Goal: Contribute content: Contribute content

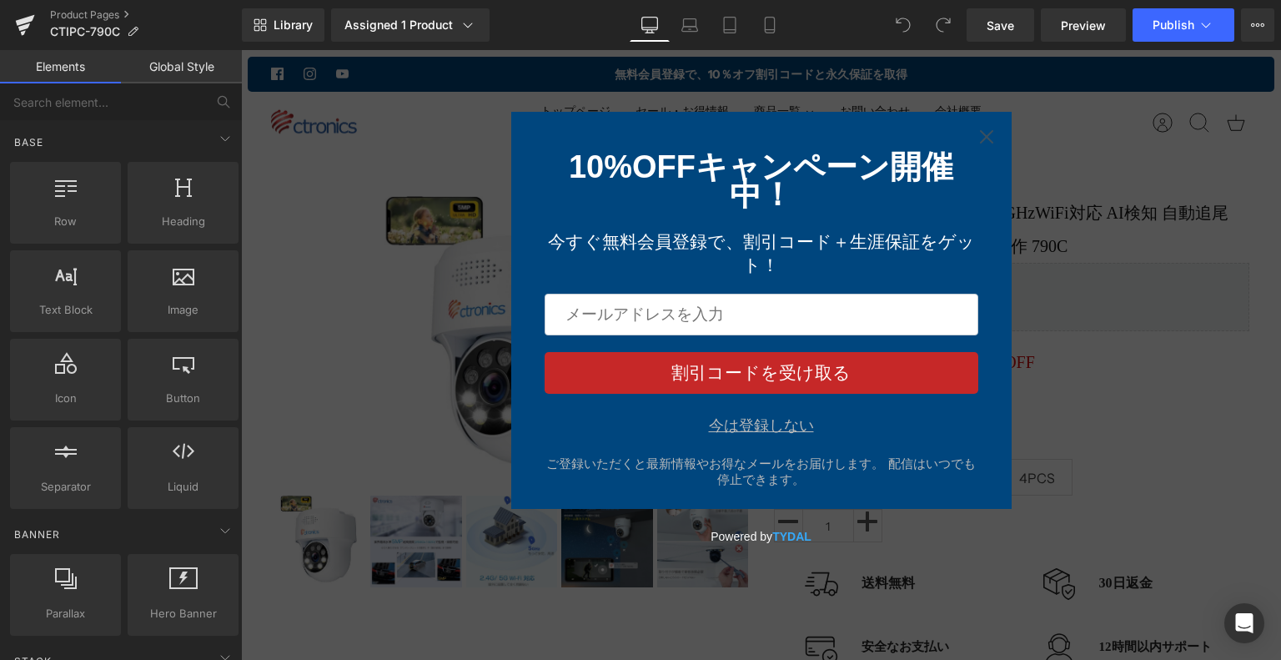
click at [745, 434] on div "今は登録しない" at bounding box center [761, 425] width 105 height 17
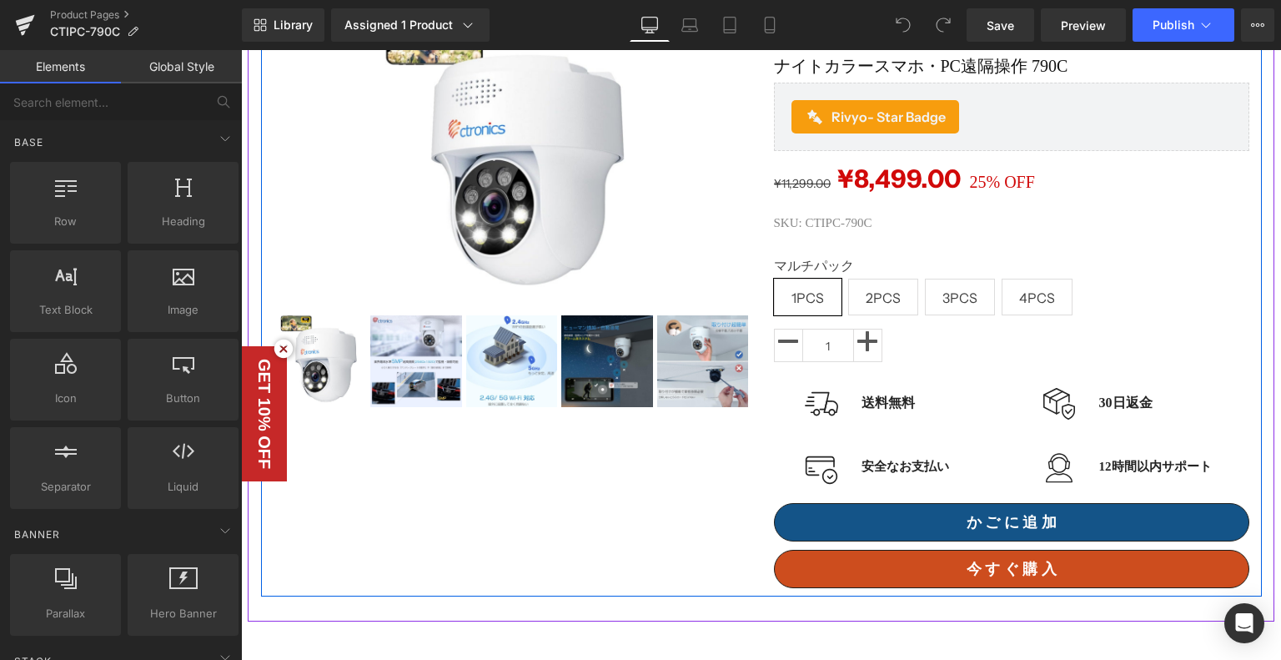
scroll to position [83, 0]
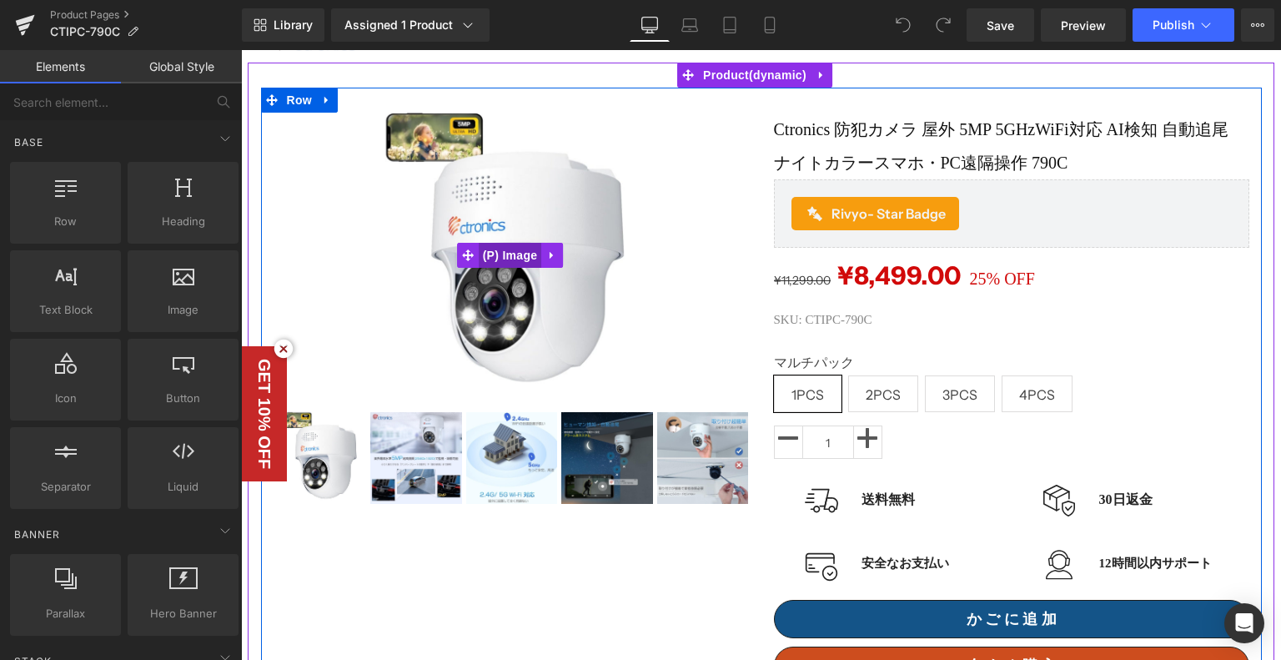
click at [521, 266] on span "(P) Image" at bounding box center [510, 255] width 63 height 25
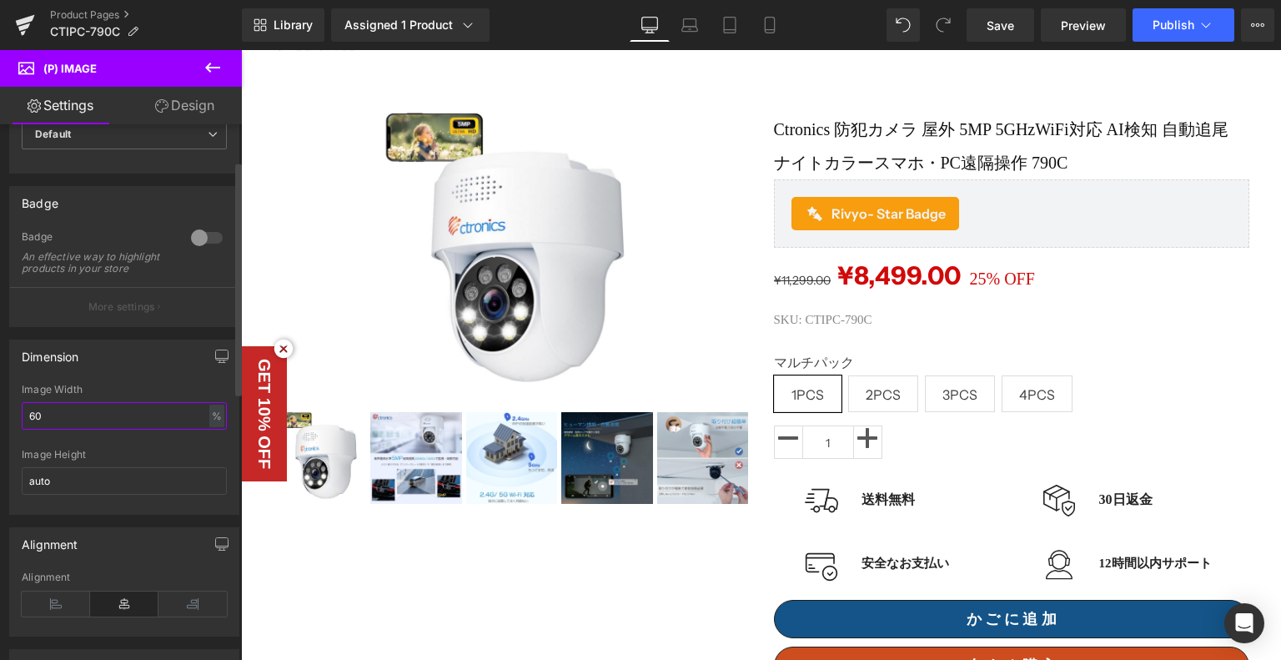
drag, startPoint x: 165, startPoint y: 420, endPoint x: 0, endPoint y: 403, distance: 166.1
click at [0, 403] on div "Dimension 60% Image Width 60 % % px auto Image Height auto" at bounding box center [124, 421] width 249 height 188
type input "100"
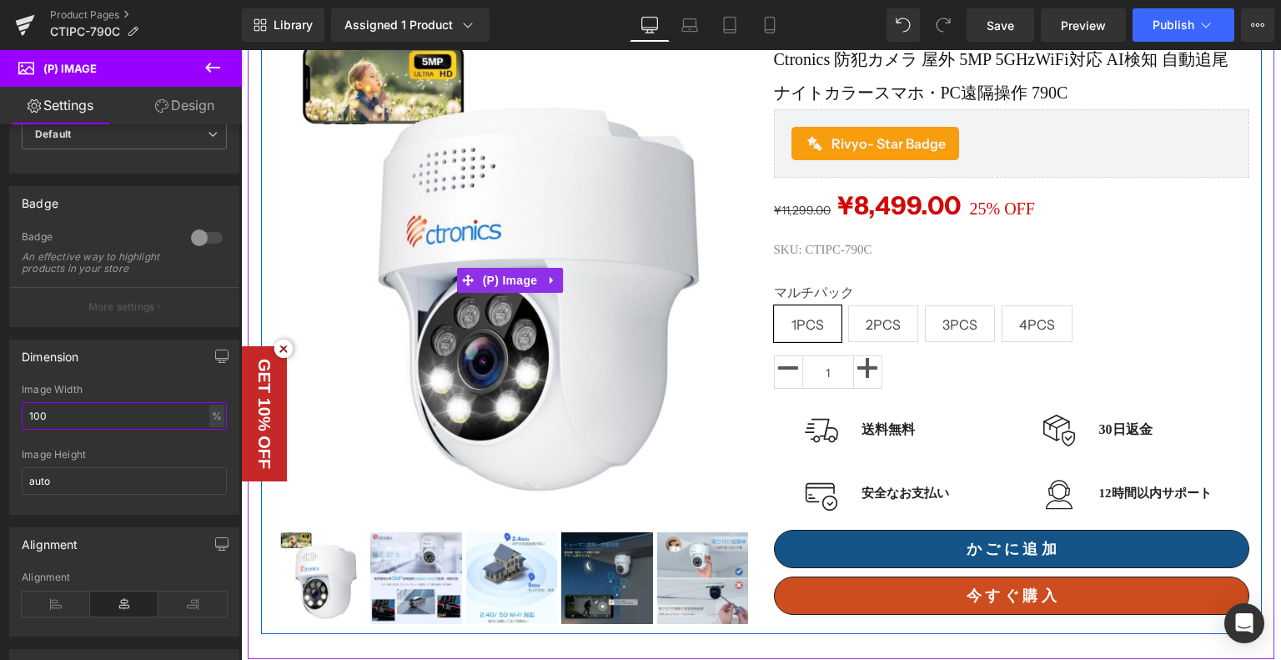
scroll to position [250, 0]
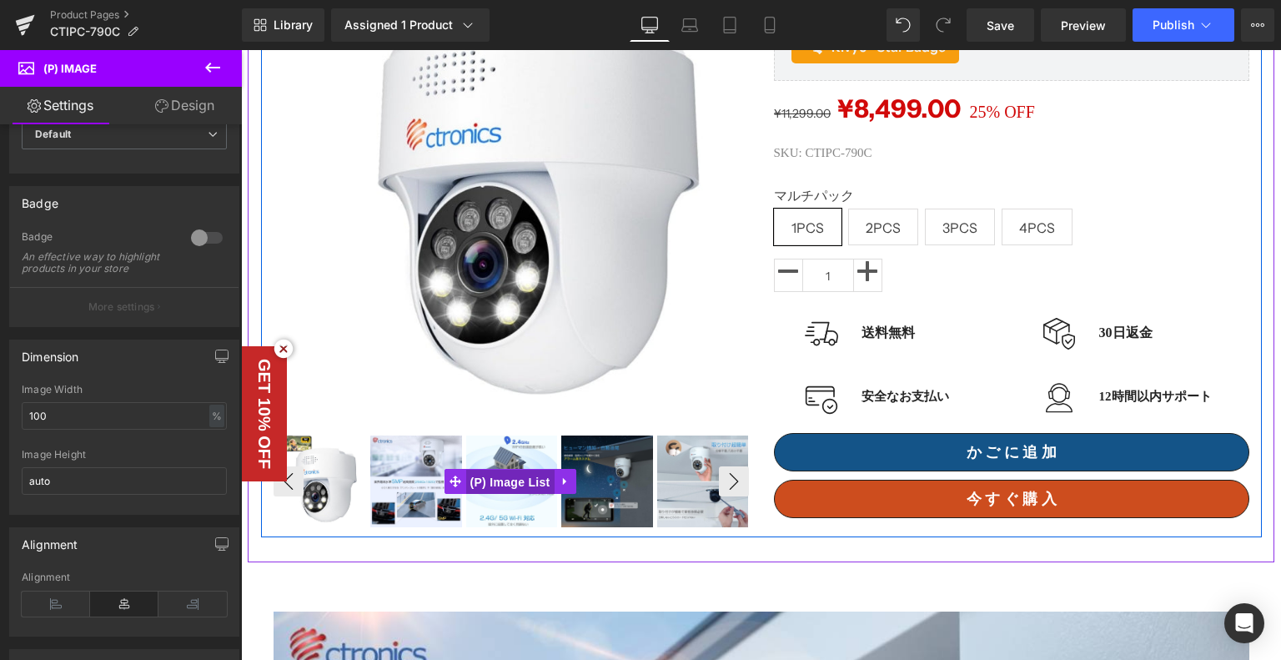
click at [517, 470] on span "(P) Image List" at bounding box center [510, 482] width 88 height 25
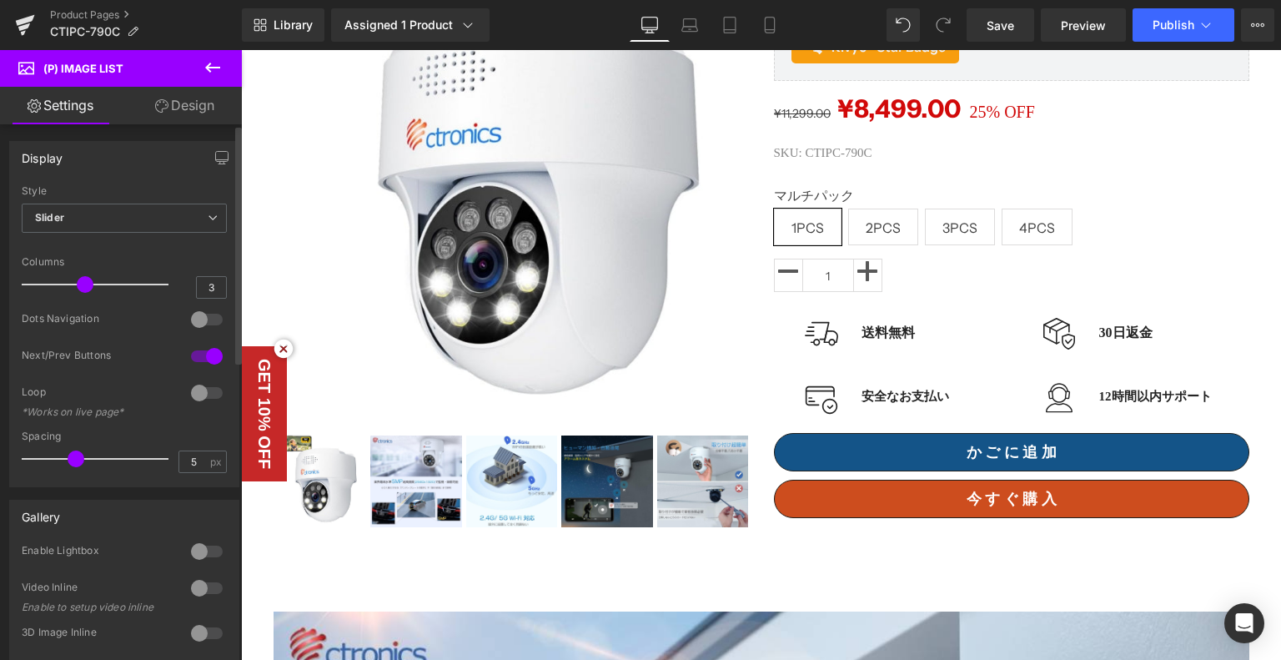
click at [90, 279] on div at bounding box center [99, 284] width 138 height 33
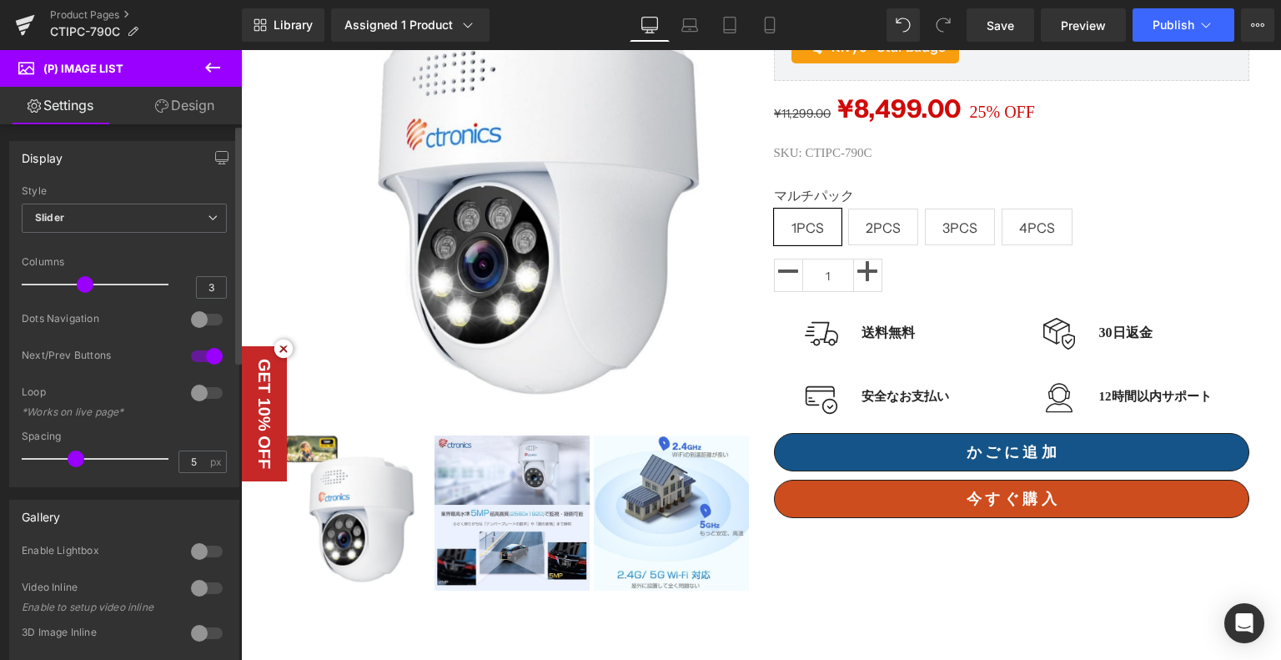
type input "4"
click at [98, 286] on div at bounding box center [99, 284] width 138 height 33
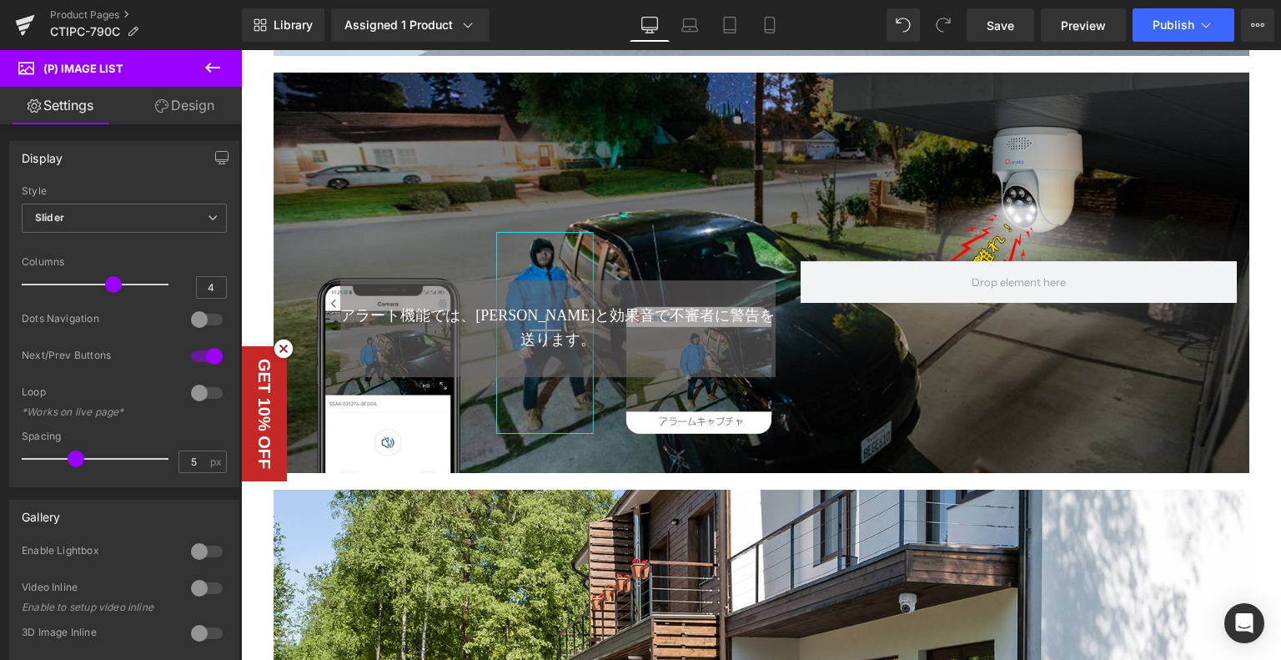
scroll to position [3003, 0]
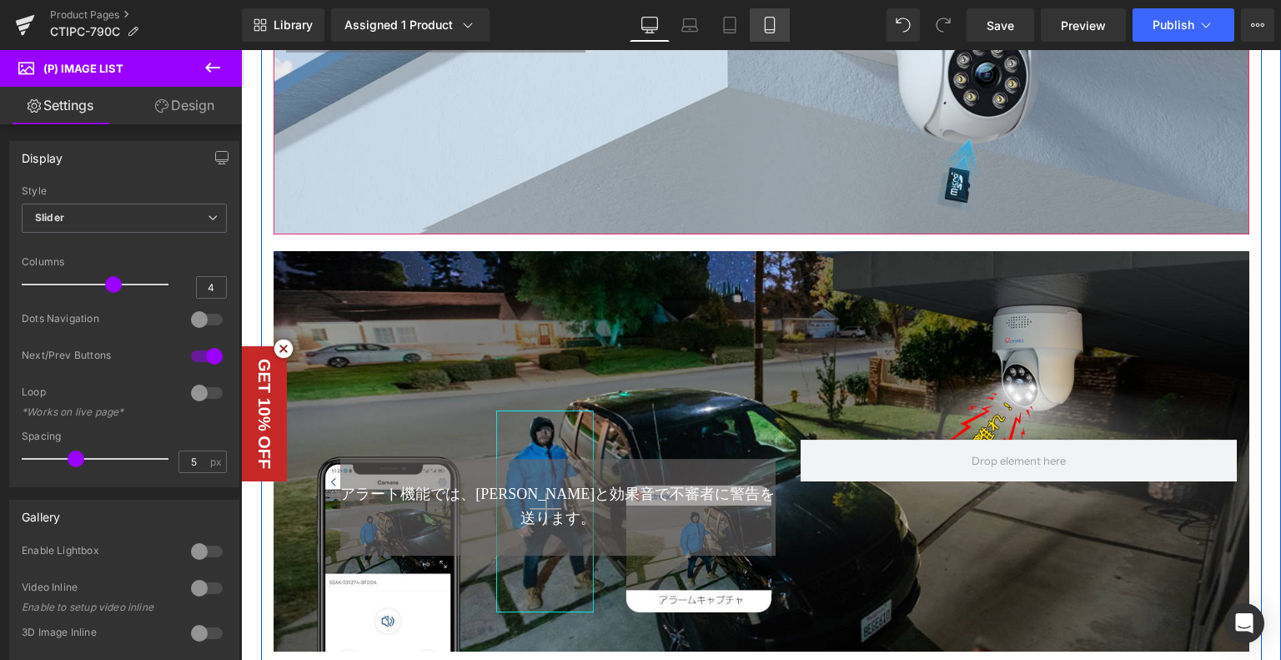
click at [768, 27] on icon at bounding box center [770, 25] width 17 height 17
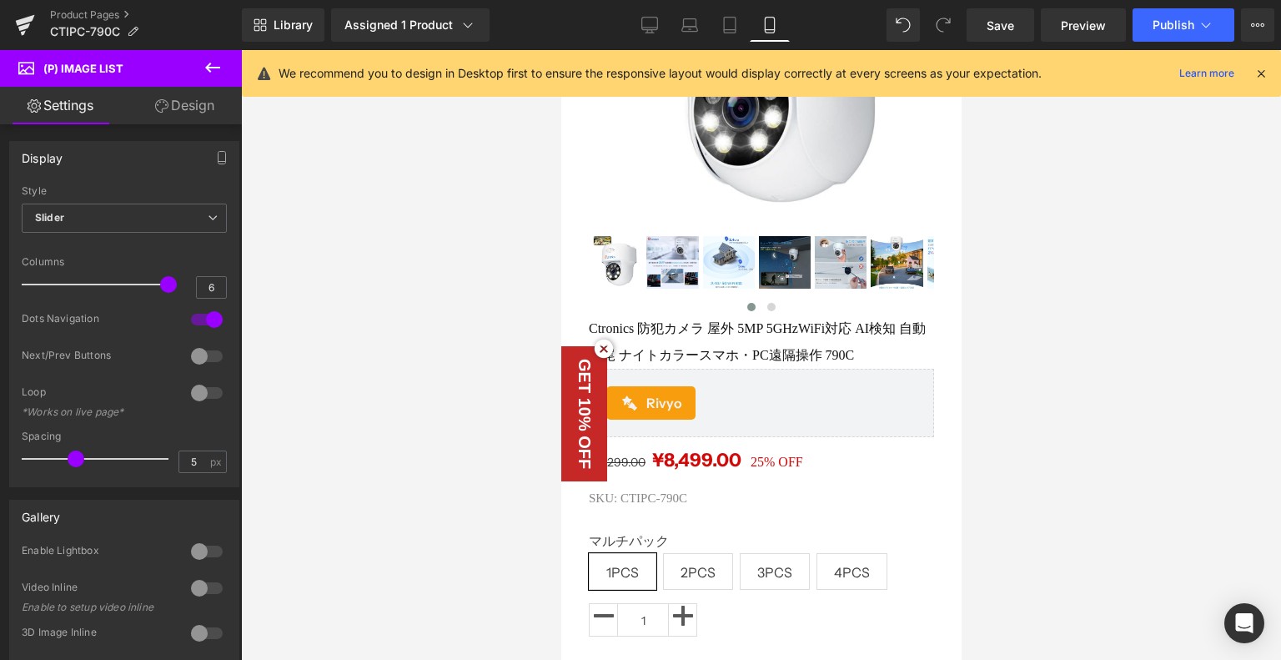
scroll to position [194, 0]
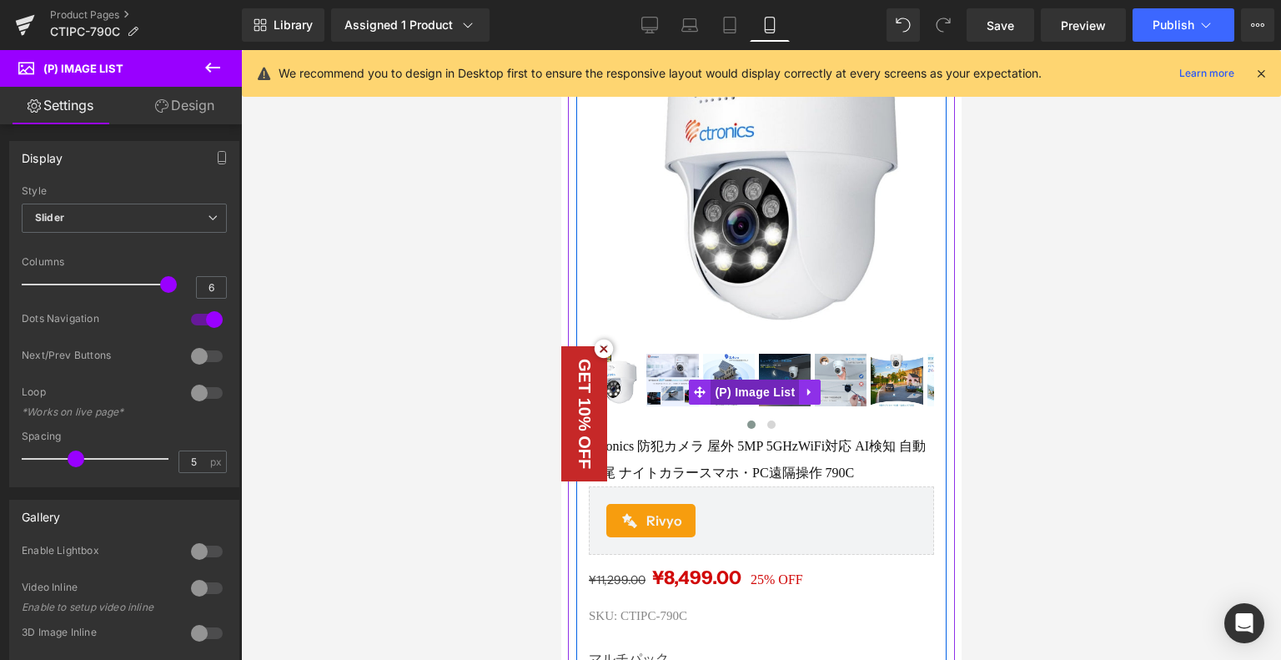
click at [758, 380] on span "(P) Image List" at bounding box center [754, 392] width 88 height 25
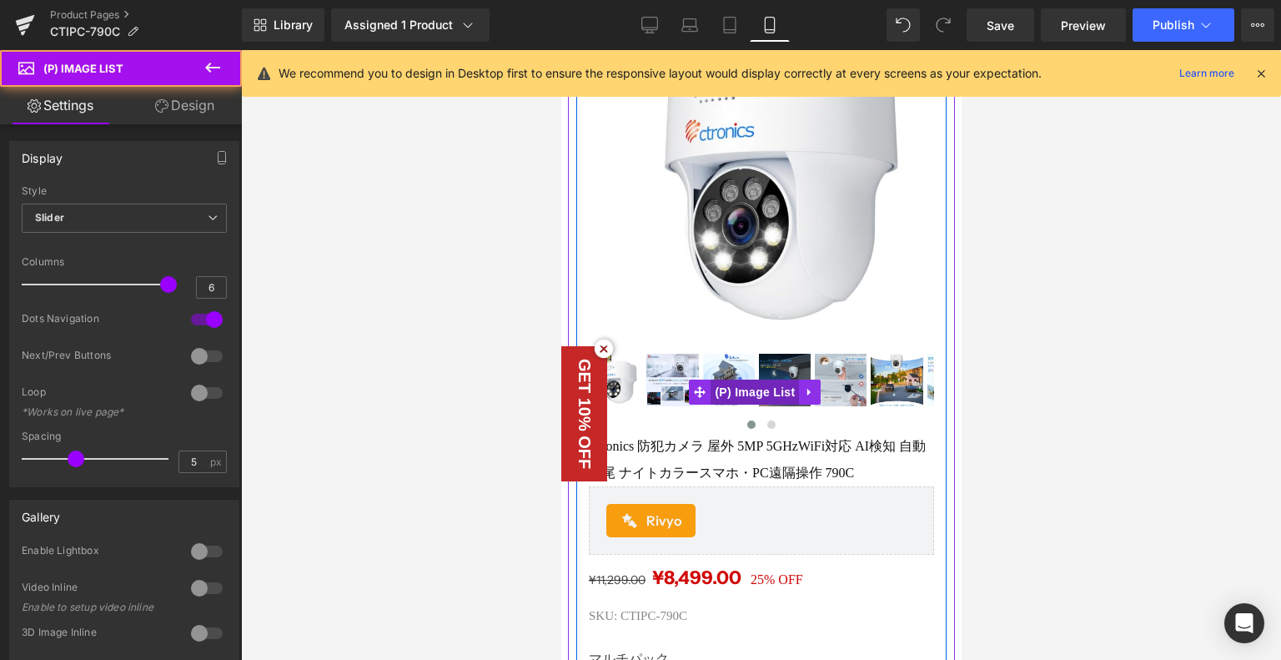
click at [762, 380] on span "(P) Image List" at bounding box center [754, 392] width 88 height 25
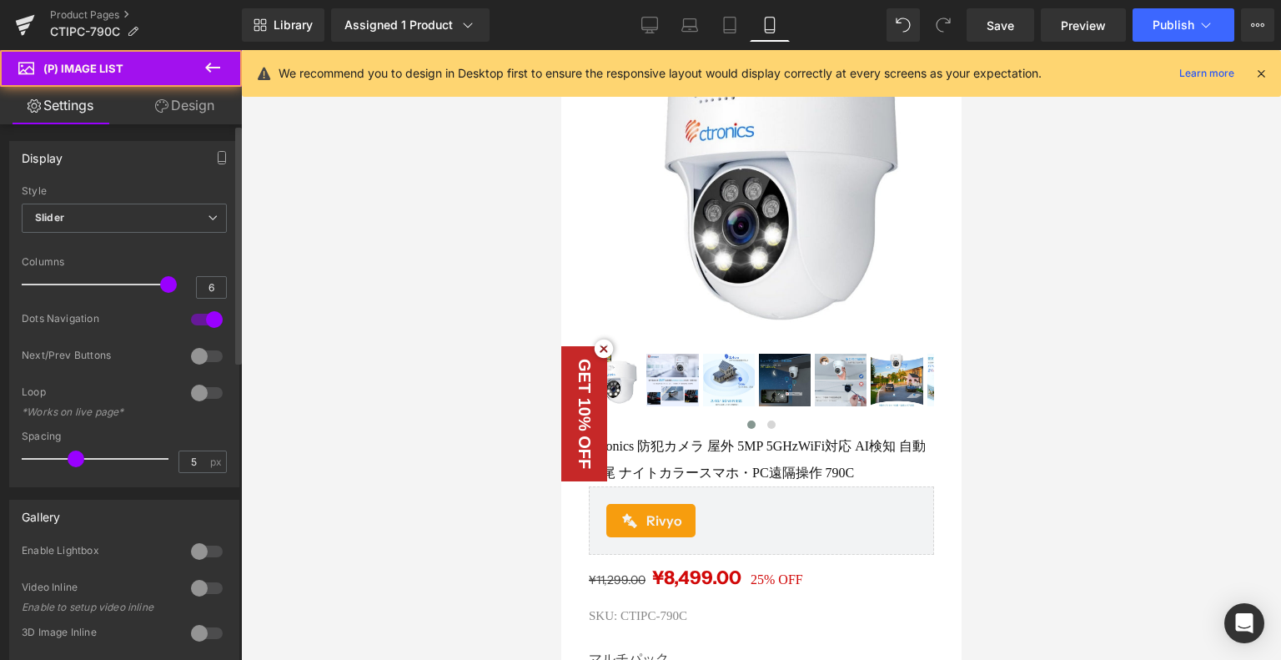
type input "3"
click at [95, 283] on div at bounding box center [99, 284] width 138 height 33
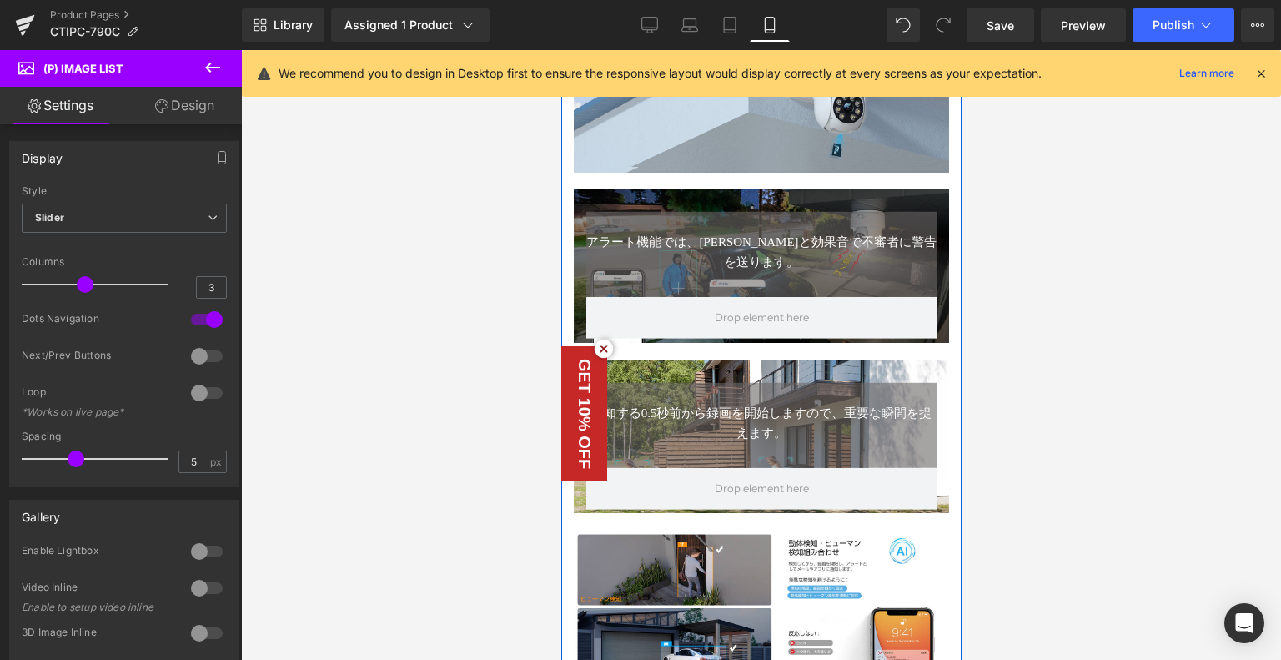
scroll to position [2169, 0]
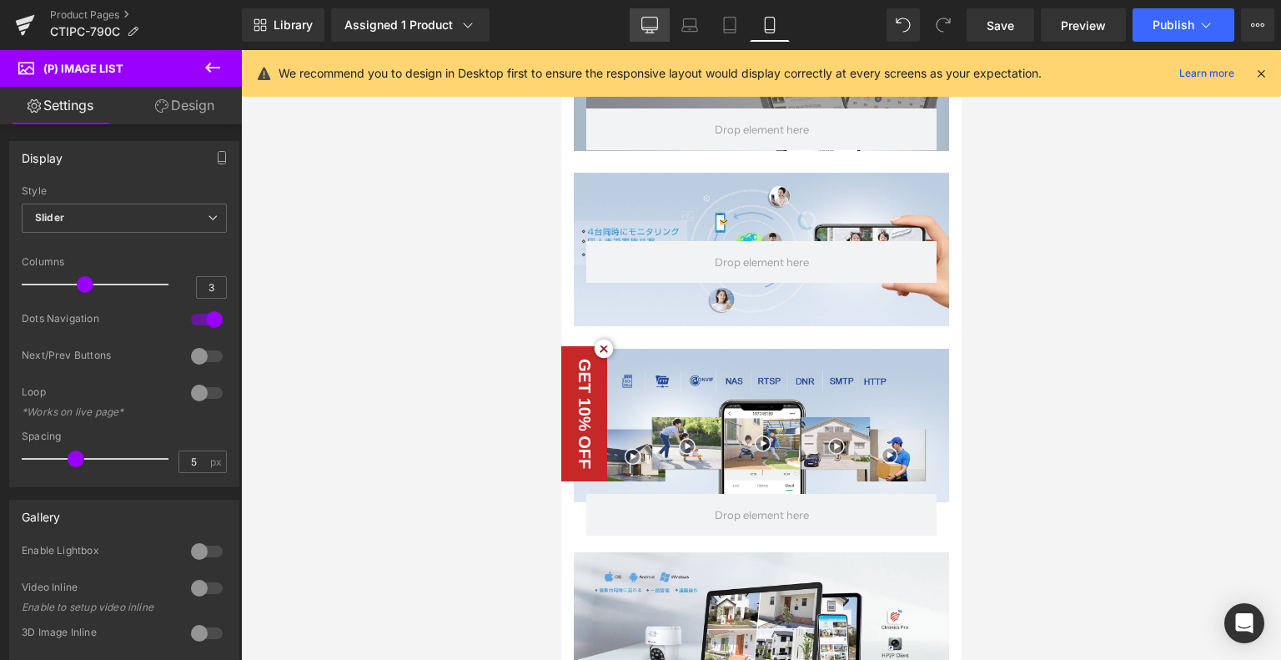
click at [634, 23] on link "Desktop" at bounding box center [650, 24] width 40 height 33
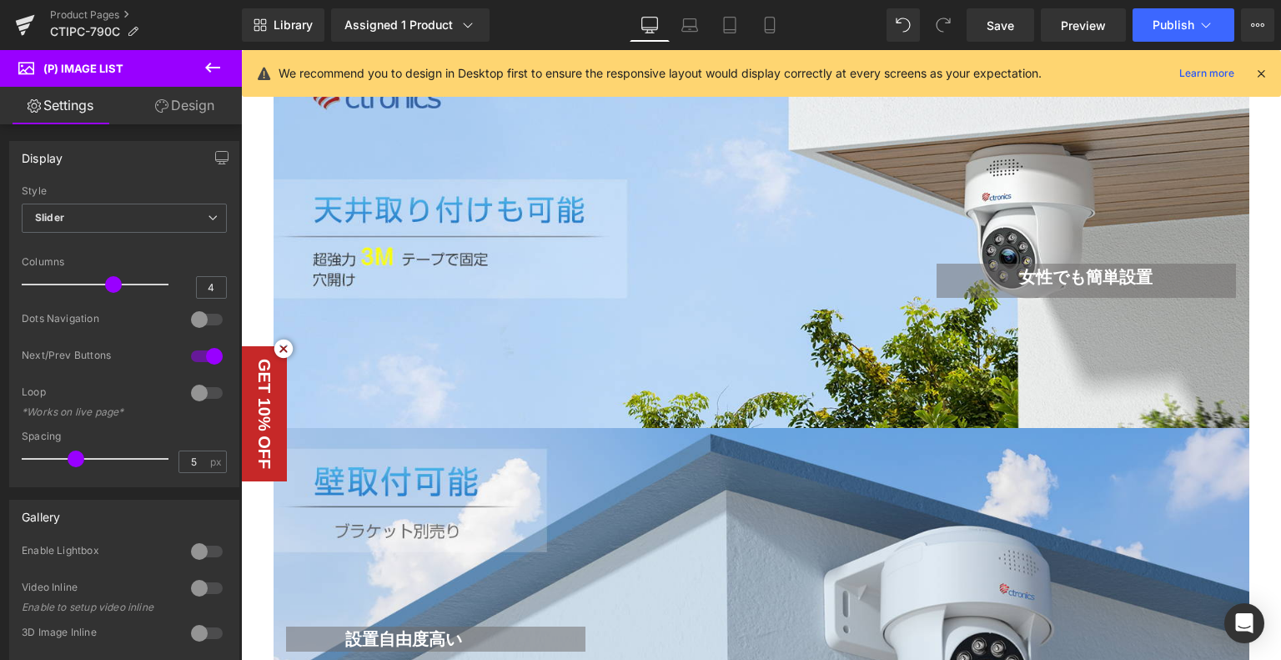
scroll to position [2261, 0]
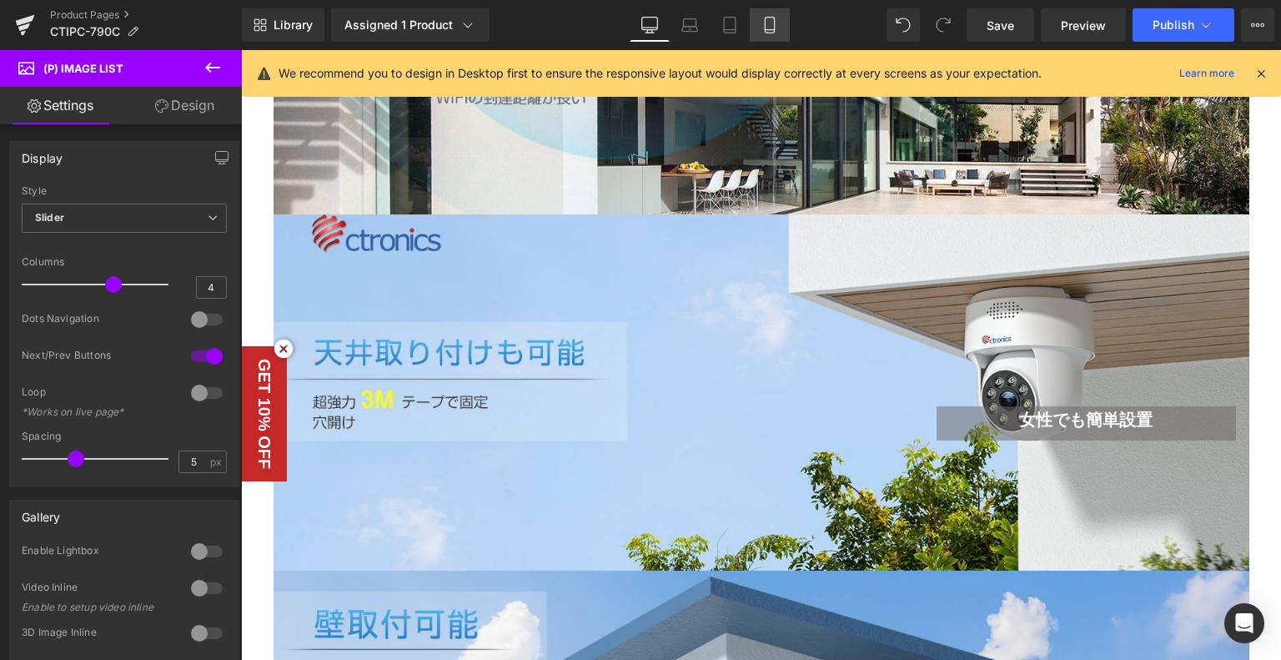
click at [744, 33] on link "Tablet" at bounding box center [730, 24] width 40 height 33
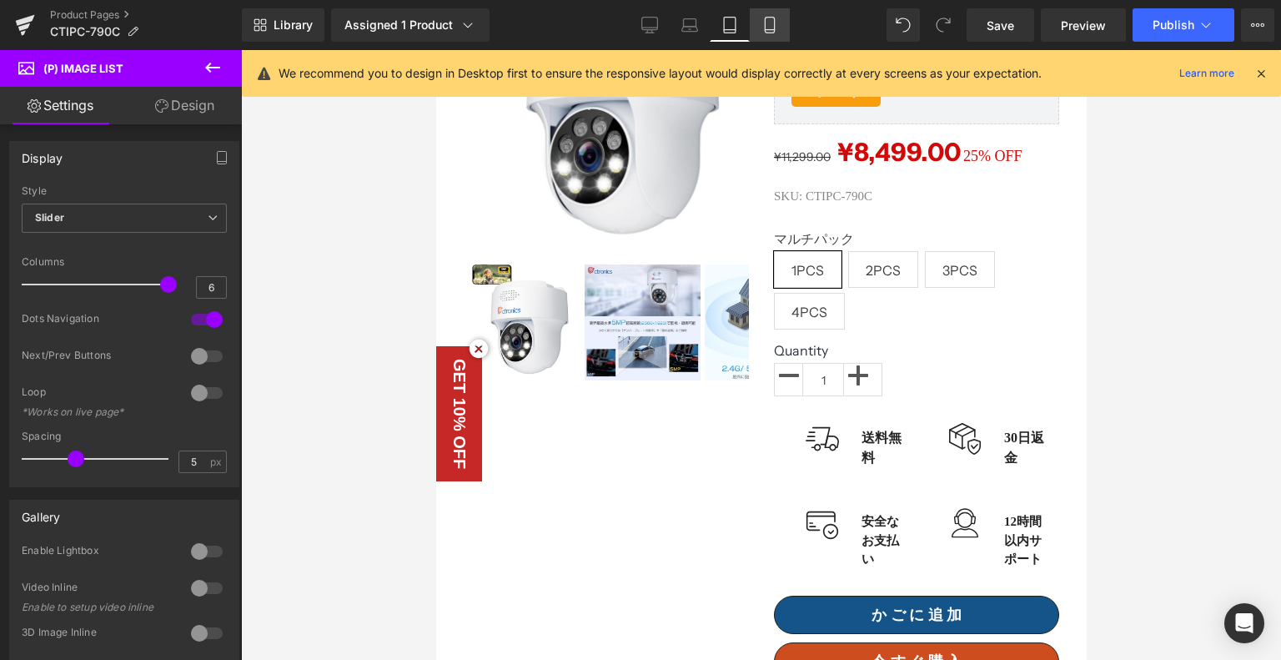
click at [757, 27] on link "Mobile" at bounding box center [770, 24] width 40 height 33
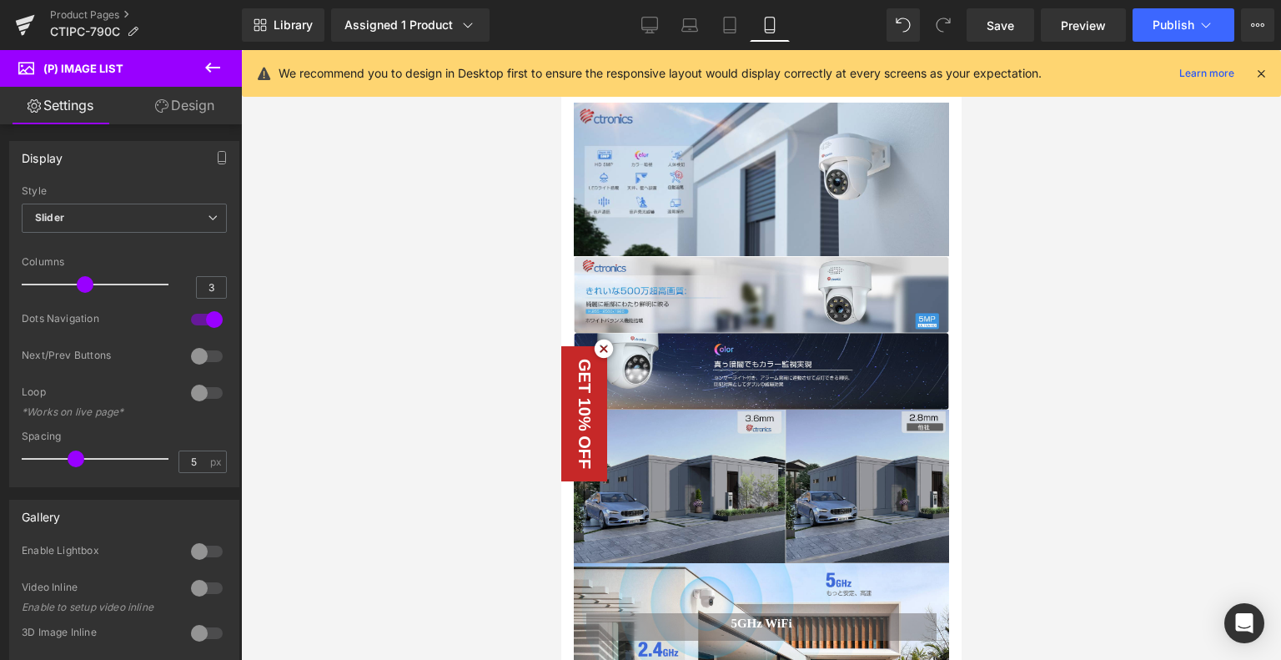
scroll to position [1502, 0]
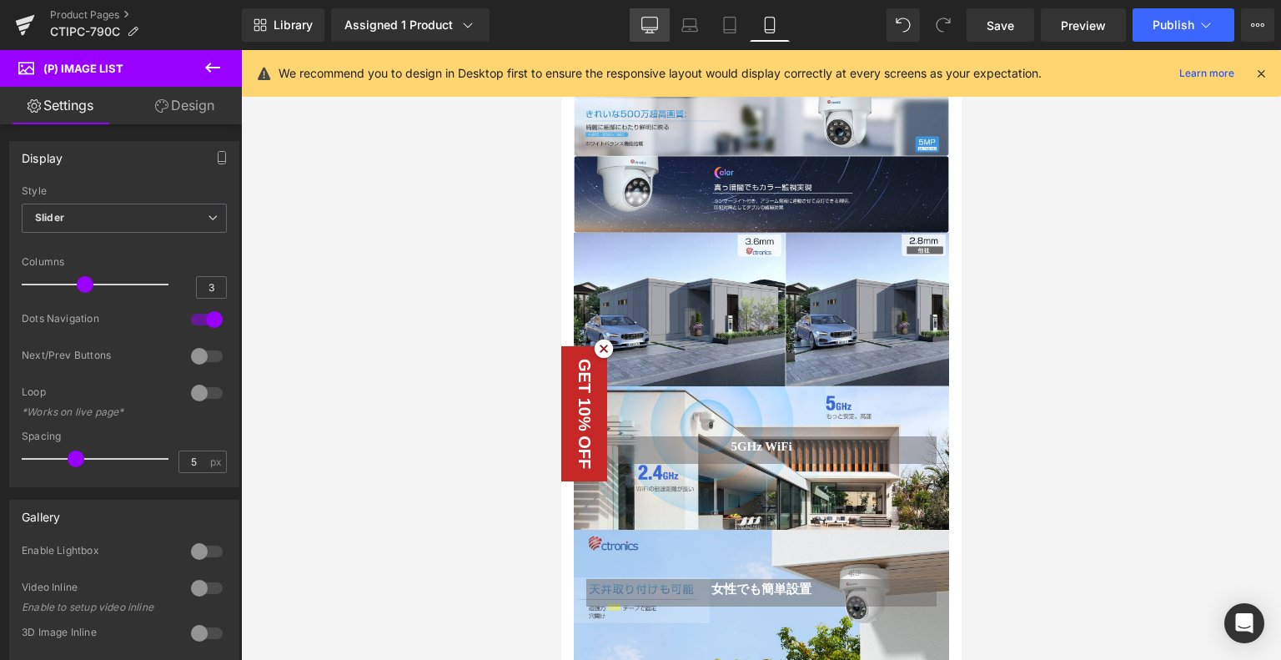
click at [654, 28] on icon at bounding box center [649, 25] width 17 height 17
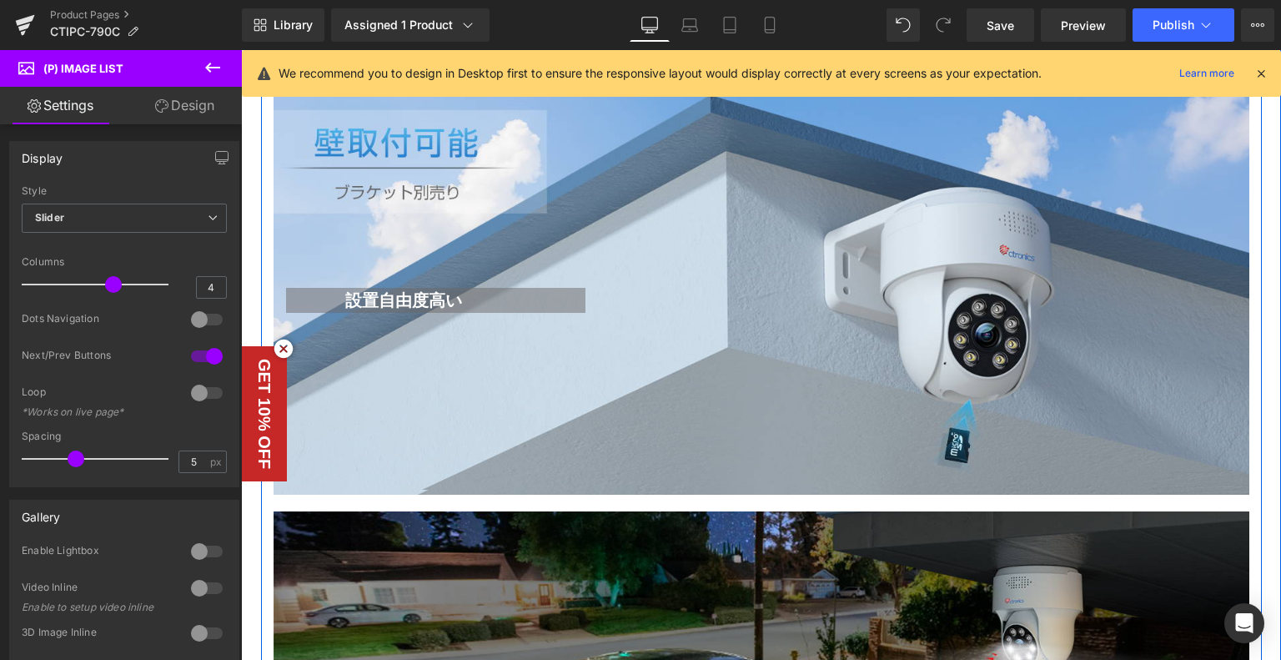
scroll to position [2595, 0]
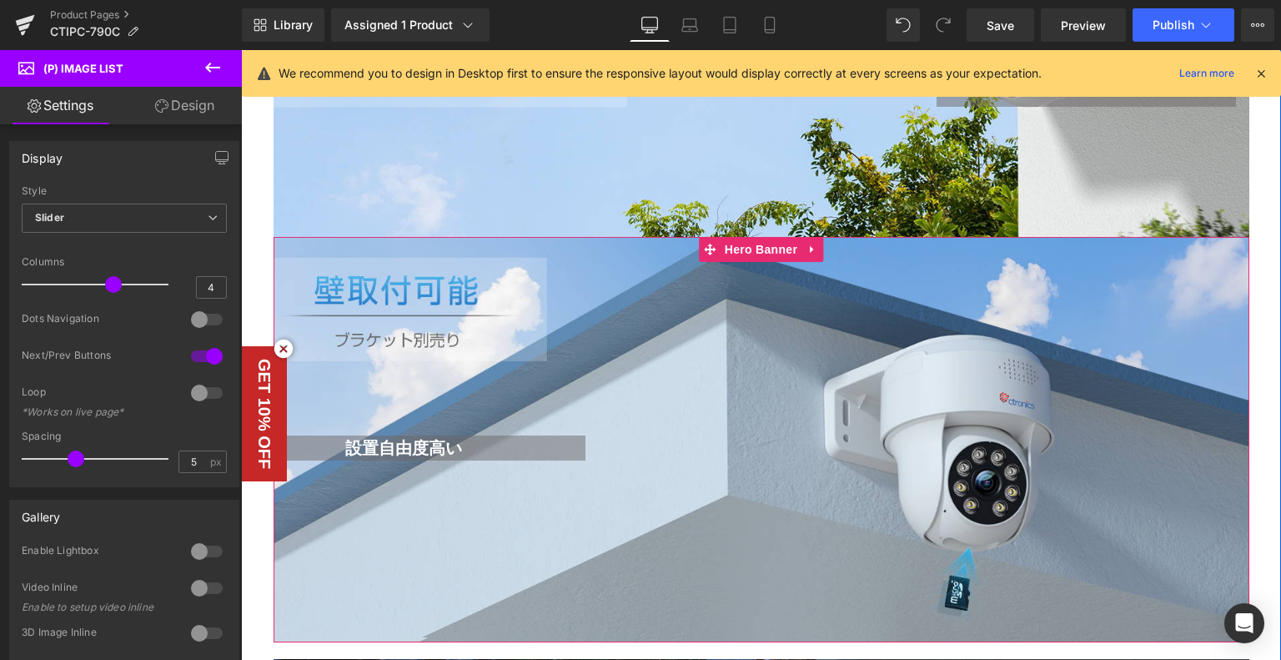
click at [716, 363] on div "設置自由度高い Heading Text Block Row" at bounding box center [762, 439] width 976 height 405
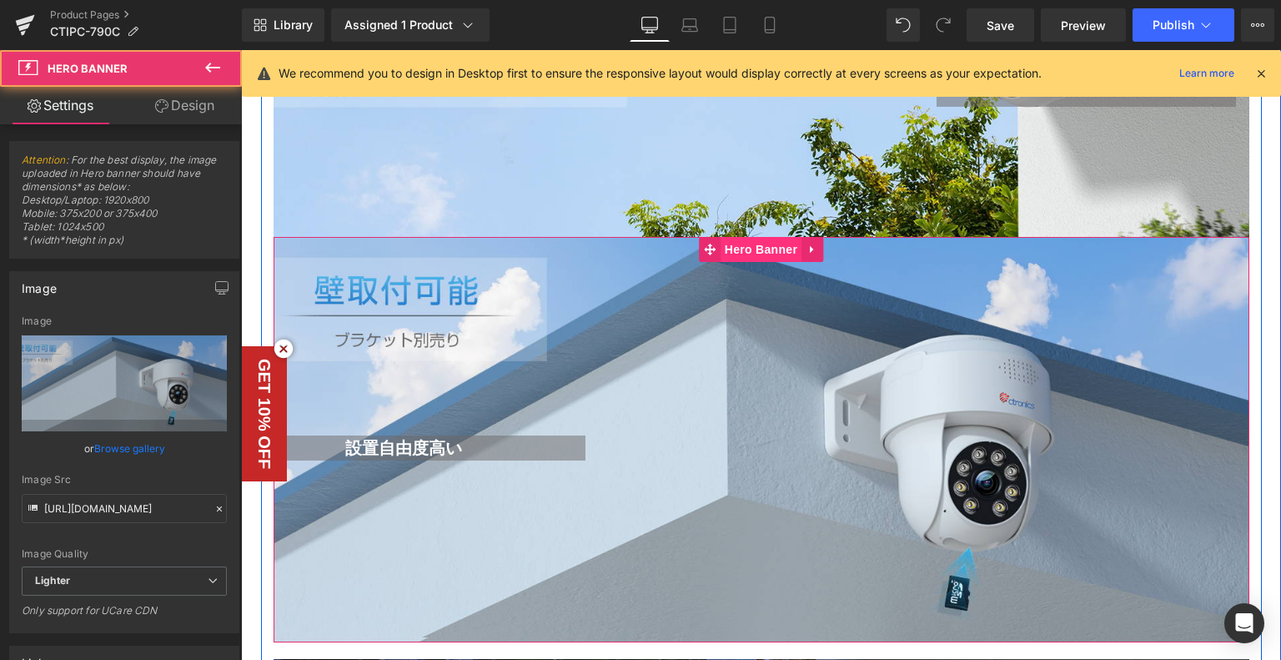
click at [744, 244] on span "Hero Banner" at bounding box center [761, 249] width 81 height 25
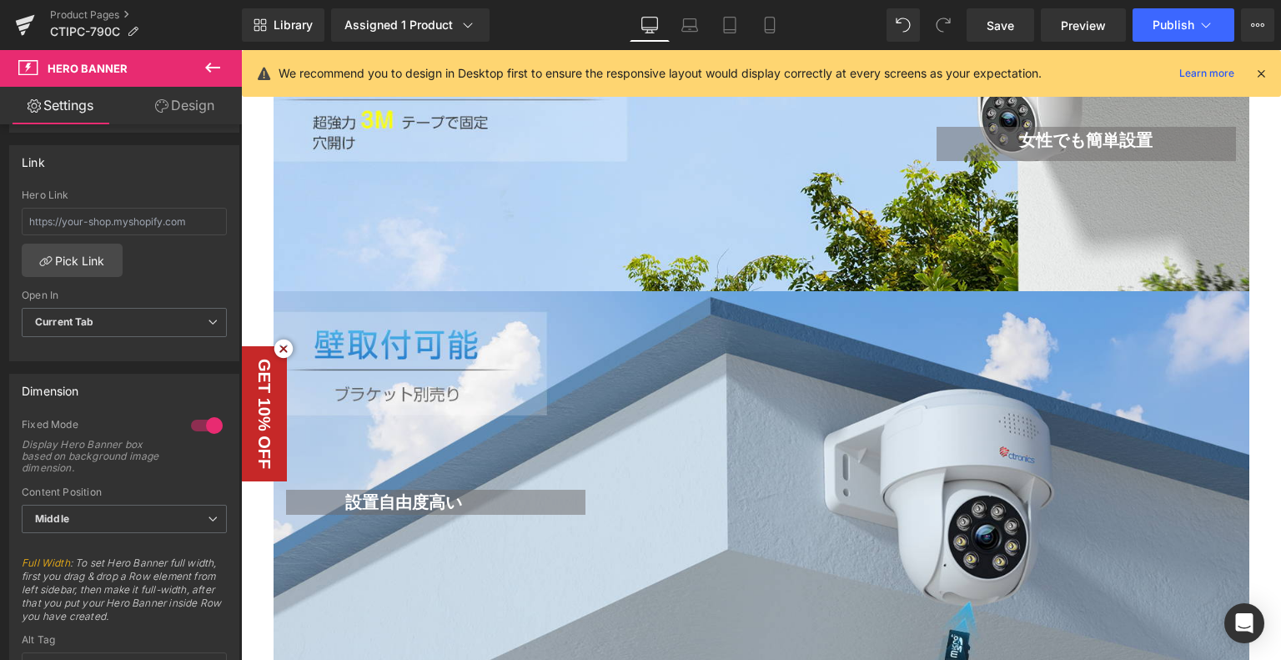
scroll to position [2512, 0]
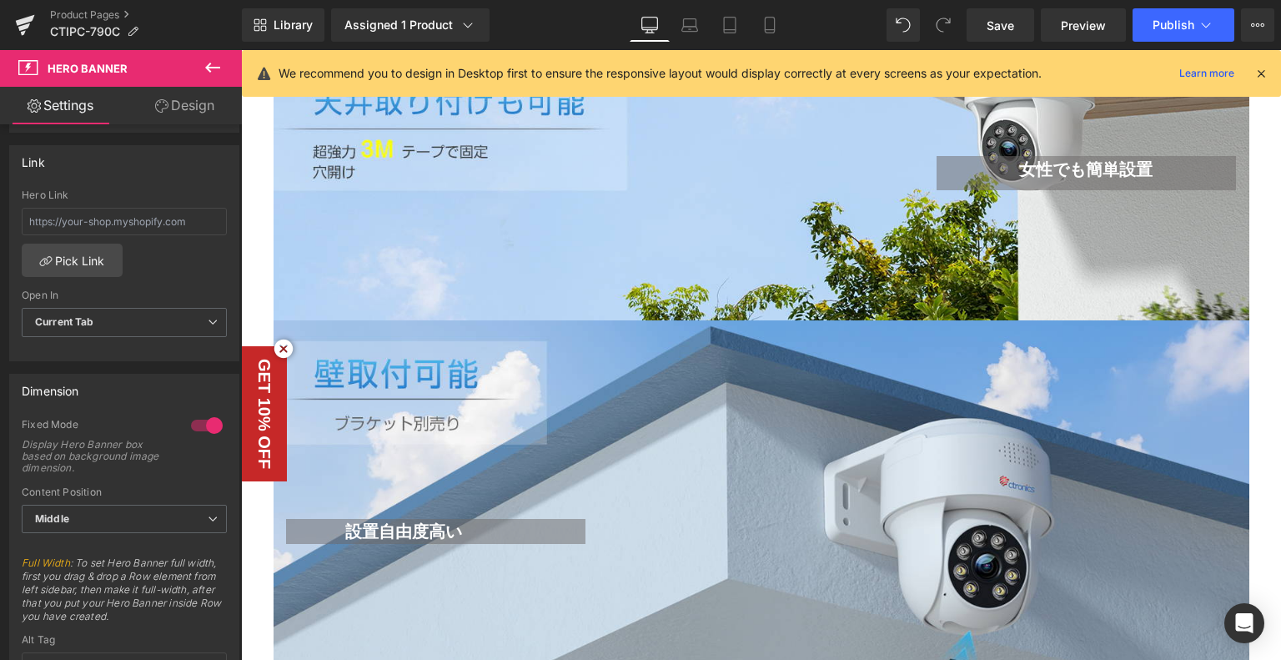
drag, startPoint x: 209, startPoint y: 65, endPoint x: 178, endPoint y: 106, distance: 51.2
click at [207, 65] on icon at bounding box center [212, 68] width 15 height 10
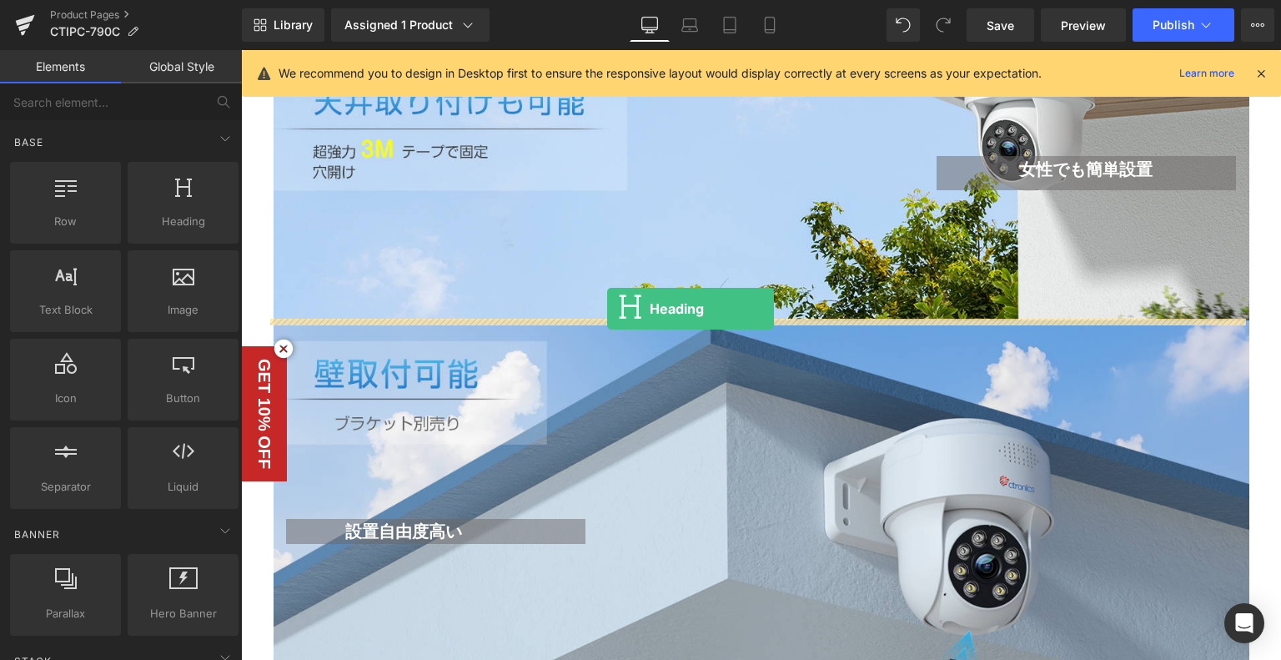
drag, startPoint x: 398, startPoint y: 276, endPoint x: 607, endPoint y: 309, distance: 211.9
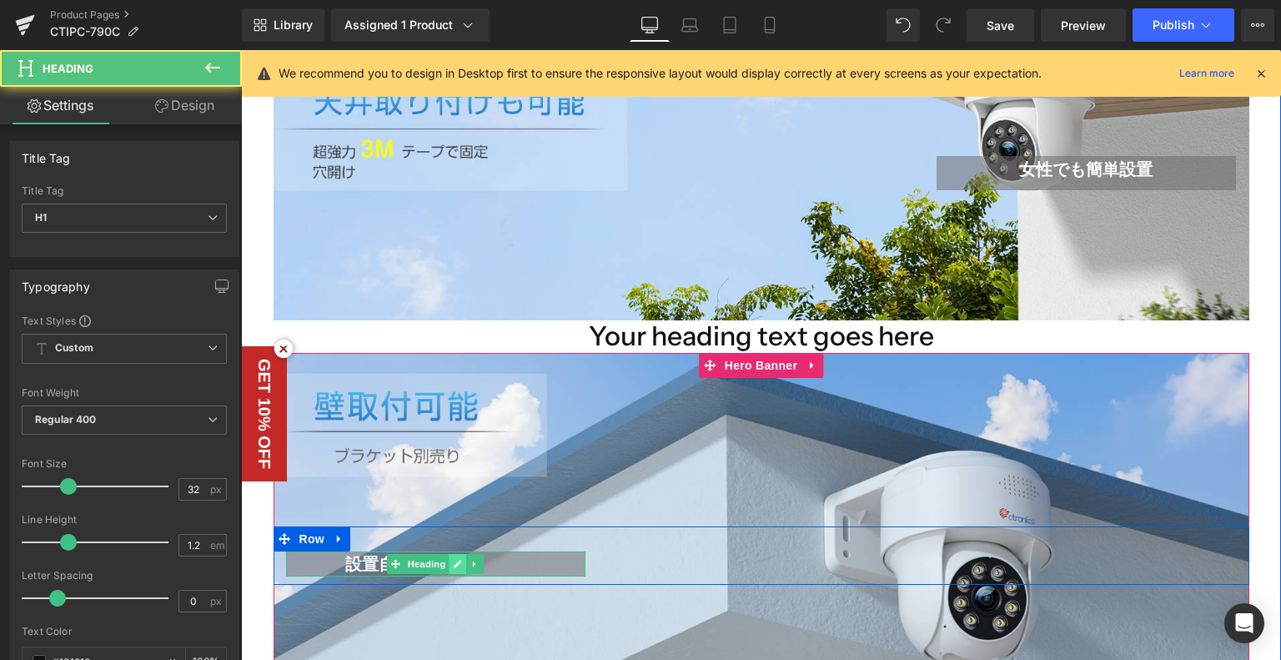
click at [455, 554] on link at bounding box center [459, 564] width 18 height 20
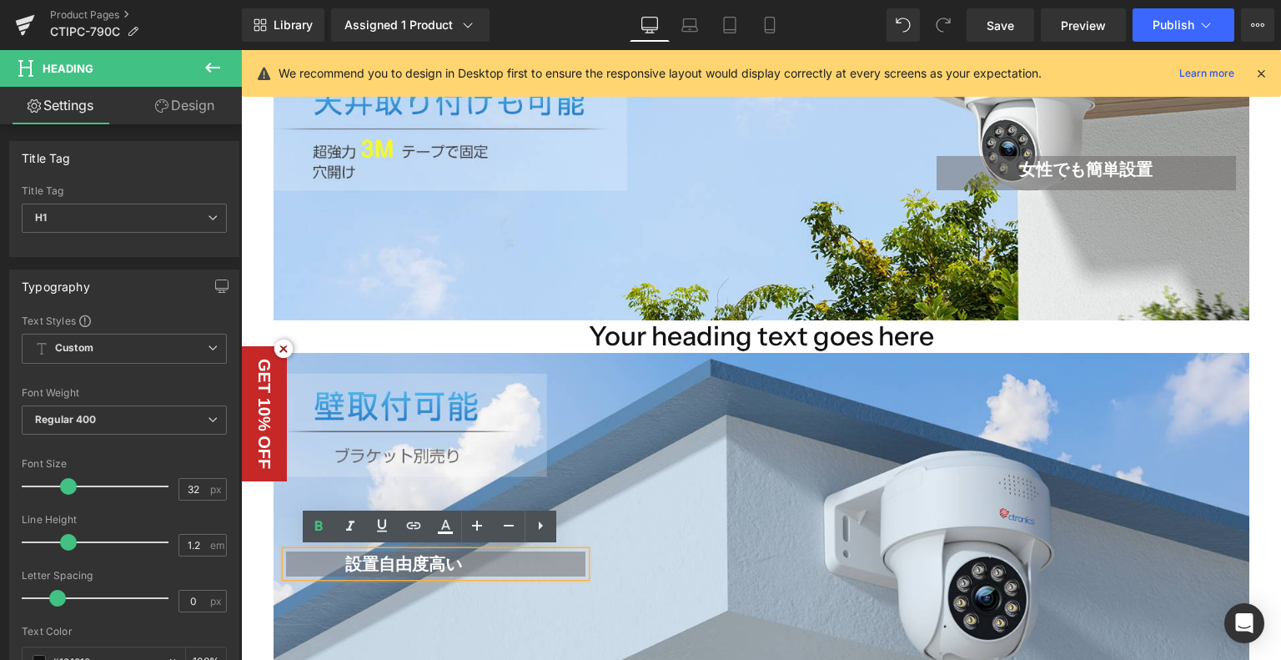
click at [514, 566] on h1 "設置自由度高い" at bounding box center [404, 563] width 236 height 25
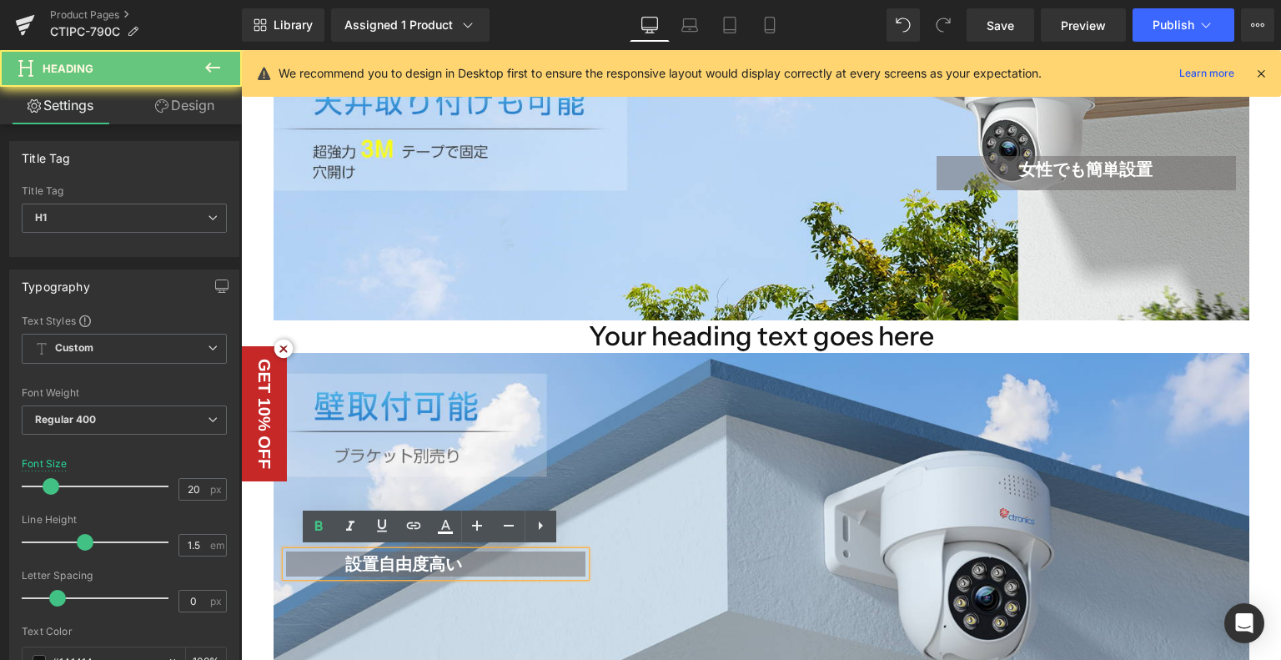
drag, startPoint x: 387, startPoint y: 563, endPoint x: 264, endPoint y: 553, distance: 123.9
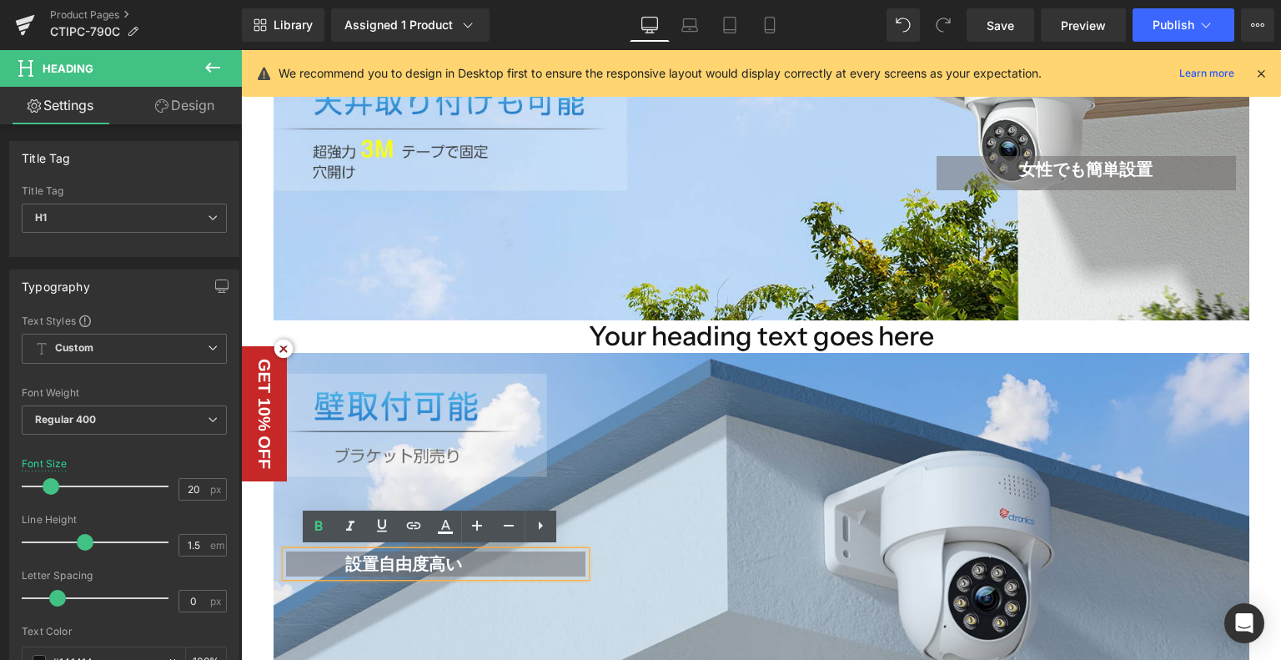
copy b "設置自由度高い"
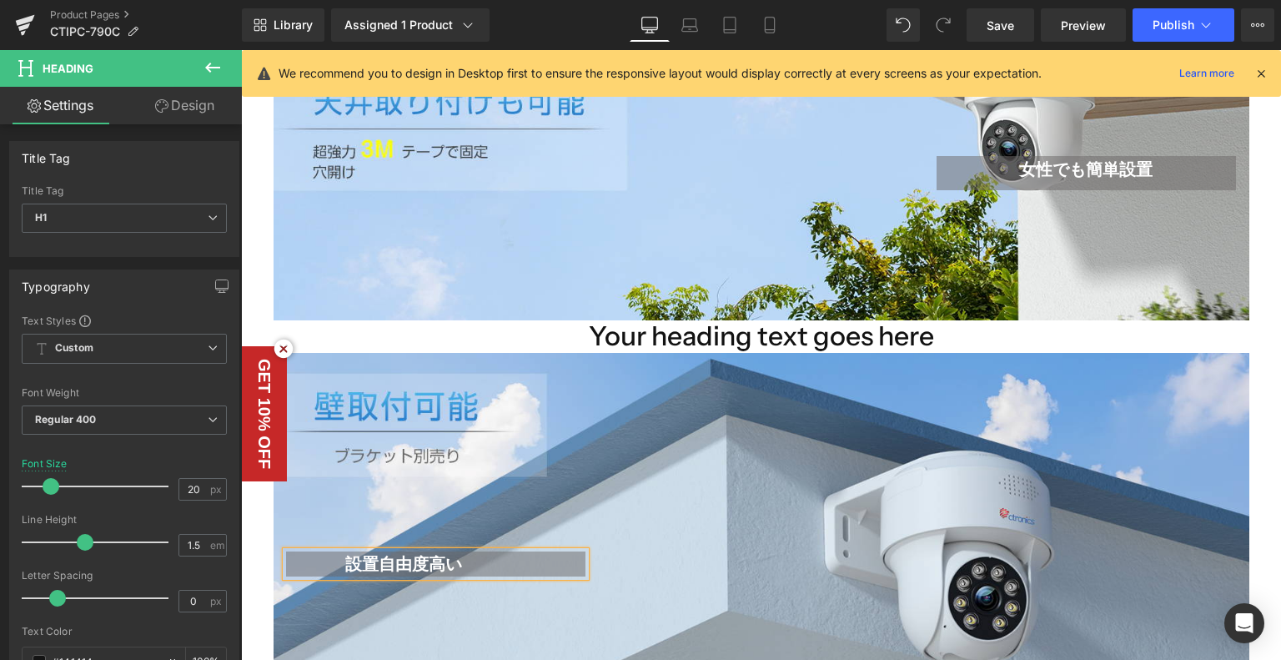
click at [744, 353] on div "設置自由度高い Heading Text Block Row" at bounding box center [762, 555] width 976 height 405
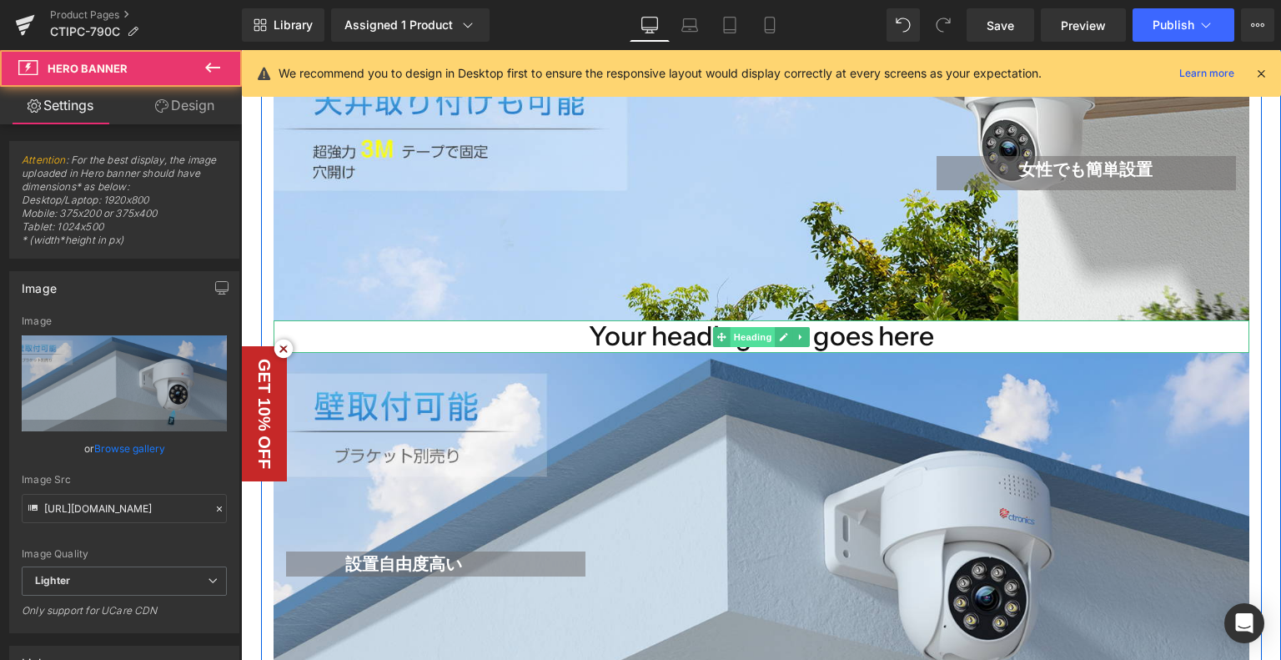
click at [741, 335] on span "Heading" at bounding box center [752, 337] width 45 height 20
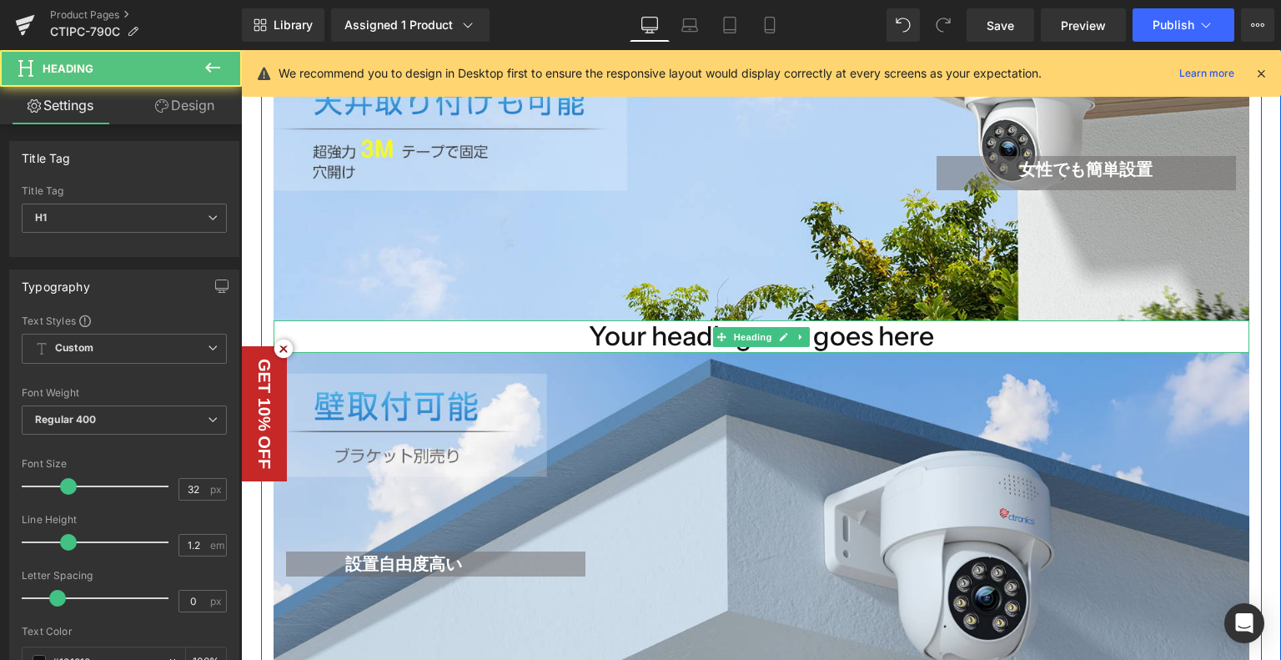
click at [958, 335] on h1 "Your heading text goes here" at bounding box center [762, 336] width 976 height 32
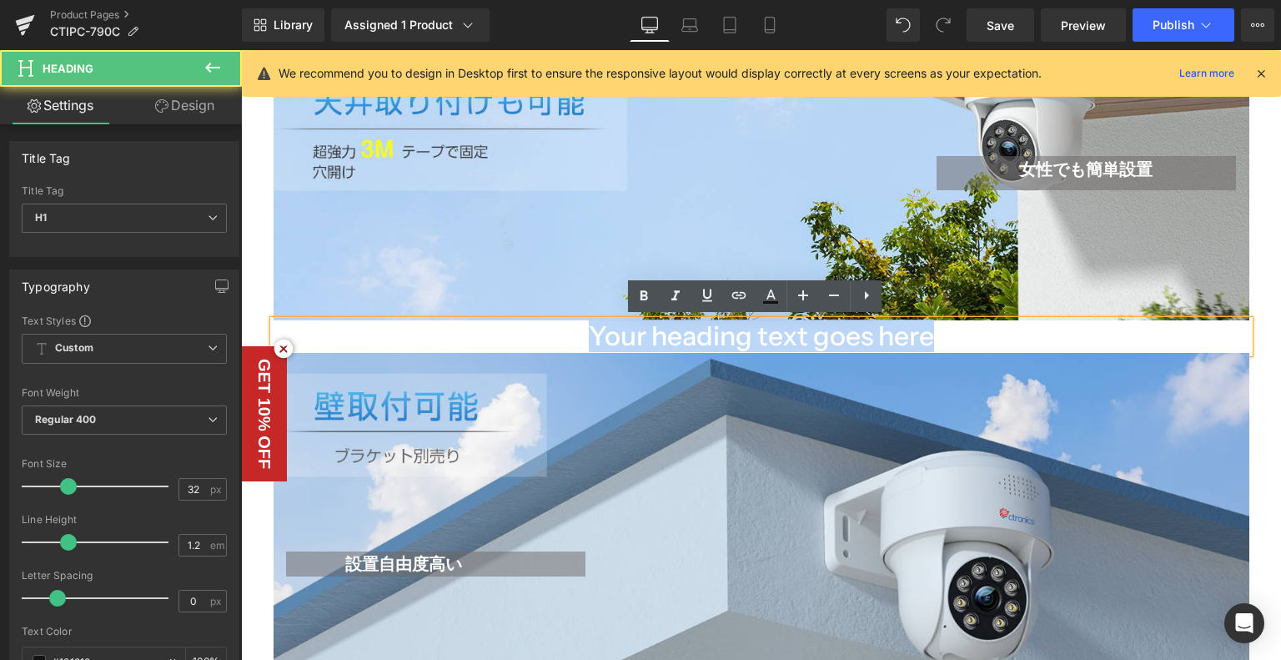
drag, startPoint x: 933, startPoint y: 335, endPoint x: 184, endPoint y: 319, distance: 749.2
paste div
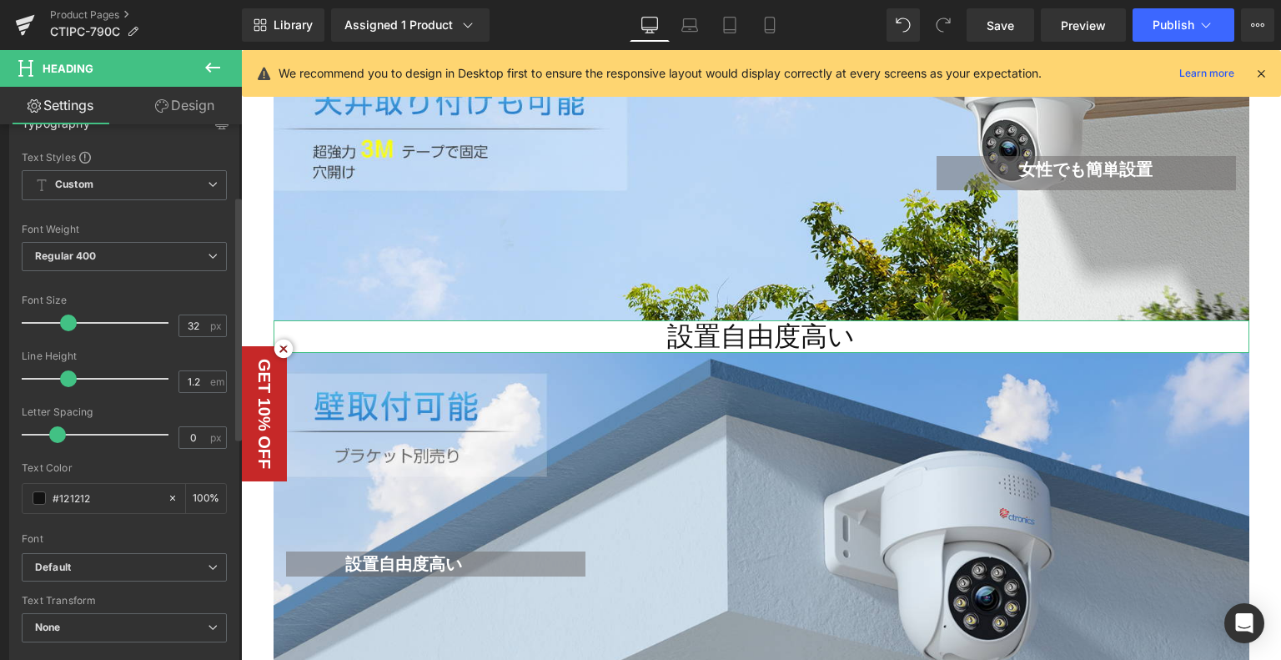
scroll to position [167, 0]
click at [48, 314] on div at bounding box center [99, 319] width 138 height 33
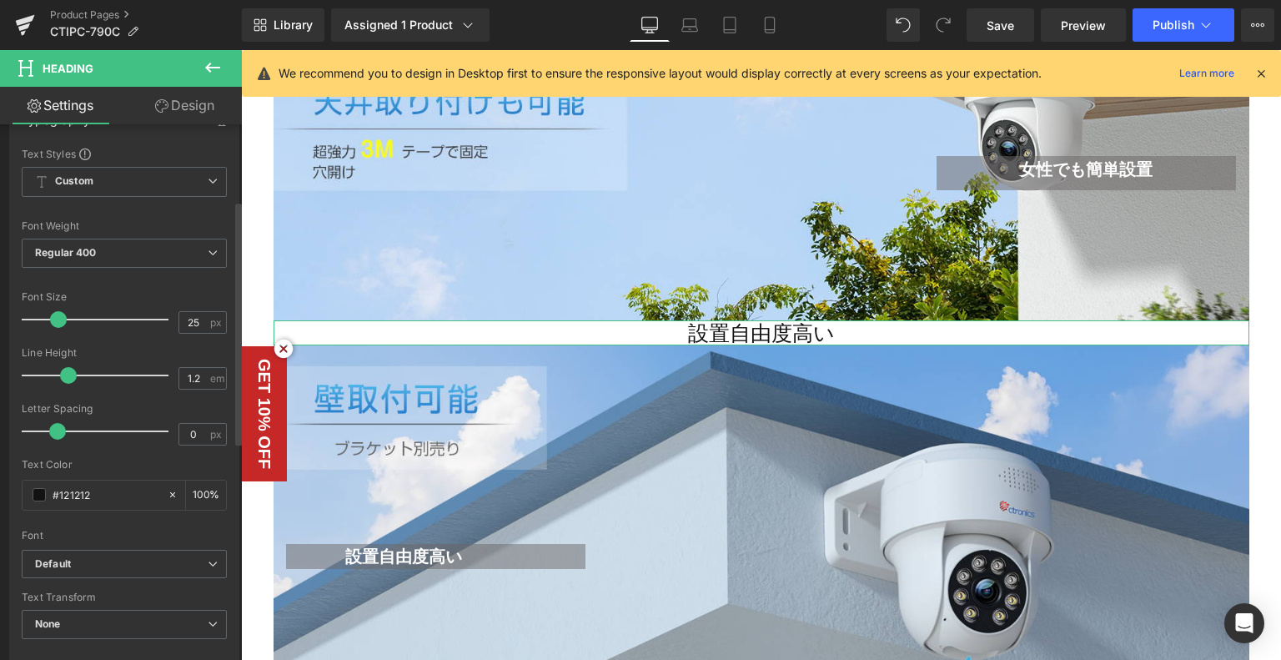
type input "26"
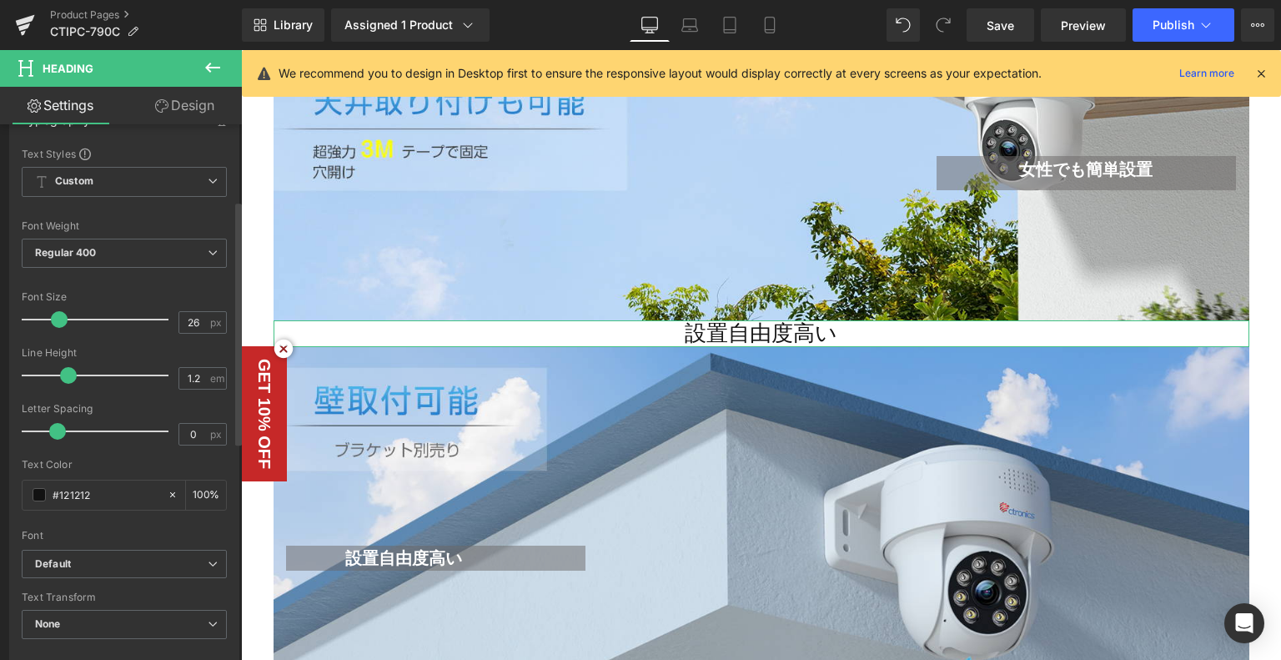
drag, startPoint x: 49, startPoint y: 315, endPoint x: 58, endPoint y: 316, distance: 8.4
click at [58, 316] on span at bounding box center [59, 319] width 17 height 17
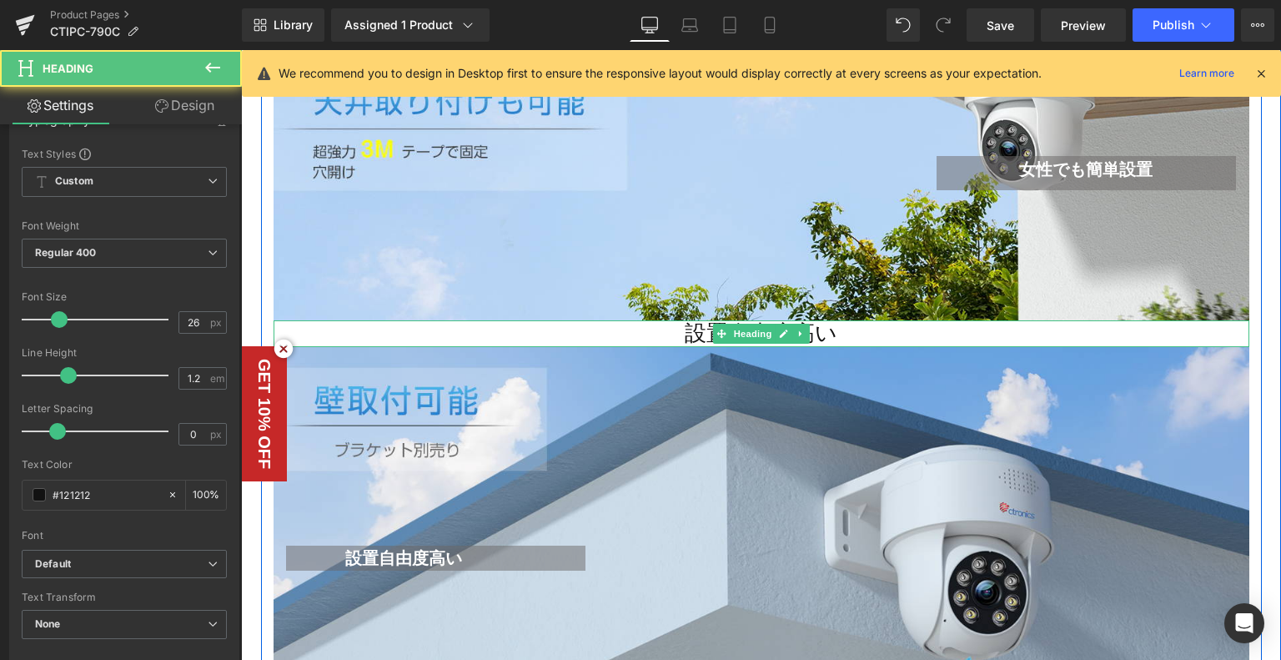
click at [807, 329] on h1 "設置自由度高い" at bounding box center [762, 333] width 976 height 26
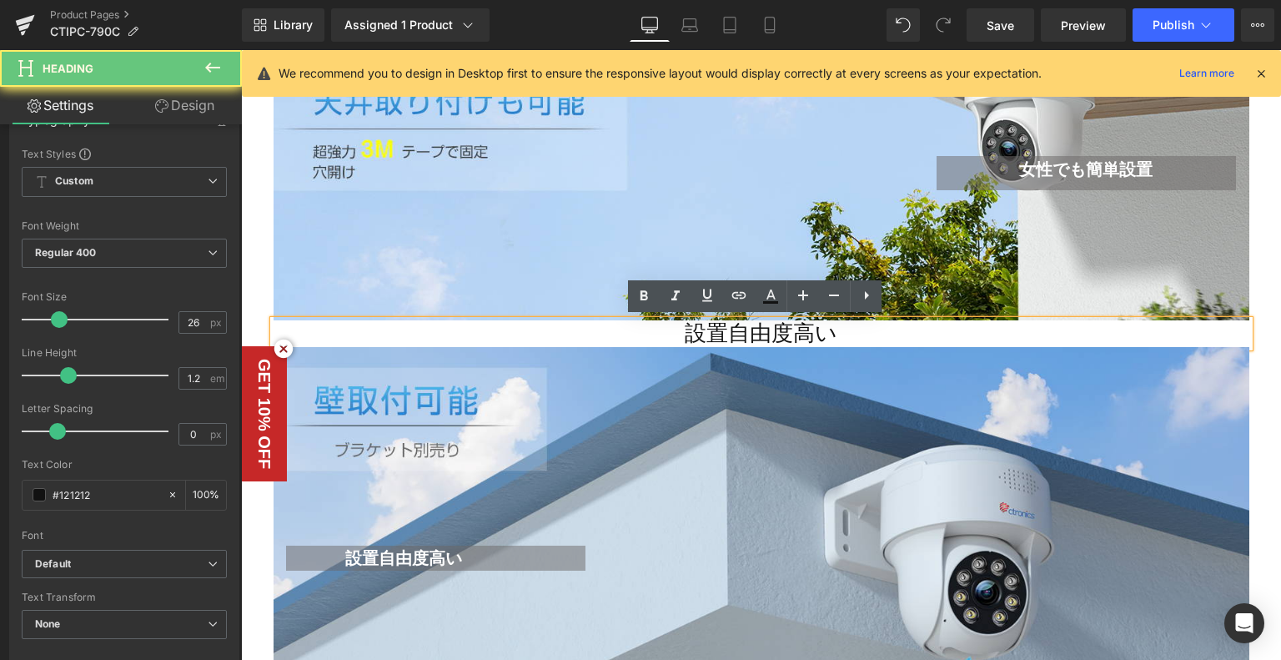
click at [807, 329] on h1 "設置自由度高い" at bounding box center [762, 333] width 976 height 26
click at [747, 326] on h1 "設置自由度高い" at bounding box center [762, 333] width 976 height 26
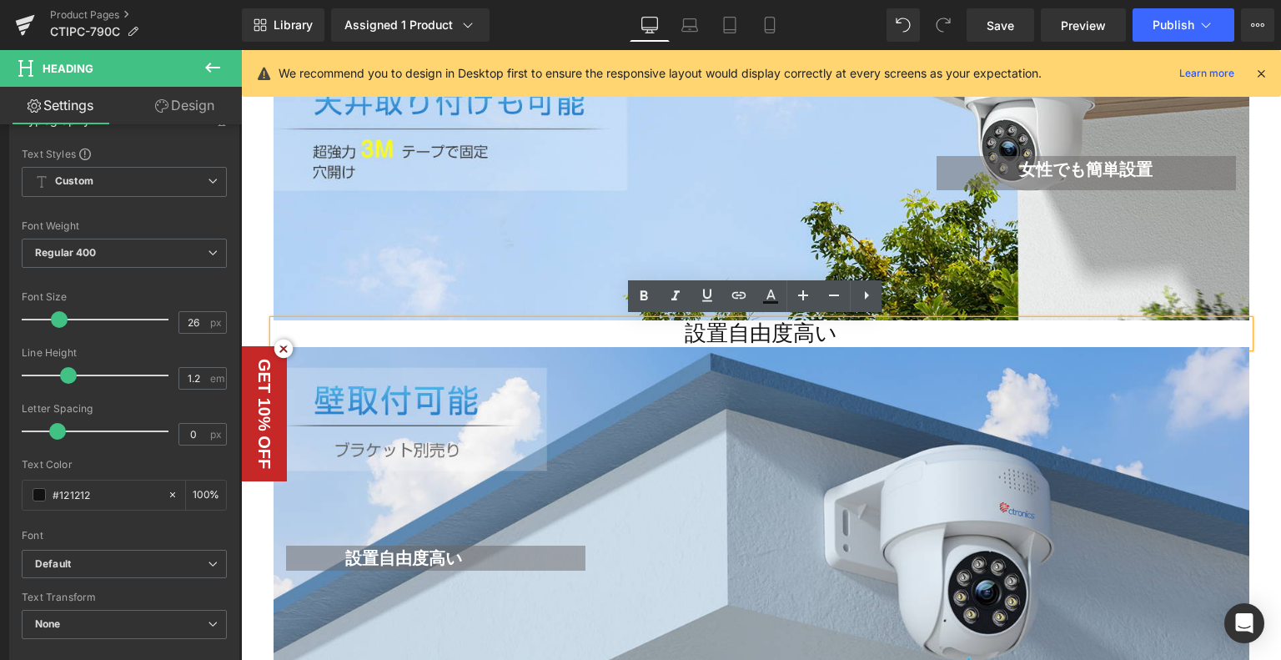
click at [672, 338] on h1 "設置自由度高い" at bounding box center [762, 333] width 976 height 26
drag, startPoint x: 678, startPoint y: 336, endPoint x: 778, endPoint y: 347, distance: 100.7
click at [877, 343] on h1 "設置自由度高い" at bounding box center [762, 333] width 976 height 26
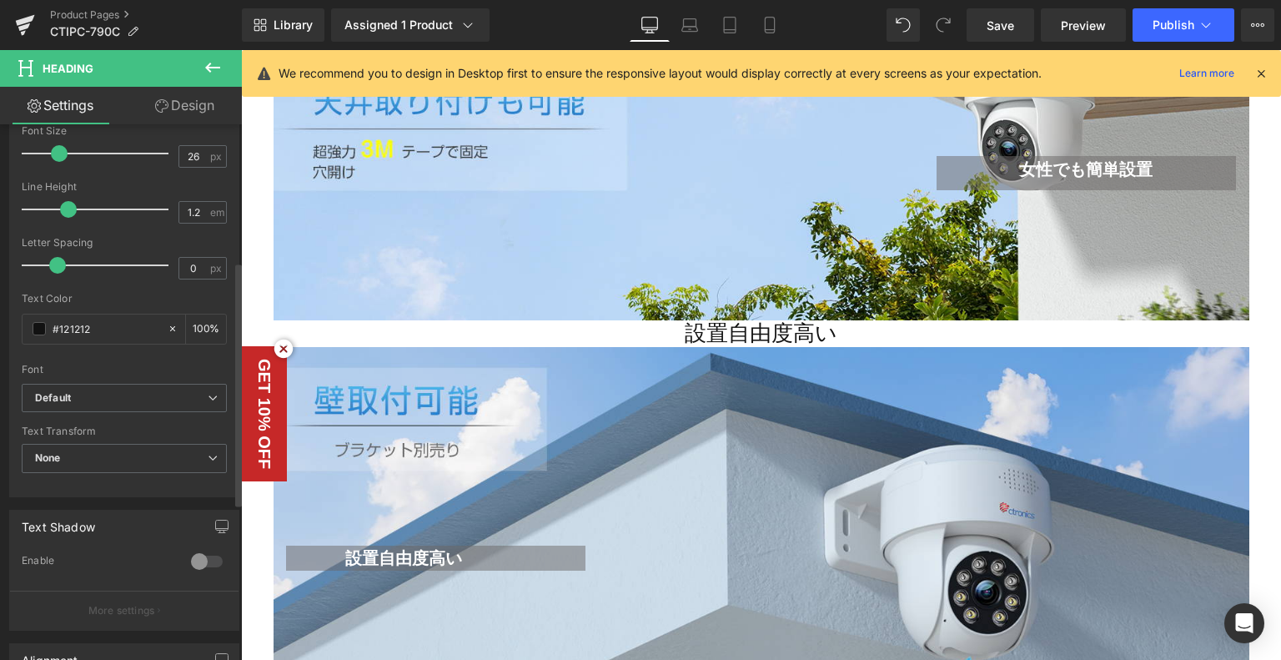
scroll to position [334, 0]
click at [123, 394] on b "Default" at bounding box center [121, 397] width 173 height 14
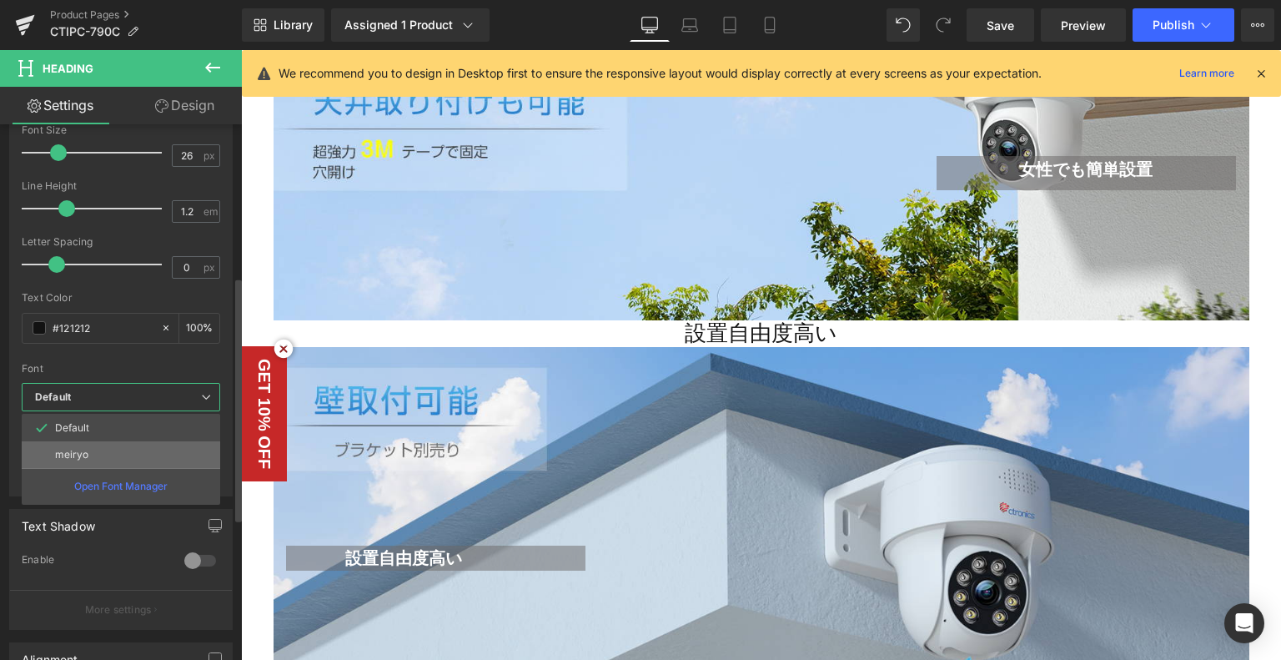
click at [116, 453] on li "meiryo" at bounding box center [121, 454] width 199 height 27
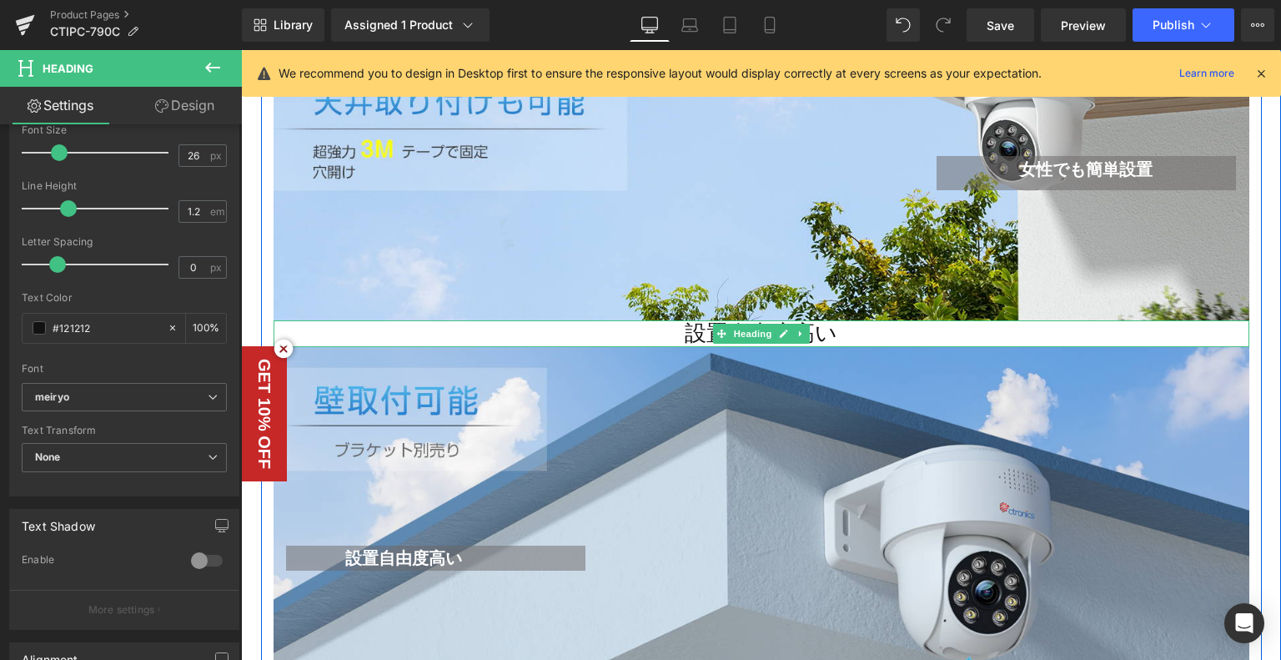
click at [822, 334] on h1 "設置自由度高い" at bounding box center [762, 333] width 976 height 26
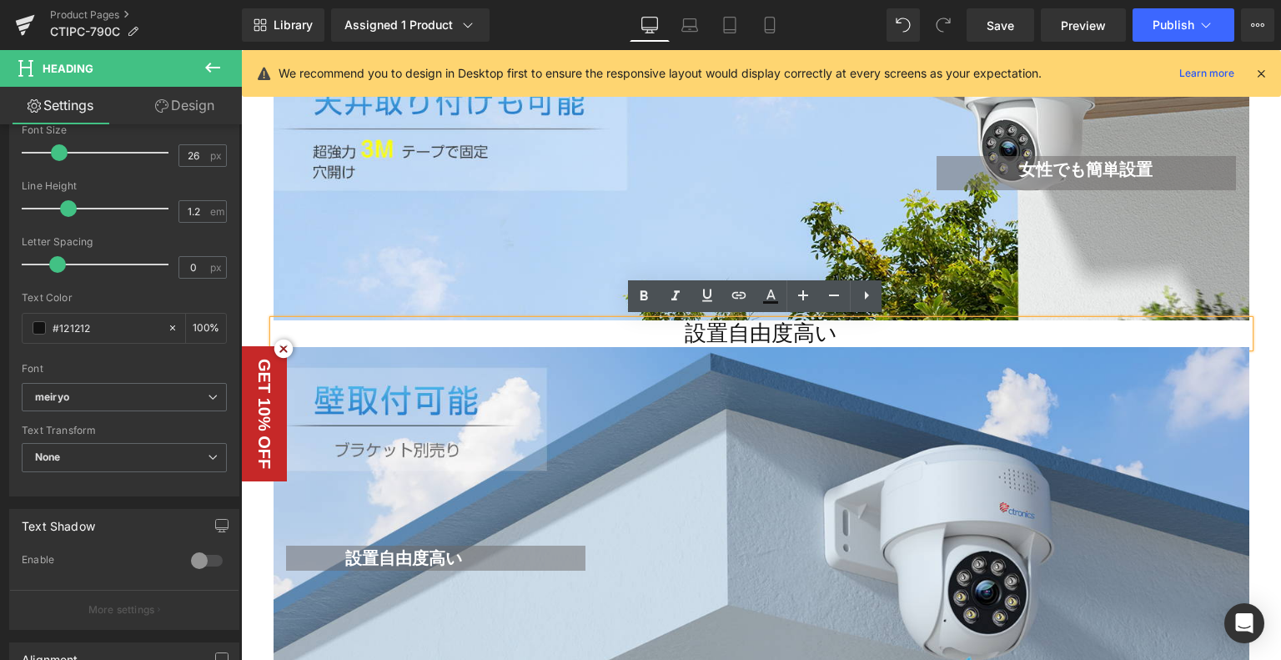
drag, startPoint x: 882, startPoint y: 330, endPoint x: 613, endPoint y: 317, distance: 268.9
click at [615, 325] on h1 "設置自由度高い" at bounding box center [762, 333] width 976 height 26
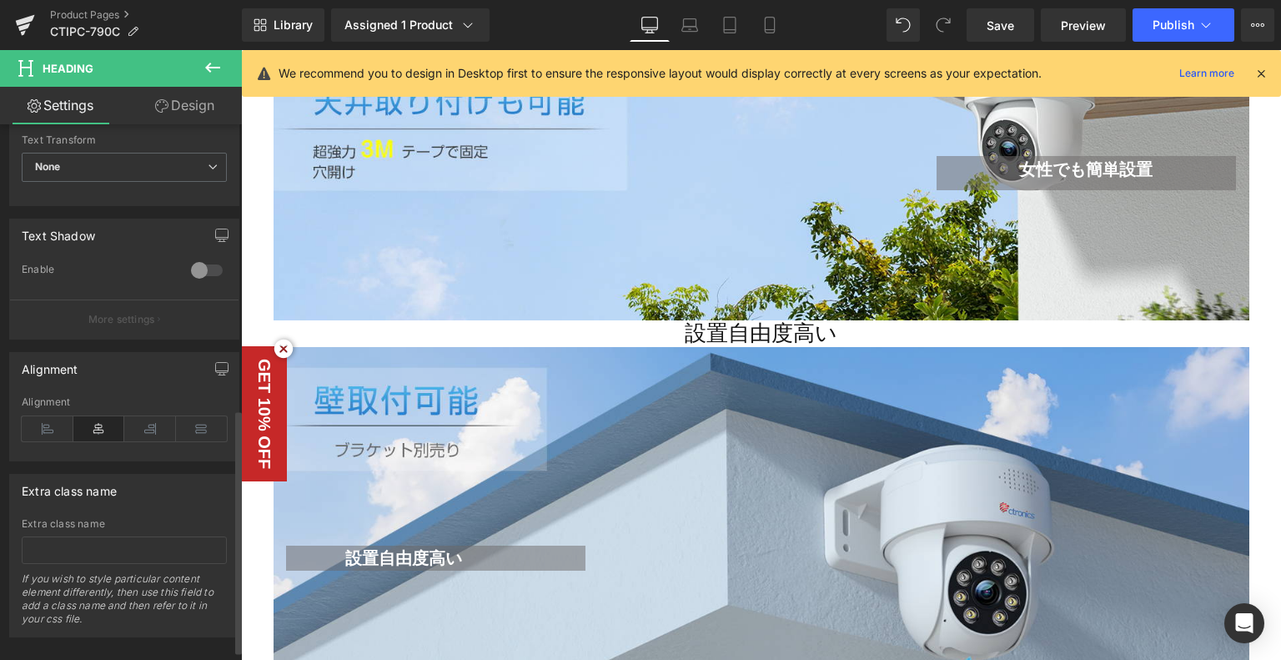
scroll to position [644, 0]
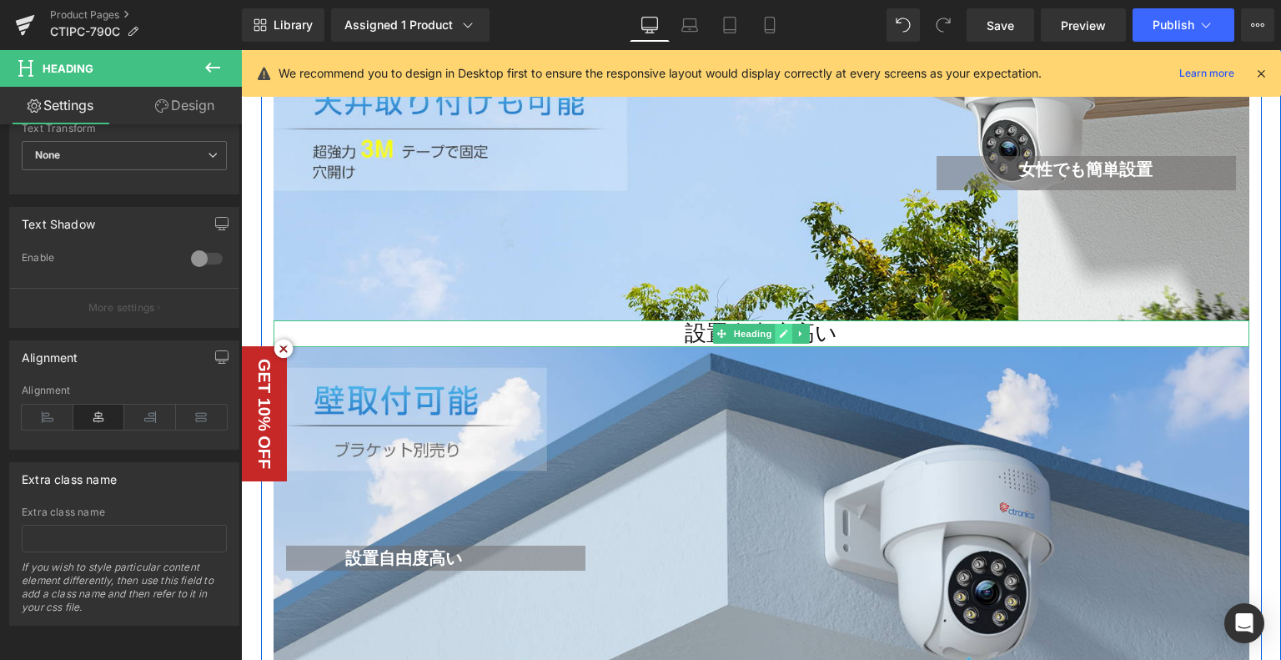
click at [779, 329] on icon at bounding box center [783, 334] width 9 height 10
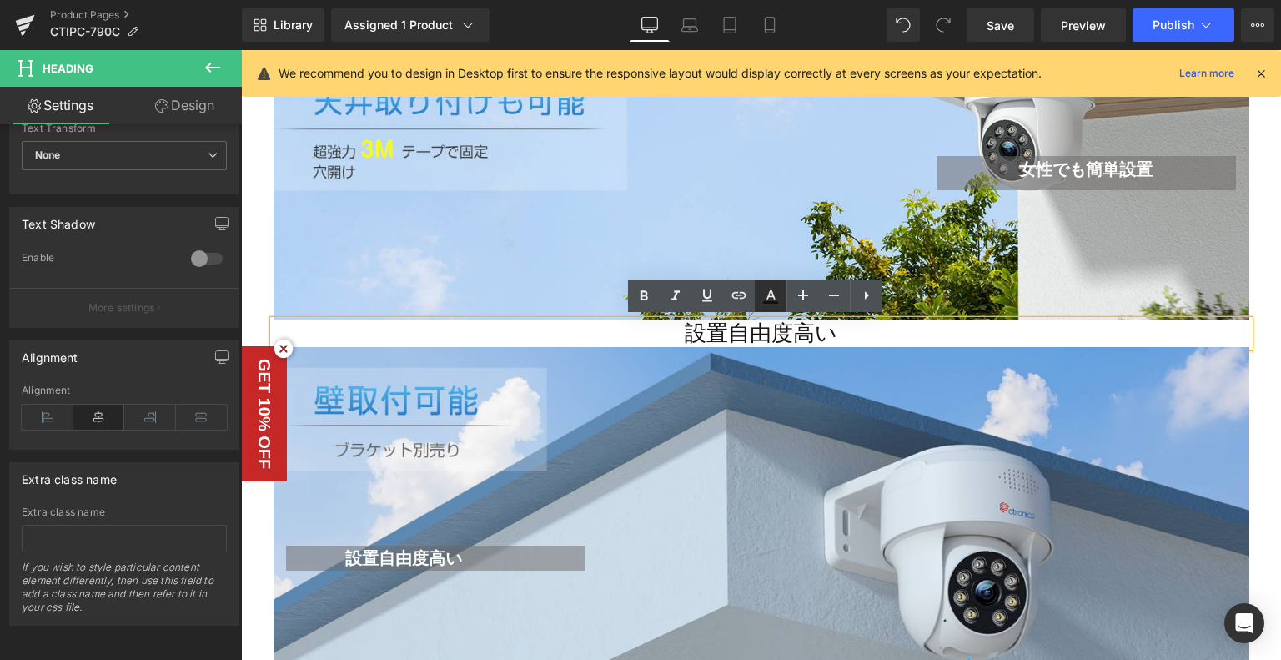
click at [771, 295] on icon at bounding box center [771, 296] width 20 height 20
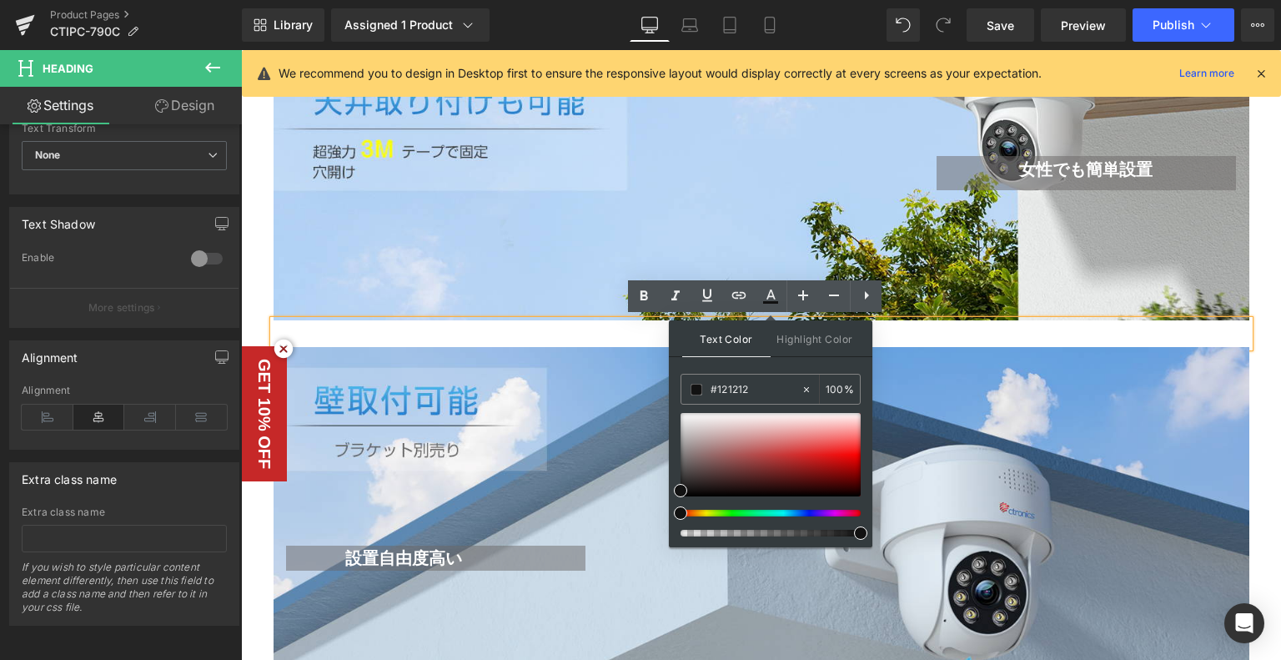
click at [801, 516] on div at bounding box center [771, 474] width 180 height 123
type input "#111111"
click at [793, 510] on div at bounding box center [764, 513] width 180 height 7
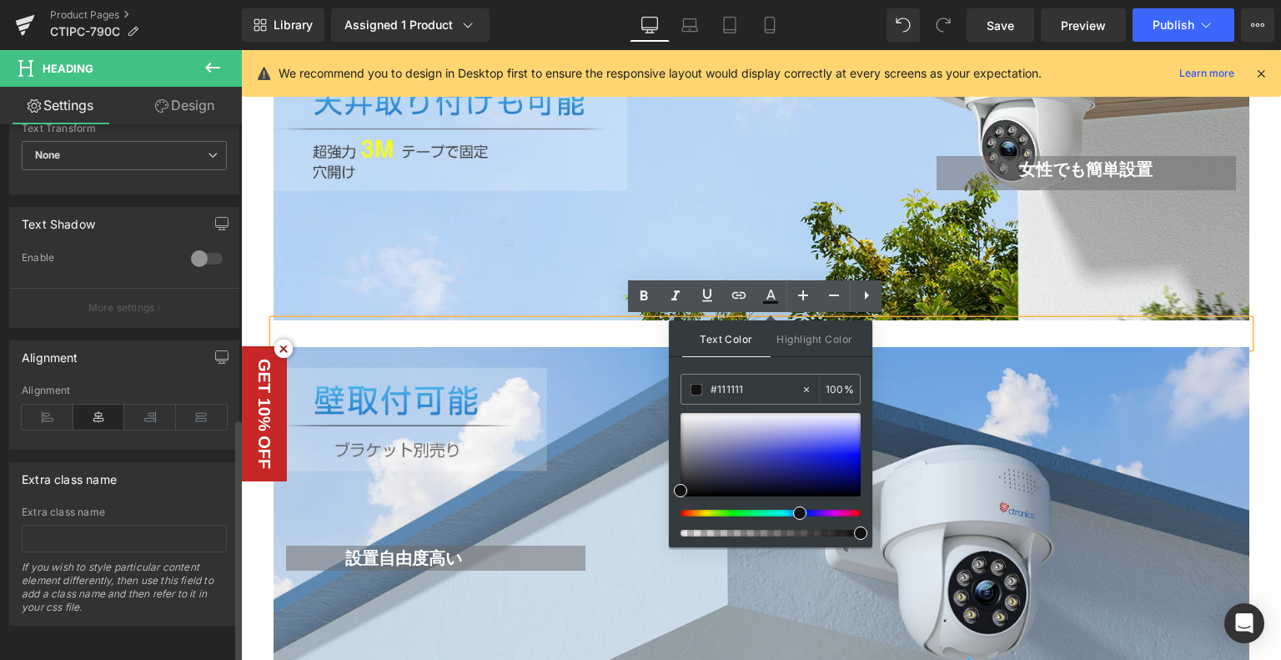
click at [83, 288] on button "More settings" at bounding box center [124, 307] width 229 height 39
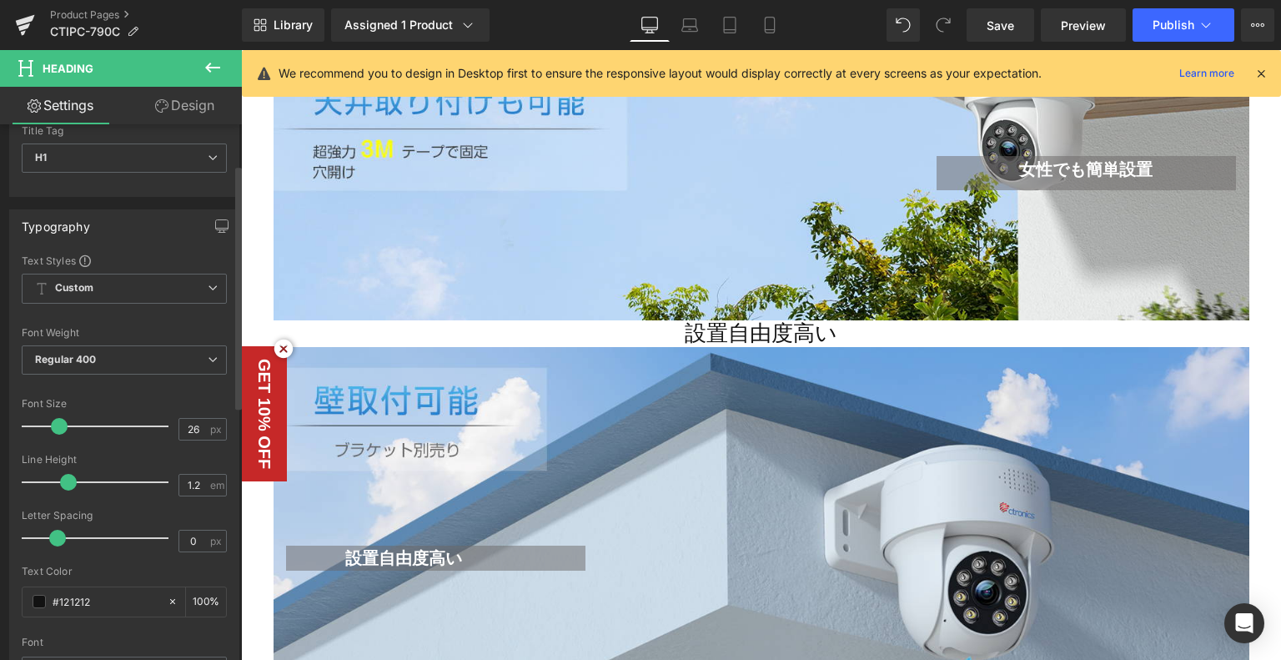
scroll to position [227, 0]
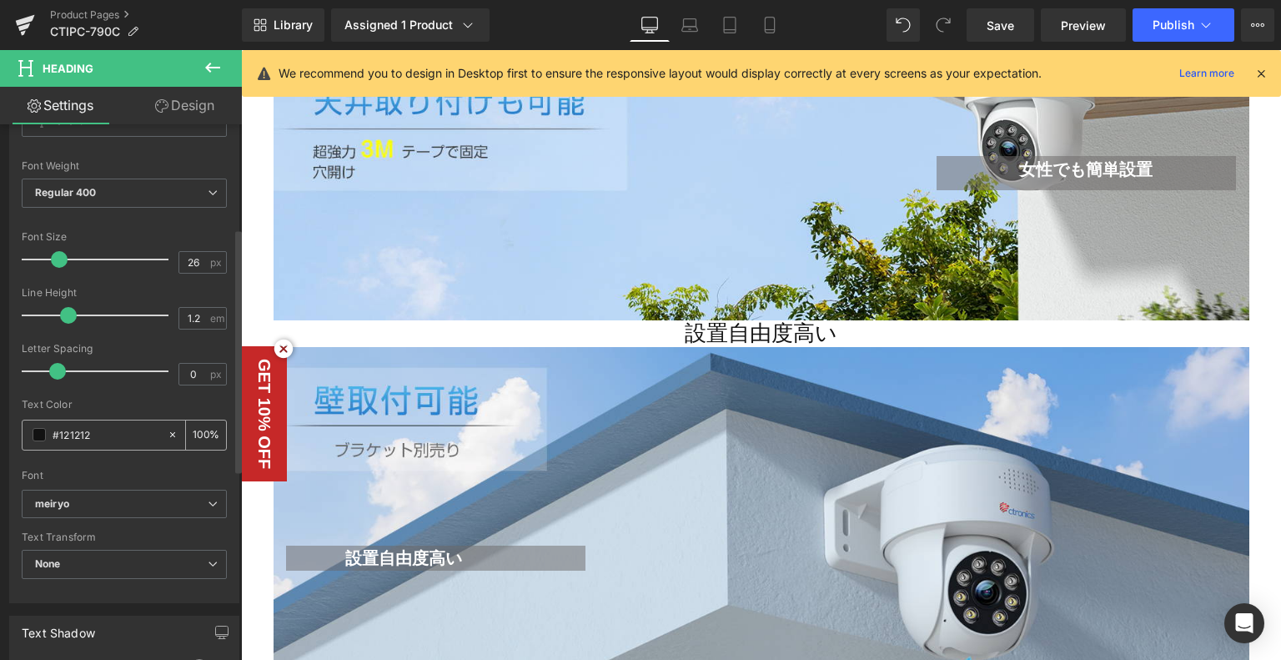
click at [43, 434] on span at bounding box center [39, 434] width 13 height 13
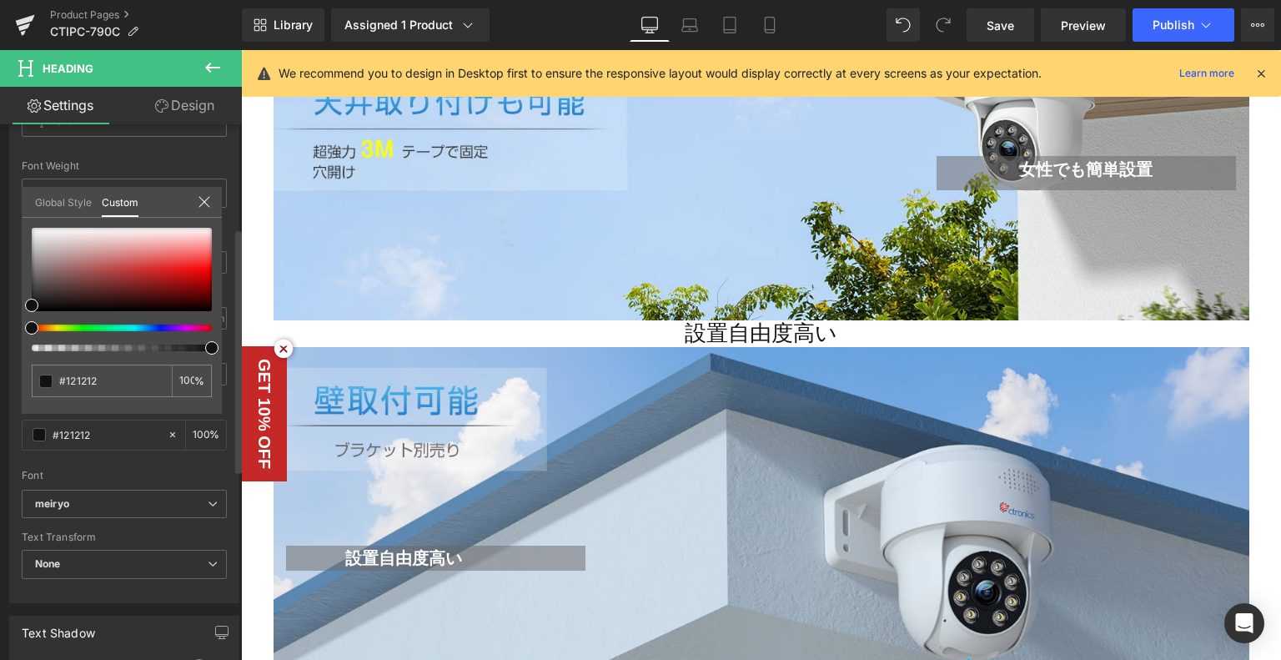
type input "#111111"
click at [139, 328] on div at bounding box center [115, 327] width 180 height 7
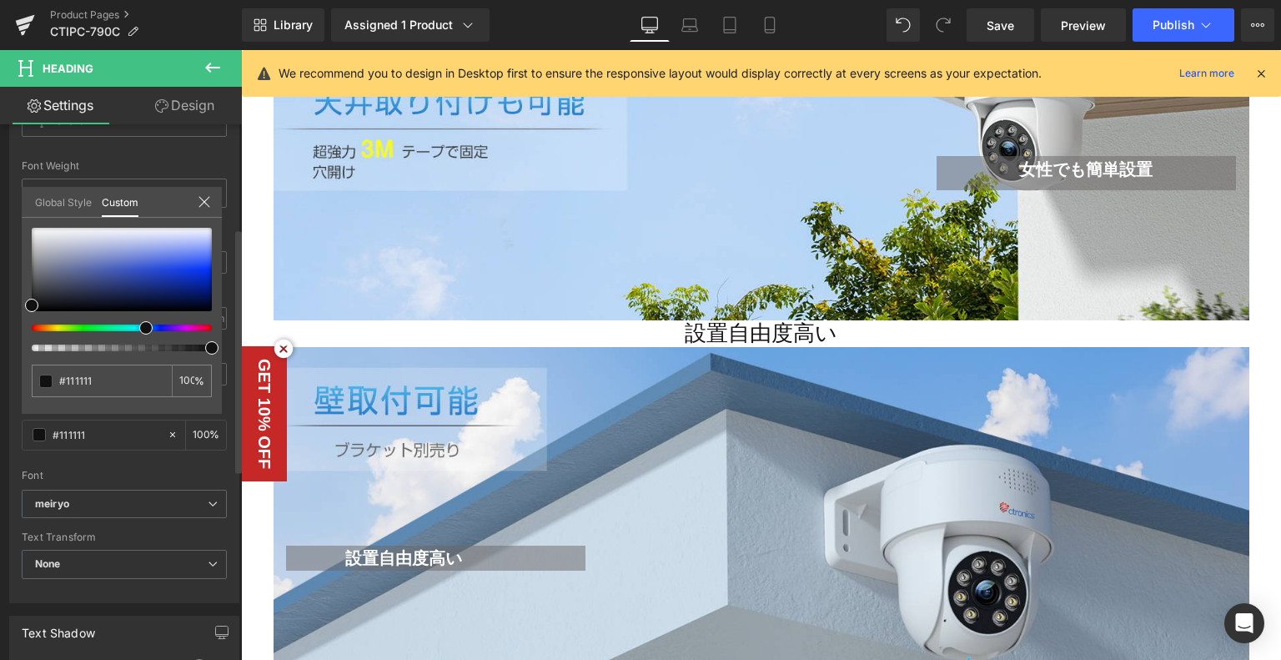
click at [157, 325] on div at bounding box center [115, 327] width 180 height 7
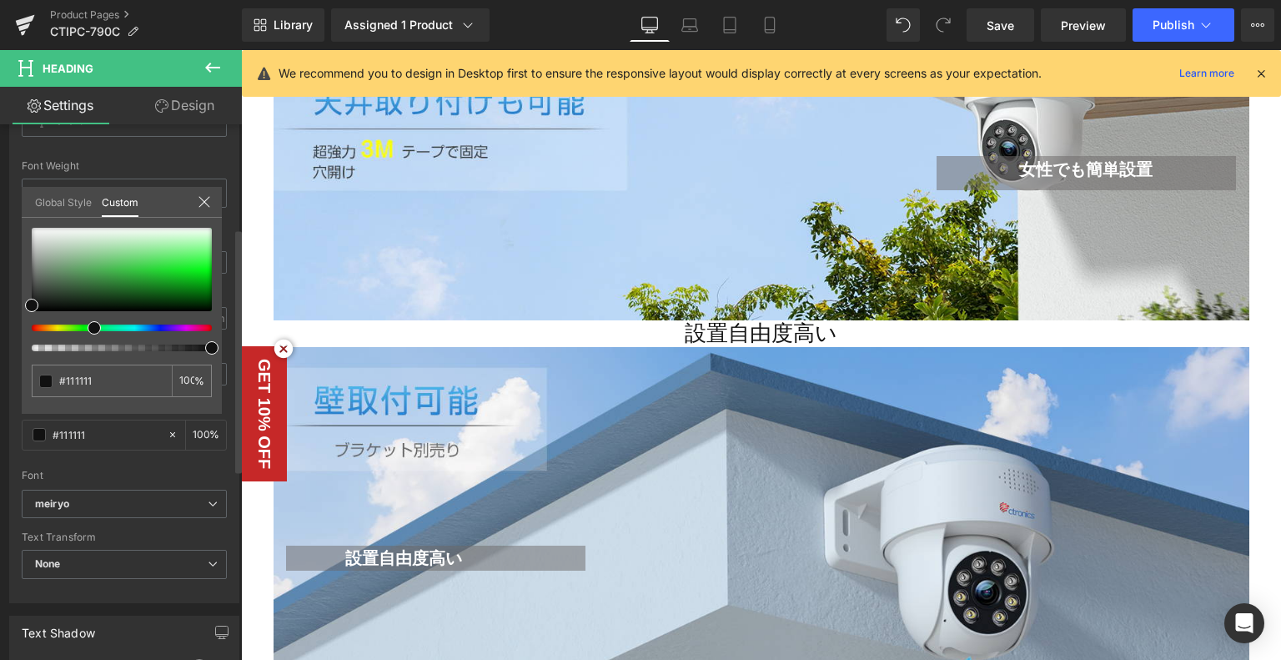
drag, startPoint x: 166, startPoint y: 325, endPoint x: 63, endPoint y: 324, distance: 102.6
click at [88, 324] on span at bounding box center [94, 327] width 13 height 13
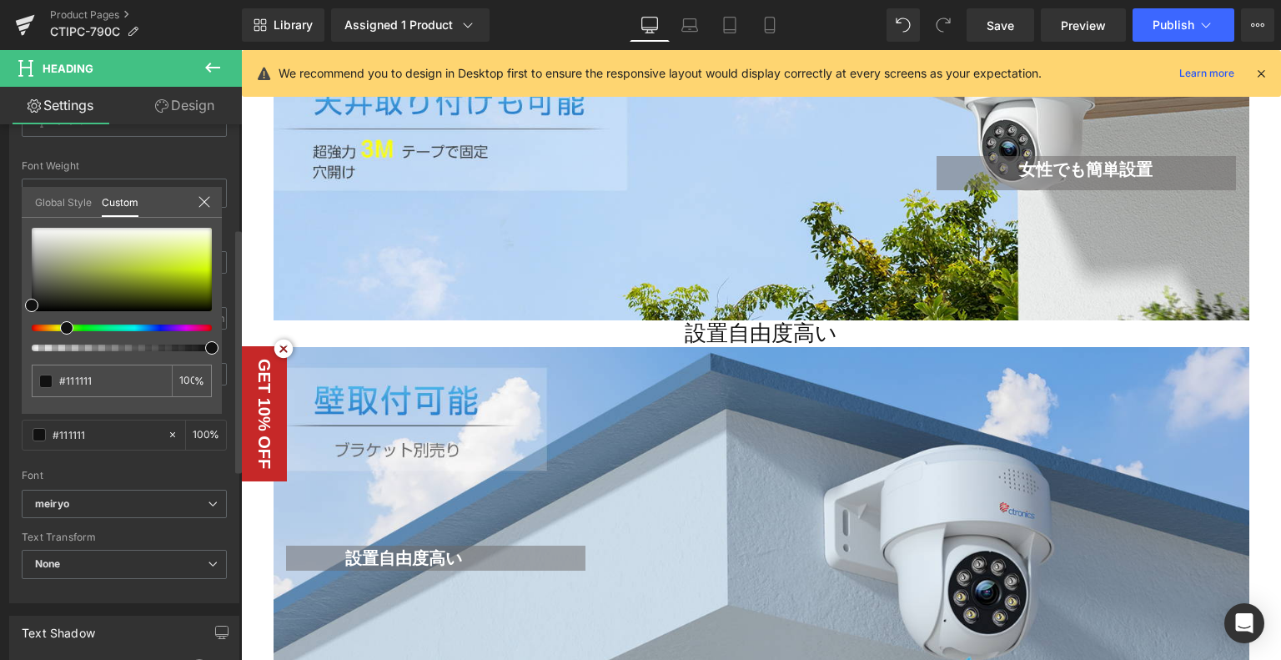
drag, startPoint x: 102, startPoint y: 353, endPoint x: 116, endPoint y: 350, distance: 14.6
click at [103, 353] on div "#111111 100 %" at bounding box center [122, 321] width 200 height 186
type input "66"
click at [143, 346] on div at bounding box center [115, 348] width 180 height 7
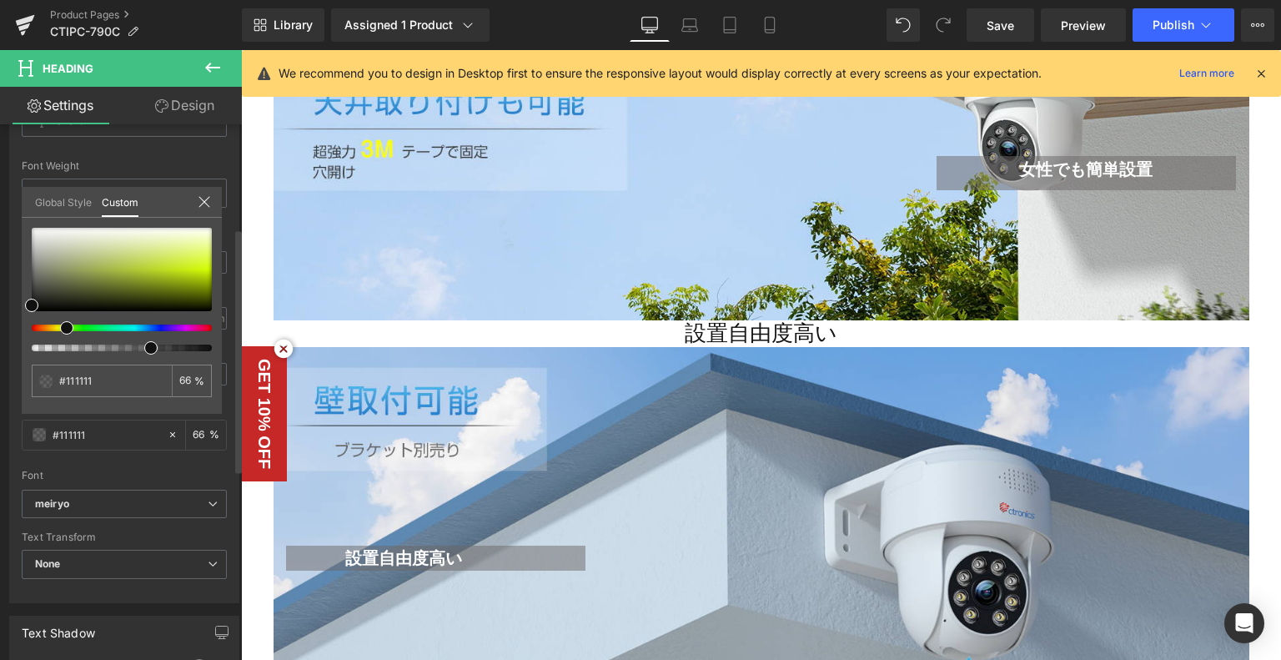
click at [103, 383] on input "#111111" at bounding box center [112, 381] width 106 height 18
click at [162, 374] on icon at bounding box center [159, 377] width 13 height 13
type input "none"
type input "0"
type input "none"
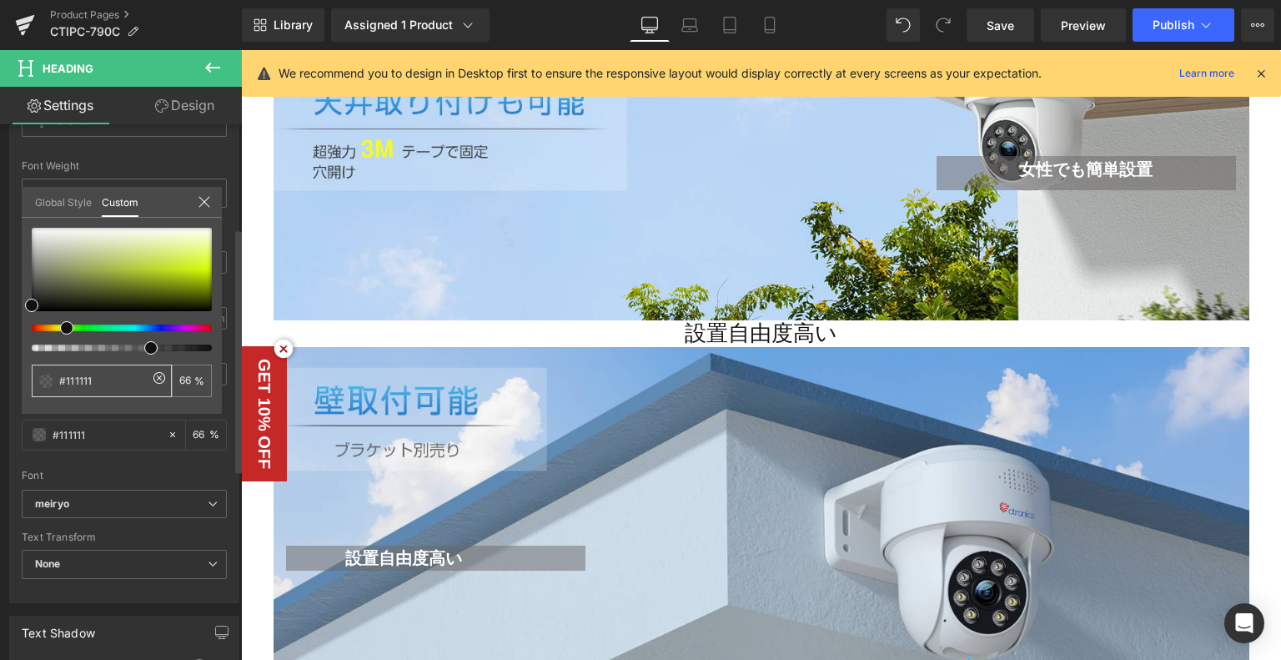
type input "0"
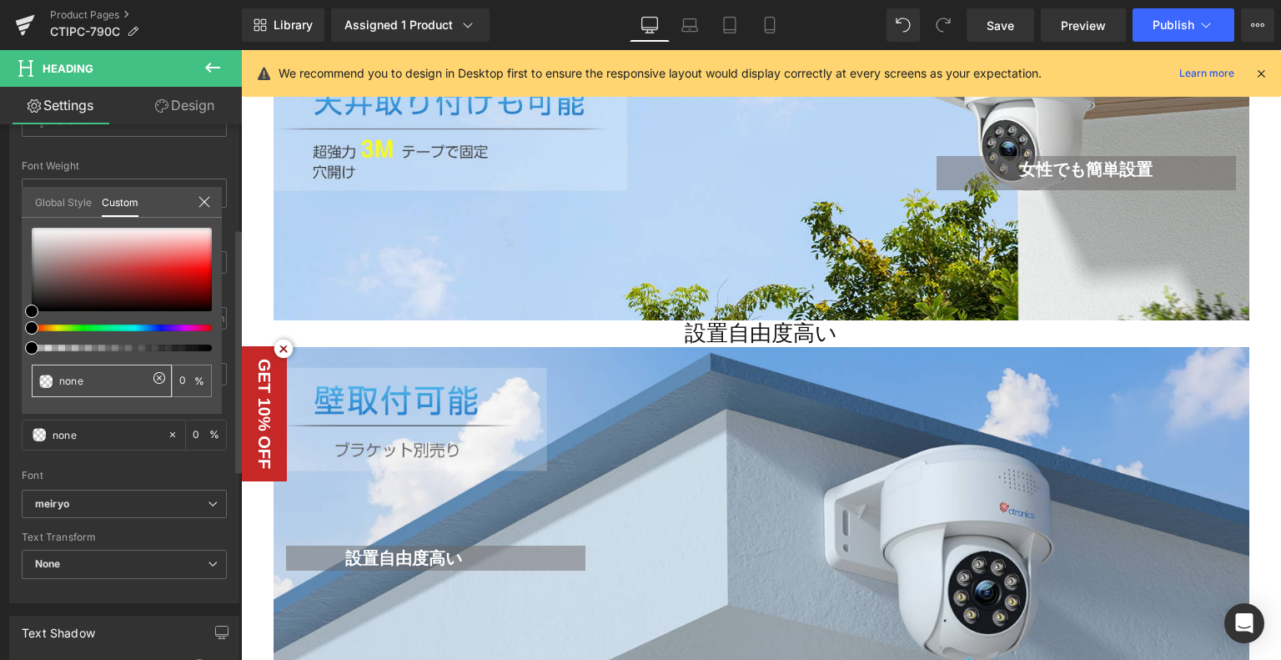
click at [109, 380] on input "none" at bounding box center [103, 381] width 88 height 18
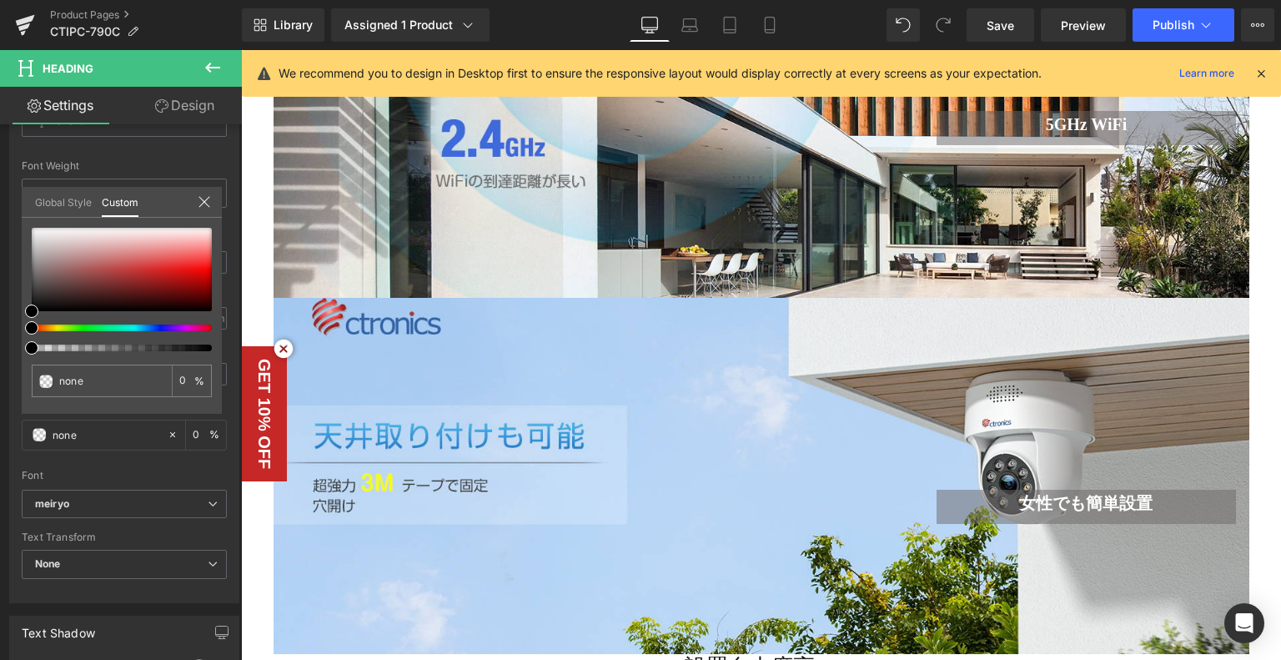
scroll to position [2512, 0]
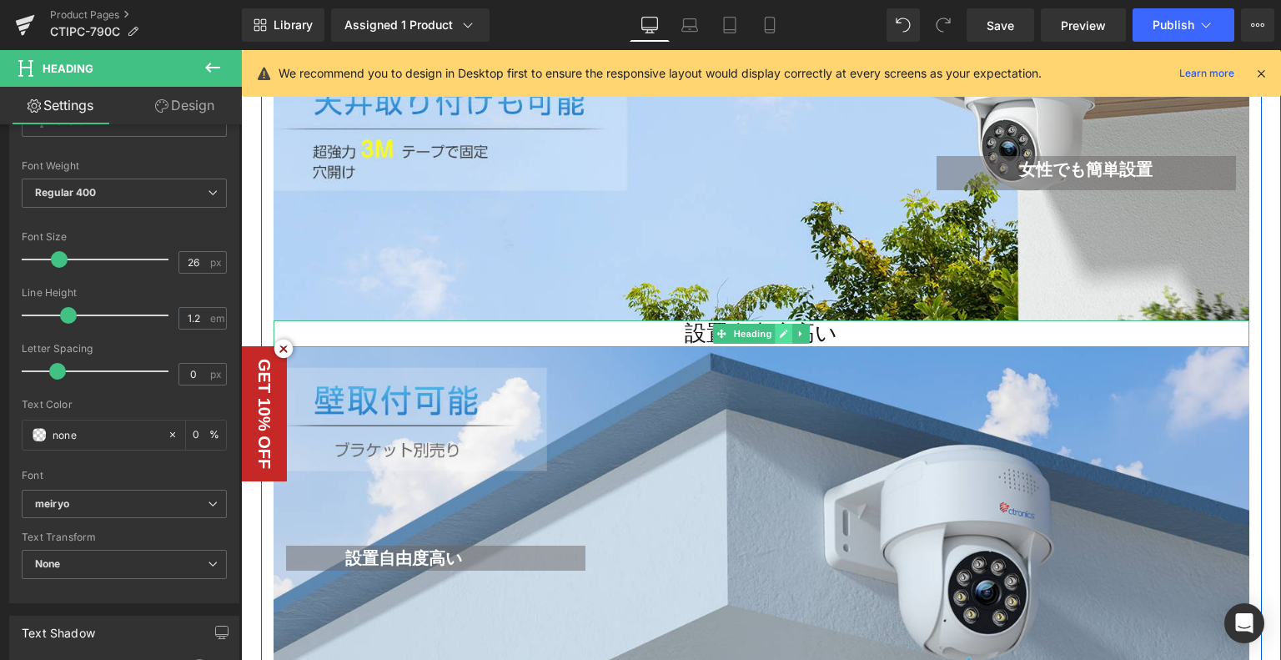
click at [784, 330] on link at bounding box center [784, 334] width 18 height 20
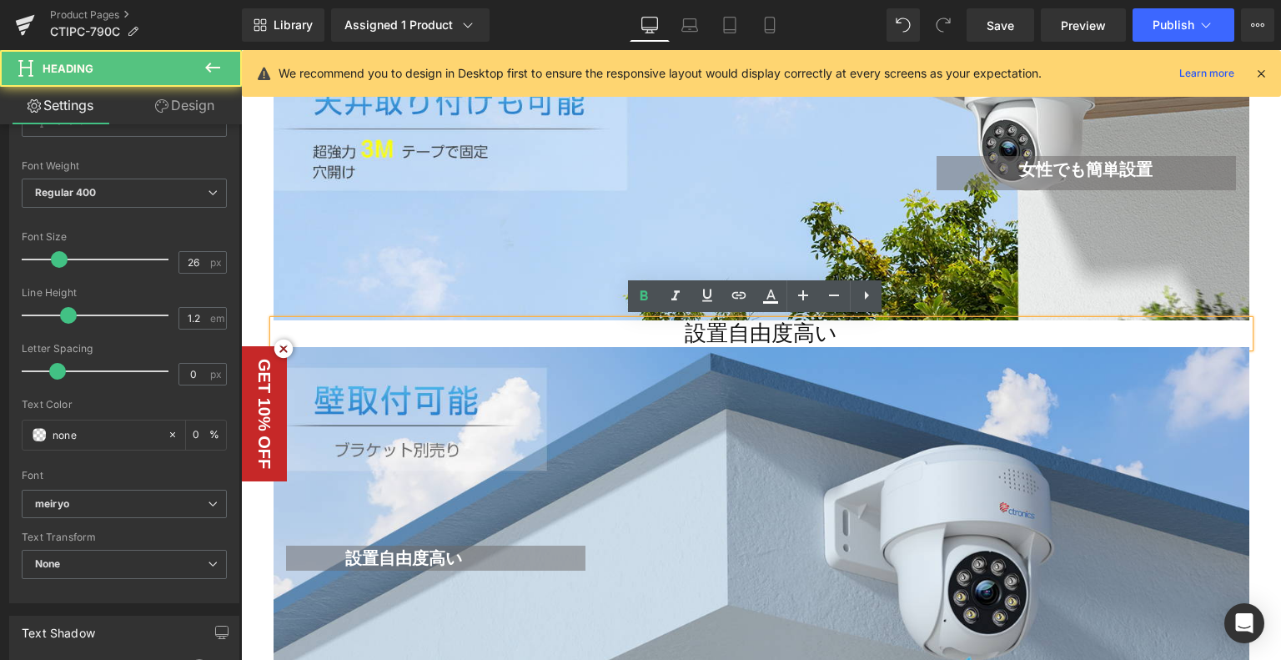
drag, startPoint x: 817, startPoint y: 329, endPoint x: 616, endPoint y: 326, distance: 201.1
click at [616, 326] on h1 "設置自由度高い" at bounding box center [762, 333] width 976 height 26
click at [774, 299] on icon at bounding box center [771, 294] width 9 height 10
type input "100"
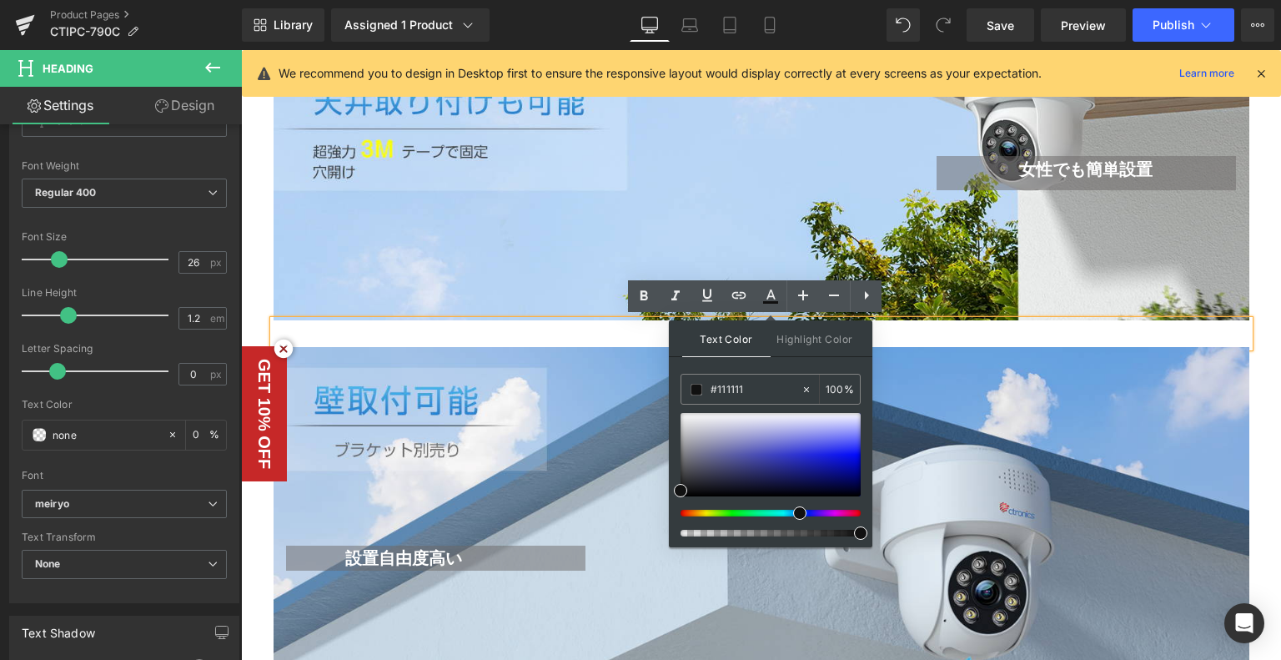
drag, startPoint x: 1015, startPoint y: 435, endPoint x: 602, endPoint y: 381, distance: 416.4
paste input "00467e"
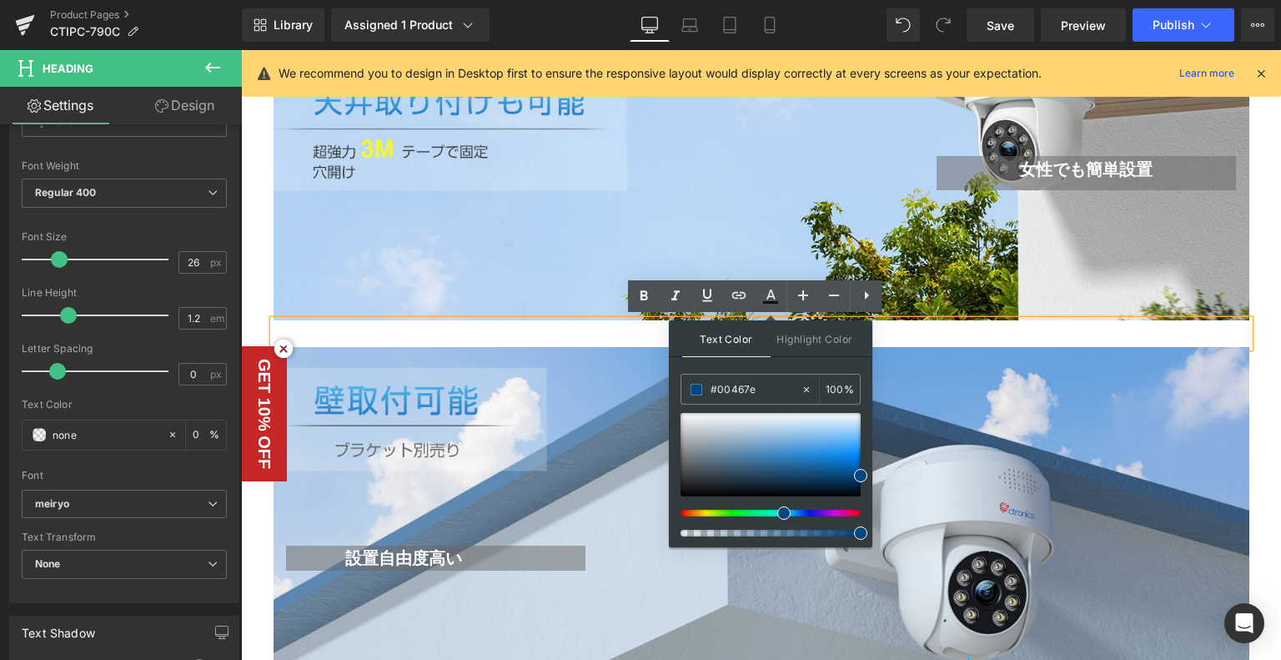
type input "#00467e"
click at [979, 347] on div "設置自由度高い Heading Text Block Row" at bounding box center [762, 549] width 976 height 405
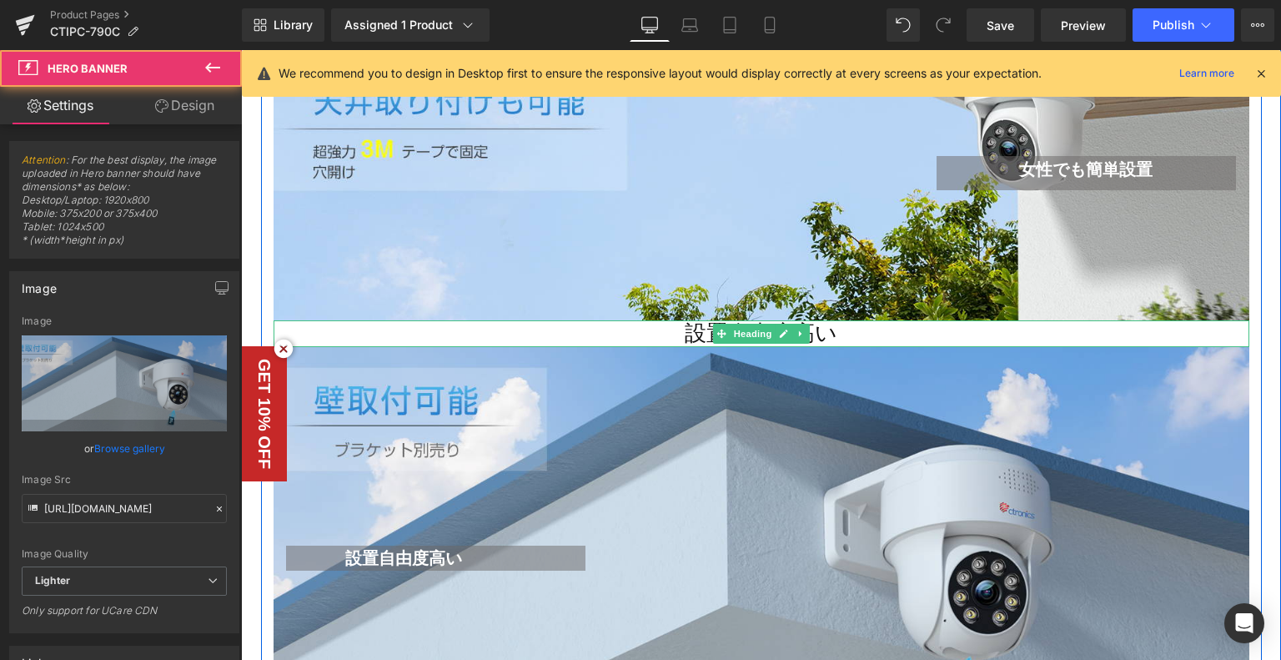
click at [848, 320] on div at bounding box center [762, 322] width 976 height 4
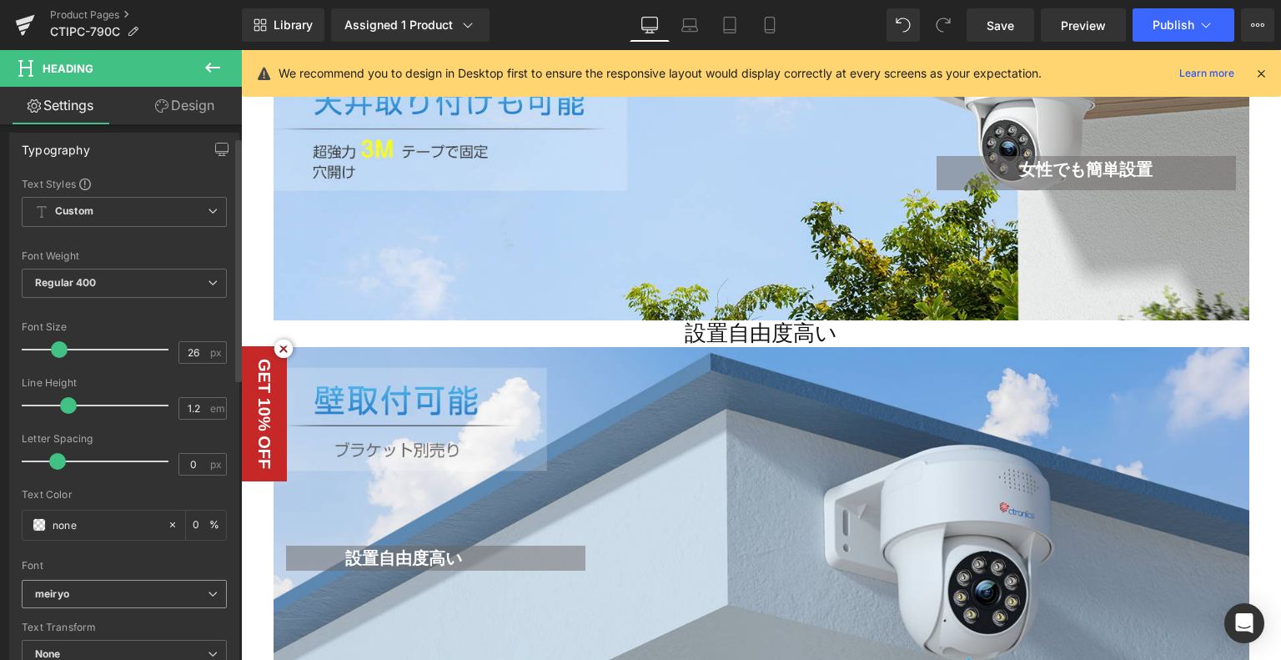
scroll to position [334, 0]
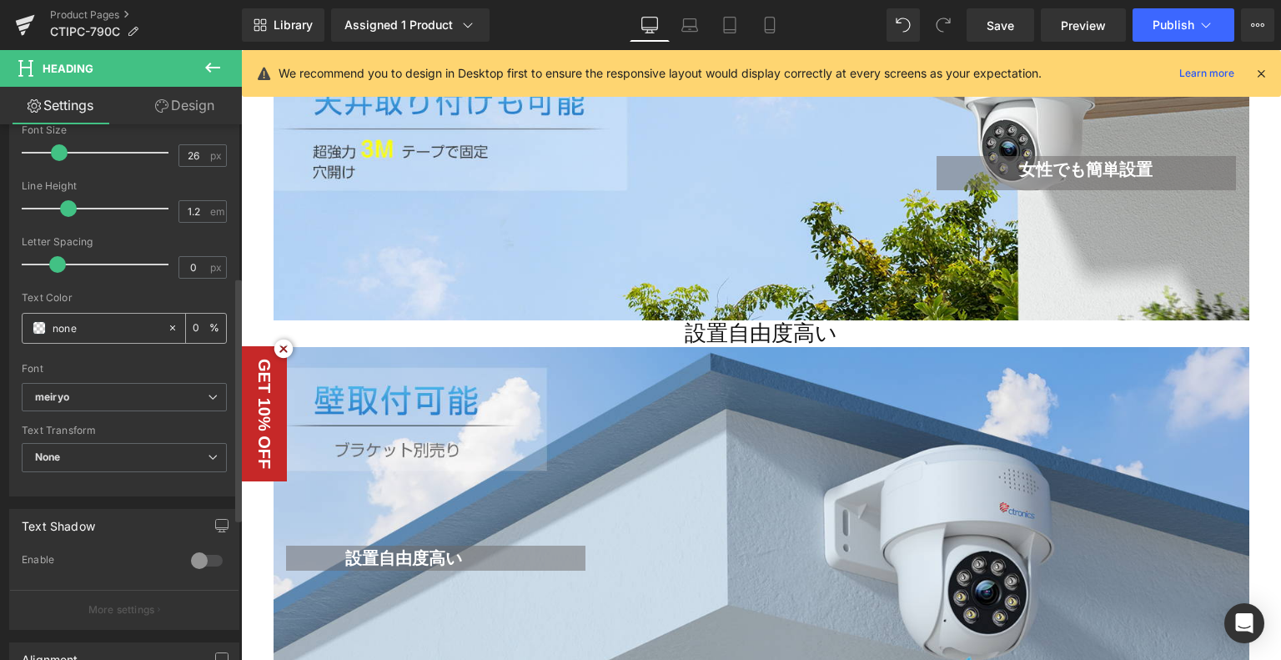
click at [100, 324] on input "none" at bounding box center [106, 328] width 107 height 18
click at [0, 298] on div "Typography Text Styles Custom Custom Setup Global Style Custom Setup Global Sty…" at bounding box center [124, 209] width 249 height 573
paste input "#00467"
type input "#00467e"
type input "100"
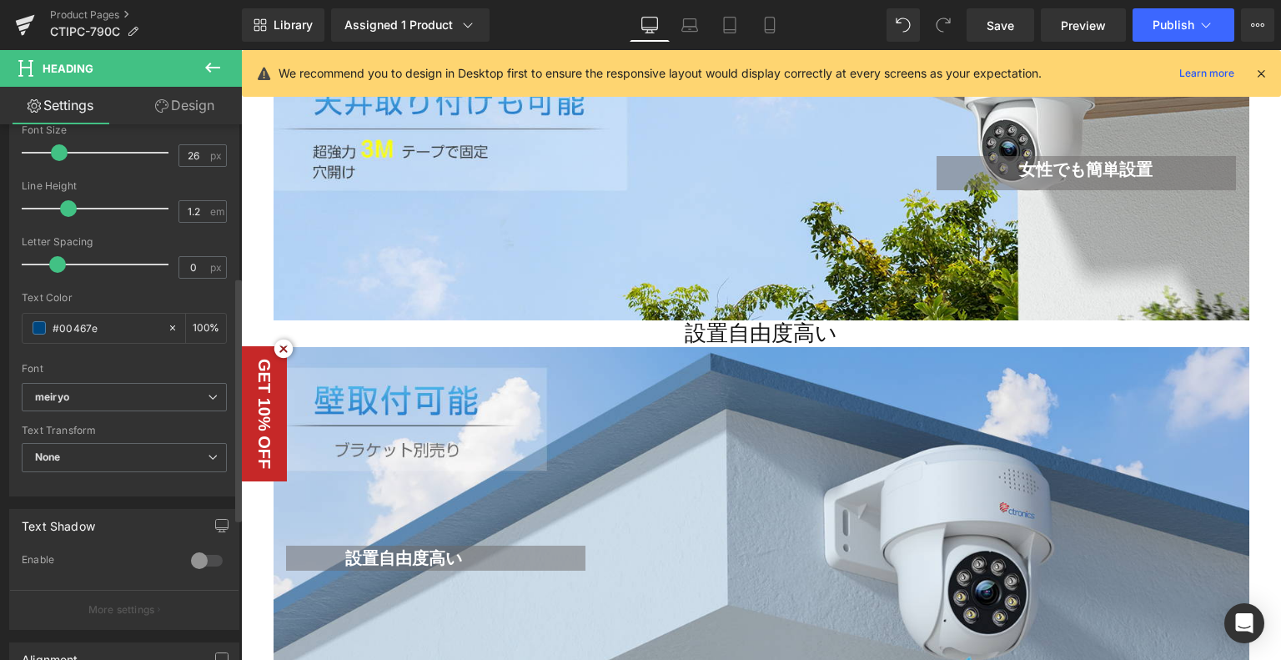
type input "#00467e"
click at [97, 363] on div "Font" at bounding box center [124, 369] width 205 height 12
click at [125, 365] on div "Font" at bounding box center [124, 369] width 205 height 12
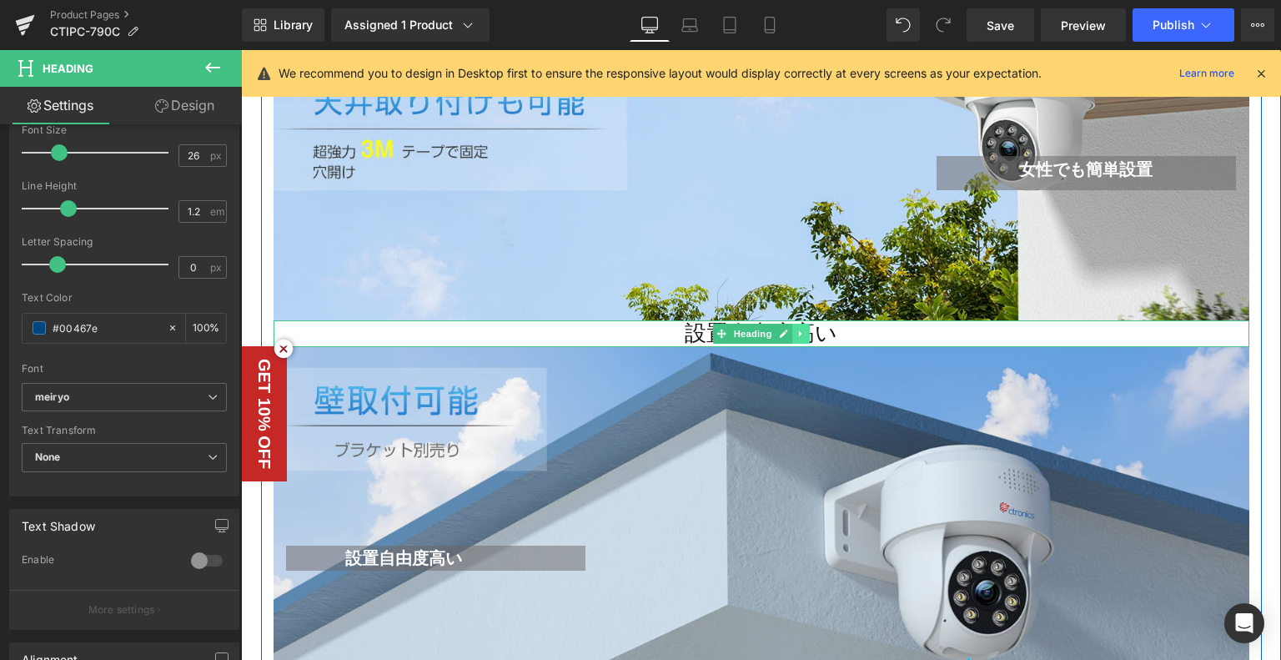
click at [792, 336] on link at bounding box center [801, 334] width 18 height 20
click at [951, 343] on div at bounding box center [762, 345] width 976 height 4
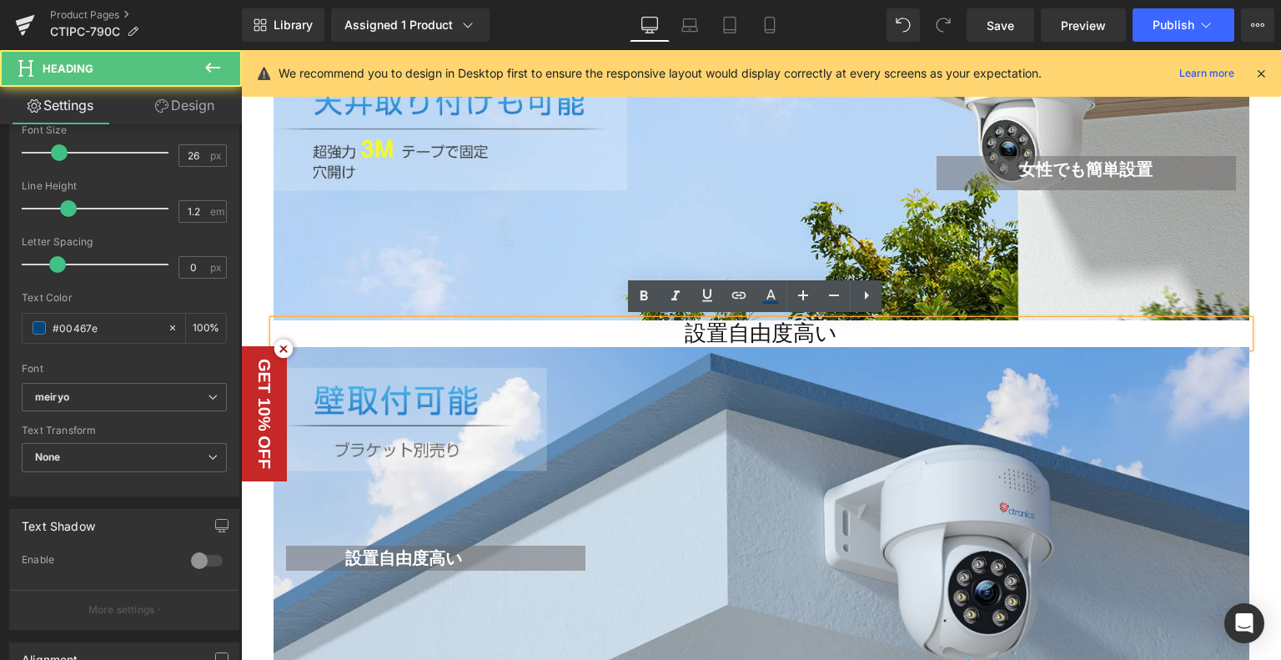
click at [794, 334] on span "設置自由度高い" at bounding box center [761, 333] width 153 height 24
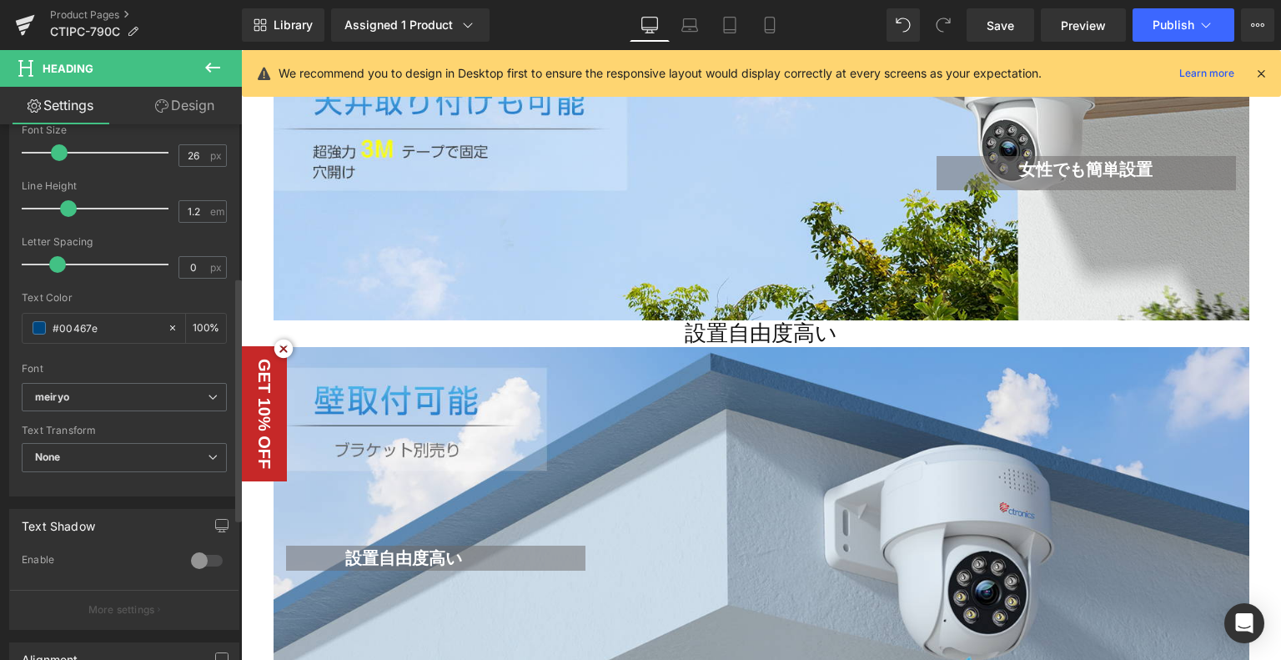
click at [100, 346] on div "Text Color #00467e 100 %" at bounding box center [124, 327] width 205 height 71
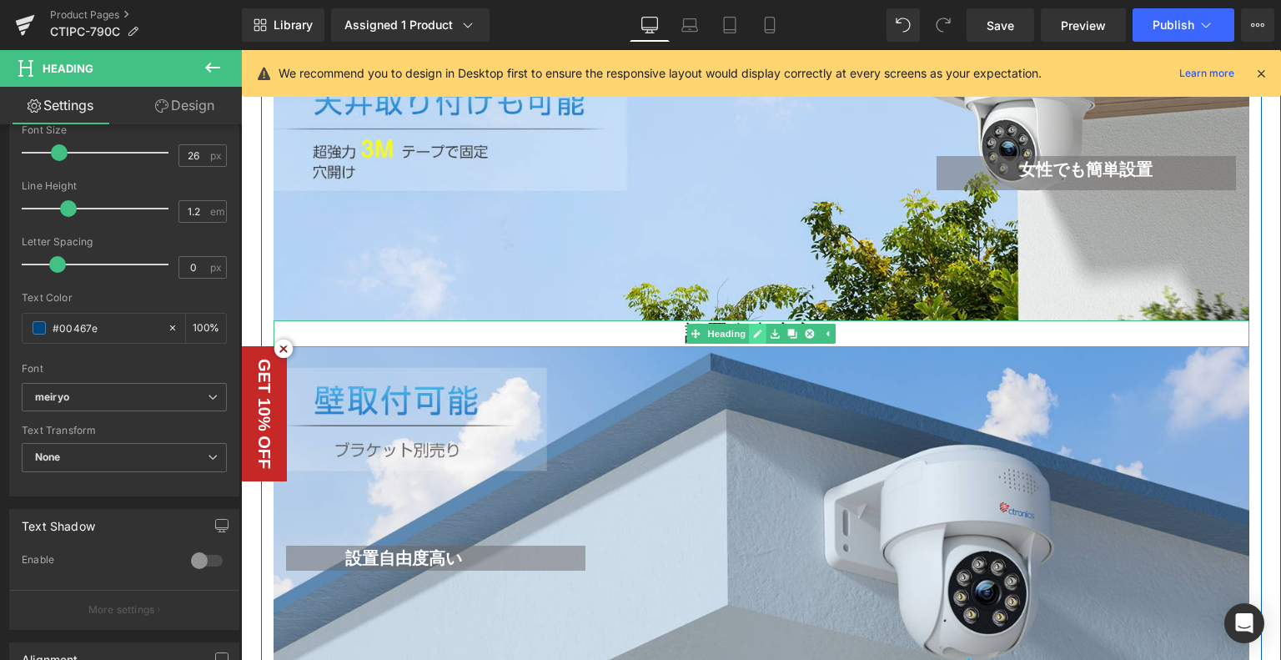
click at [750, 324] on link at bounding box center [758, 334] width 18 height 20
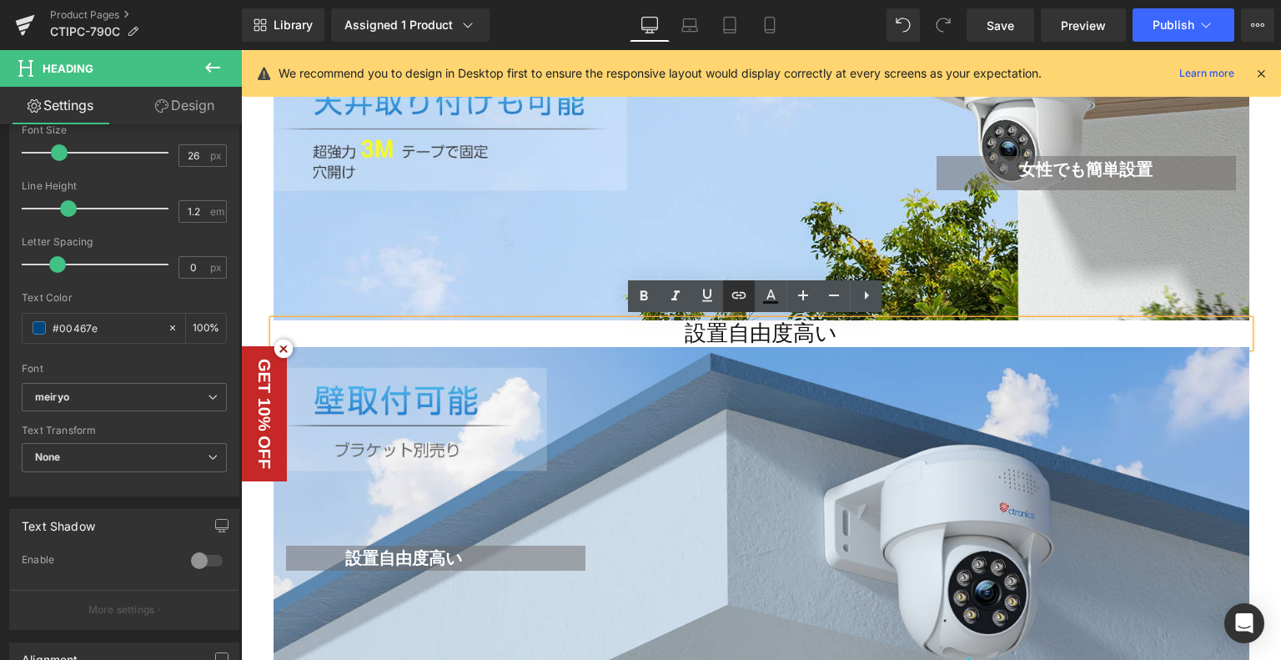
click at [752, 289] on link at bounding box center [739, 296] width 32 height 32
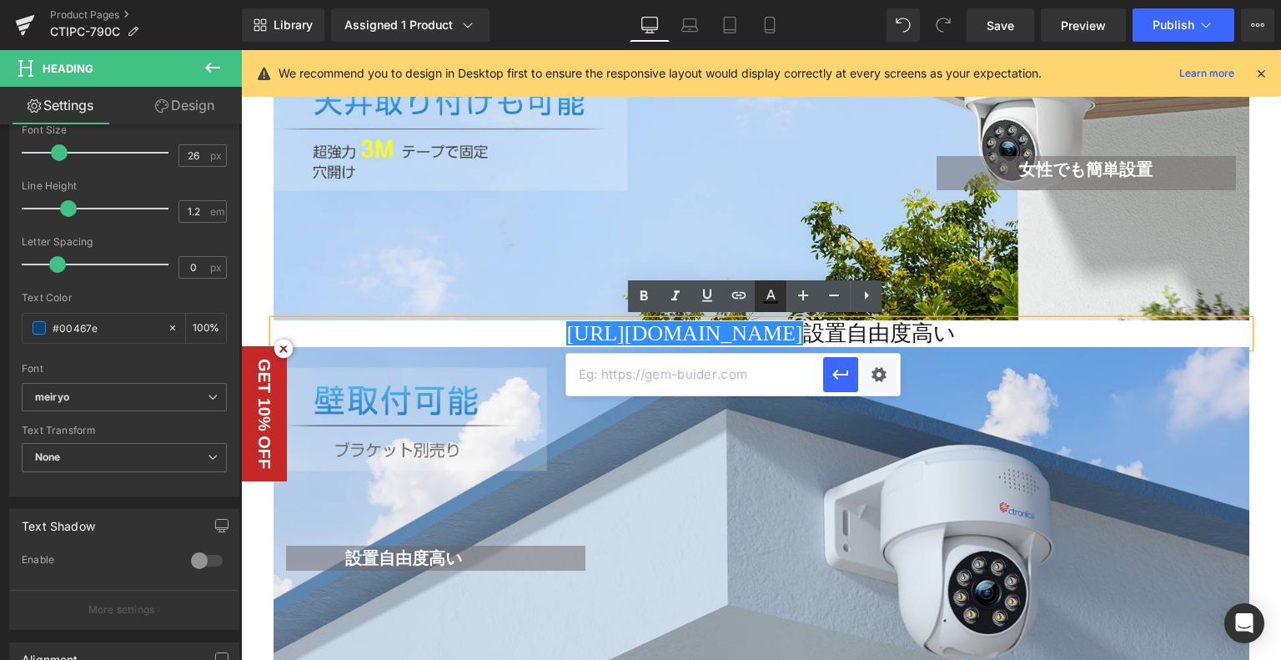
click at [762, 293] on icon at bounding box center [771, 296] width 20 height 20
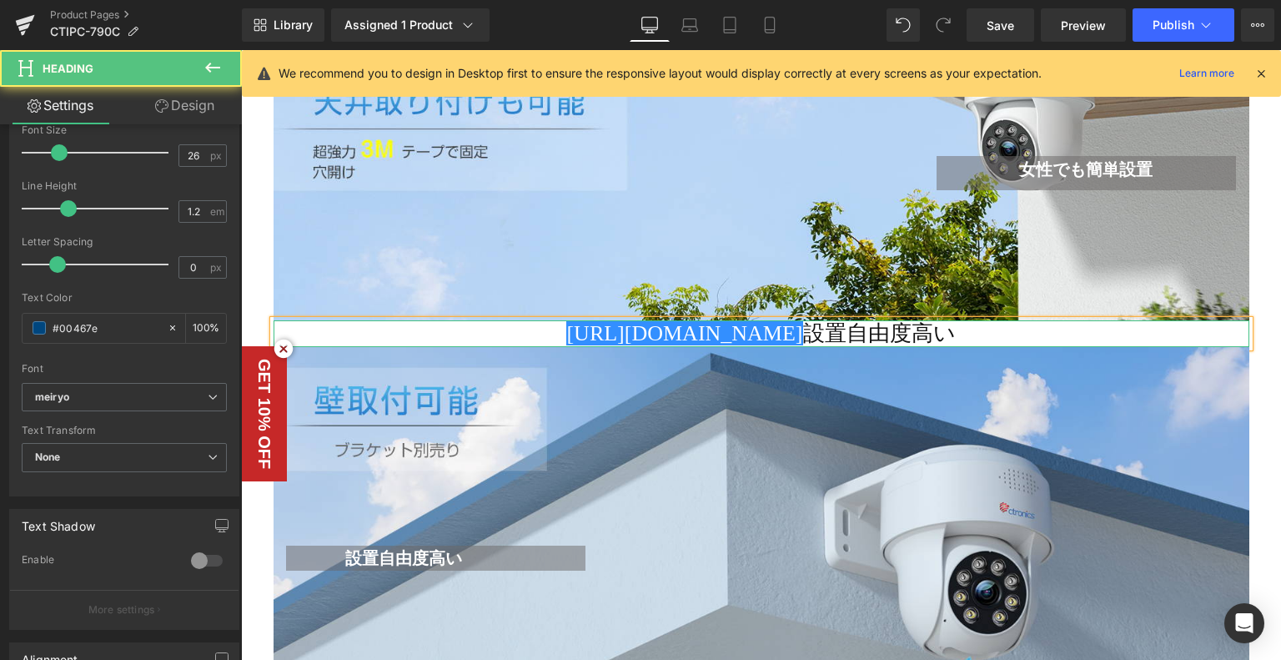
click at [874, 328] on span "https://gem-3910432.net 設置自由度高い" at bounding box center [760, 333] width 389 height 24
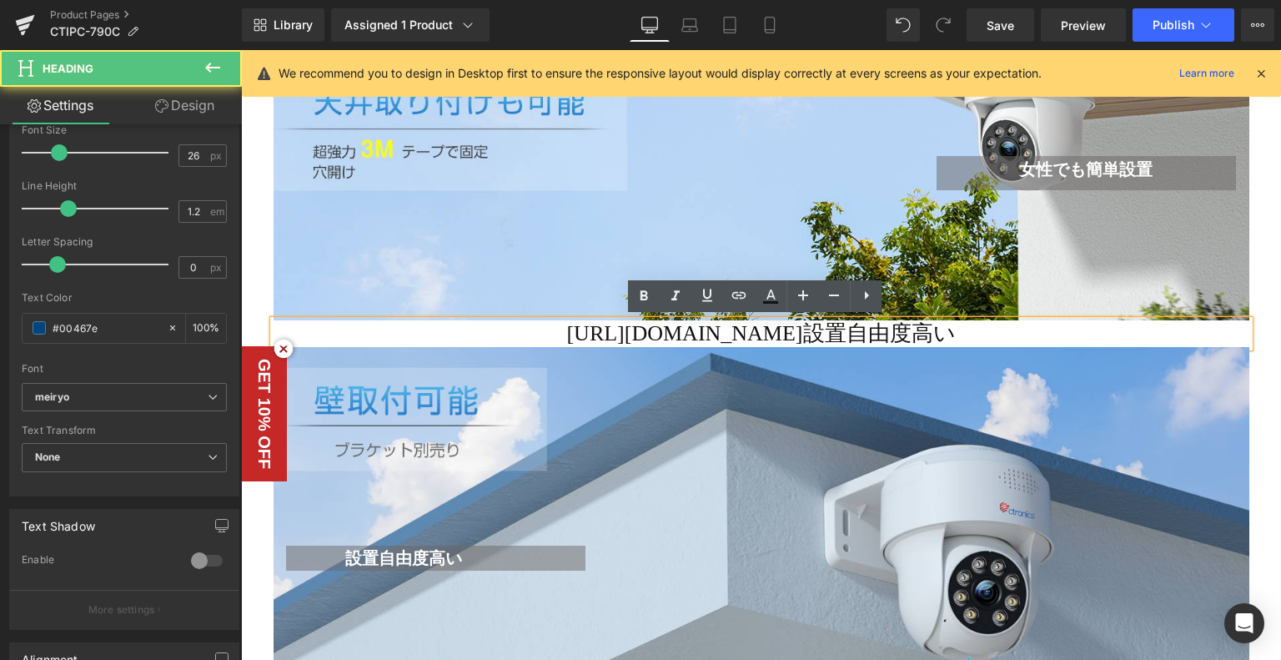
drag, startPoint x: 844, startPoint y: 323, endPoint x: 388, endPoint y: 285, distance: 457.8
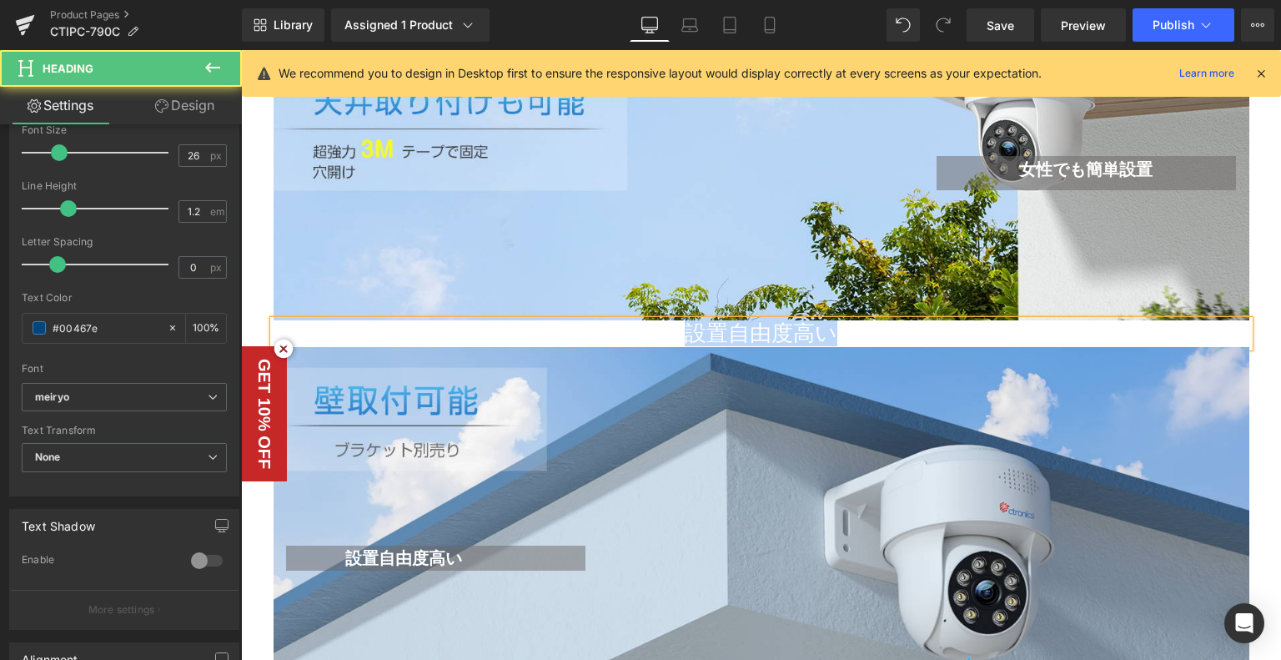
drag, startPoint x: 841, startPoint y: 331, endPoint x: 593, endPoint y: 319, distance: 248.0
click at [593, 320] on h1 "設置自由度高い" at bounding box center [762, 333] width 976 height 26
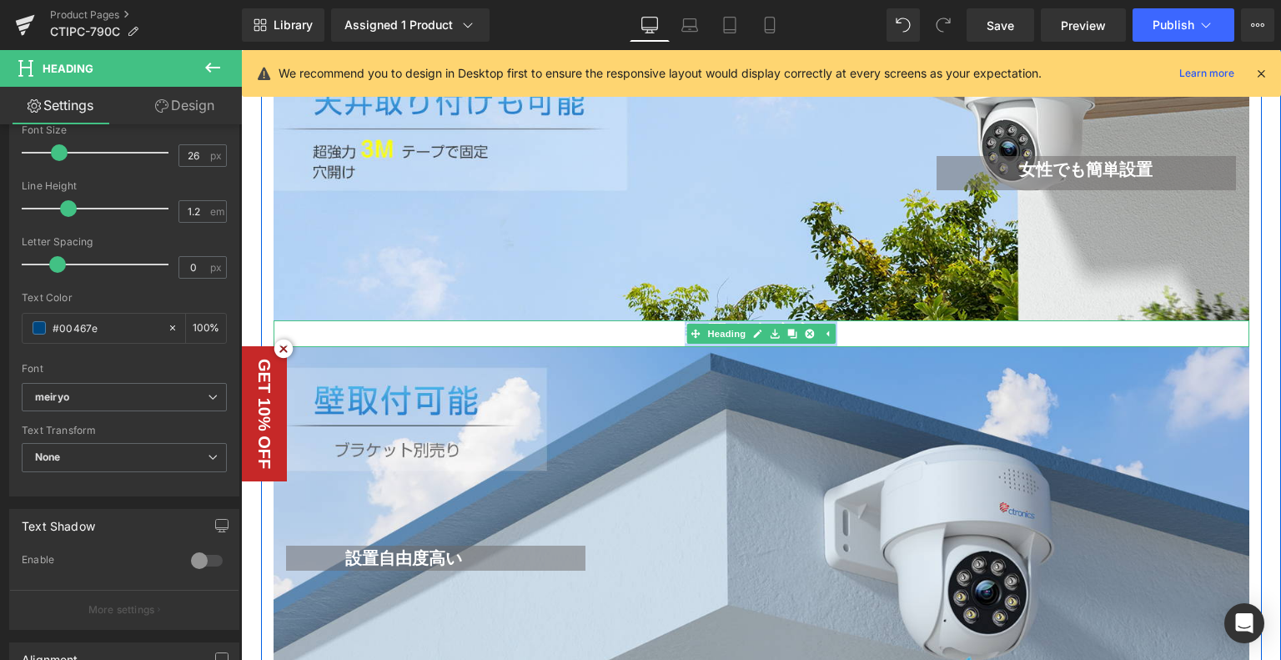
click at [937, 334] on h1 "設置自由度高い" at bounding box center [762, 333] width 976 height 26
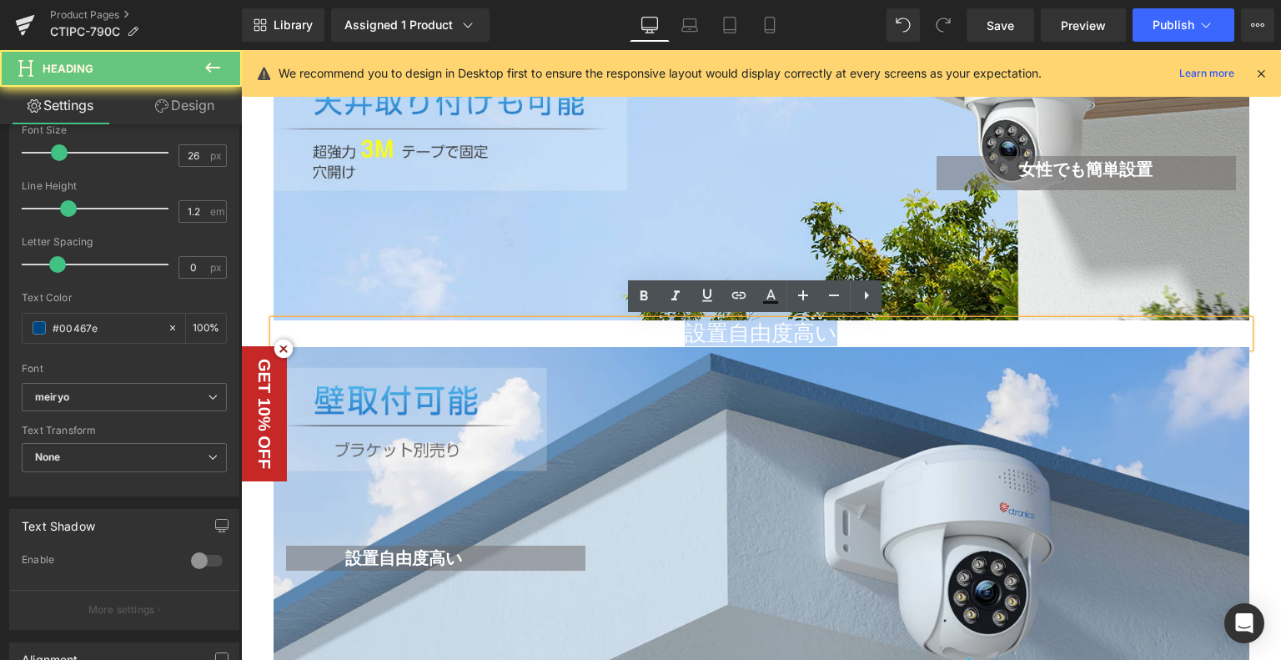
drag, startPoint x: 850, startPoint y: 330, endPoint x: 620, endPoint y: 326, distance: 230.3
click at [620, 326] on h1 "設置自由度高い" at bounding box center [762, 333] width 976 height 26
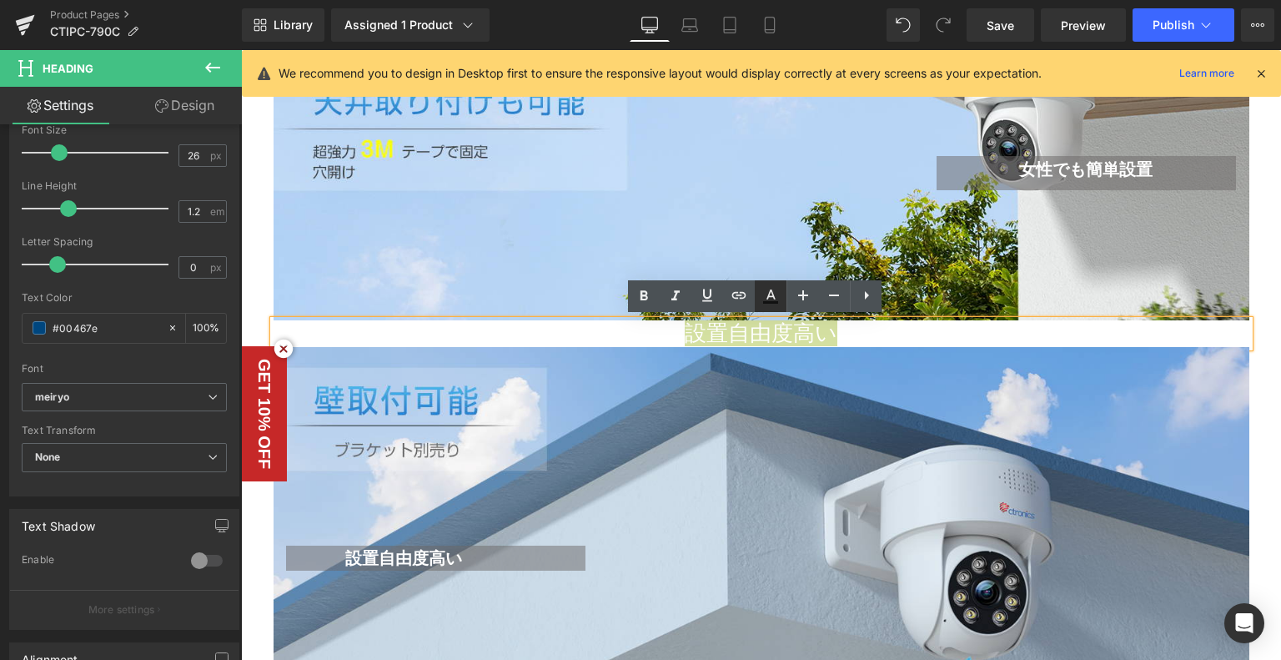
click at [777, 297] on icon at bounding box center [771, 296] width 20 height 20
type input "#111111"
type input "100"
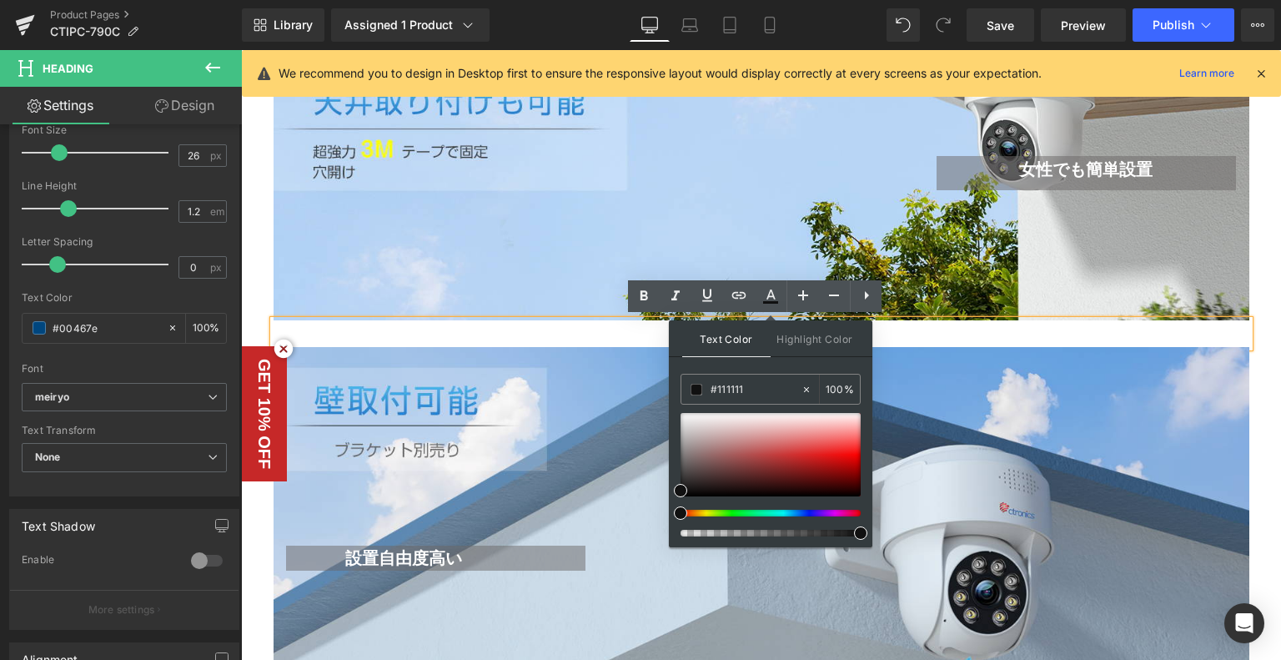
drag, startPoint x: 989, startPoint y: 440, endPoint x: 583, endPoint y: 393, distance: 409.0
paste input "00467e"
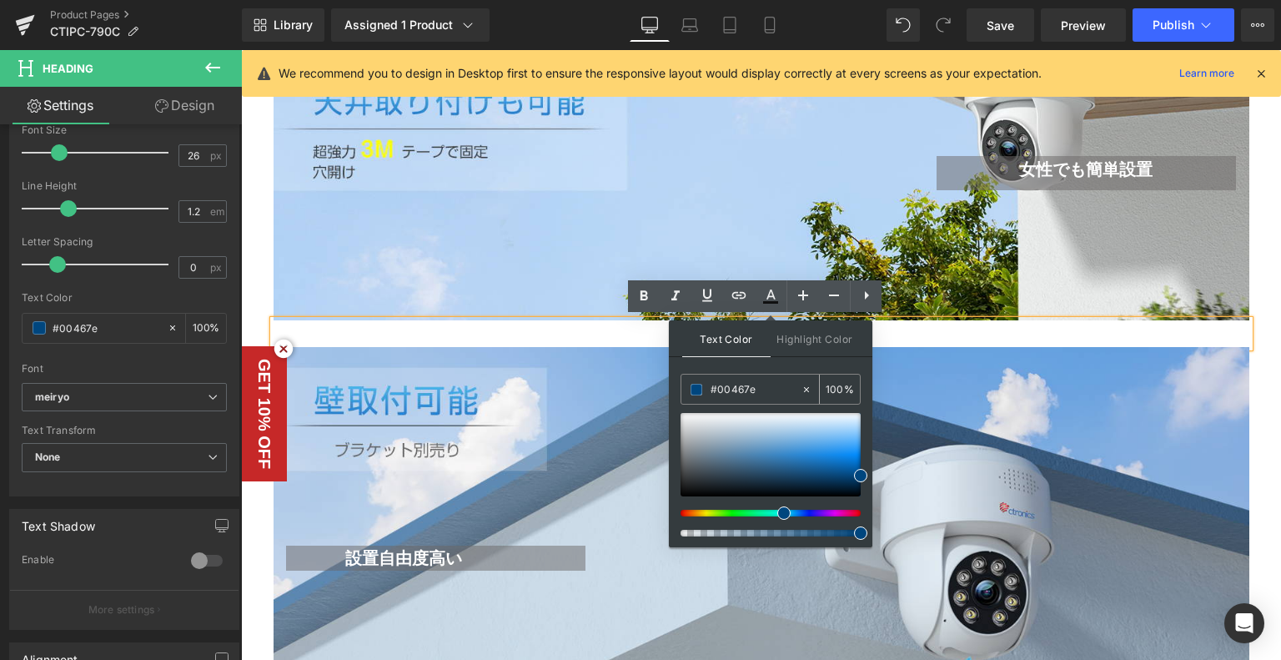
type input "#00467e"
click at [963, 329] on h1 "設置自由度高い" at bounding box center [762, 333] width 976 height 26
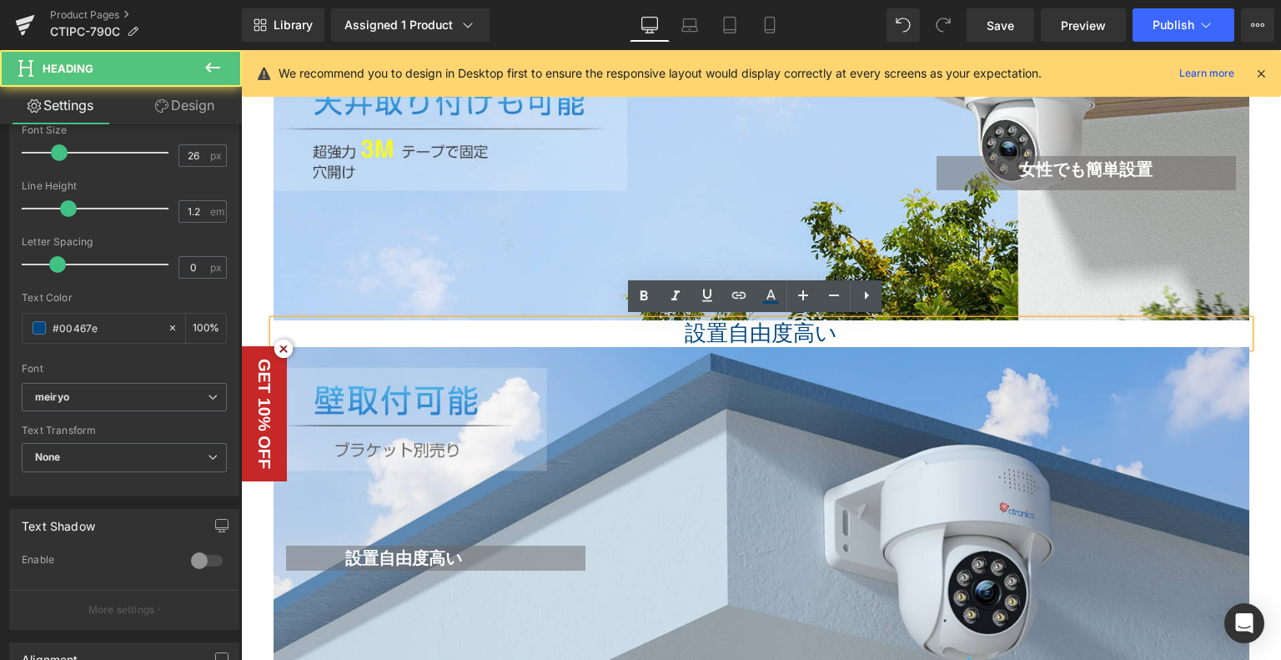
click at [847, 351] on div "設置自由度高い Heading Text Block Row" at bounding box center [762, 549] width 976 height 405
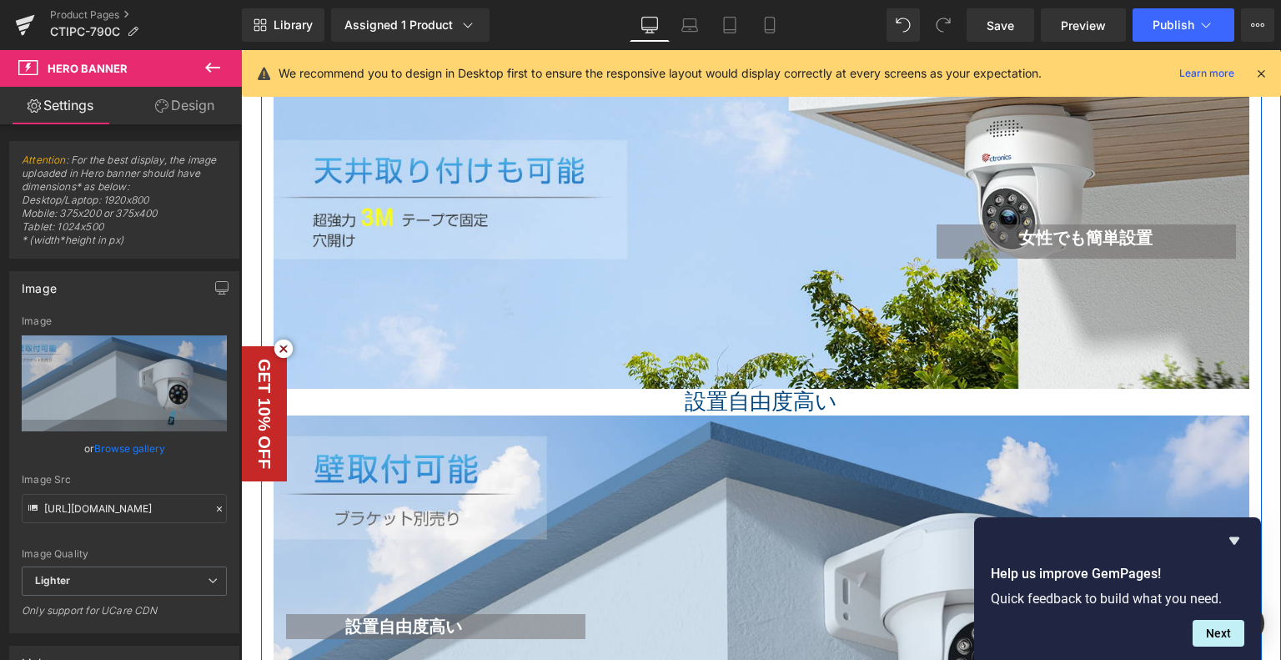
scroll to position [2595, 0]
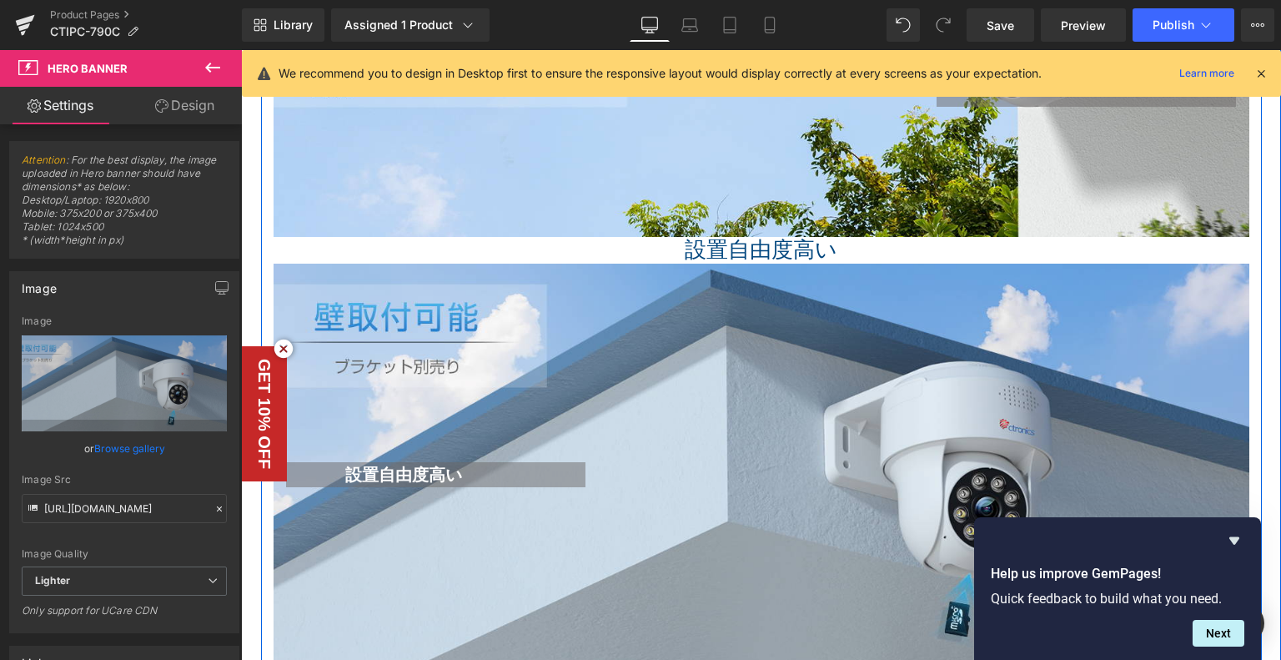
click at [744, 246] on div "設置自由度高い Heading" at bounding box center [762, 250] width 976 height 26
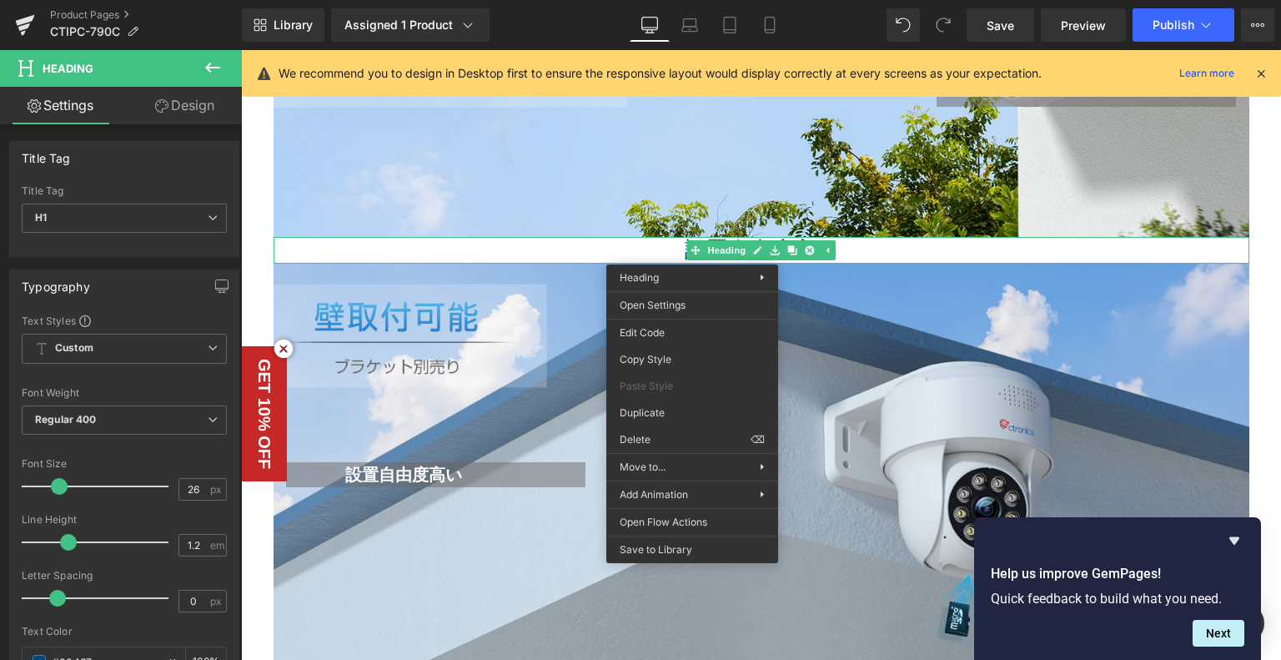
drag, startPoint x: 902, startPoint y: 463, endPoint x: 674, endPoint y: 381, distance: 242.0
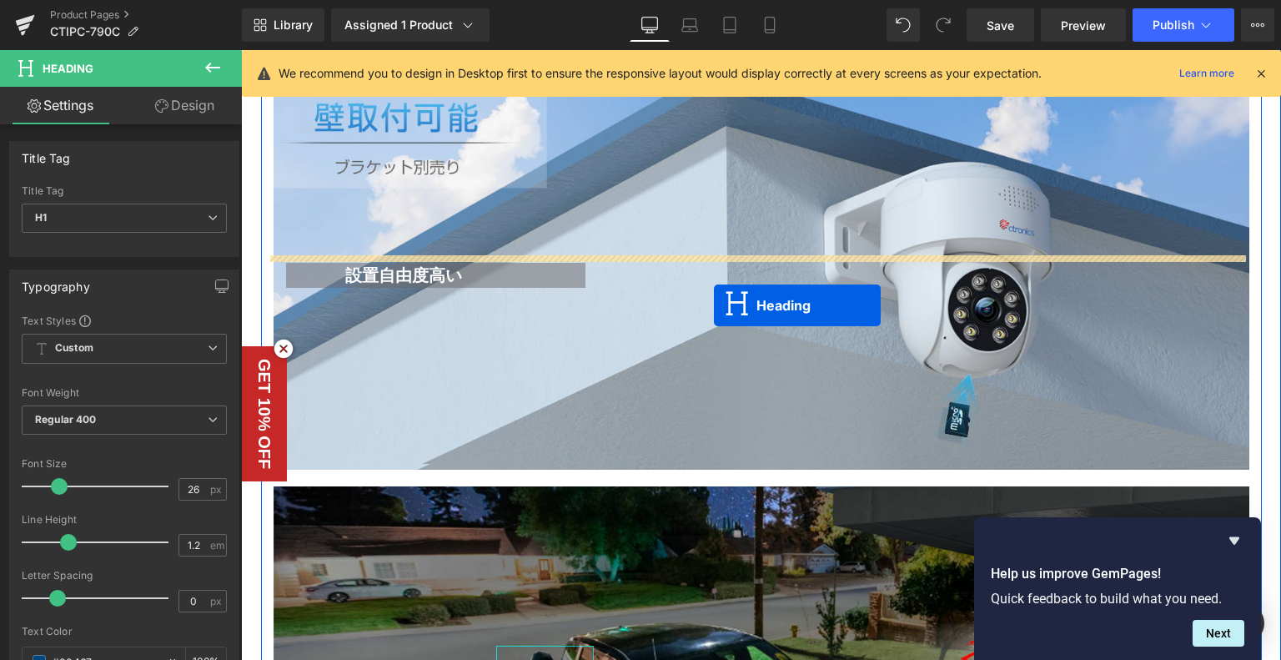
scroll to position [2845, 0]
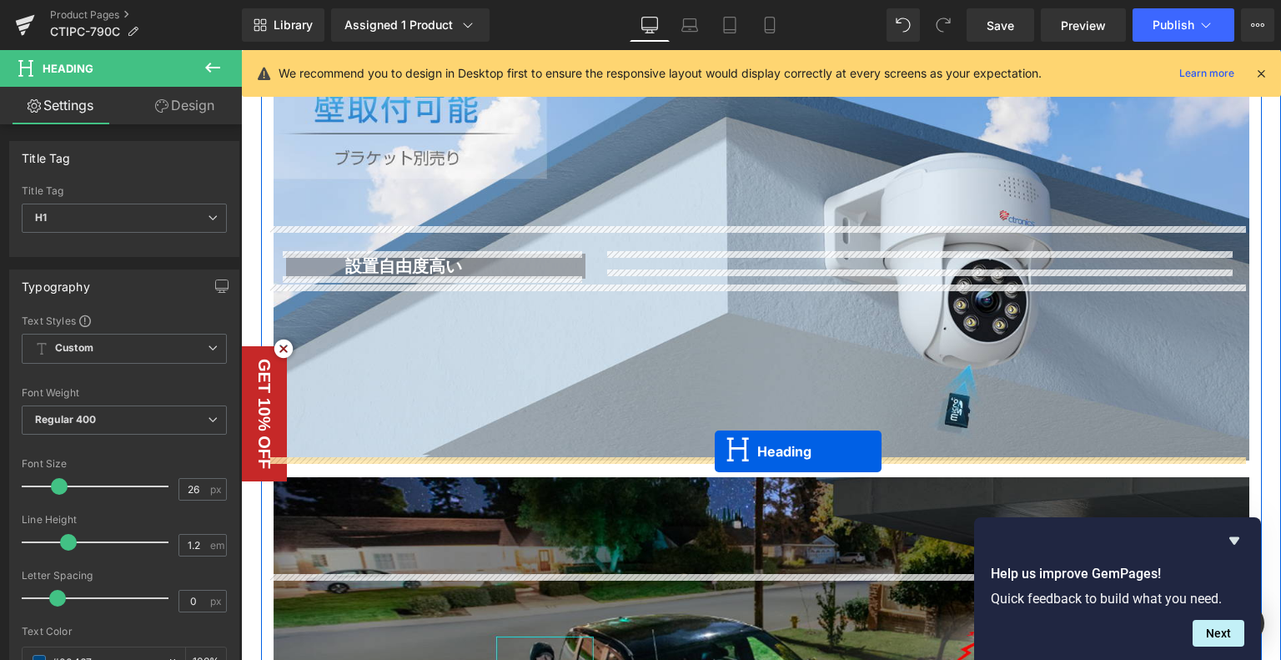
drag, startPoint x: 708, startPoint y: 279, endPoint x: 742, endPoint y: 368, distance: 95.6
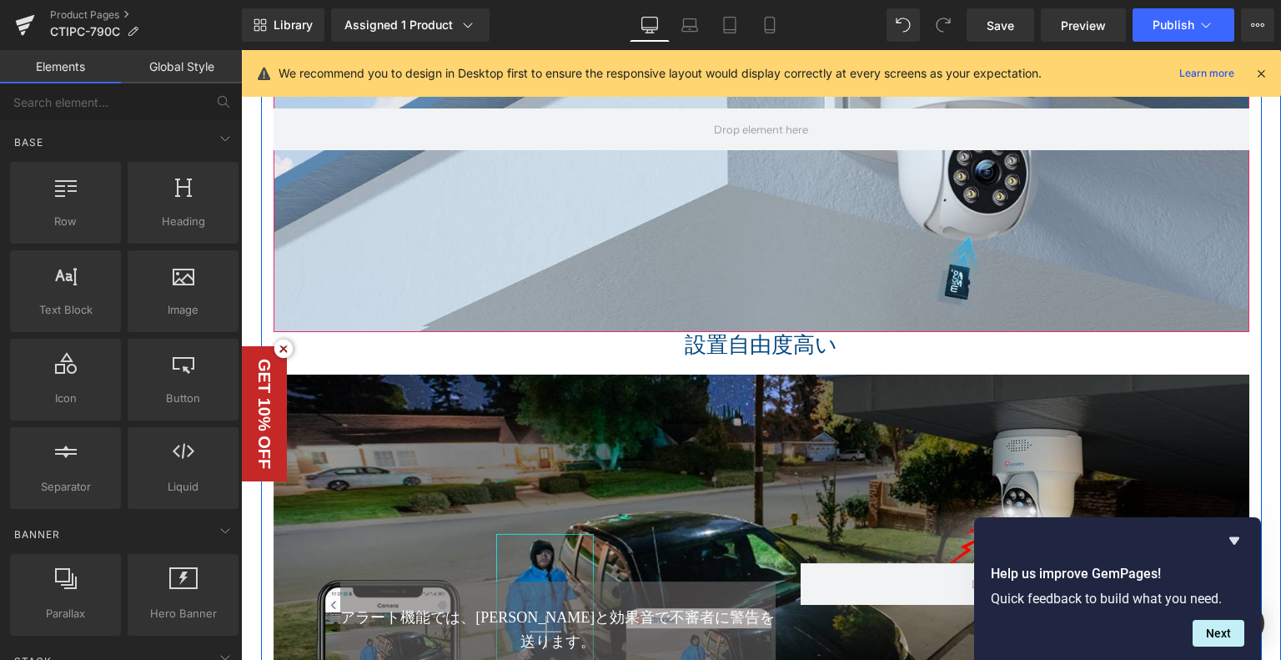
scroll to position [3137, 0]
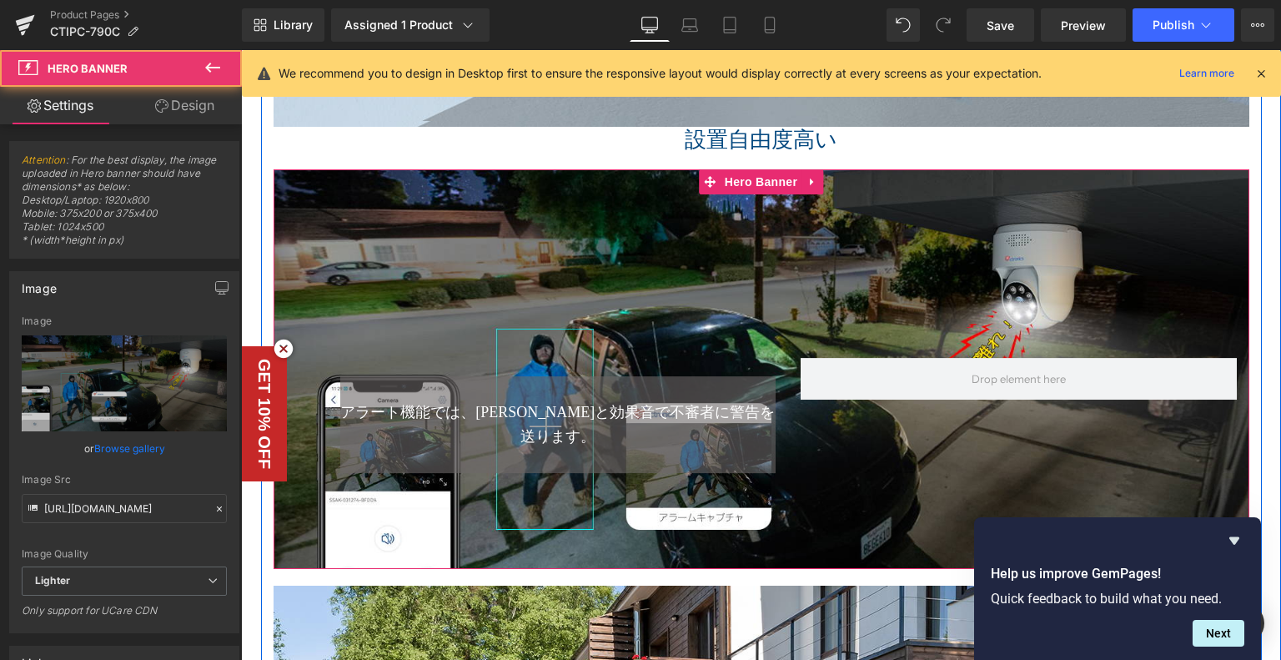
click at [737, 169] on div "Text Block アラート機能では、ライトと効果音で不審者に警告を送ります。 Text Block Row Hero Banner" at bounding box center [762, 369] width 976 height 400
click at [551, 193] on div "Text Block アラート機能では、ライトと効果音で不審者に警告を送ります。 Text Block Row" at bounding box center [762, 369] width 976 height 400
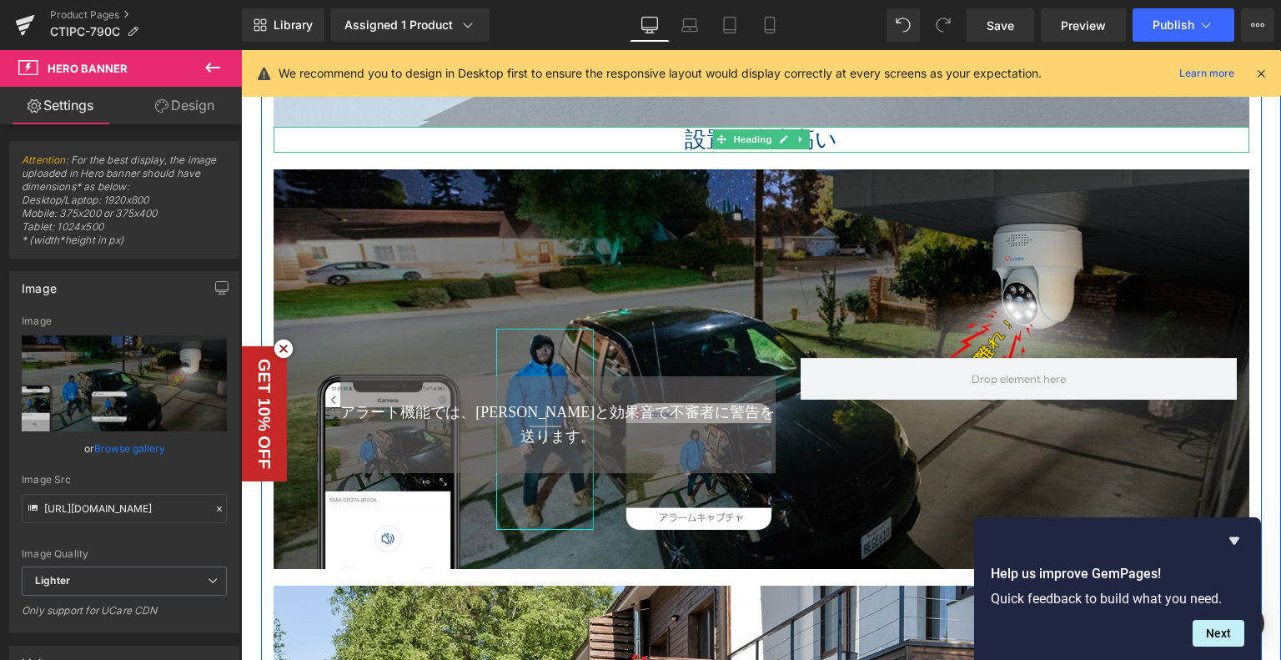
click at [535, 133] on h1 "設置自由度高い" at bounding box center [762, 140] width 976 height 26
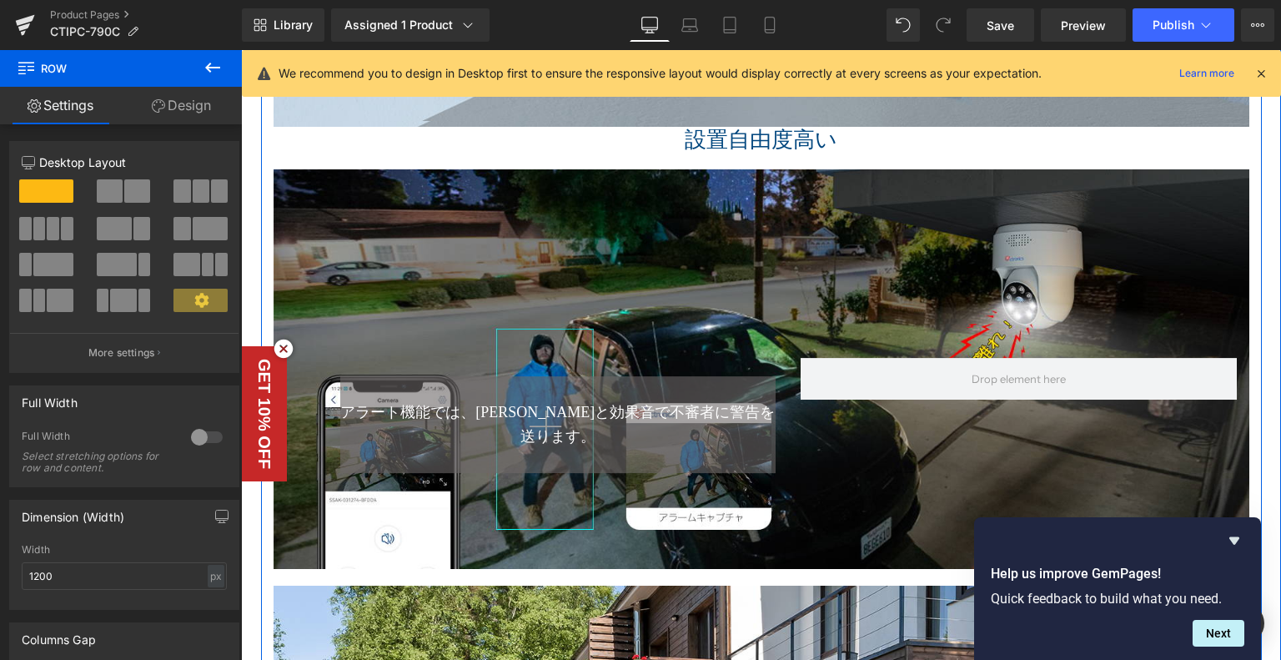
drag, startPoint x: 296, startPoint y: 158, endPoint x: 480, endPoint y: 143, distance: 185.0
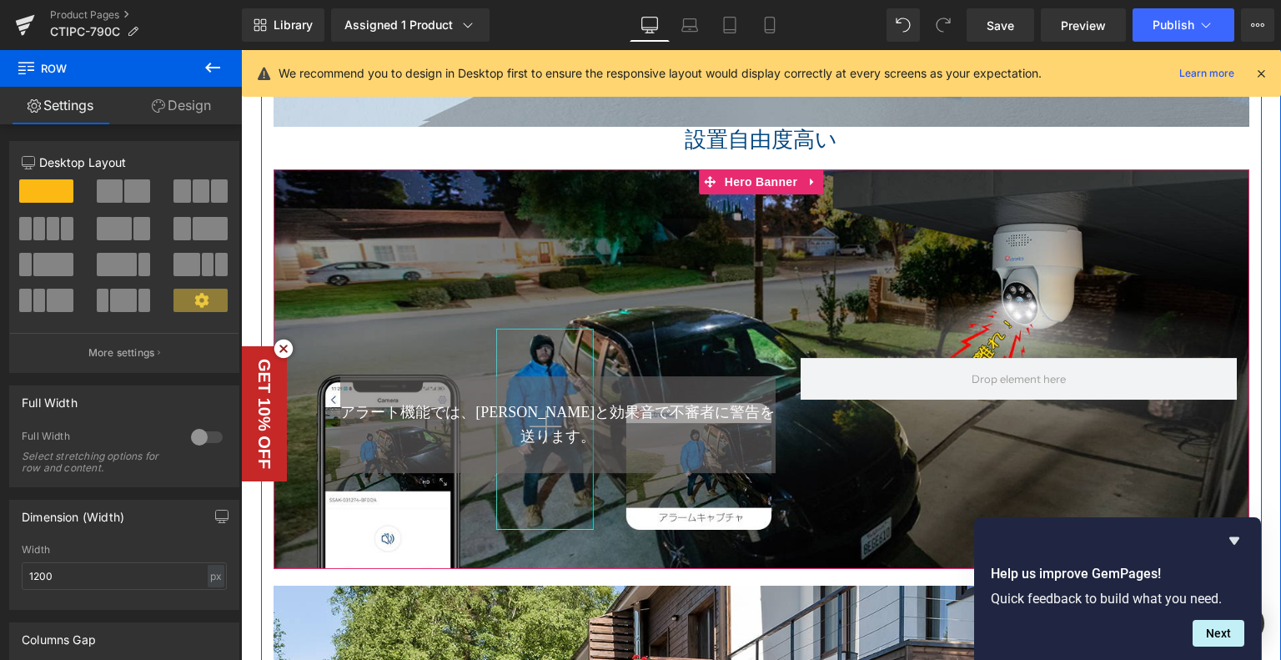
scroll to position [2720, 0]
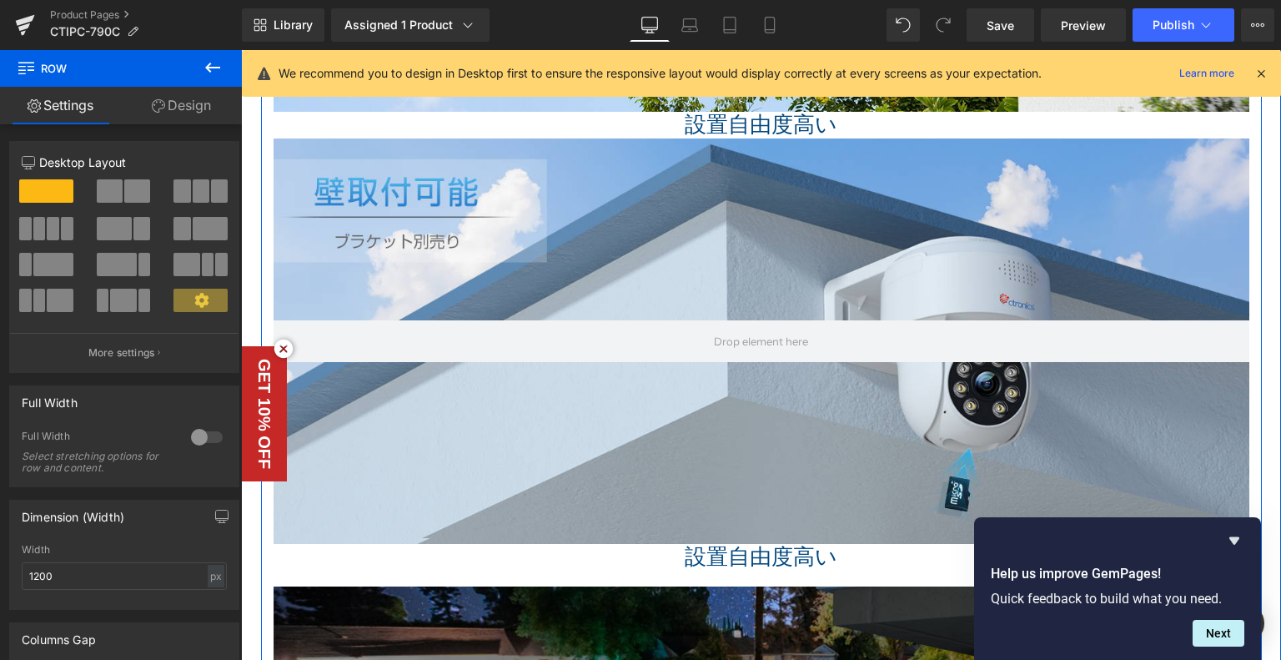
click at [428, 138] on div at bounding box center [762, 340] width 976 height 405
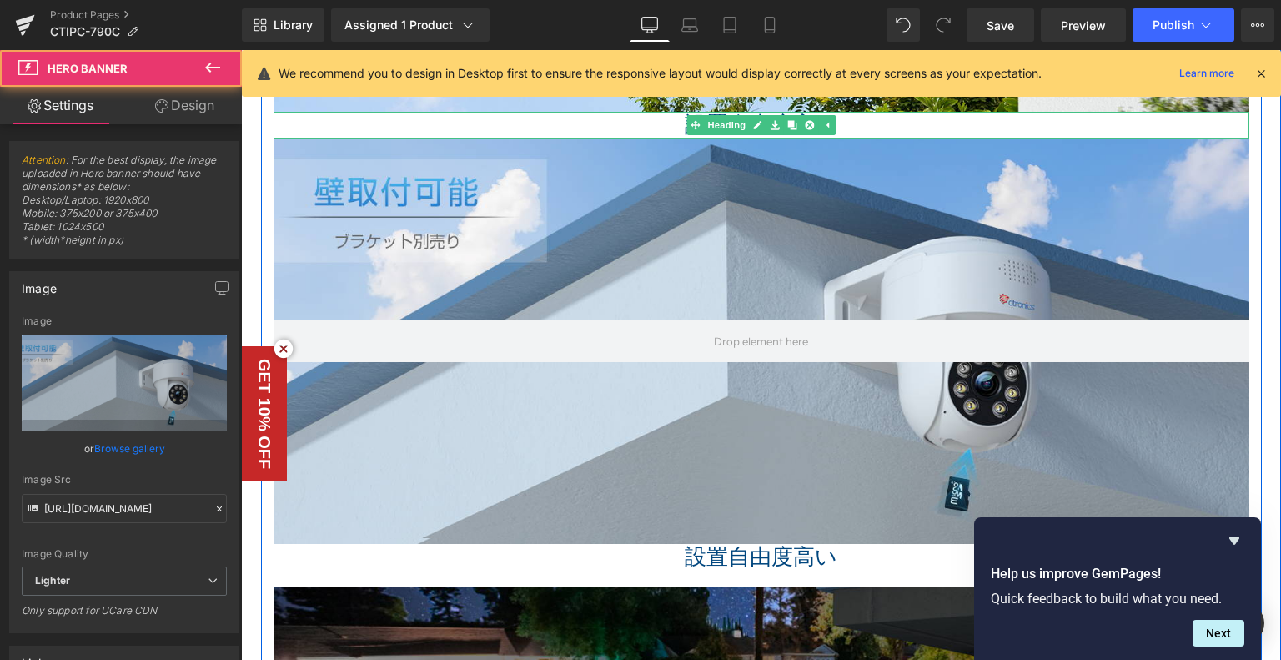
click at [297, 123] on h1 "設置自由度高い" at bounding box center [762, 125] width 976 height 26
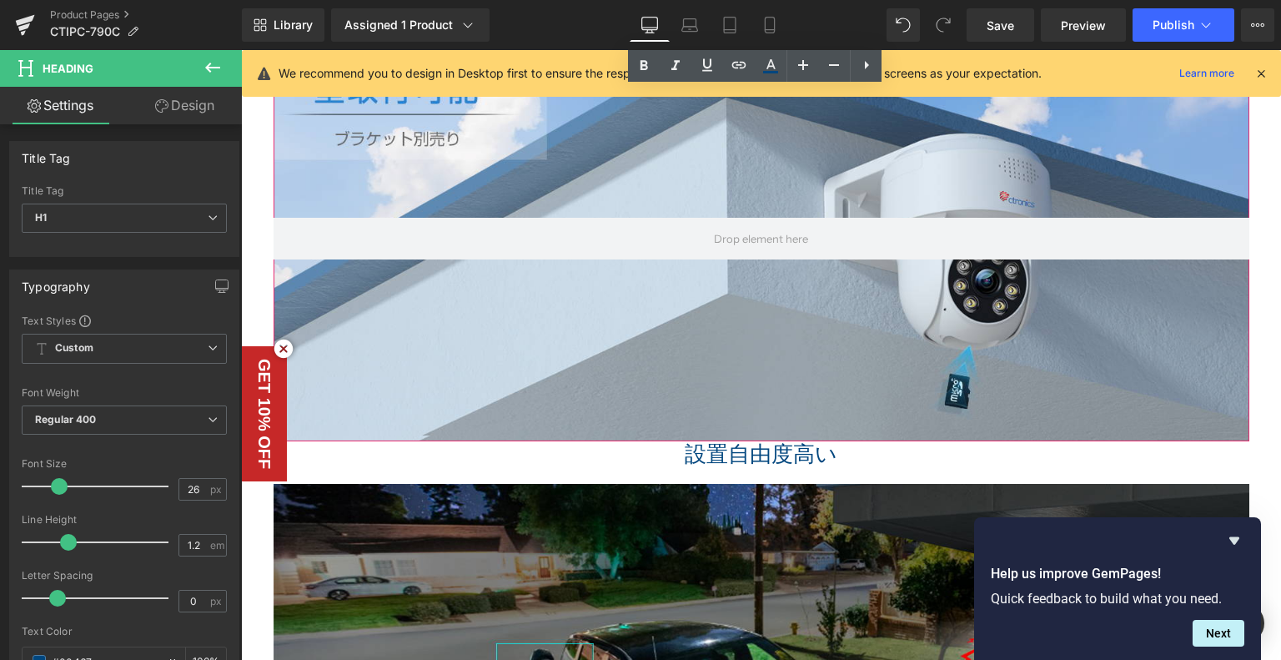
scroll to position [3054, 0]
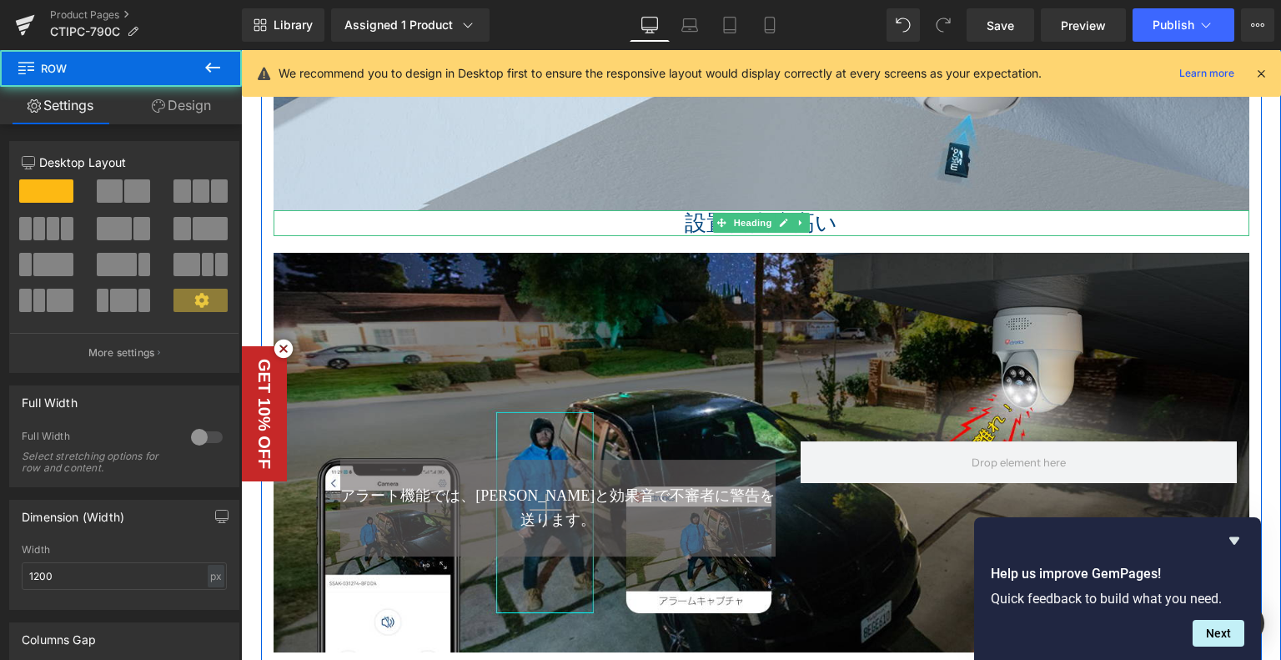
click at [716, 227] on span at bounding box center [721, 223] width 18 height 20
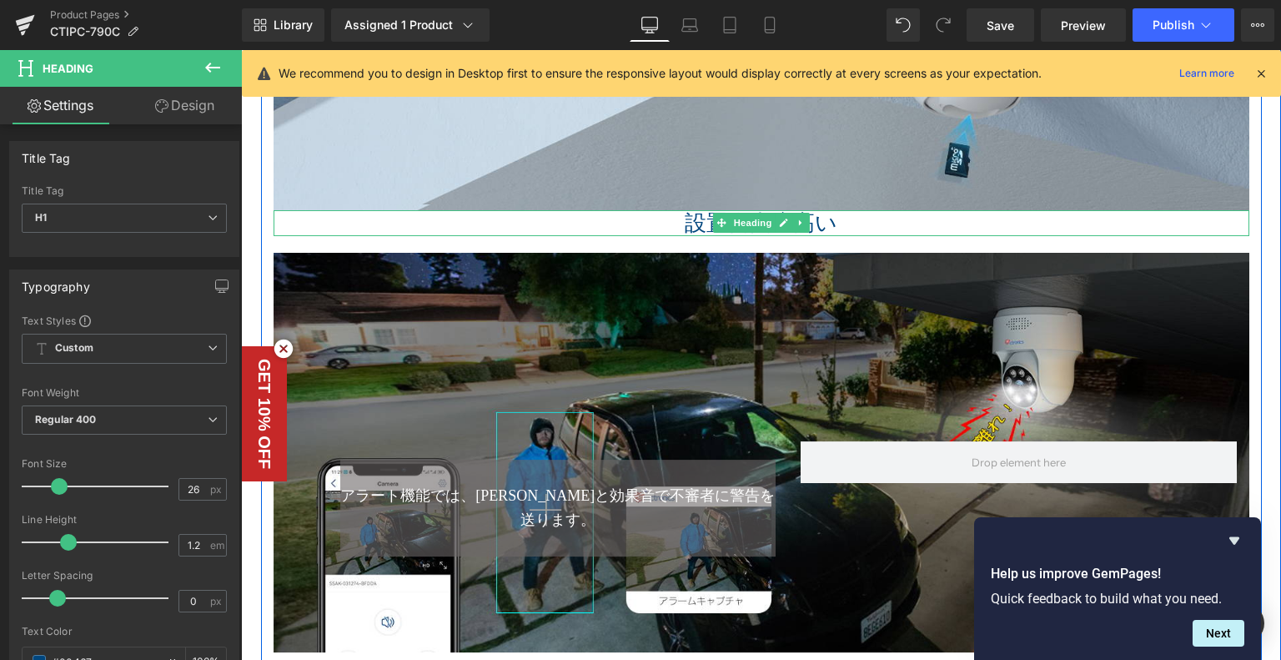
click at [602, 216] on h1 "設置自由度高い" at bounding box center [762, 223] width 976 height 26
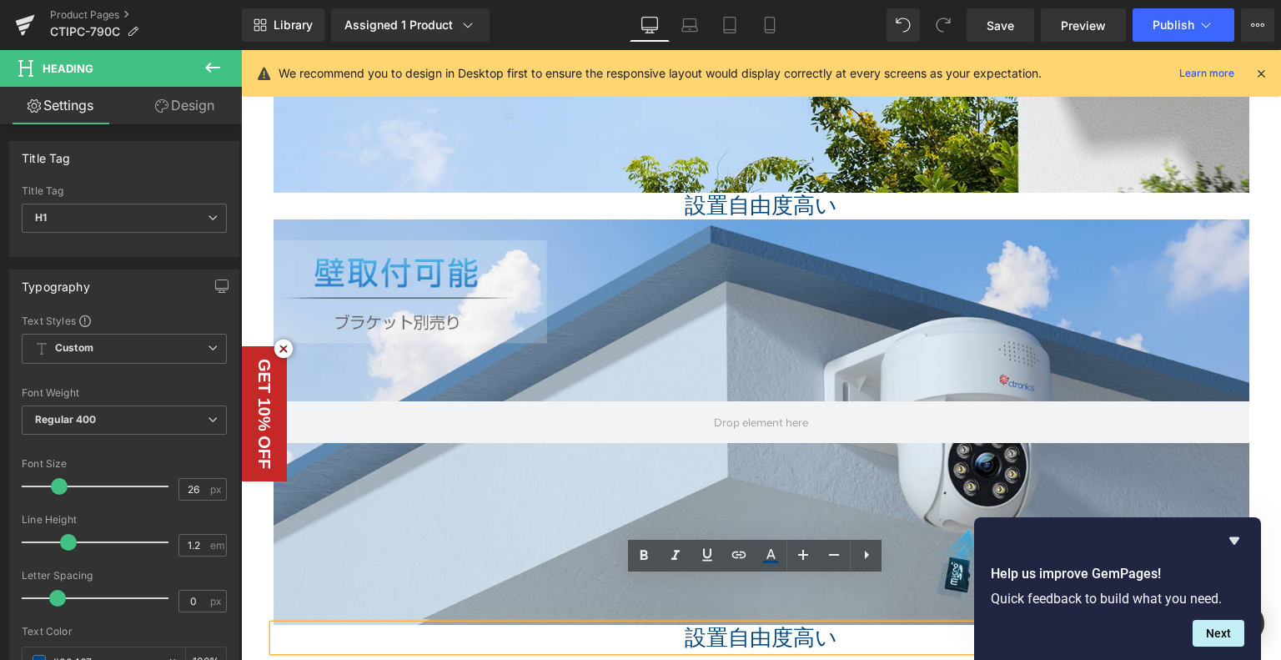
scroll to position [2553, 0]
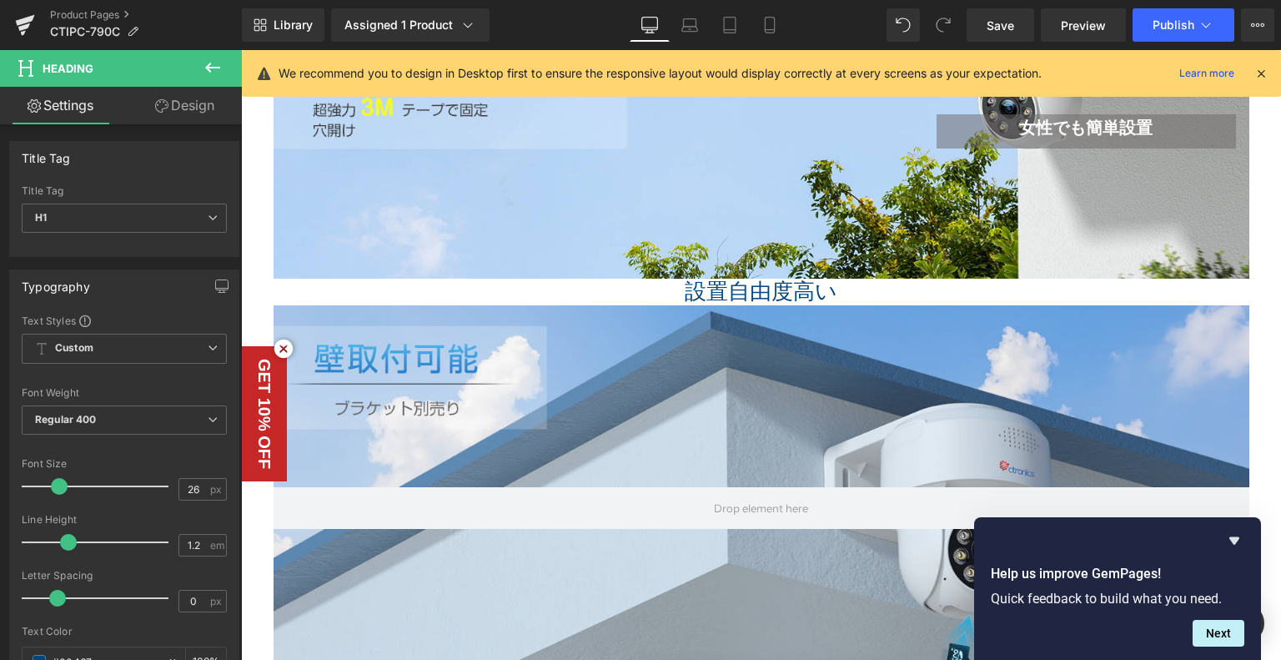
click at [694, 289] on div "設置自由度高い Heading" at bounding box center [762, 292] width 976 height 26
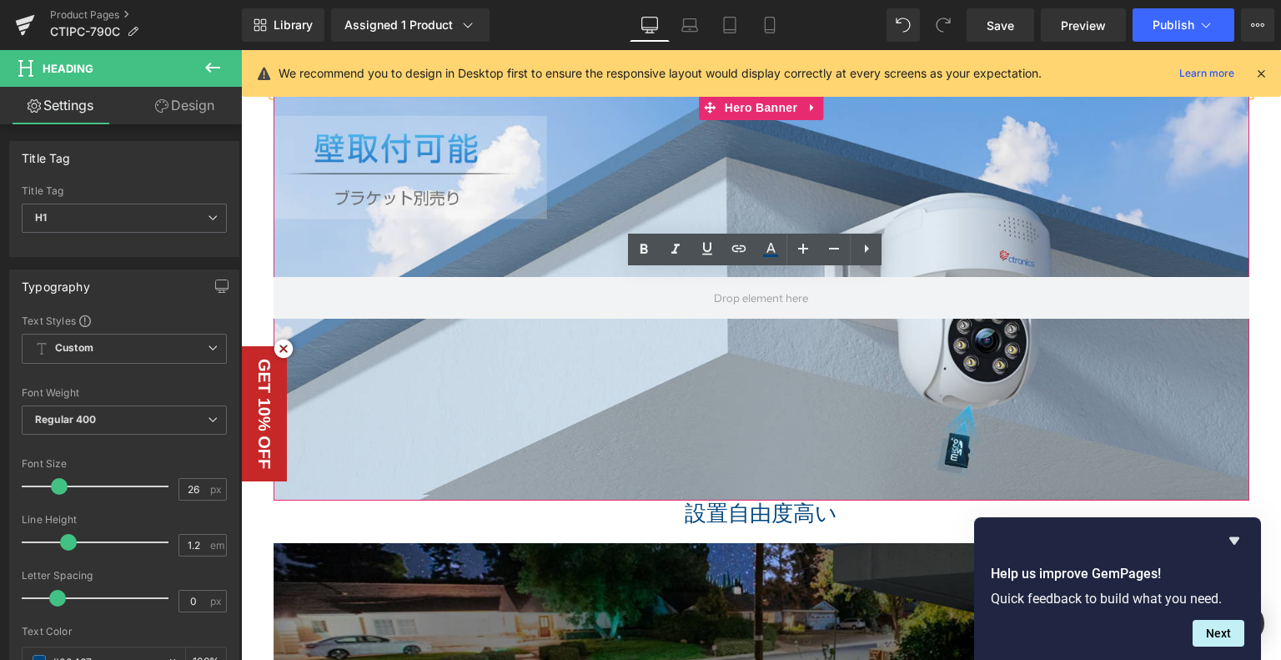
scroll to position [2887, 0]
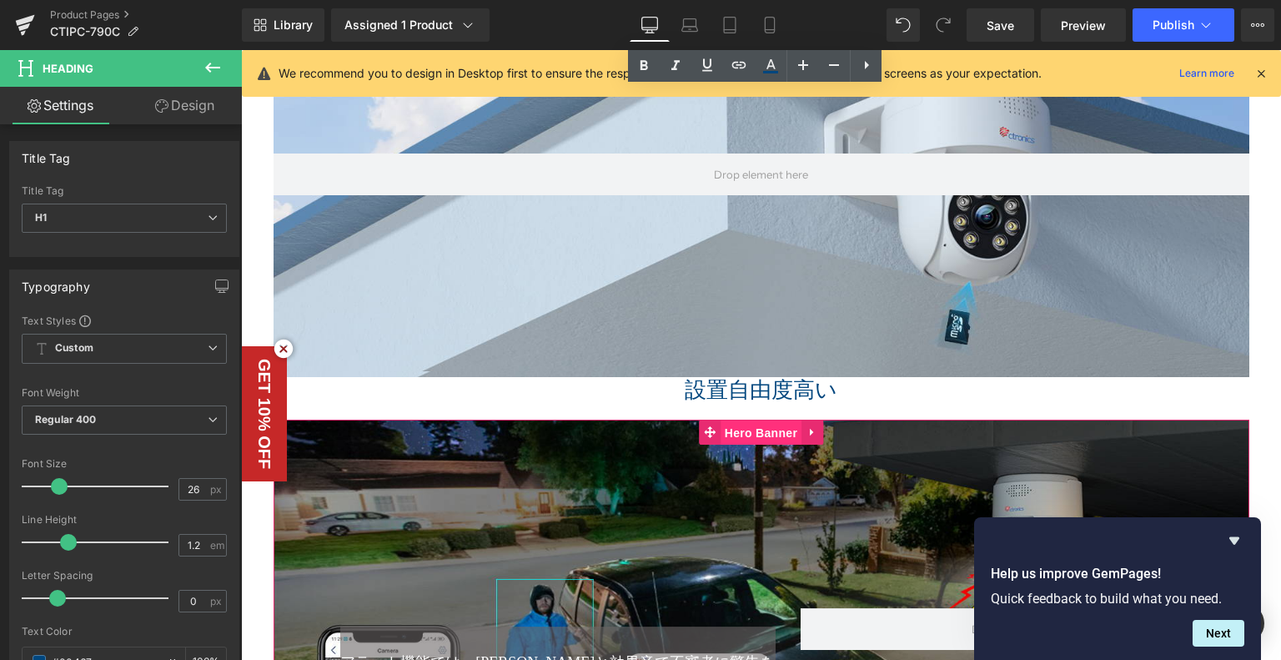
click at [734, 439] on span "Hero Banner" at bounding box center [761, 432] width 81 height 25
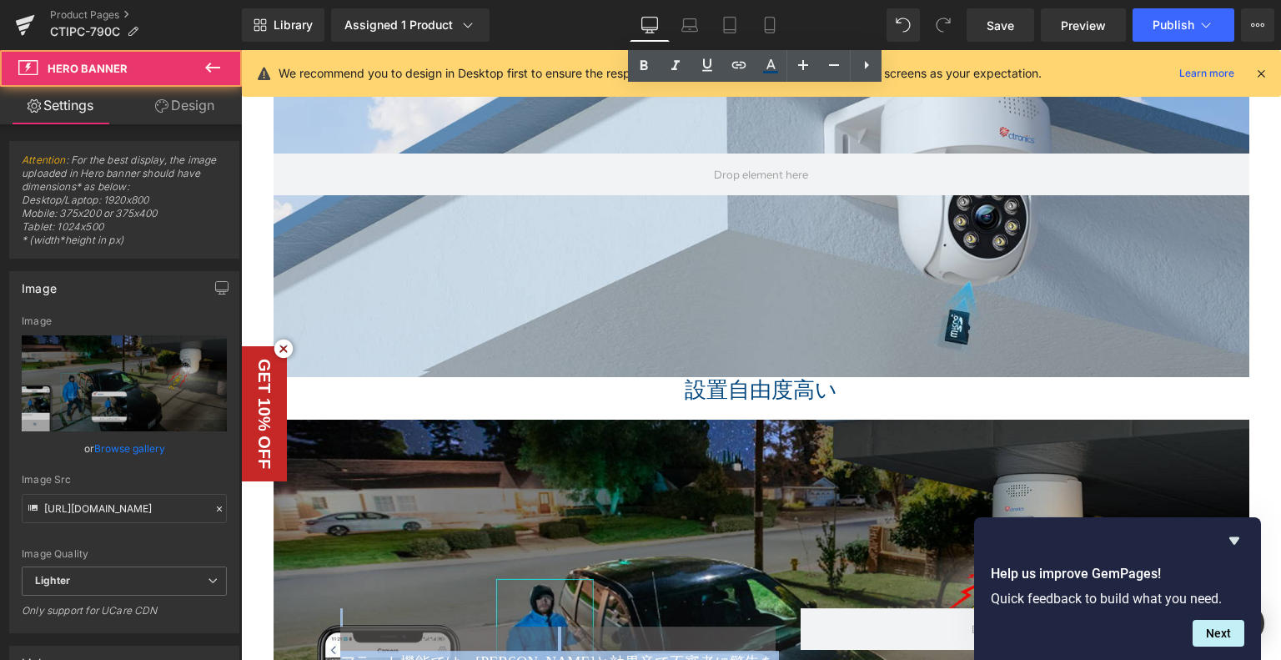
drag, startPoint x: 652, startPoint y: 425, endPoint x: 657, endPoint y: 397, distance: 28.7
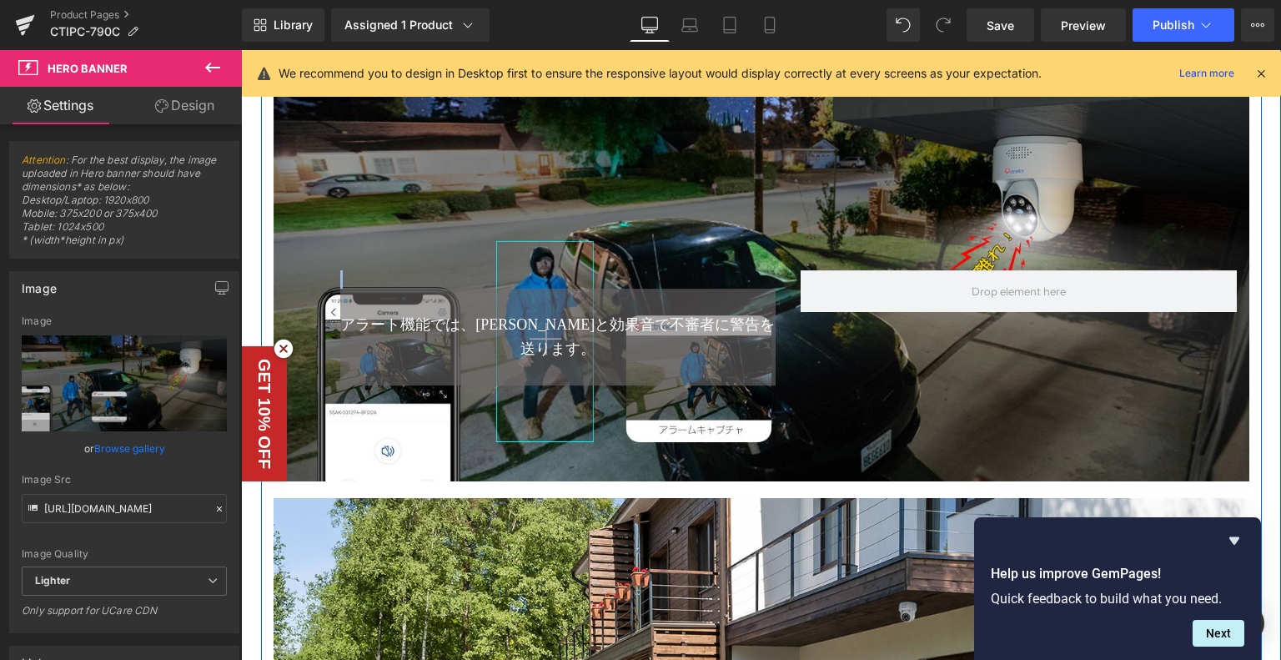
scroll to position [3221, 0]
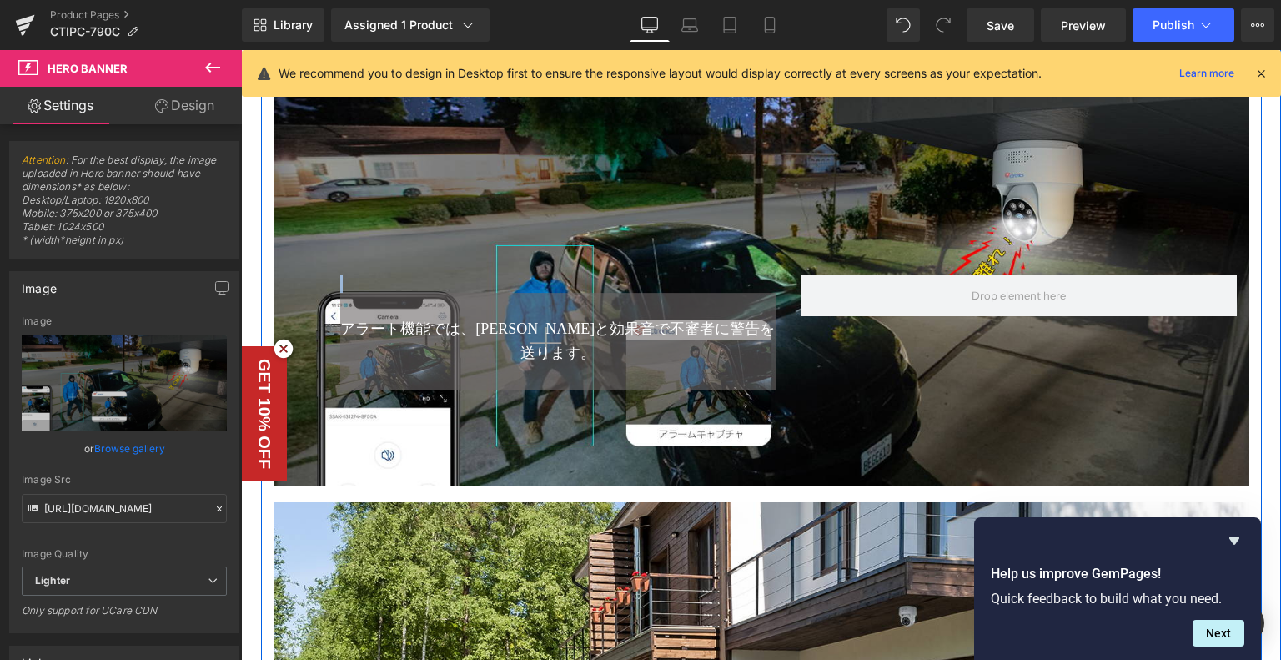
click at [430, 317] on p at bounding box center [558, 305] width 436 height 24
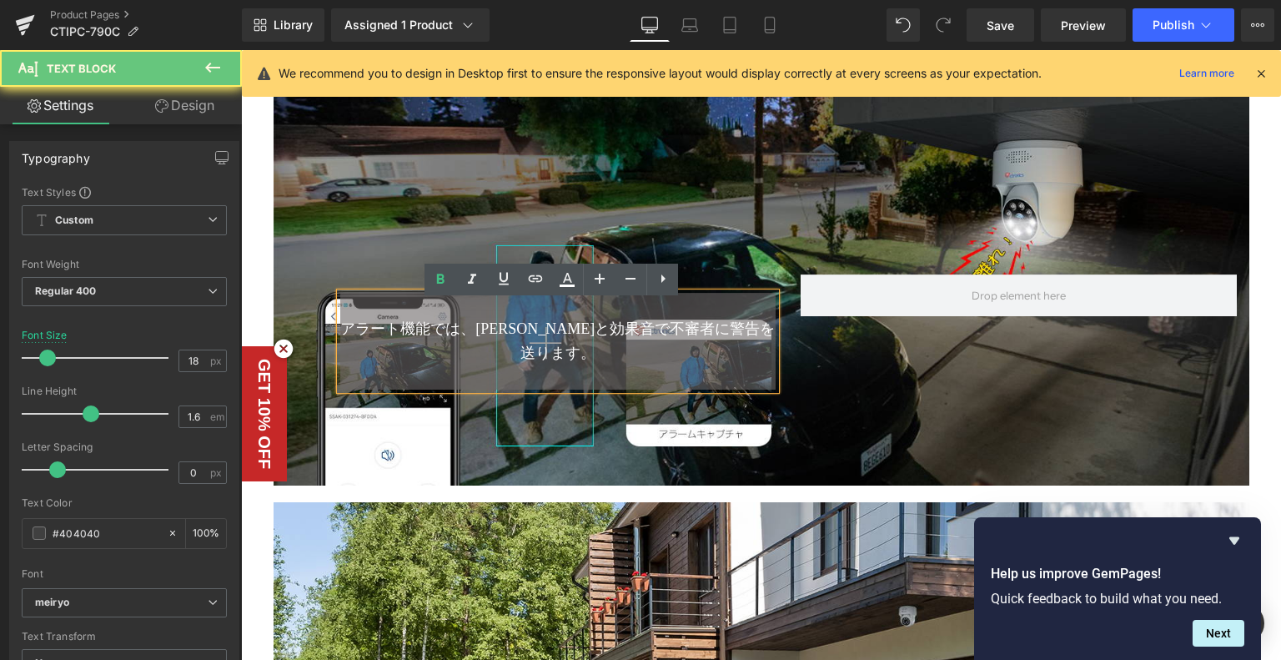
click at [400, 359] on div "アラート機能では、ライトと効果音で不審者に警告を送ります。" at bounding box center [558, 341] width 436 height 97
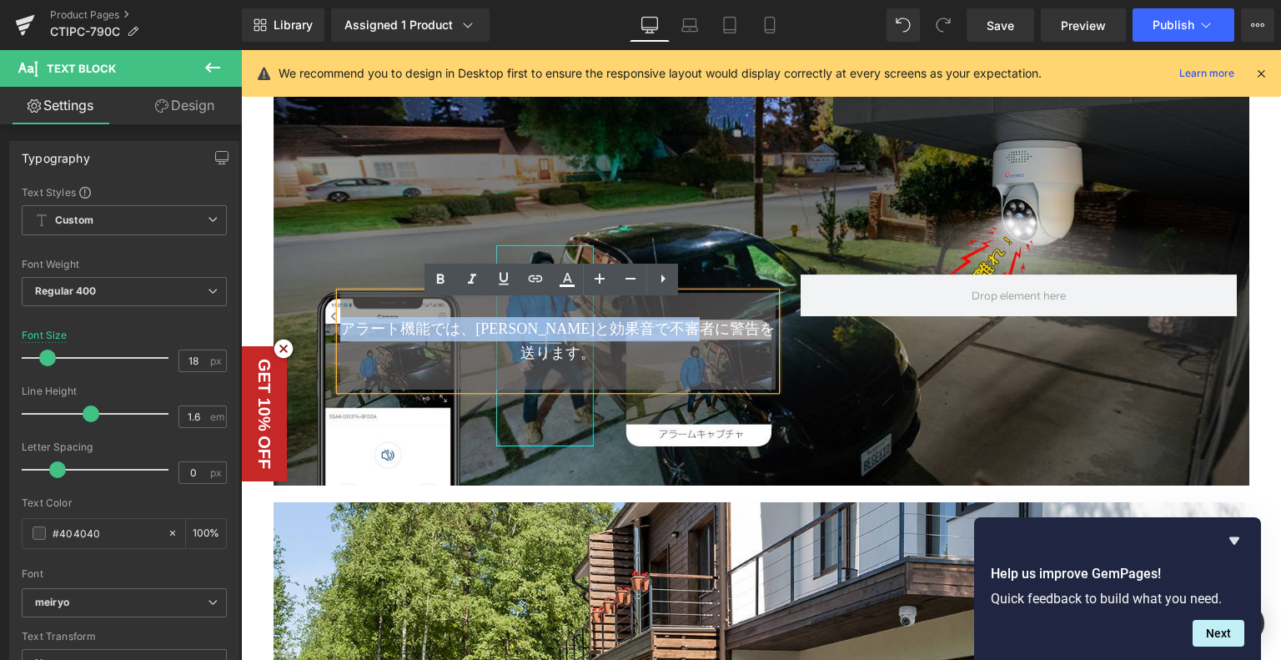
drag, startPoint x: 336, startPoint y: 336, endPoint x: 767, endPoint y: 333, distance: 430.5
click at [767, 333] on span "アラート機能では、ライトと効果音で不審者に警告を送ります。" at bounding box center [557, 340] width 435 height 41
copy span "アラート機能では、ライトと効果音で不審者に警告を送ります。"
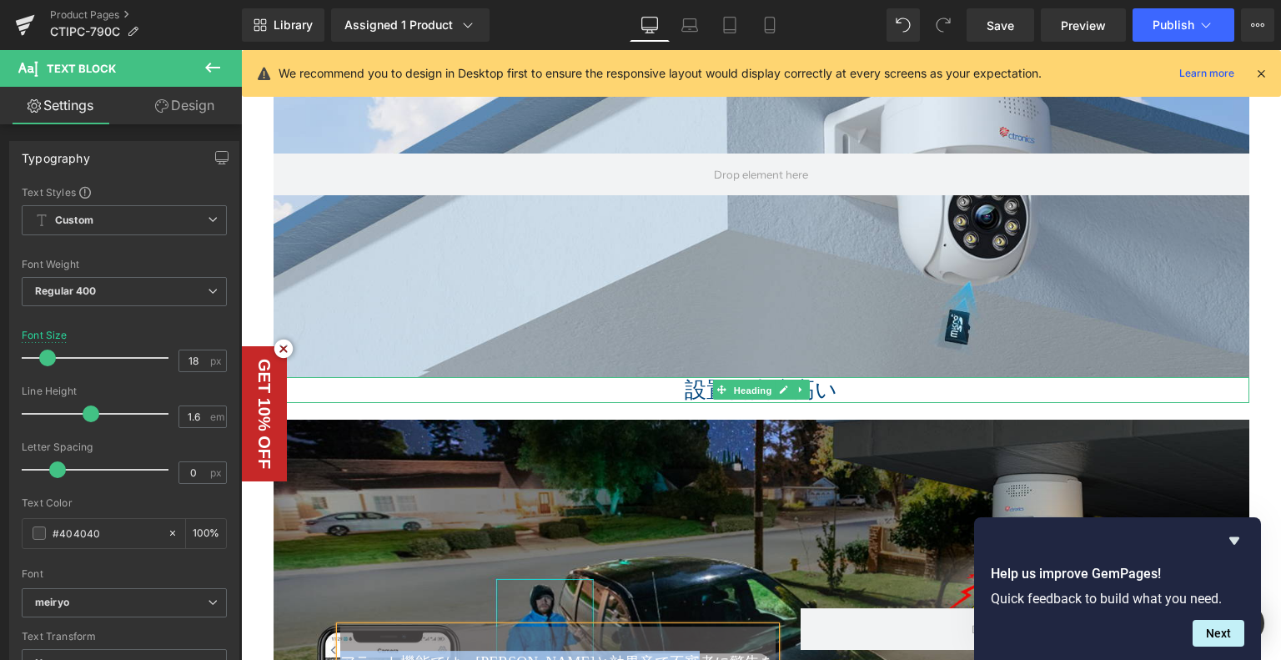
click at [732, 390] on span "Heading" at bounding box center [752, 390] width 45 height 20
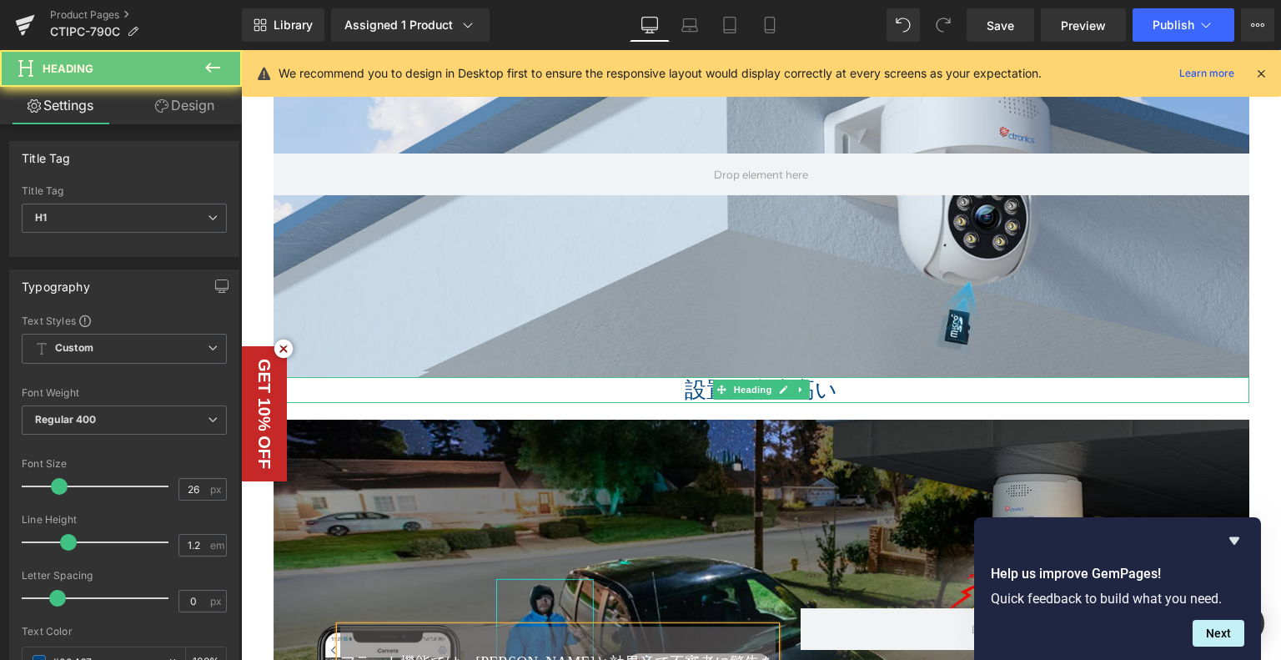
click at [668, 384] on h1 "設置自由度高い" at bounding box center [762, 390] width 976 height 26
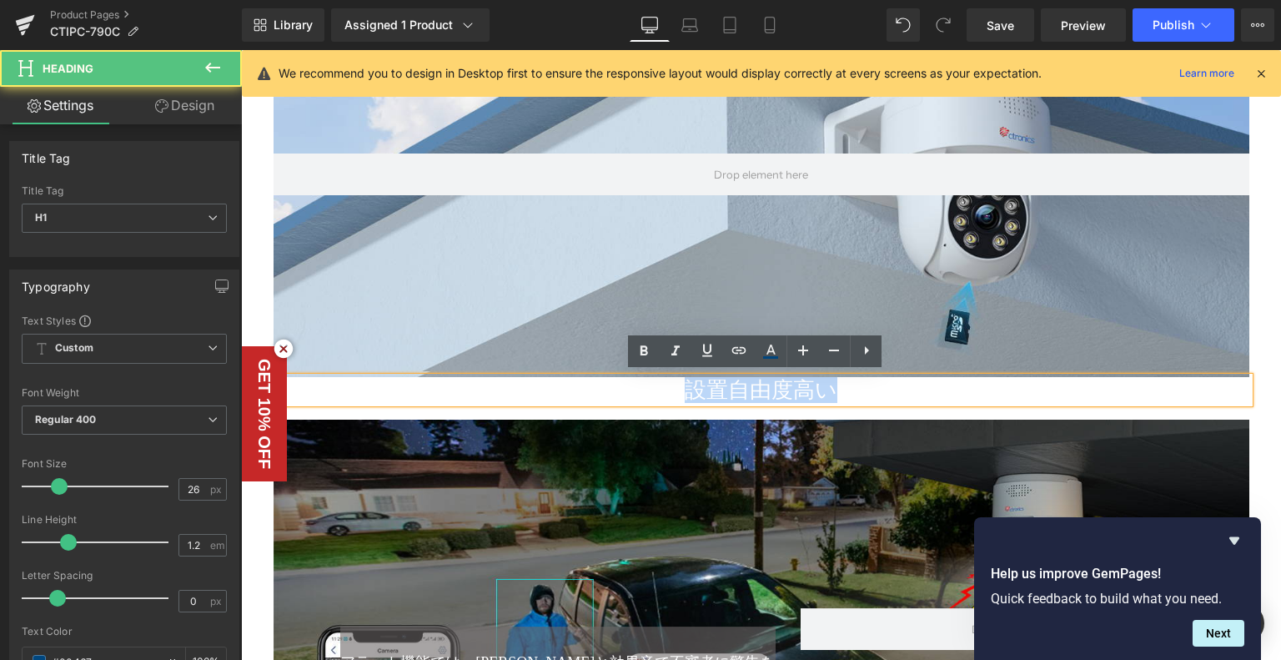
drag, startPoint x: 677, startPoint y: 382, endPoint x: 944, endPoint y: 369, distance: 268.1
paste div
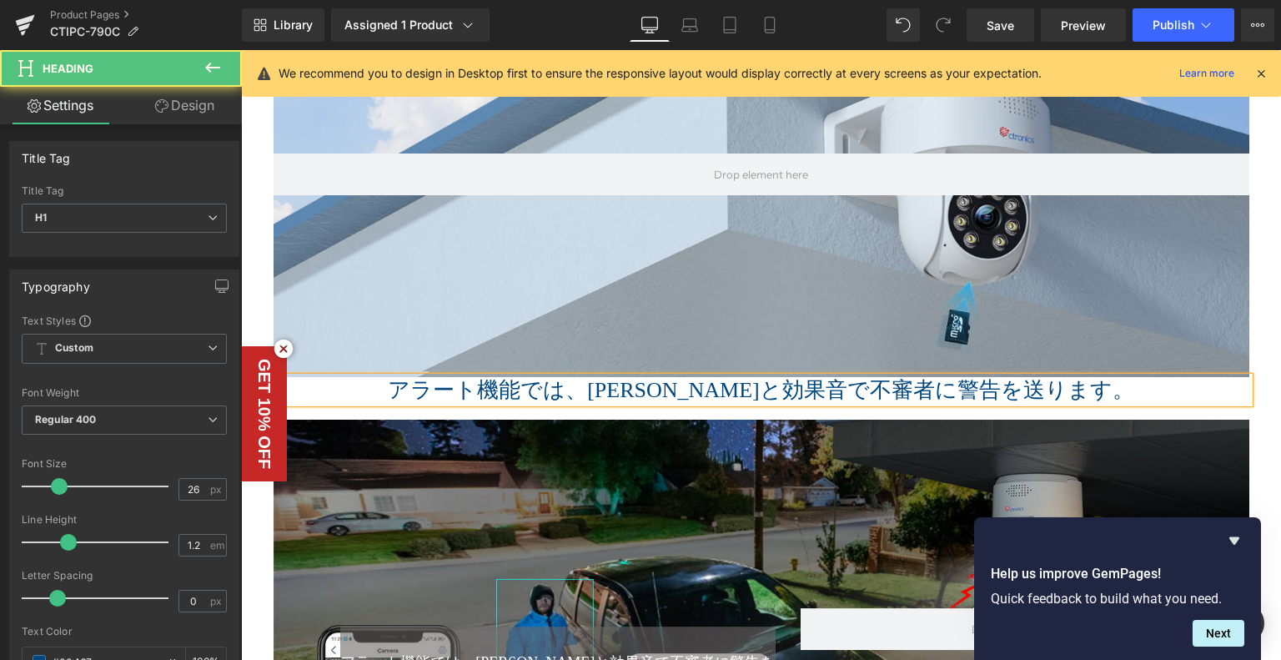
click at [717, 389] on h1 "アラート機能では、ライトと効果音で不審者に警告を送ります。" at bounding box center [762, 390] width 976 height 26
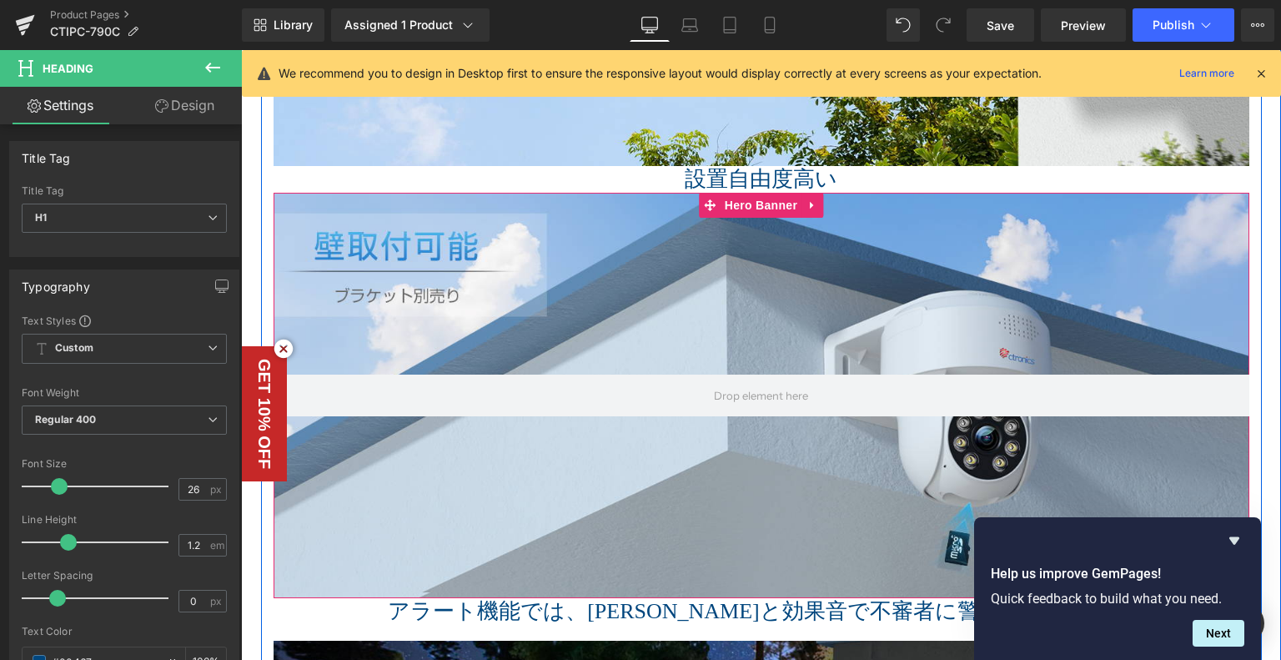
scroll to position [2637, 0]
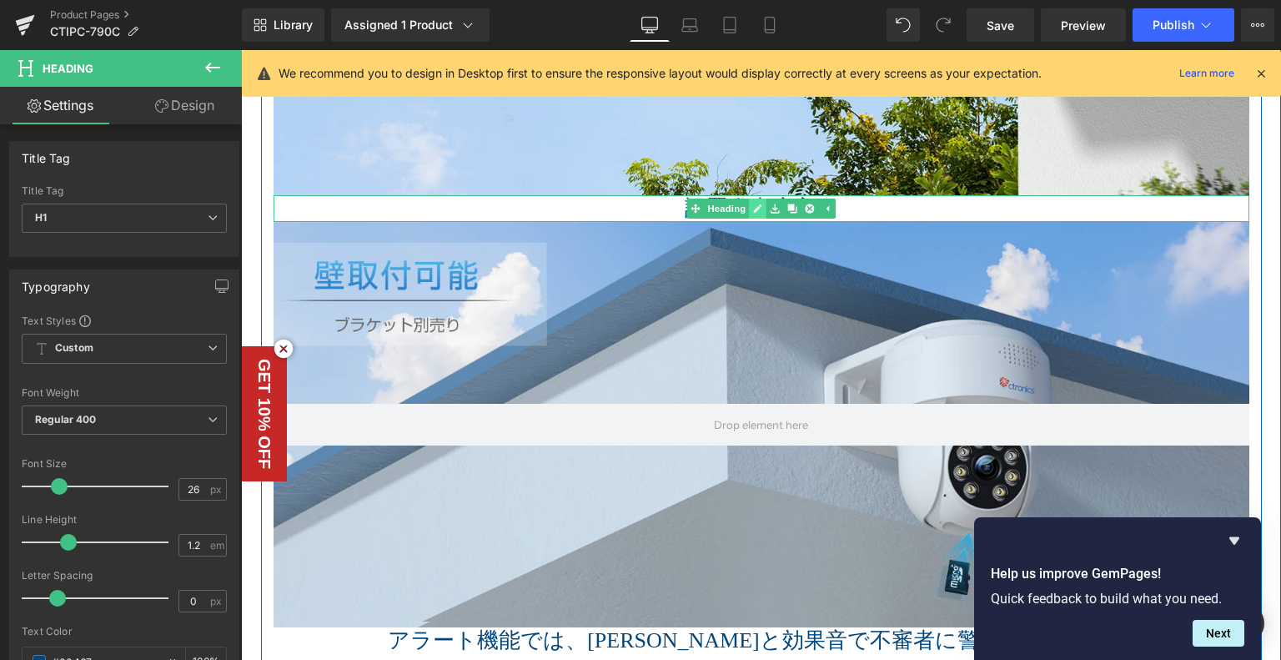
click at [757, 210] on link at bounding box center [758, 209] width 18 height 20
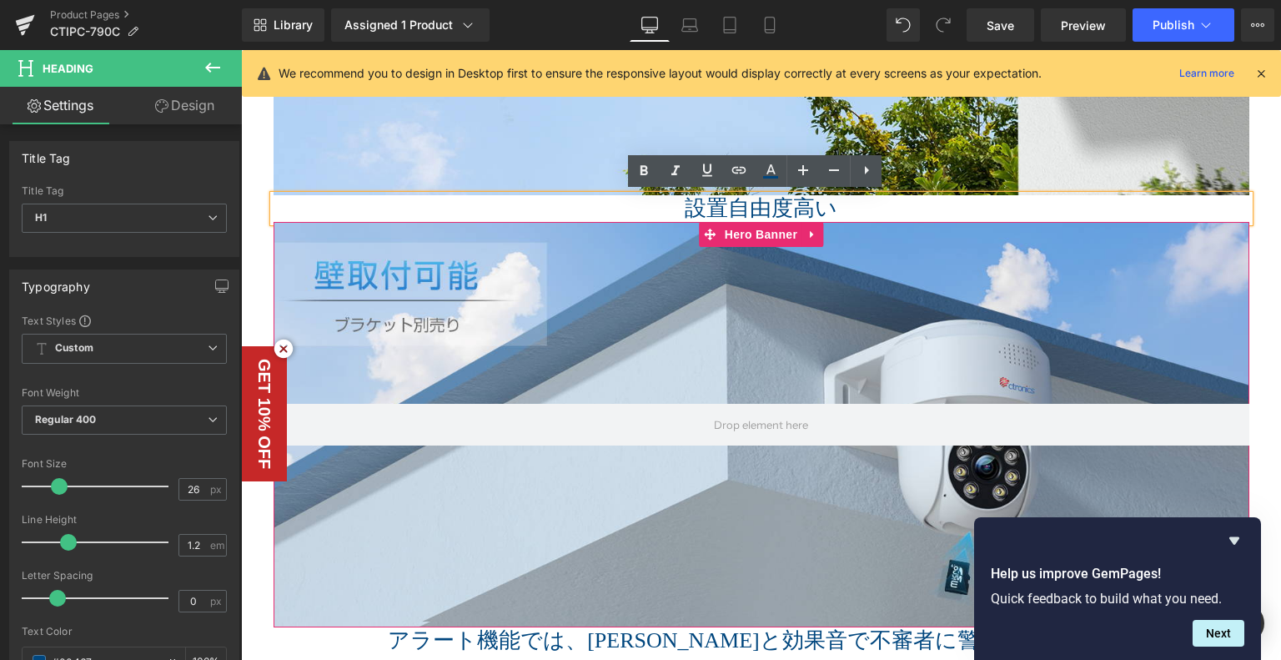
click at [723, 383] on div at bounding box center [762, 424] width 976 height 405
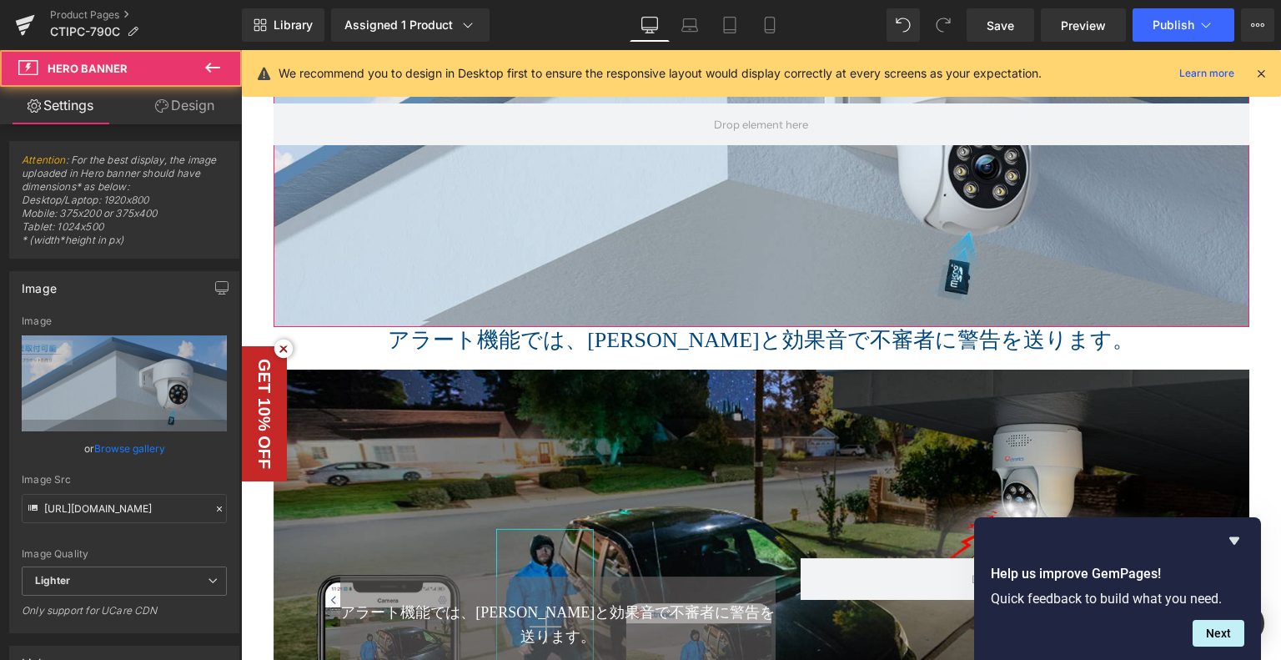
scroll to position [3054, 0]
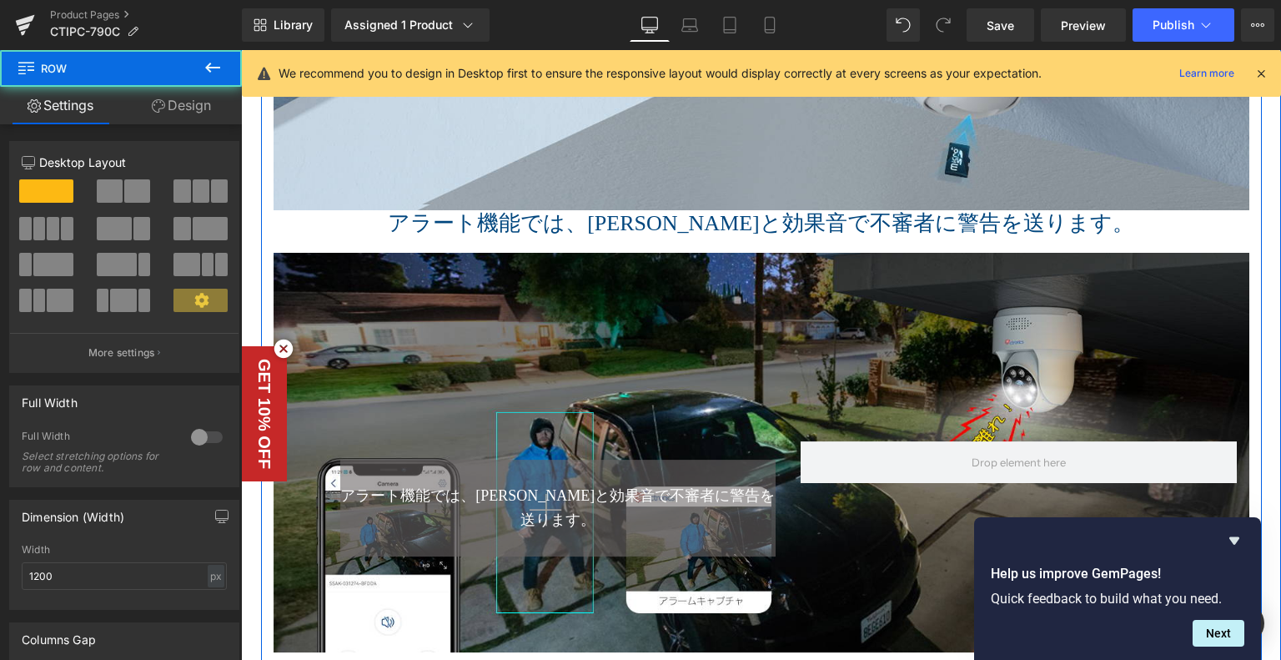
click at [313, 222] on h1 "アラート機能では、ライトと効果音で不審者に警告を送ります。" at bounding box center [762, 223] width 976 height 26
click at [312, 221] on h1 "アラート機能では、ライトと効果音で不審者に警告を送ります。" at bounding box center [762, 223] width 976 height 26
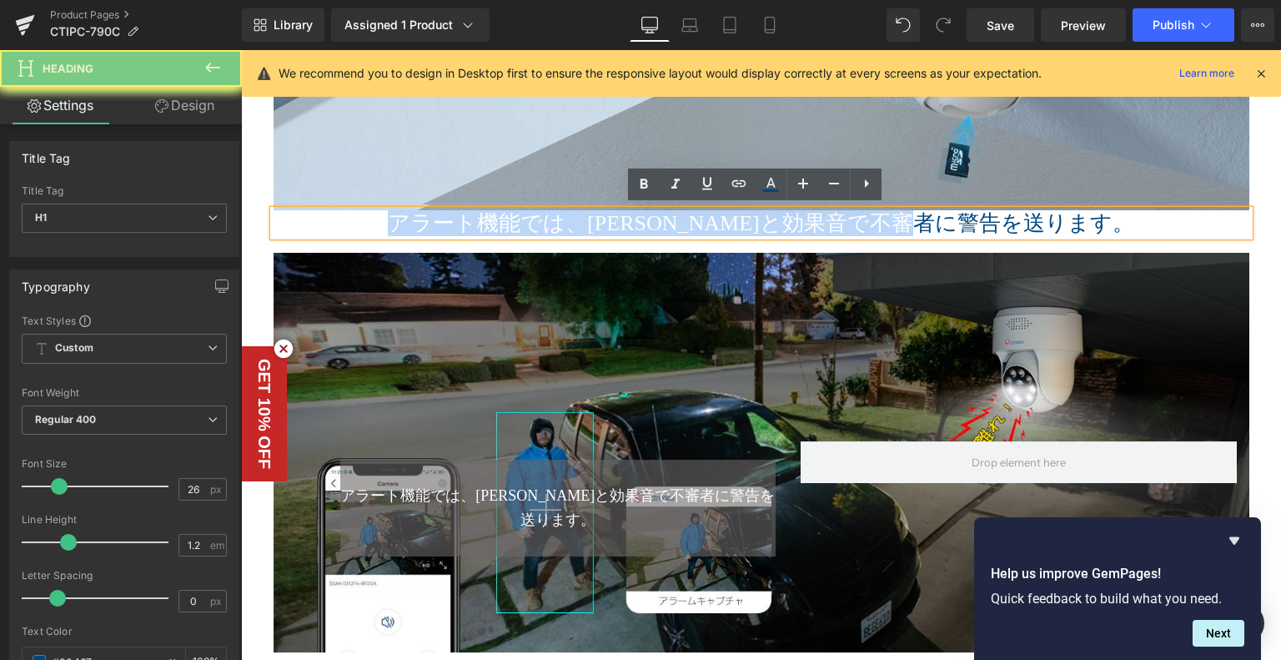
click at [312, 221] on h1 "アラート機能では、ライトと効果音で不審者に警告を送ります。" at bounding box center [762, 223] width 976 height 26
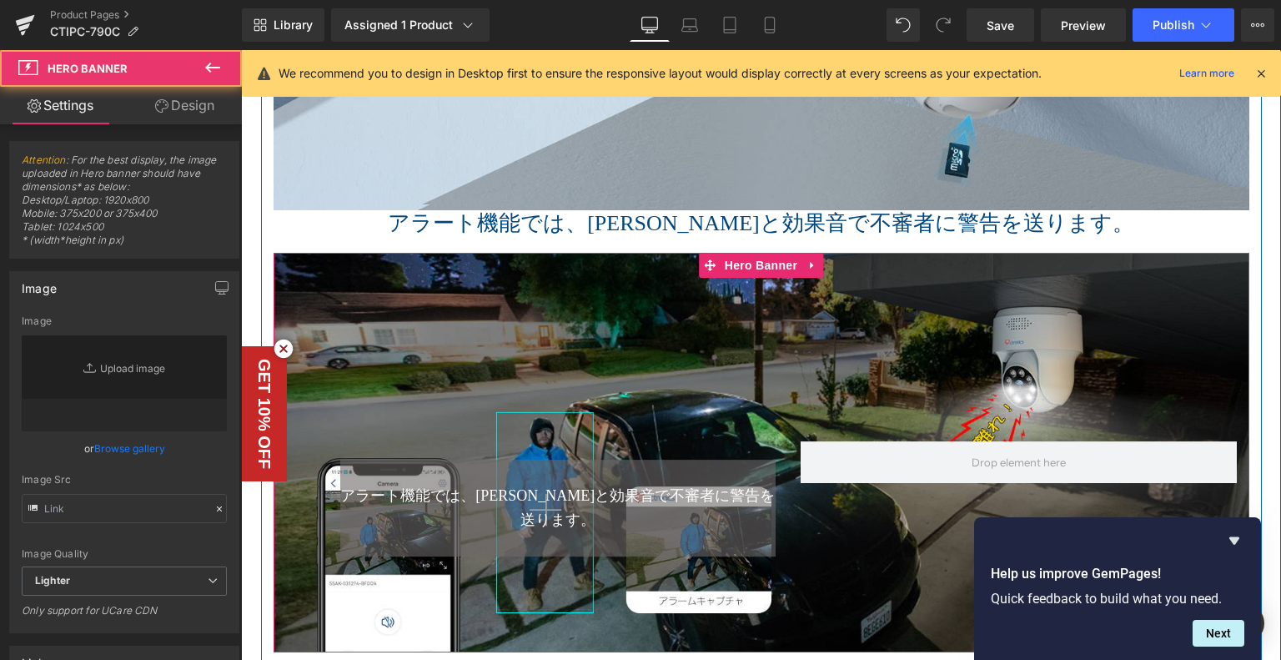
type input "https://ucarecdn.com/9103ae27-ee11-4ce3-b3dd-3747ab834e6d/-/format/auto/-/previ…"
click at [464, 258] on div "Text Block アラート機能では、ライトと効果音で不審者に警告を送ります。 Text Block Row" at bounding box center [762, 453] width 976 height 400
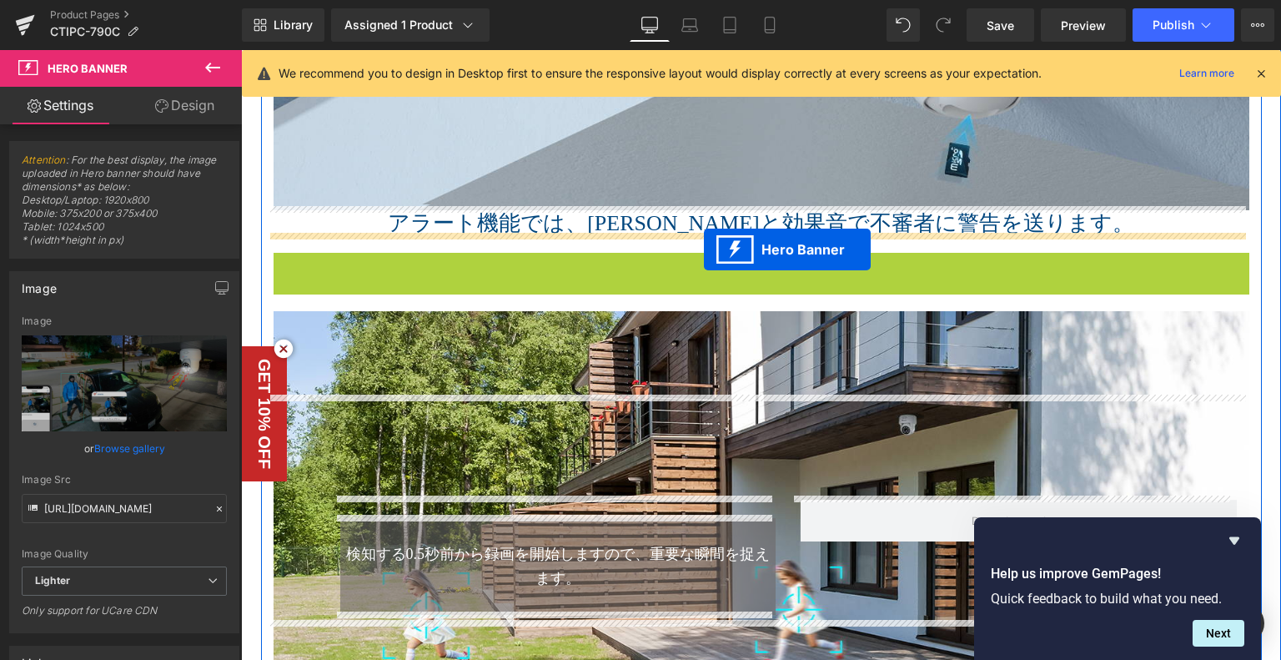
drag, startPoint x: 704, startPoint y: 258, endPoint x: 701, endPoint y: 249, distance: 9.0
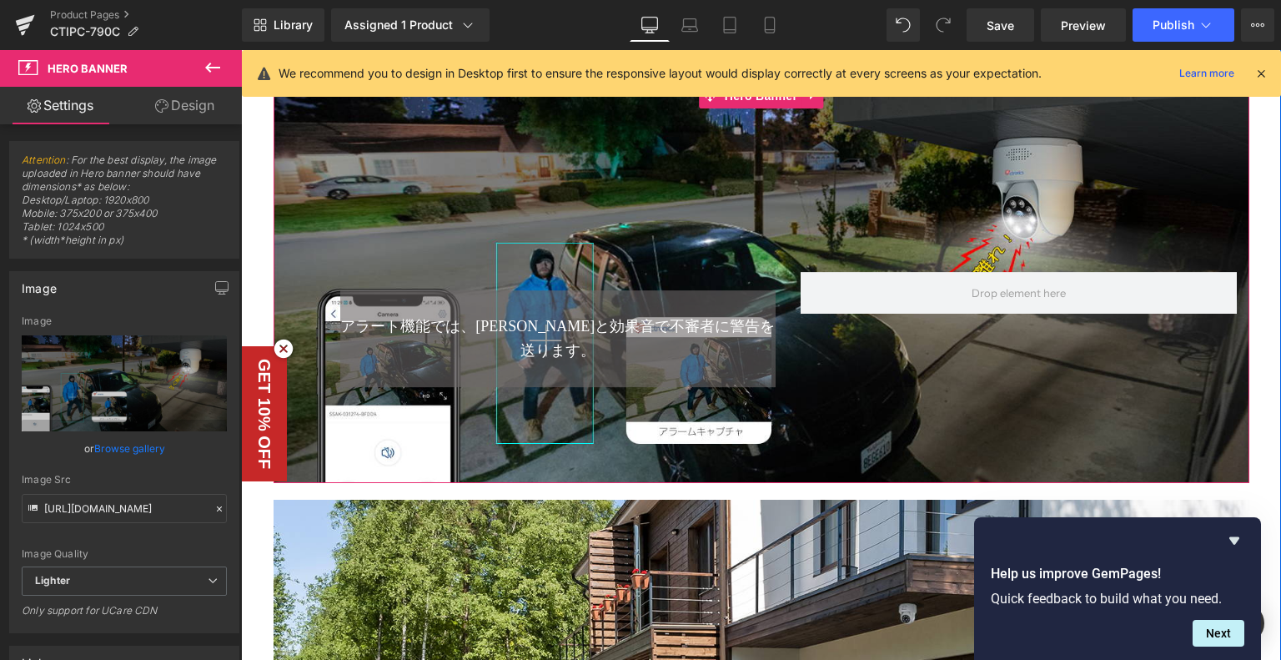
scroll to position [3221, 0]
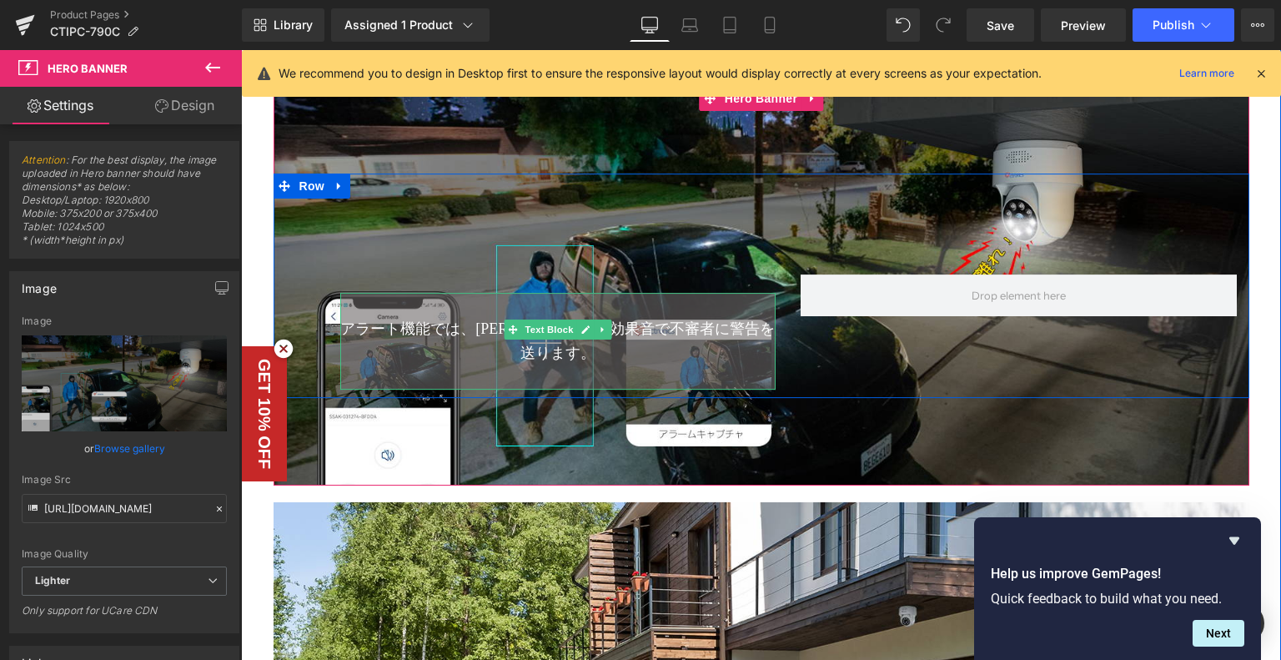
click at [410, 317] on p at bounding box center [558, 305] width 436 height 24
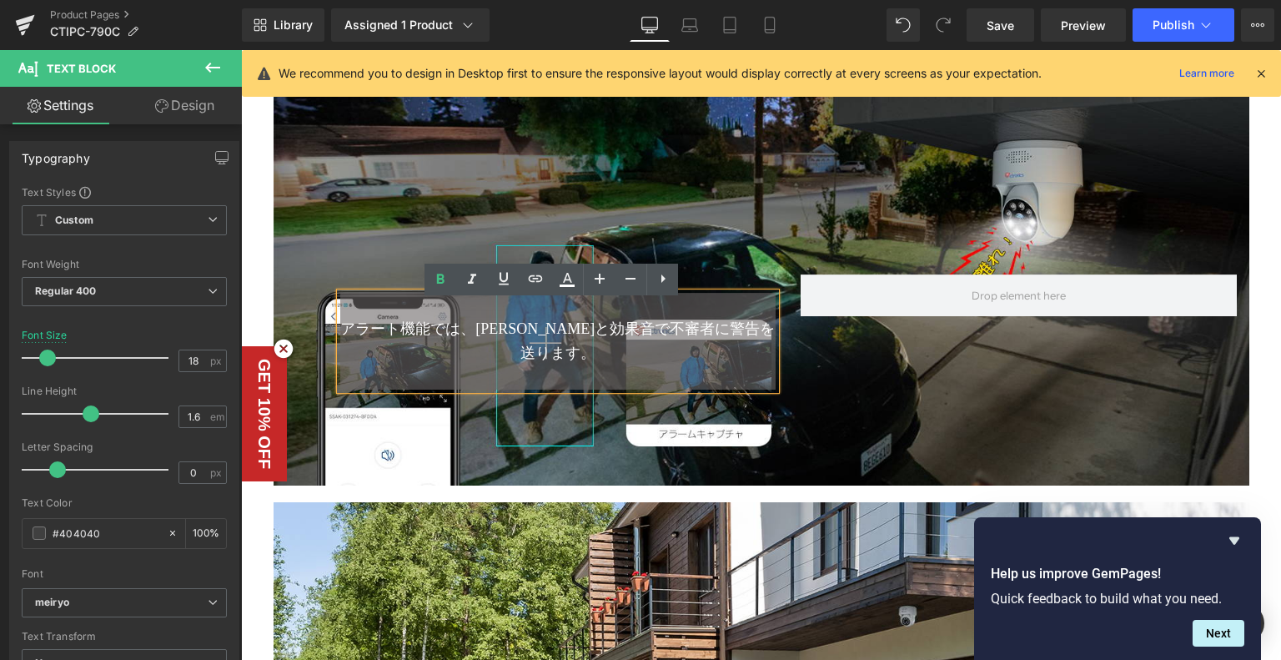
click at [551, 207] on div "Text Block アラート機能では、ライトと効果音で不審者に警告を送ります。 Text Block Row" at bounding box center [762, 286] width 976 height 225
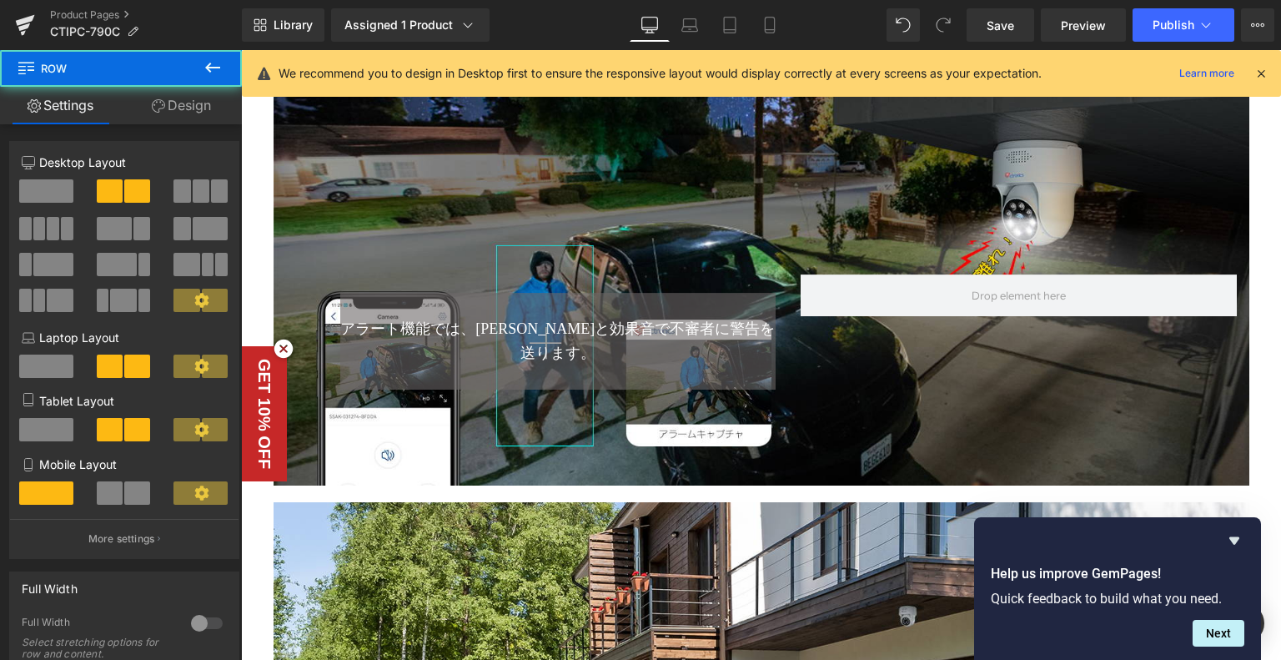
click at [374, 311] on p at bounding box center [558, 305] width 436 height 24
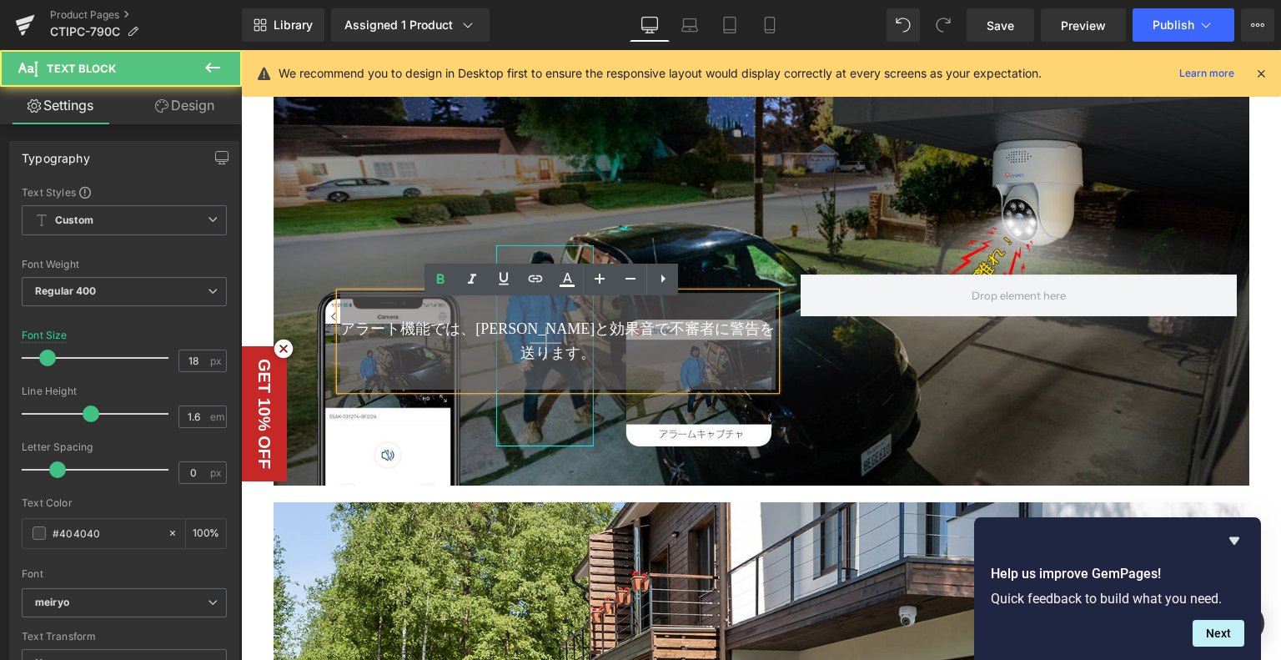
click at [317, 265] on div "Text Block アラート機能では、ライトと効果音で不審者に警告を送ります。 Text Block Row" at bounding box center [762, 286] width 976 height 225
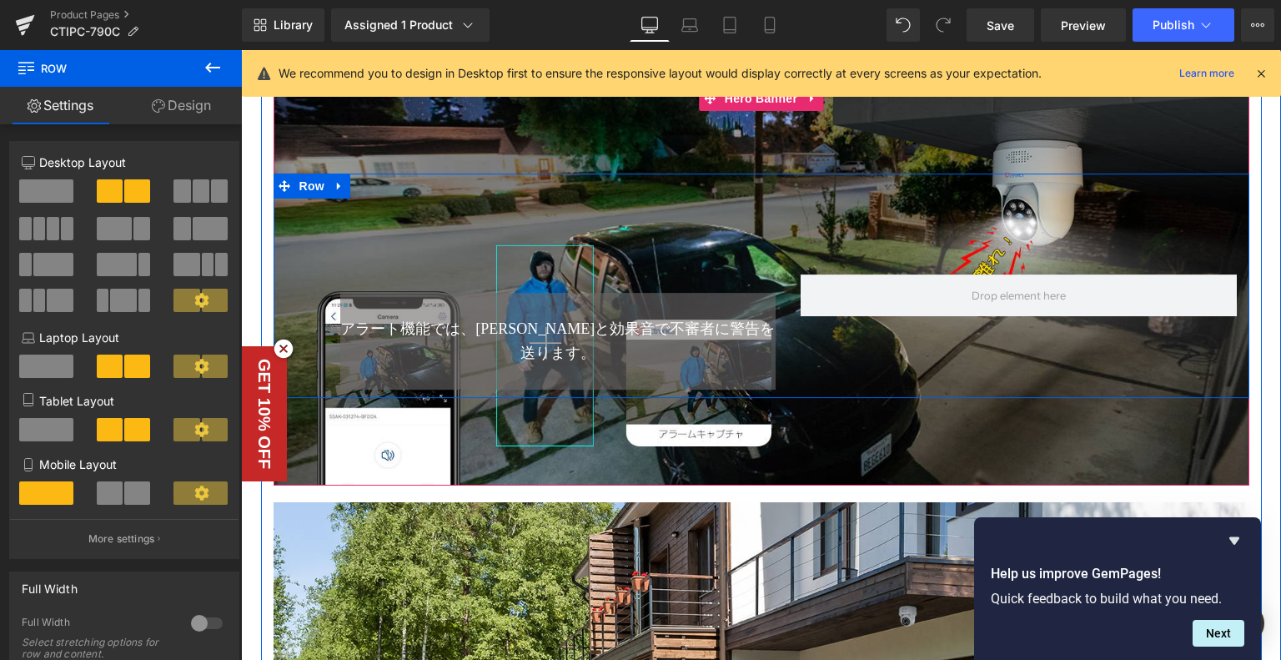
click at [820, 273] on div "Text Block アラート機能では、ライトと効果音で不審者に警告を送ります。 Text Block Row" at bounding box center [762, 286] width 976 height 225
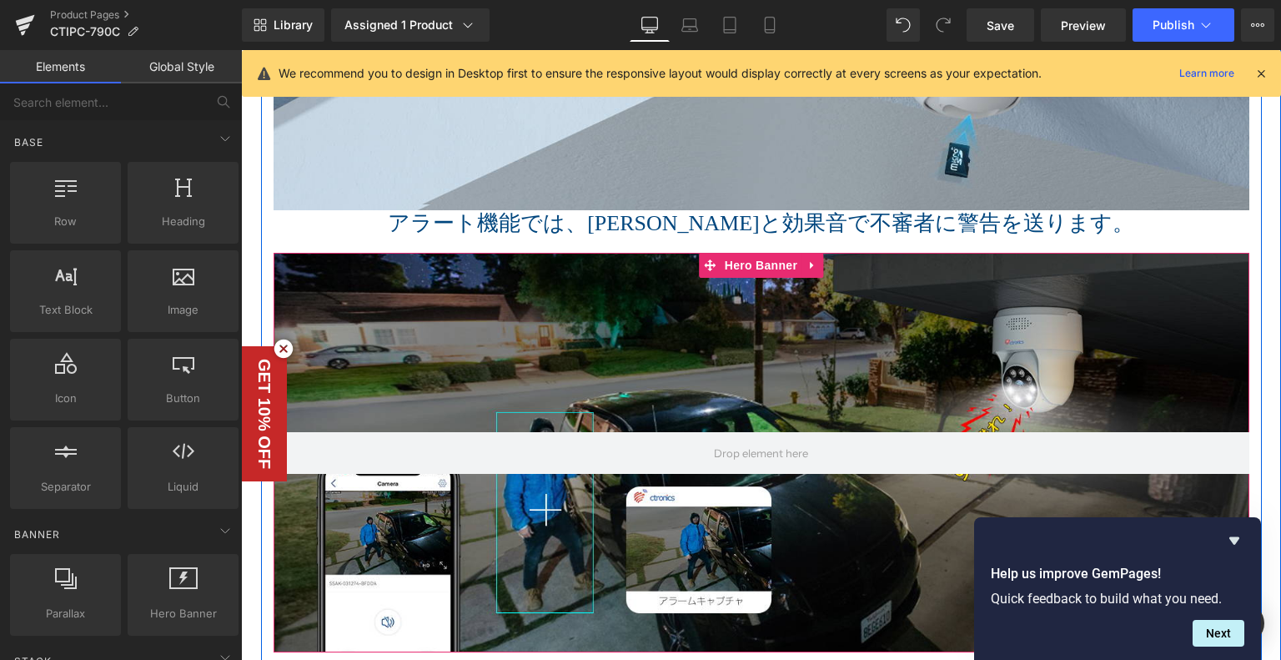
click at [670, 389] on div at bounding box center [762, 453] width 976 height 400
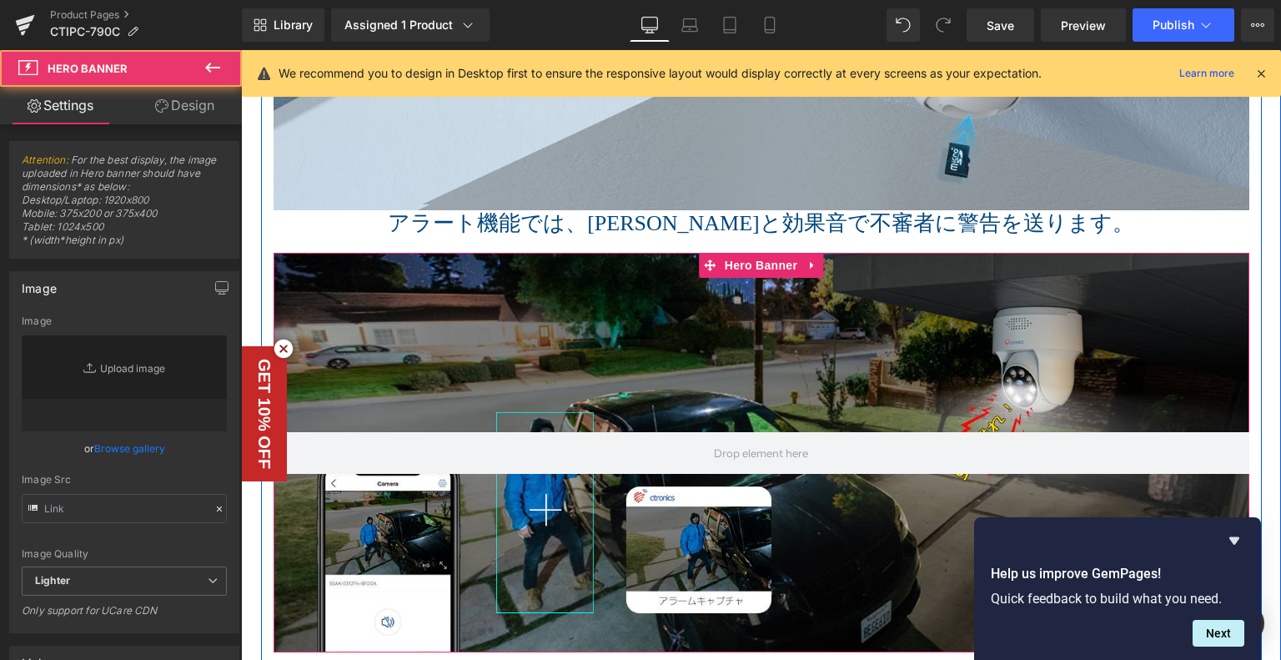
type input "https://ucarecdn.com/9103ae27-ee11-4ce3-b3dd-3747ab834e6d/-/format/auto/-/previ…"
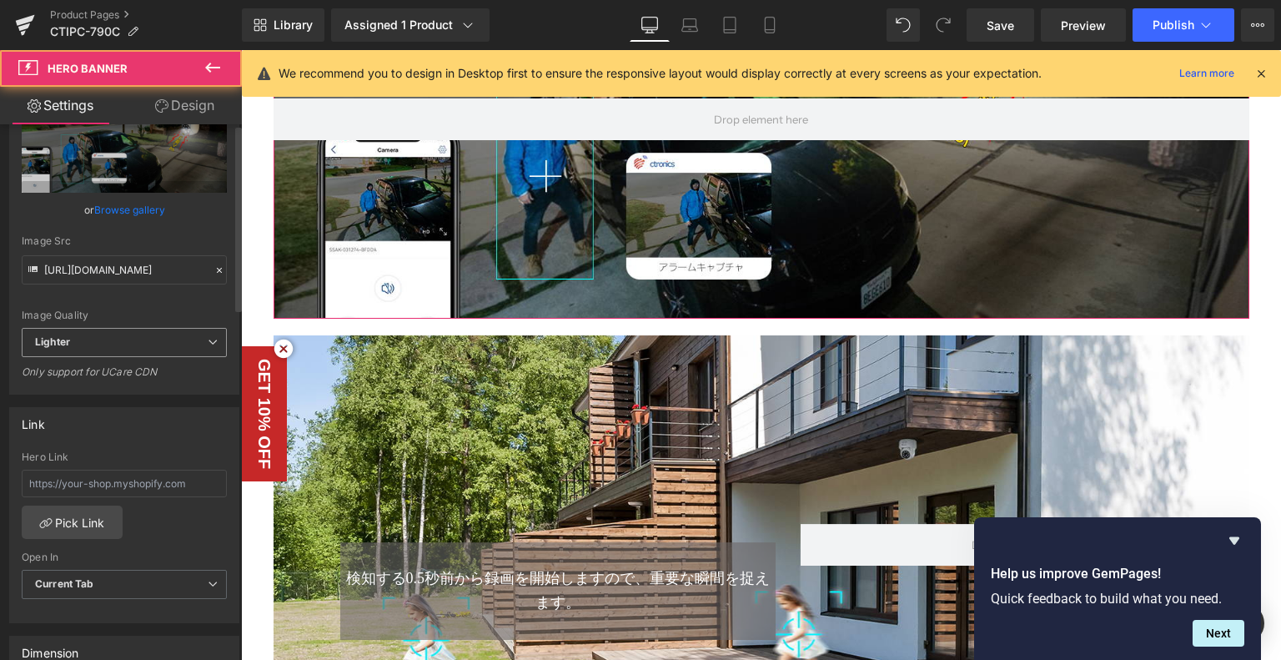
scroll to position [417, 0]
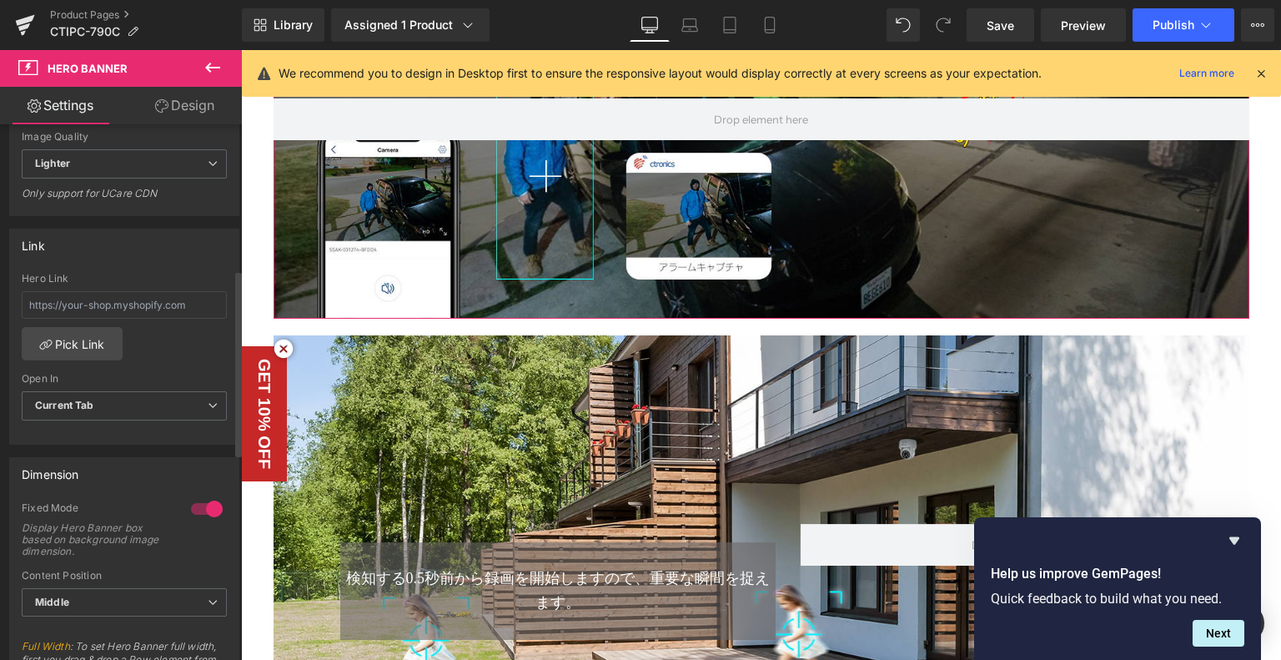
click at [208, 507] on div at bounding box center [207, 509] width 40 height 27
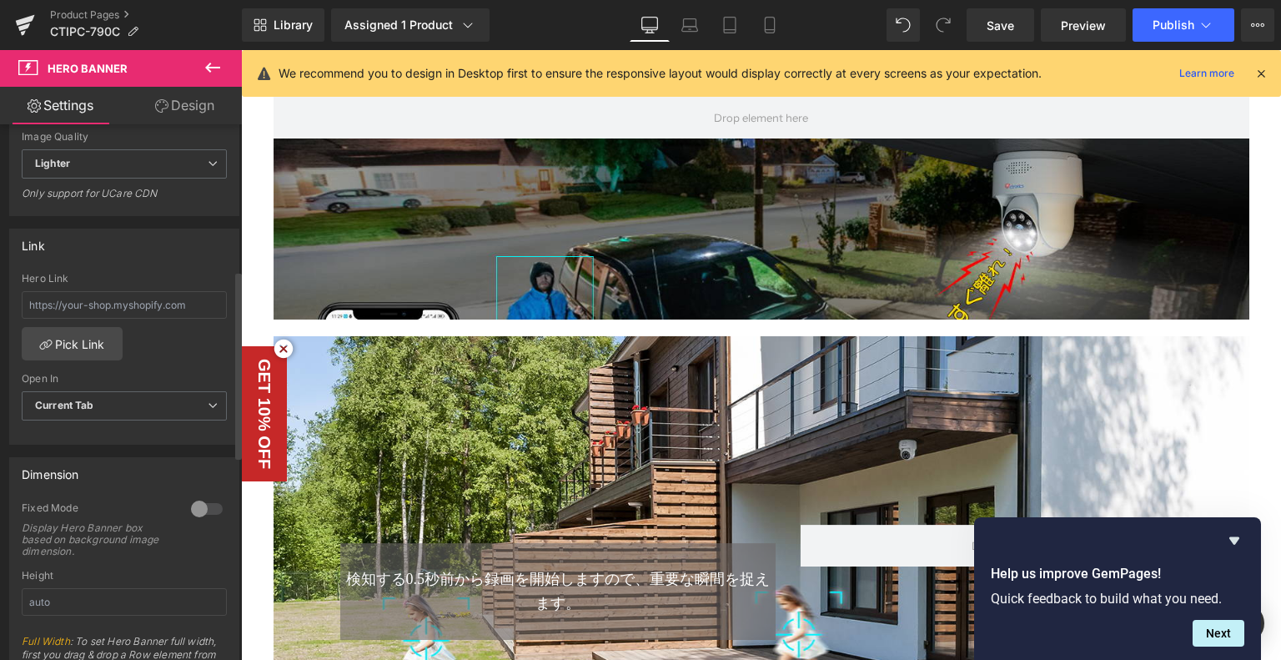
click at [208, 507] on div at bounding box center [207, 509] width 40 height 27
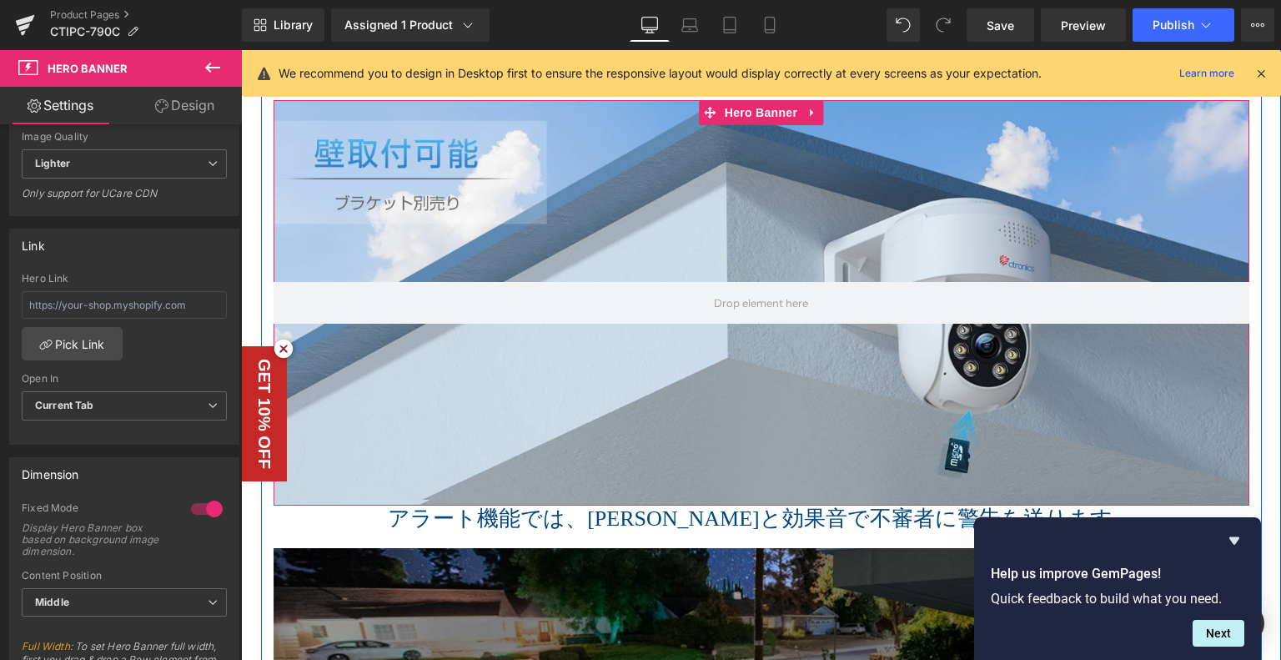
scroll to position [2553, 0]
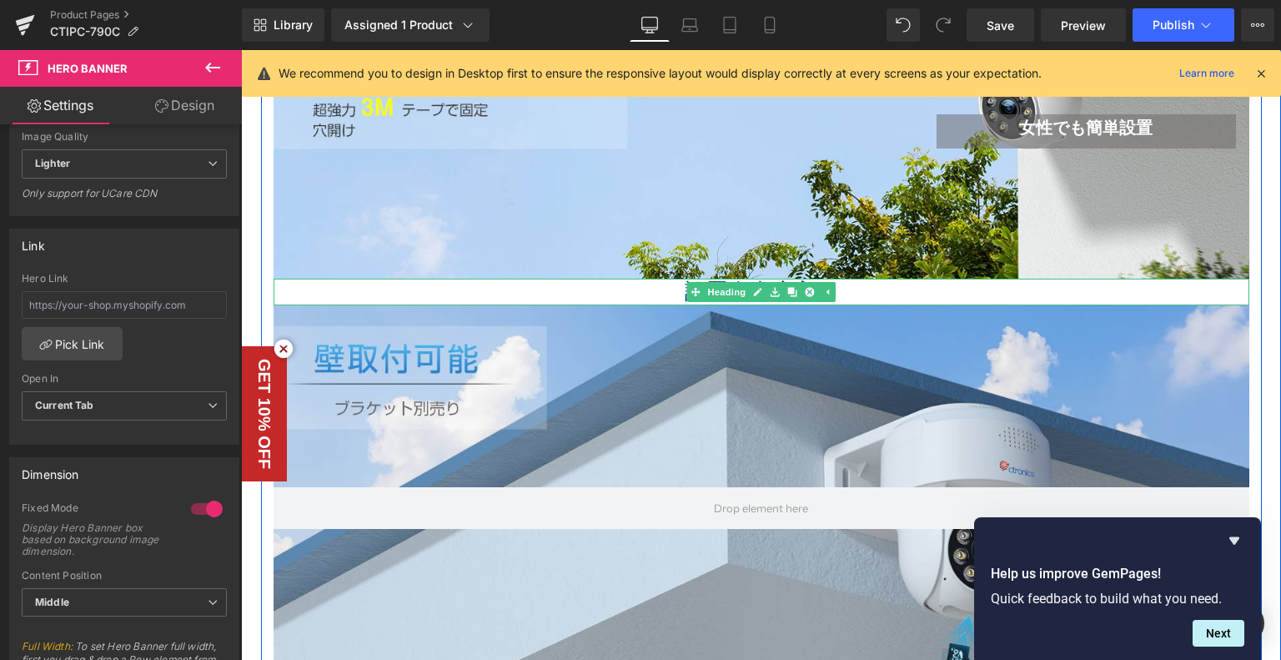
drag, startPoint x: 702, startPoint y: 290, endPoint x: 737, endPoint y: 292, distance: 34.2
click at [702, 290] on div "設置自由度高い Heading" at bounding box center [762, 292] width 976 height 26
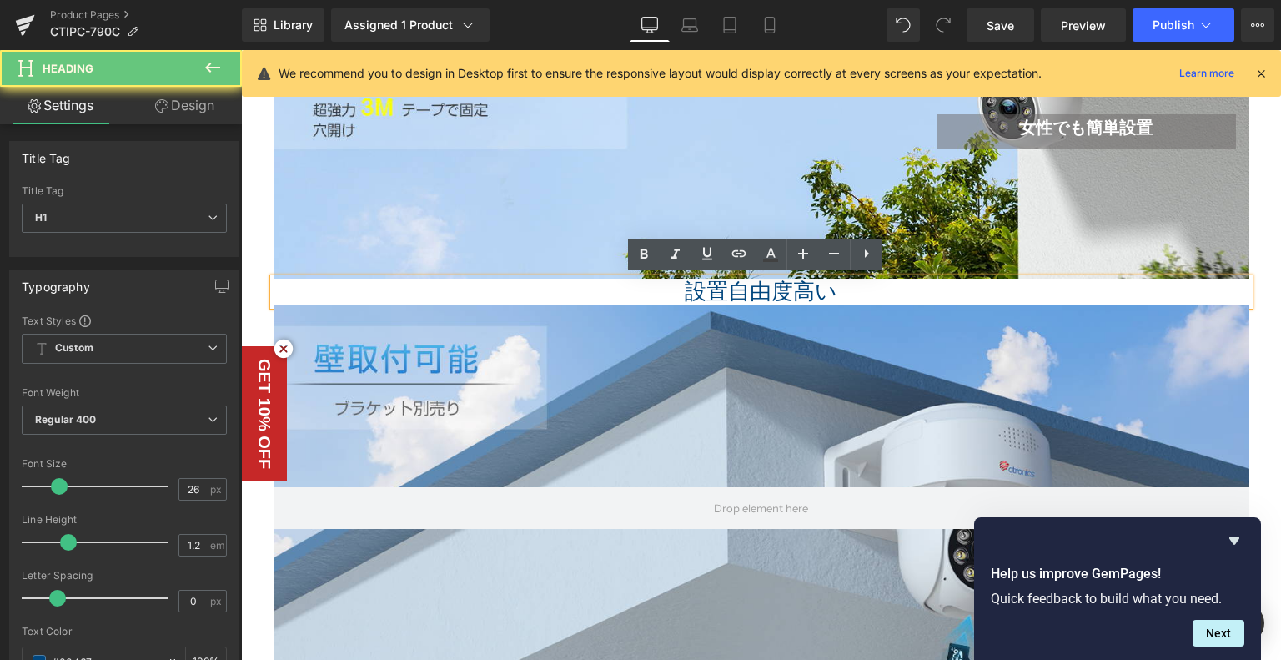
click at [658, 289] on h1 "設置自由度高い" at bounding box center [762, 292] width 976 height 26
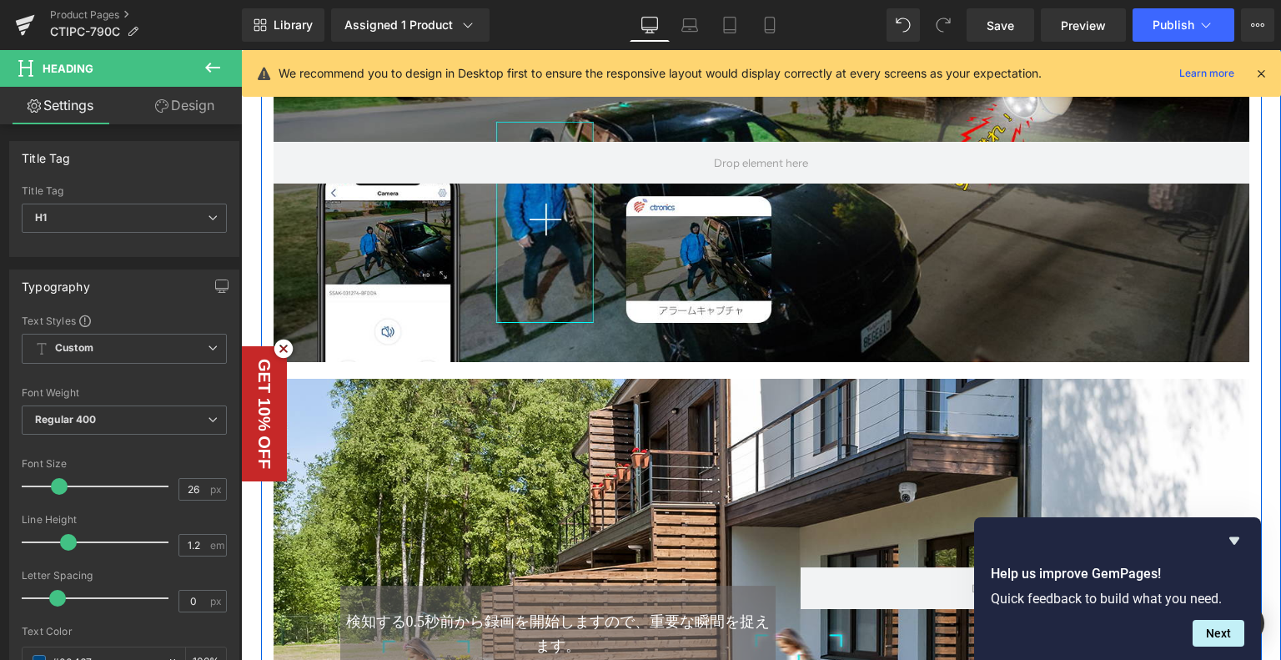
scroll to position [3471, 0]
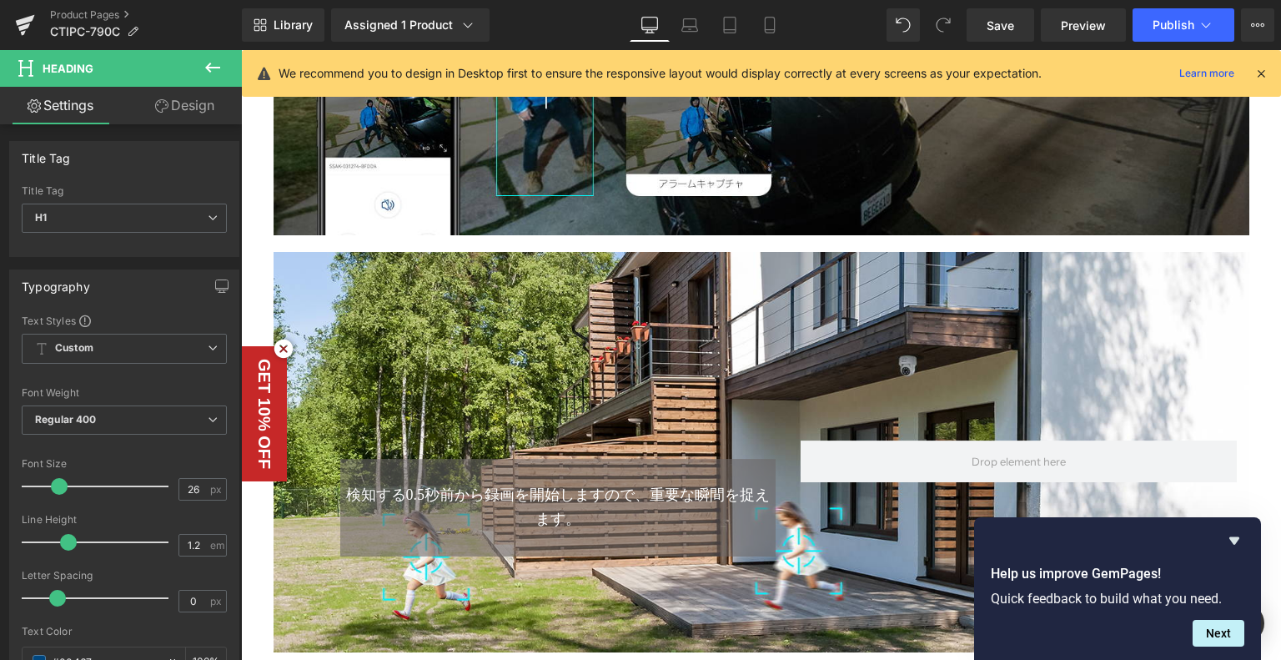
click at [214, 63] on icon at bounding box center [213, 68] width 20 height 20
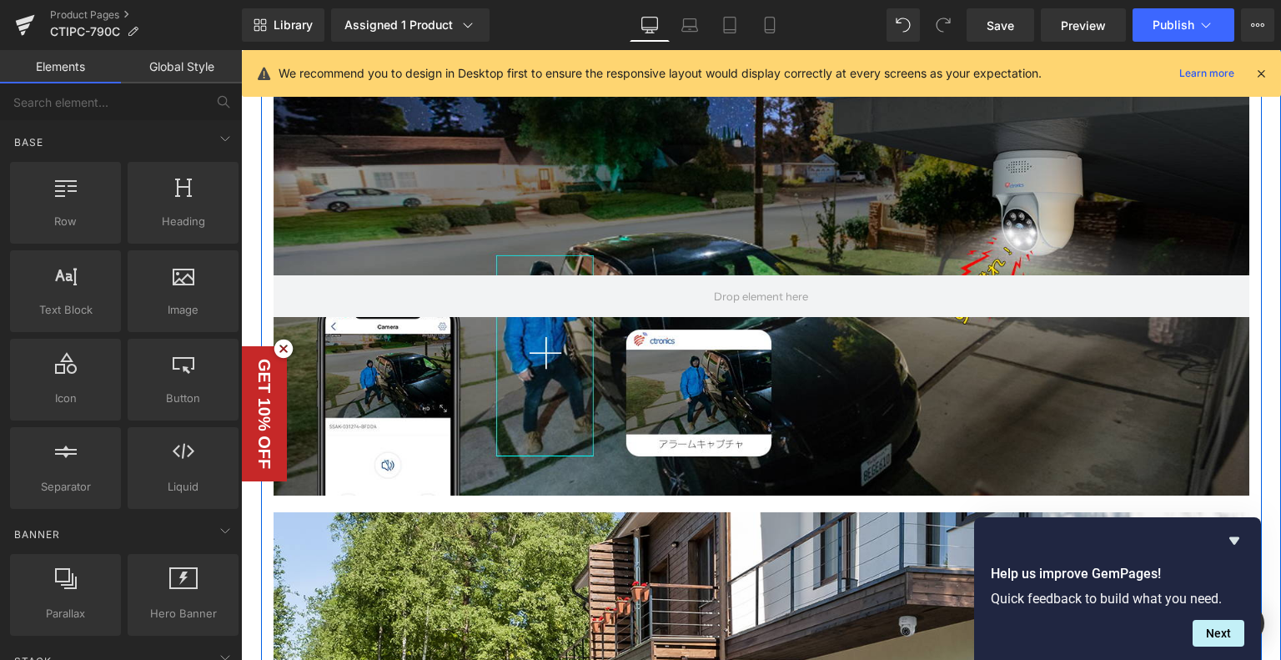
scroll to position [3137, 0]
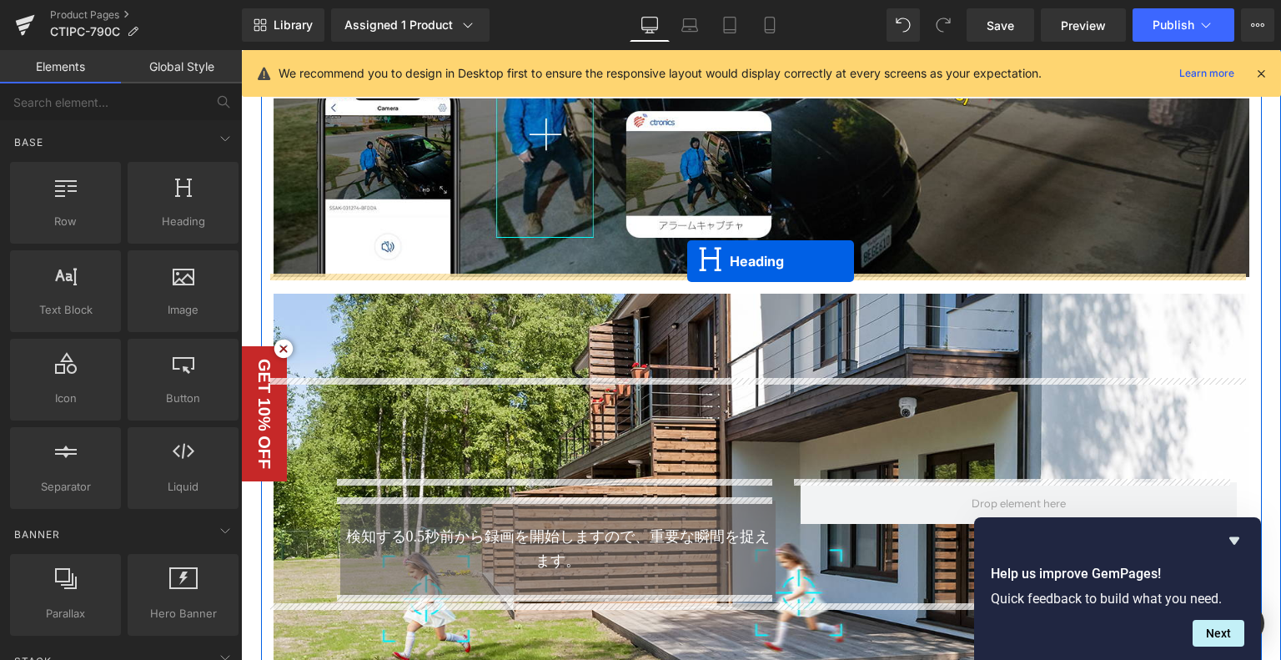
drag, startPoint x: 714, startPoint y: 167, endPoint x: 687, endPoint y: 262, distance: 98.8
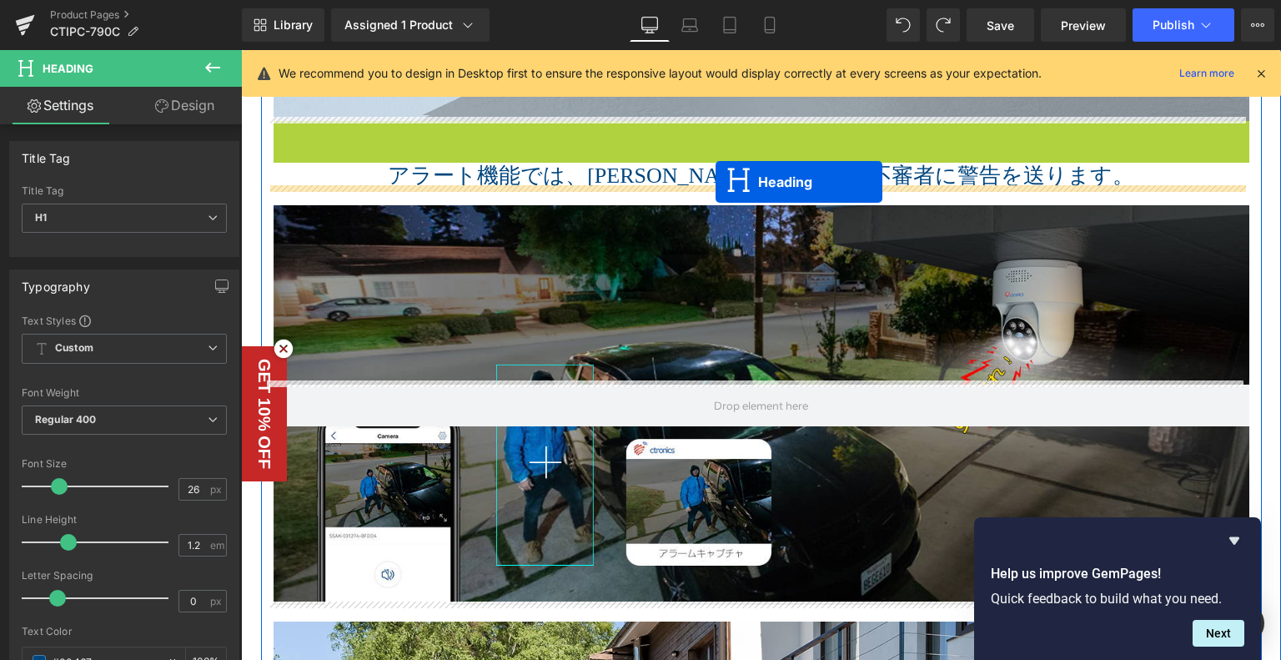
scroll to position [3365, 0]
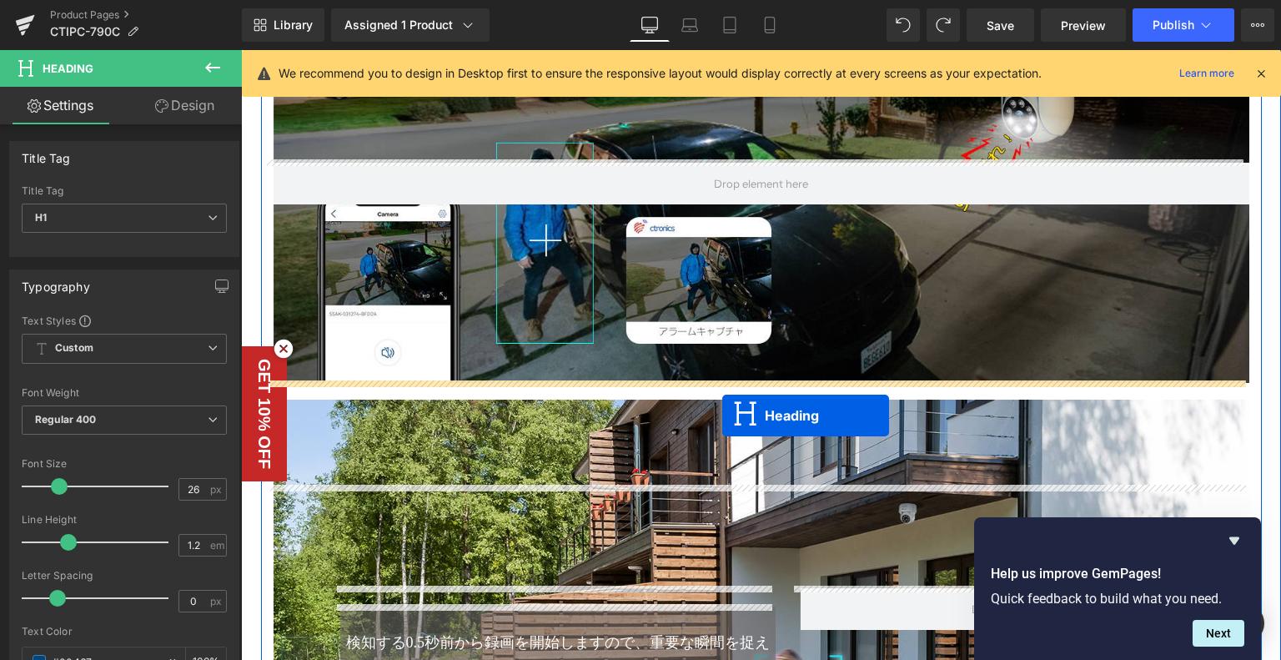
drag, startPoint x: 715, startPoint y: 239, endPoint x: 722, endPoint y: 415, distance: 176.2
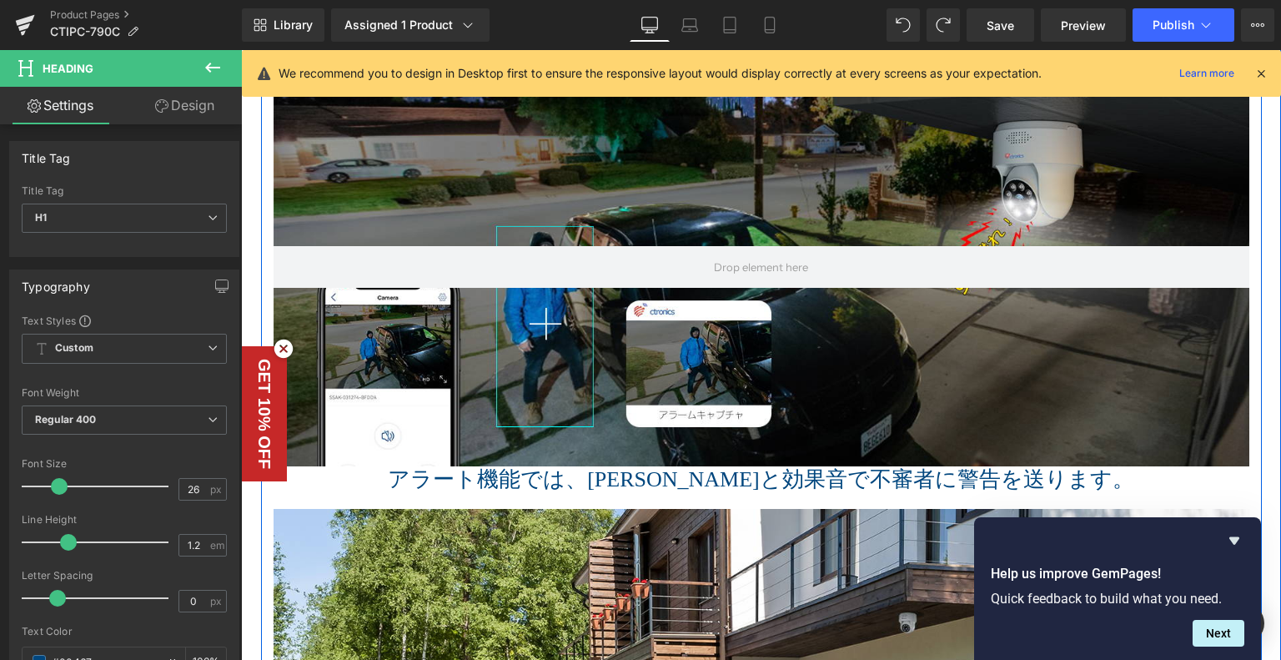
scroll to position [3490, 0]
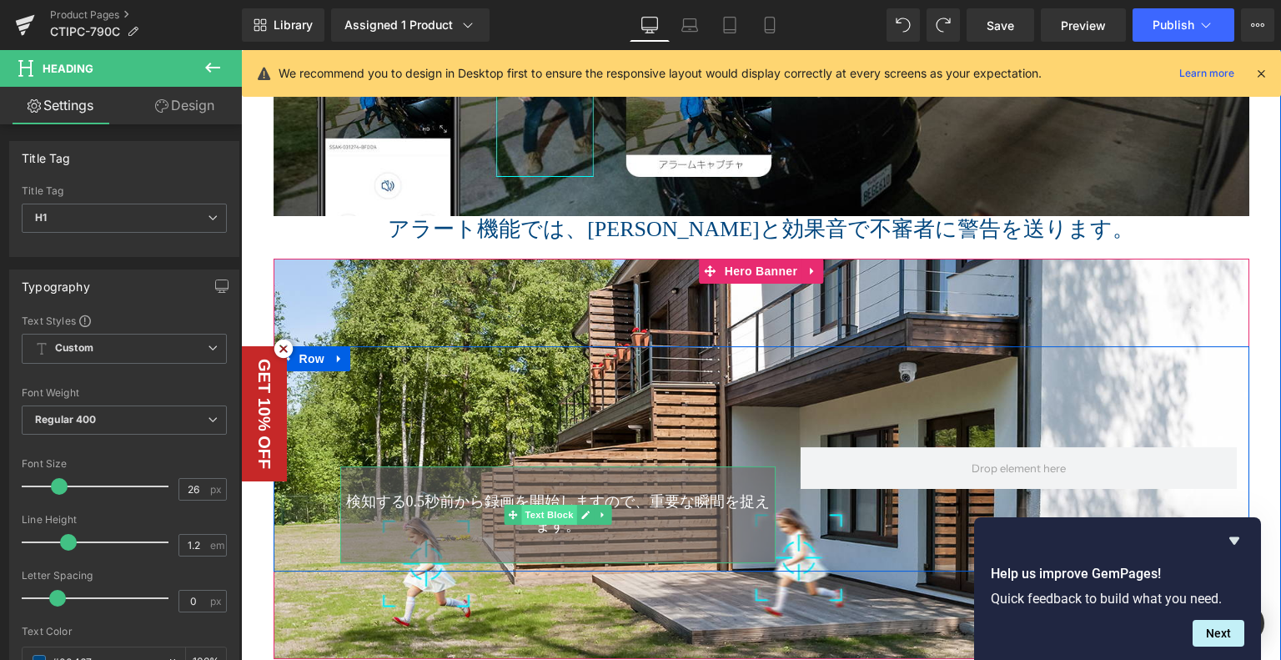
click at [556, 505] on span "Text Block" at bounding box center [548, 515] width 55 height 20
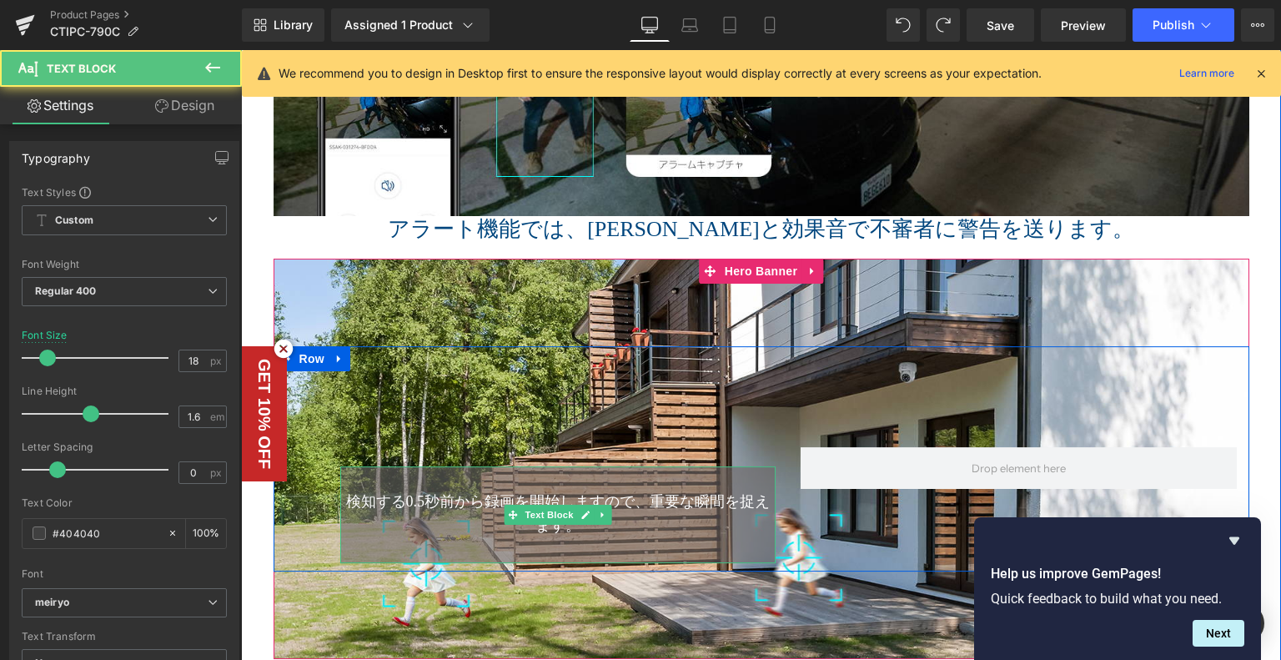
click at [628, 527] on p "検知する0.5秒前から録画を開始しますので、重要な瞬間を捉えます。" at bounding box center [558, 514] width 436 height 48
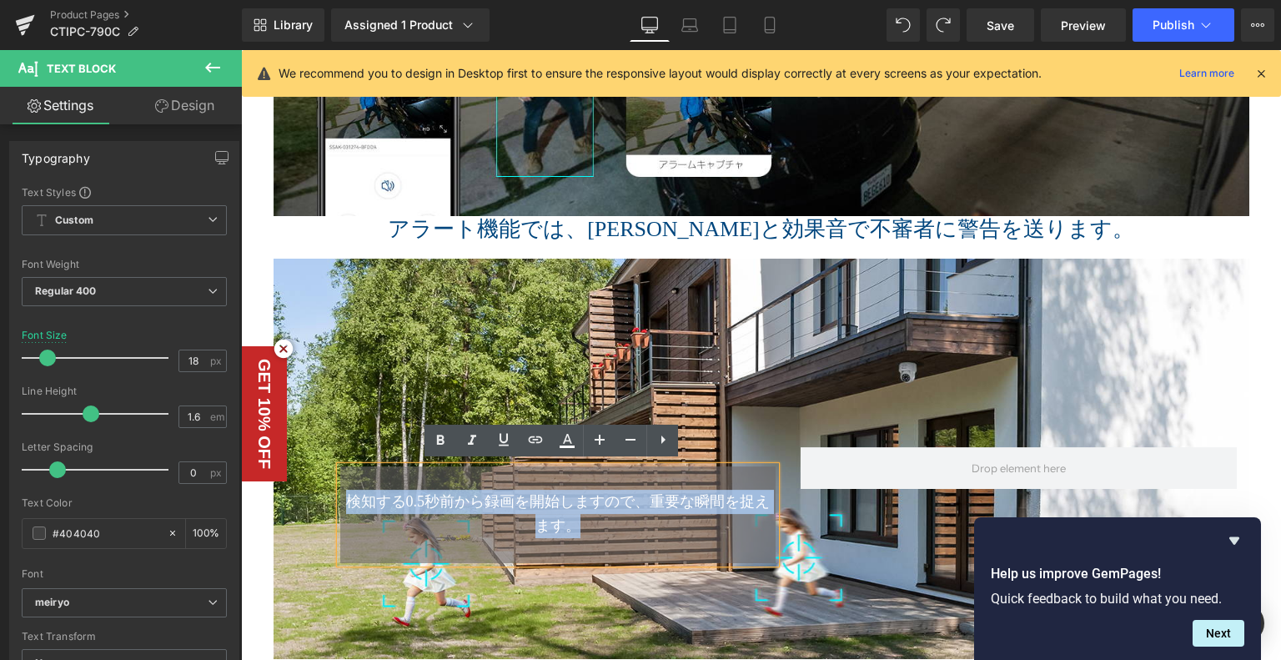
drag, startPoint x: 607, startPoint y: 526, endPoint x: 316, endPoint y: 501, distance: 292.3
click at [316, 501] on div "Text Block 検知する0.5秒前から録画を開始しますので、重要な瞬間を捉えます。 Text Block Row" at bounding box center [762, 458] width 976 height 225
copy span "検知する0.5秒前から録画を開始しますので、重要な瞬間を捉えます。"
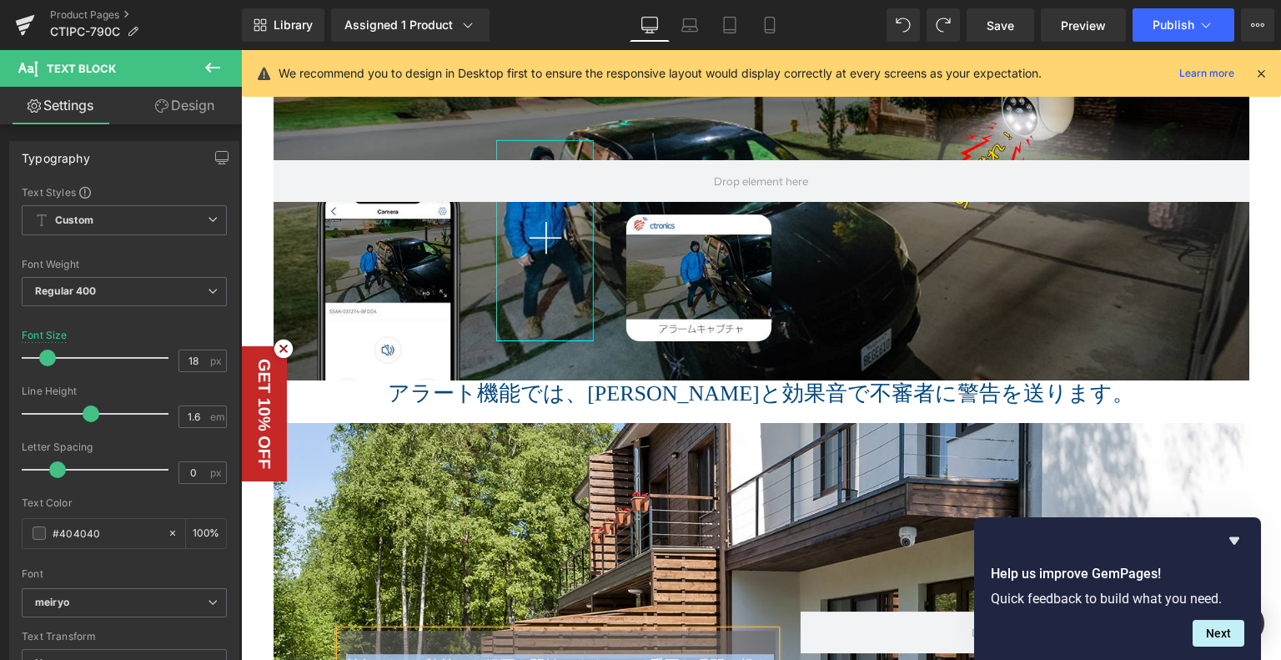
scroll to position [3323, 0]
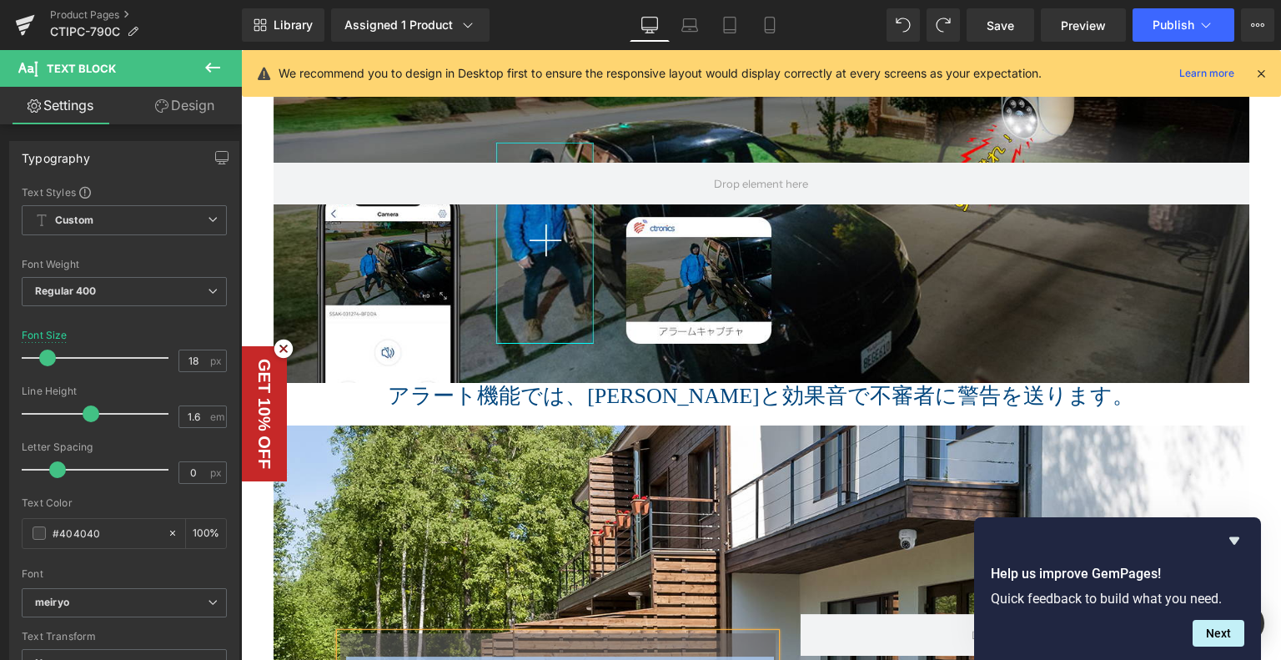
drag, startPoint x: 490, startPoint y: 380, endPoint x: 467, endPoint y: 396, distance: 28.7
click at [489, 383] on div "アラート機能では、ライトと効果音で不審者に警告を送ります。 Heading" at bounding box center [762, 396] width 976 height 26
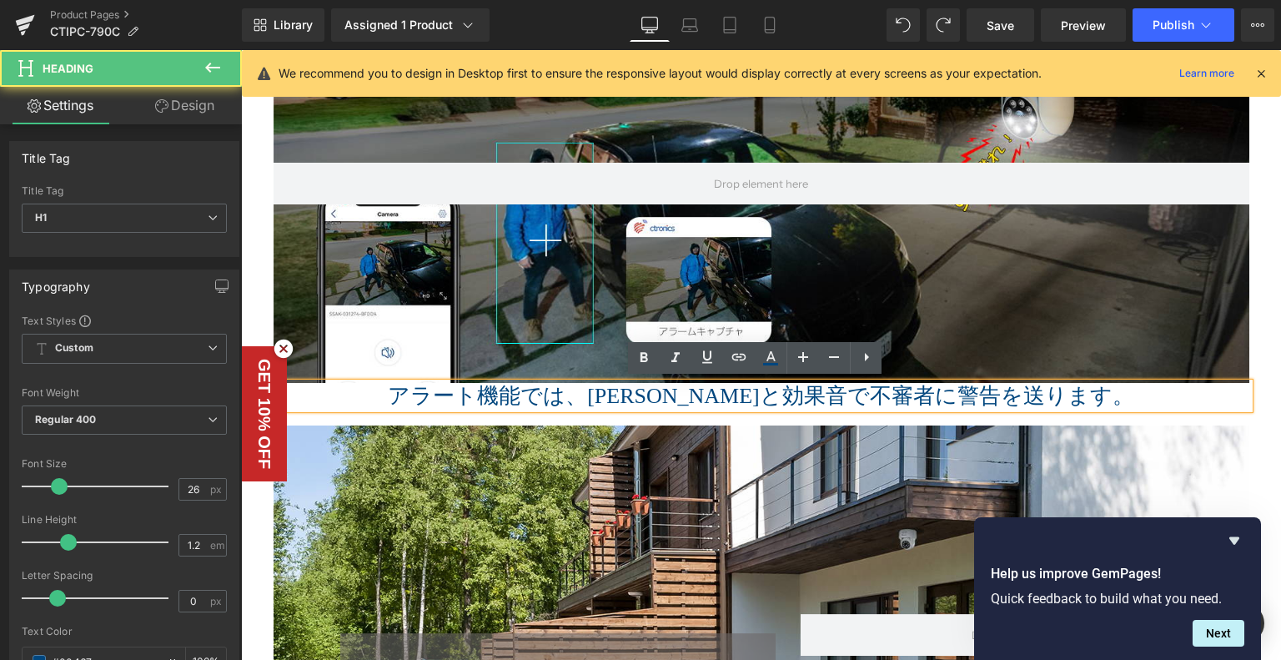
click at [467, 396] on h1 "アラート機能では、ライトと効果音で不審者に警告を送ります。" at bounding box center [762, 396] width 976 height 26
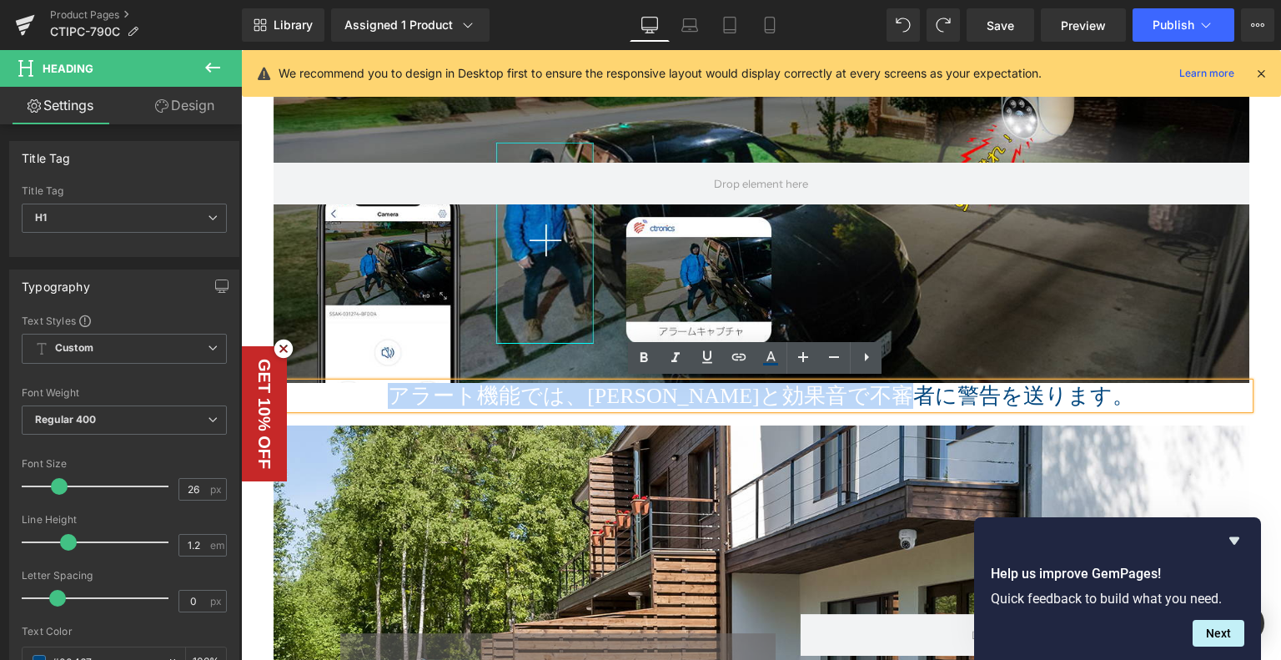
drag, startPoint x: 569, startPoint y: 393, endPoint x: 1119, endPoint y: 409, distance: 550.8
click at [1119, 409] on div "アラート機能では、ライトと効果音で不審者に警告を送ります。" at bounding box center [762, 396] width 976 height 26
paste div
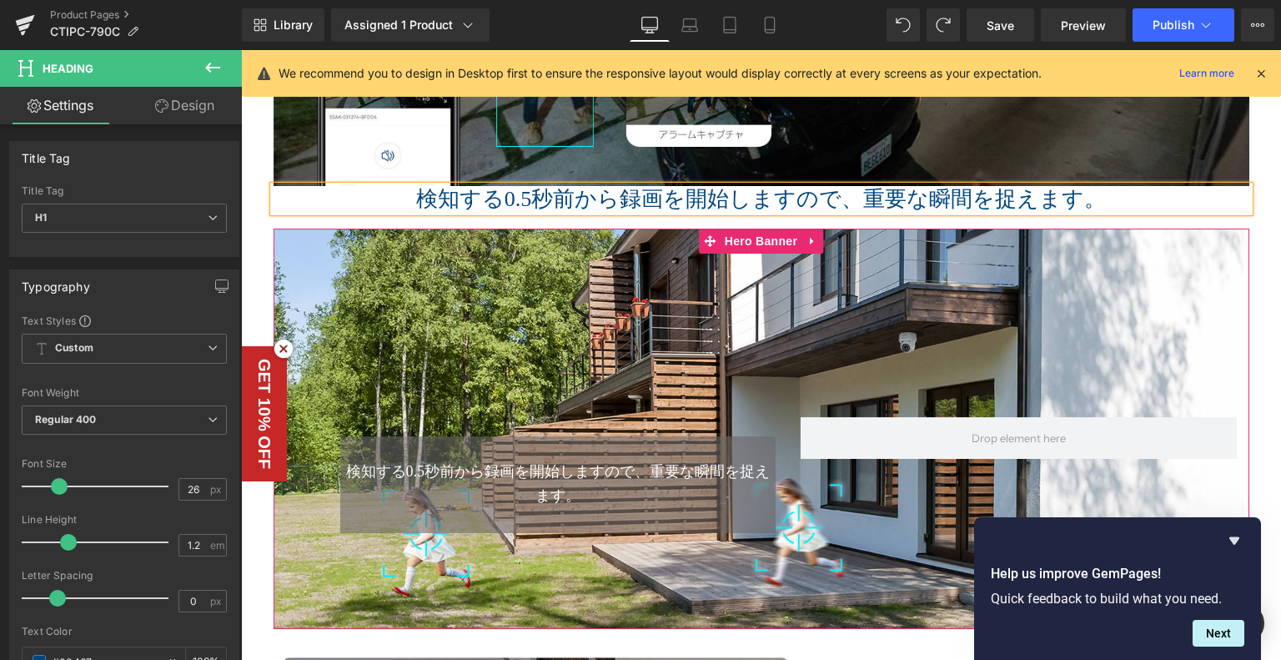
scroll to position [3657, 0]
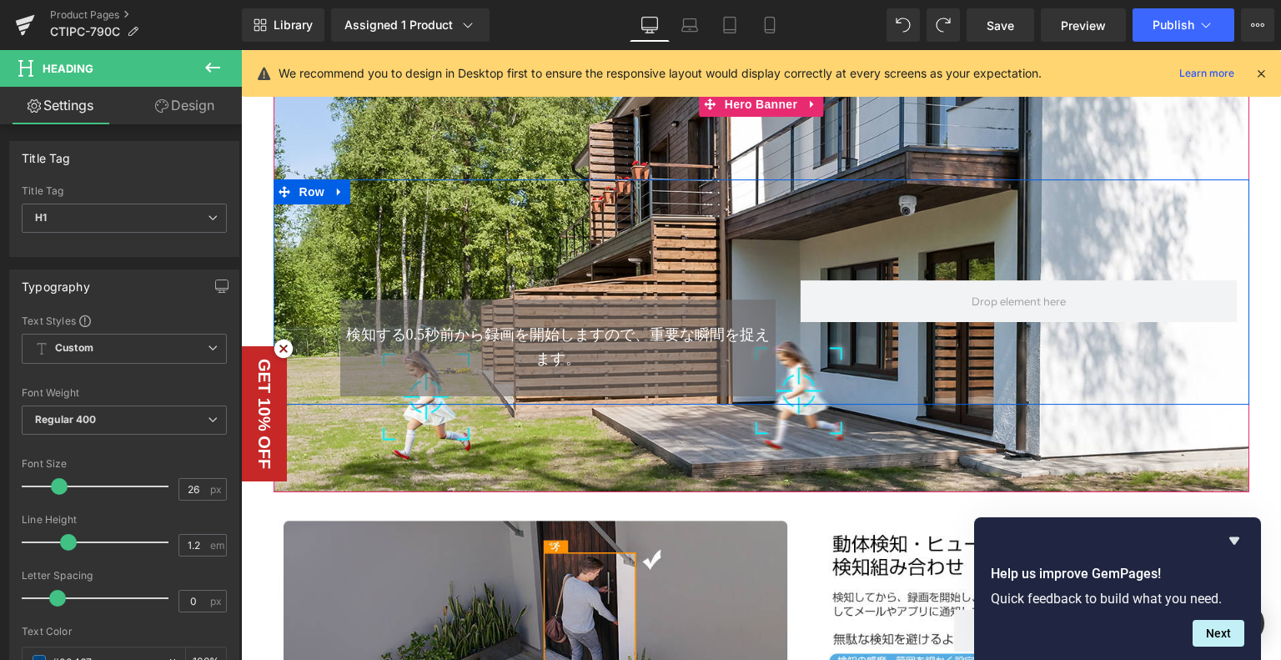
click at [807, 351] on div "Text Block 検知する0.5秒前から録画を開始しますので、重要な瞬間を捉えます。 Text Block Row" at bounding box center [762, 291] width 976 height 225
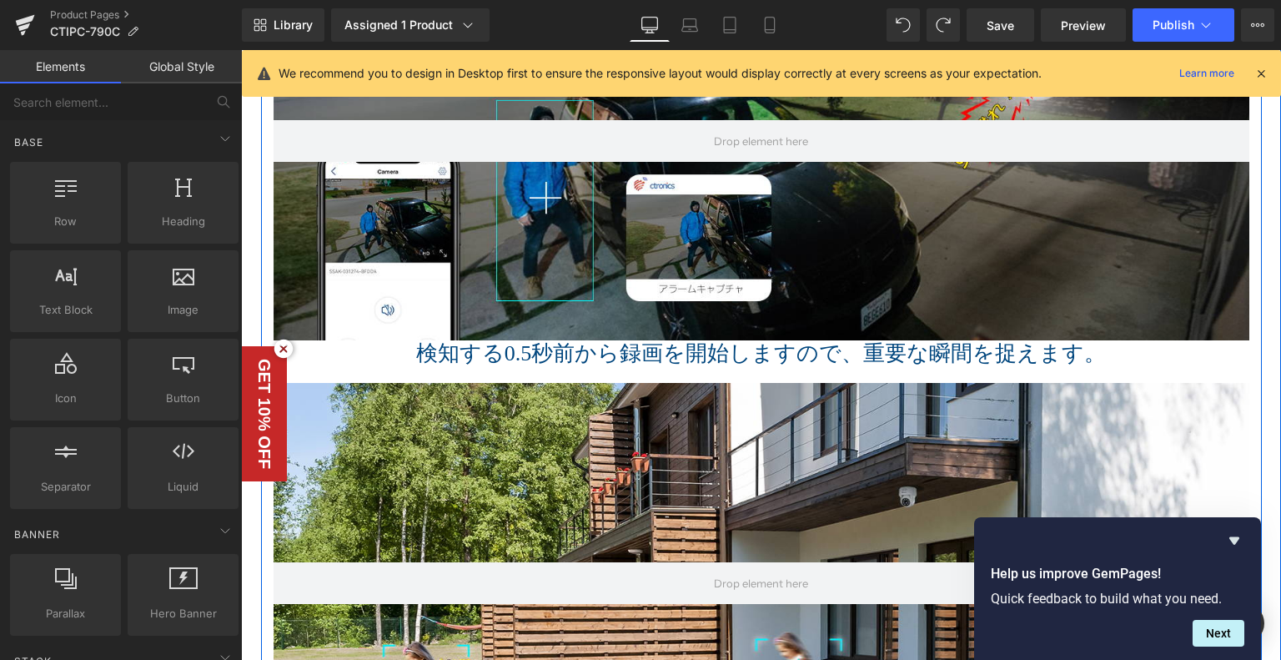
scroll to position [3323, 0]
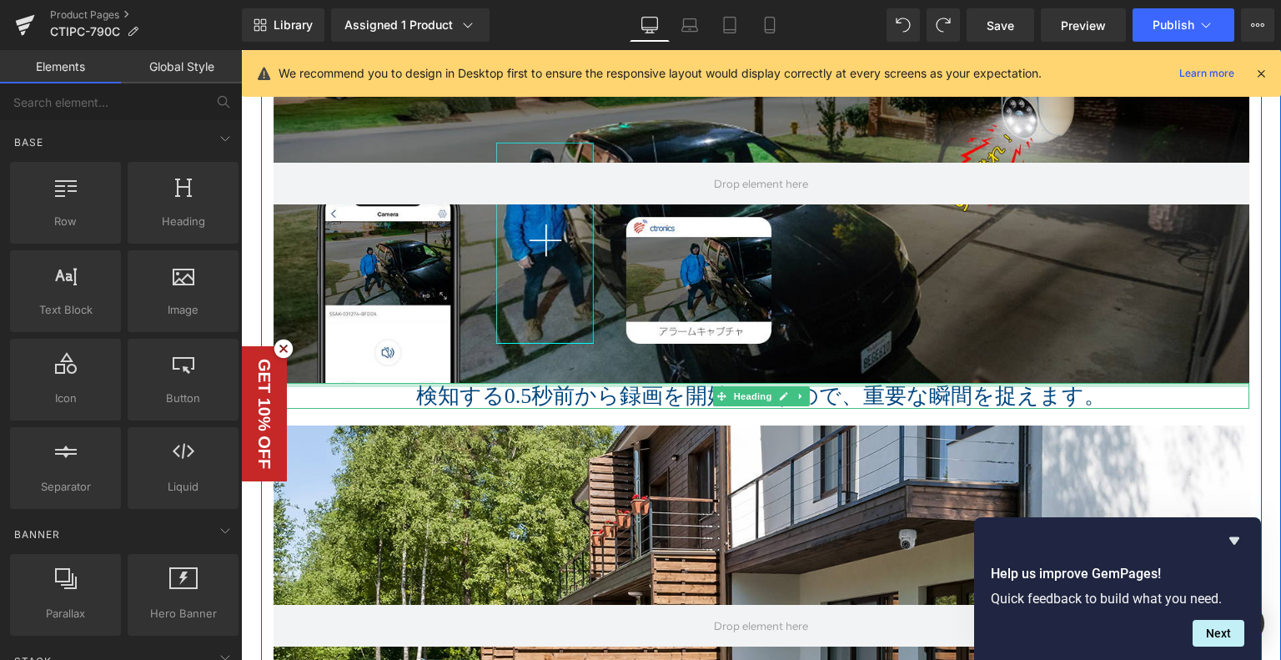
click at [528, 384] on div at bounding box center [762, 385] width 976 height 4
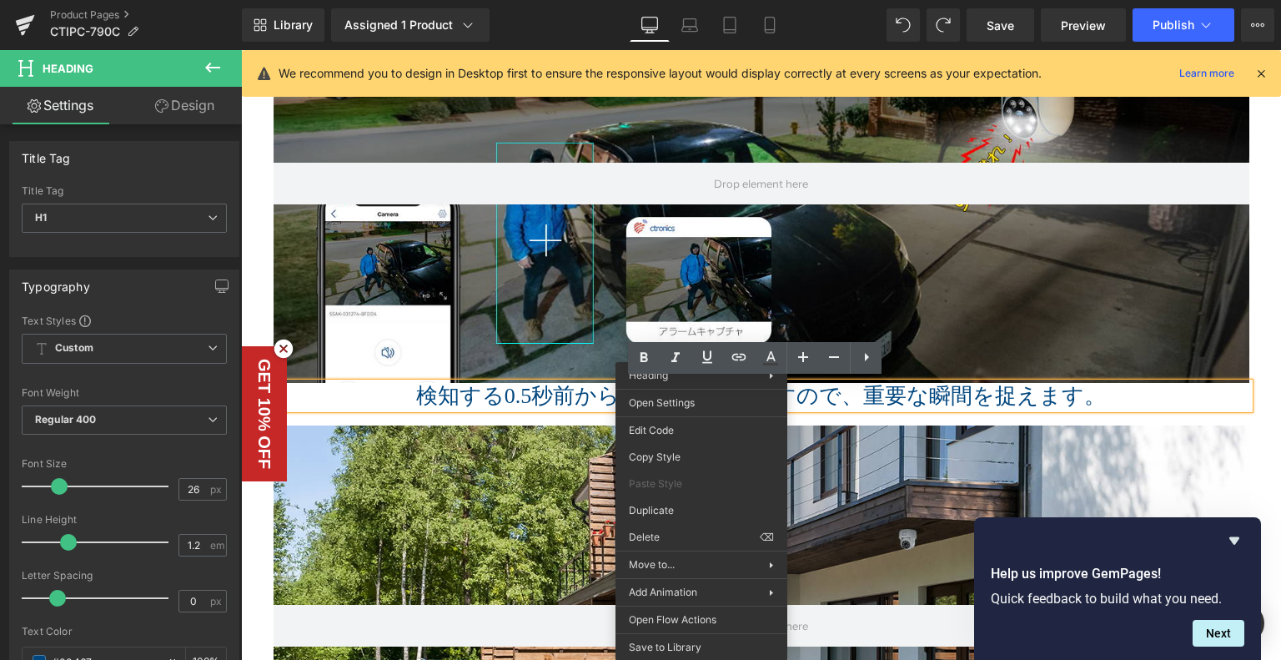
click at [963, 452] on div at bounding box center [762, 625] width 976 height 400
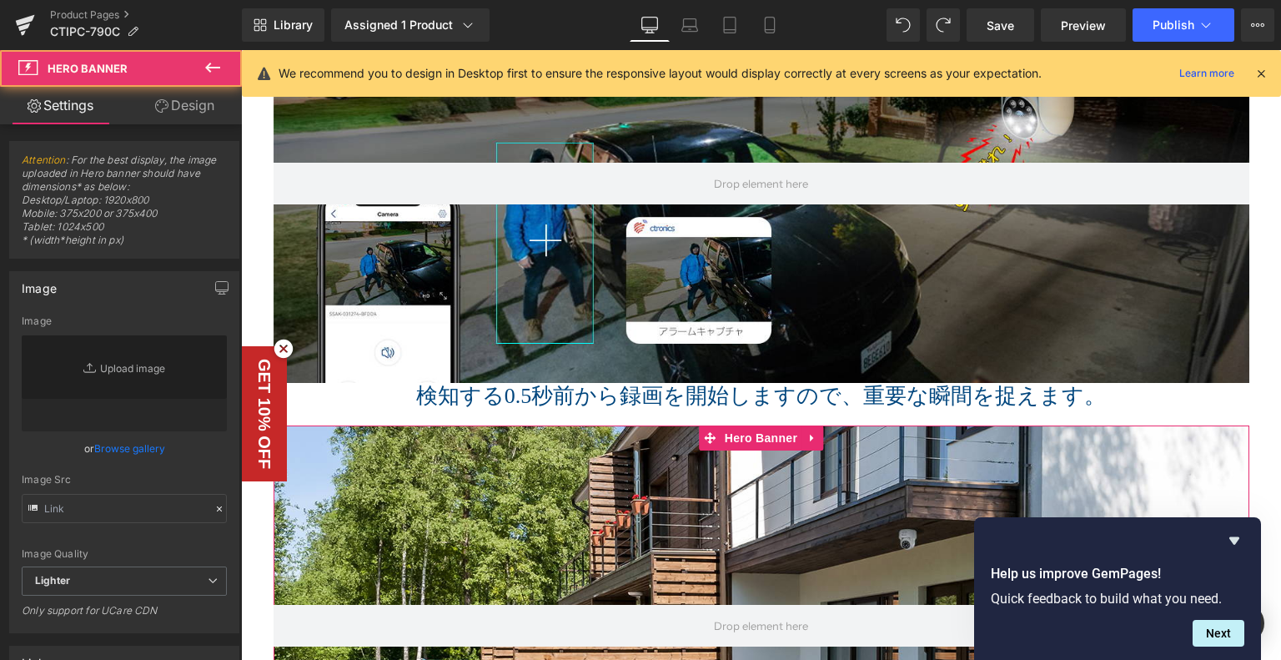
type input "https://ucarecdn.com/cf075fe2-9746-4d5a-8b7e-cad175635d69/-/format/auto/-/previ…"
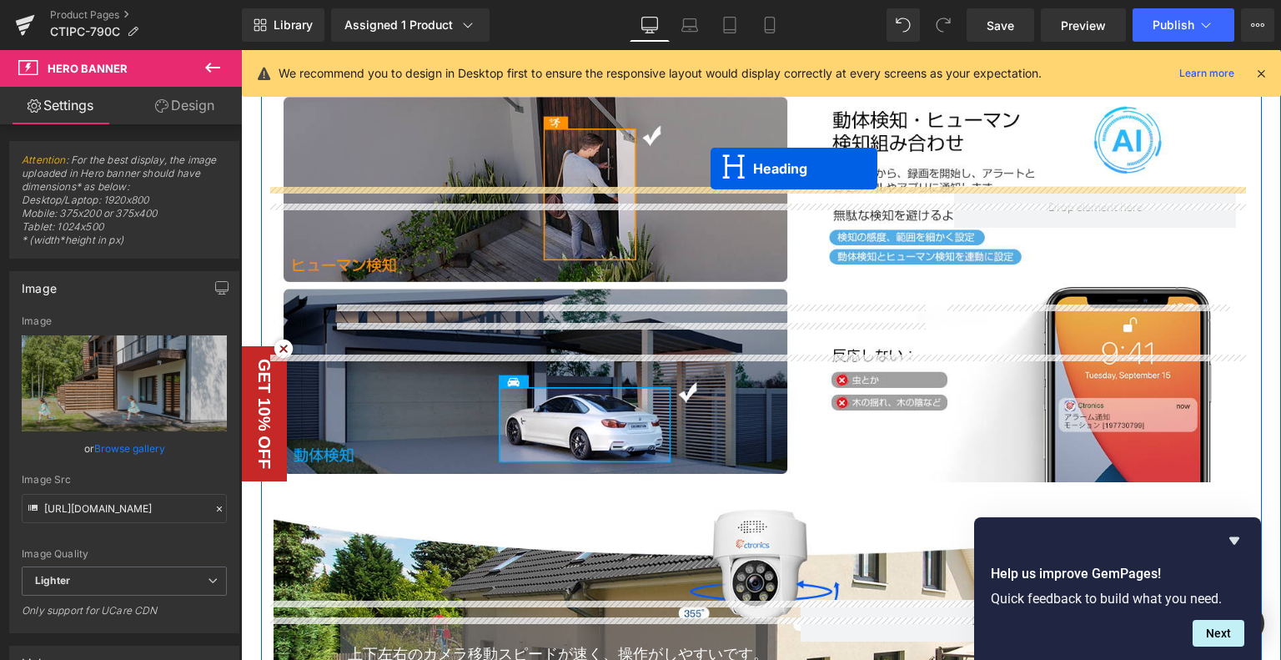
scroll to position [4258, 0]
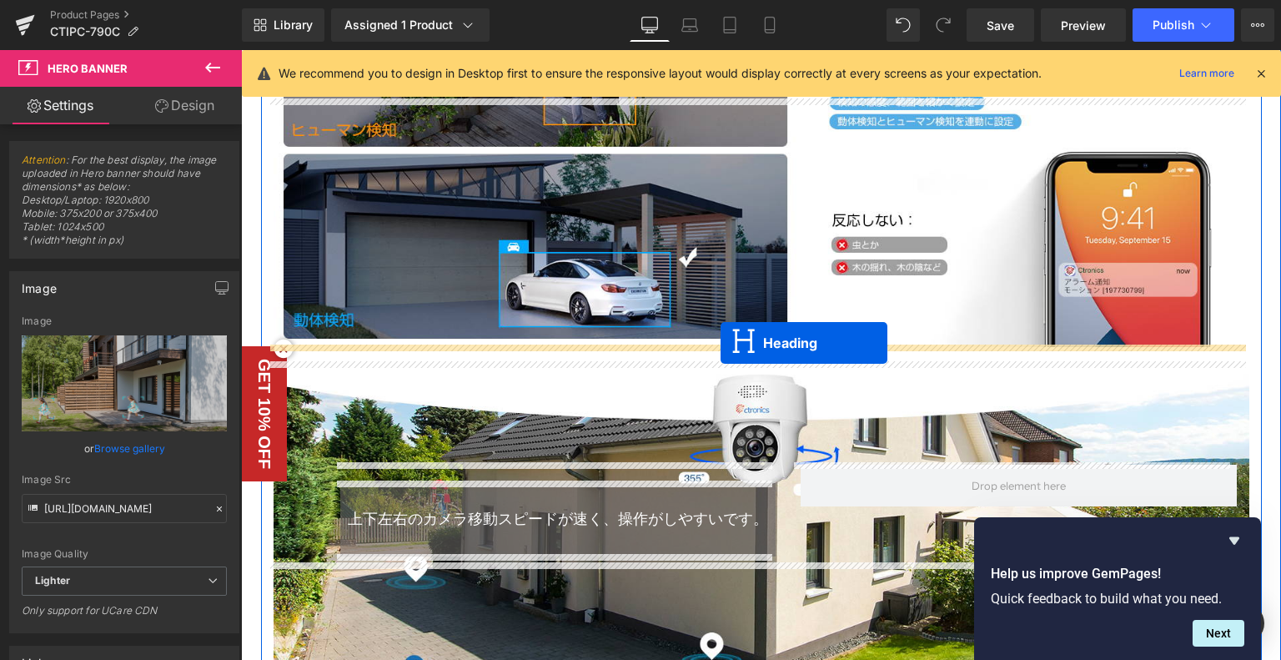
drag, startPoint x: 705, startPoint y: 416, endPoint x: 721, endPoint y: 343, distance: 75.1
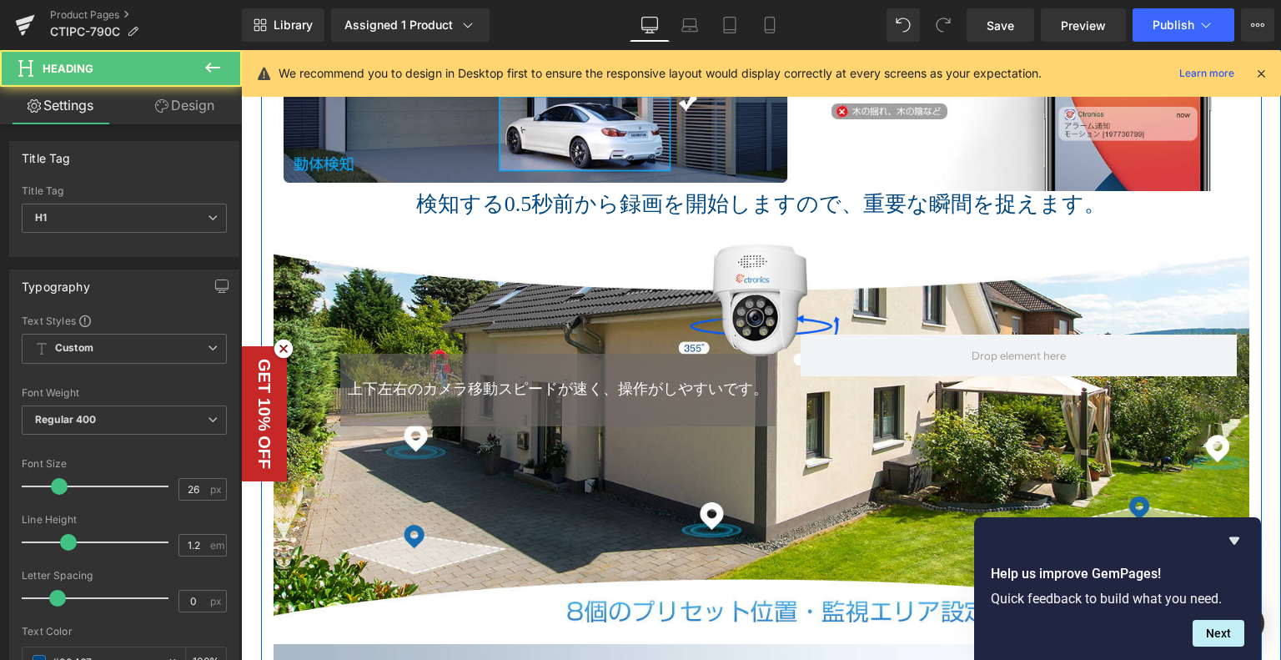
scroll to position [4382, 0]
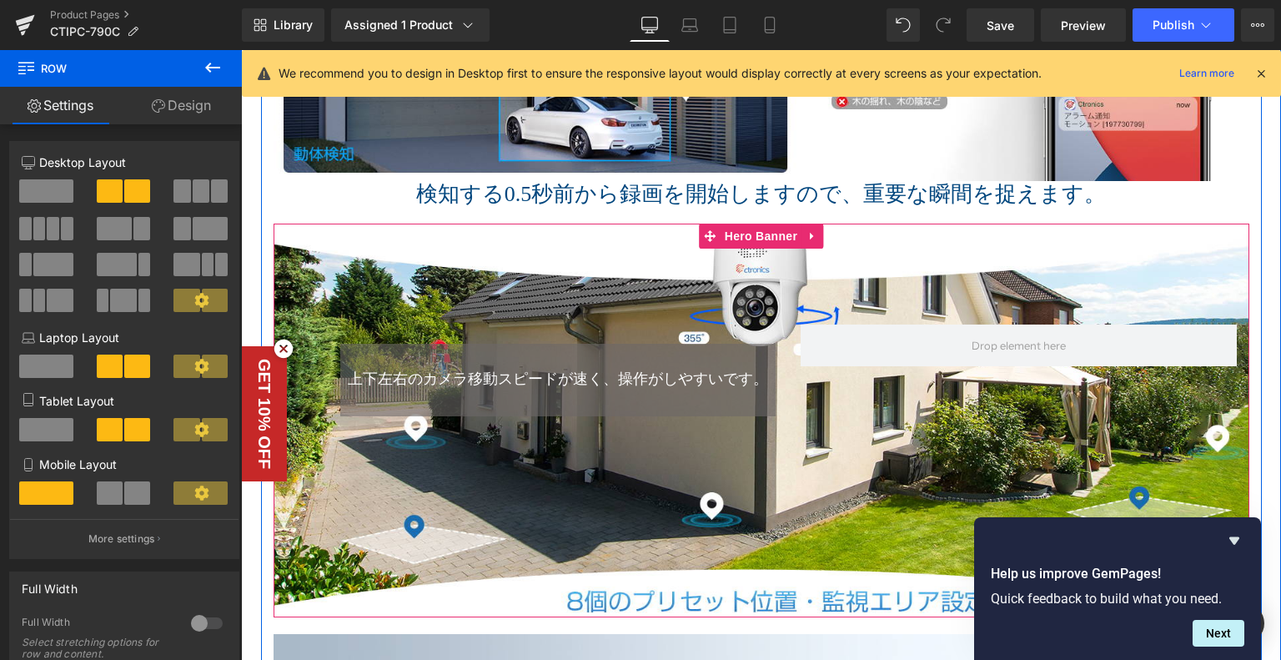
click at [619, 383] on span "上下左右のカメラ移動スピードが速く、操作がしやすいです。" at bounding box center [558, 378] width 420 height 17
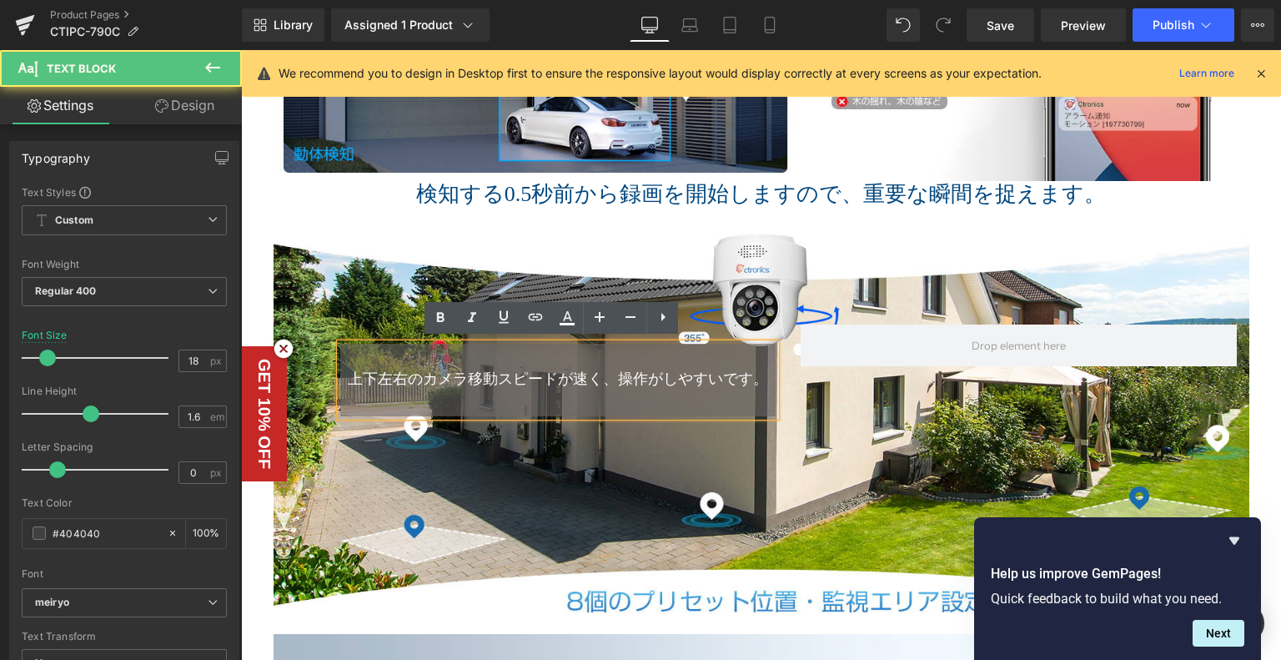
drag, startPoint x: 755, startPoint y: 379, endPoint x: 330, endPoint y: 377, distance: 424.6
click at [340, 377] on div "上下左右のカメラ移動スピードが速く、操作がしやすいです。" at bounding box center [558, 380] width 436 height 73
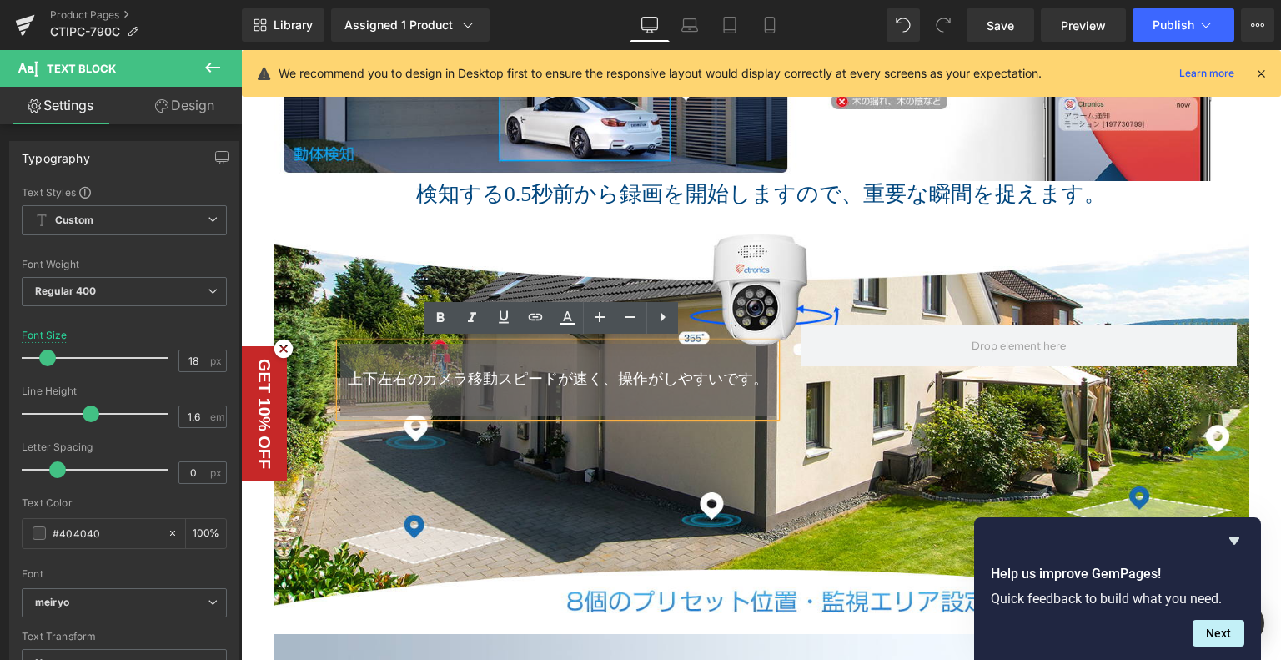
click at [465, 370] on span "上下左右のカメラ移動スピードが速く、操作がしやすいです。" at bounding box center [558, 378] width 420 height 17
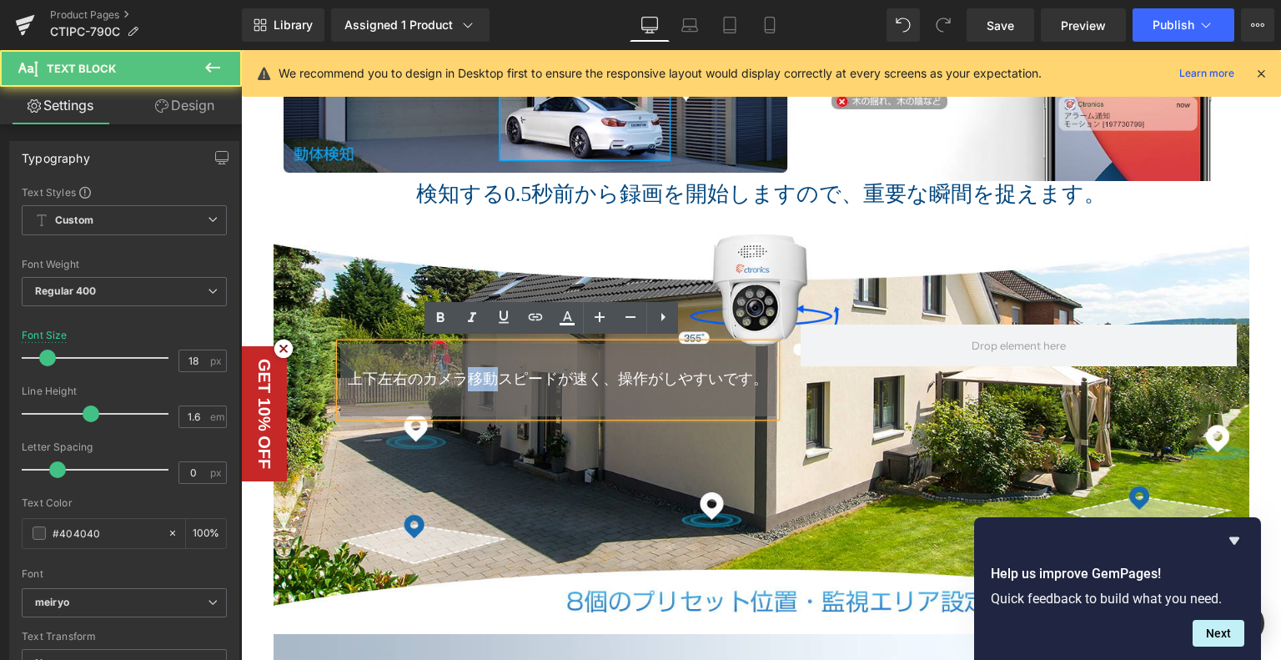
click at [465, 370] on span "上下左右のカメラ移動スピードが速く、操作がしやすいです。" at bounding box center [558, 378] width 420 height 17
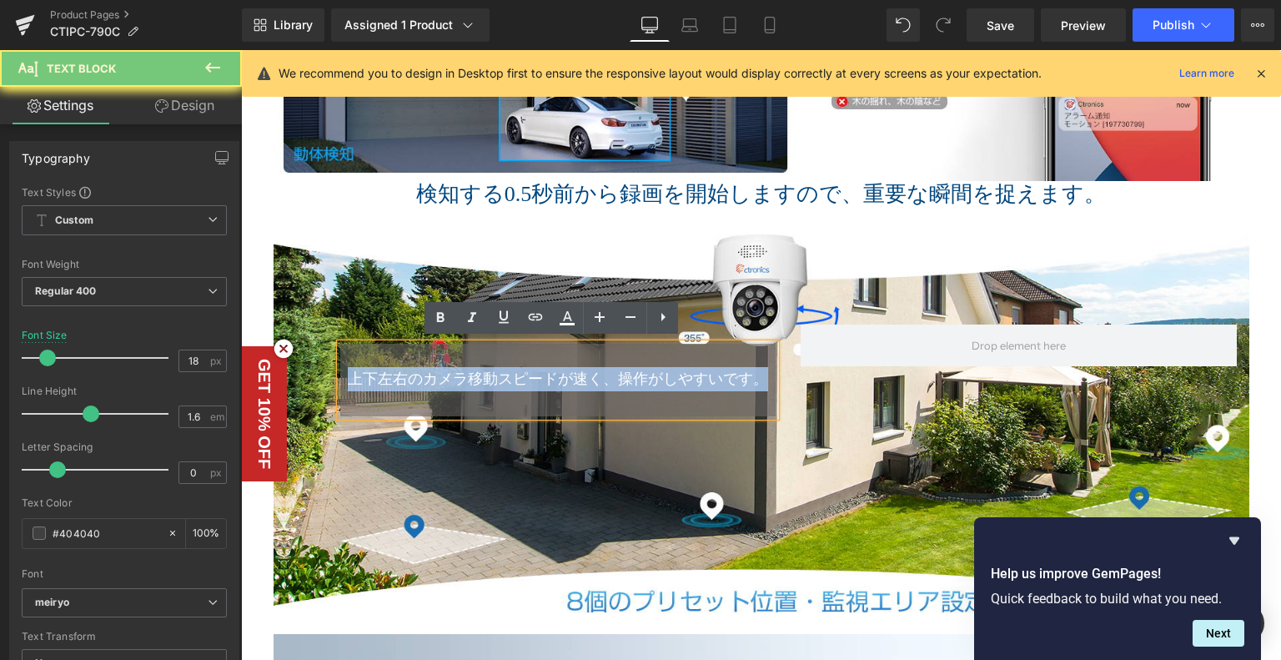
click at [465, 370] on span "上下左右のカメラ移動スピードが速く、操作がしやすいです。" at bounding box center [558, 378] width 420 height 17
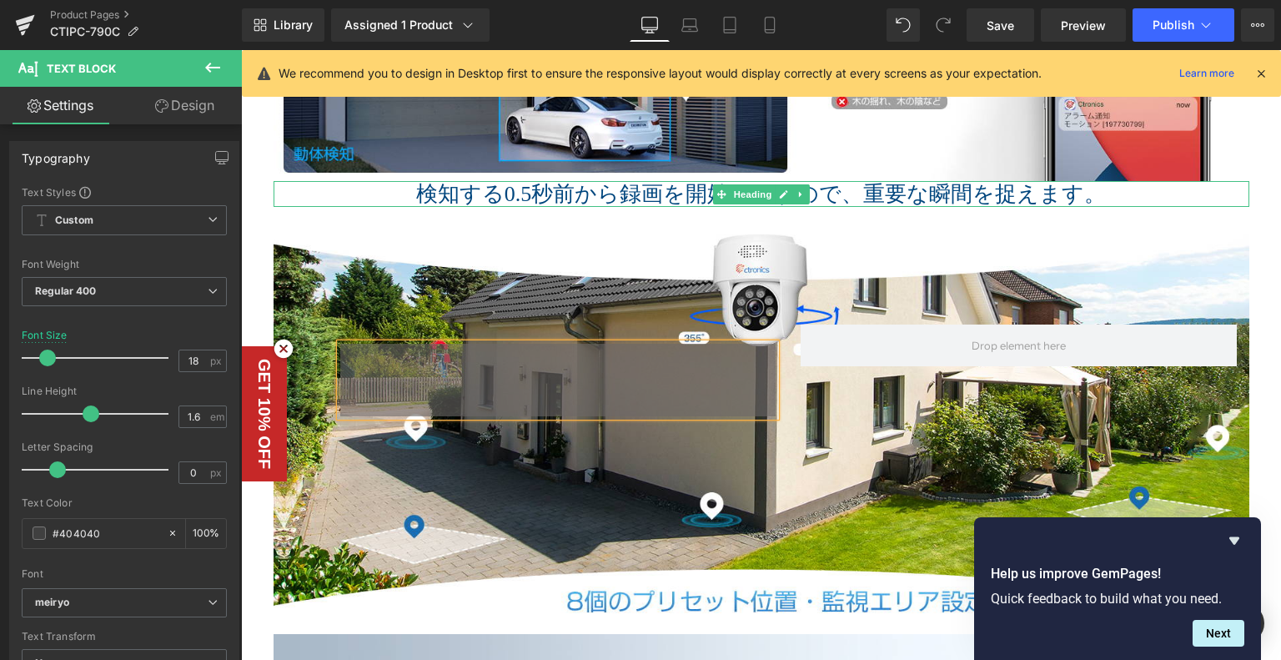
click at [592, 184] on h1 "検知する0.5秒前から録画を開始しますので、重要な瞬間を捉えます。" at bounding box center [762, 194] width 976 height 26
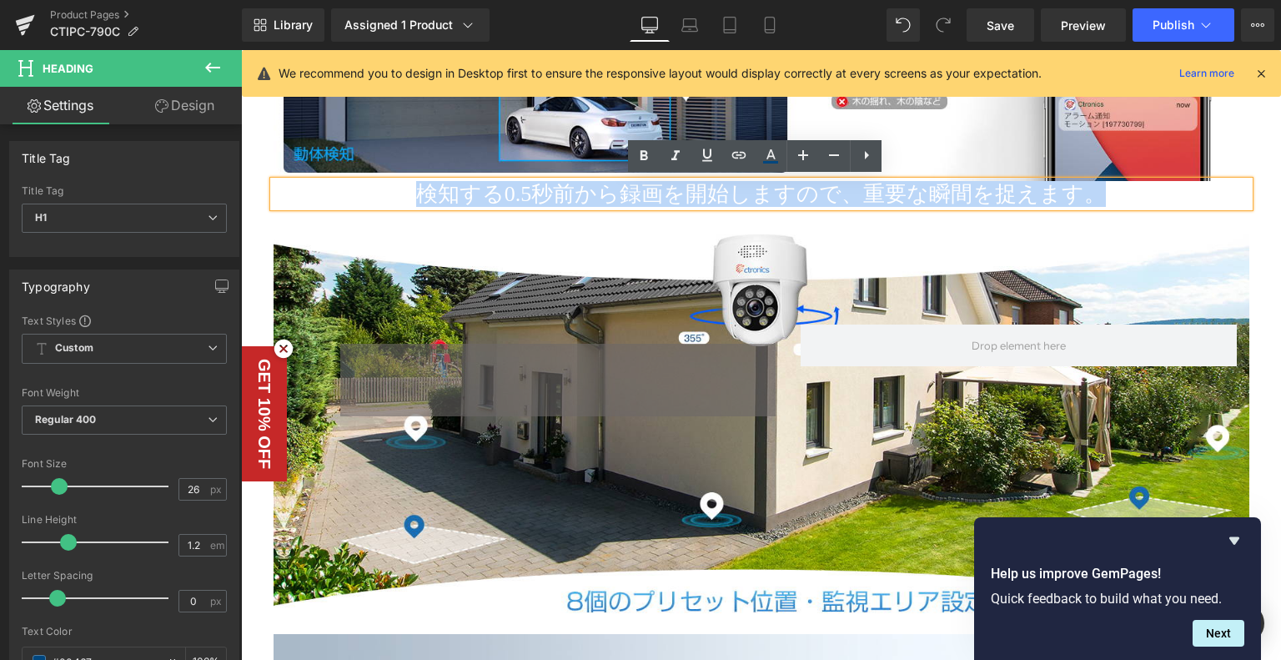
drag, startPoint x: 1125, startPoint y: 195, endPoint x: 228, endPoint y: 199, distance: 897.6
paste div
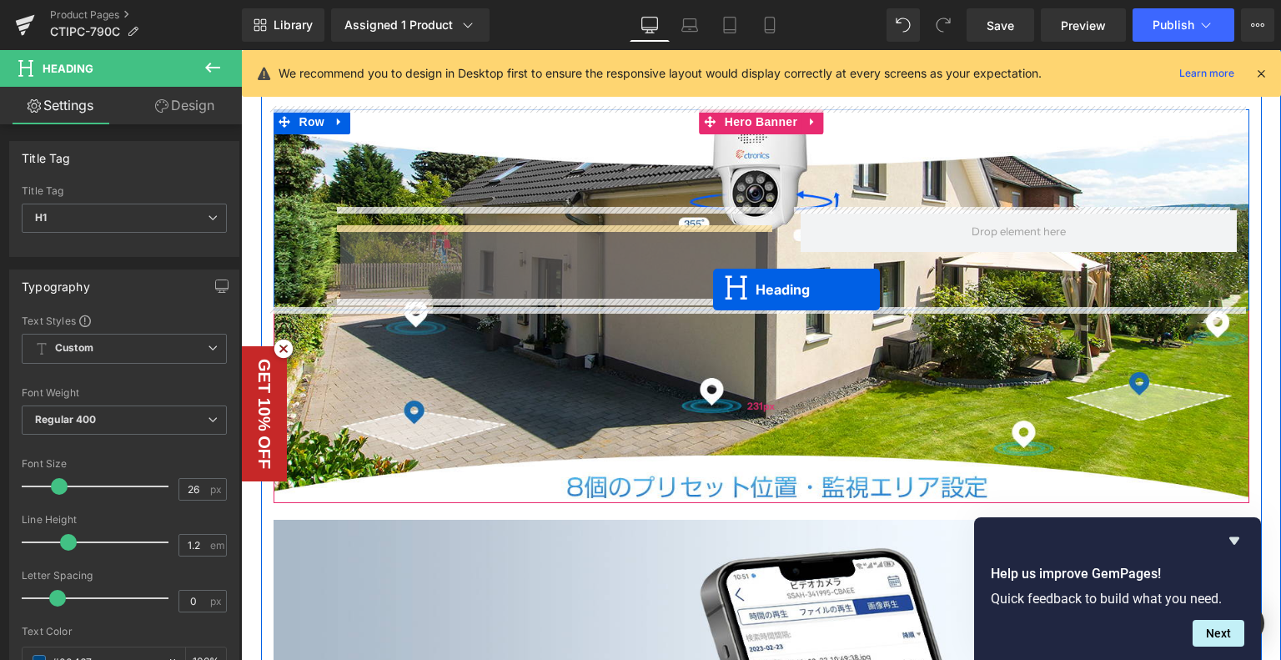
scroll to position [4549, 0]
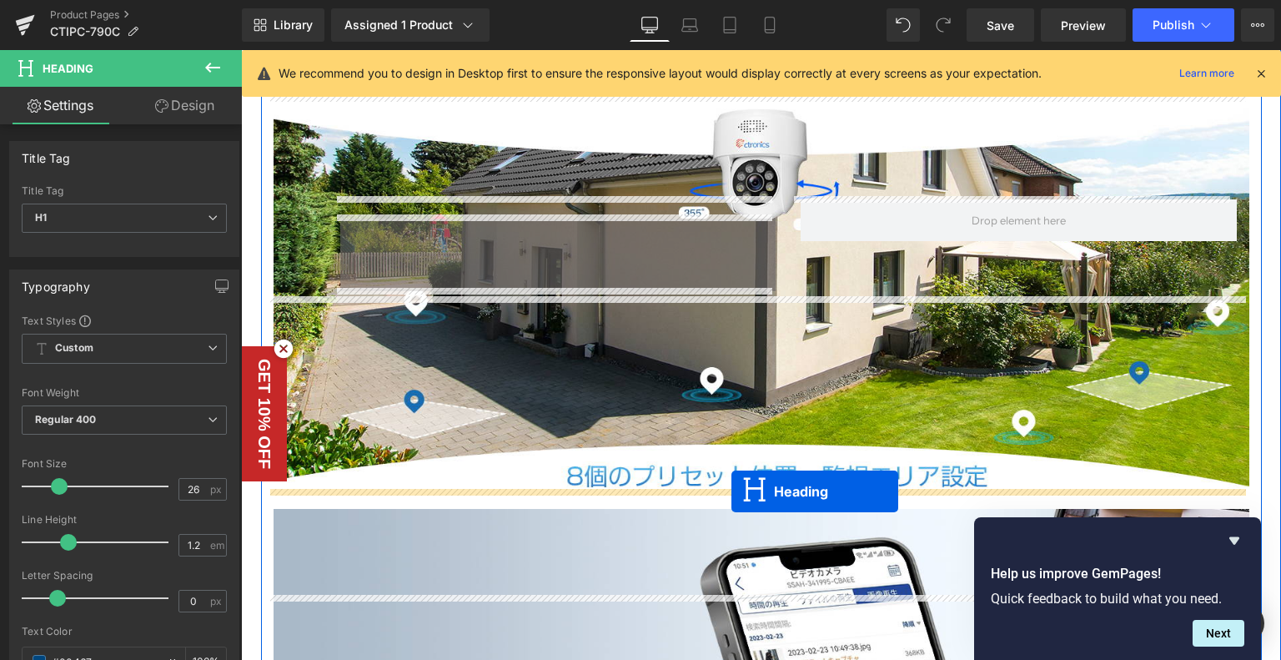
drag, startPoint x: 717, startPoint y: 216, endPoint x: 732, endPoint y: 491, distance: 275.7
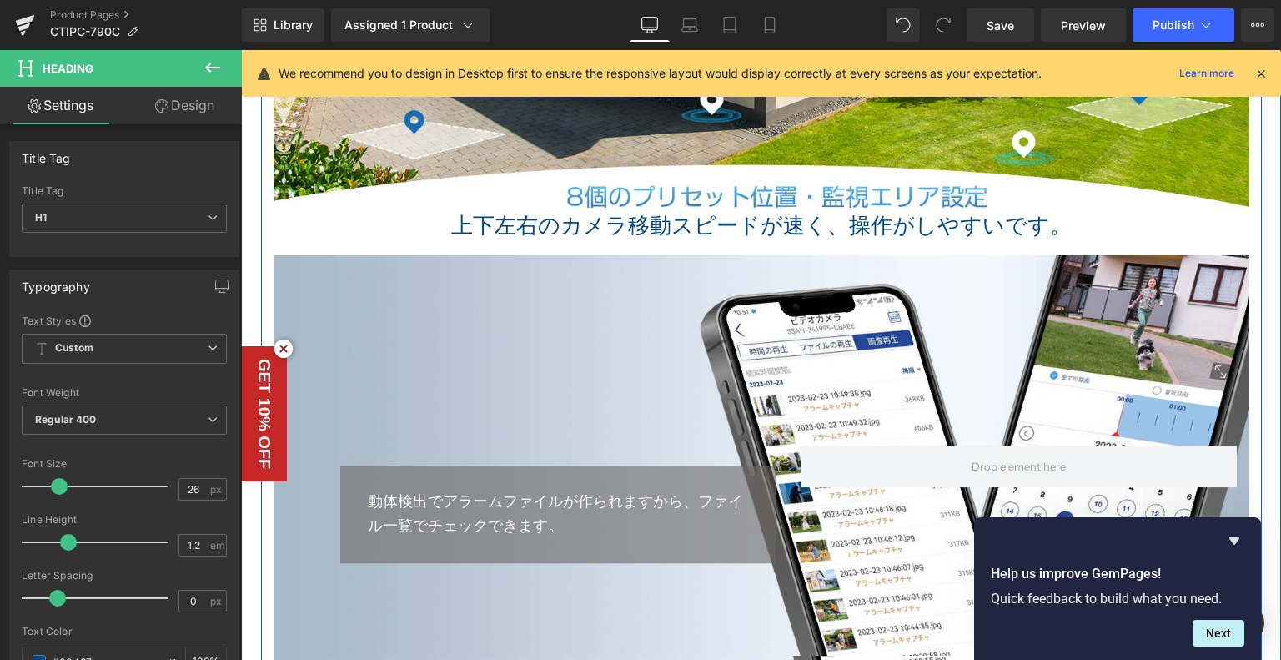
scroll to position [4757, 0]
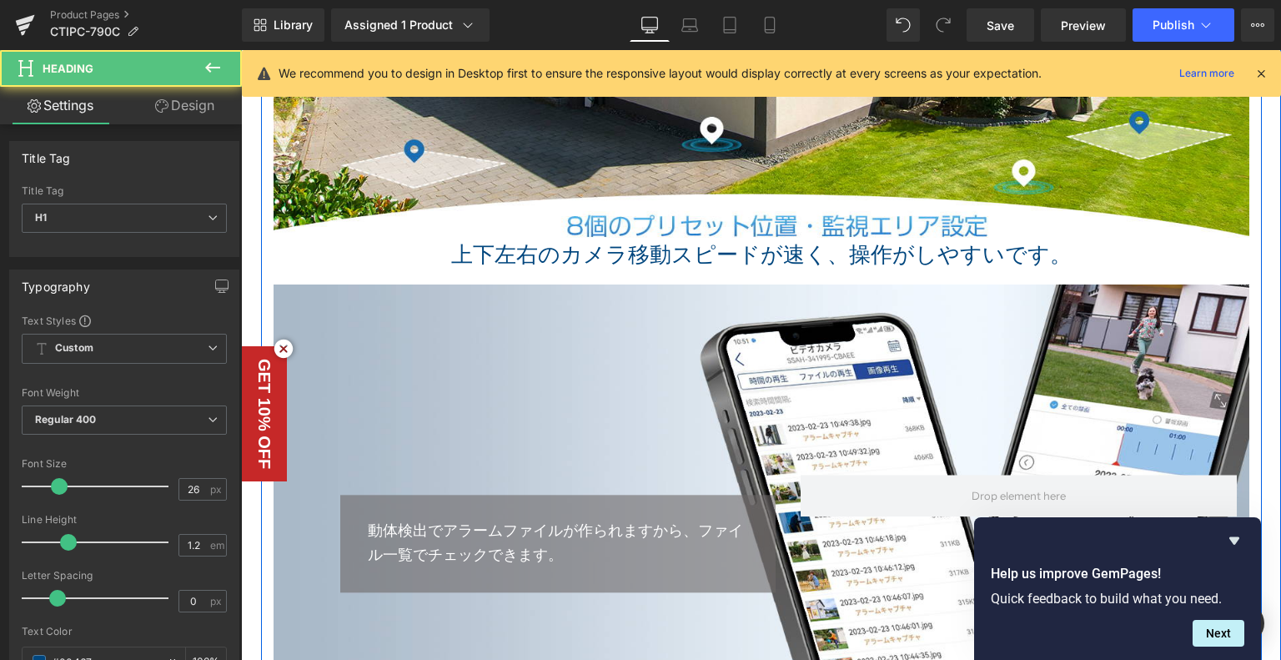
click at [450, 249] on h1 "上下左右のカメラ移動スピードが速く、操作がしやすいです。" at bounding box center [762, 255] width 976 height 26
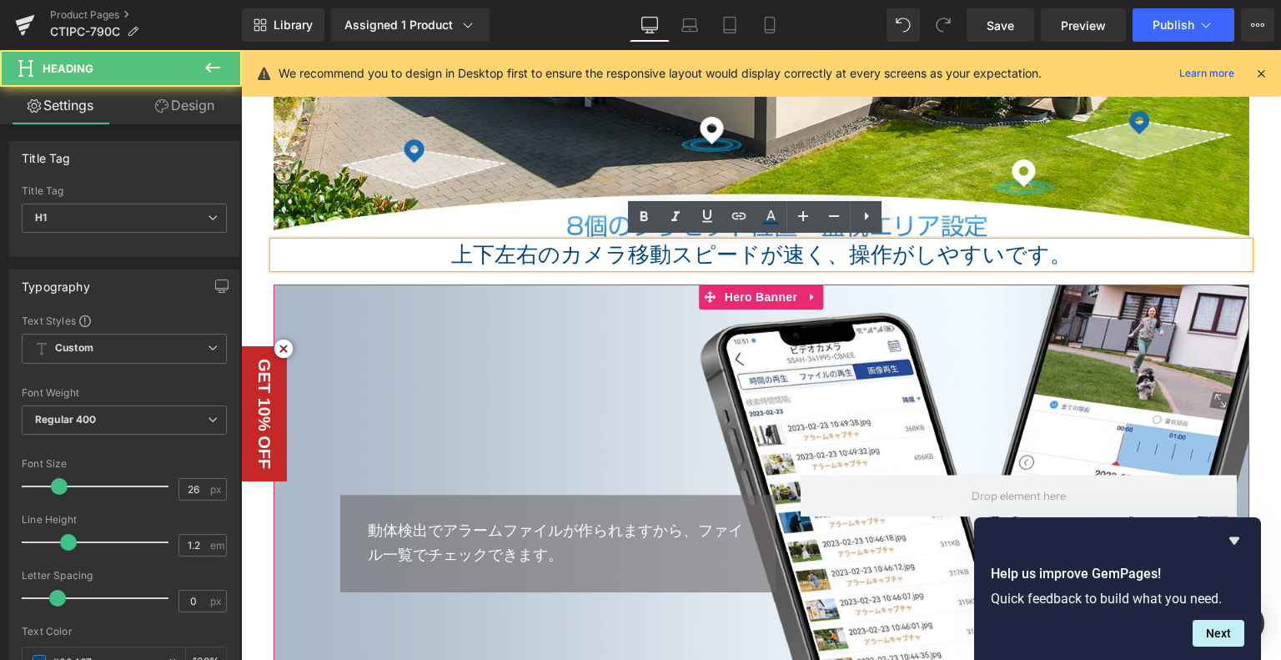
click at [724, 363] on div "Text Block 動体検出でアラームファイルが作られますから、ファイル一覧でチェックできます。 Text Block Row" at bounding box center [762, 486] width 976 height 405
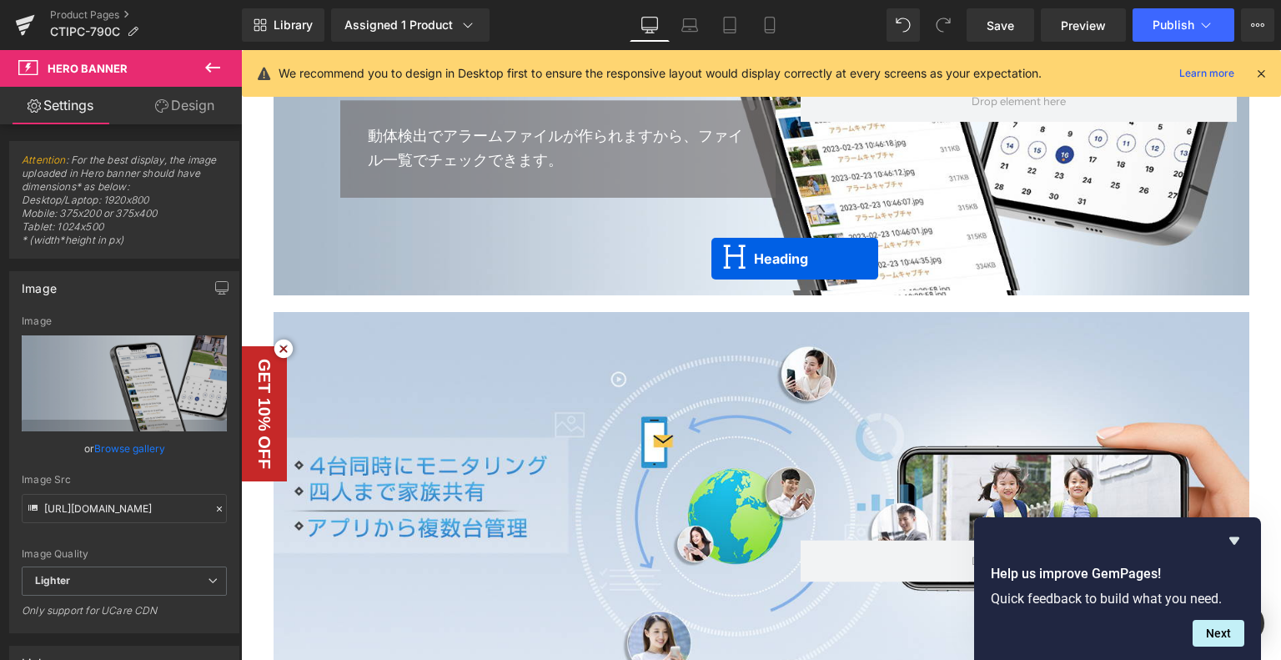
scroll to position [5189, 0]
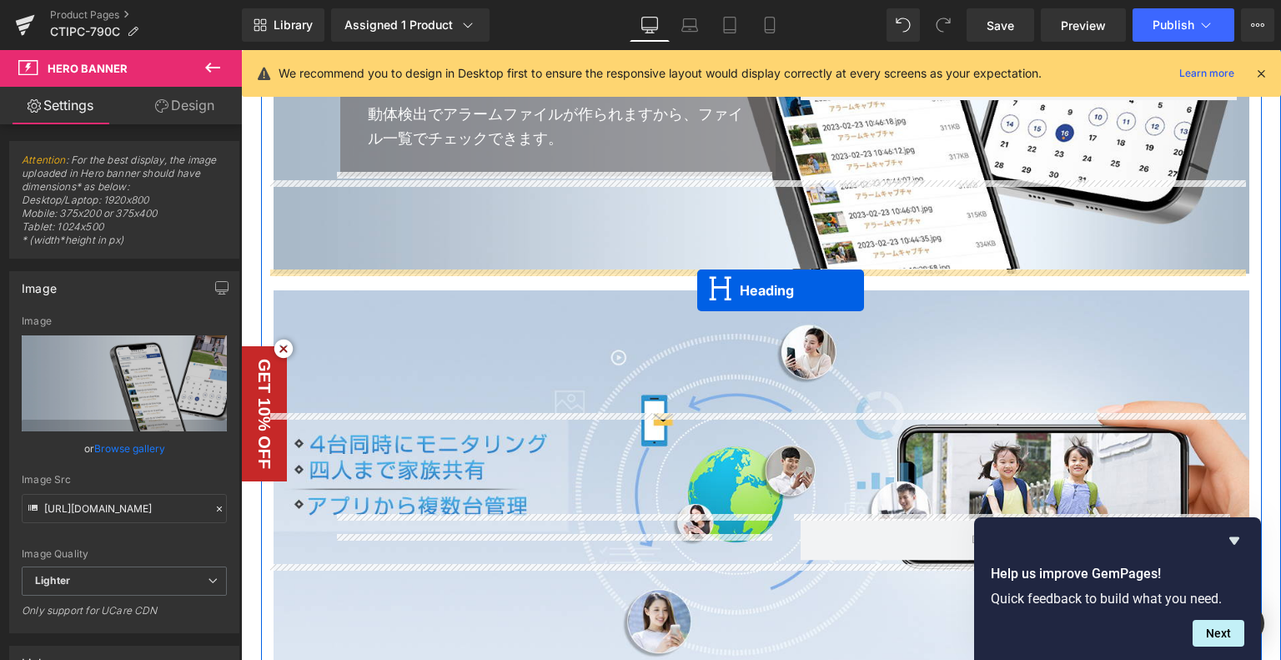
drag, startPoint x: 712, startPoint y: 252, endPoint x: 737, endPoint y: 350, distance: 100.8
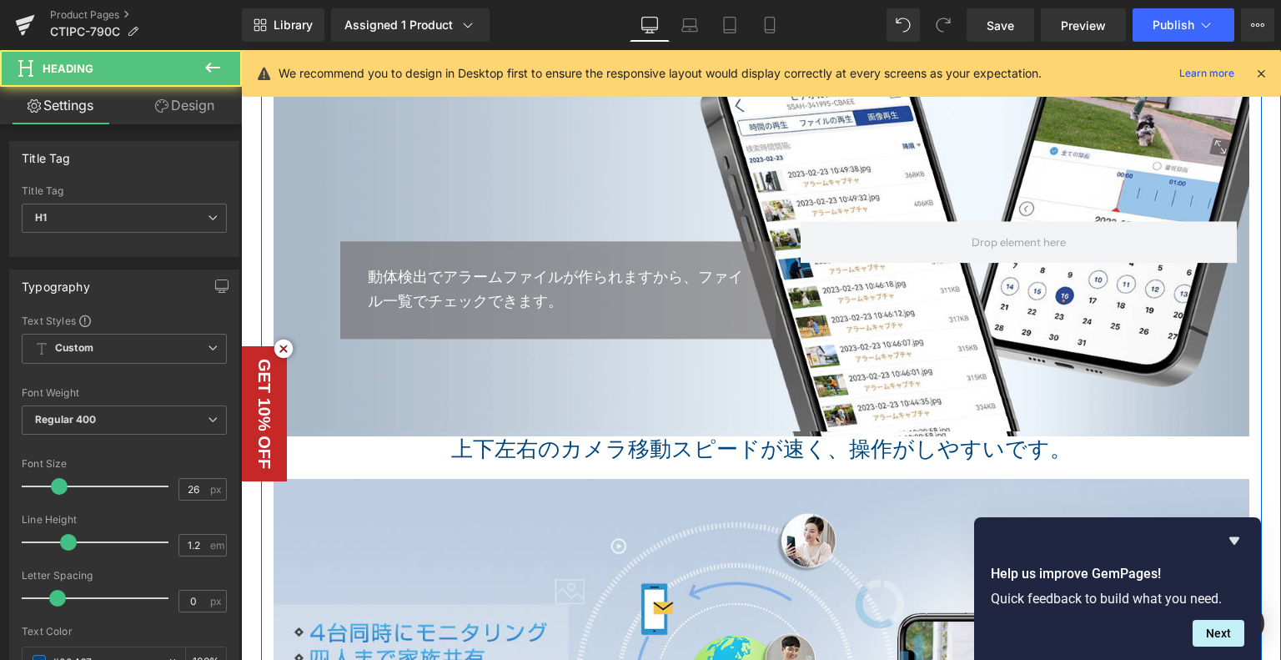
scroll to position [4982, 0]
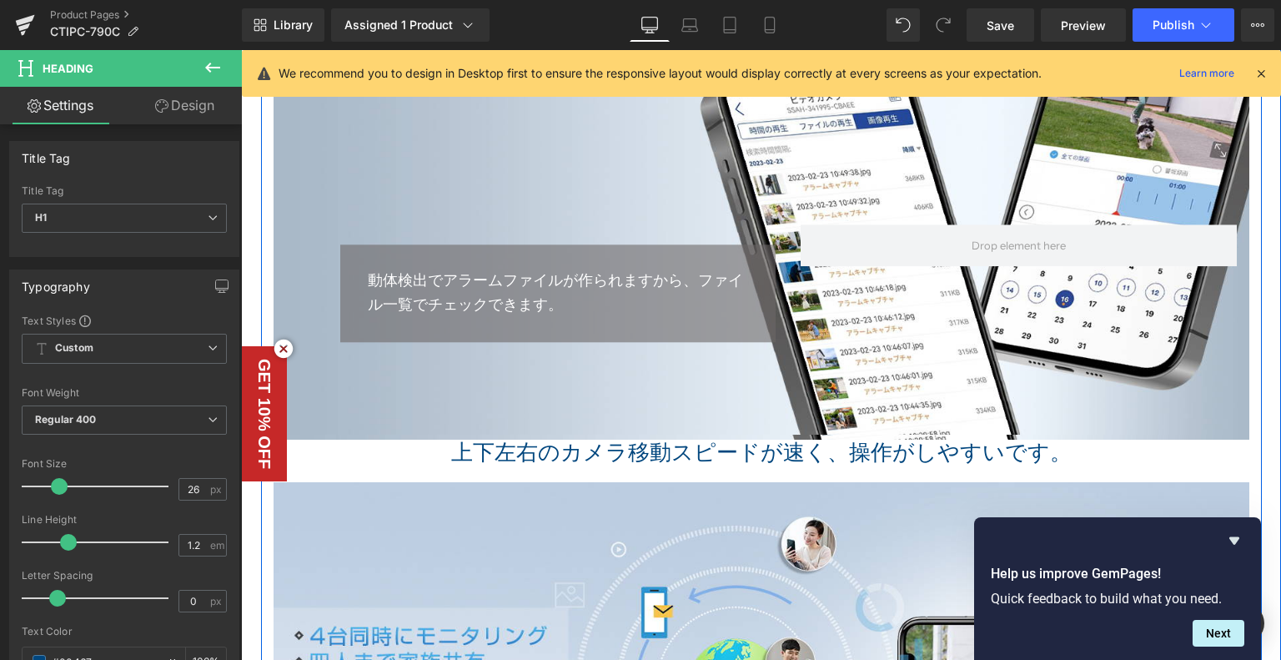
drag, startPoint x: 424, startPoint y: 274, endPoint x: 511, endPoint y: 286, distance: 88.4
click at [424, 274] on span "動体検出でアラームファイルが作られますから、ファイル一覧でチェックできます。" at bounding box center [555, 292] width 375 height 41
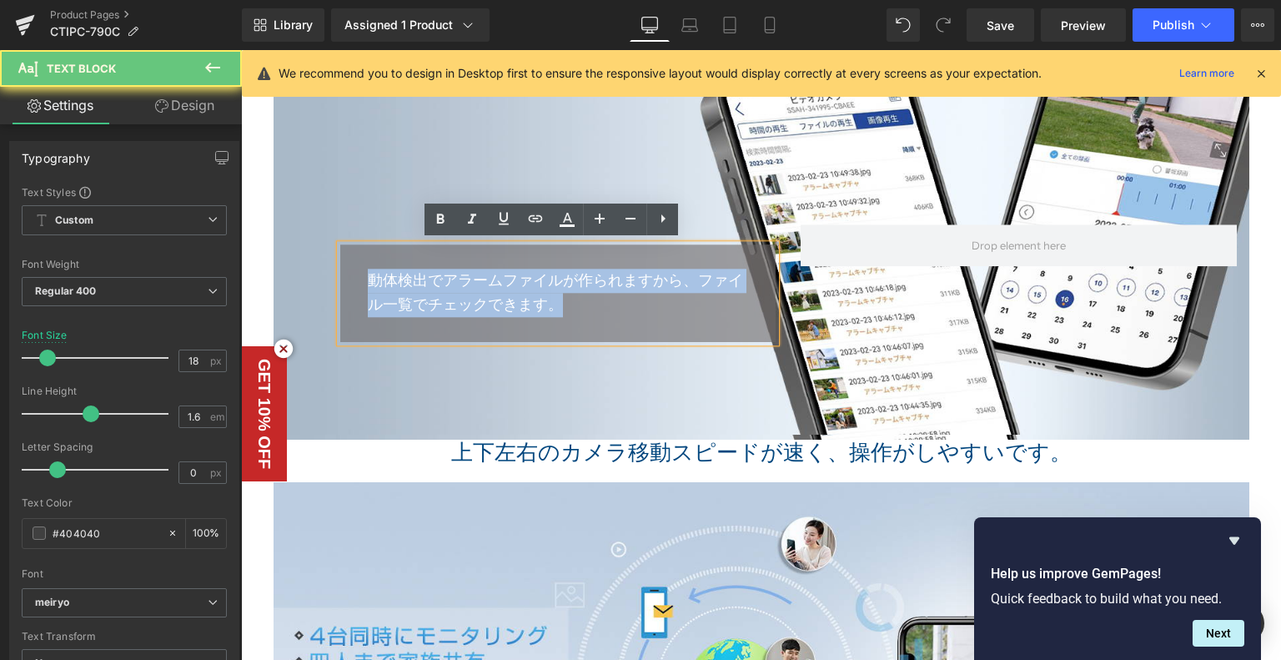
drag, startPoint x: 571, startPoint y: 299, endPoint x: 303, endPoint y: 268, distance: 269.5
click at [303, 268] on div "Text Block 動体検出でアラームファイルが作られますから、ファイル一覧でチェックできます。 Text Block Row" at bounding box center [762, 236] width 976 height 226
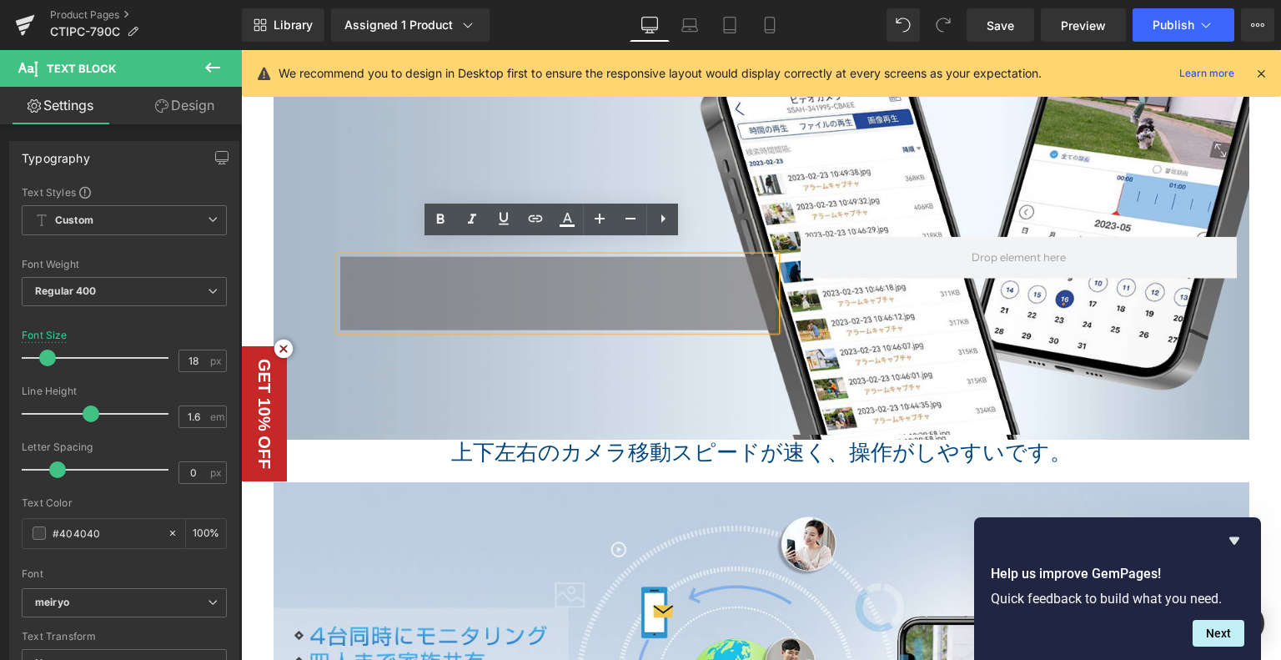
scroll to position [4993, 0]
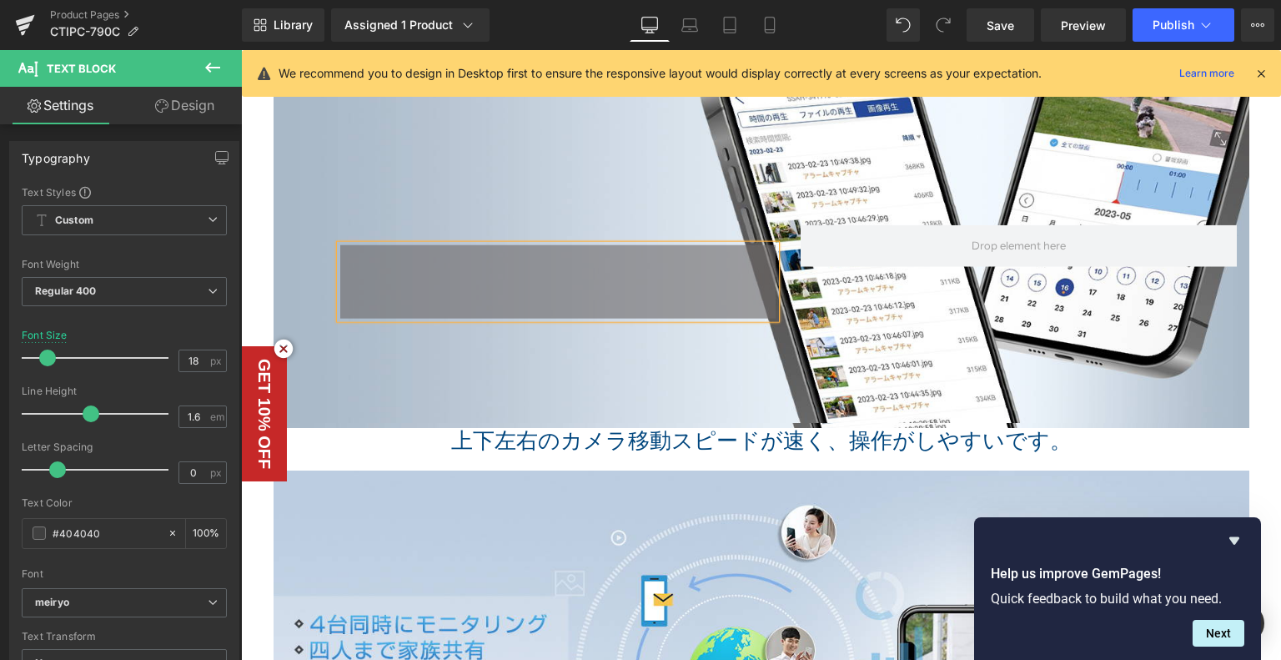
click at [814, 442] on h1 "上下左右のカメラ移動スピードが速く、操作がしやすいです。" at bounding box center [762, 441] width 976 height 26
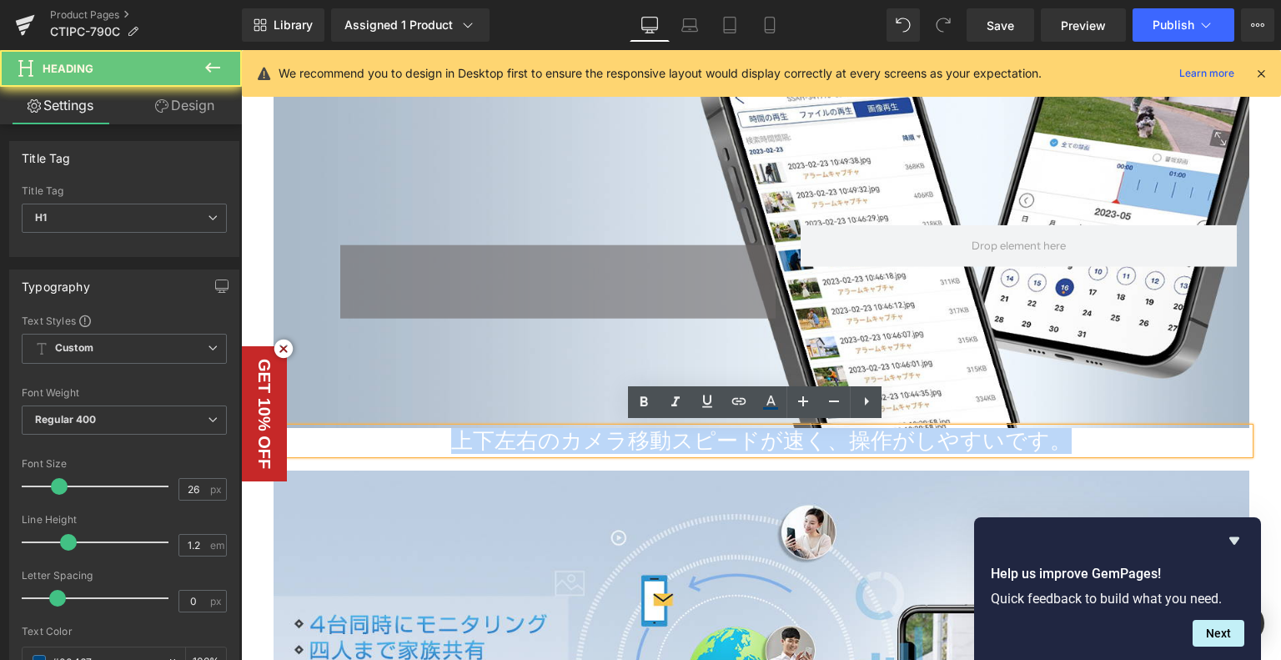
drag, startPoint x: 1074, startPoint y: 435, endPoint x: 150, endPoint y: 430, distance: 923.5
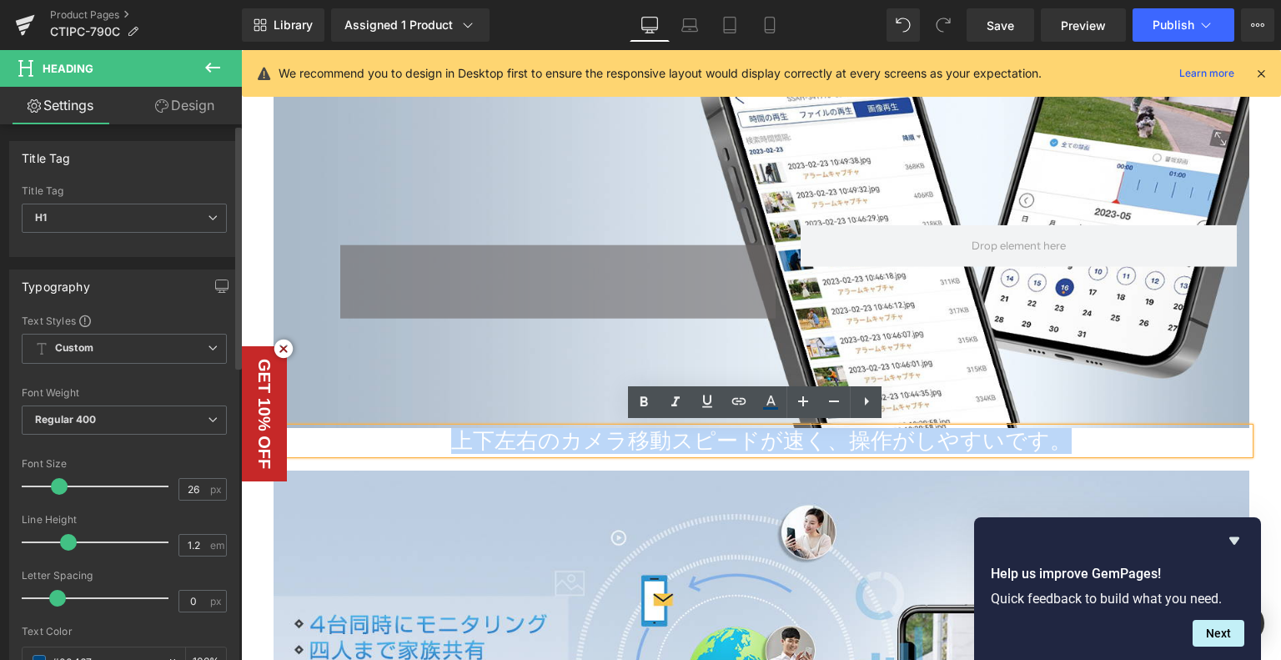
paste div
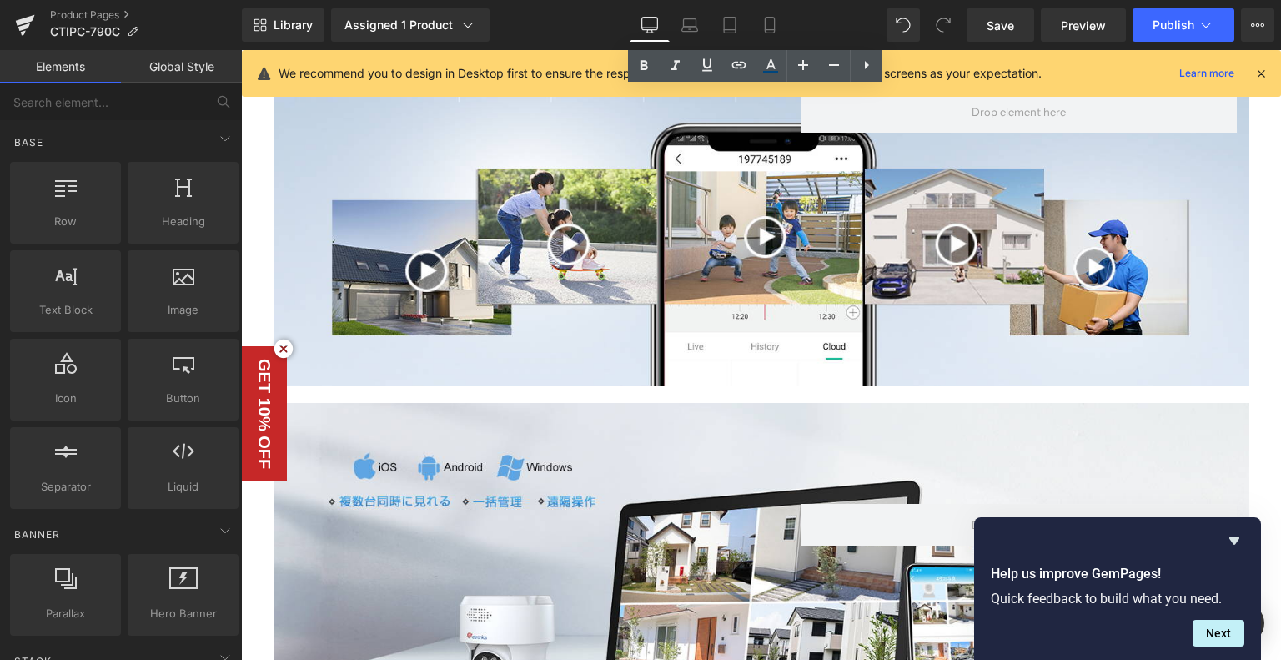
scroll to position [6078, 0]
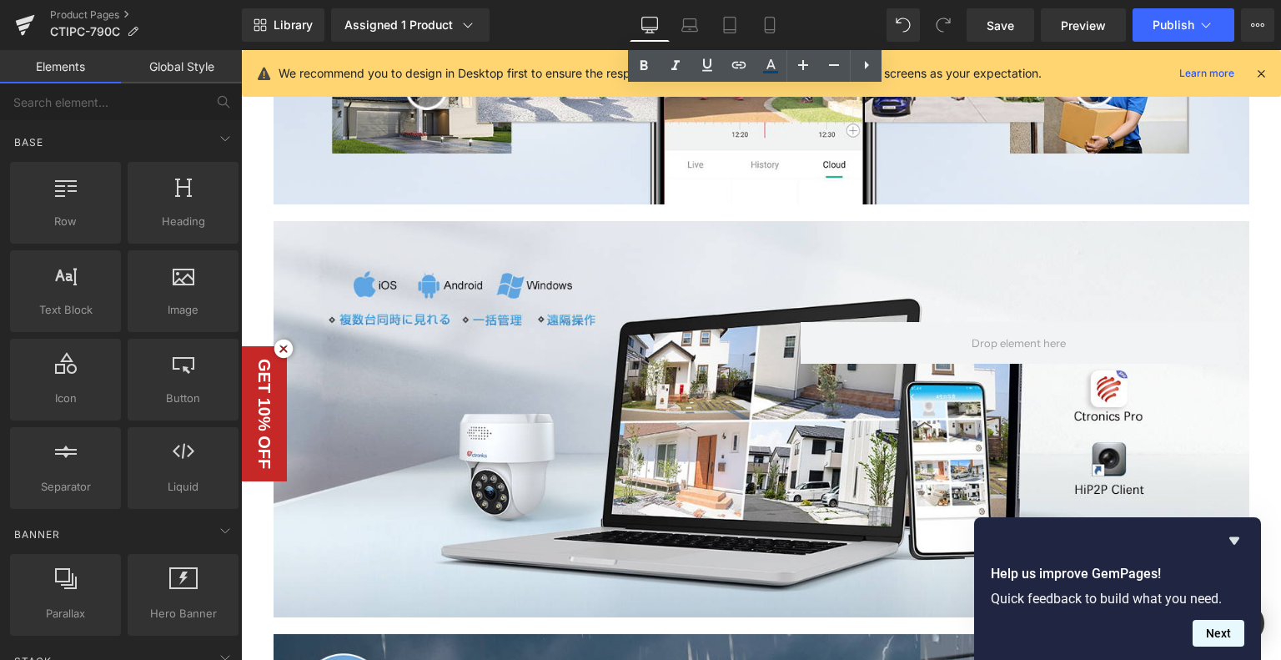
click at [1207, 631] on button "Next" at bounding box center [1219, 633] width 52 height 27
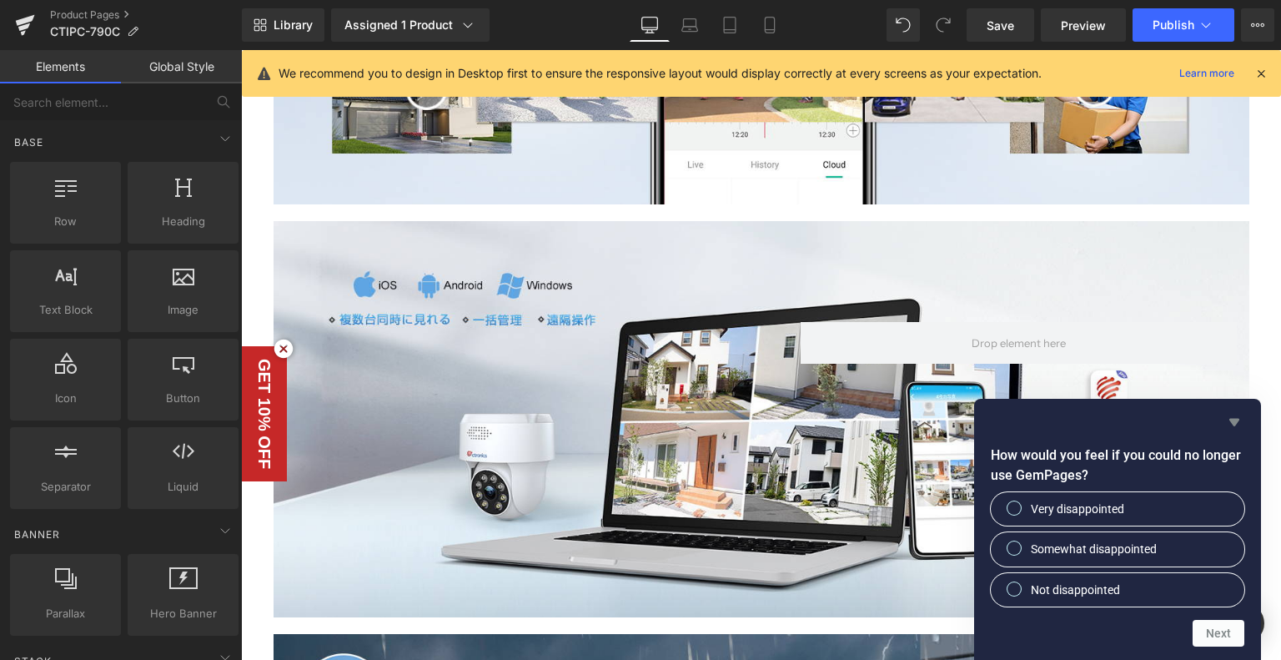
click at [1235, 420] on icon "Hide survey" at bounding box center [1235, 423] width 10 height 8
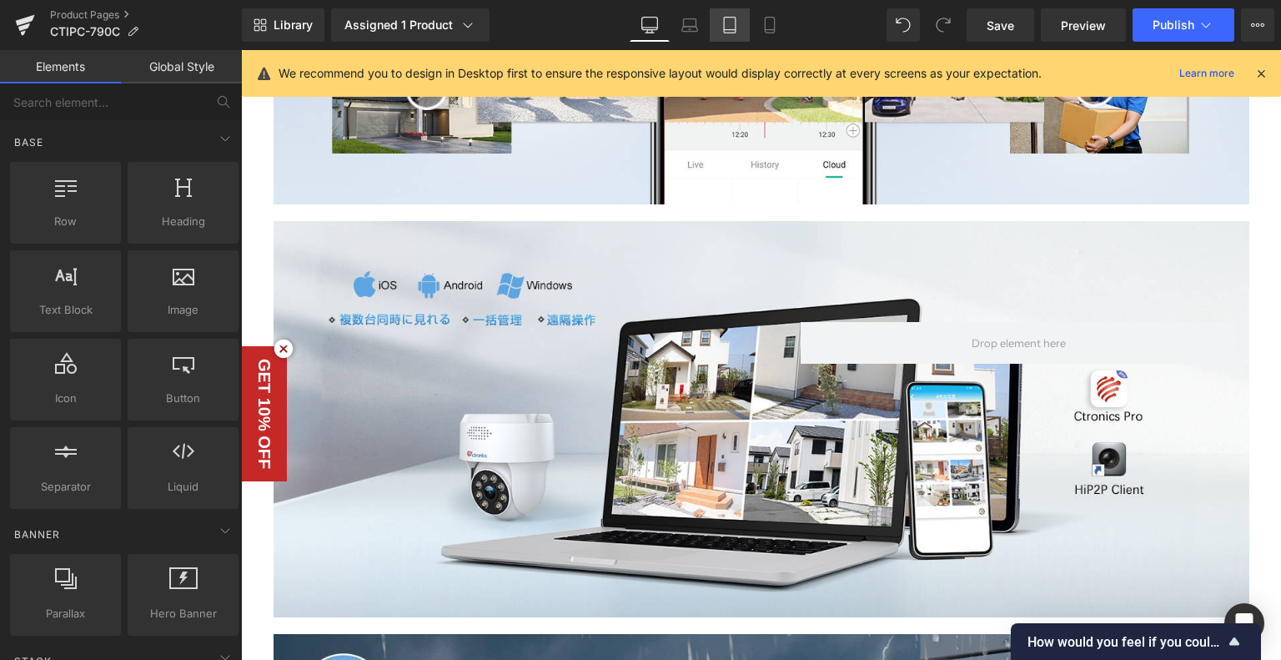
click at [747, 26] on link "Tablet" at bounding box center [730, 24] width 40 height 33
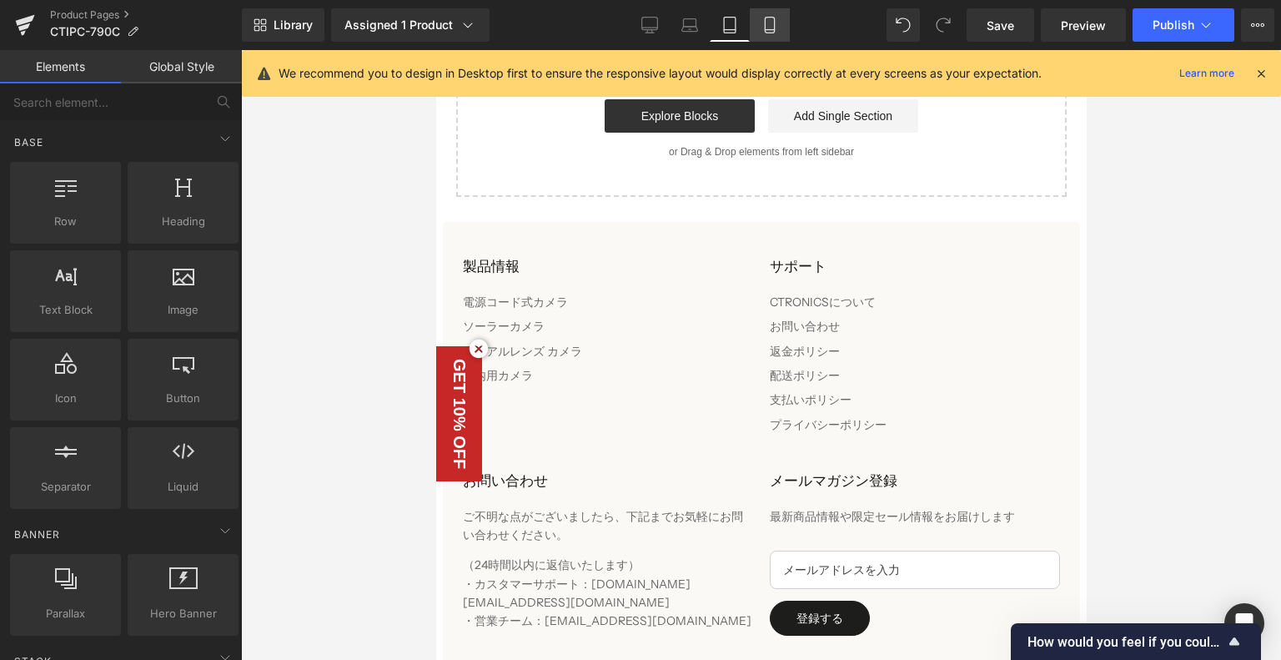
click at [774, 26] on icon at bounding box center [769, 26] width 9 height 16
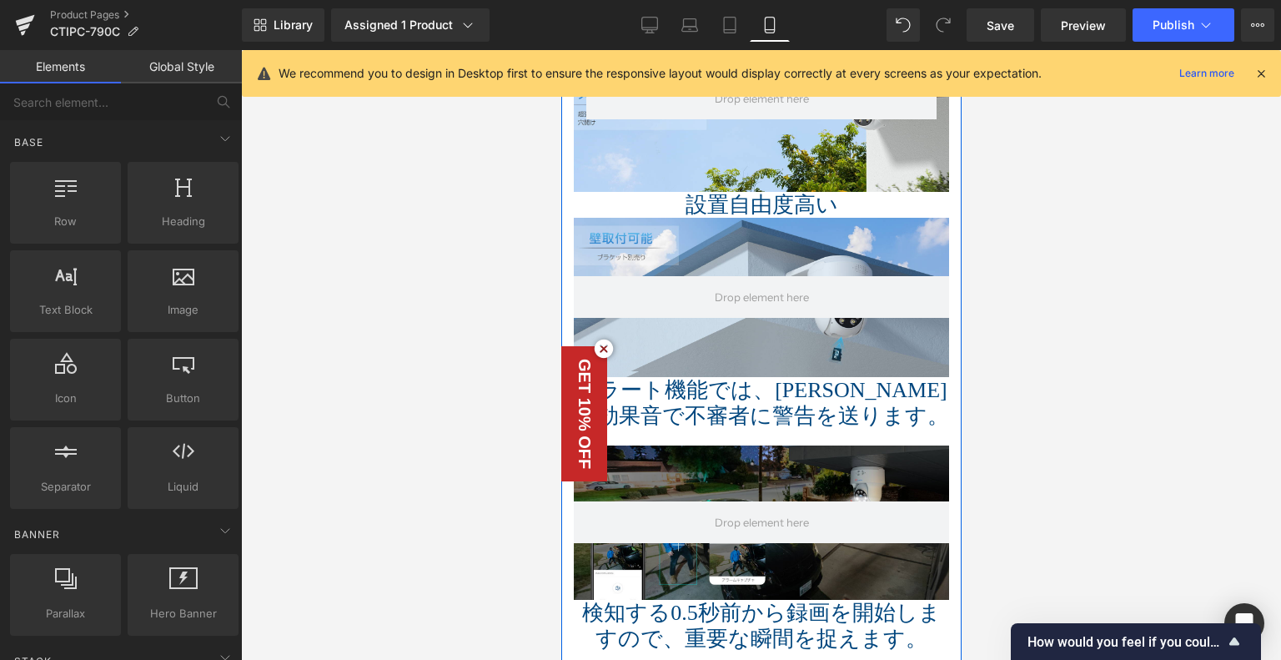
scroll to position [2020, 0]
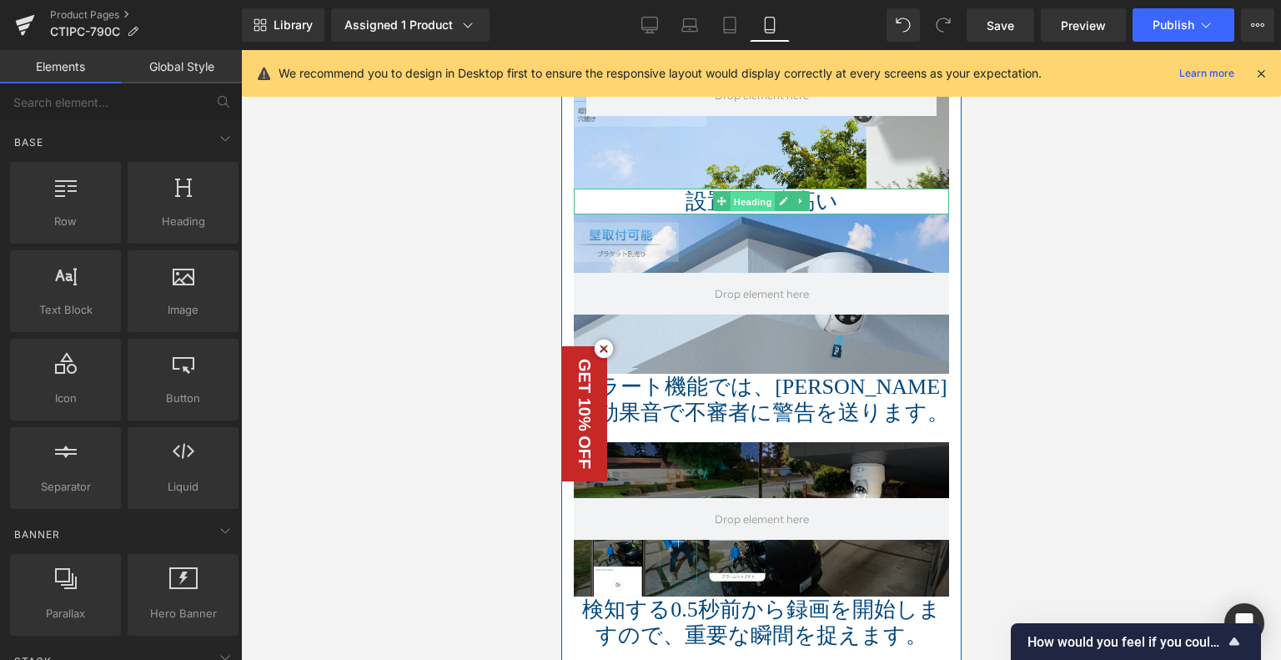
drag, startPoint x: 736, startPoint y: 181, endPoint x: 935, endPoint y: 322, distance: 244.2
click at [736, 192] on span "Heading" at bounding box center [752, 202] width 45 height 20
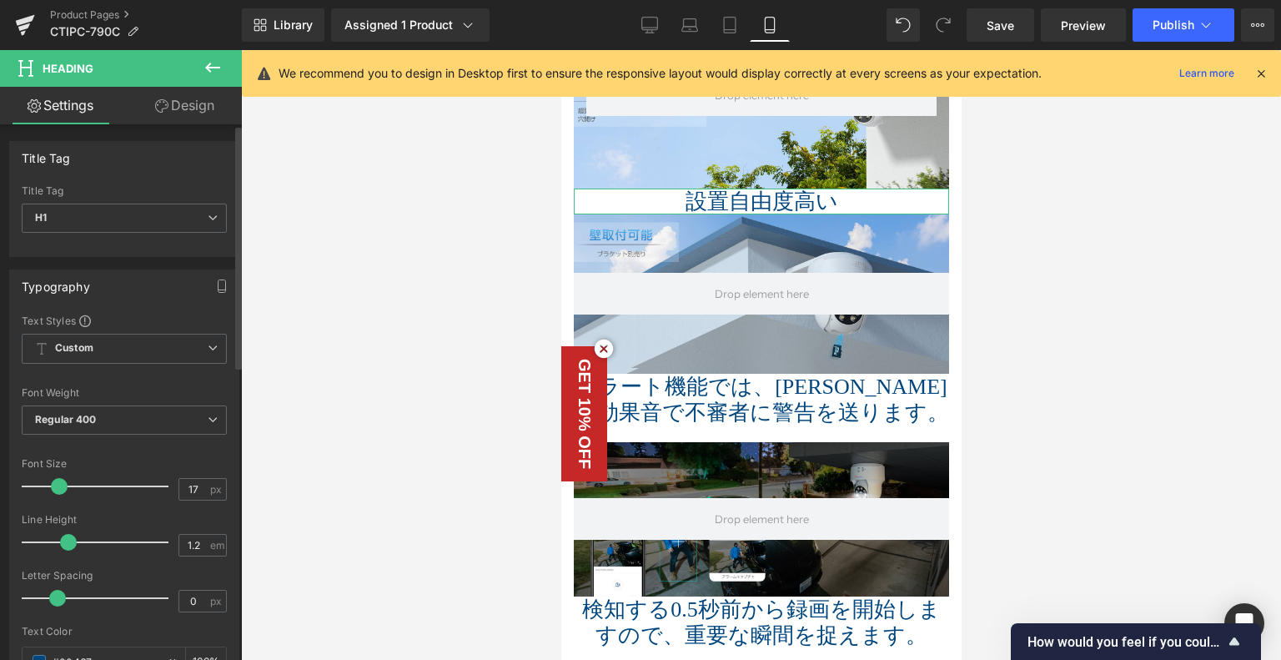
click at [45, 481] on div at bounding box center [99, 486] width 138 height 33
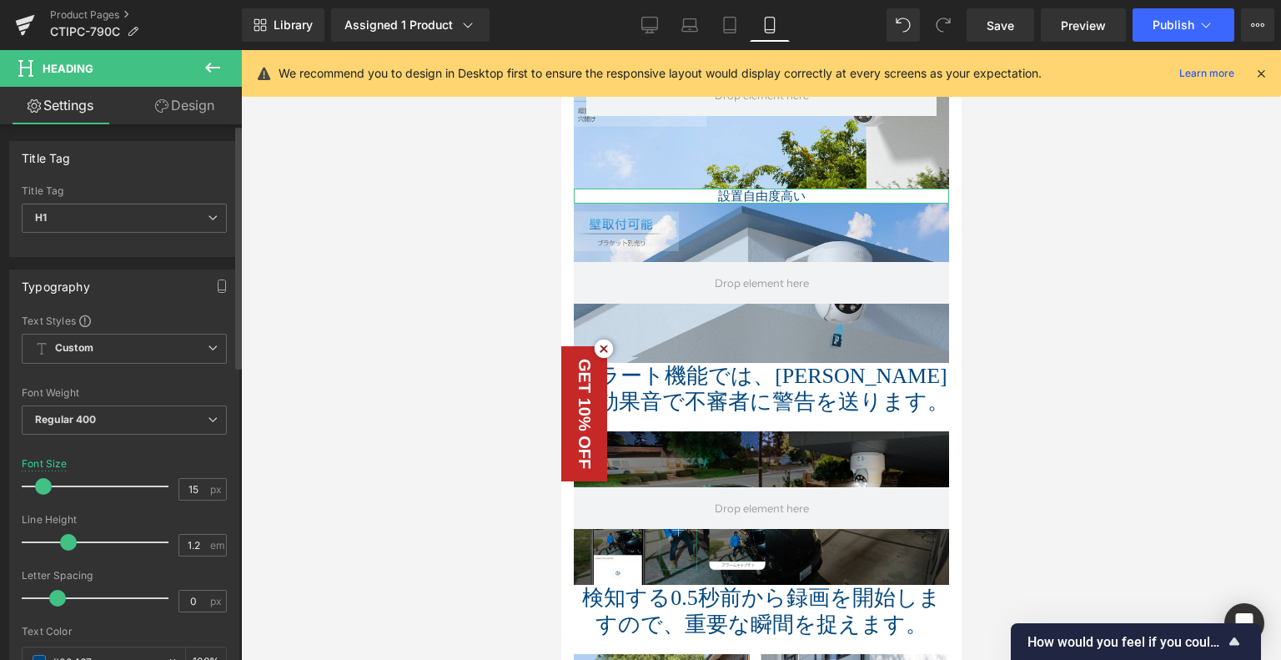
type input "16"
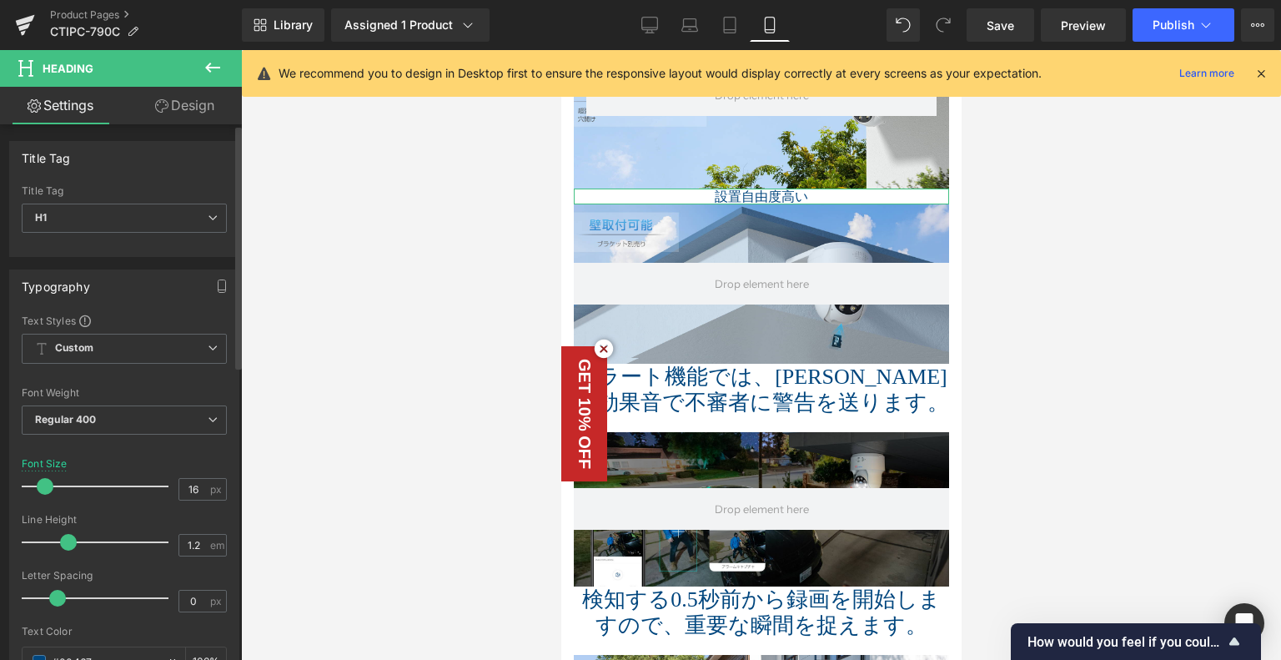
click at [48, 482] on span at bounding box center [45, 486] width 17 height 17
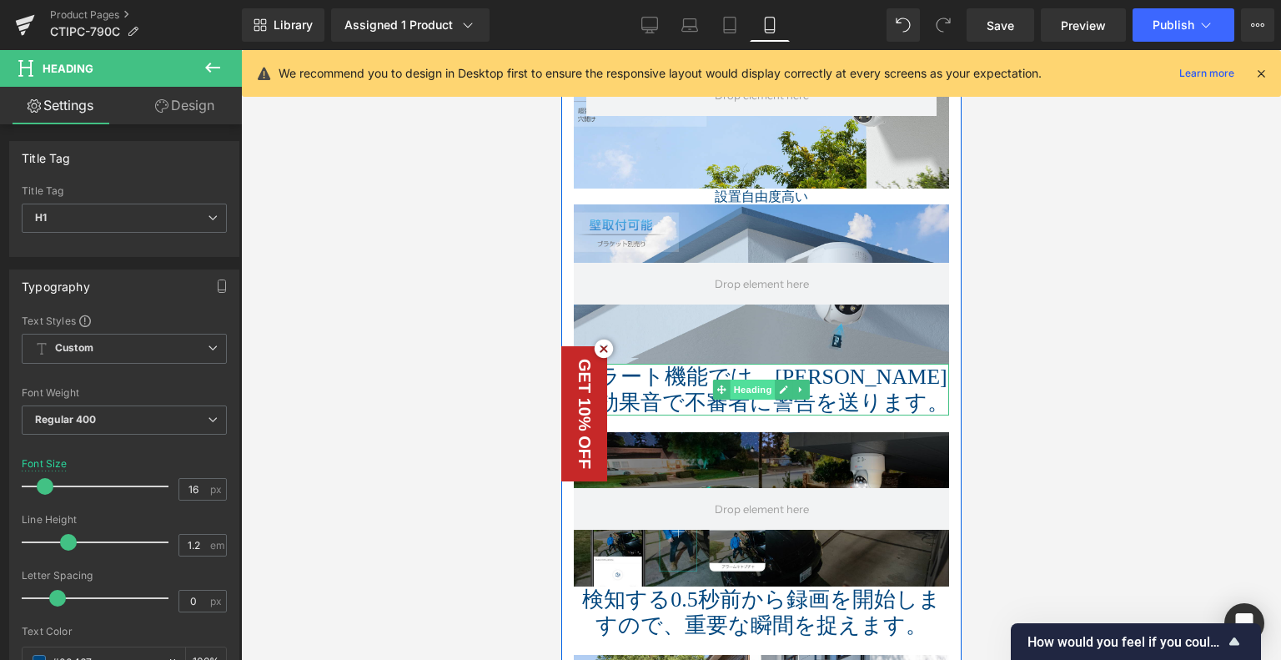
click at [732, 380] on span "Heading" at bounding box center [752, 390] width 45 height 20
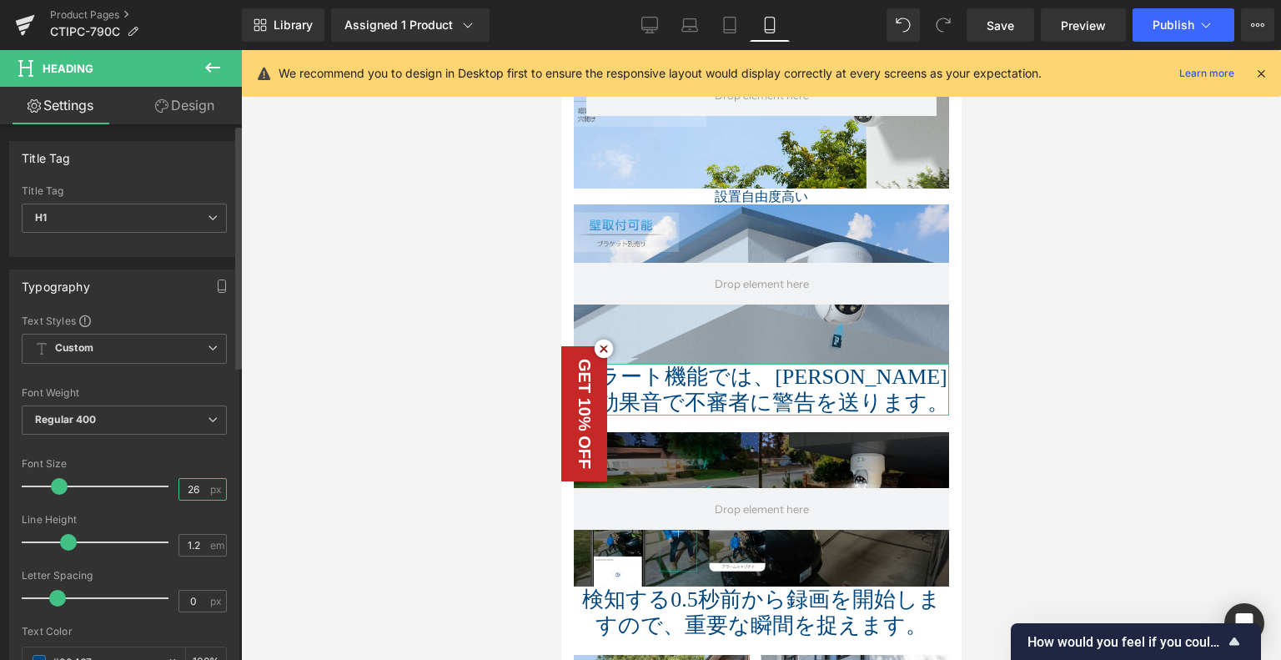
drag, startPoint x: 195, startPoint y: 486, endPoint x: 147, endPoint y: 483, distance: 48.5
click at [147, 483] on div "Font Size 26 px" at bounding box center [124, 486] width 205 height 56
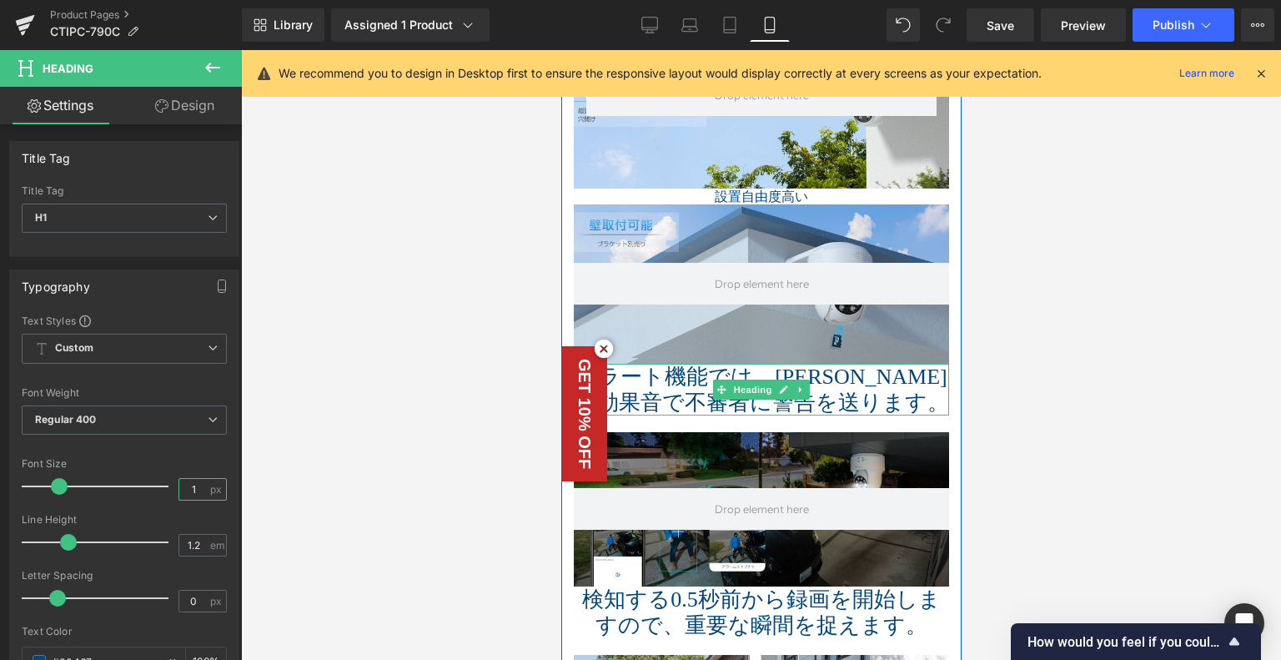
type input "16"
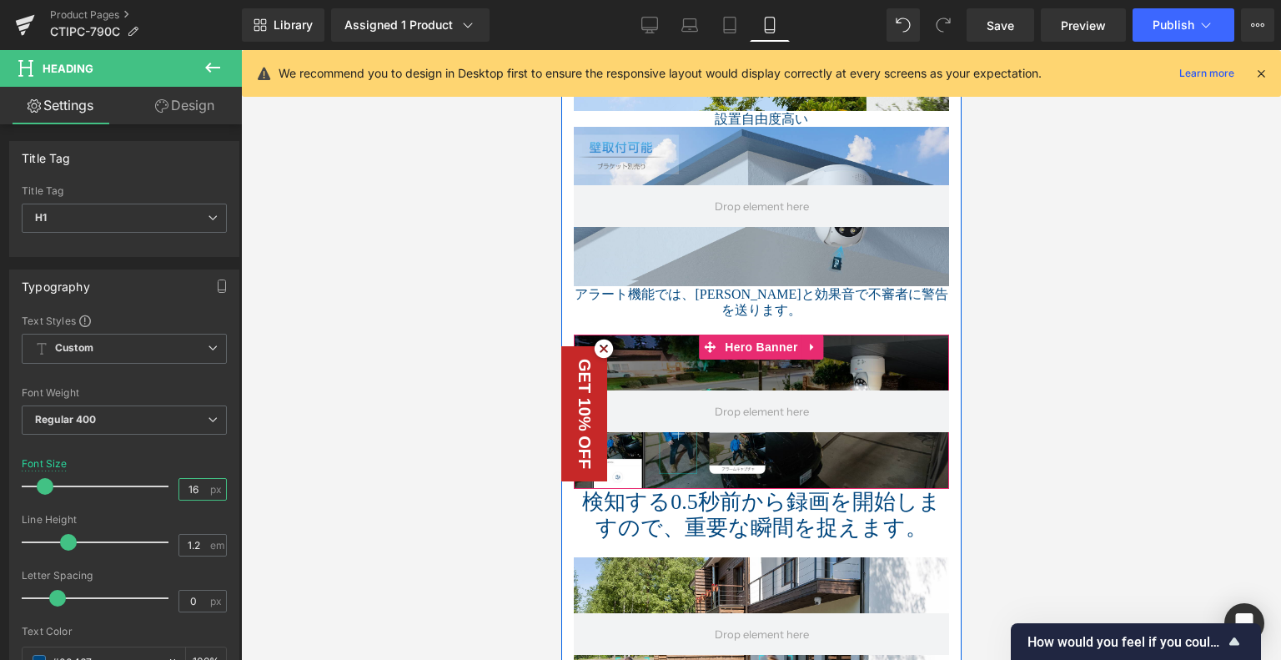
scroll to position [2187, 0]
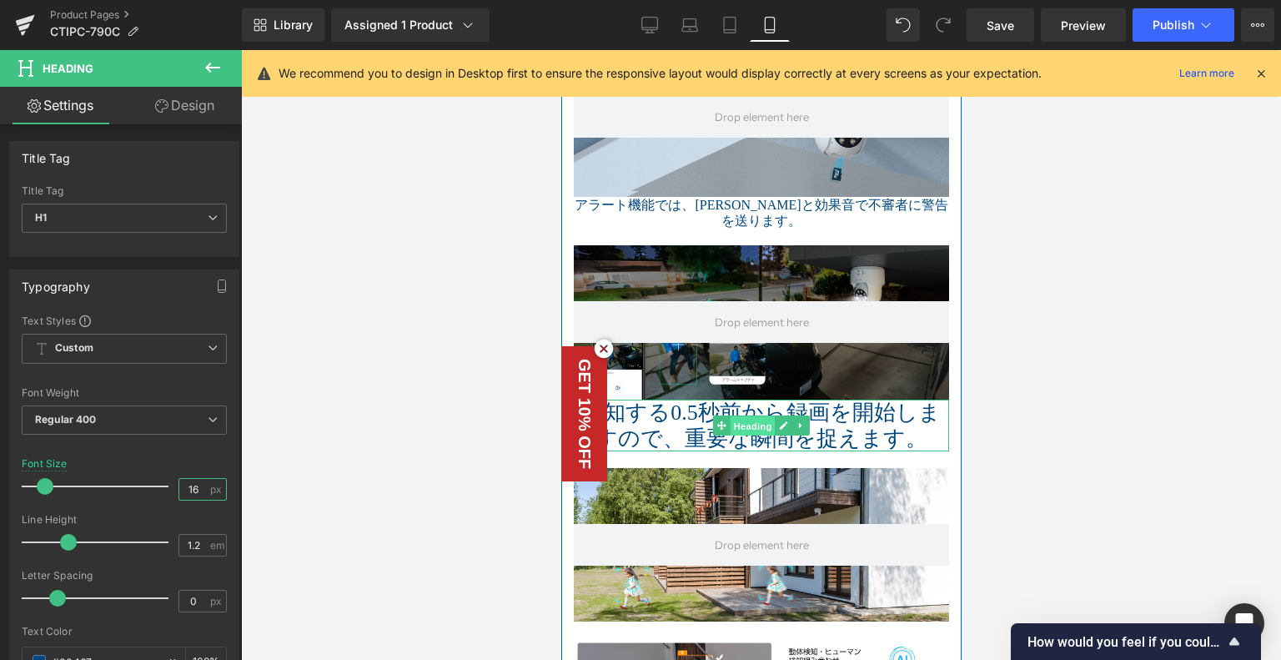
drag, startPoint x: 742, startPoint y: 402, endPoint x: 1081, endPoint y: 466, distance: 345.5
click at [742, 416] on span "Heading" at bounding box center [752, 426] width 45 height 20
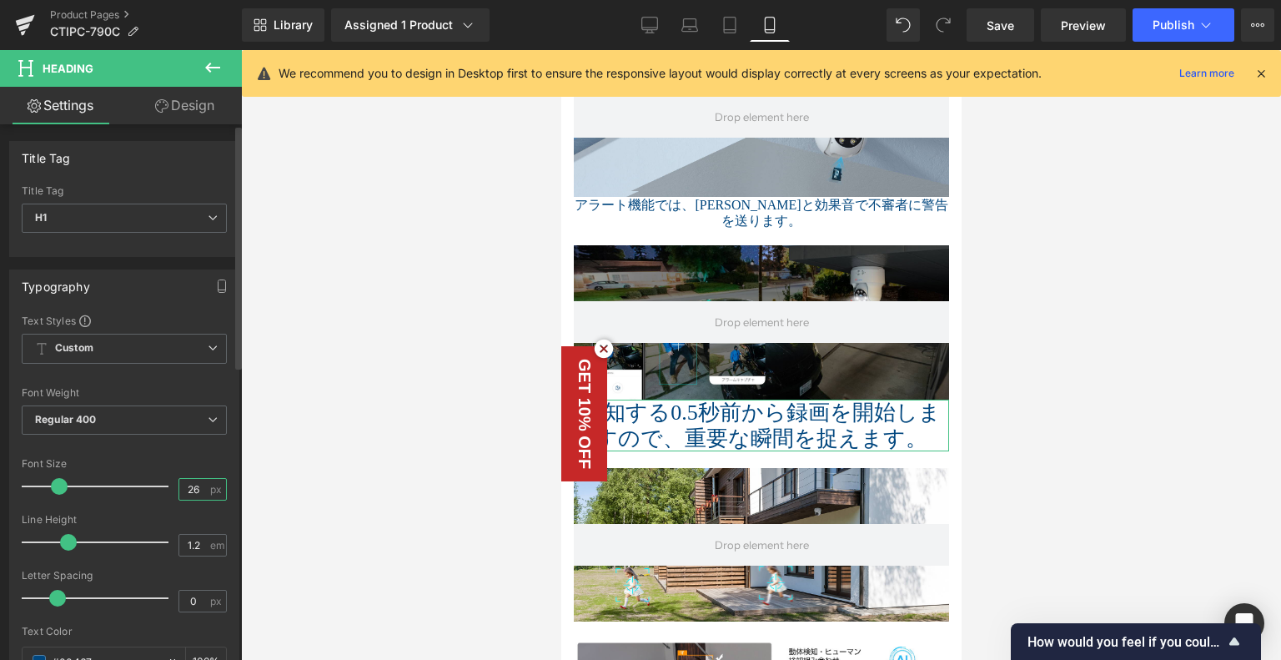
drag, startPoint x: 196, startPoint y: 486, endPoint x: 133, endPoint y: 486, distance: 62.6
click at [133, 486] on div "Font Size 26 px" at bounding box center [124, 486] width 205 height 56
type input "16"
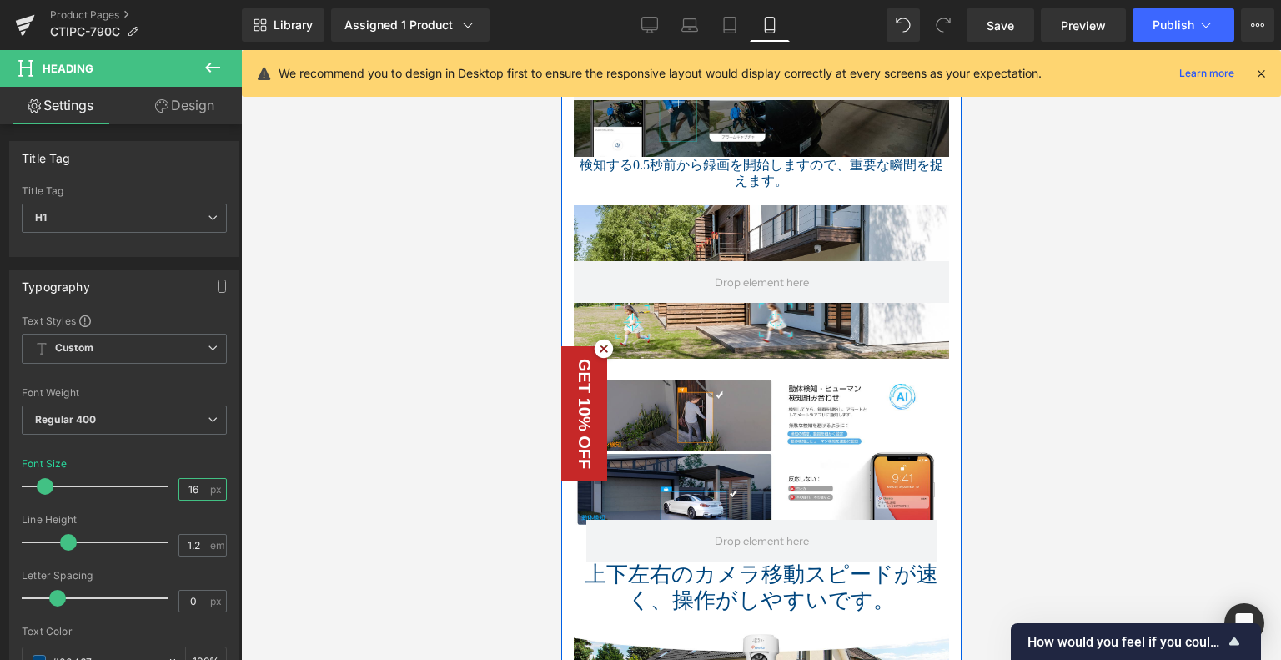
scroll to position [2521, 0]
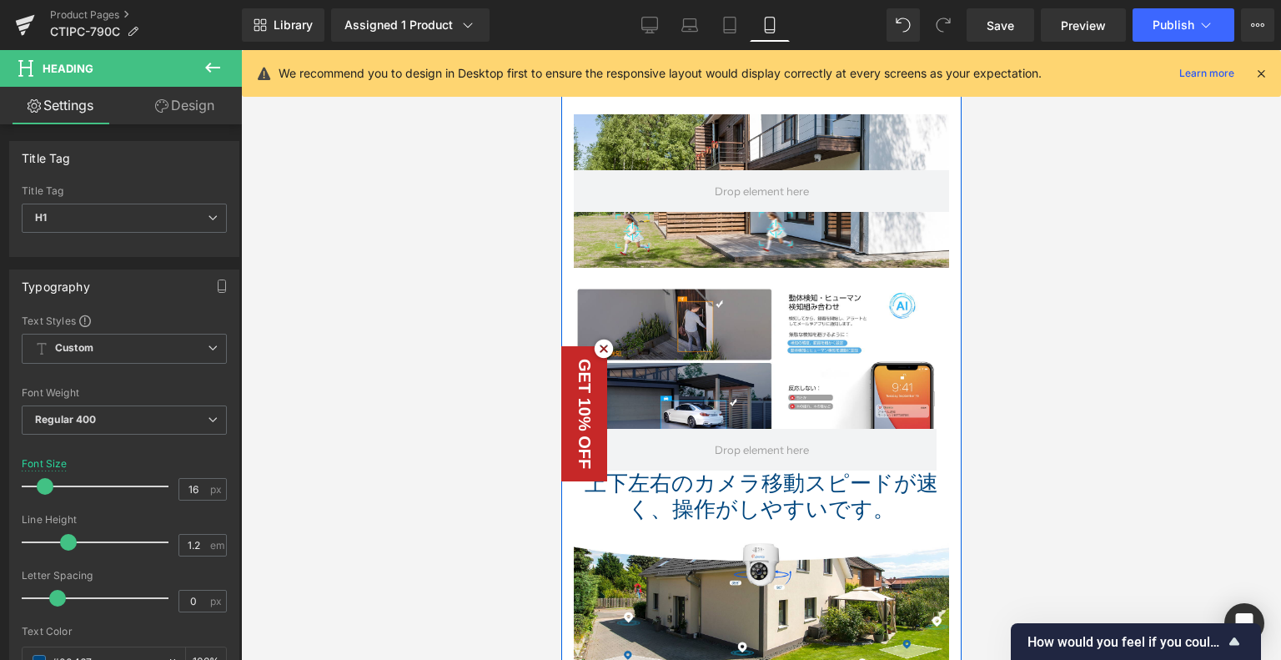
click at [785, 475] on div "上下左右のカメラ移動スピードが速く、操作がしやすいです。 Heading" at bounding box center [760, 496] width 375 height 52
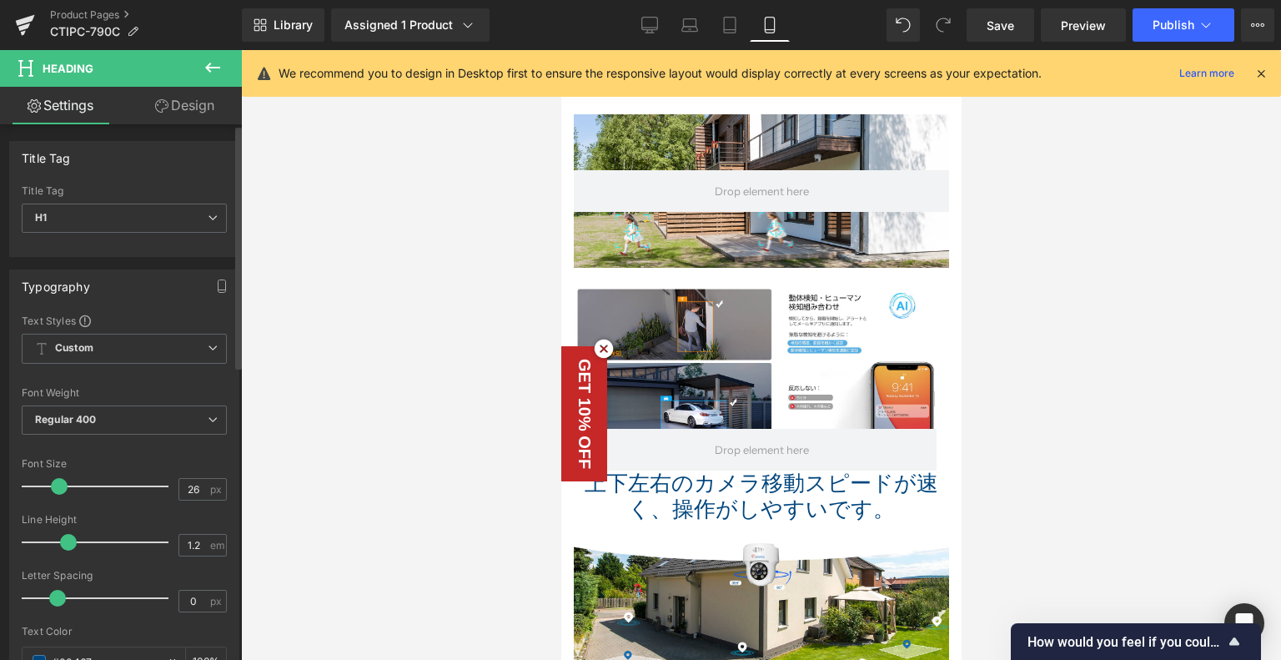
drag, startPoint x: 192, startPoint y: 485, endPoint x: 150, endPoint y: 485, distance: 41.7
click at [150, 485] on div "Font Size 26 px" at bounding box center [124, 486] width 205 height 56
type input "16"
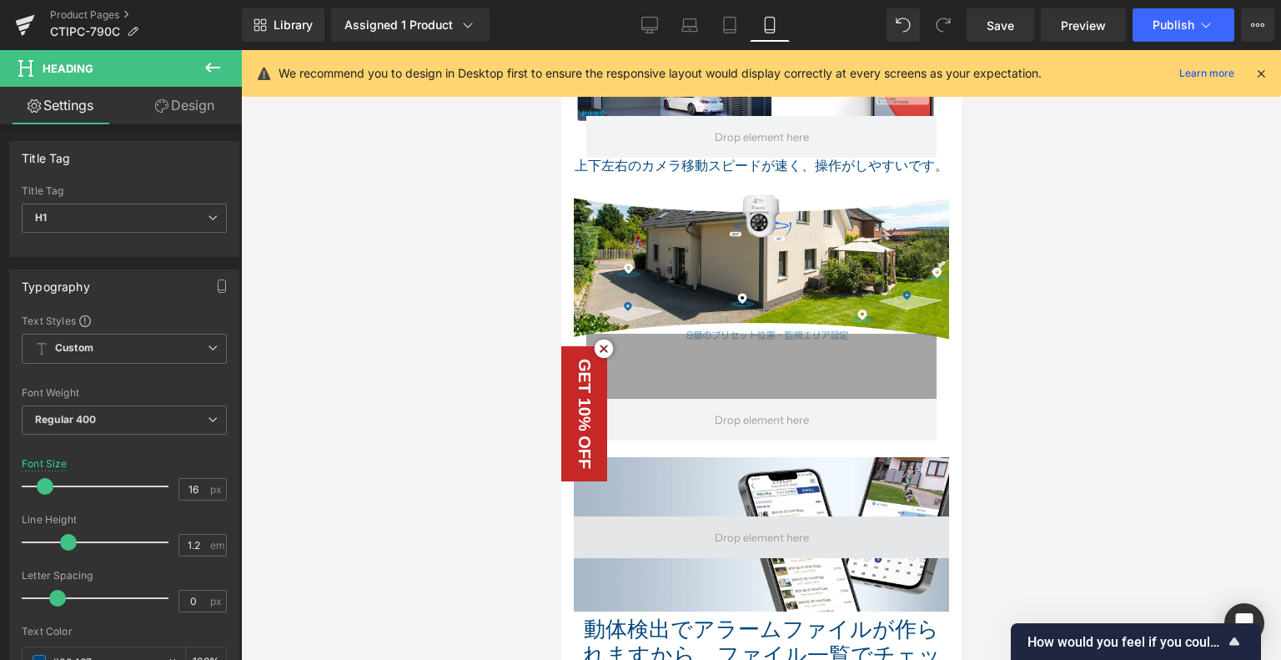
scroll to position [2938, 0]
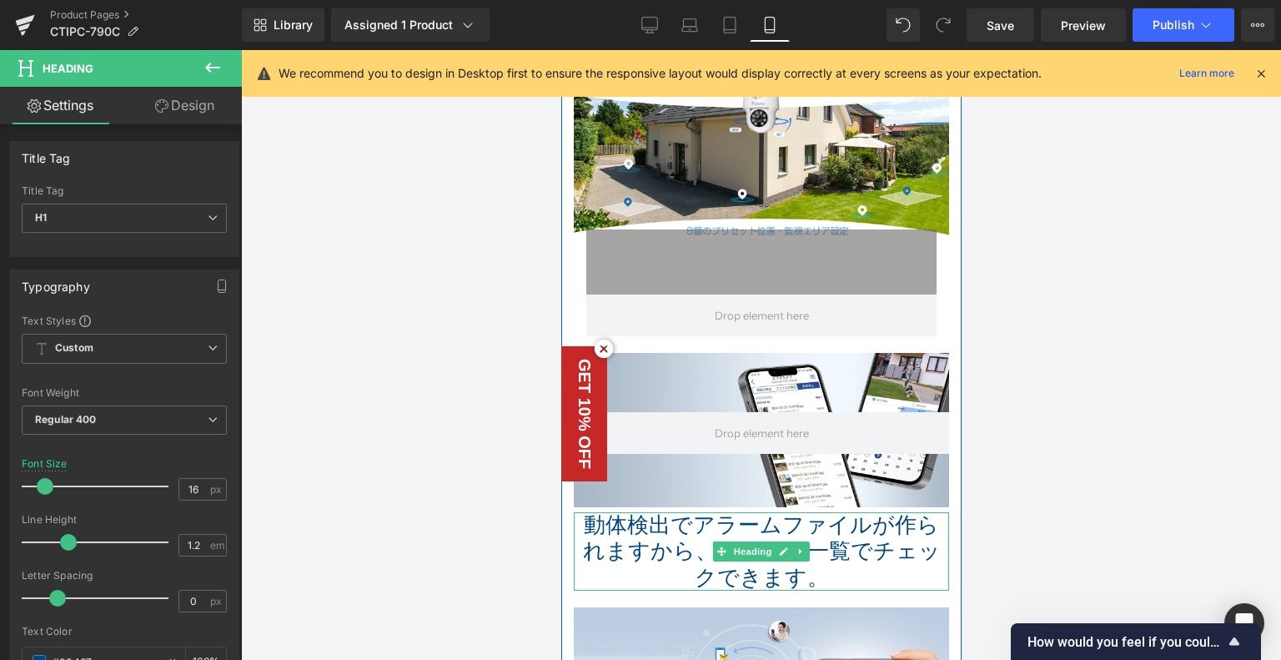
click at [816, 528] on h1 "動体検出でアラームファイルが作られますから、ファイル一覧でチェックできます。" at bounding box center [760, 551] width 375 height 78
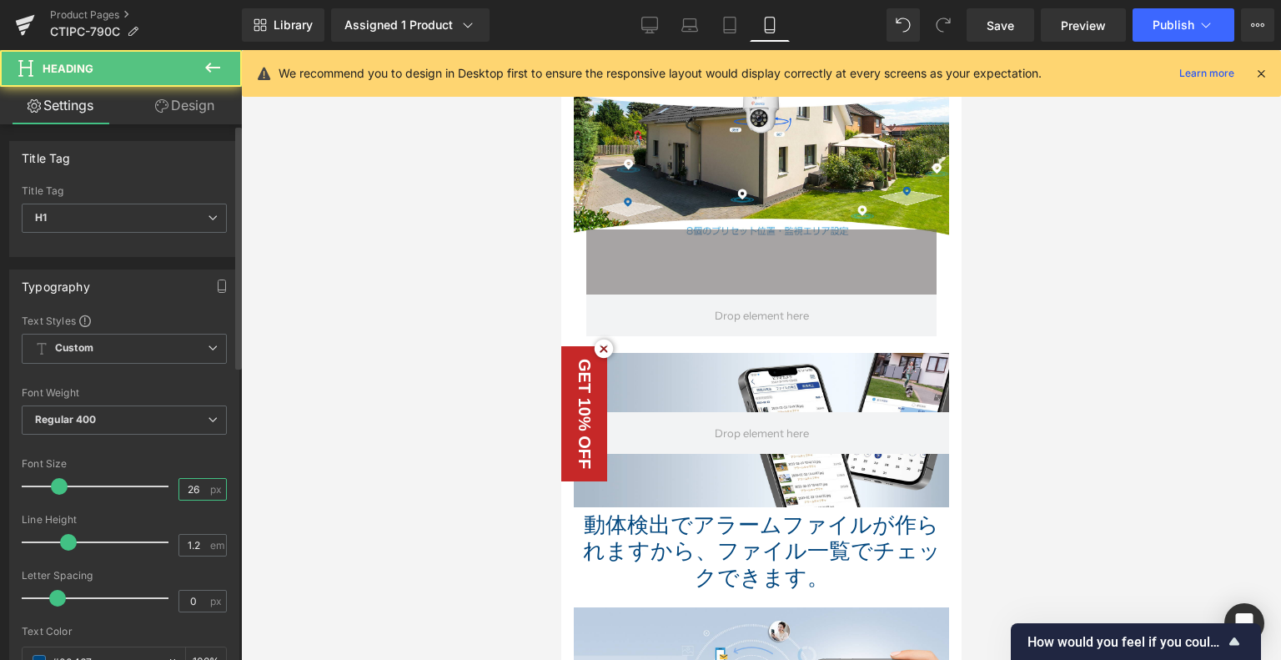
click at [145, 485] on div "Font Size 26 px" at bounding box center [124, 486] width 205 height 56
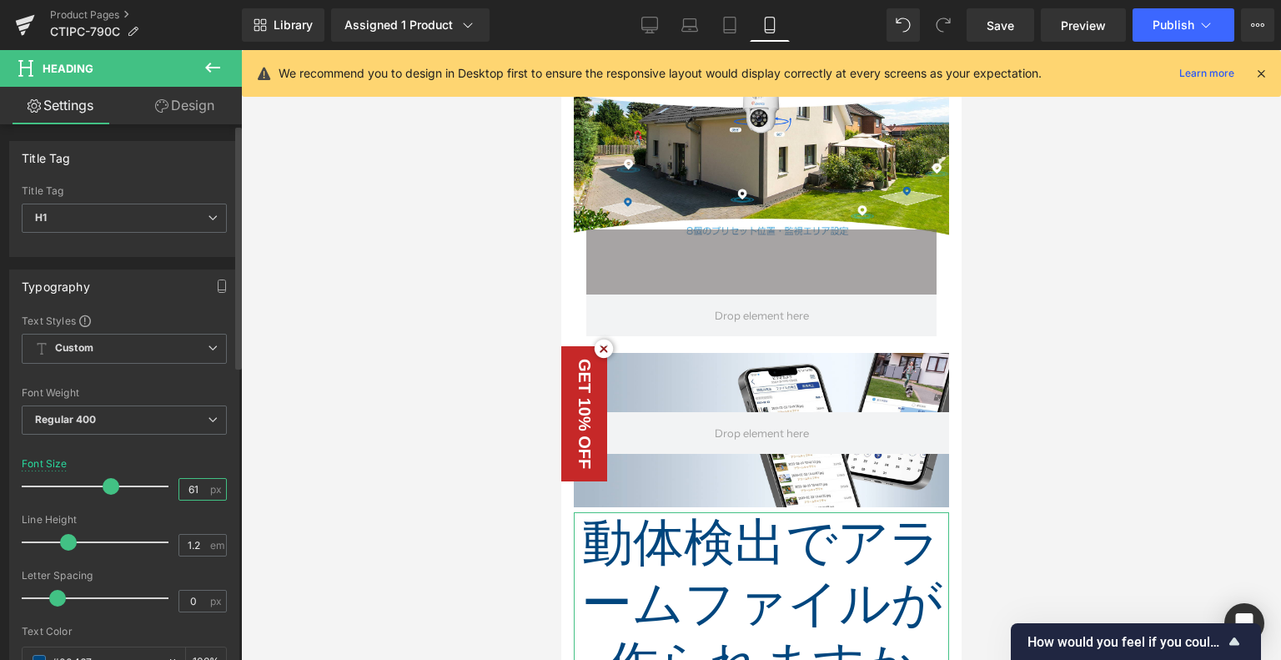
drag, startPoint x: 200, startPoint y: 486, endPoint x: 122, endPoint y: 493, distance: 78.7
click at [122, 493] on div "Font Size 61 px" at bounding box center [124, 486] width 205 height 56
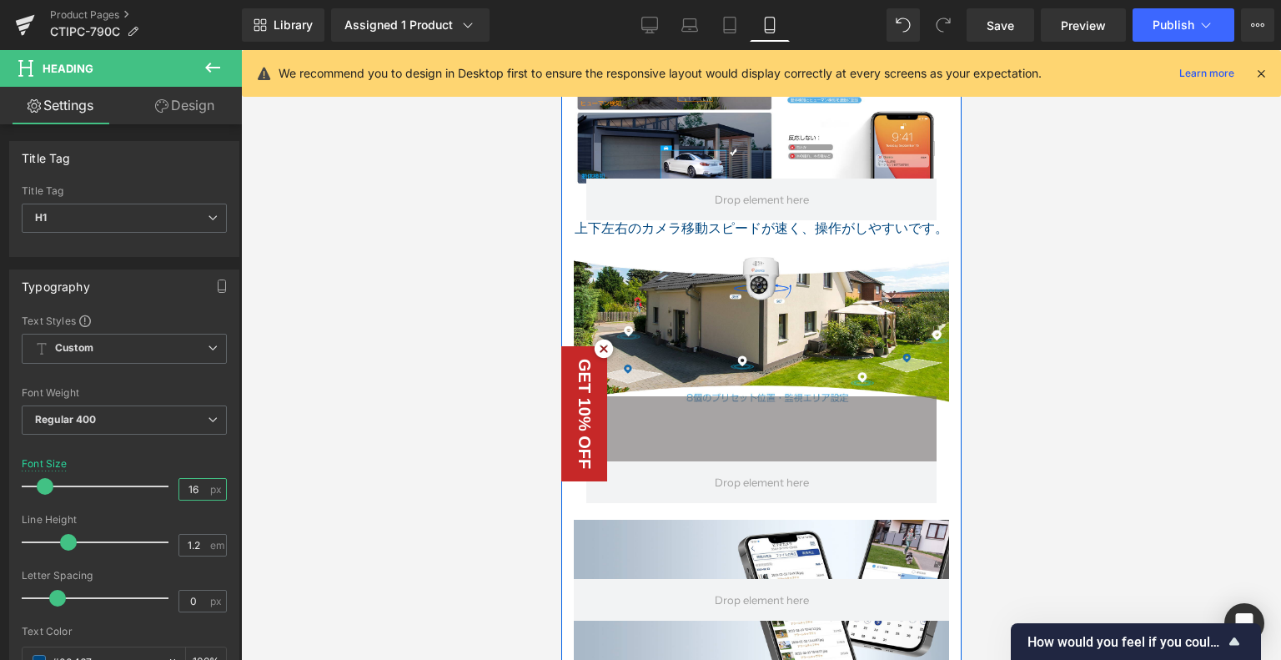
scroll to position [2437, 0]
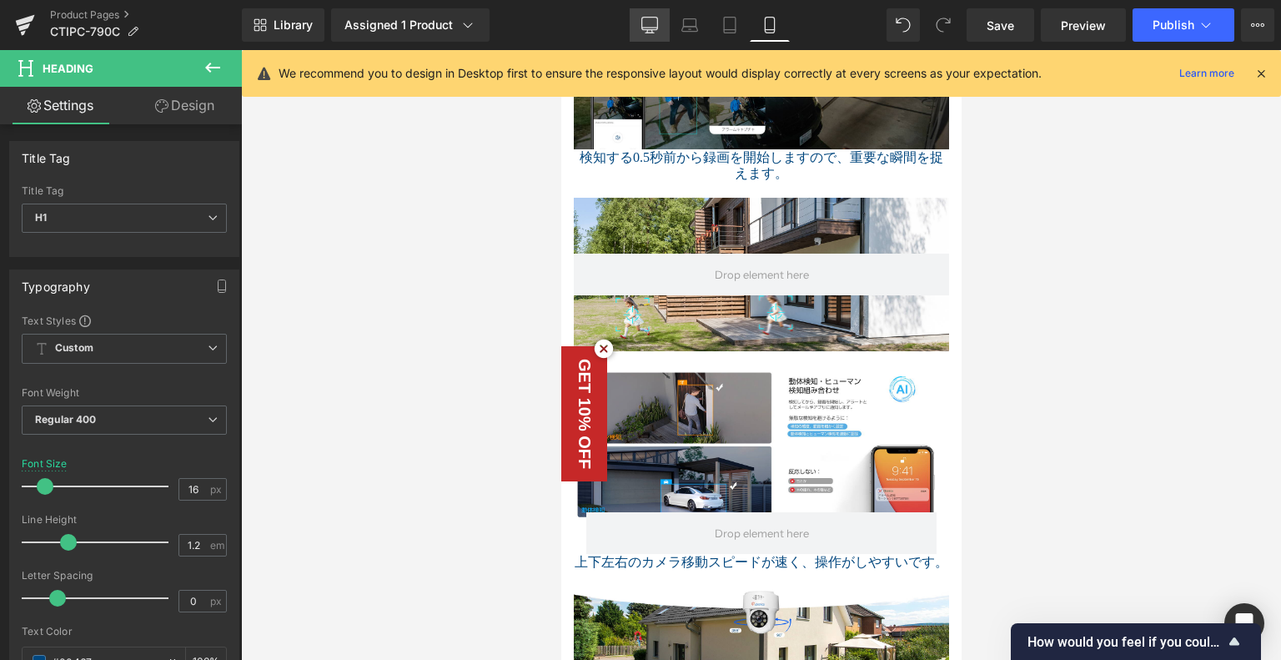
click at [647, 21] on icon at bounding box center [649, 25] width 17 height 17
type input "26"
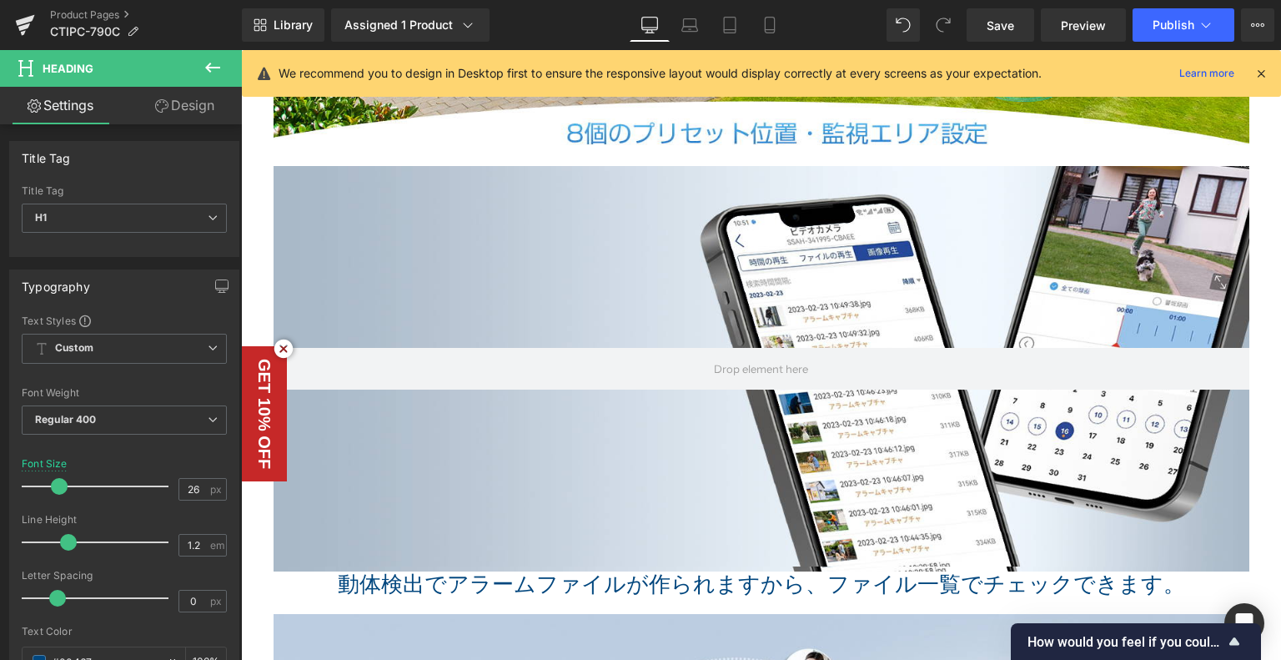
scroll to position [5197, 0]
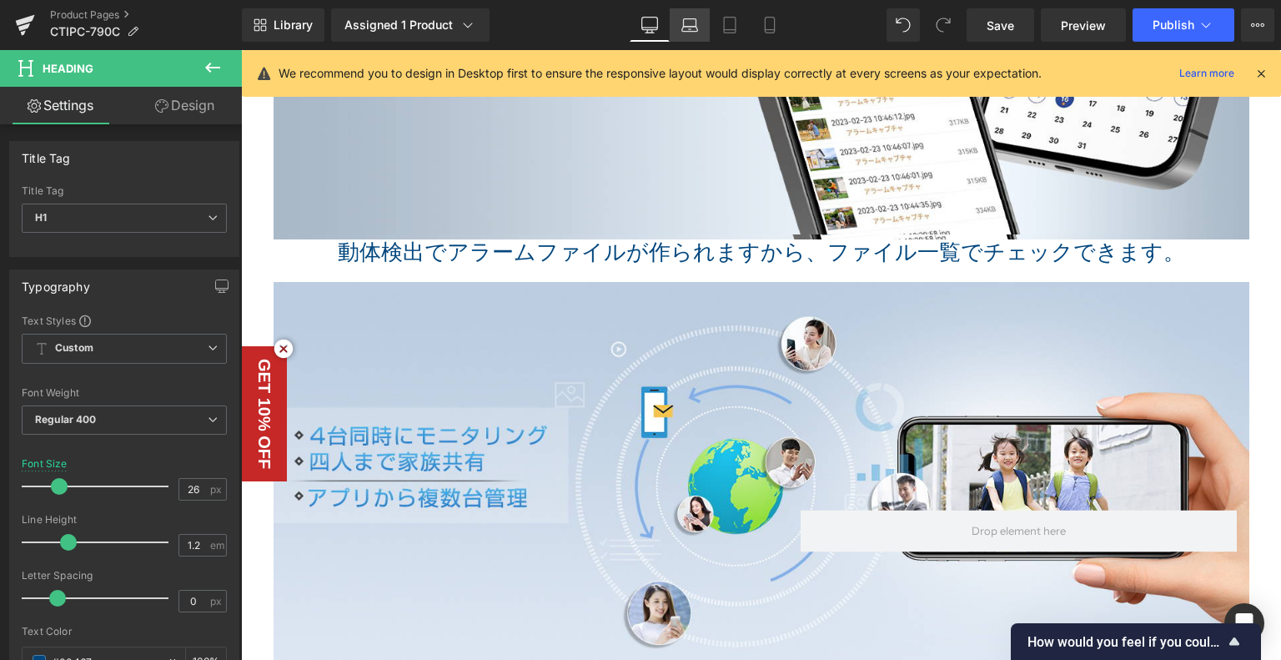
click at [686, 32] on icon at bounding box center [690, 25] width 17 height 17
type input "100"
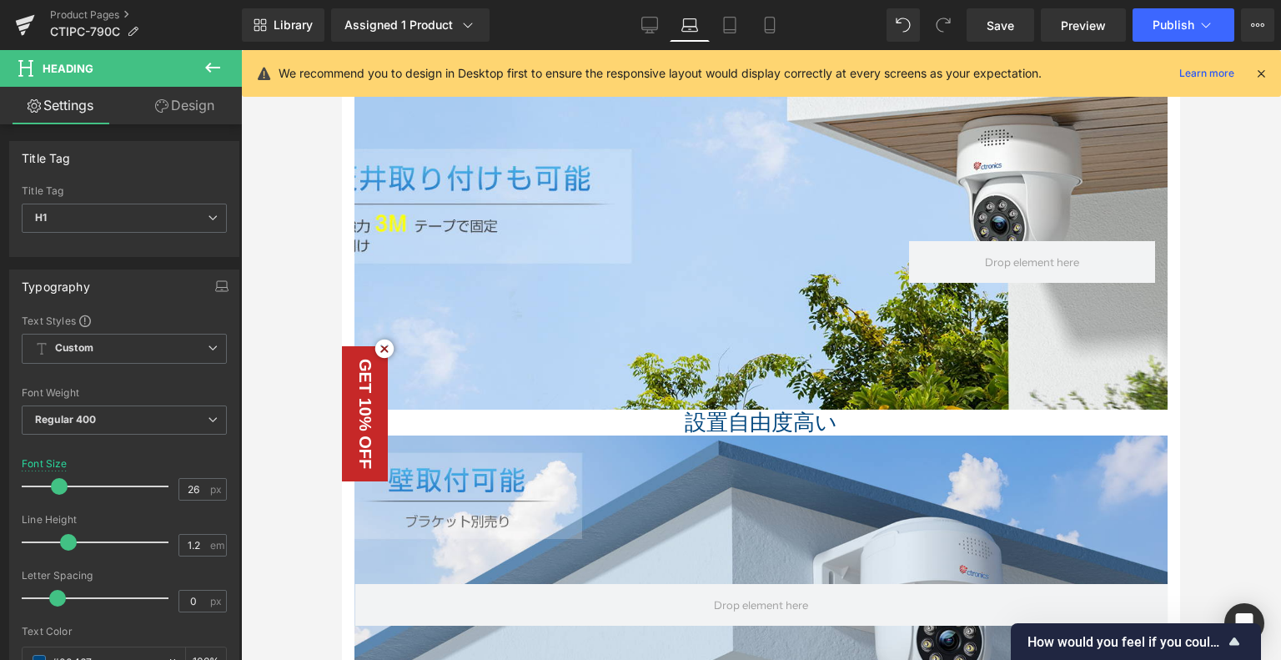
scroll to position [2449, 0]
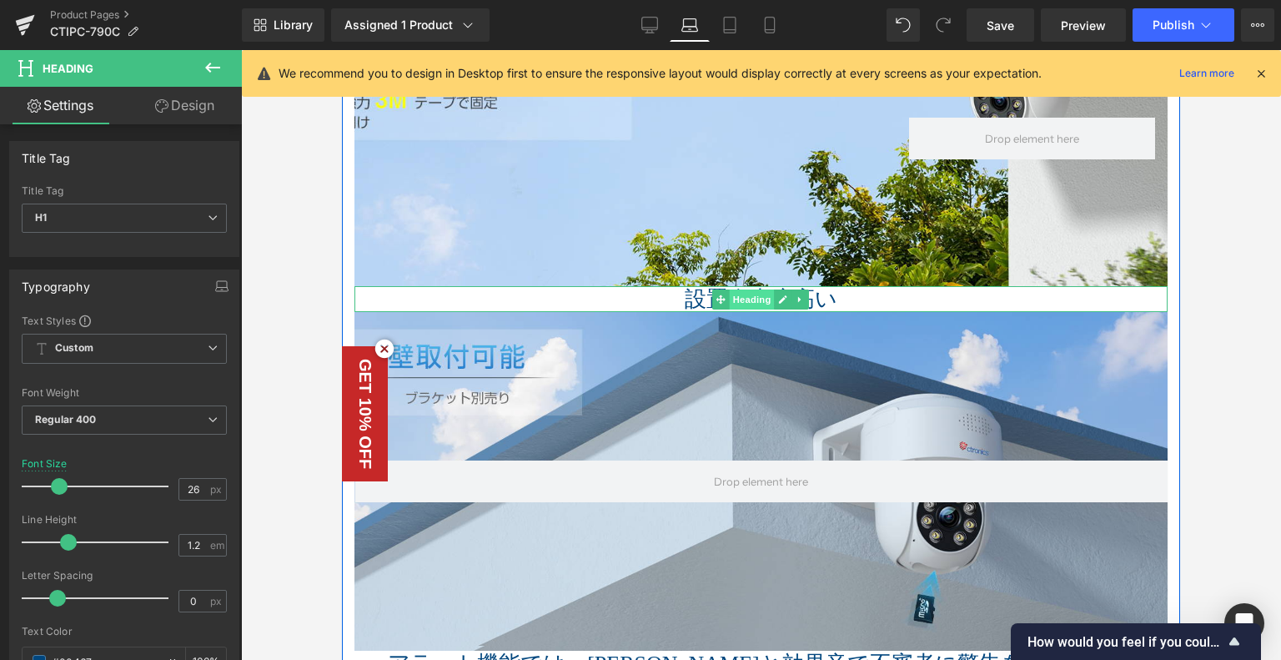
click at [743, 294] on span "Heading" at bounding box center [752, 299] width 45 height 20
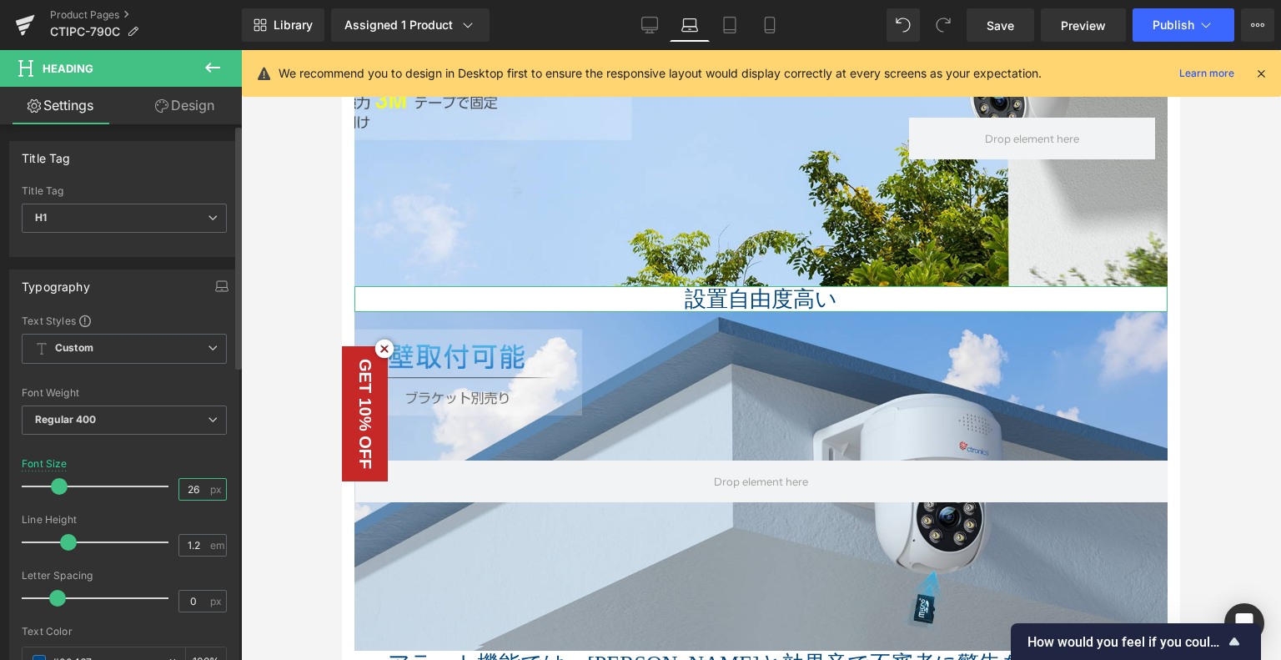
drag, startPoint x: 191, startPoint y: 483, endPoint x: 160, endPoint y: 483, distance: 30.9
click at [160, 483] on div "Font Size 26 px" at bounding box center [124, 486] width 205 height 56
type input "22"
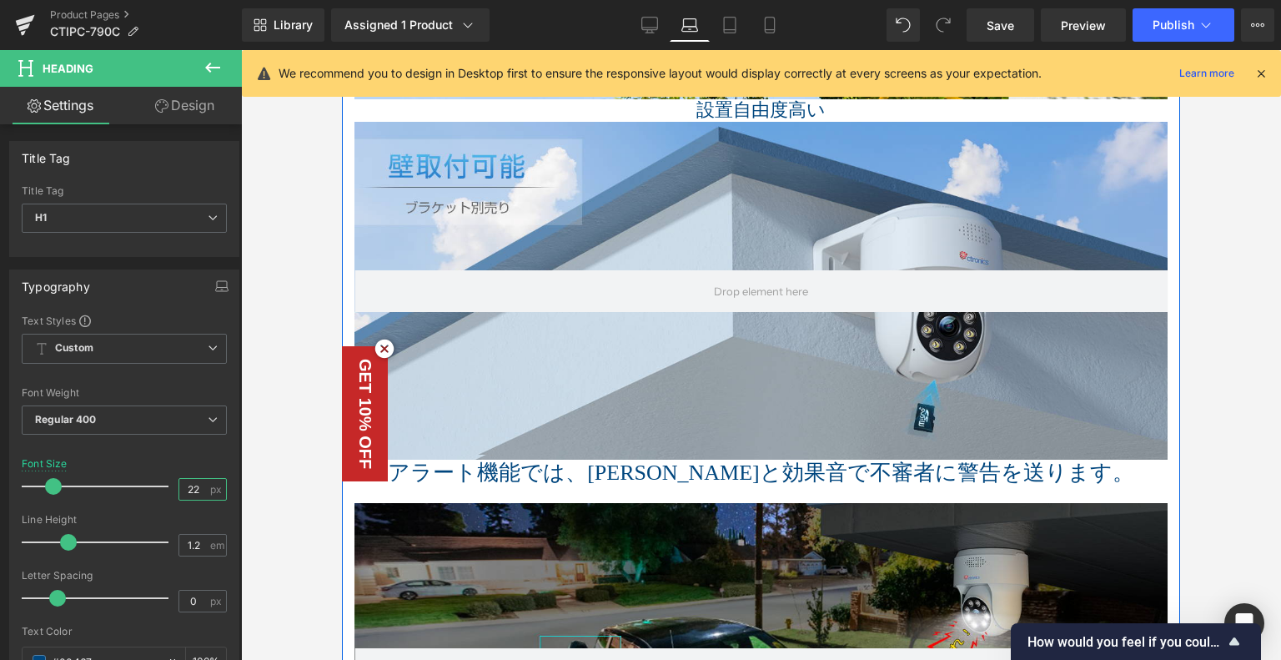
scroll to position [2699, 0]
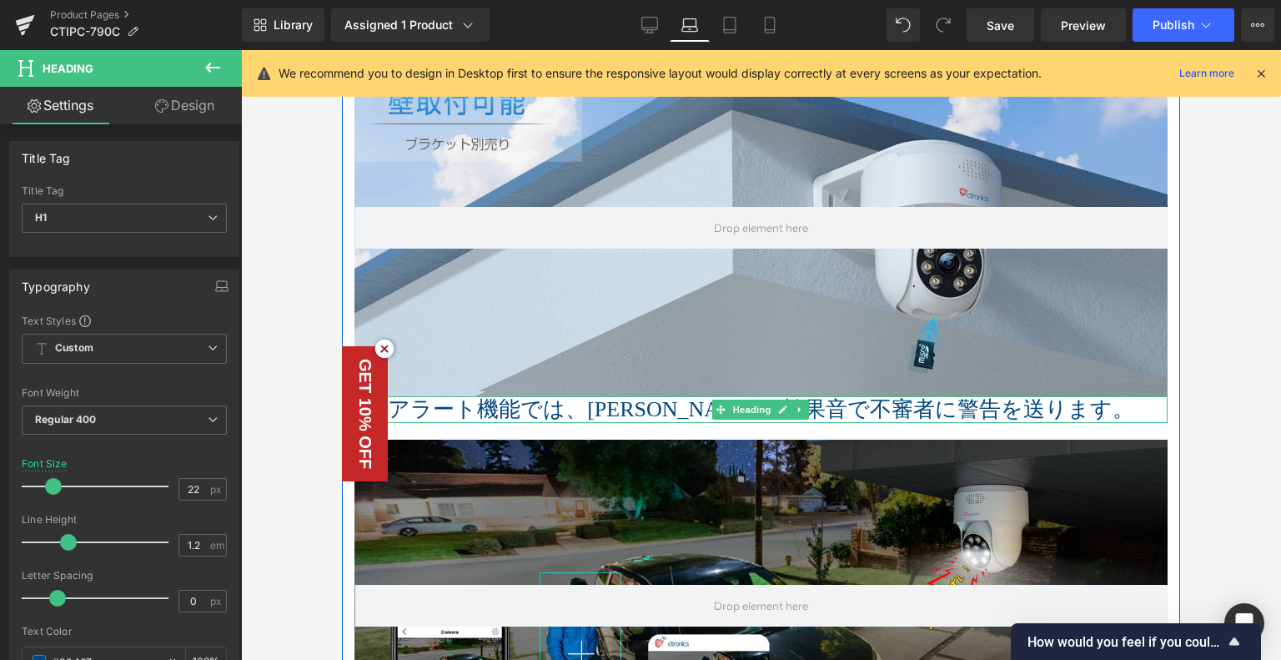
click at [717, 406] on icon at bounding box center [721, 409] width 9 height 9
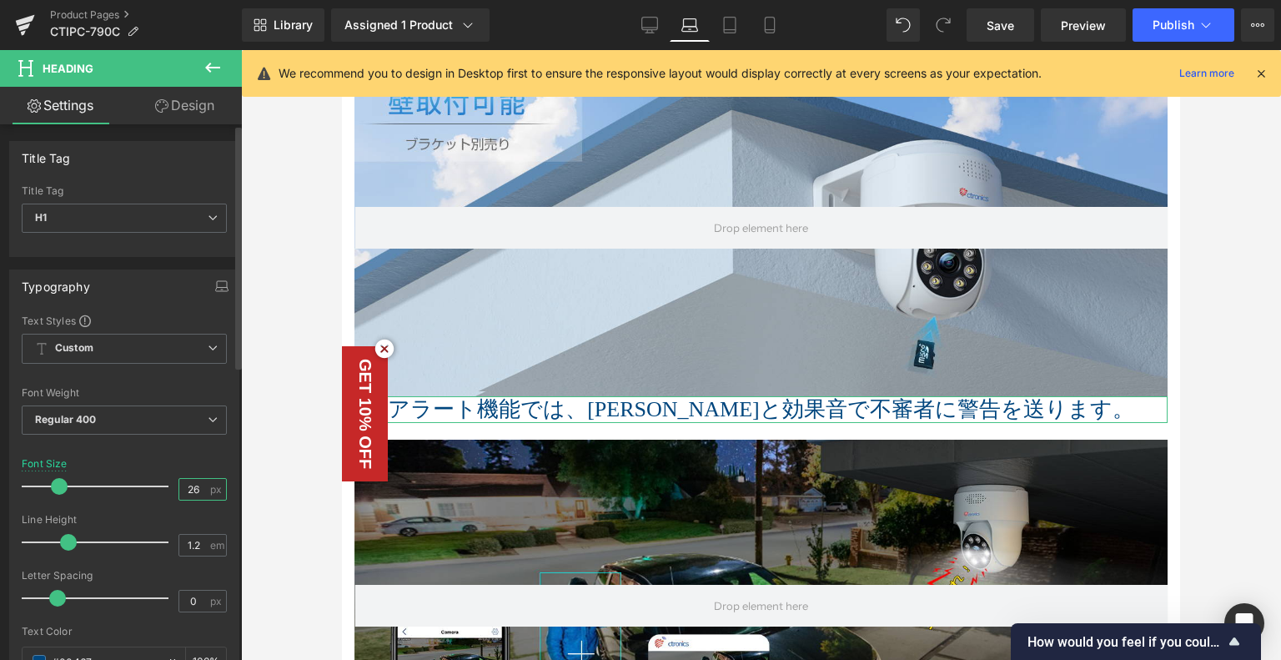
drag, startPoint x: 187, startPoint y: 481, endPoint x: 204, endPoint y: 481, distance: 16.7
click at [204, 481] on div "26 px" at bounding box center [203, 489] width 48 height 23
type input "22"
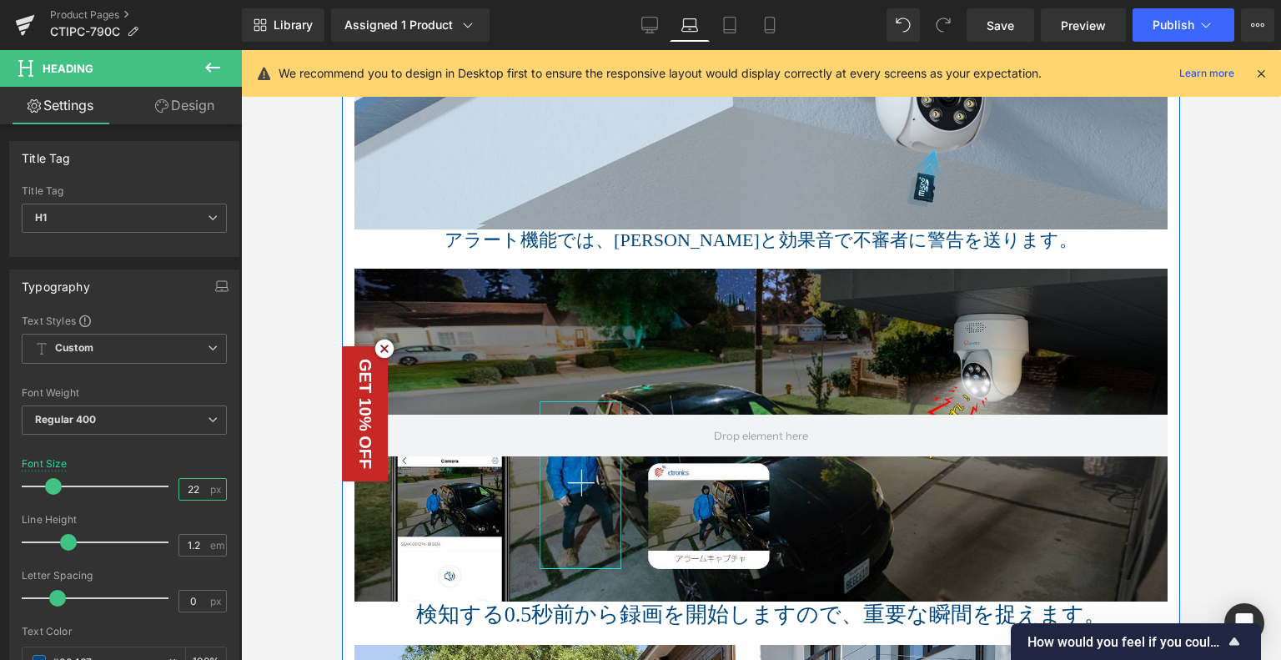
scroll to position [2950, 0]
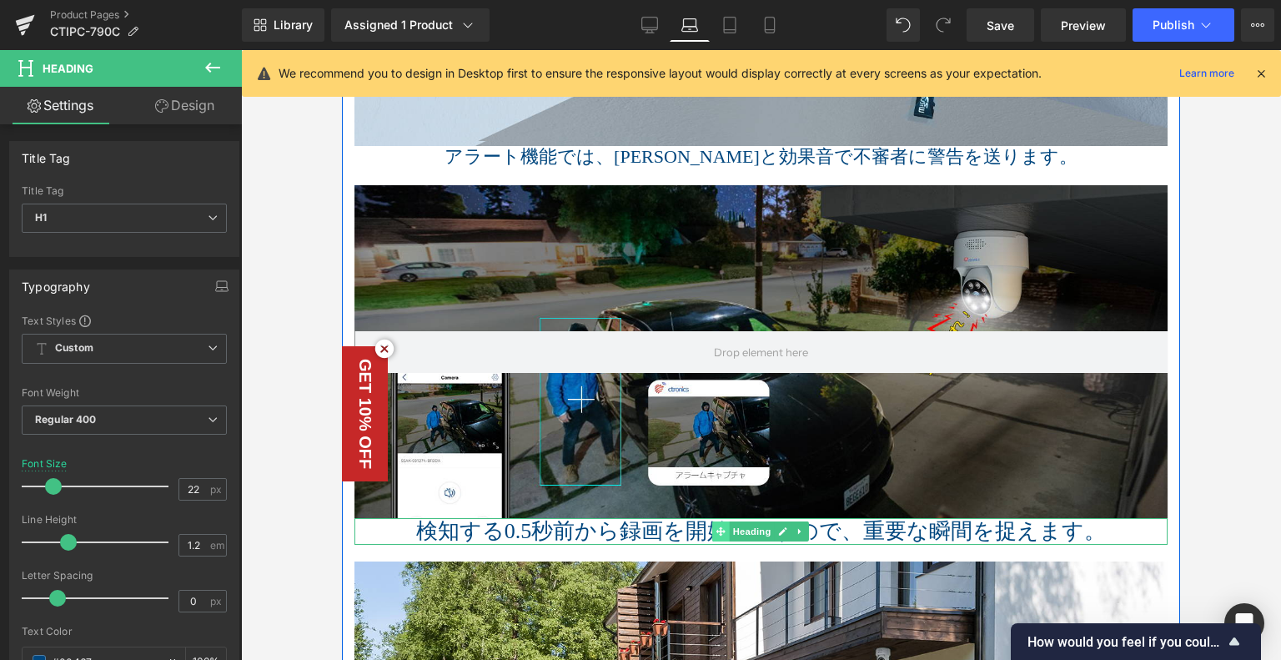
click at [712, 533] on span at bounding box center [721, 531] width 18 height 20
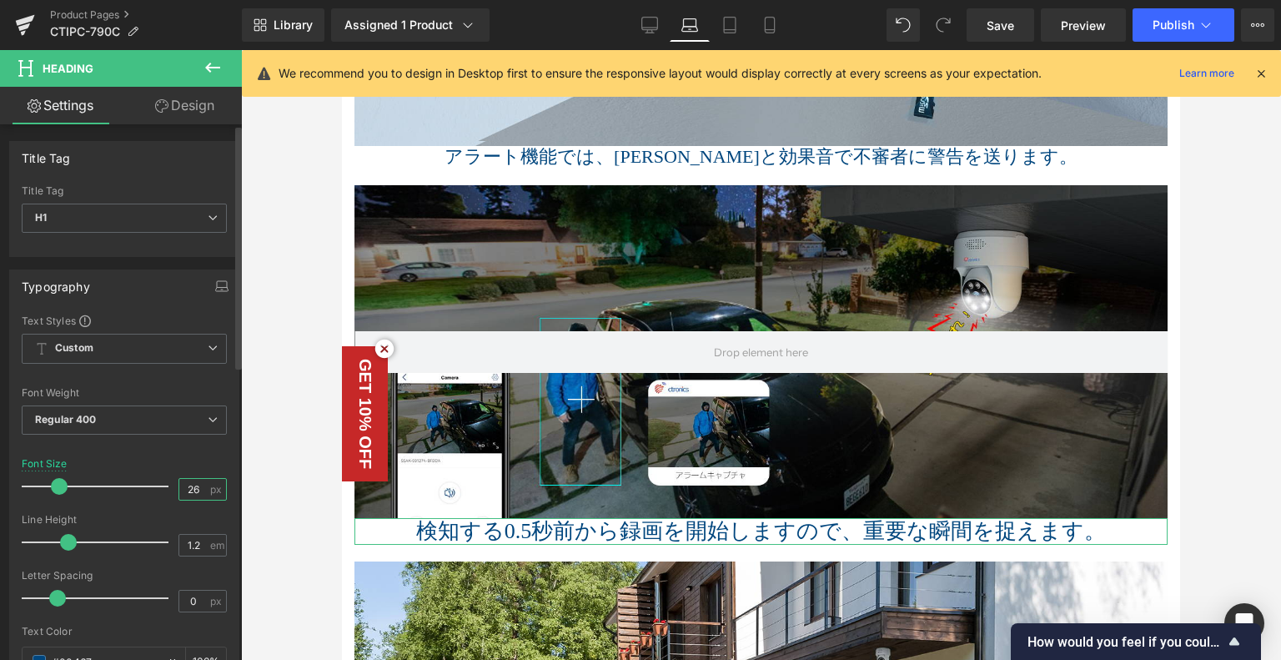
drag, startPoint x: 184, startPoint y: 486, endPoint x: 227, endPoint y: 481, distance: 42.8
click at [227, 481] on div "Text Styles Custom Custom Setup Global Style Custom Setup Global Style Thin 100…" at bounding box center [124, 572] width 229 height 516
type input "22"
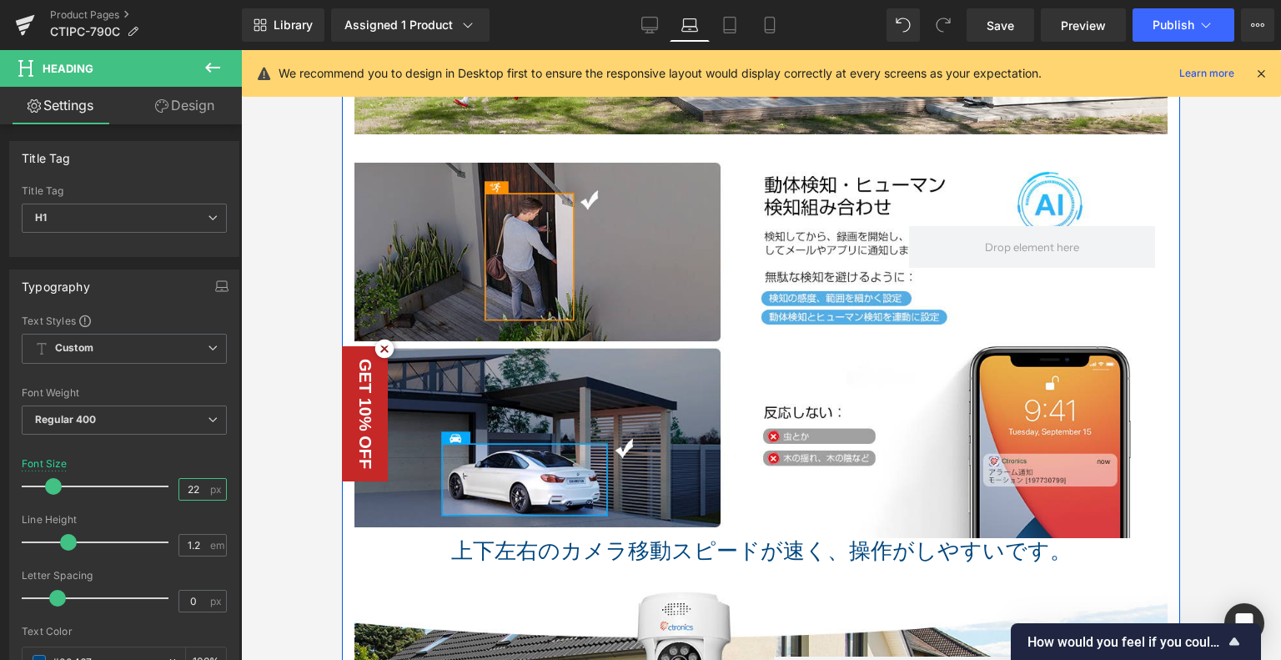
scroll to position [3867, 0]
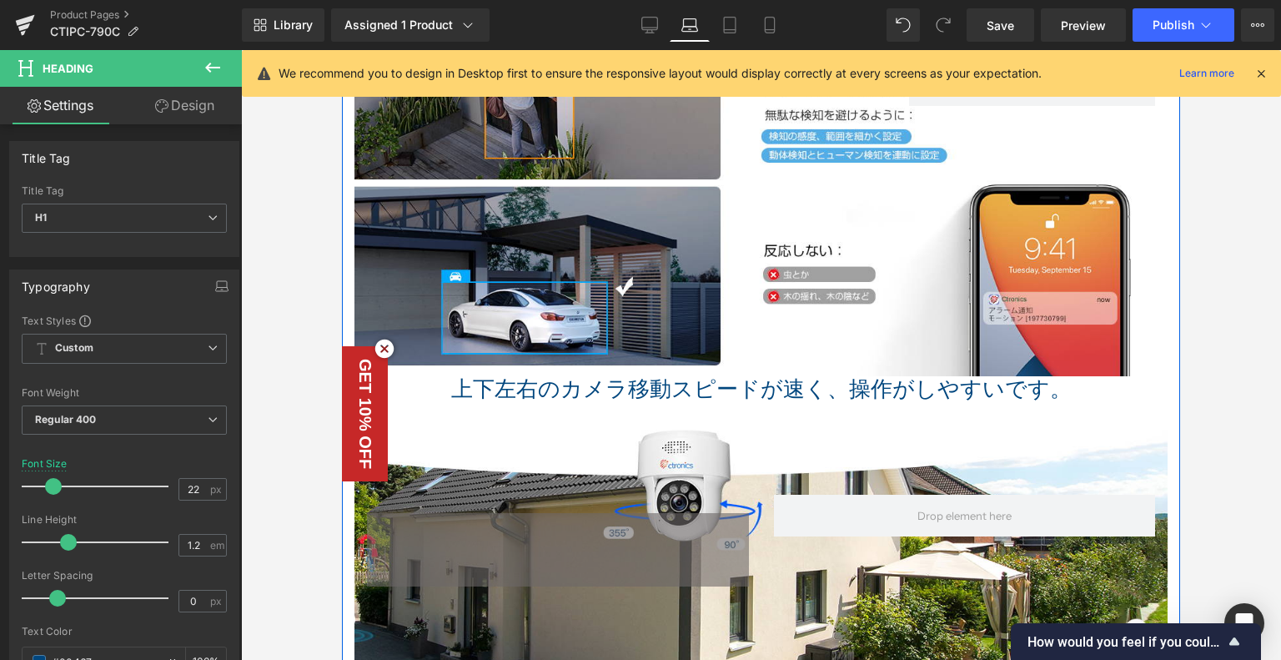
click at [507, 386] on icon at bounding box center [502, 389] width 9 height 9
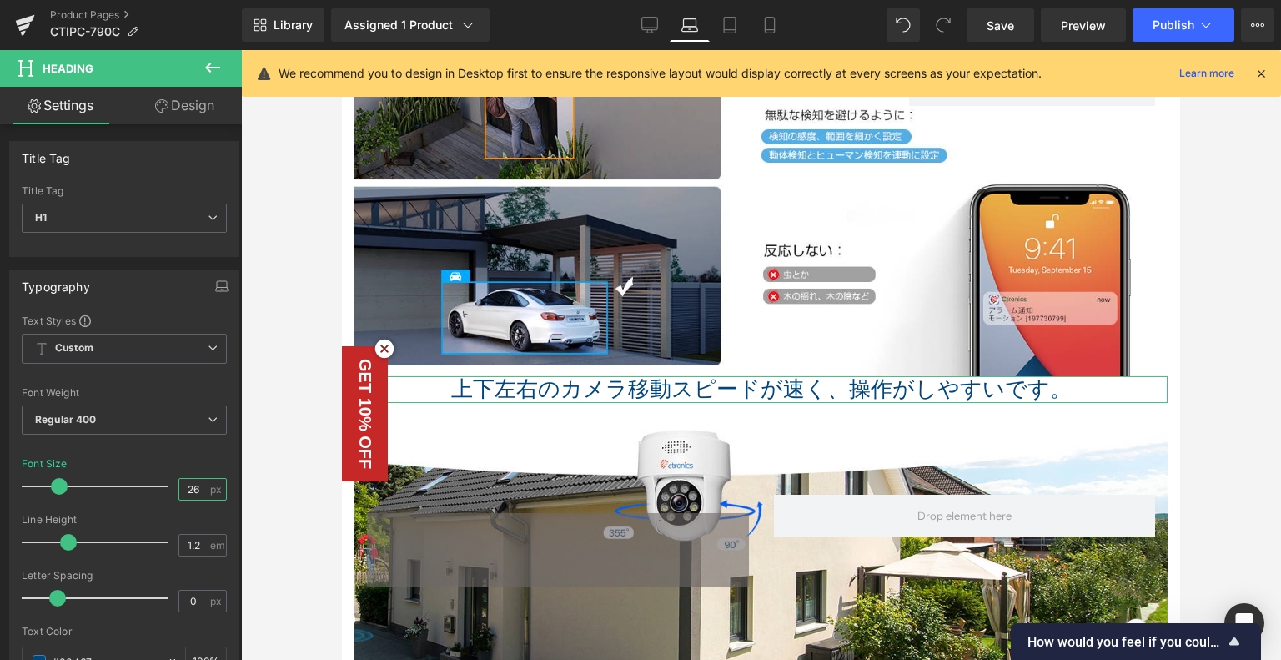
drag, startPoint x: 189, startPoint y: 485, endPoint x: 267, endPoint y: 485, distance: 78.4
click at [267, 485] on div "Heading You are previewing how the will restyle your page. You can not edit Ele…" at bounding box center [640, 344] width 1281 height 688
type input "22"
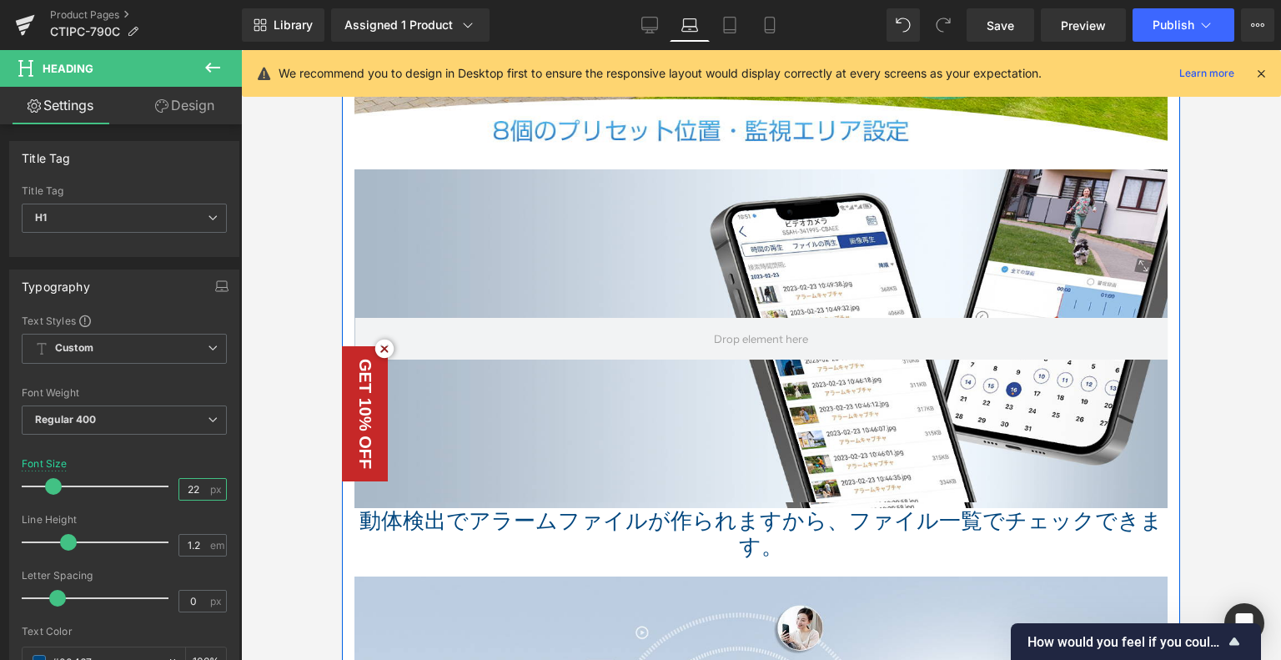
scroll to position [4618, 0]
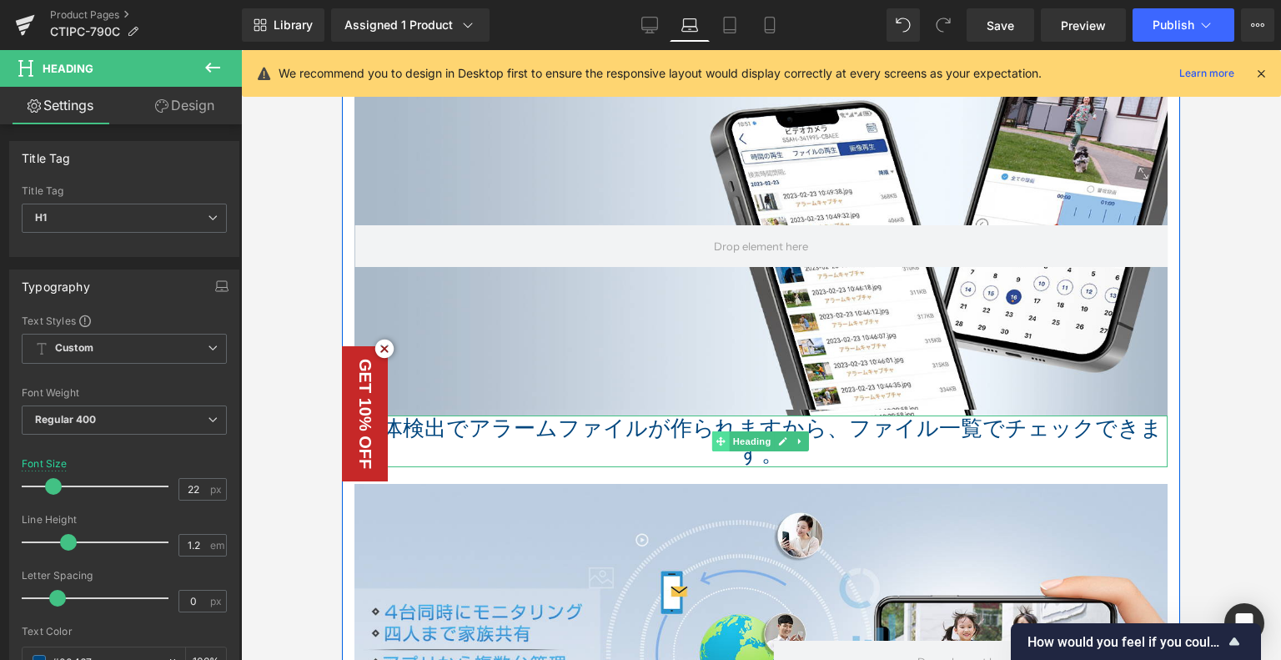
click at [712, 431] on span at bounding box center [721, 441] width 18 height 20
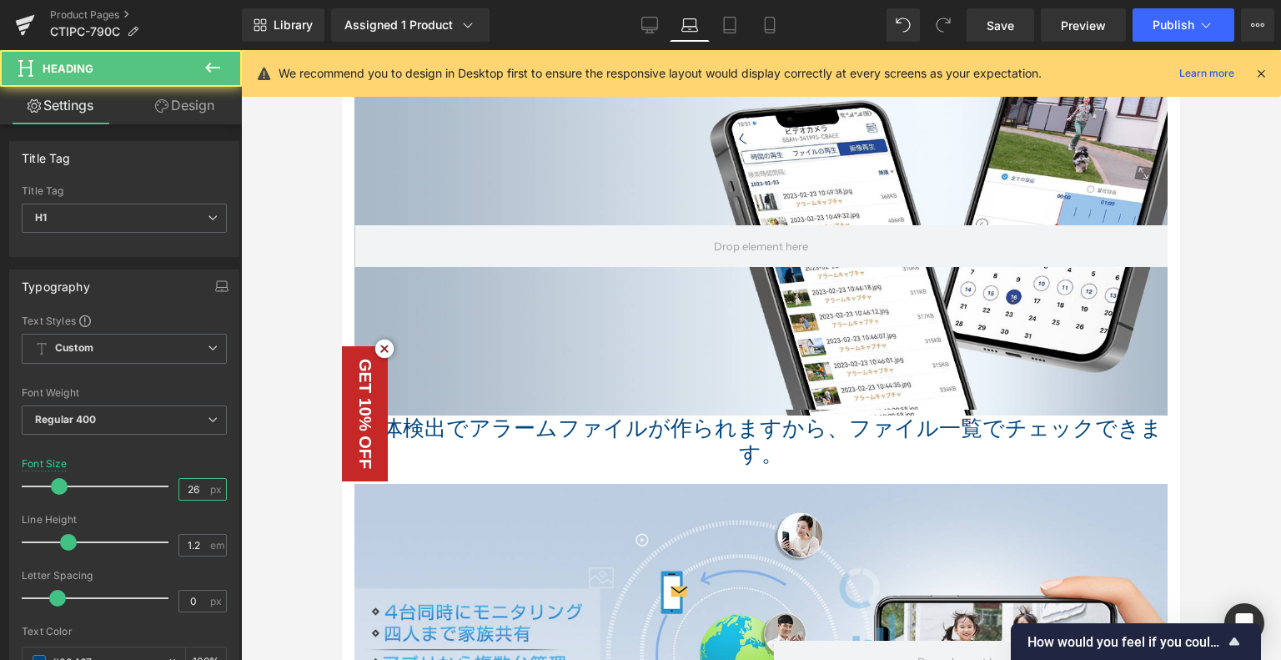
drag, startPoint x: 184, startPoint y: 488, endPoint x: 242, endPoint y: 483, distance: 58.6
click at [271, 481] on div "Heading You are previewing how the will restyle your page. You can not edit Ele…" at bounding box center [640, 344] width 1281 height 688
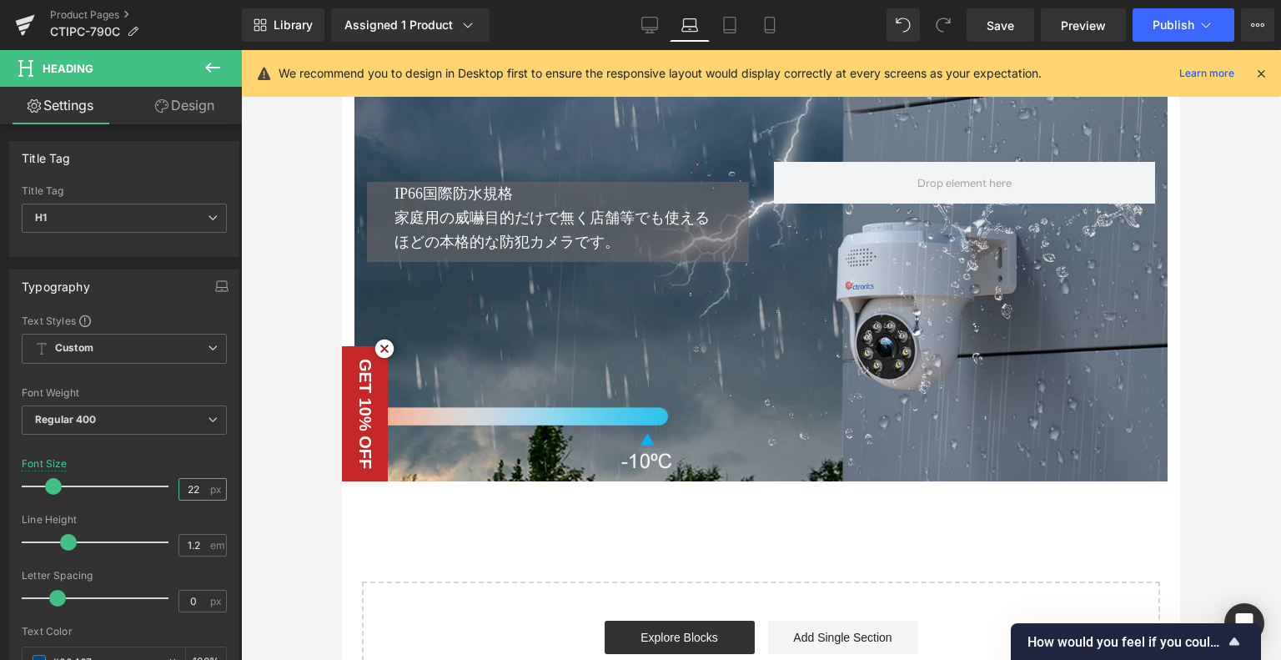
scroll to position [6286, 0]
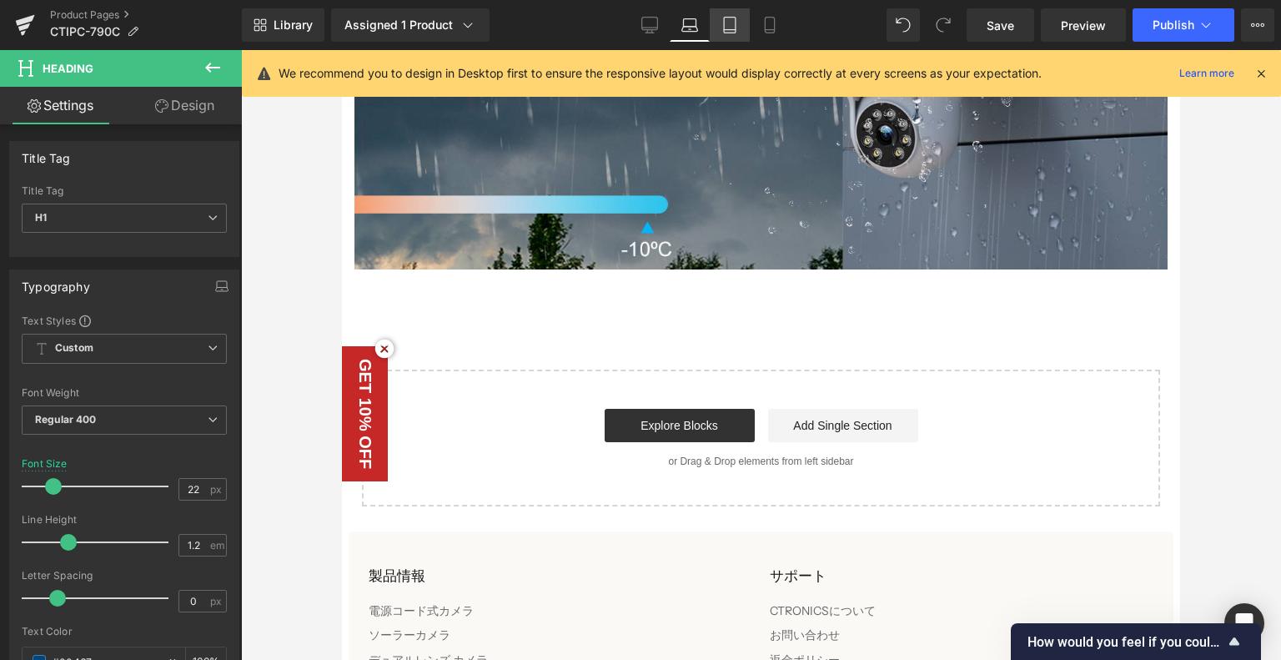
click at [726, 23] on icon at bounding box center [730, 25] width 17 height 17
type input "26"
type input "100"
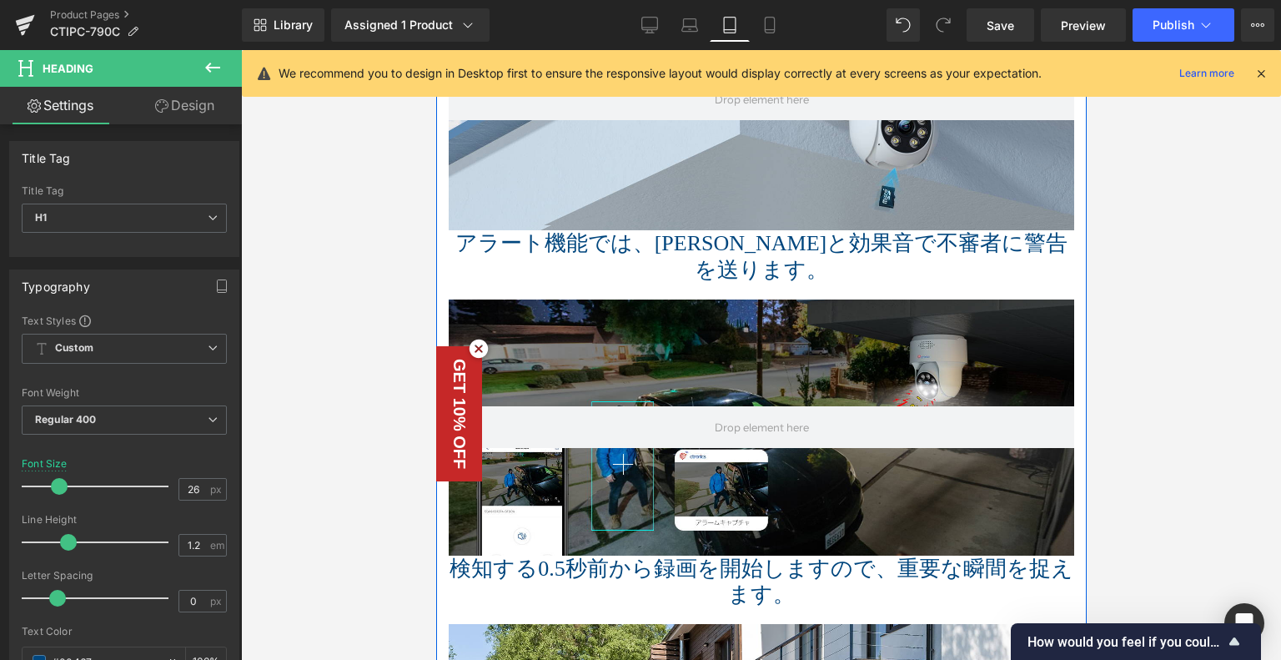
scroll to position [2442, 0]
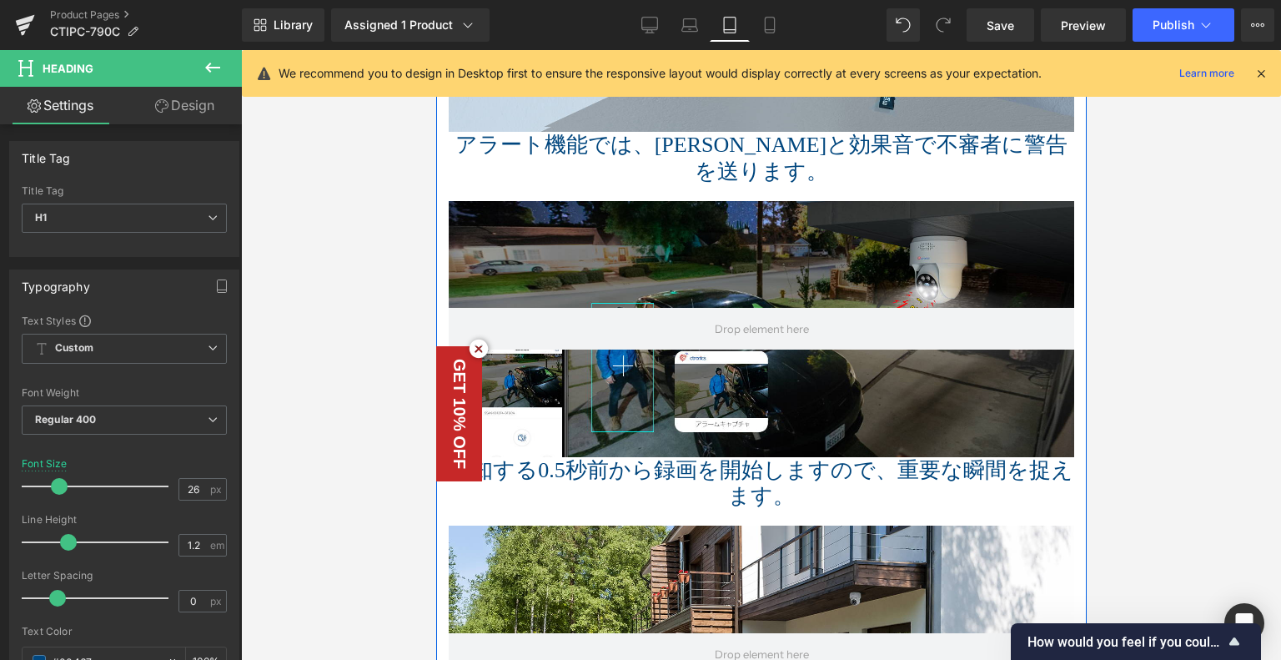
click at [754, 153] on h1 "アラート機能では、ライトと効果音で不審者に警告を送ります。" at bounding box center [761, 158] width 626 height 52
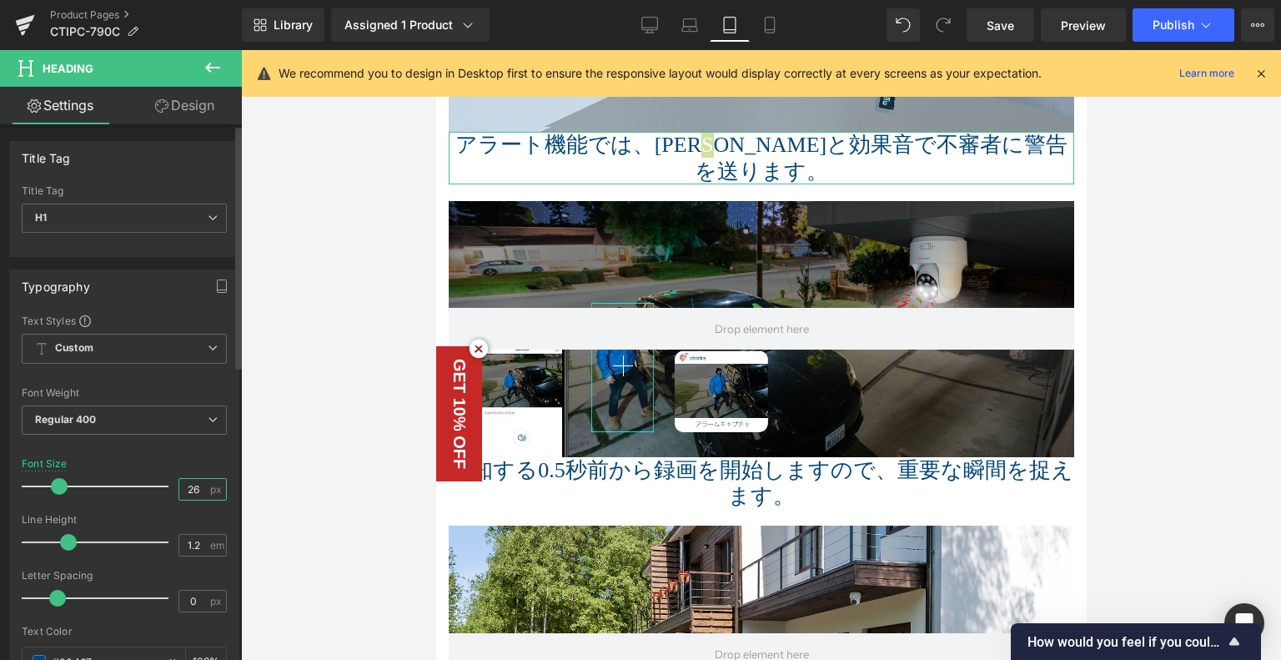
drag, startPoint x: 199, startPoint y: 482, endPoint x: 107, endPoint y: 484, distance: 92.6
click at [107, 484] on div "Font Size 26 px" at bounding box center [124, 486] width 205 height 56
type input "18"
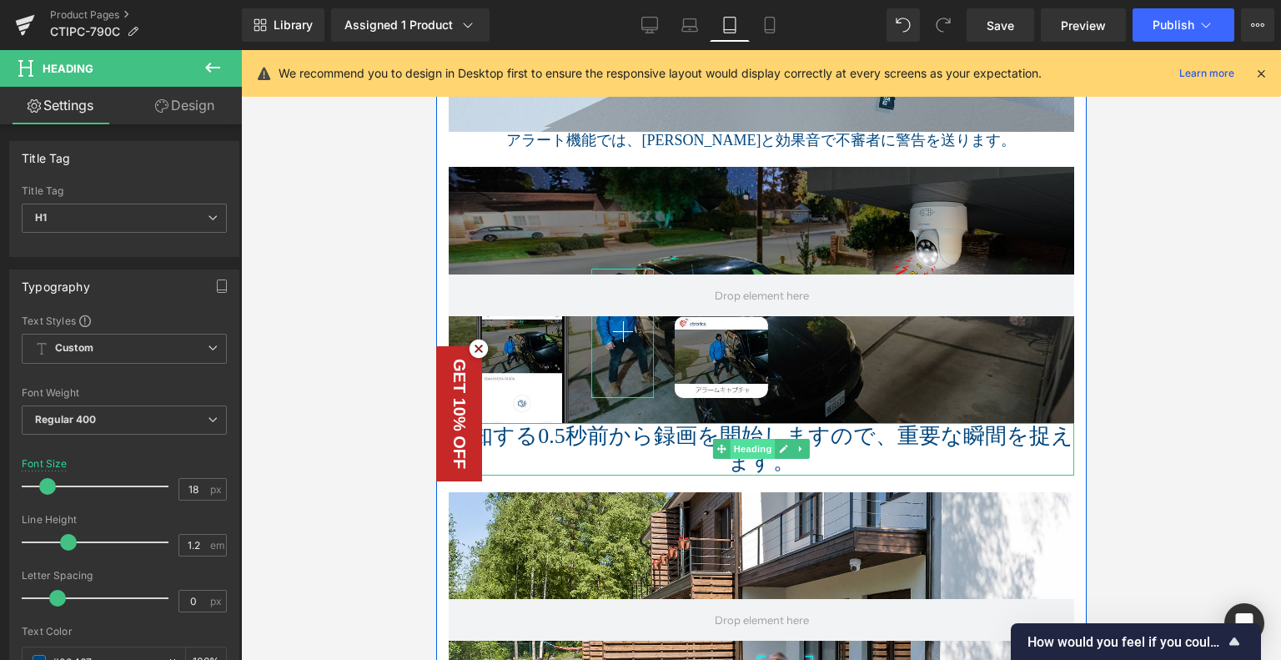
click at [737, 459] on span "Heading" at bounding box center [752, 449] width 45 height 20
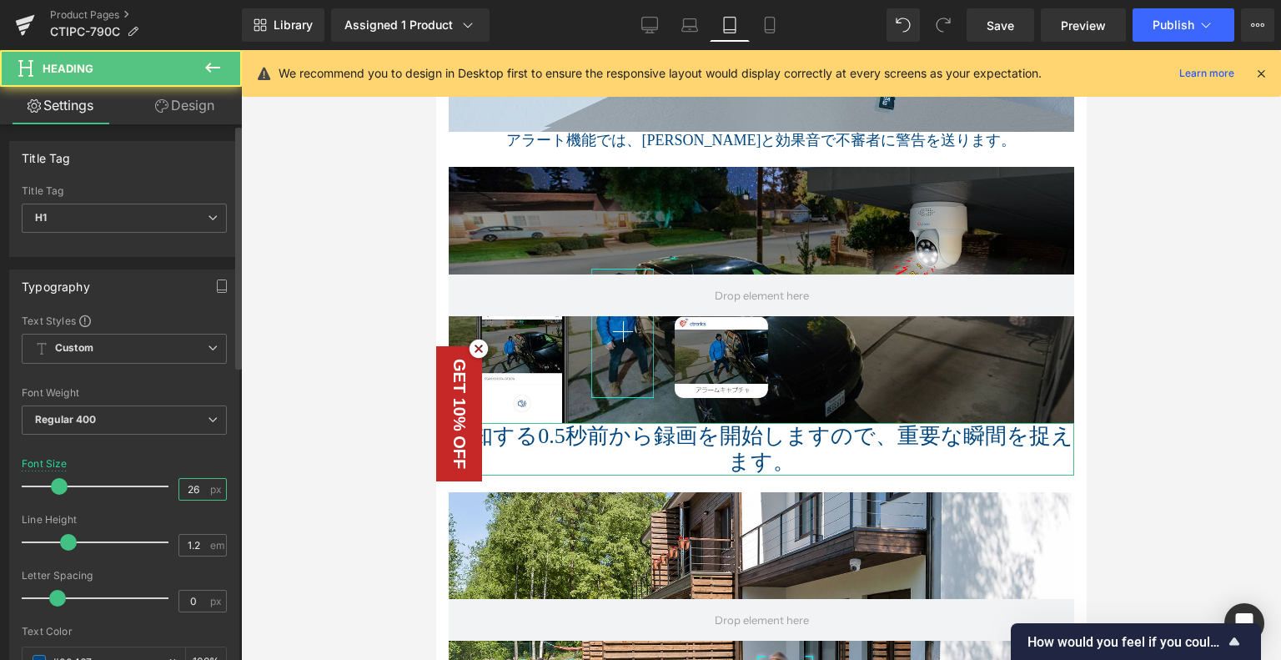
drag, startPoint x: 200, startPoint y: 485, endPoint x: 118, endPoint y: 485, distance: 82.6
click at [117, 485] on div "Font Size 26 px" at bounding box center [124, 486] width 205 height 56
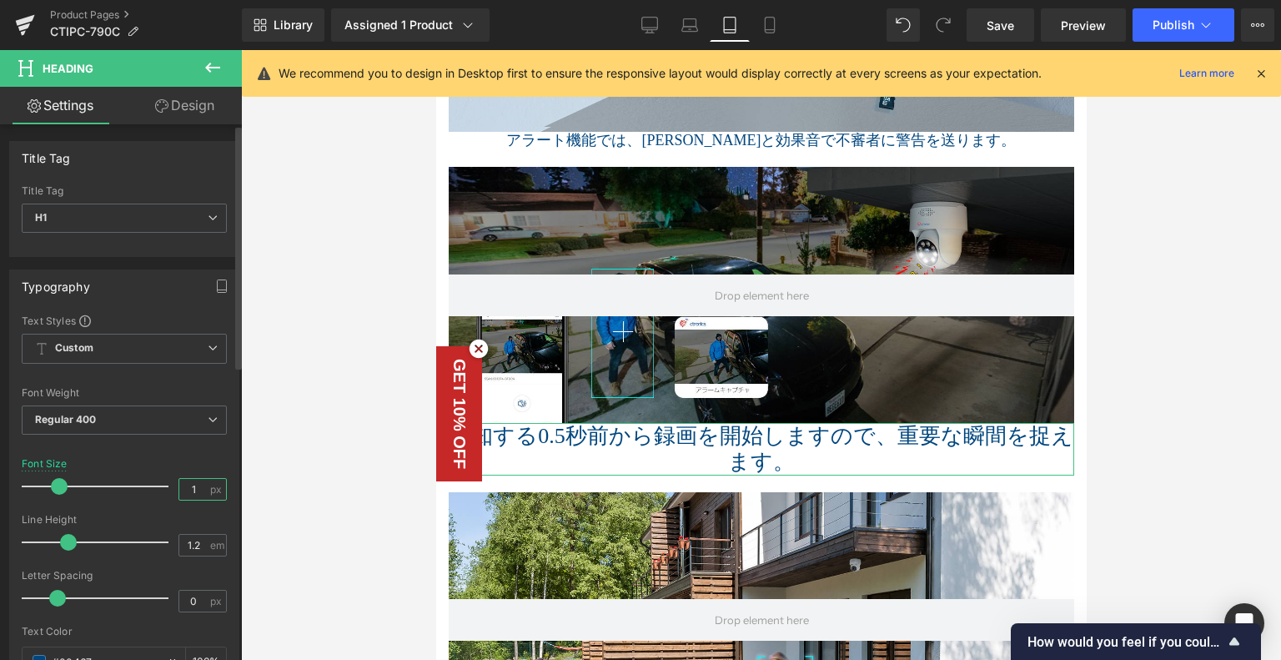
type input "18"
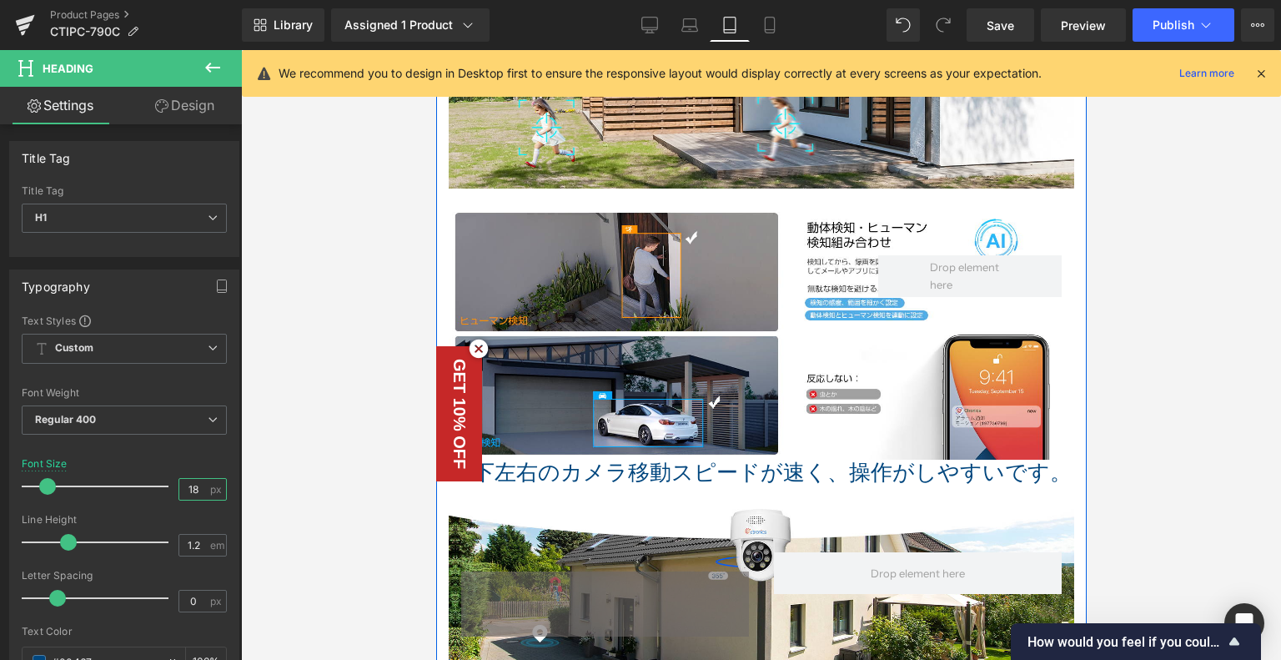
scroll to position [3109, 0]
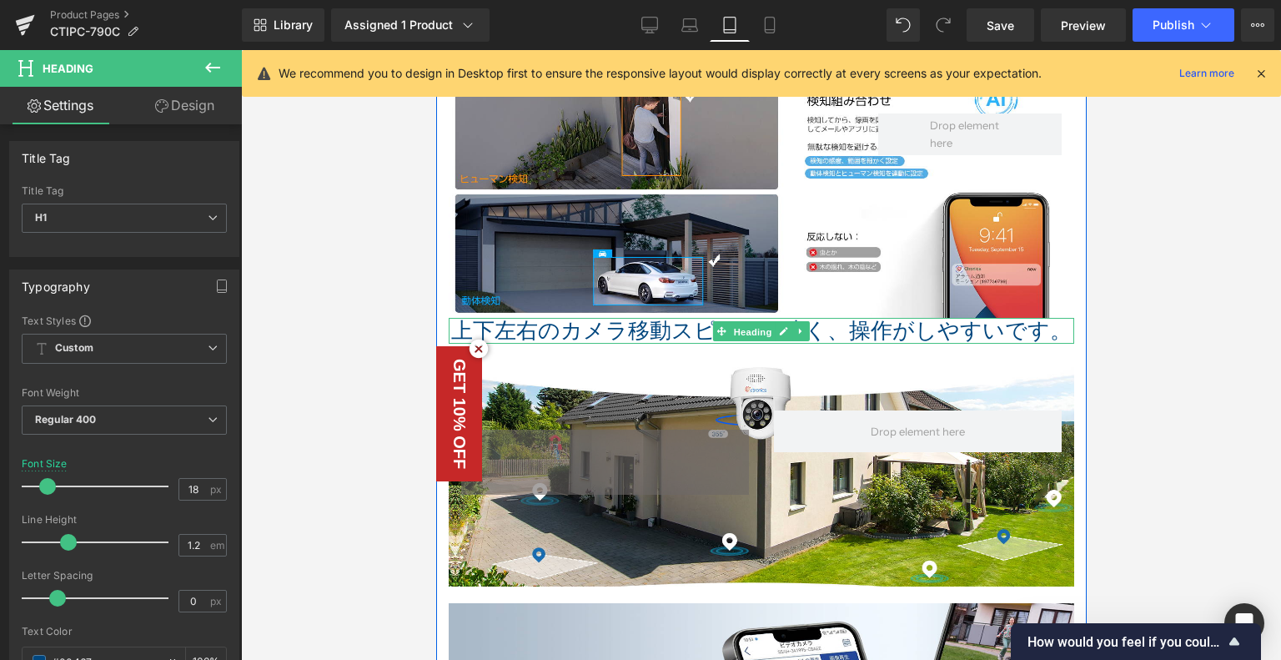
click at [730, 342] on span "Heading" at bounding box center [752, 332] width 45 height 20
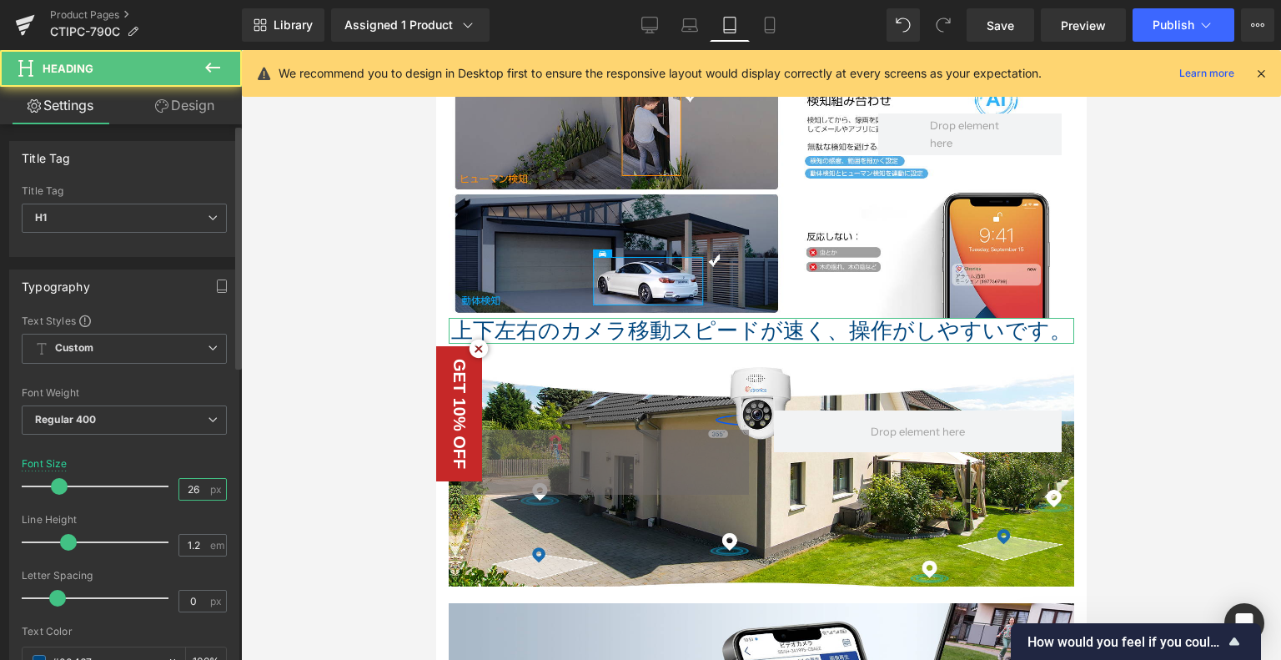
drag, startPoint x: 197, startPoint y: 488, endPoint x: 106, endPoint y: 480, distance: 91.3
click at [102, 480] on div "Font Size 26 px" at bounding box center [124, 486] width 205 height 56
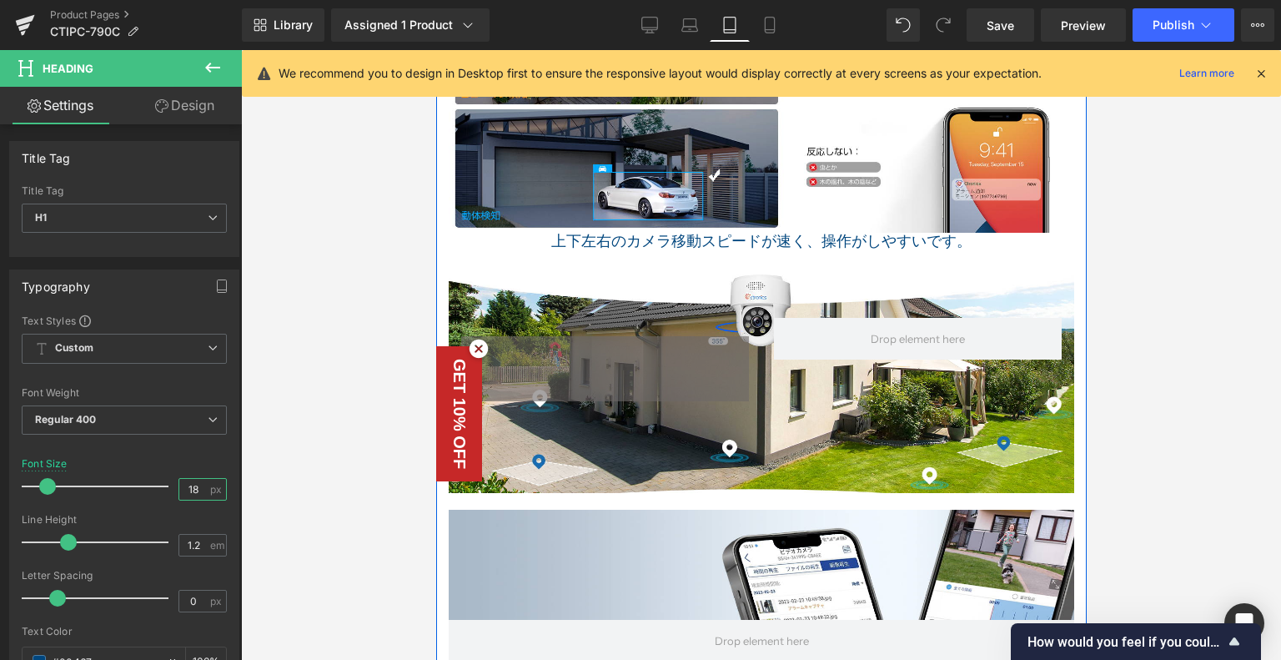
scroll to position [3526, 0]
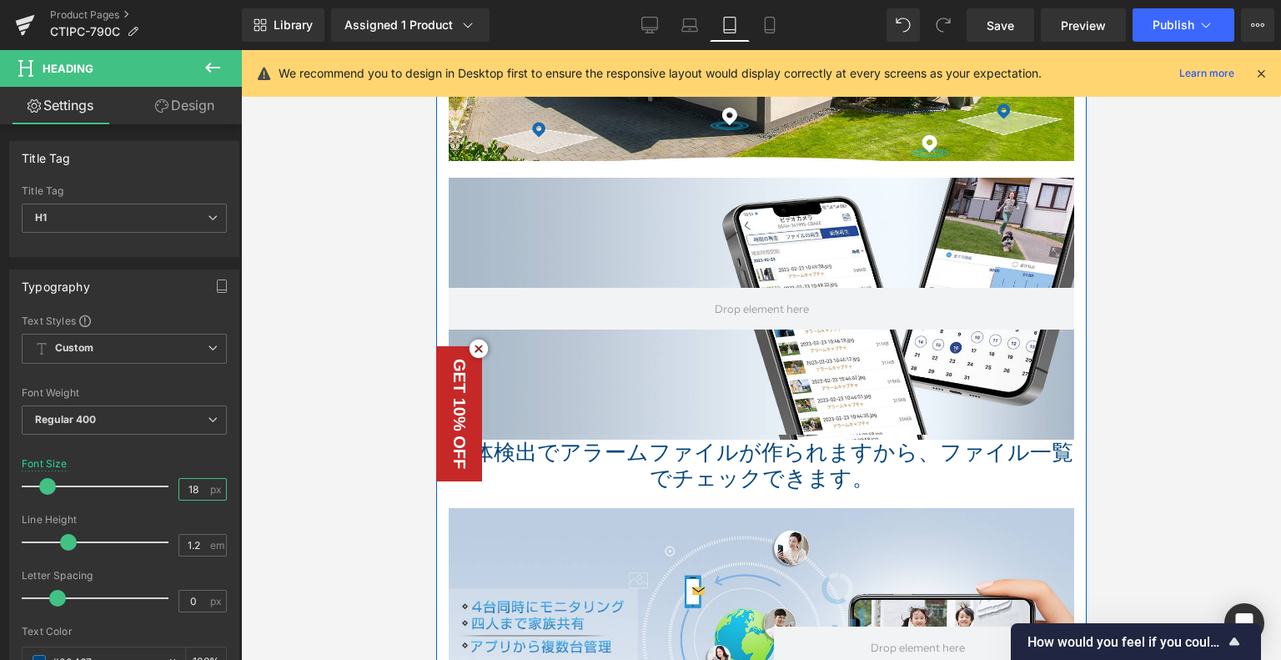
type input "18"
click at [868, 475] on link at bounding box center [877, 465] width 18 height 20
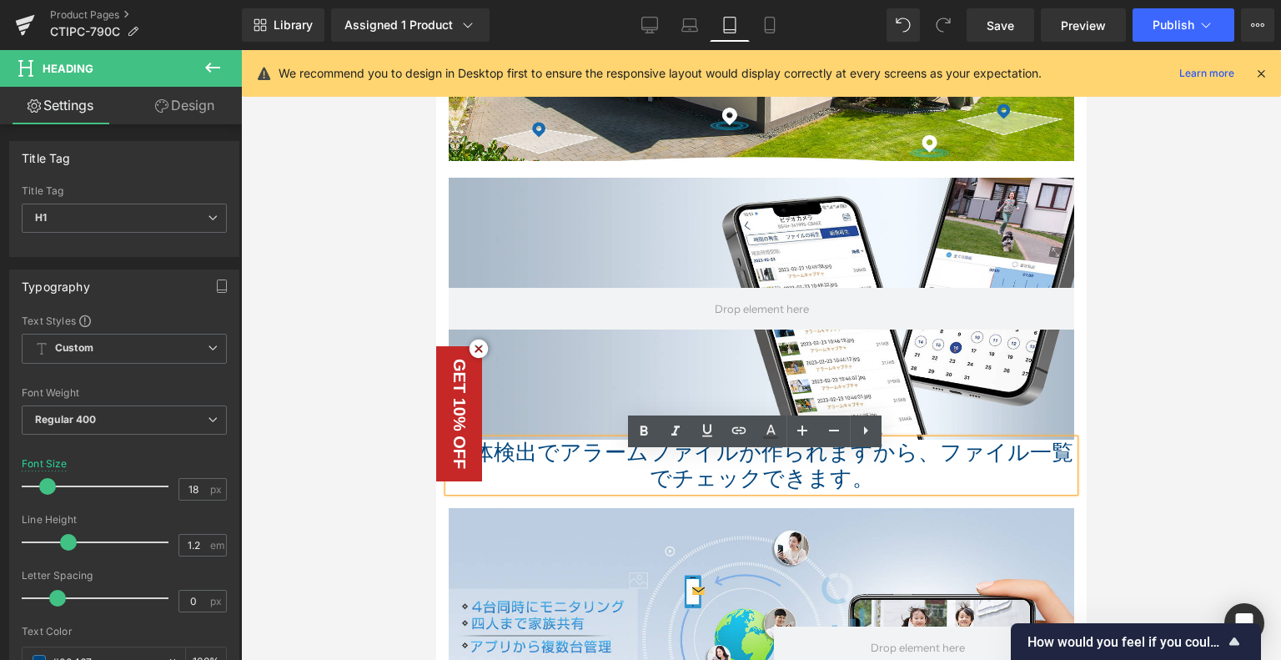
drag, startPoint x: 735, startPoint y: 482, endPoint x: 555, endPoint y: 496, distance: 180.7
click at [735, 482] on h1 "動体検出でアラームファイルが作られますから、ファイル一覧でチェックできます。" at bounding box center [761, 466] width 626 height 52
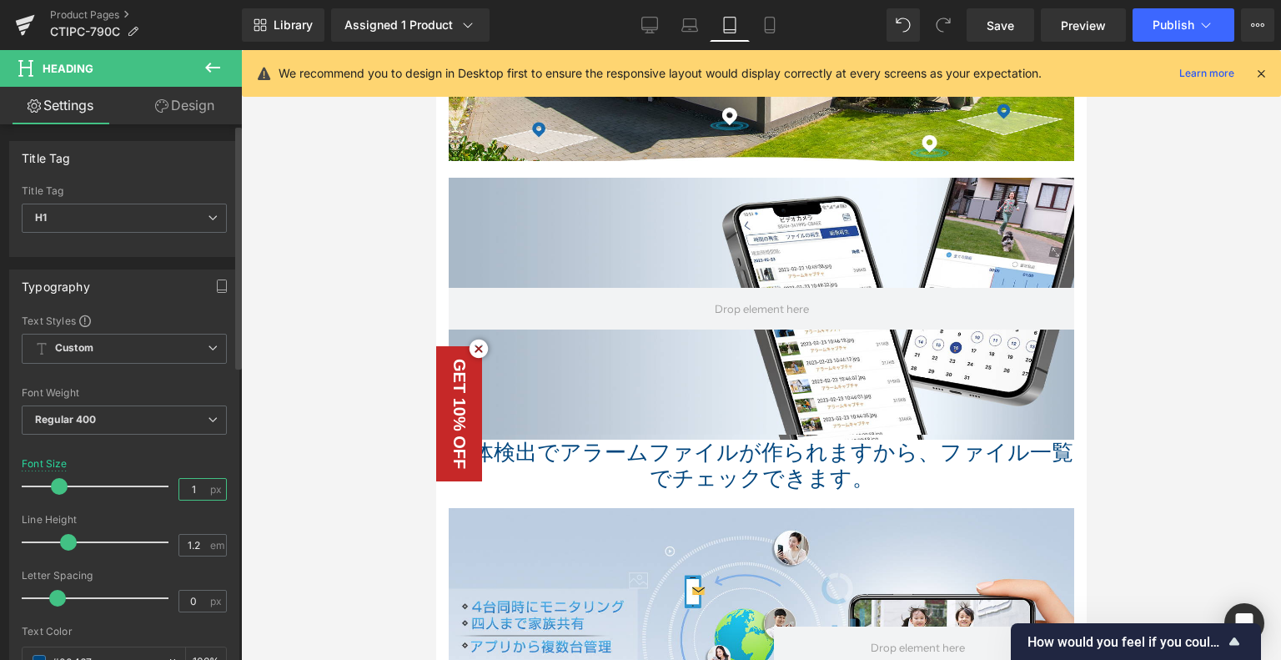
drag, startPoint x: 197, startPoint y: 480, endPoint x: 80, endPoint y: 483, distance: 116.8
click at [80, 483] on div "Font Size 1 px" at bounding box center [124, 486] width 205 height 56
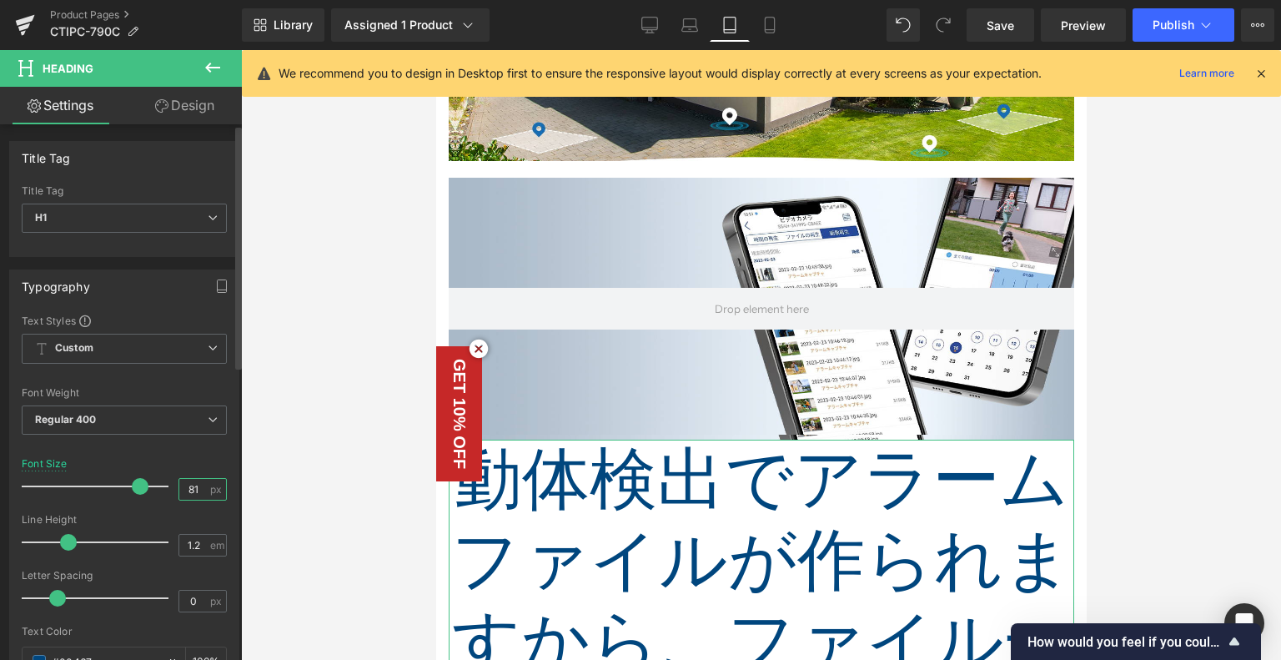
drag, startPoint x: 194, startPoint y: 483, endPoint x: 119, endPoint y: 485, distance: 74.3
click at [120, 485] on div "Font Size 81 px" at bounding box center [124, 486] width 205 height 56
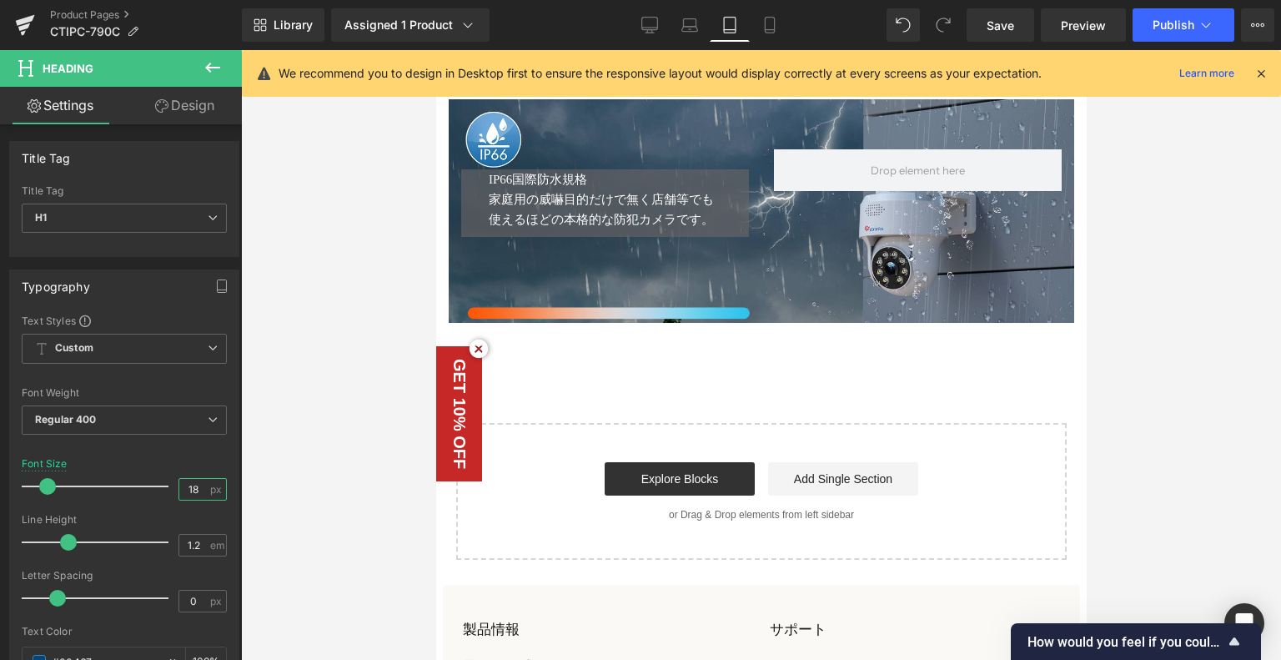
scroll to position [4694, 0]
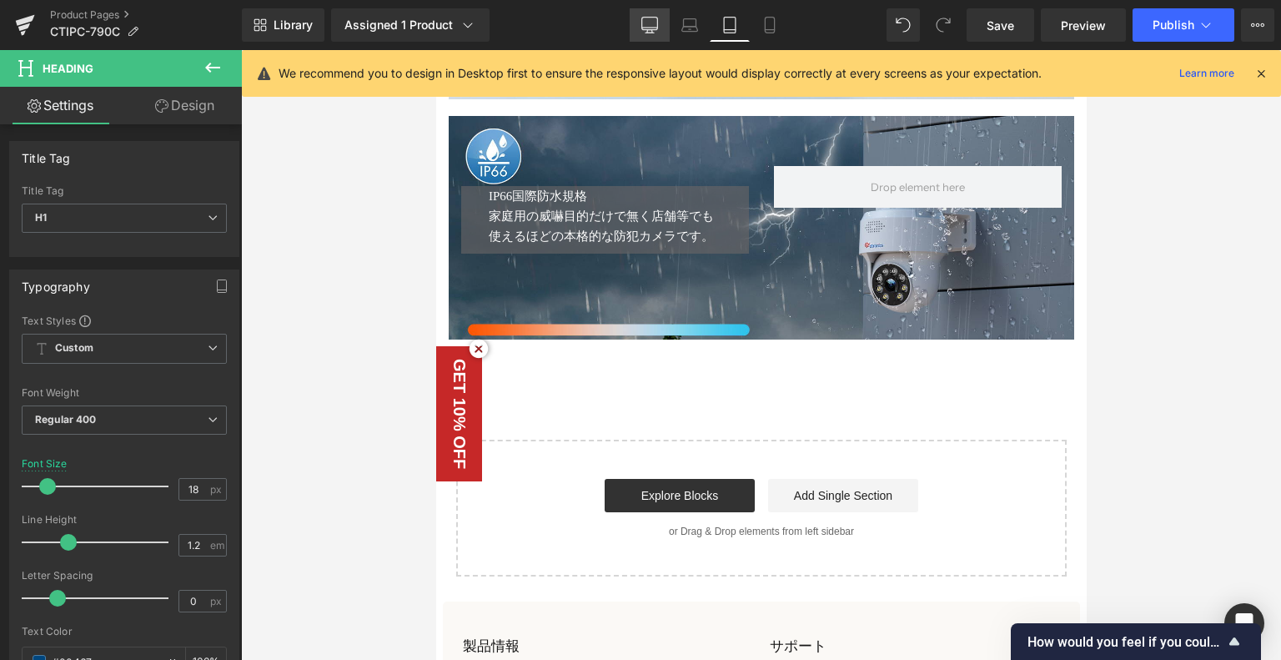
click at [650, 22] on icon at bounding box center [649, 25] width 17 height 17
type input "26"
type input "100"
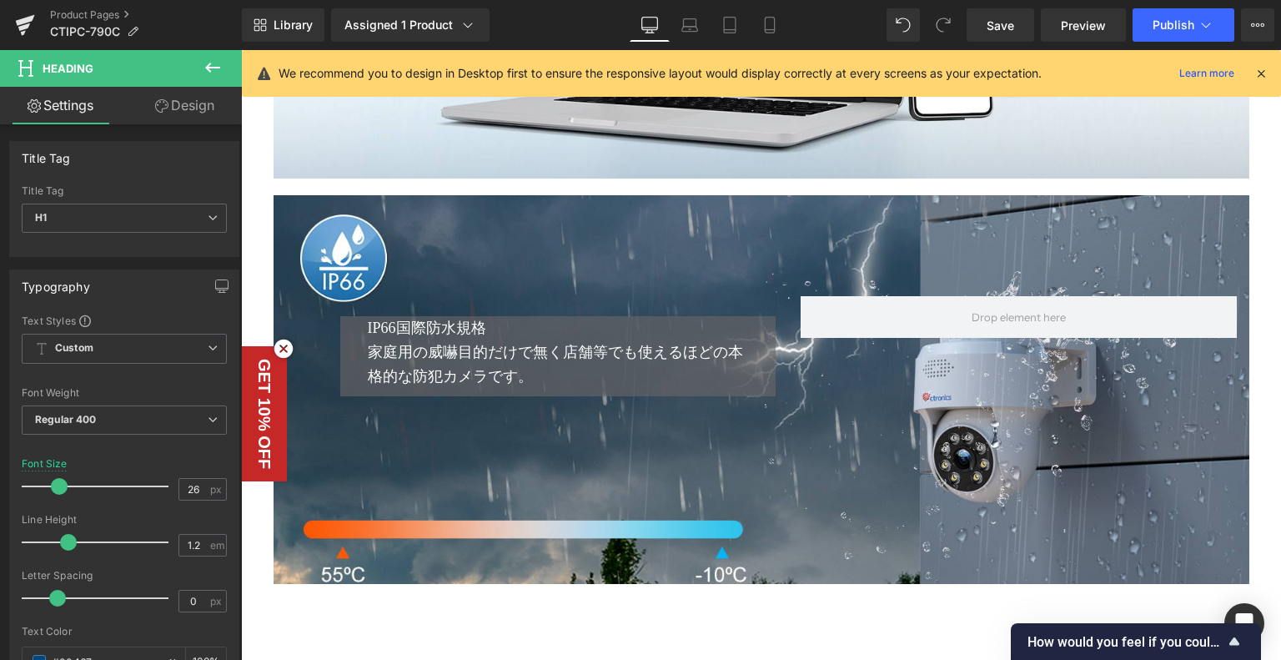
scroll to position [6501, 0]
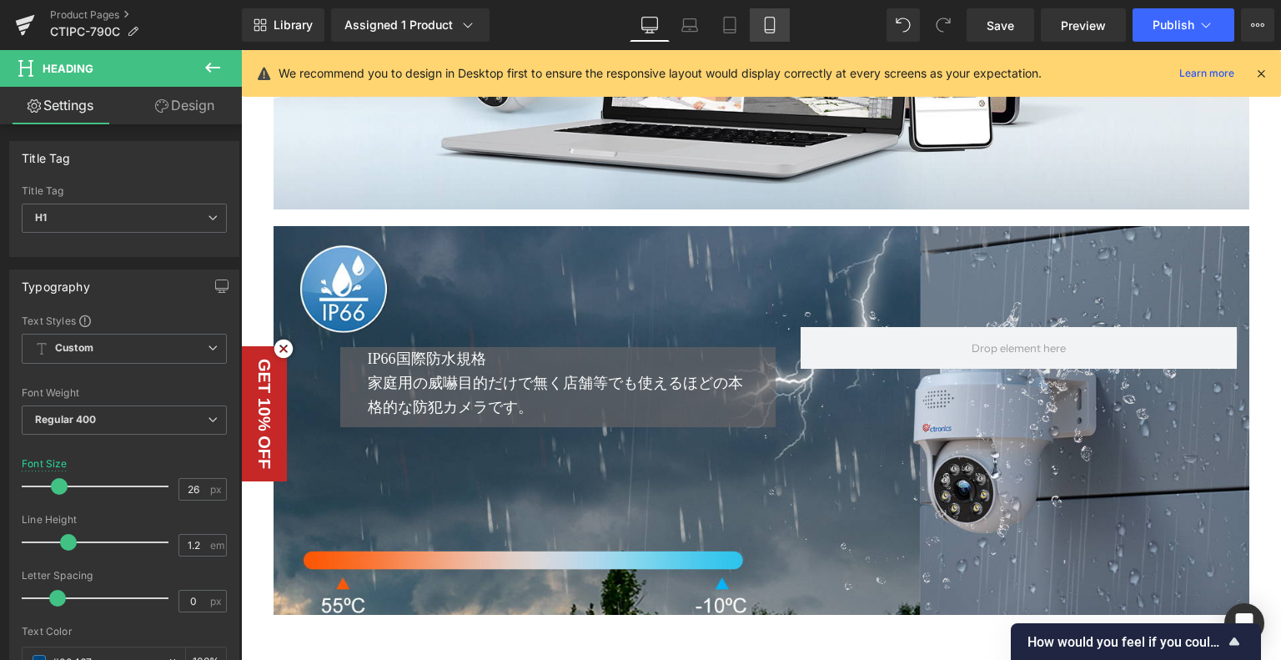
click at [774, 22] on icon at bounding box center [769, 26] width 9 height 16
type input "16"
type input "100"
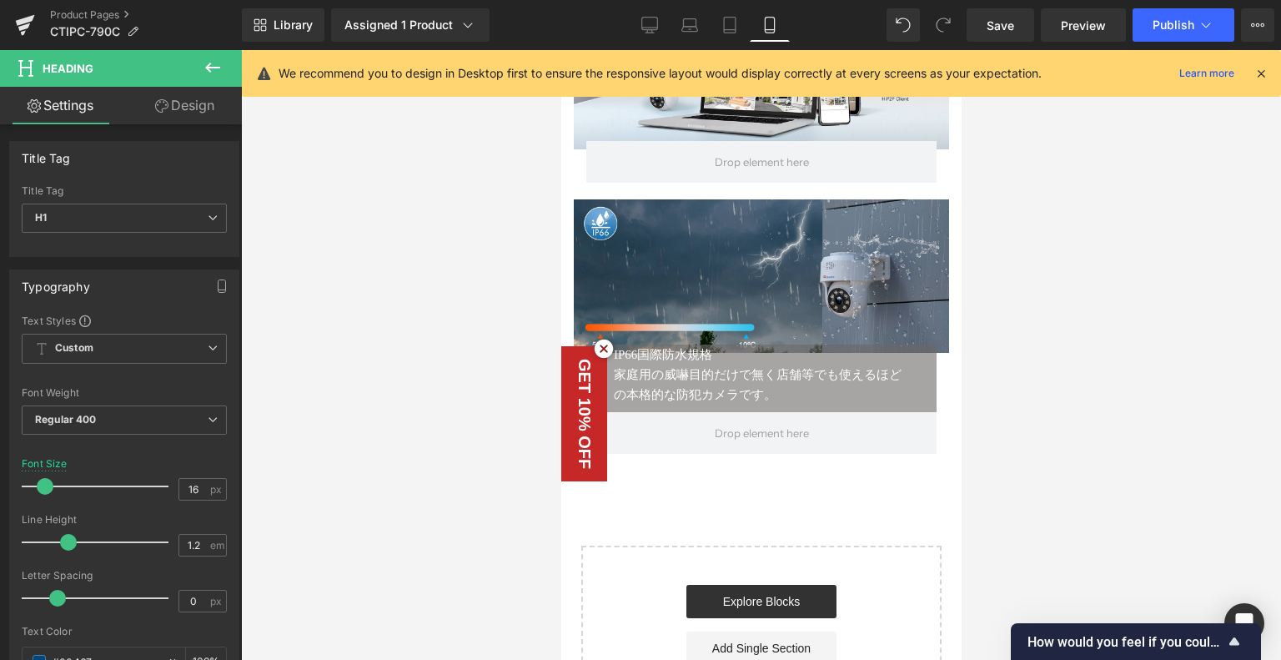
scroll to position [3904, 0]
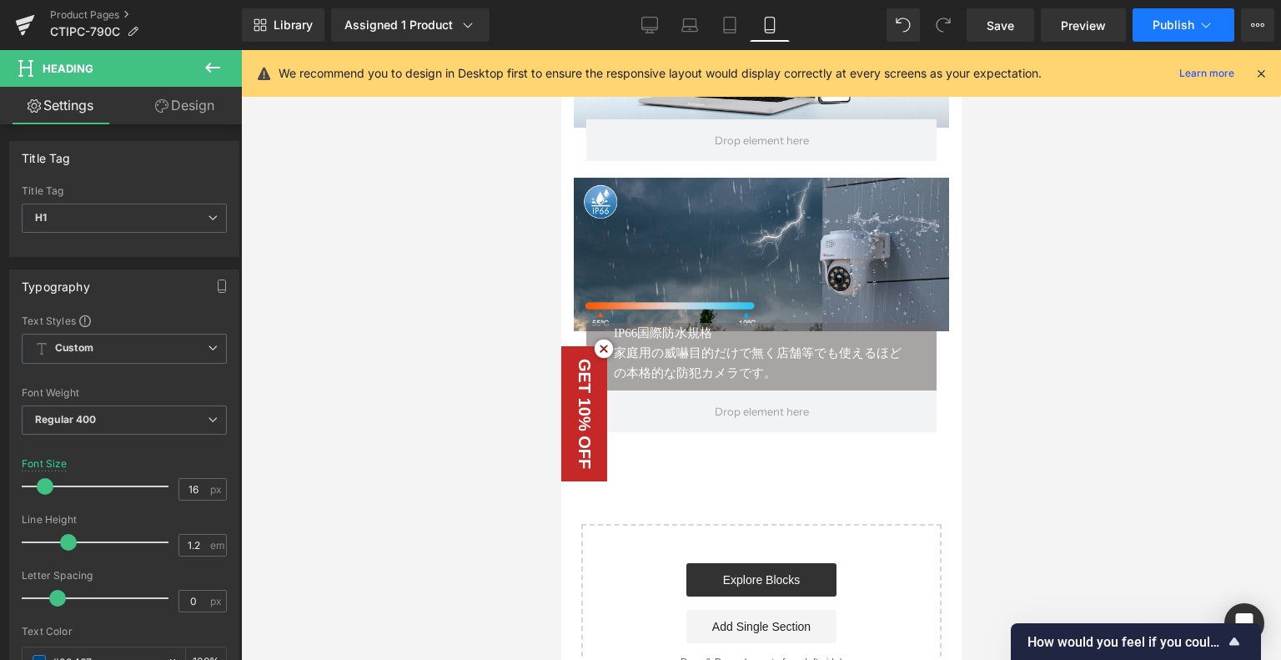
click at [1220, 17] on button "Publish" at bounding box center [1184, 24] width 102 height 33
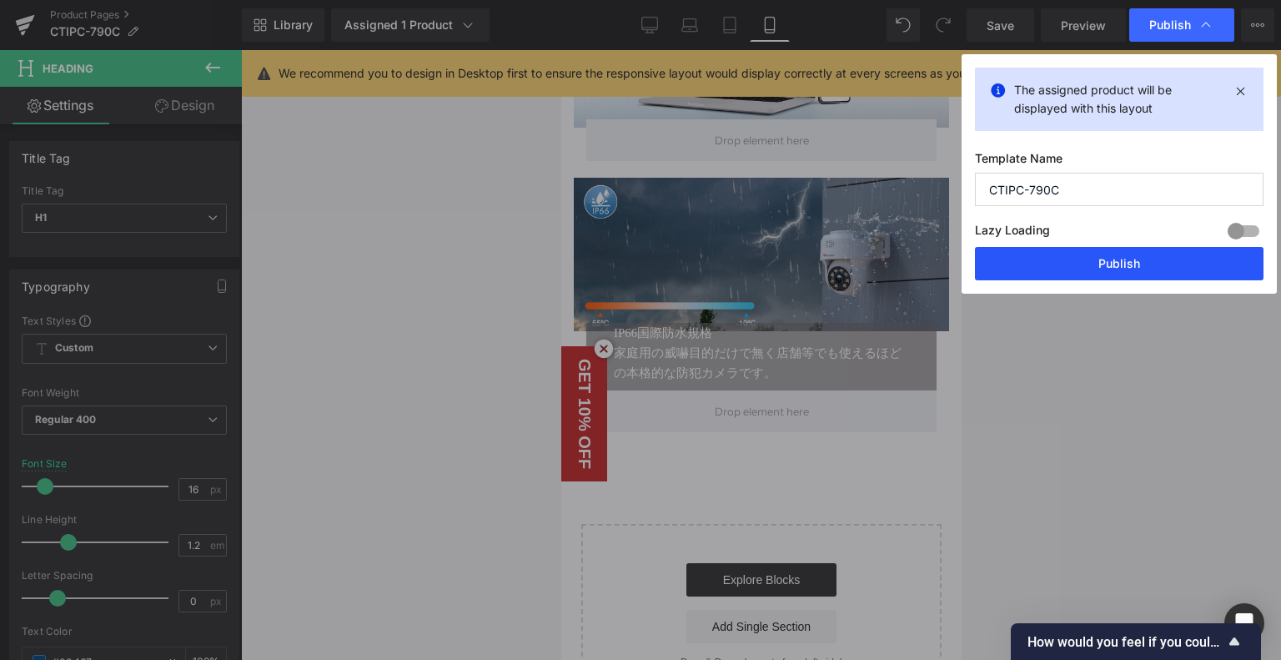
drag, startPoint x: 1078, startPoint y: 250, endPoint x: 58, endPoint y: 566, distance: 1067.3
click at [1078, 250] on button "Publish" at bounding box center [1119, 263] width 289 height 33
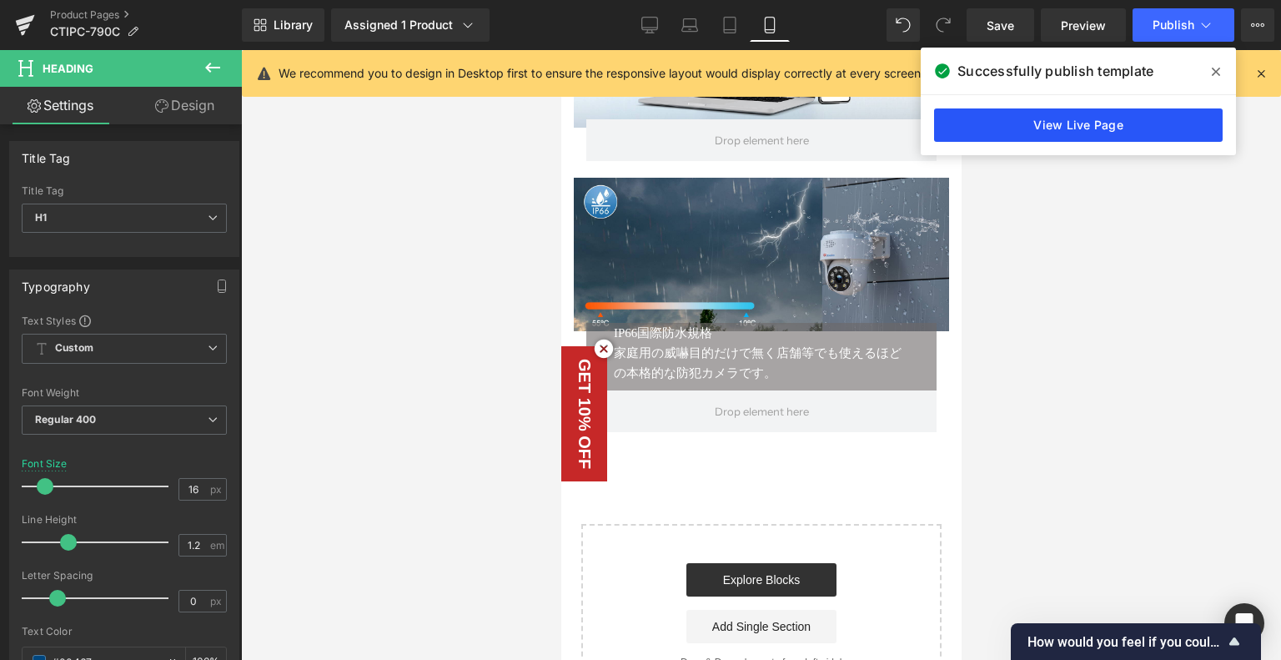
click at [1054, 132] on link "View Live Page" at bounding box center [1078, 124] width 289 height 33
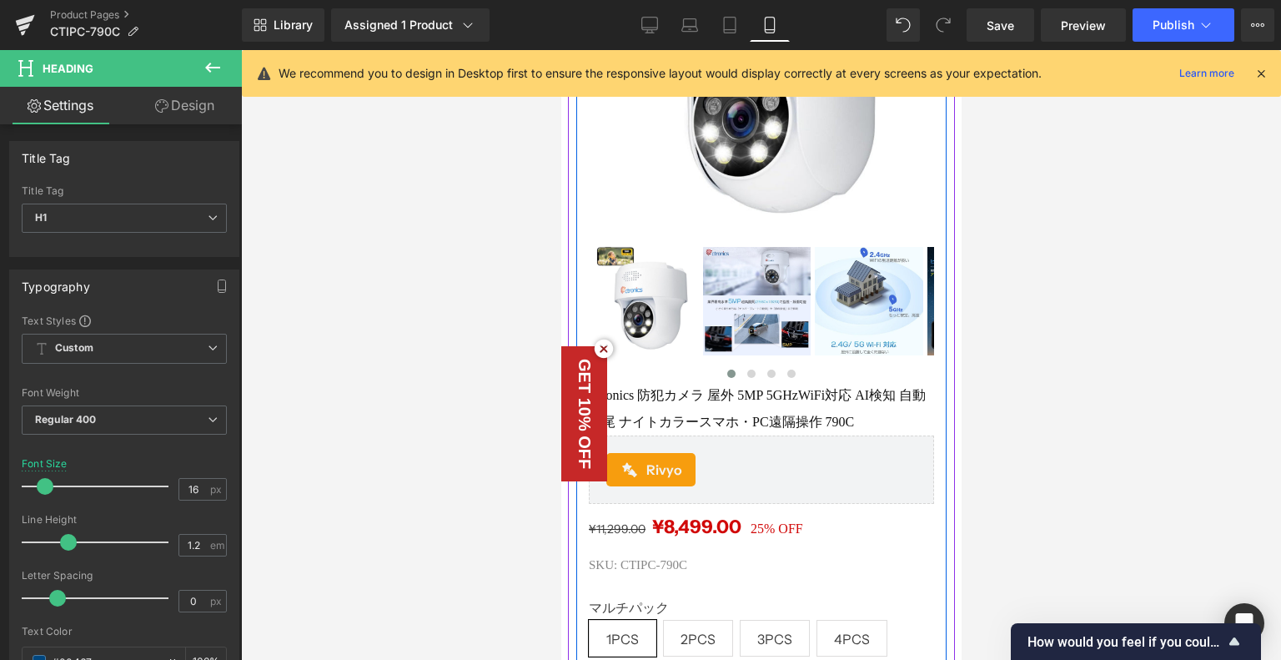
scroll to position [334, 0]
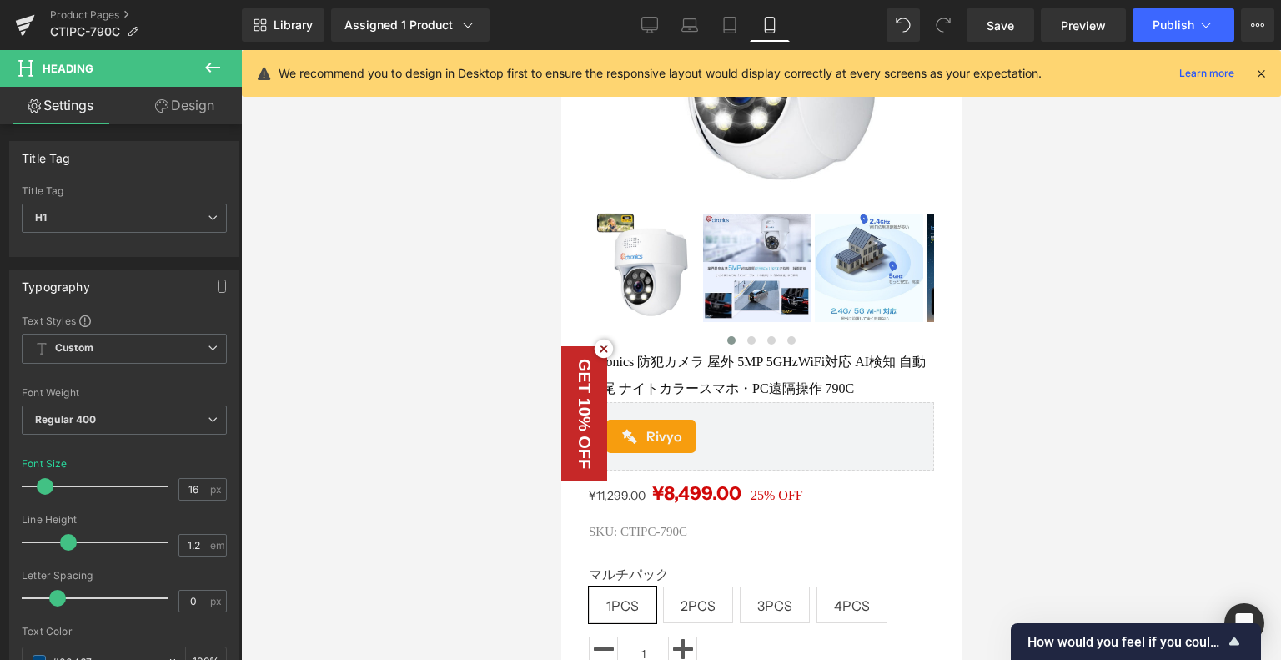
drag, startPoint x: 652, startPoint y: 28, endPoint x: 699, endPoint y: 75, distance: 66.1
click at [652, 28] on icon at bounding box center [649, 25] width 17 height 17
type input "26"
type input "100"
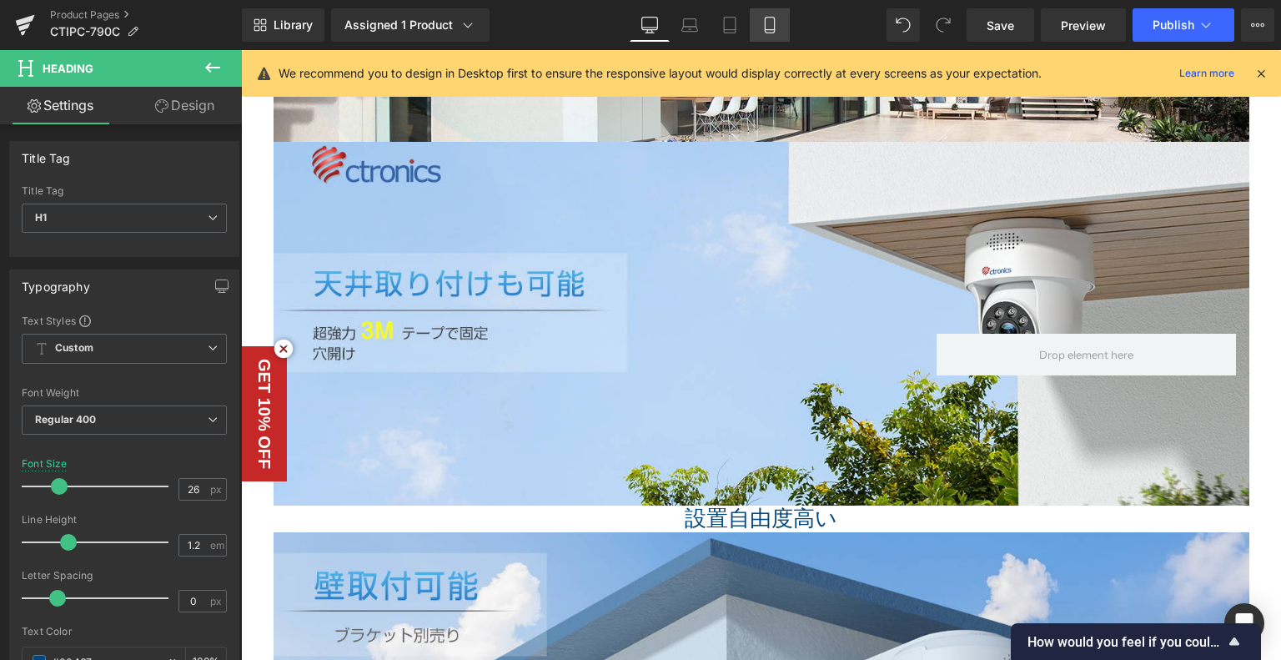
click at [754, 27] on link "Mobile" at bounding box center [770, 24] width 40 height 33
type input "16"
type input "100"
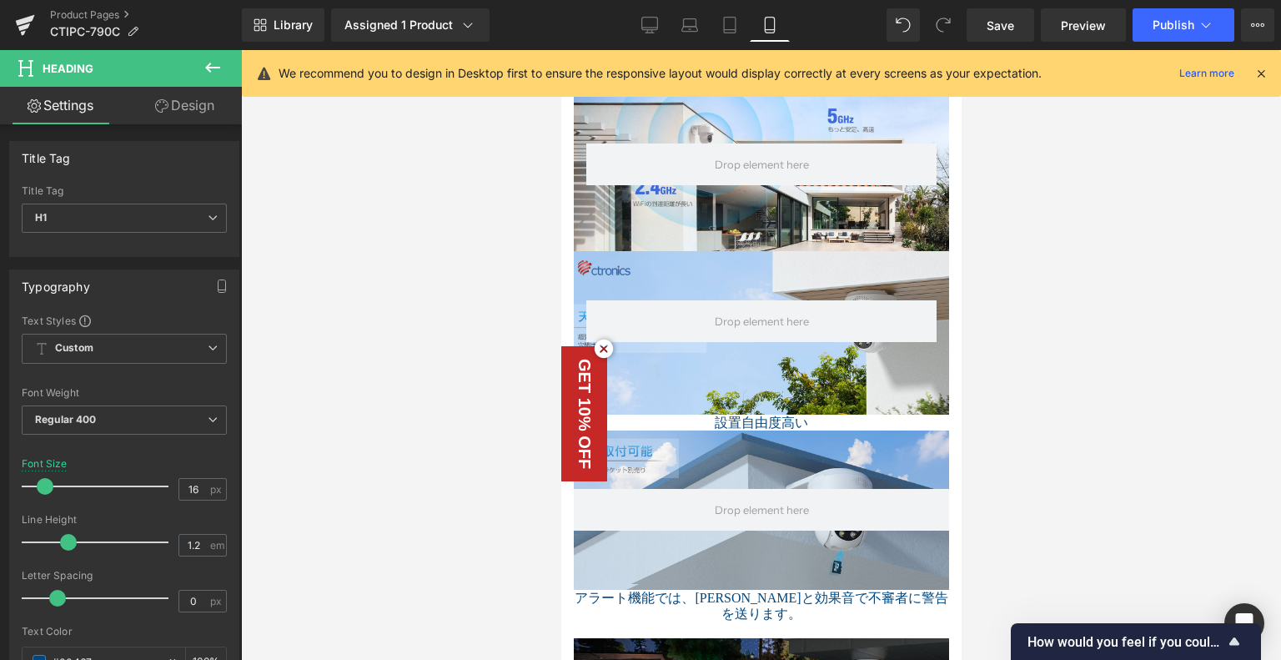
scroll to position [1824, 0]
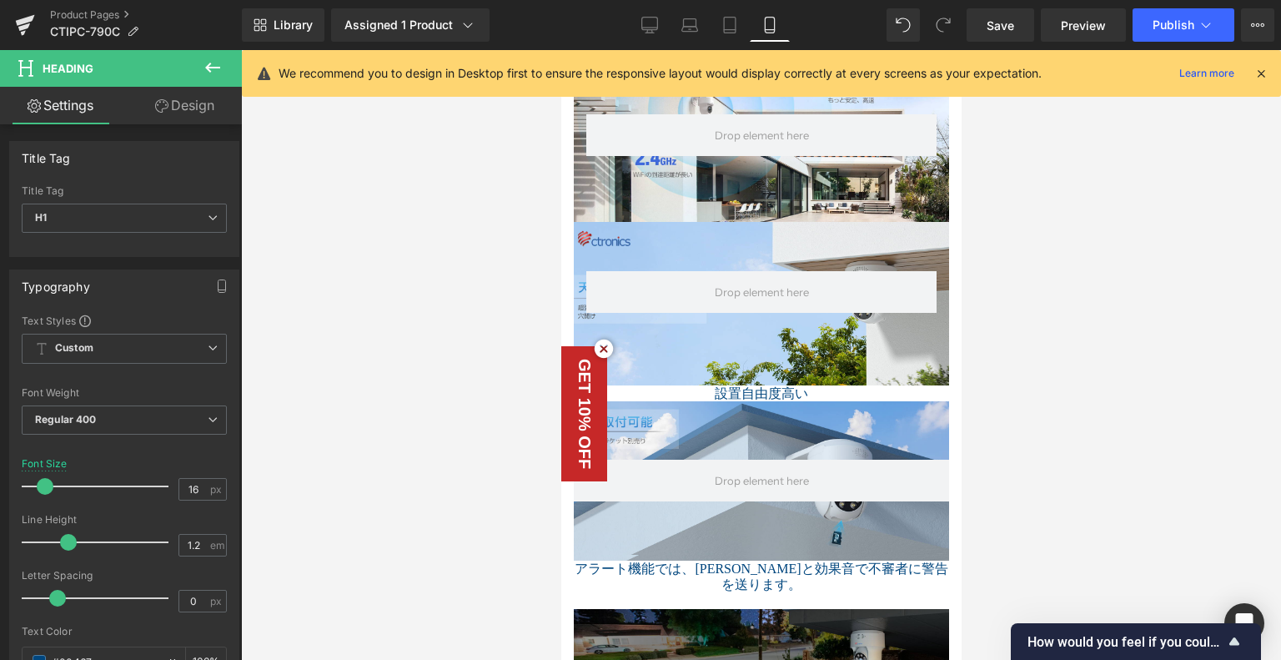
click at [705, 385] on div "設置自由度高い Heading" at bounding box center [760, 393] width 375 height 16
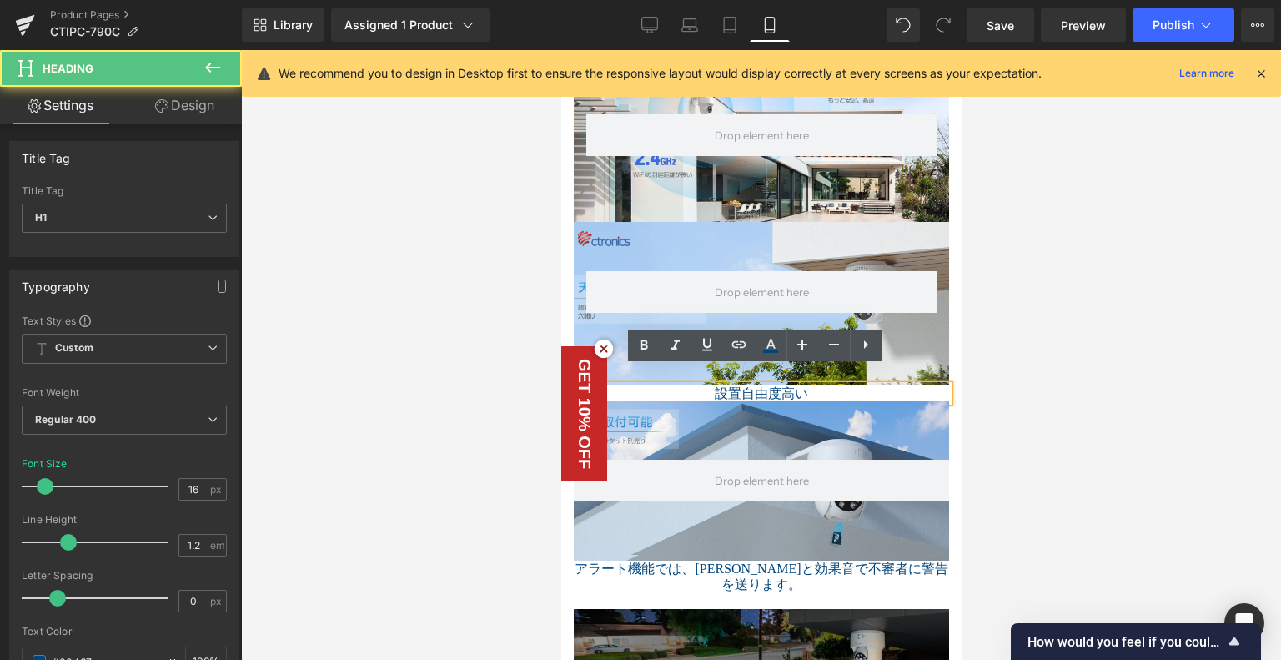
click at [712, 385] on h1 "設置自由度高い" at bounding box center [760, 393] width 375 height 16
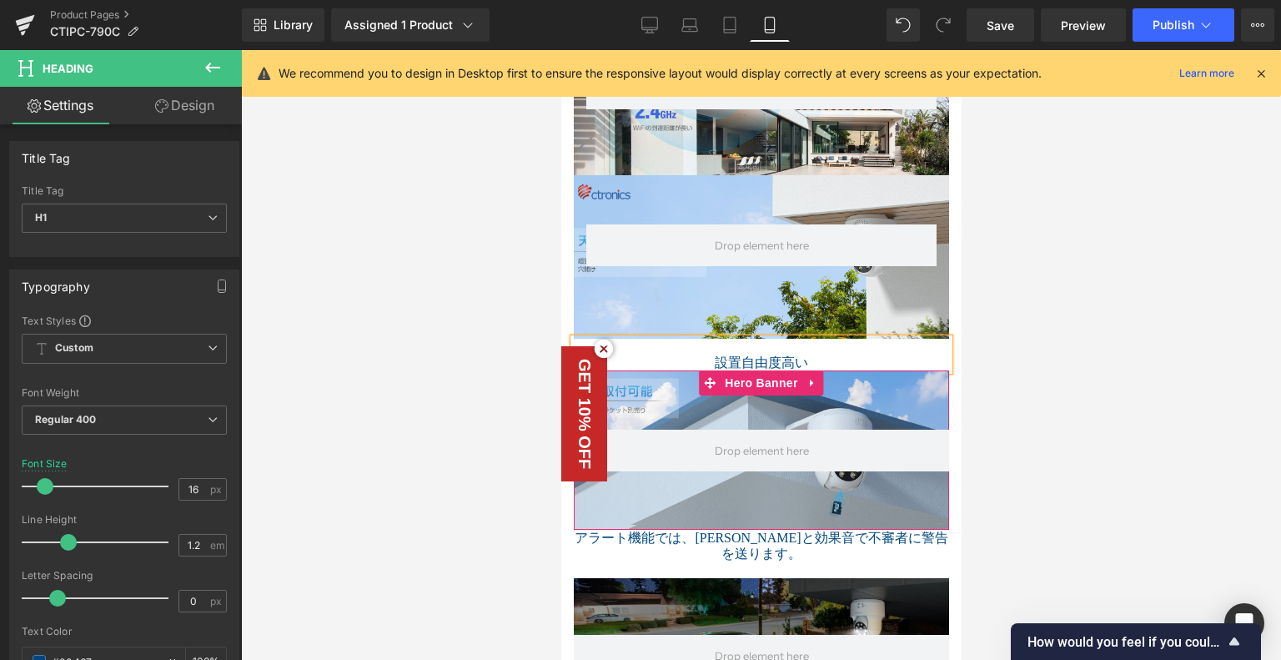
scroll to position [1907, 0]
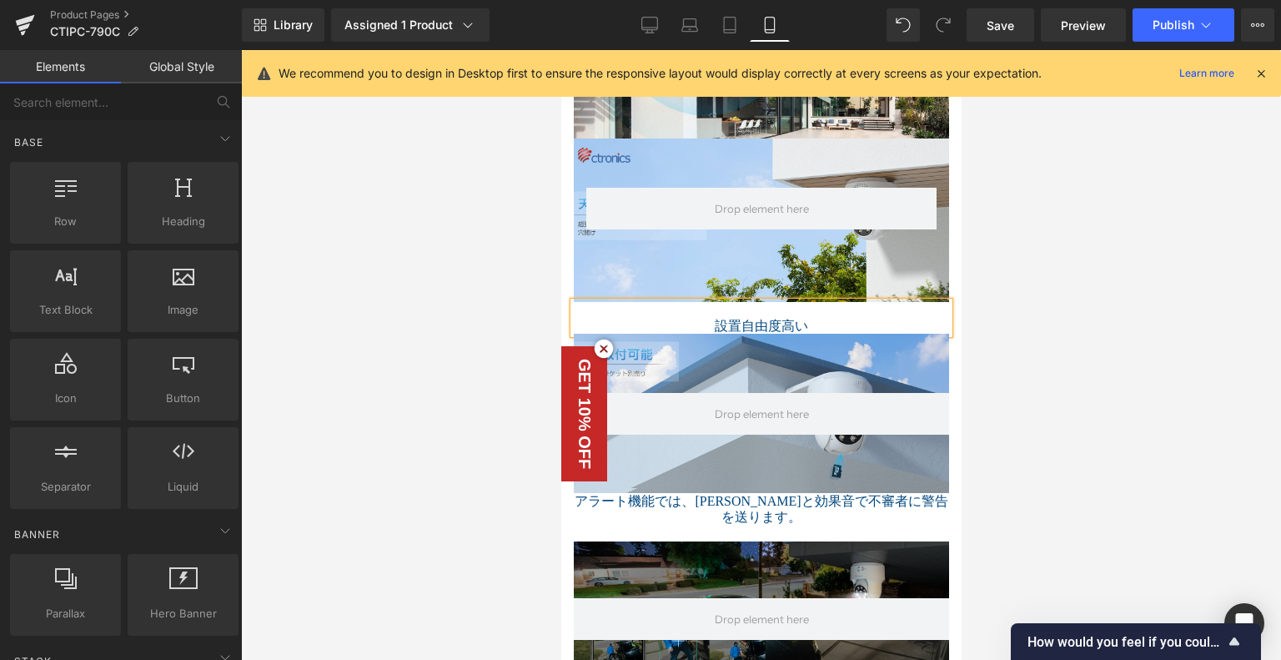
click at [603, 353] on icon at bounding box center [603, 349] width 18 height 18
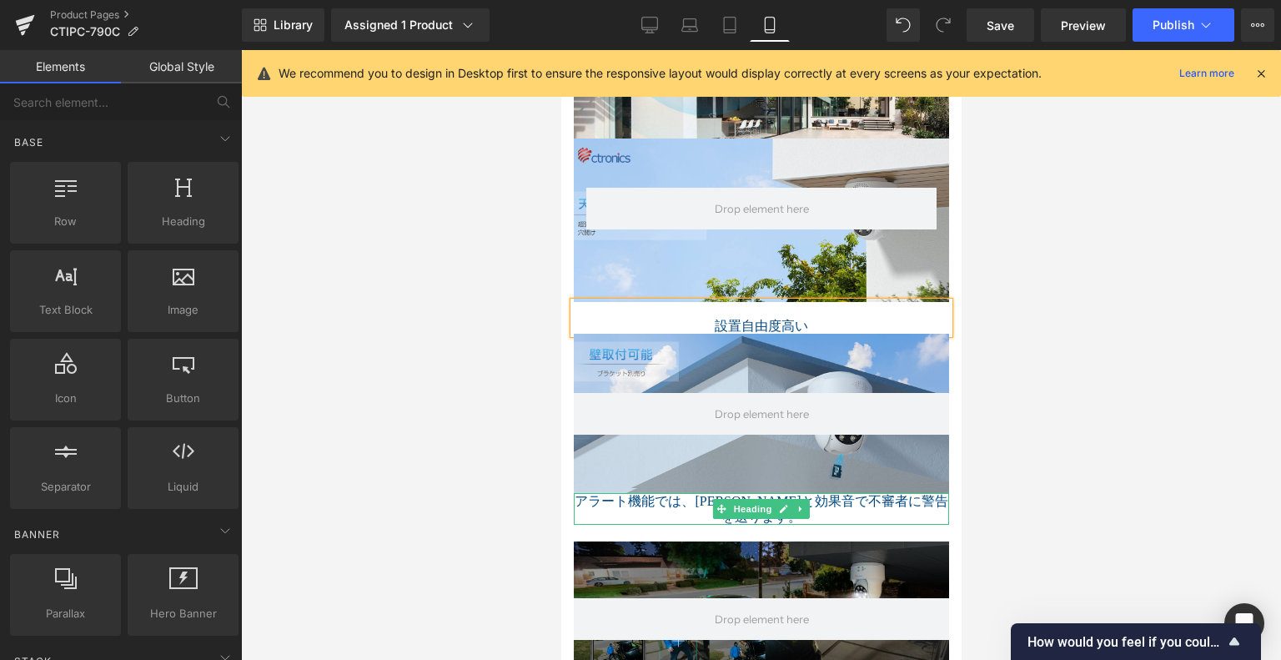
click at [579, 493] on h1 "アラート機能では、ライトと効果音で不審者に警告を送ります。" at bounding box center [760, 509] width 375 height 32
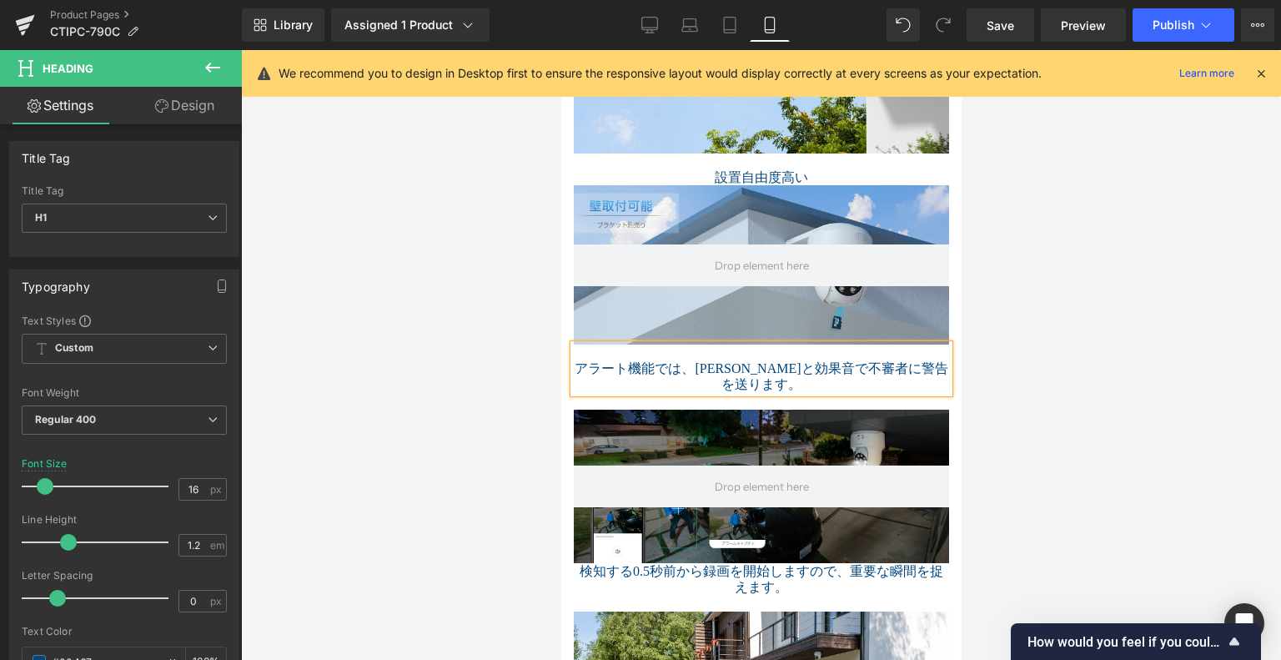
scroll to position [2074, 0]
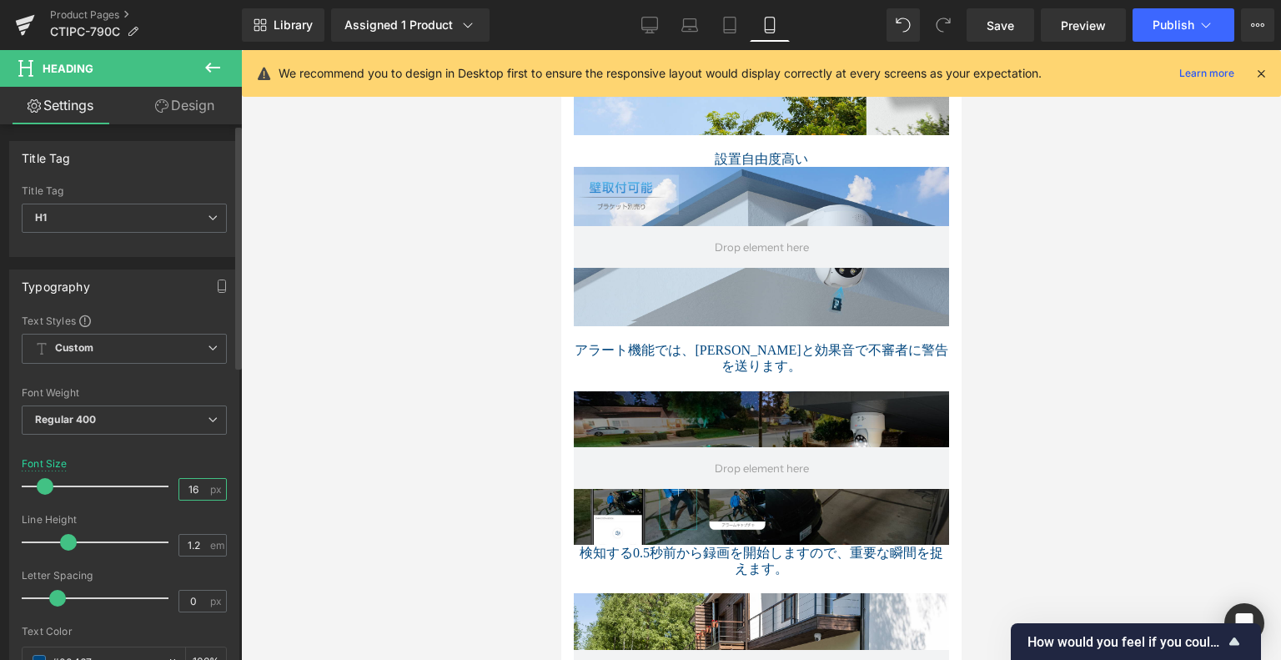
drag, startPoint x: 185, startPoint y: 482, endPoint x: 197, endPoint y: 482, distance: 11.7
click at [197, 482] on input "16" at bounding box center [193, 489] width 29 height 21
type input "15"
click at [193, 463] on div "Font Size 15 px" at bounding box center [124, 486] width 205 height 56
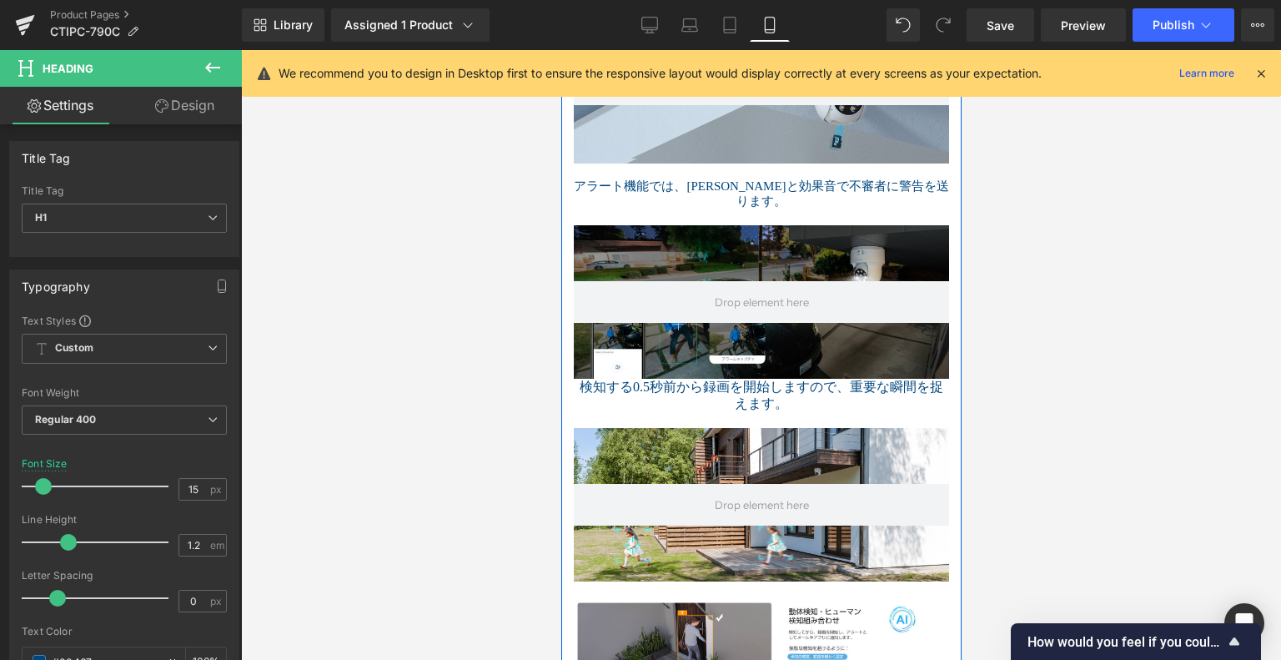
scroll to position [2241, 0]
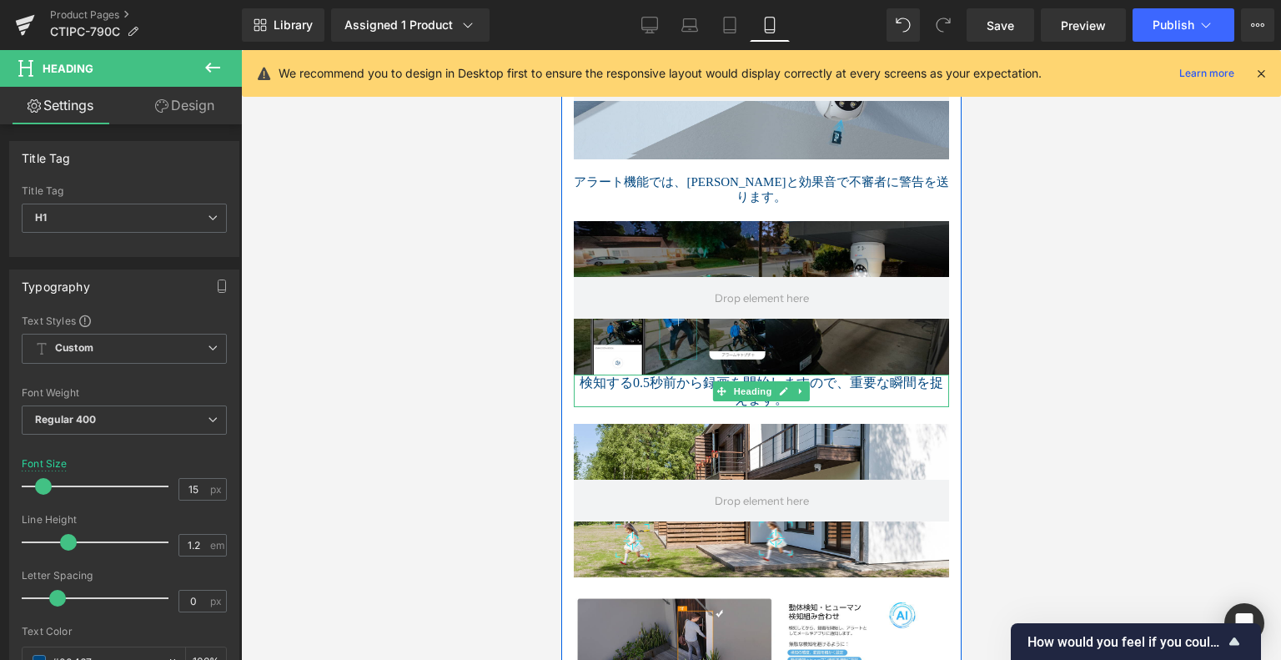
click at [575, 375] on h1 "検知する0.5秒前から録画を開始しますので、重要な瞬間を捉えます。" at bounding box center [760, 391] width 375 height 32
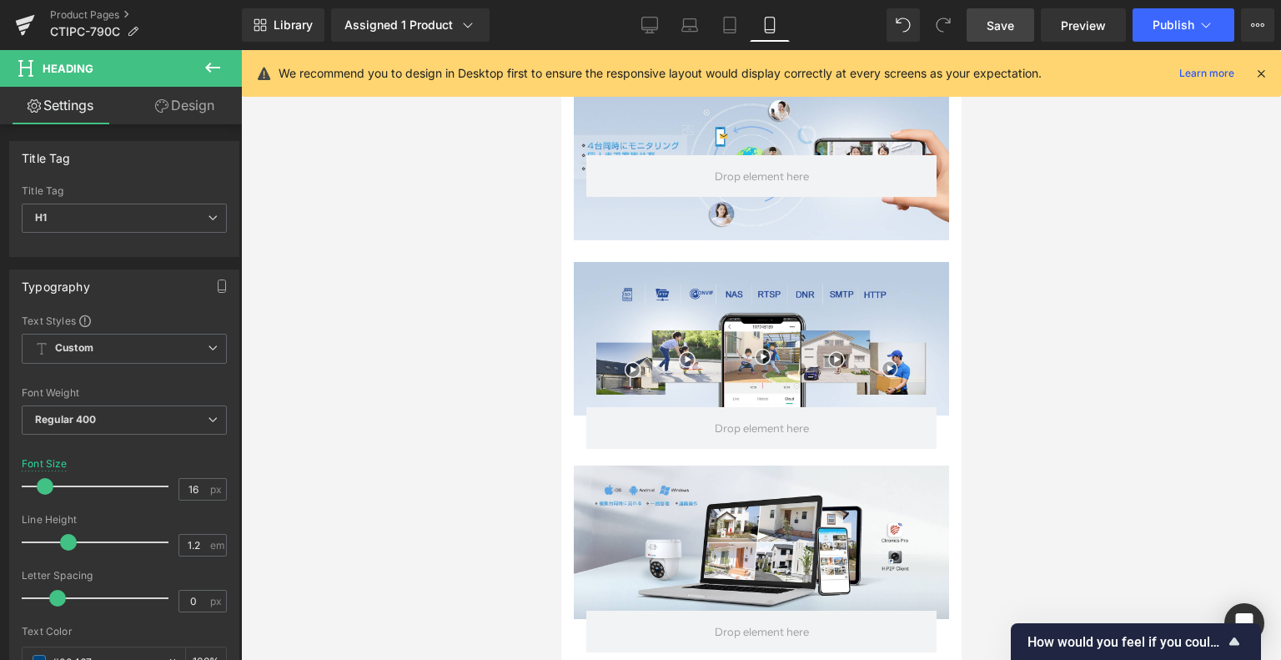
scroll to position [3742, 0]
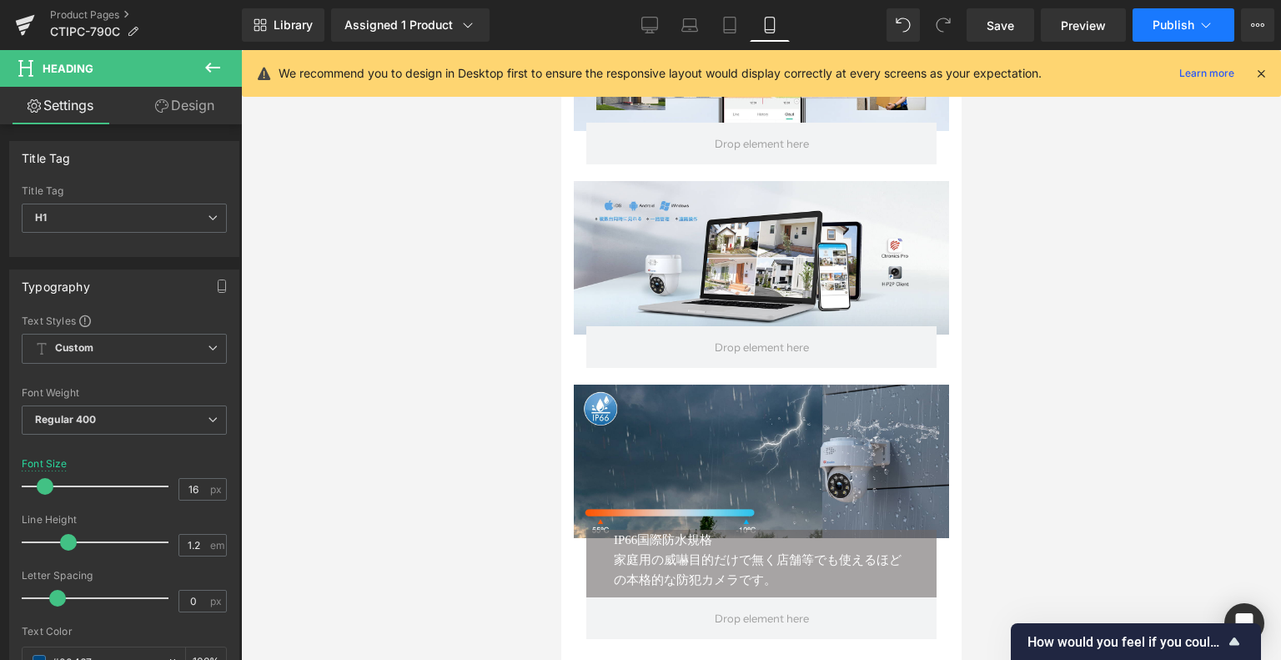
click at [1178, 22] on span "Publish" at bounding box center [1174, 24] width 42 height 13
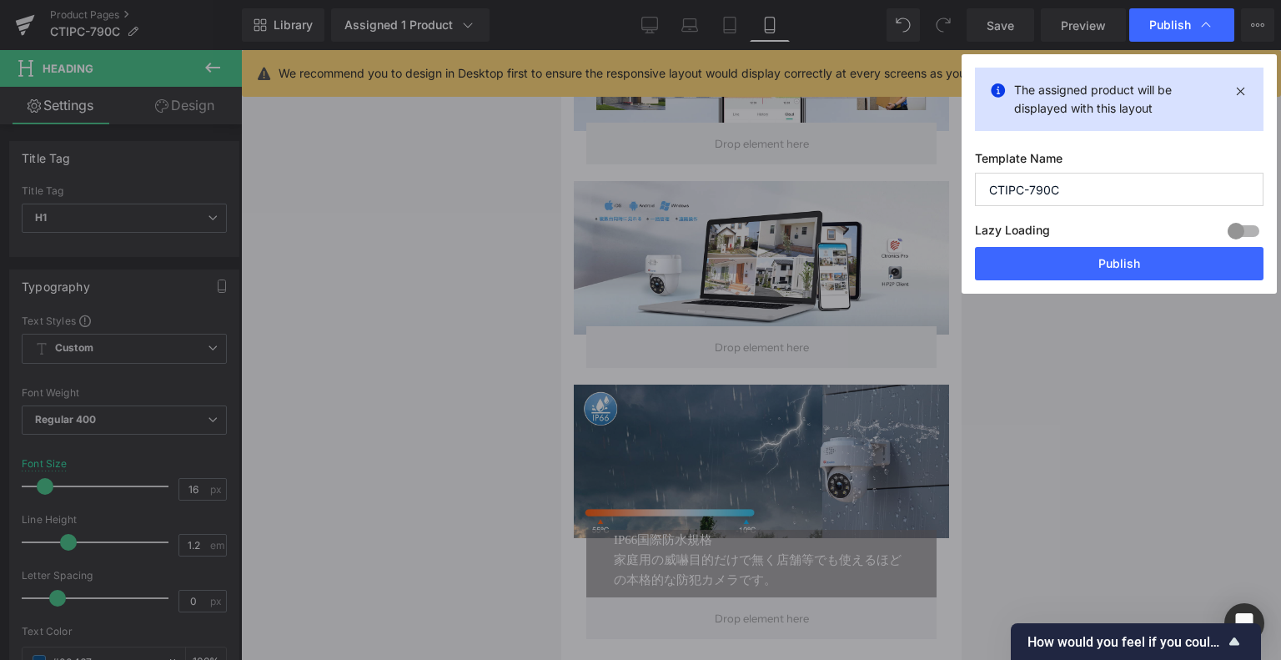
click at [1124, 256] on button "Publish" at bounding box center [1119, 263] width 289 height 33
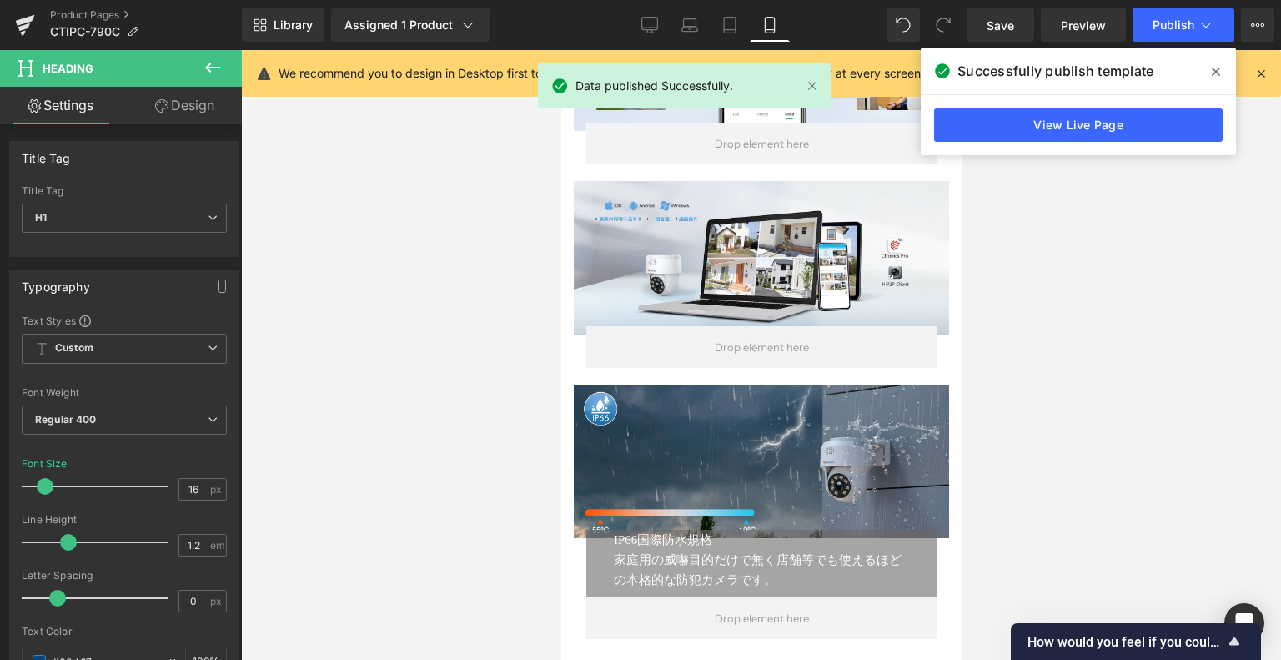
click at [1119, 128] on link "View Live Page" at bounding box center [1078, 124] width 289 height 33
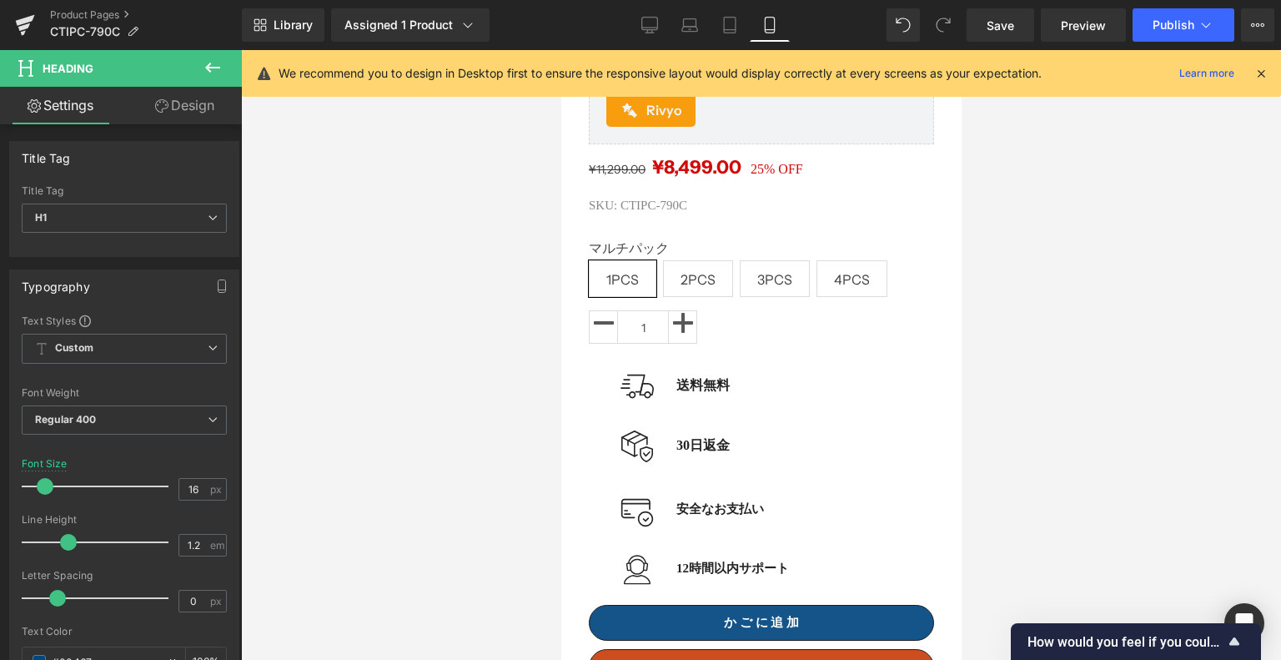
scroll to position [236, 0]
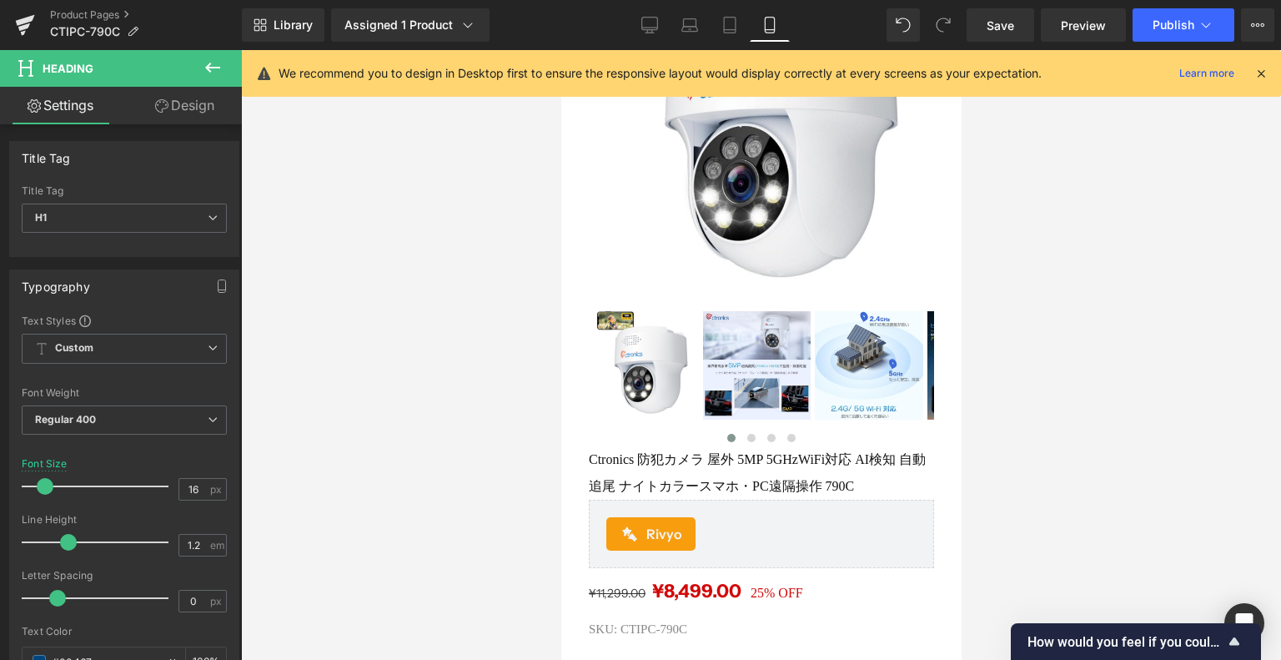
drag, startPoint x: 1252, startPoint y: 634, endPoint x: 698, endPoint y: 583, distance: 556.2
click at [687, 581] on div "¥11,299.00 ¥8,499.00 25% OFF (P) Price" at bounding box center [760, 590] width 345 height 29
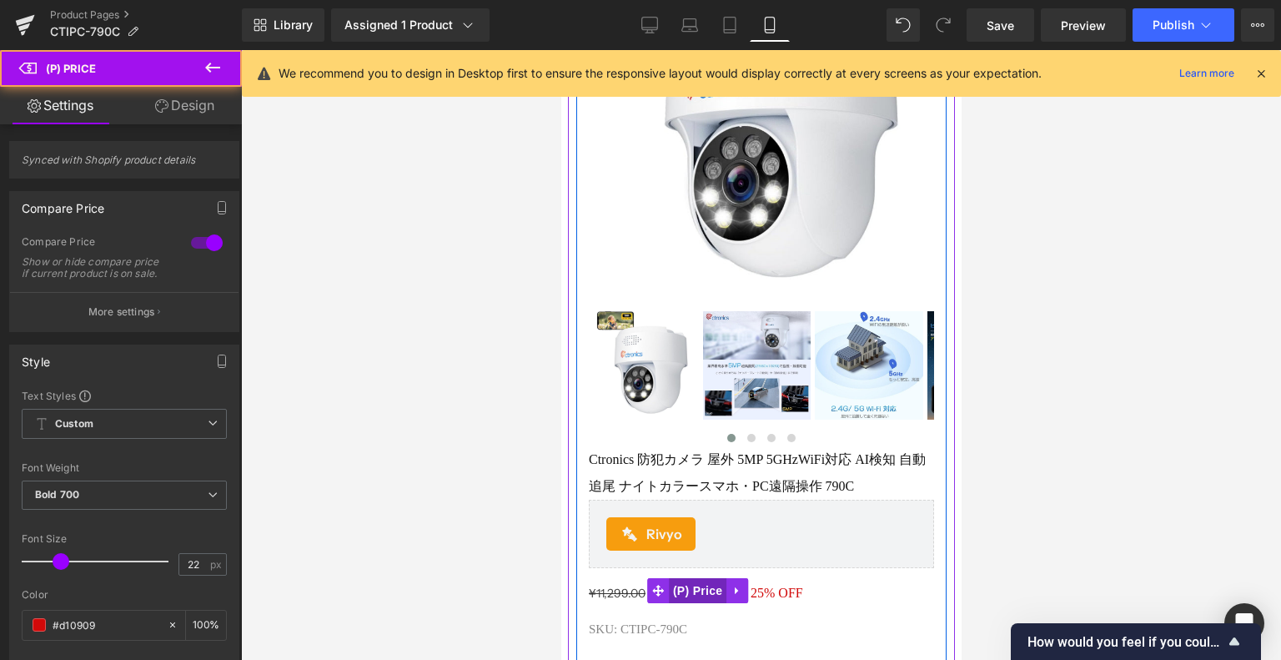
drag, startPoint x: 711, startPoint y: 581, endPoint x: 691, endPoint y: 581, distance: 20.0
click at [709, 581] on span "(P) Price" at bounding box center [697, 590] width 58 height 25
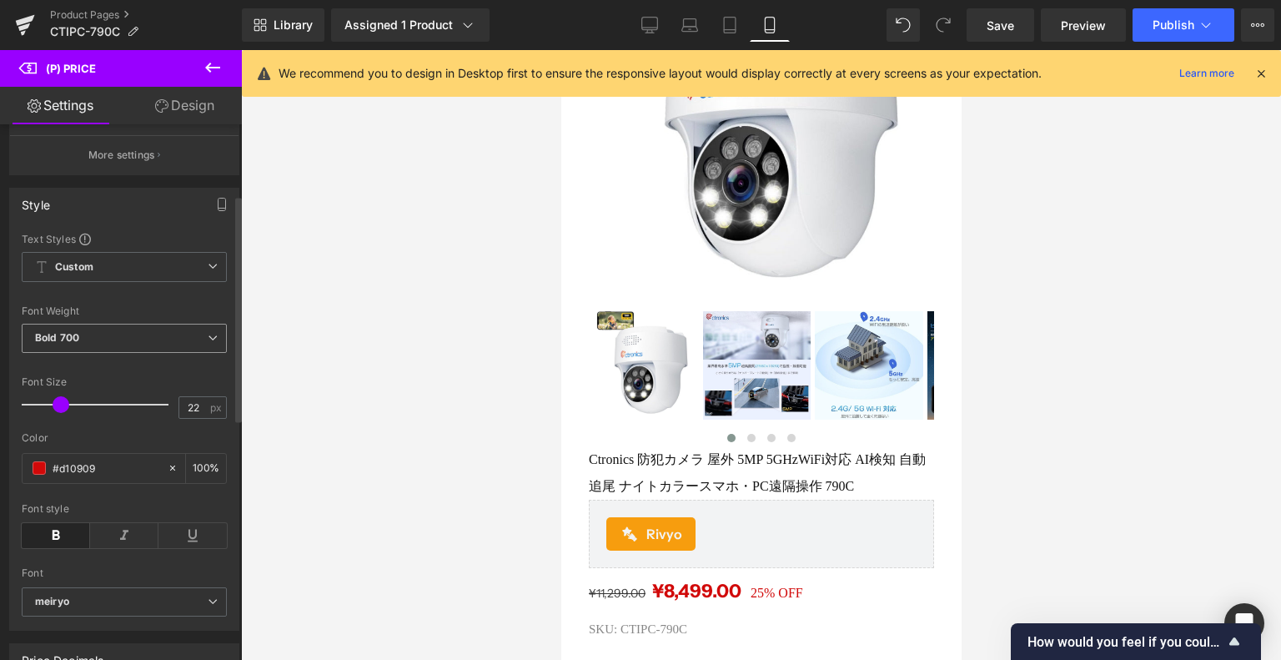
scroll to position [167, 0]
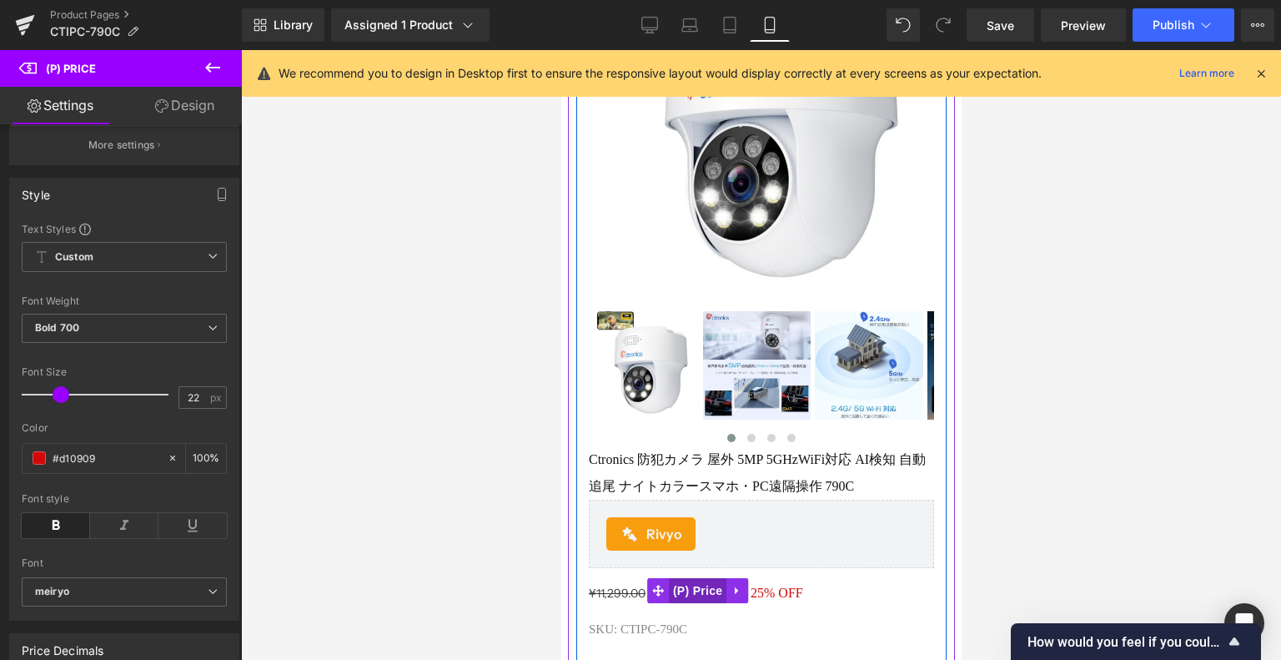
click at [695, 578] on span "(P) Price" at bounding box center [697, 590] width 58 height 25
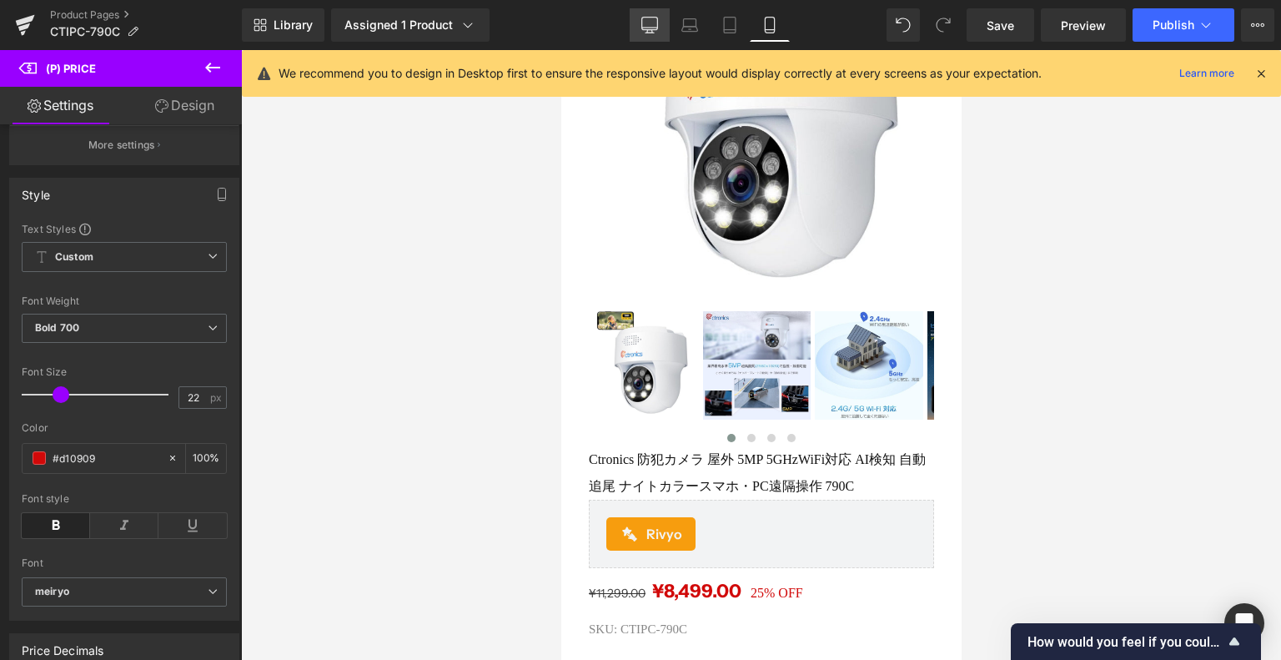
drag, startPoint x: 646, startPoint y: 8, endPoint x: 613, endPoint y: 71, distance: 71.6
click at [646, 8] on link "Desktop" at bounding box center [650, 24] width 40 height 33
type input "30"
type input "100"
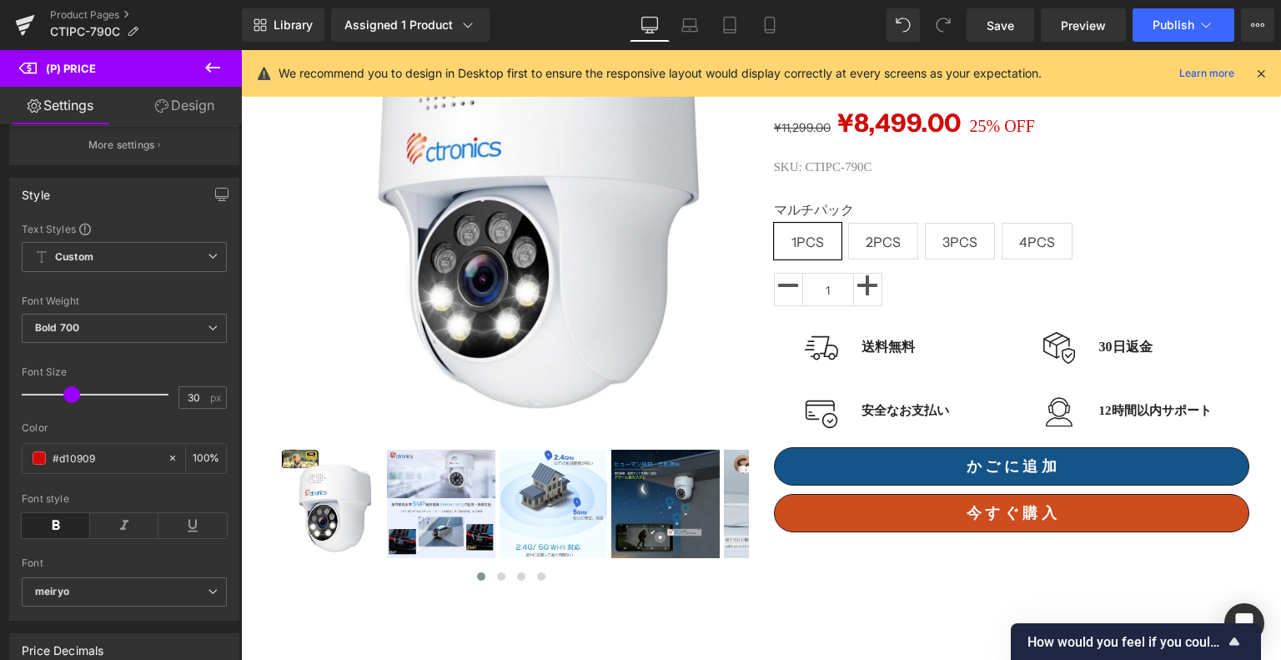
scroll to position [0, 0]
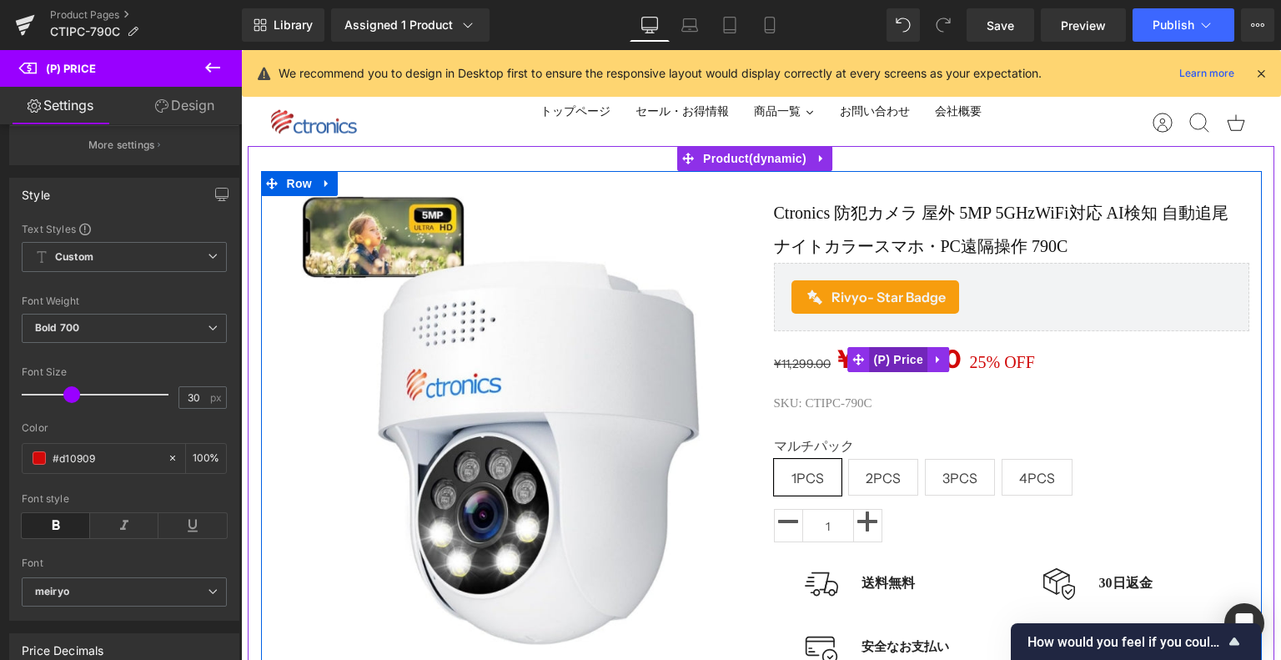
click at [897, 365] on span "(P) Price" at bounding box center [899, 359] width 58 height 25
click at [900, 361] on span "(P) Price" at bounding box center [899, 359] width 58 height 25
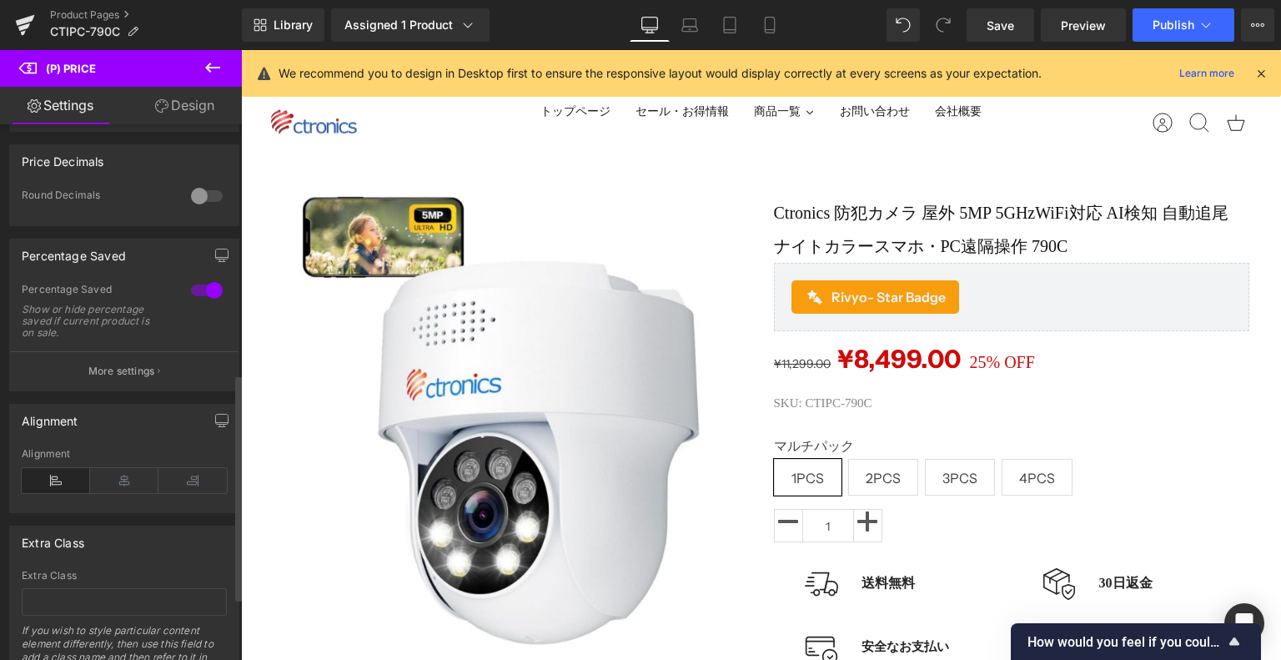
scroll to position [571, 0]
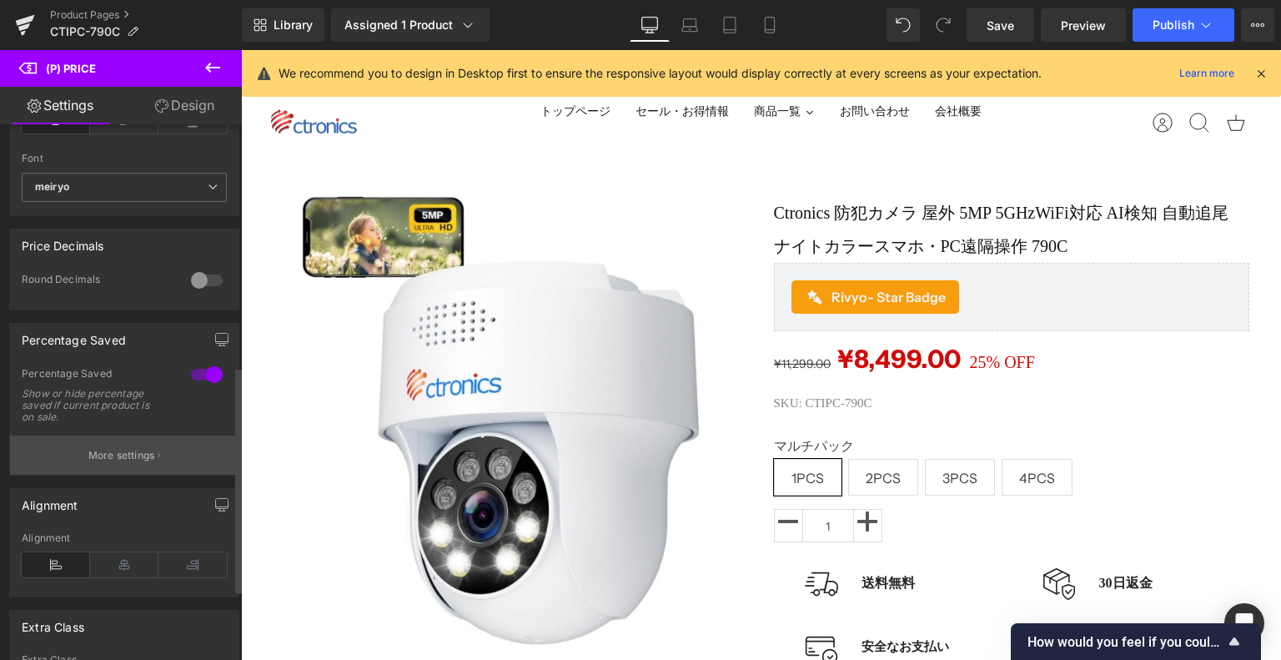
click at [142, 457] on p "More settings" at bounding box center [121, 455] width 67 height 15
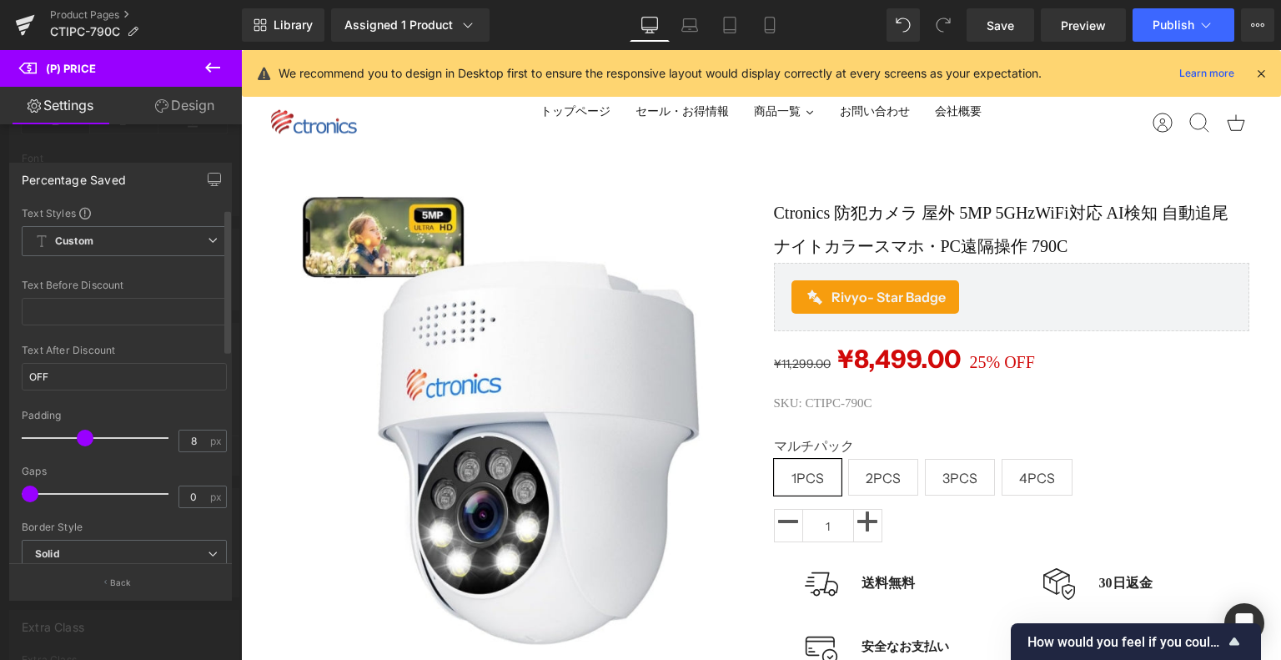
scroll to position [0, 0]
click at [206, 65] on icon at bounding box center [213, 68] width 20 height 20
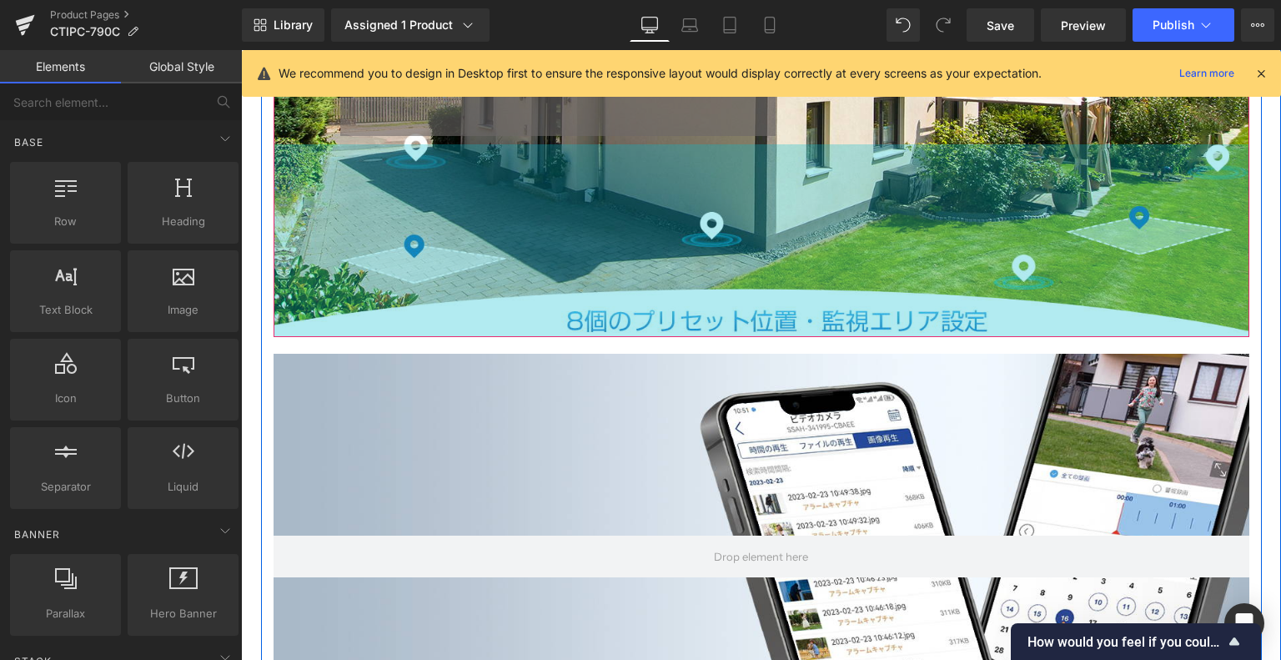
scroll to position [4922, 0]
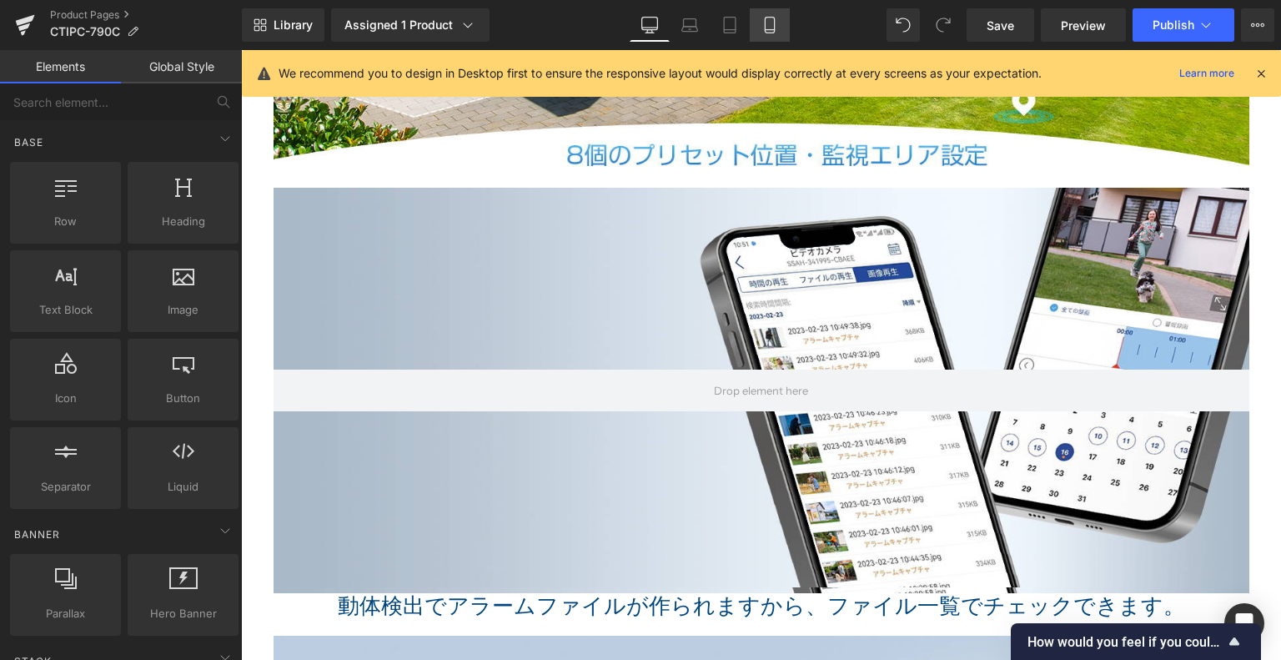
drag, startPoint x: 777, startPoint y: 20, endPoint x: 298, endPoint y: 202, distance: 512.2
click at [777, 20] on icon at bounding box center [770, 25] width 17 height 17
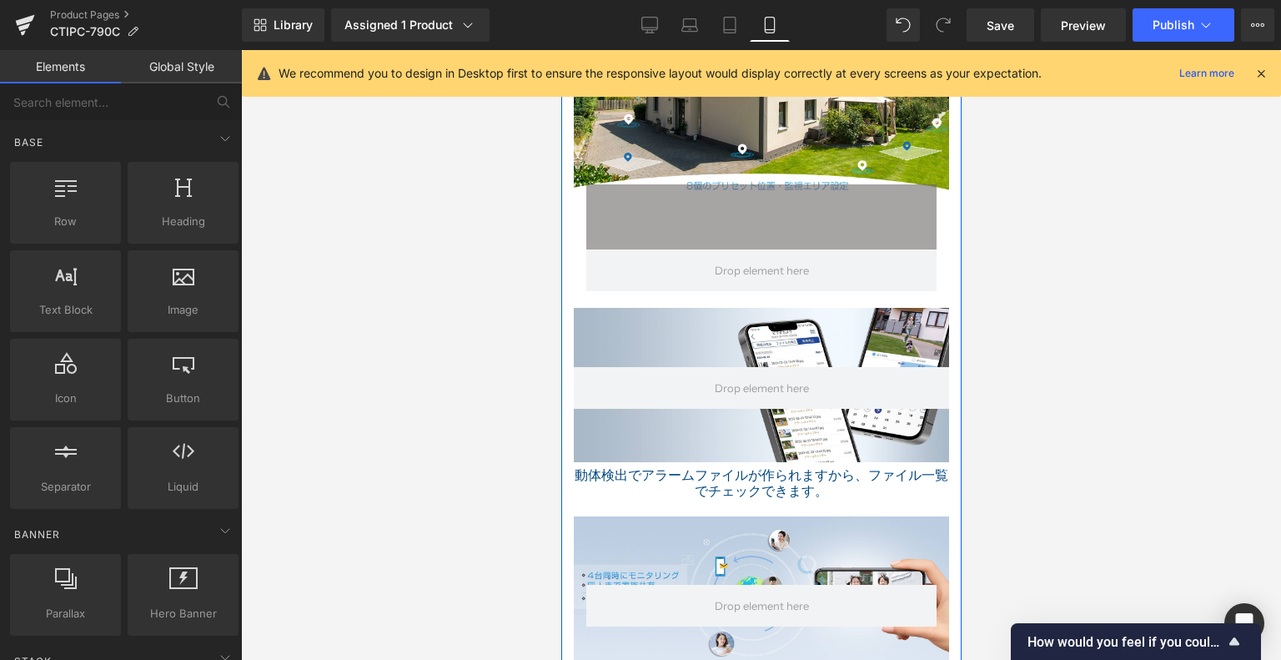
scroll to position [2864, 0]
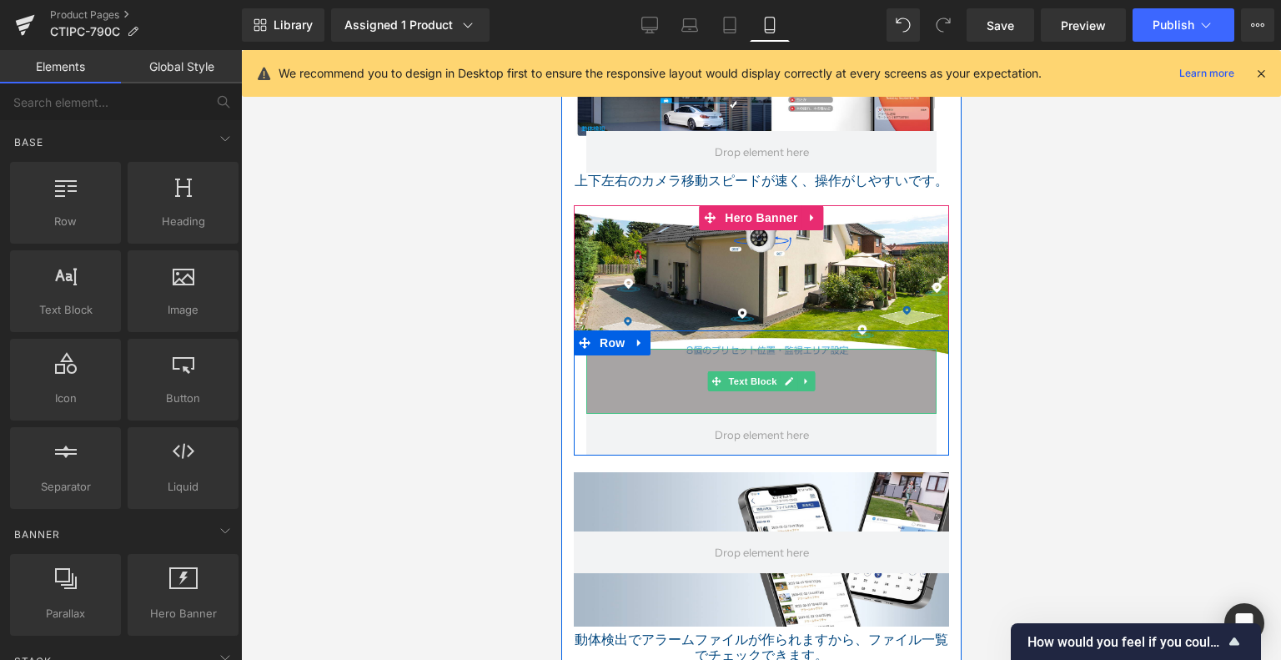
click at [868, 369] on p at bounding box center [761, 379] width 350 height 20
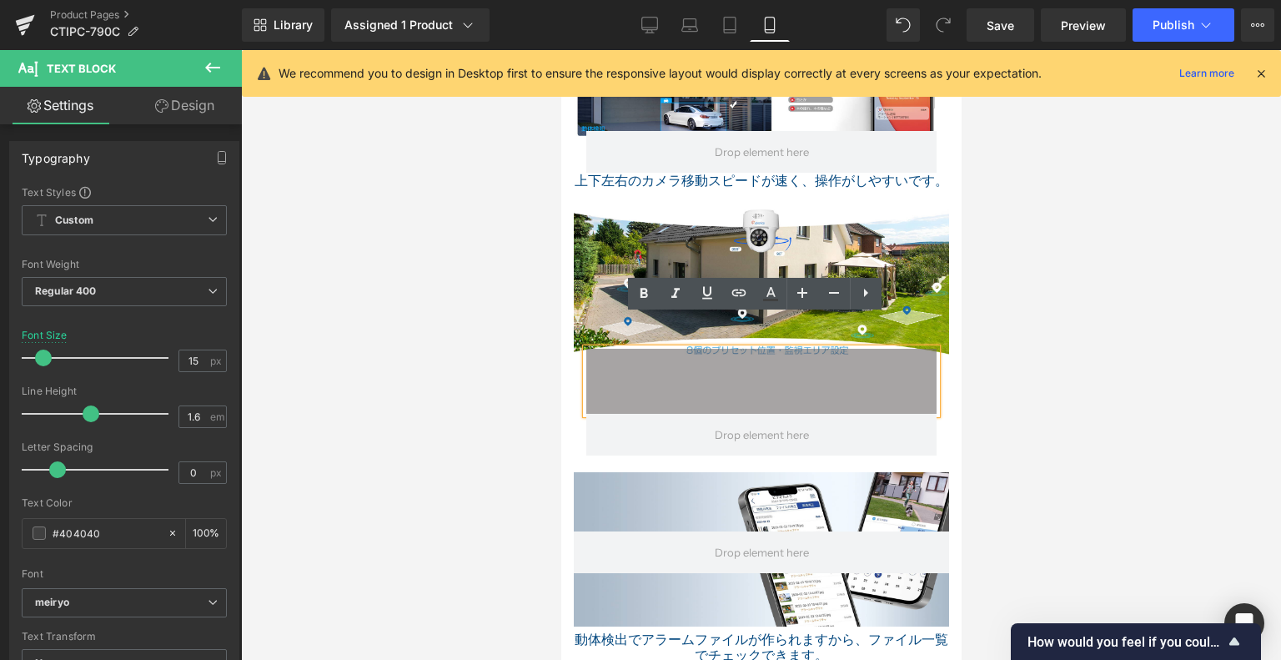
drag, startPoint x: 678, startPoint y: 177, endPoint x: 675, endPoint y: 313, distance: 136.0
click at [678, 205] on div at bounding box center [760, 330] width 375 height 250
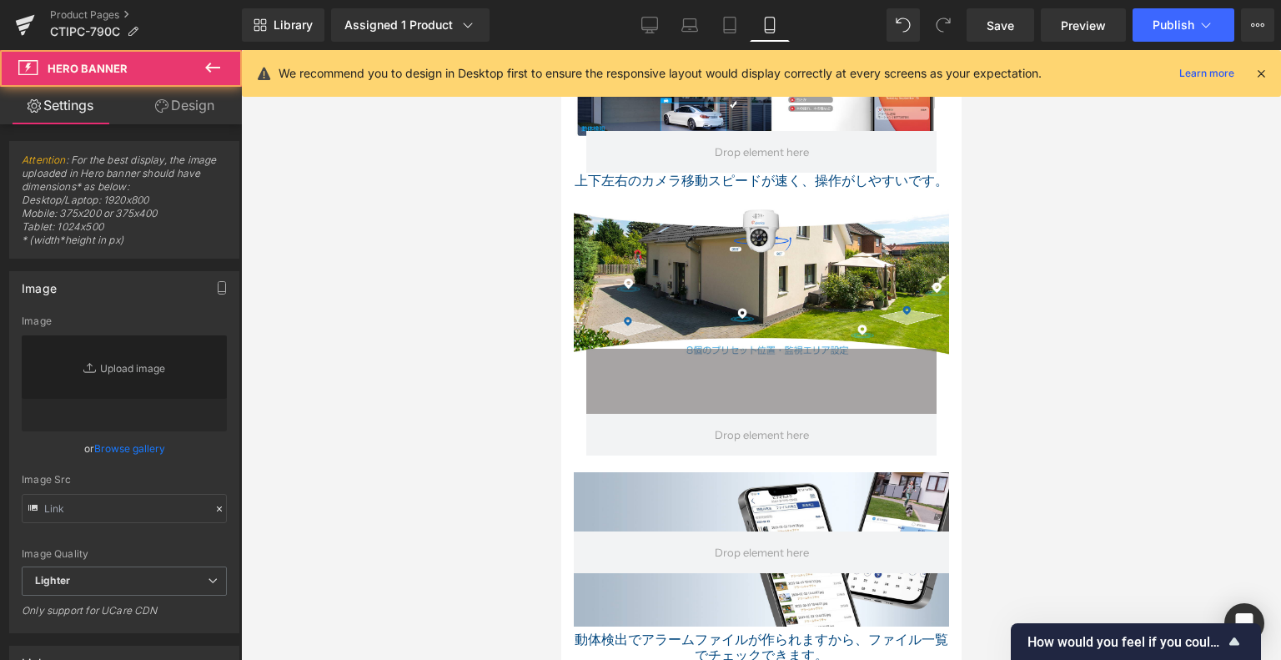
type input "https://ucarecdn.com/d2e85711-834a-4792-ae57-73dda78098c1/-/format/auto/-/previ…"
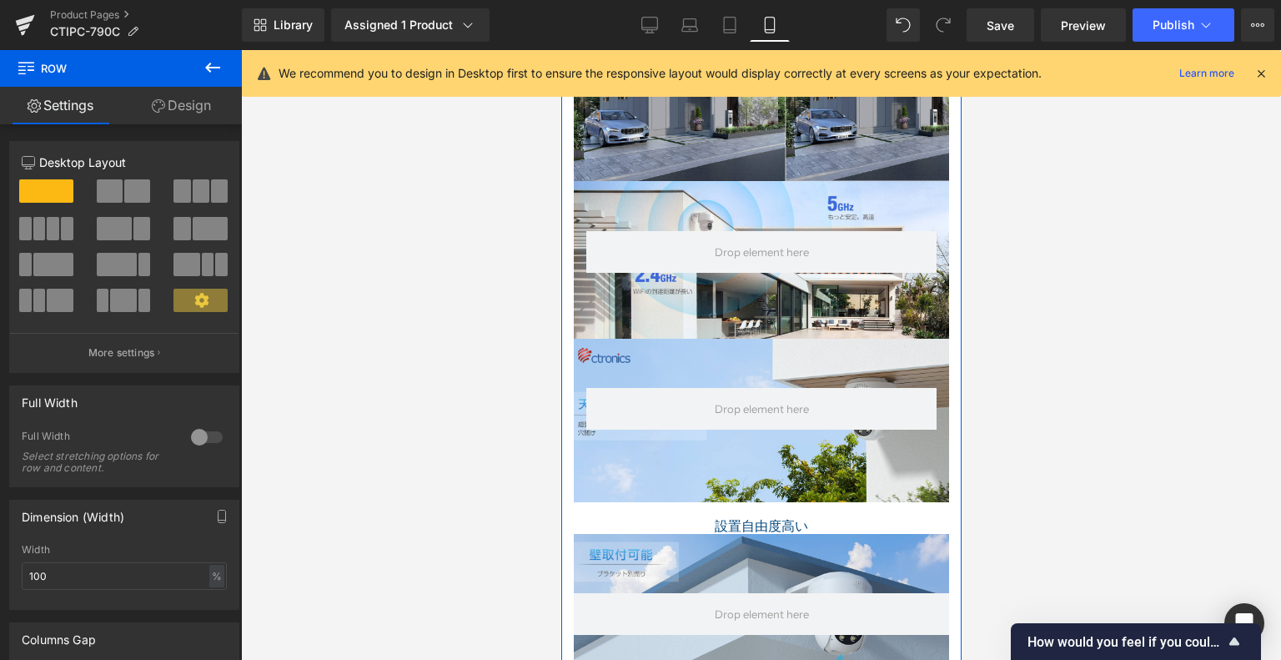
scroll to position [1696, 0]
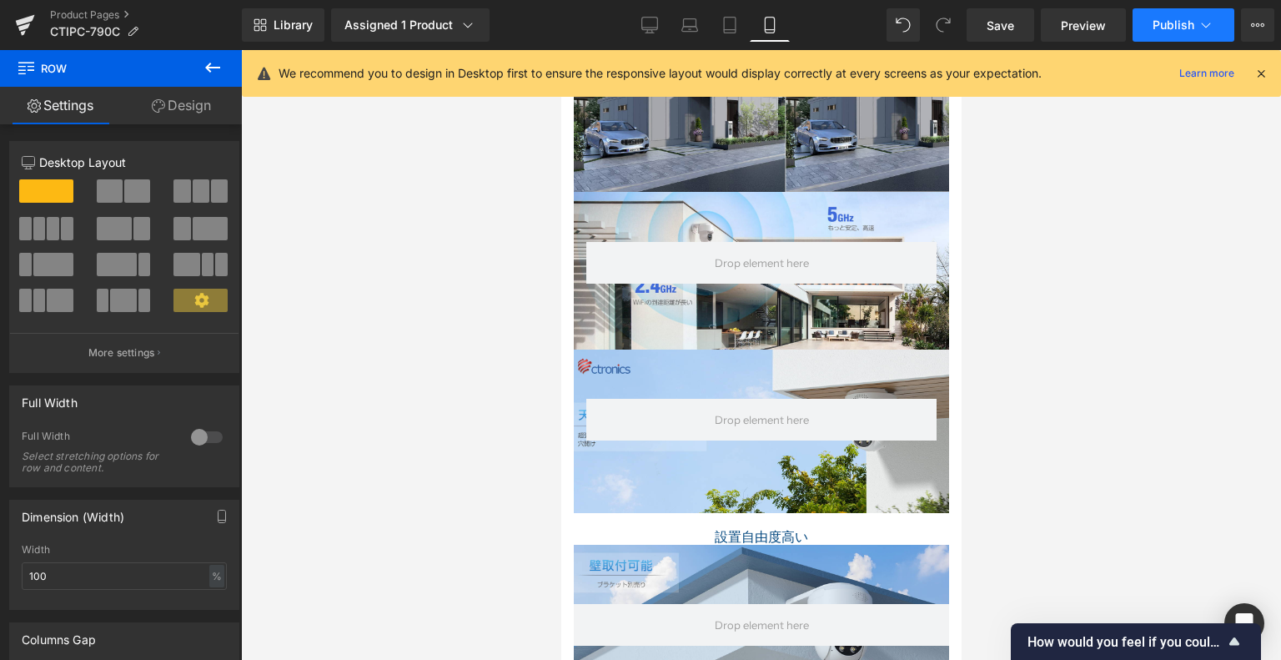
click at [1161, 28] on span "Publish" at bounding box center [1174, 24] width 42 height 13
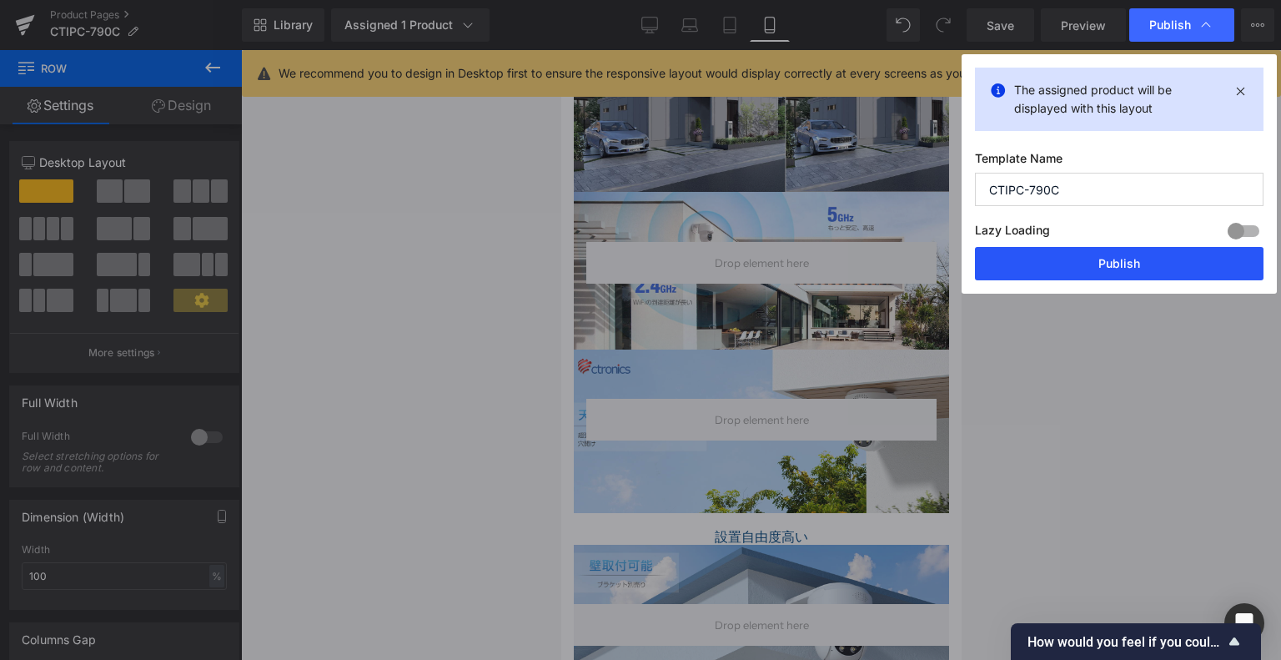
click at [1128, 259] on button "Publish" at bounding box center [1119, 263] width 289 height 33
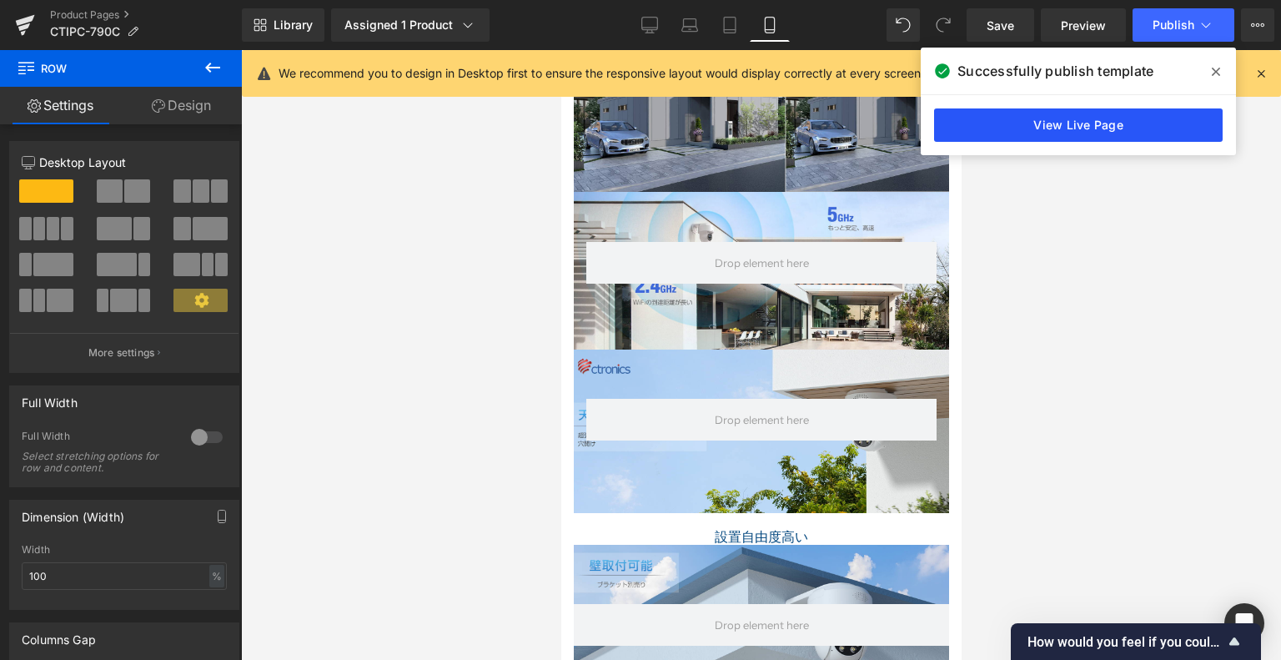
click at [1063, 120] on link "View Live Page" at bounding box center [1078, 124] width 289 height 33
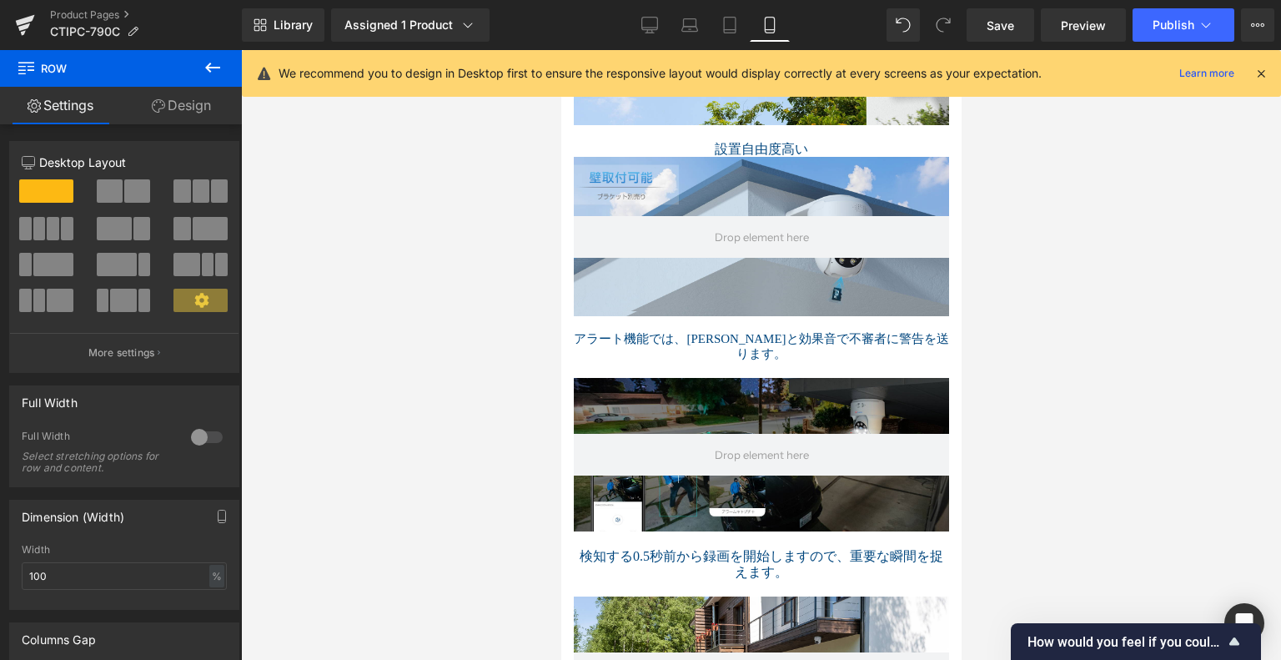
scroll to position [2113, 0]
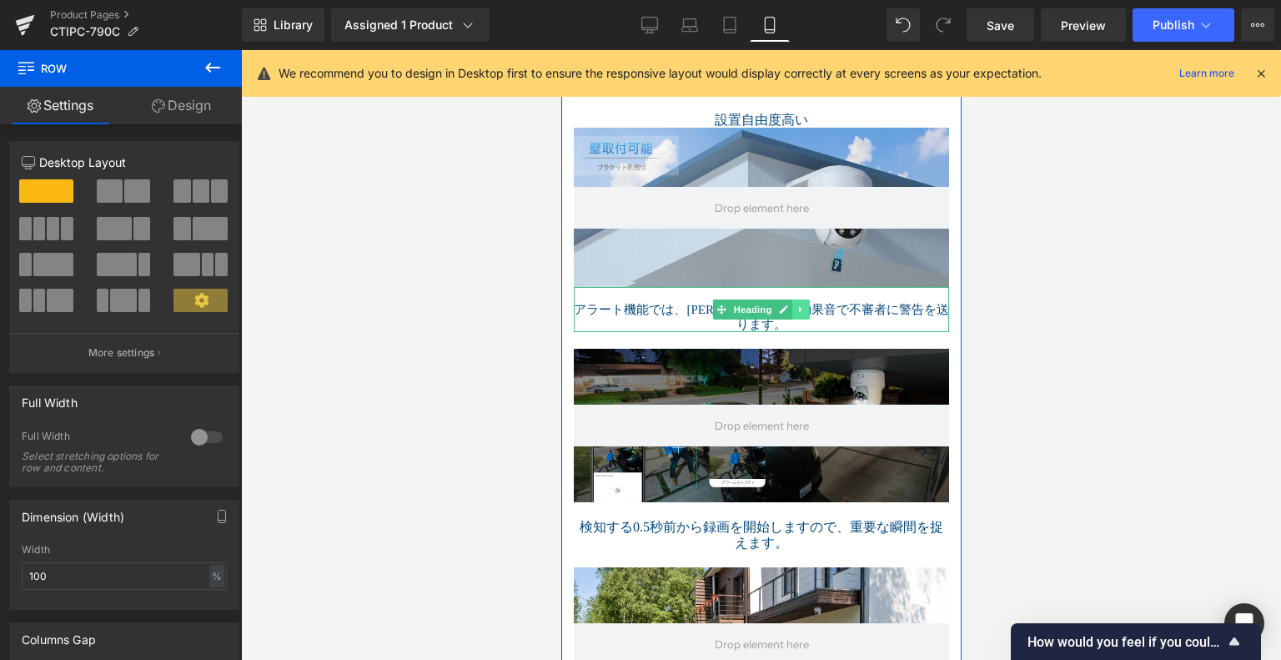
click at [796, 299] on link at bounding box center [801, 309] width 18 height 20
click at [712, 299] on link "Heading" at bounding box center [718, 309] width 63 height 20
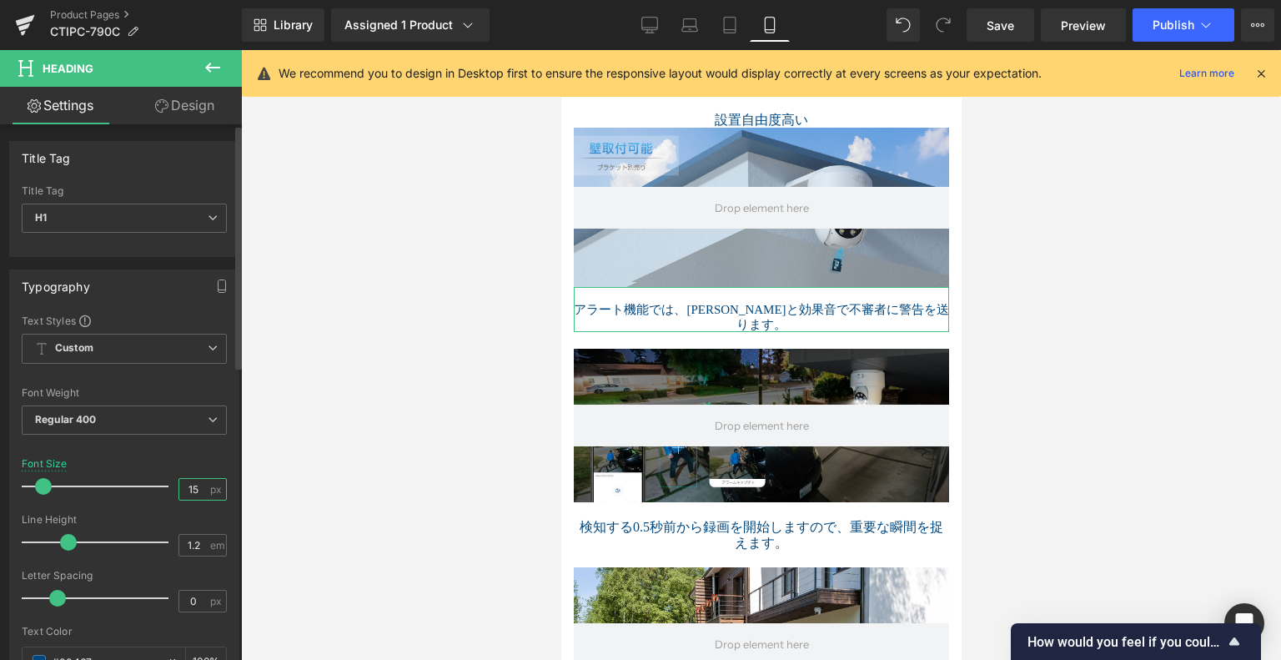
drag, startPoint x: 189, startPoint y: 483, endPoint x: 199, endPoint y: 484, distance: 10.0
click at [199, 484] on input "15" at bounding box center [193, 489] width 29 height 21
type input "16"
click at [163, 460] on div "Font Size 16 px" at bounding box center [124, 486] width 205 height 56
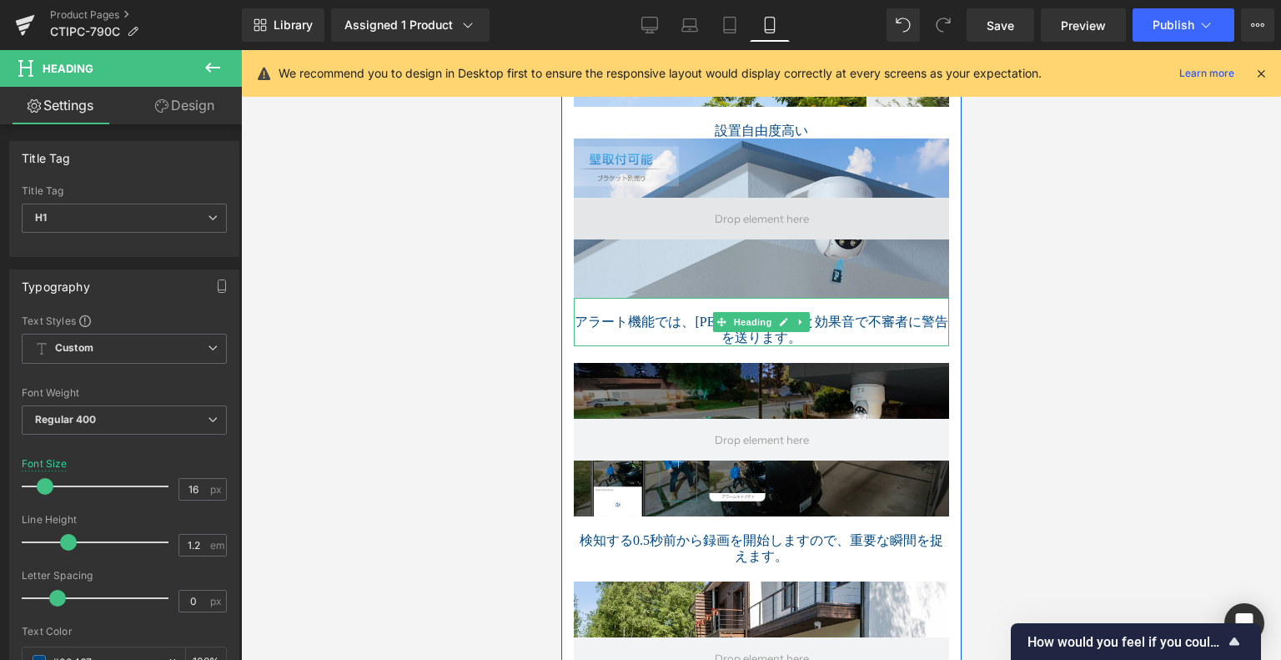
scroll to position [1946, 0]
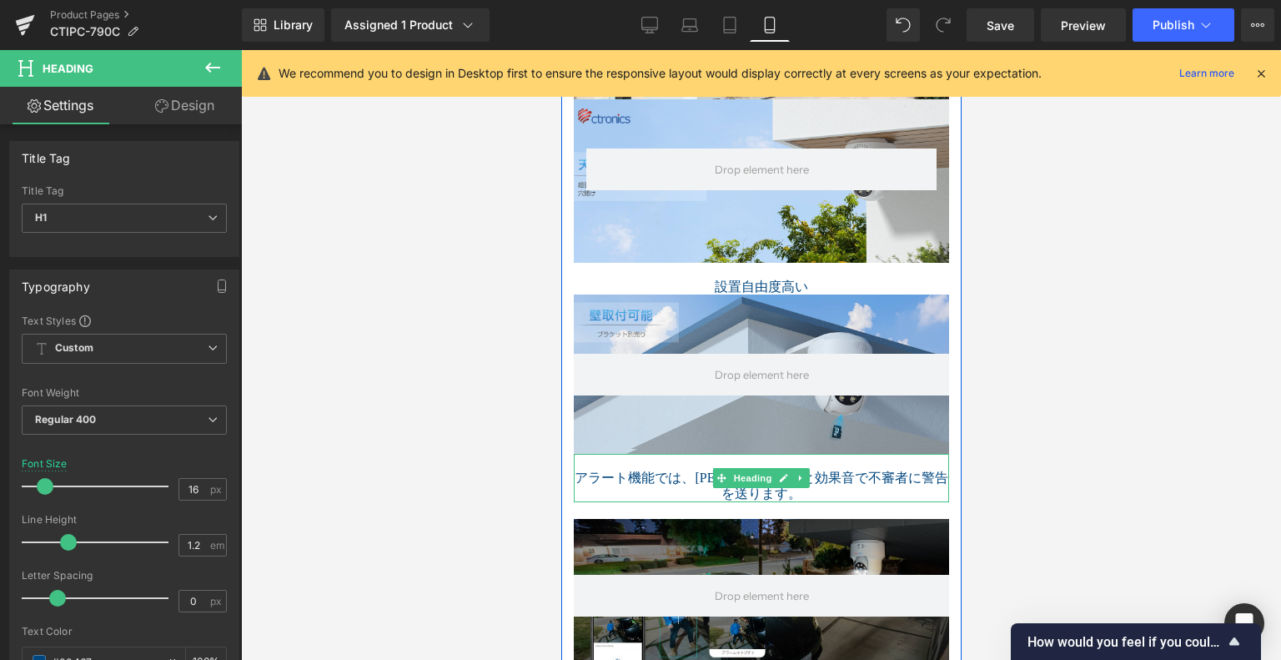
click at [616, 475] on div "アラート機能では、ライトと効果音で不審者に警告を送ります。 Heading" at bounding box center [760, 478] width 375 height 48
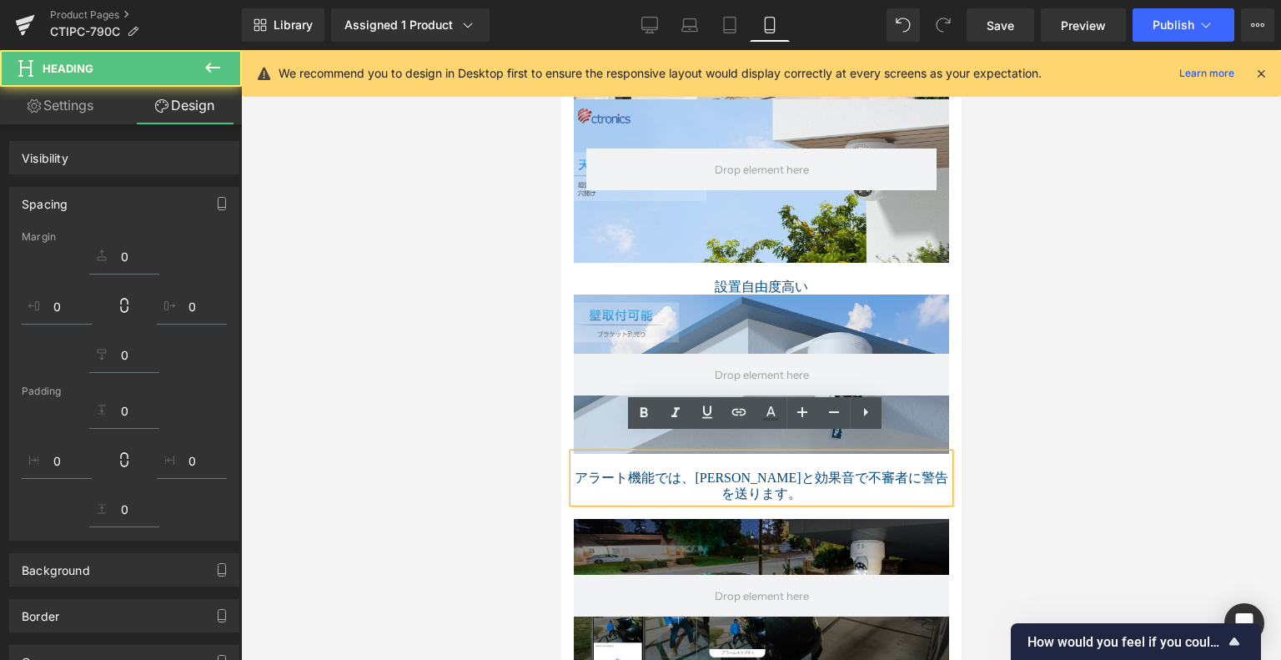
click at [705, 294] on div "設置自由度高い Heading" at bounding box center [760, 279] width 375 height 32
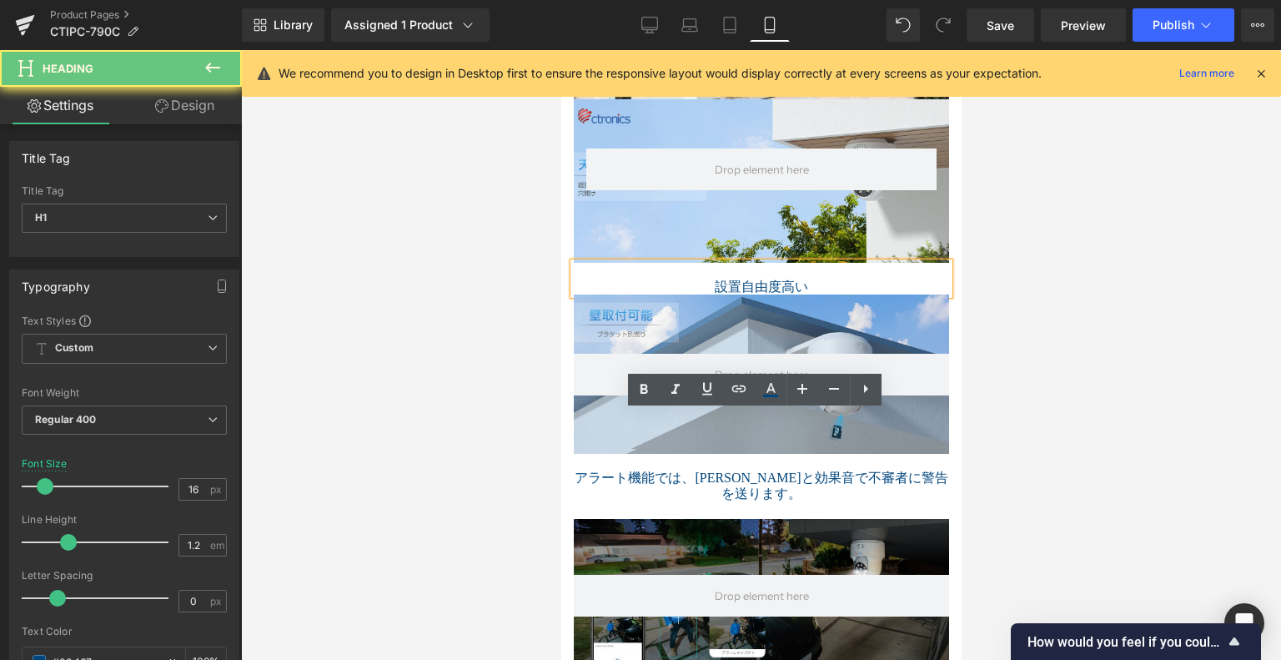
scroll to position [1779, 0]
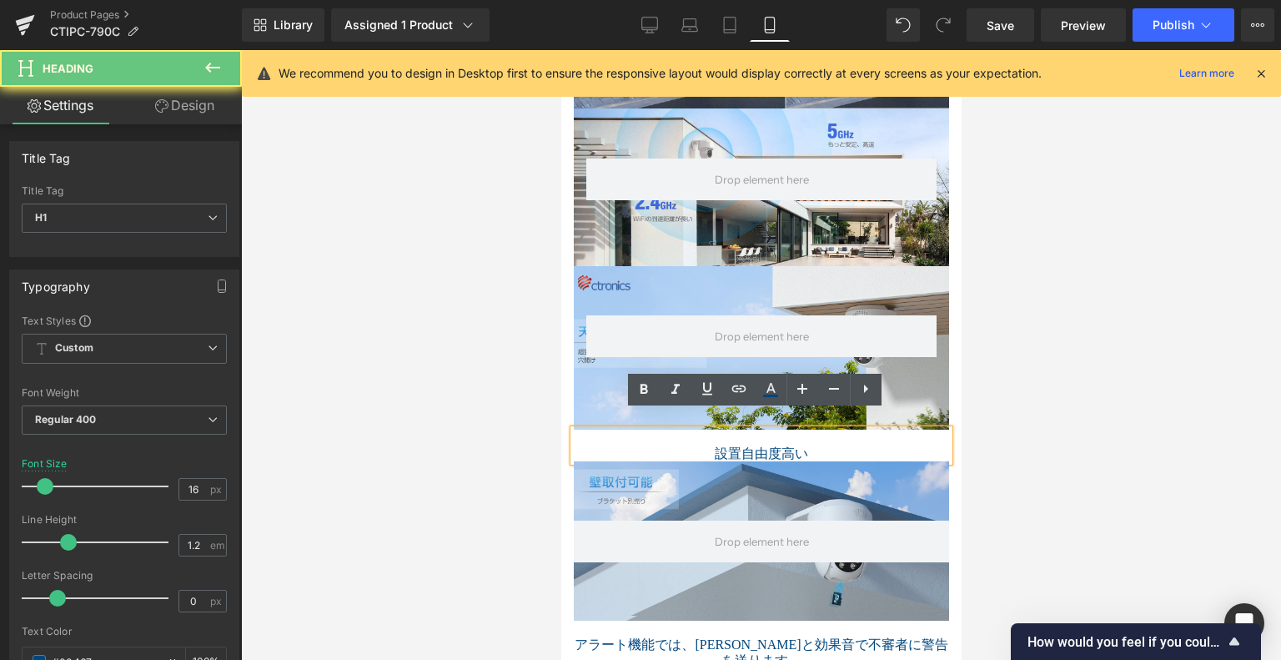
click at [716, 445] on h1 "設置自由度高い" at bounding box center [760, 453] width 375 height 16
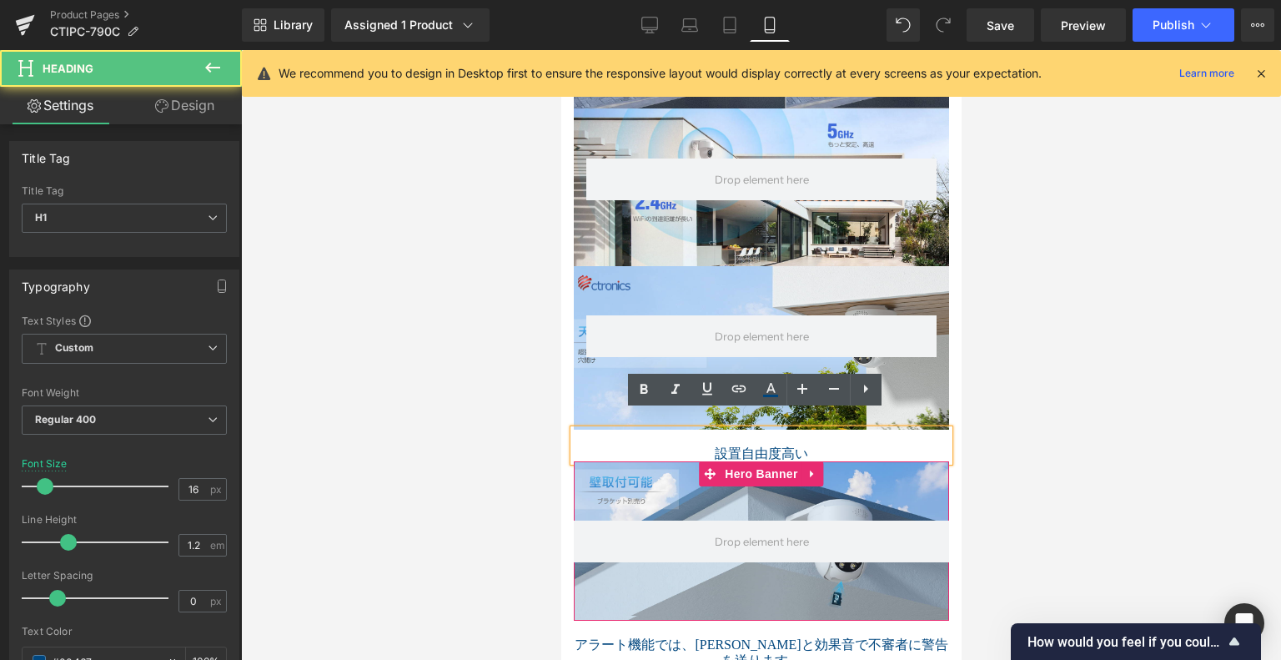
drag, startPoint x: 611, startPoint y: 442, endPoint x: 605, endPoint y: 449, distance: 9.4
drag, startPoint x: 567, startPoint y: 440, endPoint x: 726, endPoint y: 416, distance: 160.2
click at [575, 445] on h1 "設置自由度高い" at bounding box center [760, 453] width 375 height 16
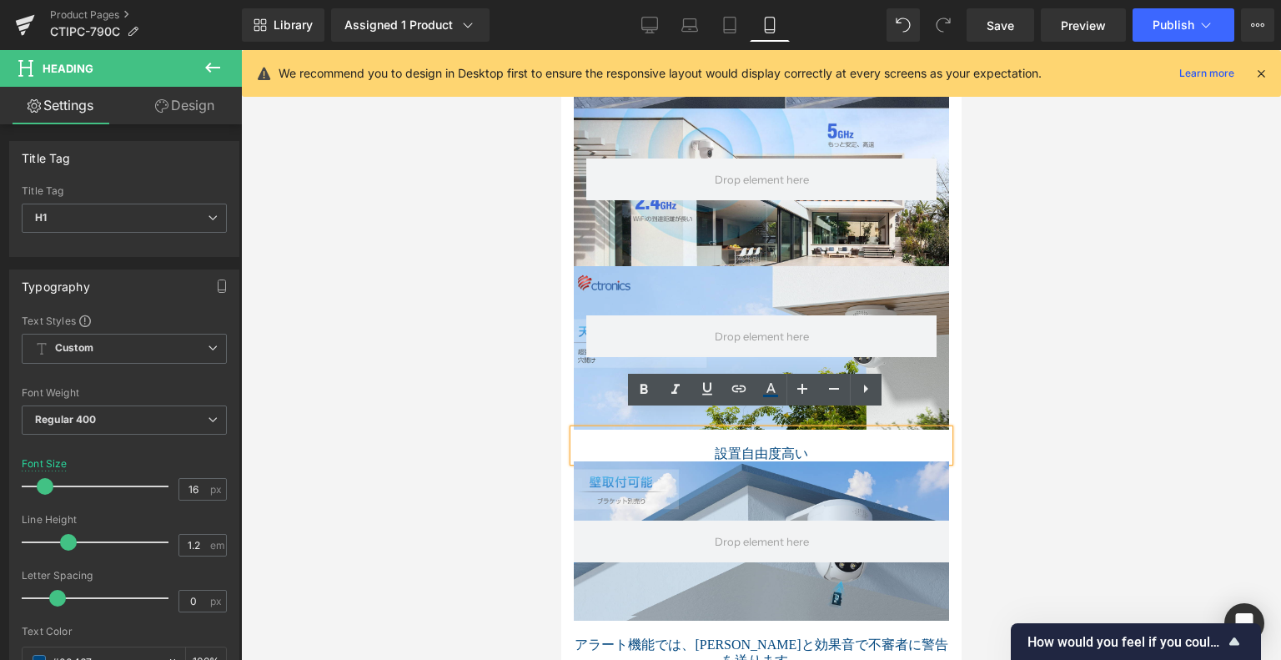
drag, startPoint x: 908, startPoint y: 422, endPoint x: 939, endPoint y: 436, distance: 34.0
click at [908, 430] on h1 at bounding box center [760, 438] width 375 height 16
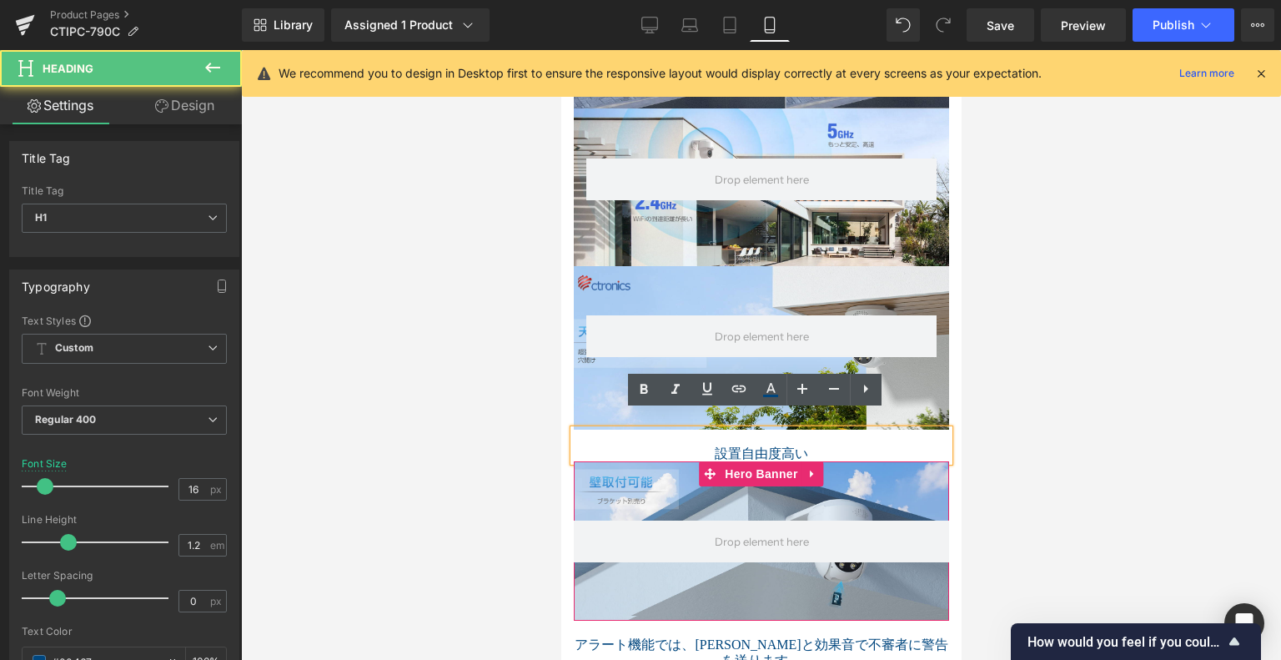
drag, startPoint x: 938, startPoint y: 443, endPoint x: 930, endPoint y: 460, distance: 19.4
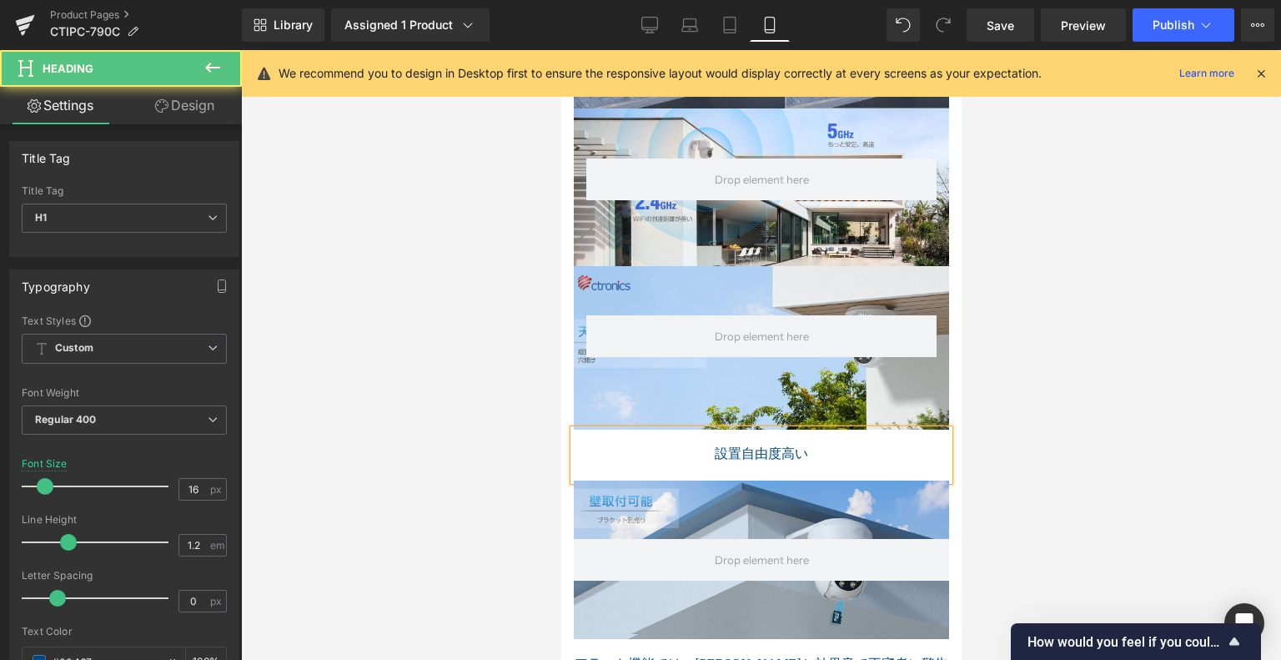
drag, startPoint x: 564, startPoint y: 456, endPoint x: 615, endPoint y: 433, distance: 56.0
click at [575, 445] on div "設置自由度高い" at bounding box center [760, 455] width 375 height 51
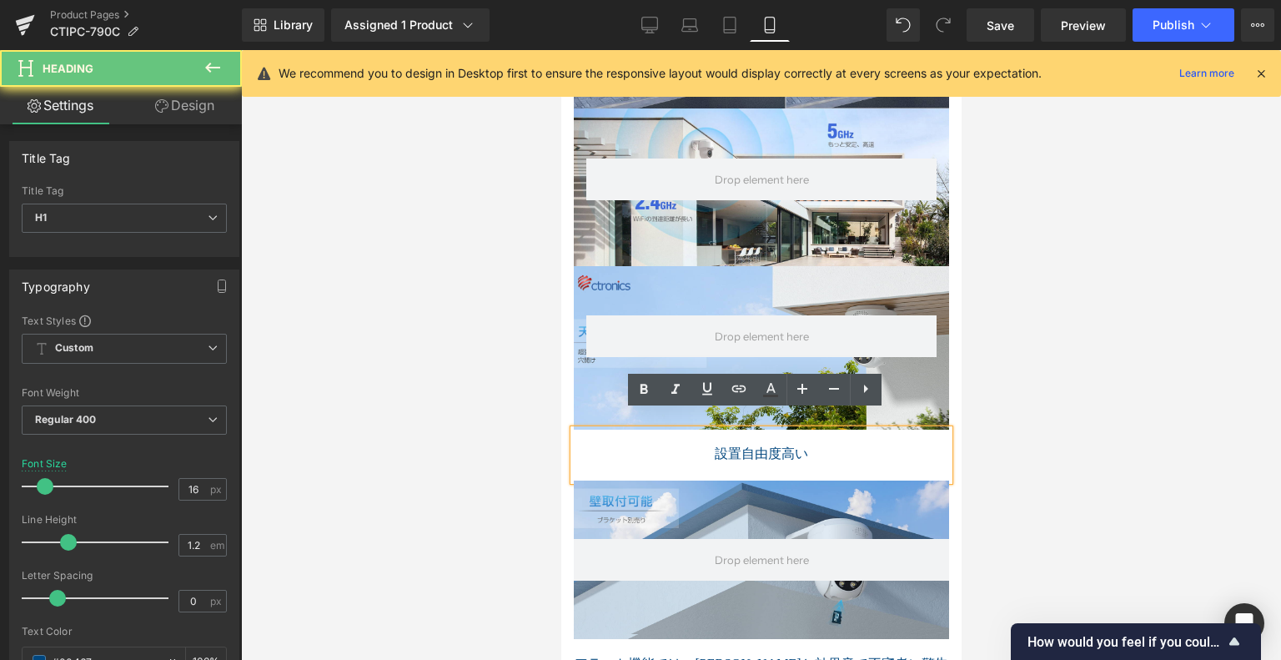
click at [676, 430] on h1 at bounding box center [760, 438] width 375 height 16
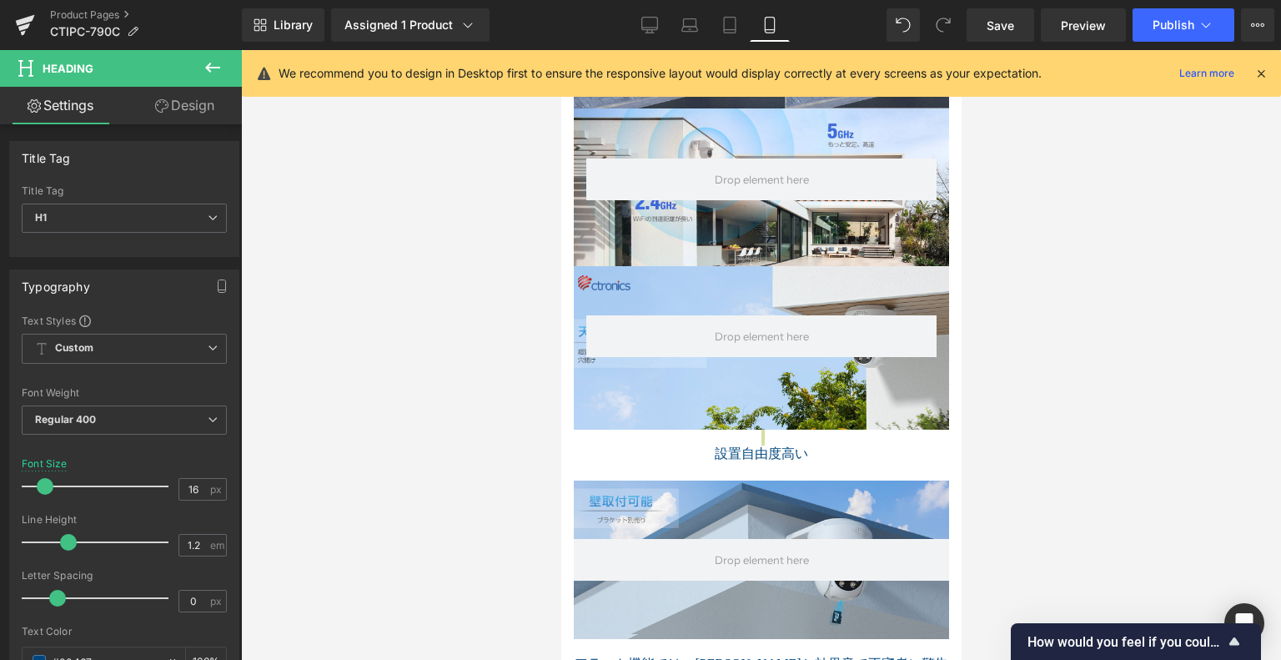
drag, startPoint x: 1280, startPoint y: 409, endPoint x: 1242, endPoint y: 408, distance: 38.4
click at [1277, 409] on div at bounding box center [761, 355] width 1040 height 610
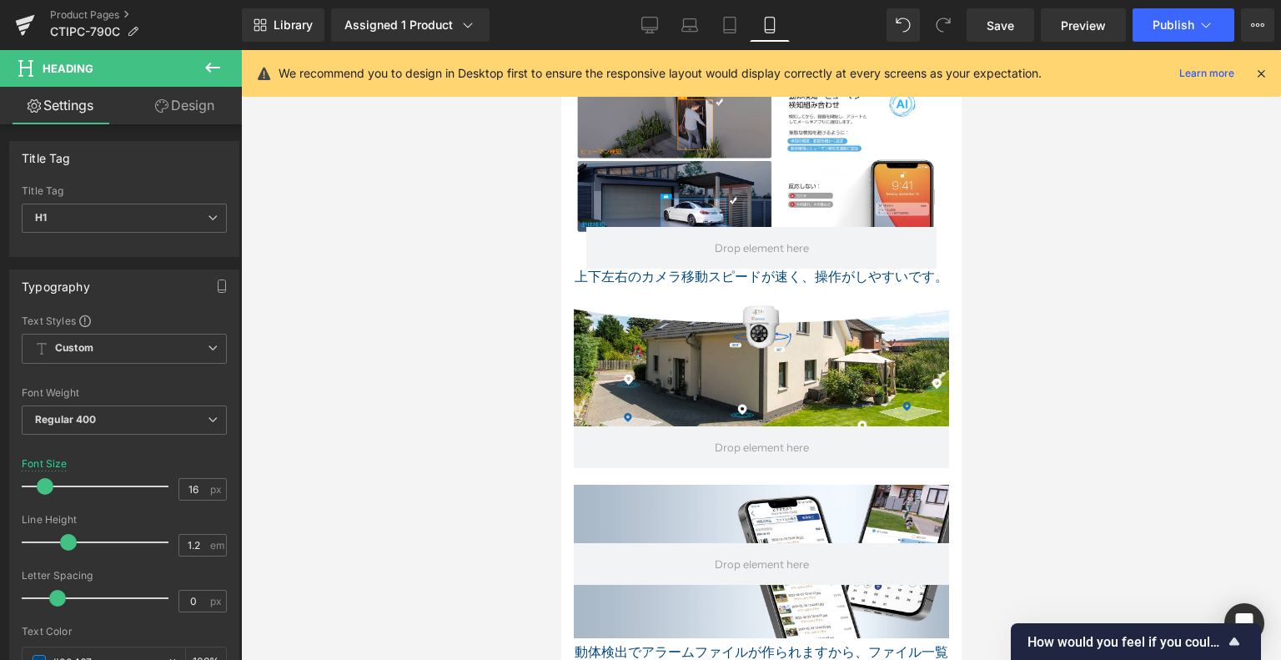
scroll to position [2864, 0]
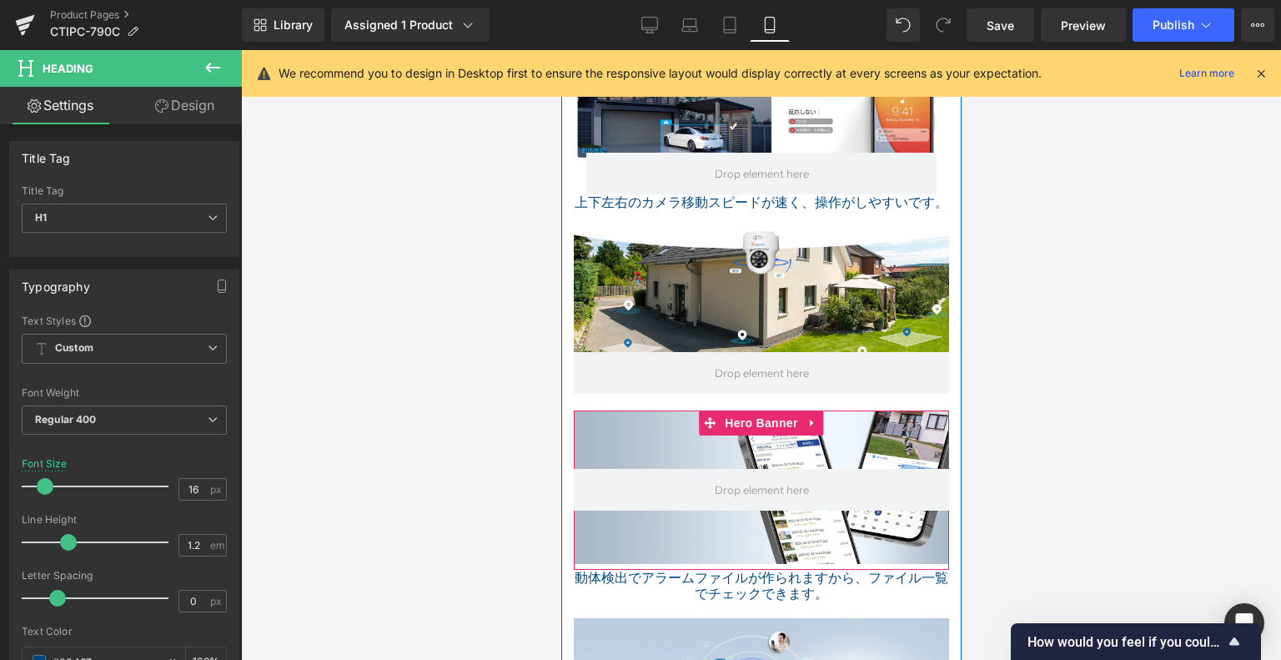
click at [770, 386] on div "Image Image Image Heading Row 79px Hero Banner Heading Row Hero Banner 146px 設置…" at bounding box center [761, 10] width 400 height 2892
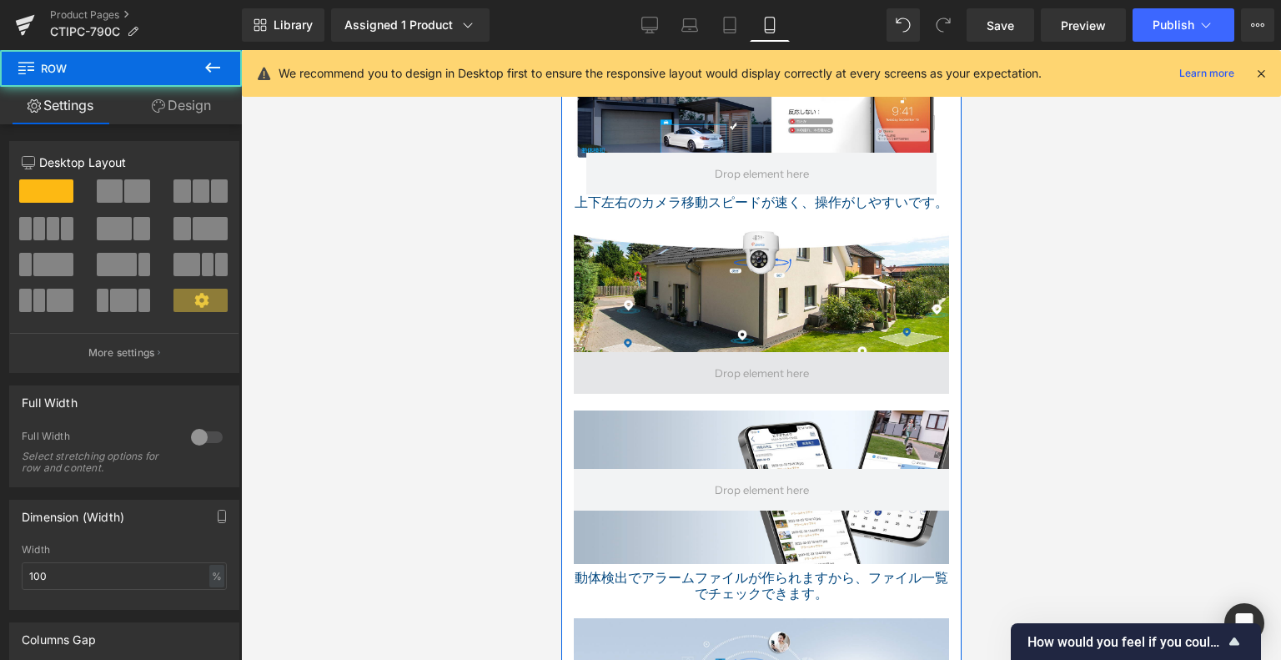
click at [618, 365] on span at bounding box center [760, 373] width 375 height 42
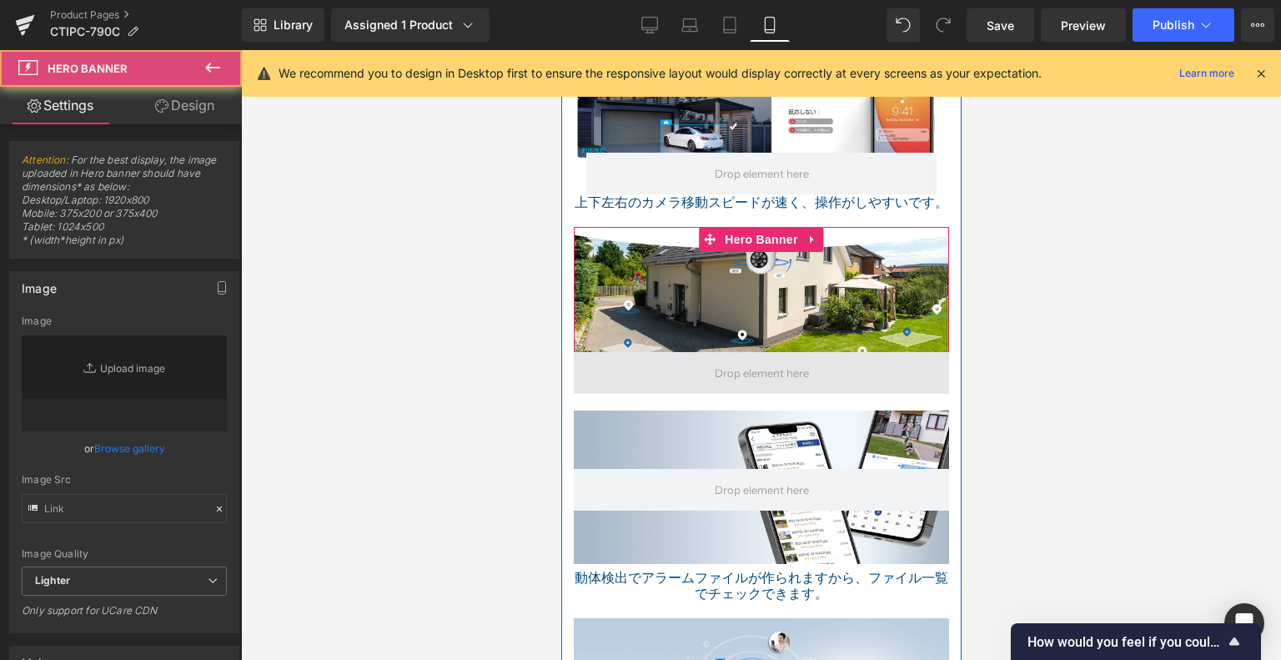
type input "https://ucarecdn.com/d2e85711-834a-4792-ae57-73dda78098c1/-/format/auto/-/previ…"
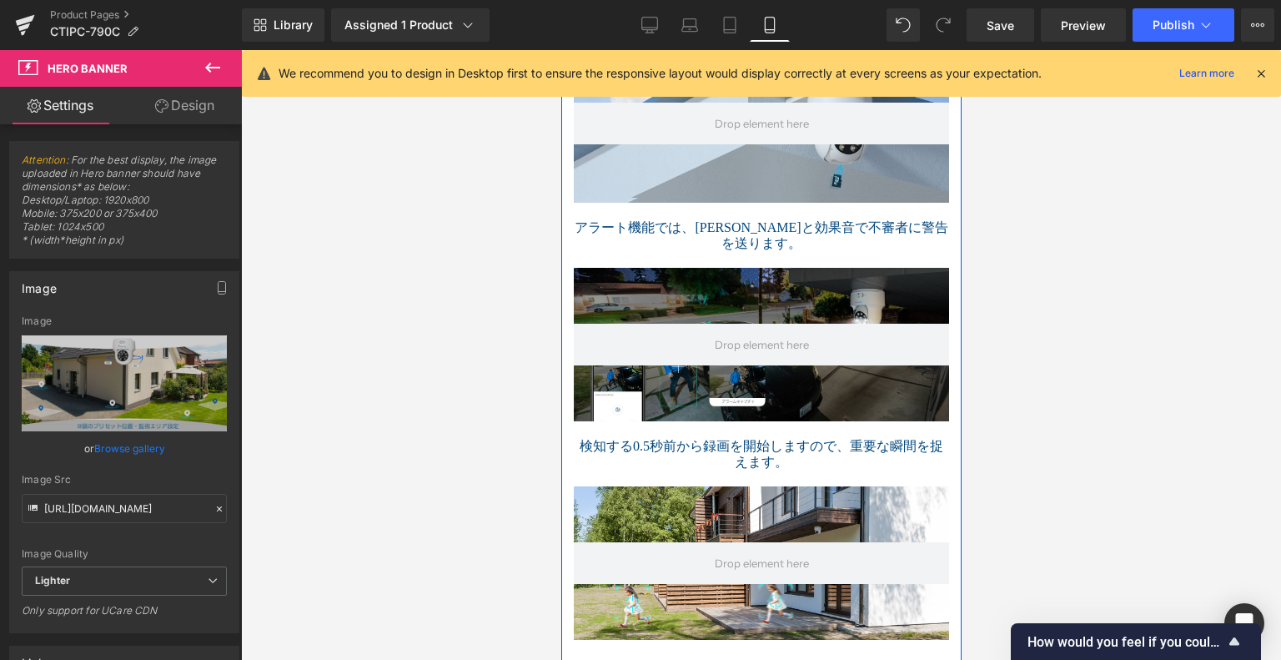
scroll to position [2030, 0]
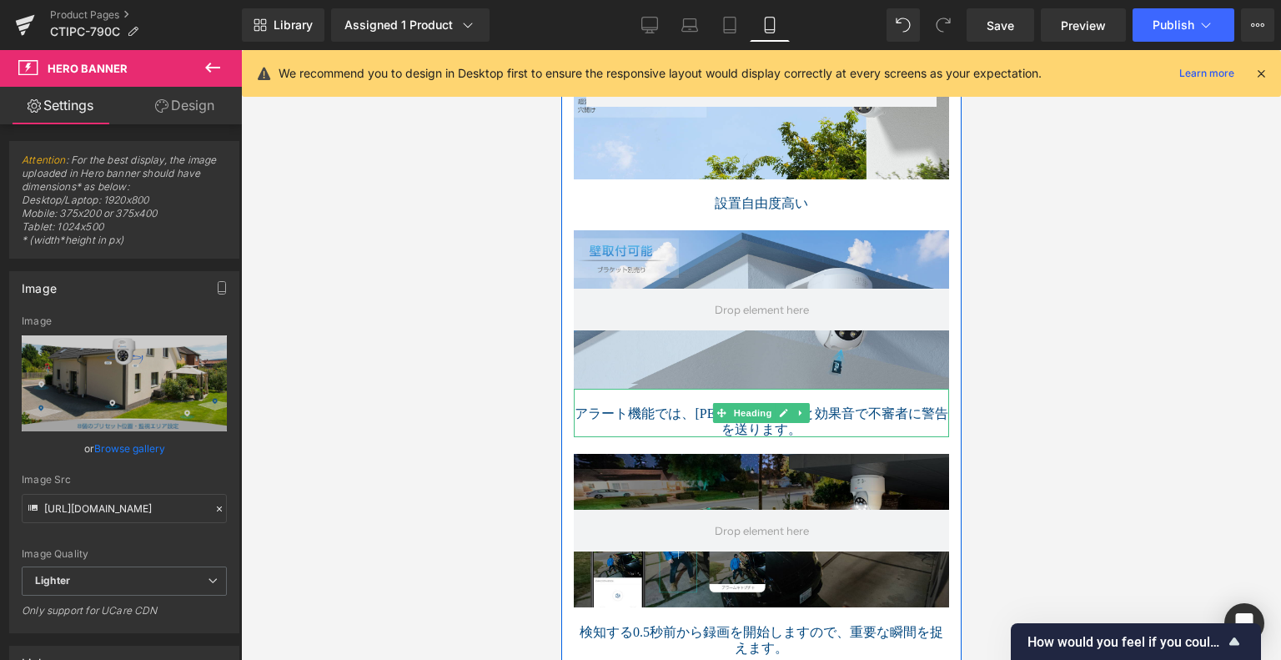
click at [665, 389] on h1 at bounding box center [760, 397] width 375 height 16
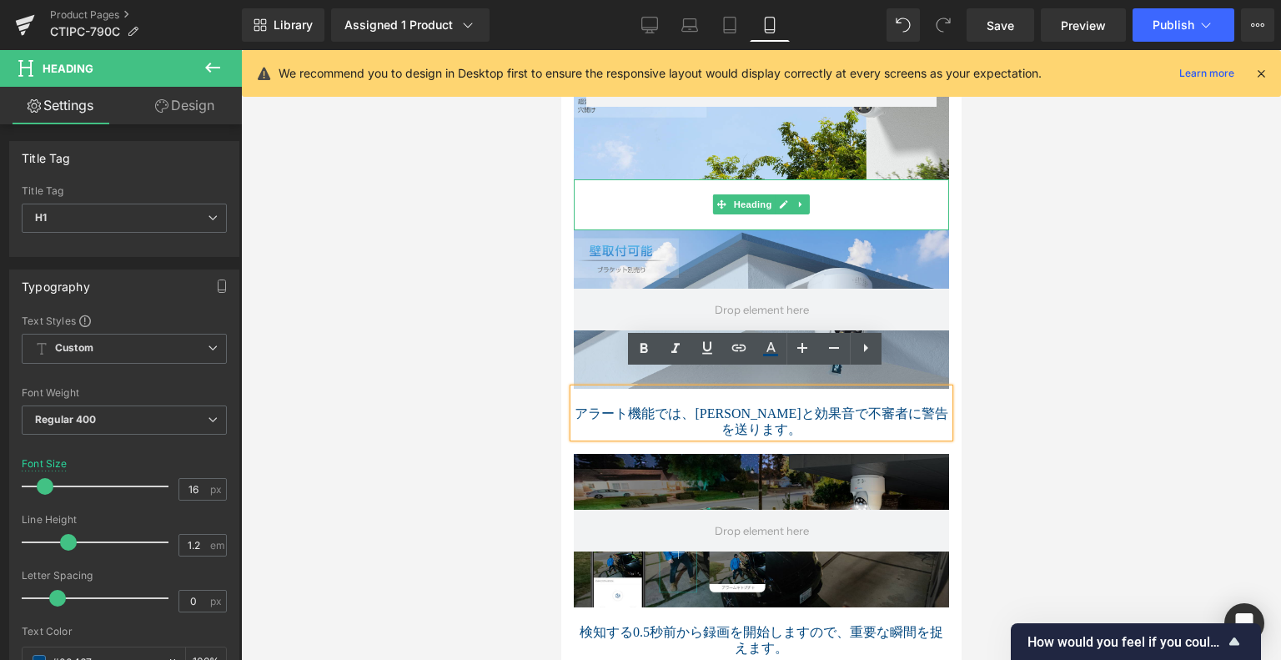
drag, startPoint x: 689, startPoint y: 186, endPoint x: 698, endPoint y: 206, distance: 22.0
click at [689, 195] on h1 "設置自由度高い" at bounding box center [760, 203] width 375 height 16
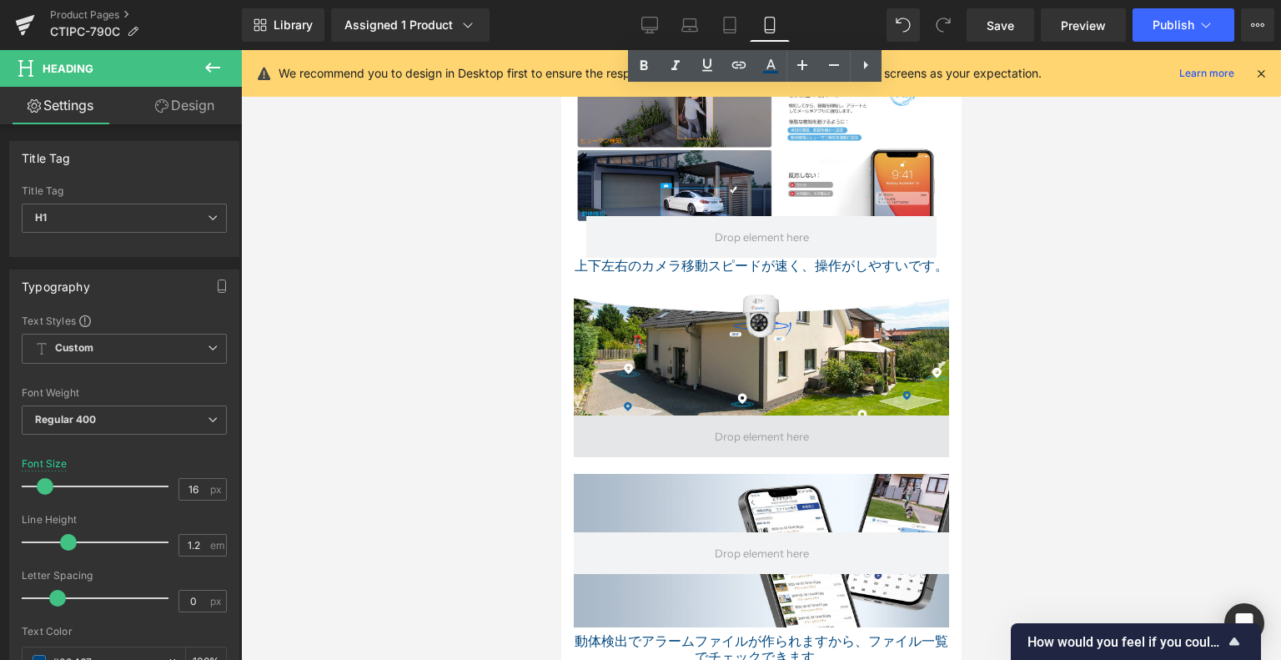
scroll to position [2864, 0]
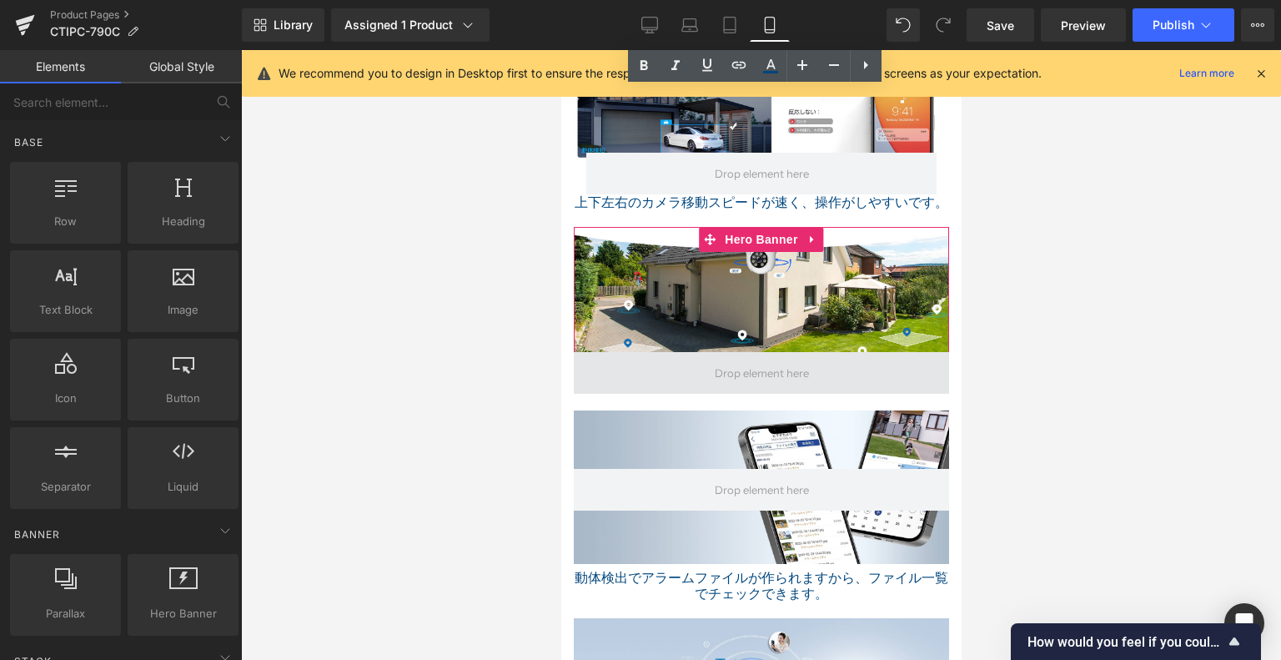
click at [734, 363] on span at bounding box center [761, 373] width 106 height 26
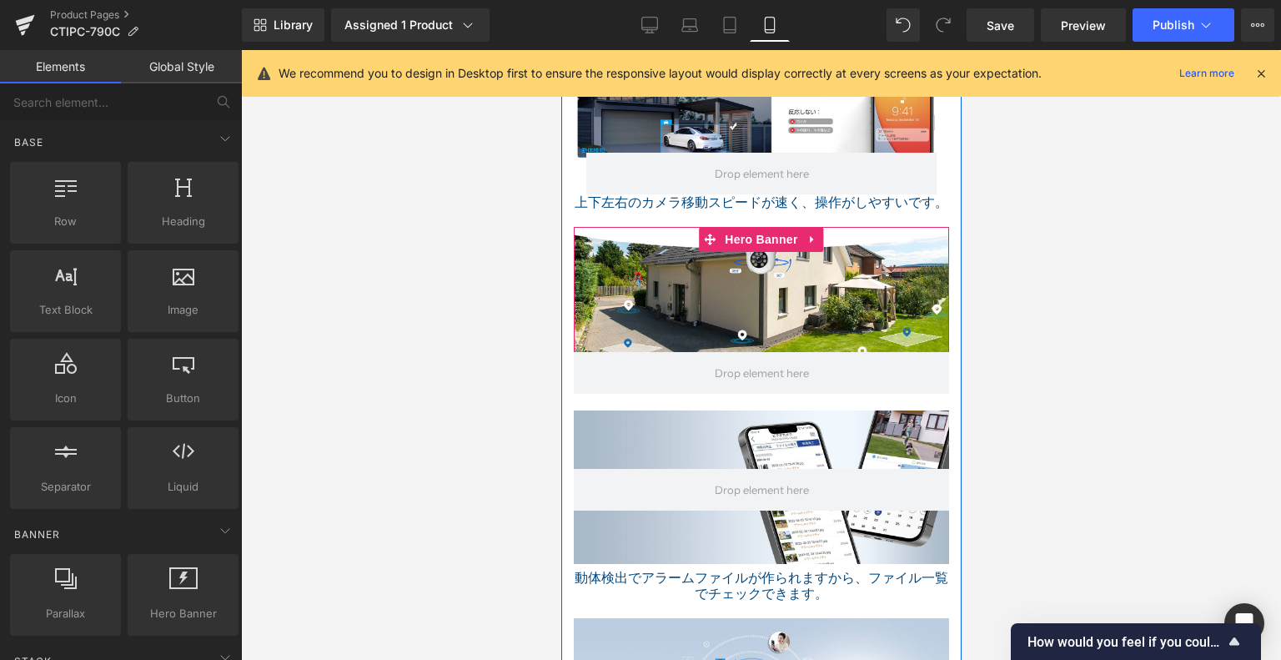
click at [752, 323] on div at bounding box center [760, 310] width 375 height 167
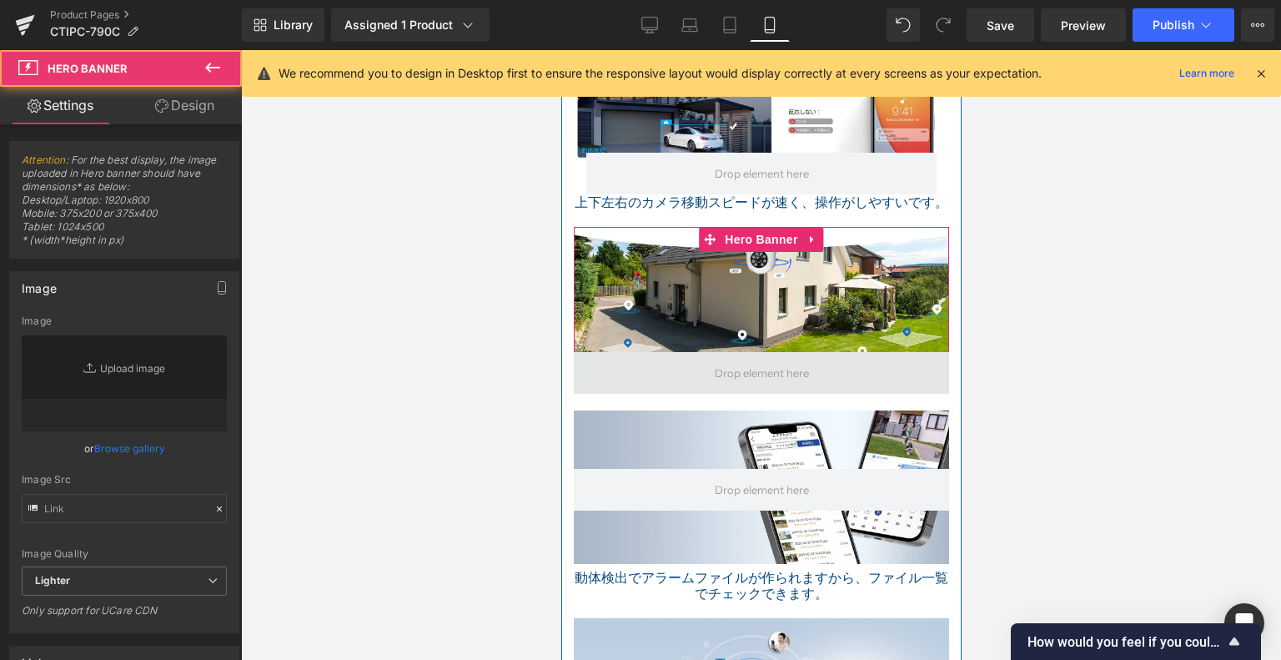
type input "https://ucarecdn.com/d2e85711-834a-4792-ae57-73dda78098c1/-/format/auto/-/previ…"
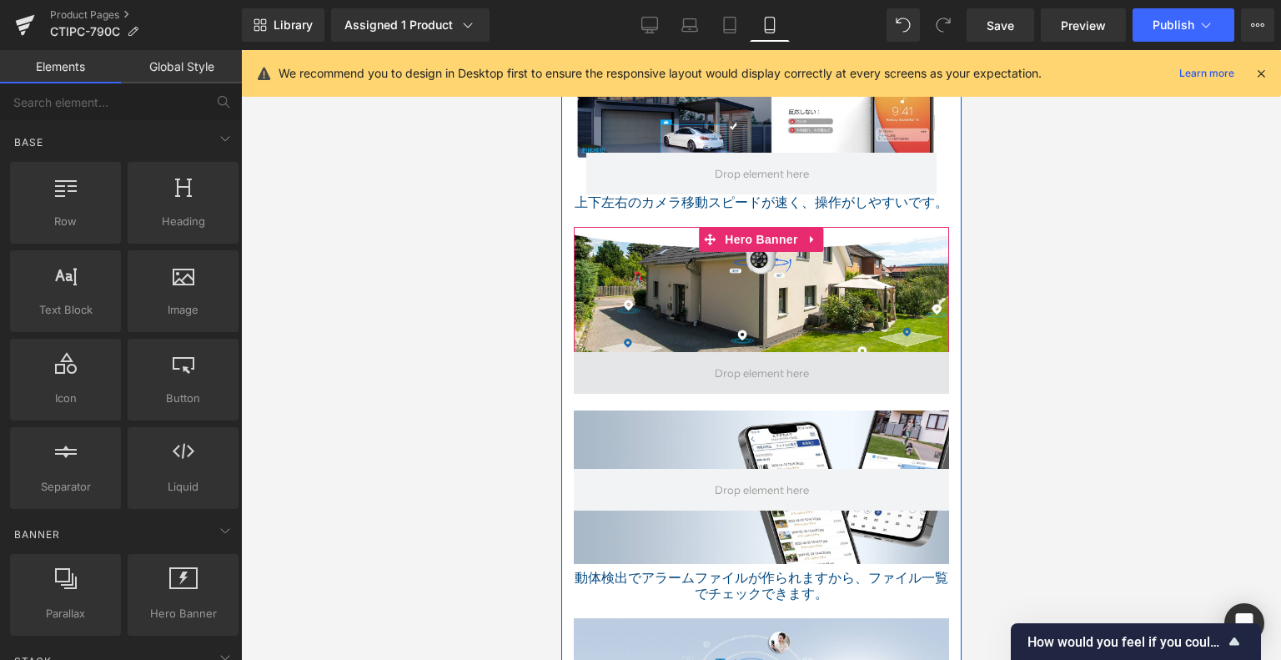
click at [747, 360] on span at bounding box center [761, 373] width 106 height 26
click at [598, 352] on span at bounding box center [760, 373] width 375 height 42
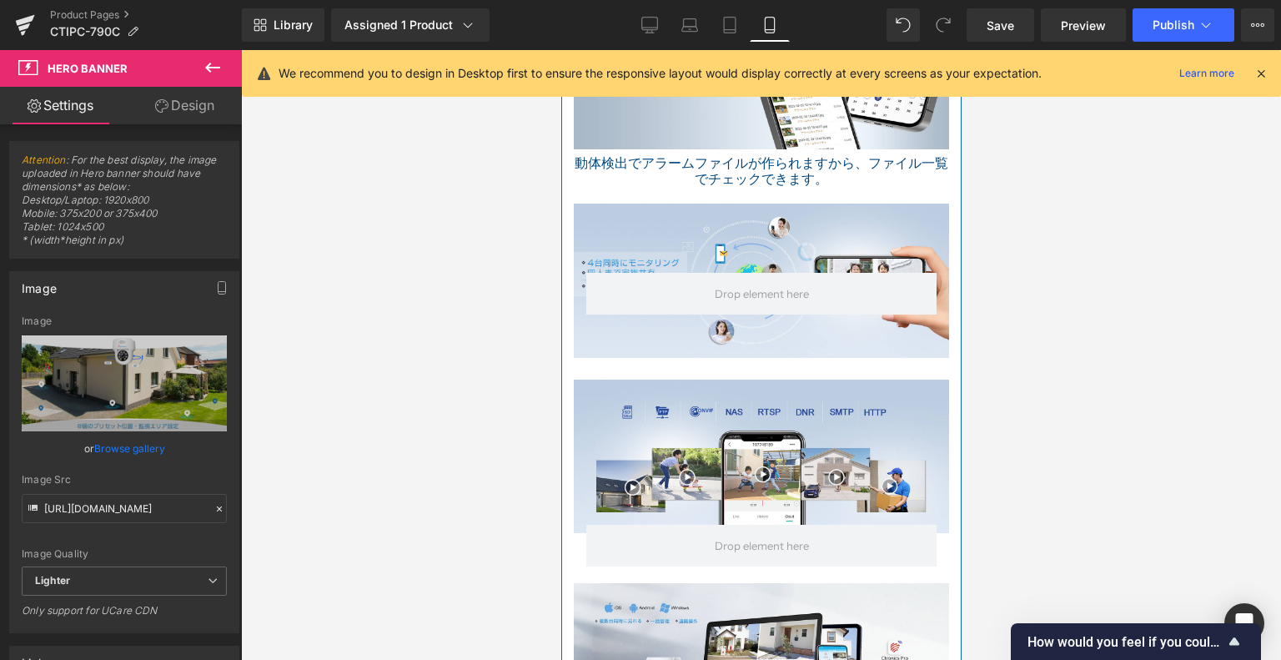
scroll to position [3281, 0]
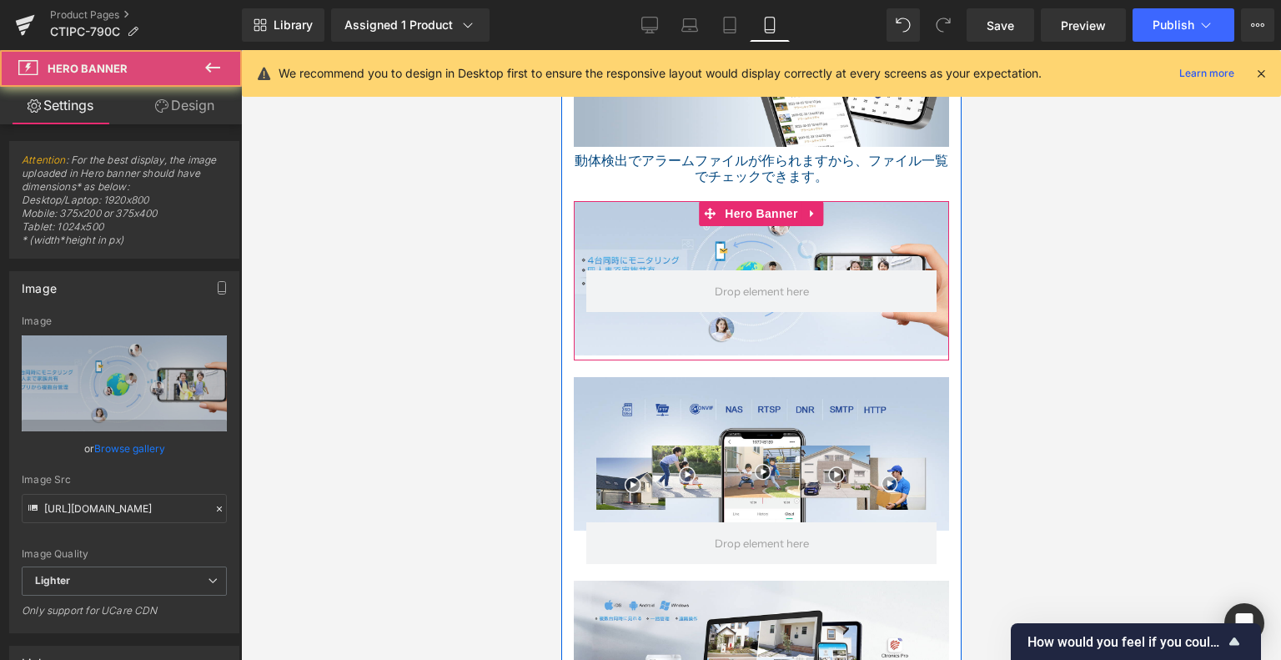
click at [718, 335] on div "Text Block Row" at bounding box center [760, 280] width 375 height 159
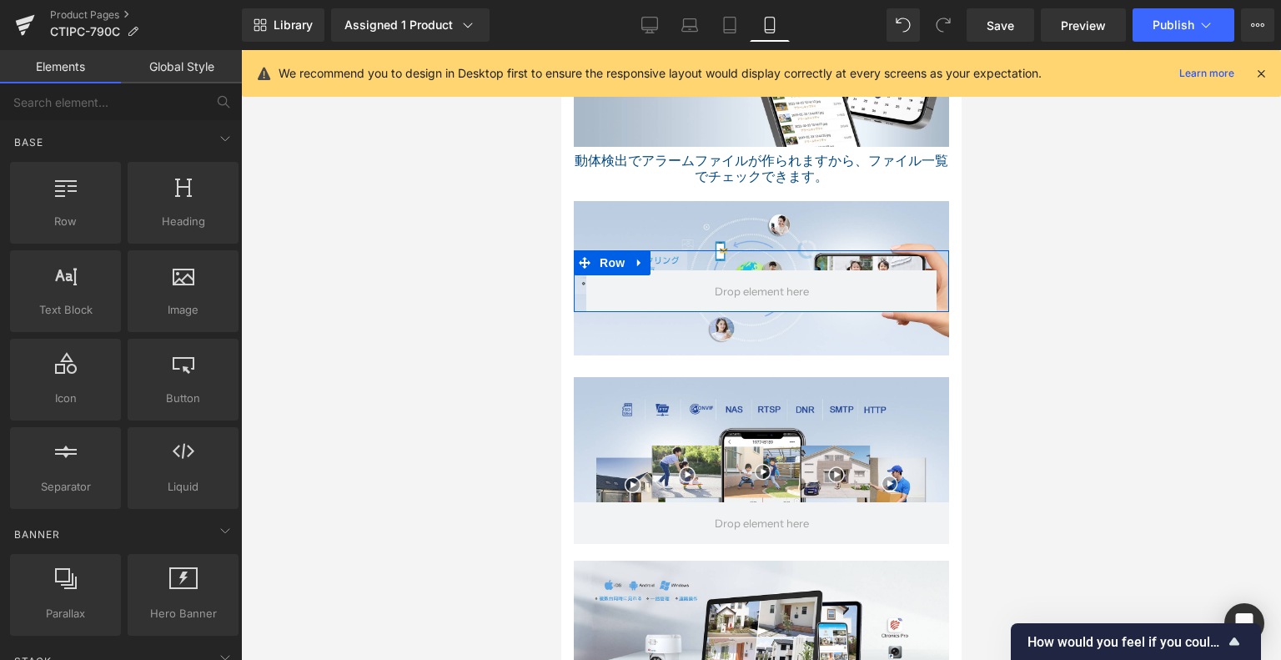
drag, startPoint x: 560, startPoint y: 430, endPoint x: 1, endPoint y: 380, distance: 561.2
click at [560, 430] on div "Heading You are previewing how the will restyle your page. You can not edit Ele…" at bounding box center [640, 344] width 1281 height 688
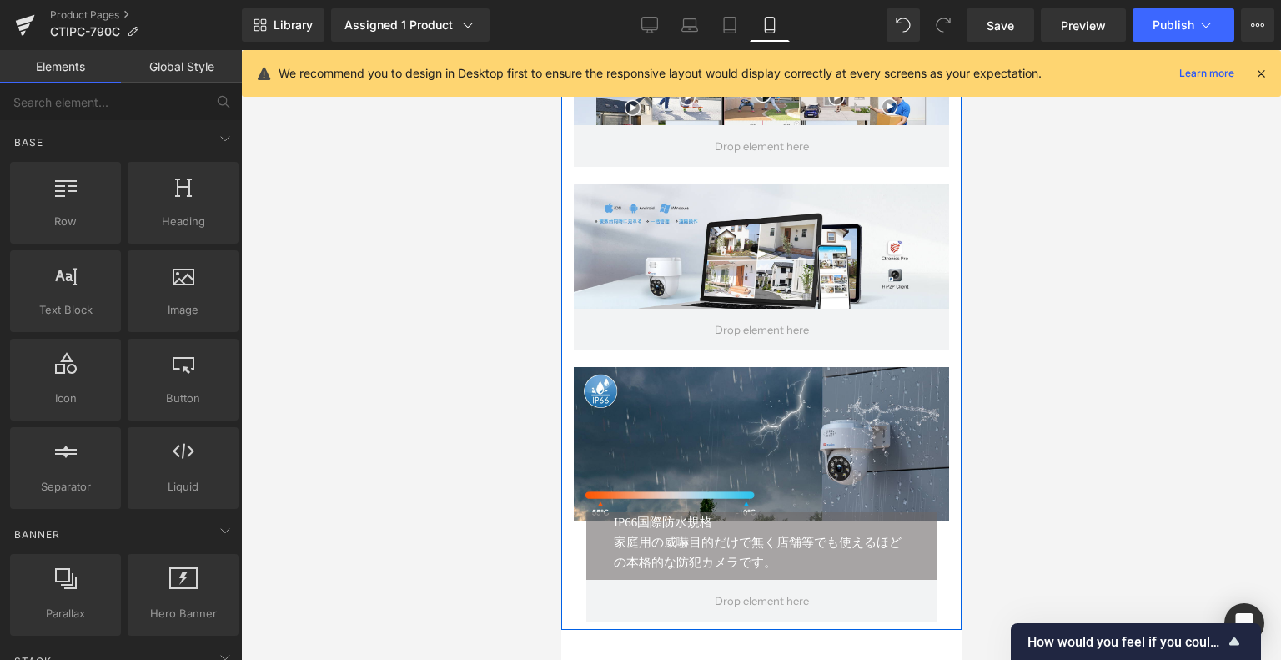
scroll to position [3531, 0]
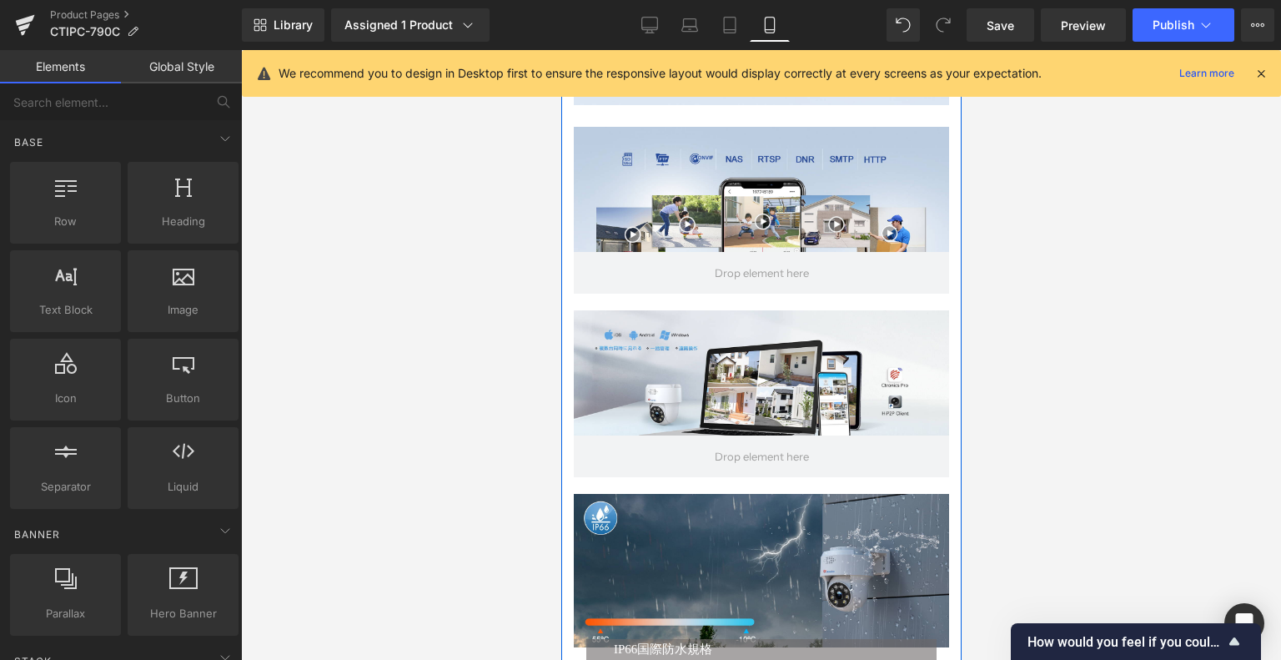
click at [588, 270] on span at bounding box center [760, 273] width 375 height 42
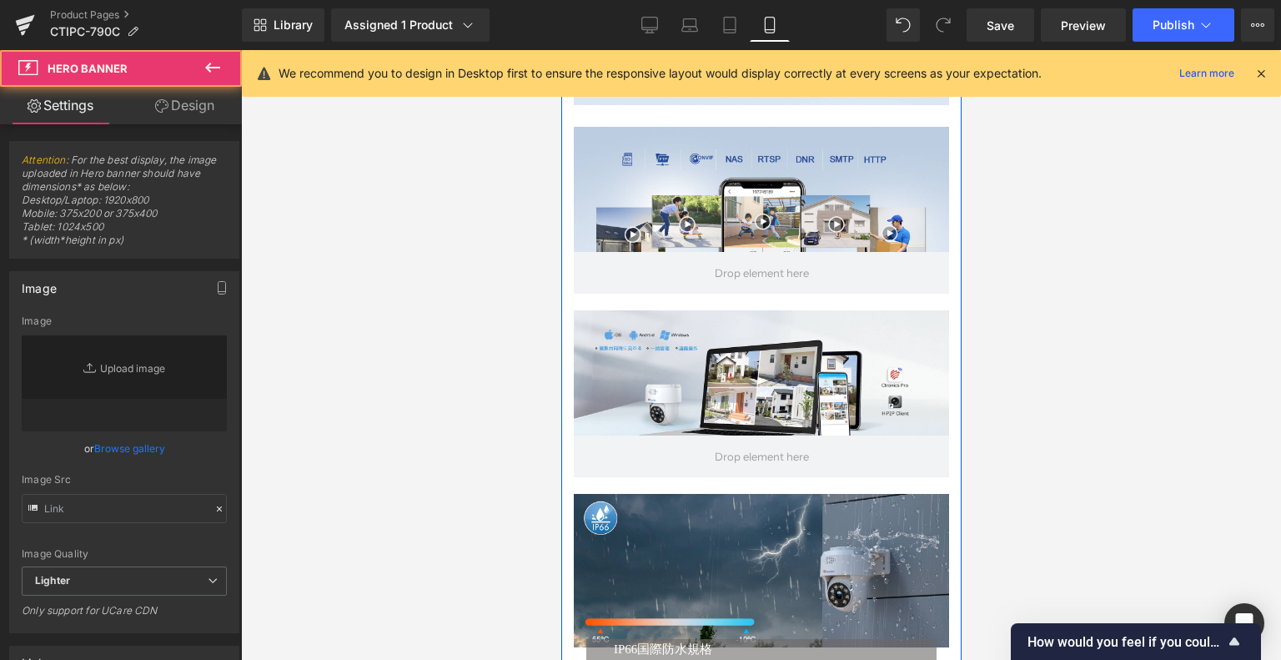
type input "https://ucarecdn.com/069ff883-6fdd-4780-8b33-0e7505b9c42f/-/format/auto/-/previ…"
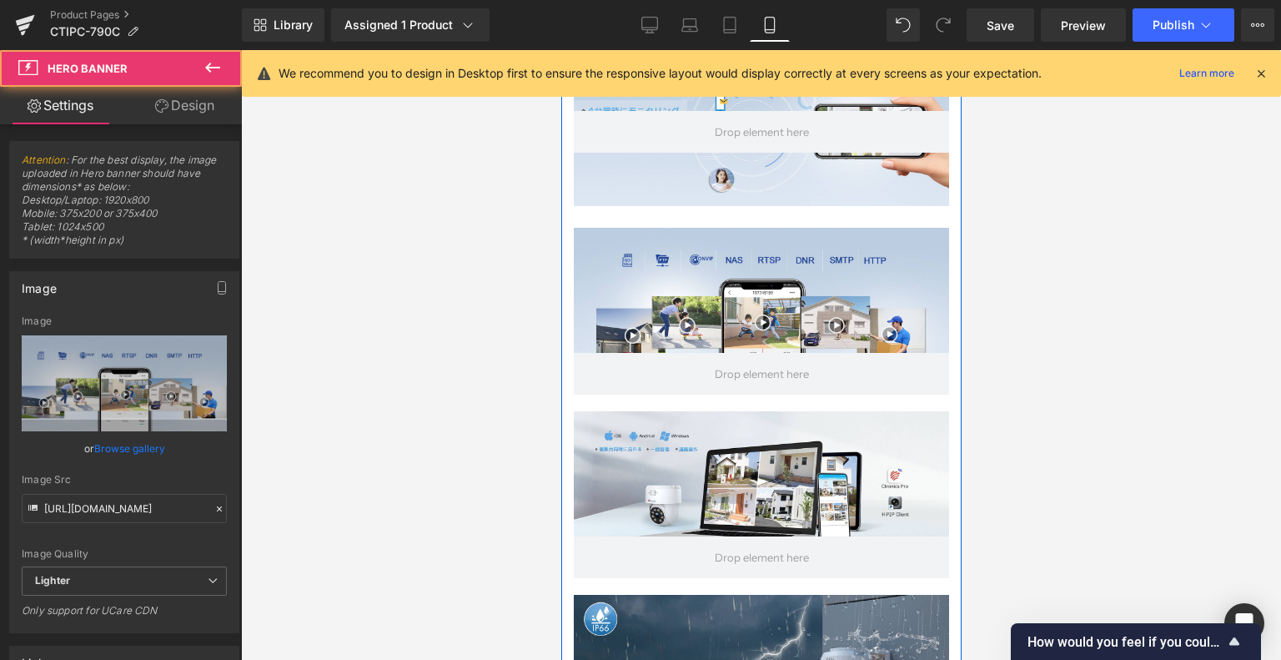
scroll to position [3281, 0]
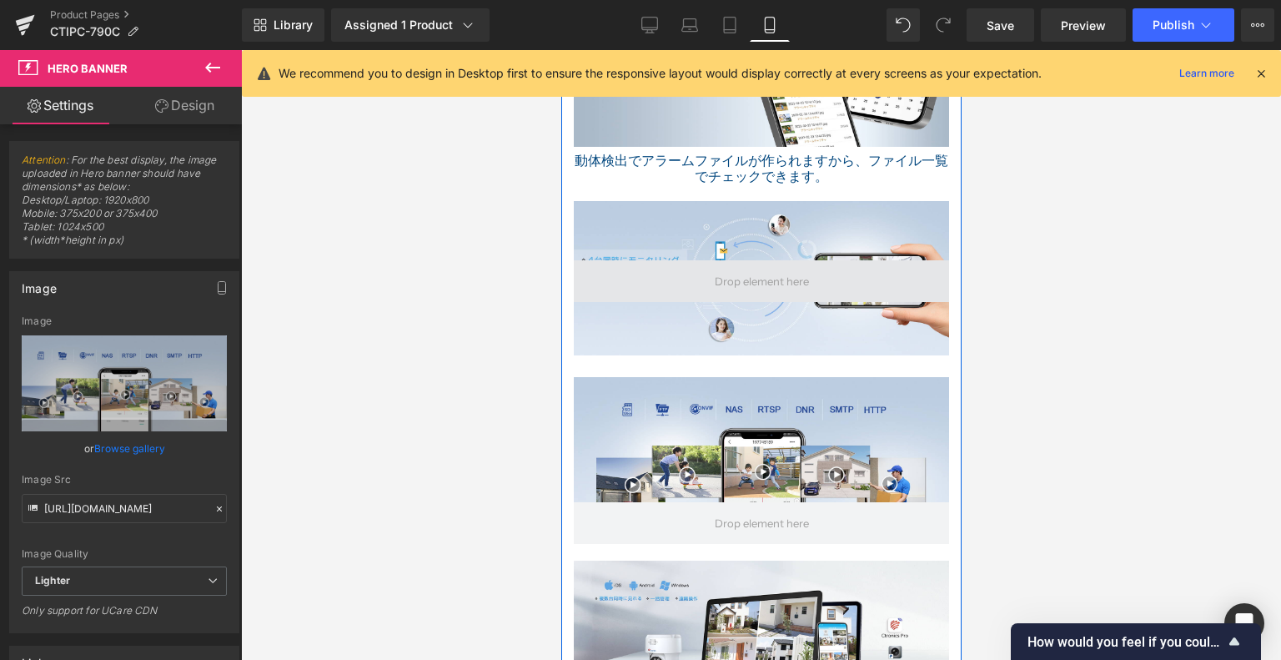
click at [645, 277] on span at bounding box center [760, 281] width 375 height 42
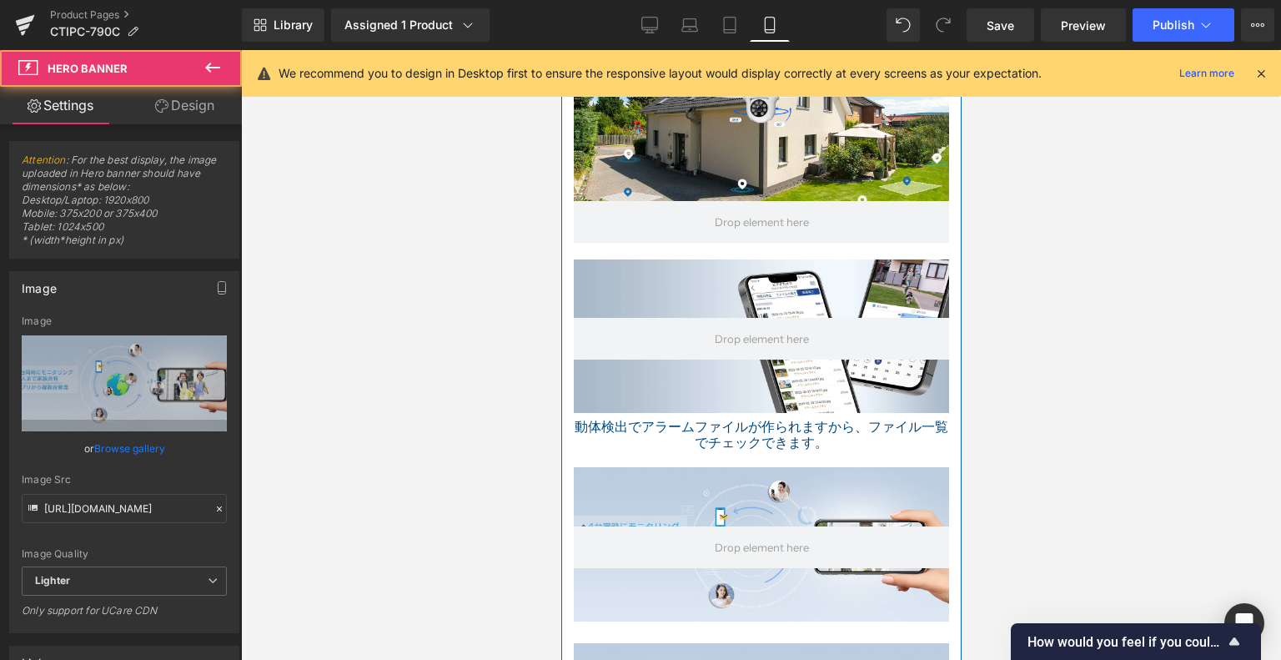
scroll to position [2947, 0]
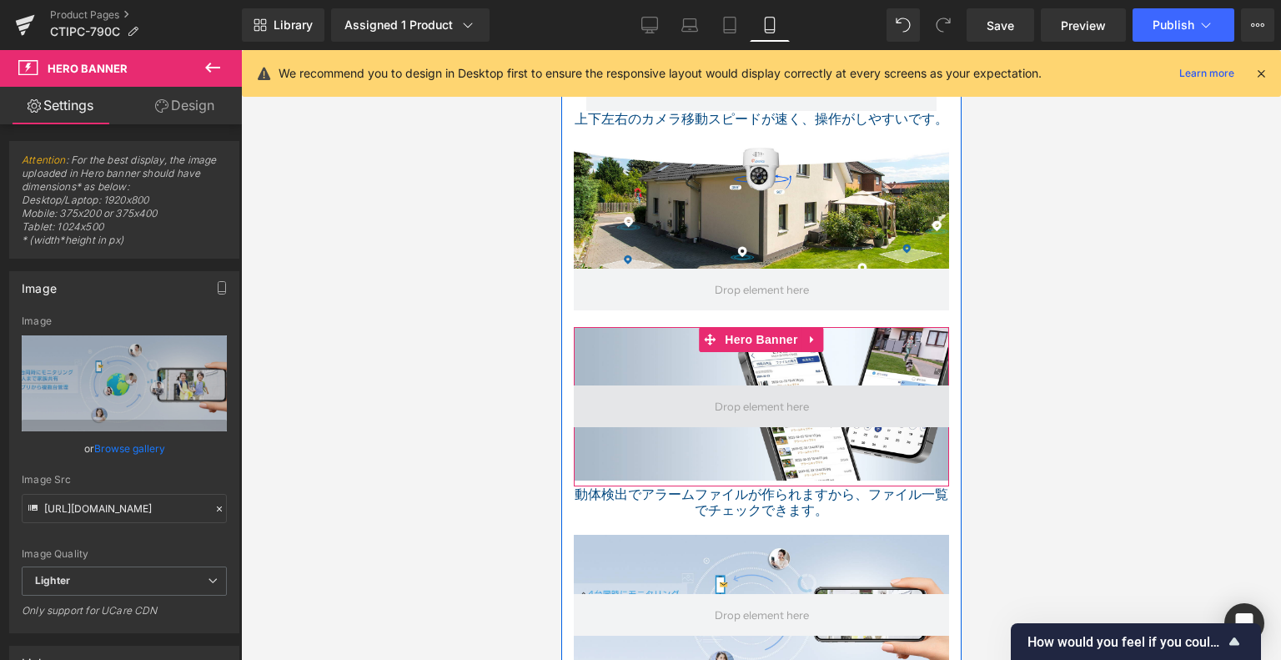
click at [623, 389] on span at bounding box center [760, 406] width 375 height 42
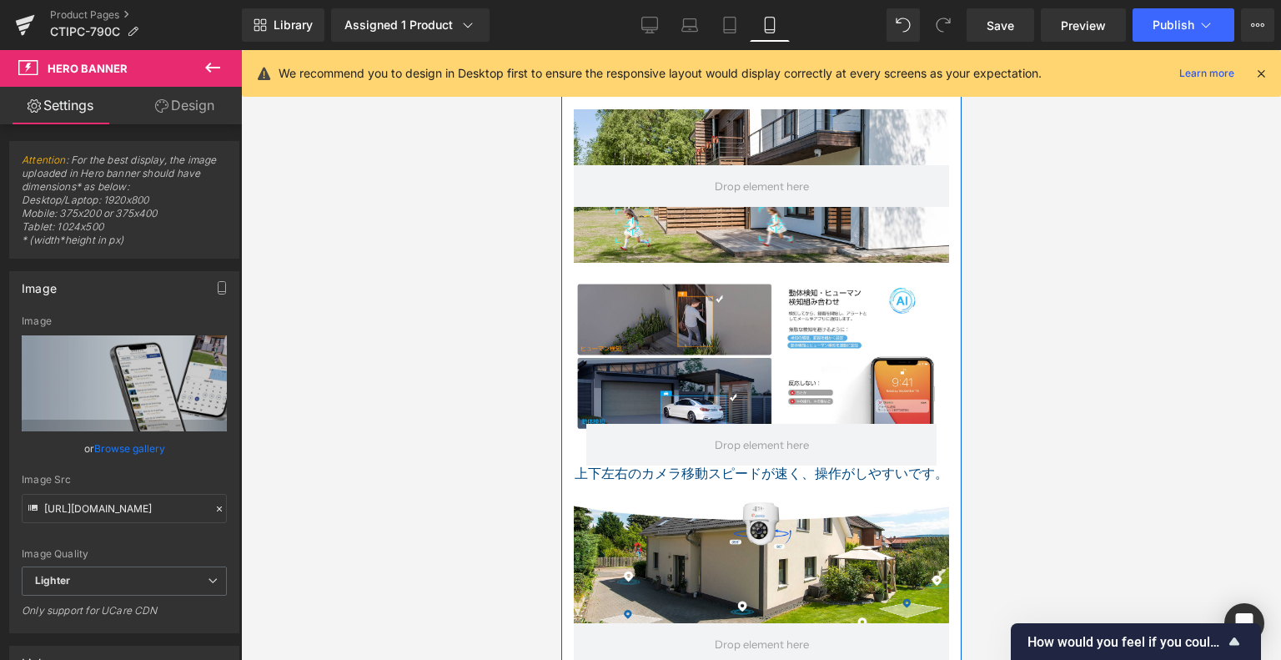
scroll to position [2697, 0]
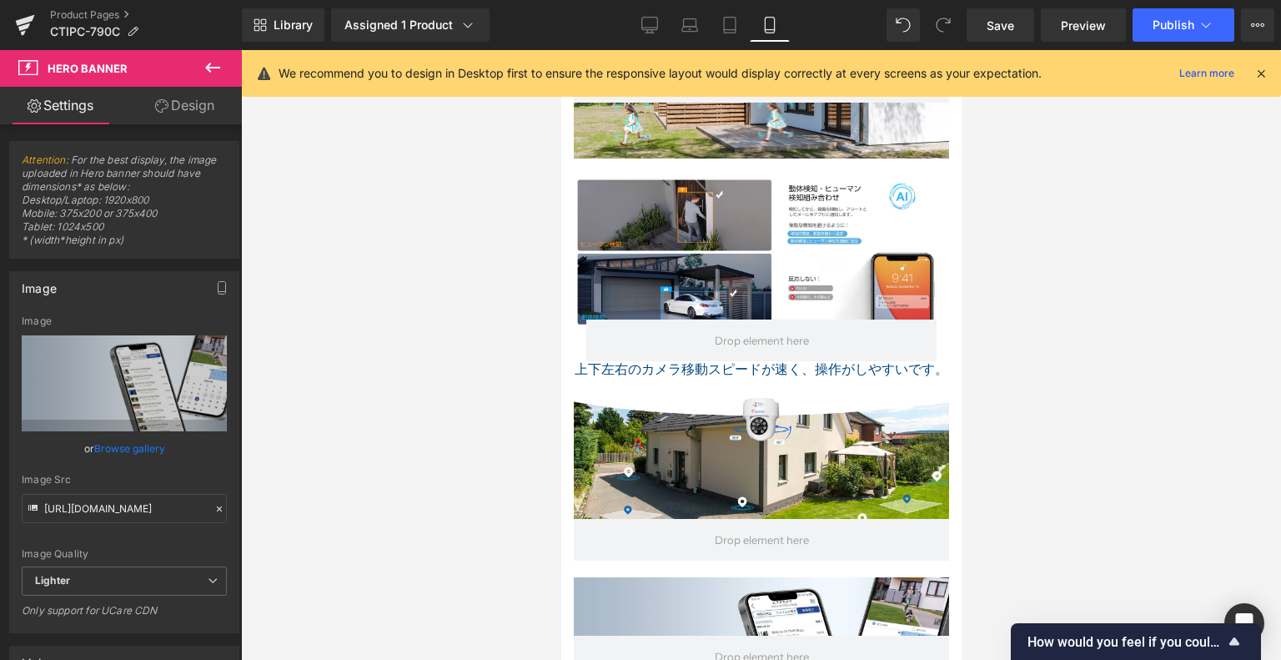
click at [631, 520] on span at bounding box center [760, 540] width 375 height 42
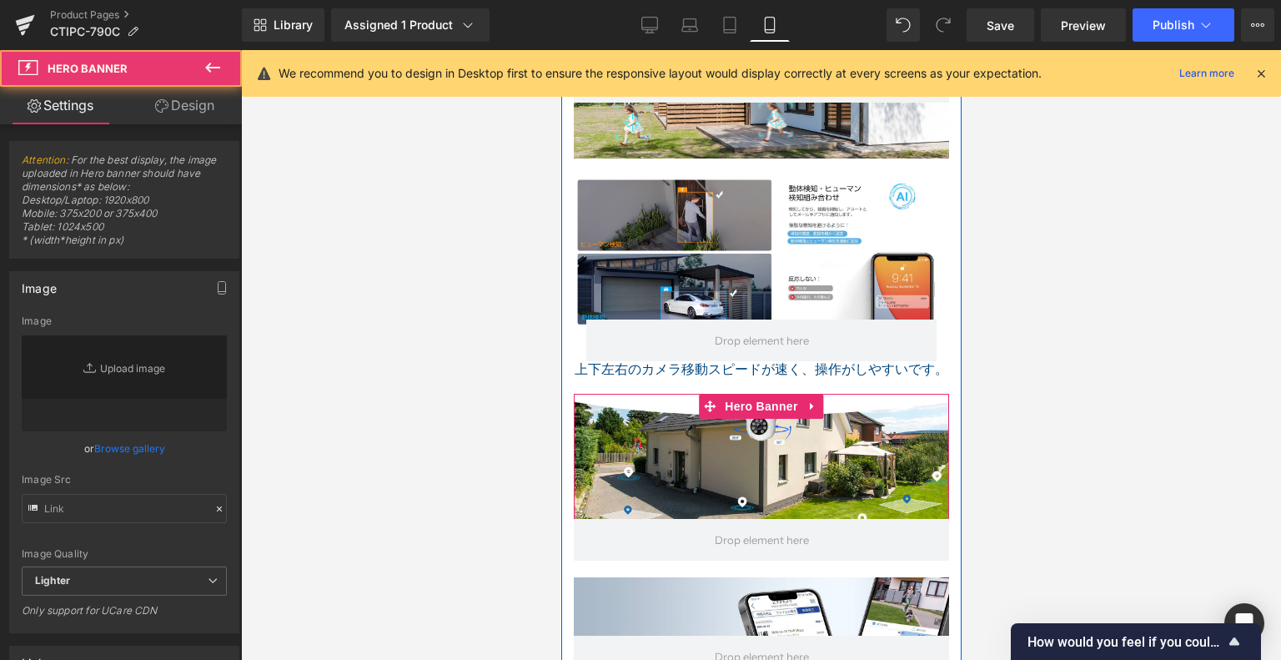
type input "https://ucarecdn.com/d2e85711-834a-4792-ae57-73dda78098c1/-/format/auto/-/previ…"
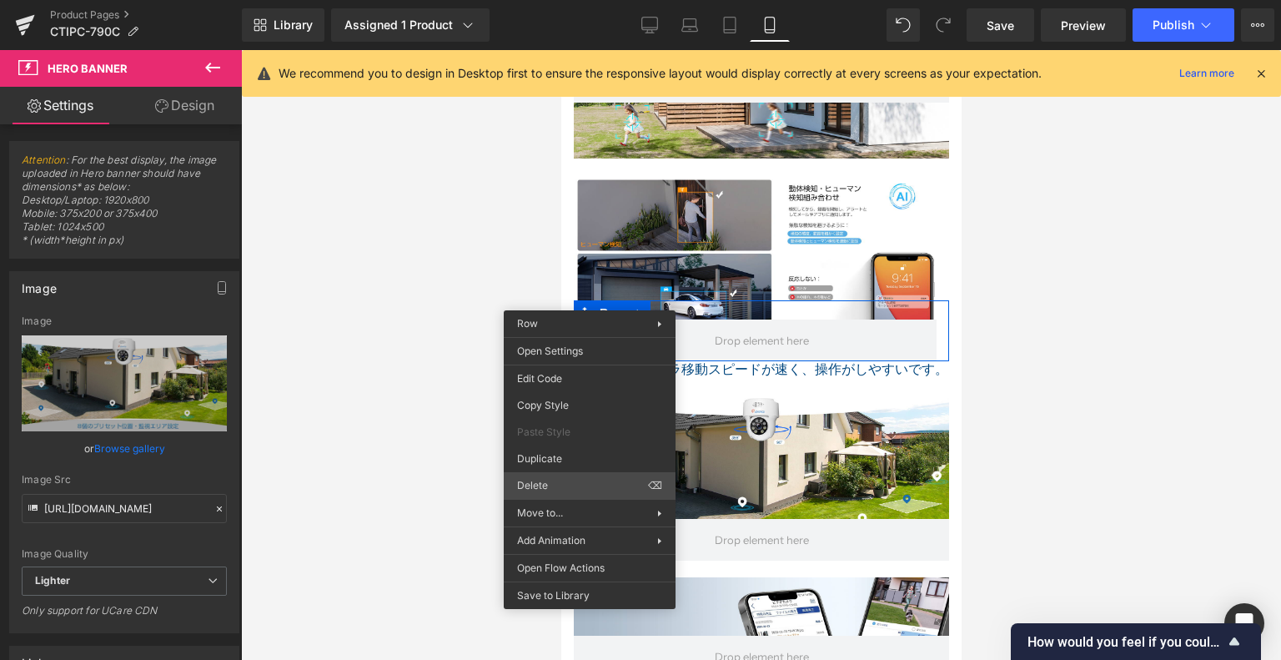
click at [557, 480] on div "Heading You are previewing how the will restyle your page. You can not edit Ele…" at bounding box center [640, 344] width 1281 height 688
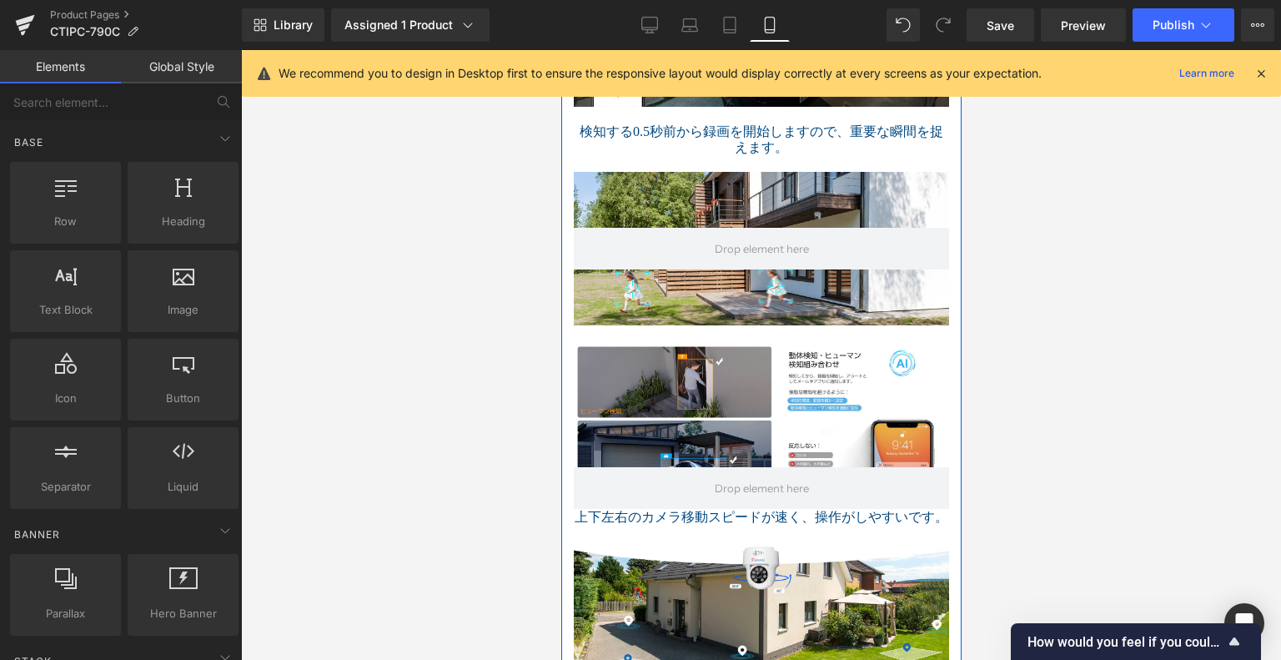
scroll to position [2363, 0]
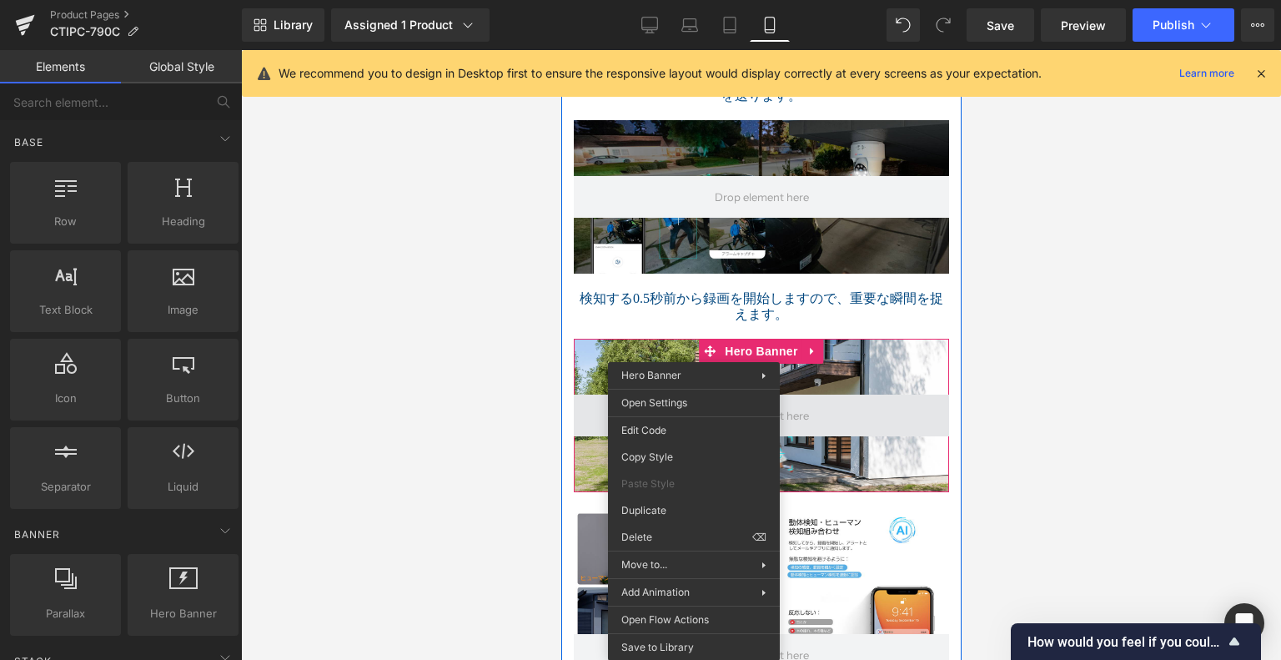
click at [573, 395] on span at bounding box center [760, 416] width 375 height 42
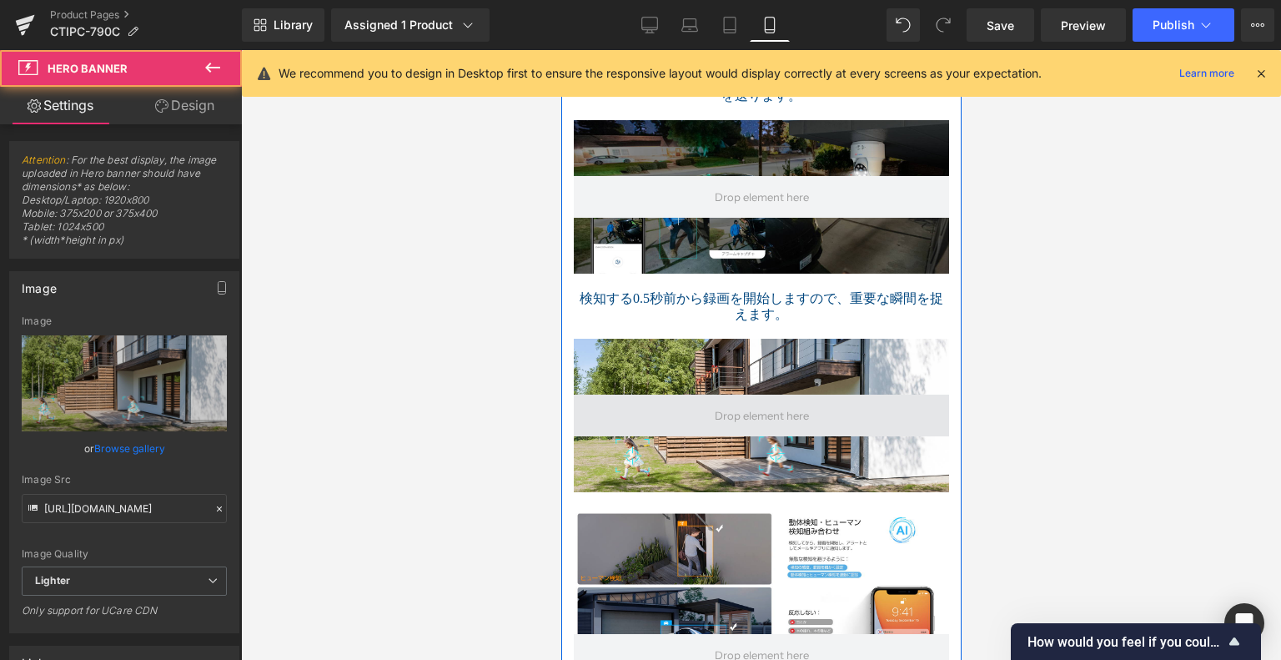
click at [578, 395] on span at bounding box center [760, 416] width 375 height 42
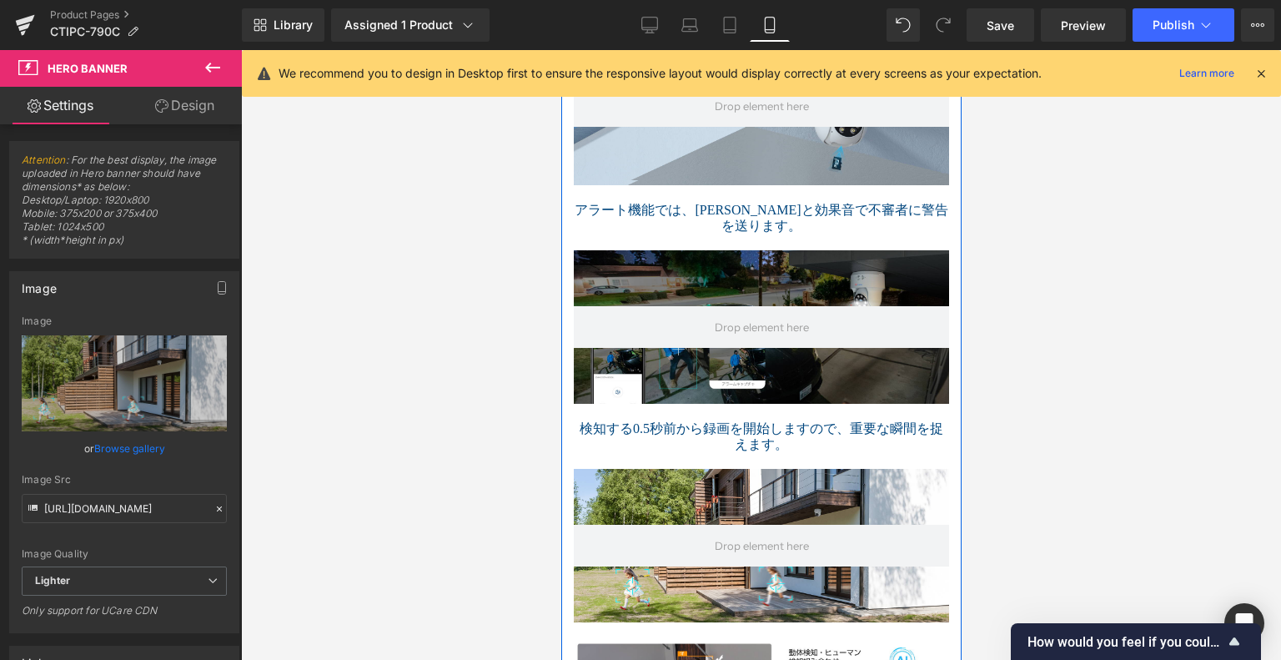
scroll to position [2113, 0]
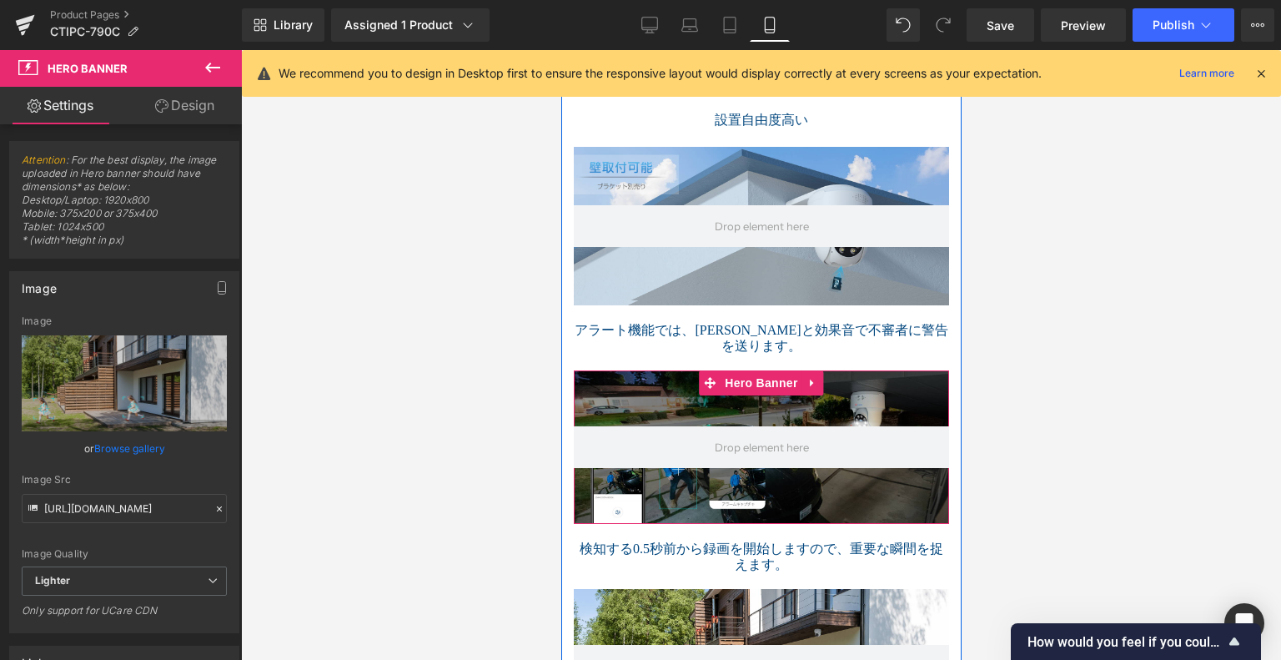
click at [692, 426] on span at bounding box center [760, 447] width 375 height 42
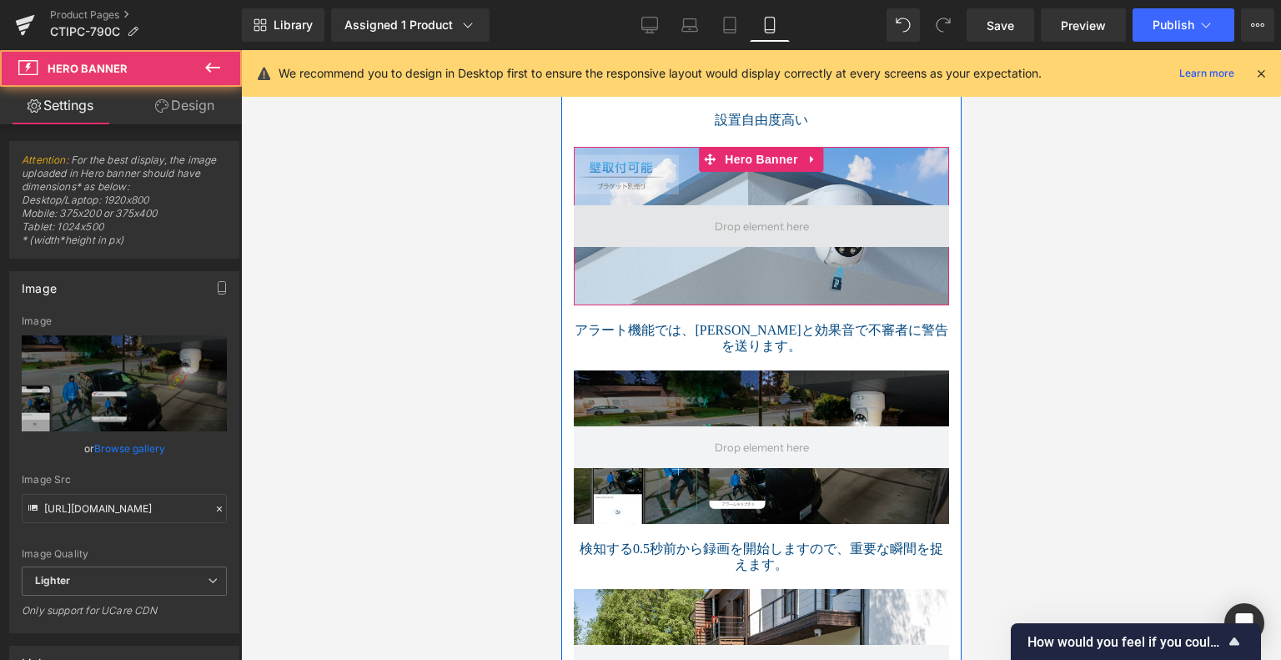
click at [772, 214] on span at bounding box center [761, 227] width 106 height 26
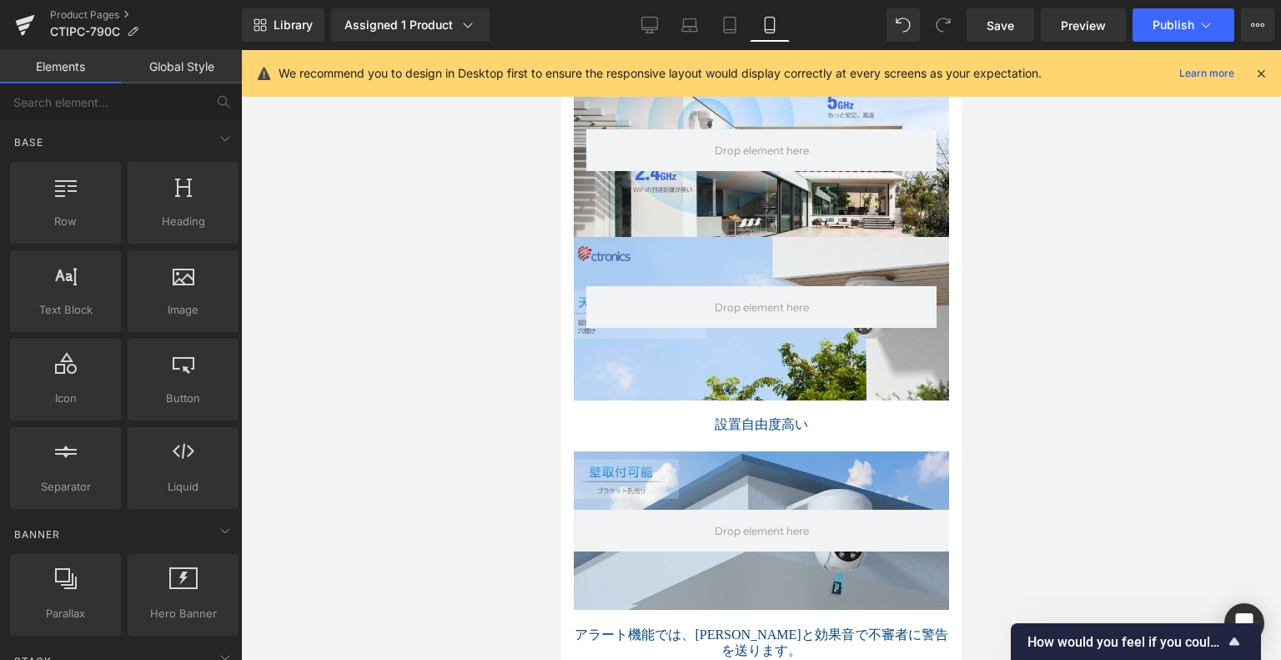
scroll to position [1779, 0]
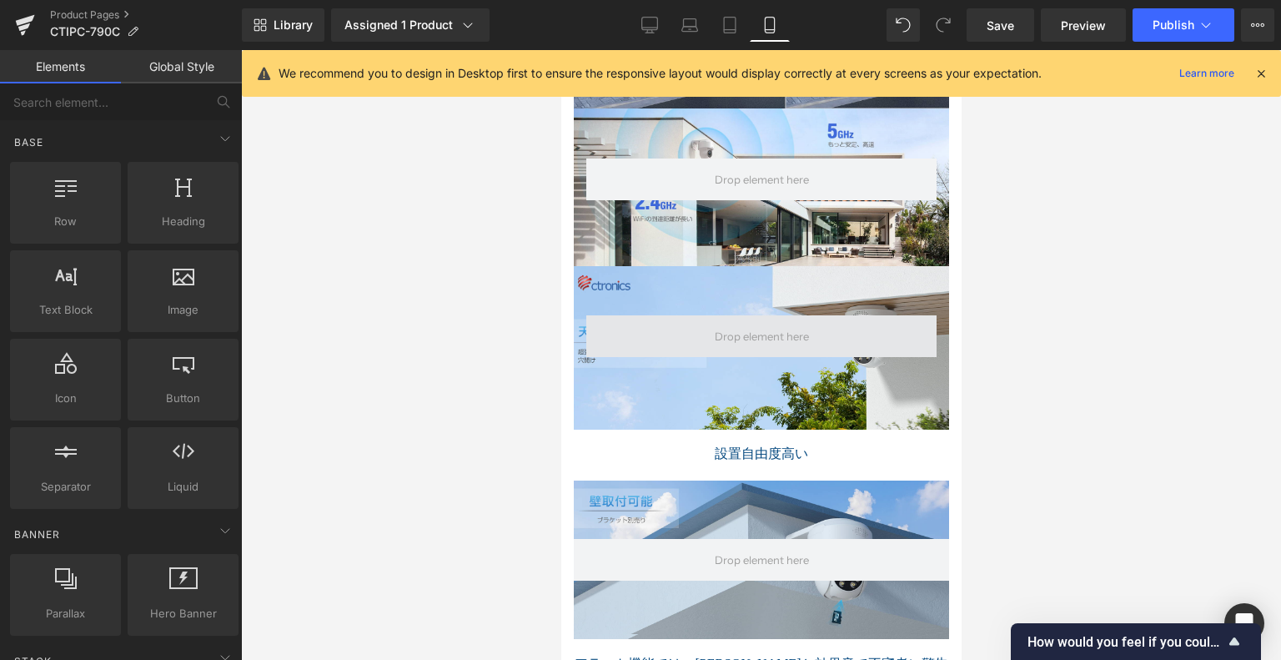
click at [760, 323] on span at bounding box center [761, 336] width 106 height 26
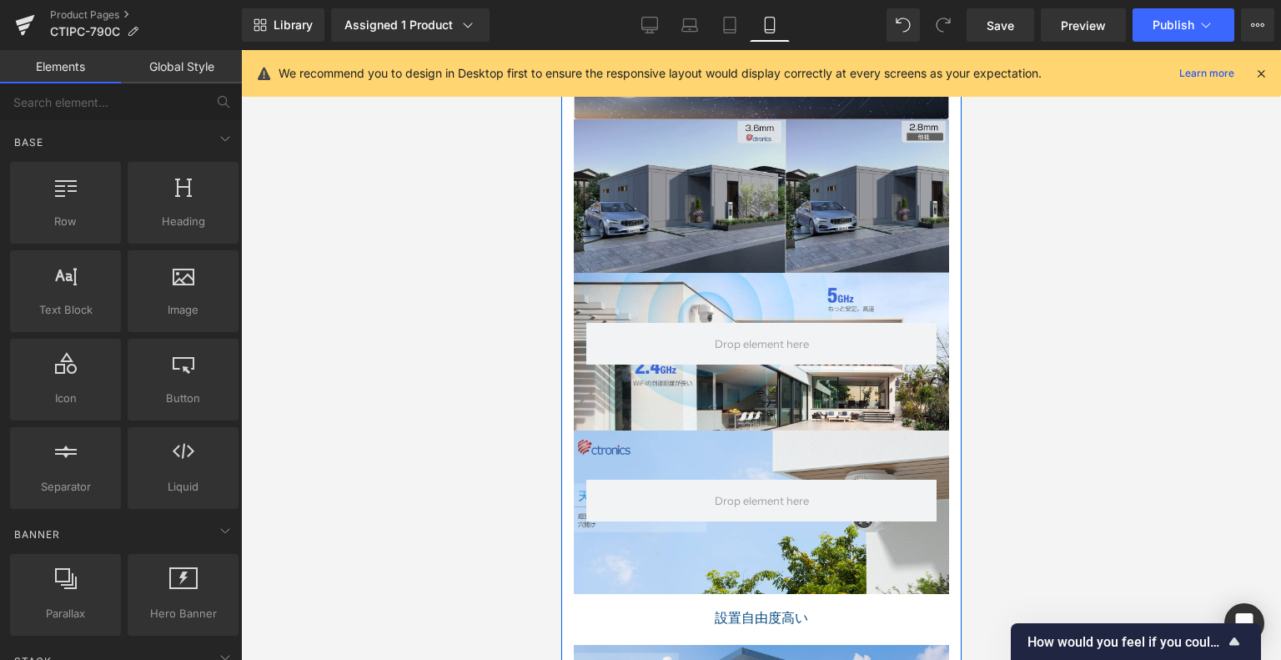
scroll to position [1612, 0]
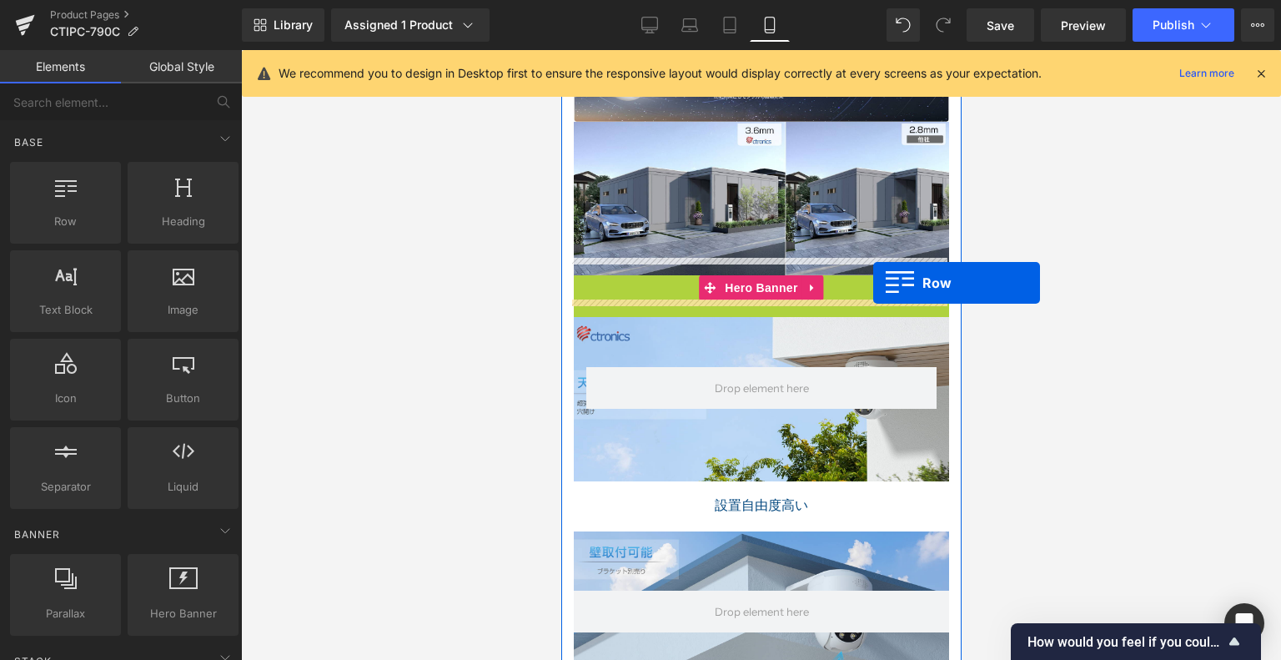
drag, startPoint x: 592, startPoint y: 272, endPoint x: 808, endPoint y: 281, distance: 216.2
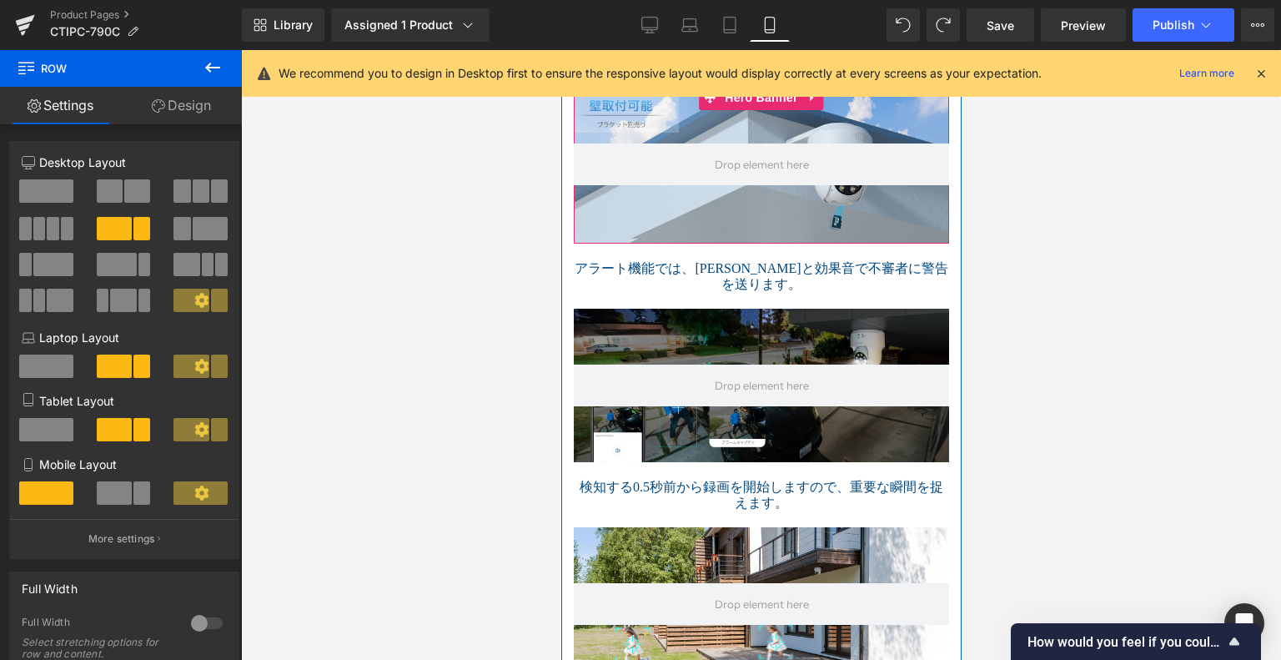
scroll to position [2196, 0]
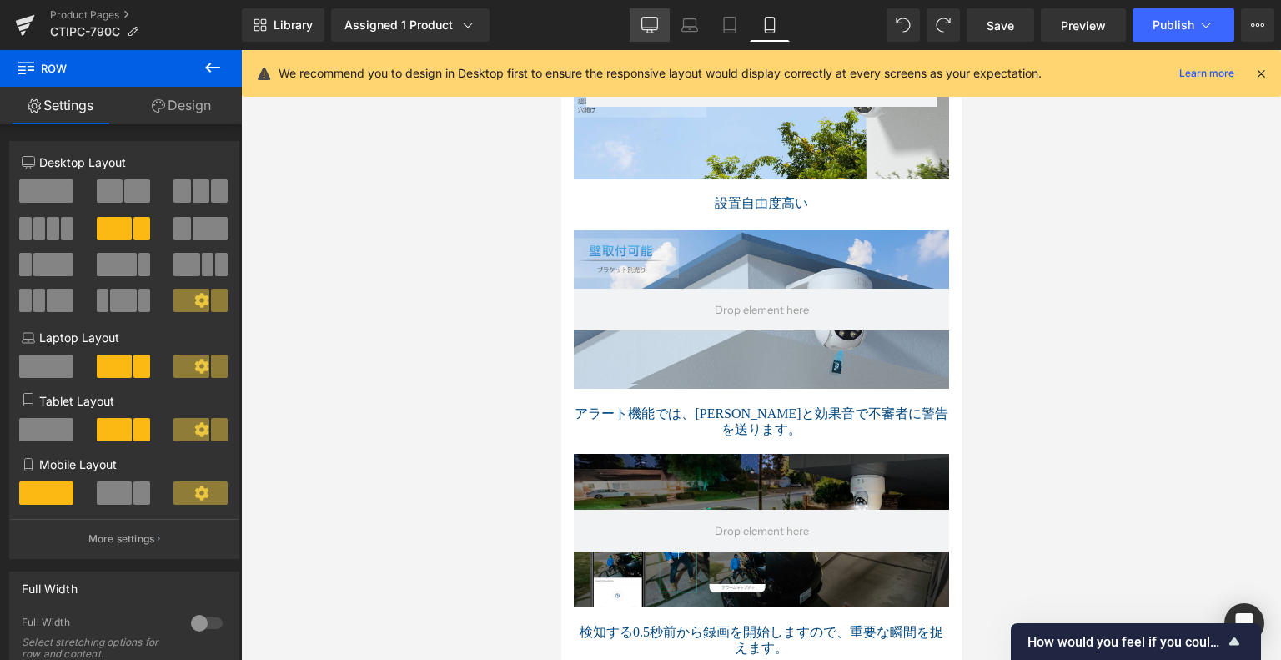
click at [637, 28] on link "Desktop" at bounding box center [650, 24] width 40 height 33
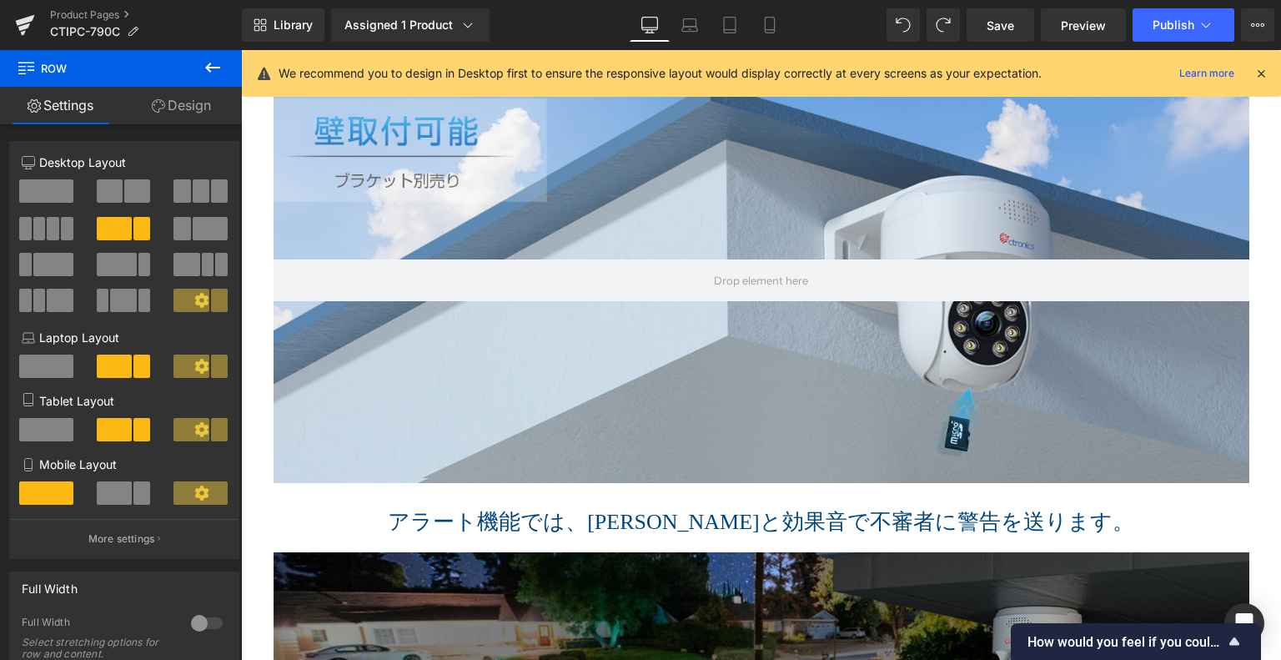
scroll to position [2590, 0]
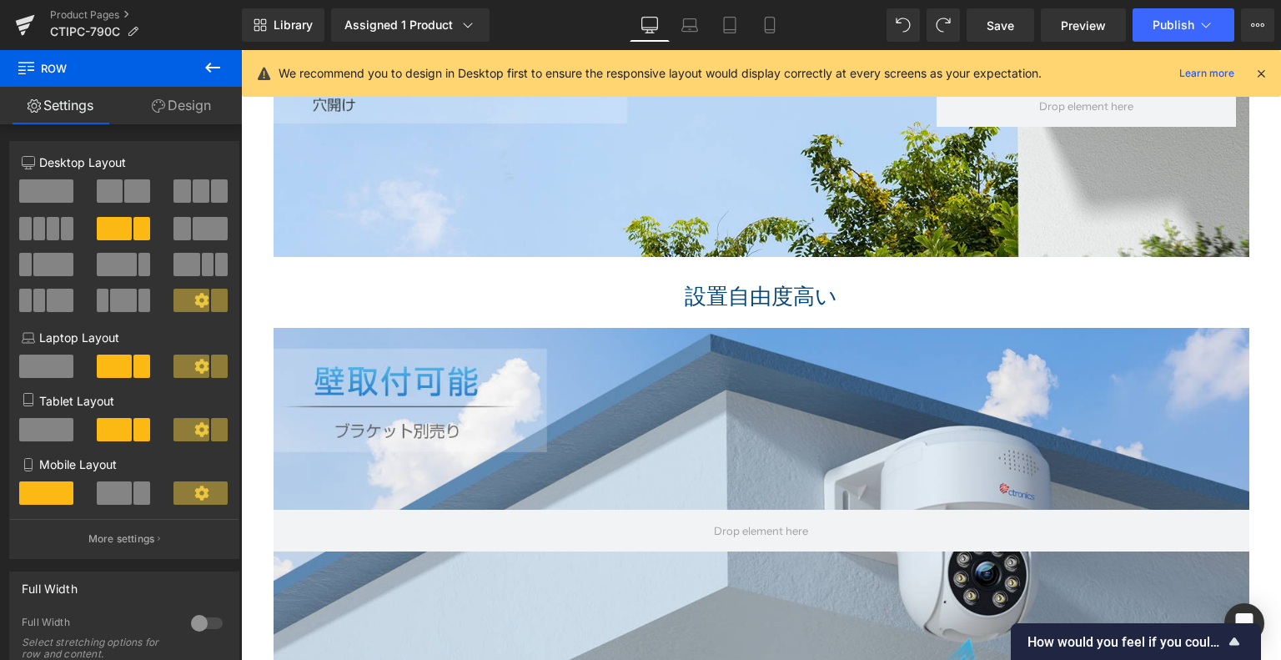
click at [447, 377] on div at bounding box center [762, 530] width 976 height 405
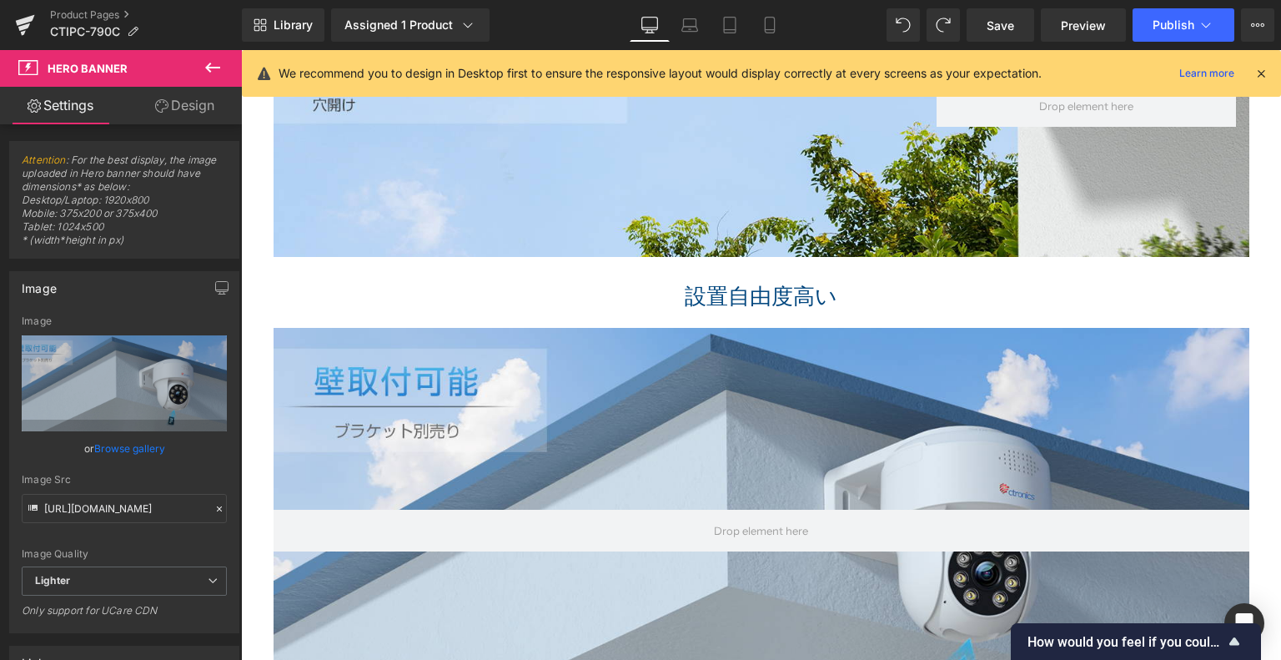
click at [210, 63] on icon at bounding box center [212, 68] width 15 height 10
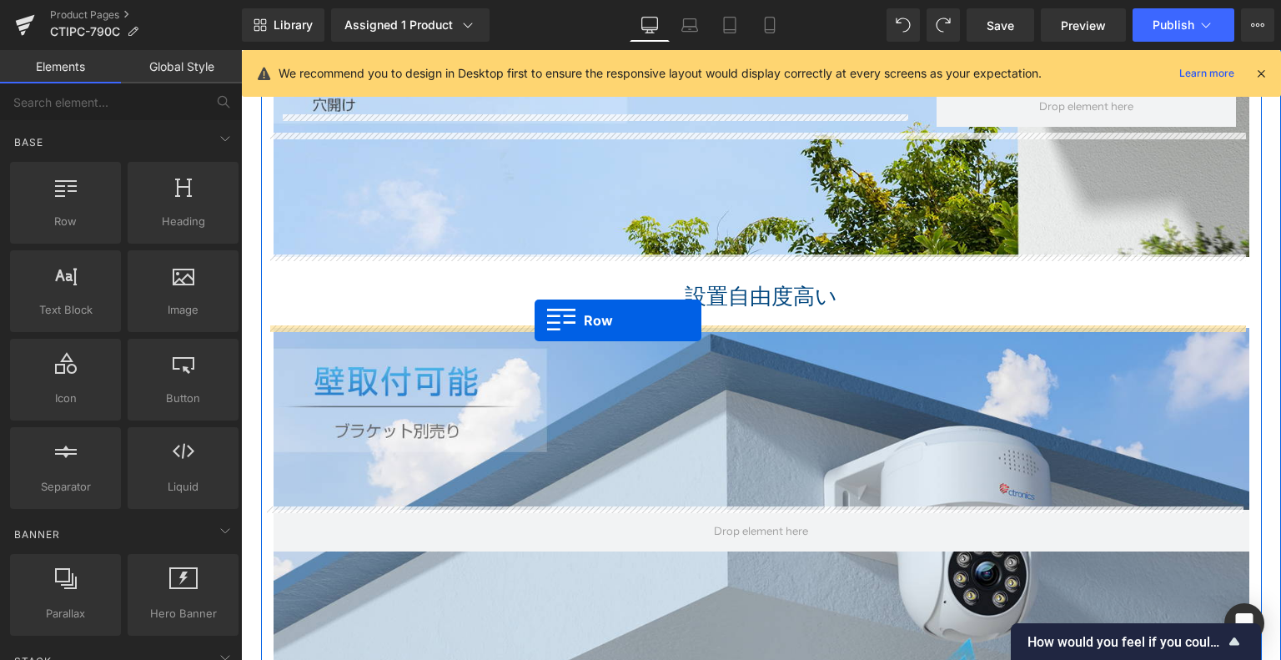
drag, startPoint x: 322, startPoint y: 253, endPoint x: 535, endPoint y: 320, distance: 223.2
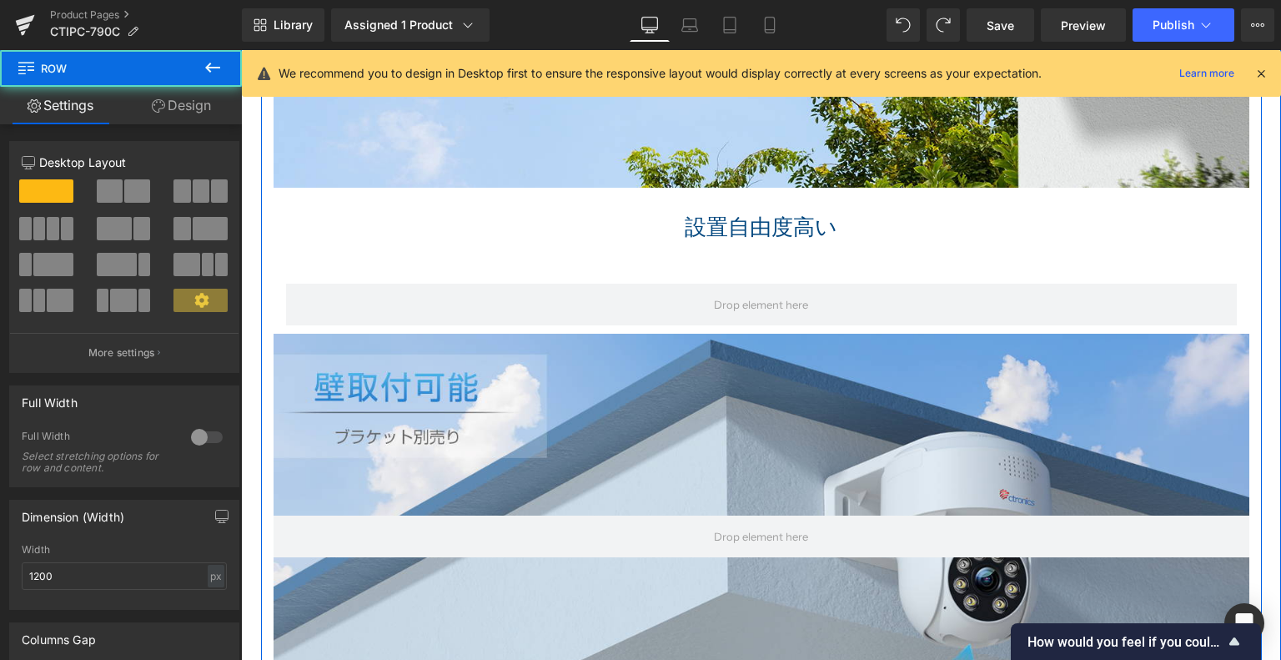
scroll to position [2674, 0]
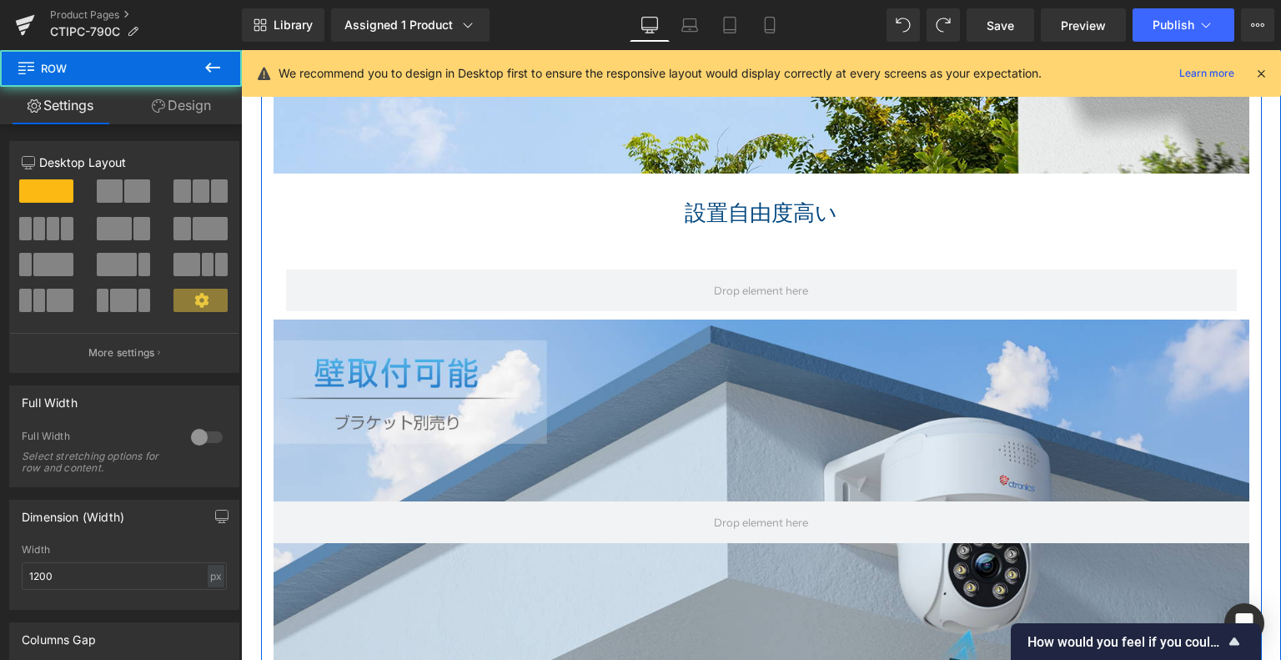
click at [419, 416] on div at bounding box center [762, 521] width 976 height 405
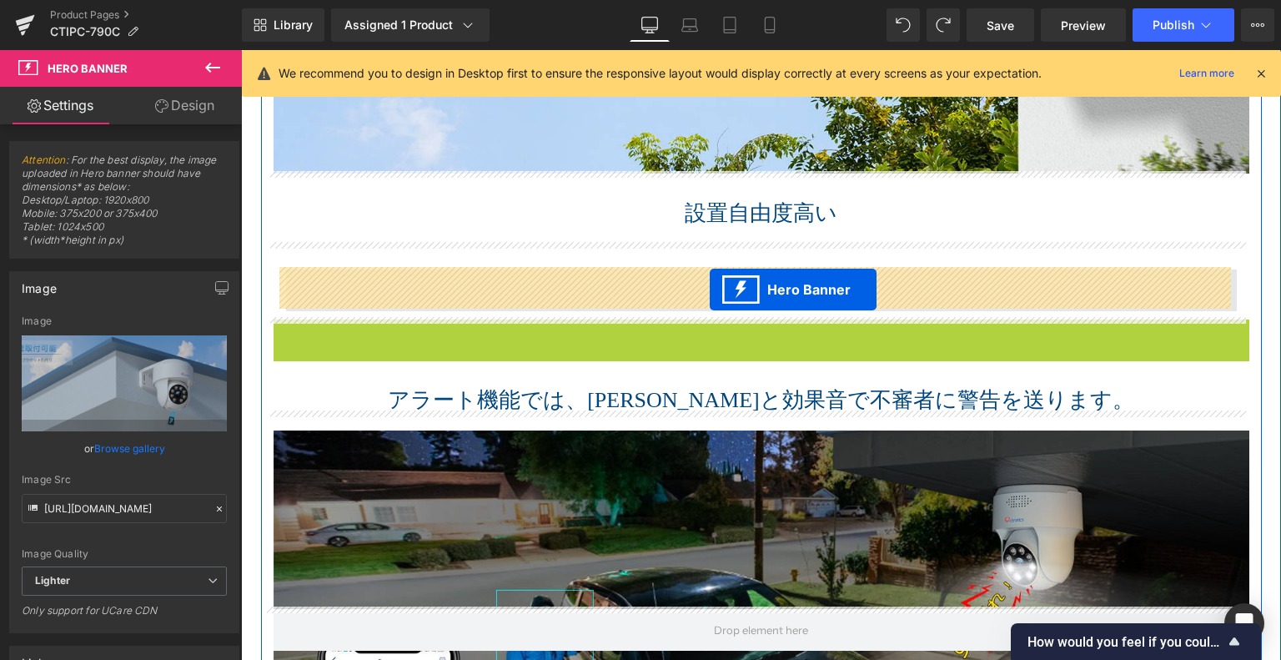
drag, startPoint x: 704, startPoint y: 331, endPoint x: 710, endPoint y: 289, distance: 42.1
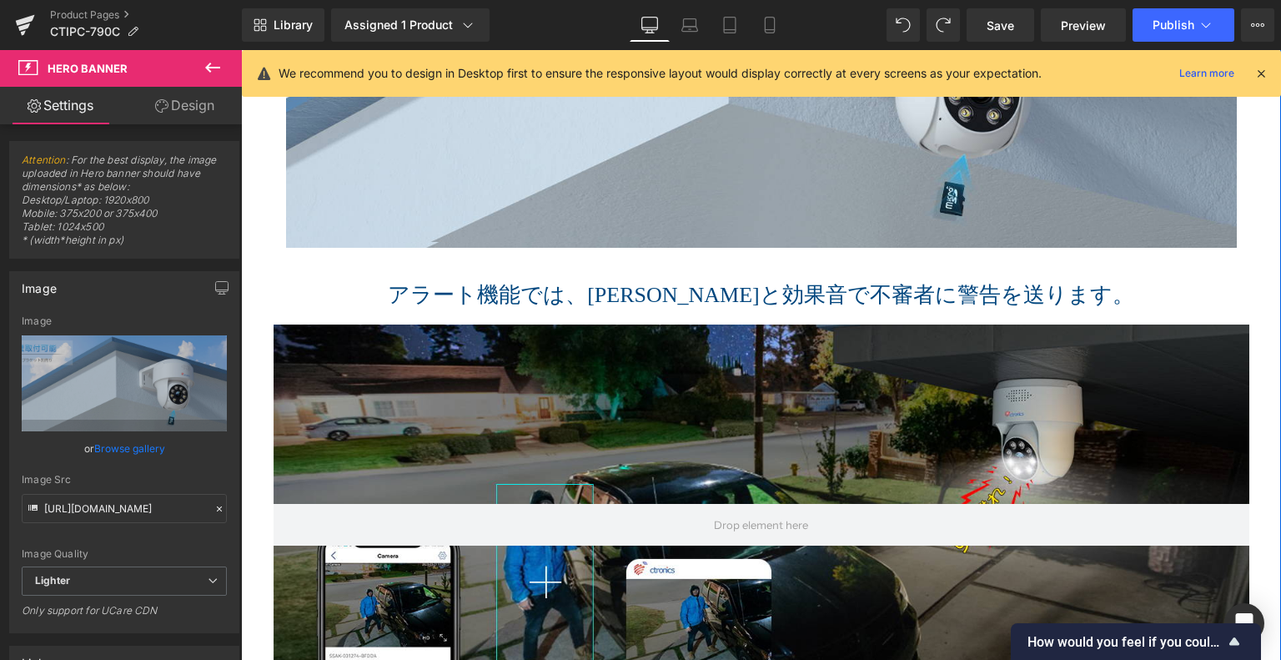
scroll to position [2840, 0]
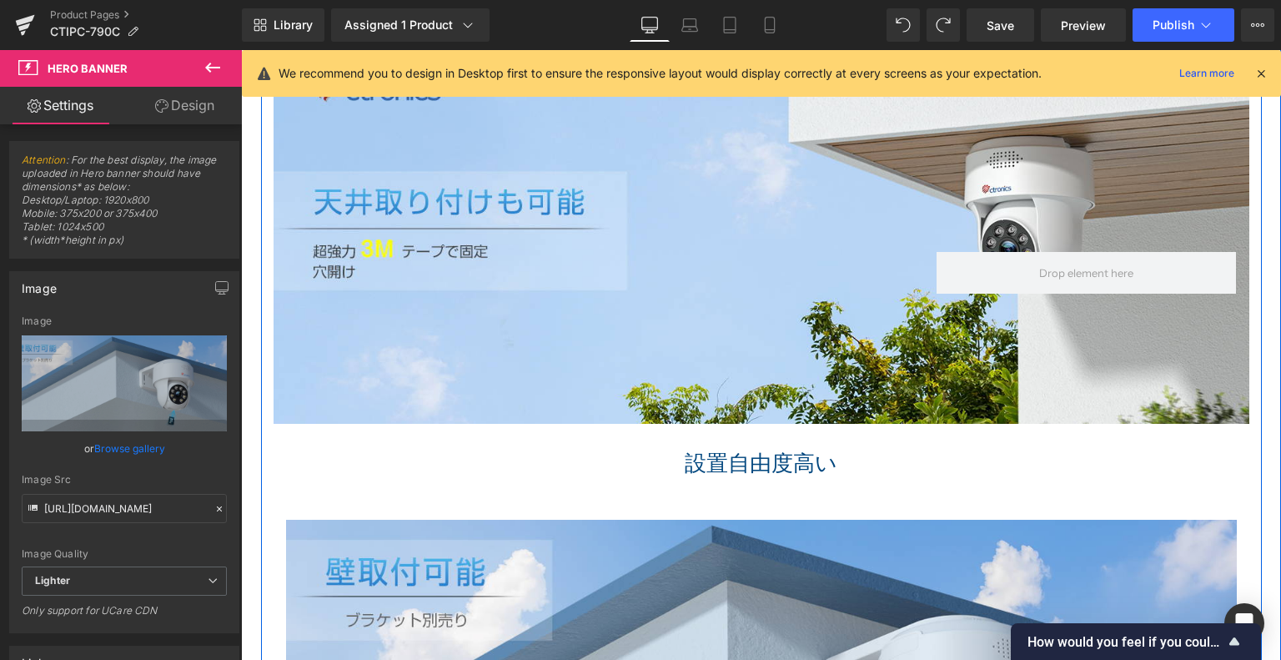
click at [490, 350] on div "Heading Row 87px Hero Banner 146px" at bounding box center [762, 242] width 976 height 364
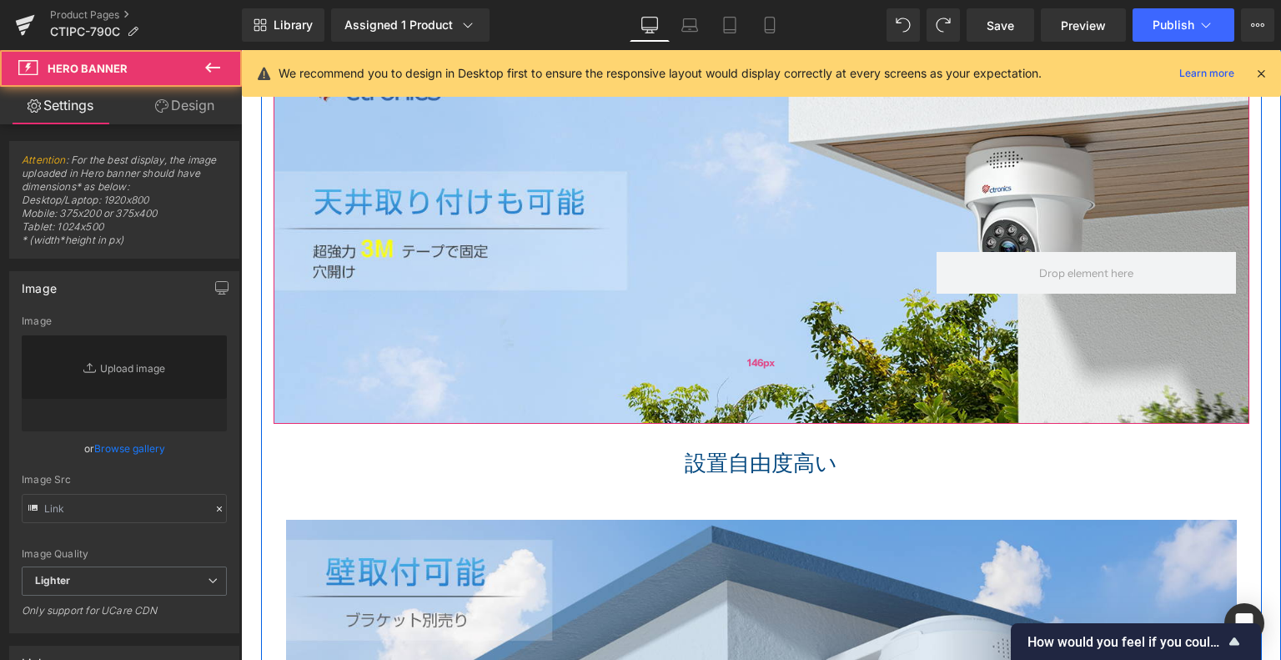
type input "https://ucarecdn.com/98bbf265-c082-48a0-a84f-bef8bd3d489b/-/format/auto/-/previ…"
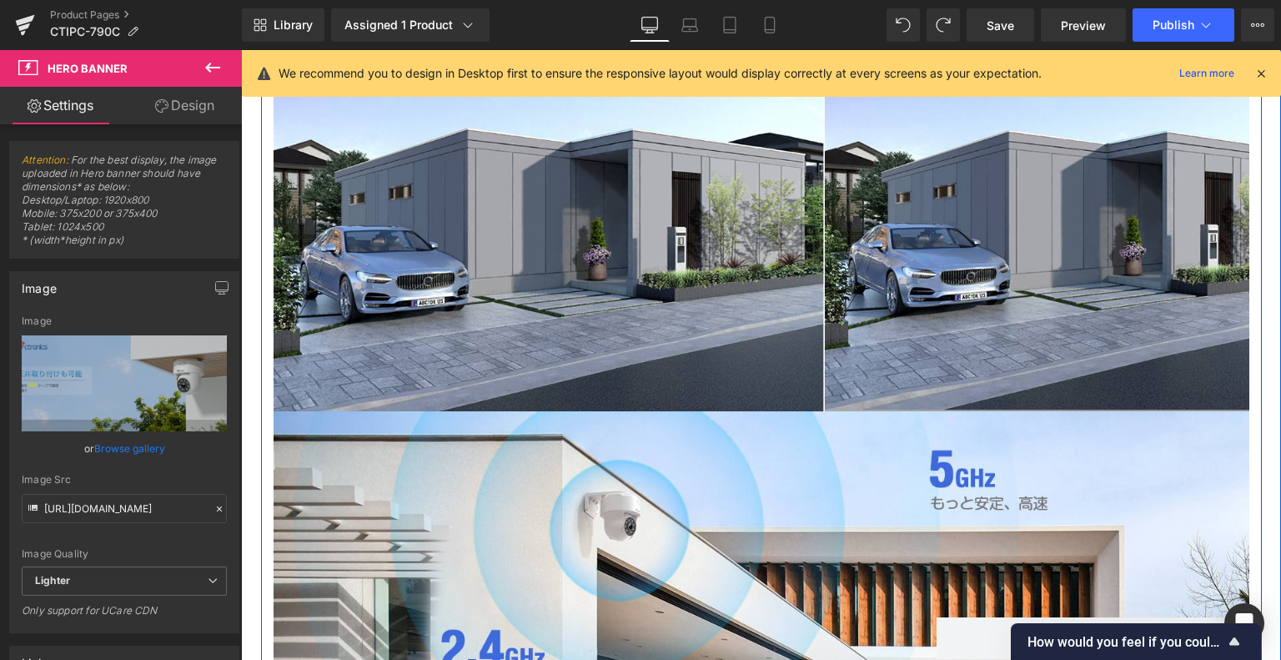
scroll to position [1589, 0]
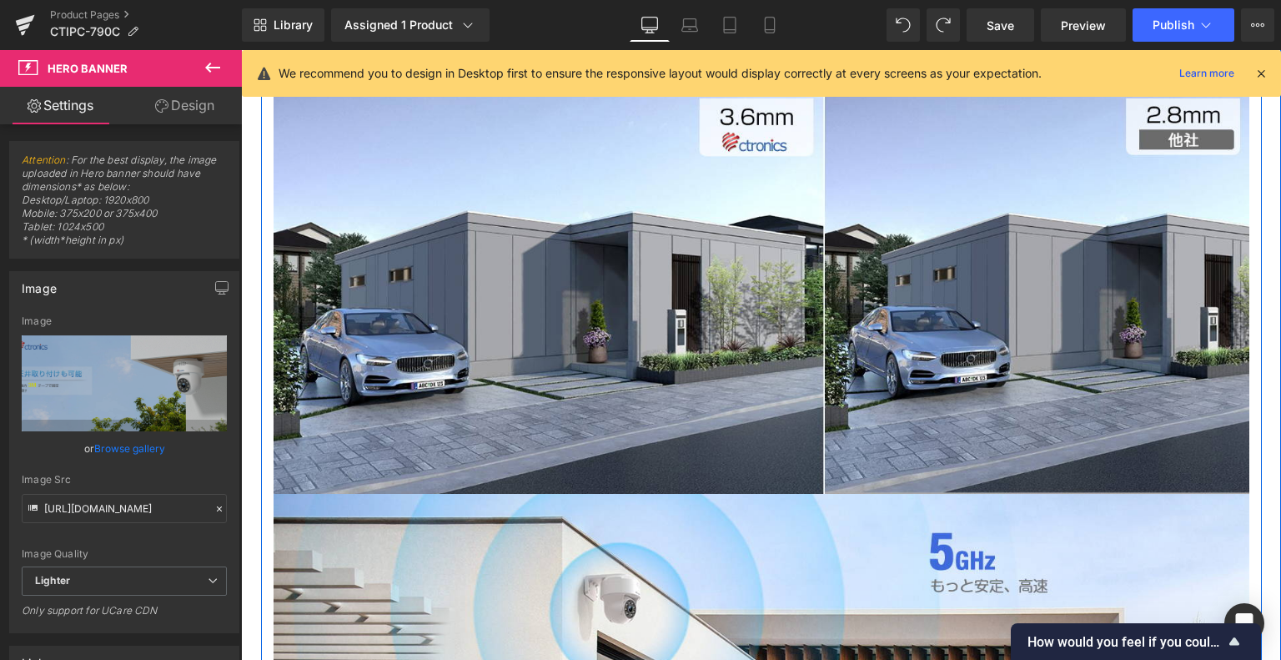
click at [516, 400] on img at bounding box center [762, 294] width 976 height 400
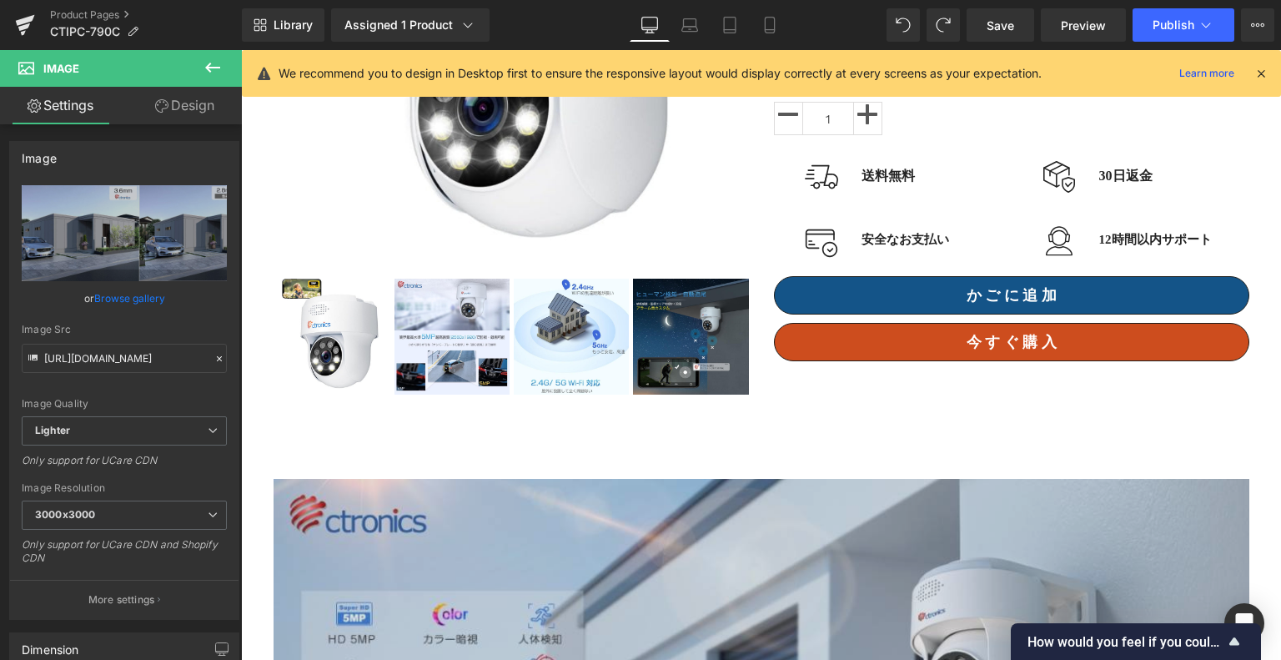
scroll to position [588, 0]
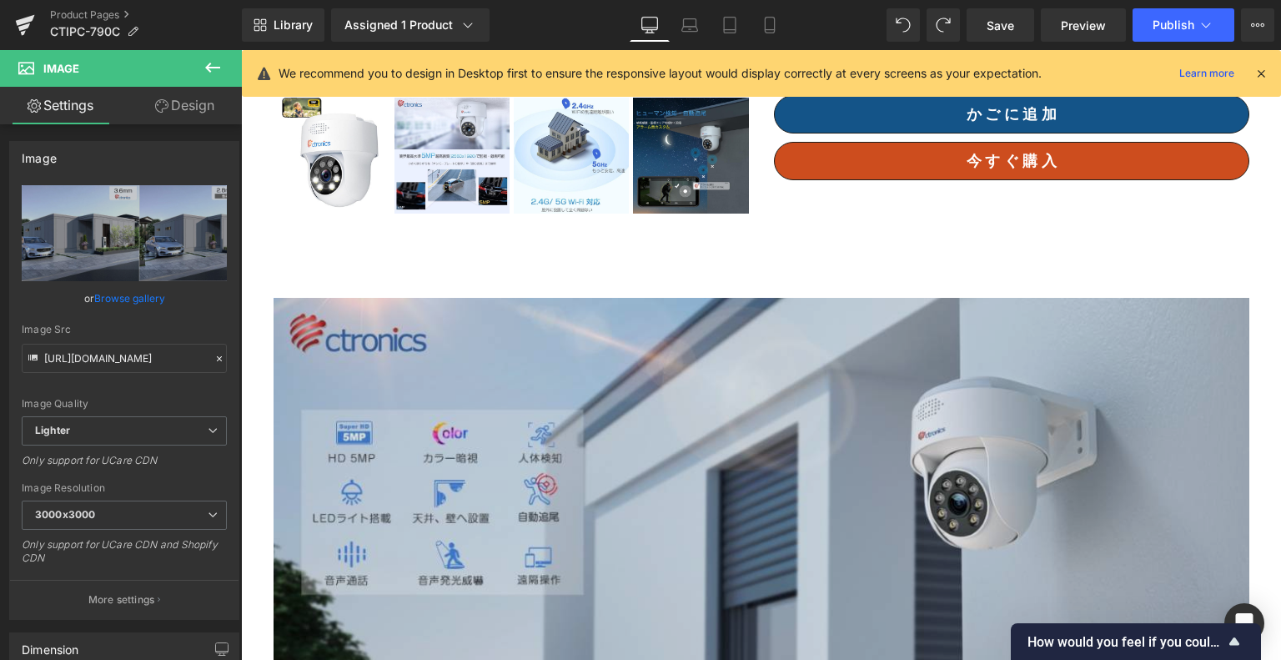
click at [310, 335] on img at bounding box center [762, 497] width 976 height 398
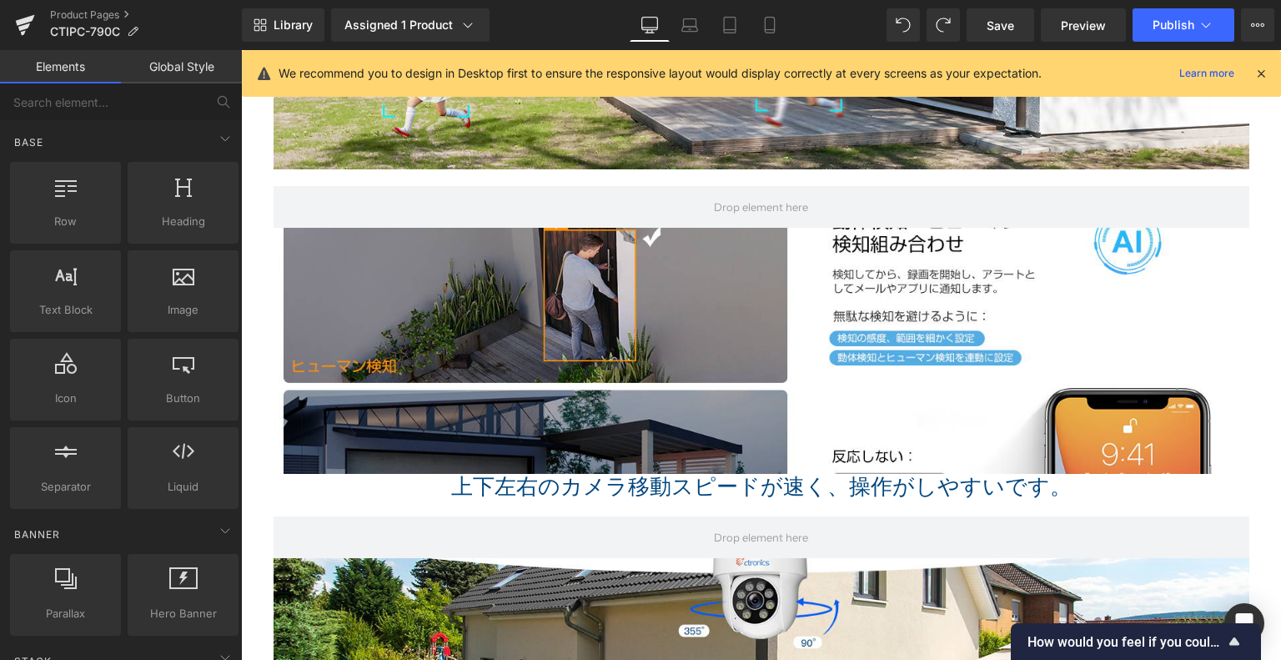
scroll to position [4759, 0]
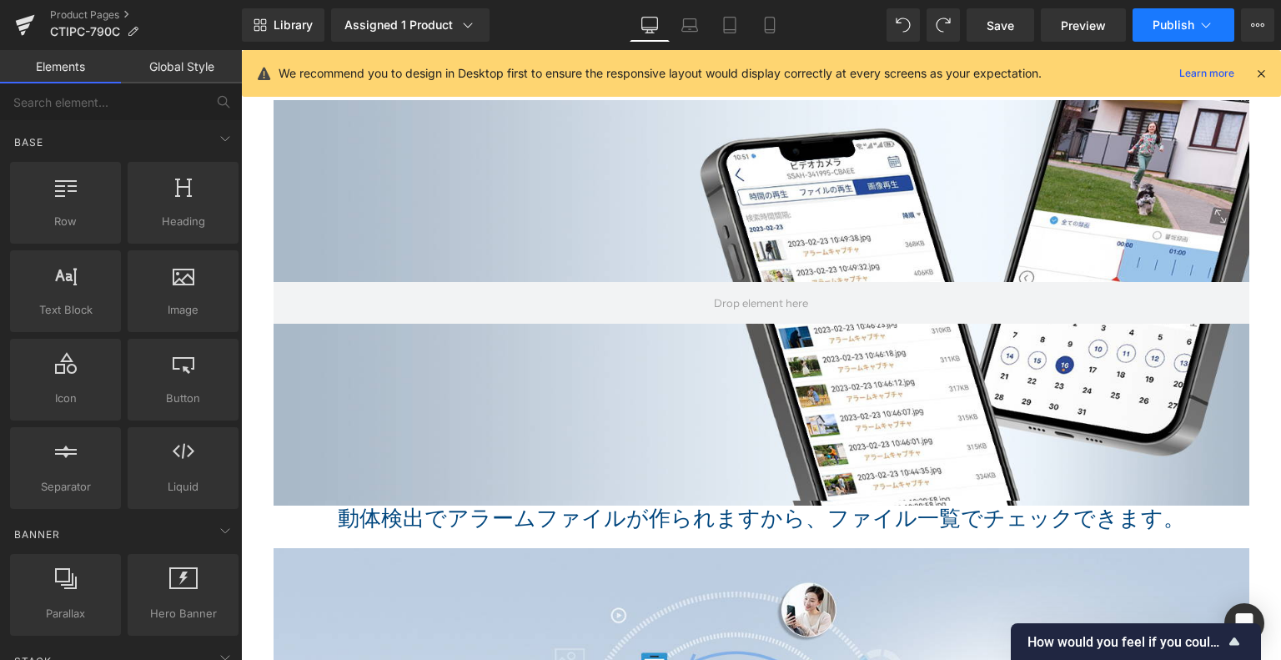
click at [1193, 22] on span "Publish" at bounding box center [1174, 24] width 42 height 13
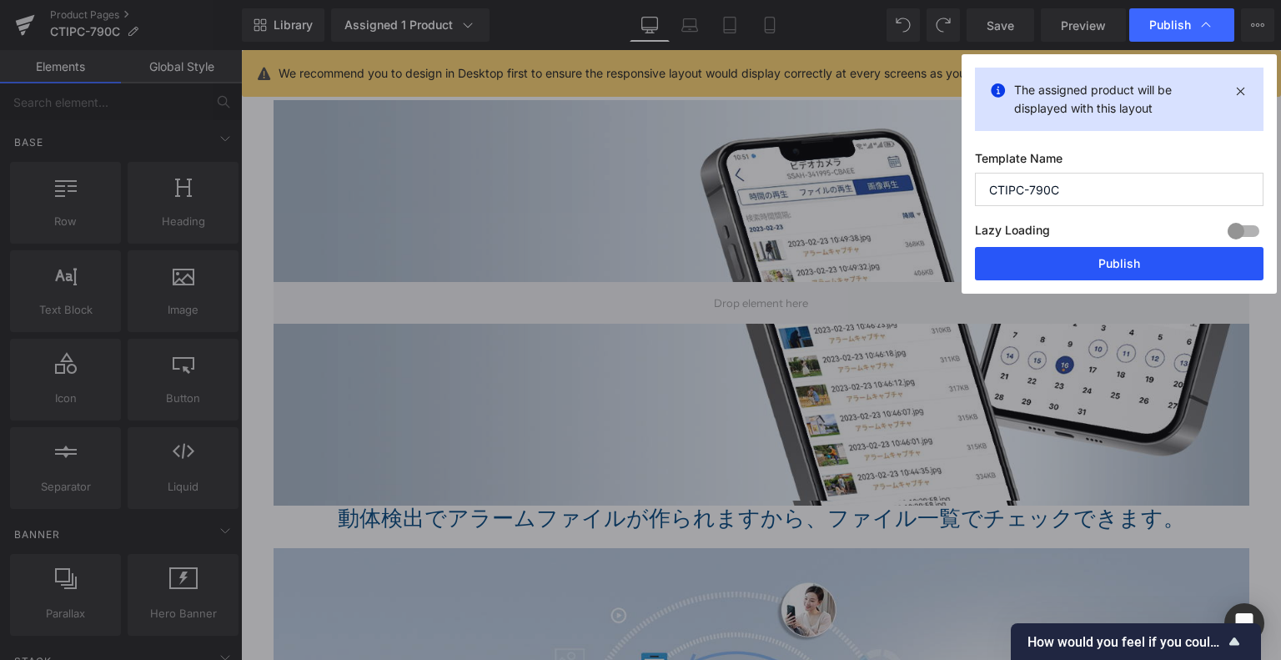
click at [1098, 267] on button "Publish" at bounding box center [1119, 263] width 289 height 33
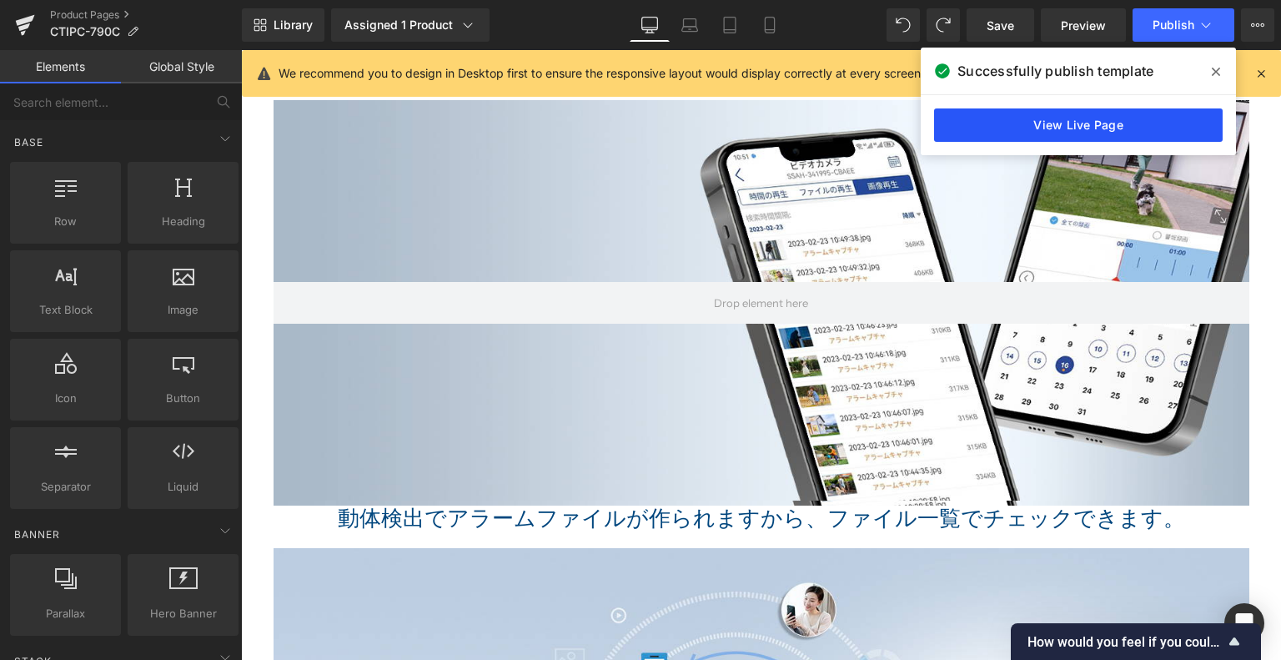
click at [1107, 113] on link "View Live Page" at bounding box center [1078, 124] width 289 height 33
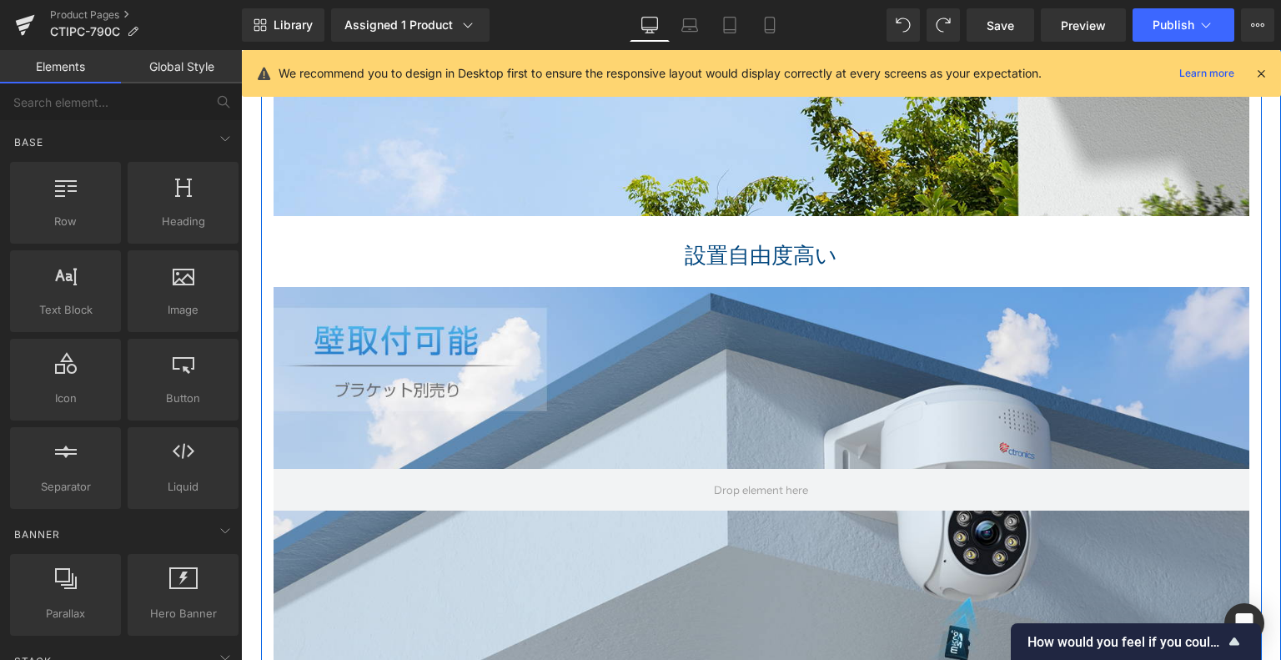
scroll to position [2590, 0]
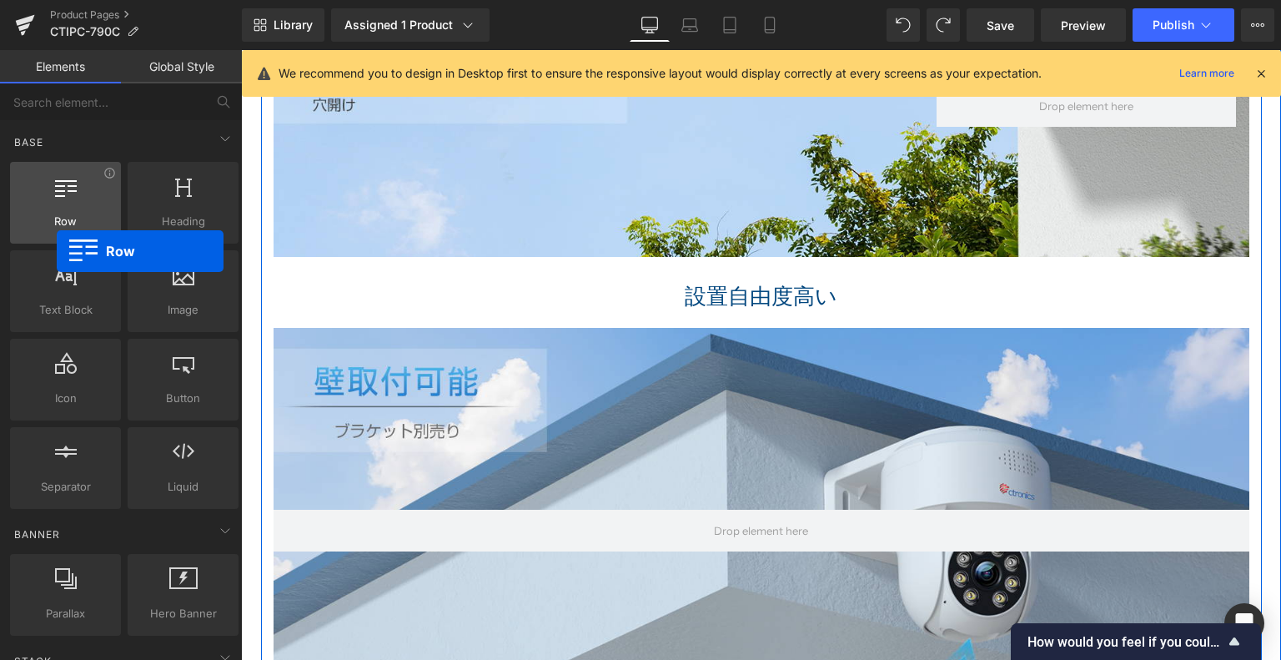
drag, startPoint x: 73, startPoint y: 204, endPoint x: 50, endPoint y: 239, distance: 41.7
click at [50, 239] on div "Row rows, columns, layouts, div" at bounding box center [65, 203] width 111 height 82
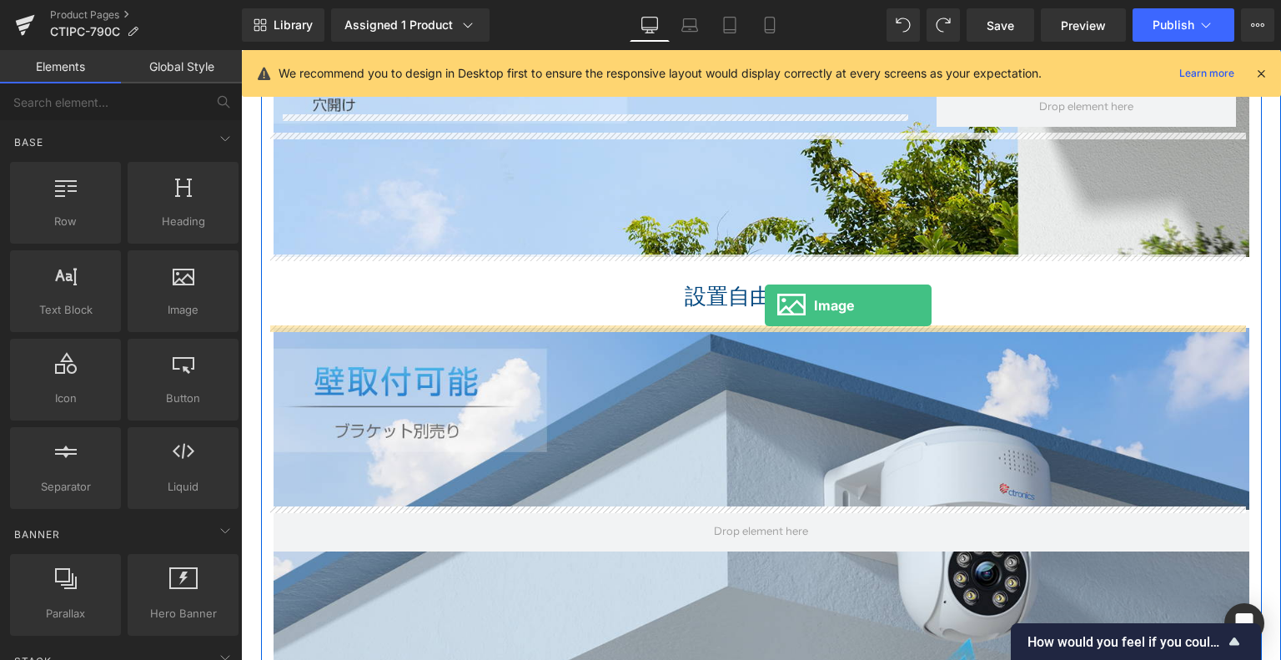
drag, startPoint x: 413, startPoint y: 356, endPoint x: 765, endPoint y: 306, distance: 355.6
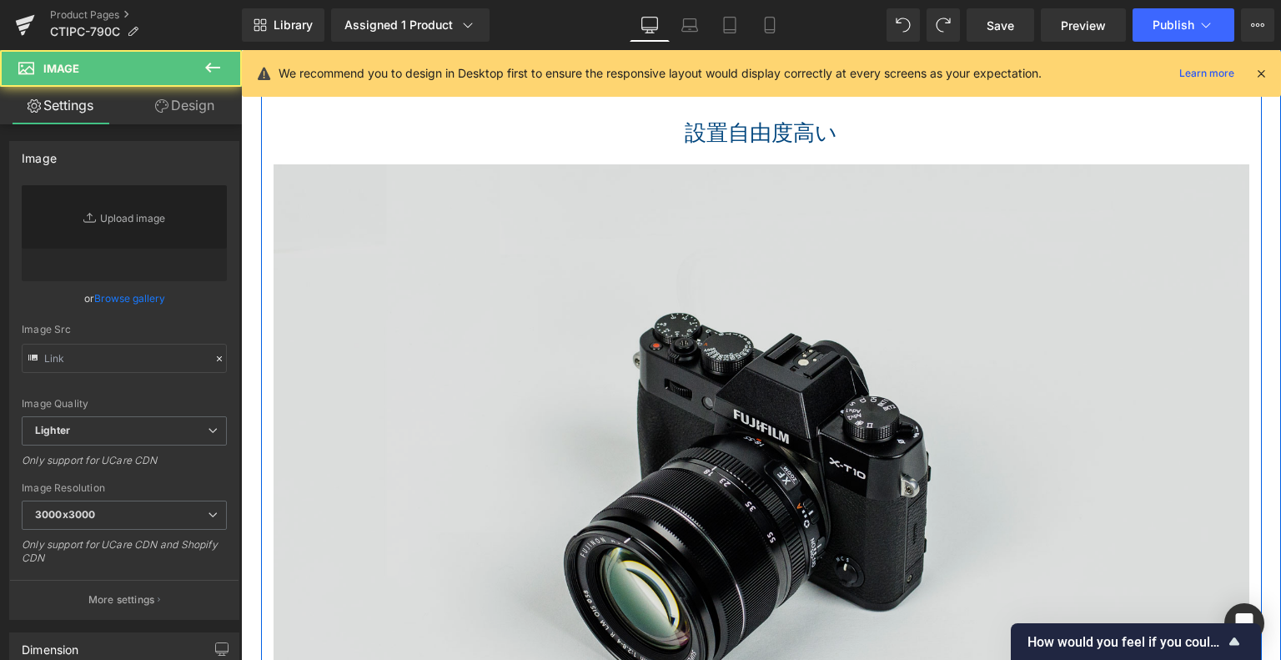
type input "//d1um8515vdn9kb.cloudfront.net/images/parallax.jpg"
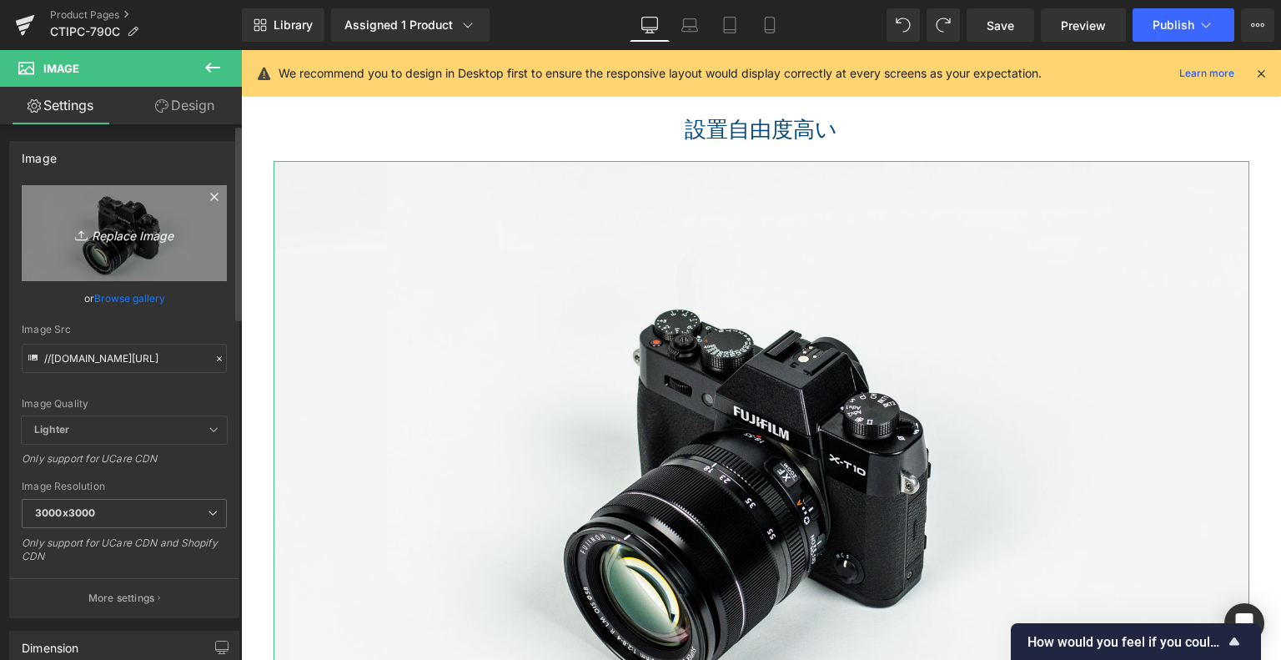
click at [107, 232] on icon "Replace Image" at bounding box center [124, 233] width 133 height 21
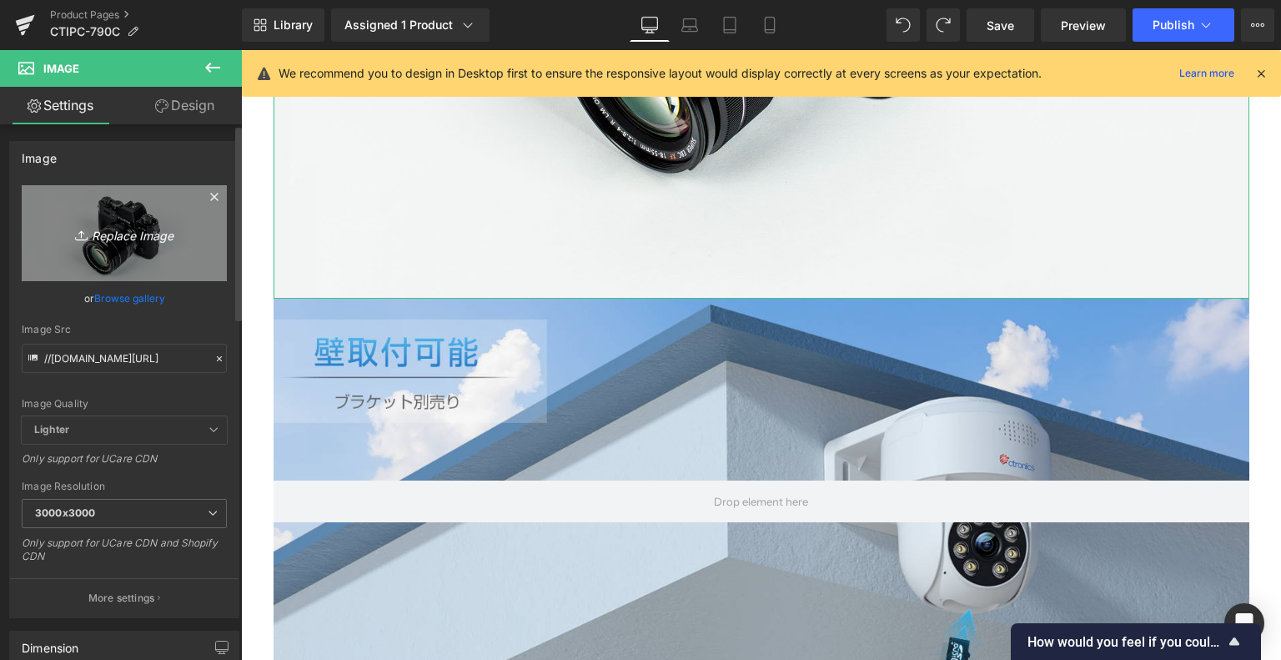
scroll to position [3424, 0]
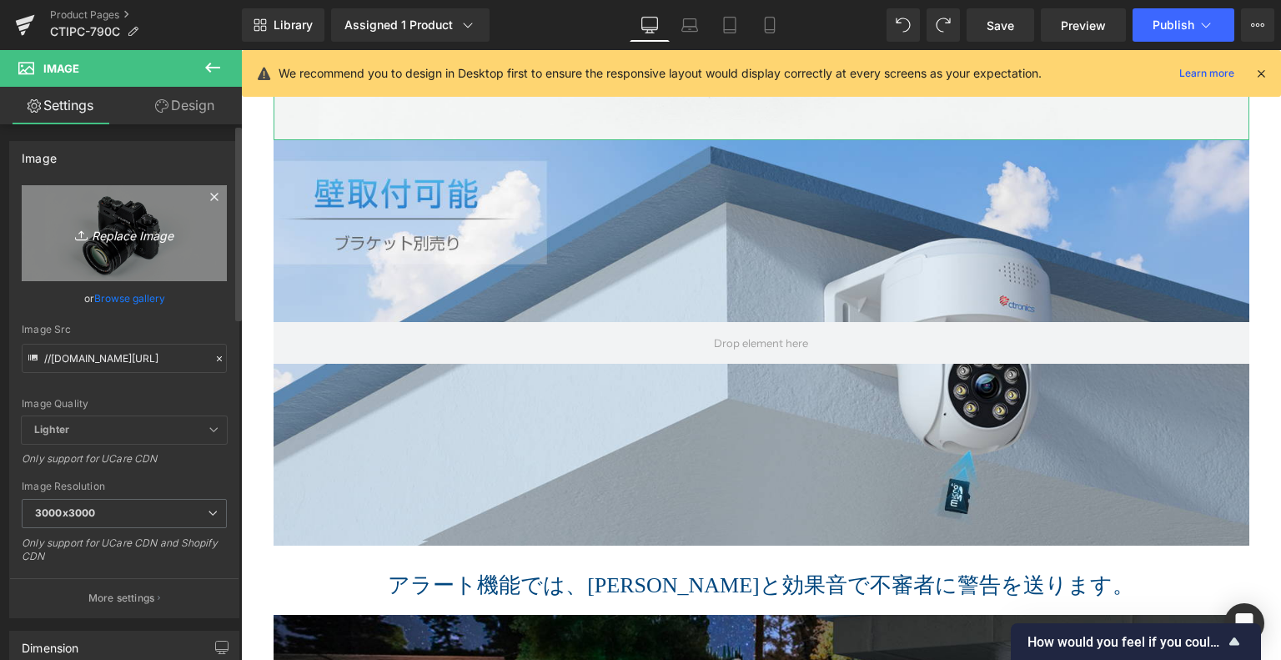
type input "C:\fakepath\5.jpg"
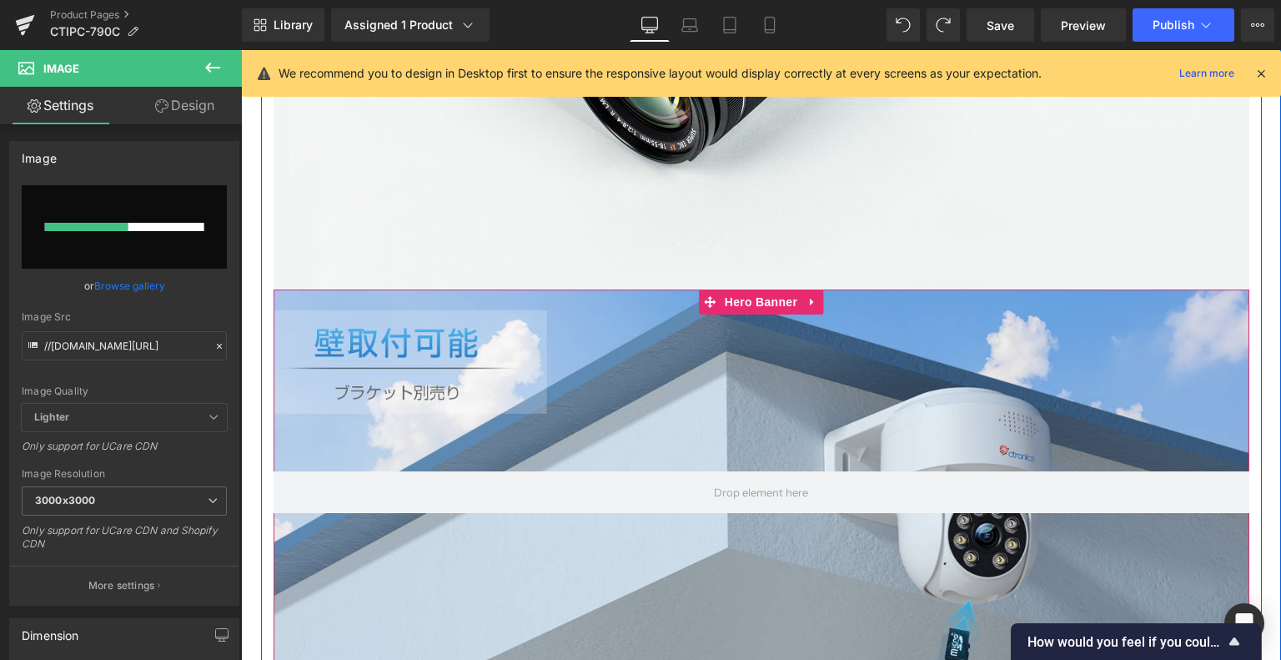
scroll to position [3257, 0]
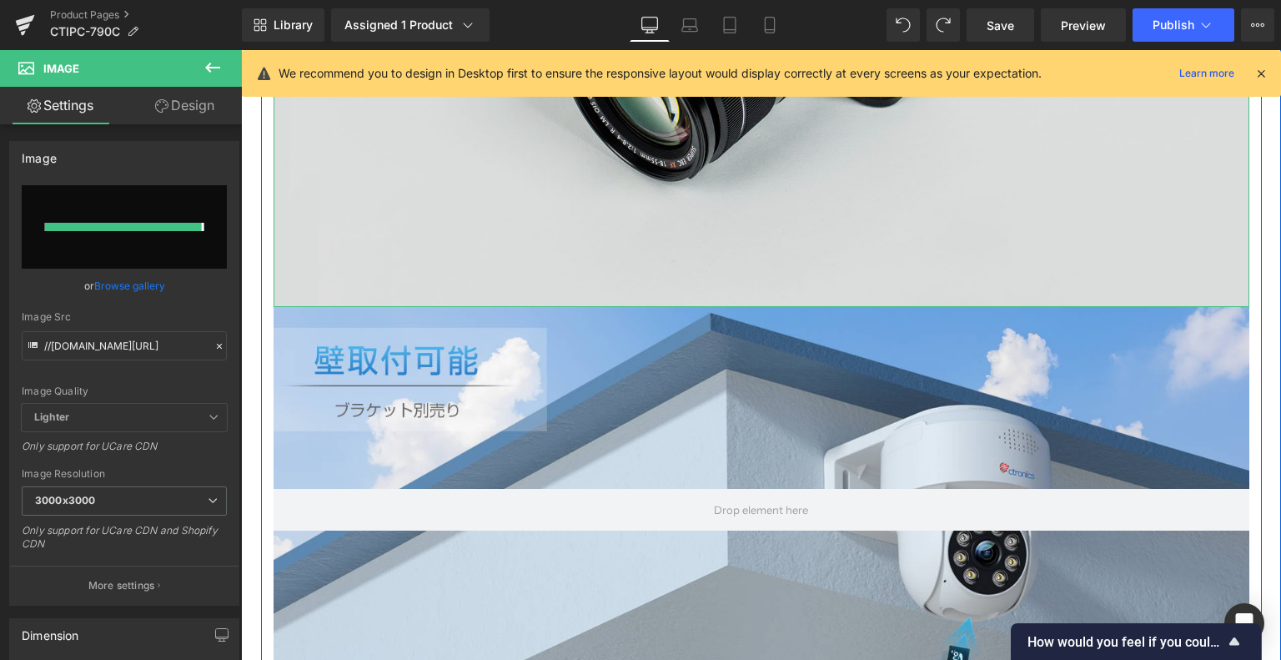
type input "https://ucarecdn.com/1ed2d852-9767-44b6-a587-eeac99cc9f90/-/format/auto/-/previ…"
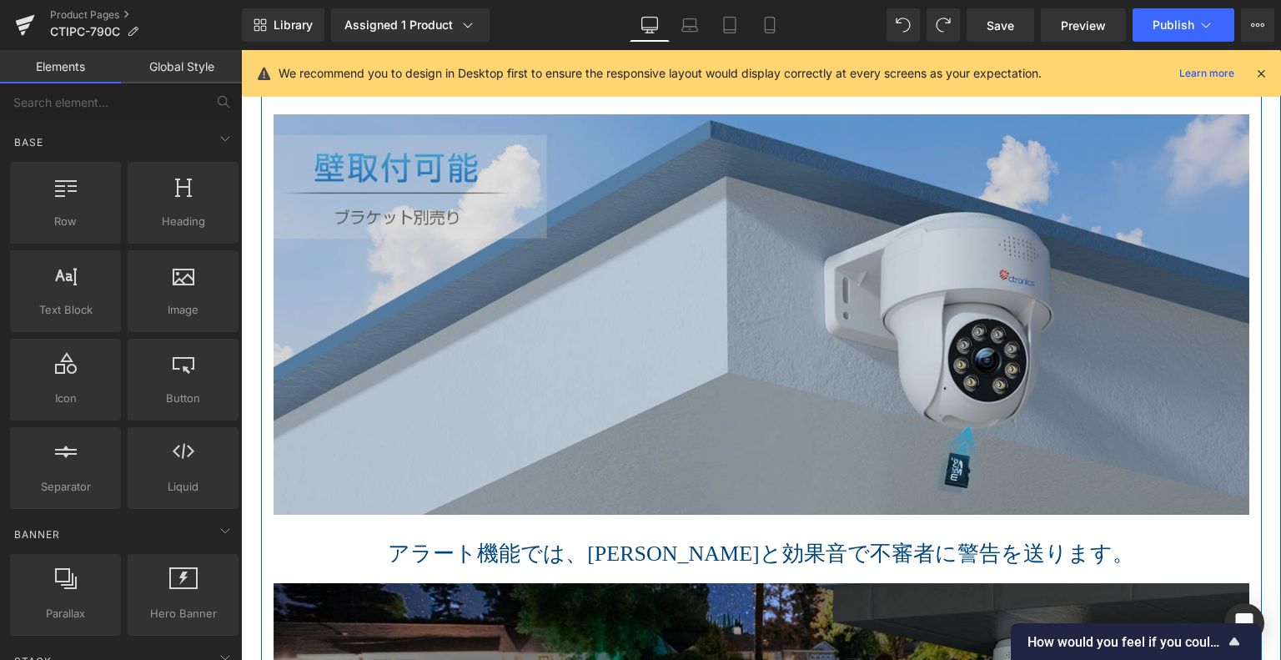
scroll to position [2674, 0]
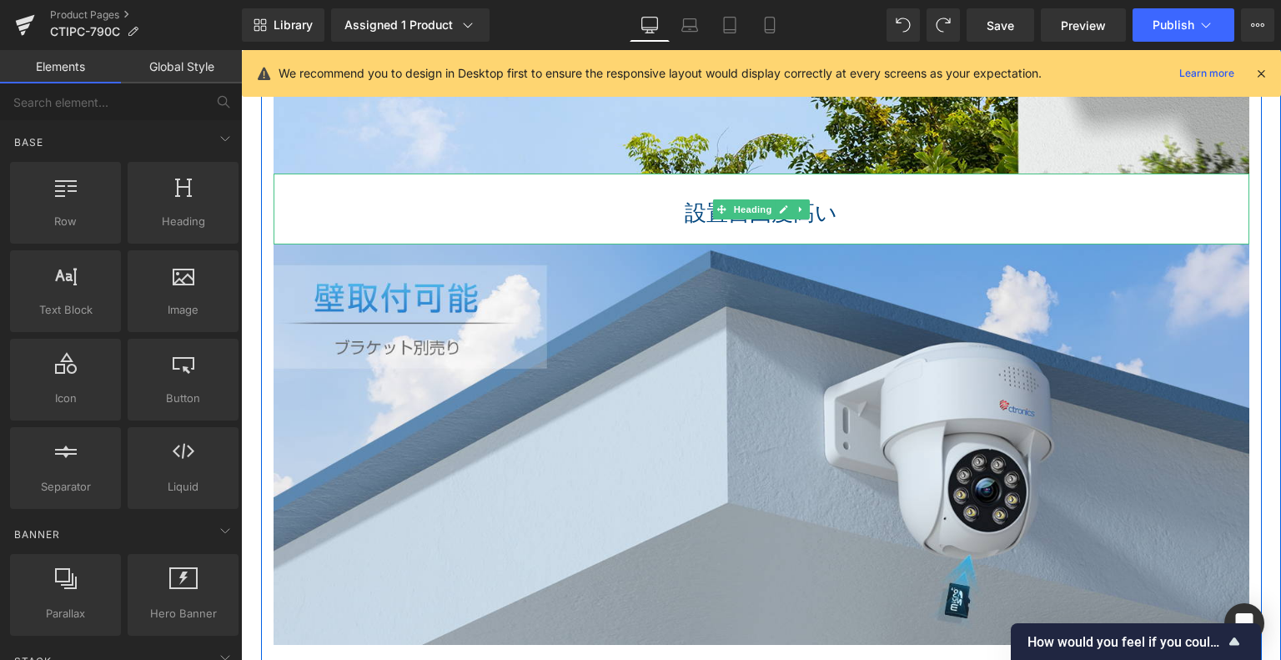
click at [672, 203] on h1 "設置自由度高い" at bounding box center [762, 213] width 976 height 26
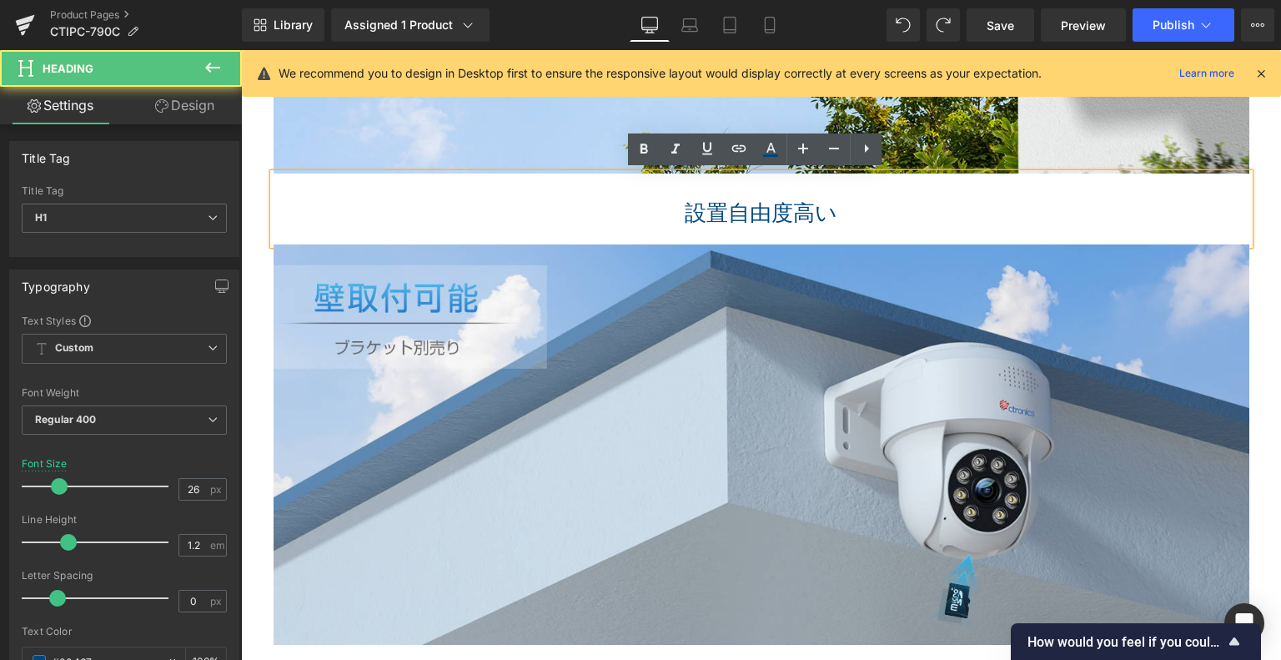
click at [673, 183] on h1 at bounding box center [762, 187] width 976 height 26
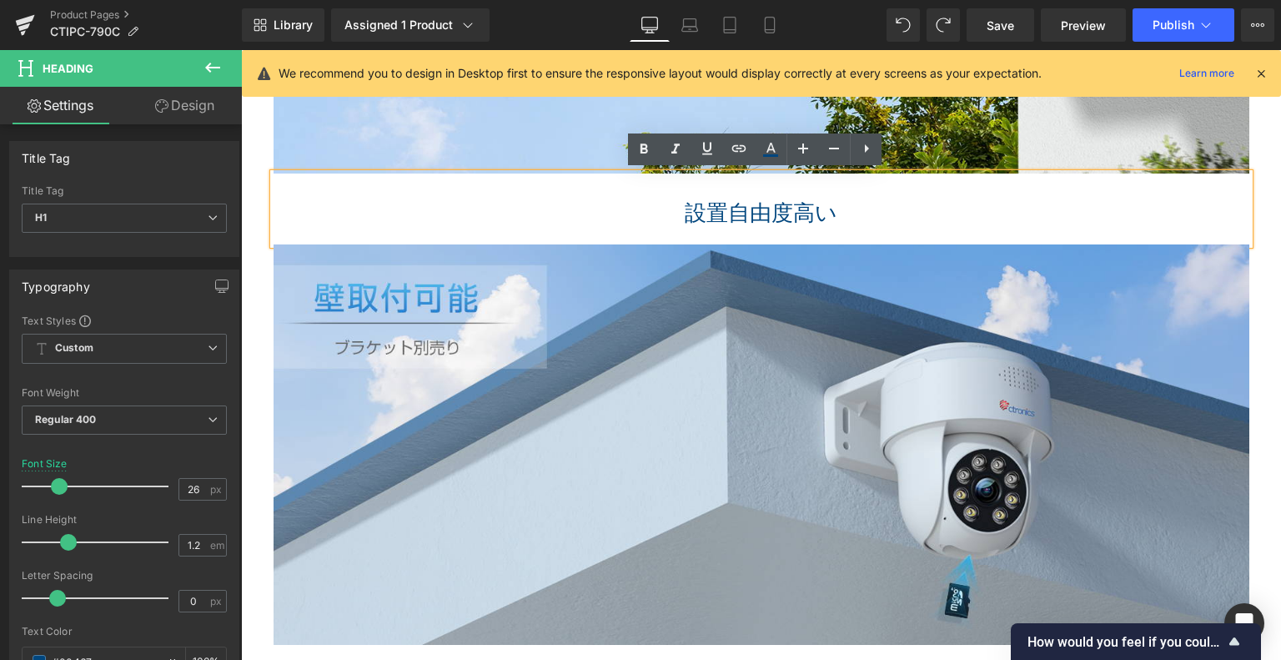
click at [673, 211] on h1 "設置自由度高い" at bounding box center [762, 213] width 976 height 26
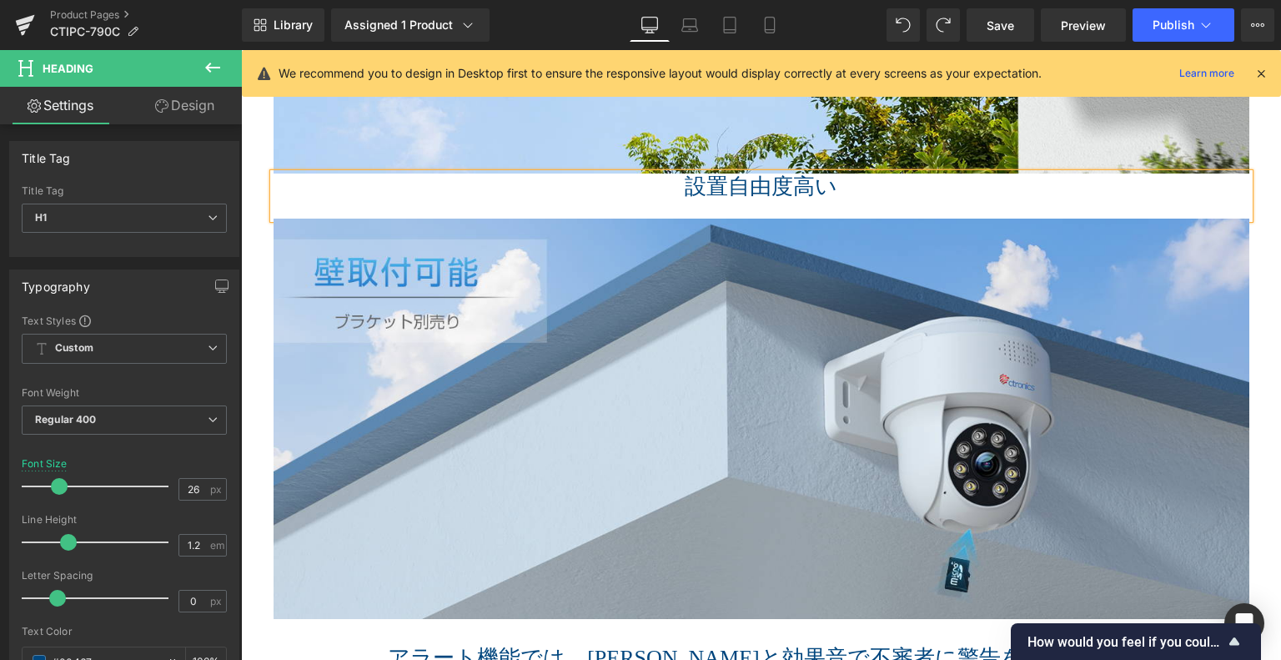
click at [671, 204] on div at bounding box center [762, 209] width 976 height 18
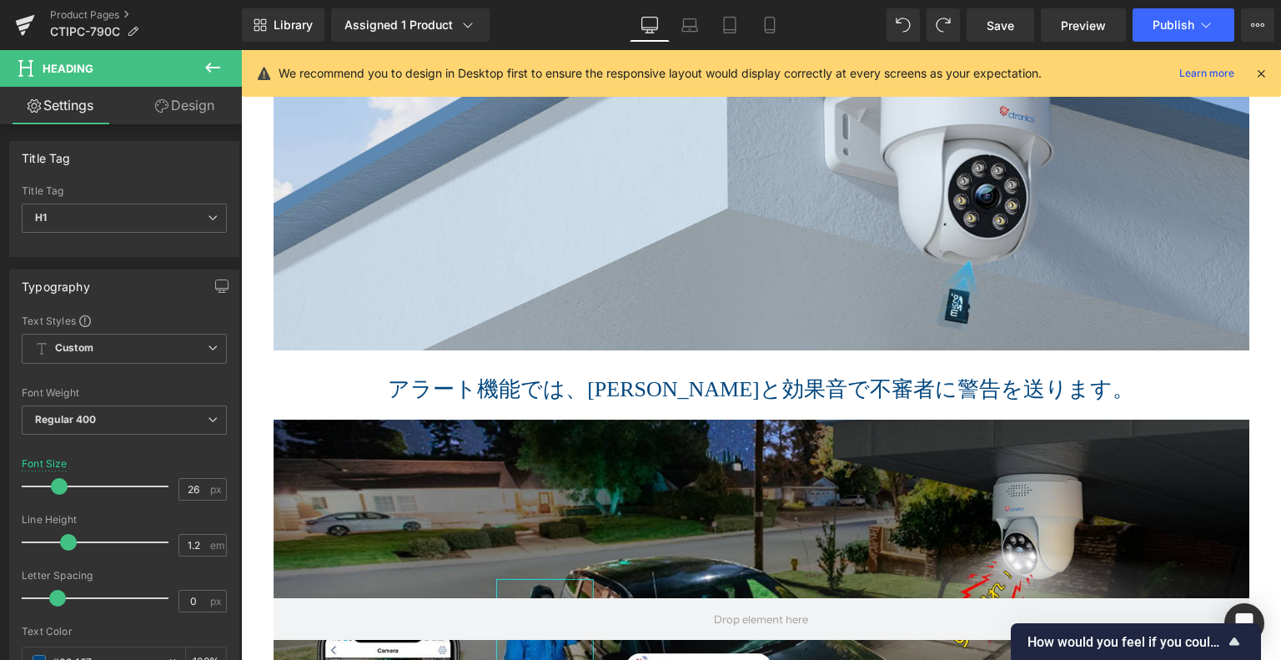
scroll to position [2924, 0]
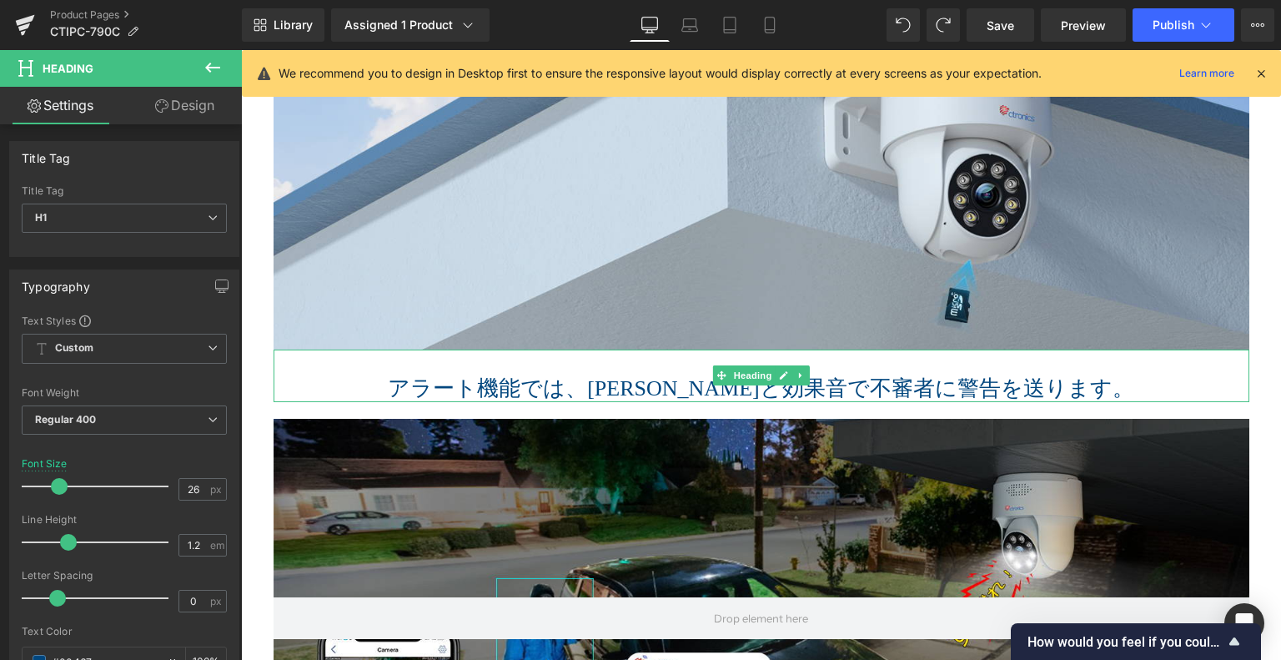
click at [427, 380] on h1 "アラート機能では、ライトと効果音で不審者に警告を送ります。" at bounding box center [762, 388] width 976 height 26
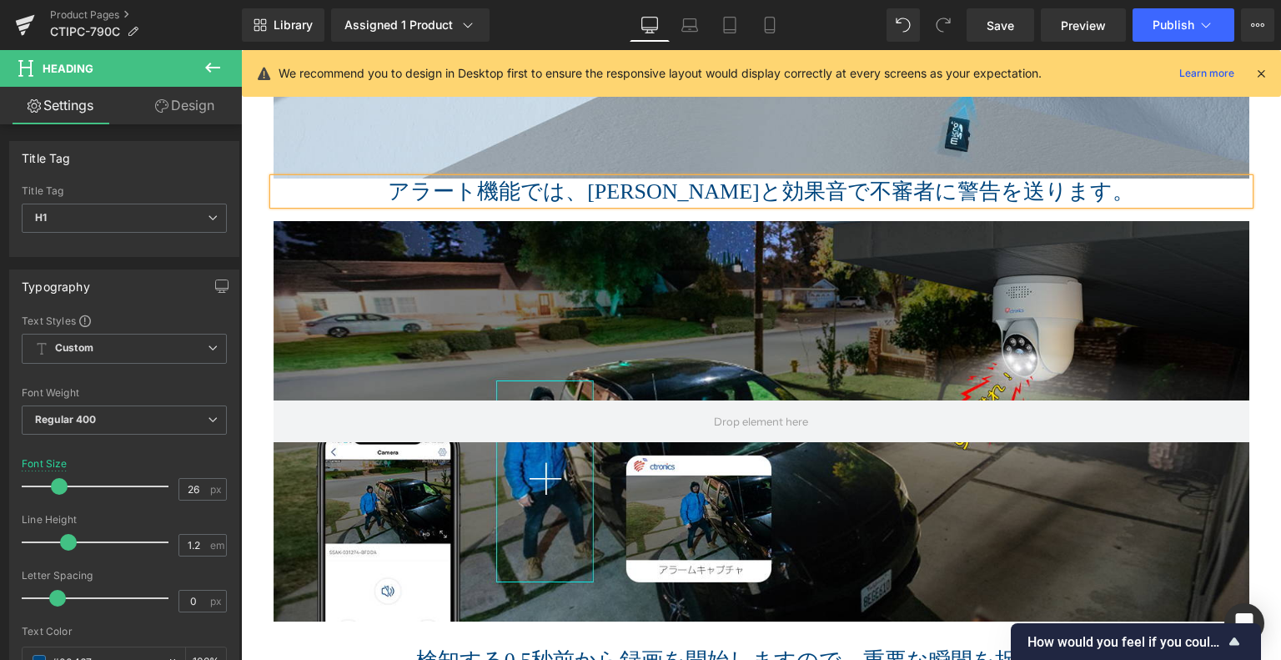
scroll to position [3174, 0]
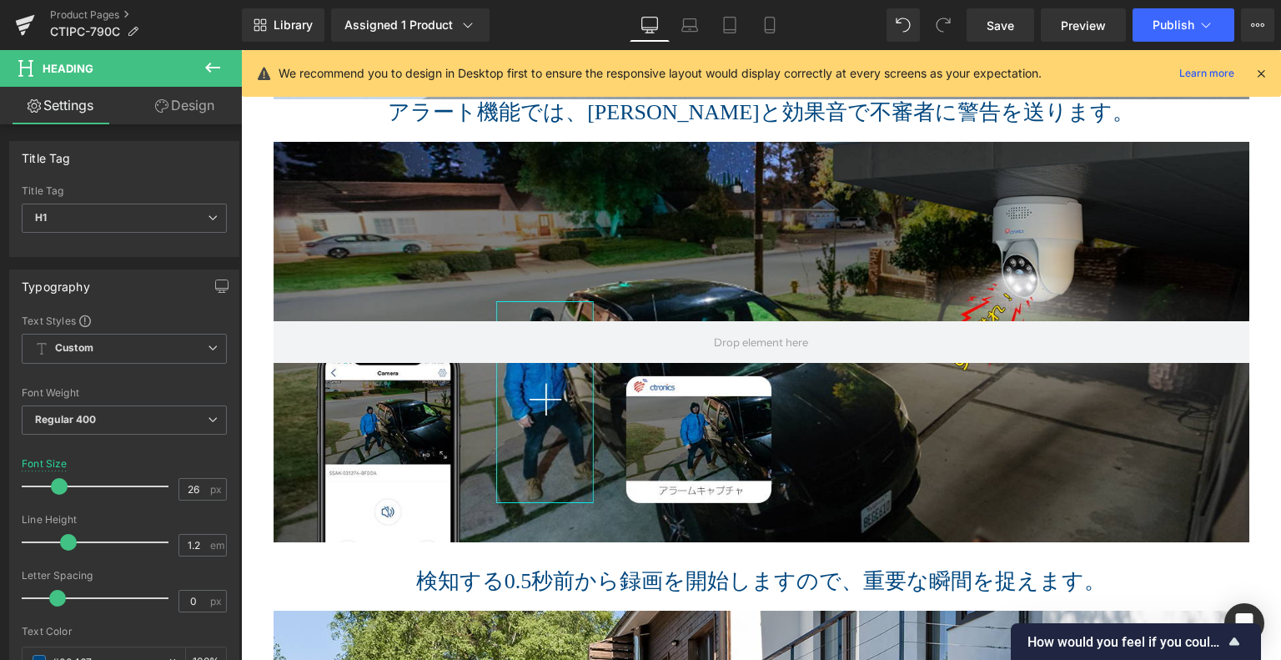
click at [209, 66] on icon at bounding box center [213, 68] width 20 height 20
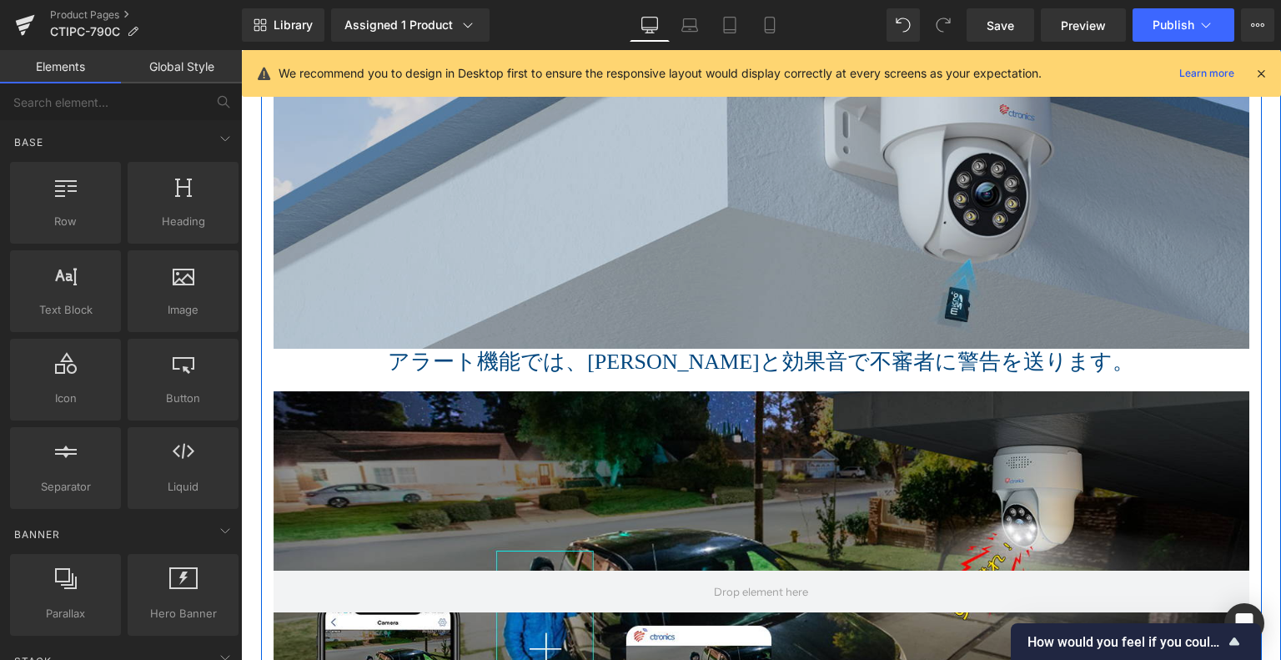
scroll to position [2924, 0]
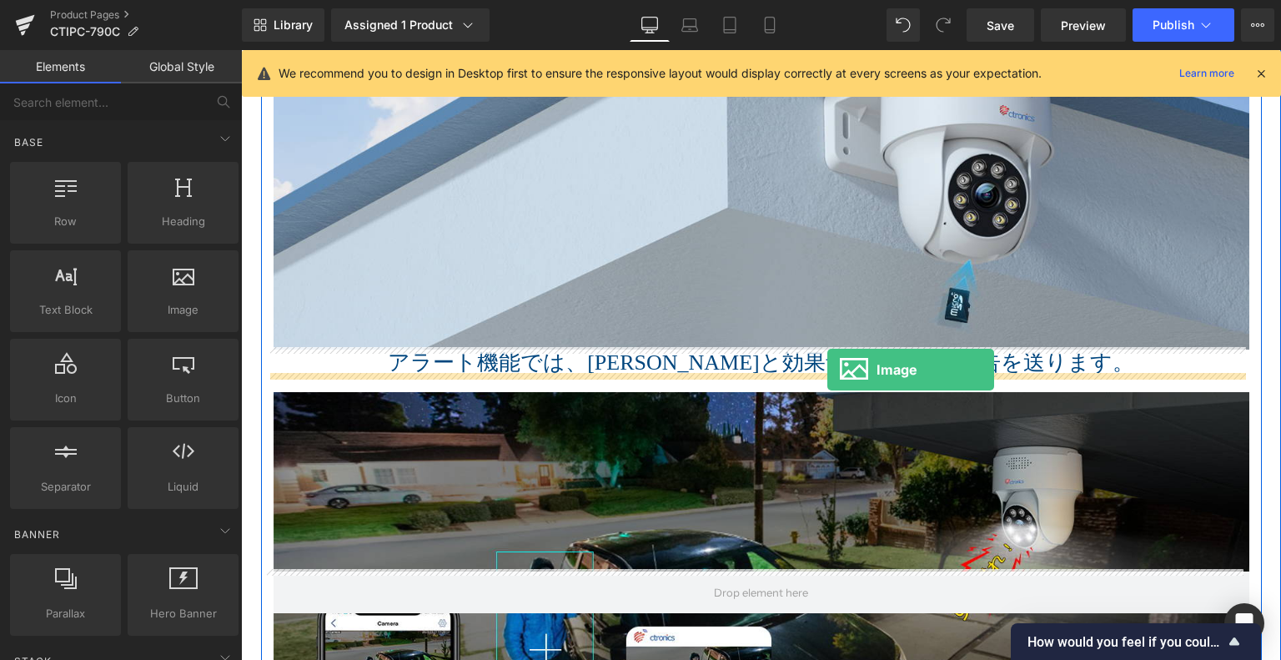
drag, startPoint x: 445, startPoint y: 340, endPoint x: 826, endPoint y: 372, distance: 381.8
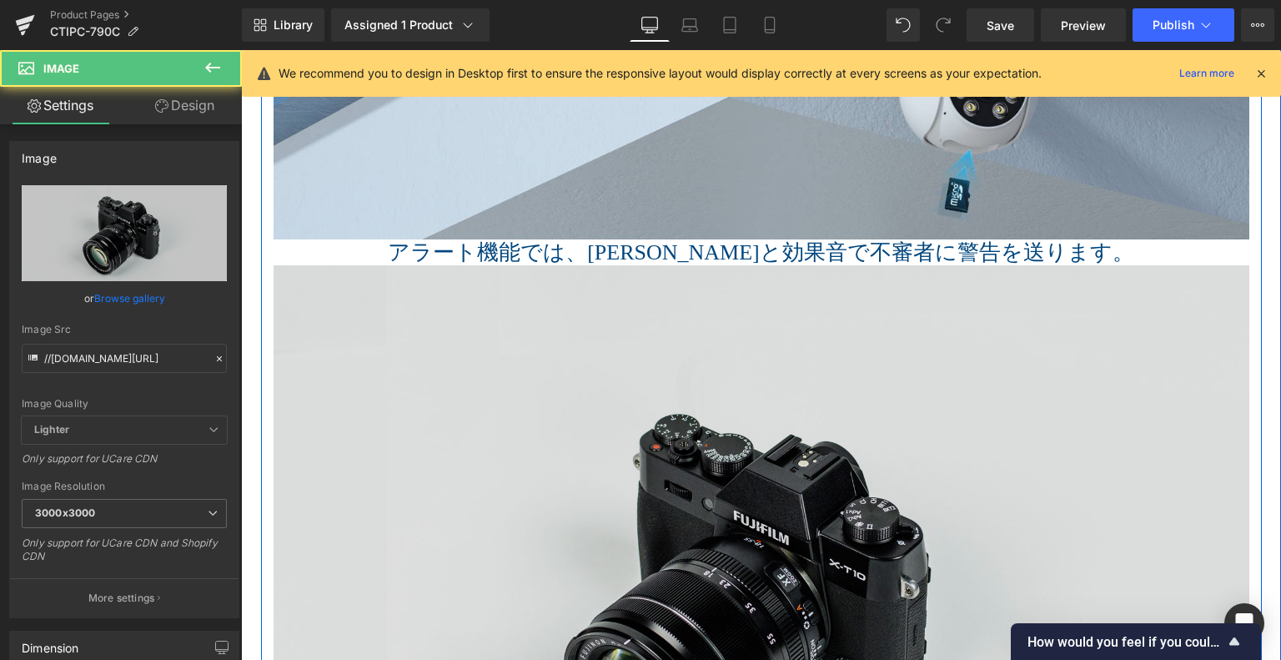
scroll to position [3091, 0]
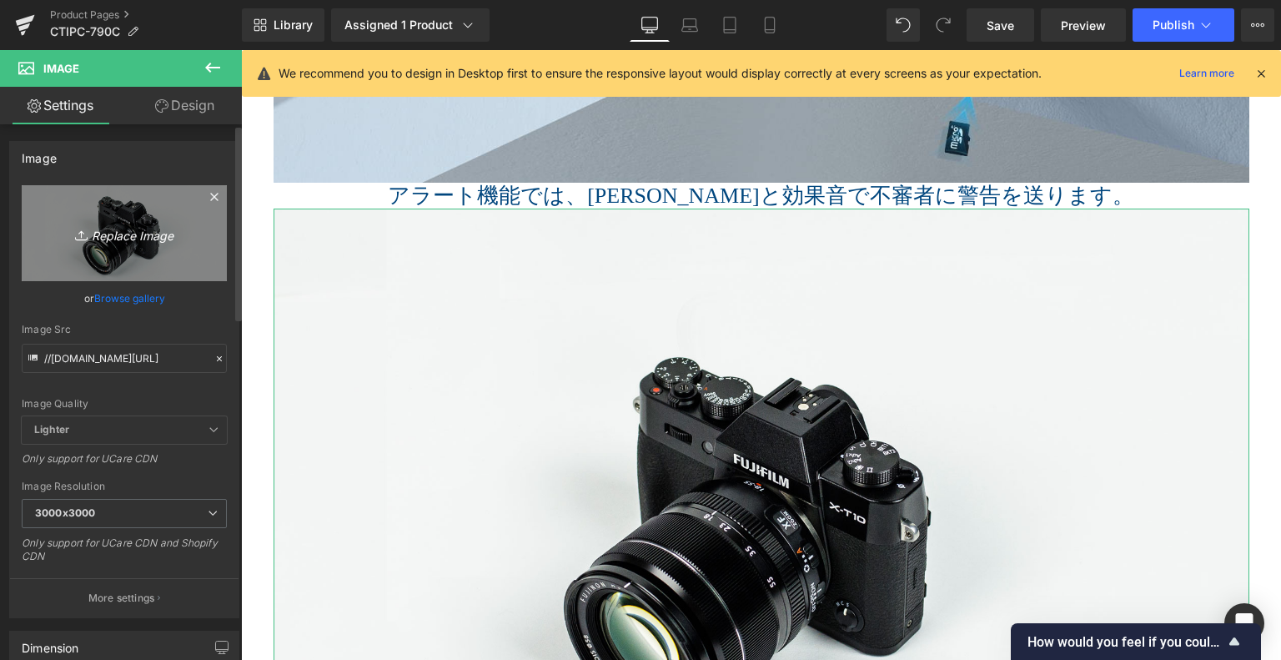
click at [137, 233] on icon "Replace Image" at bounding box center [124, 233] width 133 height 21
type input "C:\fakepath\6.jpg"
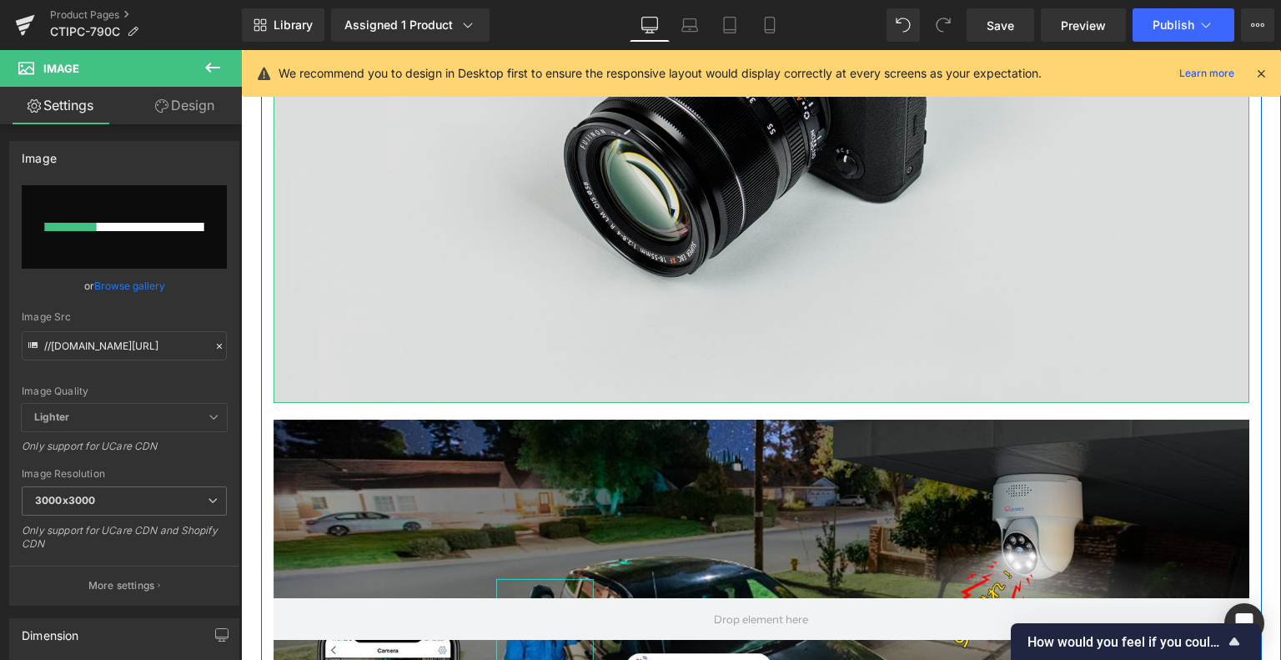
scroll to position [3675, 0]
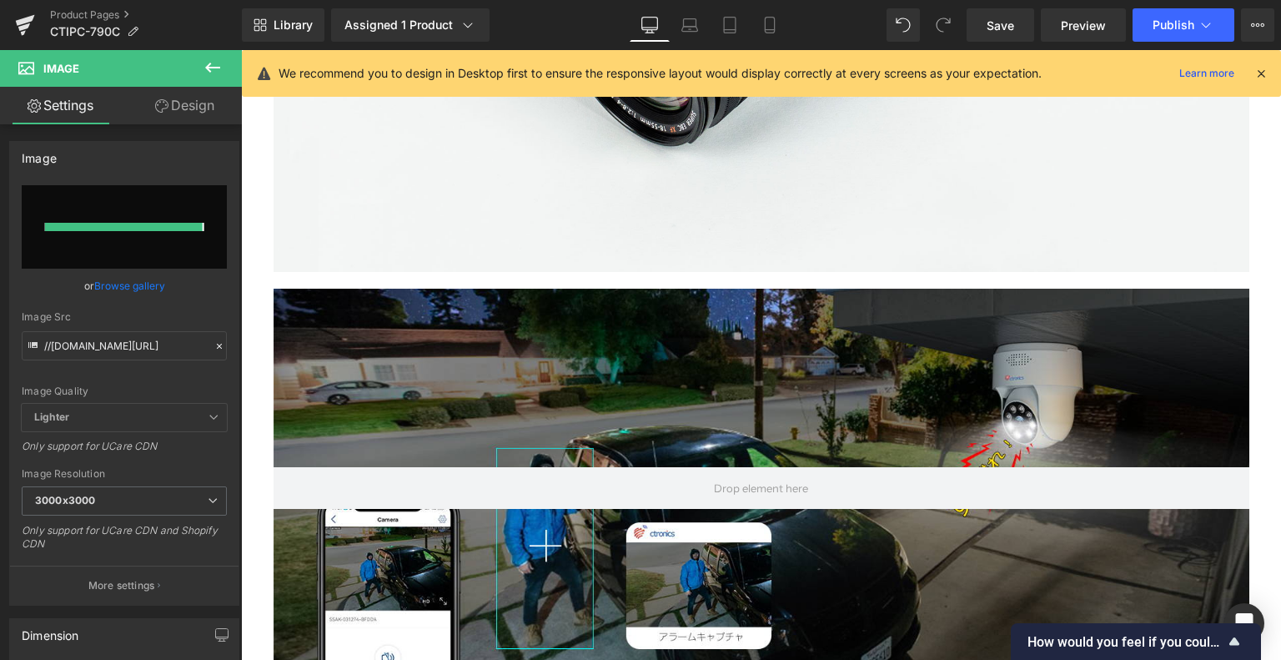
type input "https://ucarecdn.com/c98d818b-defa-422f-bc6b-fda27790e2af/-/format/auto/-/previ…"
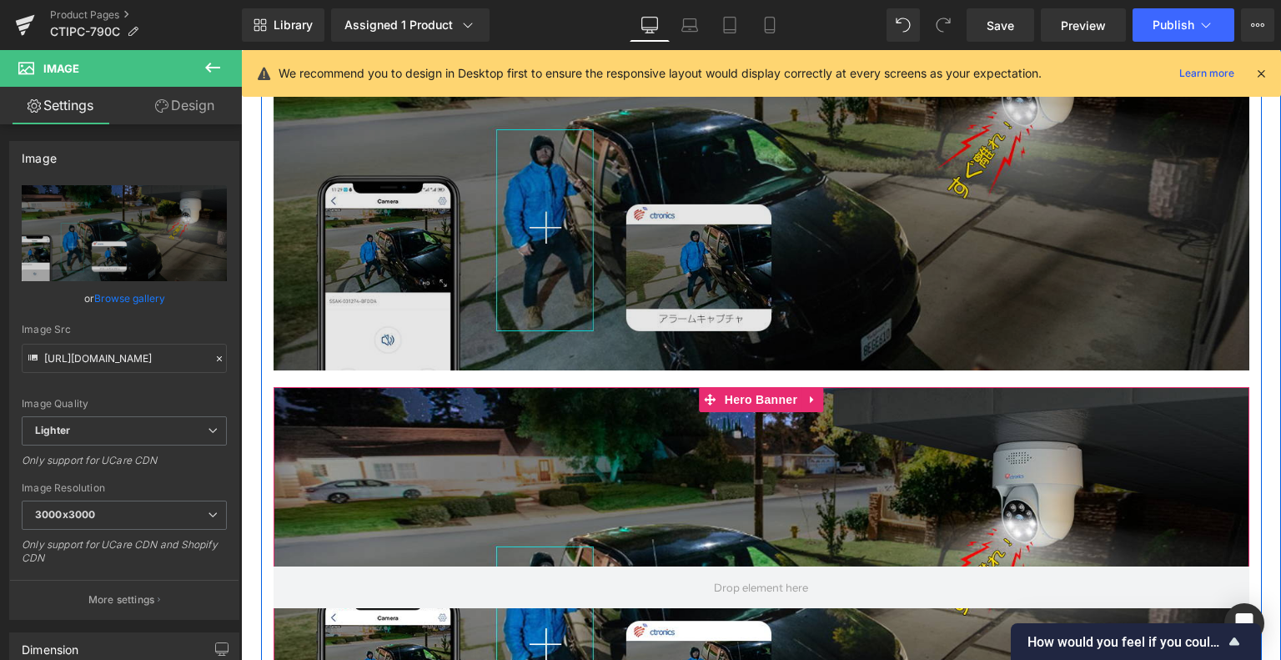
scroll to position [3257, 0]
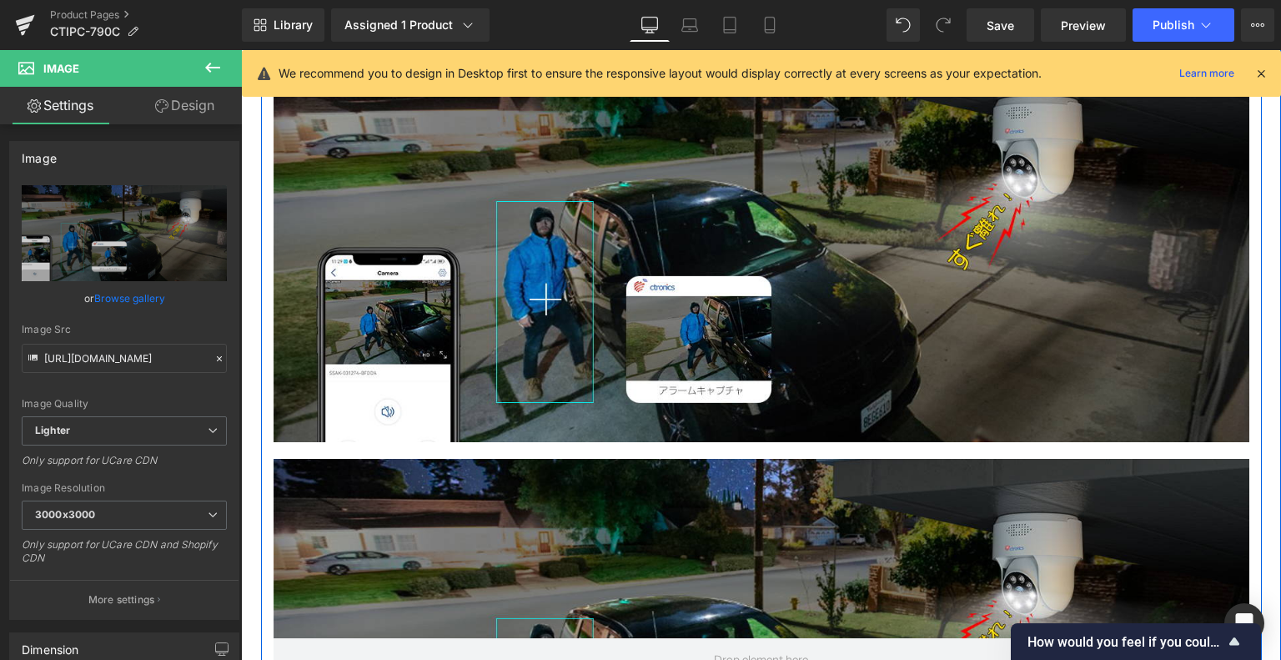
click at [754, 502] on div at bounding box center [762, 659] width 976 height 400
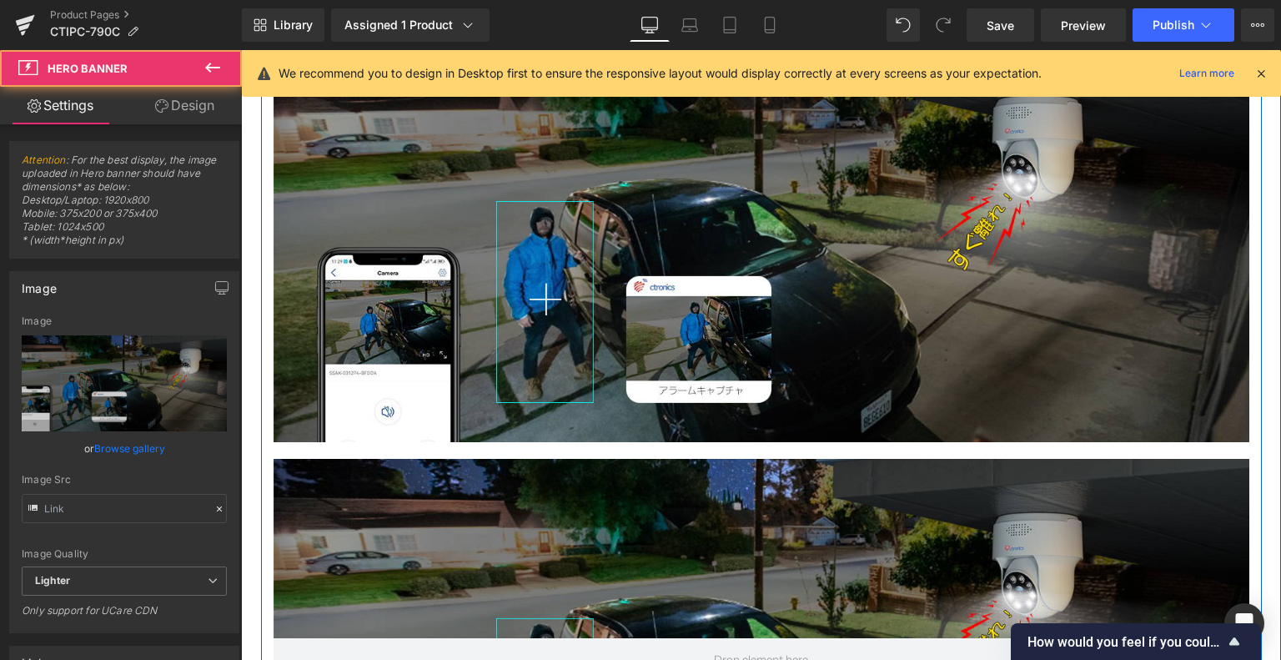
type input "https://ucarecdn.com/9103ae27-ee11-4ce3-b3dd-3747ab834e6d/-/format/auto/-/previ…"
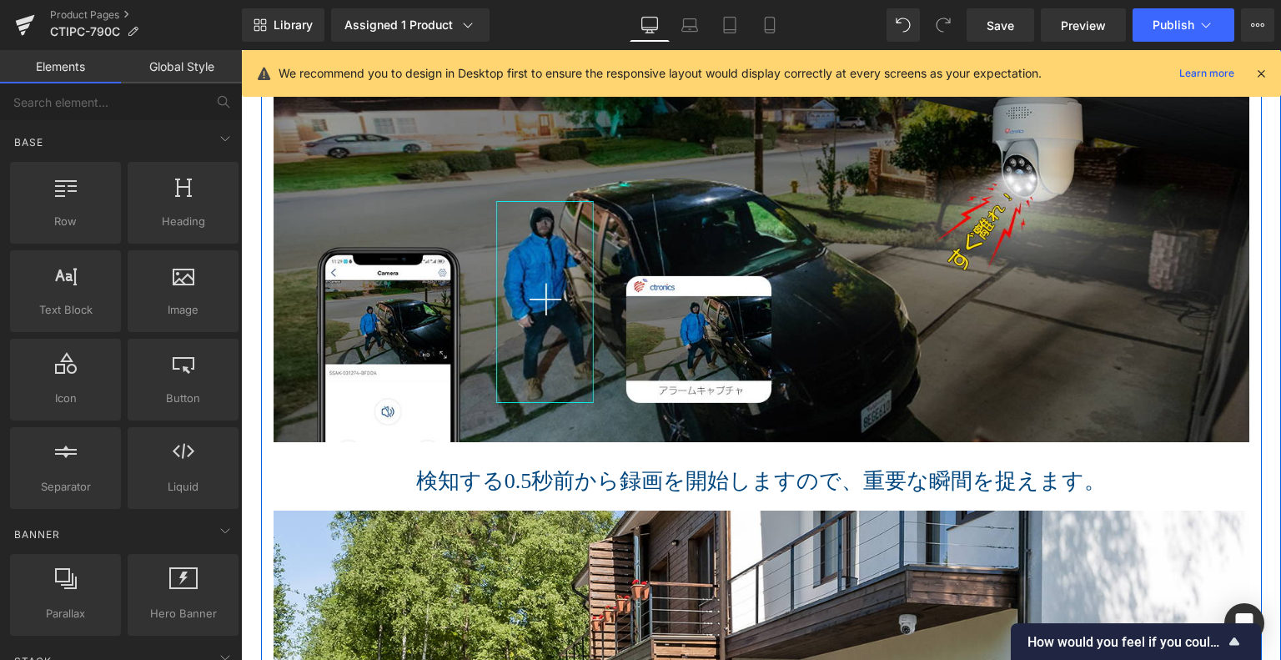
click at [415, 475] on h1 "検知する0.5秒前から録画を開始しますので、重要な瞬間を捉えます。" at bounding box center [762, 481] width 976 height 26
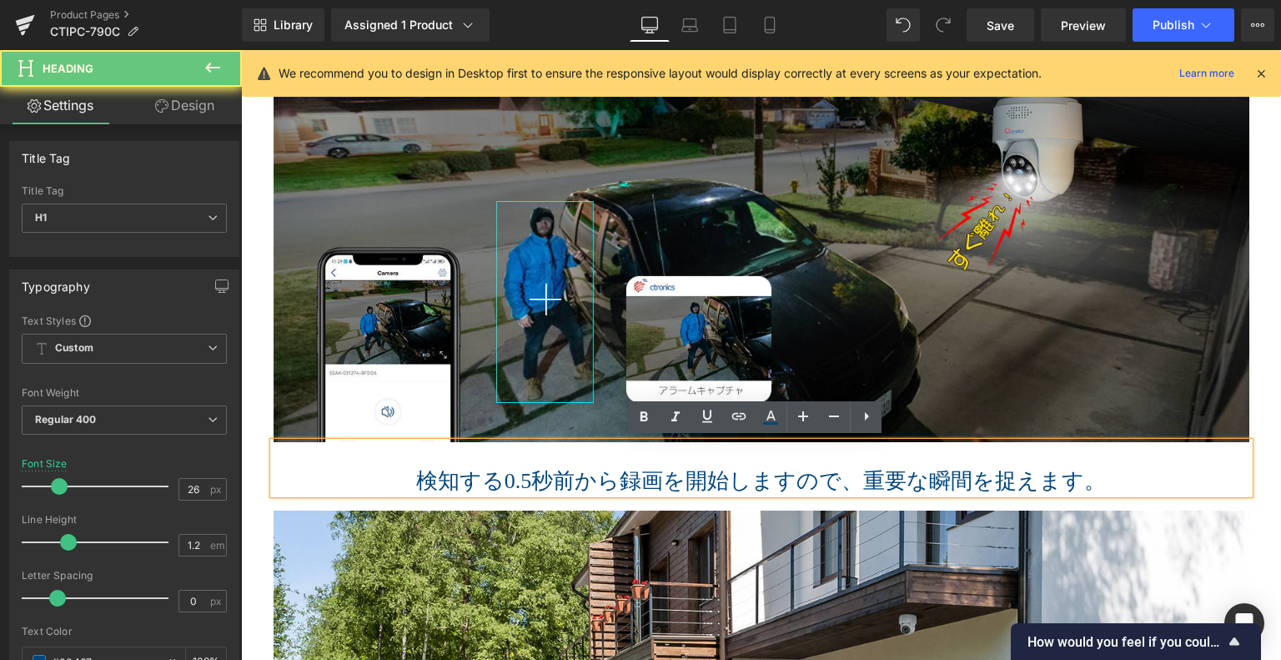
click at [495, 451] on h1 at bounding box center [762, 455] width 976 height 26
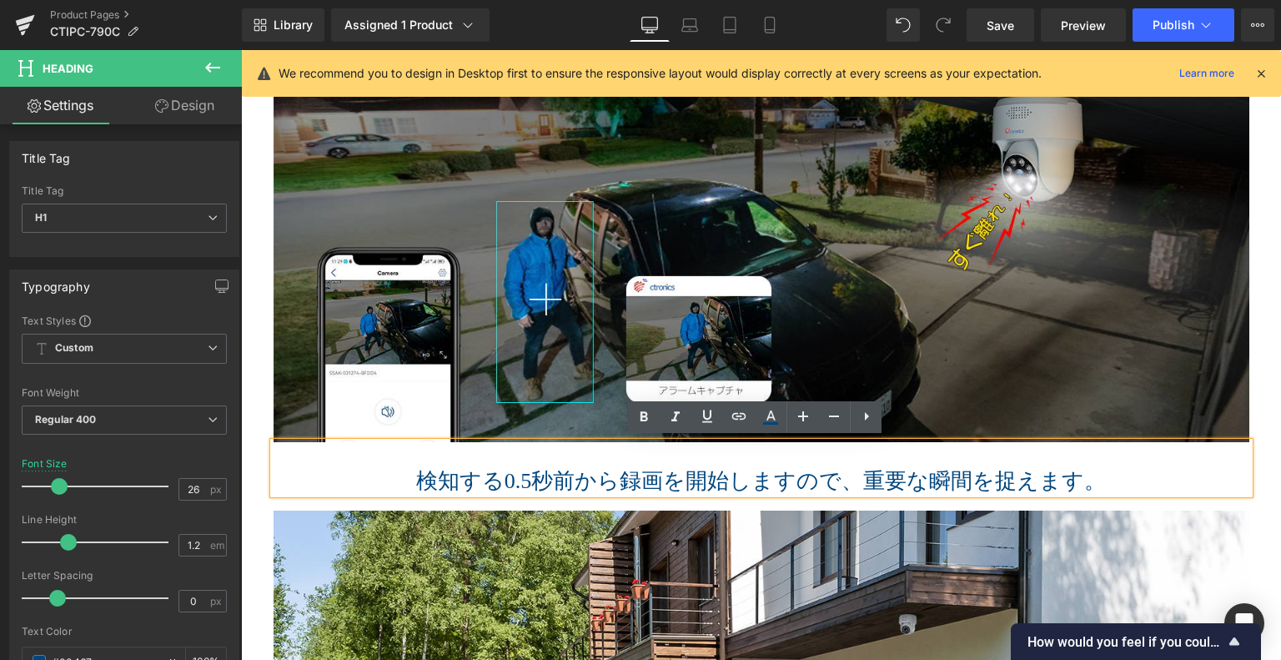
click at [420, 479] on h1 "検知する0.5秒前から録画を開始しますので、重要な瞬間を捉えます。" at bounding box center [762, 481] width 976 height 26
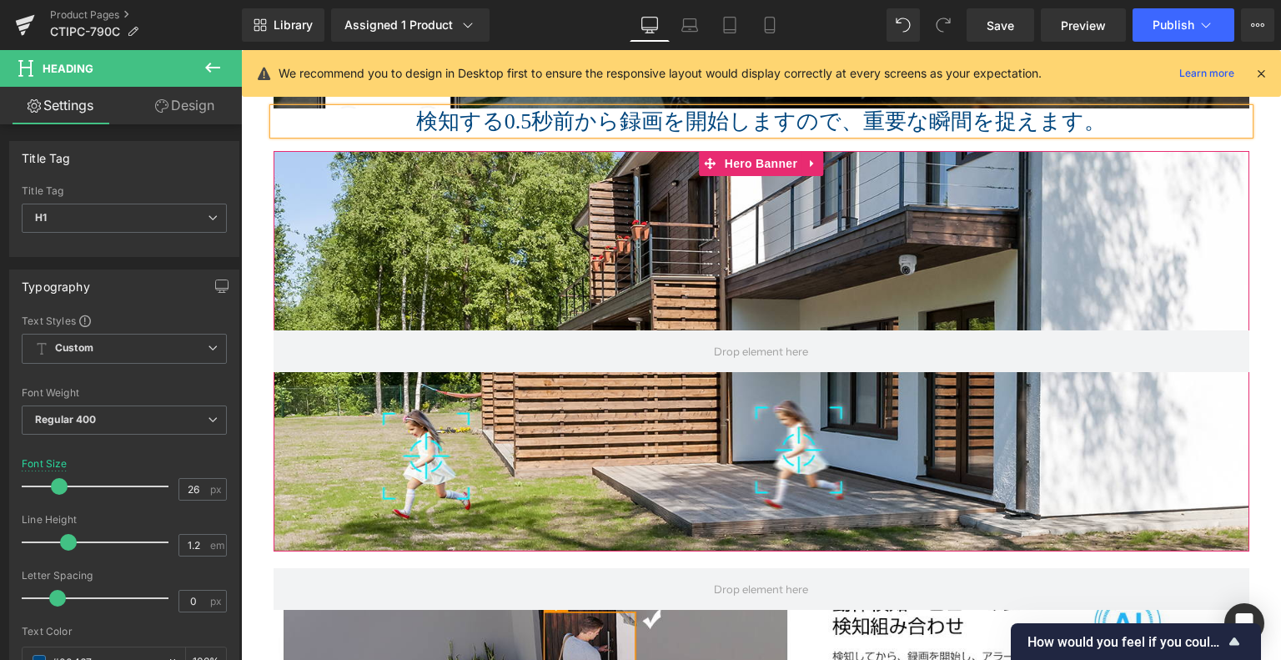
scroll to position [3424, 0]
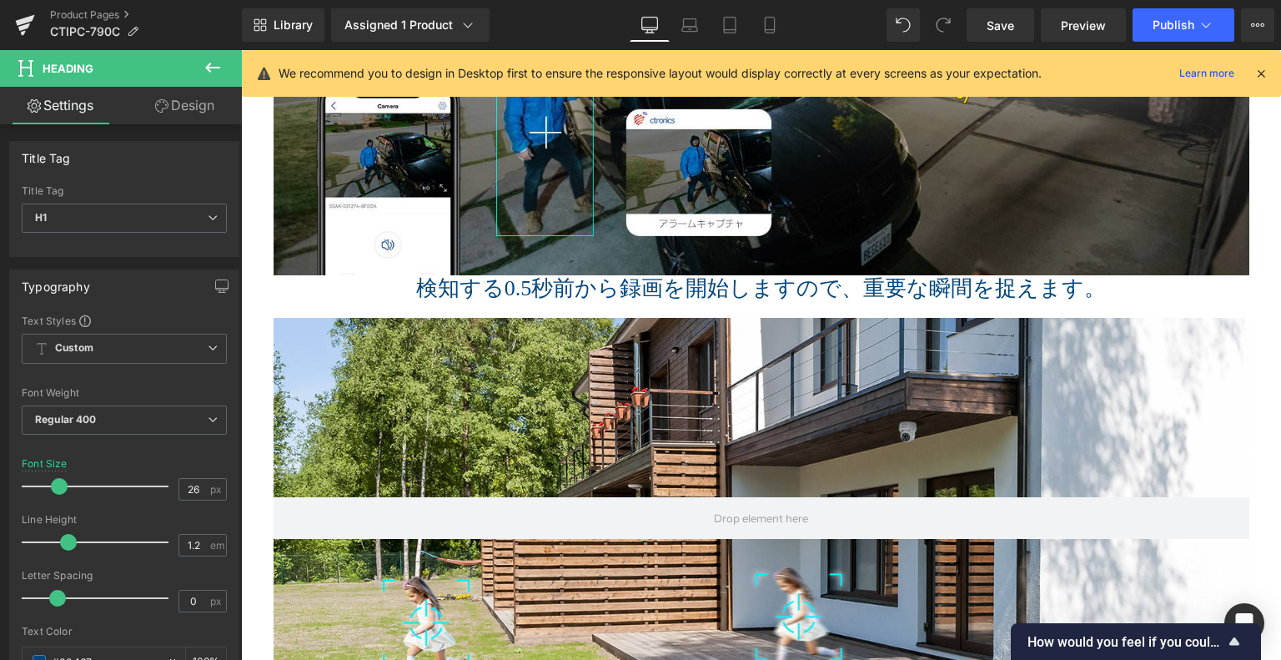
click at [211, 63] on icon at bounding box center [213, 68] width 20 height 20
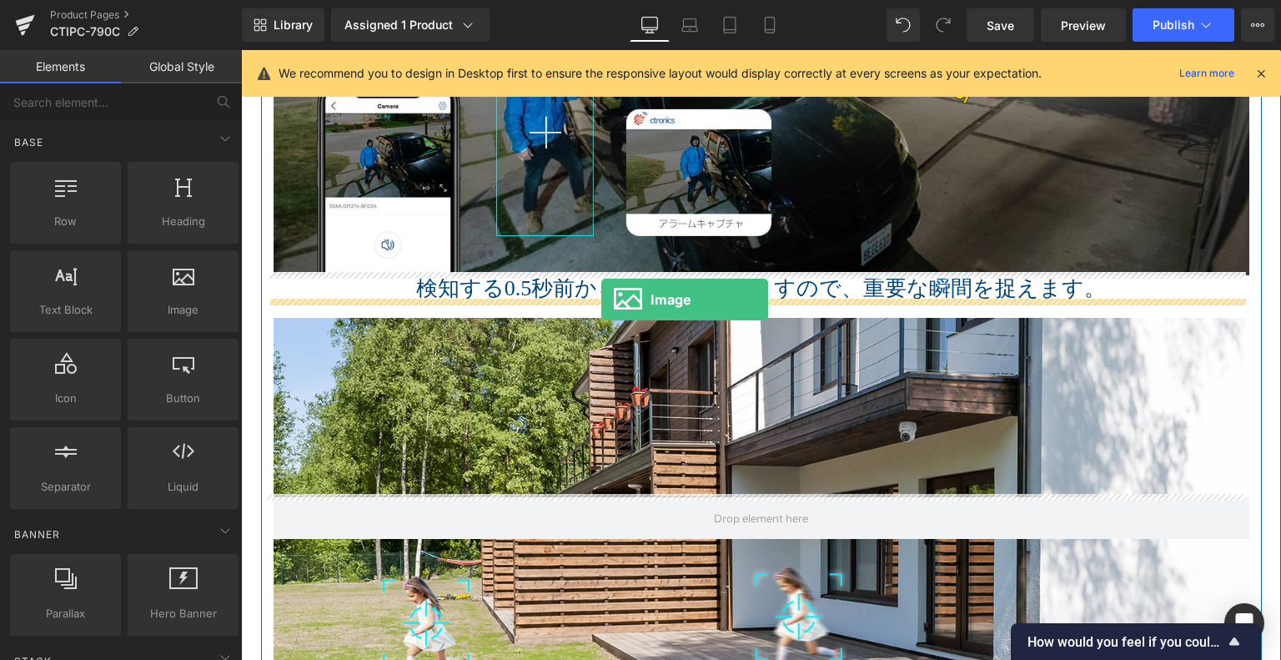
drag, startPoint x: 434, startPoint y: 343, endPoint x: 602, endPoint y: 299, distance: 174.0
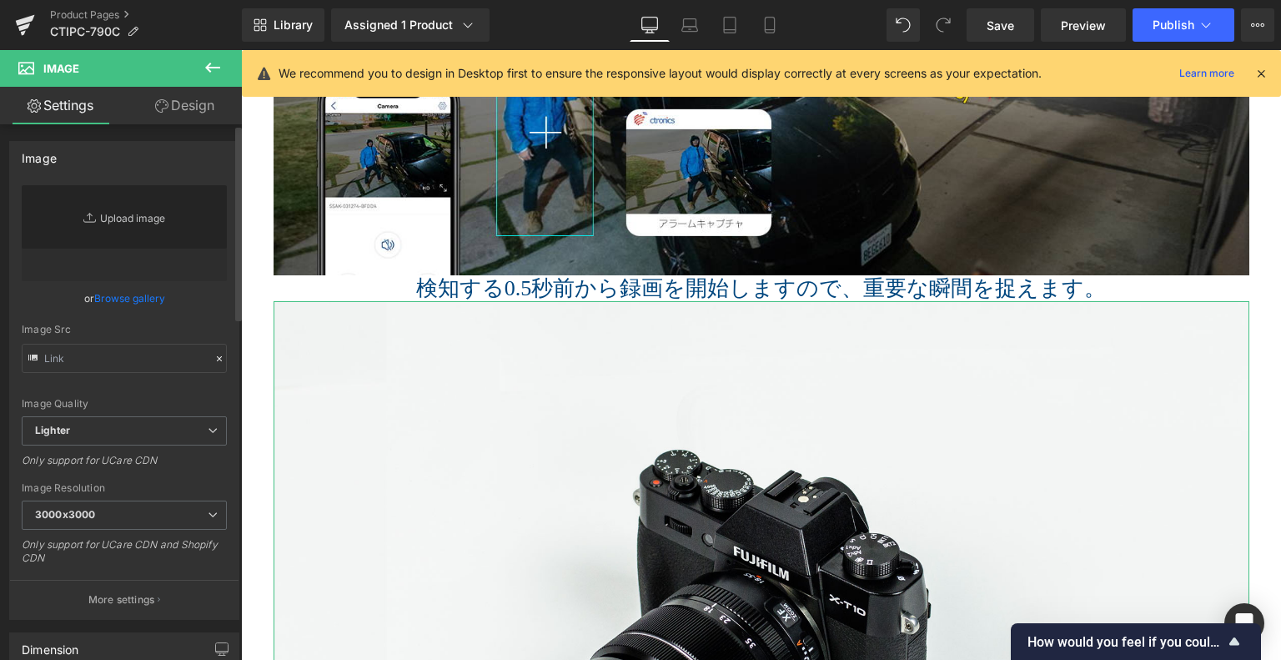
type input "//d1um8515vdn9kb.cloudfront.net/images/parallax.jpg"
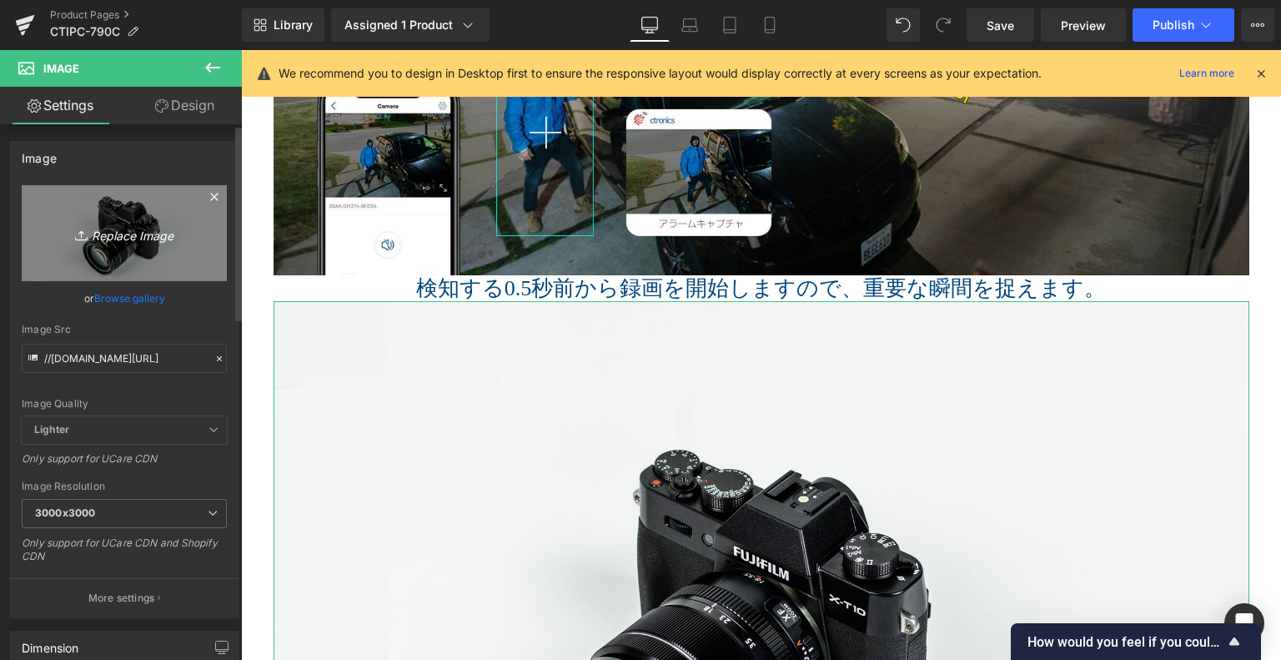
click at [154, 226] on icon "Replace Image" at bounding box center [124, 233] width 133 height 21
type input "C:\fakepath\7.jpg"
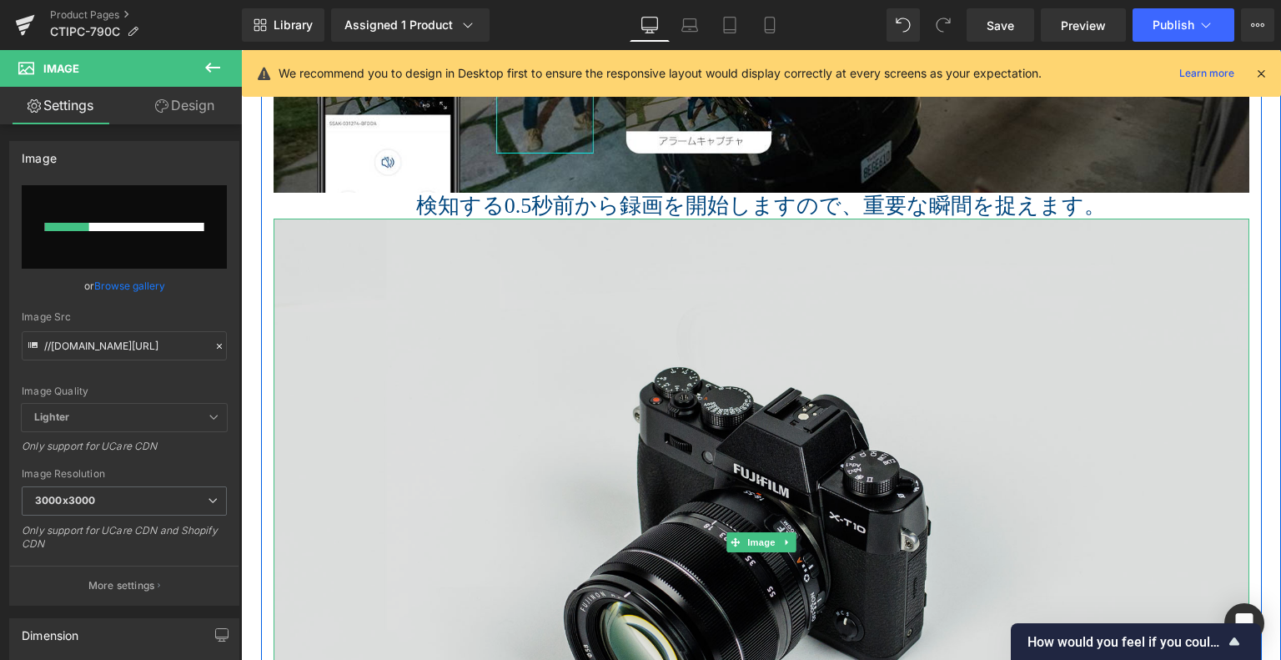
scroll to position [3591, 0]
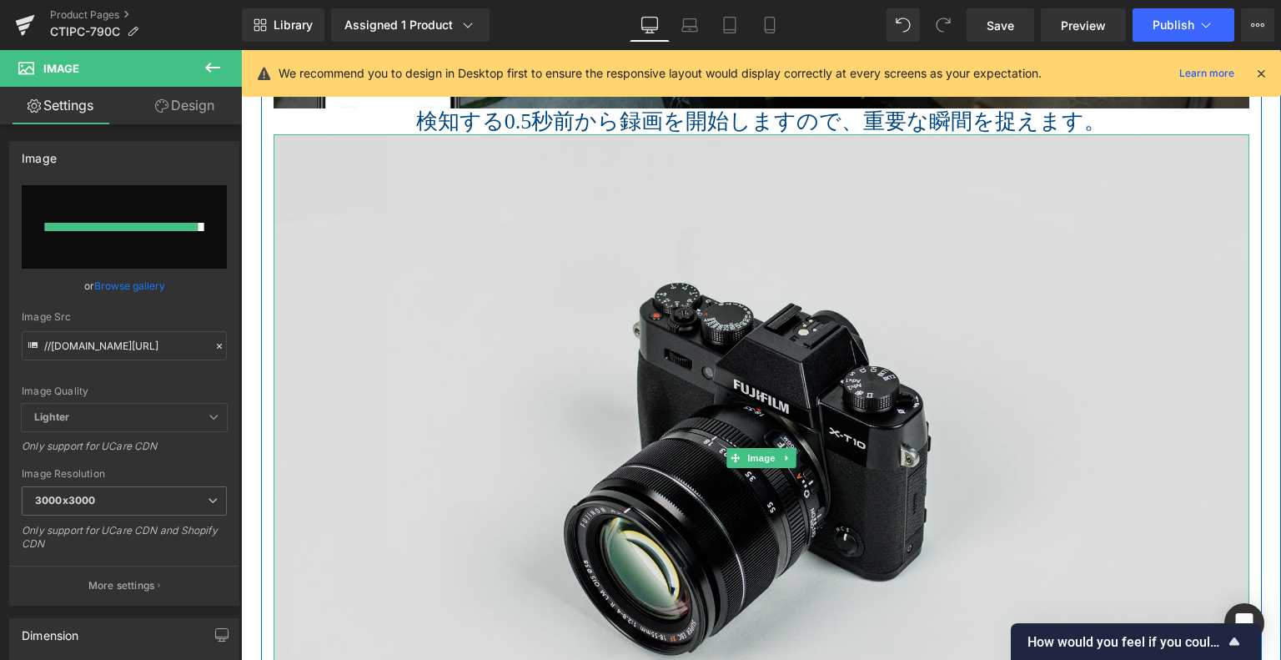
type input "https://ucarecdn.com/d80492cf-4de4-4a07-824c-140800e8ff33/-/format/auto/-/previ…"
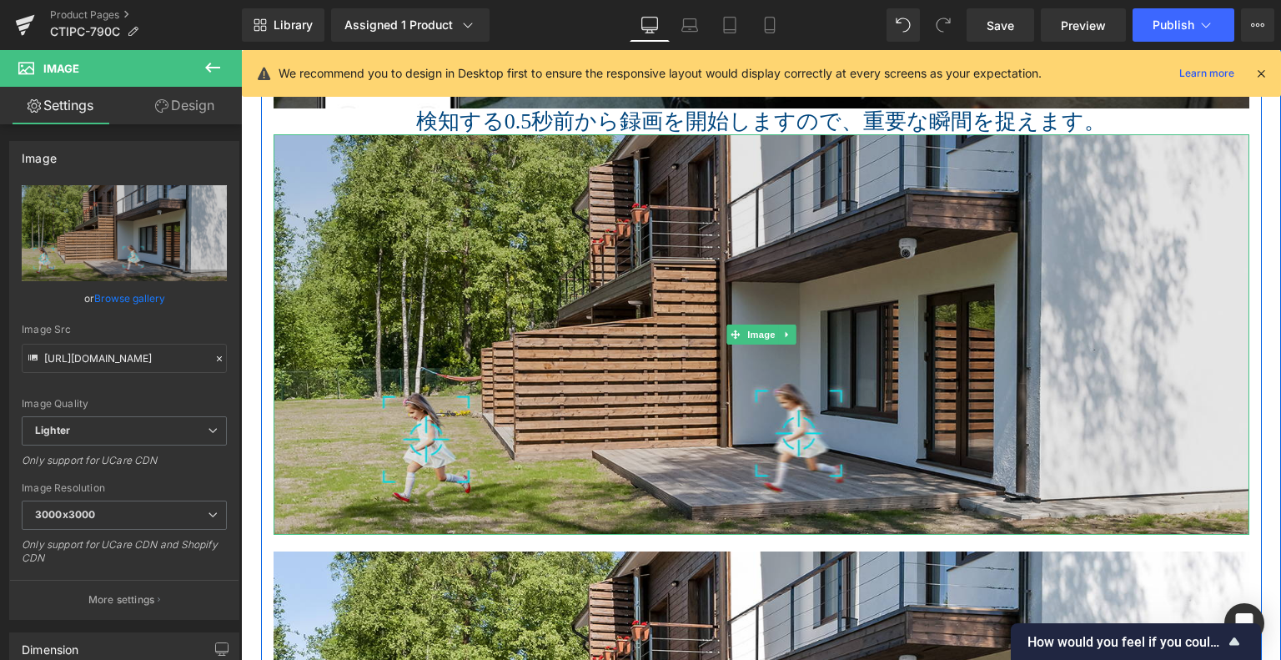
scroll to position [3841, 0]
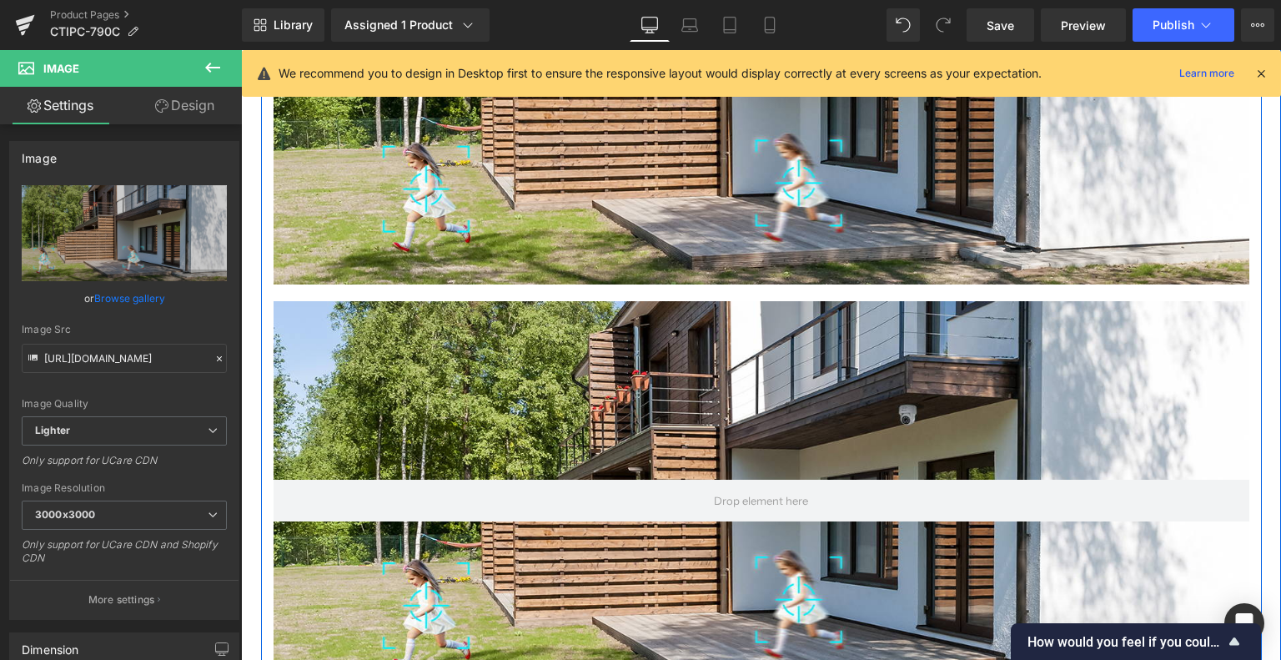
click at [712, 423] on div at bounding box center [762, 501] width 976 height 400
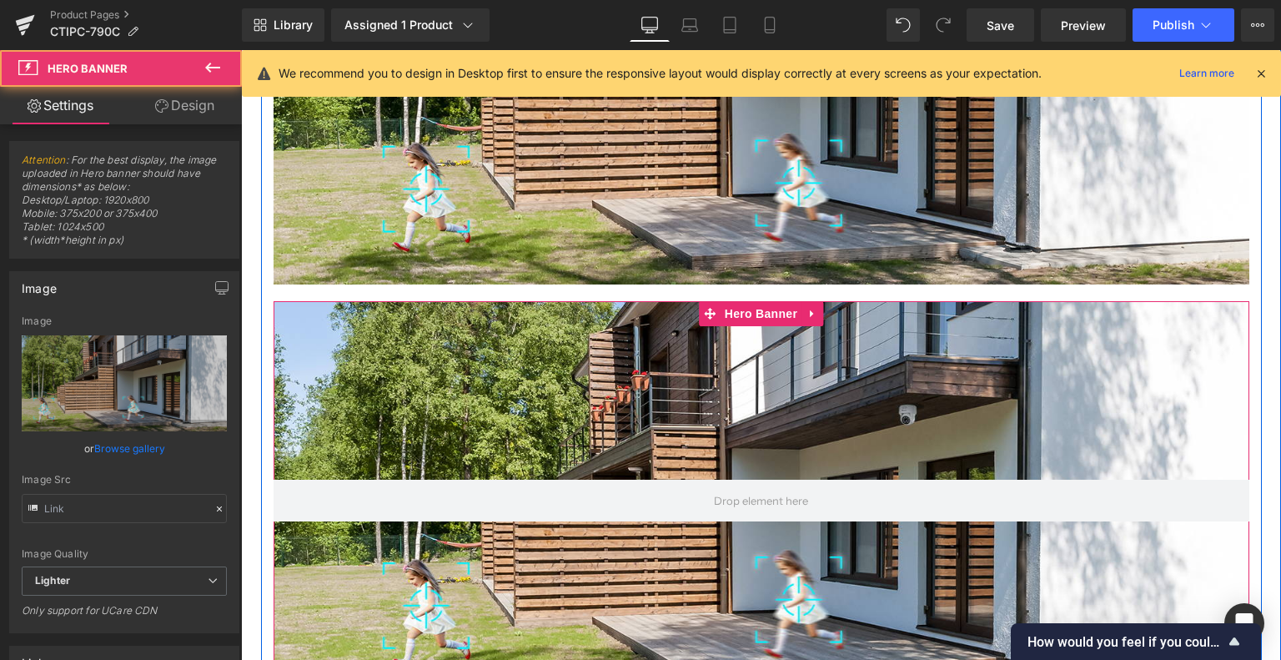
type input "https://ucarecdn.com/cf075fe2-9746-4d5a-8b7e-cad175635d69/-/format/auto/-/previ…"
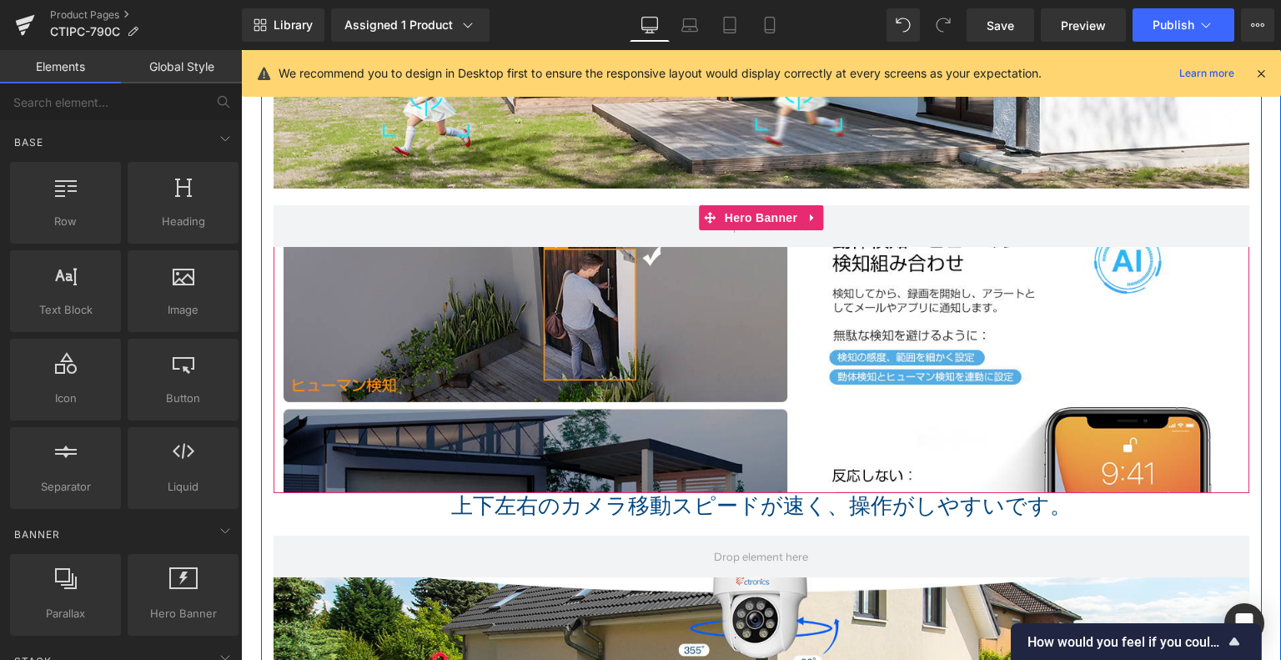
scroll to position [4008, 0]
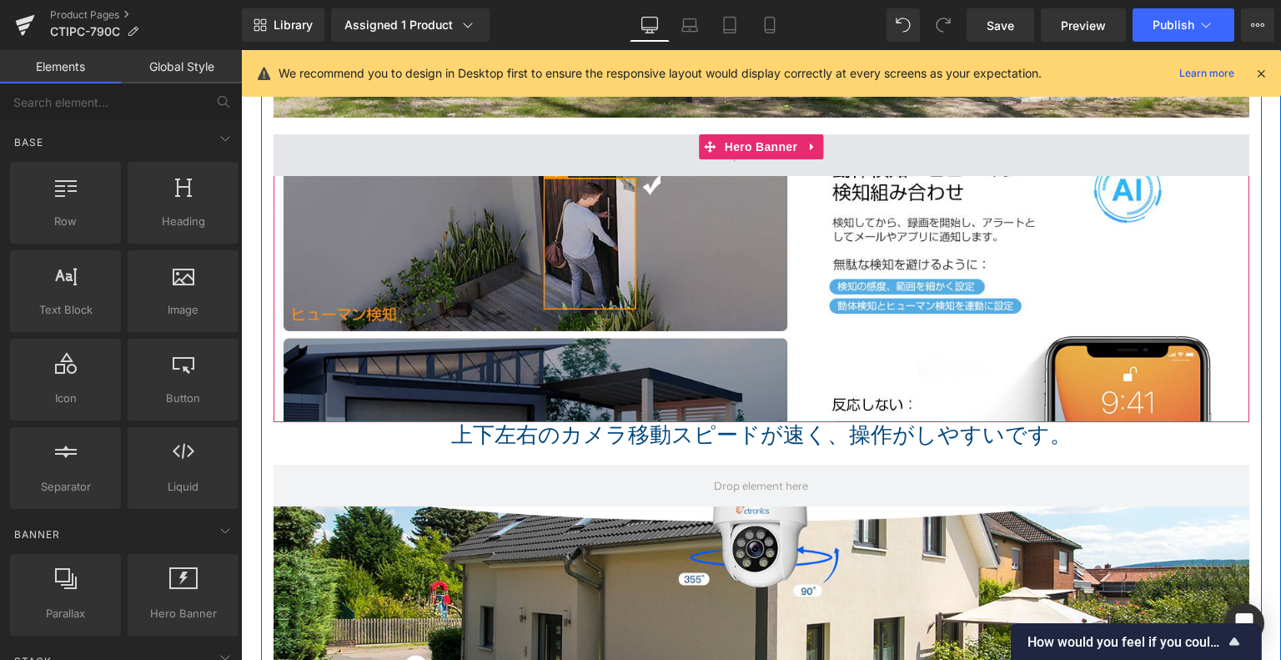
click at [858, 152] on span at bounding box center [762, 155] width 976 height 42
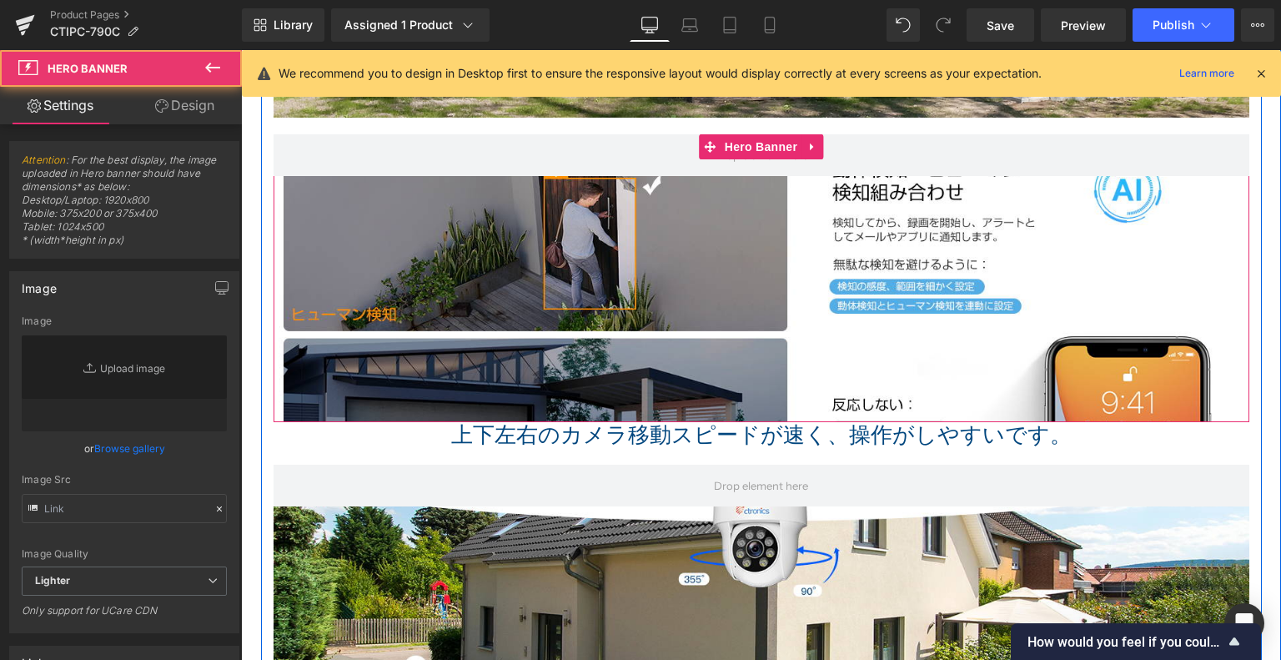
type input "https://ucarecdn.com/2ad5e0eb-52db-409c-9f72-ddb107c8be74/-/format/auto/-/previ…"
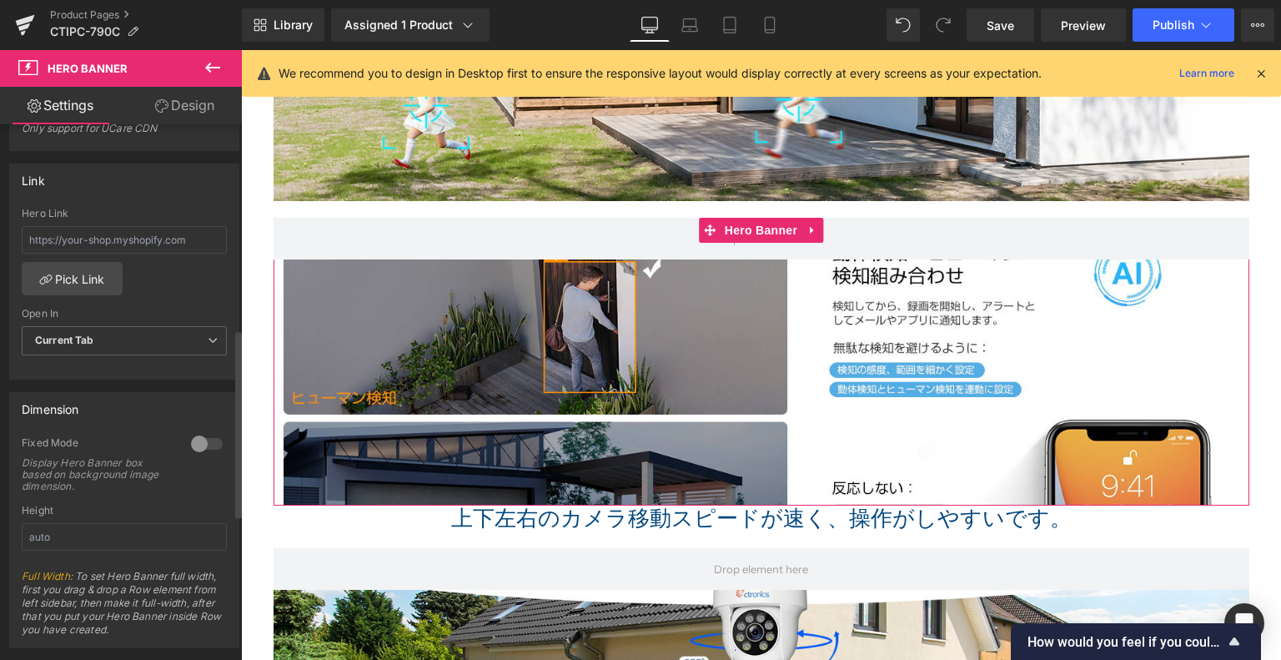
scroll to position [584, 0]
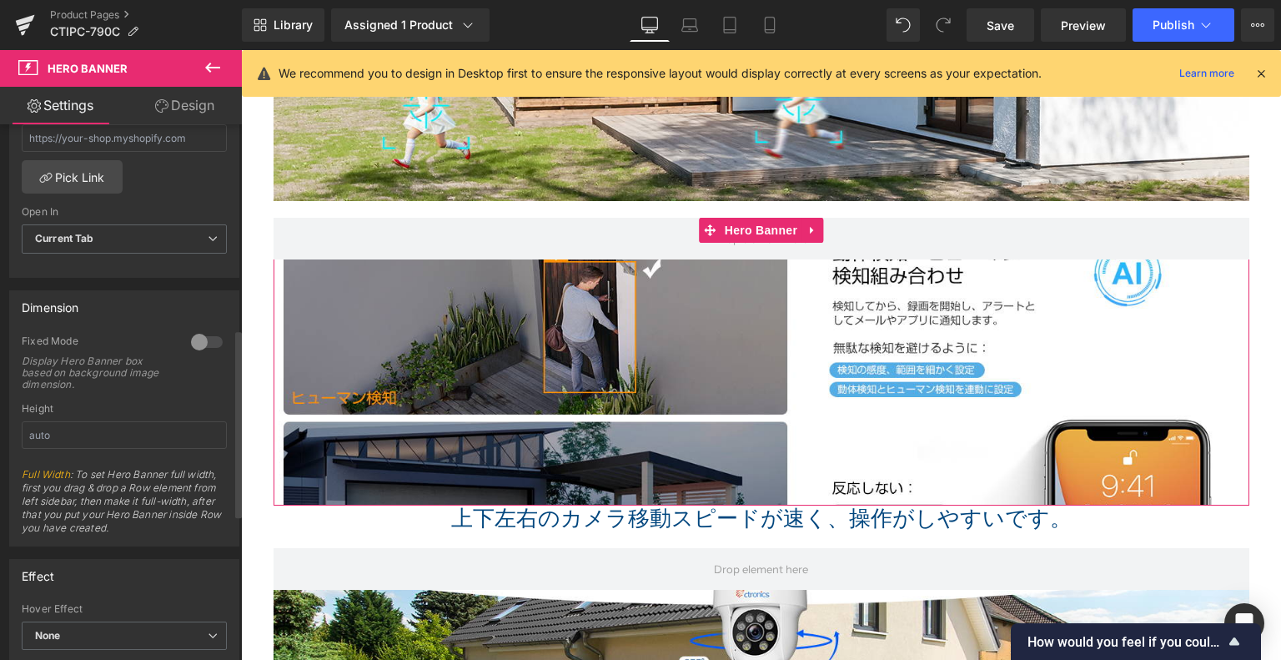
click at [202, 339] on div at bounding box center [207, 342] width 40 height 27
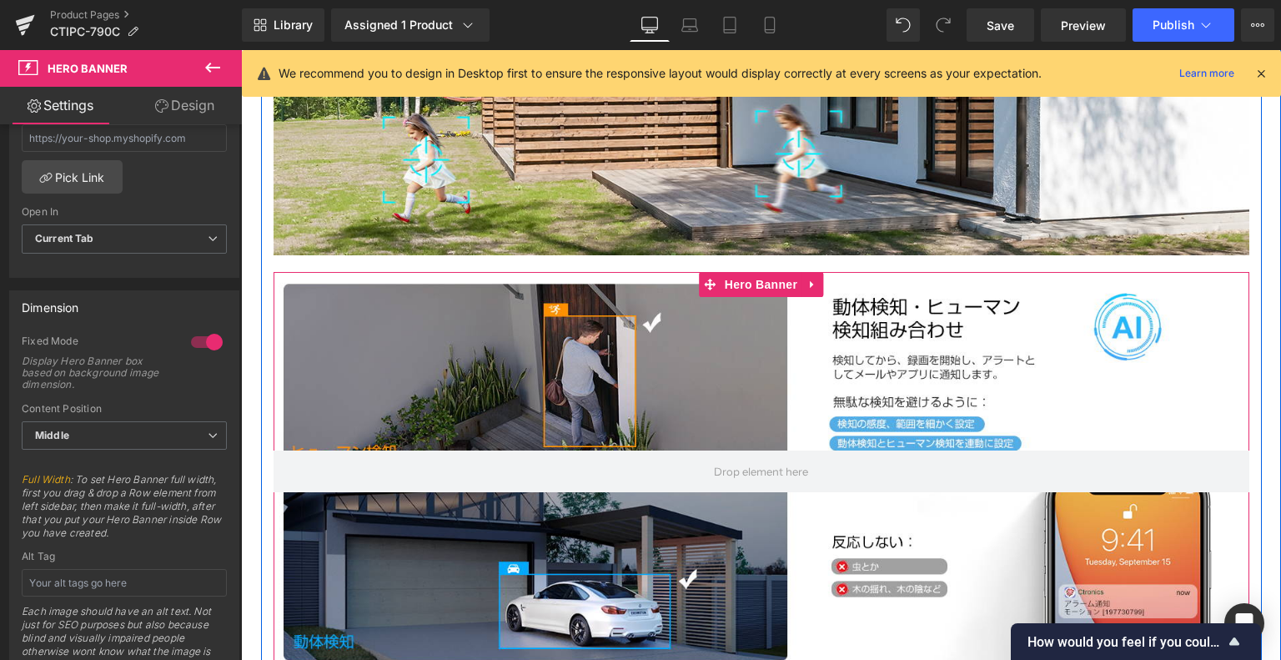
scroll to position [3841, 0]
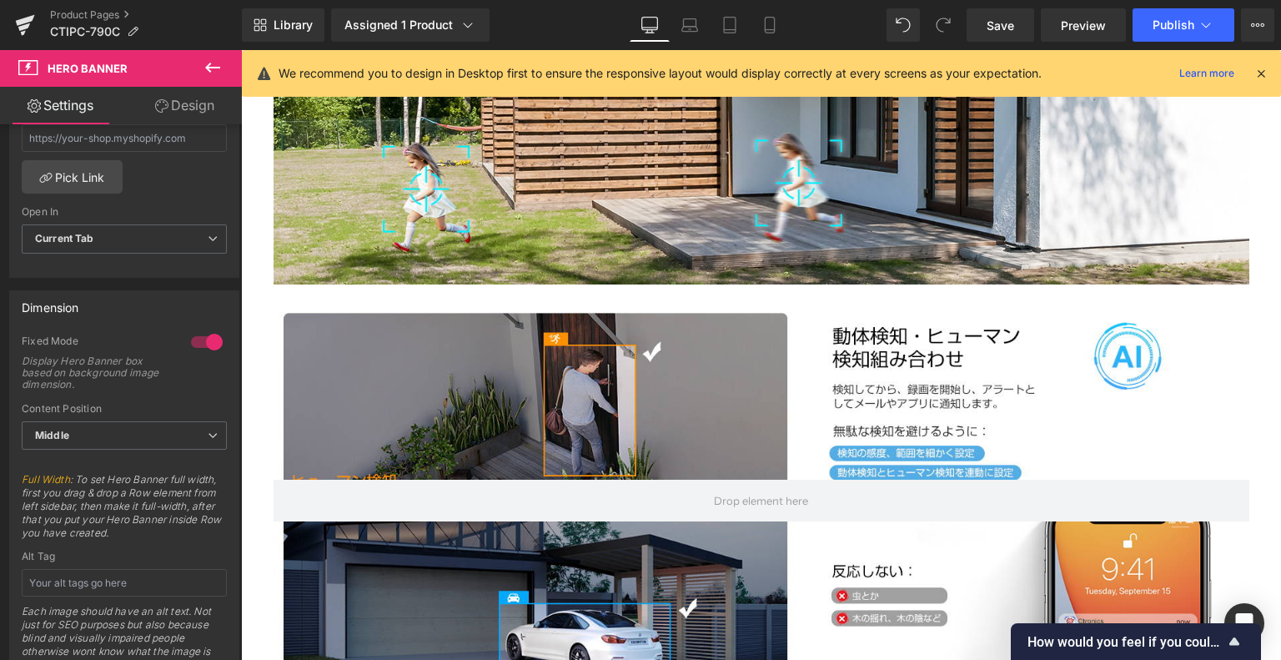
click at [190, 66] on button at bounding box center [213, 68] width 58 height 37
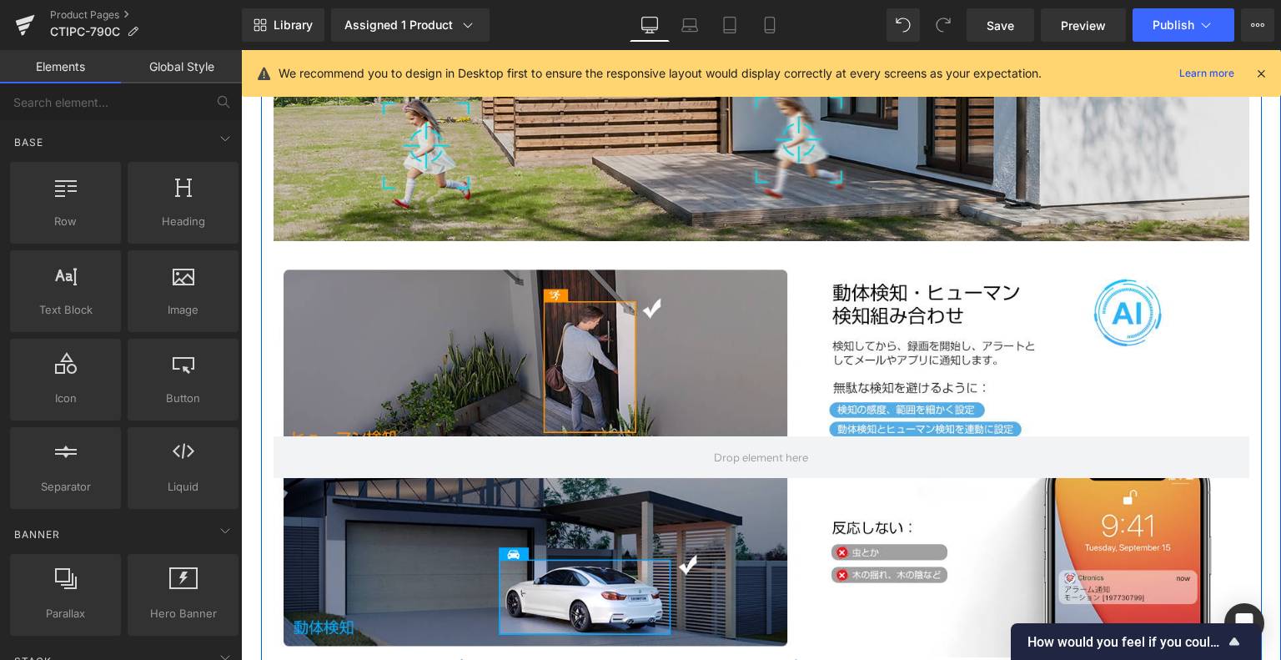
scroll to position [3758, 0]
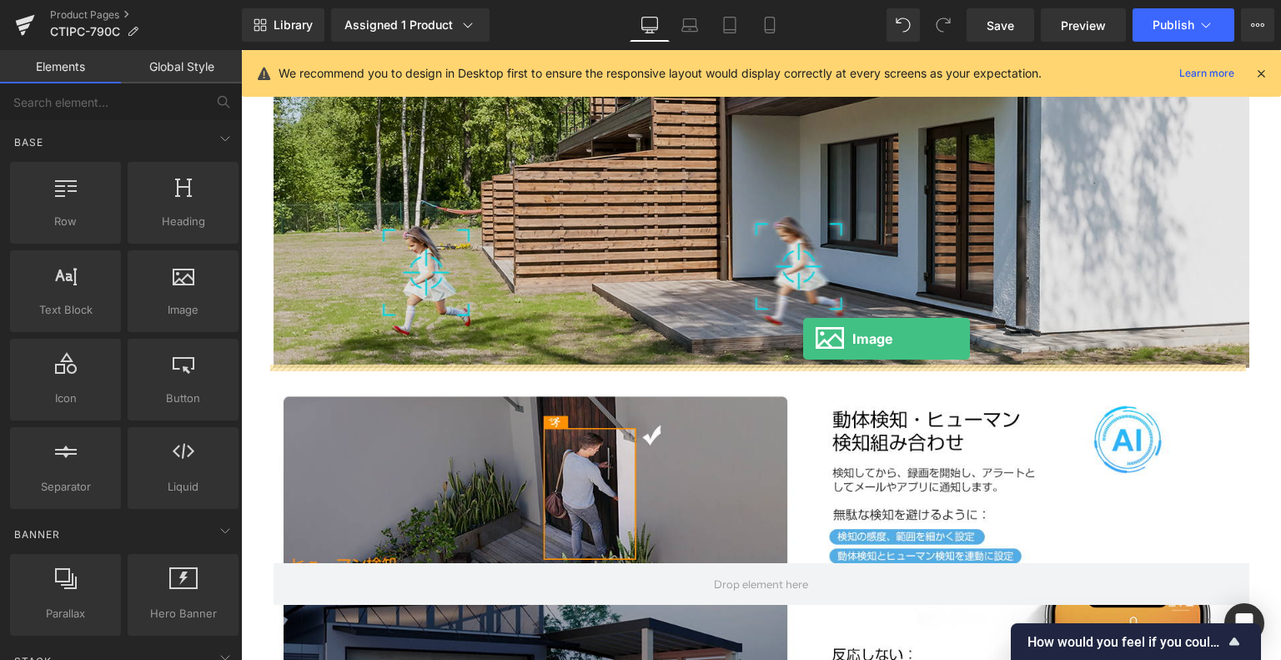
drag, startPoint x: 460, startPoint y: 350, endPoint x: 783, endPoint y: 344, distance: 322.9
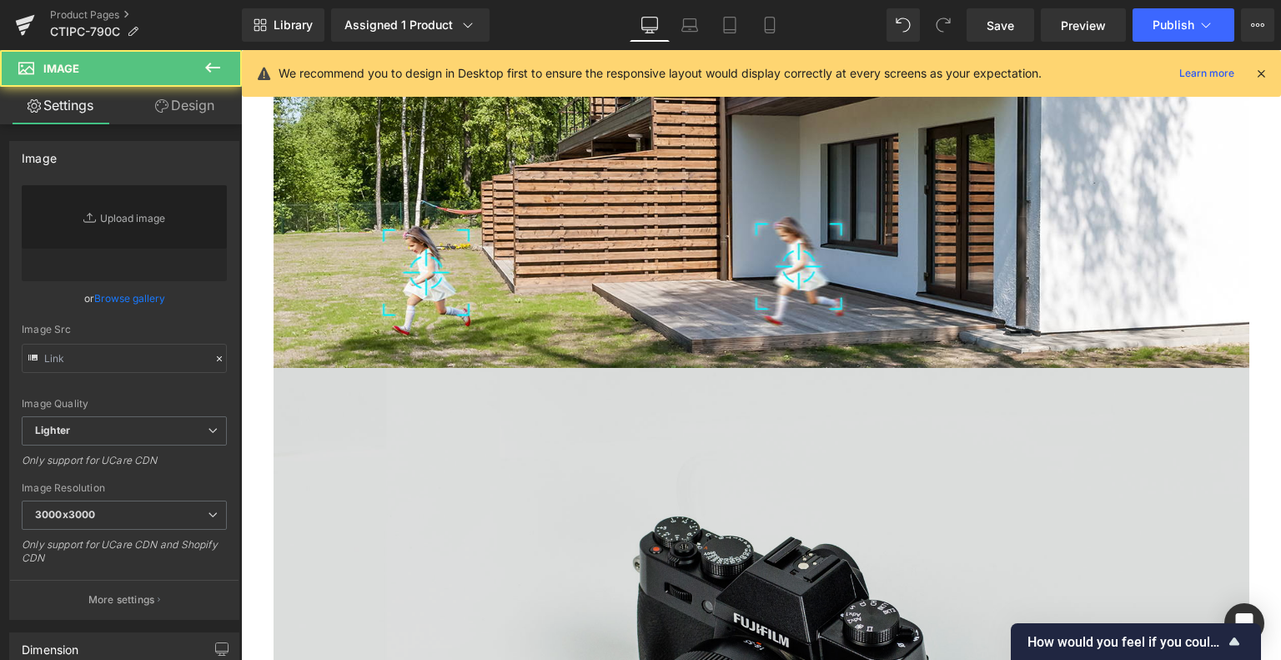
type input "//d1um8515vdn9kb.cloudfront.net/images/parallax.jpg"
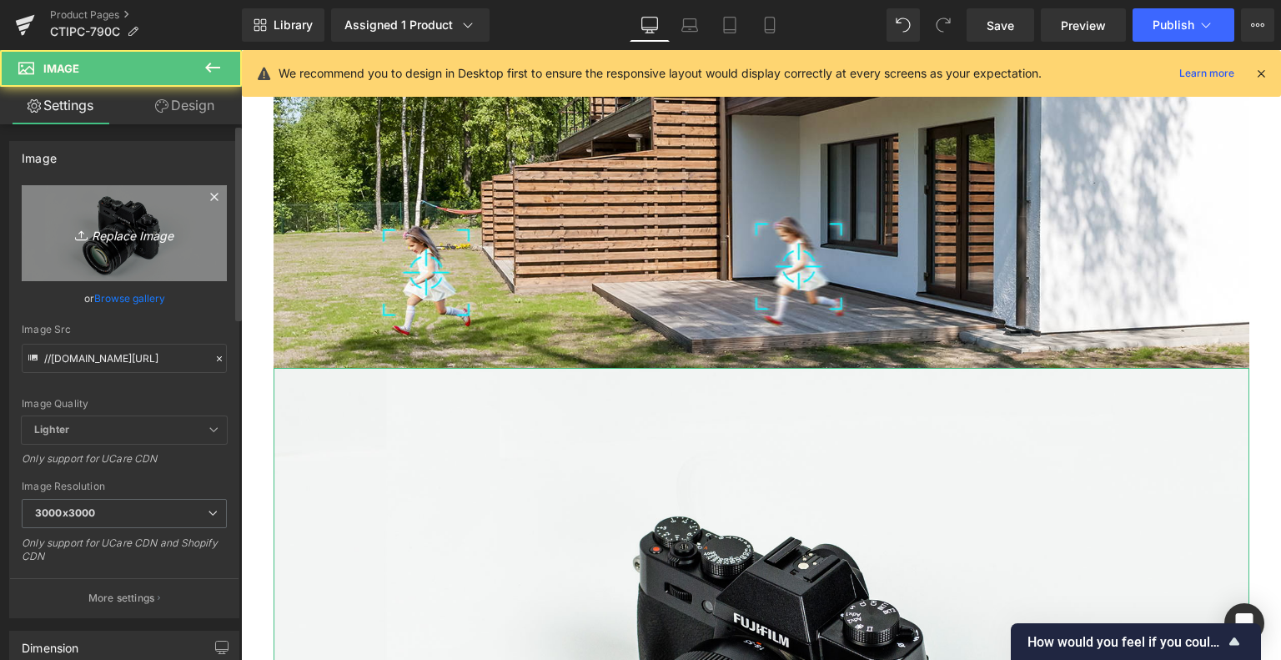
click at [116, 233] on icon "Replace Image" at bounding box center [124, 233] width 133 height 21
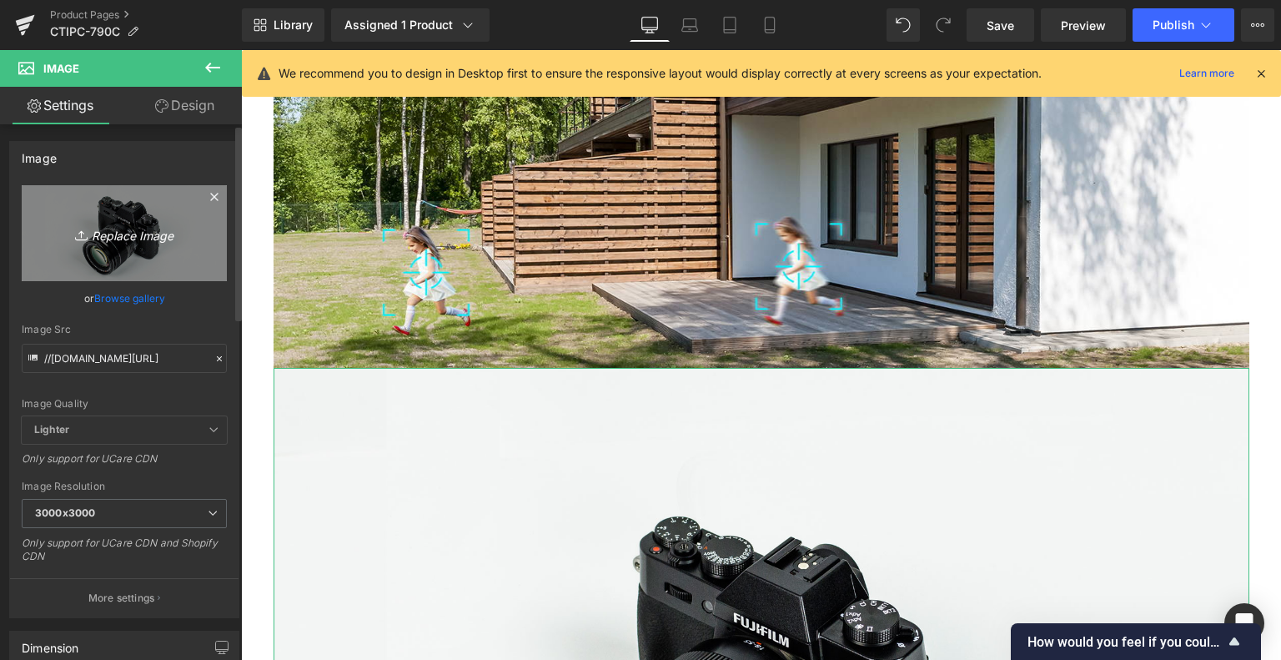
type input "C:\fakepath\8.jpg"
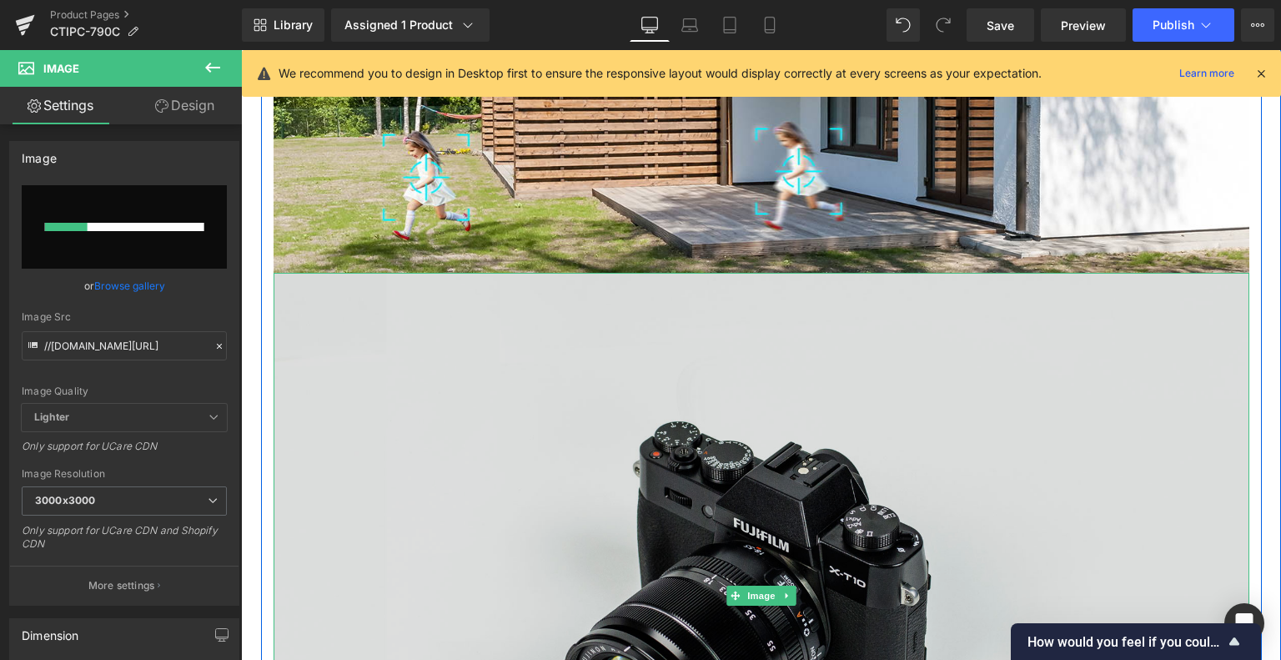
scroll to position [3925, 0]
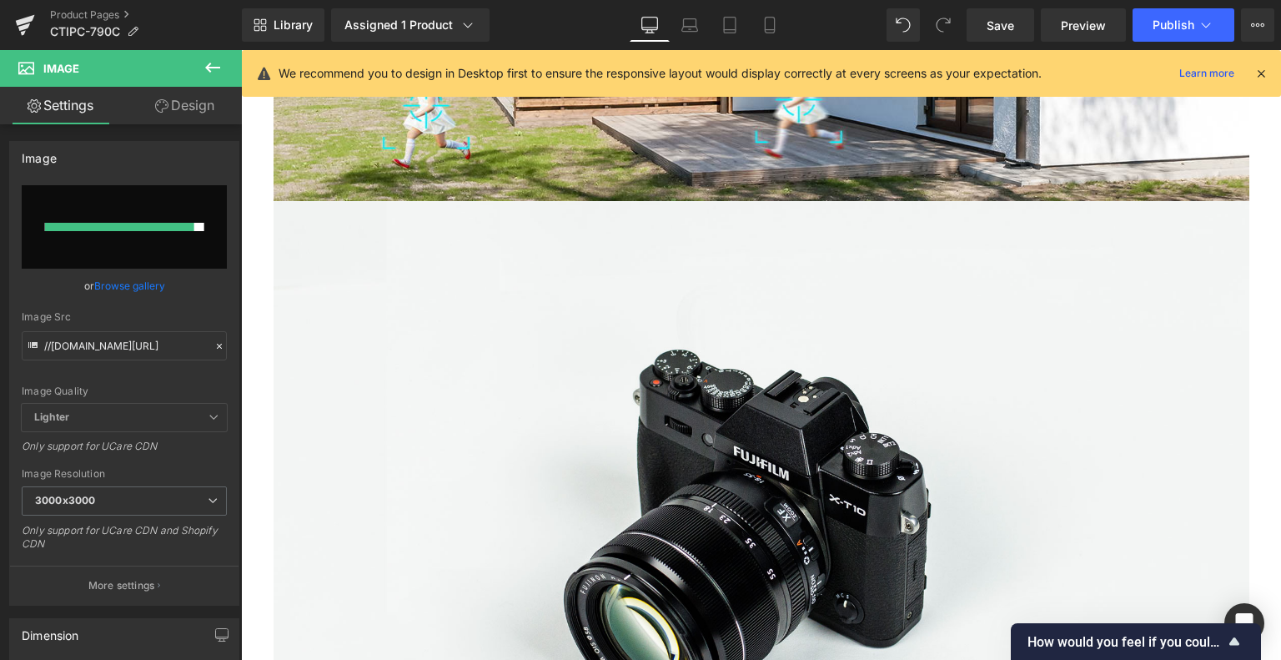
type input "https://ucarecdn.com/0319d384-fc60-4f02-a053-1b0d9bd12be6/-/format/auto/-/previ…"
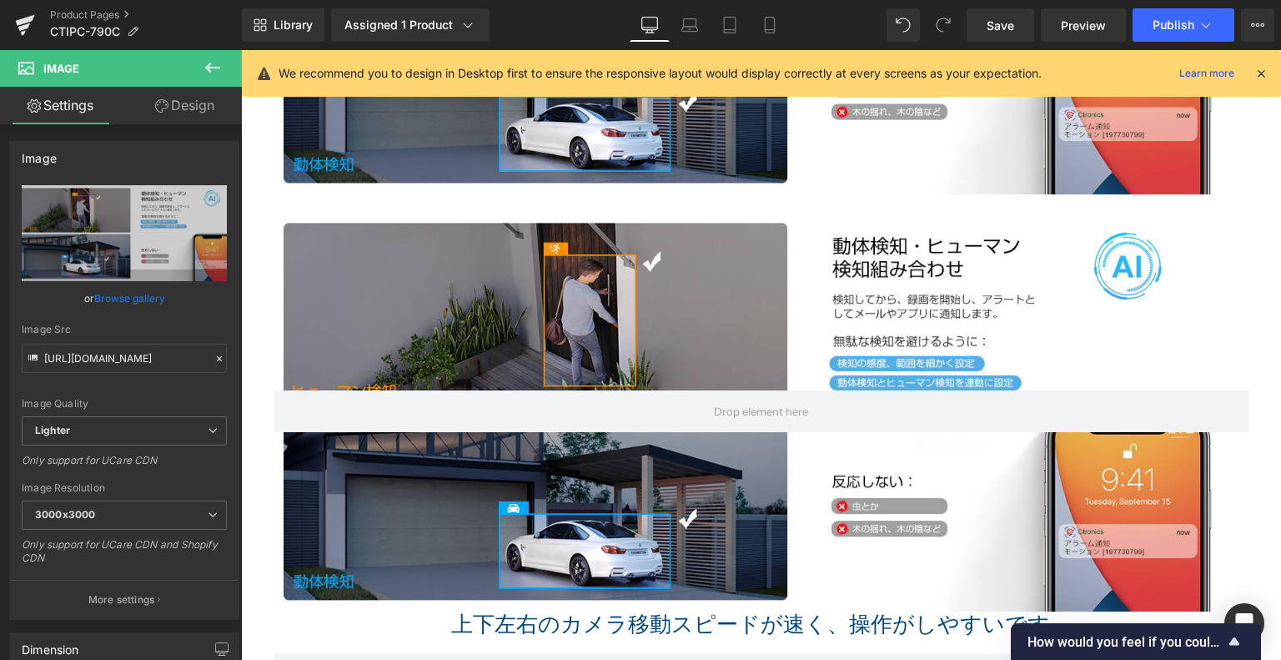
scroll to position [4342, 0]
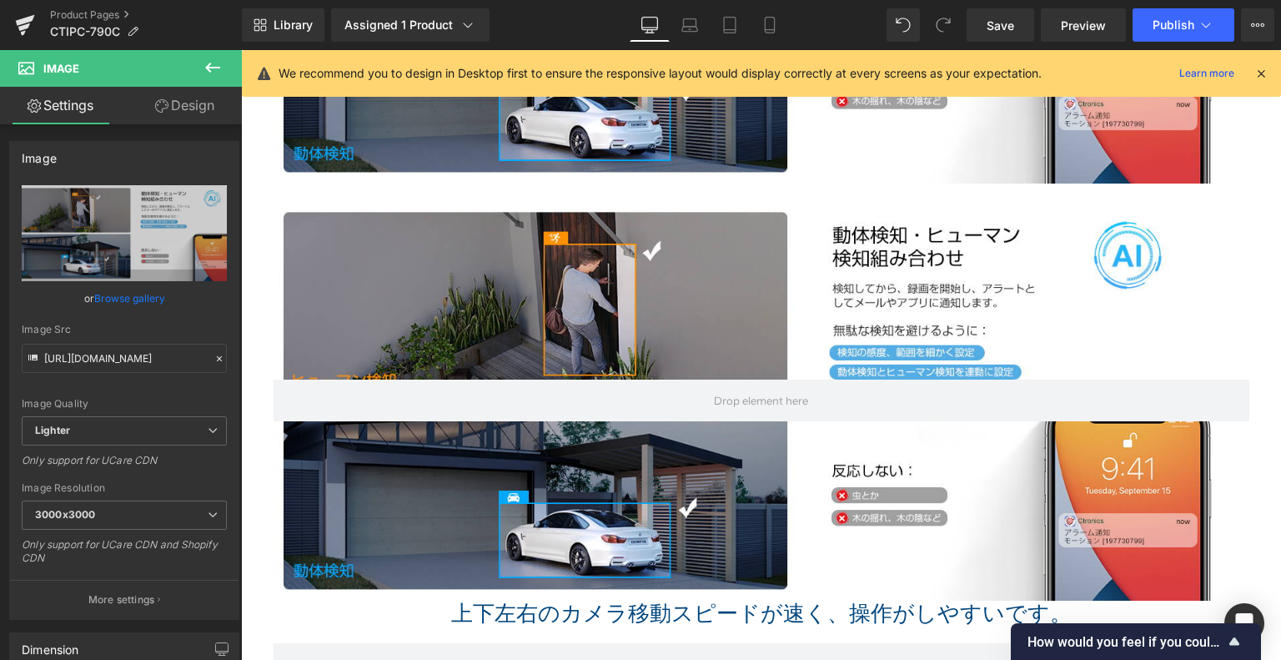
click at [754, 282] on div at bounding box center [762, 400] width 976 height 400
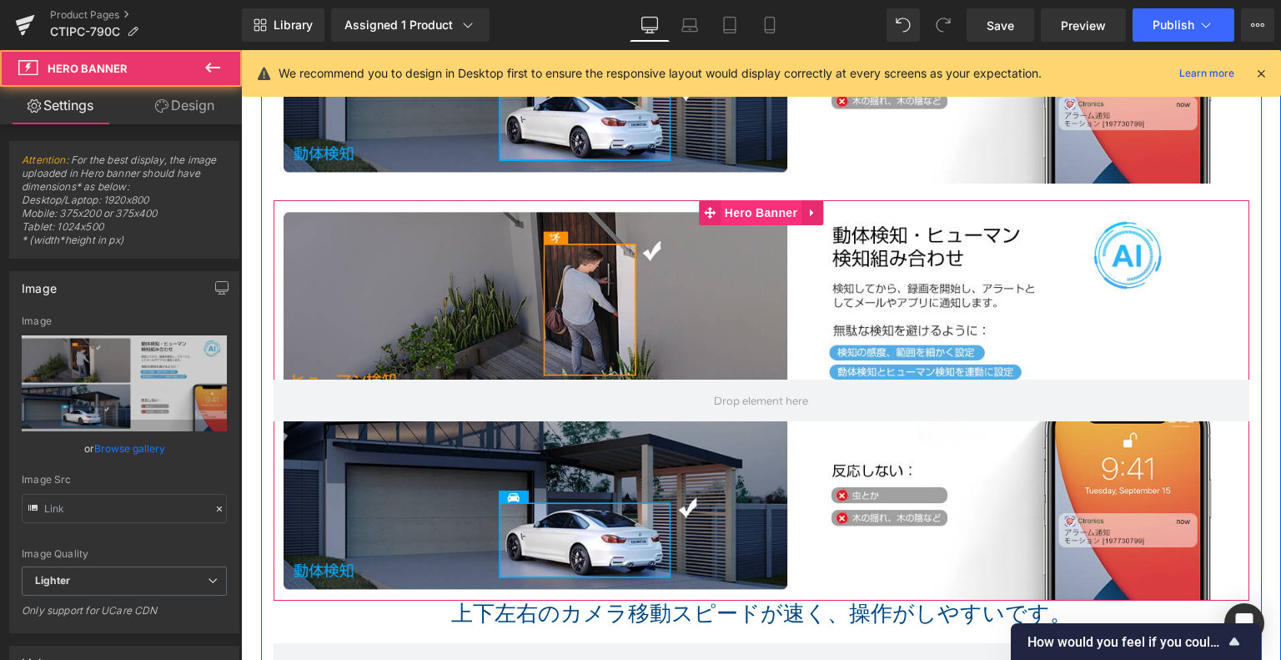
type input "https://ucarecdn.com/2ad5e0eb-52db-409c-9f72-ddb107c8be74/-/format/auto/-/previ…"
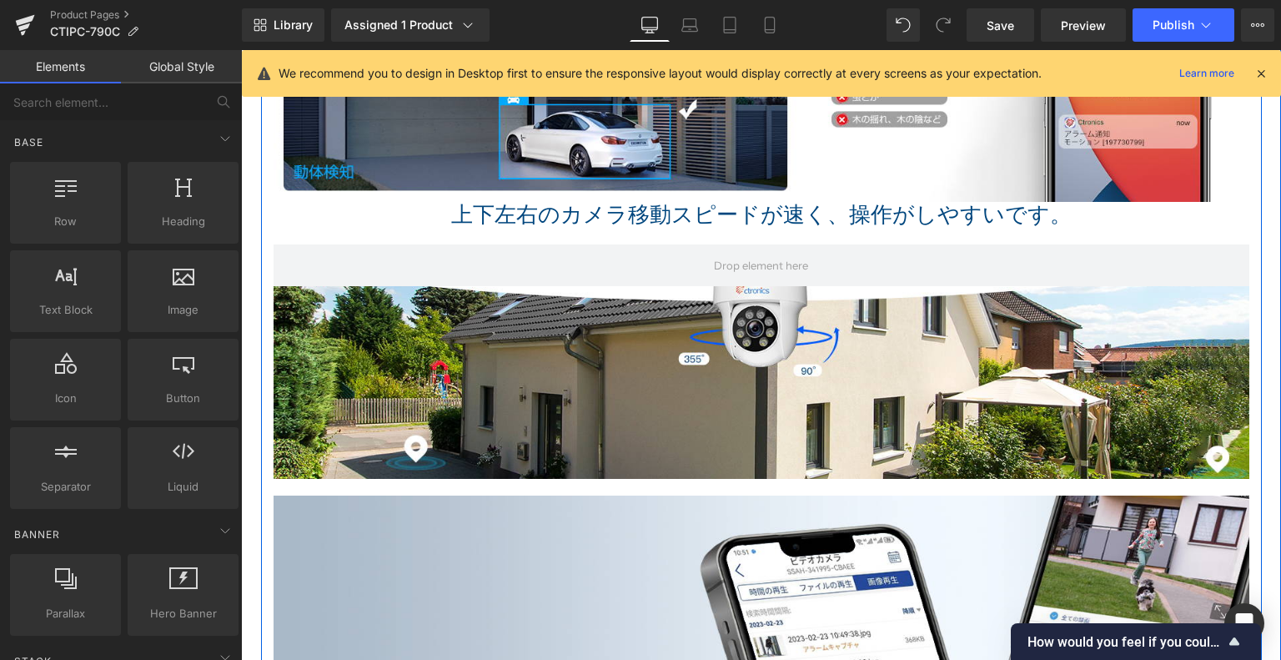
scroll to position [4258, 0]
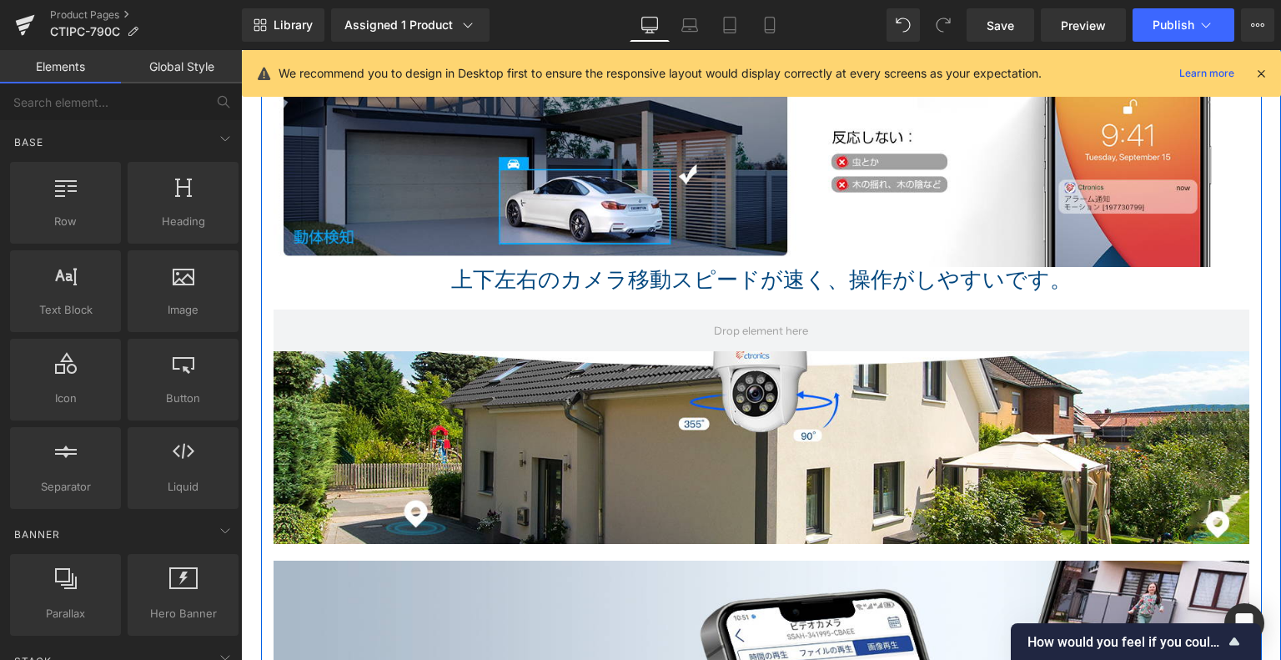
click at [480, 286] on div "上下左右のカメラ移動スピードが速く、操作がしやすいです。 Heading" at bounding box center [762, 280] width 976 height 26
click at [444, 267] on div "上下左右のカメラ移動スピードが速く、操作がしやすいです。" at bounding box center [762, 280] width 976 height 26
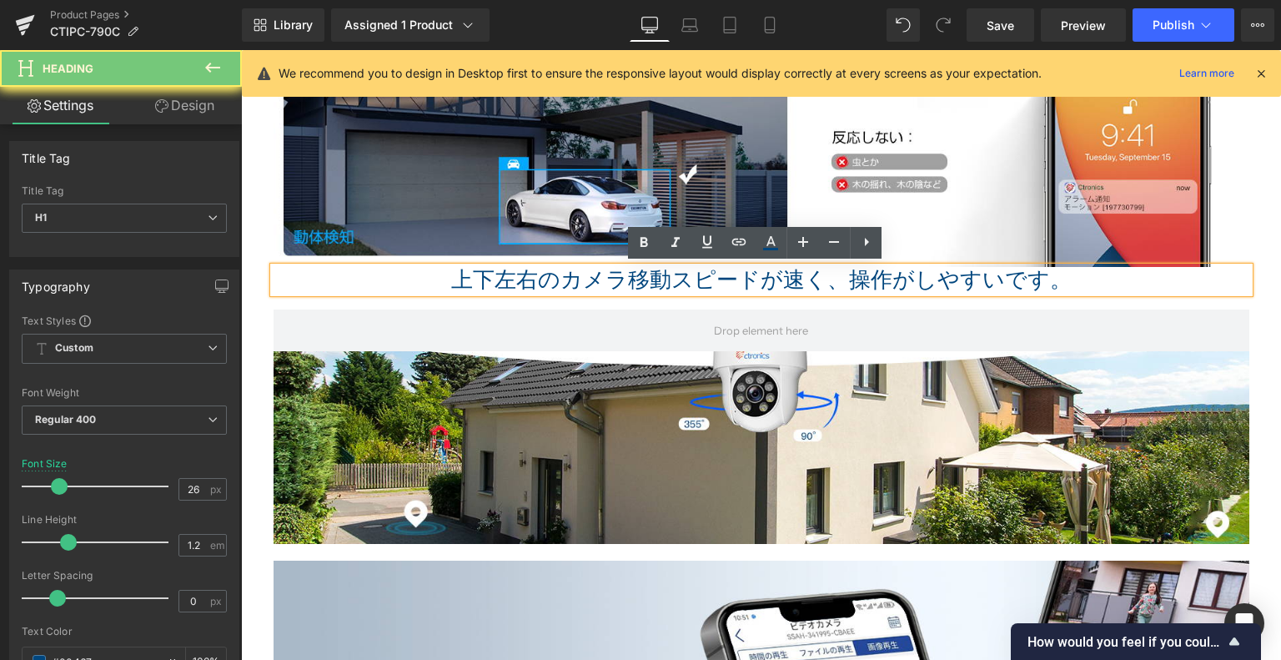
click at [450, 267] on h1 "上下左右のカメラ移動スピードが速く、操作がしやすいです。" at bounding box center [762, 280] width 976 height 26
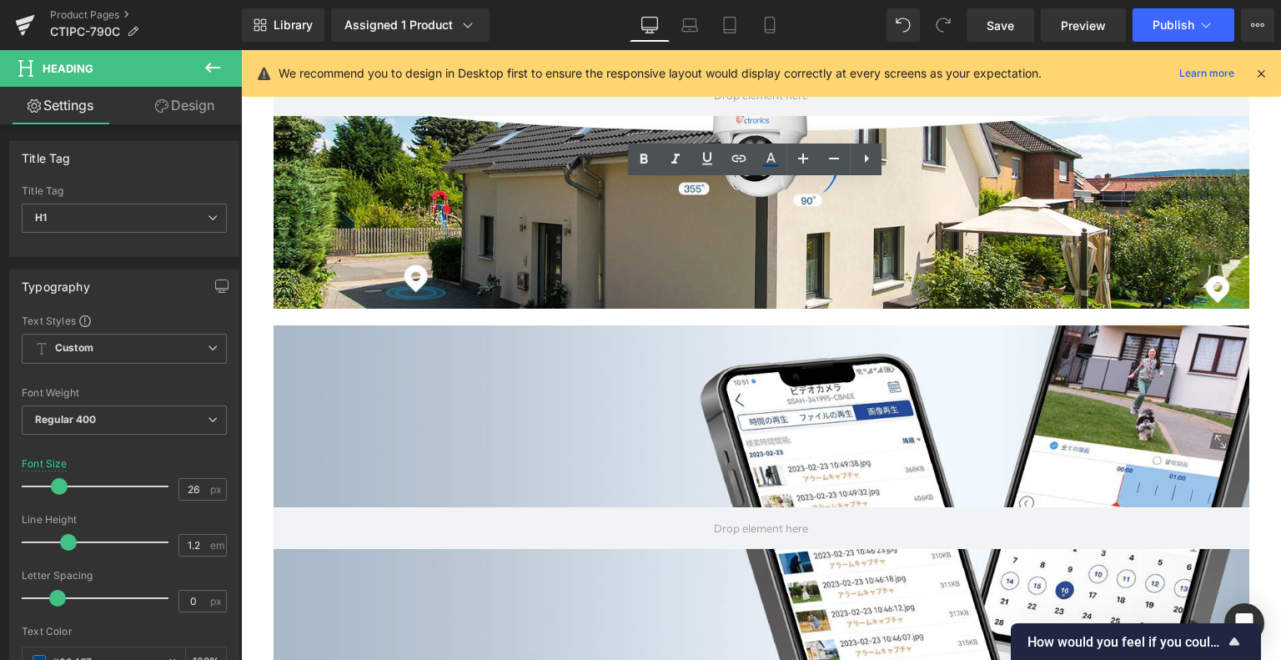
scroll to position [4342, 0]
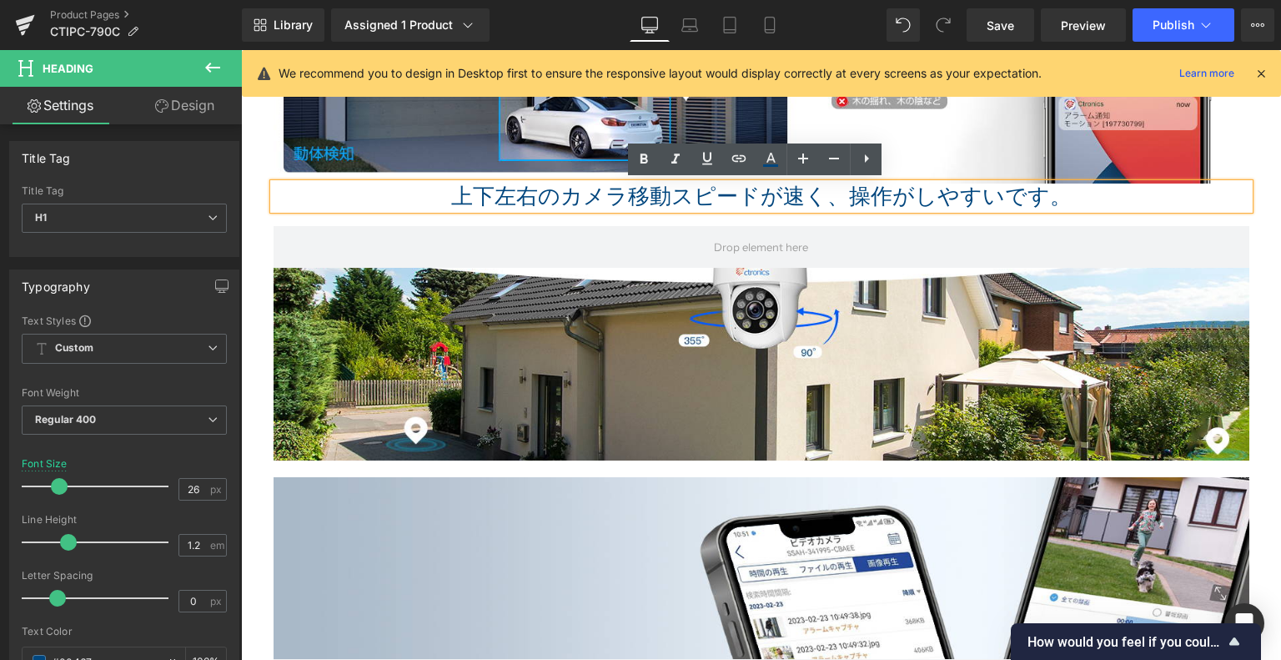
click at [782, 331] on div "Hero Banner 231px" at bounding box center [762, 343] width 976 height 234
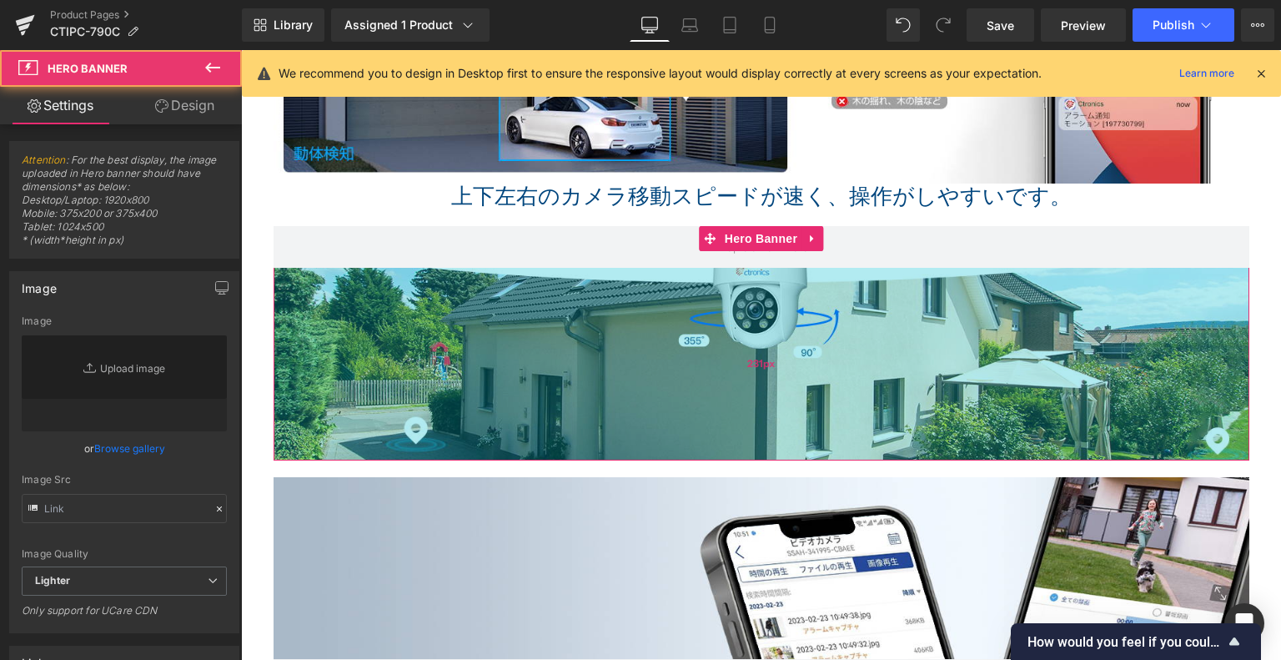
type input "https://ucarecdn.com/d2e85711-834a-4792-ae57-73dda78098c1/-/format/auto/-/previ…"
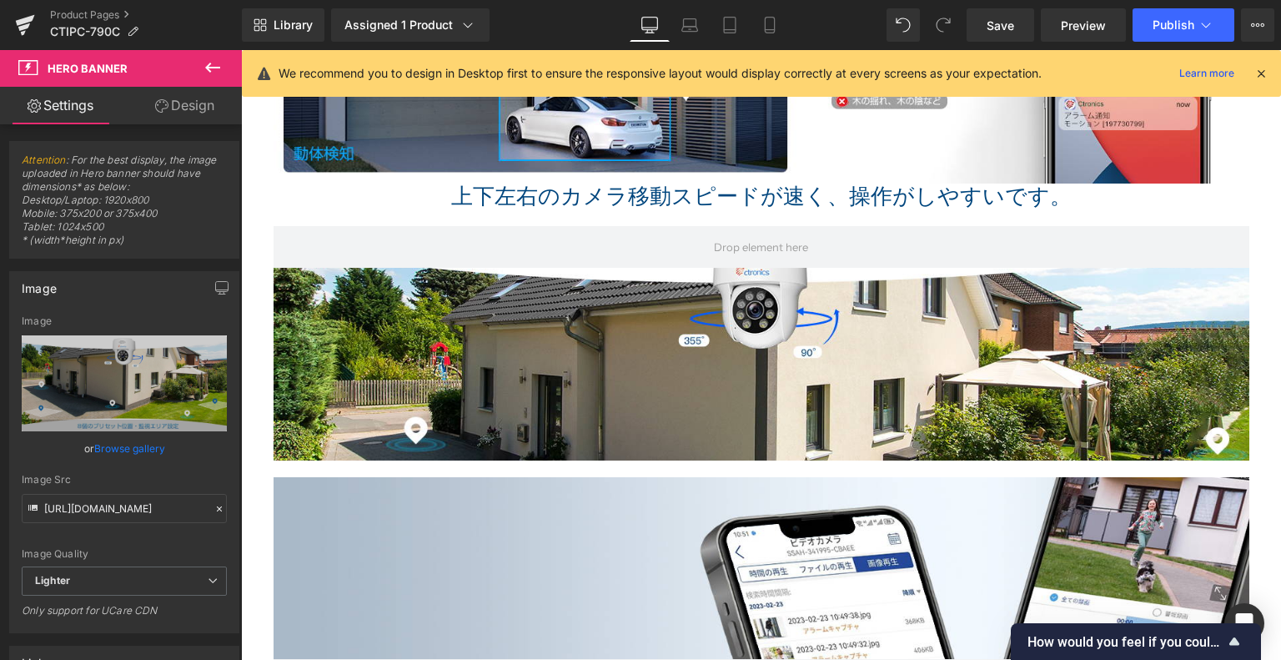
drag, startPoint x: 199, startPoint y: 76, endPoint x: 194, endPoint y: 93, distance: 17.2
click at [199, 76] on button at bounding box center [213, 68] width 58 height 37
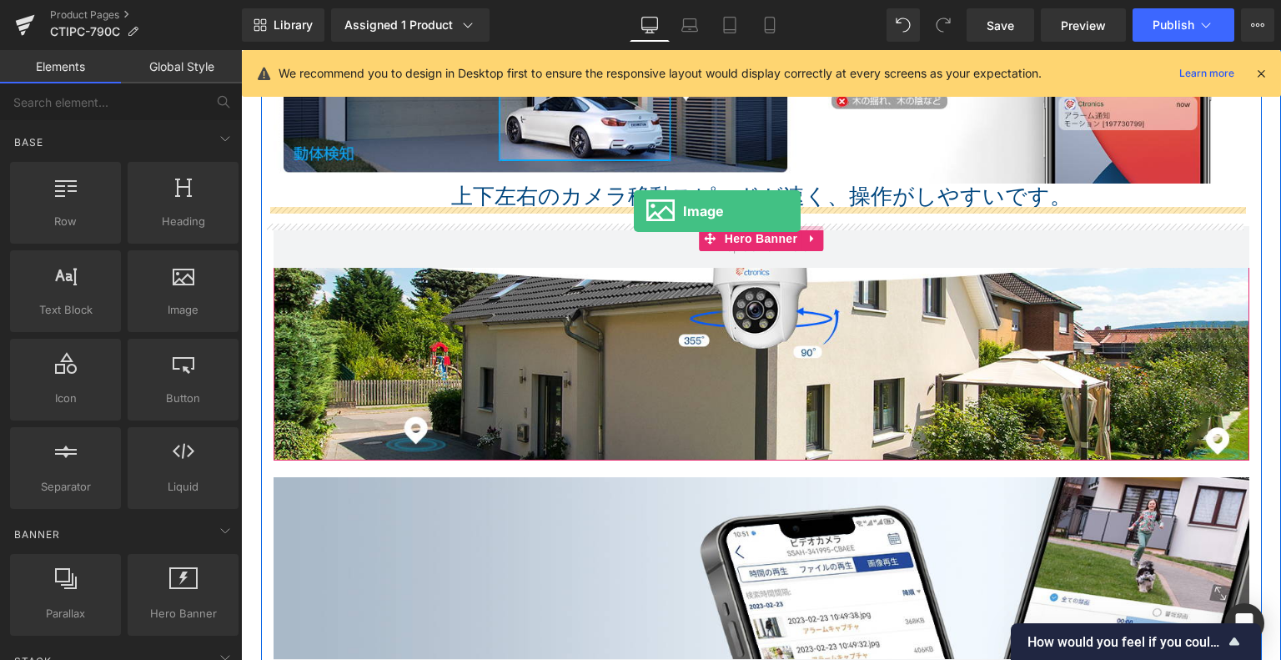
drag, startPoint x: 418, startPoint y: 341, endPoint x: 634, endPoint y: 213, distance: 251.4
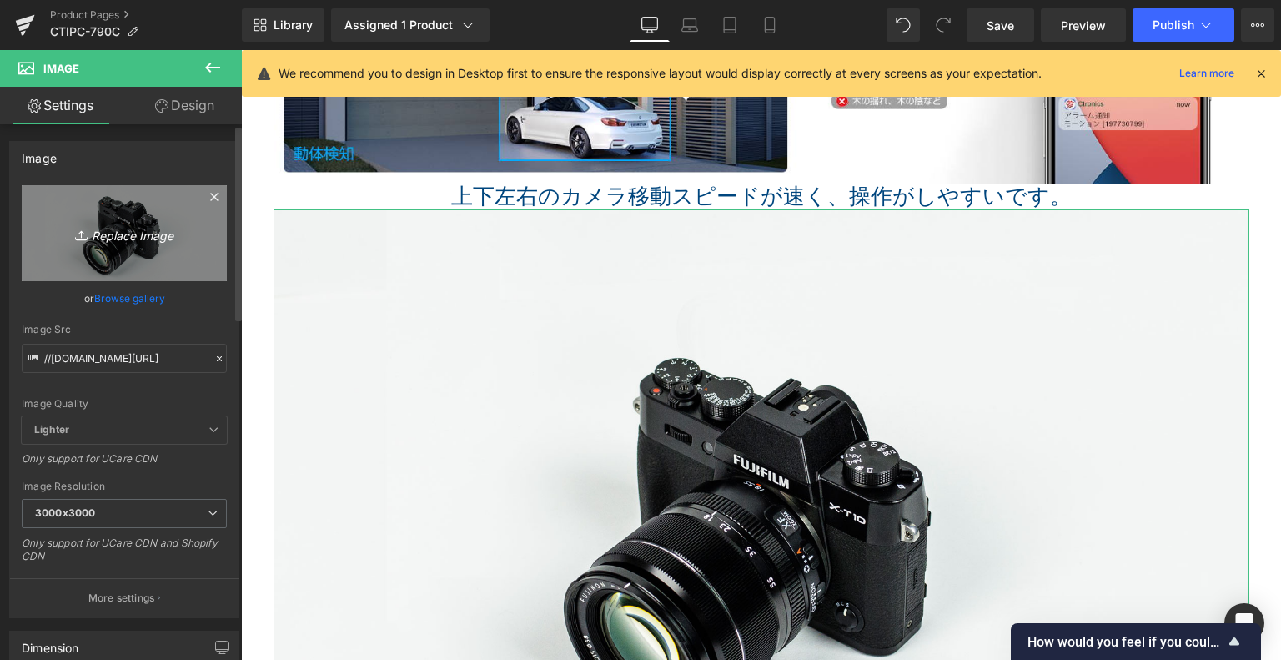
click at [121, 229] on icon "Replace Image" at bounding box center [124, 233] width 133 height 21
type input "C:\fakepath\9.jpg"
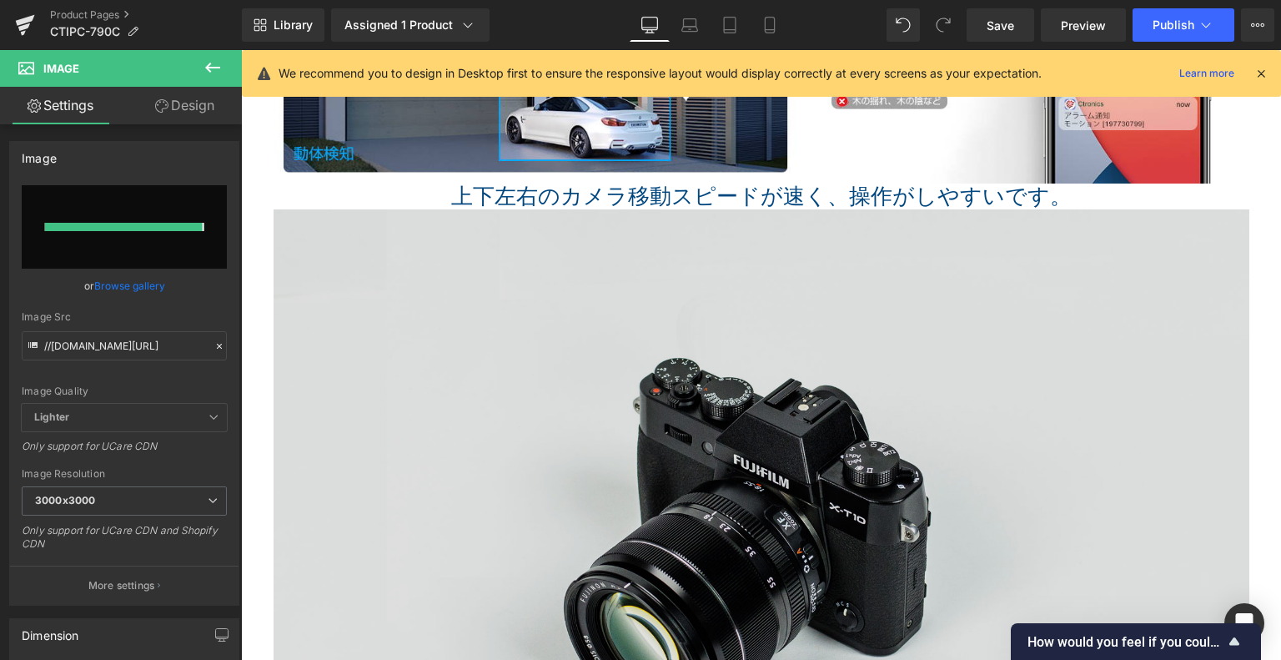
type input "https://ucarecdn.com/31550936-c158-4ded-8395-cb3ccc866860/-/format/auto/-/previ…"
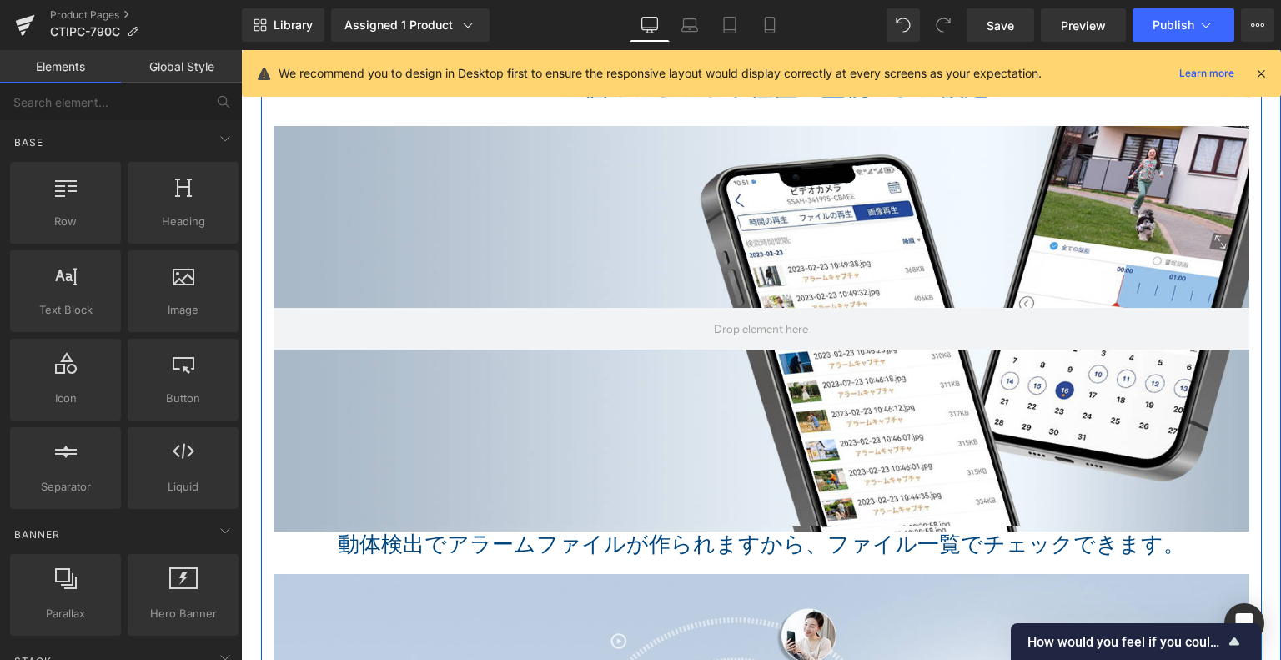
scroll to position [4592, 0]
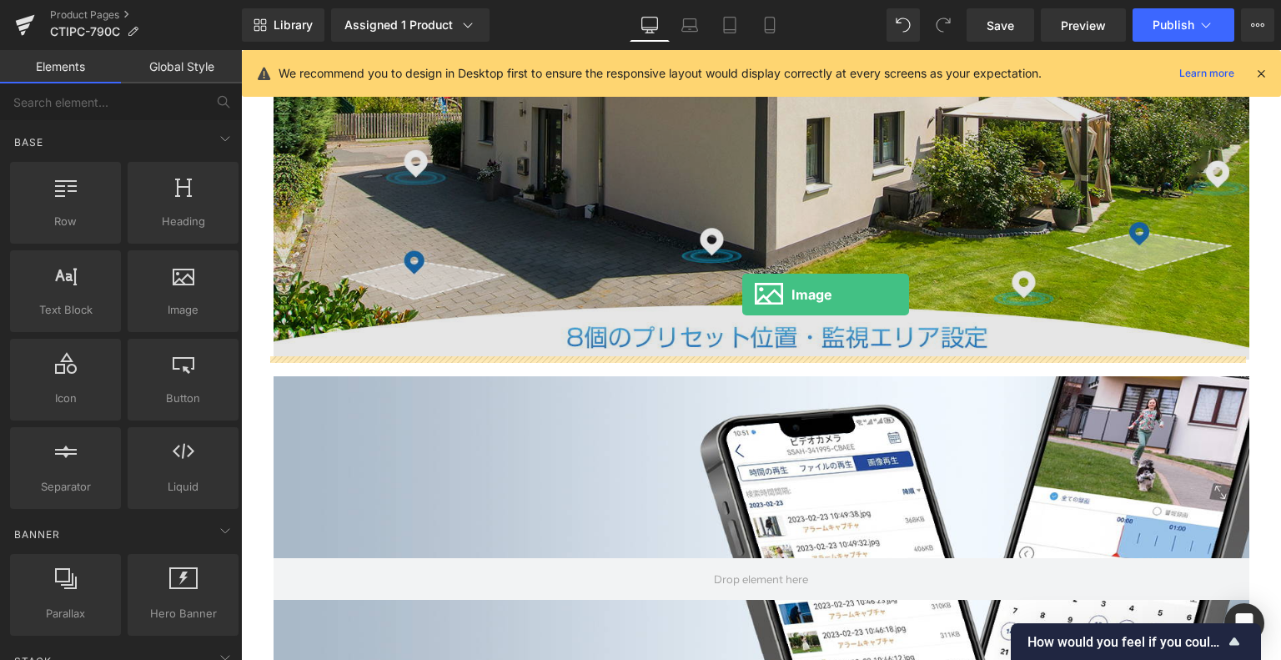
drag, startPoint x: 425, startPoint y: 335, endPoint x: 742, endPoint y: 296, distance: 320.1
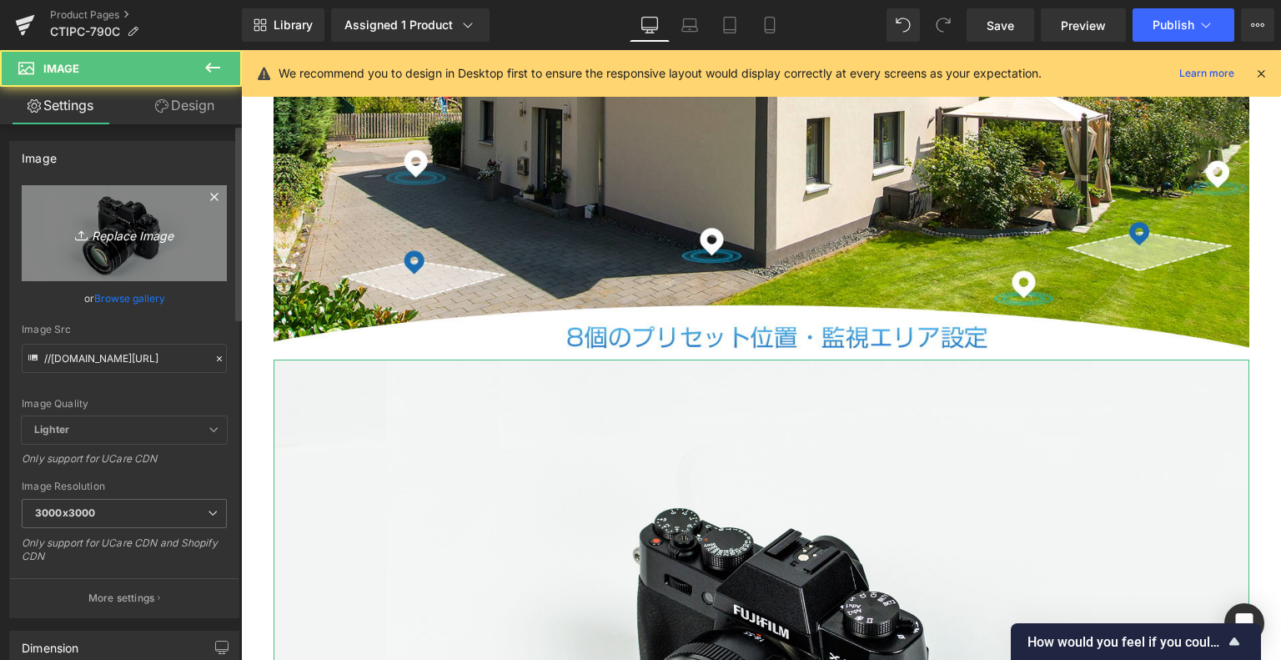
click at [120, 207] on link "Replace Image" at bounding box center [124, 233] width 205 height 96
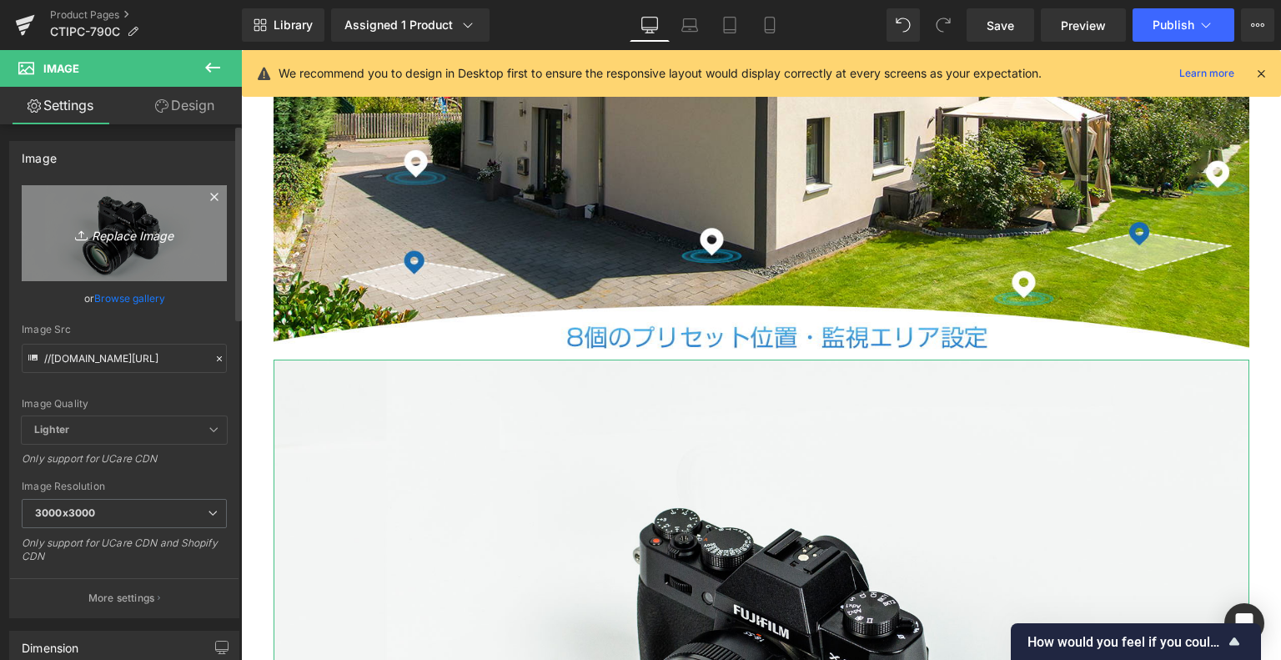
type input "C:\fakepath\10.jpg"
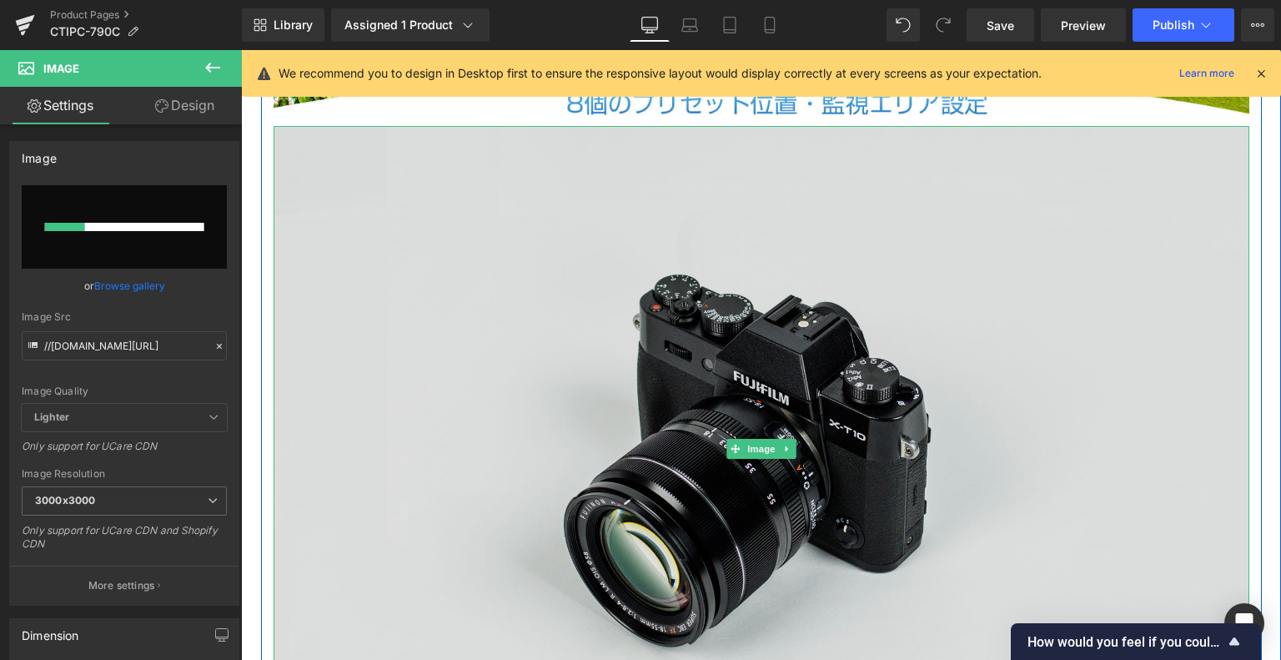
scroll to position [4842, 0]
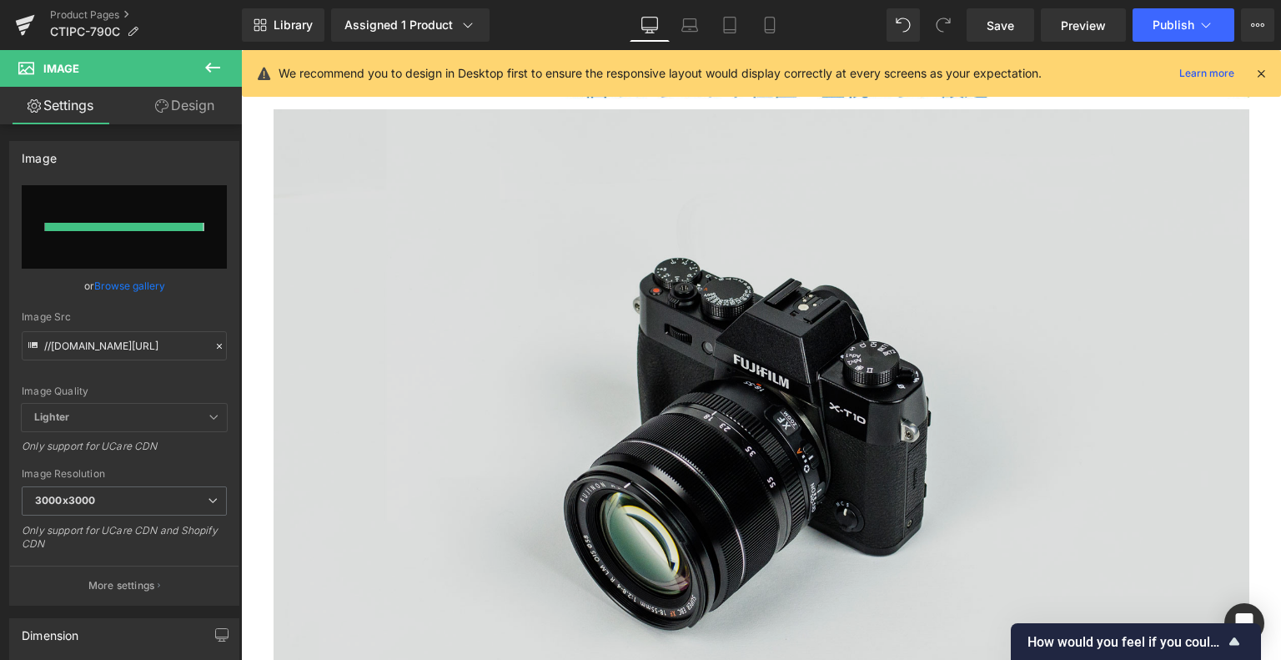
type input "https://ucarecdn.com/39b794bc-73ec-4fc1-9a43-68992c19fb74/-/format/auto/-/previ…"
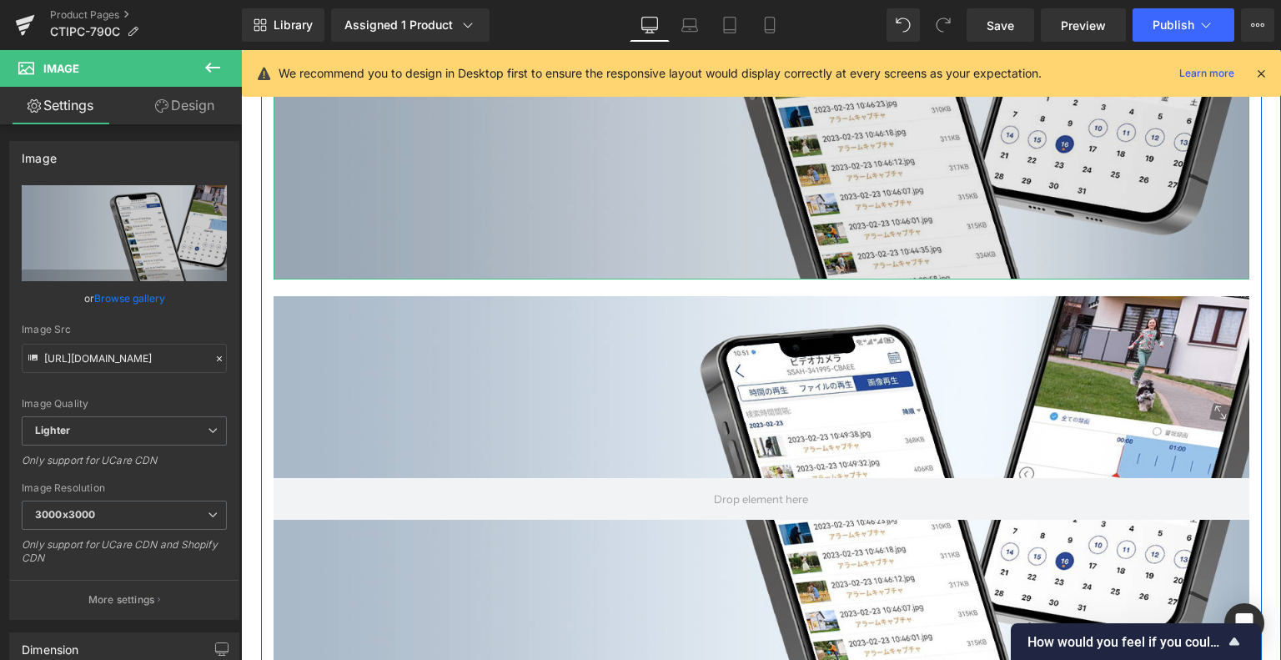
scroll to position [5093, 0]
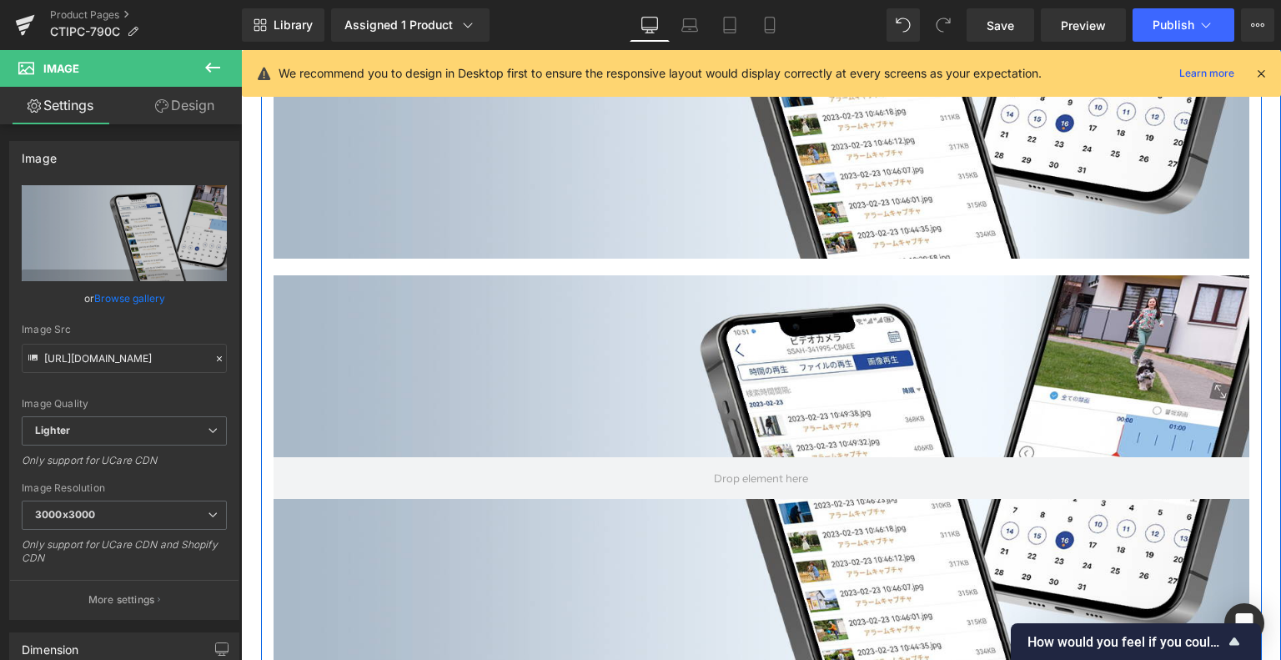
click at [711, 299] on div at bounding box center [762, 477] width 976 height 405
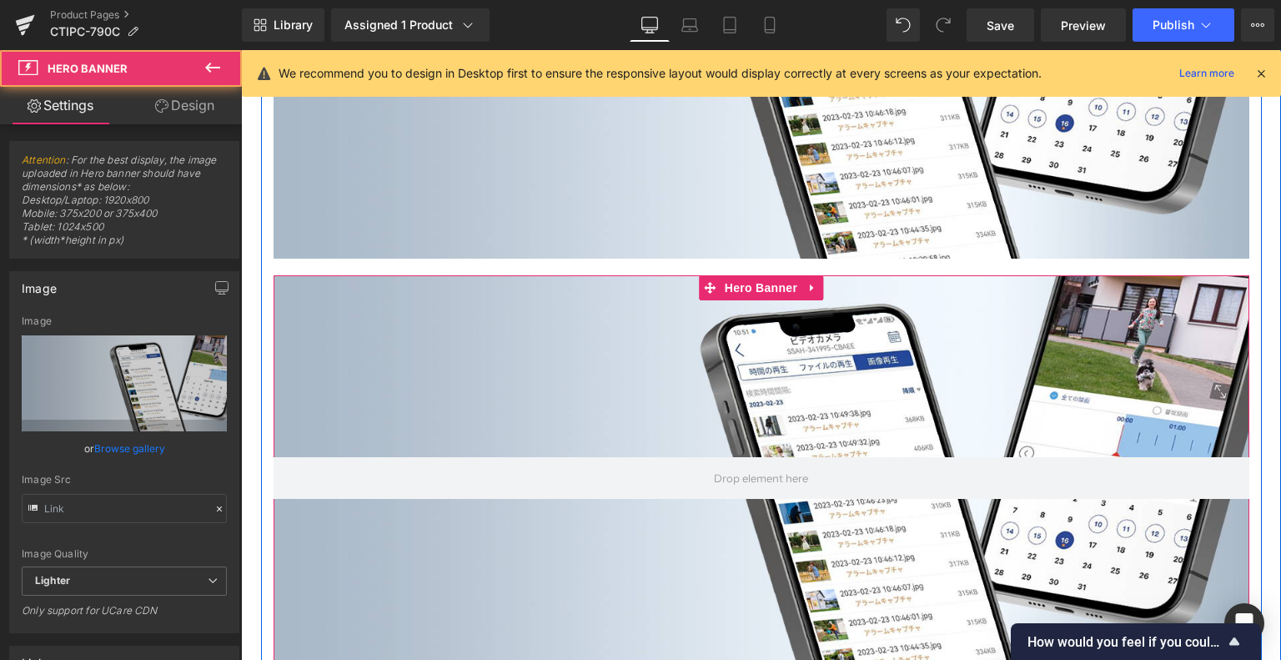
type input "https://ucarecdn.com/c30f2850-b7df-40ff-8669-3f220d2534c0/-/format/auto/-/previ…"
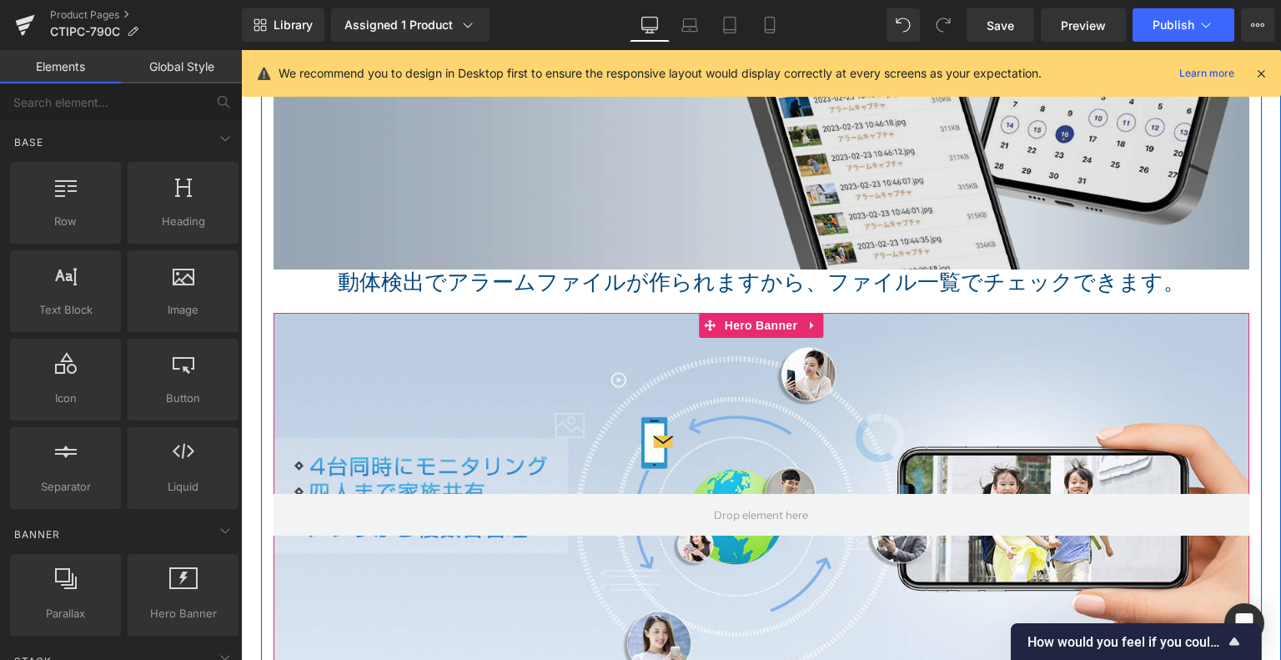
scroll to position [5009, 0]
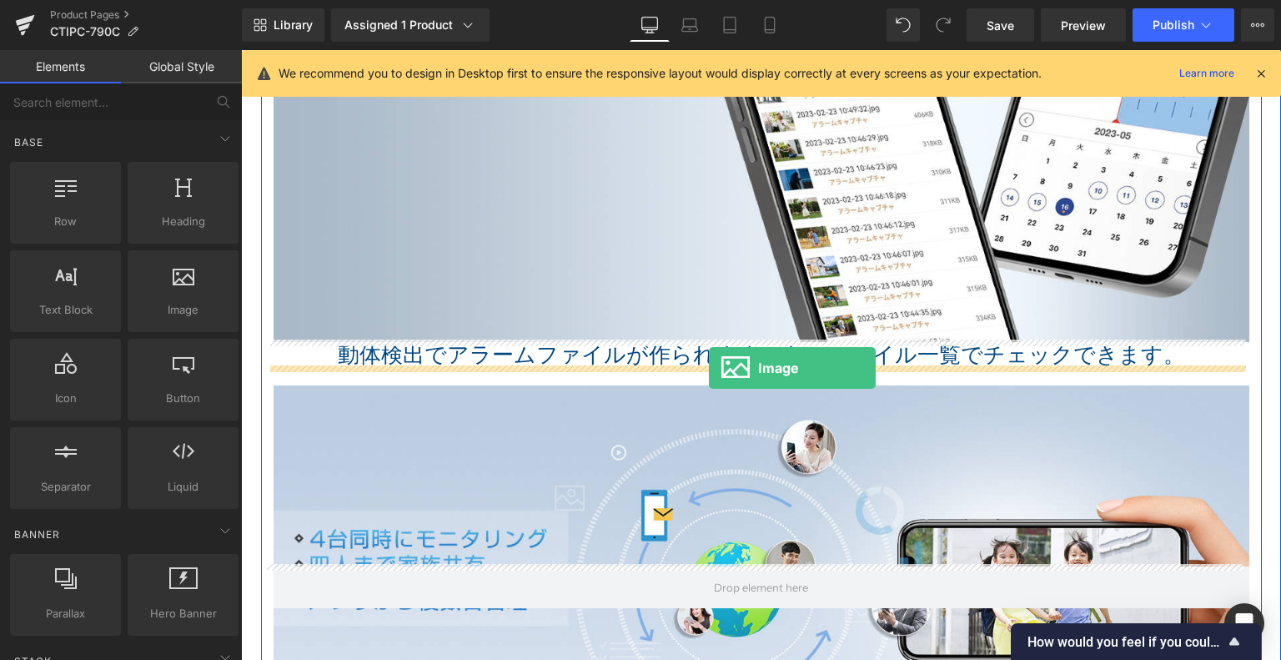
drag, startPoint x: 441, startPoint y: 343, endPoint x: 709, endPoint y: 368, distance: 268.9
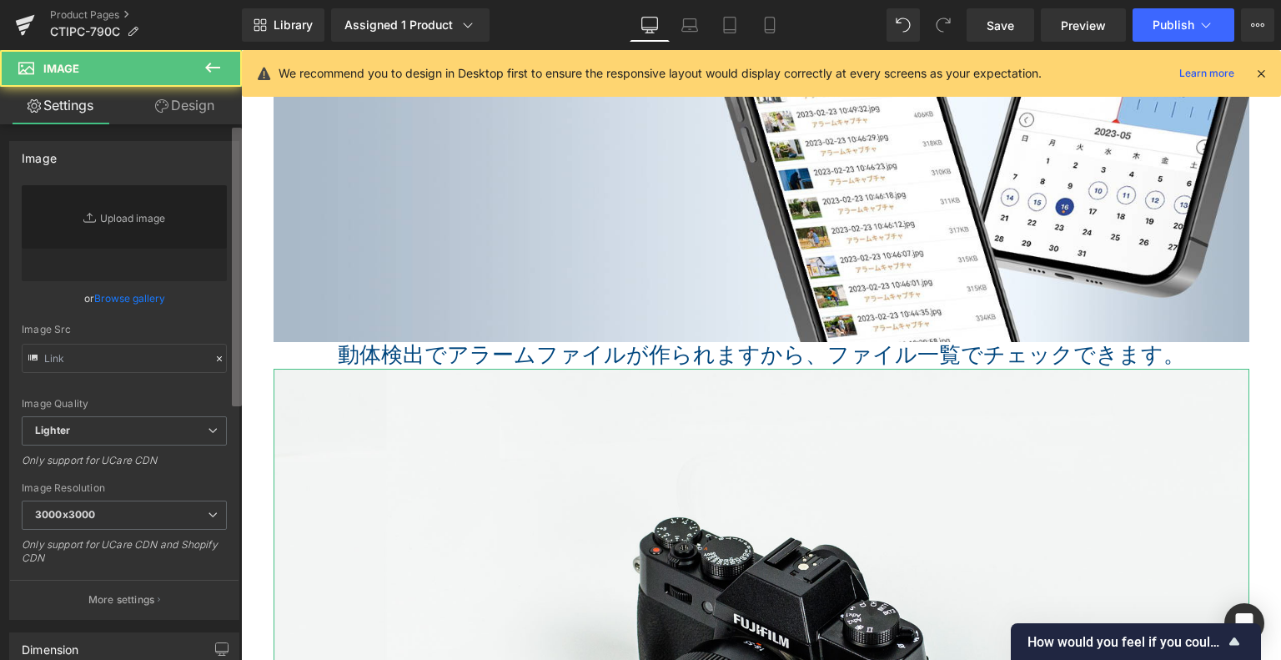
type input "//d1um8515vdn9kb.cloudfront.net/images/parallax.jpg"
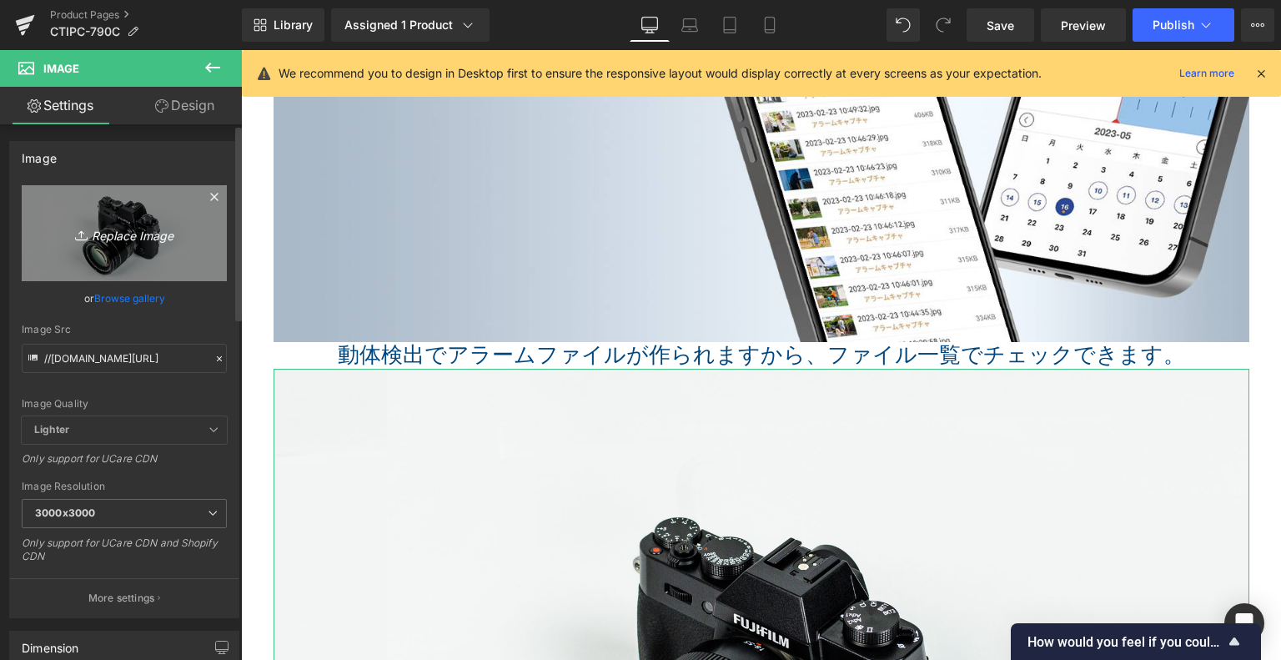
click at [105, 224] on icon "Replace Image" at bounding box center [124, 233] width 133 height 21
type input "C:\fakepath\11.jpg"
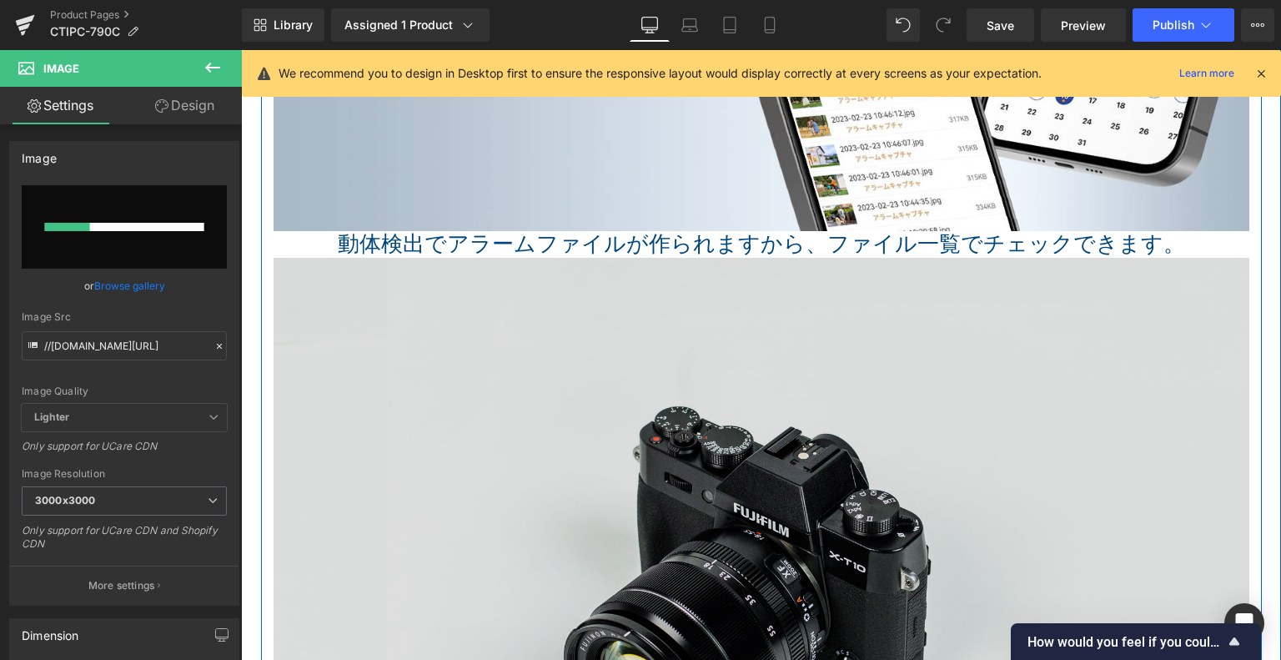
scroll to position [5260, 0]
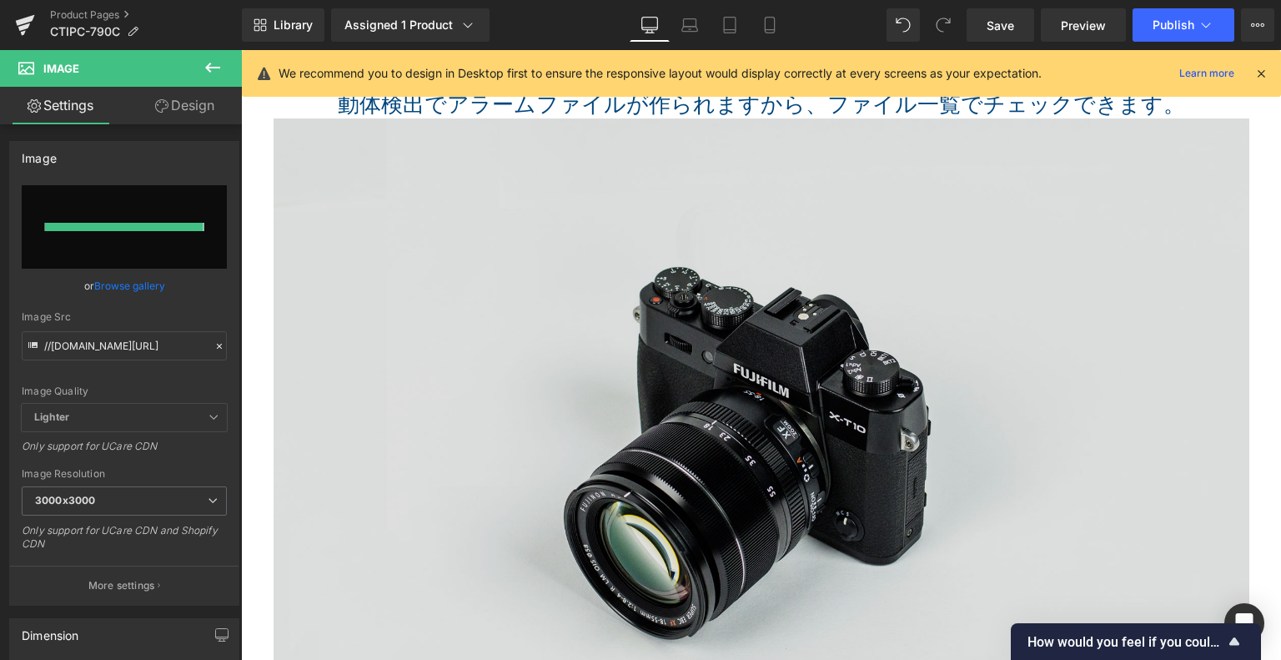
type input "https://ucarecdn.com/39886b6d-f525-4942-a94d-6ba580a9a182/-/format/auto/-/previ…"
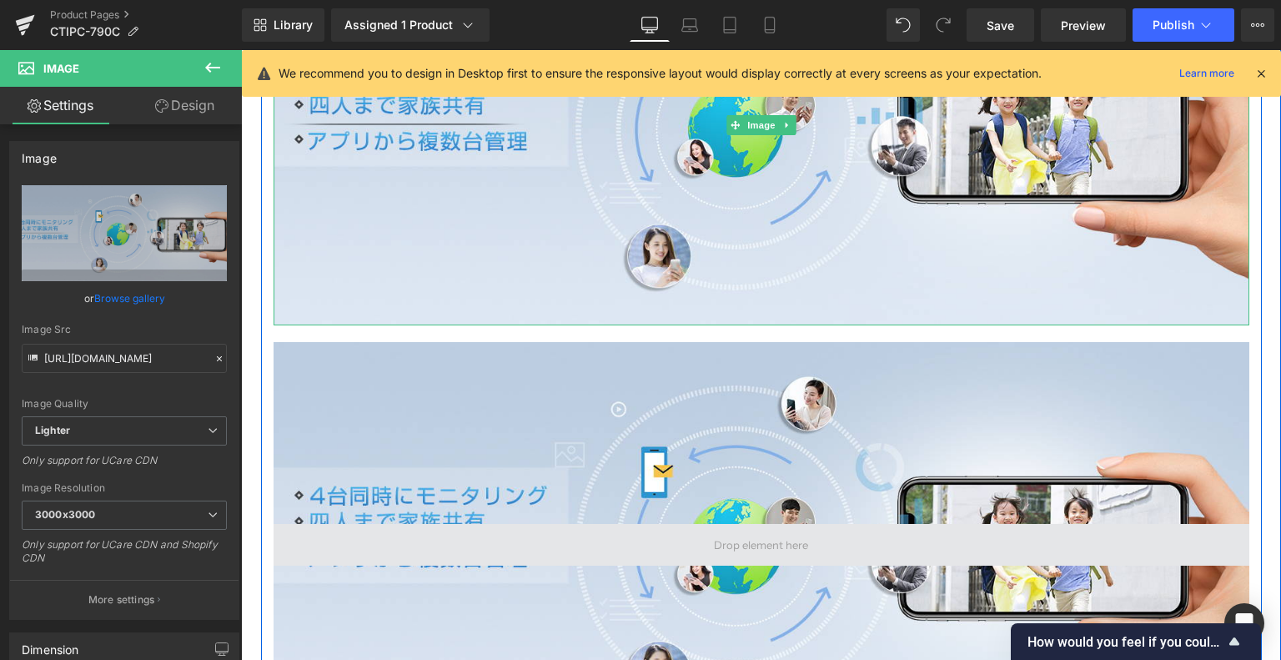
scroll to position [5593, 0]
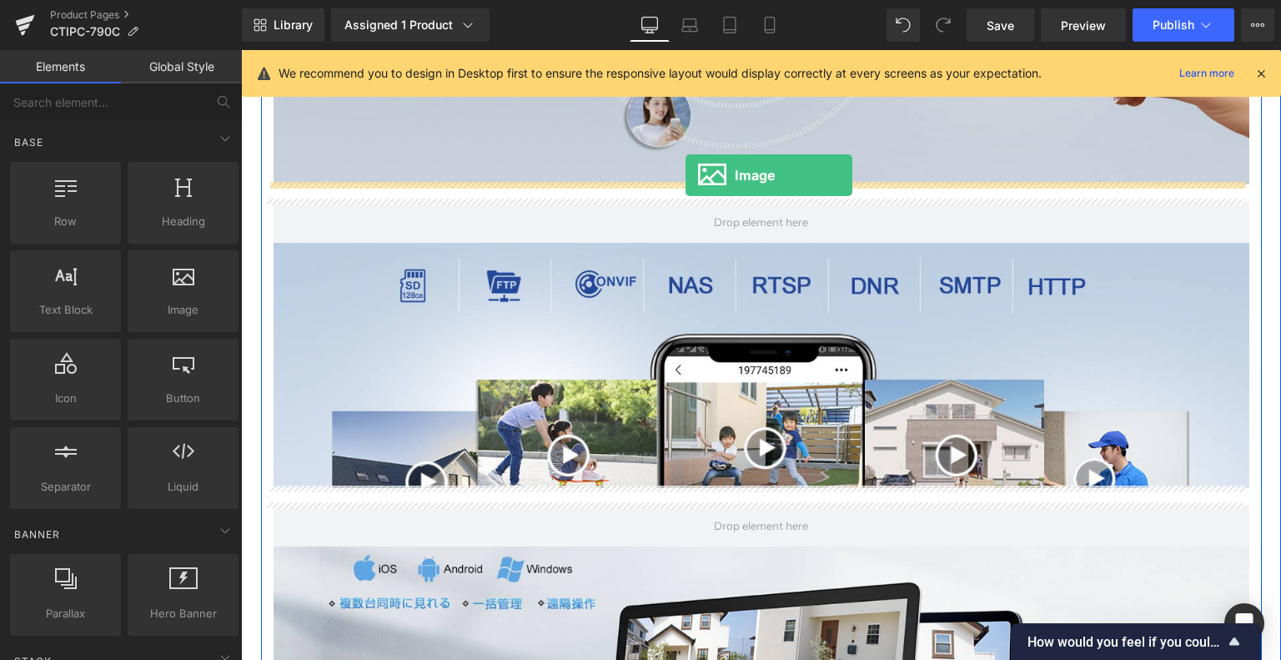
drag, startPoint x: 429, startPoint y: 326, endPoint x: 686, endPoint y: 176, distance: 297.6
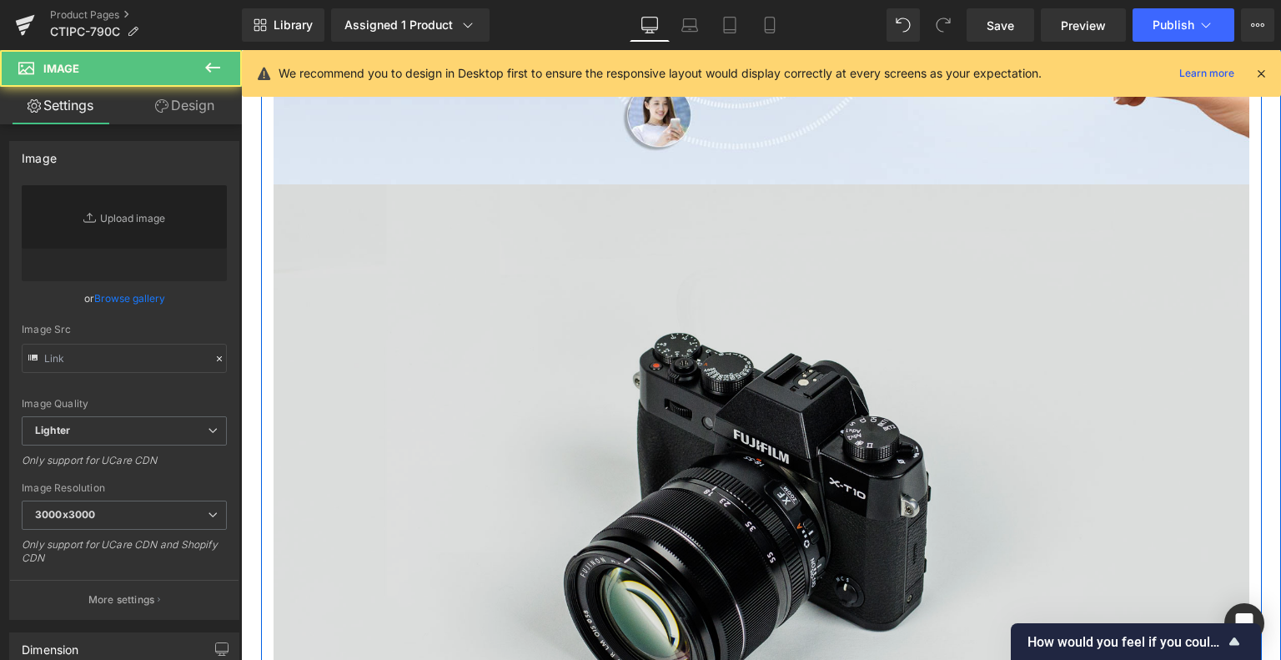
type input "//d1um8515vdn9kb.cloudfront.net/images/parallax.jpg"
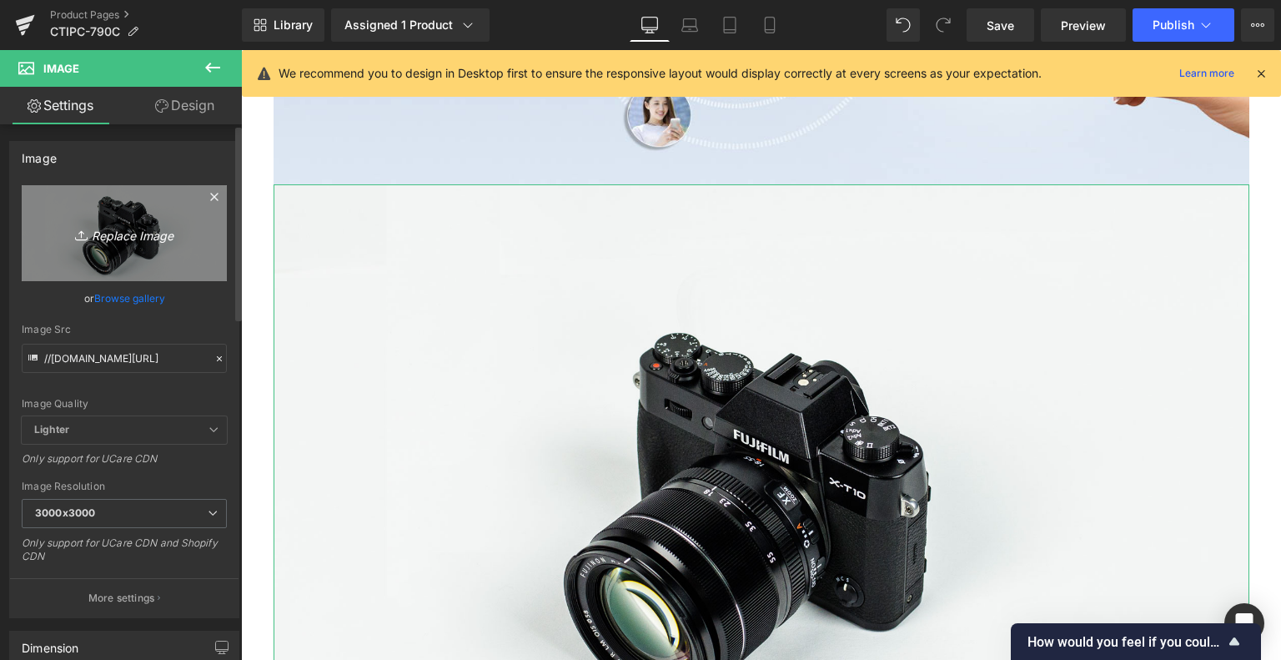
click at [98, 235] on icon "Replace Image" at bounding box center [124, 233] width 133 height 21
type input "C:\fakepath\12.jpg"
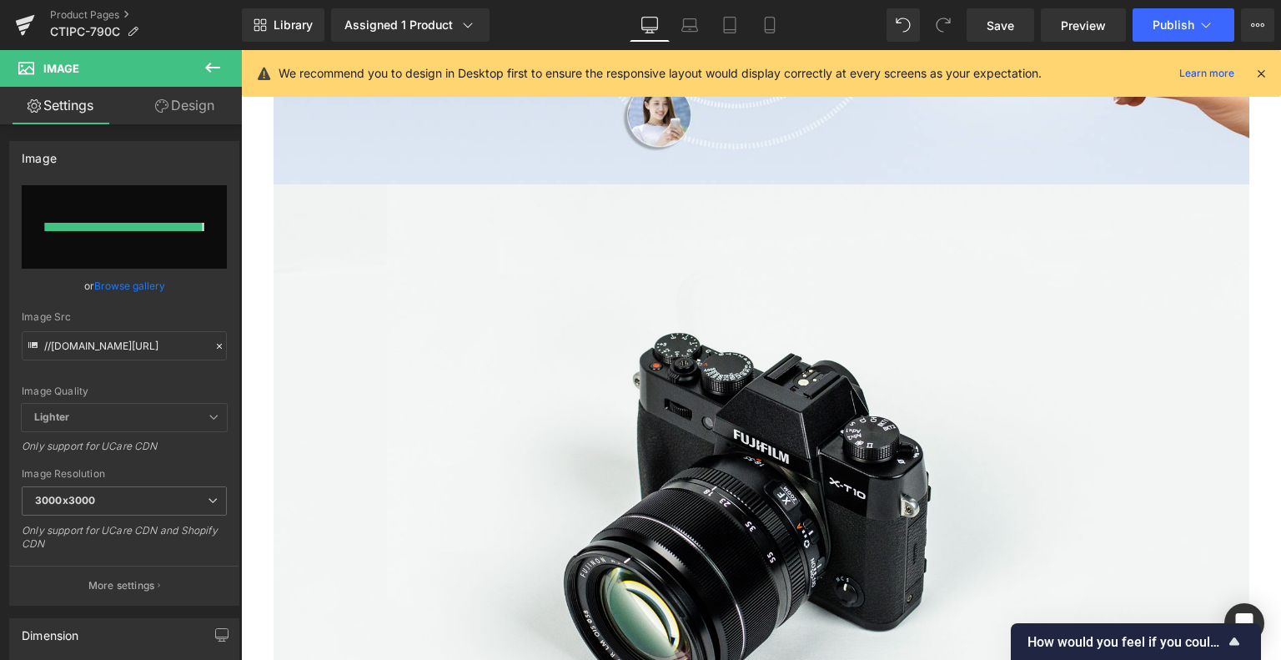
type input "https://ucarecdn.com/e261c519-45cb-4c33-972f-b6a3c1722bbc/-/format/auto/-/previ…"
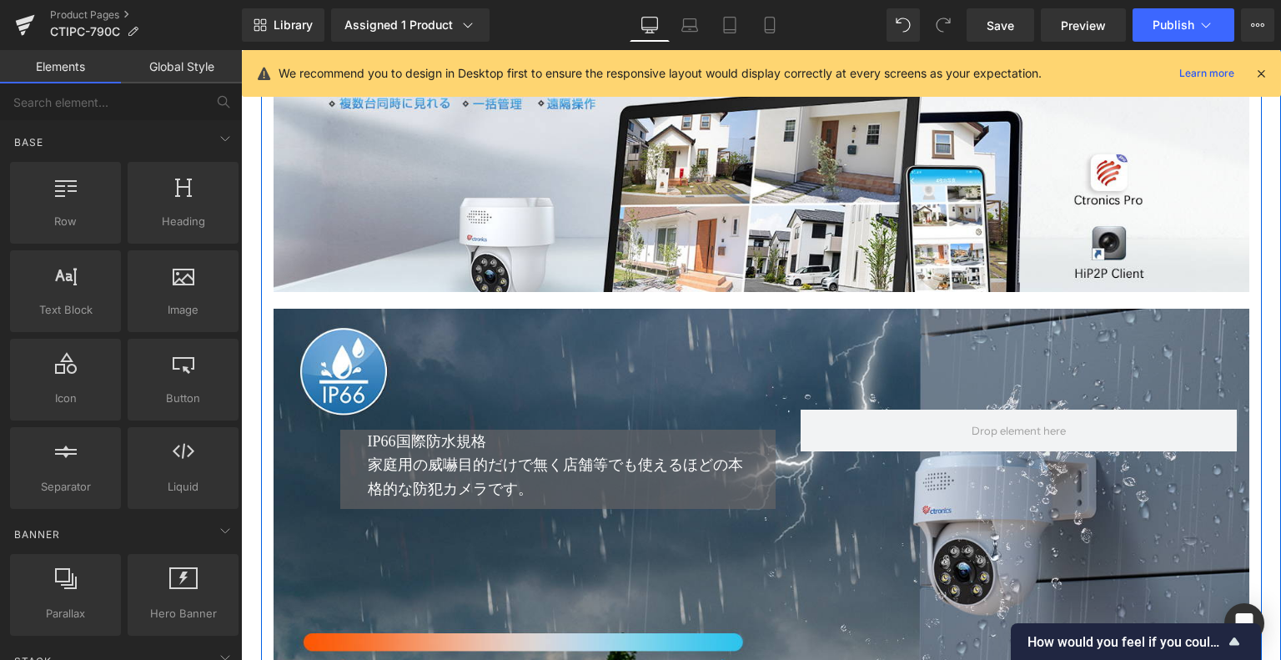
scroll to position [6010, 0]
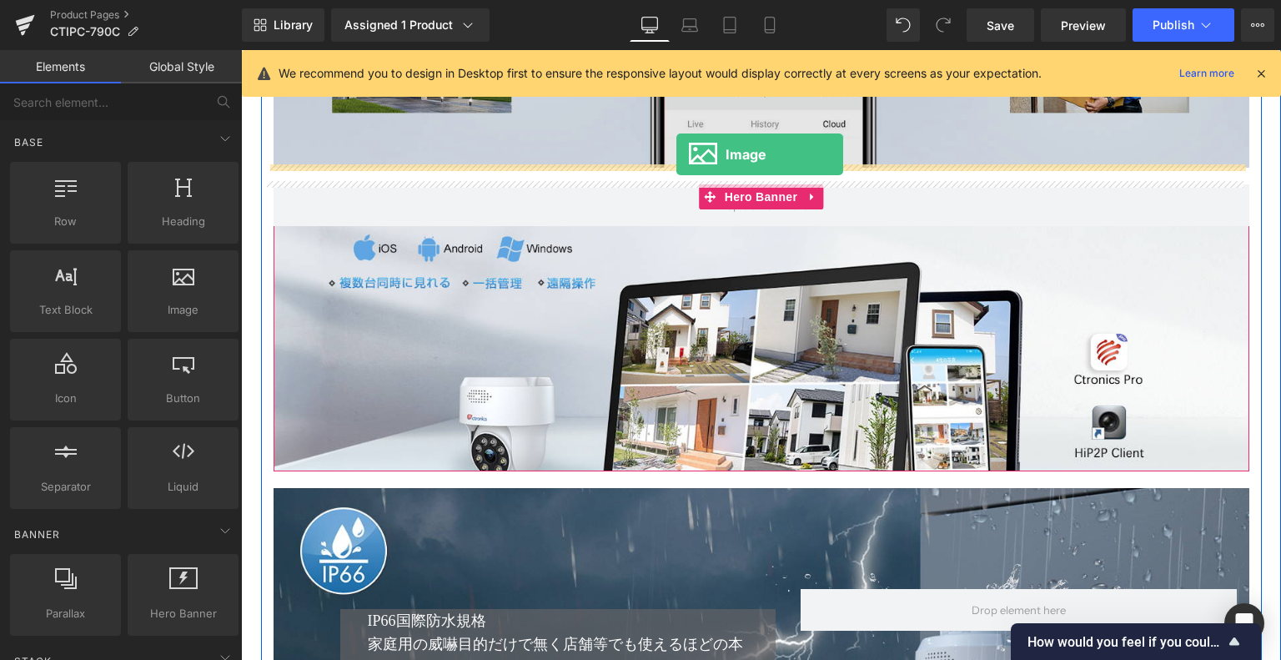
drag, startPoint x: 415, startPoint y: 348, endPoint x: 677, endPoint y: 154, distance: 325.7
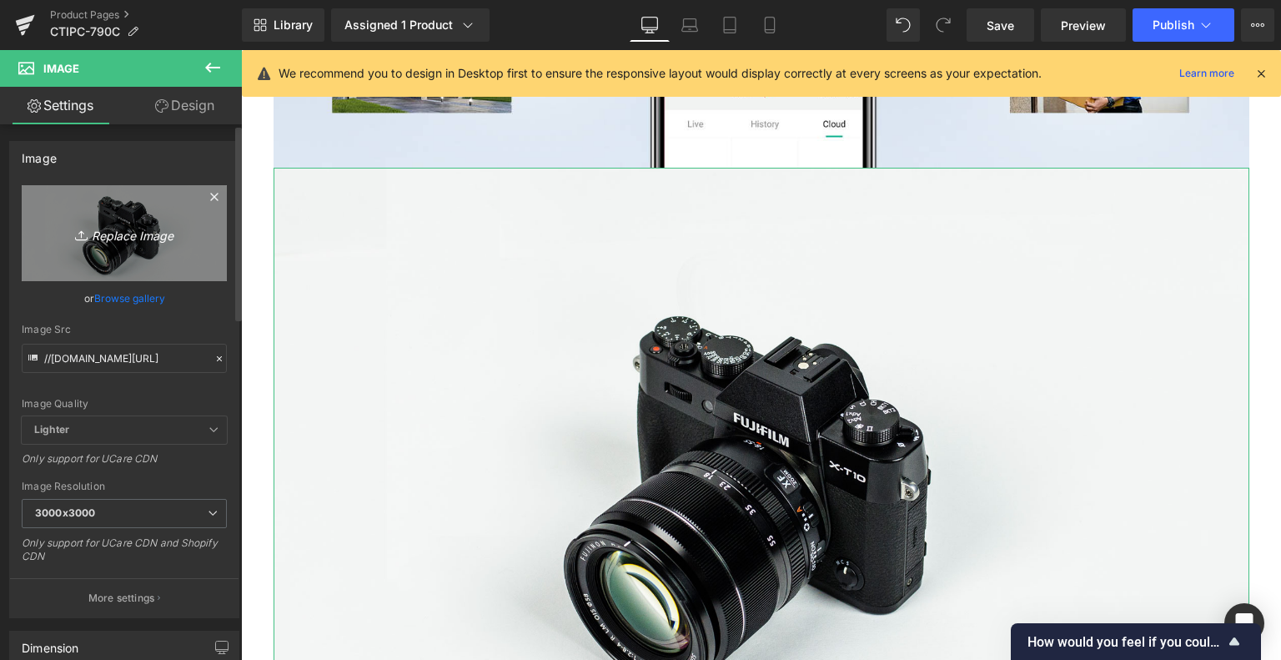
click at [114, 219] on link "Replace Image" at bounding box center [124, 233] width 205 height 96
type input "C:\fakepath\13.jpg"
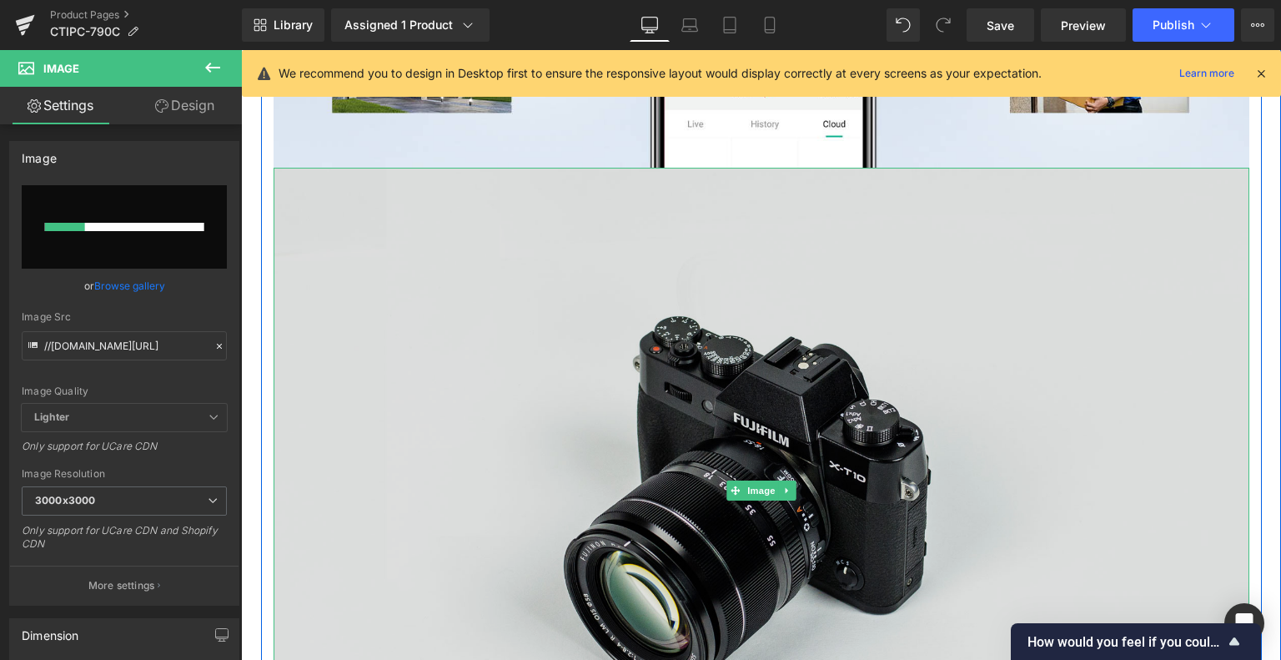
scroll to position [6261, 0]
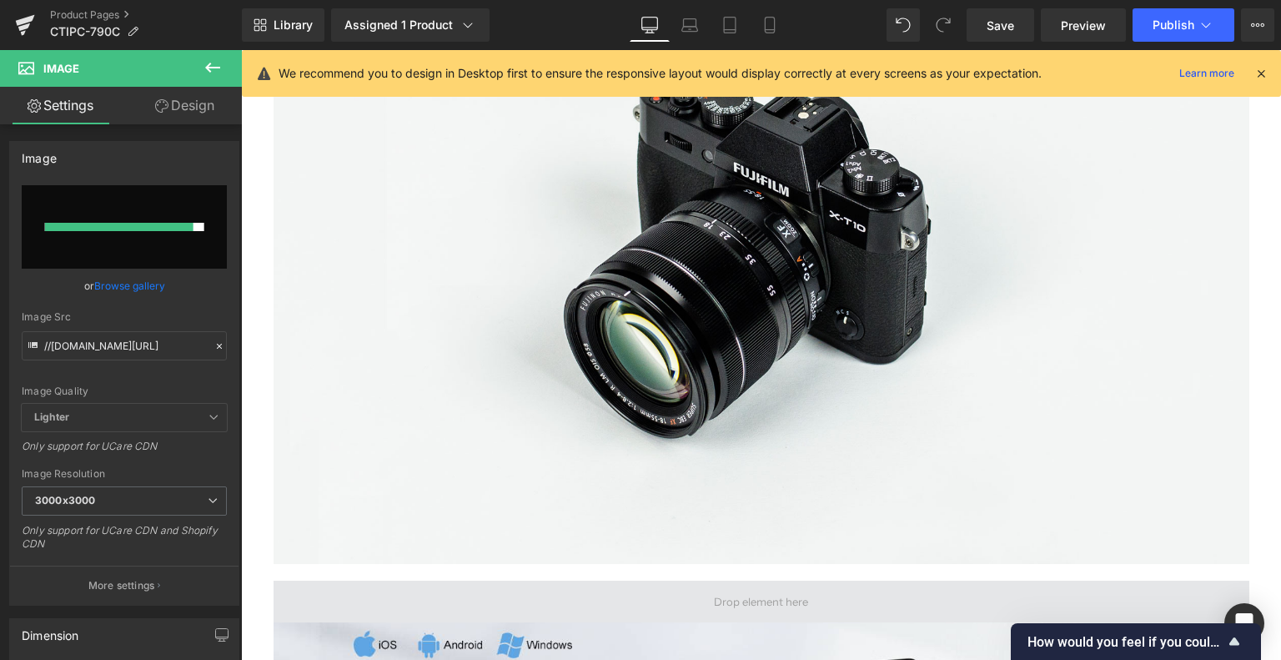
type input "https://ucarecdn.com/2e1d21fa-5ee2-47b9-b181-e7f721c4551e/-/format/auto/-/previ…"
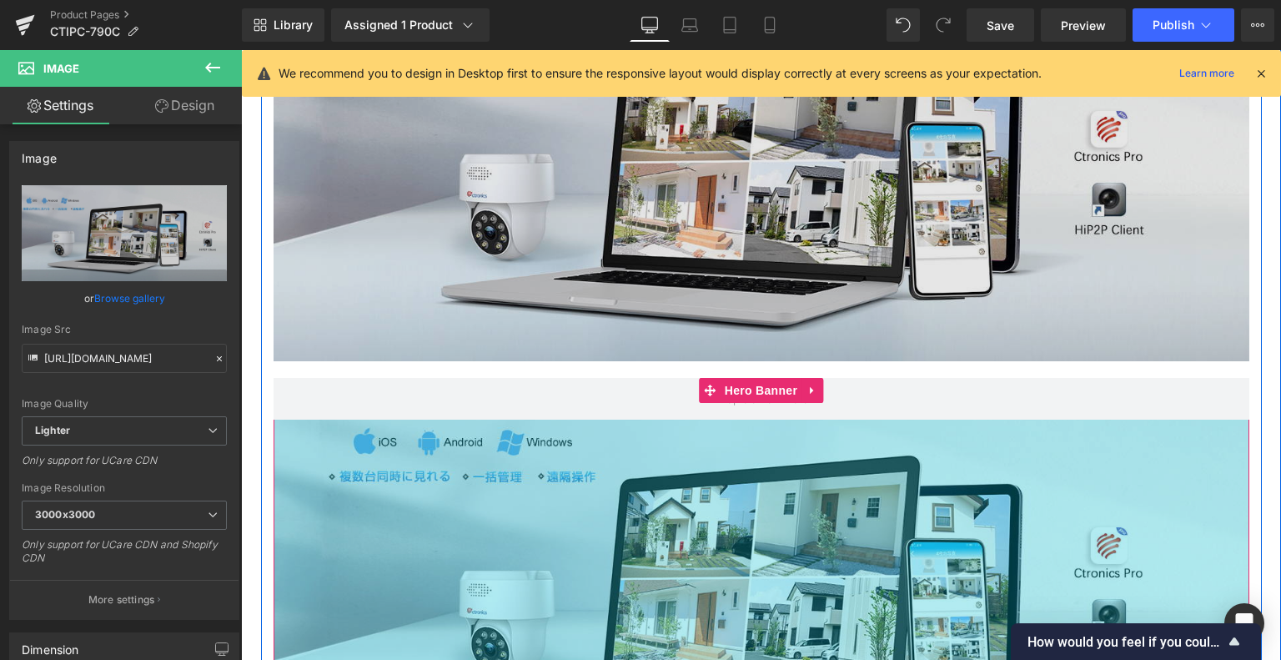
scroll to position [6094, 0]
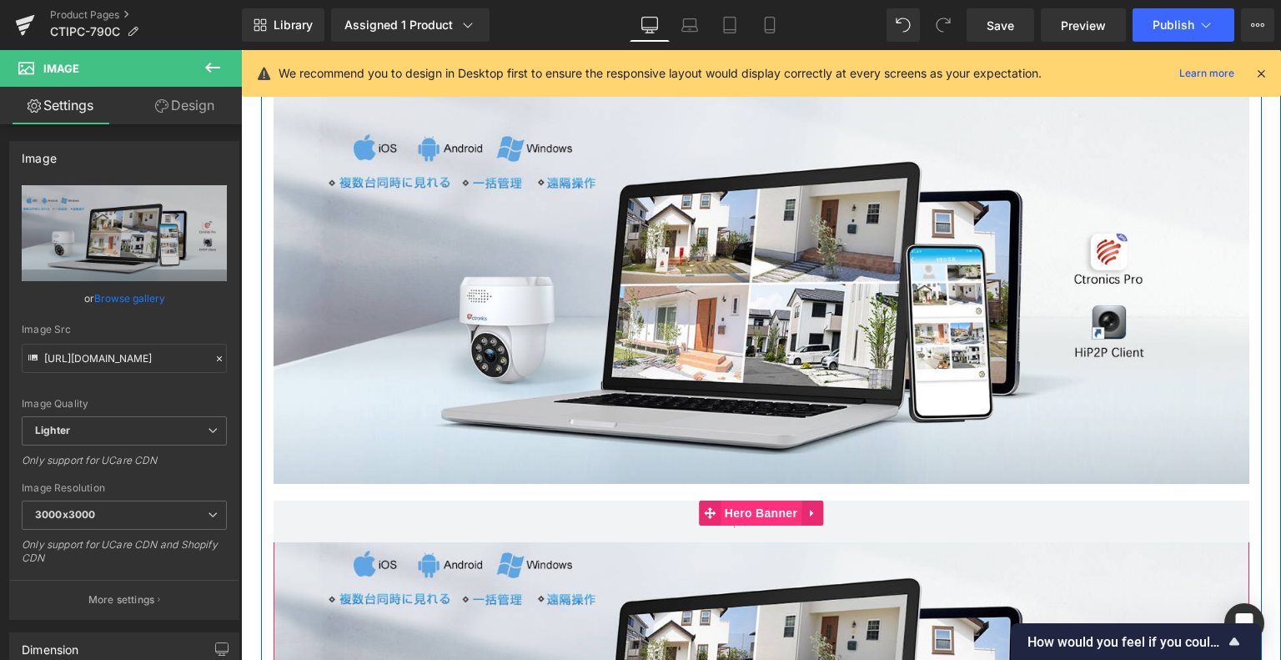
click at [727, 520] on span "Hero Banner" at bounding box center [761, 513] width 81 height 25
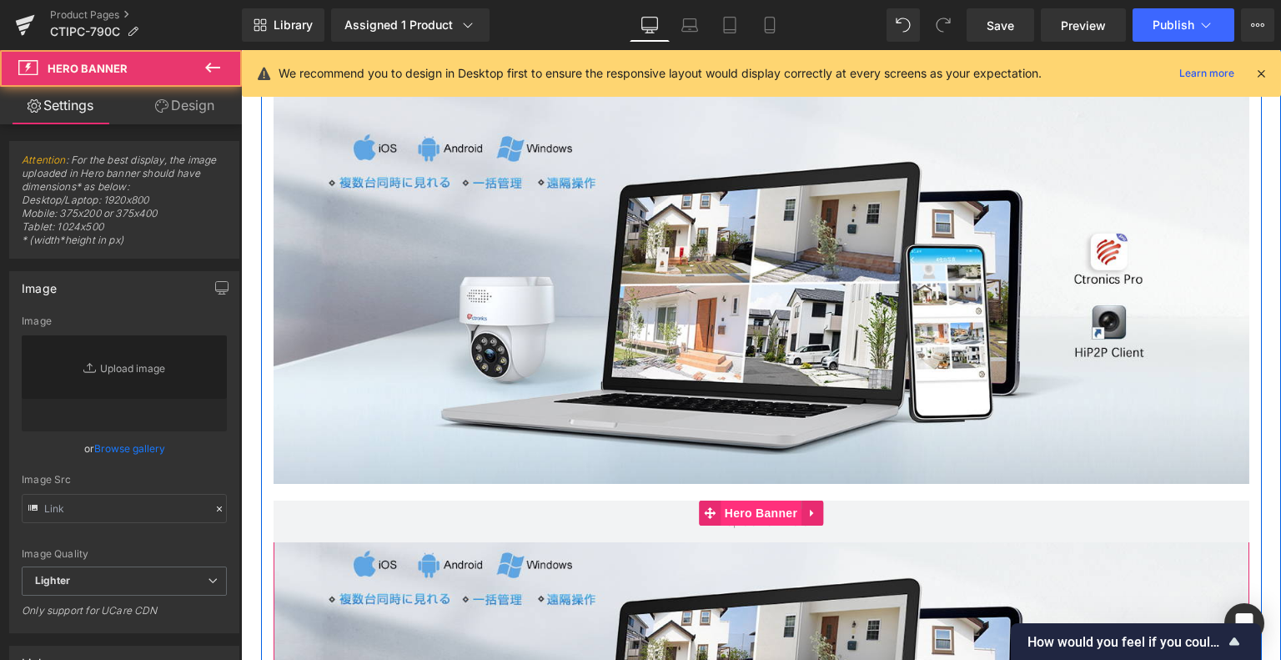
type input "https://ucarecdn.com/fed4588f-0533-46b0-83e6-bc27a5b13d84/-/format/auto/-/previ…"
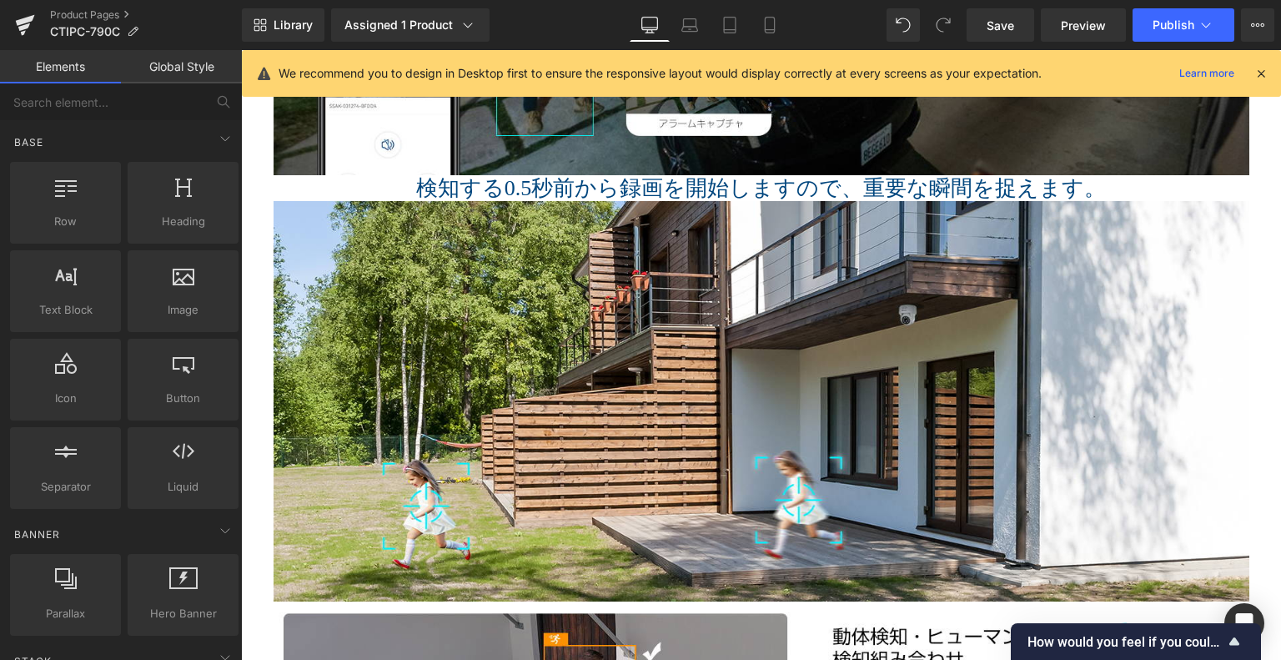
scroll to position [3341, 0]
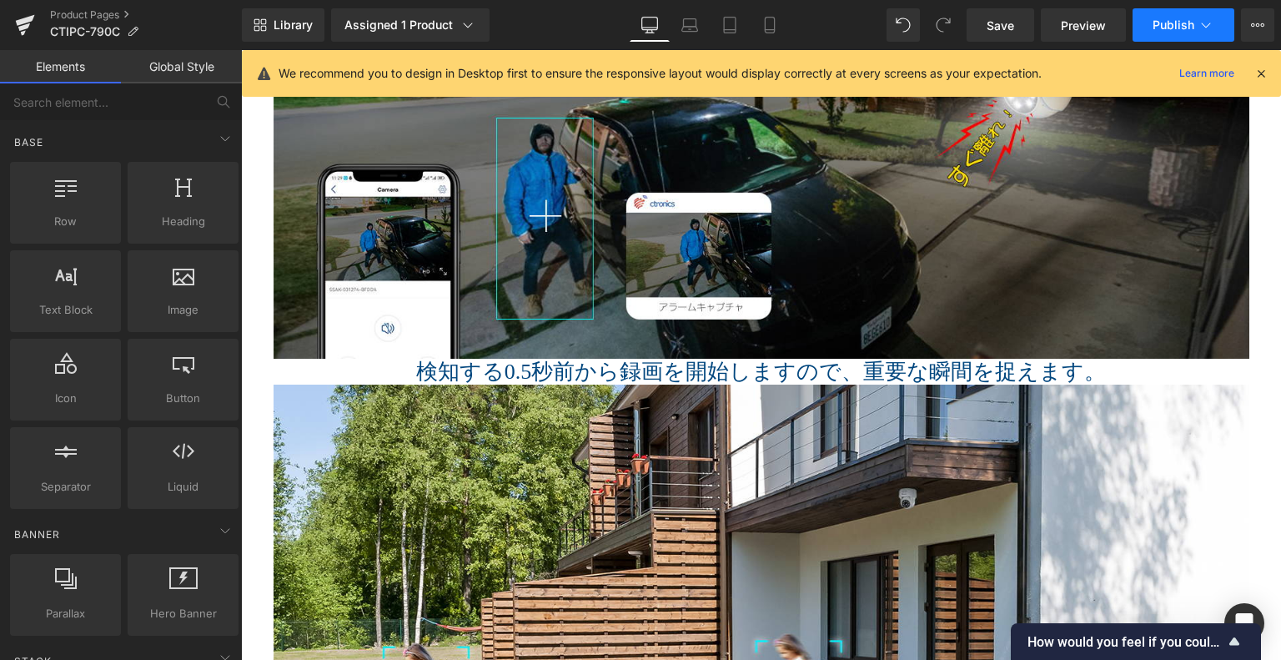
click at [1168, 12] on button "Publish" at bounding box center [1184, 24] width 102 height 33
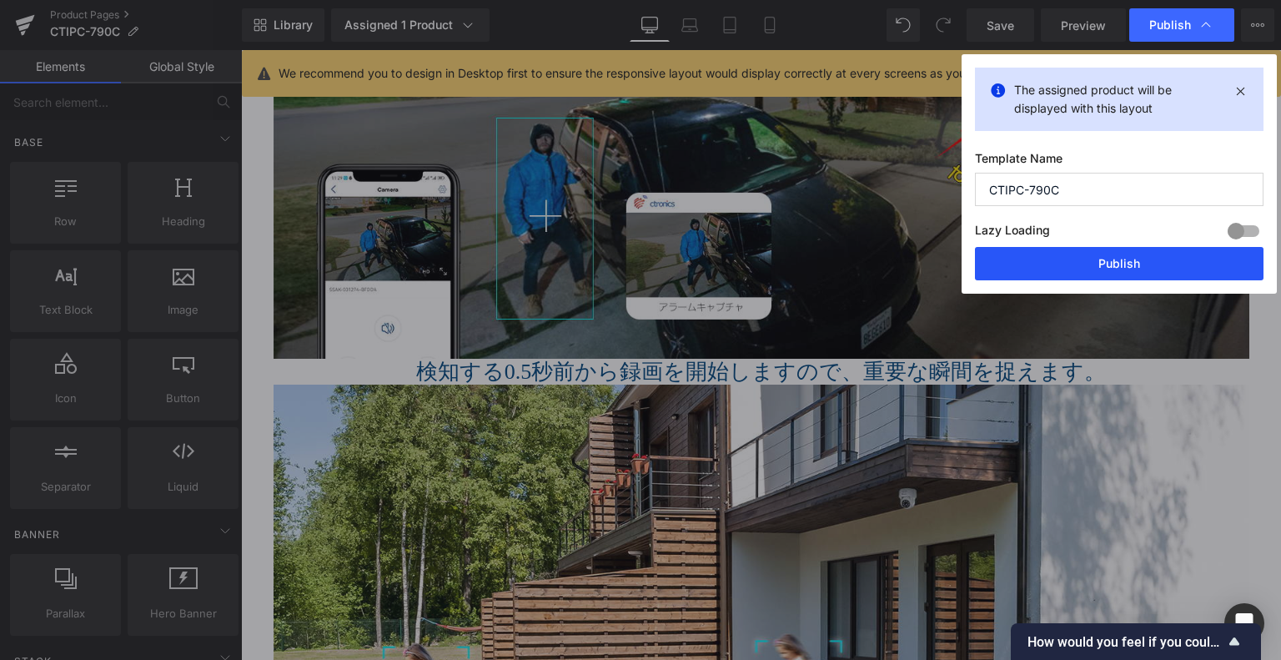
drag, startPoint x: 1071, startPoint y: 277, endPoint x: 531, endPoint y: 608, distance: 633.9
click at [1071, 277] on button "Publish" at bounding box center [1119, 263] width 289 height 33
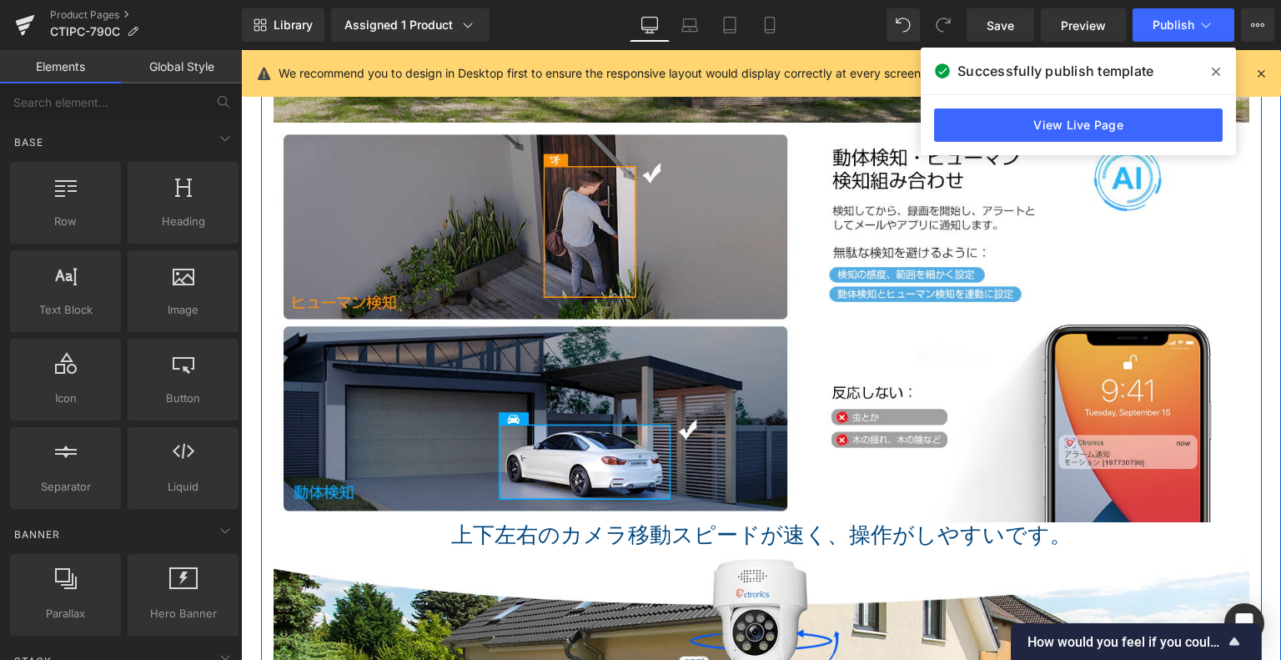
scroll to position [4008, 0]
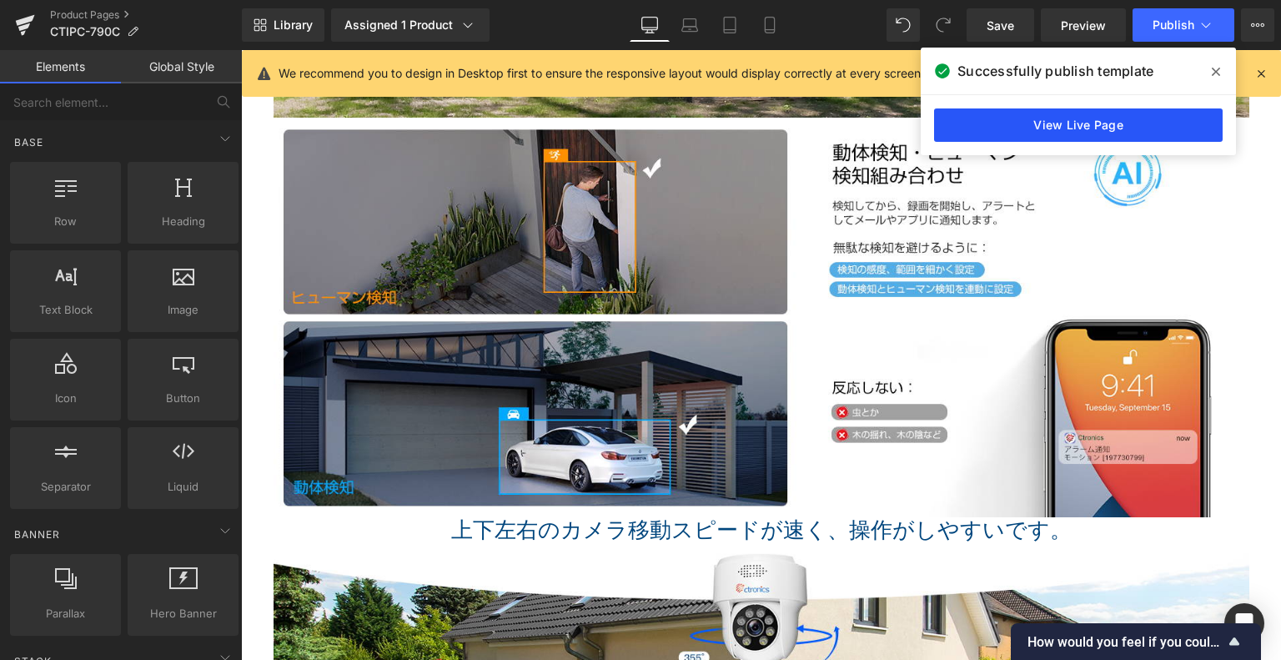
click at [1053, 118] on link "View Live Page" at bounding box center [1078, 124] width 289 height 33
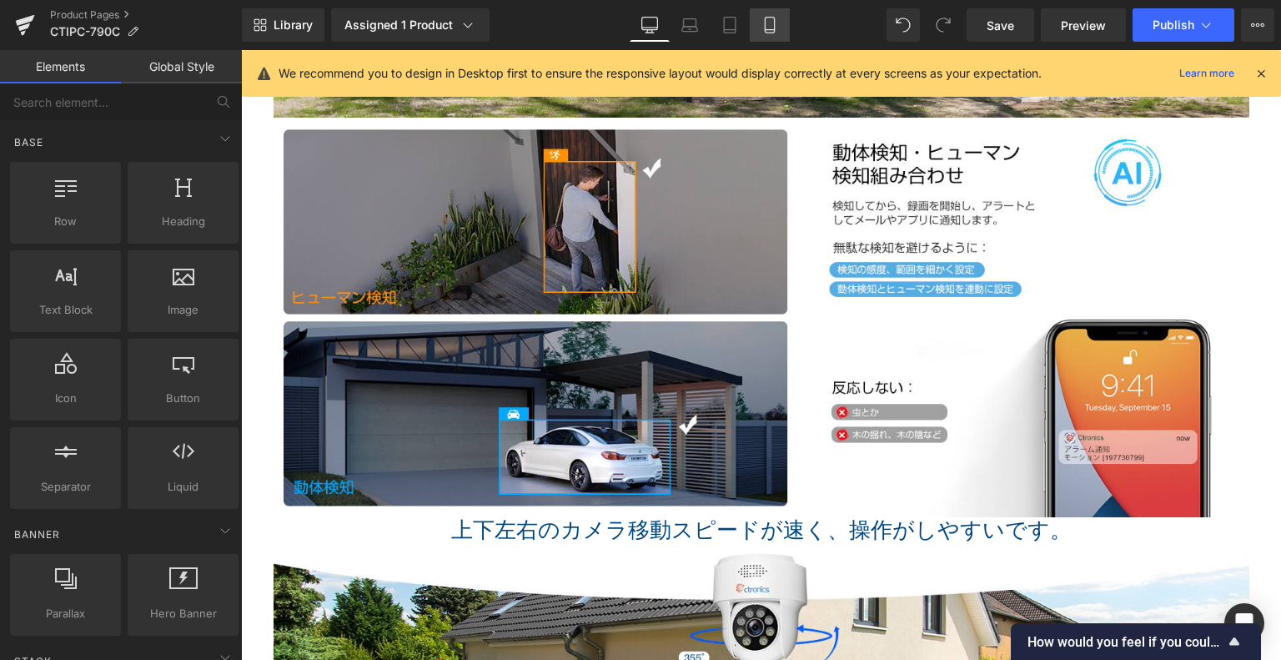
drag, startPoint x: 759, startPoint y: 23, endPoint x: 225, endPoint y: 80, distance: 536.9
click at [759, 23] on link "Mobile" at bounding box center [770, 24] width 40 height 33
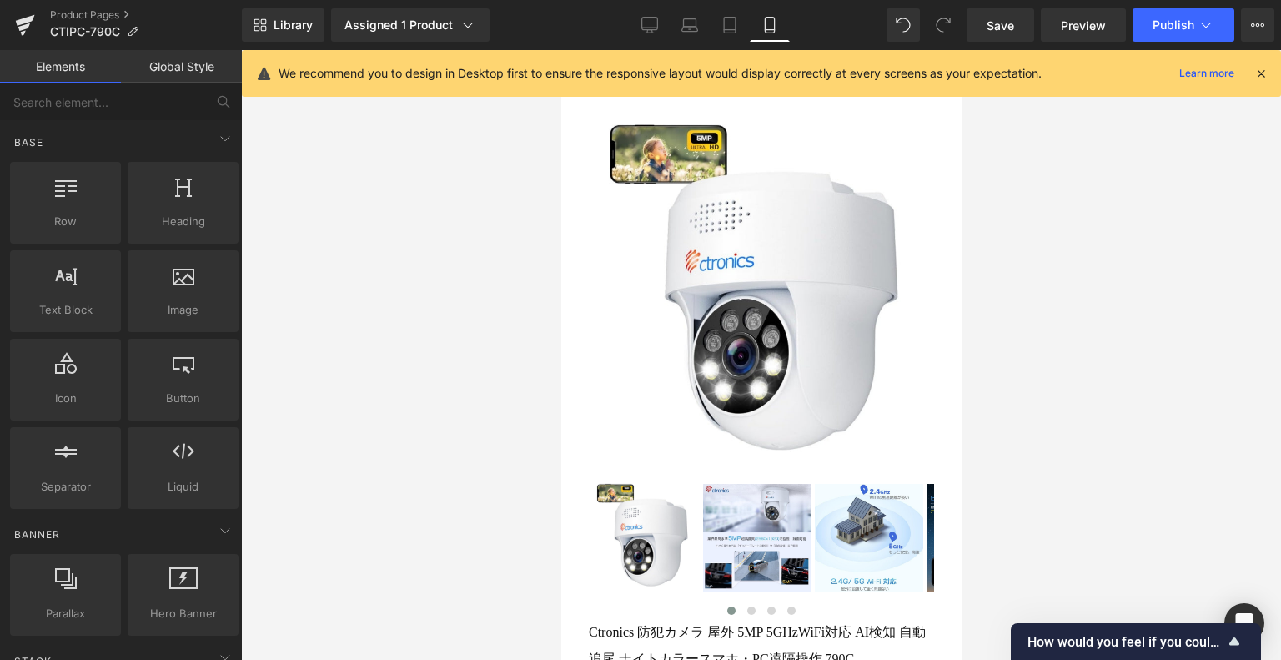
drag, startPoint x: 677, startPoint y: 31, endPoint x: 694, endPoint y: 58, distance: 31.9
click at [677, 31] on link "Laptop" at bounding box center [690, 24] width 40 height 33
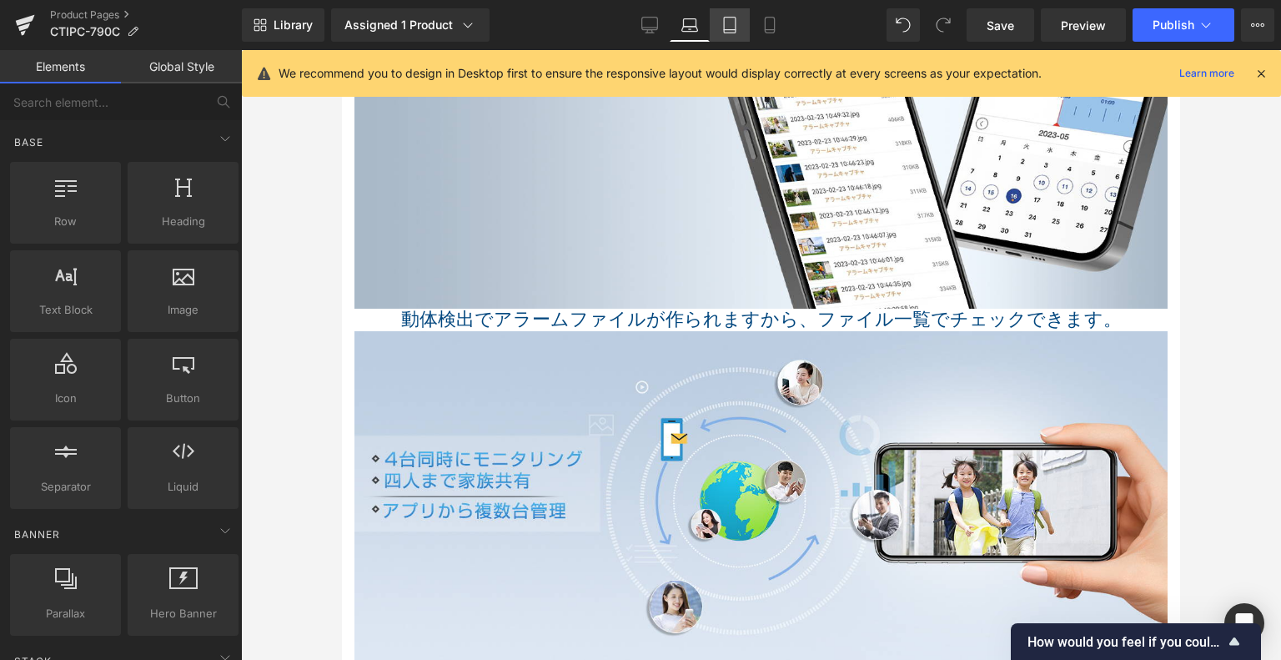
click at [737, 29] on link "Tablet" at bounding box center [730, 24] width 40 height 33
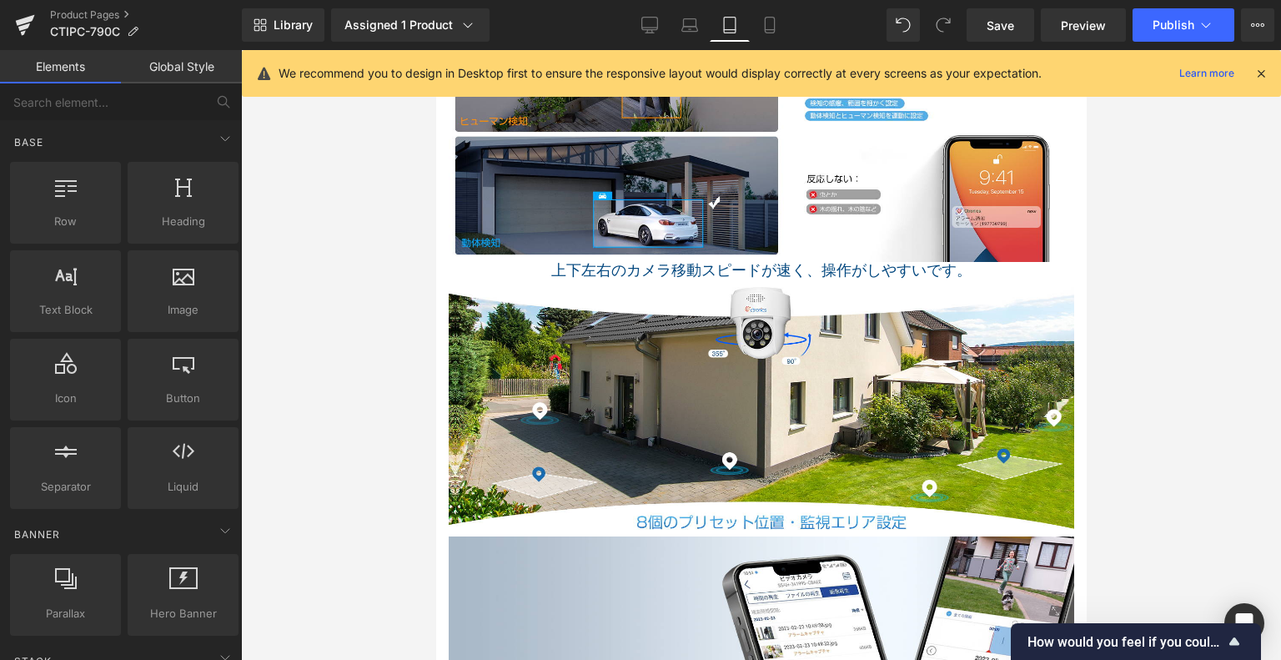
scroll to position [3099, 0]
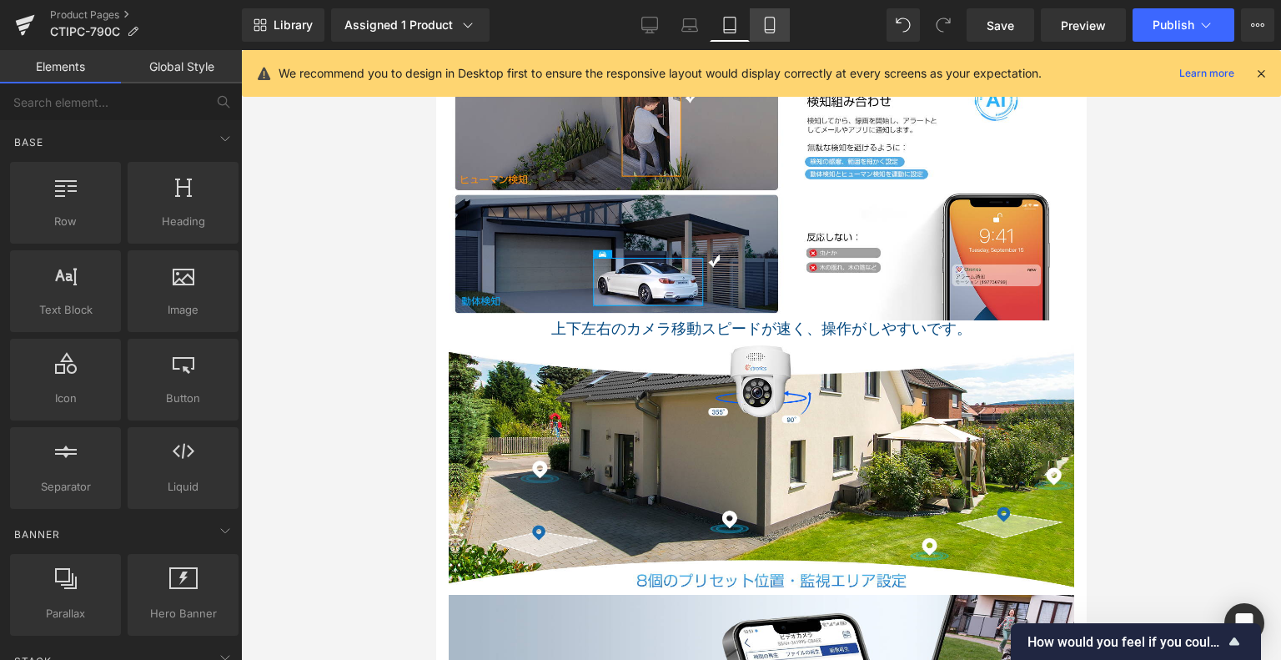
click at [771, 31] on icon at bounding box center [770, 25] width 17 height 17
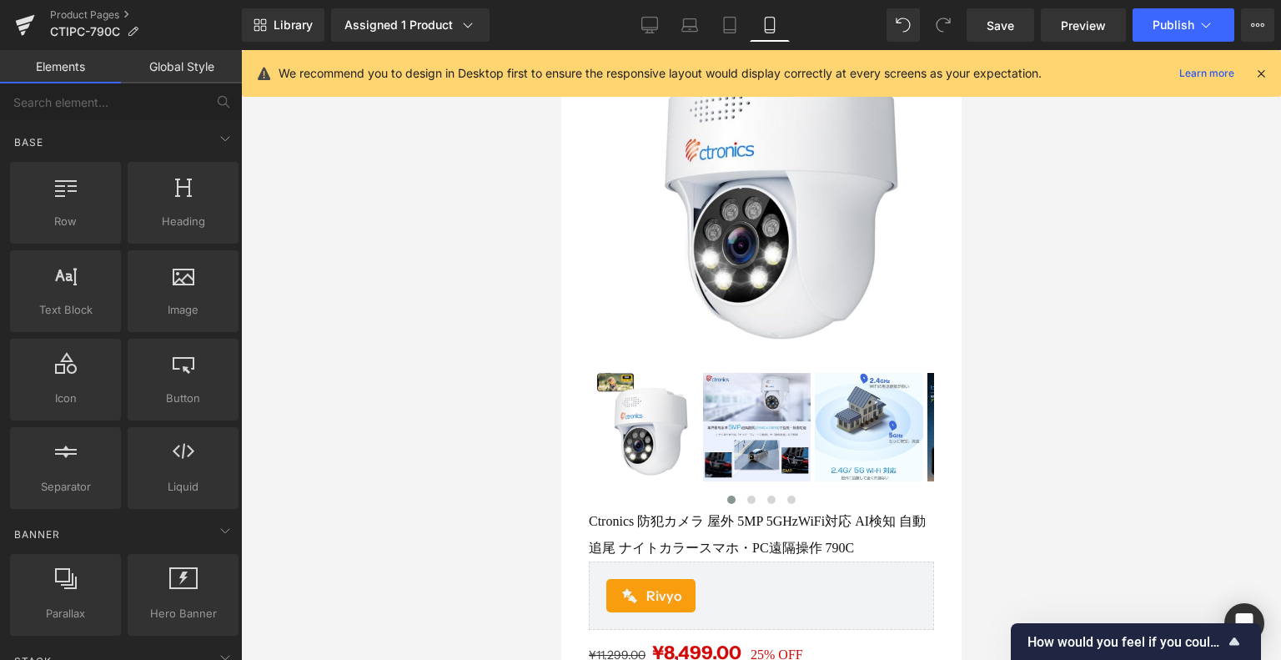
scroll to position [0, 0]
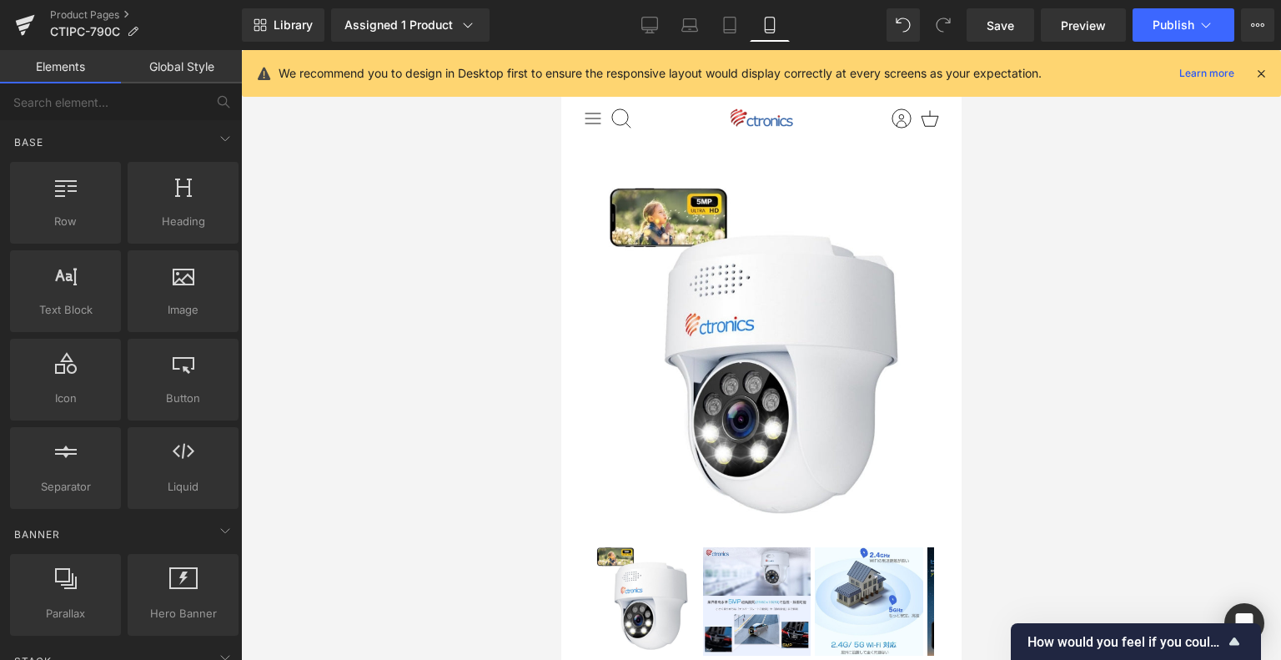
drag, startPoint x: 954, startPoint y: 536, endPoint x: 1506, endPoint y: 146, distance: 675.6
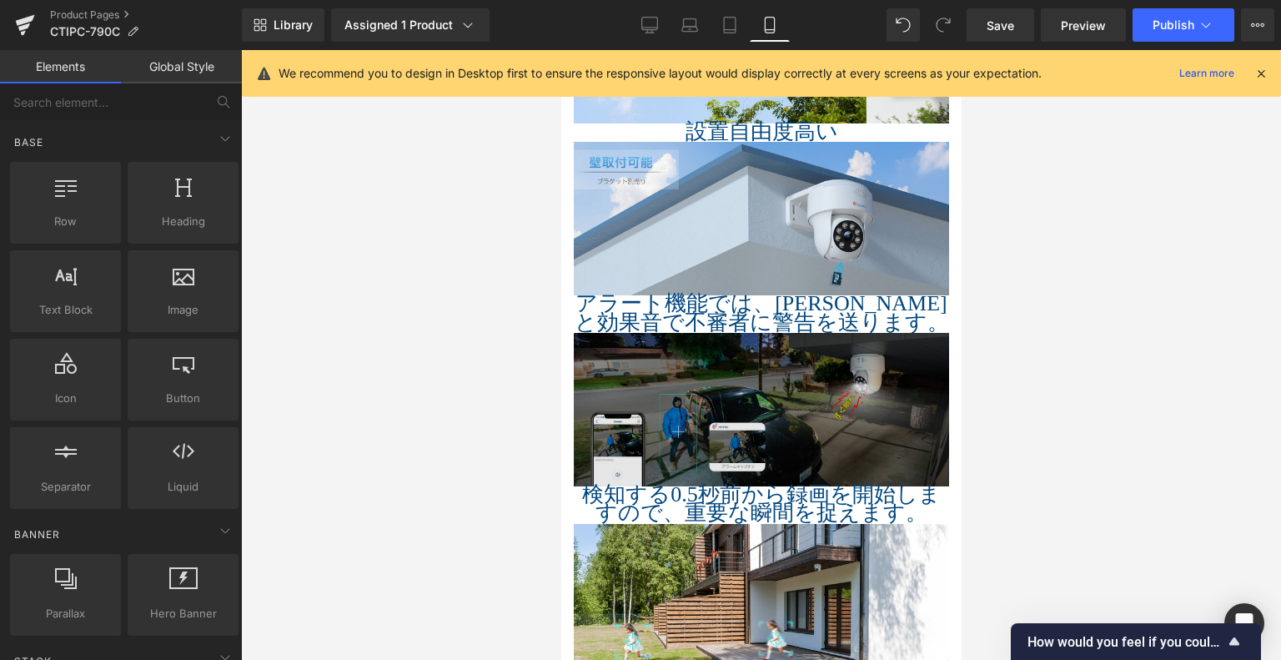
scroll to position [2002, 0]
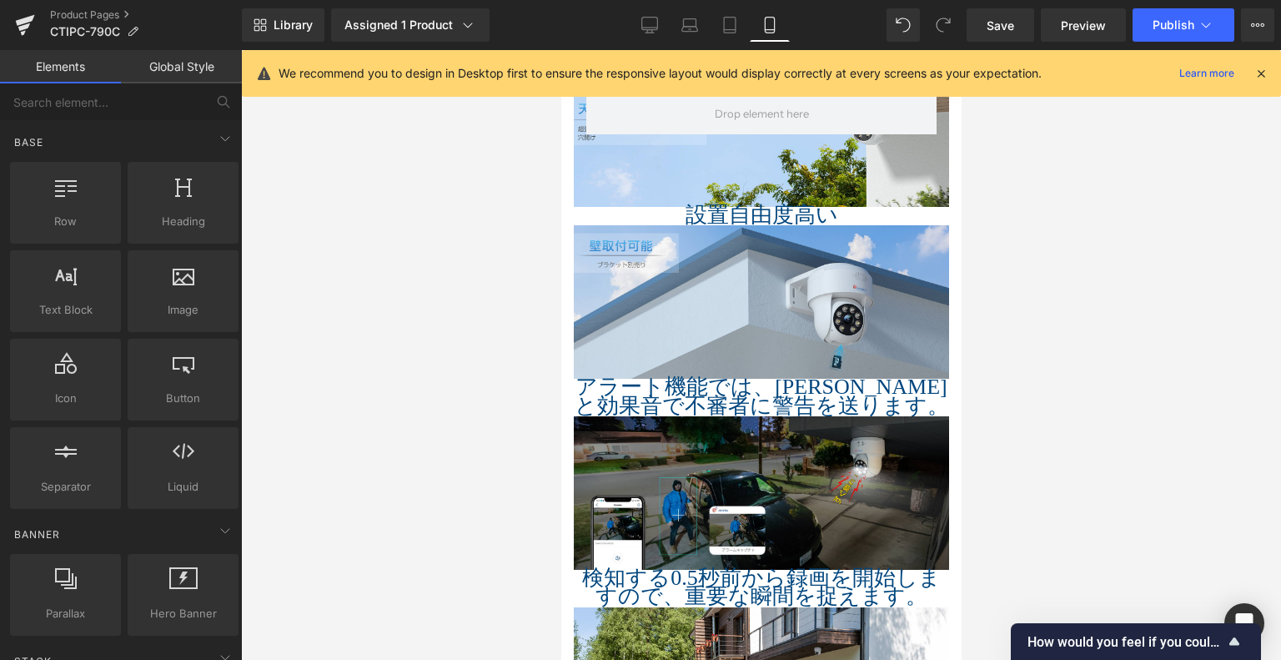
click at [1030, 206] on span "Heading" at bounding box center [1052, 216] width 45 height 20
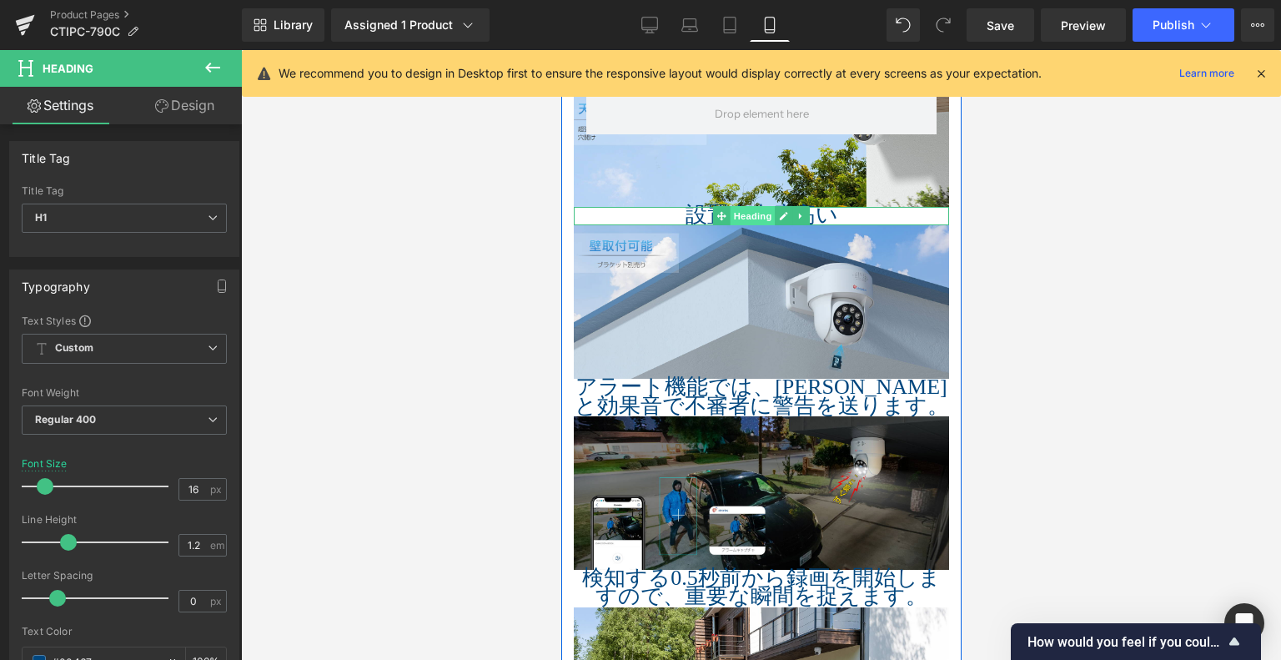
click at [732, 206] on span "Heading" at bounding box center [752, 216] width 45 height 20
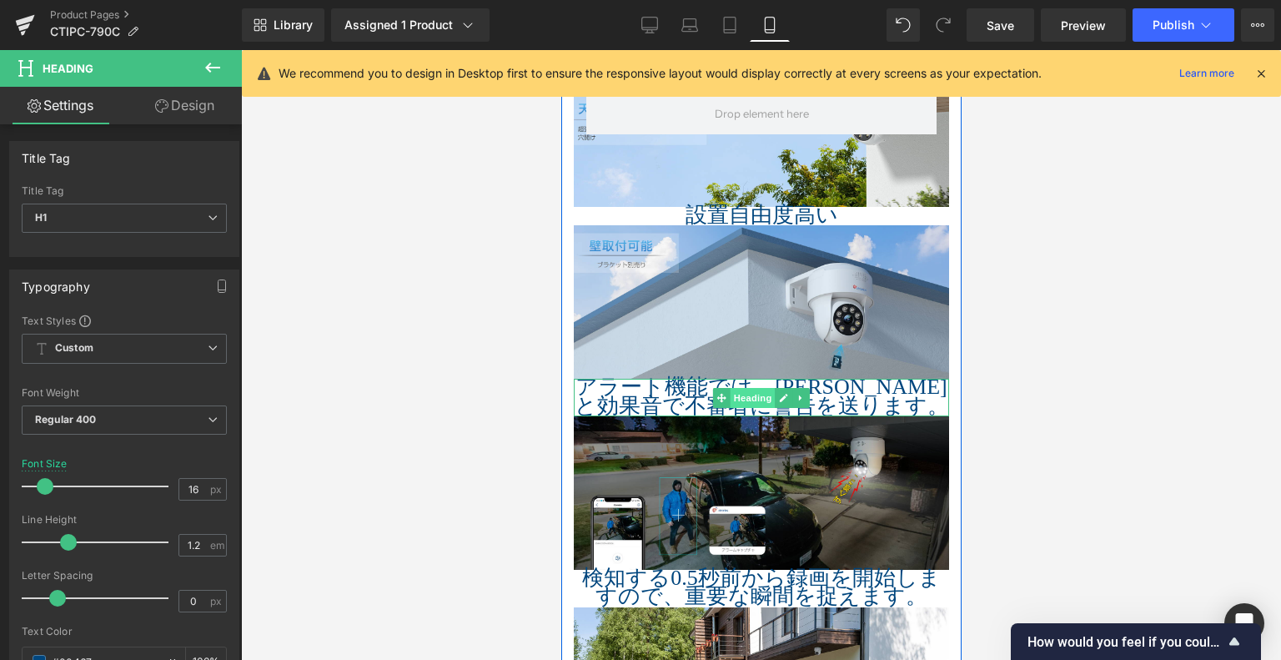
click at [736, 388] on span "Heading" at bounding box center [752, 398] width 45 height 20
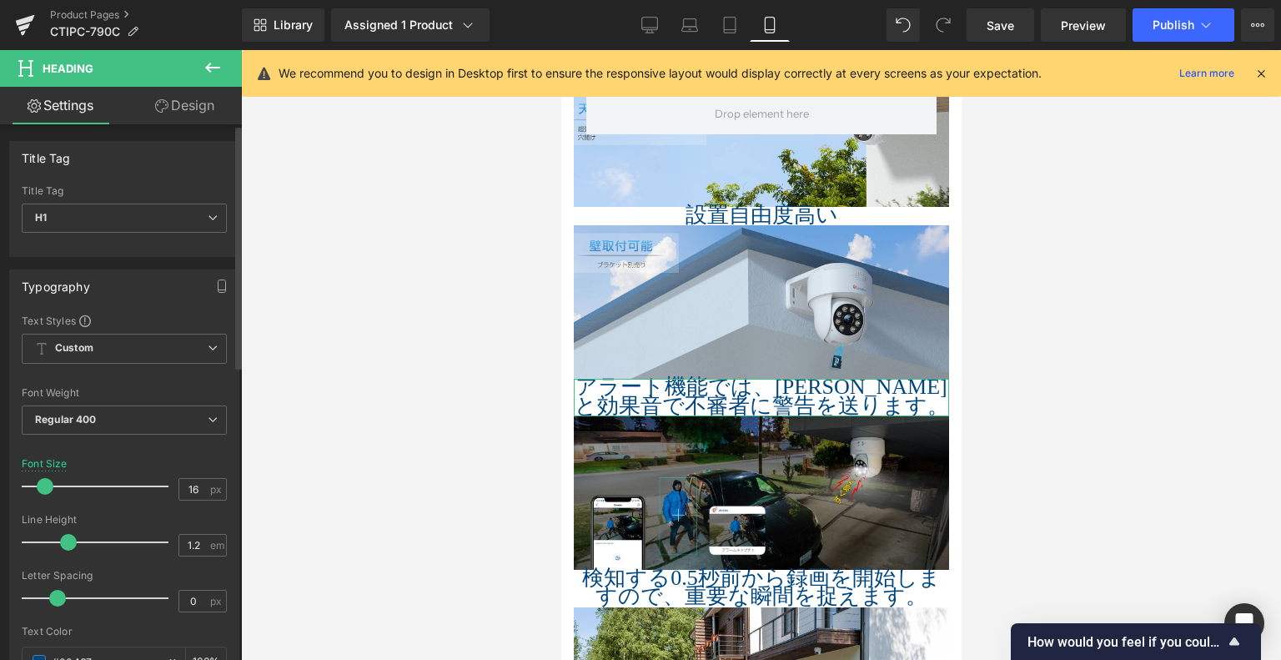
click at [110, 443] on div at bounding box center [124, 448] width 205 height 11
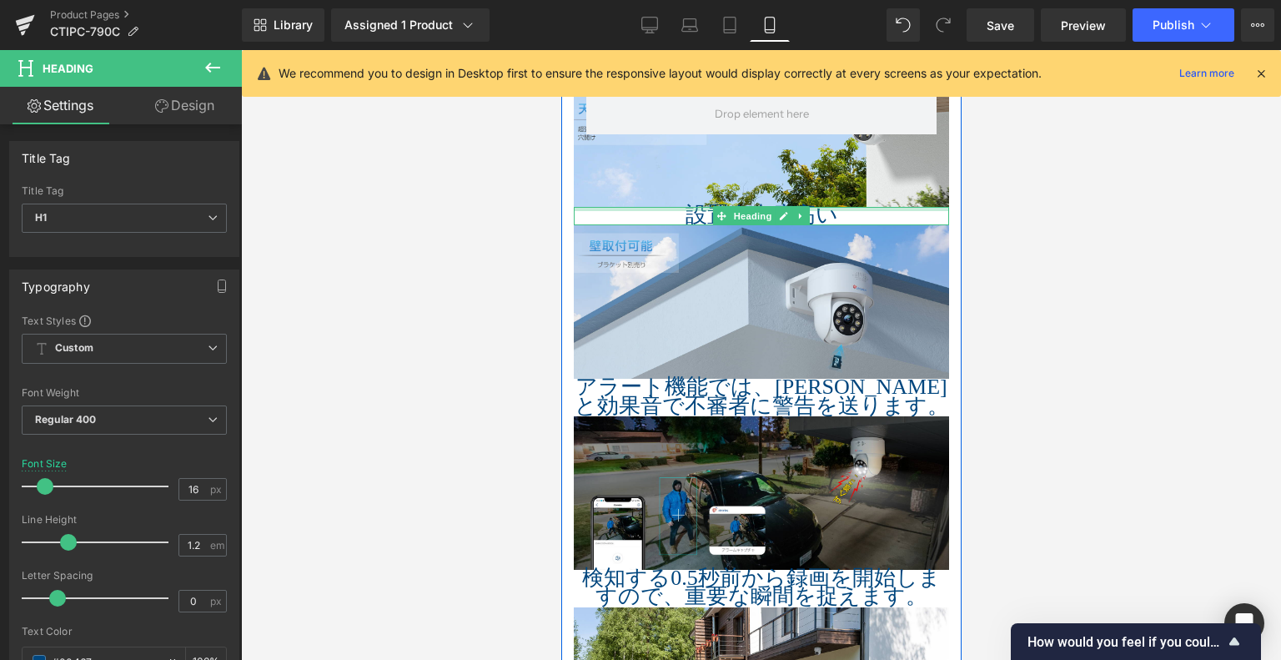
click at [635, 207] on div at bounding box center [760, 209] width 375 height 4
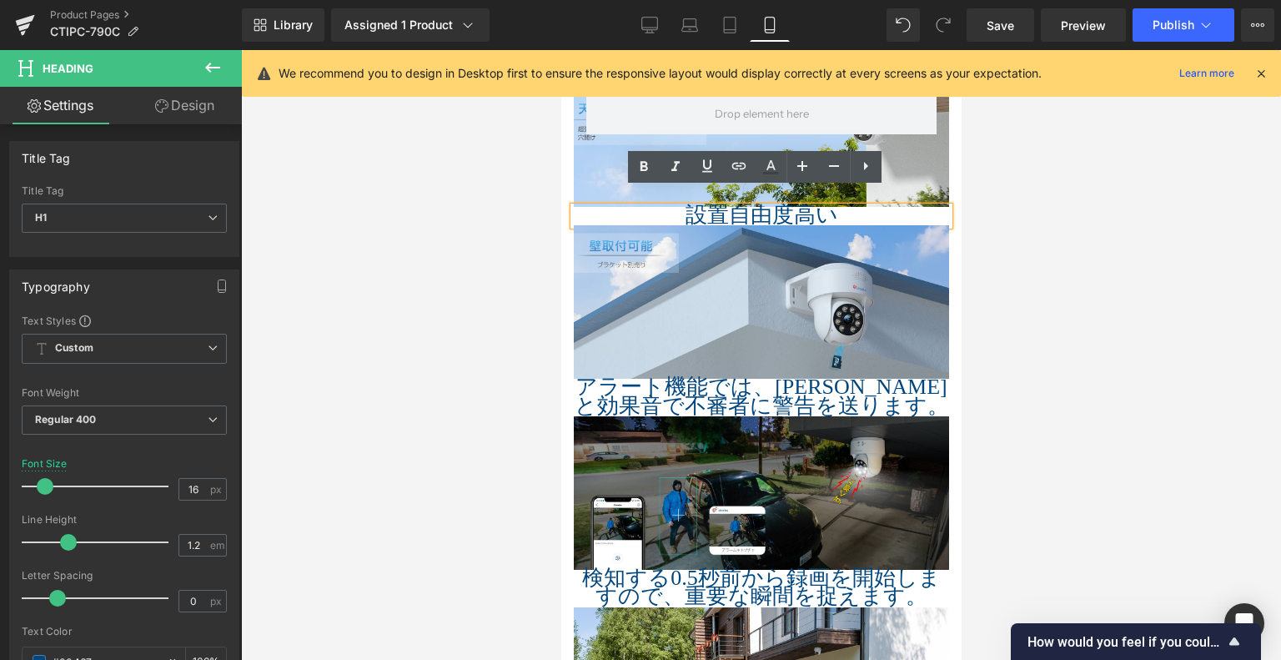
click at [678, 207] on h1 "設置自由度高い" at bounding box center [760, 216] width 375 height 18
drag, startPoint x: 679, startPoint y: 188, endPoint x: 953, endPoint y: 193, distance: 273.7
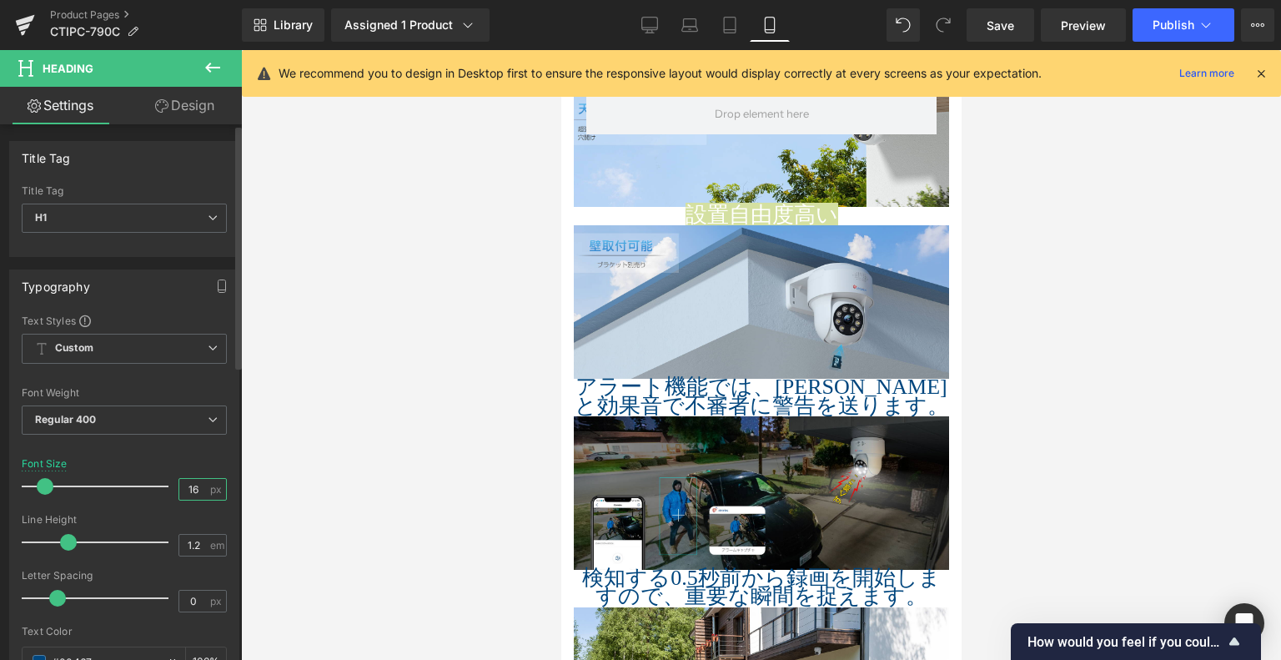
drag, startPoint x: 187, startPoint y: 485, endPoint x: 218, endPoint y: 484, distance: 30.9
click at [254, 483] on div "Heading You are previewing how the will restyle your page. You can not edit Ele…" at bounding box center [640, 344] width 1281 height 688
click at [198, 483] on input "16" at bounding box center [193, 489] width 29 height 21
drag, startPoint x: 199, startPoint y: 487, endPoint x: 129, endPoint y: 487, distance: 69.2
click at [129, 487] on div "Font Size 16 px" at bounding box center [124, 486] width 205 height 56
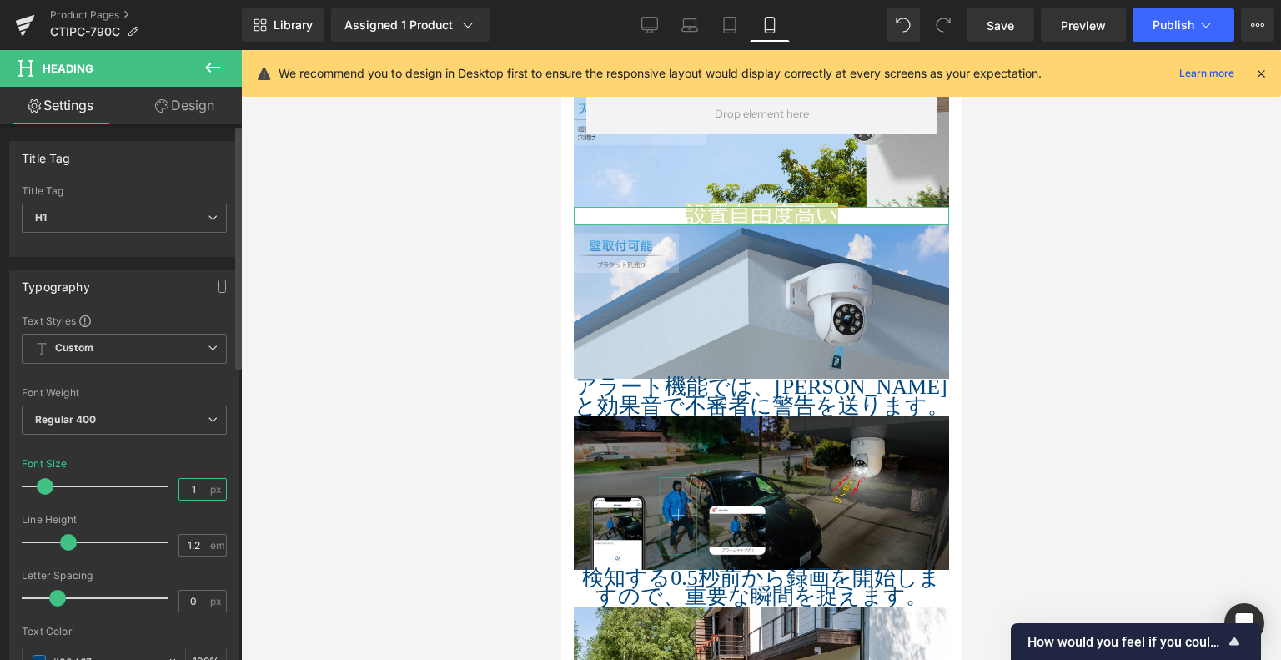
type input "16"
click at [161, 511] on div at bounding box center [124, 508] width 205 height 11
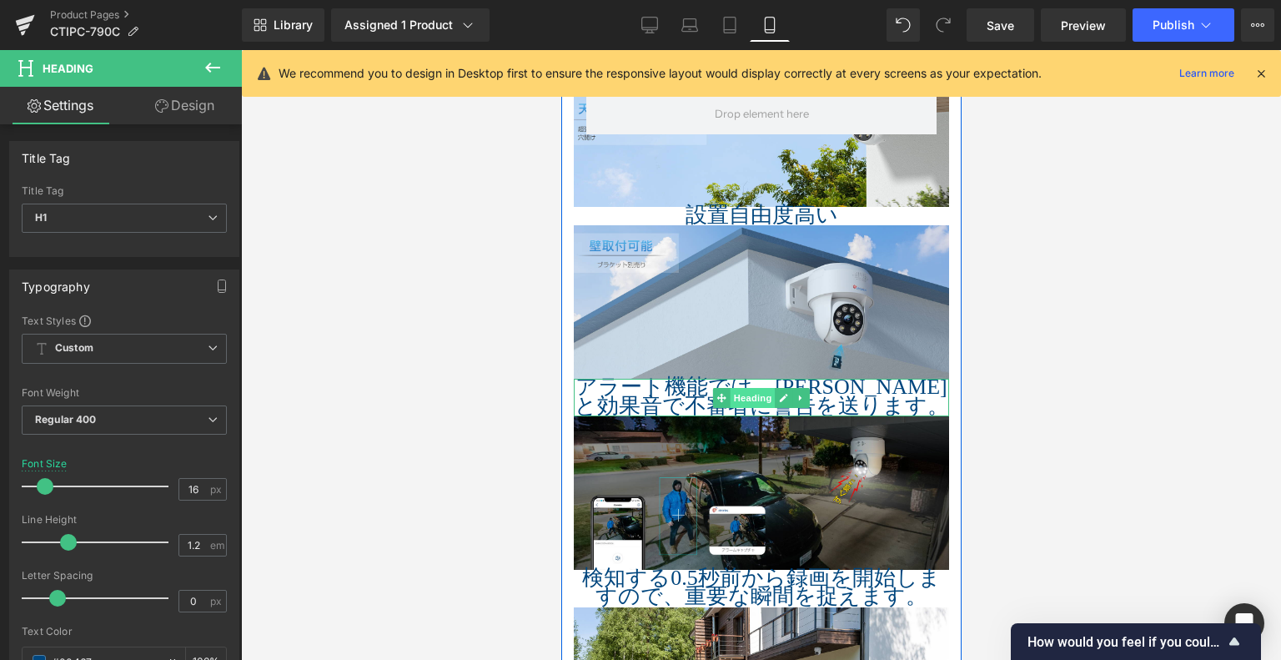
click at [741, 388] on span "Heading" at bounding box center [752, 398] width 45 height 20
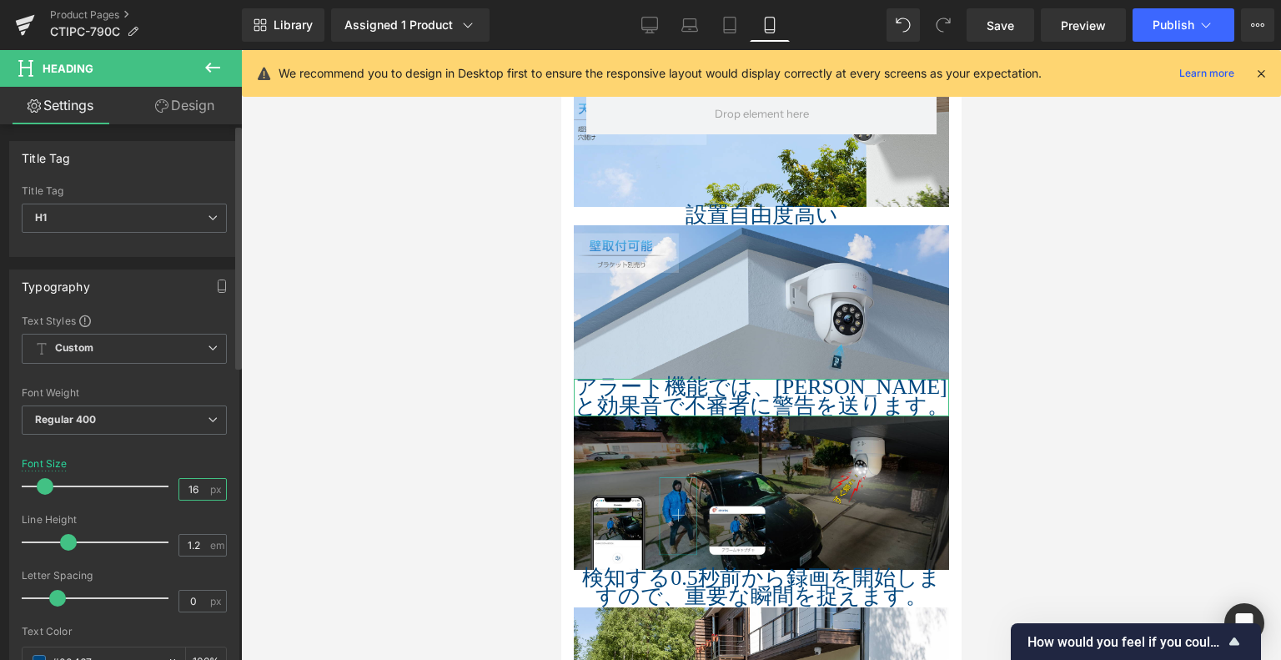
drag, startPoint x: 194, startPoint y: 485, endPoint x: 107, endPoint y: 485, distance: 87.6
click at [107, 485] on div "Font Size 16 px" at bounding box center [124, 486] width 205 height 56
type input "16"
click at [158, 503] on div at bounding box center [124, 508] width 205 height 11
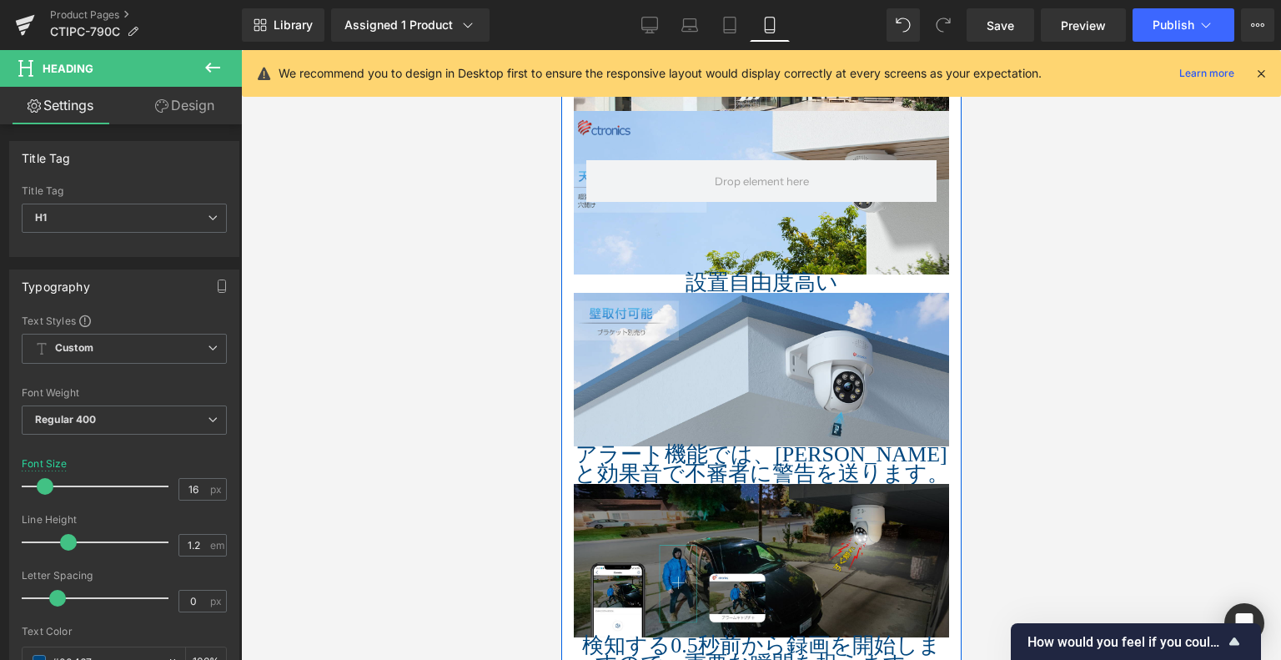
scroll to position [1835, 0]
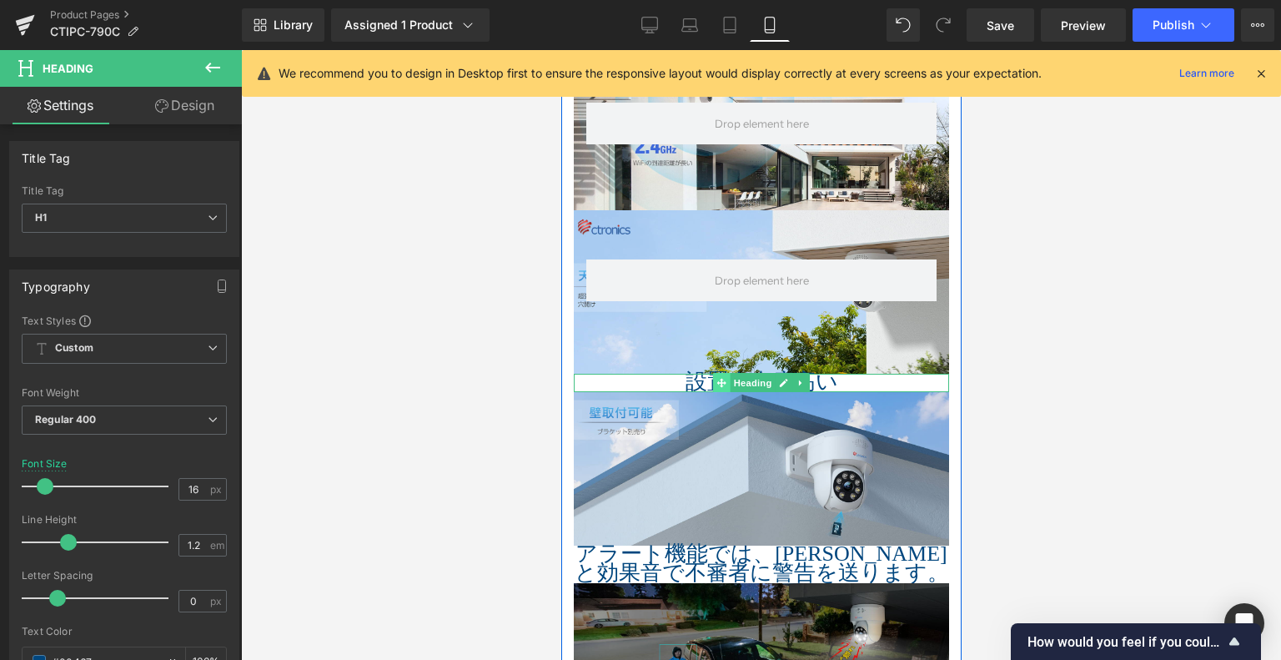
click at [712, 373] on span at bounding box center [721, 383] width 18 height 20
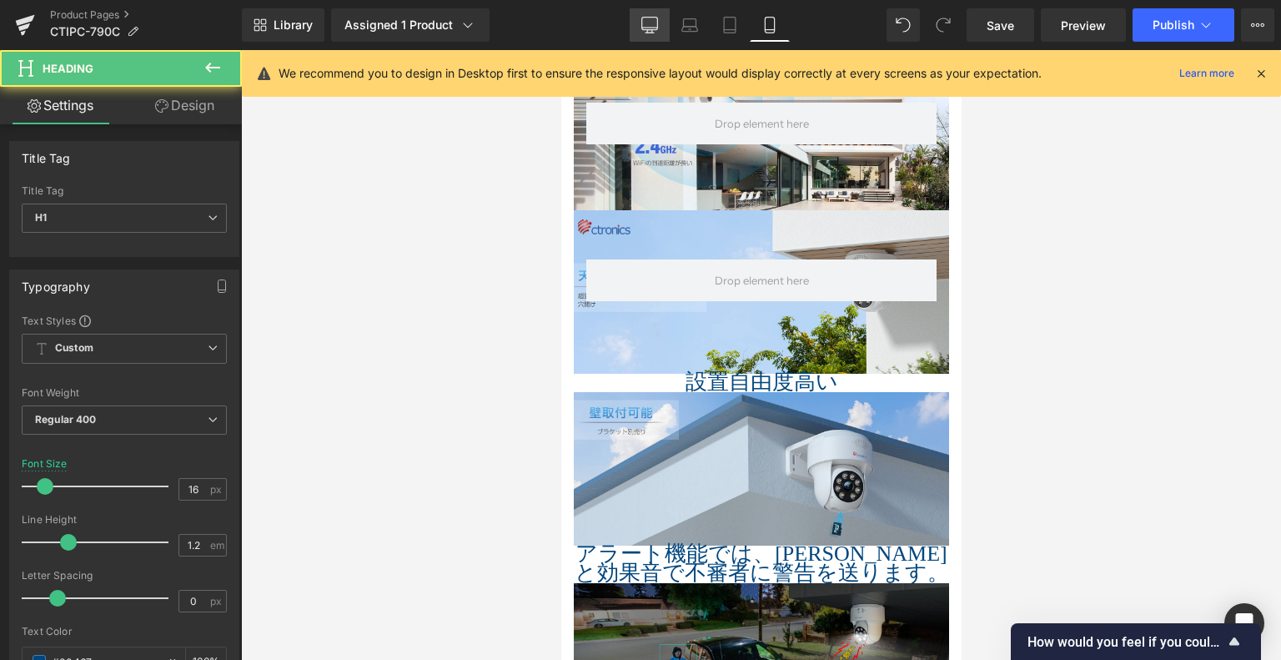
click at [653, 29] on icon at bounding box center [650, 24] width 16 height 13
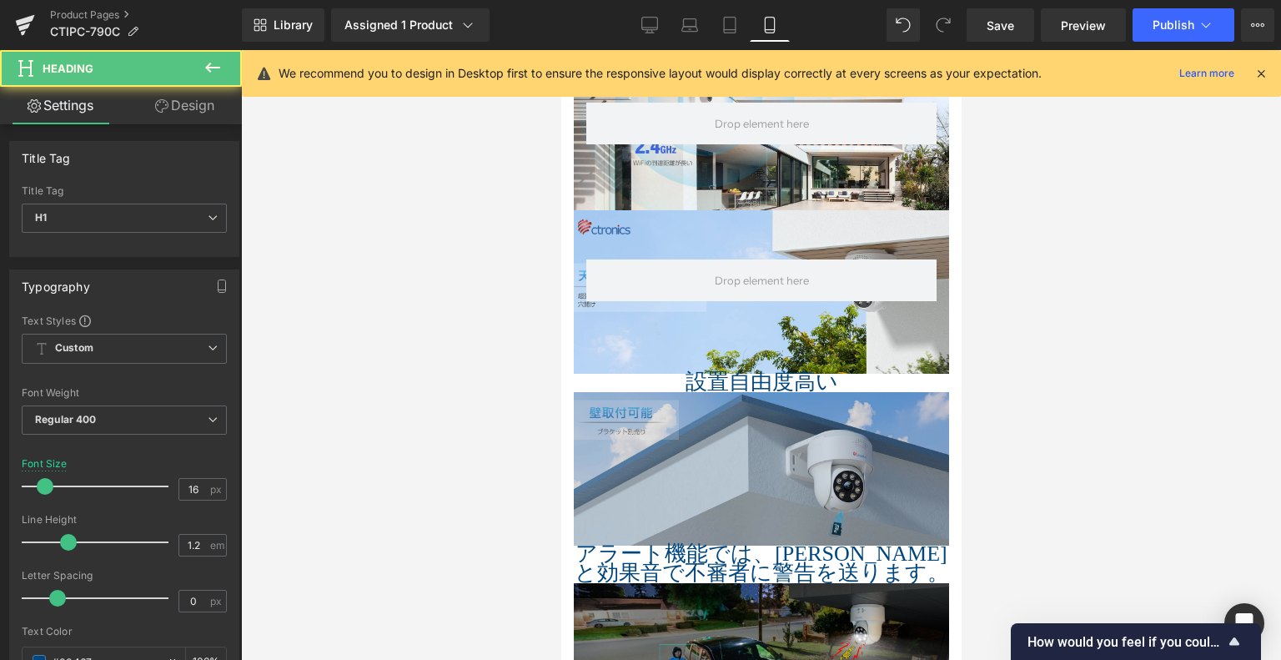
type input "26"
type input "100"
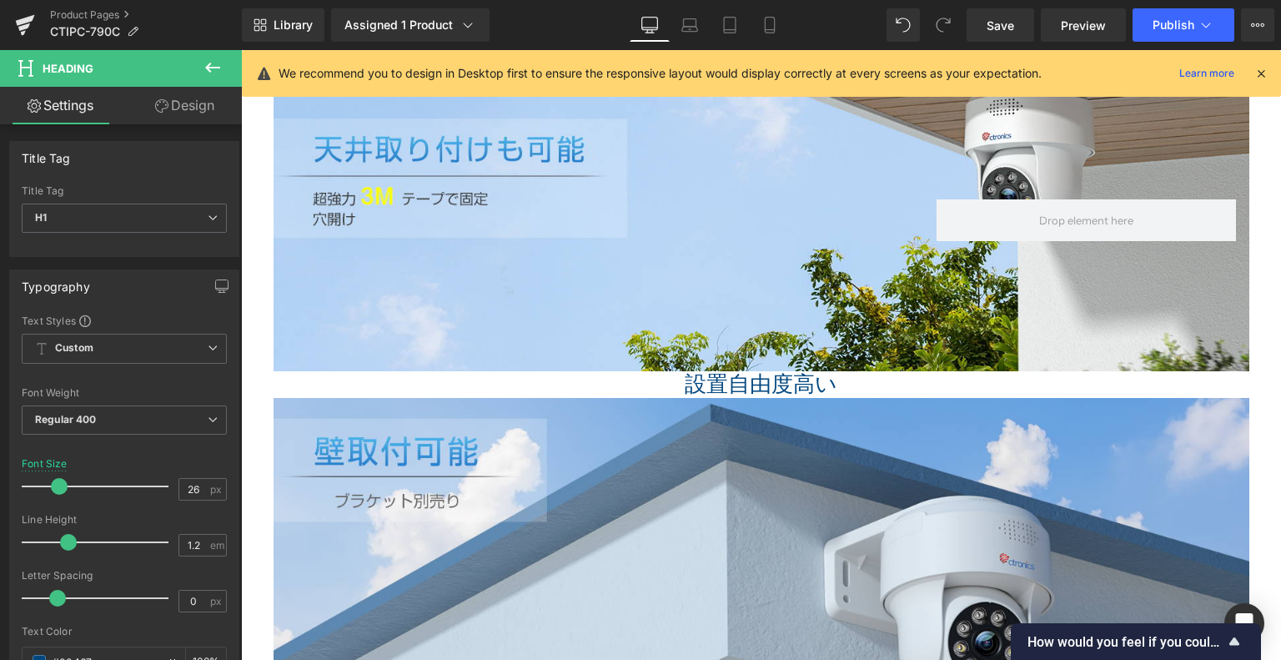
scroll to position [2412, 0]
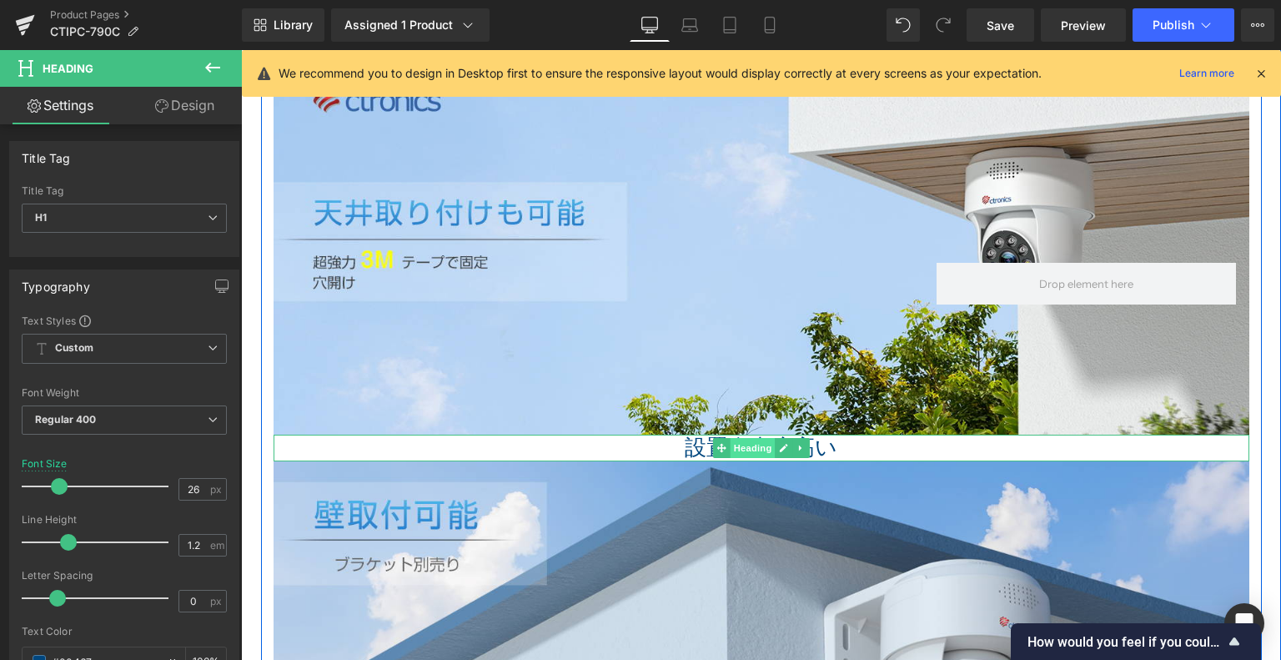
click at [757, 444] on div "設置自由度高い Heading" at bounding box center [762, 448] width 976 height 26
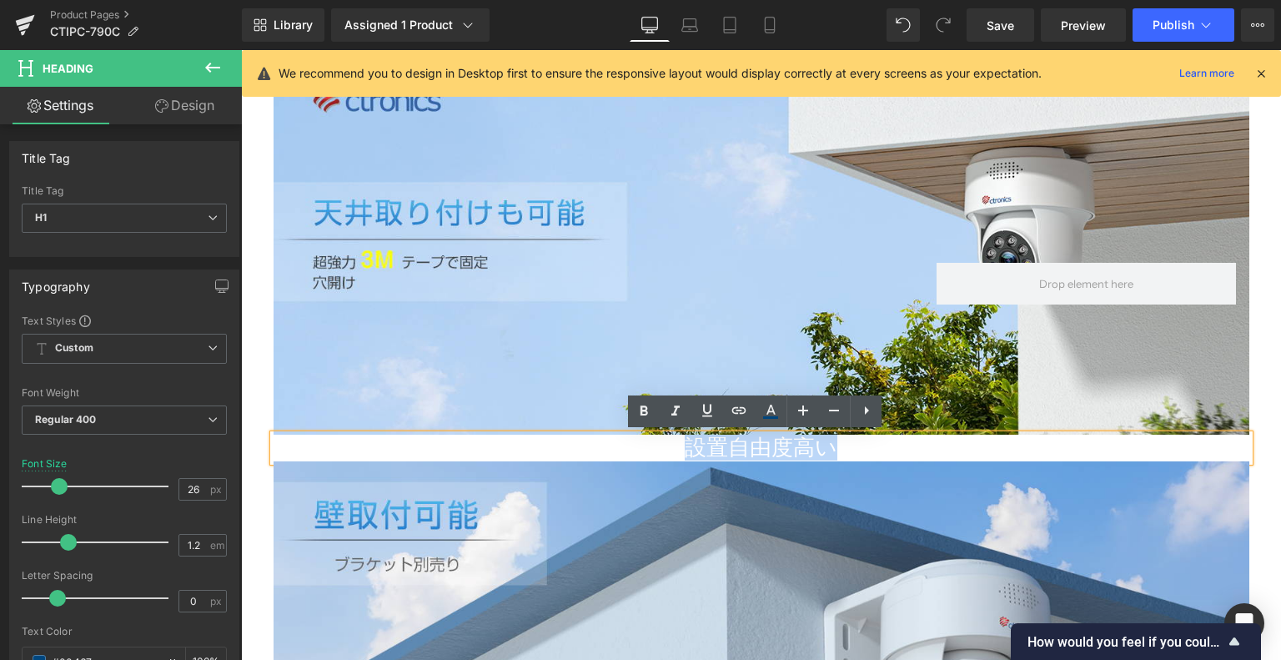
drag, startPoint x: 891, startPoint y: 446, endPoint x: 654, endPoint y: 443, distance: 236.9
click at [654, 443] on h1 "設置自由度高い" at bounding box center [762, 448] width 976 height 26
copy span "設置自由度高い"
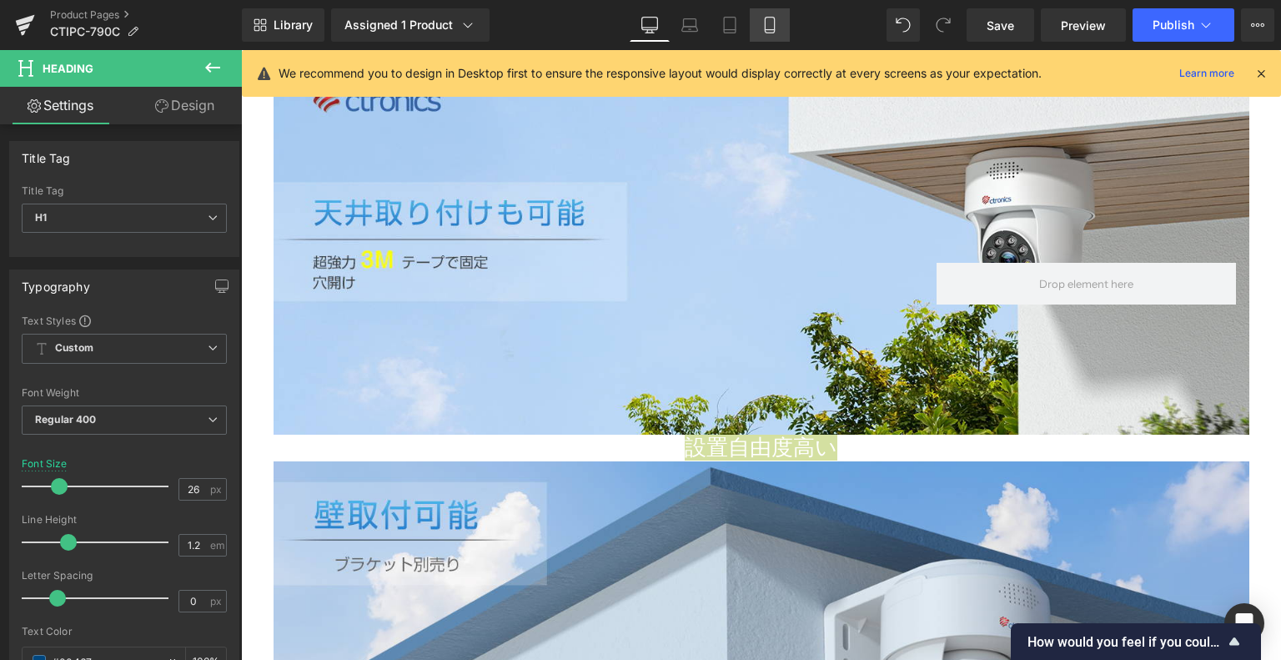
click at [767, 36] on link "Mobile" at bounding box center [770, 24] width 40 height 33
type input "16"
type input "100"
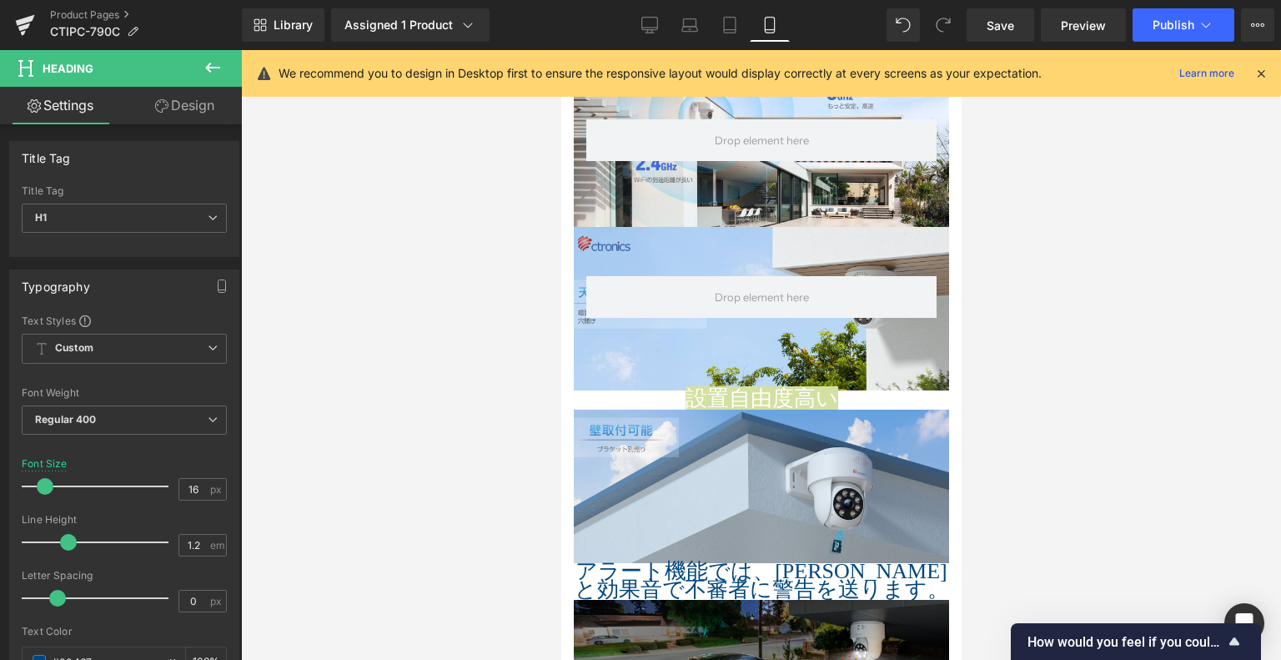
scroll to position [1818, 0]
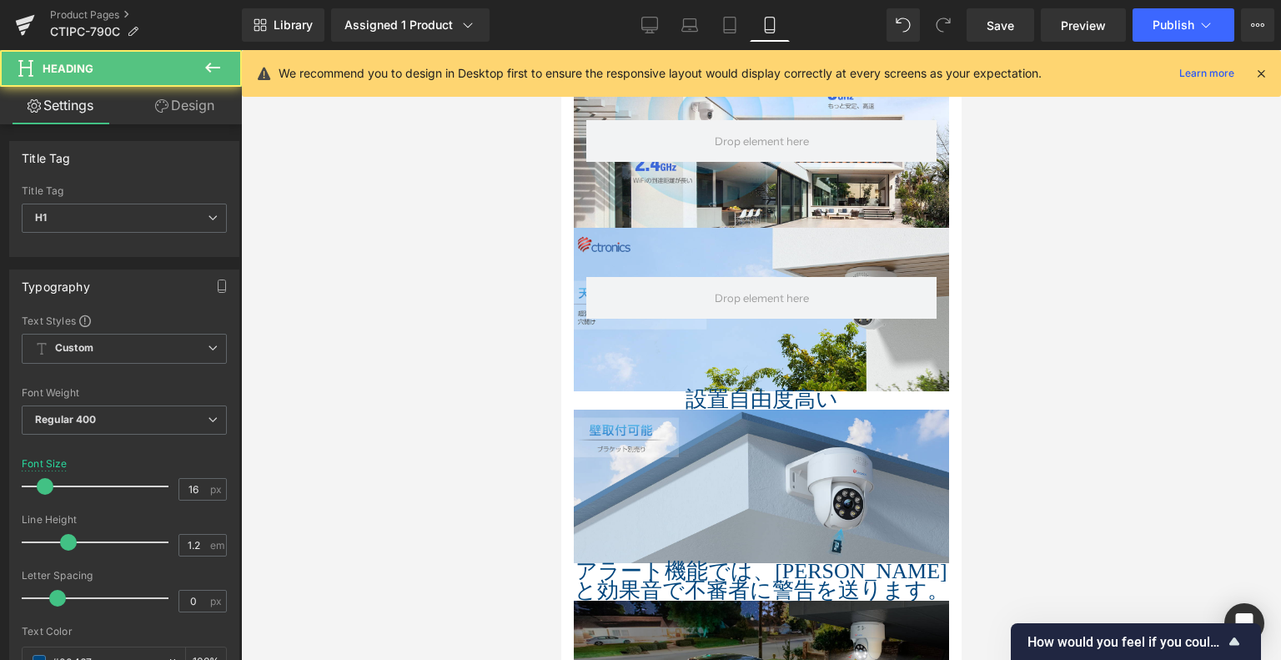
click at [781, 391] on div "設置自由度高い Heading" at bounding box center [760, 400] width 375 height 18
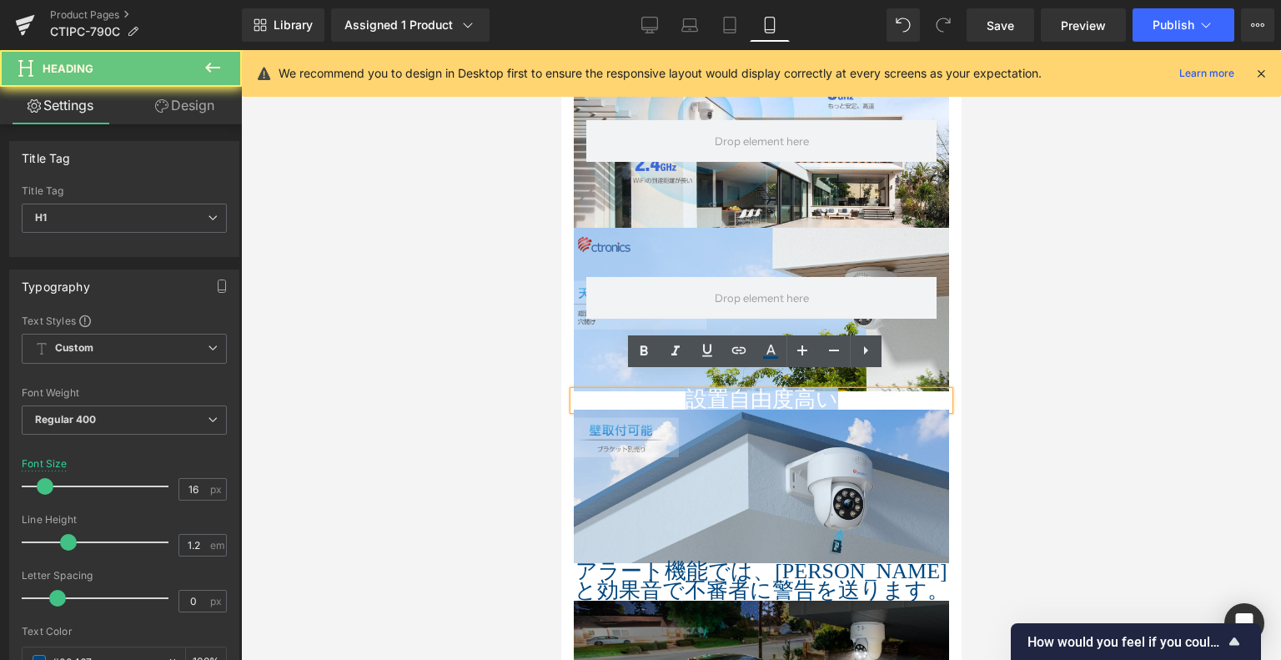
drag, startPoint x: 850, startPoint y: 380, endPoint x: 601, endPoint y: 375, distance: 248.7
click at [608, 391] on h1 "設置自由度高い" at bounding box center [760, 400] width 375 height 18
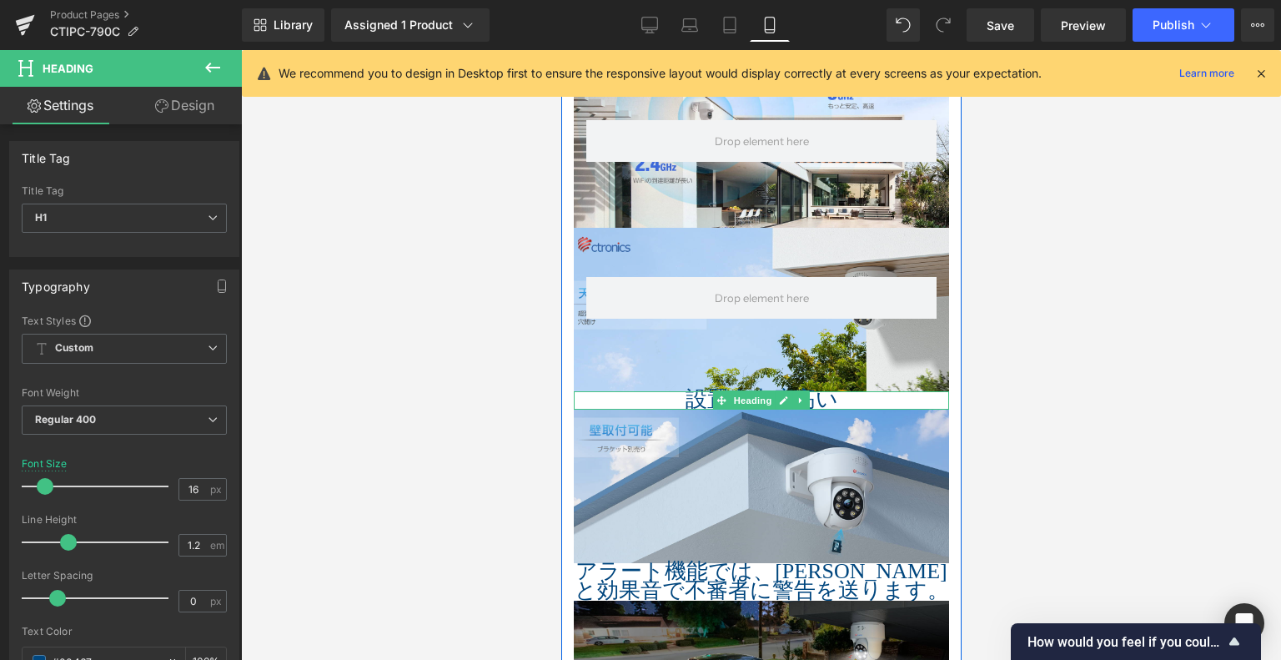
drag, startPoint x: 843, startPoint y: 390, endPoint x: 838, endPoint y: 380, distance: 10.5
click at [704, 391] on div "設置自由度高い Heading" at bounding box center [760, 400] width 375 height 18
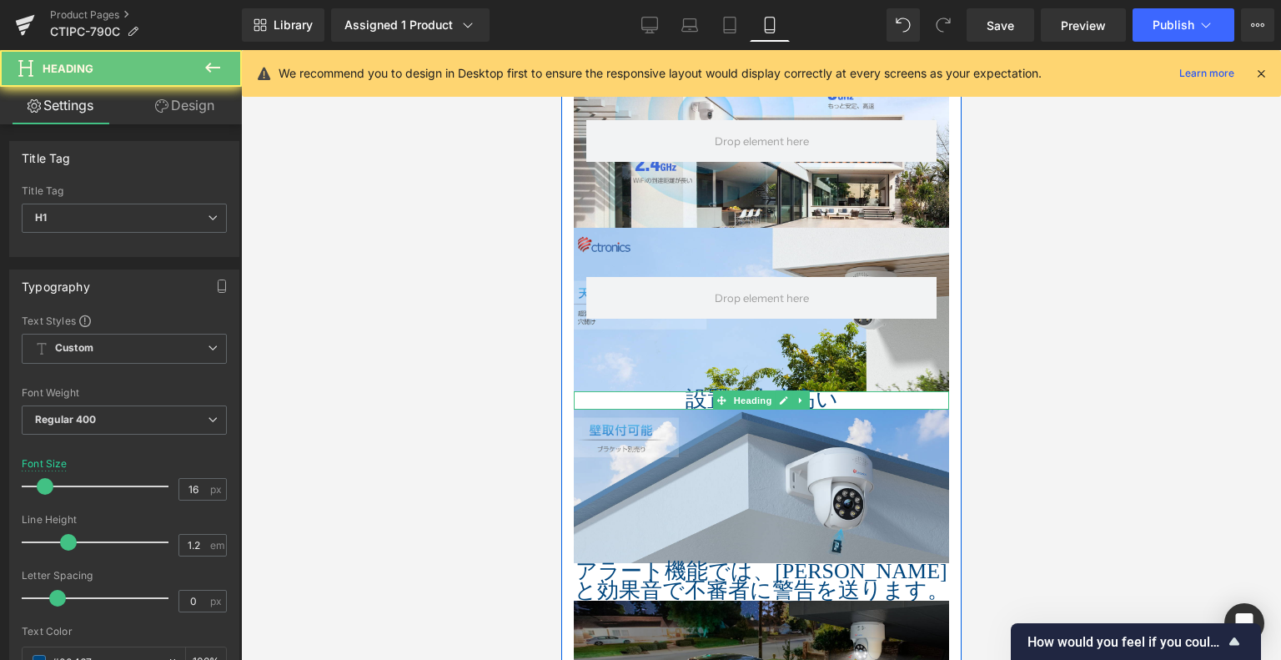
click at [848, 391] on h1 "設置自由度高い" at bounding box center [760, 400] width 375 height 18
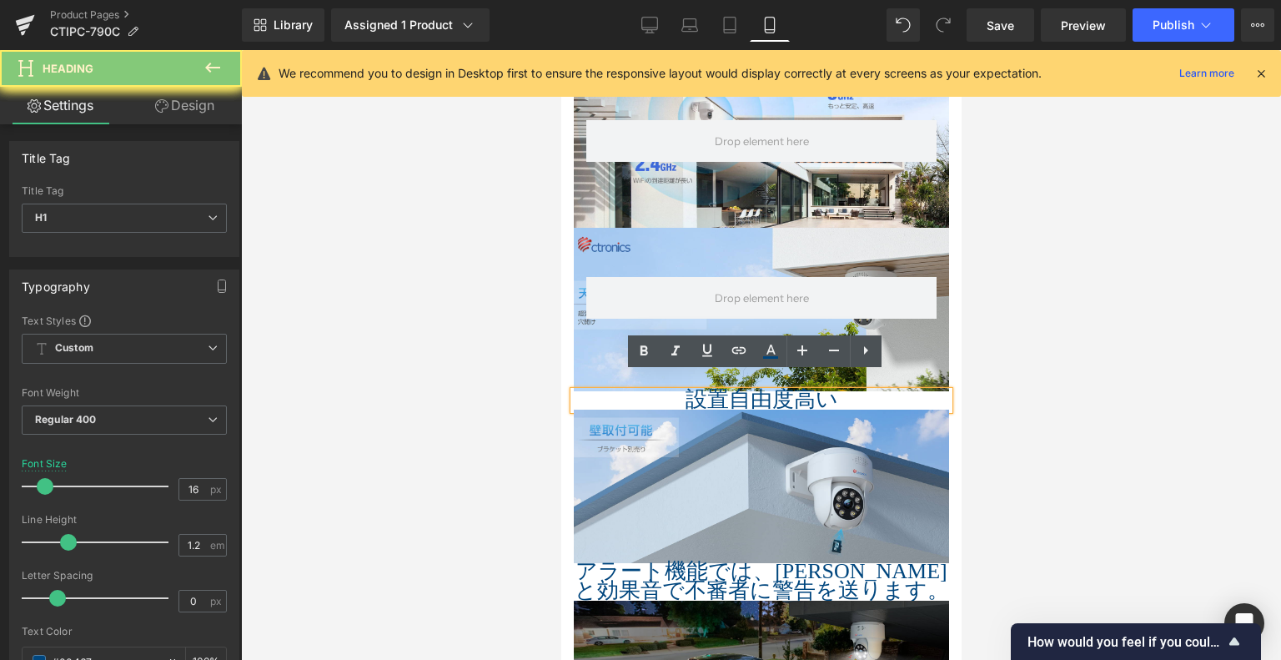
drag, startPoint x: 838, startPoint y: 380, endPoint x: 826, endPoint y: 376, distance: 13.2
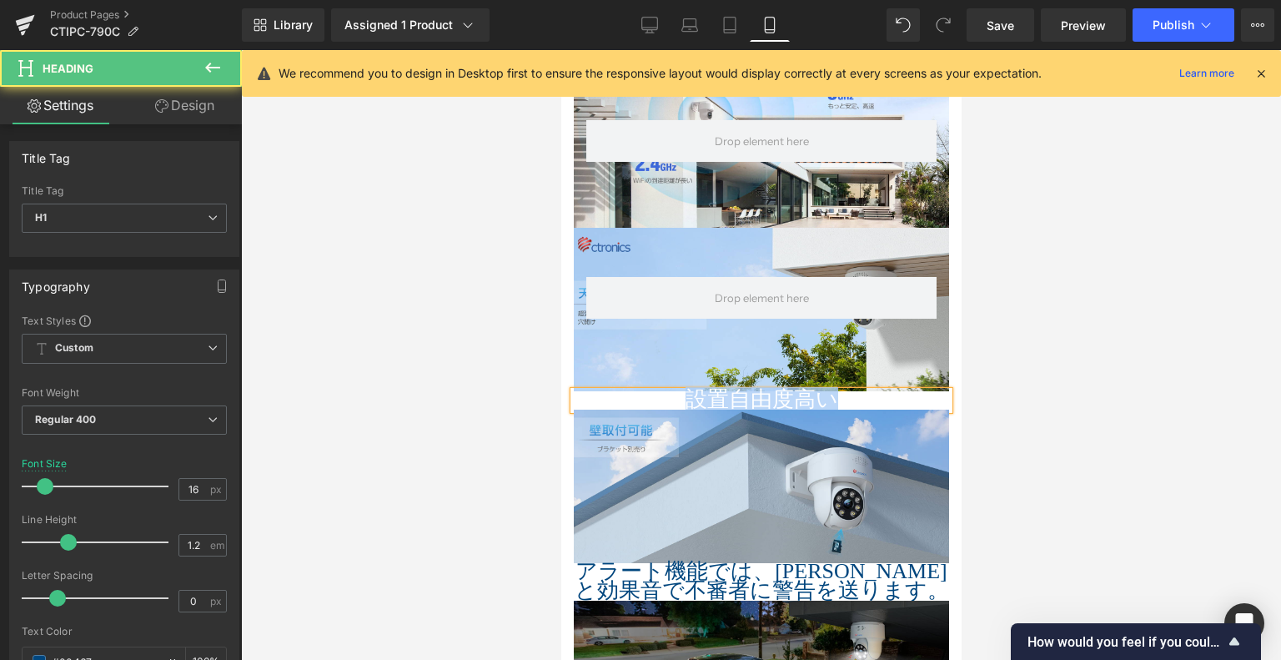
drag, startPoint x: 838, startPoint y: 376, endPoint x: 669, endPoint y: 381, distance: 169.4
click at [666, 391] on h1 "設置自由度高い" at bounding box center [760, 400] width 375 height 18
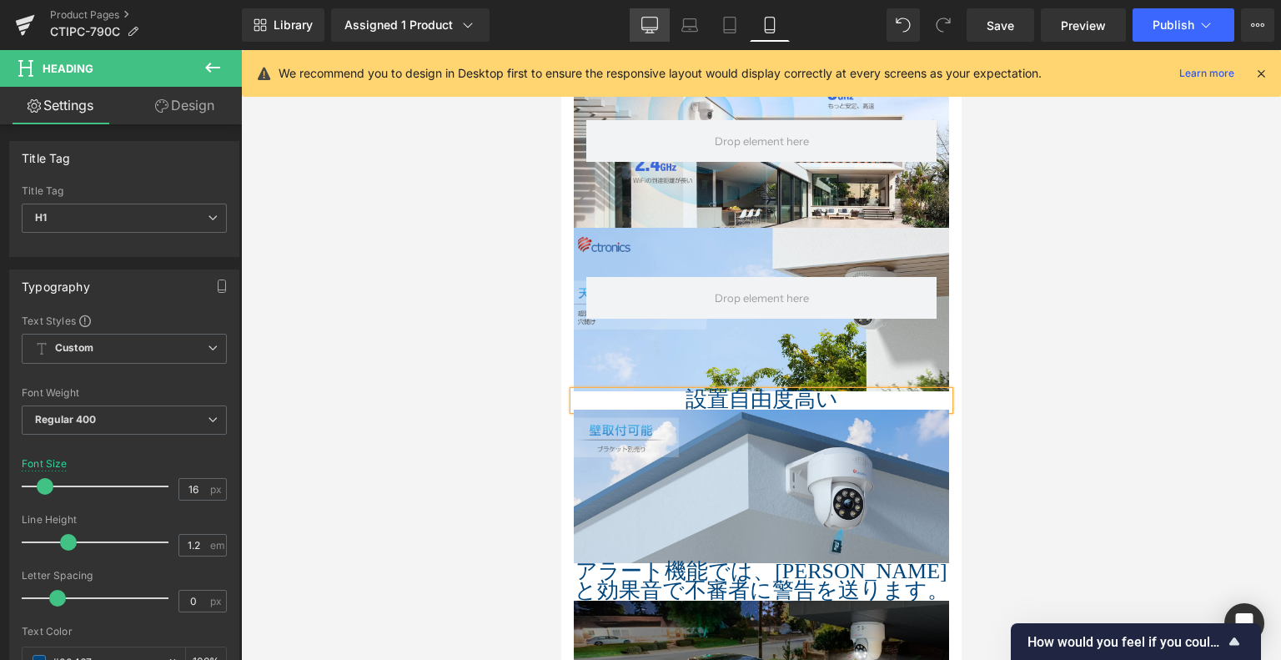
click at [657, 38] on link "Desktop" at bounding box center [650, 24] width 40 height 33
type input "26"
type input "100"
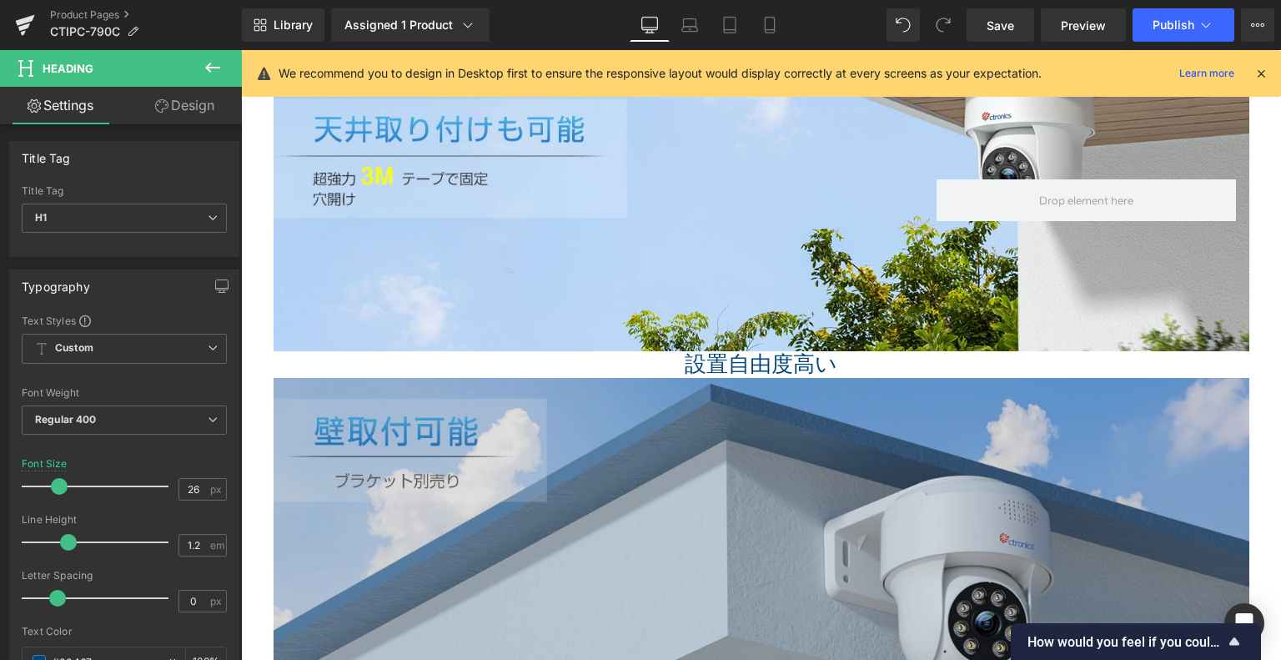
scroll to position [2478, 0]
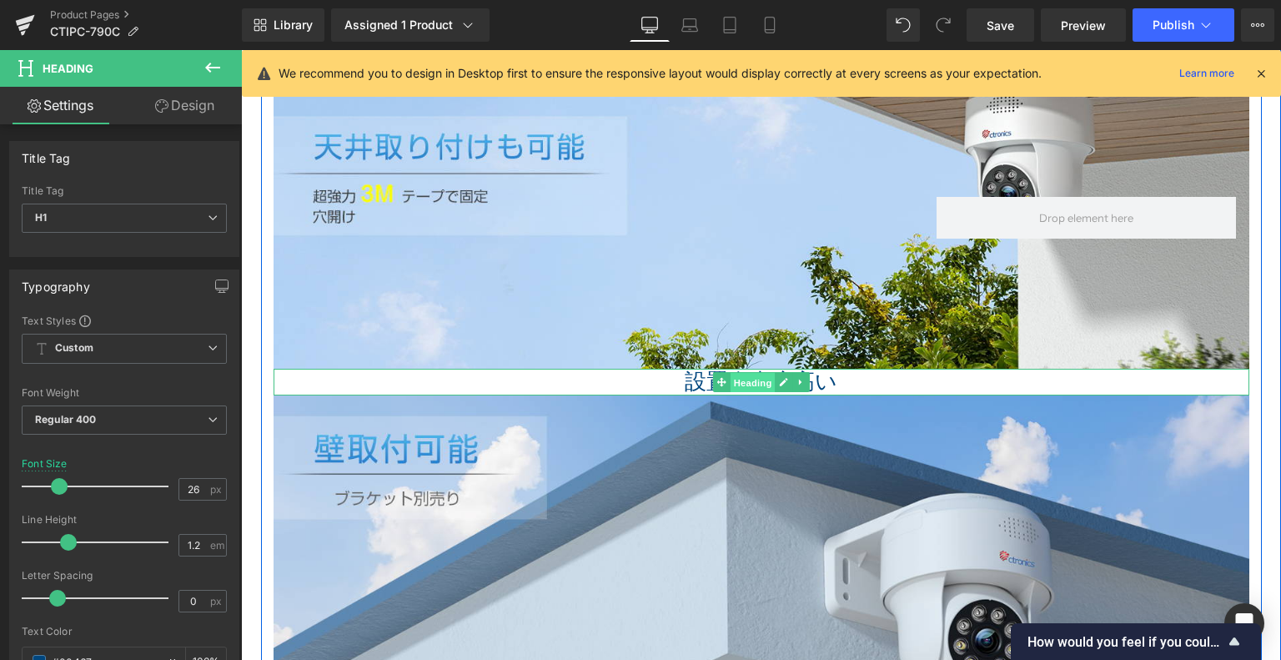
click at [730, 374] on span "Heading" at bounding box center [752, 383] width 45 height 20
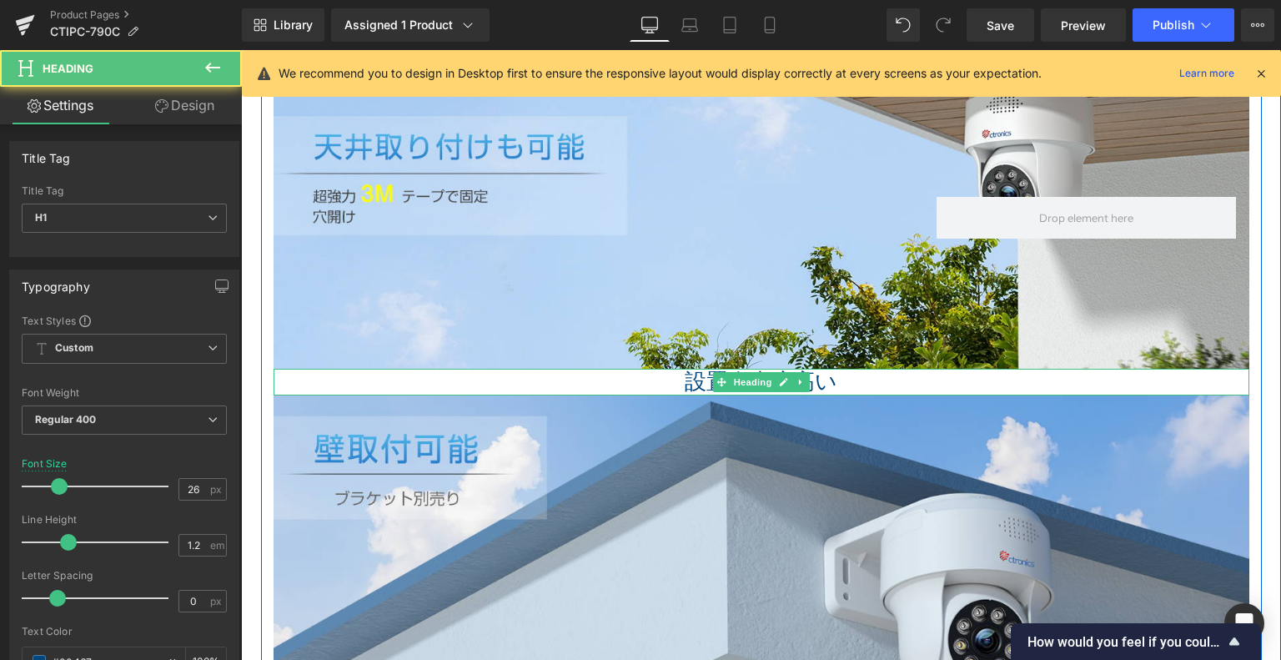
click at [864, 379] on h1 "設置自由度高い" at bounding box center [762, 382] width 976 height 26
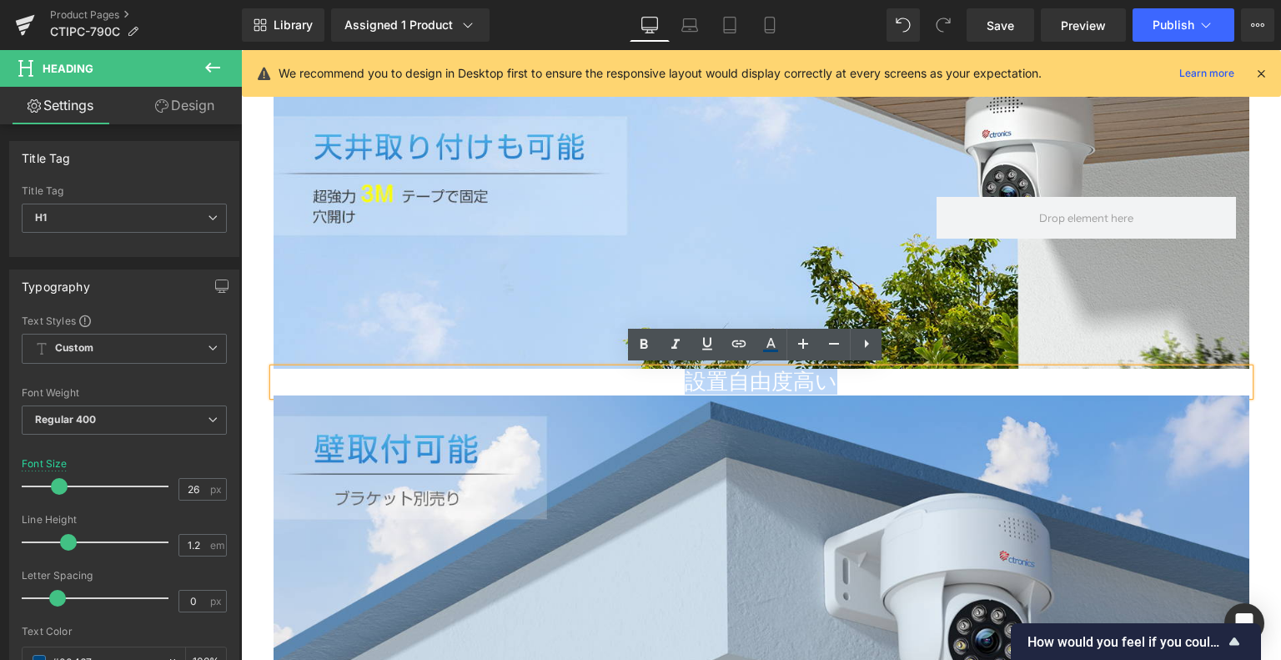
drag, startPoint x: 864, startPoint y: 378, endPoint x: 501, endPoint y: 373, distance: 363.7
click at [457, 370] on h1 "設置自由度高い" at bounding box center [762, 382] width 976 height 26
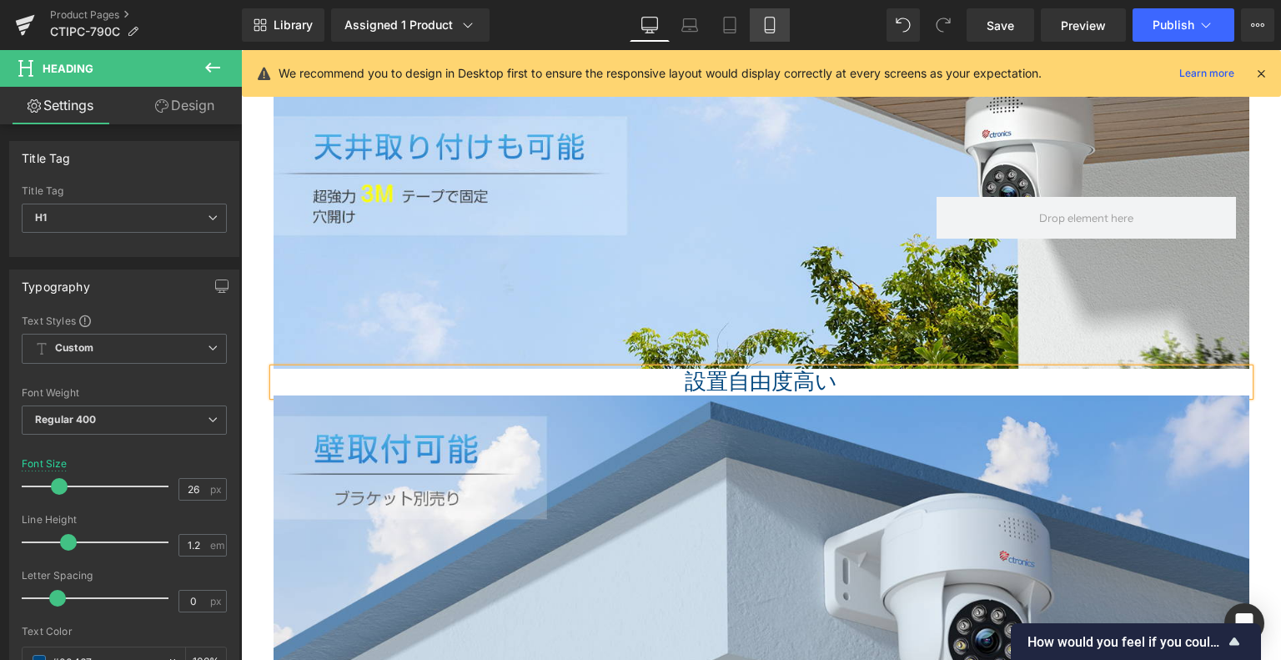
drag, startPoint x: 768, startPoint y: 30, endPoint x: 187, endPoint y: 328, distance: 653.3
click at [768, 30] on icon at bounding box center [770, 25] width 17 height 17
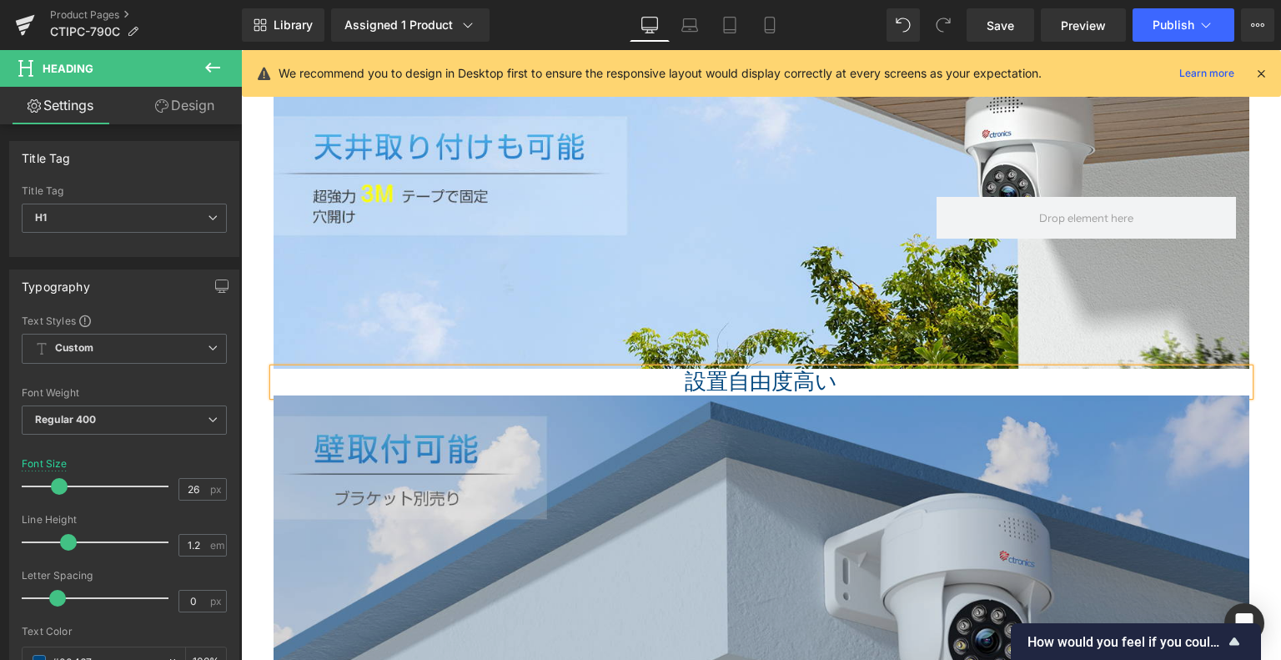
type input "16"
type input "100"
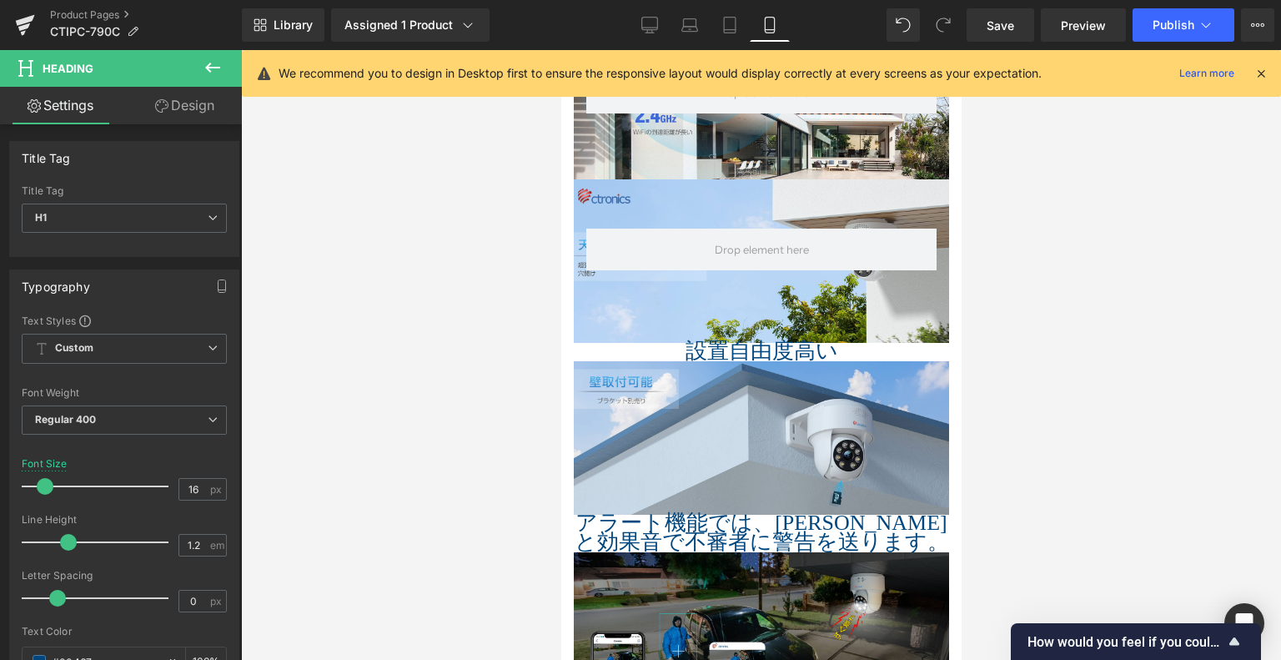
scroll to position [1884, 0]
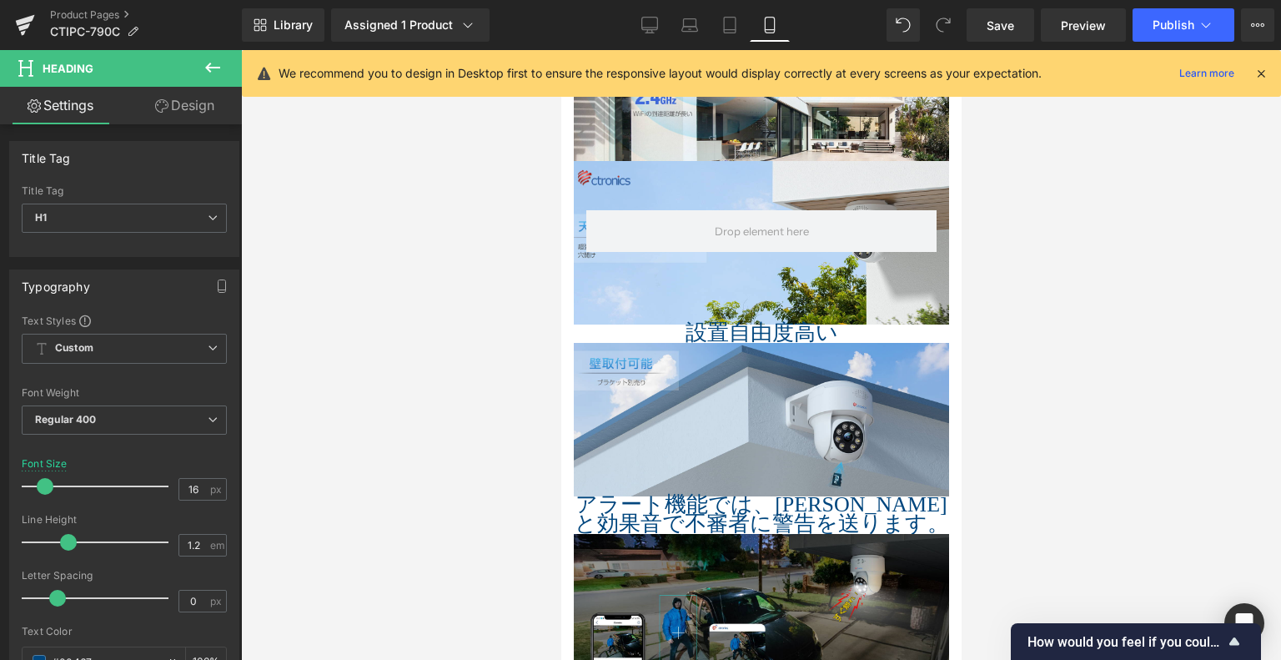
click at [727, 324] on div "設置自由度高い Heading" at bounding box center [760, 333] width 375 height 18
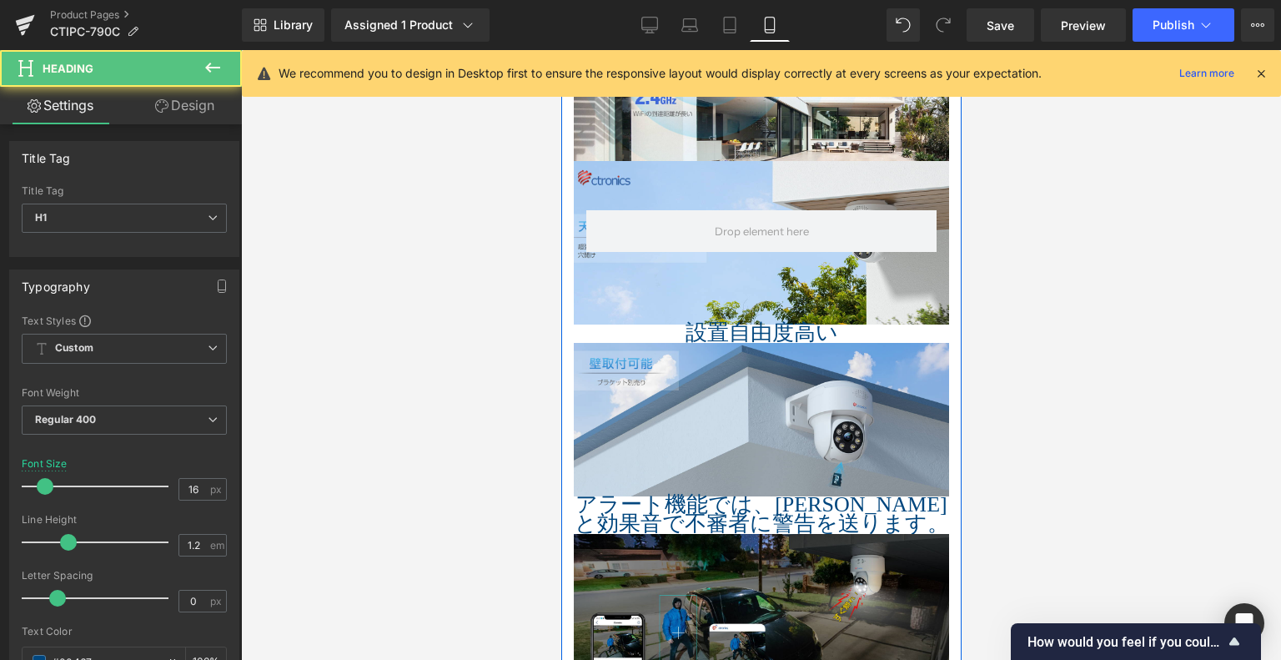
click at [843, 324] on h1 "設置自由度高い" at bounding box center [760, 333] width 375 height 18
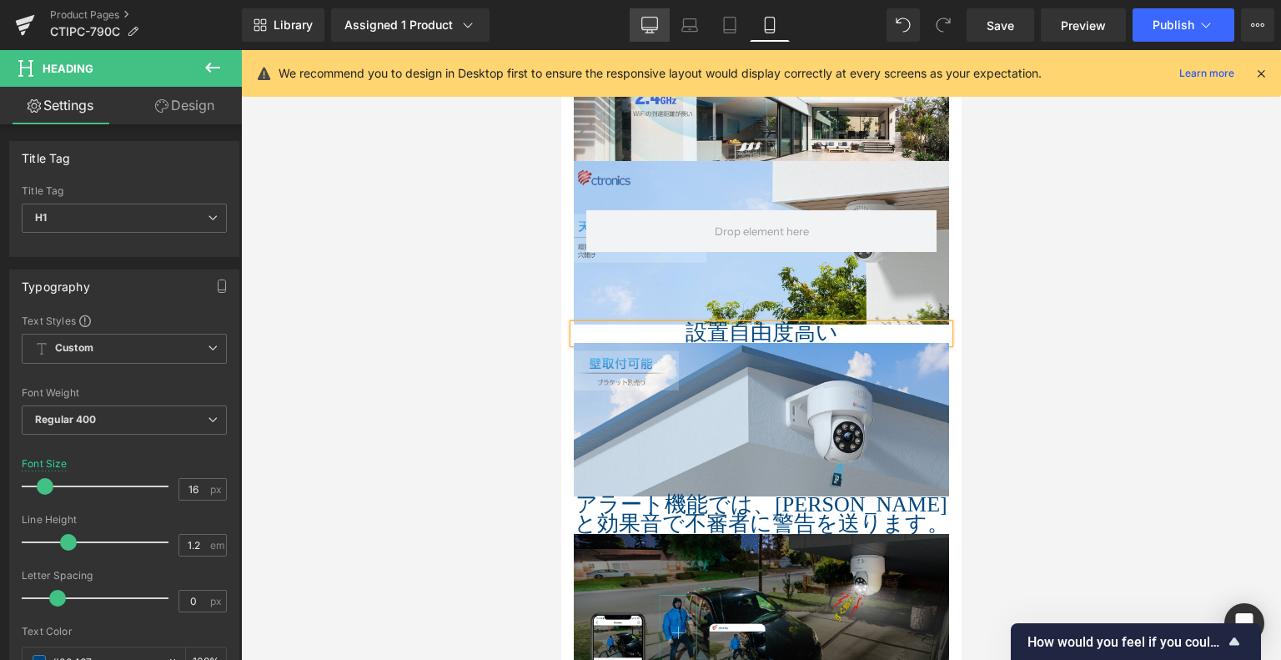
click at [668, 19] on div "Desktop Laptop Tablet Mobile" at bounding box center [710, 24] width 160 height 33
click at [646, 22] on icon at bounding box center [649, 25] width 17 height 17
type input "26"
type input "100"
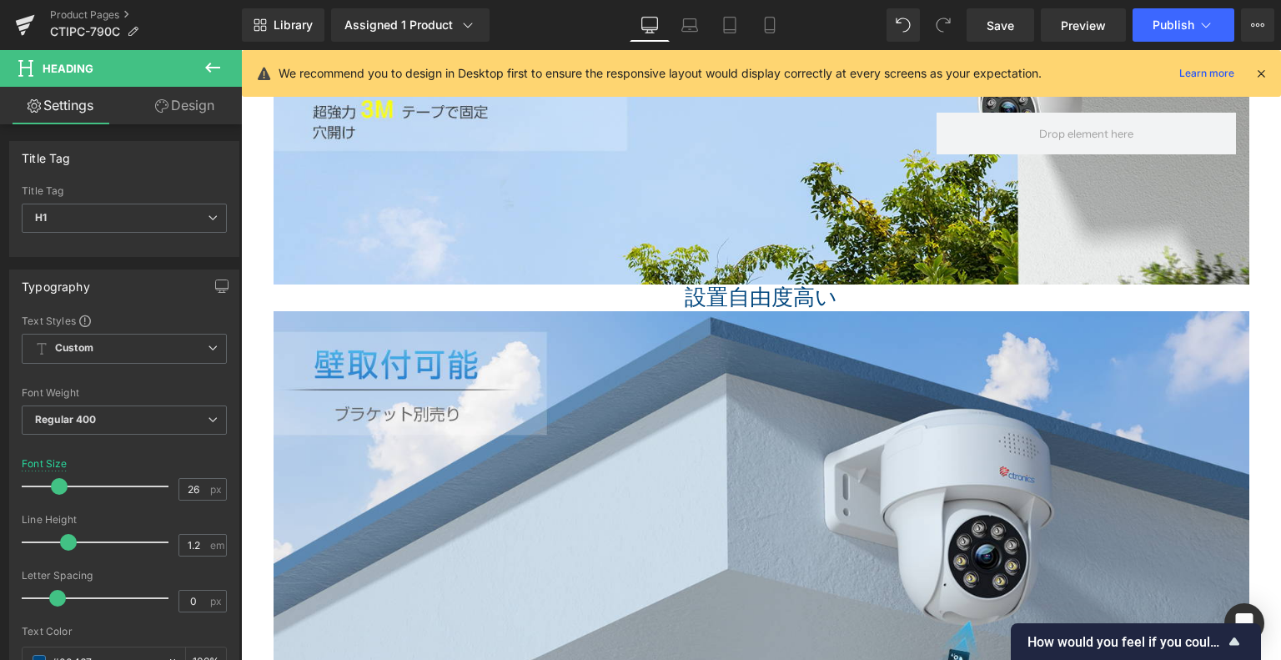
scroll to position [2545, 0]
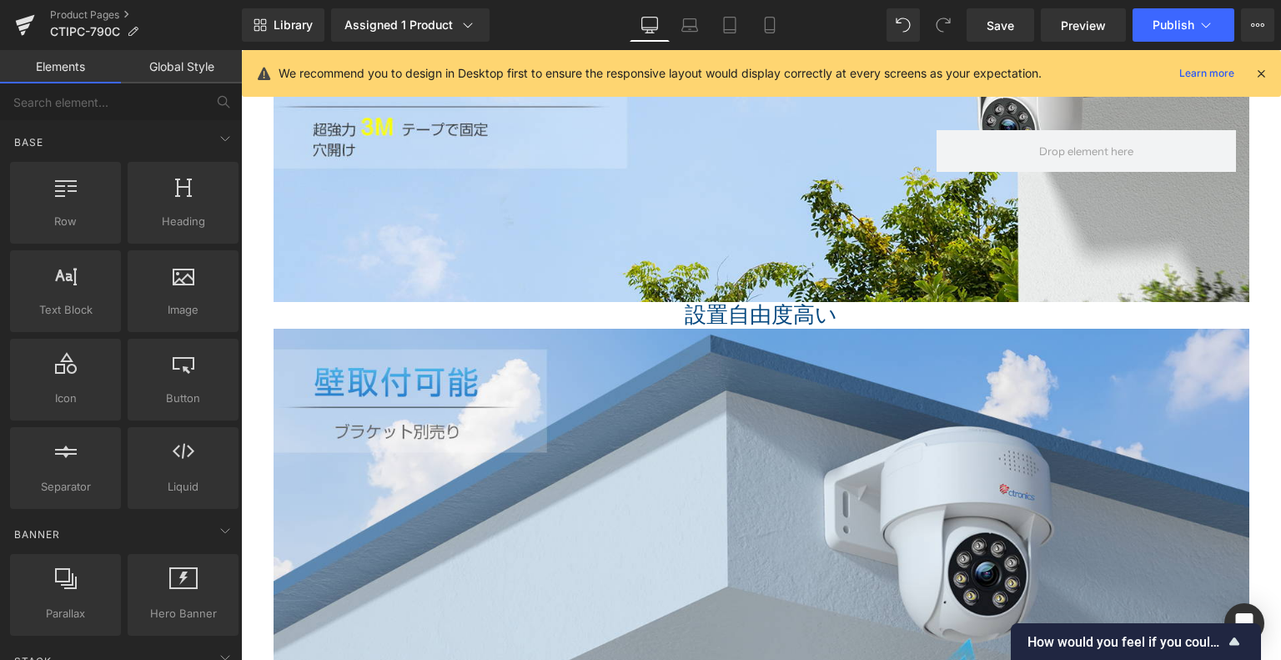
drag, startPoint x: 691, startPoint y: 9, endPoint x: 701, endPoint y: 56, distance: 47.8
click at [691, 11] on link "Laptop" at bounding box center [690, 24] width 40 height 33
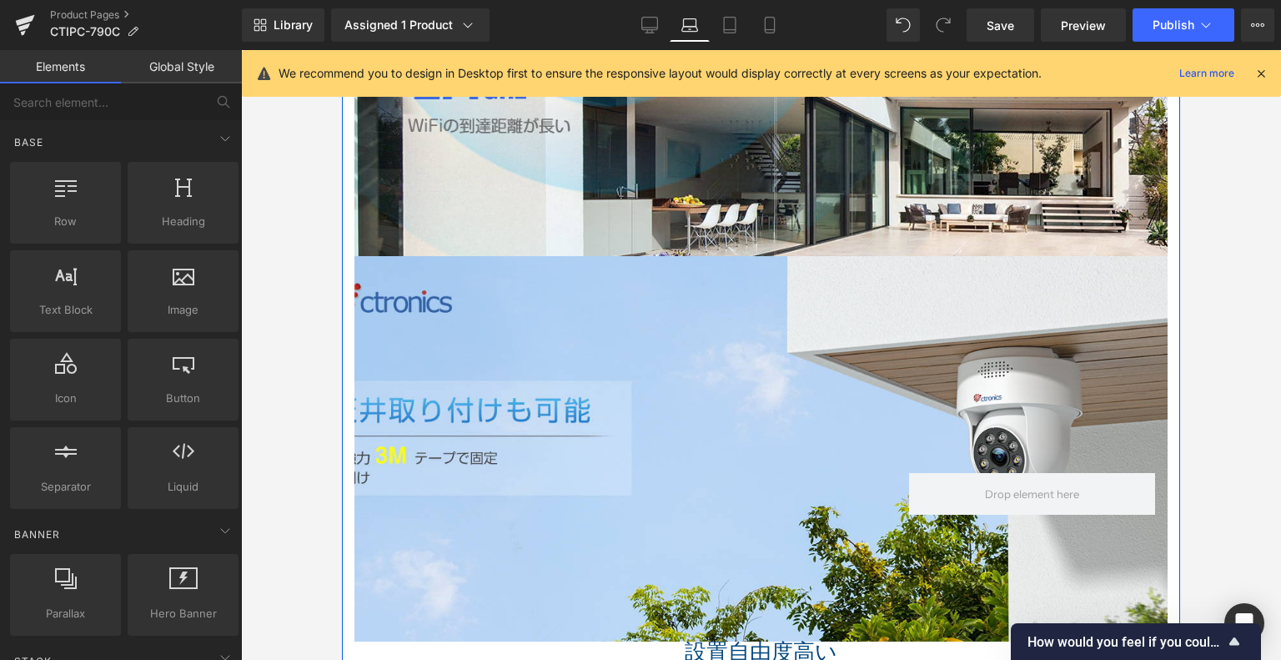
scroll to position [2379, 0]
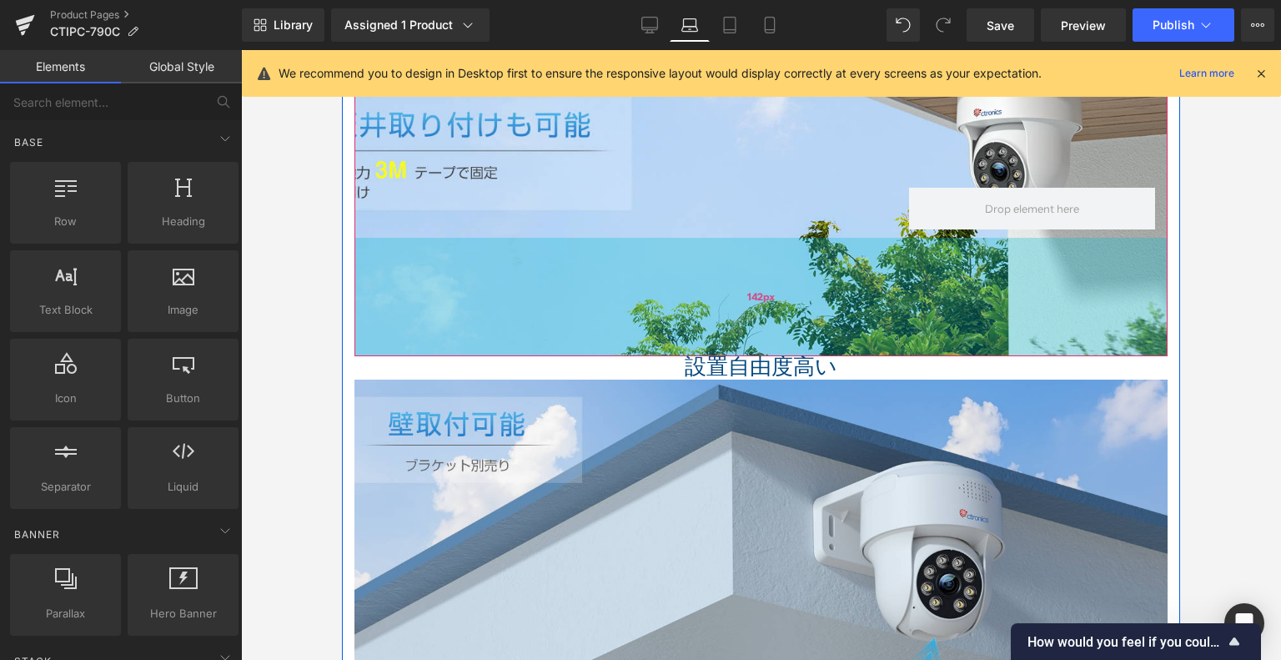
click at [342, 50] on div "87px" at bounding box center [342, 50] width 0 height 0
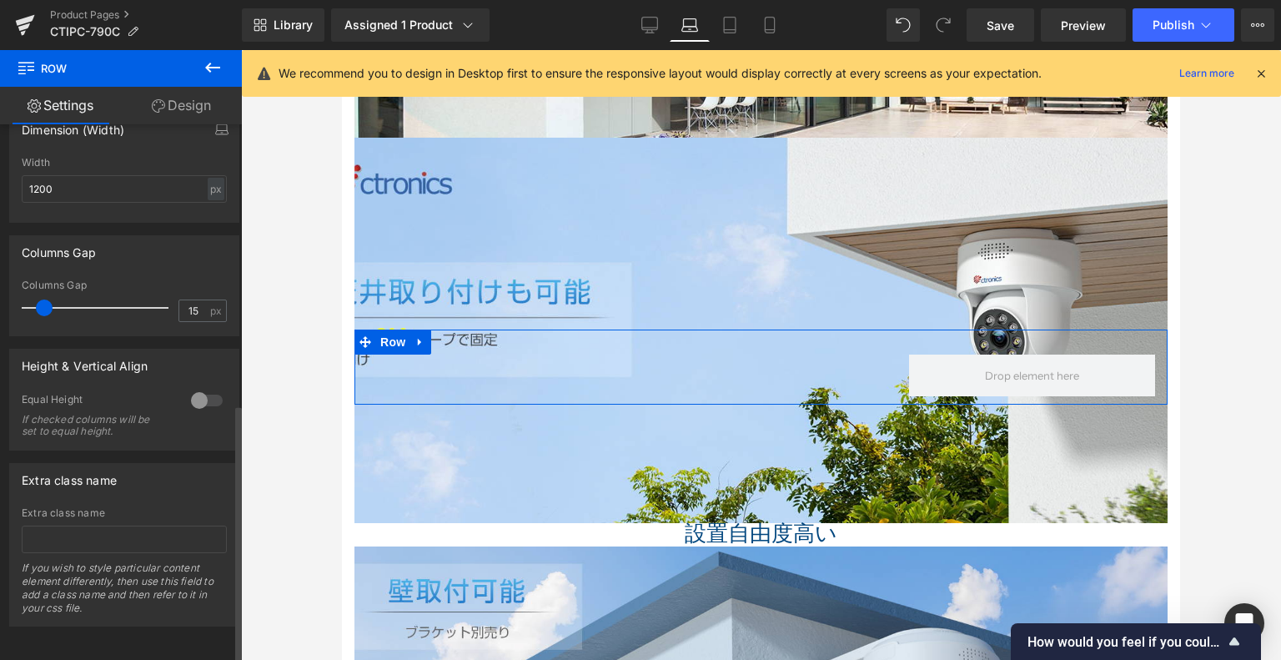
scroll to position [584, 0]
click at [195, 387] on div at bounding box center [207, 399] width 40 height 27
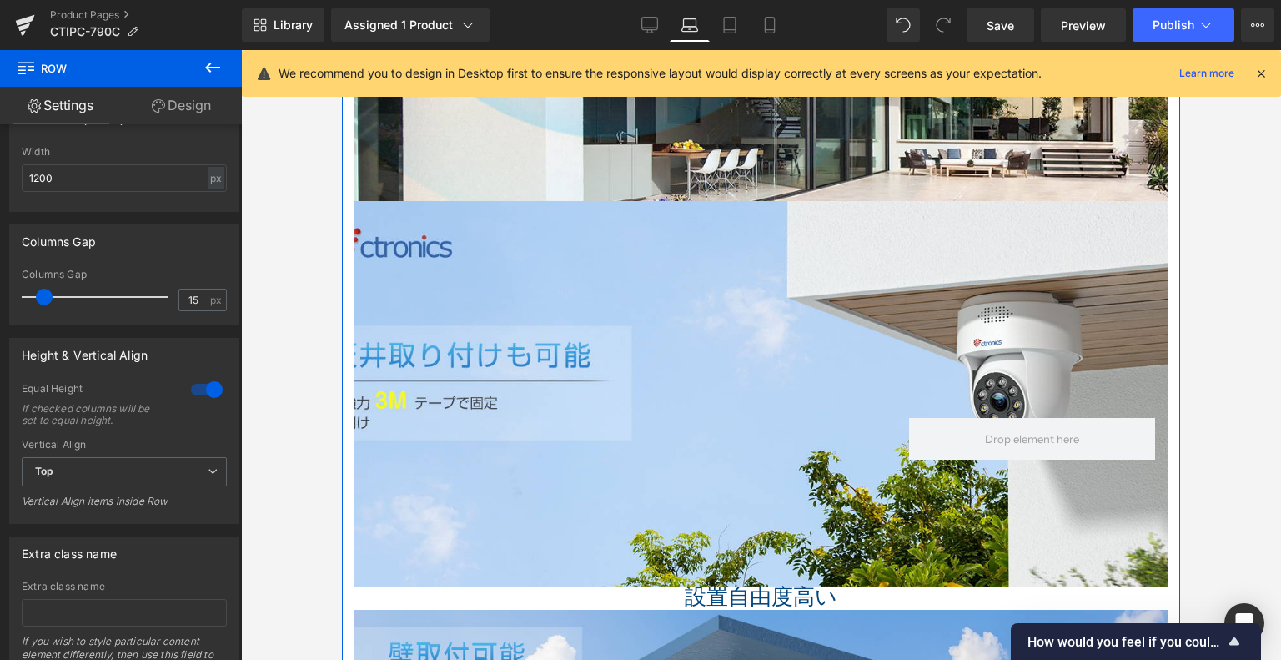
scroll to position [2129, 0]
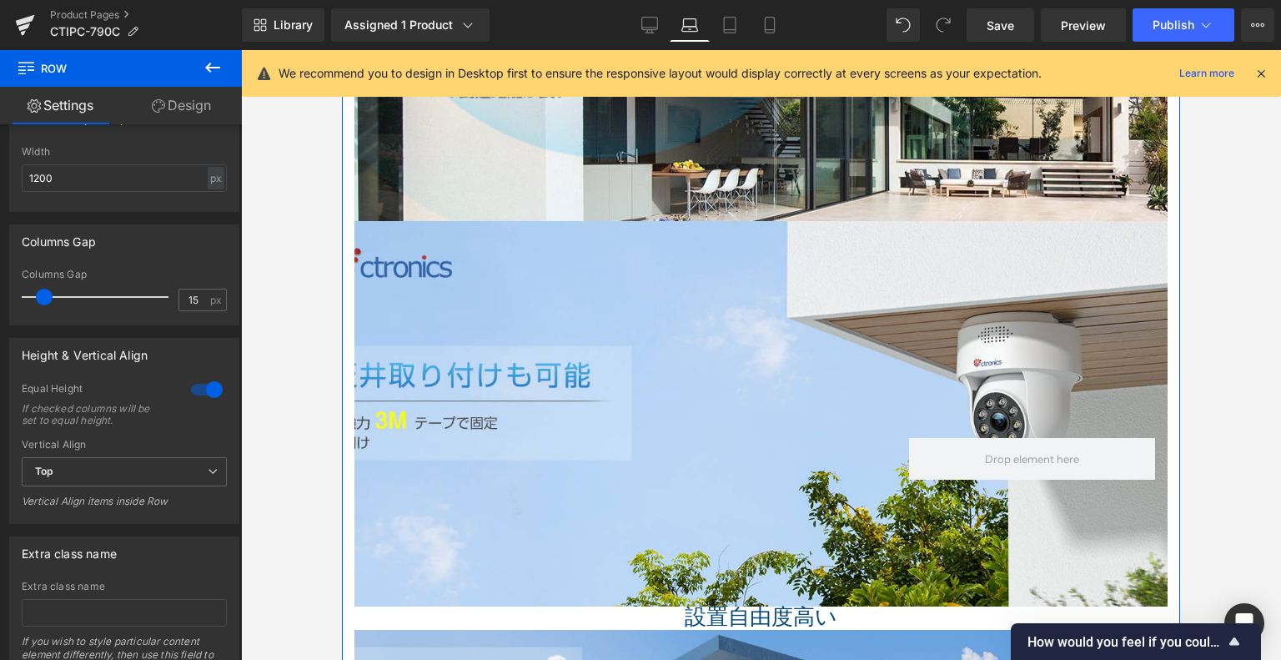
click at [601, 330] on div at bounding box center [761, 413] width 813 height 385
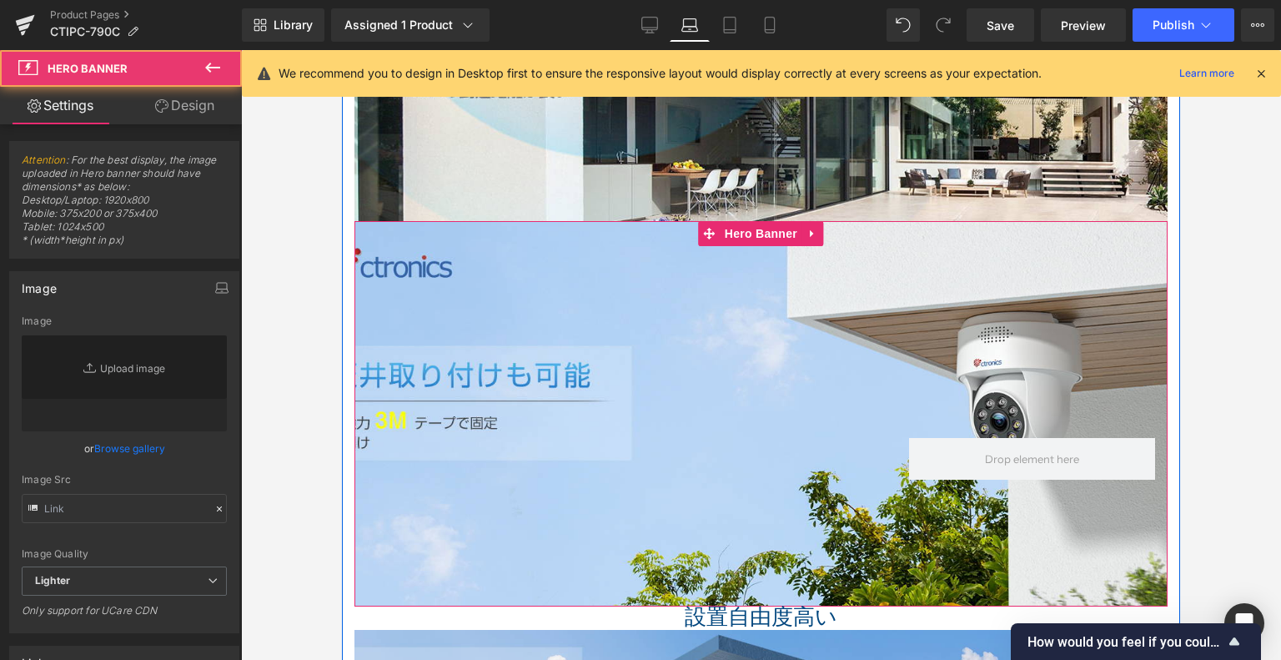
type input "https://ucarecdn.com/98bbf265-c082-48a0-a84f-bef8bd3d489b/-/format/auto/-/previ…"
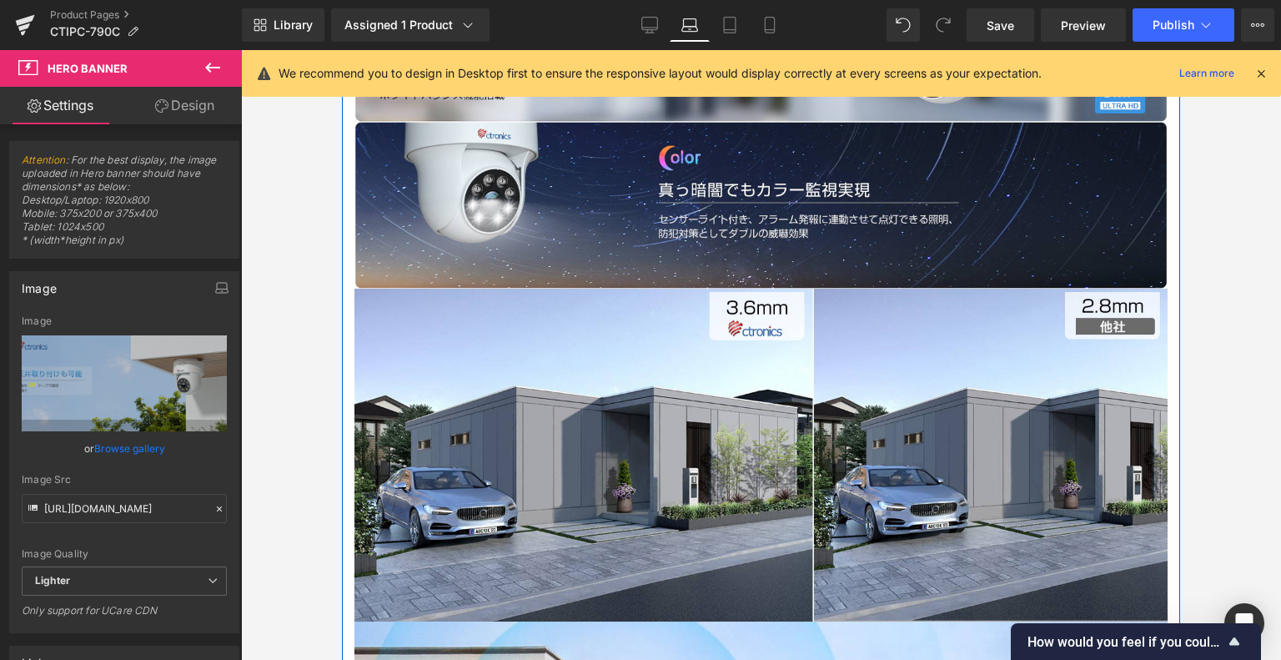
scroll to position [1879, 0]
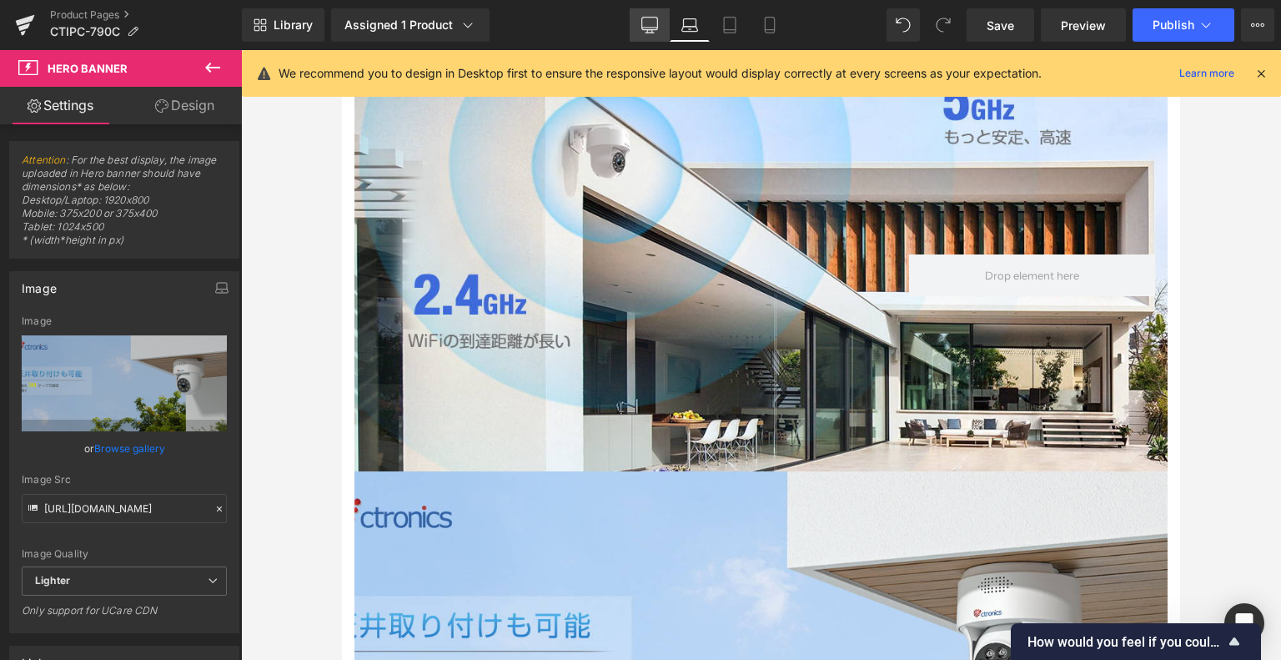
click at [634, 8] on link "Desktop" at bounding box center [650, 24] width 40 height 33
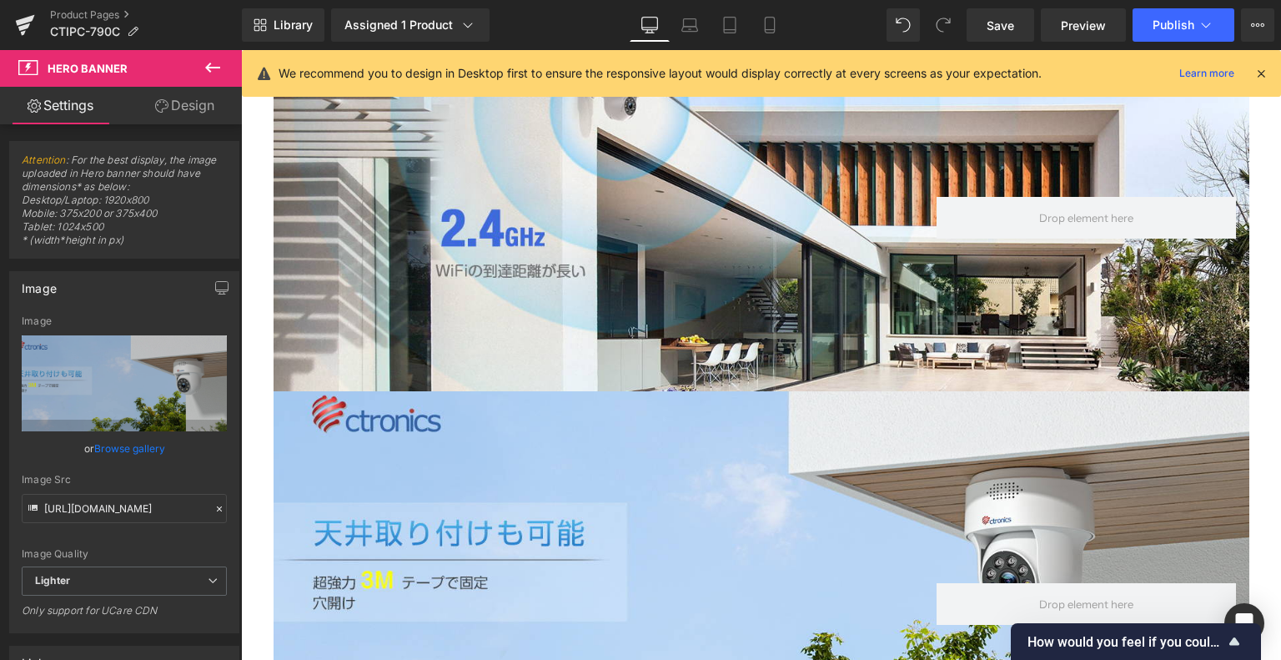
scroll to position [2230, 0]
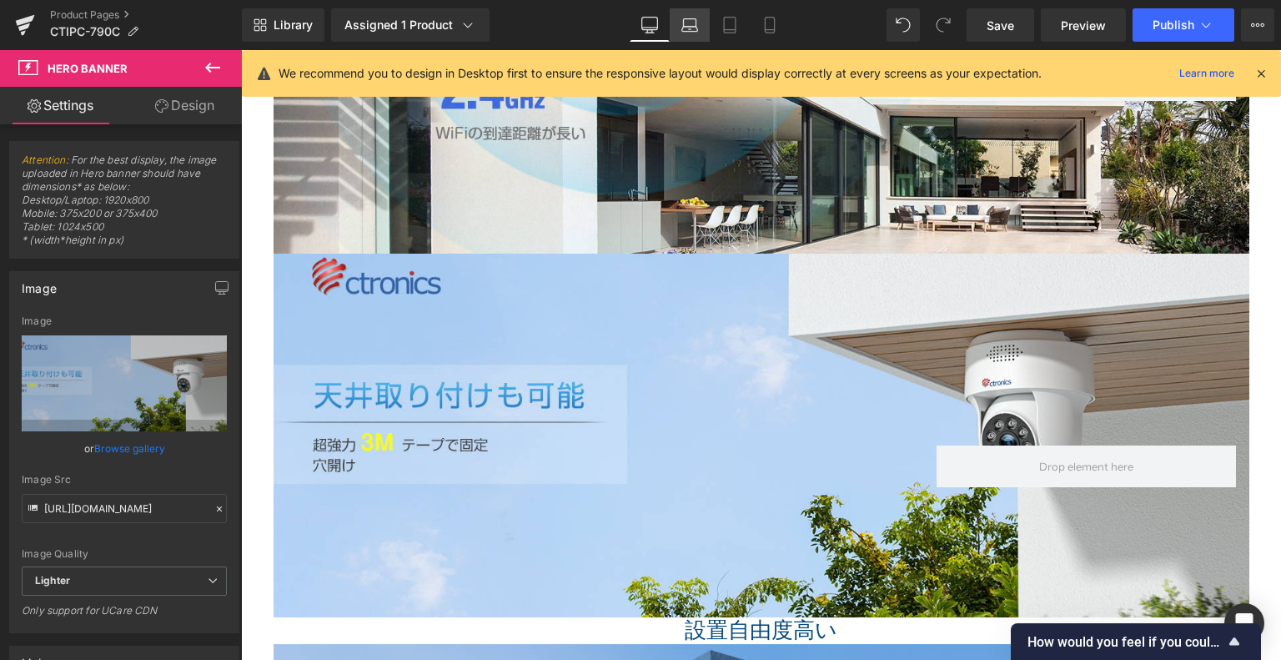
click at [701, 28] on link "Laptop" at bounding box center [690, 24] width 40 height 33
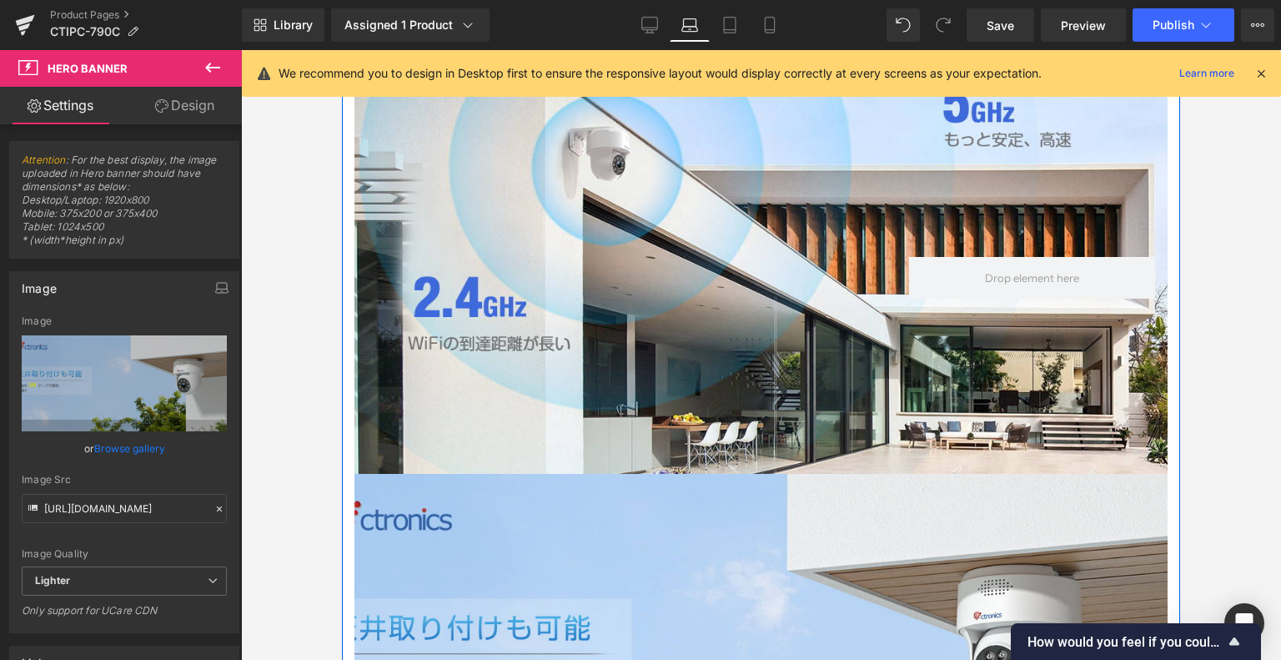
scroll to position [1738, 0]
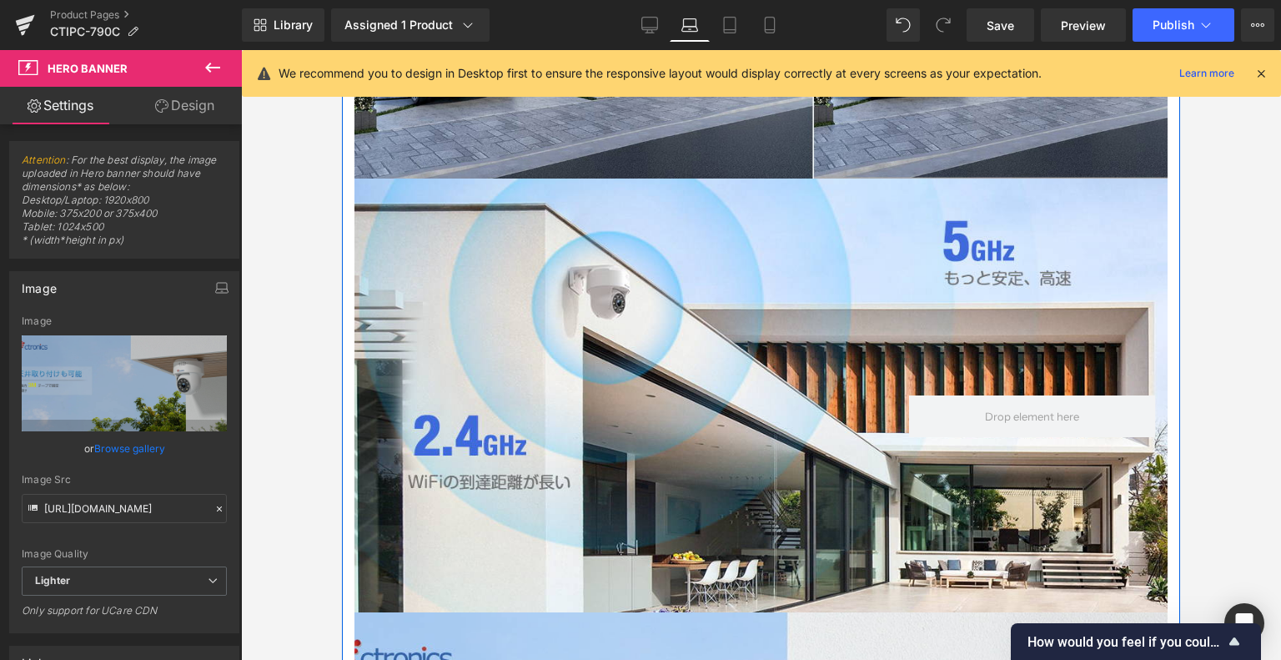
click at [577, 323] on div at bounding box center [761, 396] width 813 height 434
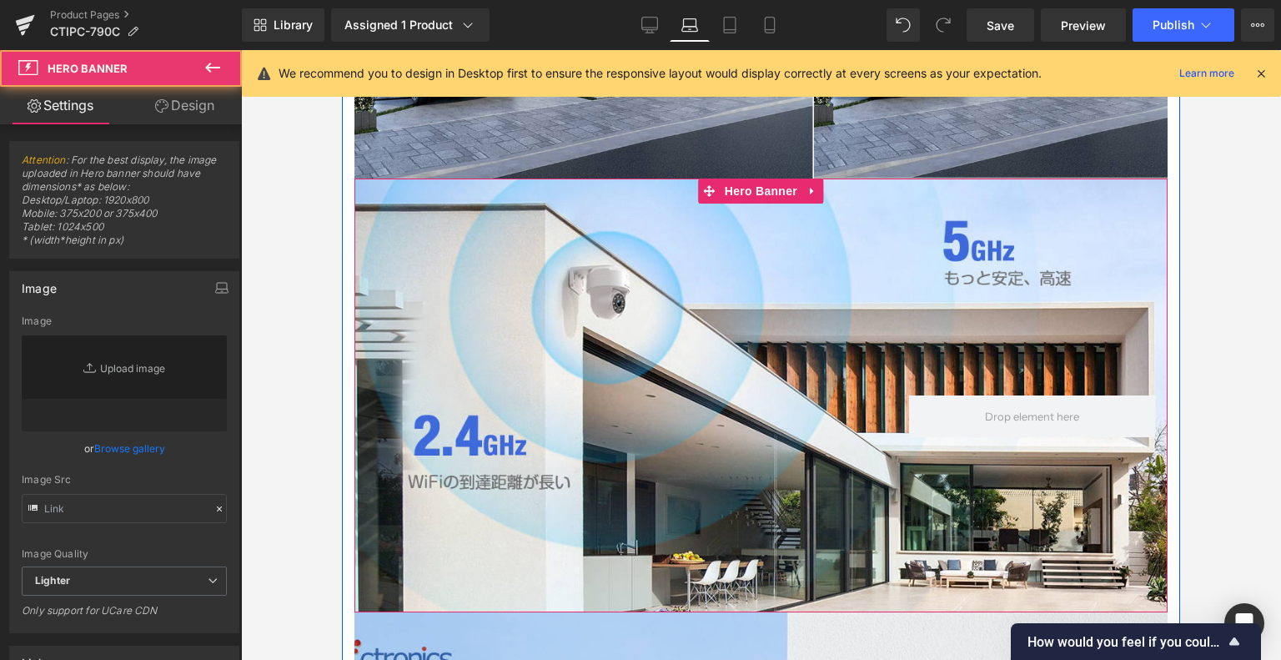
type input "https://ucarecdn.com/b0db9df4-fd3a-4c56-a3b1-44a46b68d484/-/format/auto/-/previ…"
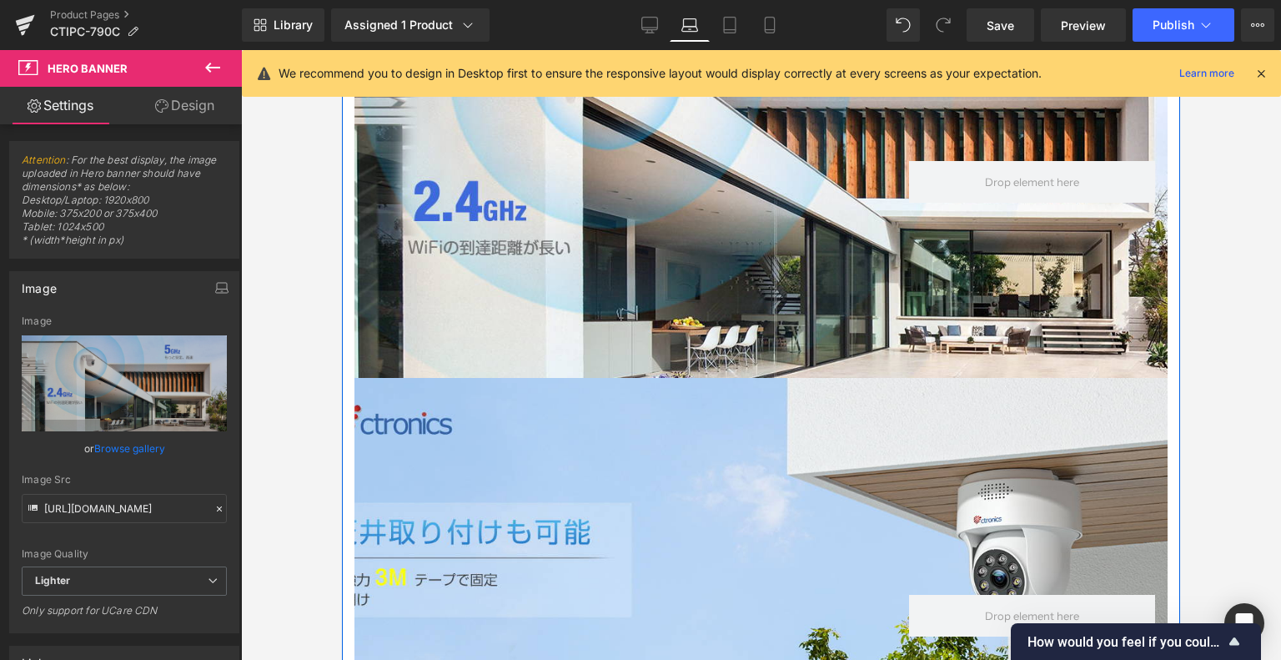
scroll to position [1988, 0]
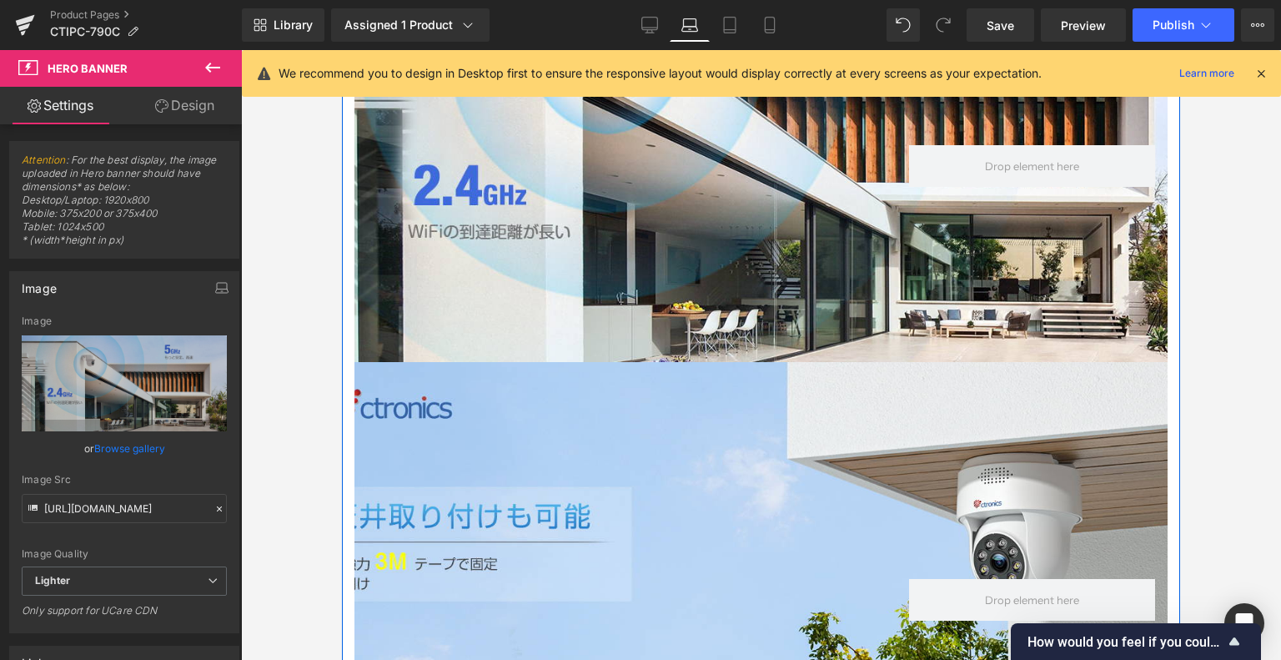
click at [784, 479] on div "Heading Row Hero Banner 230px 142px" at bounding box center [761, 554] width 813 height 385
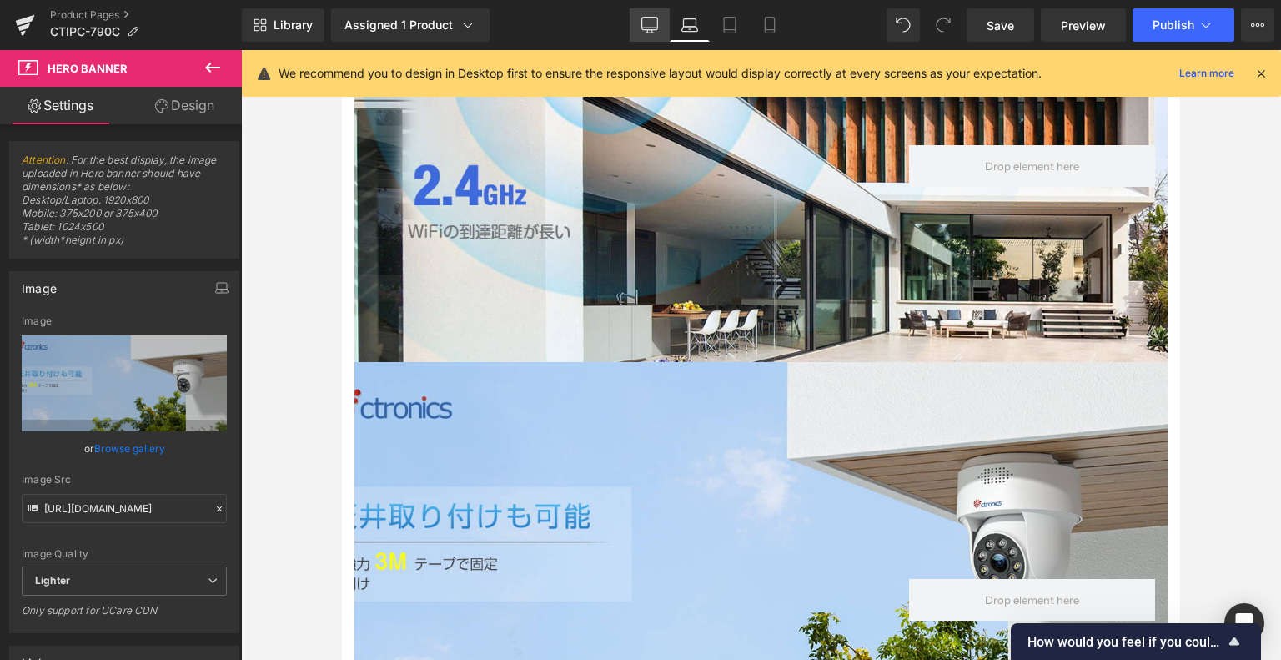
click at [647, 23] on icon at bounding box center [649, 25] width 17 height 17
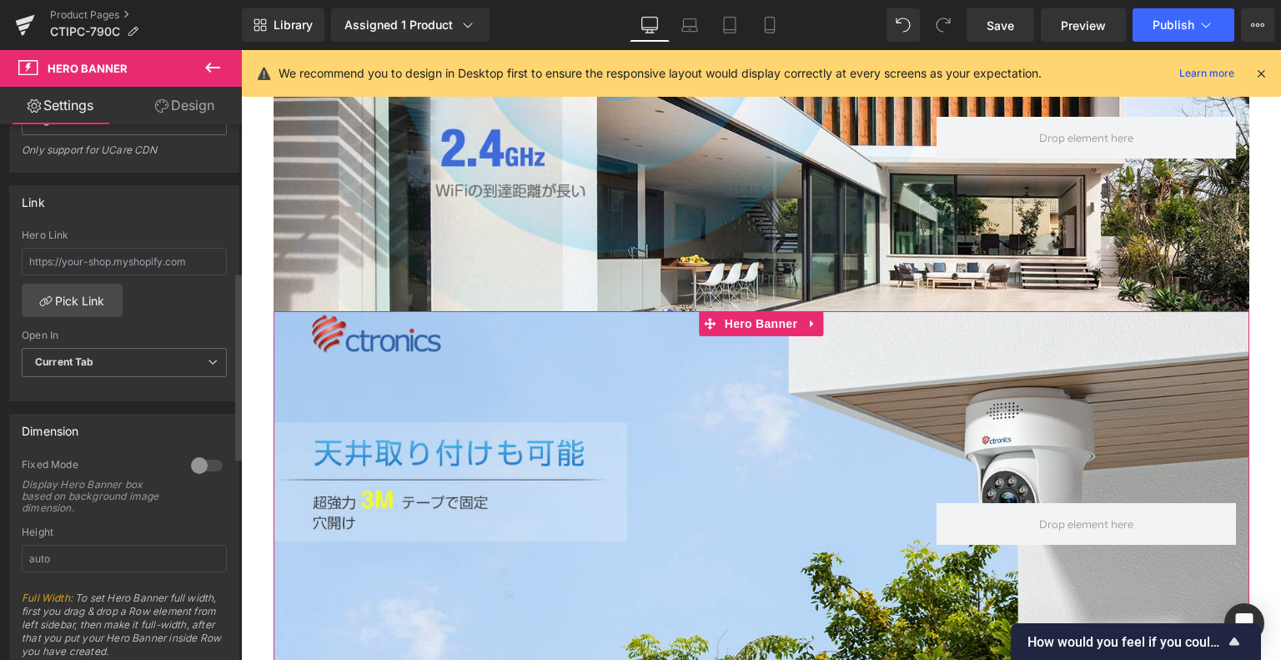
scroll to position [584, 0]
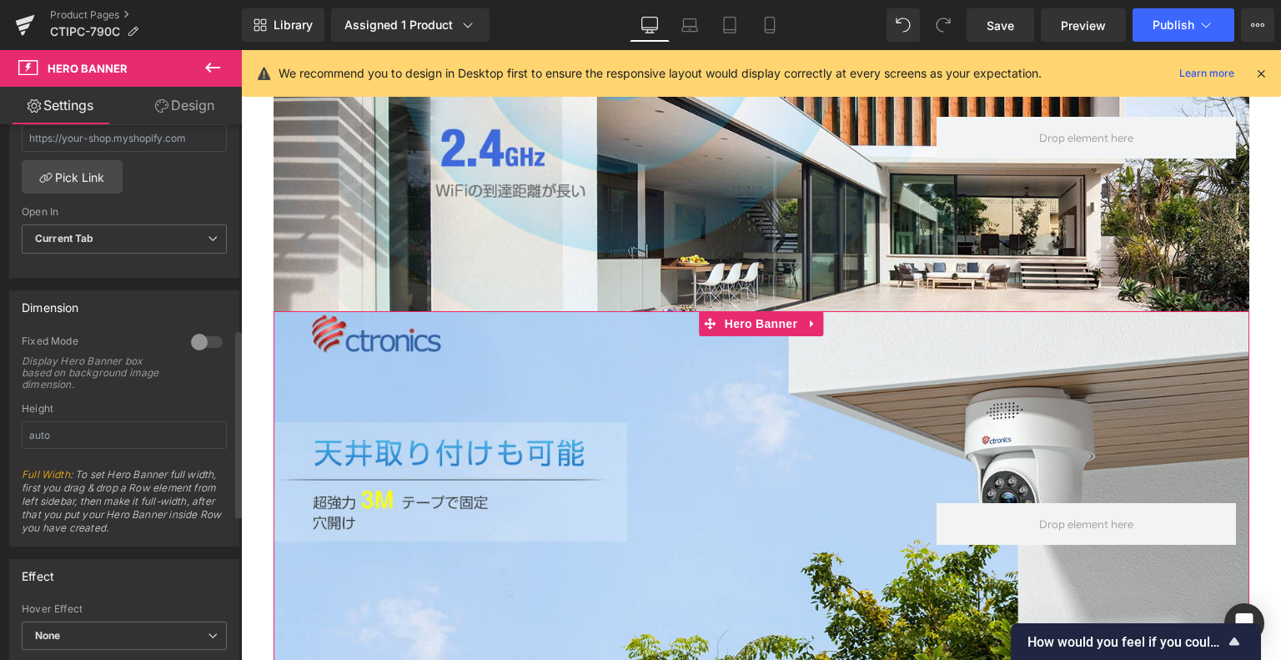
click at [204, 343] on div at bounding box center [207, 342] width 40 height 27
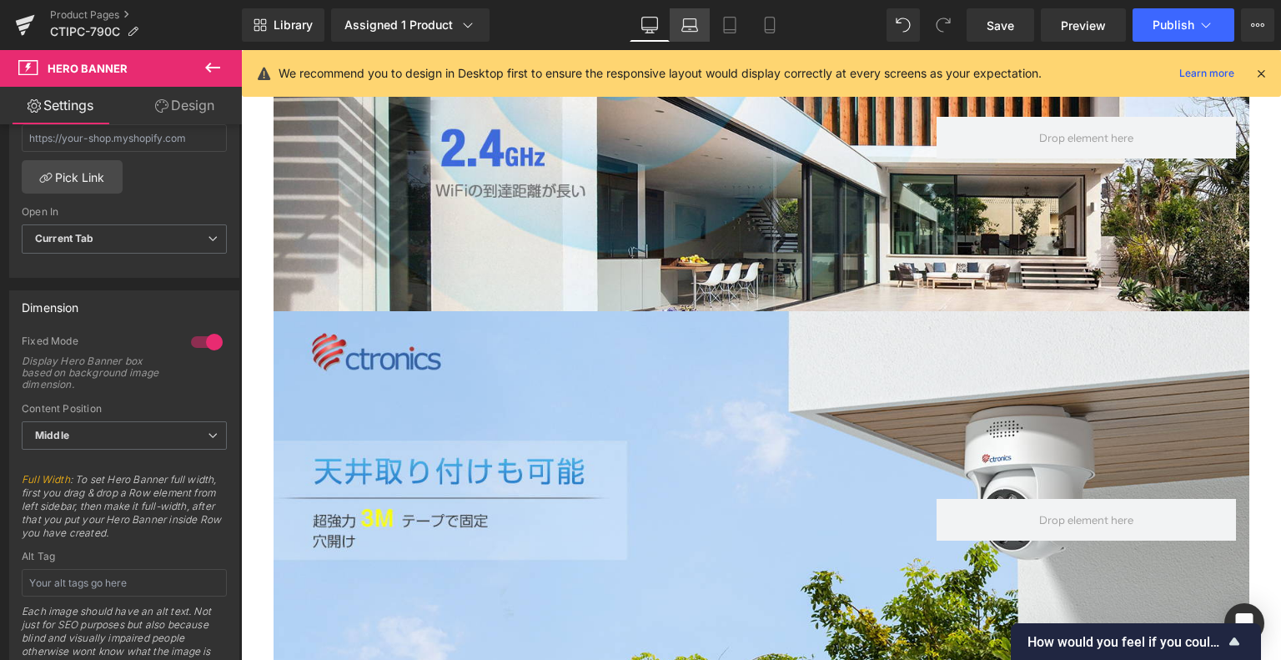
click at [701, 16] on link "Laptop" at bounding box center [690, 24] width 40 height 33
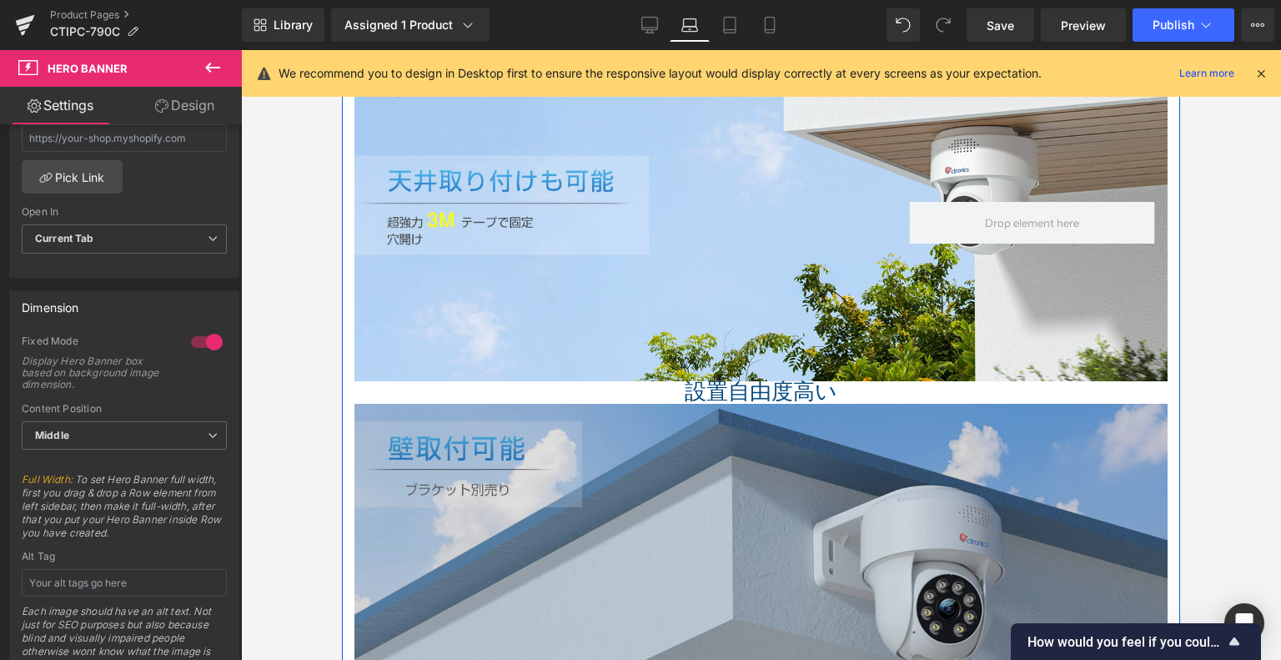
scroll to position [2347, 0]
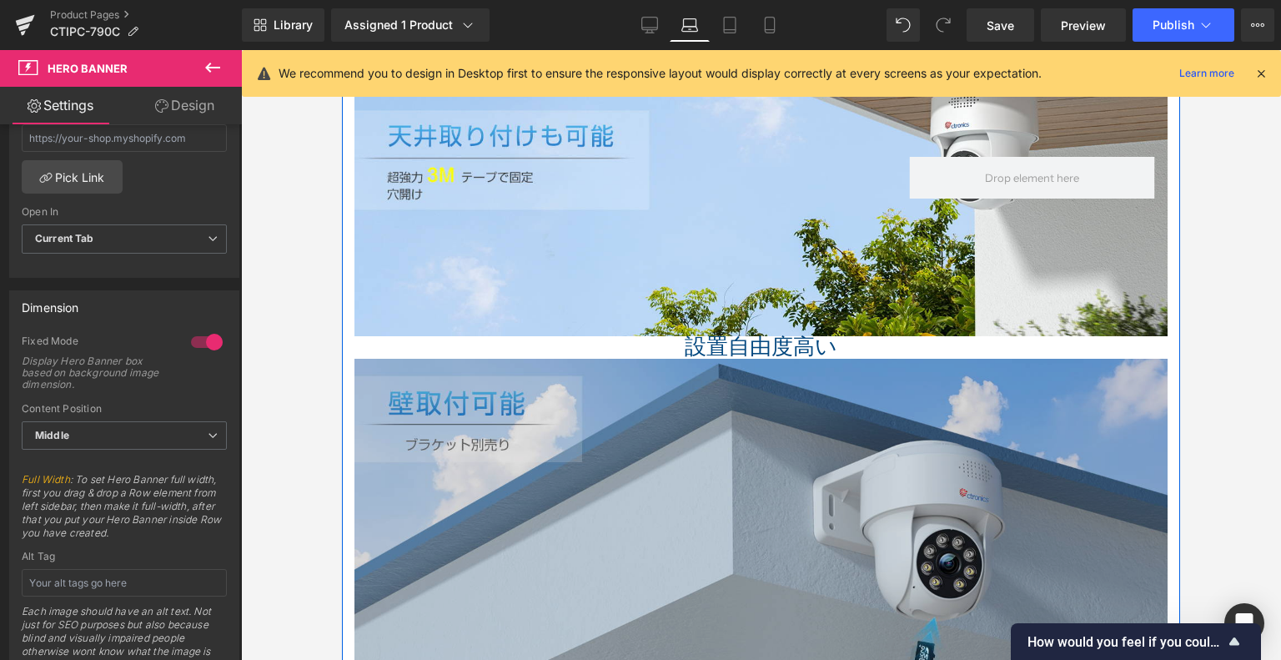
click at [651, 416] on img at bounding box center [761, 526] width 813 height 334
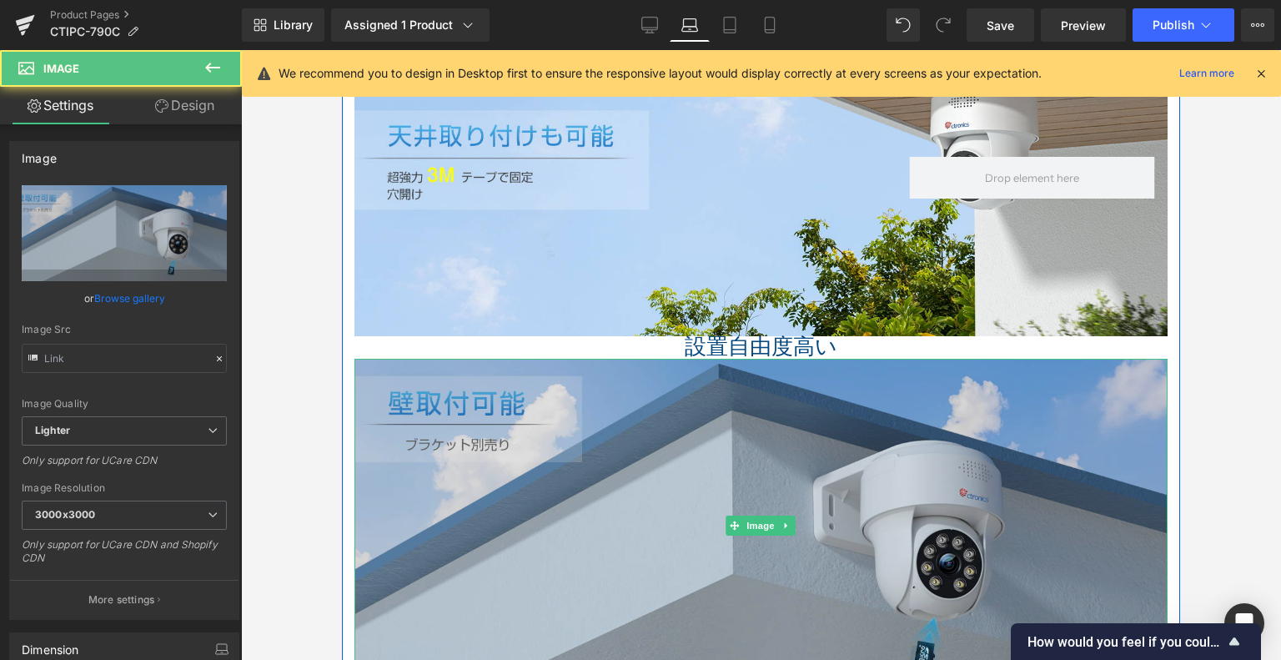
type input "https://ucarecdn.com/1ed2d852-9767-44b6-a587-eeac99cc9f90/-/format/auto/-/previ…"
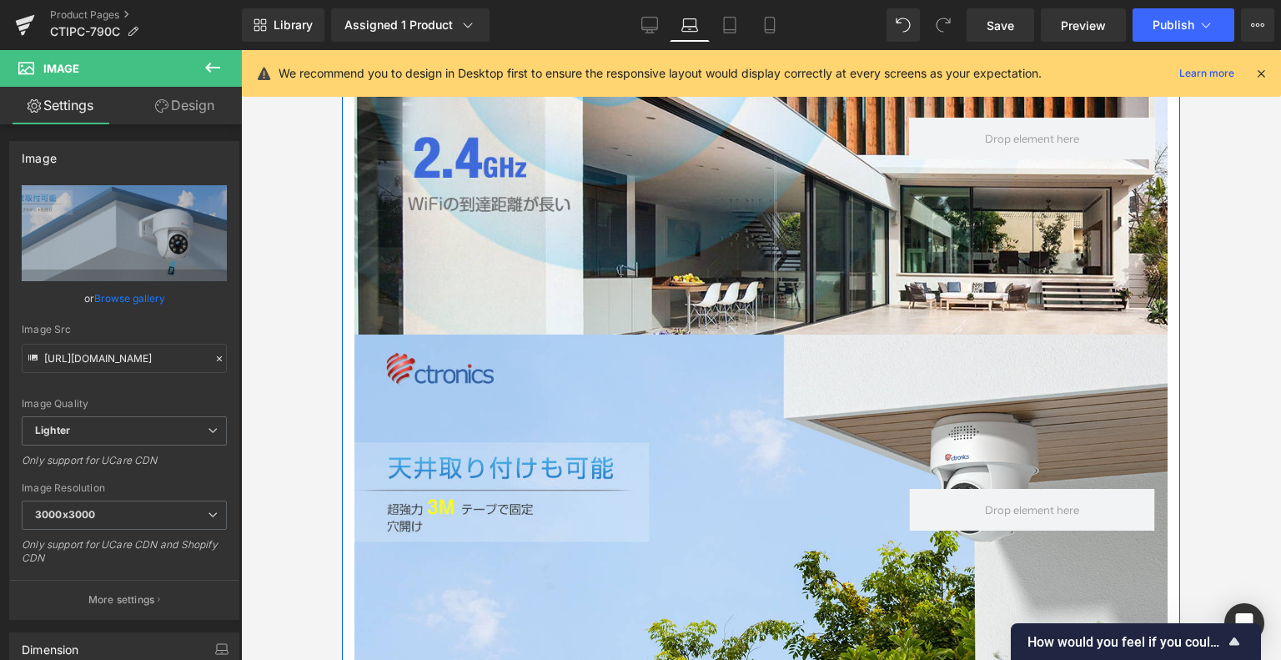
scroll to position [1763, 0]
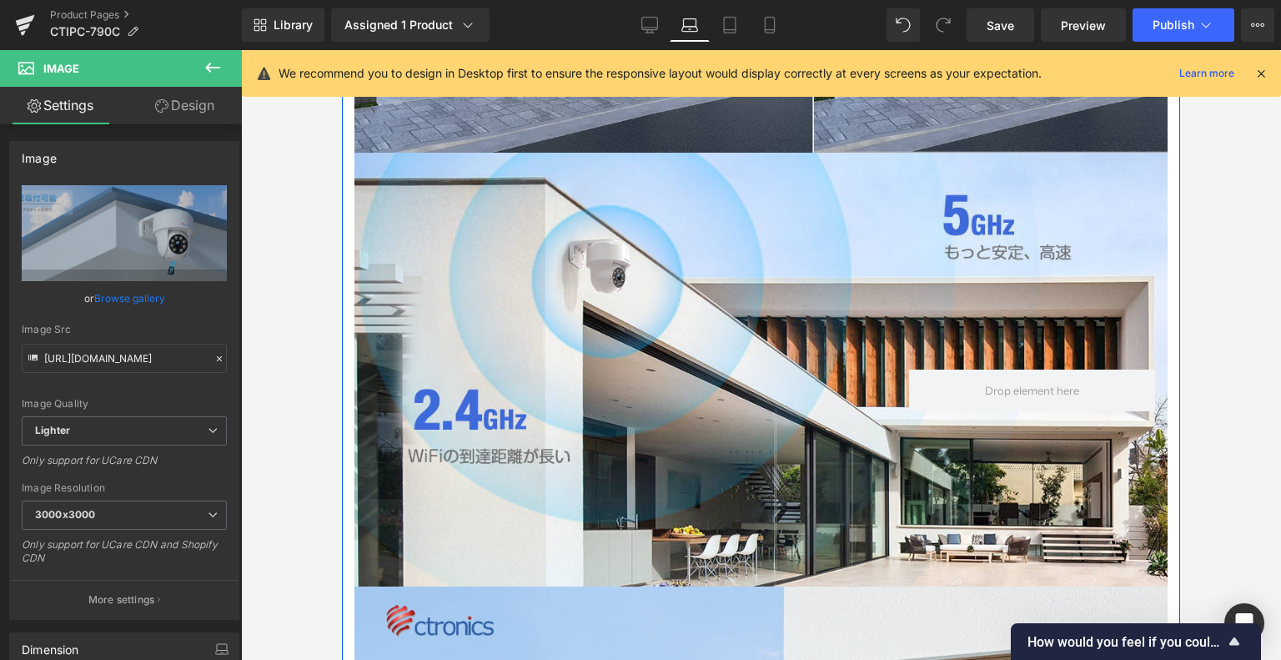
click at [556, 382] on span "Heading" at bounding box center [533, 385] width 45 height 20
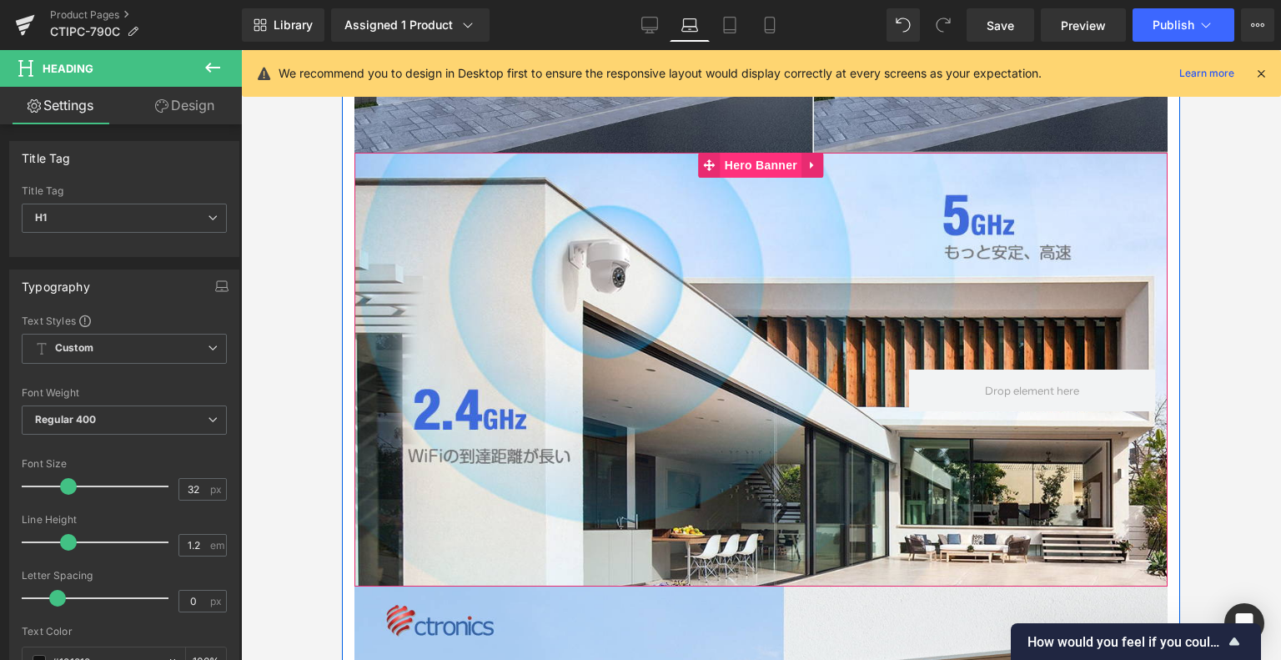
click at [739, 163] on span "Hero Banner" at bounding box center [761, 165] width 81 height 25
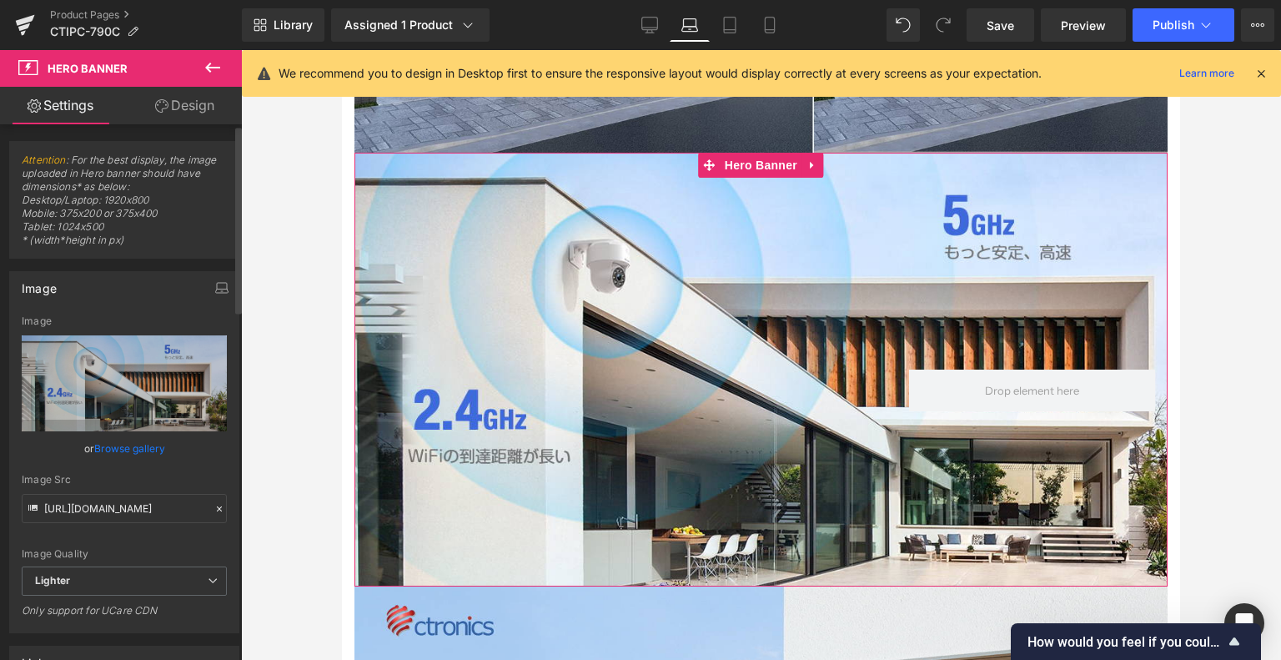
scroll to position [501, 0]
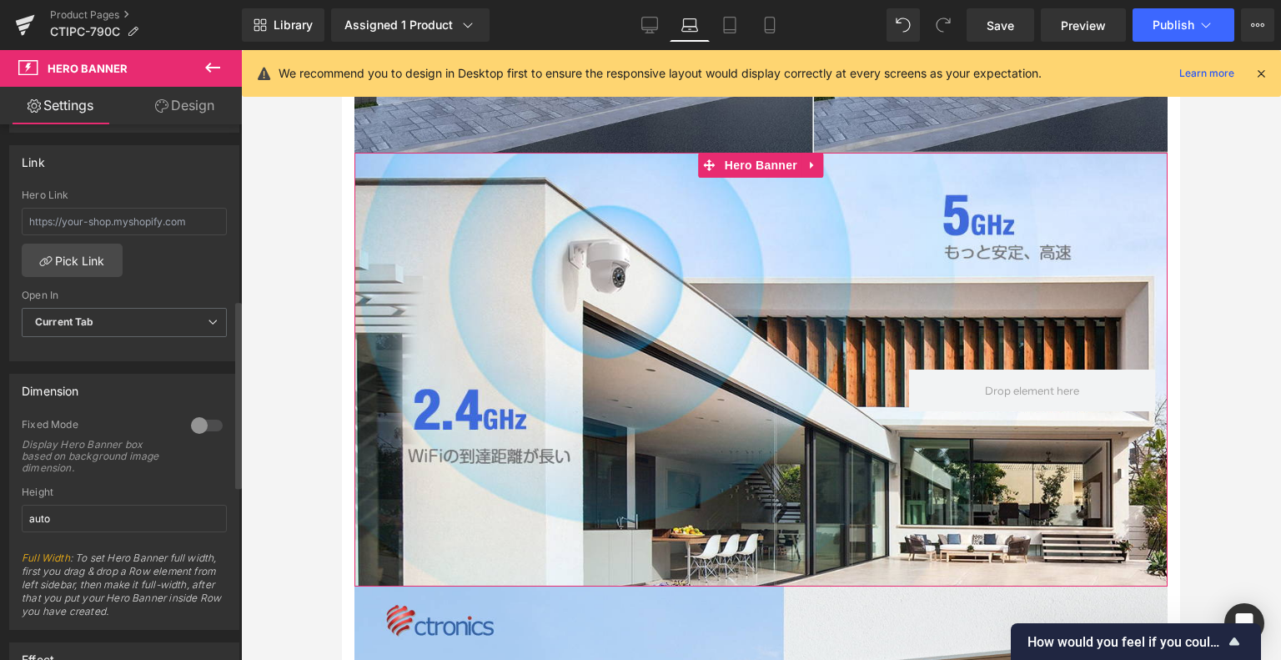
click at [194, 415] on div at bounding box center [207, 425] width 40 height 27
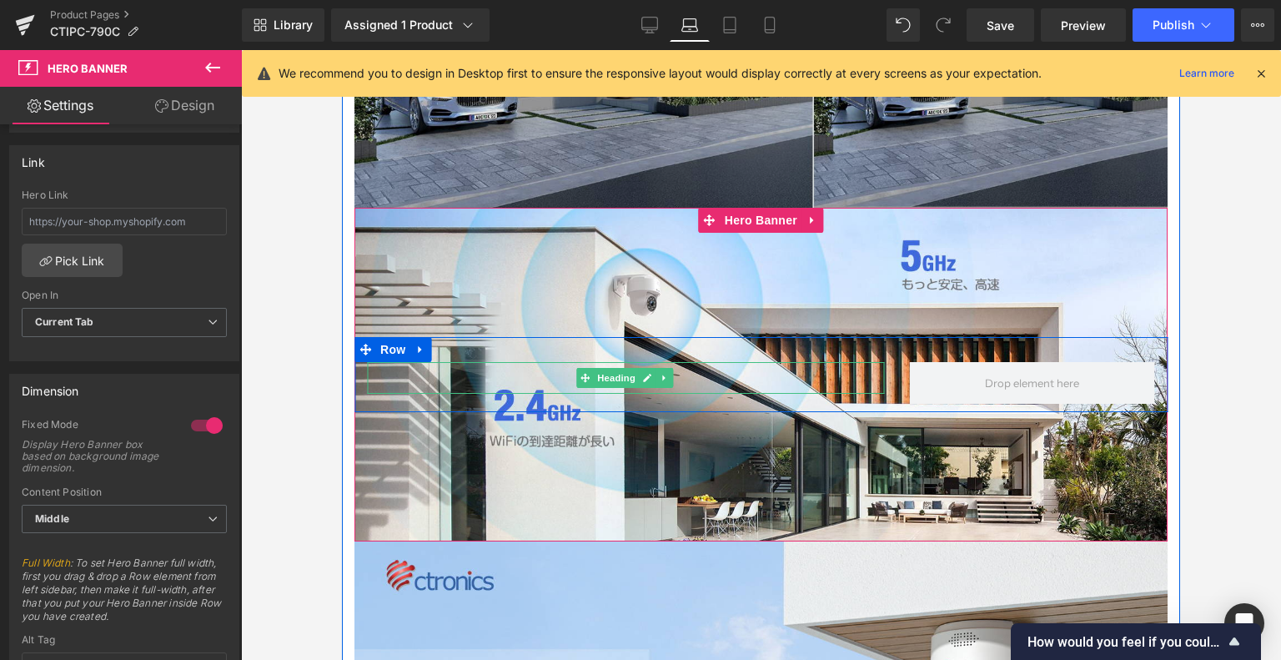
scroll to position [1680, 0]
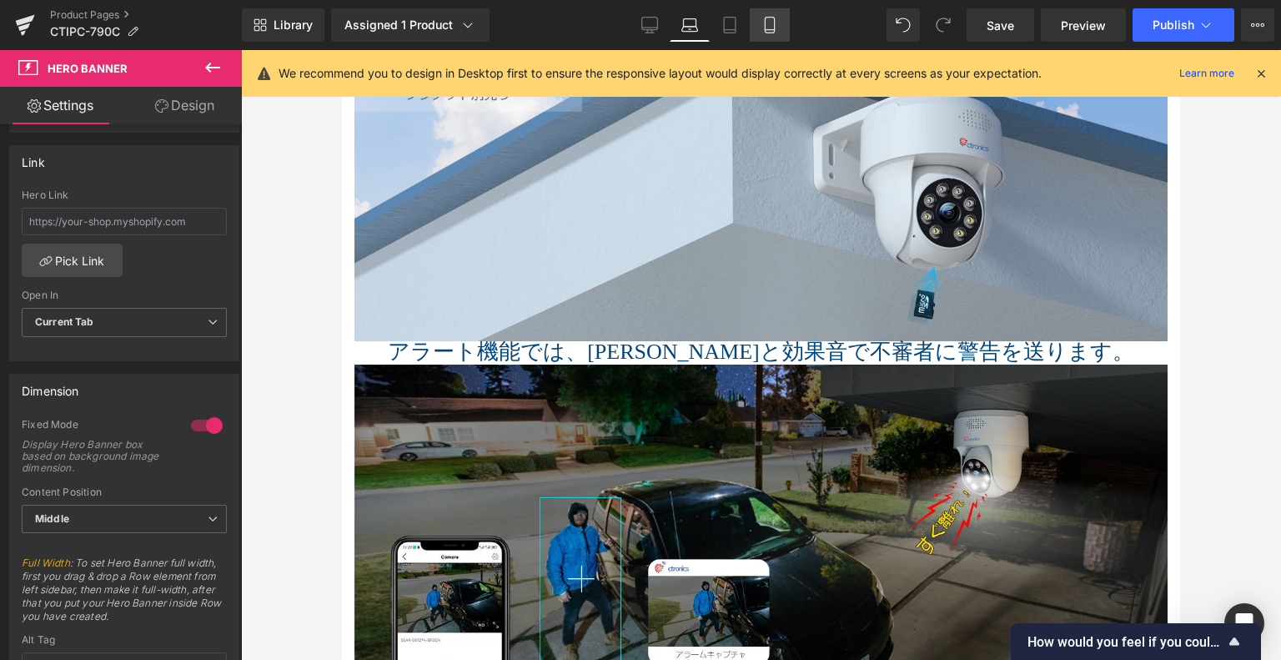
click at [760, 24] on link "Mobile" at bounding box center [770, 24] width 40 height 33
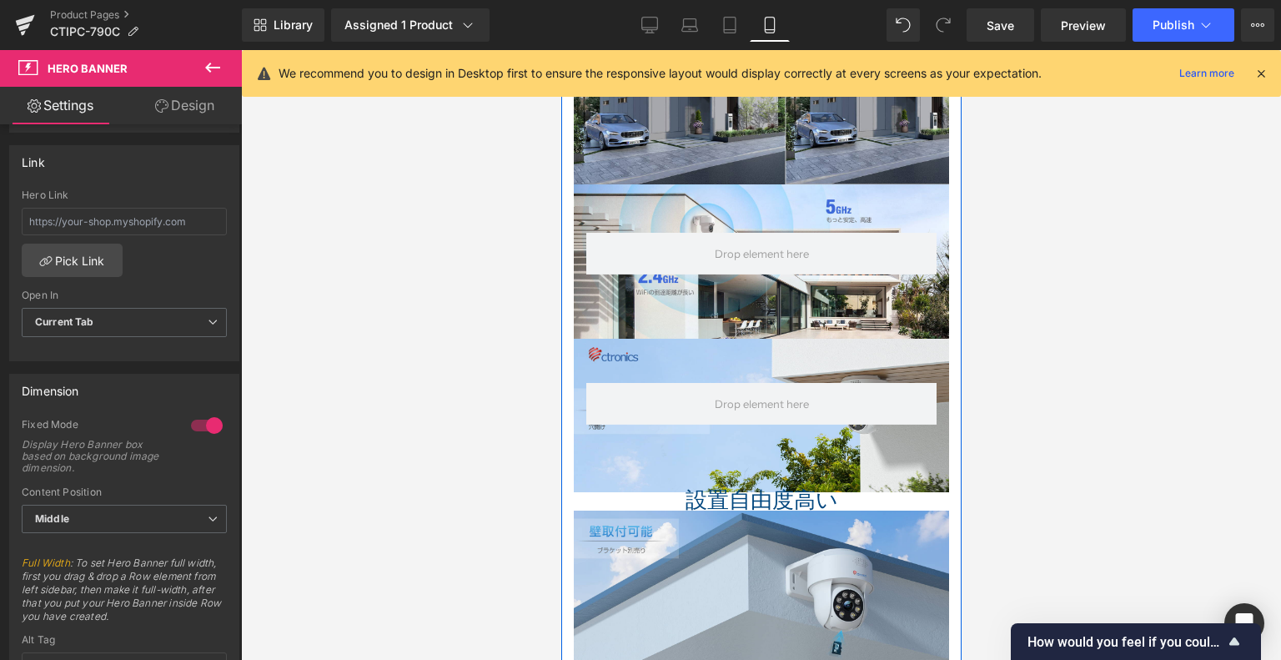
scroll to position [1842, 0]
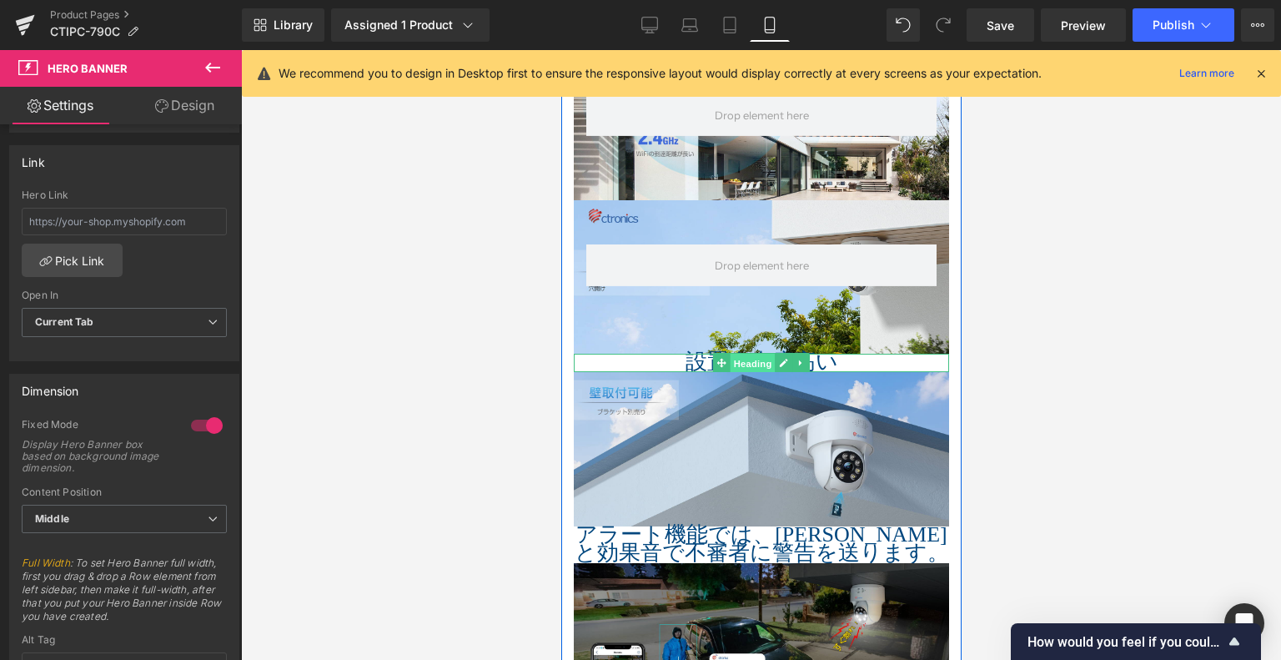
click at [753, 354] on span "Heading" at bounding box center [752, 364] width 45 height 20
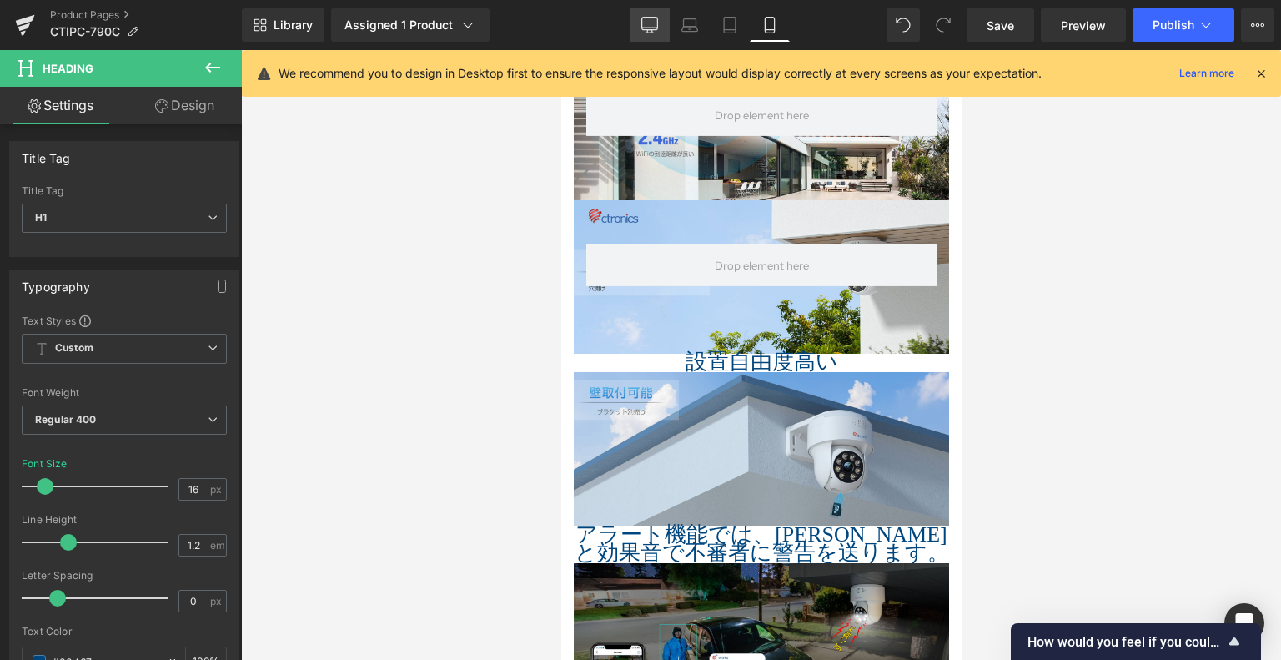
drag, startPoint x: 650, startPoint y: 24, endPoint x: 438, endPoint y: 122, distance: 233.3
click at [650, 24] on icon at bounding box center [649, 25] width 17 height 17
type input "26"
type input "100"
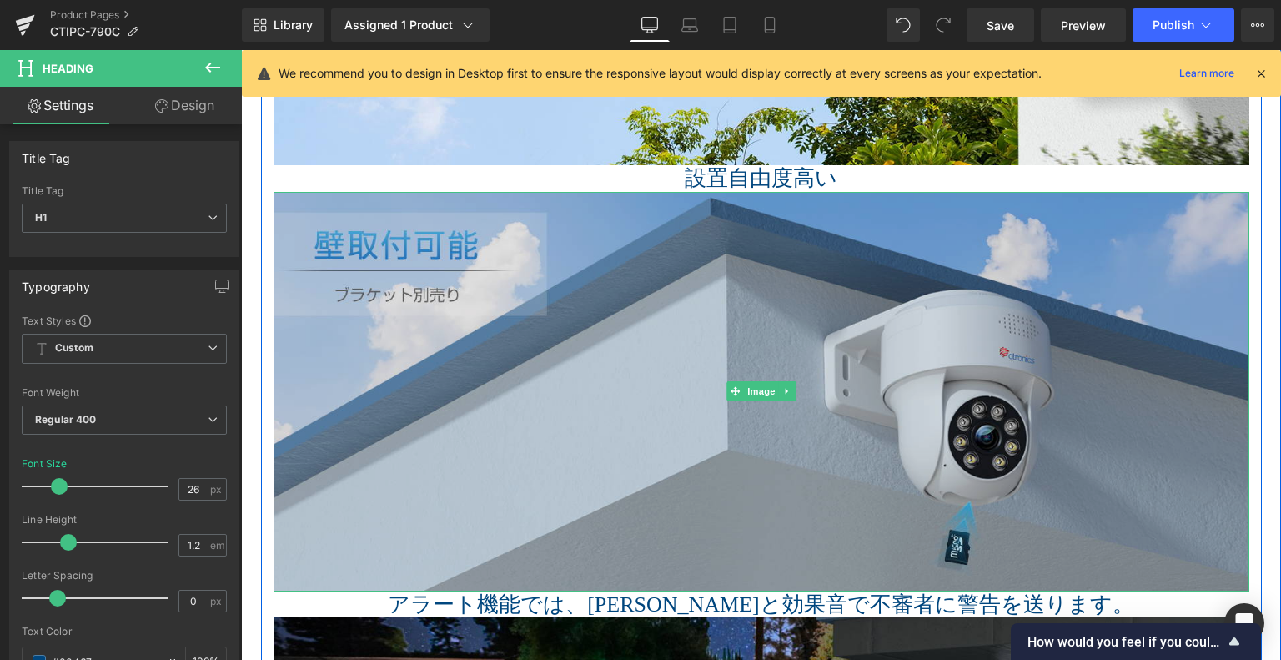
scroll to position [2634, 0]
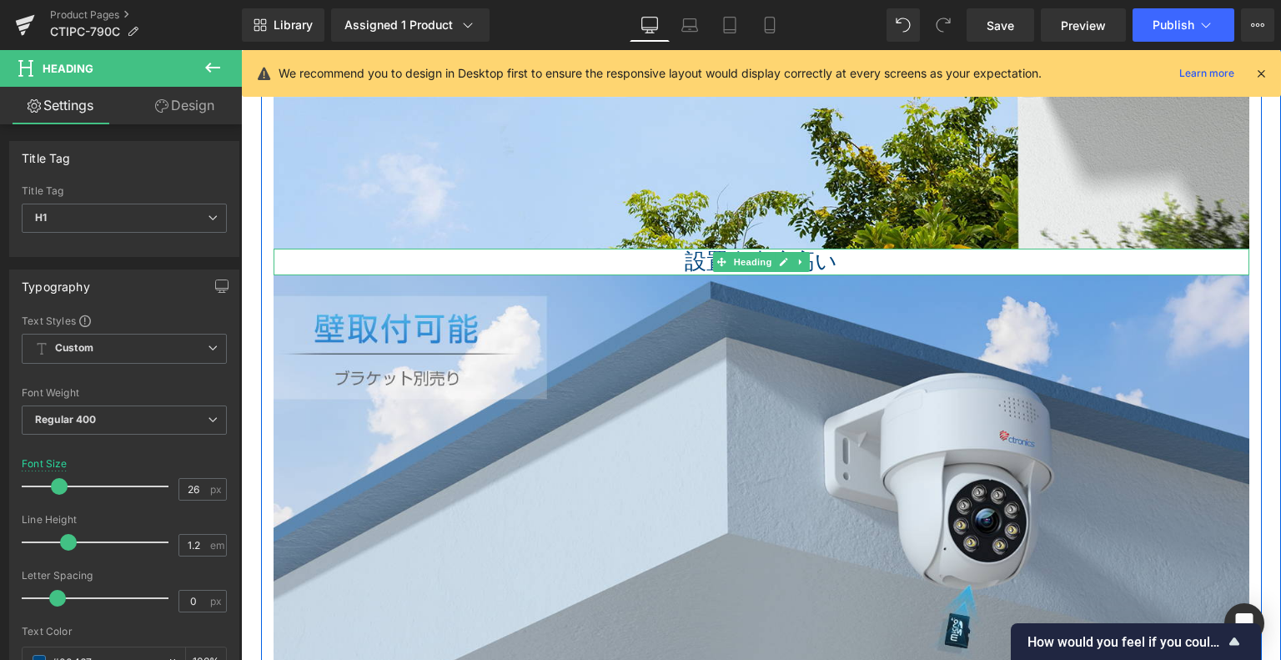
click at [721, 264] on div "設置自由度高い Heading" at bounding box center [762, 262] width 976 height 26
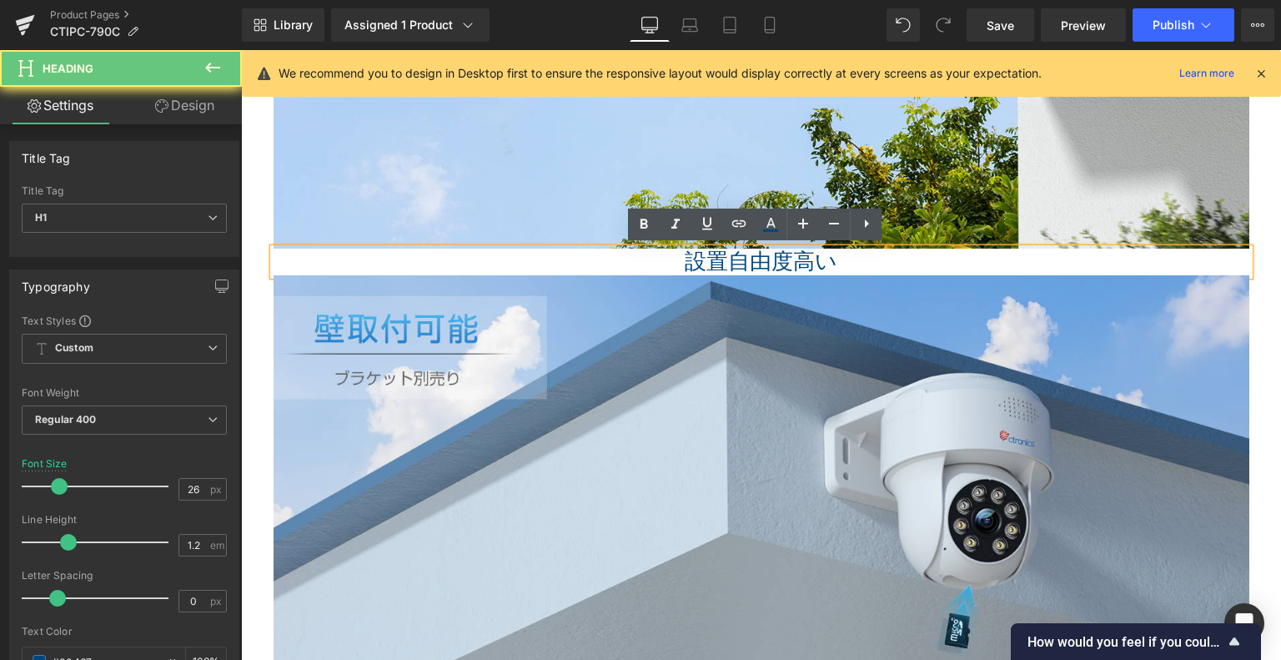
click at [698, 259] on span "設置自由度高い" at bounding box center [761, 261] width 153 height 24
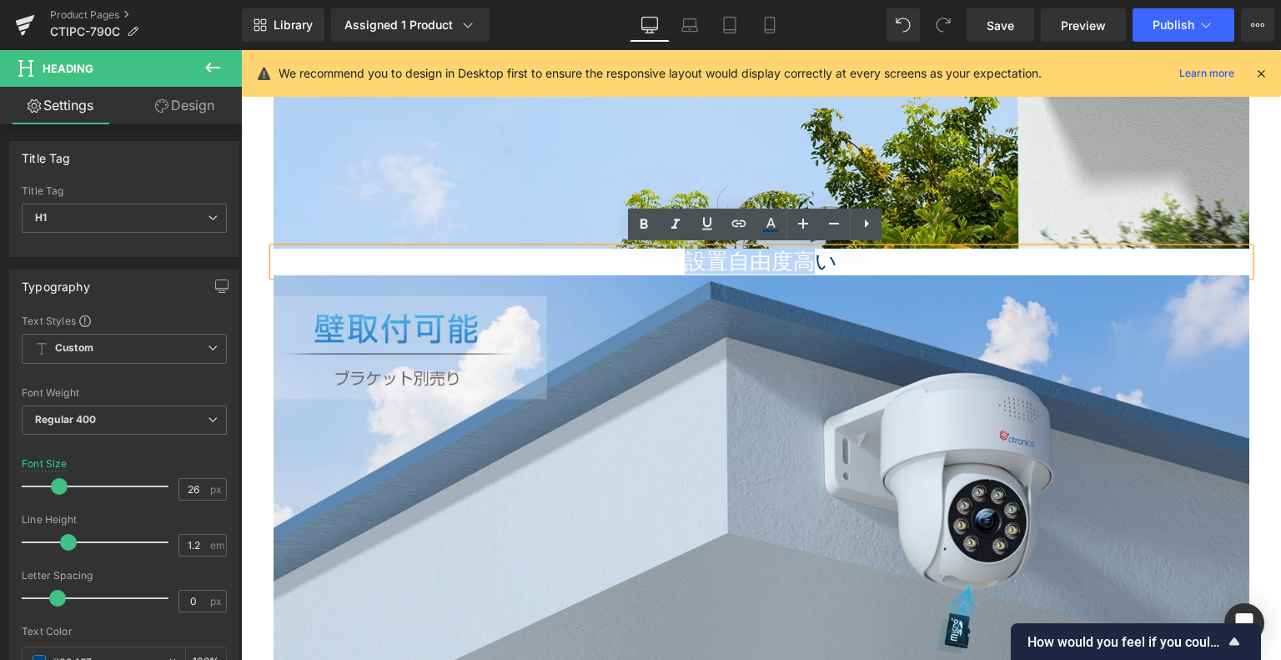
drag, startPoint x: 740, startPoint y: 257, endPoint x: 897, endPoint y: 263, distance: 156.9
click at [872, 263] on h1 "設置自由度高い" at bounding box center [762, 262] width 976 height 26
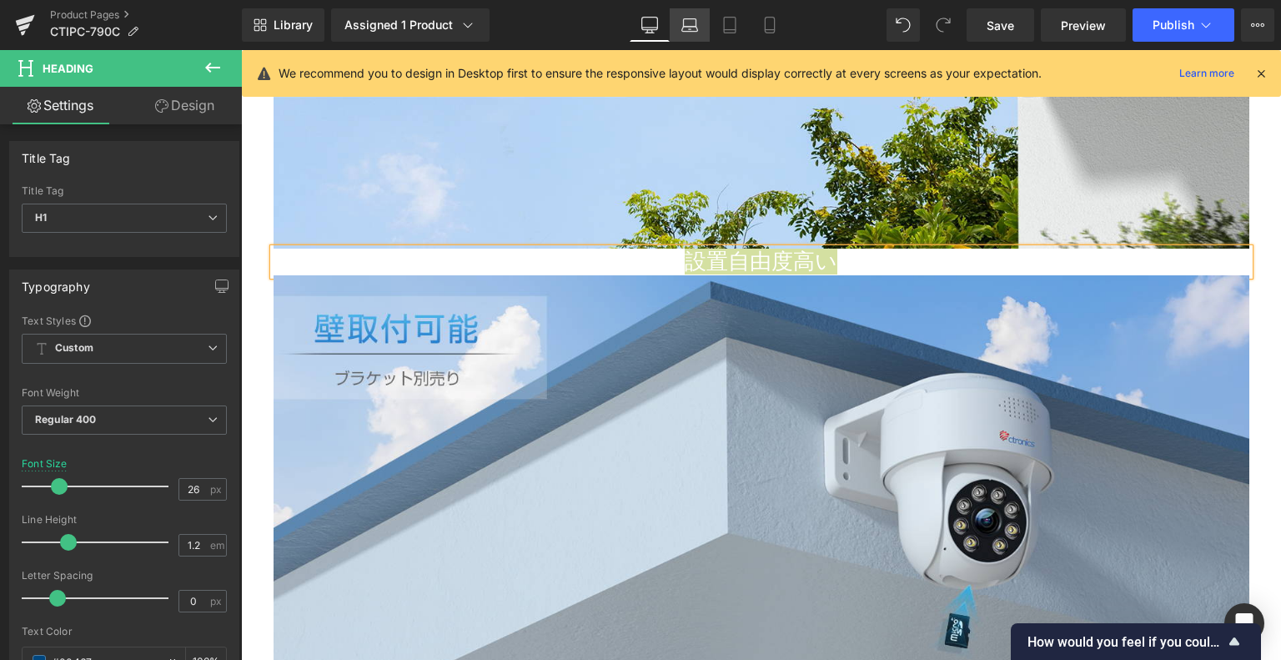
drag, startPoint x: 691, startPoint y: 26, endPoint x: 201, endPoint y: 289, distance: 556.1
click at [691, 26] on icon at bounding box center [690, 25] width 17 height 17
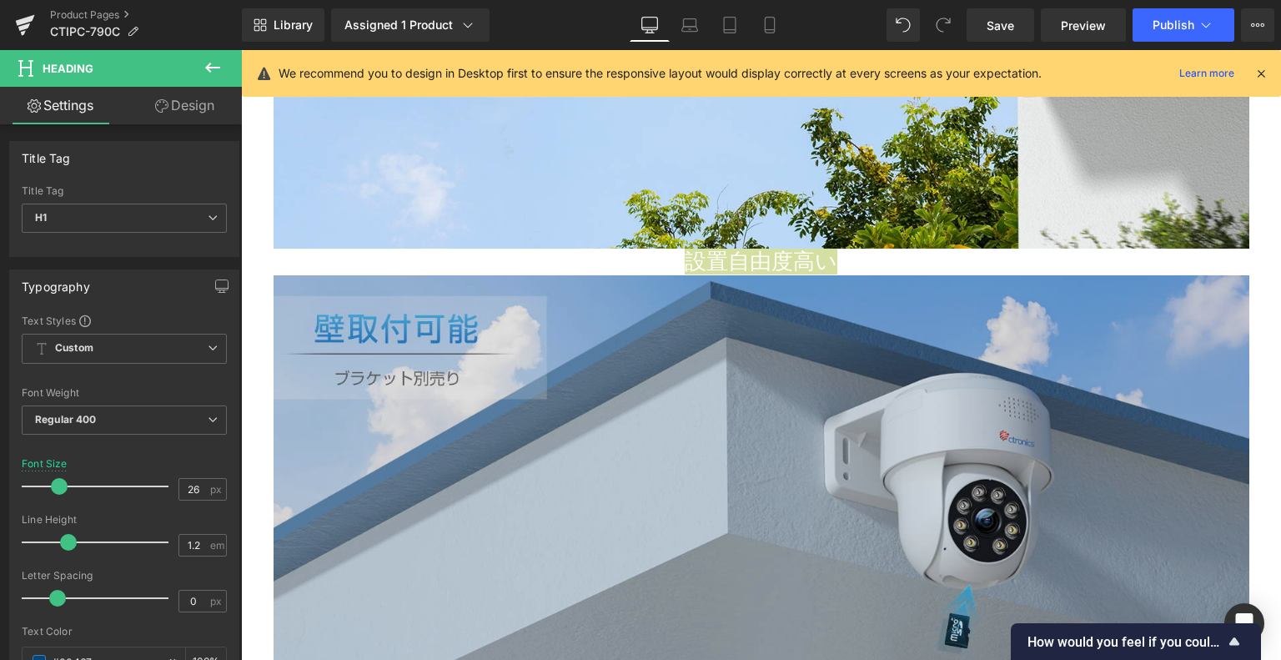
type input "22"
type input "100"
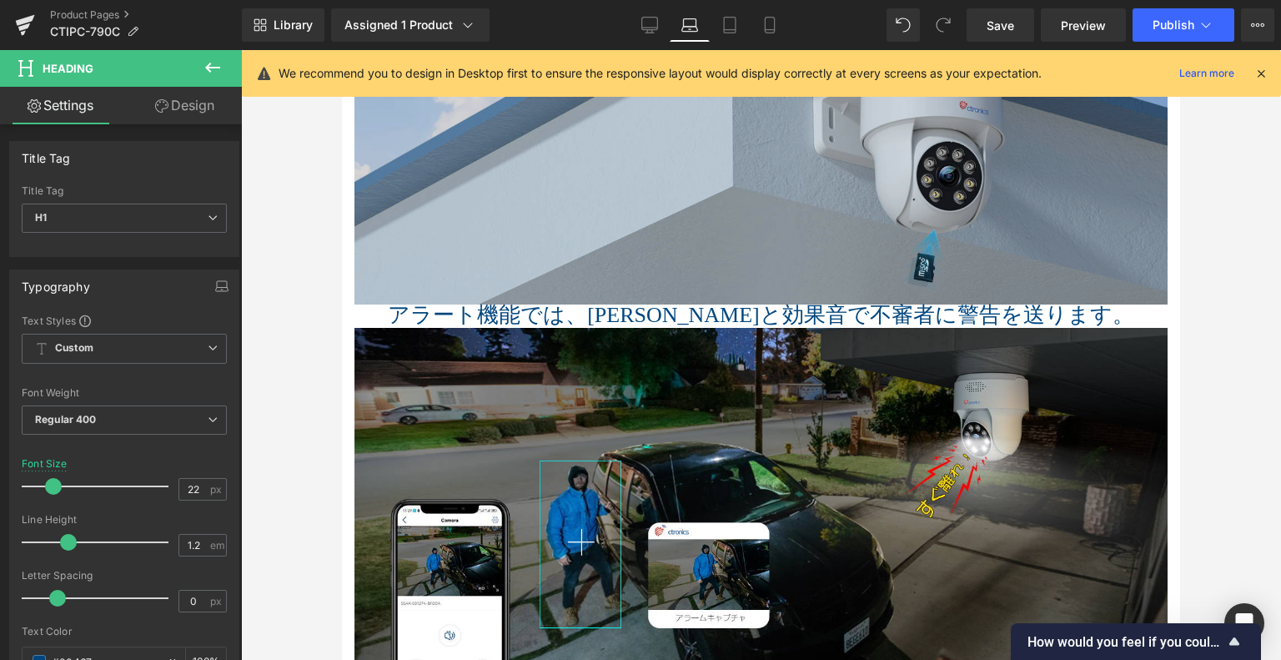
scroll to position [2392, 0]
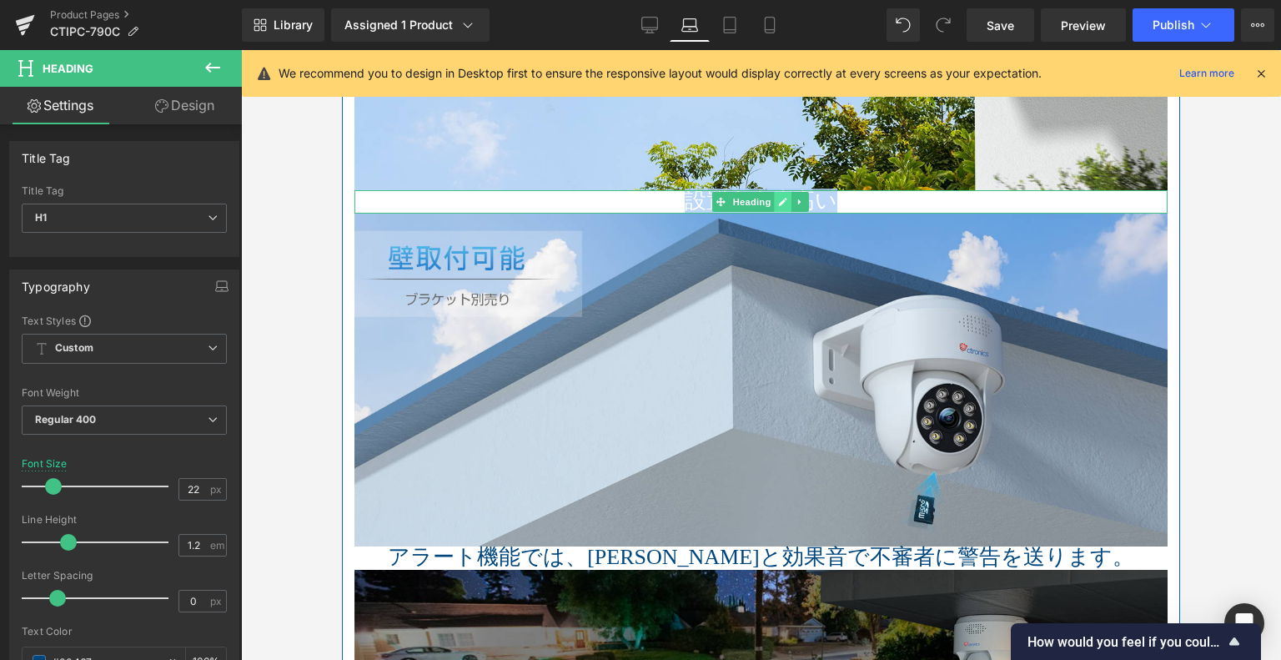
click at [784, 206] on link at bounding box center [784, 202] width 18 height 20
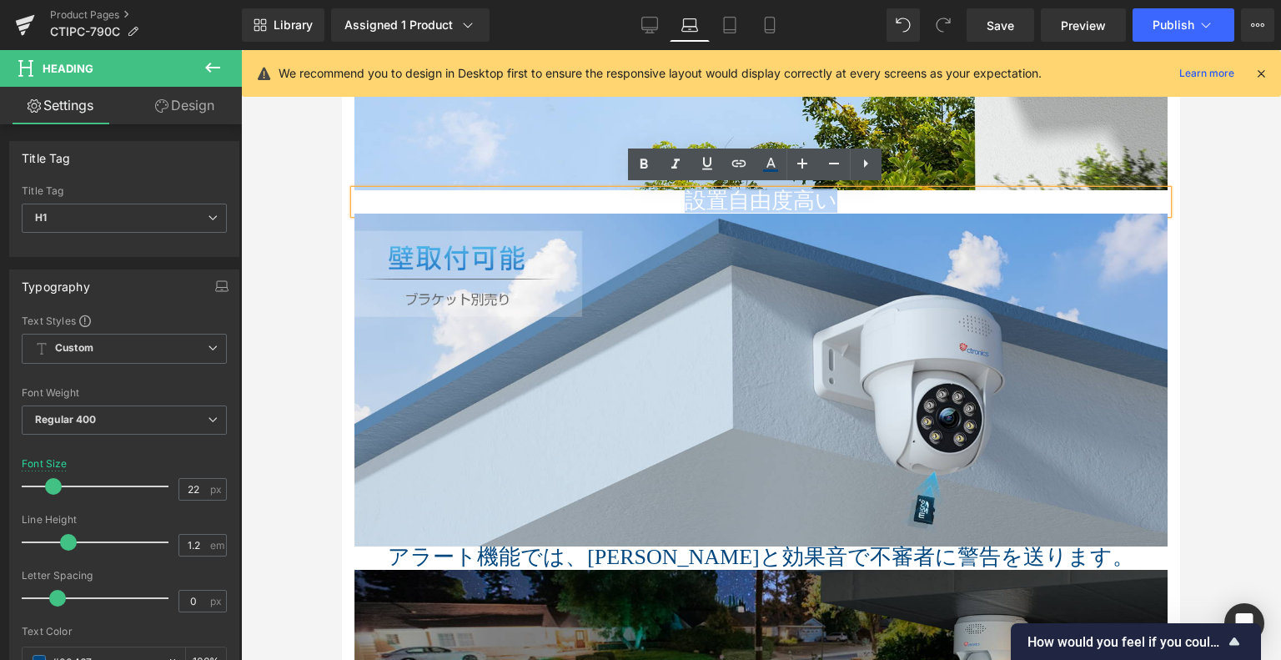
click at [879, 206] on h1 "設置自由度高い" at bounding box center [761, 201] width 813 height 23
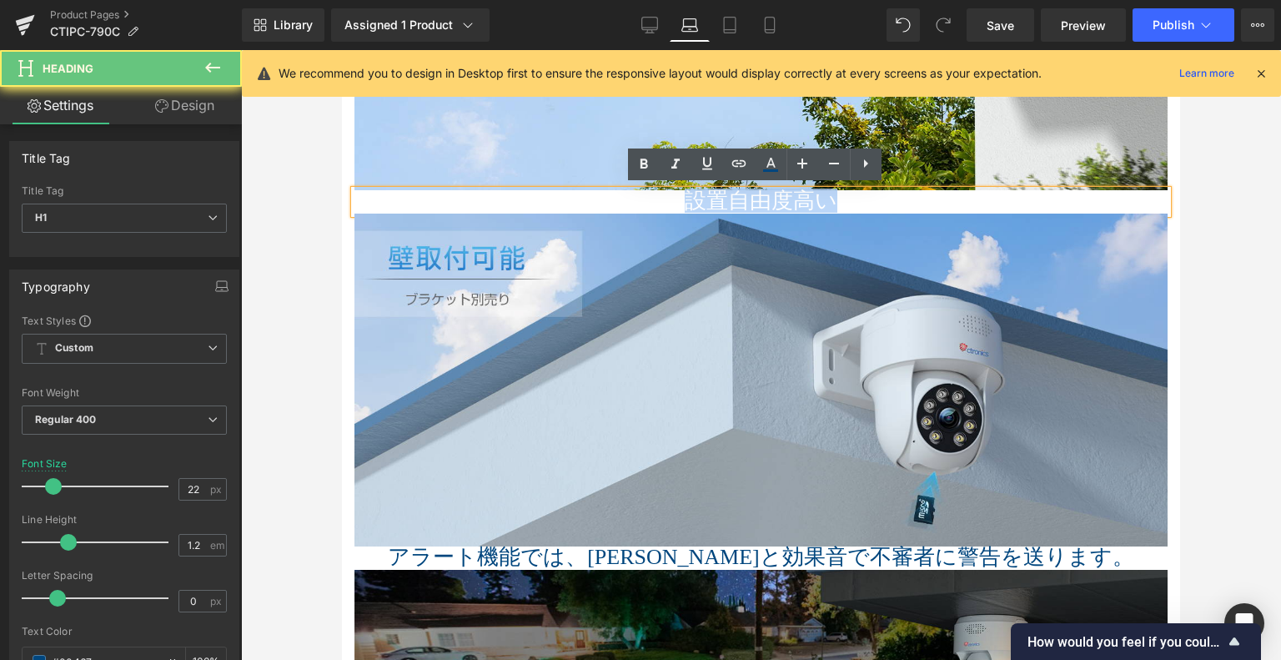
drag, startPoint x: 846, startPoint y: 198, endPoint x: 541, endPoint y: 193, distance: 305.4
click at [541, 193] on h1 "設置自由度高い" at bounding box center [761, 201] width 813 height 23
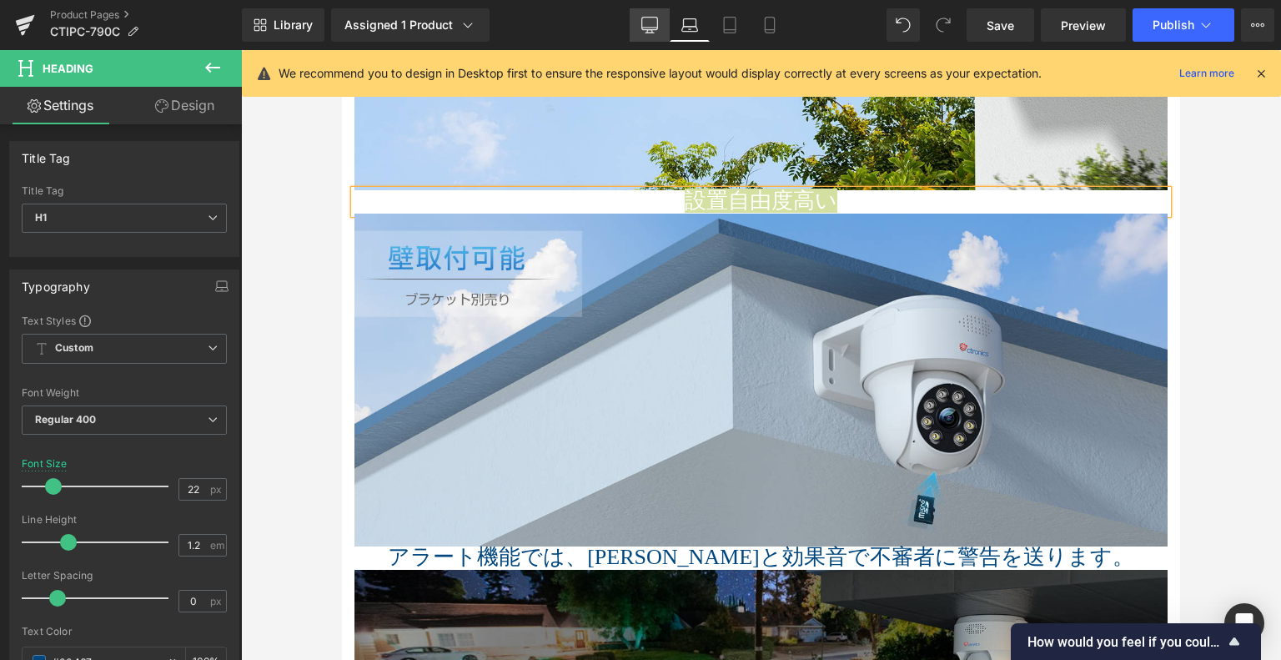
click at [640, 24] on link "Desktop" at bounding box center [650, 24] width 40 height 33
type input "26"
type input "100"
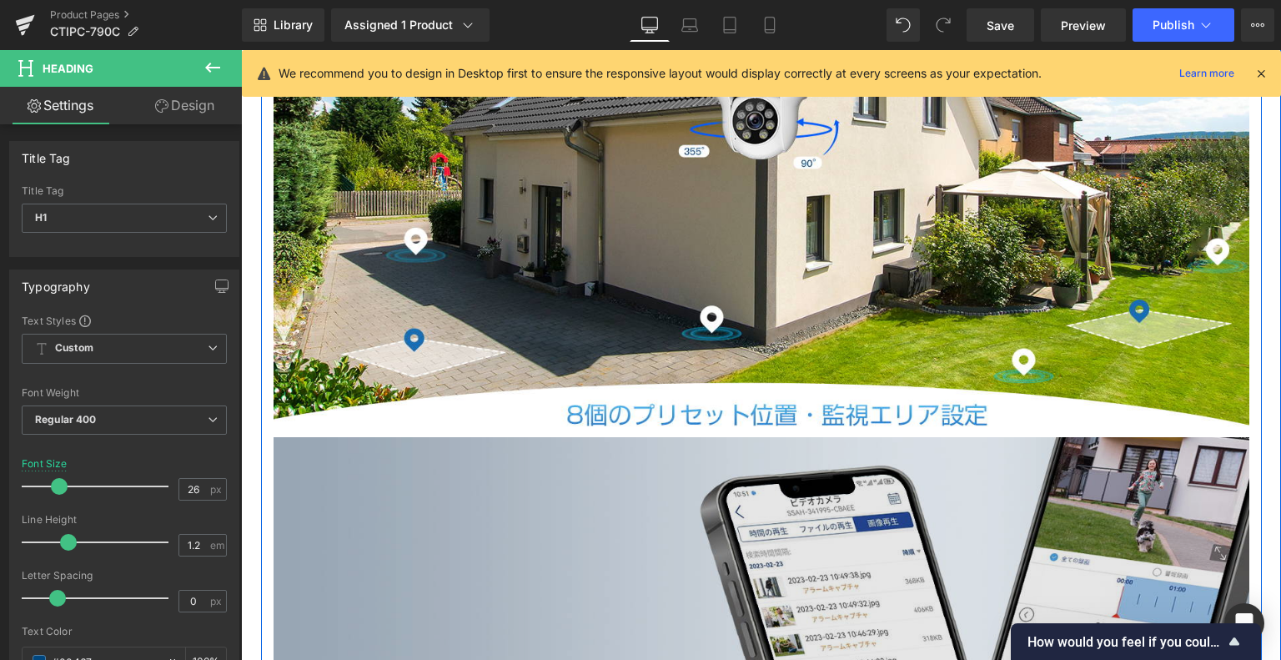
scroll to position [4912, 0]
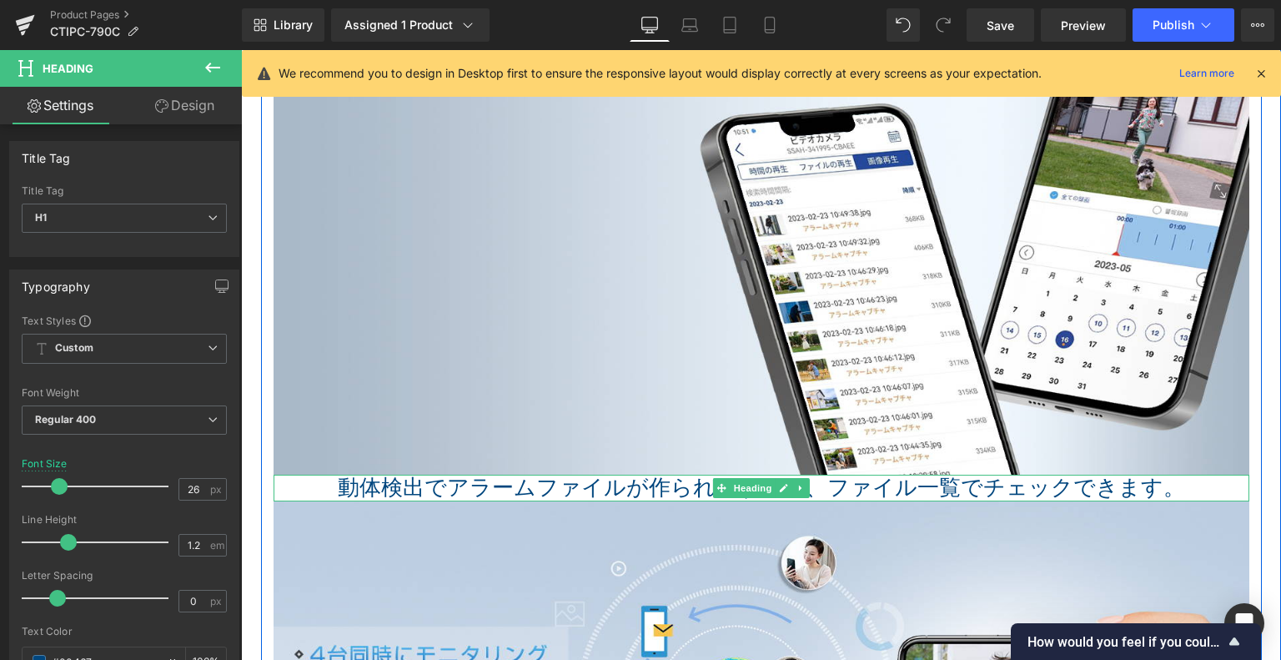
click at [657, 490] on h1 "動体検出でアラームファイルが作られますから、ファイル一覧でチェックできます。" at bounding box center [762, 488] width 976 height 26
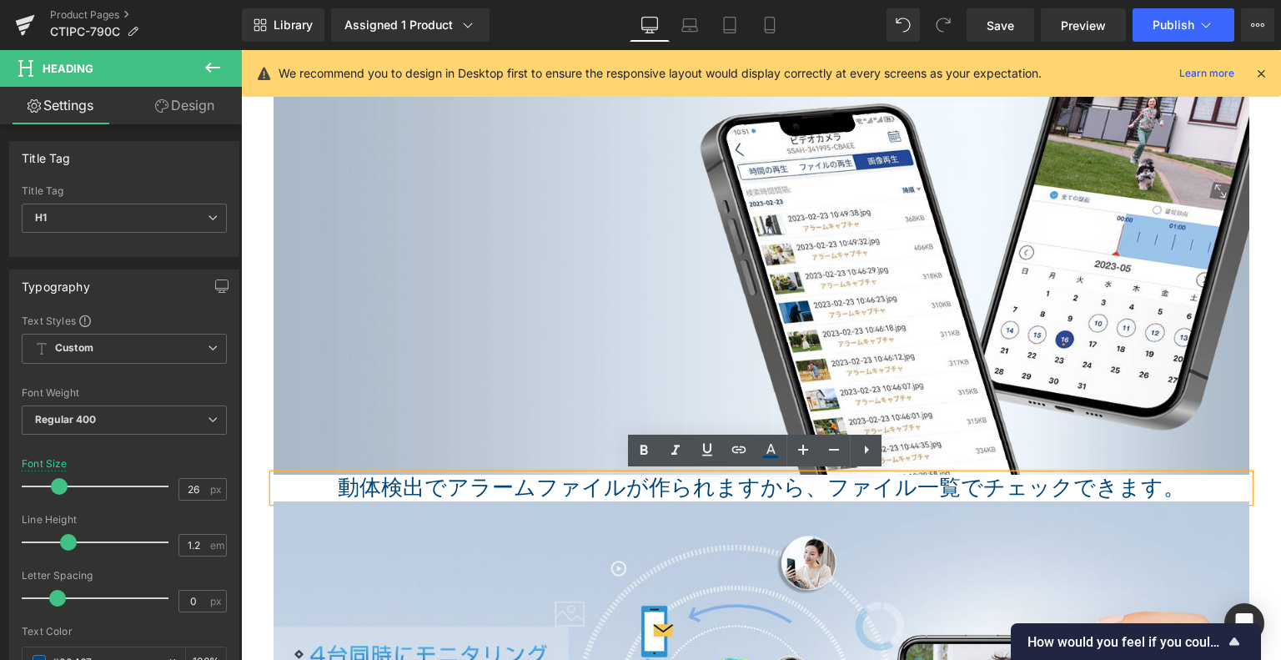
click at [591, 476] on h1 "動体検出でアラームファイルが作られますから、ファイル一覧でチェックできます。" at bounding box center [762, 488] width 976 height 26
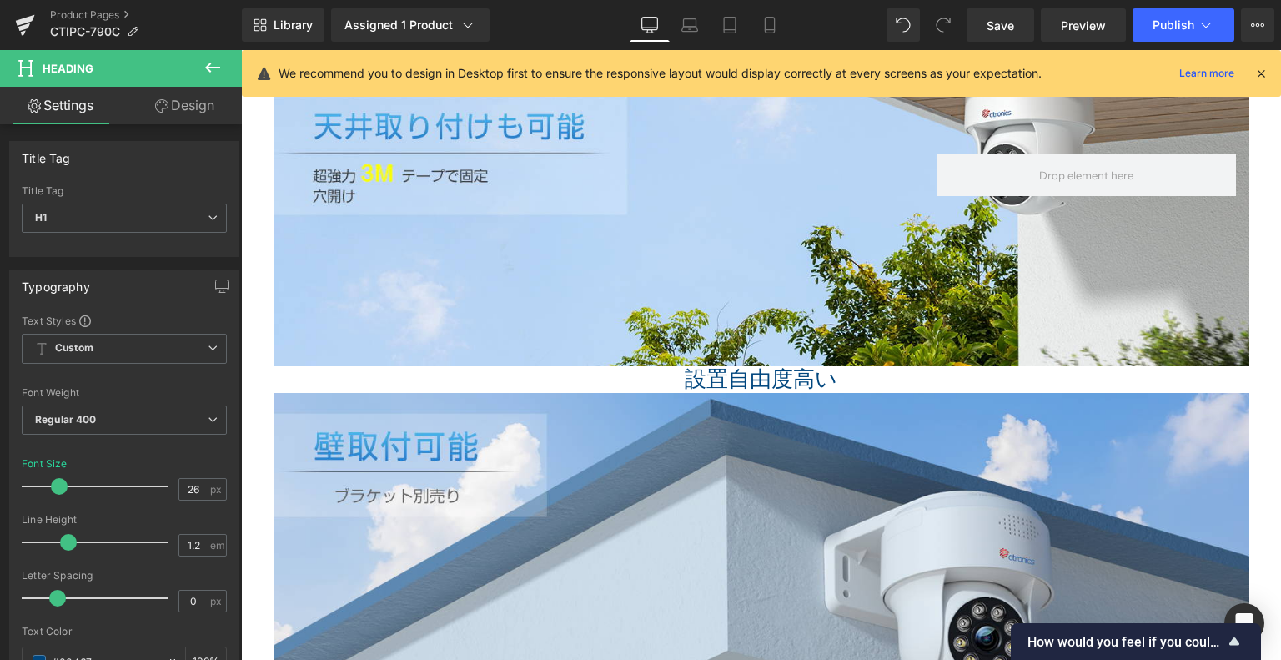
scroll to position [2493, 0]
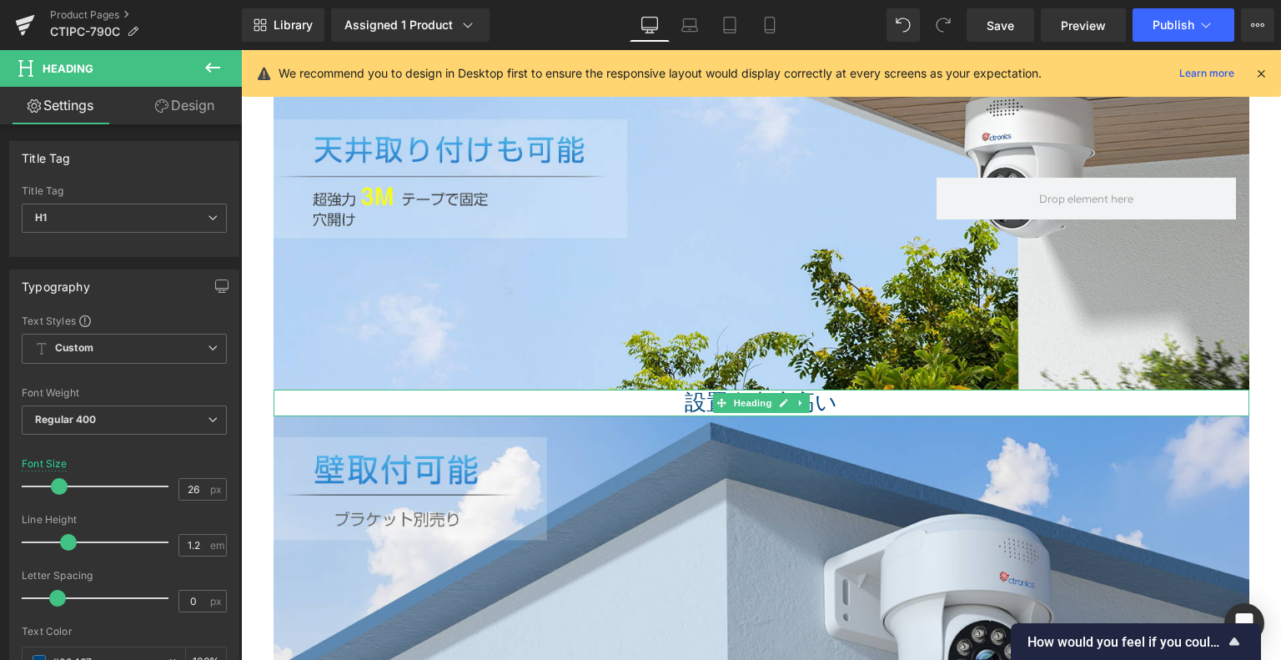
click at [702, 398] on span "設置自由度高い" at bounding box center [761, 402] width 153 height 24
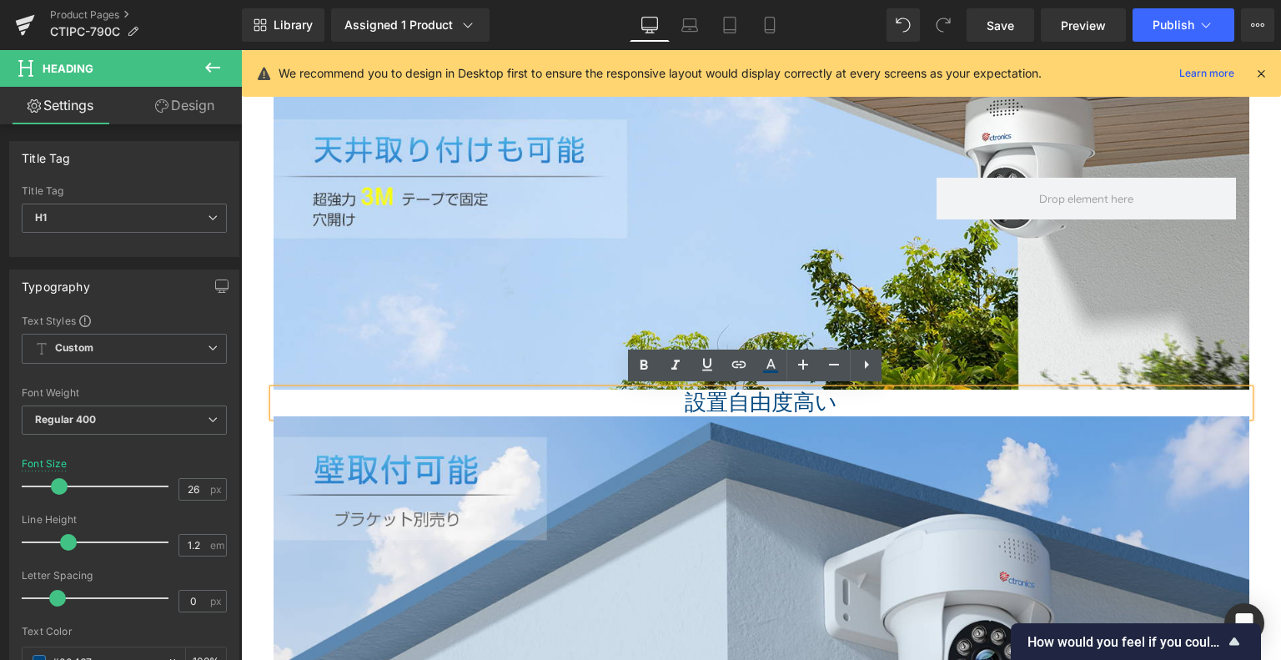
click at [698, 403] on span "設置自由度高い" at bounding box center [761, 402] width 153 height 24
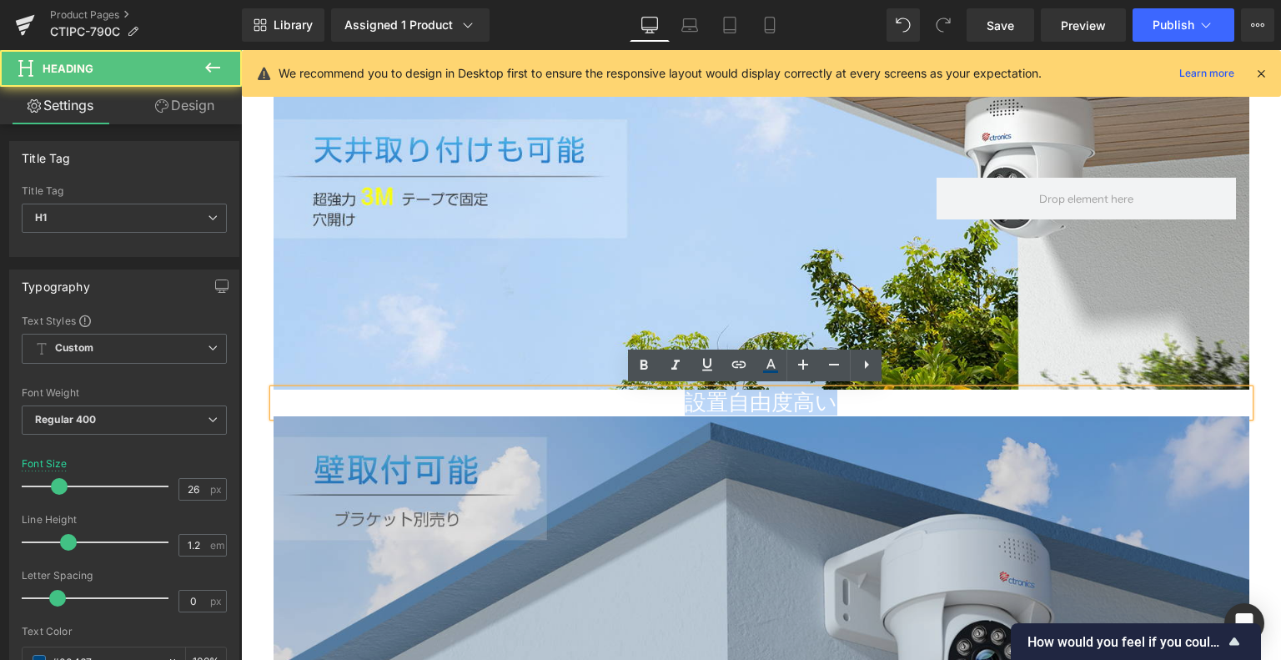
drag, startPoint x: 858, startPoint y: 406, endPoint x: 596, endPoint y: 423, distance: 263.3
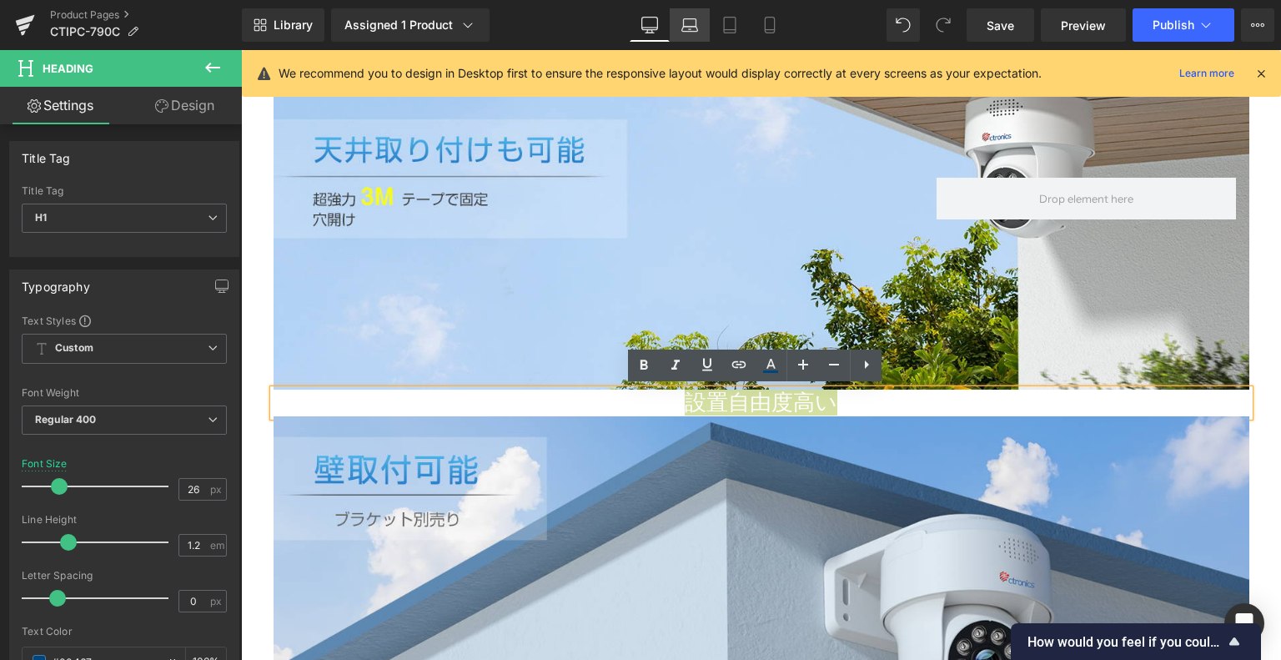
click at [695, 34] on link "Laptop" at bounding box center [690, 24] width 40 height 33
type input "22"
type input "100"
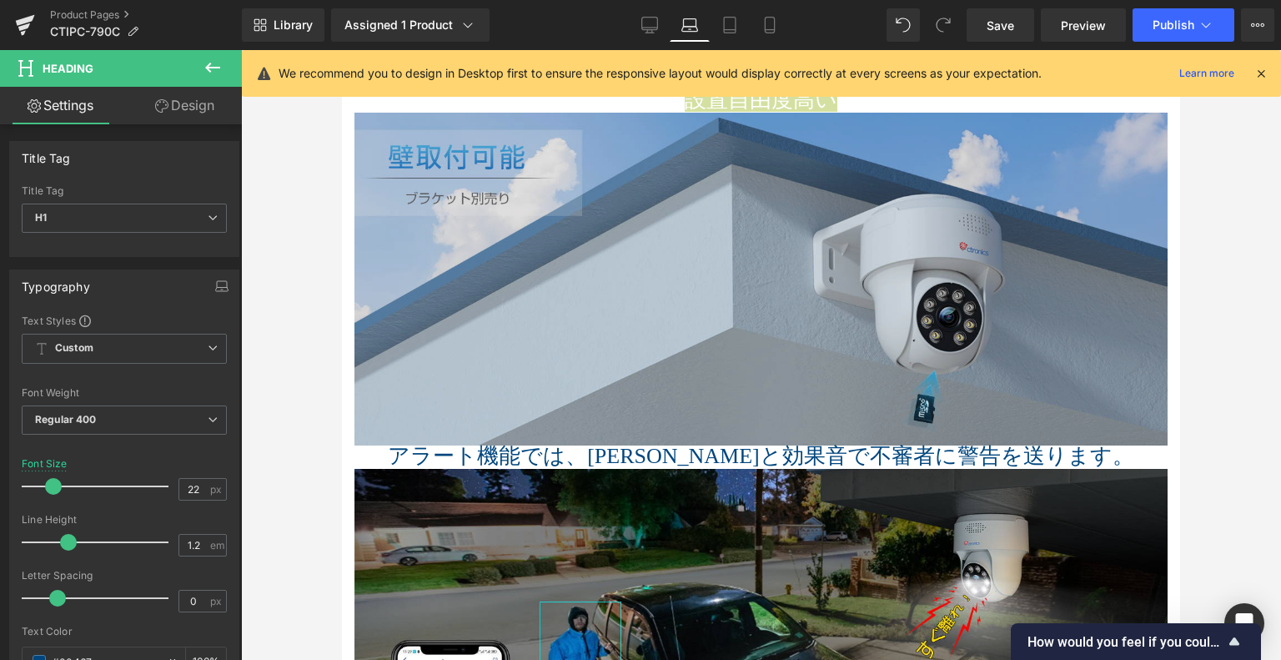
scroll to position [2251, 0]
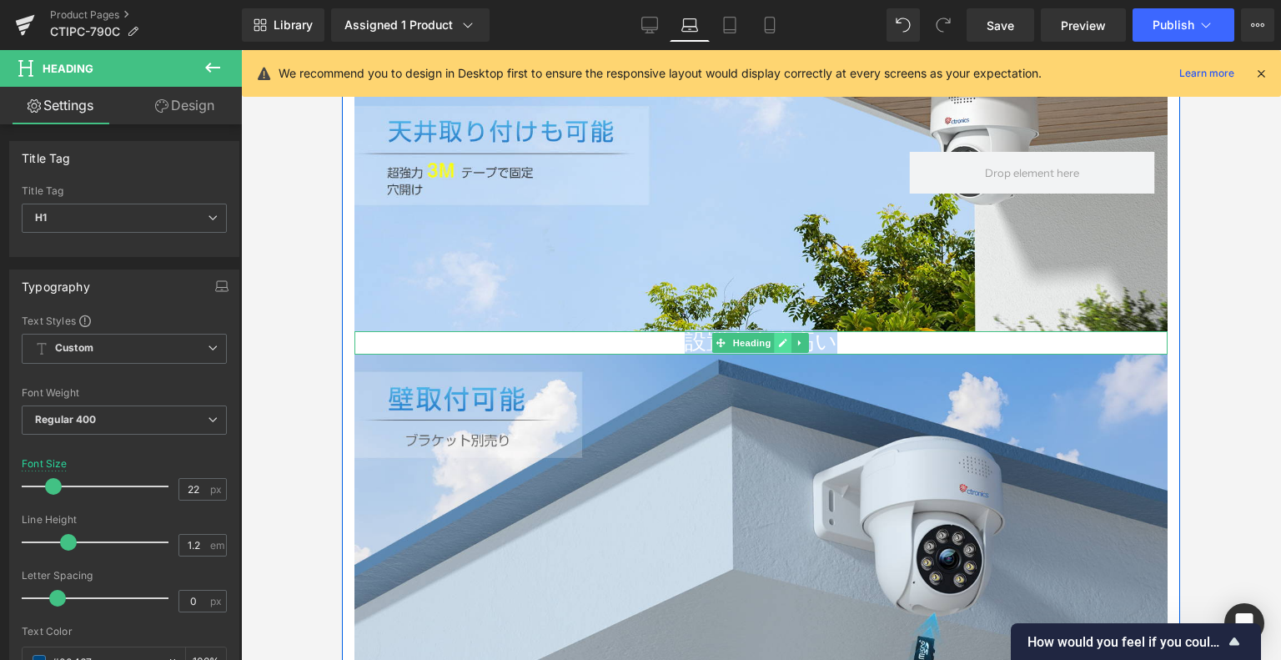
click at [780, 340] on icon at bounding box center [784, 343] width 8 height 8
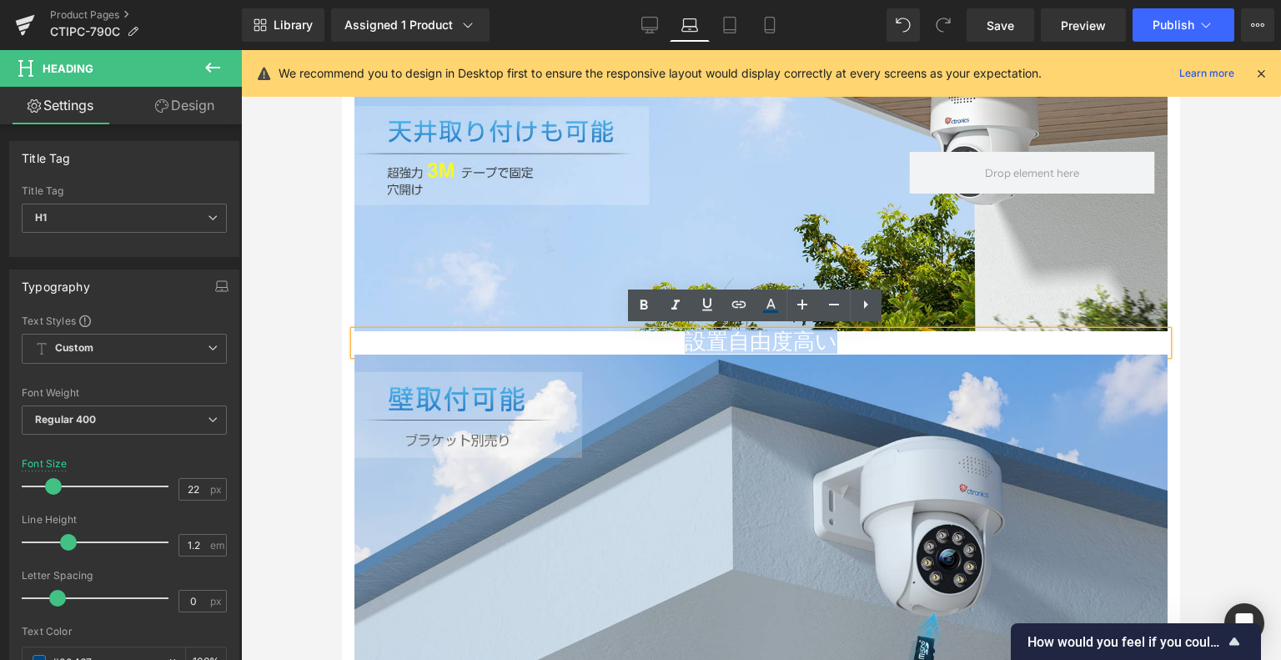
click at [761, 337] on span "設置自由度高い" at bounding box center [761, 342] width 153 height 24
click at [833, 304] on icon at bounding box center [834, 305] width 10 height 2
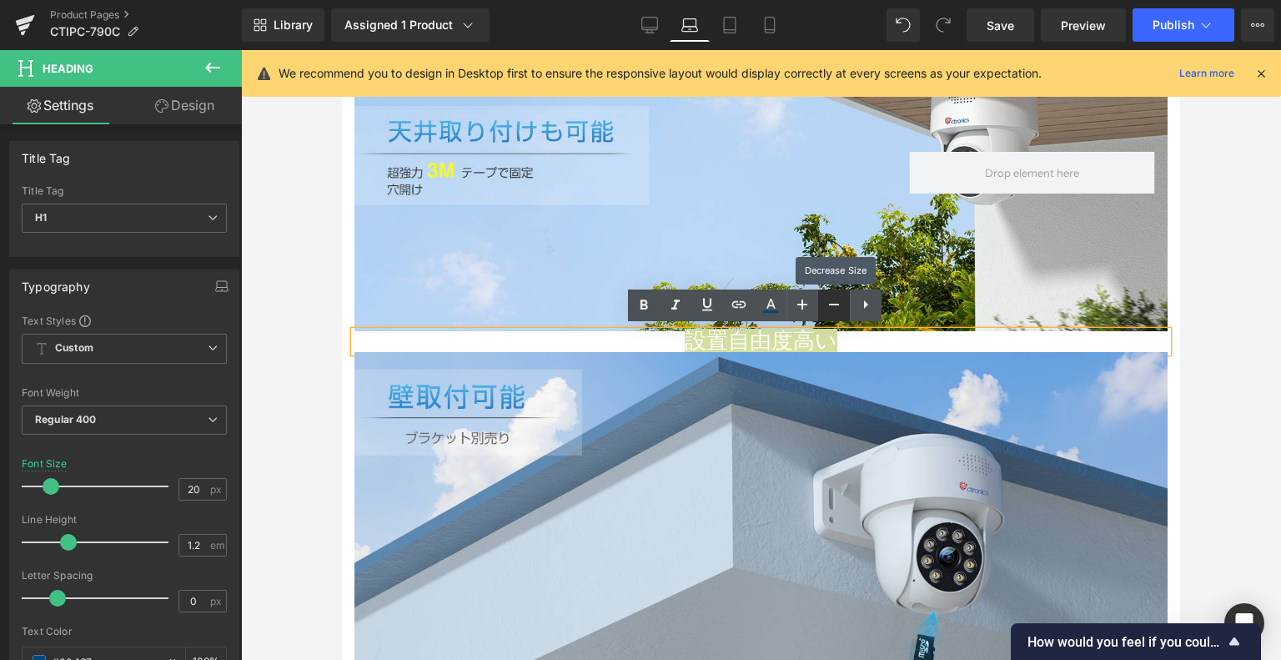
click at [833, 304] on icon at bounding box center [834, 305] width 10 height 2
click at [812, 308] on link at bounding box center [803, 305] width 32 height 32
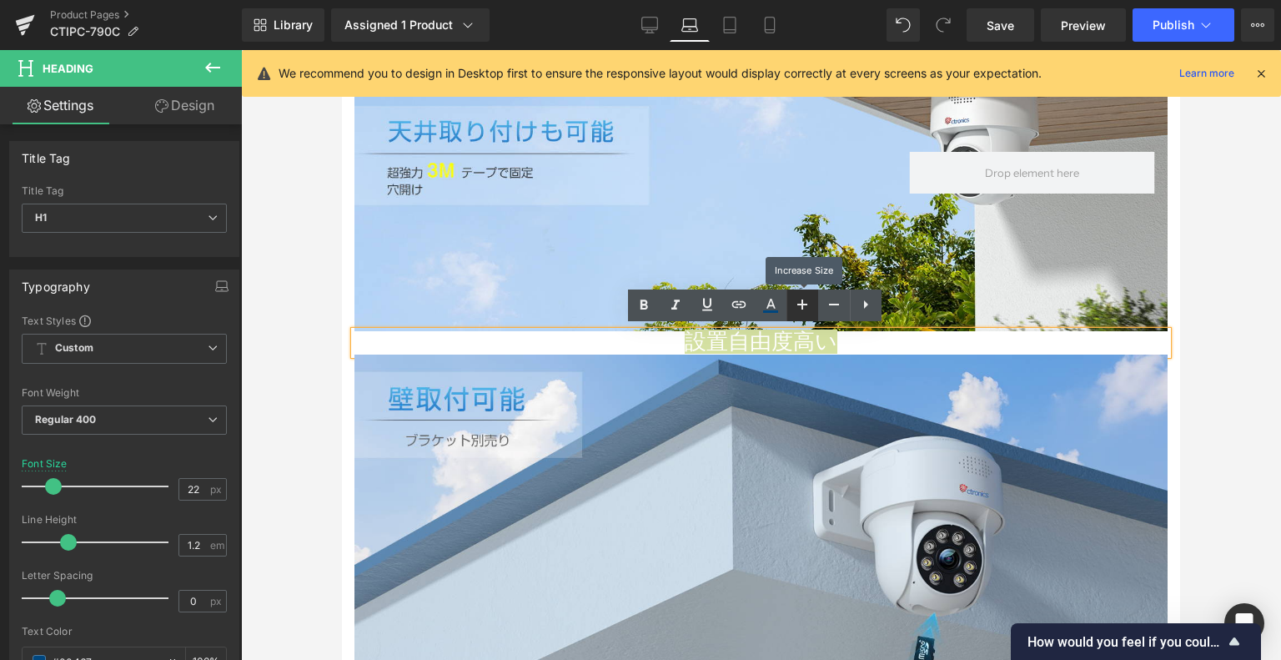
click at [812, 308] on link at bounding box center [803, 305] width 32 height 32
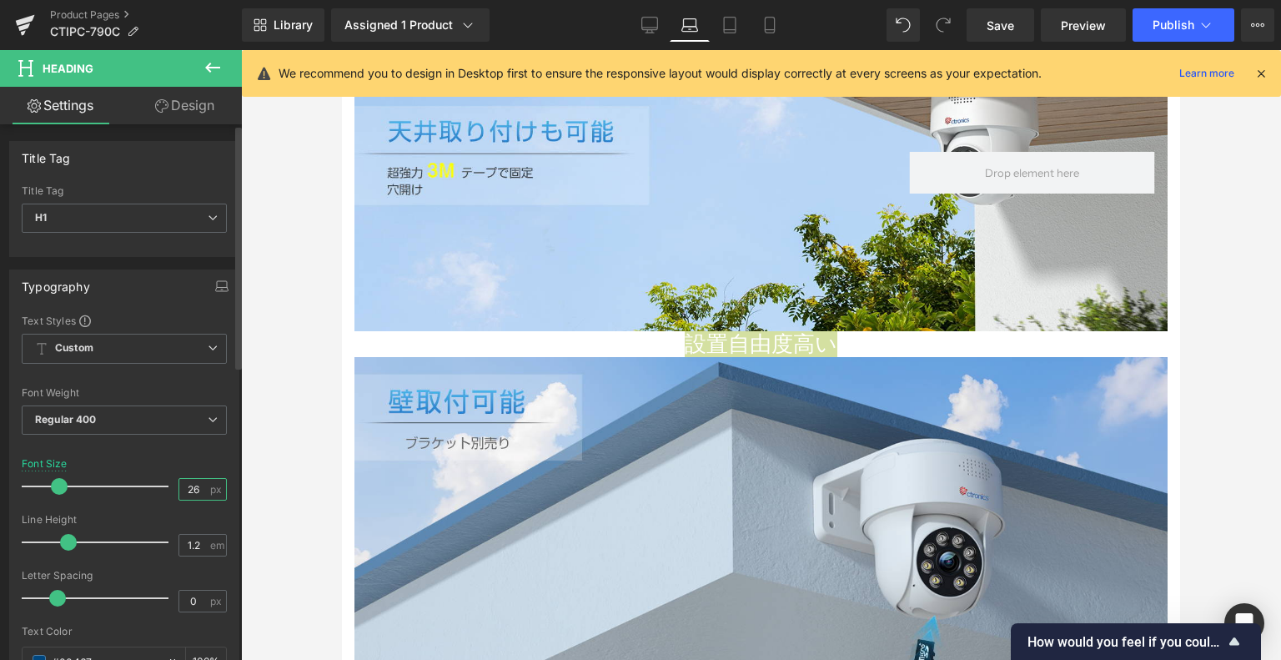
click at [188, 490] on input "26" at bounding box center [193, 489] width 29 height 21
type input "22"
click at [178, 463] on div "Font Size 22 px" at bounding box center [124, 486] width 205 height 56
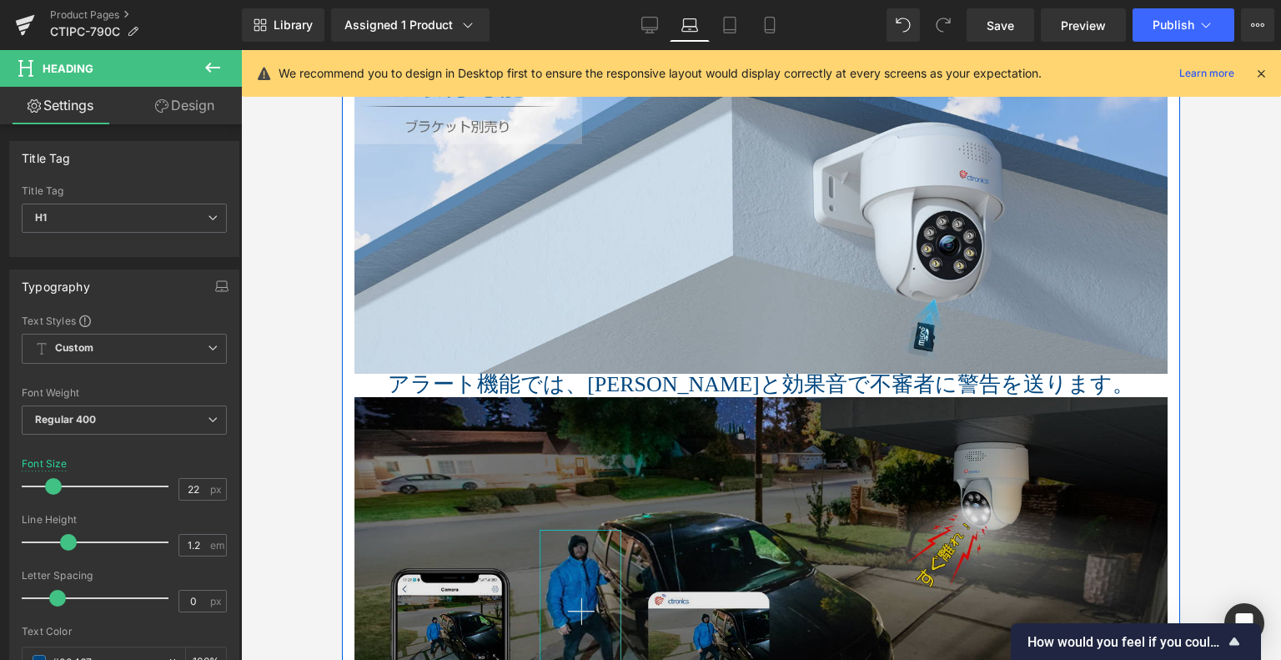
scroll to position [2585, 0]
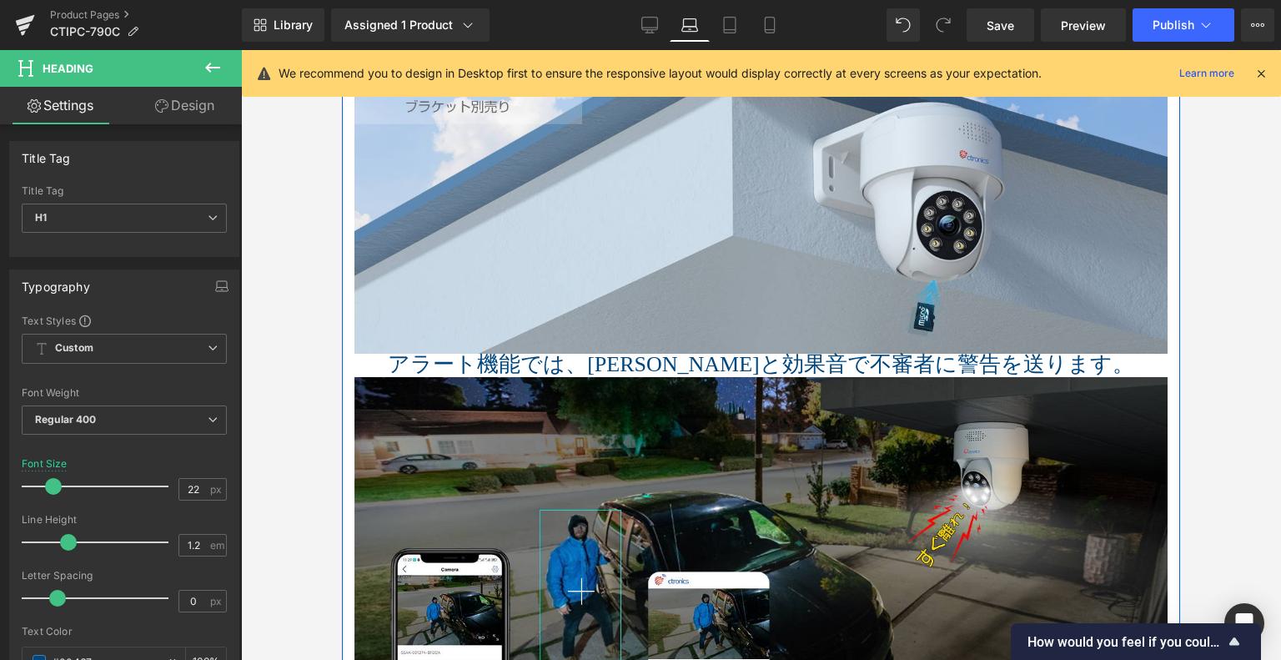
click at [637, 366] on span "アラート機能では、ライトと効果音で不審者に警告を送ります。" at bounding box center [761, 364] width 747 height 24
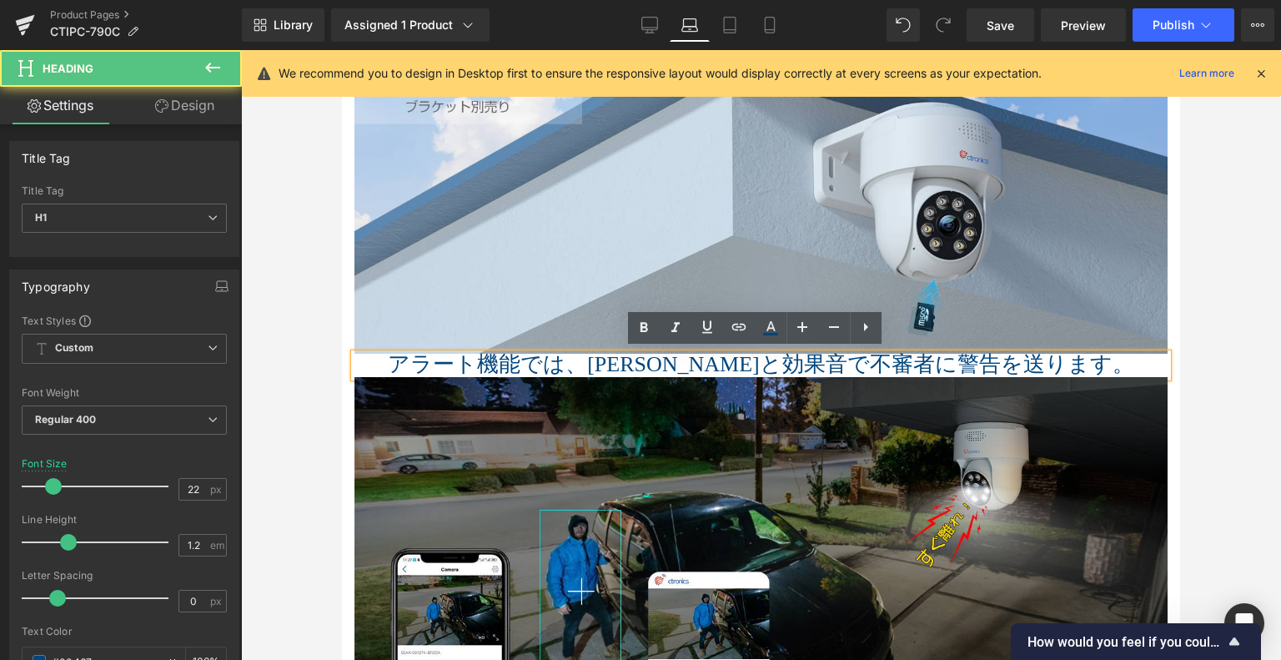
click at [734, 362] on span "アラート機能では、ライトと効果音で不審者に警告を送ります。" at bounding box center [761, 364] width 747 height 24
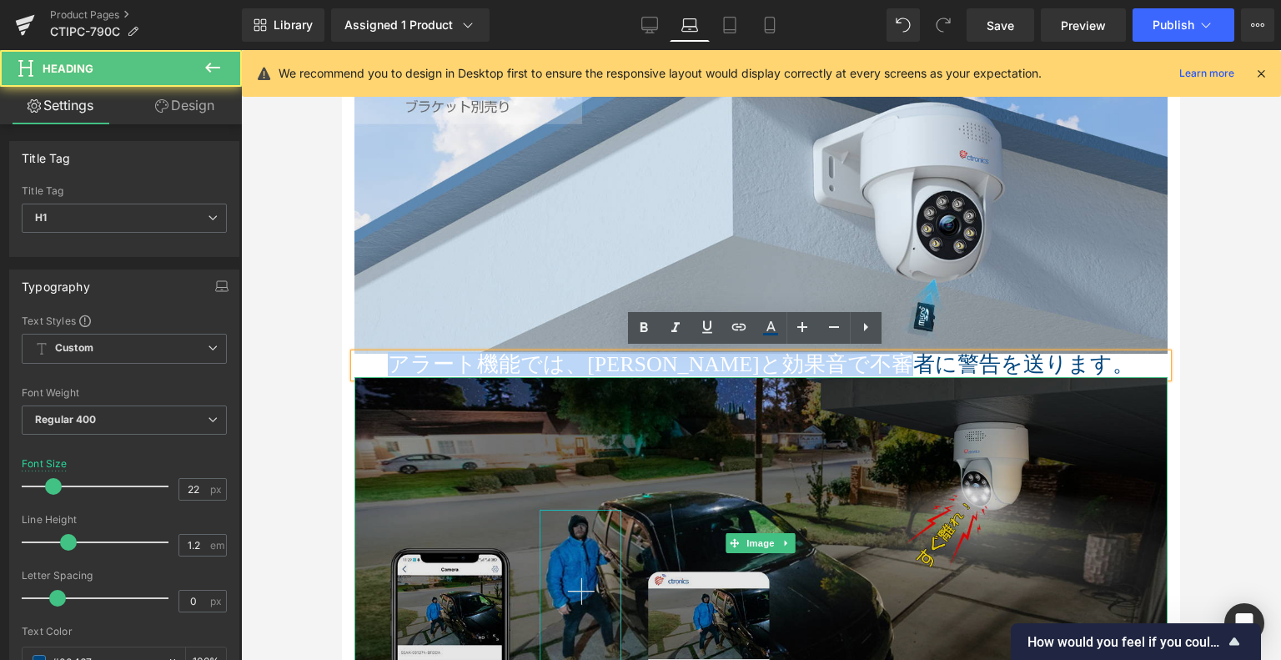
drag, startPoint x: 1094, startPoint y: 358, endPoint x: 414, endPoint y: 378, distance: 681.0
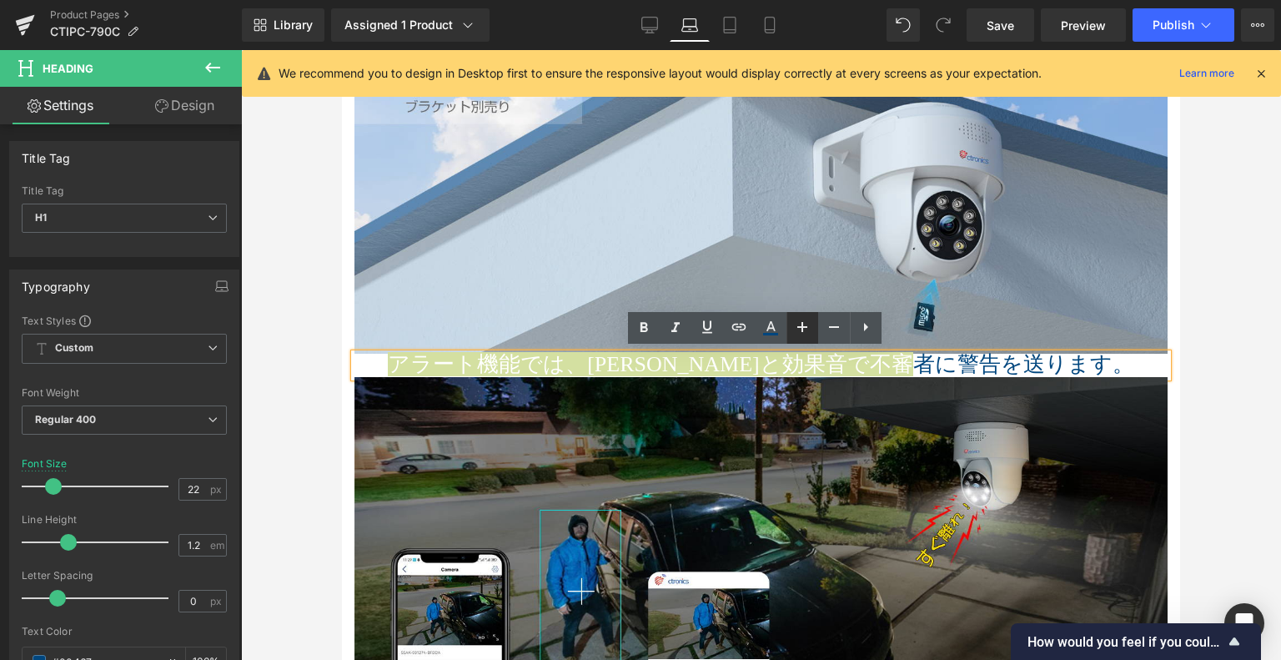
click at [803, 330] on icon at bounding box center [802, 327] width 10 height 10
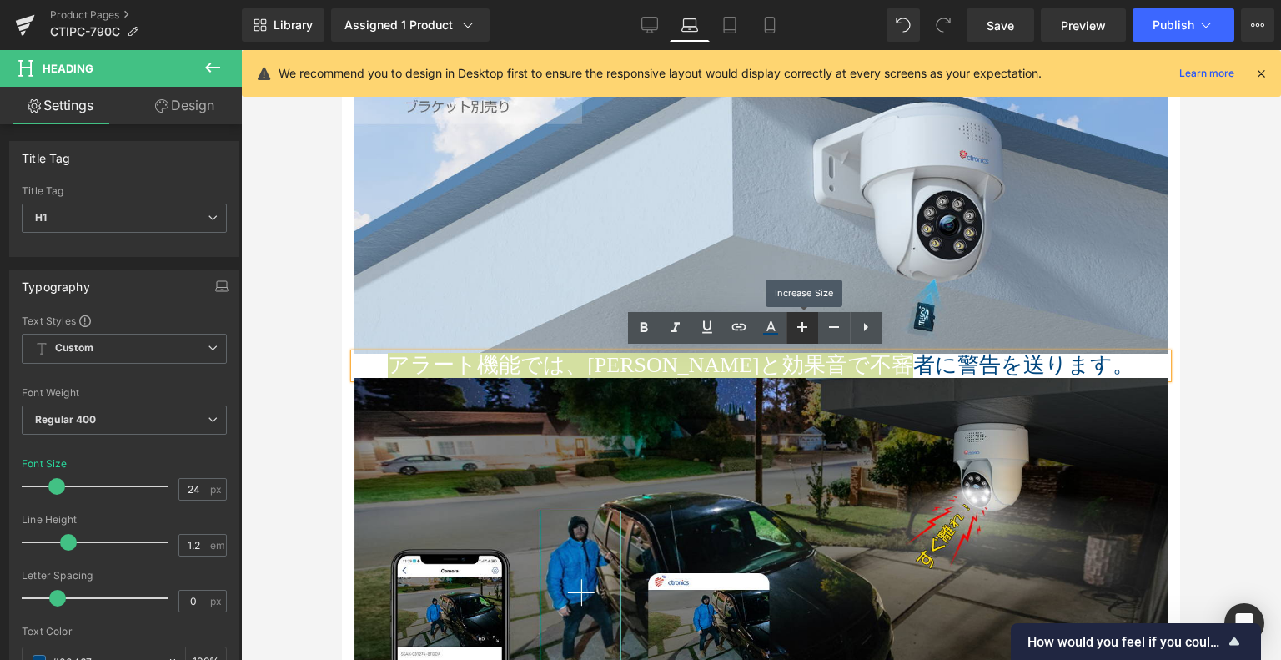
click at [803, 330] on icon at bounding box center [802, 327] width 10 height 10
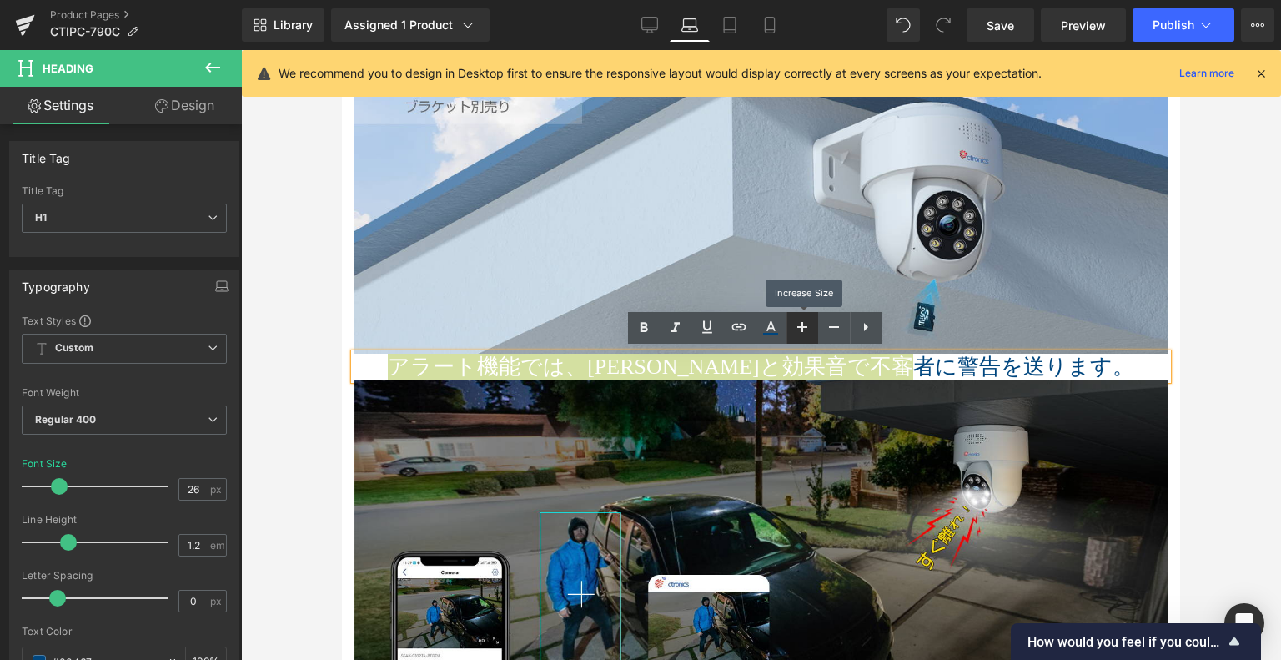
click at [803, 330] on icon at bounding box center [802, 327] width 10 height 10
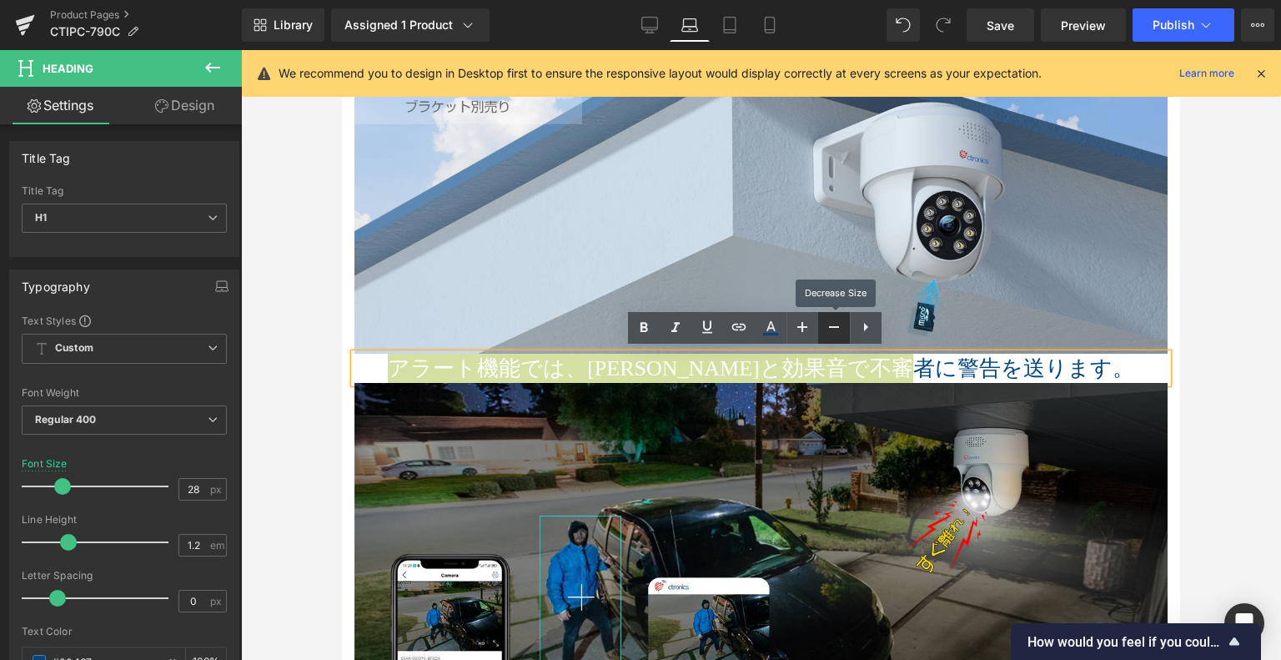
click at [824, 330] on icon at bounding box center [834, 327] width 20 height 20
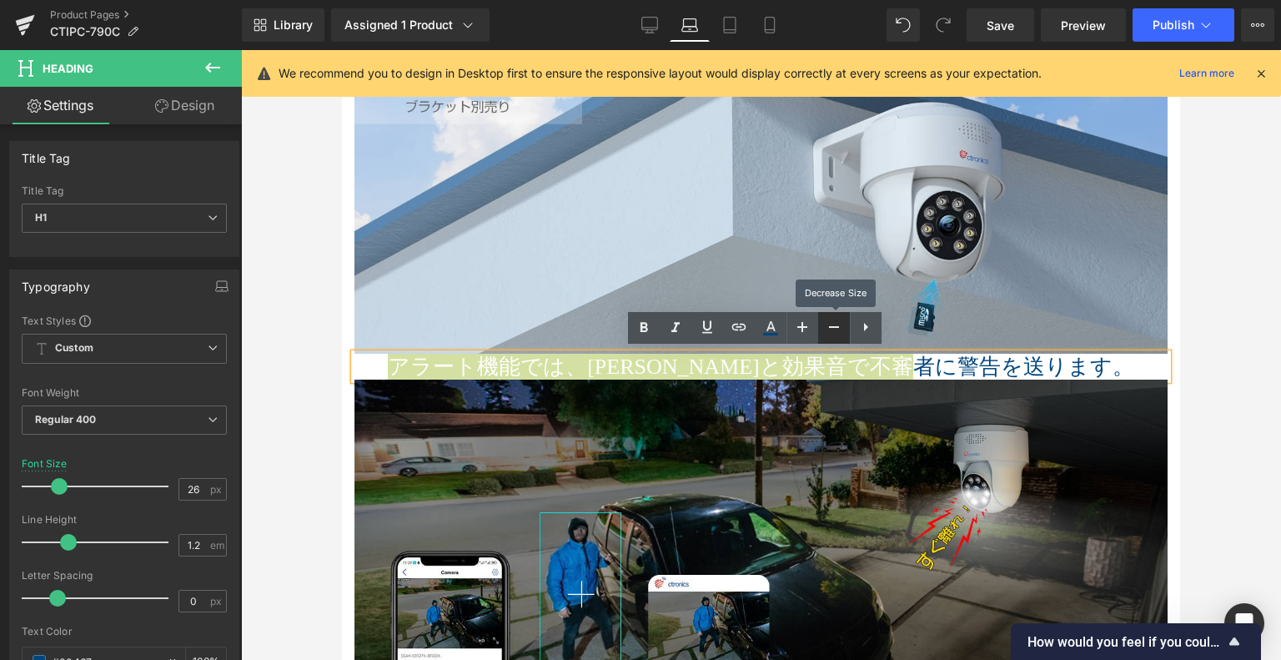
click at [824, 330] on icon at bounding box center [834, 327] width 20 height 20
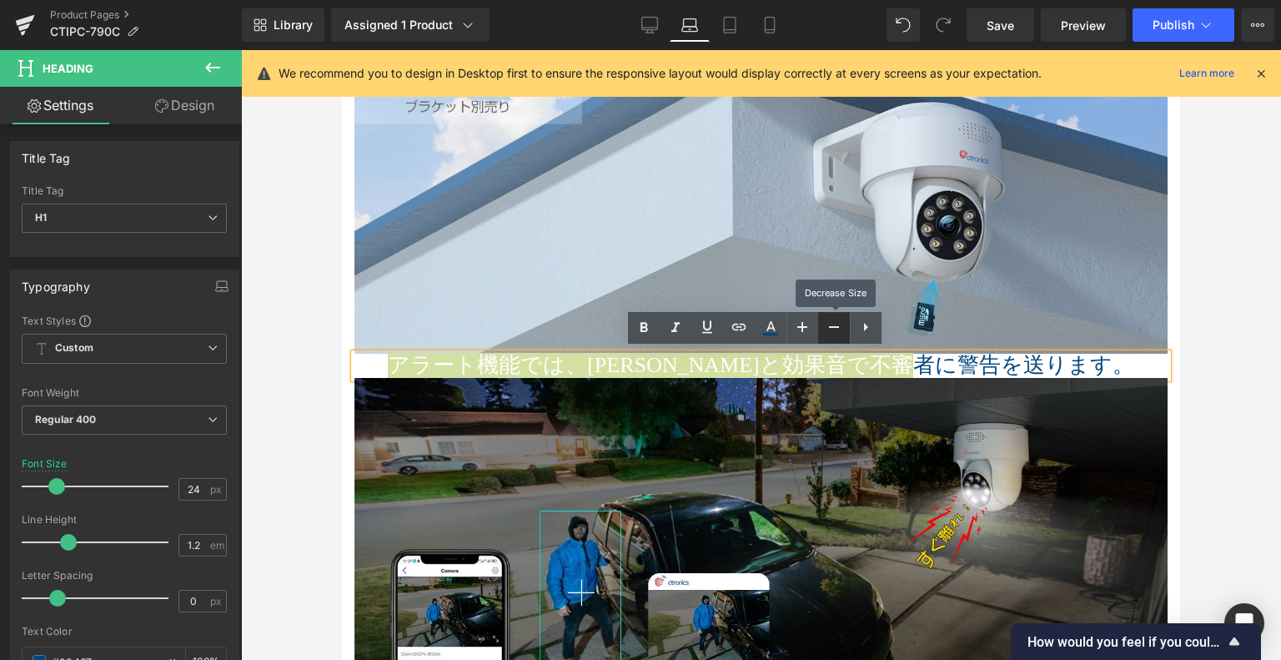
click at [824, 330] on icon at bounding box center [834, 327] width 20 height 20
type input "22"
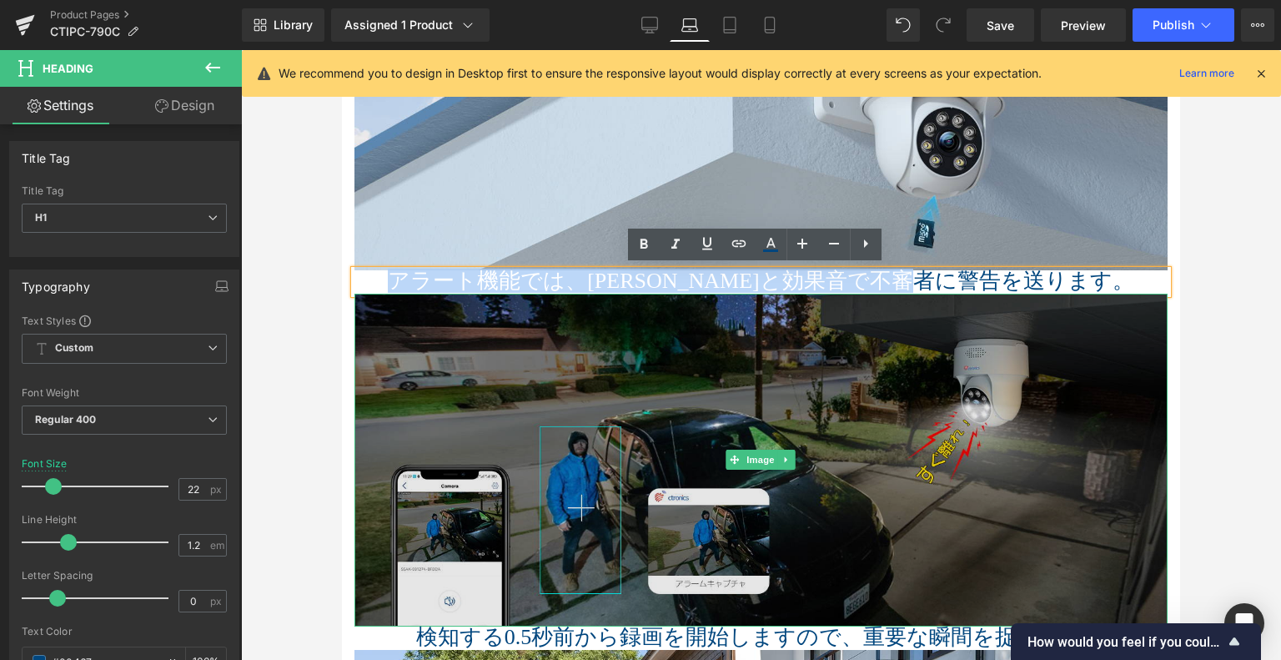
click at [740, 410] on img at bounding box center [761, 461] width 813 height 334
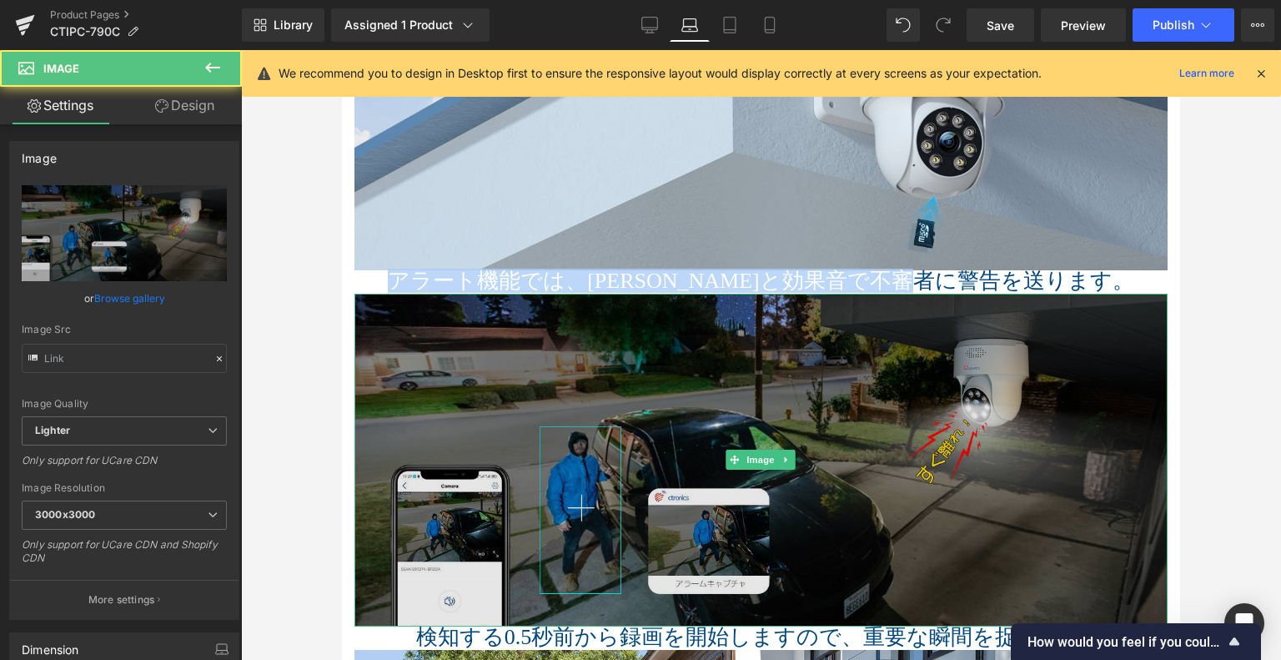
type input "https://ucarecdn.com/c98d818b-defa-422f-bc6b-fda27790e2af/-/format/auto/-/previ…"
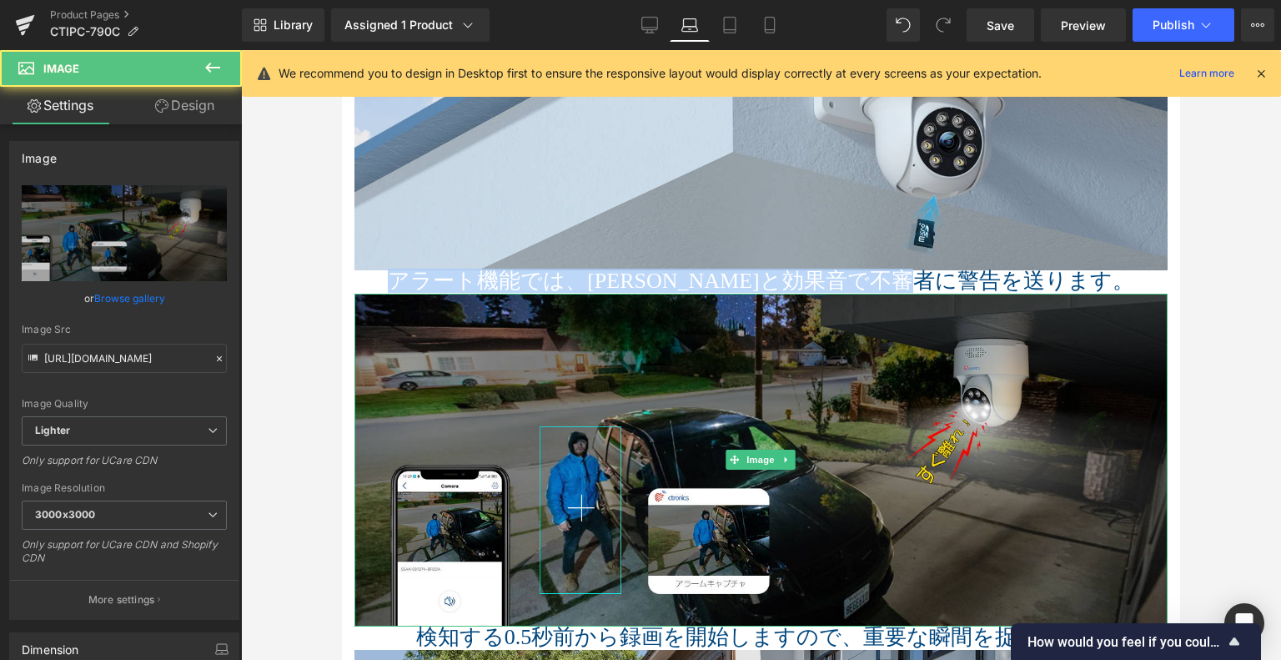
scroll to position [2919, 0]
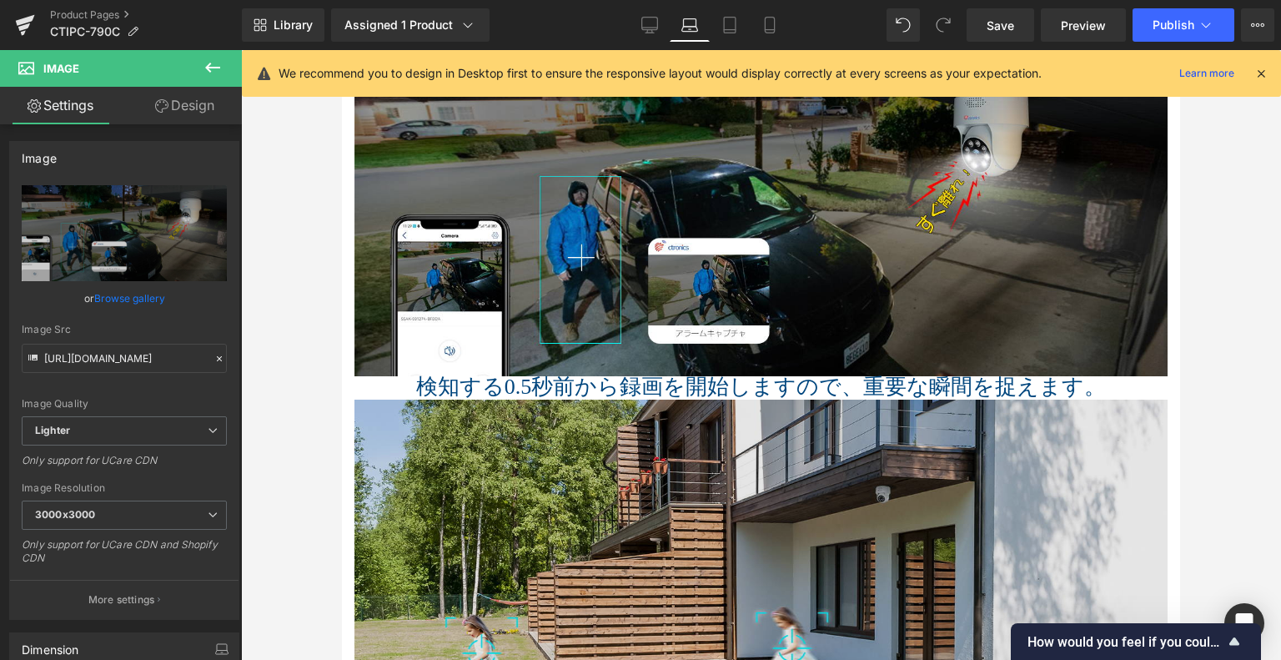
click at [600, 386] on span "検知する0.5秒前から録画を開始しますので、重要な瞬間を捉えます。" at bounding box center [761, 387] width 691 height 24
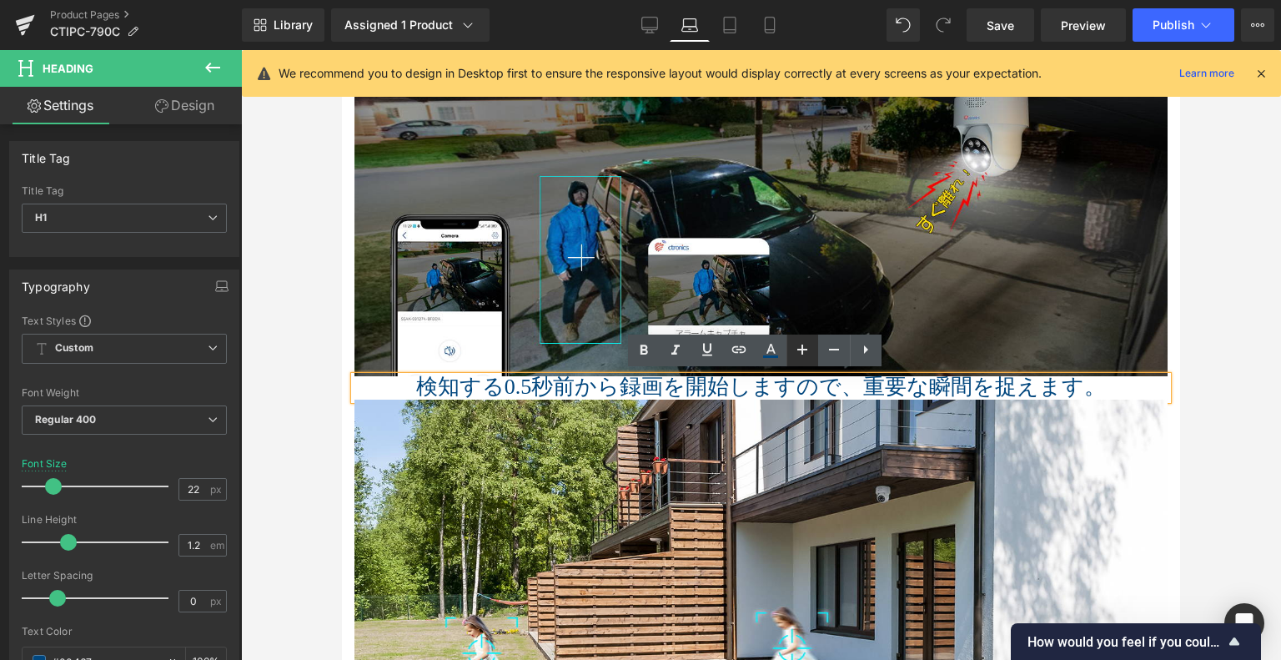
click at [807, 354] on icon at bounding box center [802, 350] width 20 height 20
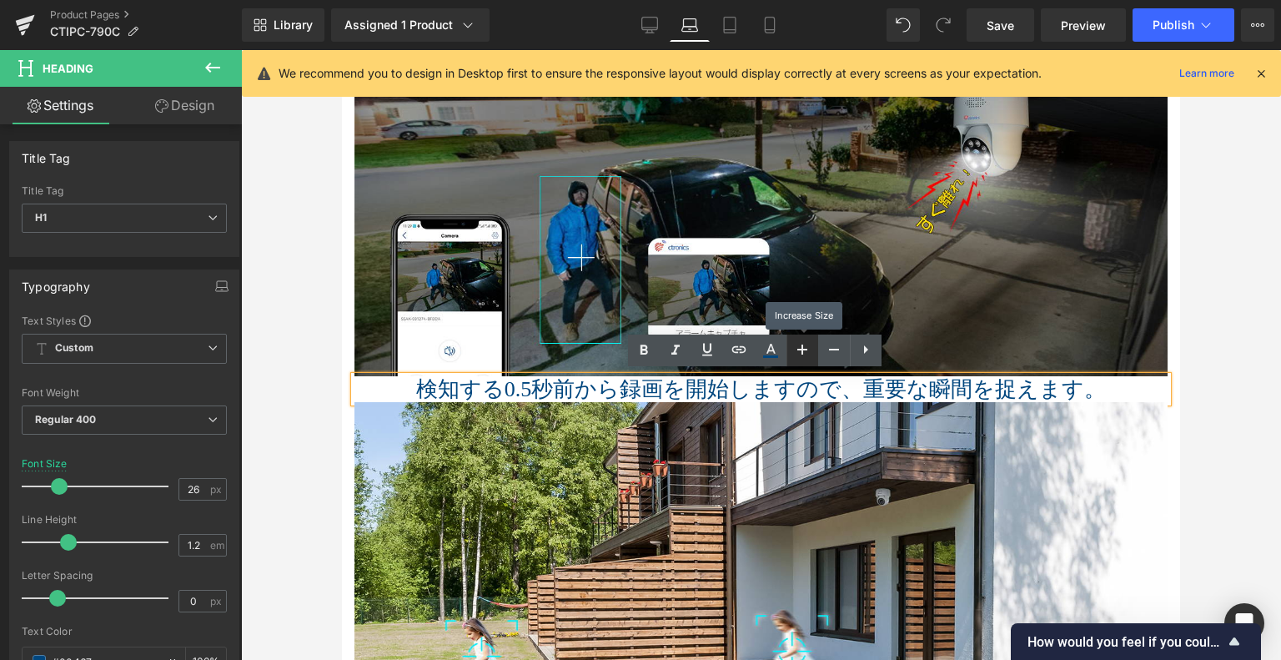
click at [807, 352] on icon at bounding box center [802, 350] width 20 height 20
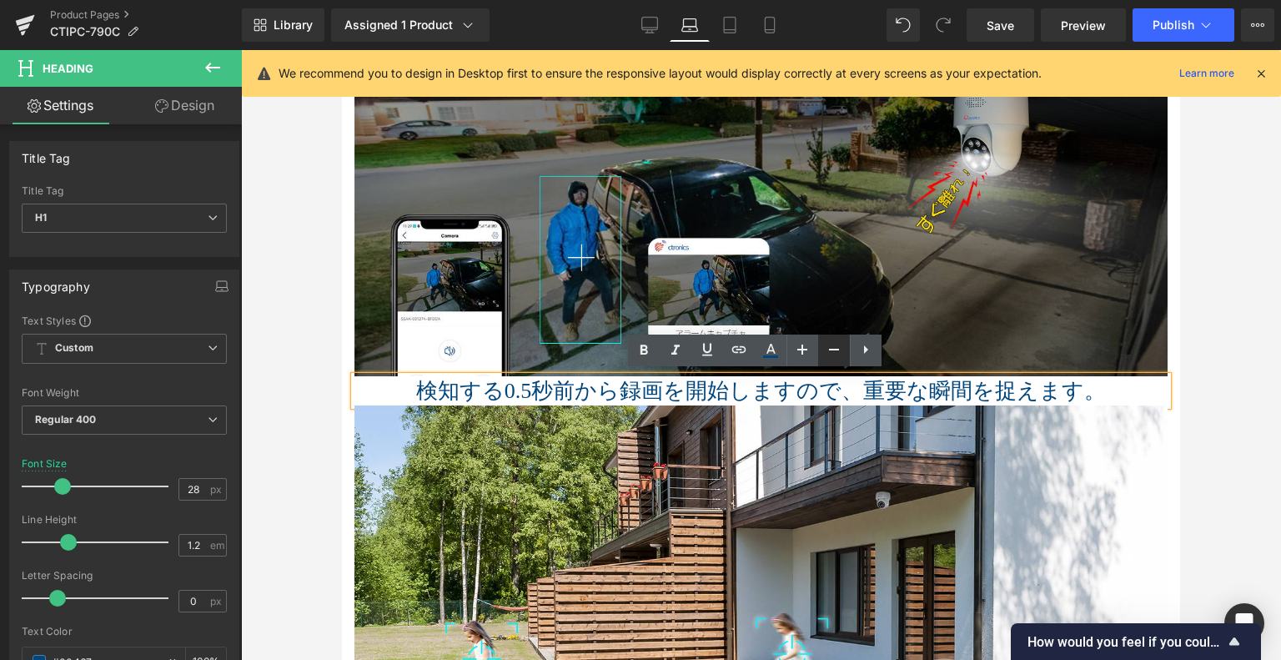
click at [826, 346] on icon at bounding box center [834, 350] width 20 height 20
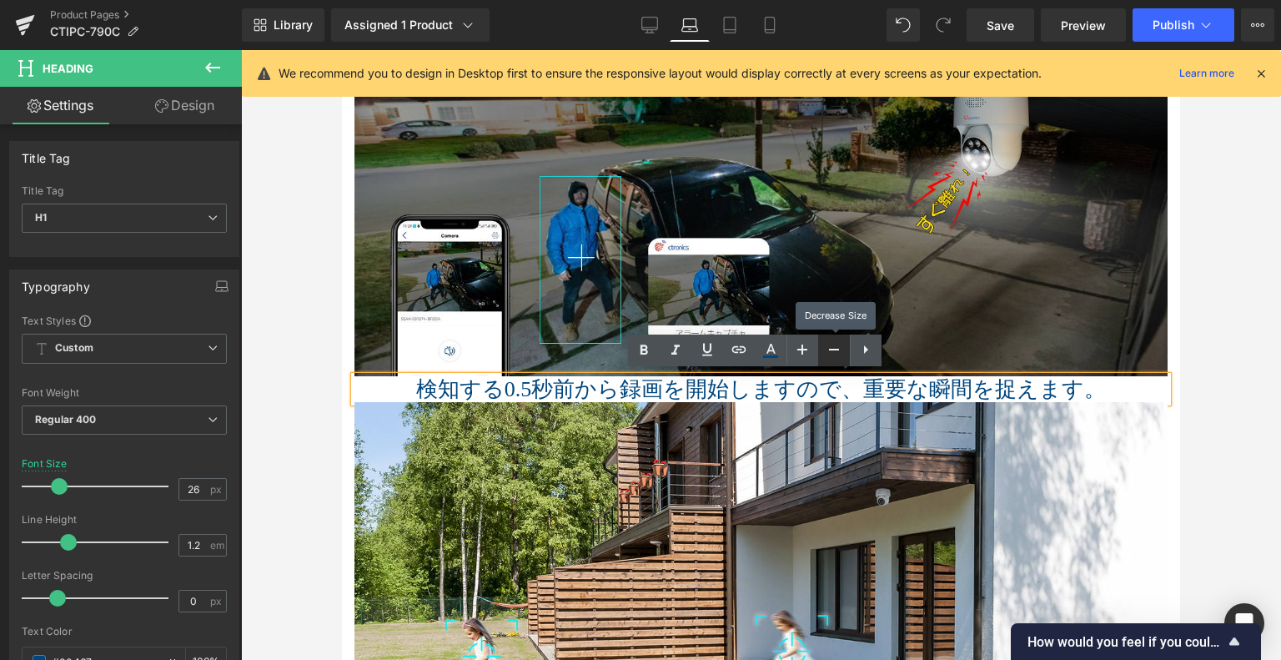
click at [827, 346] on icon at bounding box center [834, 350] width 20 height 20
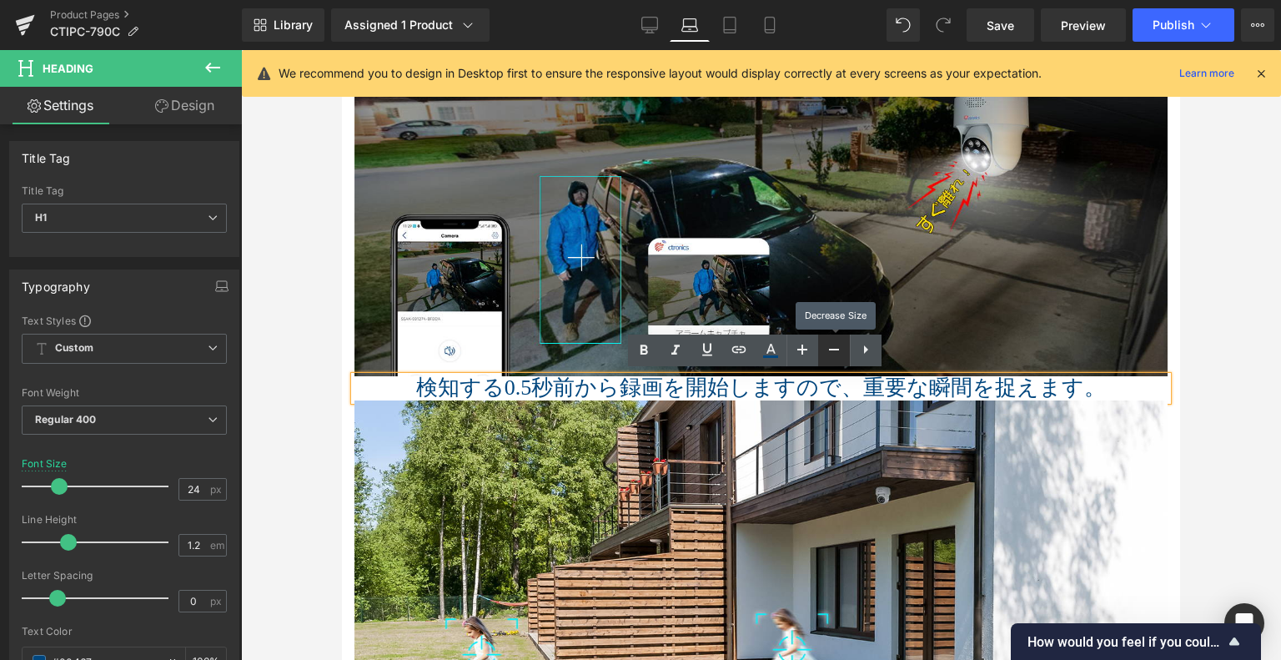
click at [827, 346] on icon at bounding box center [834, 350] width 20 height 20
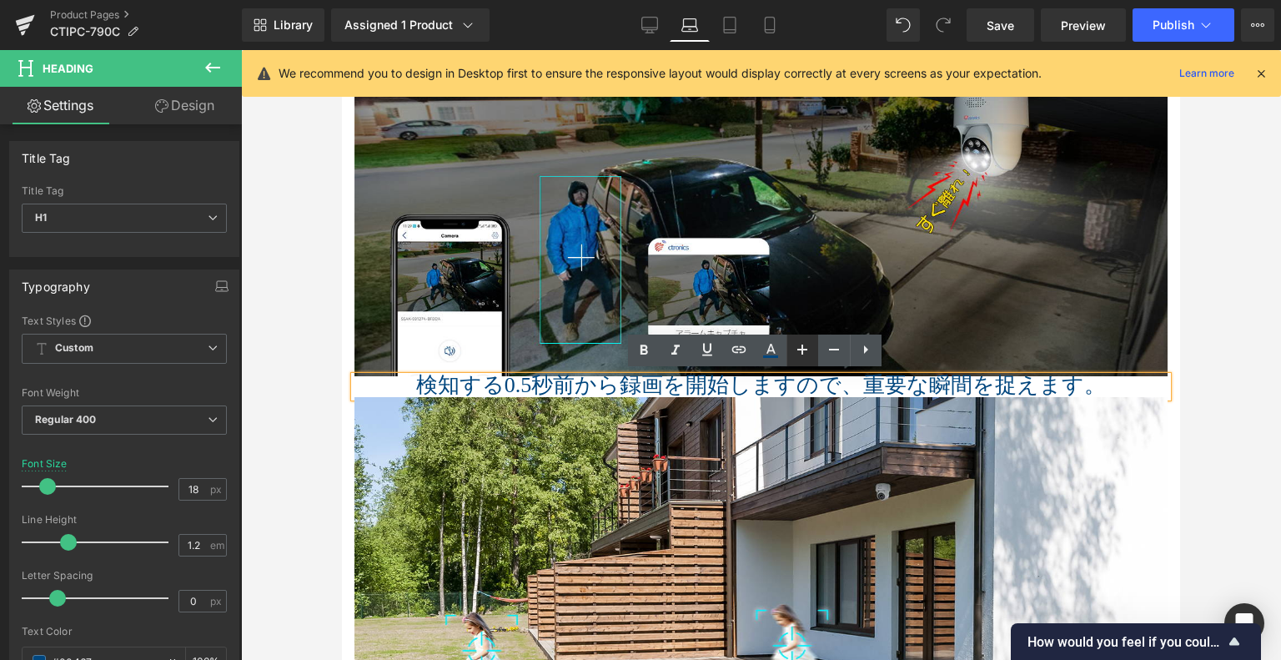
click at [798, 350] on icon at bounding box center [802, 350] width 10 height 10
click at [799, 350] on icon at bounding box center [802, 350] width 10 height 10
type input "22"
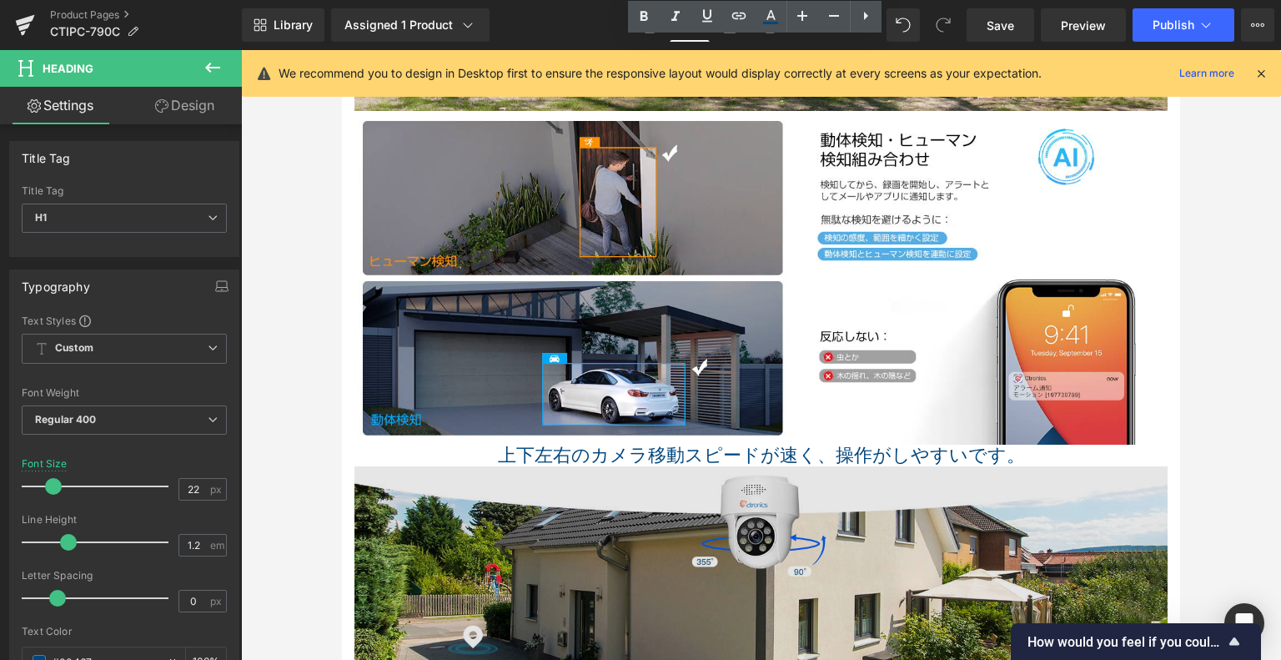
scroll to position [3670, 0]
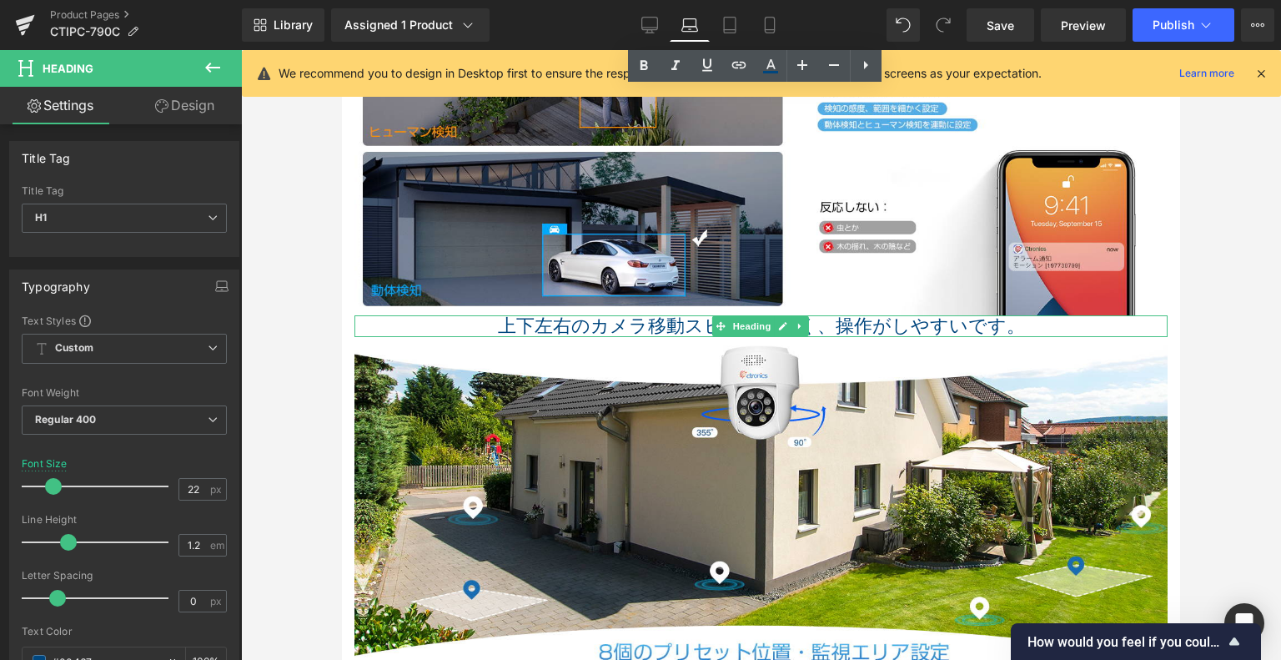
click at [676, 319] on h1 "上下左右のカメラ移動スピードが速く、操作がしやすいです。" at bounding box center [761, 326] width 813 height 22
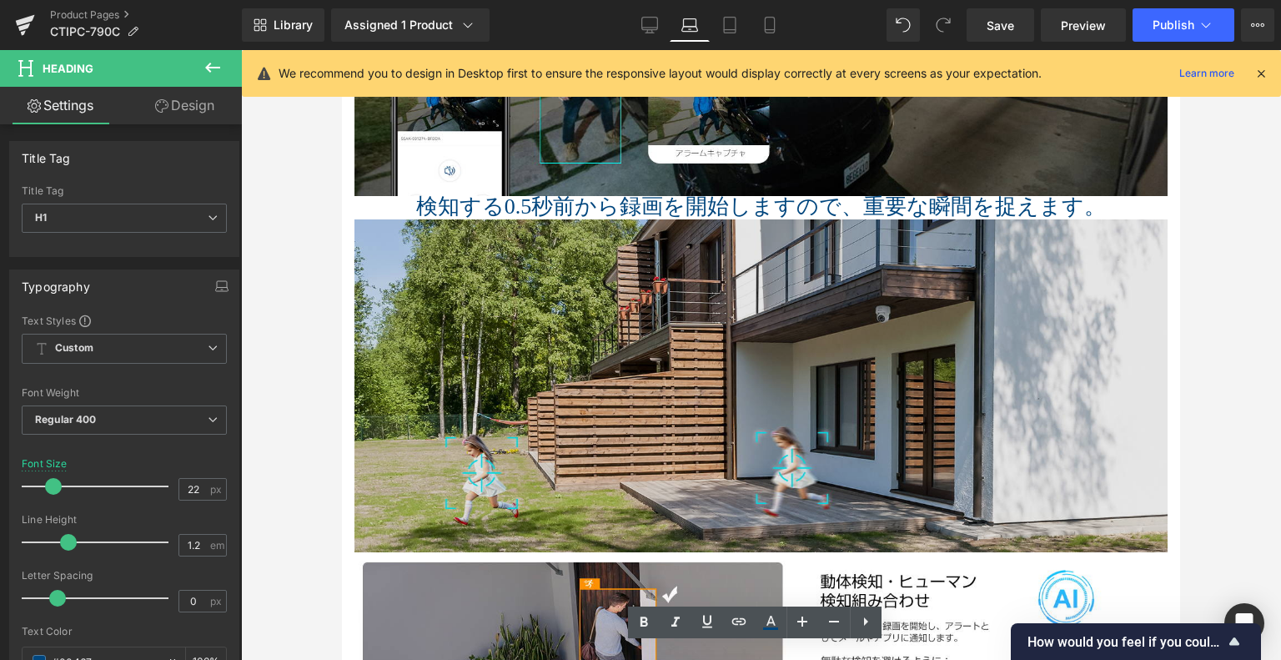
scroll to position [2919, 0]
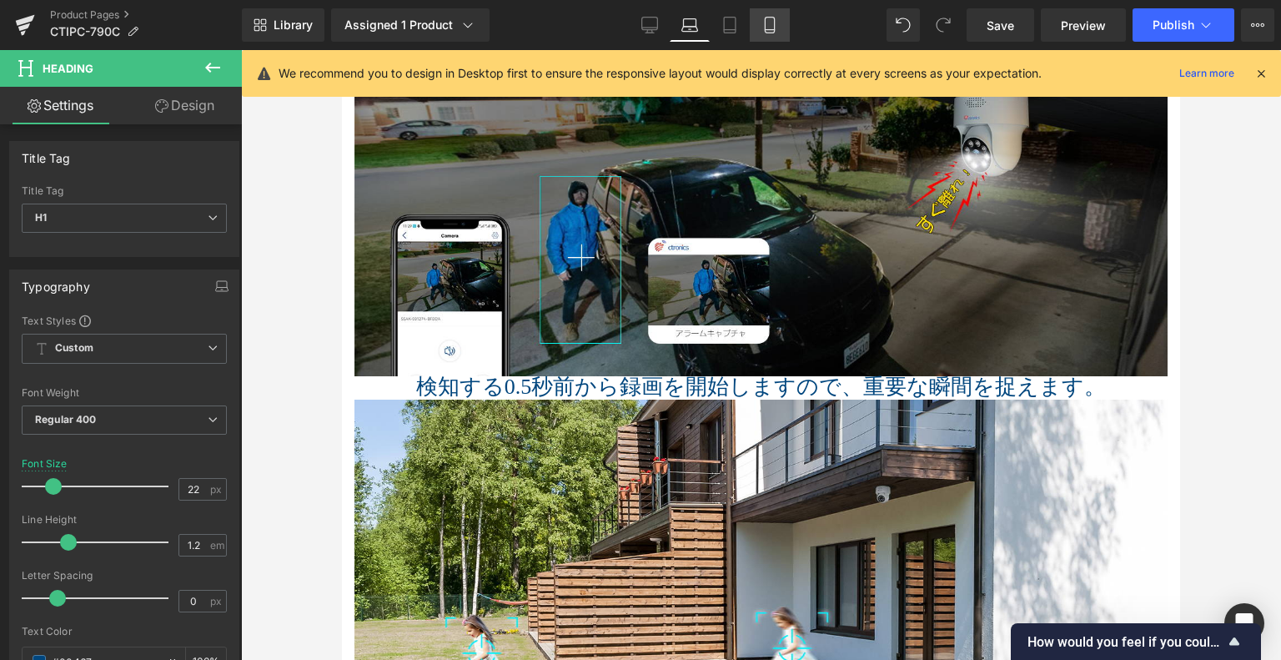
drag, startPoint x: 745, startPoint y: 19, endPoint x: 770, endPoint y: 23, distance: 25.2
click at [747, 18] on link "Tablet" at bounding box center [730, 24] width 40 height 33
type input "18"
type input "100"
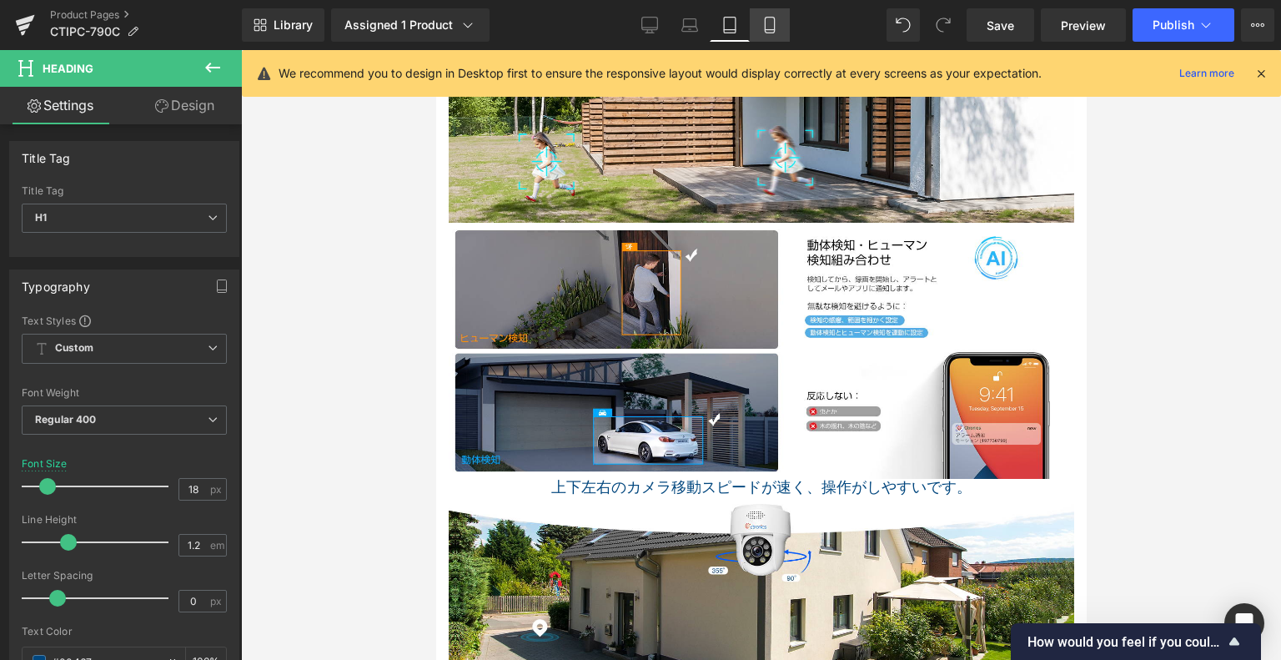
click at [770, 23] on icon at bounding box center [770, 25] width 17 height 17
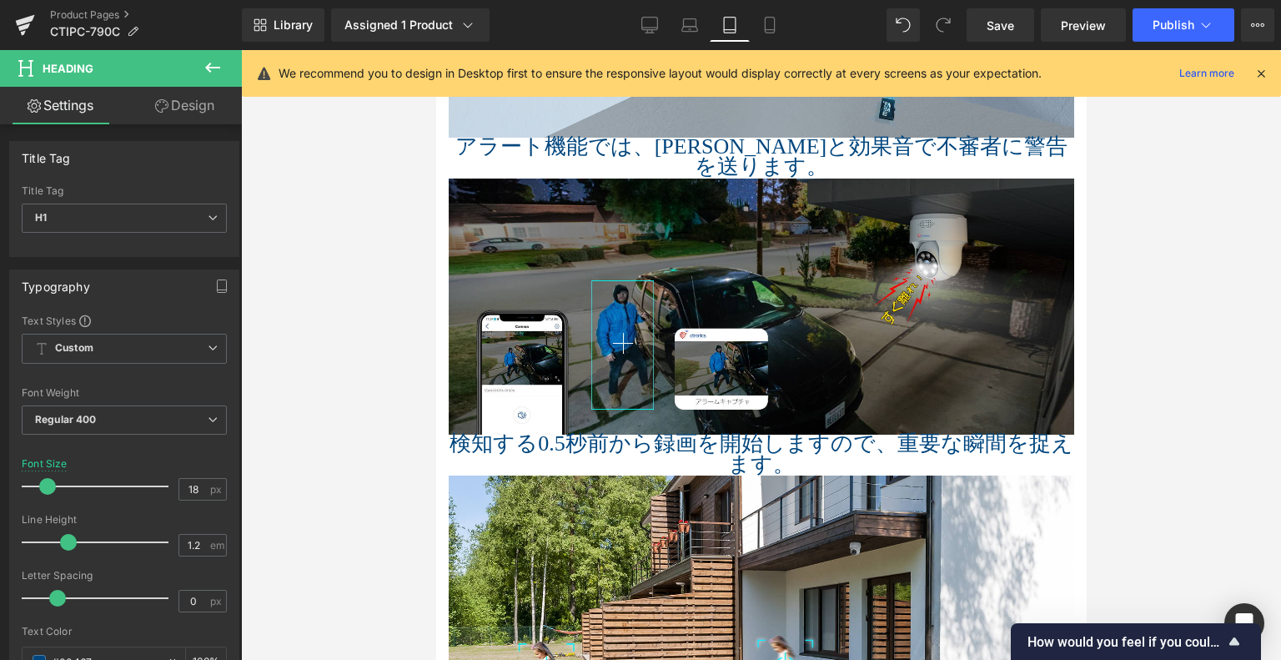
type input "16"
type input "100"
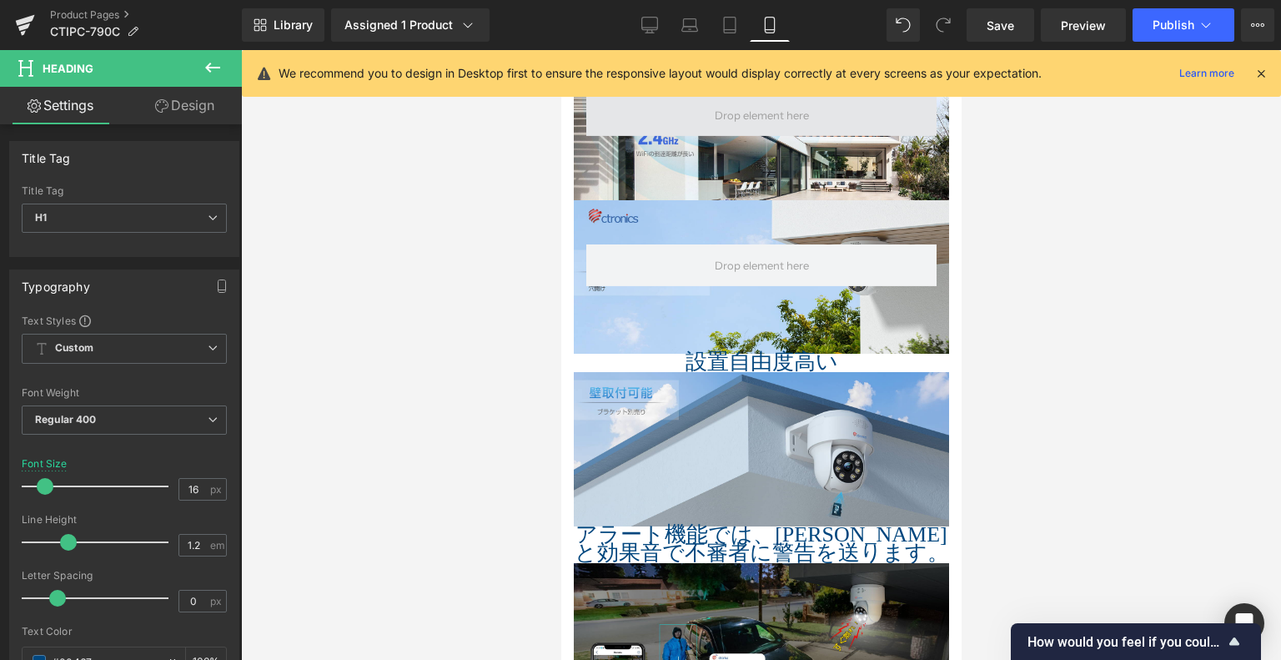
scroll to position [1696, 0]
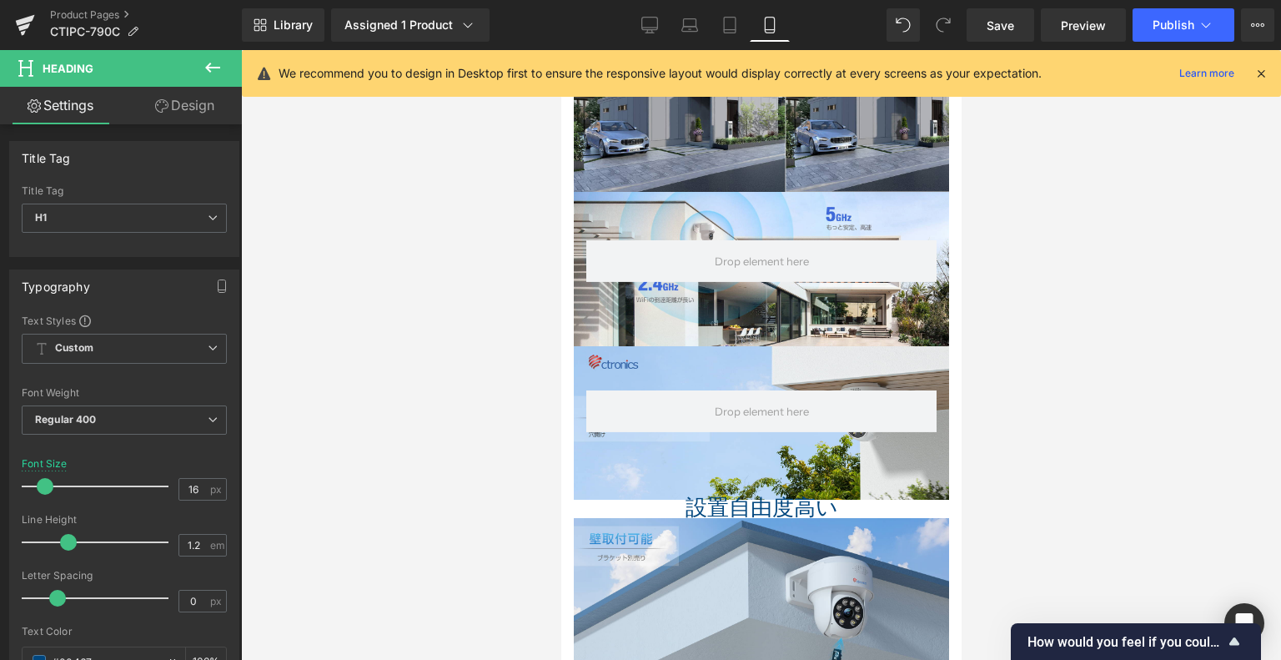
click at [760, 500] on div "設置自由度高い Heading" at bounding box center [760, 509] width 375 height 18
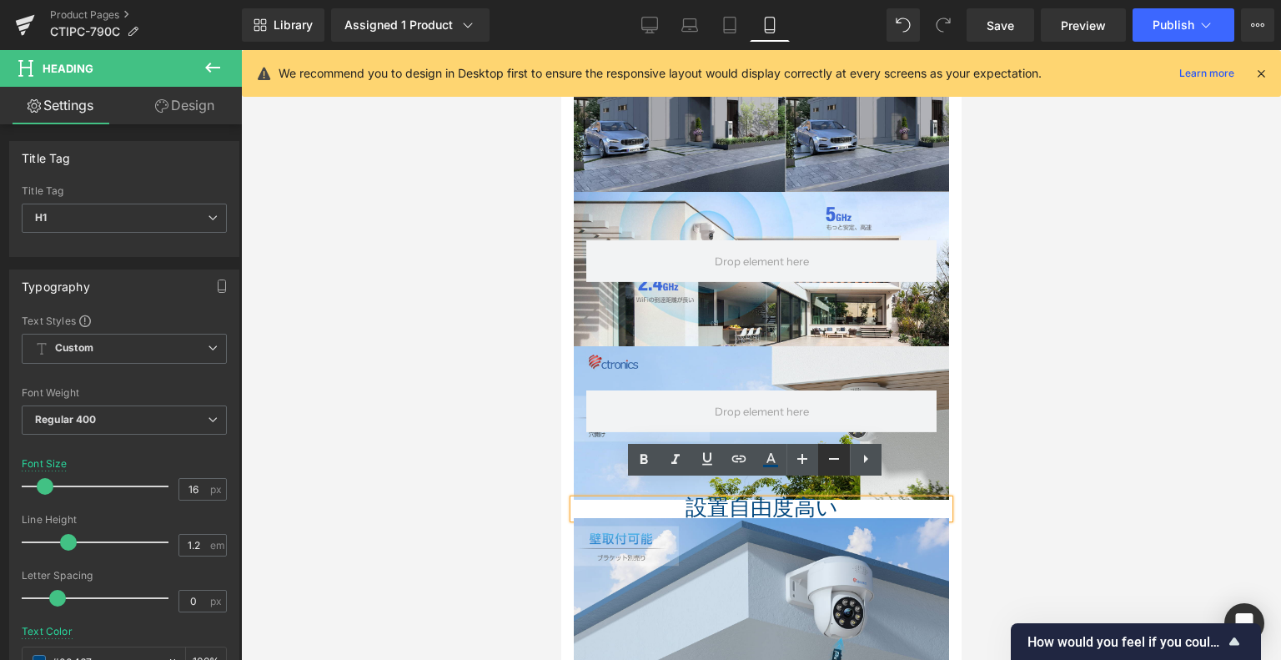
click at [828, 458] on icon at bounding box center [834, 459] width 20 height 20
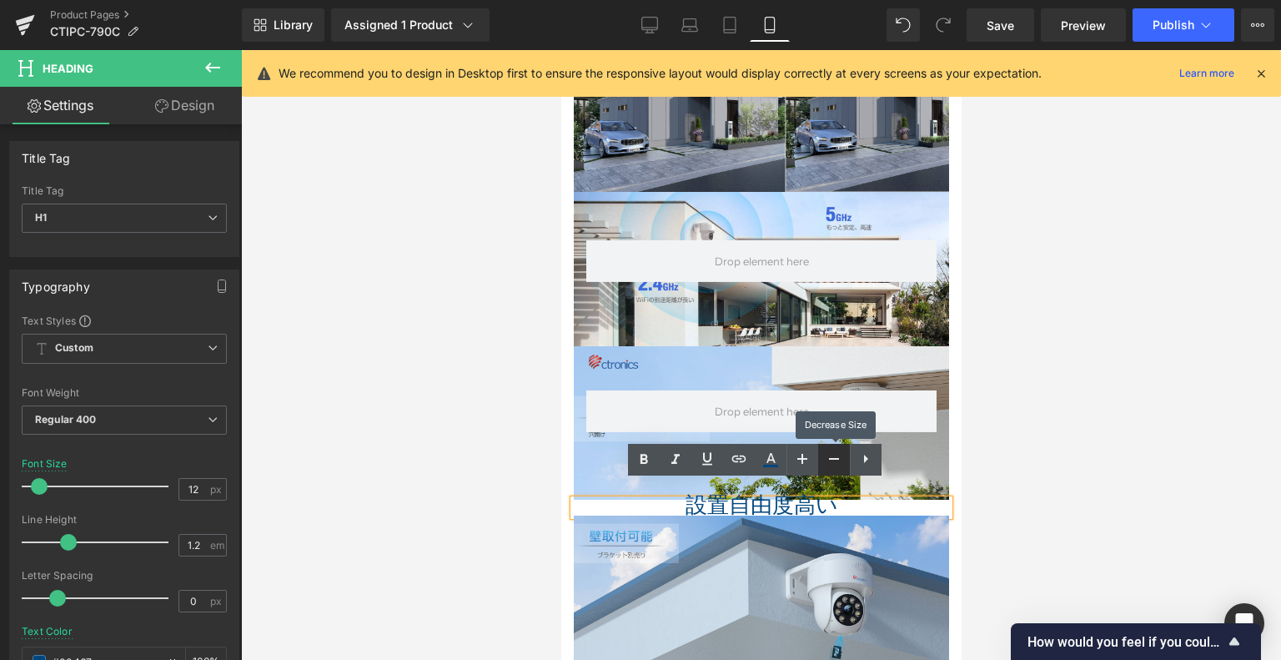
click at [828, 458] on icon at bounding box center [834, 459] width 20 height 20
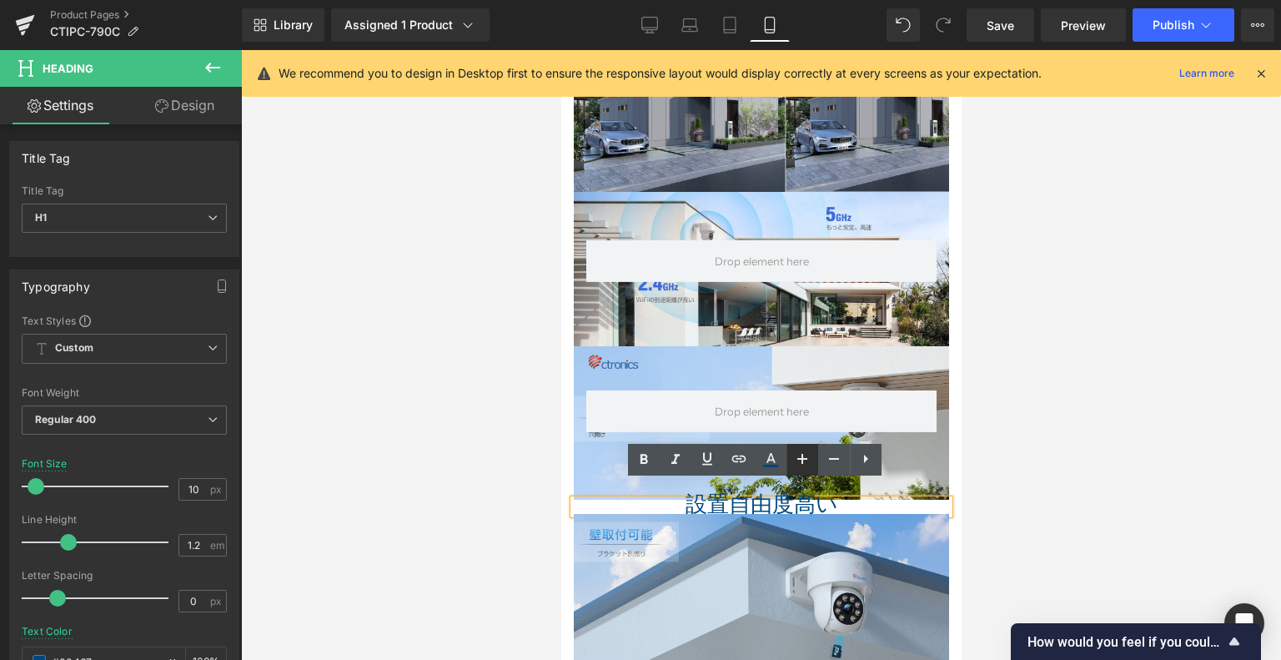
click at [801, 458] on icon at bounding box center [802, 459] width 10 height 10
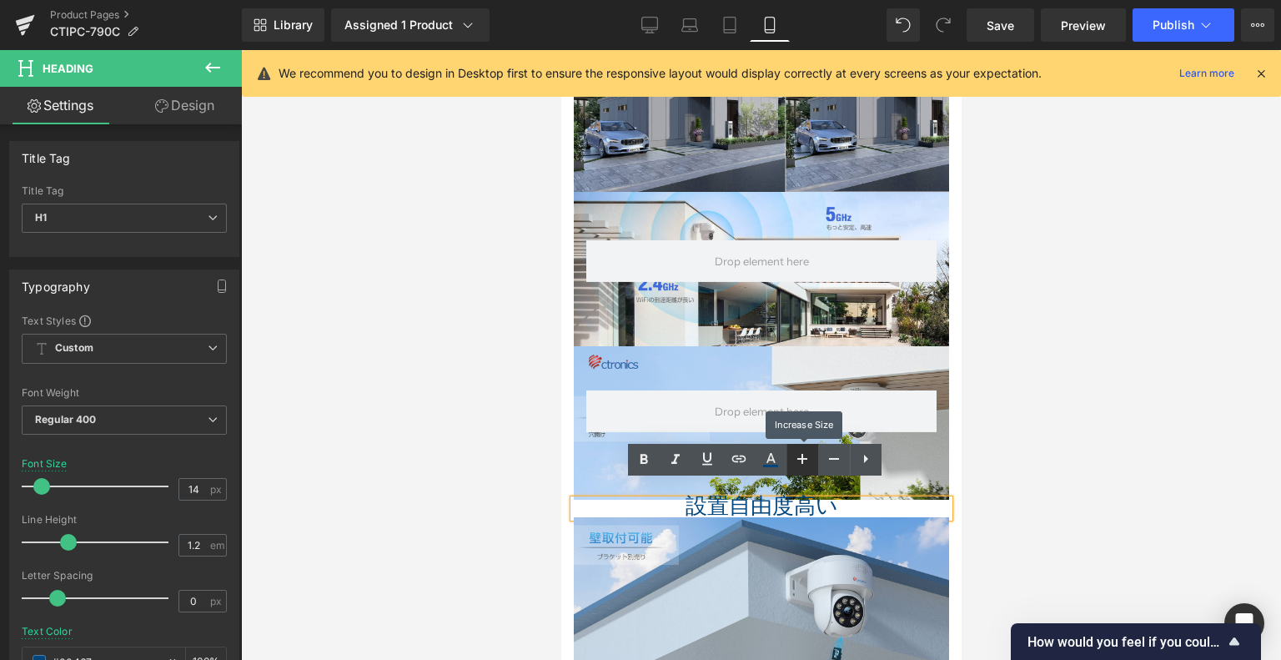
click at [801, 458] on icon at bounding box center [802, 459] width 10 height 10
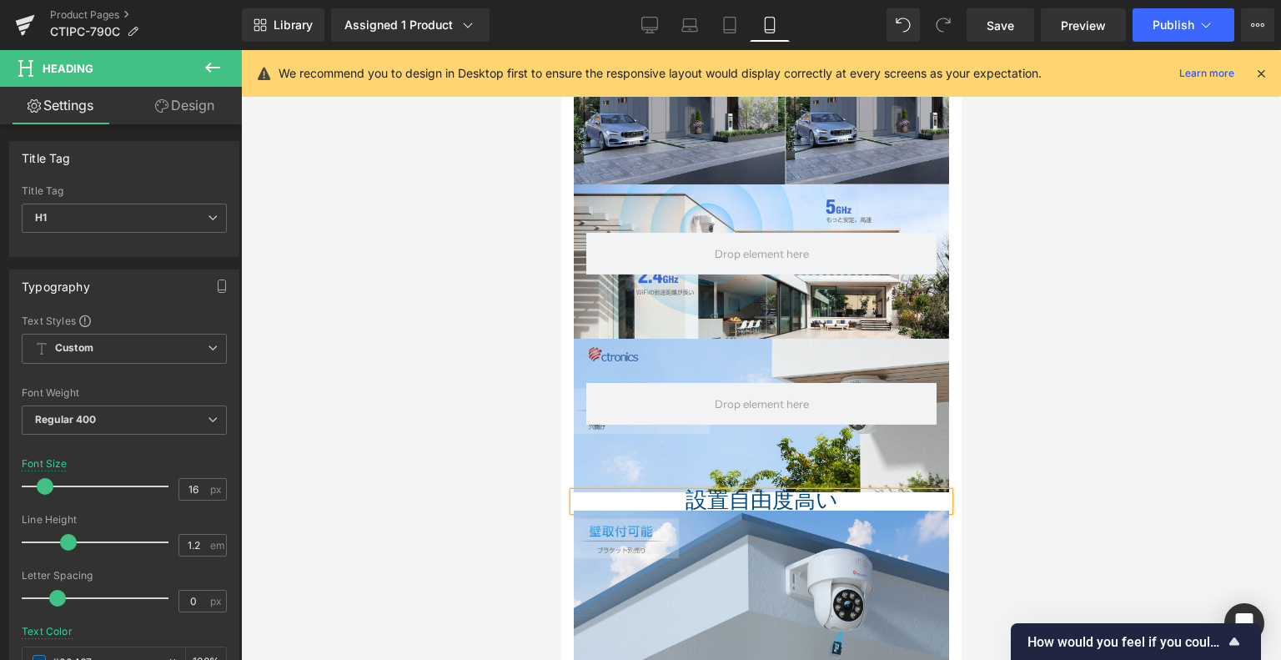
scroll to position [1863, 0]
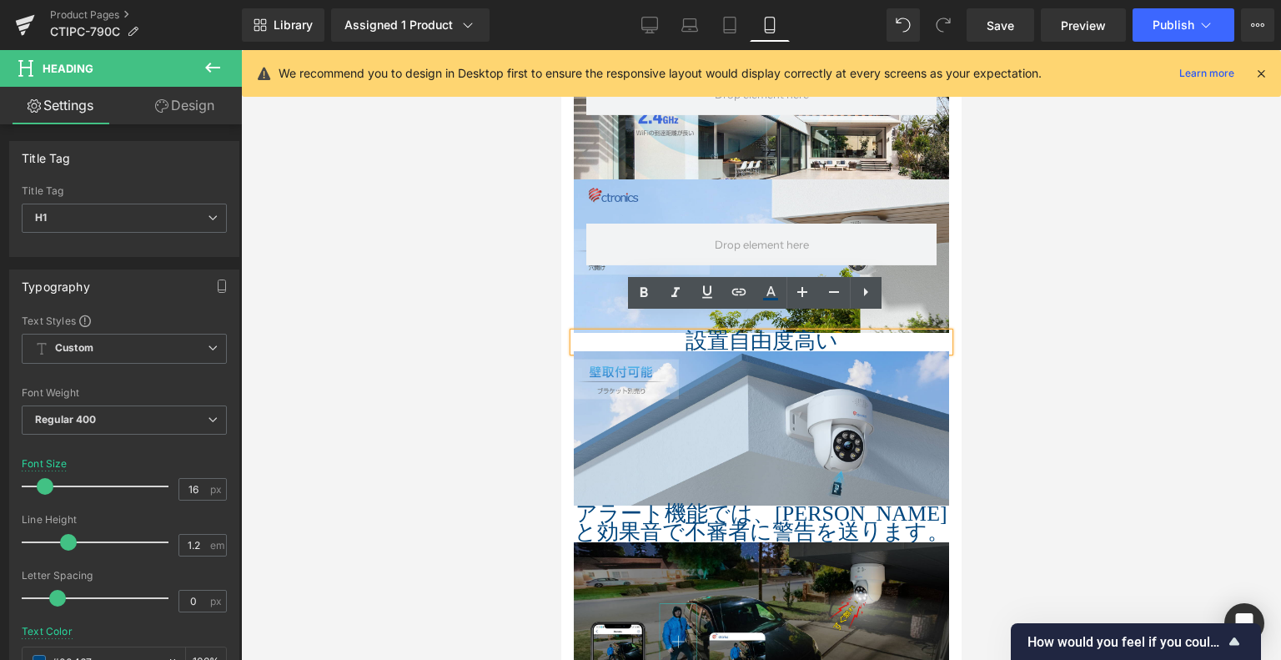
click at [774, 329] on span "設置自由度高い" at bounding box center [761, 341] width 153 height 24
click at [654, 28] on icon at bounding box center [650, 28] width 16 height 0
type input "26"
type input "100"
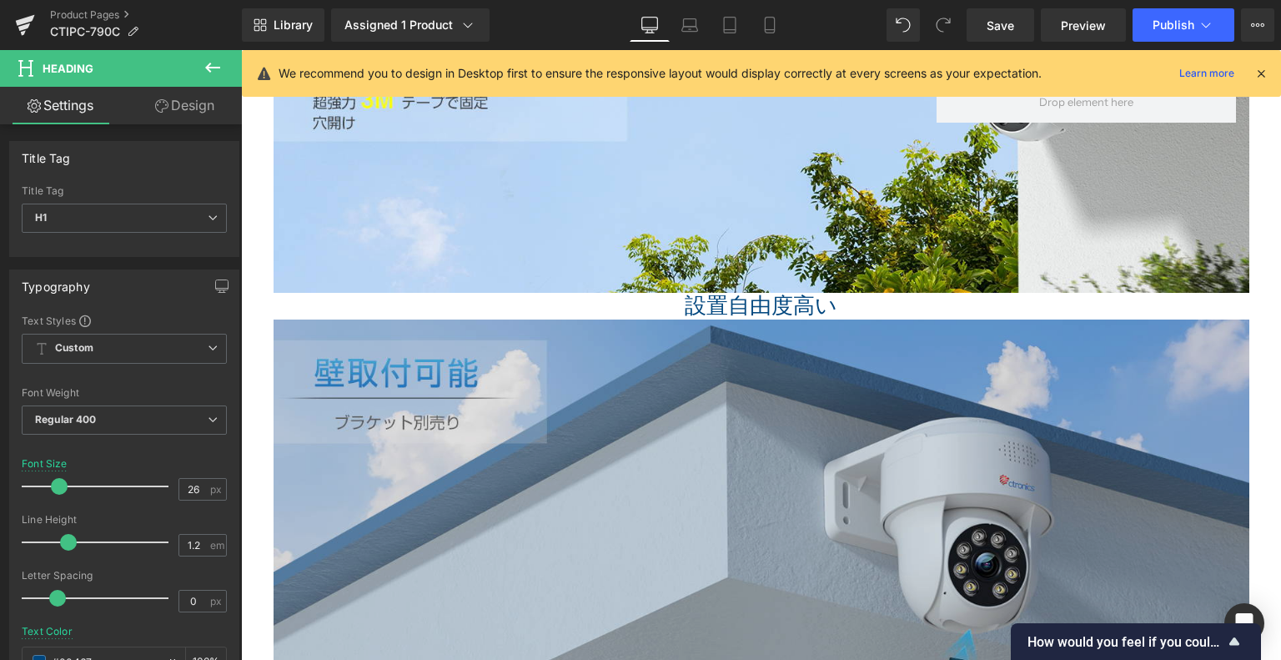
scroll to position [2573, 0]
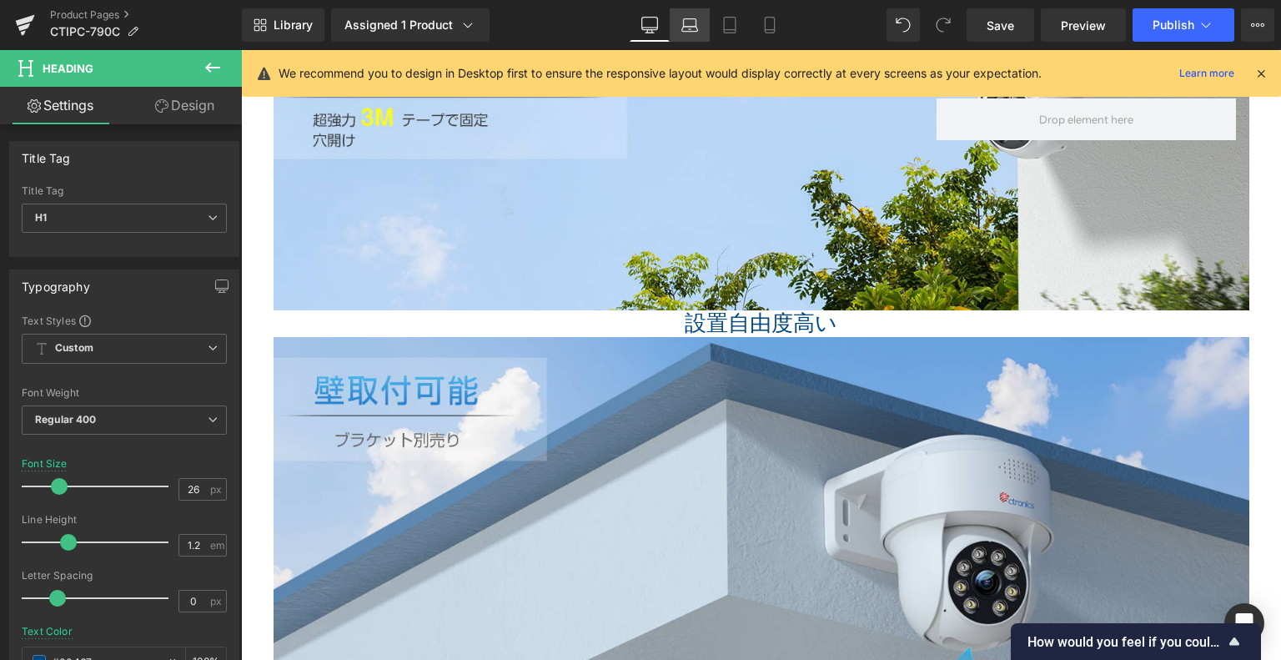
click at [698, 26] on icon at bounding box center [690, 25] width 17 height 17
type input "22"
type input "100"
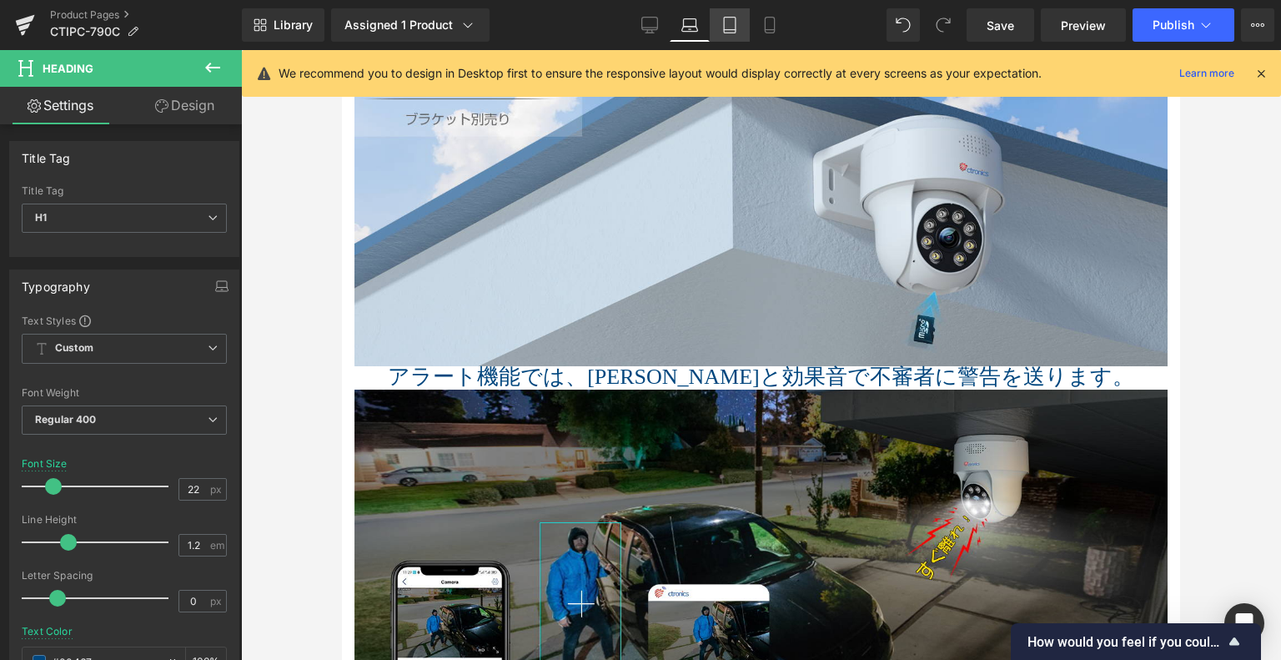
scroll to position [2330, 0]
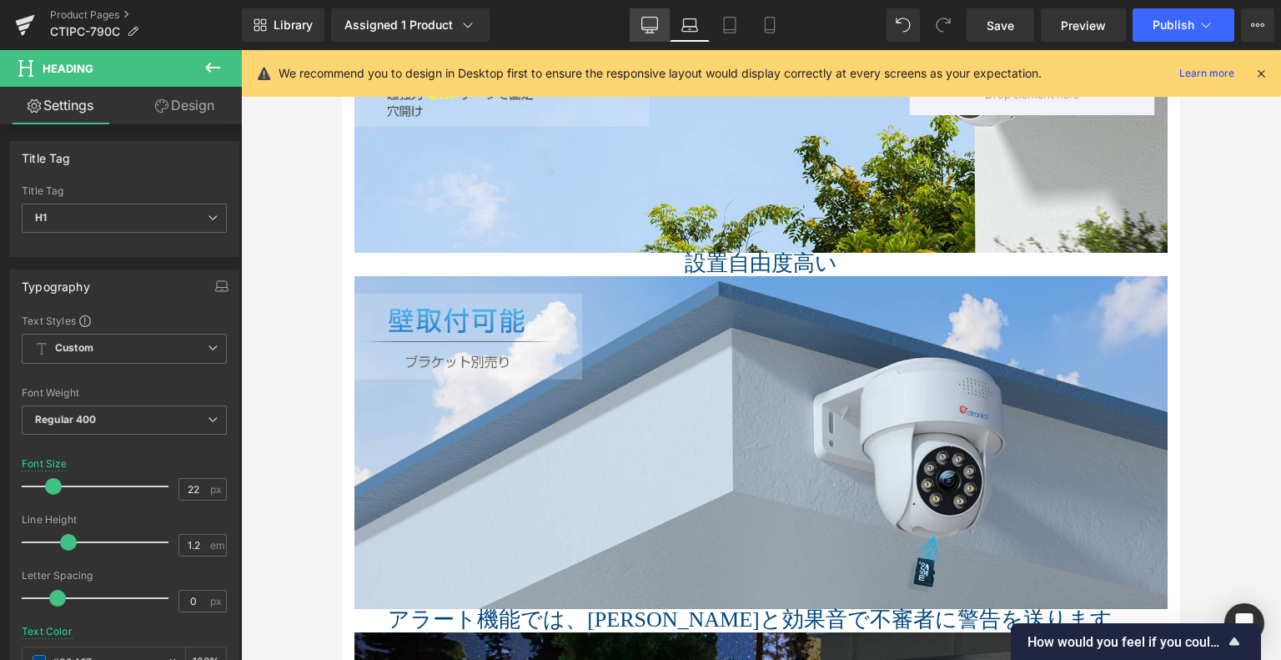
drag, startPoint x: 648, startPoint y: 16, endPoint x: 480, endPoint y: 244, distance: 284.0
click at [648, 17] on icon at bounding box center [649, 25] width 17 height 17
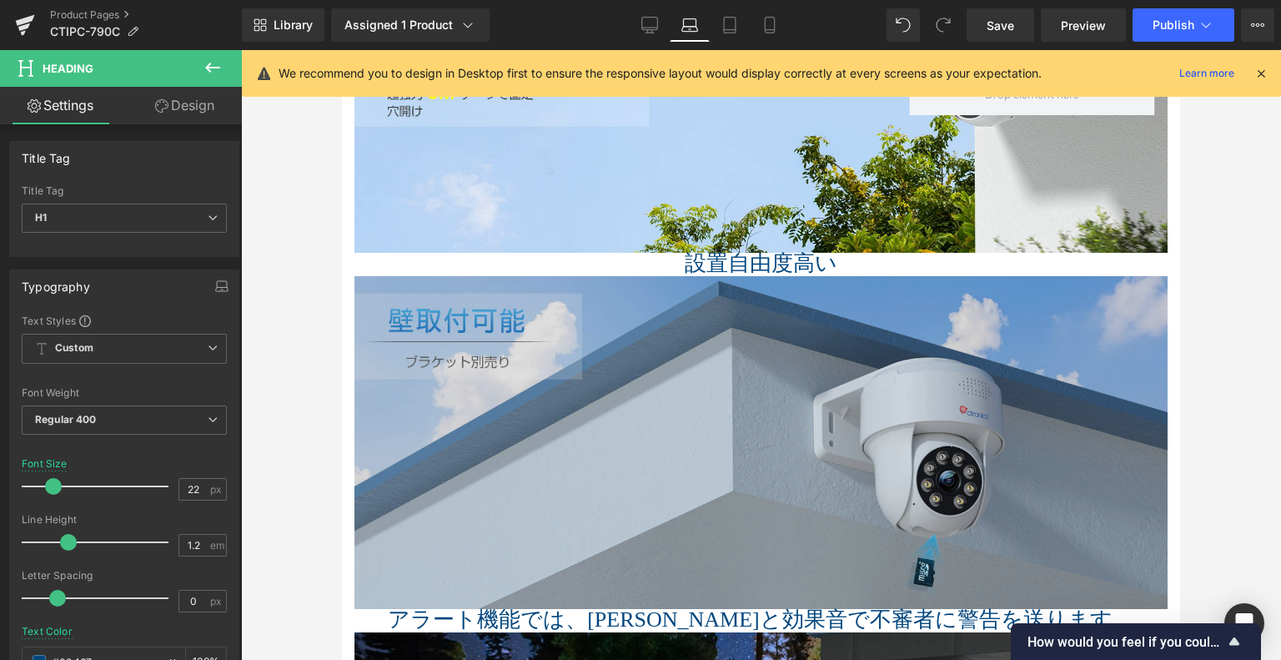
type input "26"
type input "100"
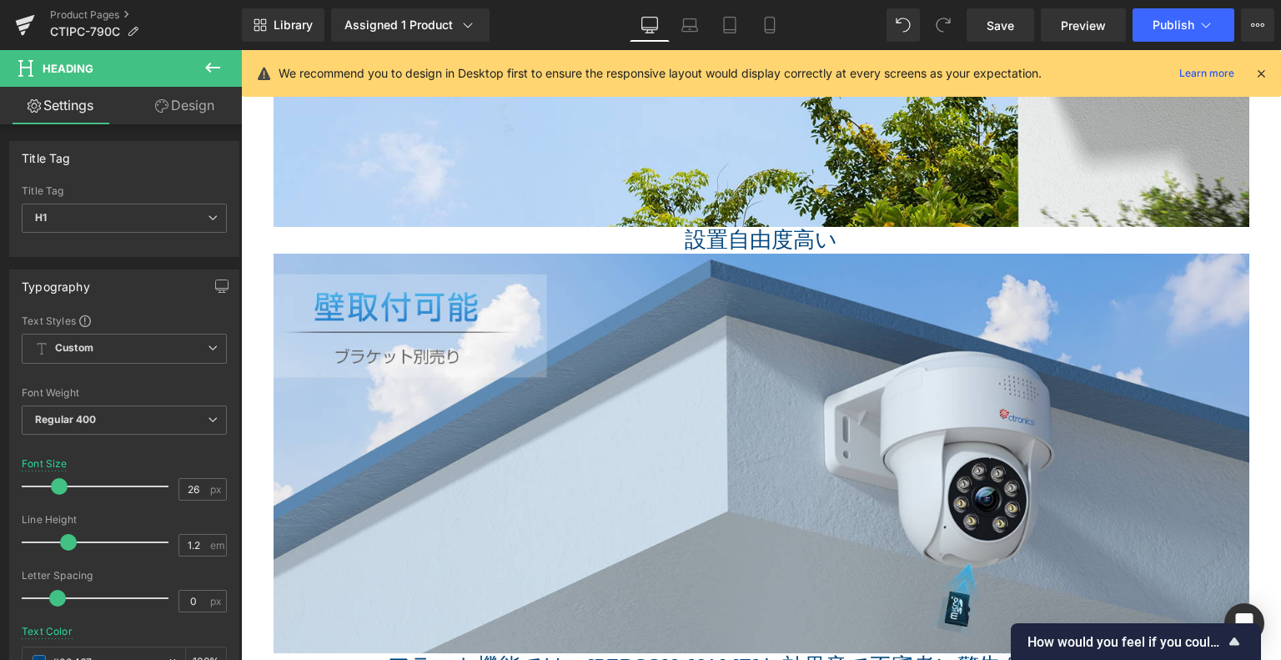
scroll to position [2682, 0]
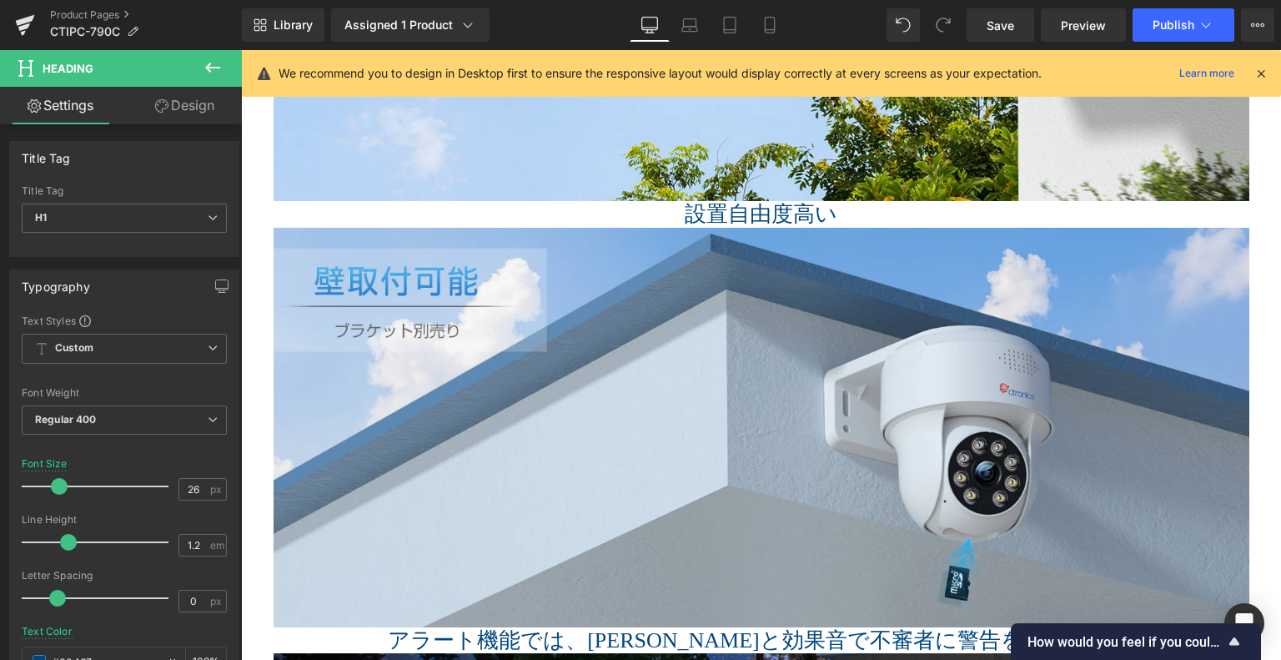
click at [222, 54] on button at bounding box center [213, 68] width 58 height 37
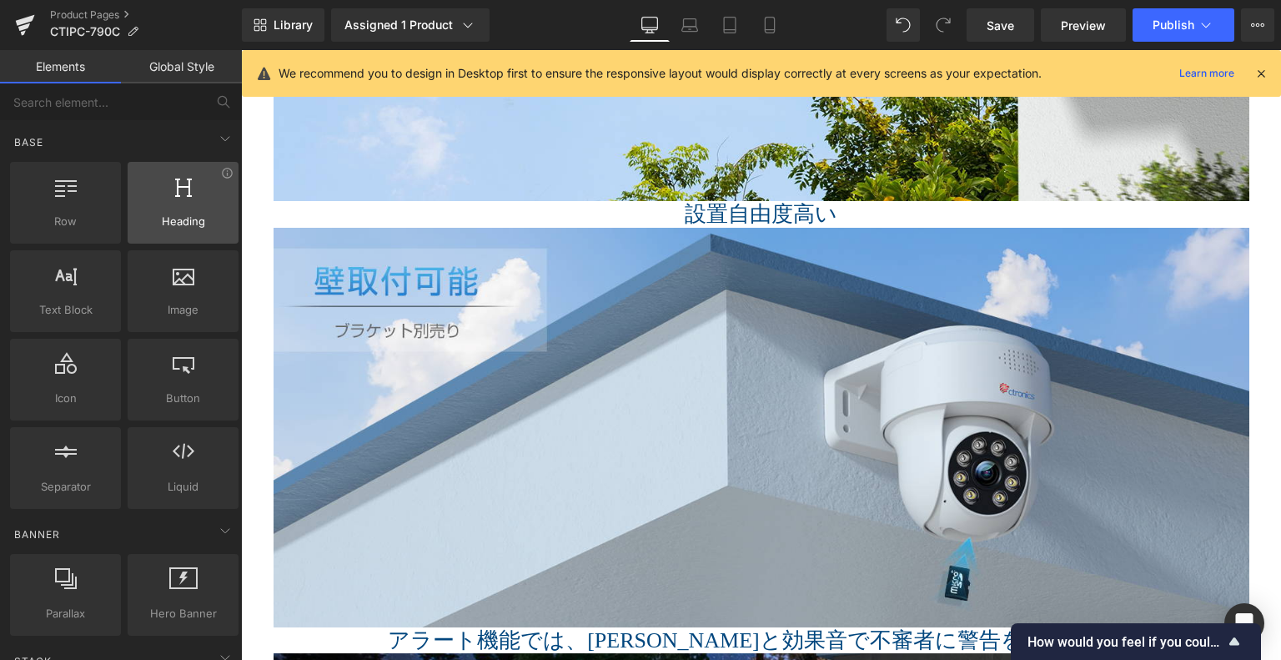
click at [194, 216] on span "Heading" at bounding box center [183, 222] width 101 height 18
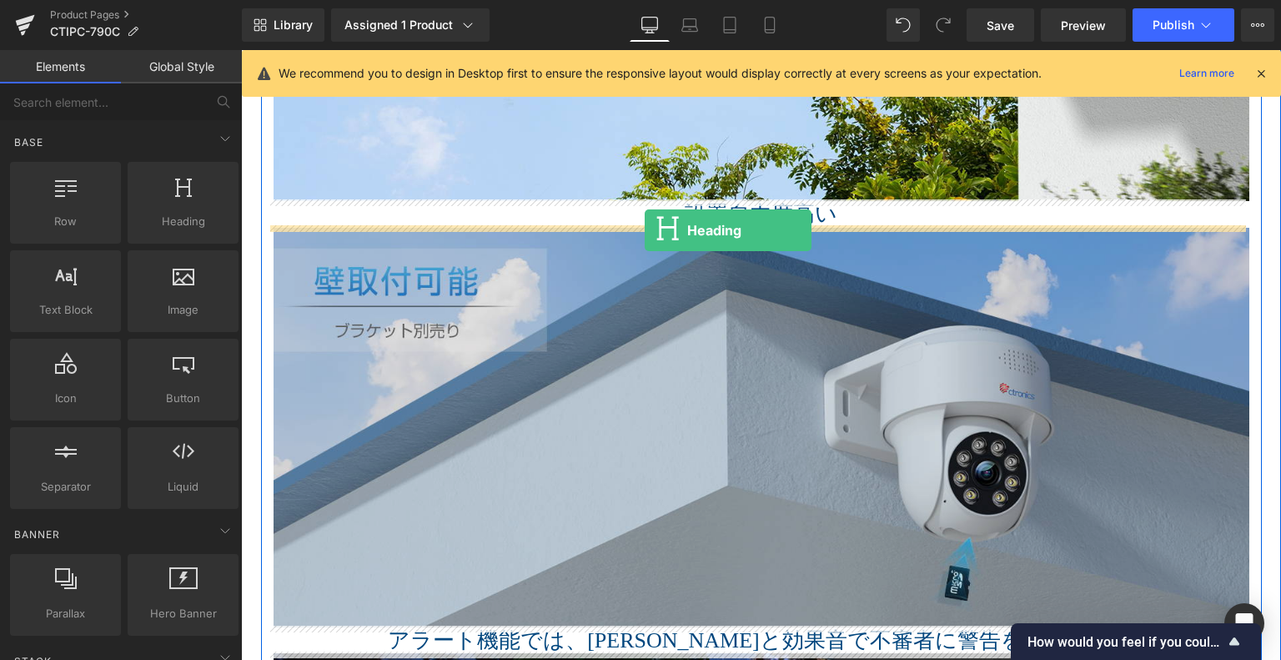
drag, startPoint x: 437, startPoint y: 264, endPoint x: 645, endPoint y: 230, distance: 210.5
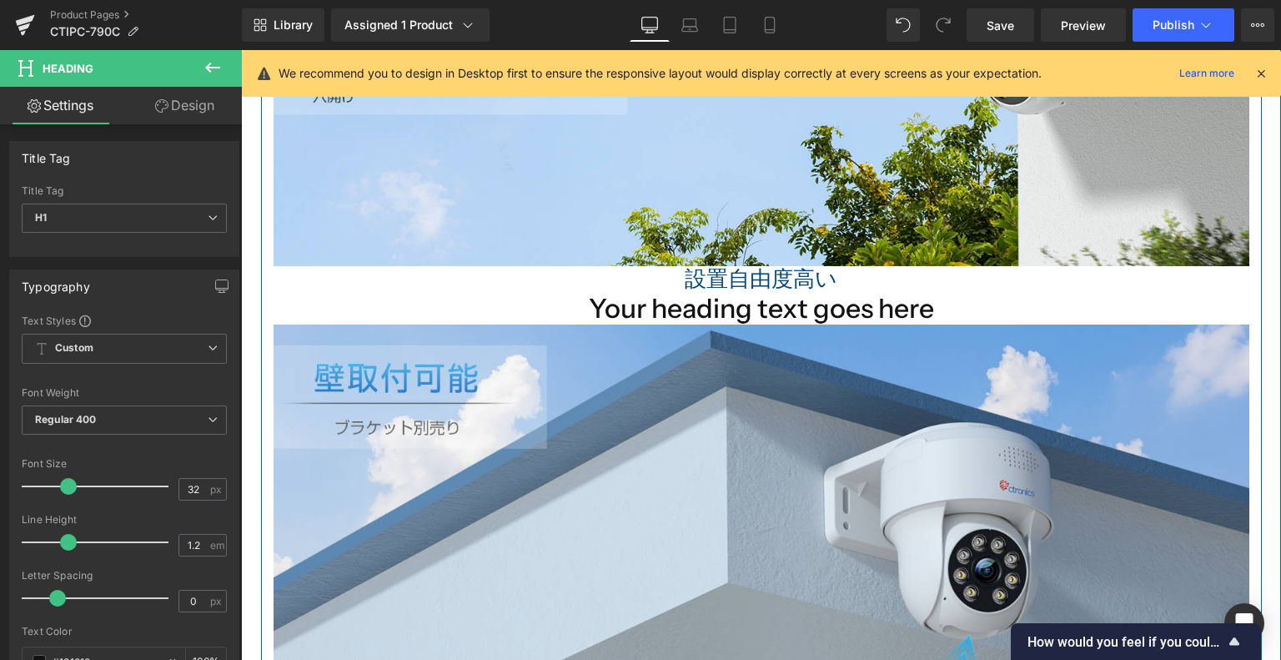
scroll to position [2515, 0]
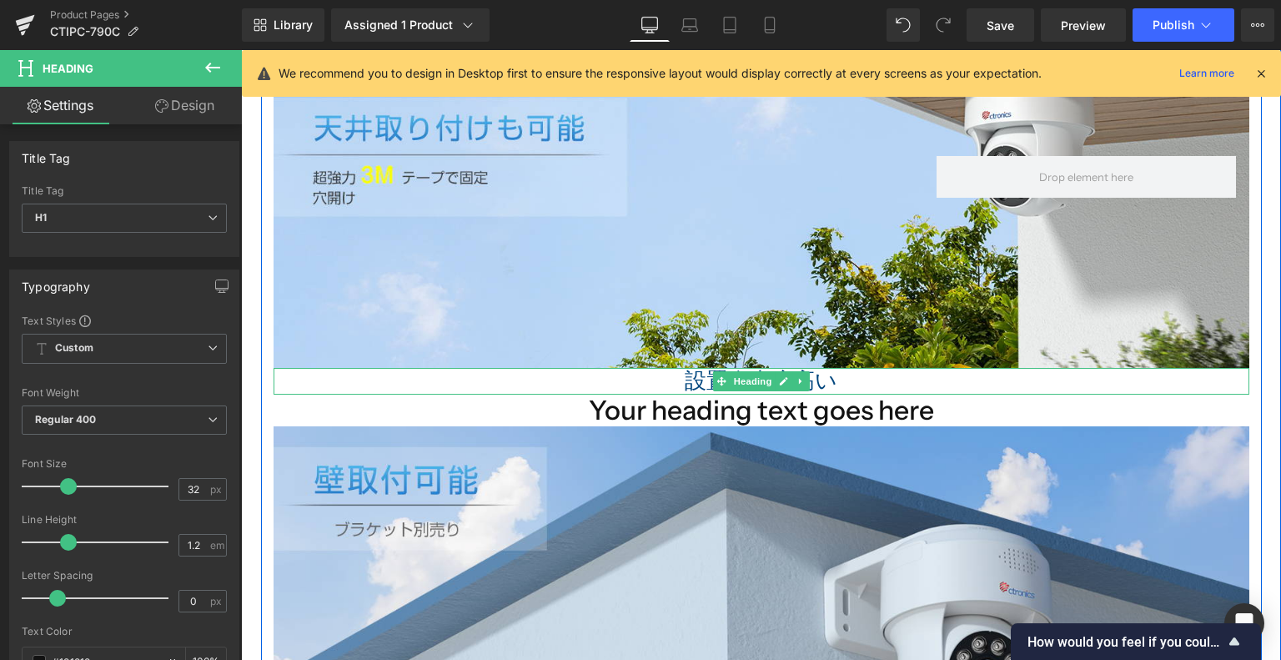
click at [737, 371] on span "Heading" at bounding box center [752, 381] width 45 height 20
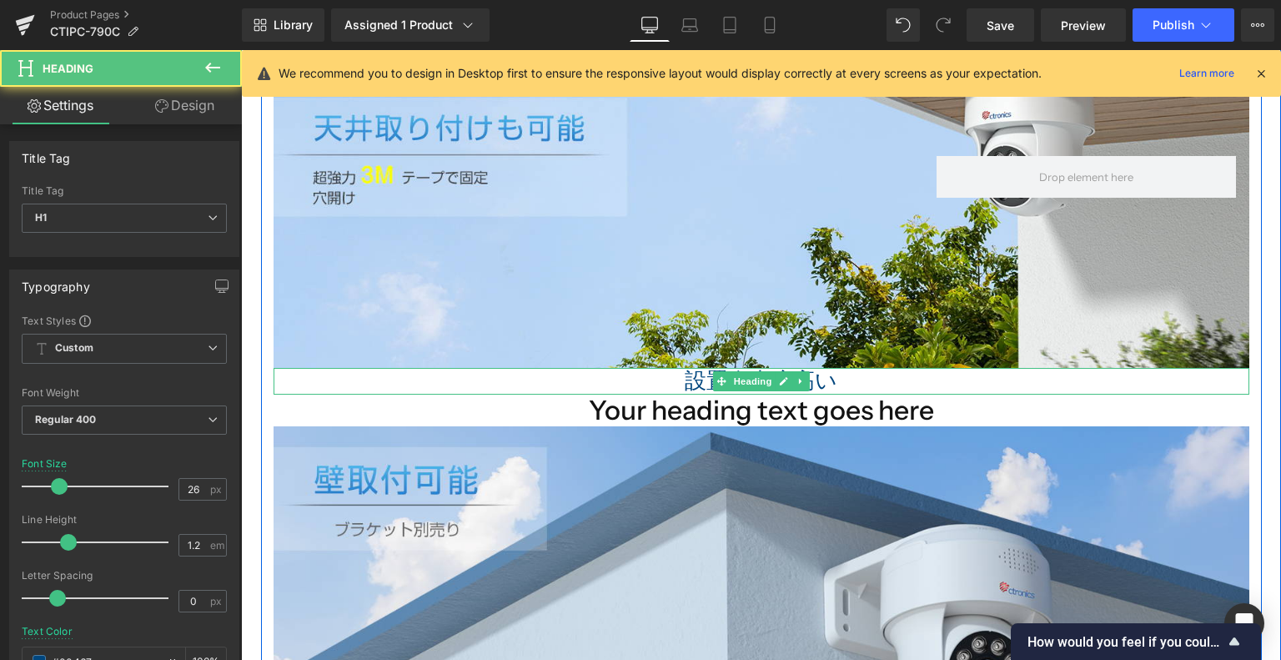
click at [685, 376] on span "設置自由度高い" at bounding box center [761, 381] width 153 height 24
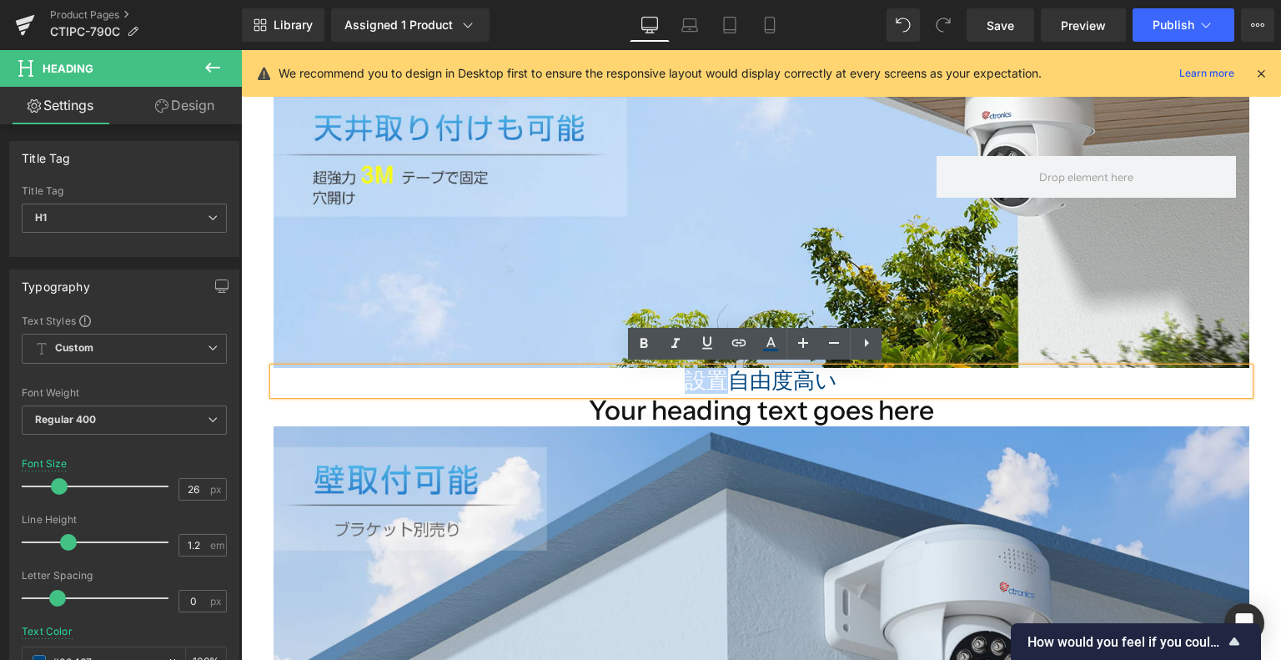
click at [685, 376] on span "設置自由度高い" at bounding box center [761, 381] width 153 height 24
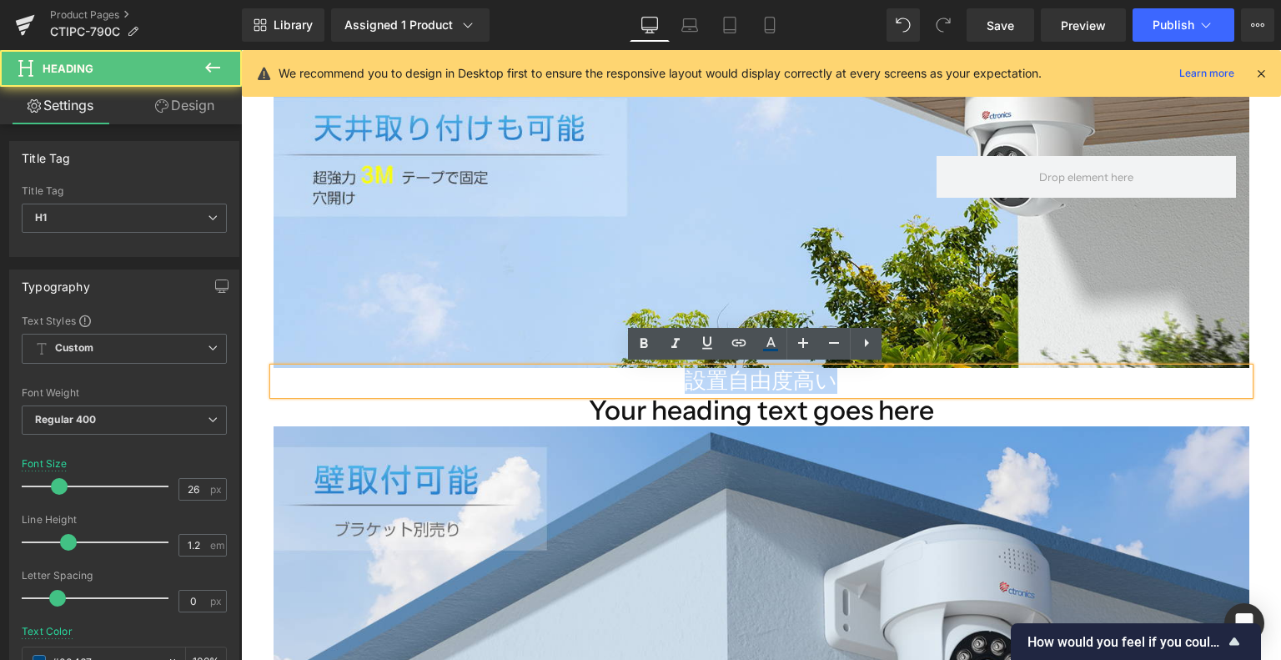
click at [685, 376] on span "設置自由度高い" at bounding box center [761, 381] width 153 height 24
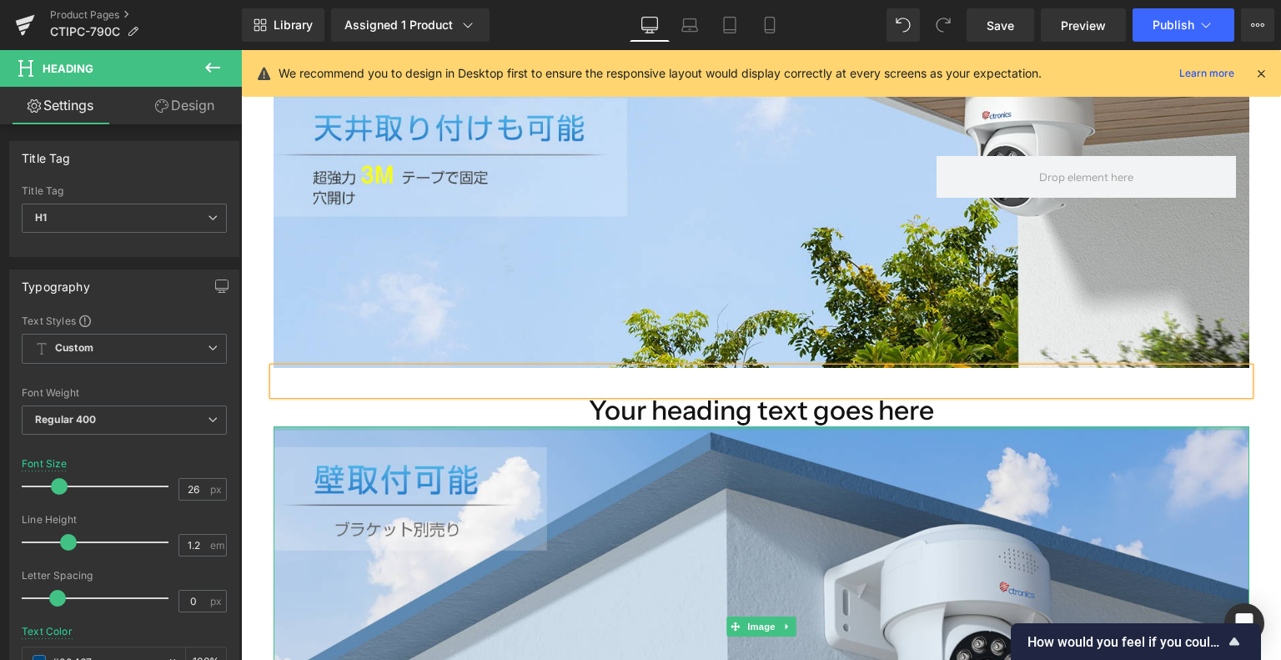
click at [690, 419] on h1 "Your heading text goes here" at bounding box center [762, 411] width 976 height 32
click at [667, 410] on h1 "Your heading text goes here" at bounding box center [762, 411] width 976 height 32
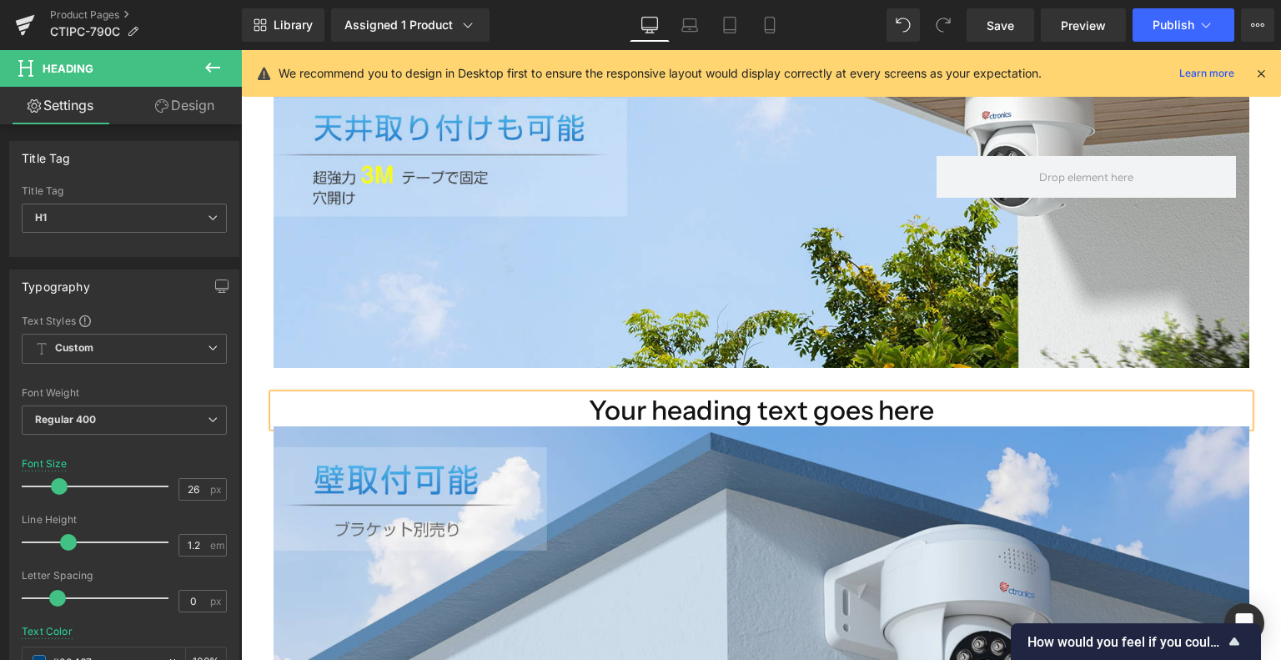
paste div
click at [718, 373] on div "Heading" at bounding box center [762, 381] width 976 height 26
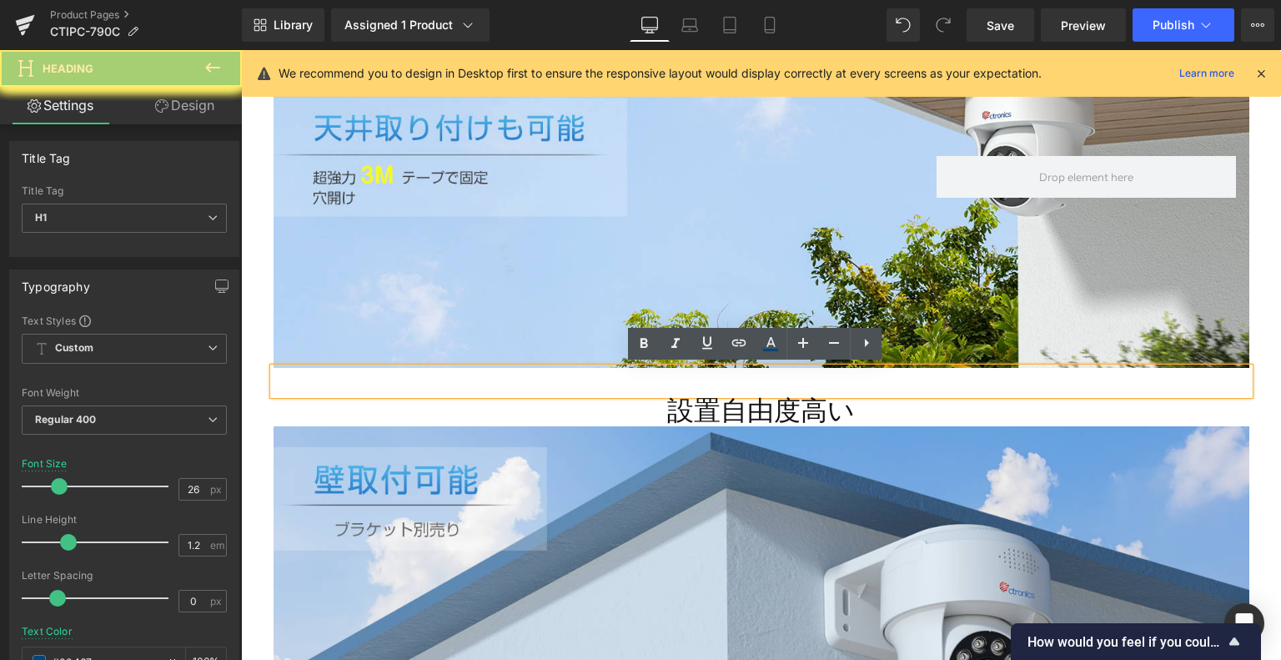
click at [287, 376] on h1 at bounding box center [762, 381] width 976 height 26
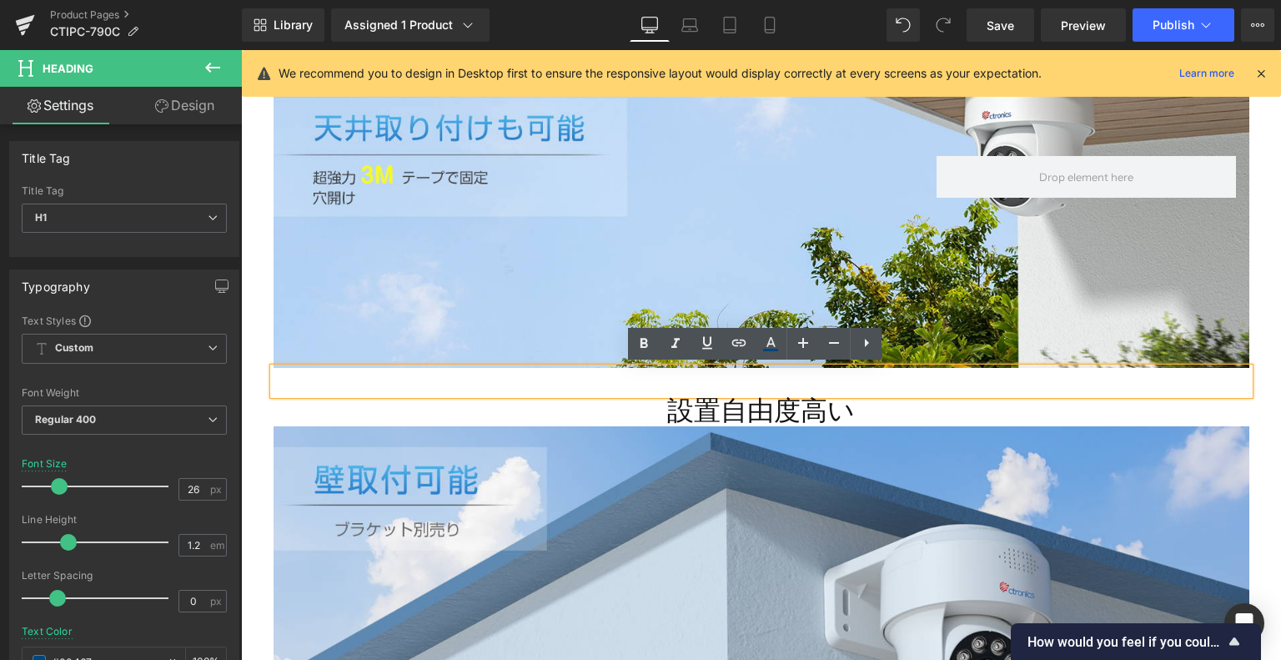
drag, startPoint x: 676, startPoint y: 390, endPoint x: 534, endPoint y: 386, distance: 141.8
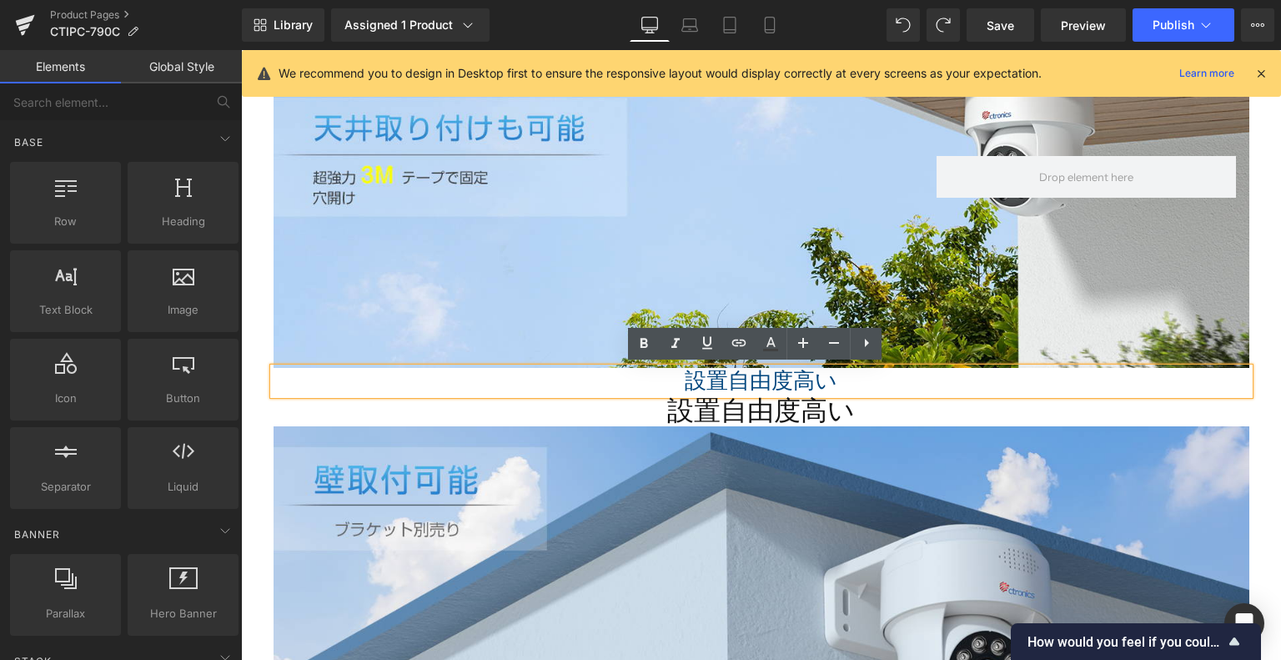
click at [358, 294] on div "Heading Row" at bounding box center [762, 168] width 976 height 400
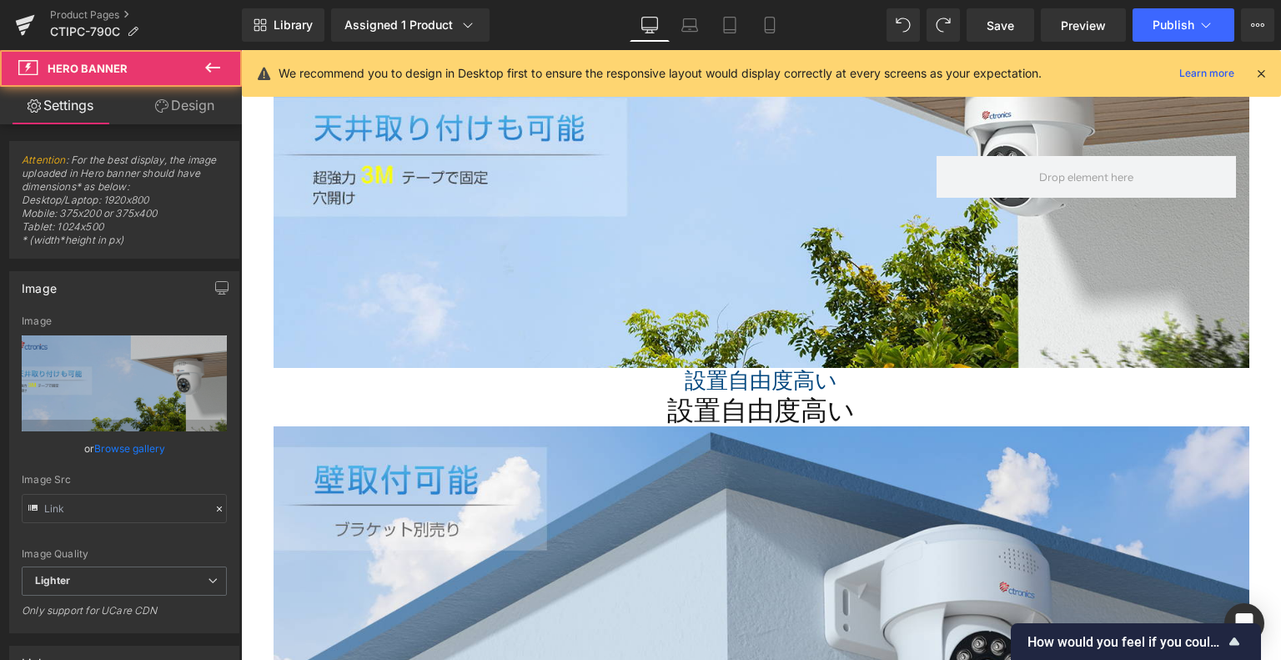
type input "https://ucarecdn.com/98bbf265-c082-48a0-a84f-bef8bd3d489b/-/format/auto/-/previ…"
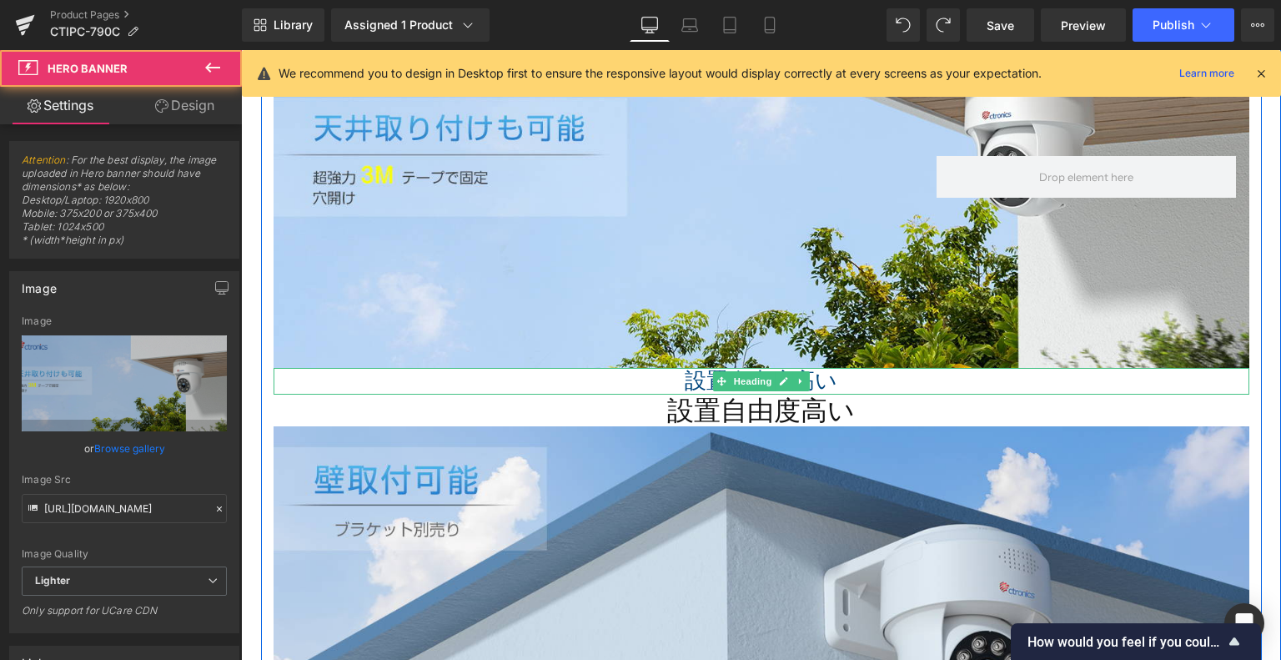
click at [286, 381] on h1 "設置自由度高い" at bounding box center [762, 381] width 976 height 26
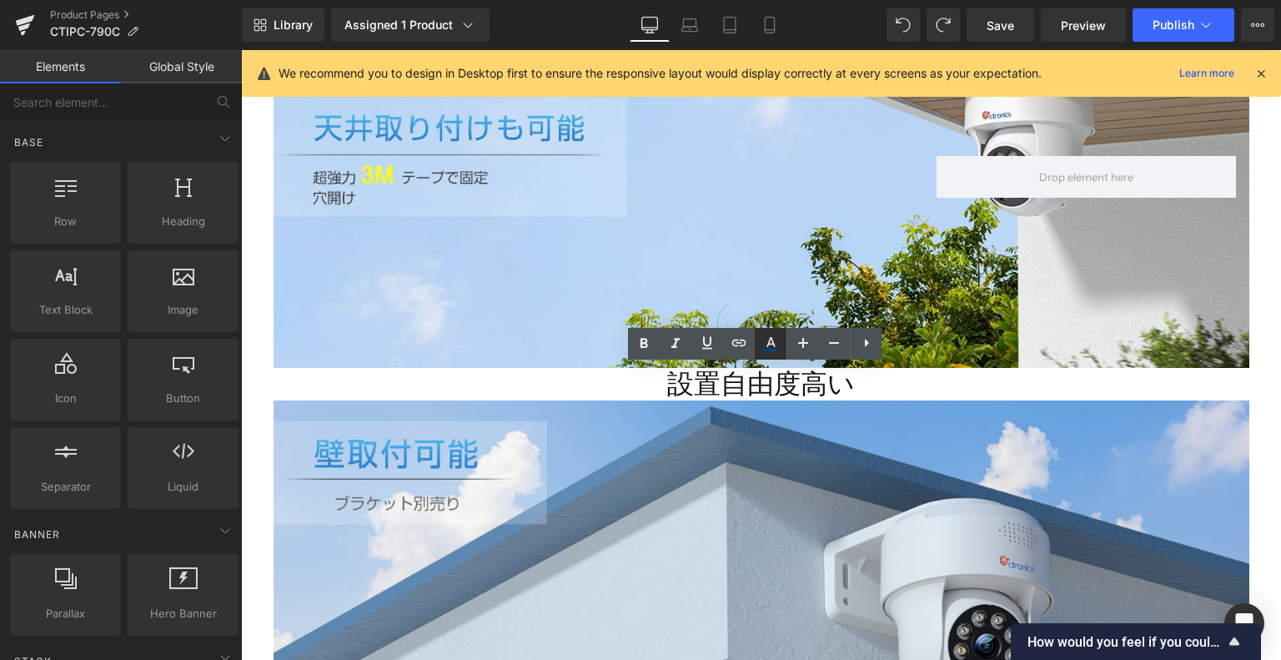
click at [774, 340] on icon at bounding box center [771, 344] width 20 height 20
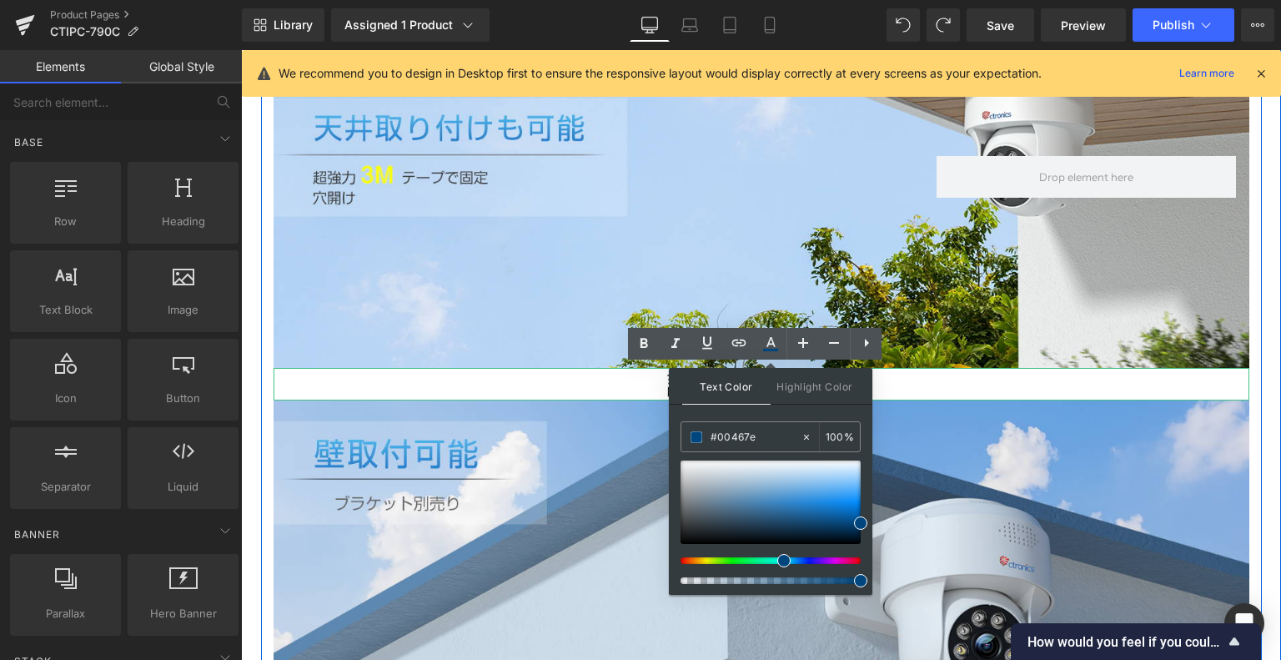
click at [898, 385] on h1 "設置自由度高い" at bounding box center [762, 384] width 976 height 32
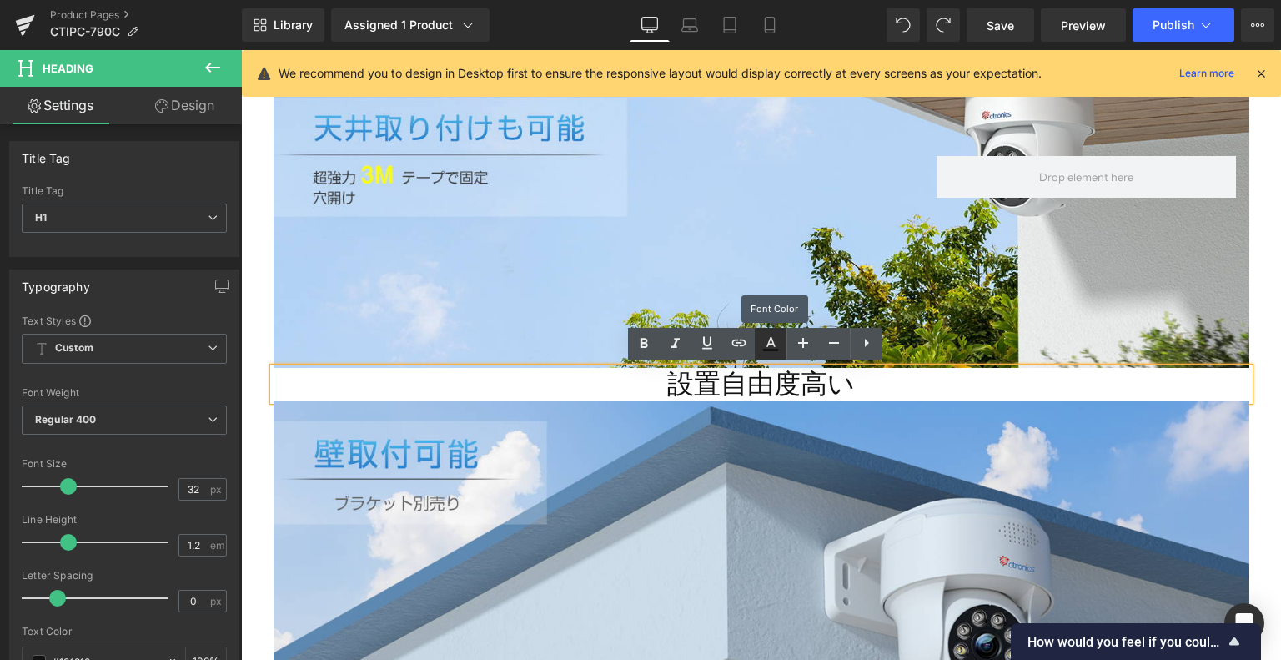
click at [764, 343] on icon at bounding box center [771, 344] width 20 height 20
type input "#121212"
type input "100"
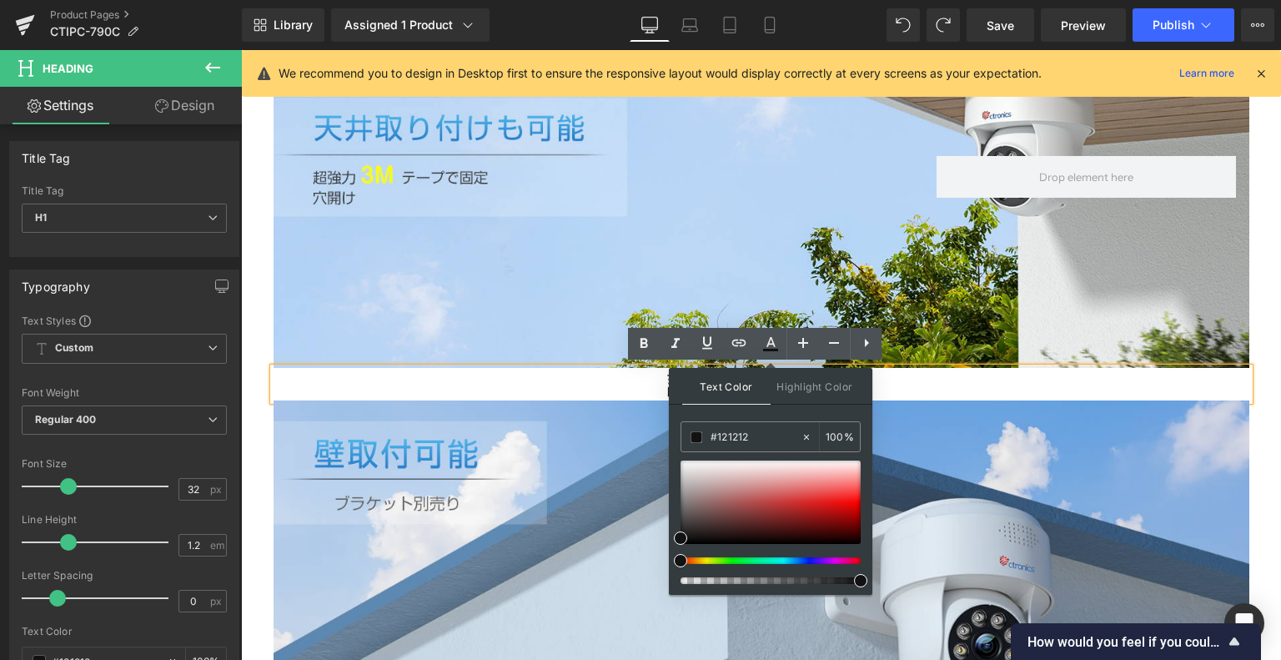
drag, startPoint x: 1008, startPoint y: 395, endPoint x: 980, endPoint y: 390, distance: 27.8
click at [1007, 393] on h1 "設置自由度高い" at bounding box center [762, 384] width 976 height 32
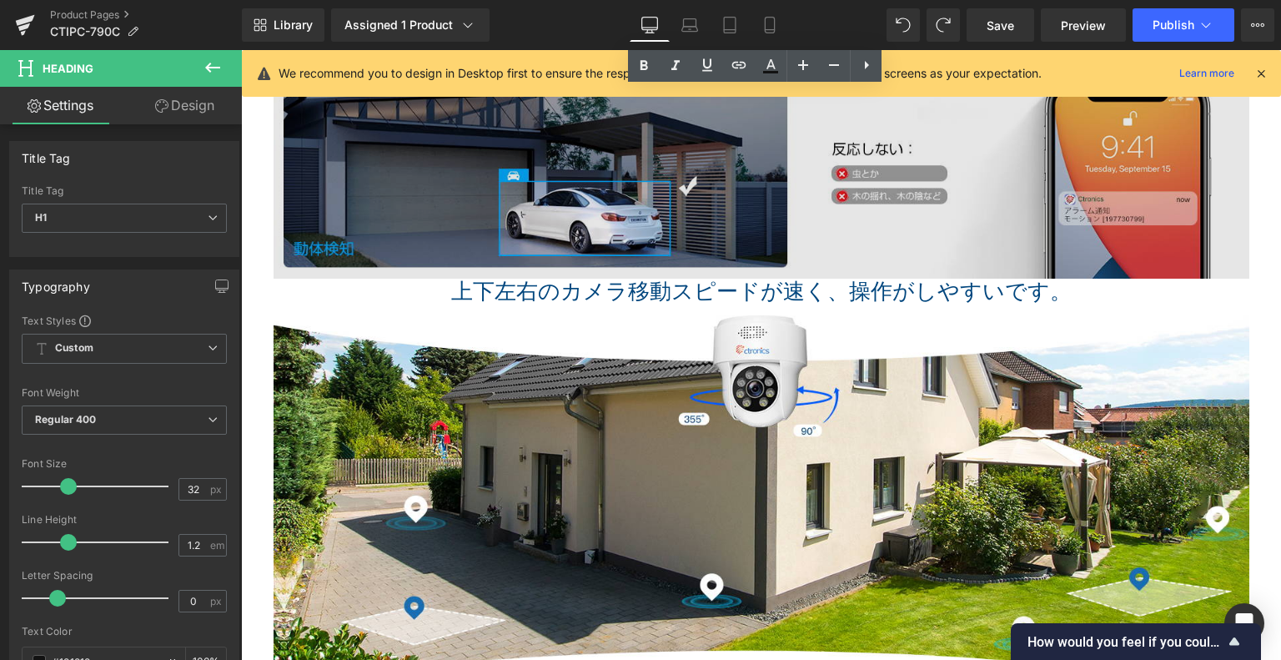
scroll to position [4100, 0]
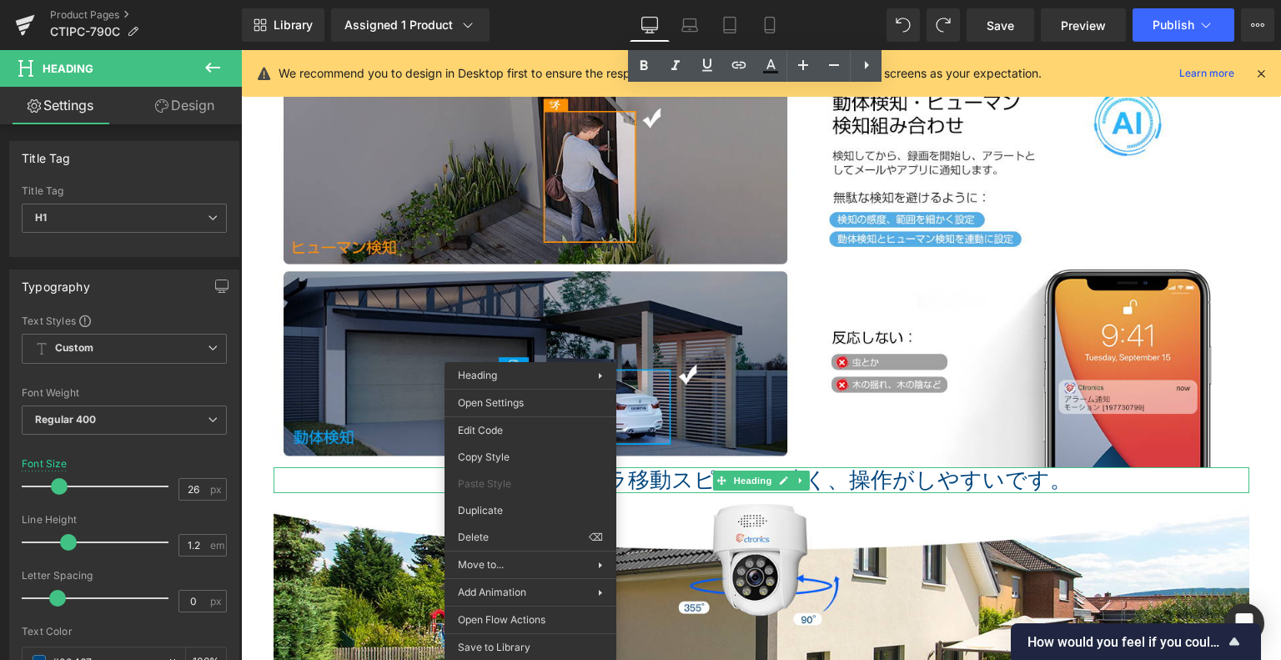
drag, startPoint x: 531, startPoint y: 465, endPoint x: 874, endPoint y: 476, distance: 343.9
click at [901, 475] on h1 "上下左右のカメラ移動スピードが速く、操作がしやすいです。" at bounding box center [762, 480] width 976 height 26
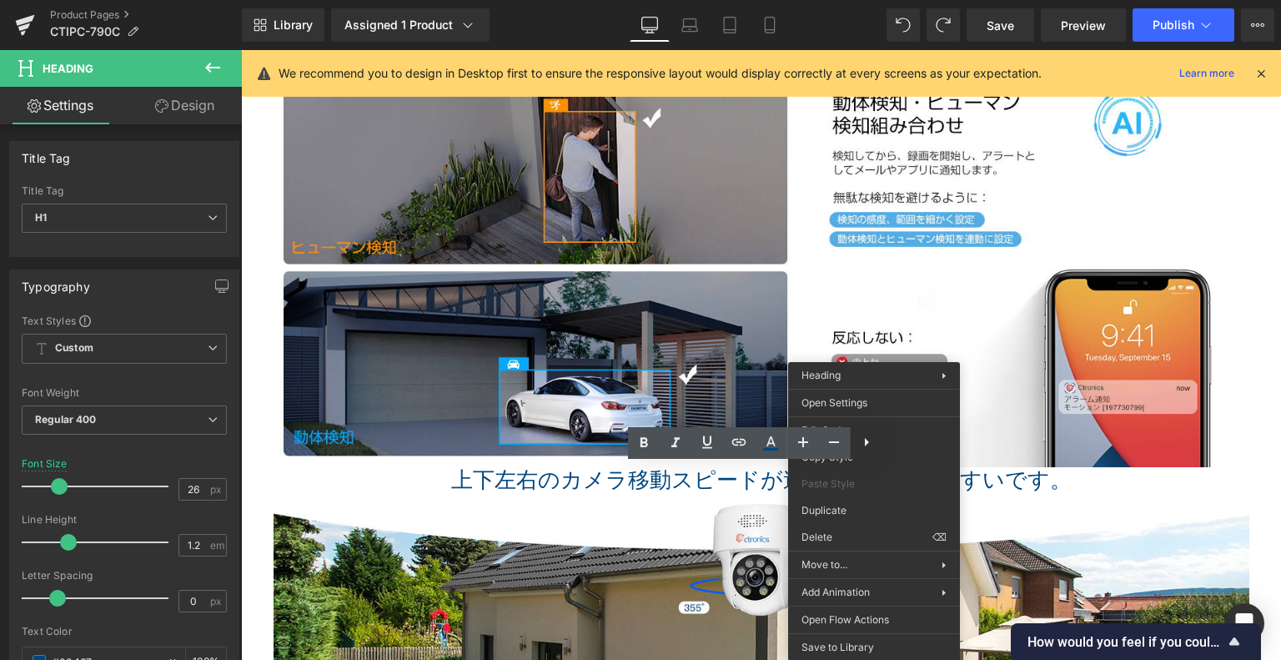
click at [878, 457] on link at bounding box center [866, 443] width 32 height 32
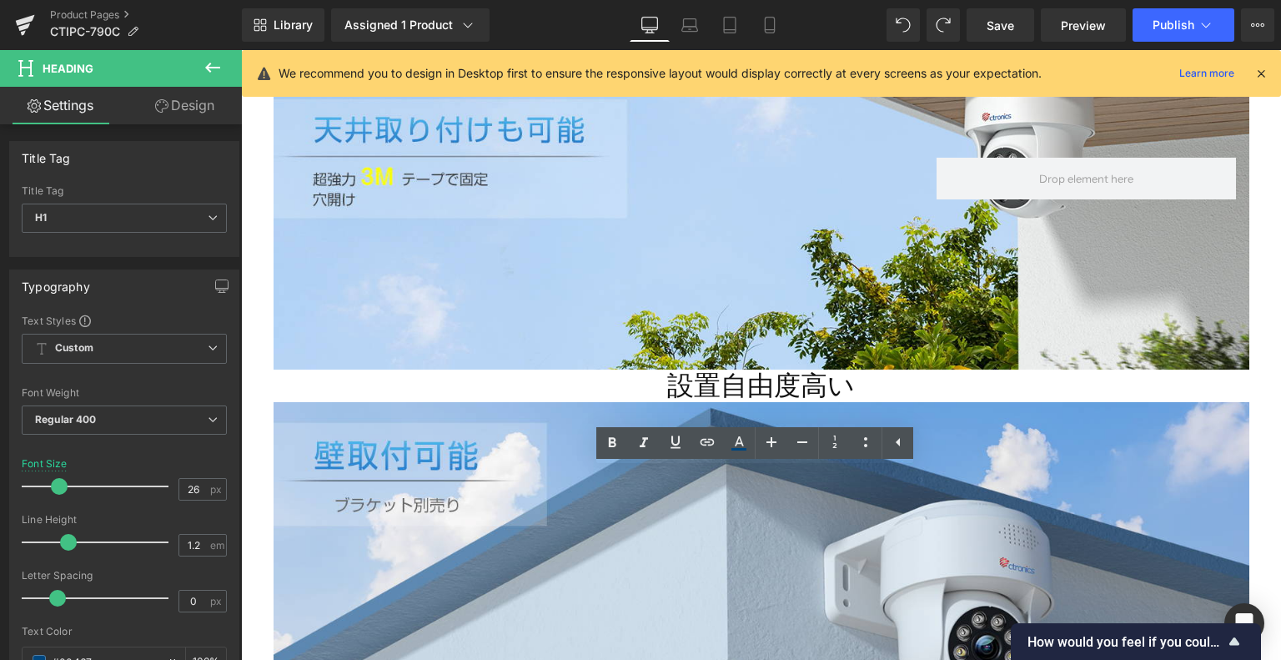
scroll to position [2432, 0]
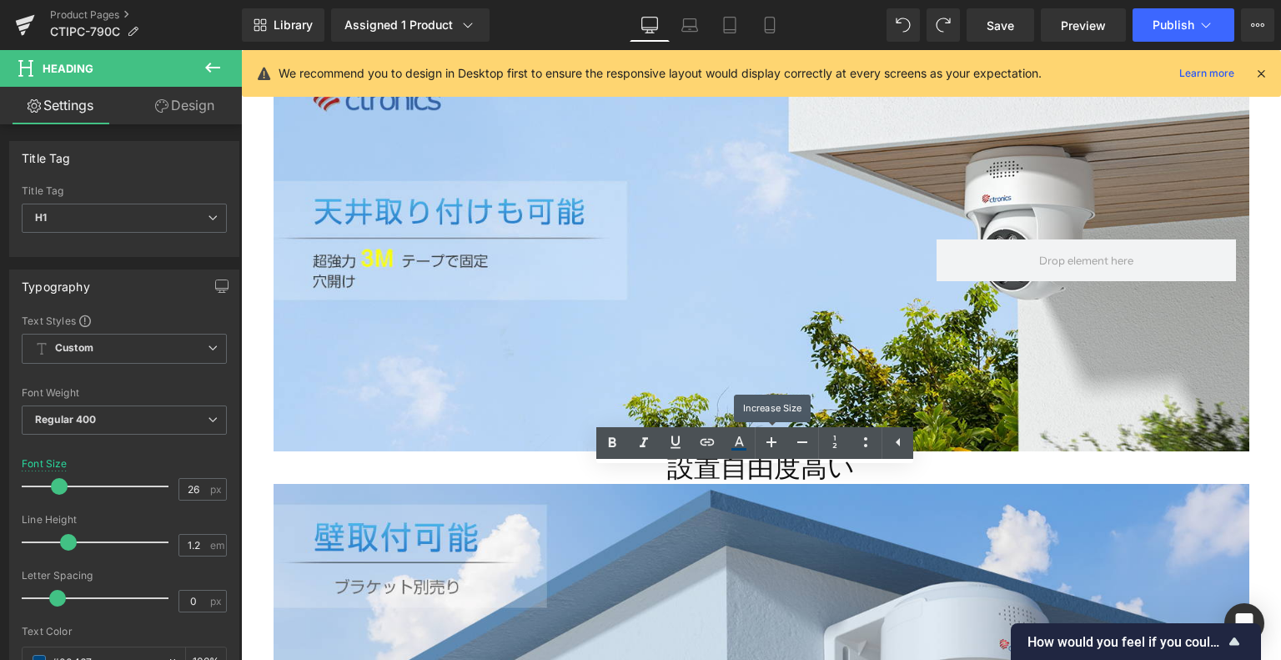
drag, startPoint x: 1020, startPoint y: 508, endPoint x: 783, endPoint y: 465, distance: 240.8
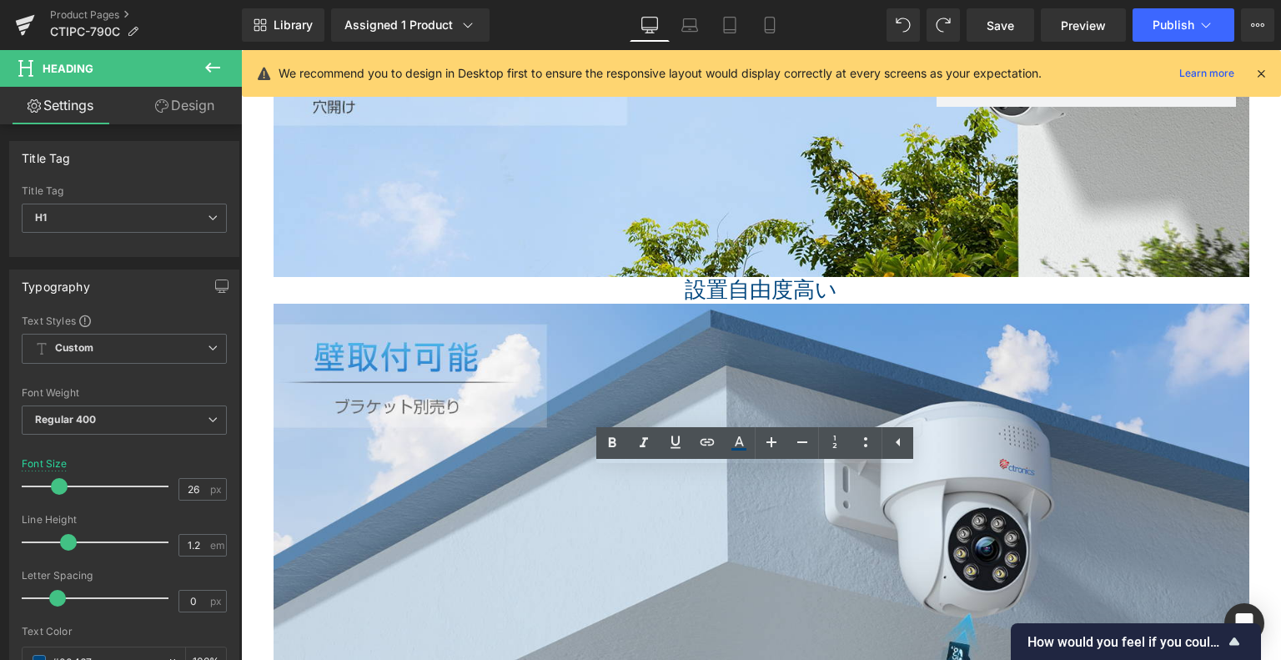
scroll to position [2682, 0]
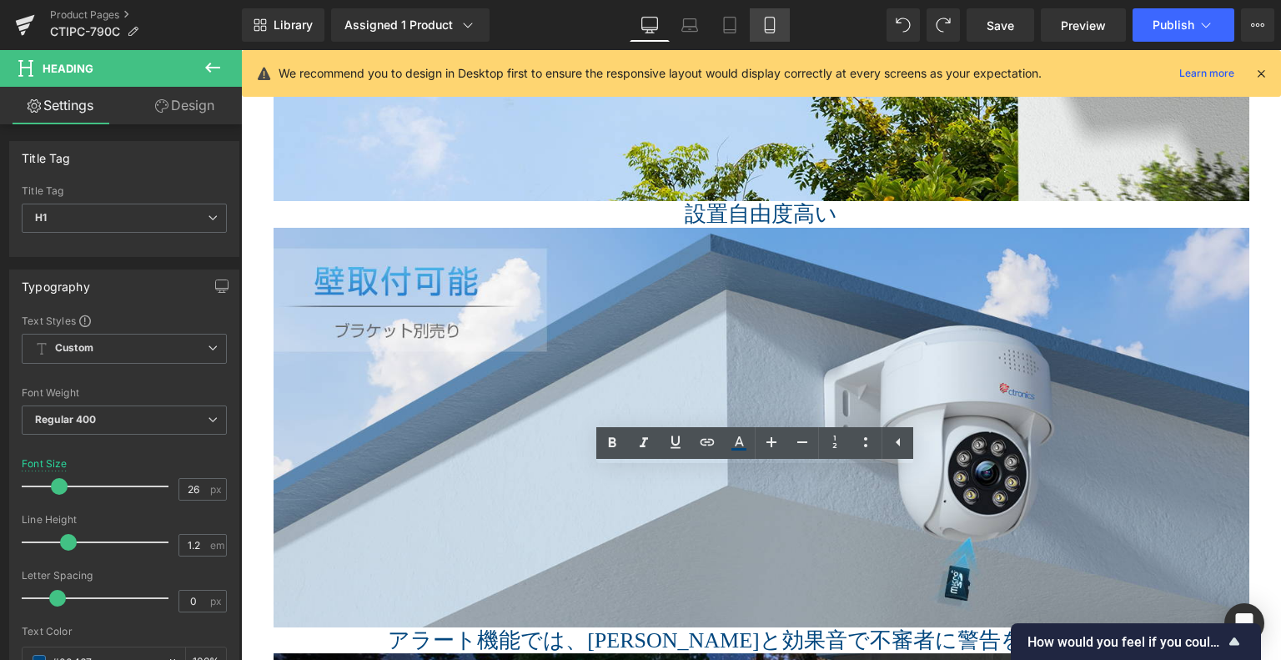
click at [765, 22] on icon at bounding box center [770, 25] width 17 height 17
type input "16"
type input "100"
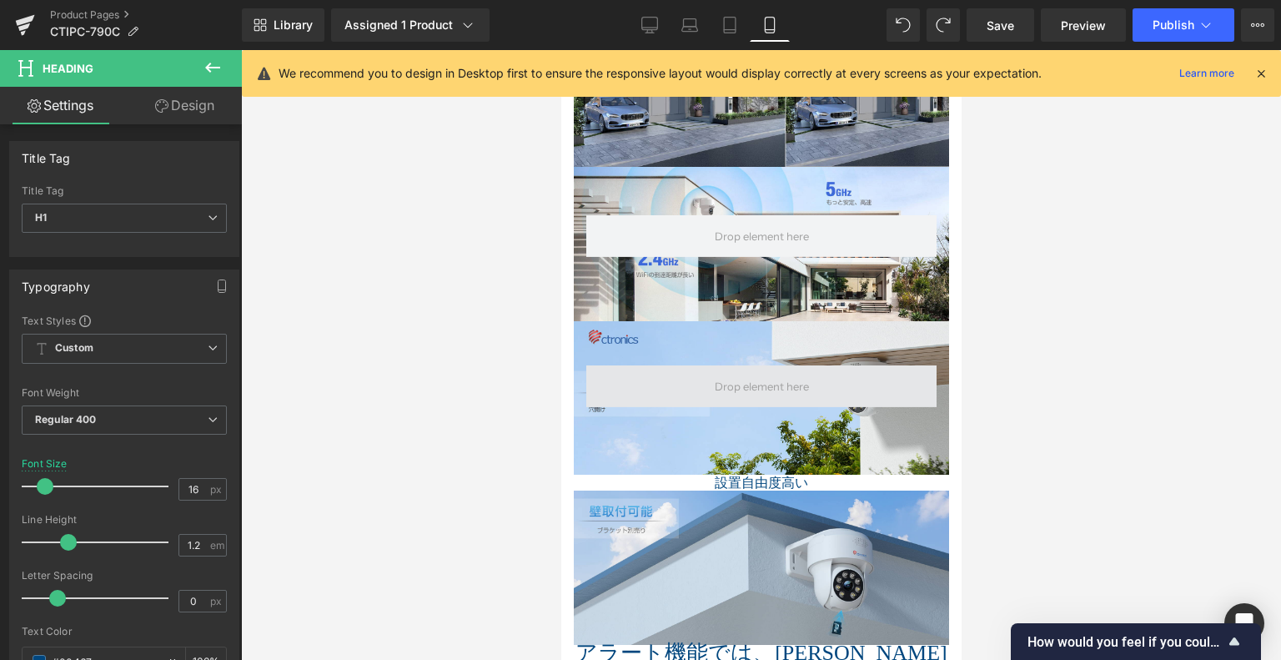
scroll to position [1872, 0]
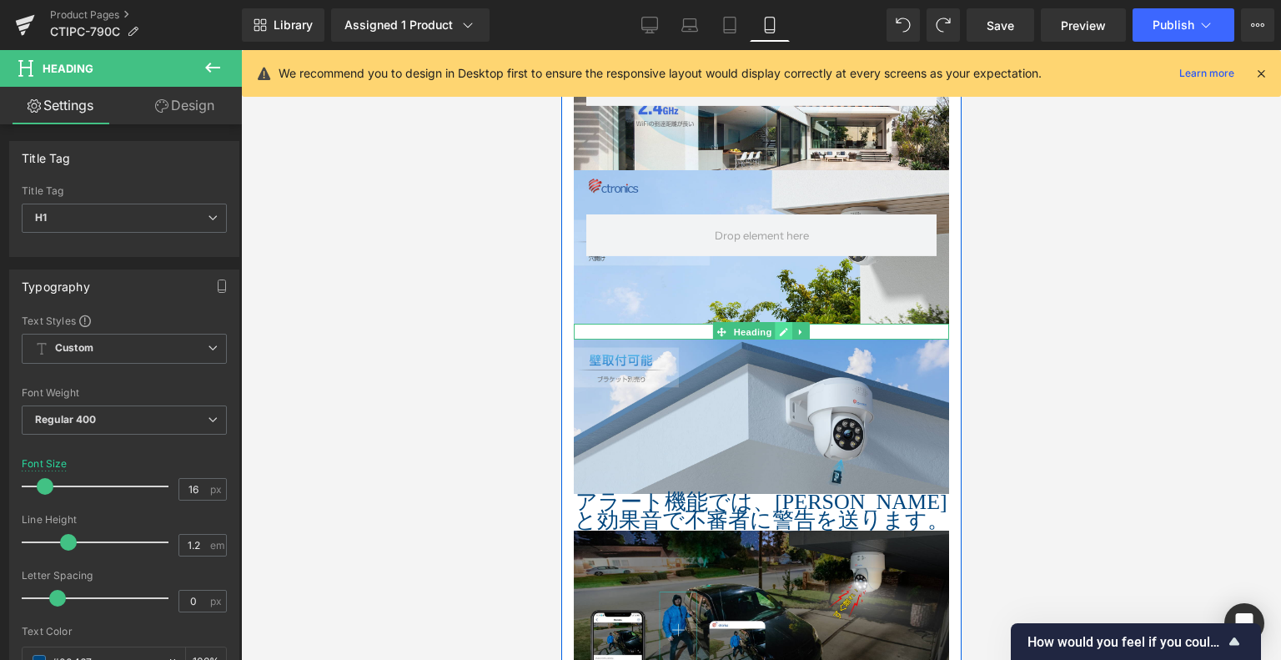
click at [778, 327] on icon at bounding box center [782, 332] width 9 height 10
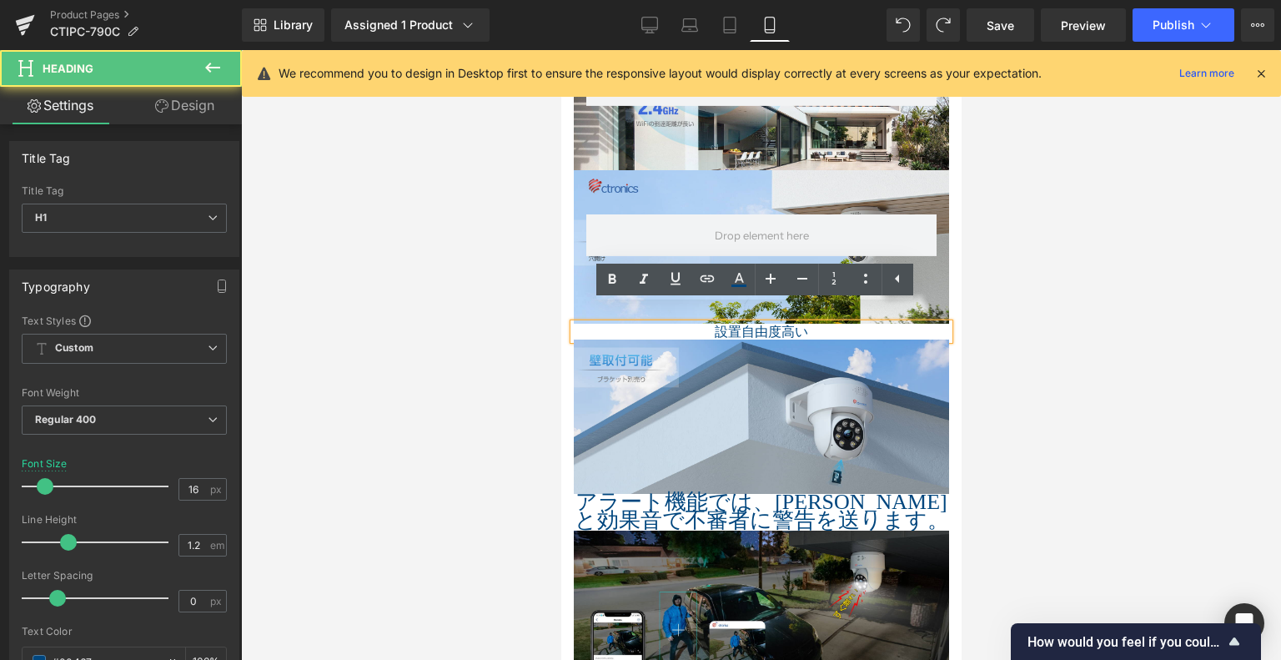
click at [717, 324] on h1 "設置自由度高い" at bounding box center [760, 332] width 375 height 16
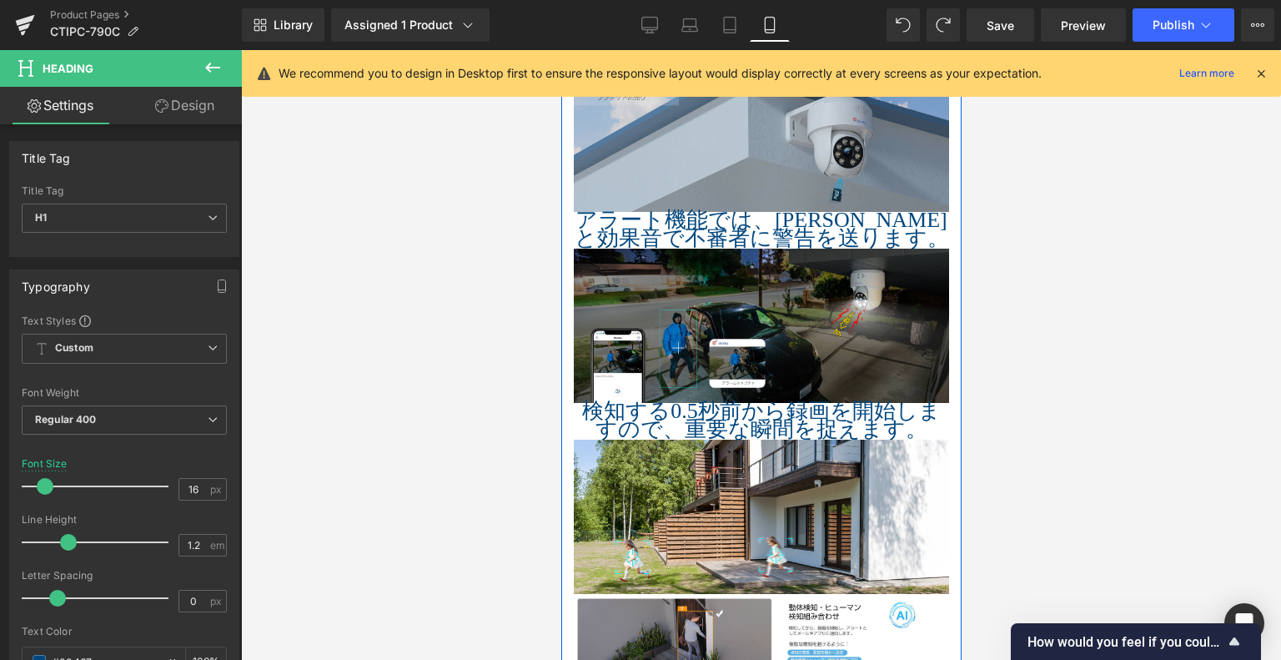
scroll to position [2122, 0]
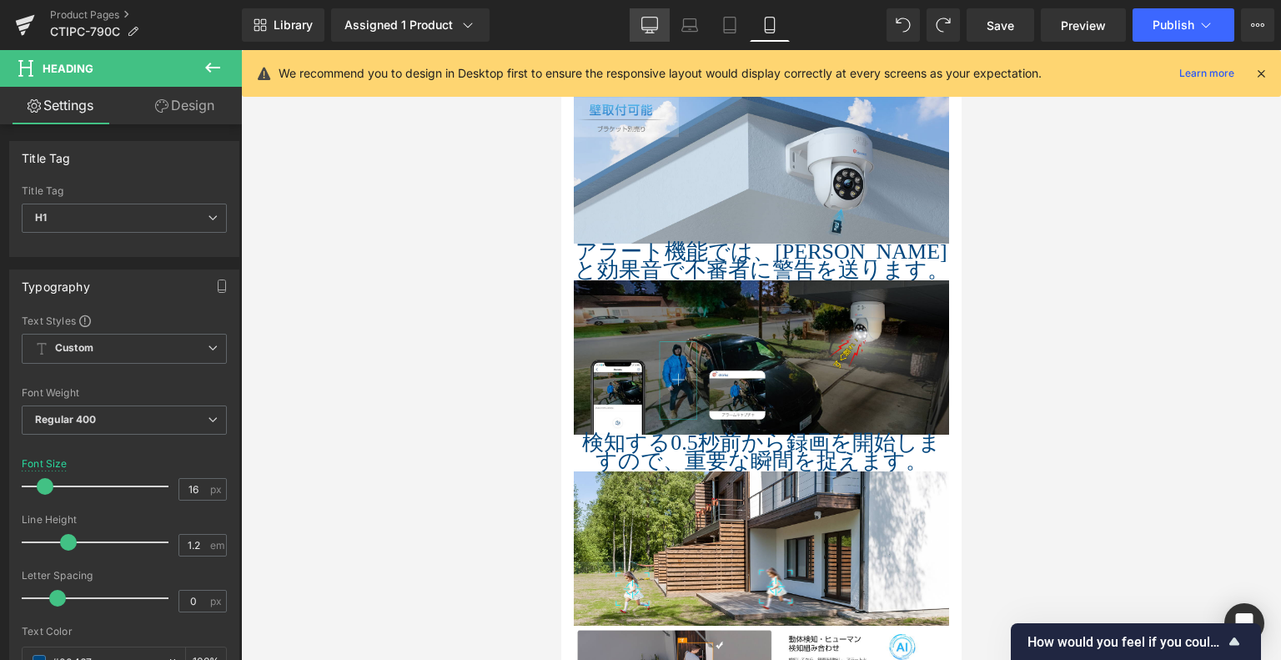
click at [652, 21] on icon at bounding box center [649, 25] width 17 height 17
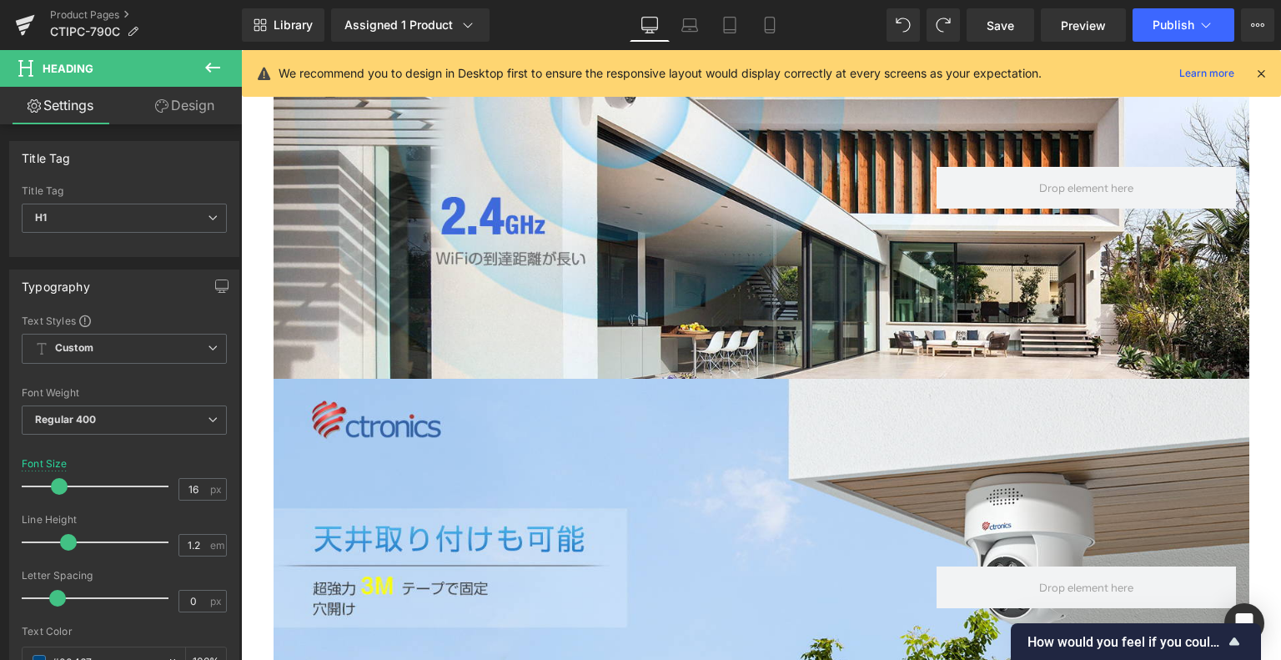
type input "26"
type input "100"
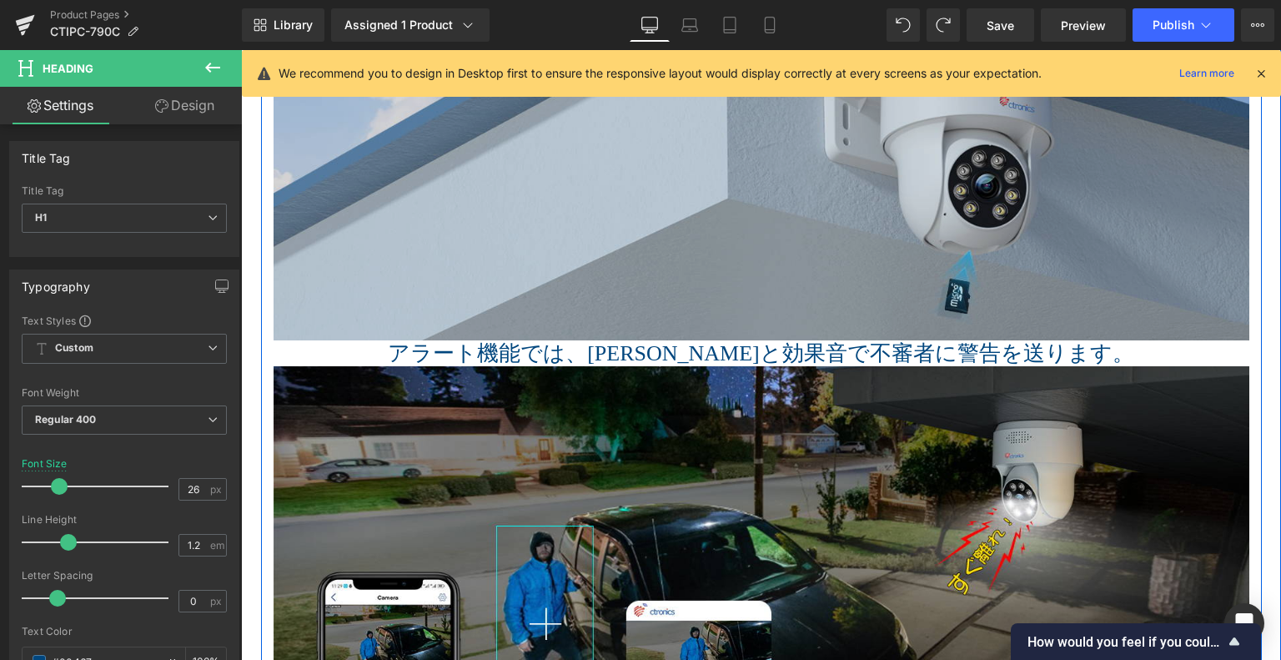
scroll to position [3081, 0]
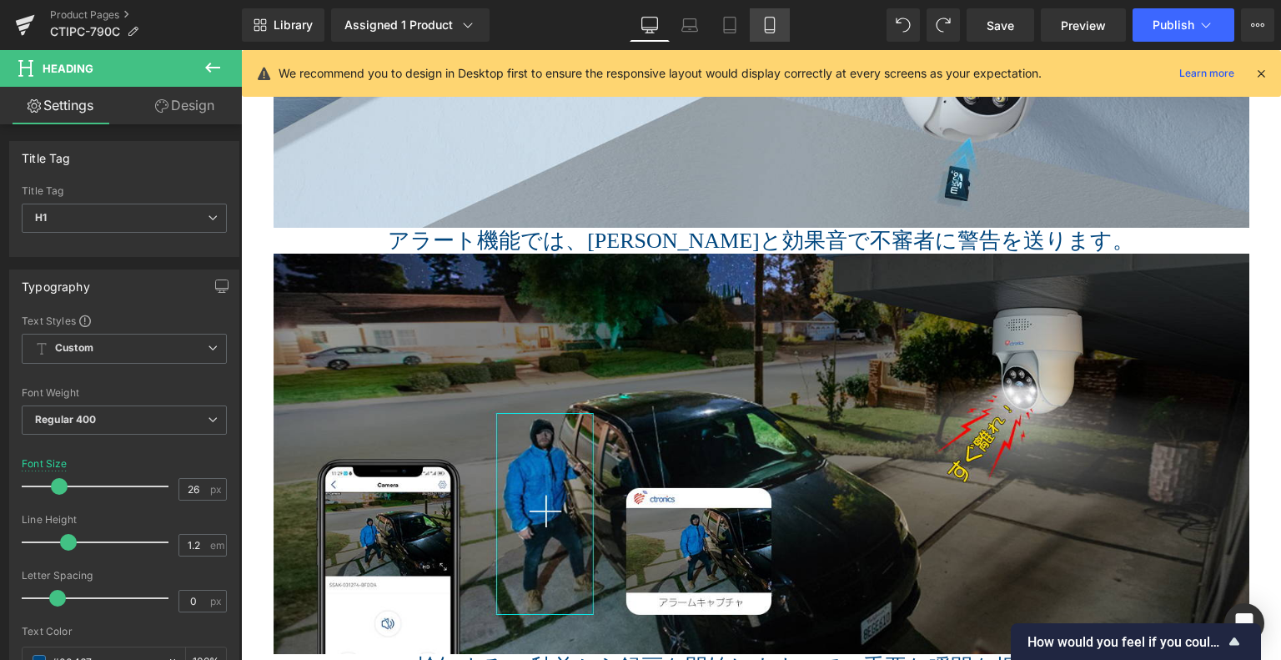
click at [767, 19] on icon at bounding box center [770, 25] width 17 height 17
type input "16"
type input "100"
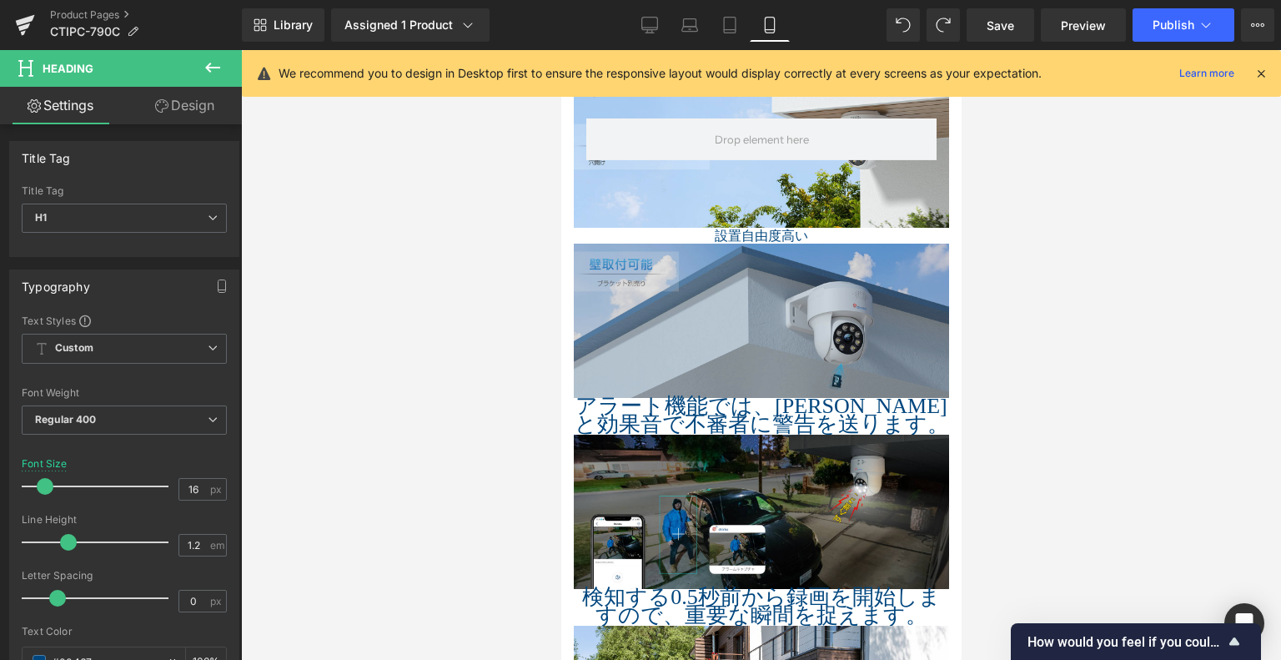
scroll to position [2015, 0]
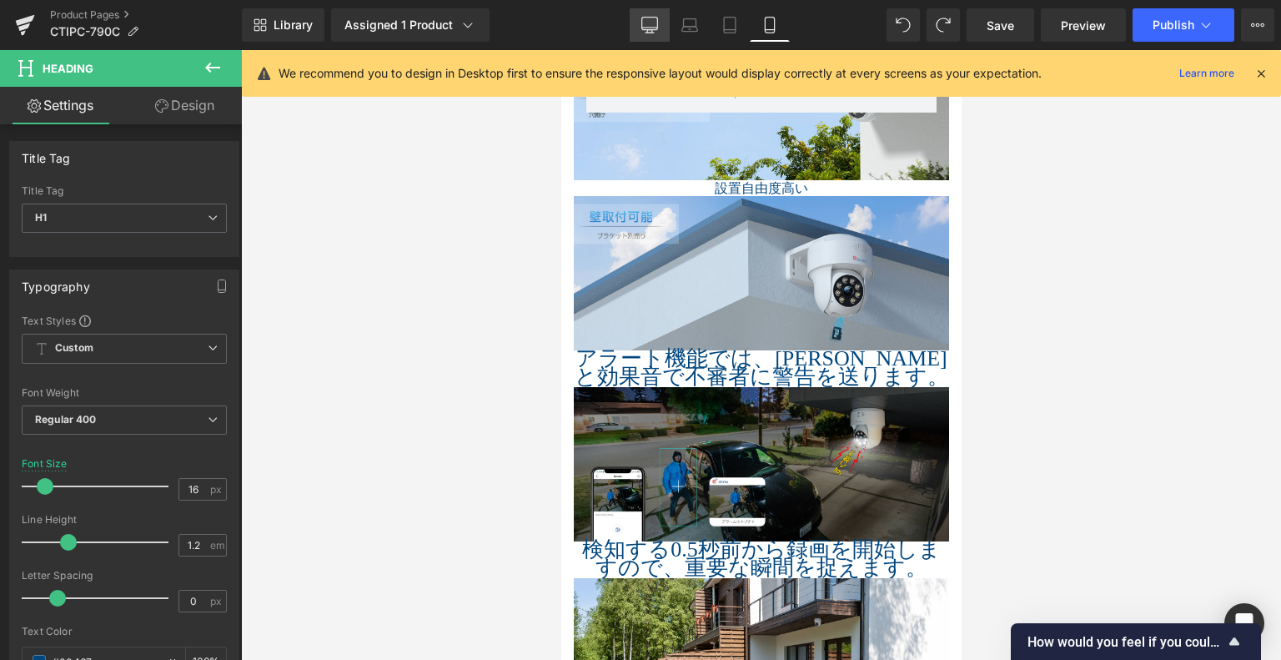
click at [639, 18] on link "Desktop" at bounding box center [650, 24] width 40 height 33
type input "26"
type input "100"
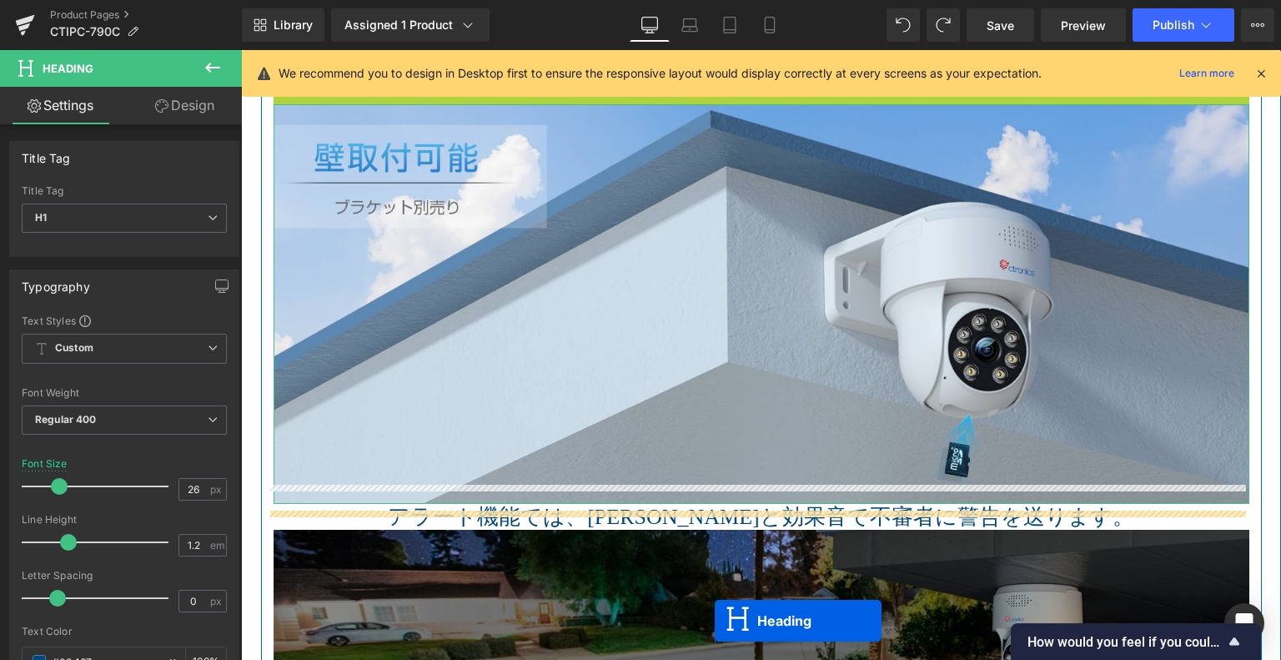
scroll to position [2947, 0]
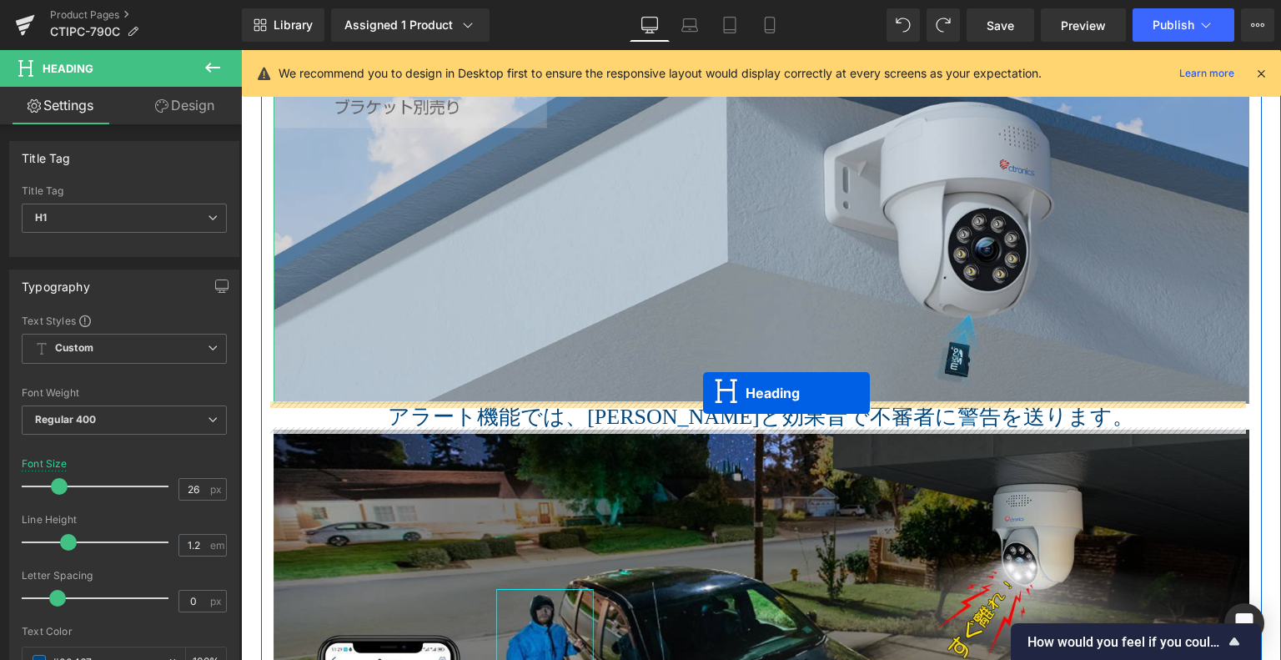
drag, startPoint x: 706, startPoint y: 187, endPoint x: 702, endPoint y: 395, distance: 207.7
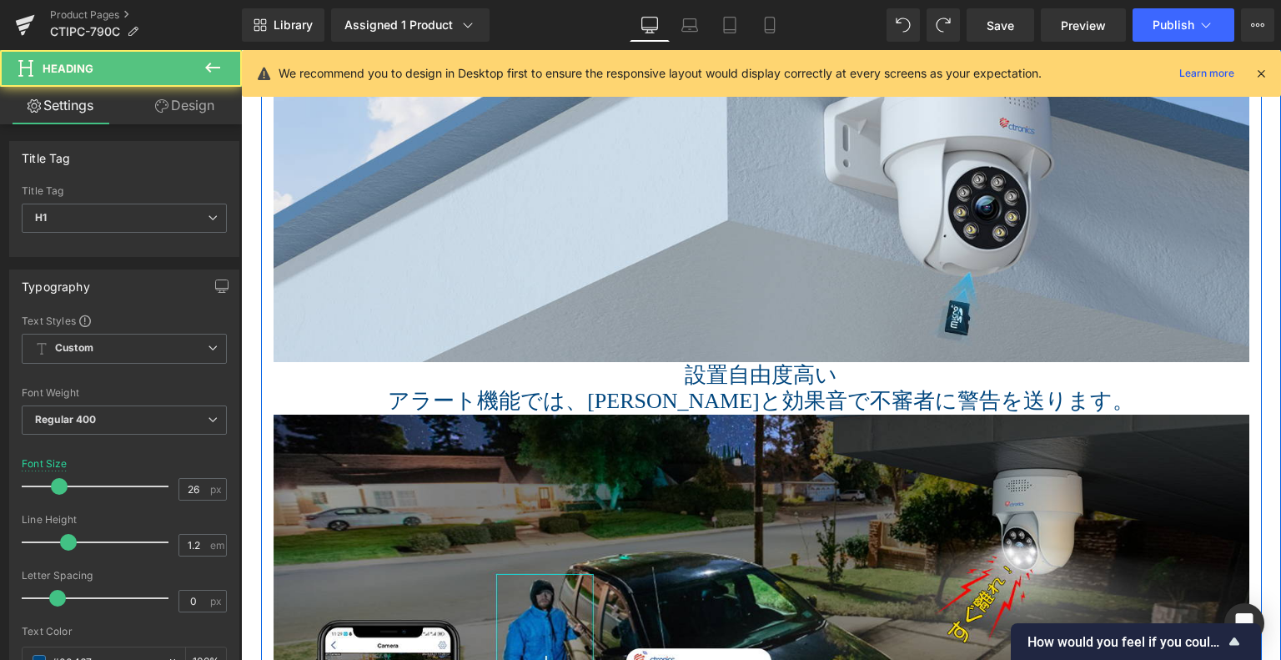
scroll to position [2905, 0]
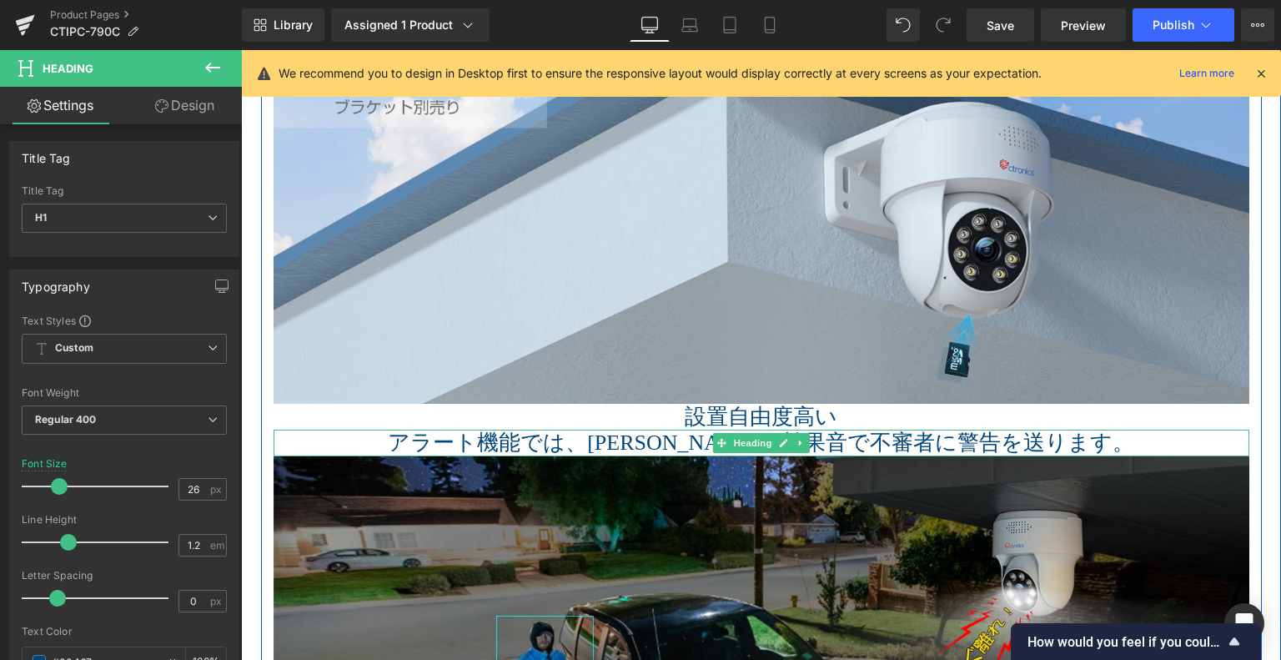
click at [861, 436] on span "アラート機能では、ライトと効果音で不審者に警告を送ります。" at bounding box center [761, 442] width 747 height 24
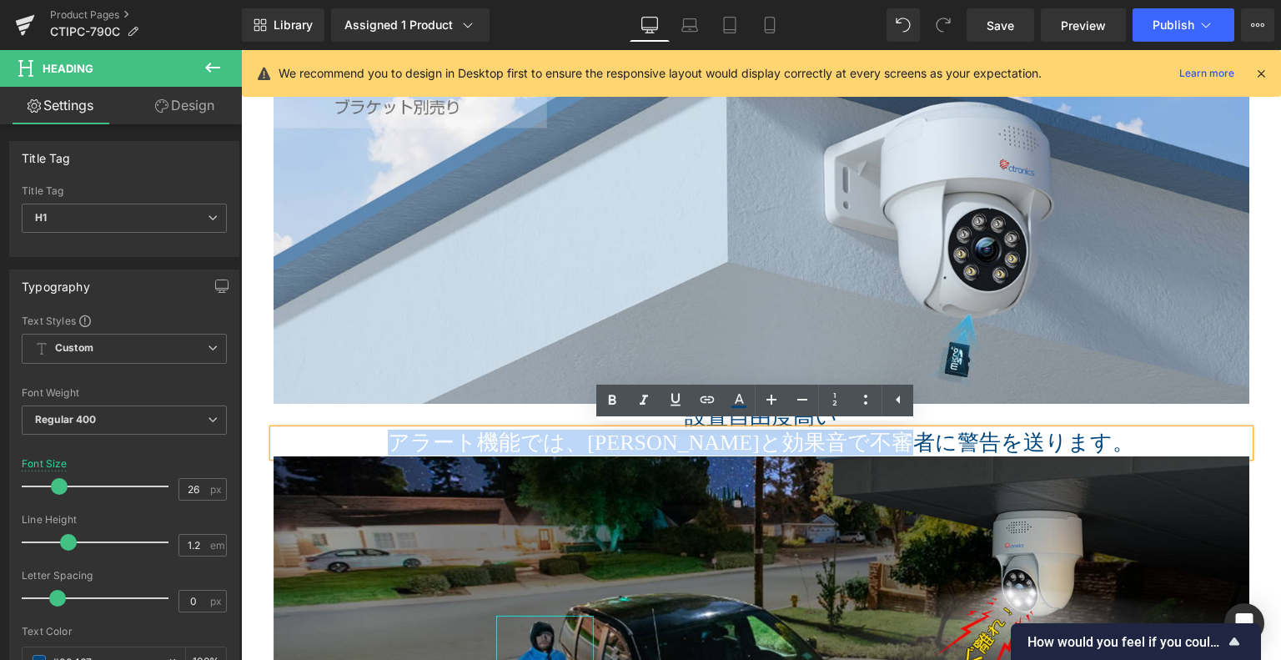
drag, startPoint x: 1078, startPoint y: 440, endPoint x: 370, endPoint y: 457, distance: 708.4
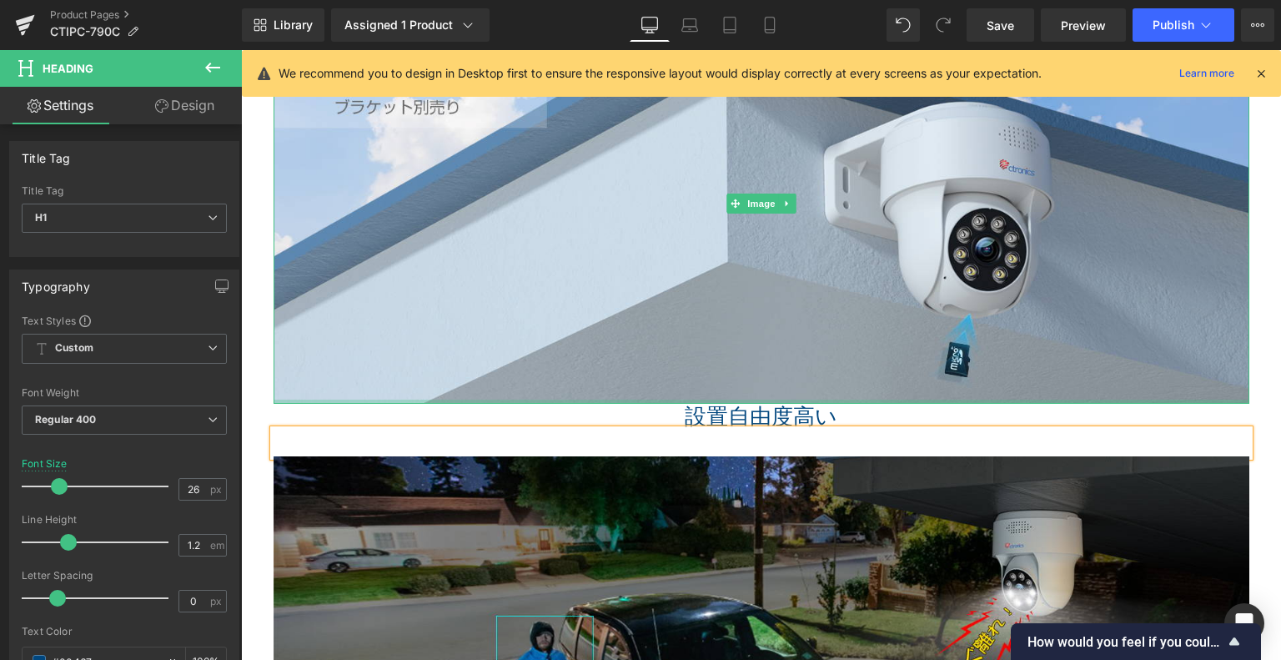
click at [845, 409] on h1 "設置自由度高い" at bounding box center [762, 417] width 976 height 26
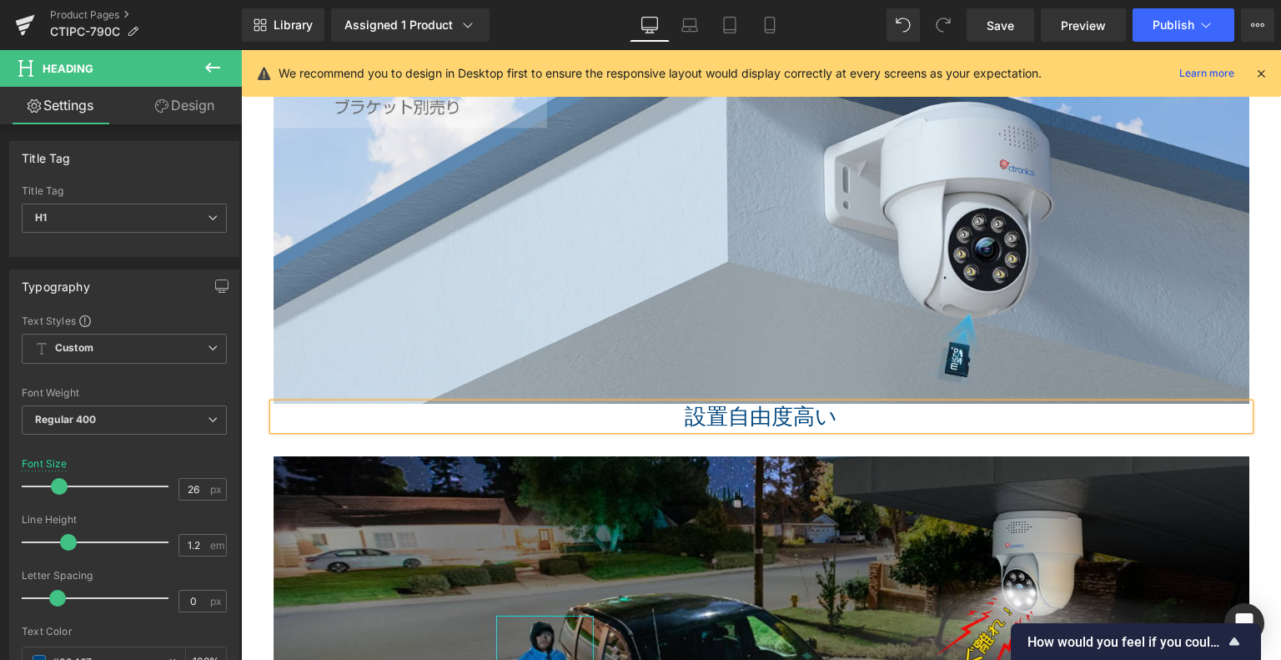
click at [836, 410] on h1 "設置自由度高い" at bounding box center [762, 417] width 976 height 26
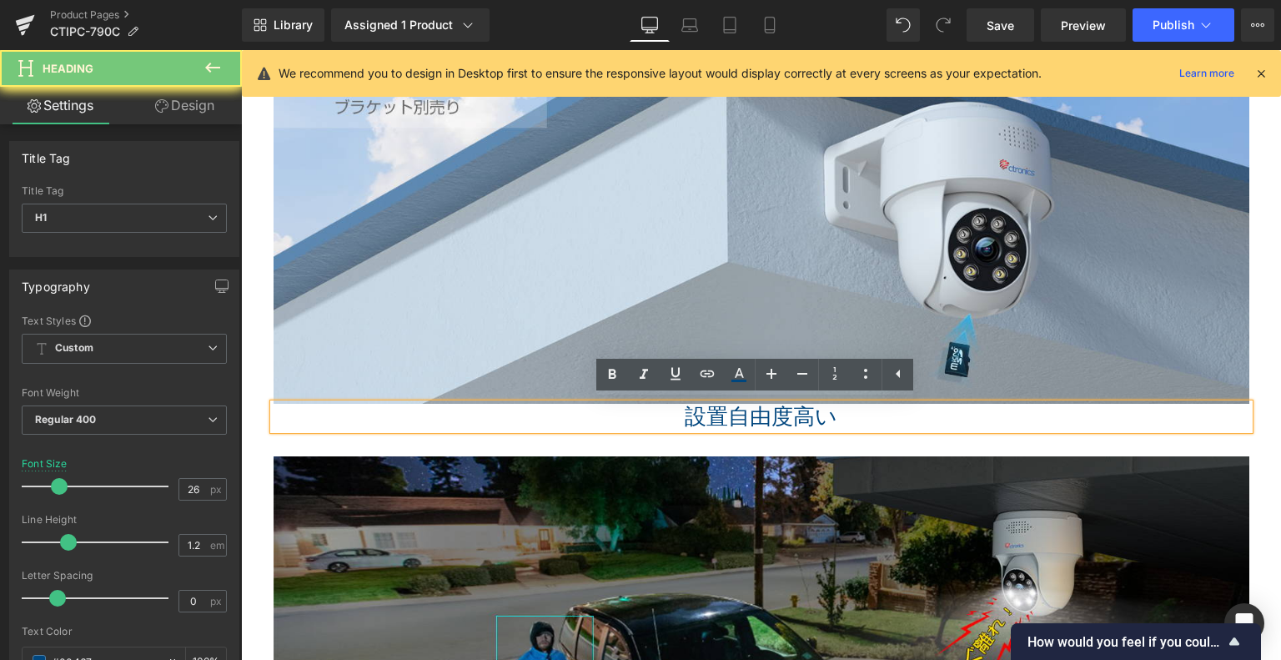
click at [836, 410] on h1 "設置自由度高い" at bounding box center [762, 417] width 976 height 26
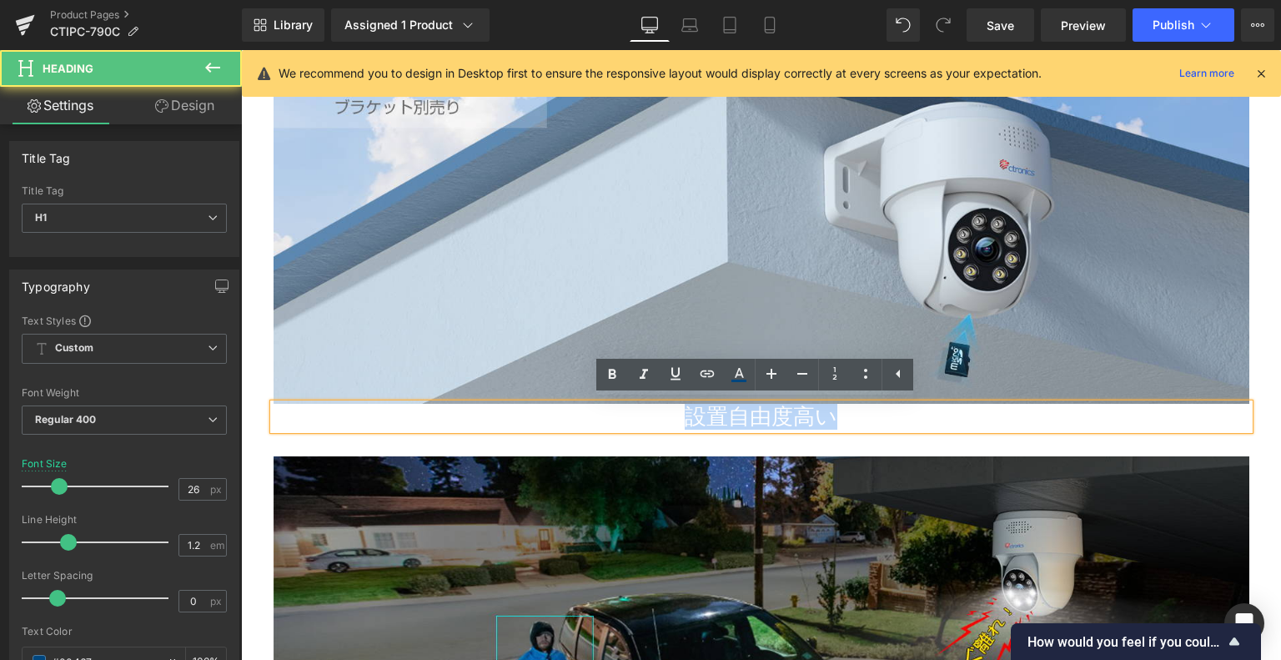
drag, startPoint x: 839, startPoint y: 410, endPoint x: 607, endPoint y: 421, distance: 232.2
click at [548, 415] on h1 "設置自由度高い" at bounding box center [762, 417] width 976 height 26
paste div
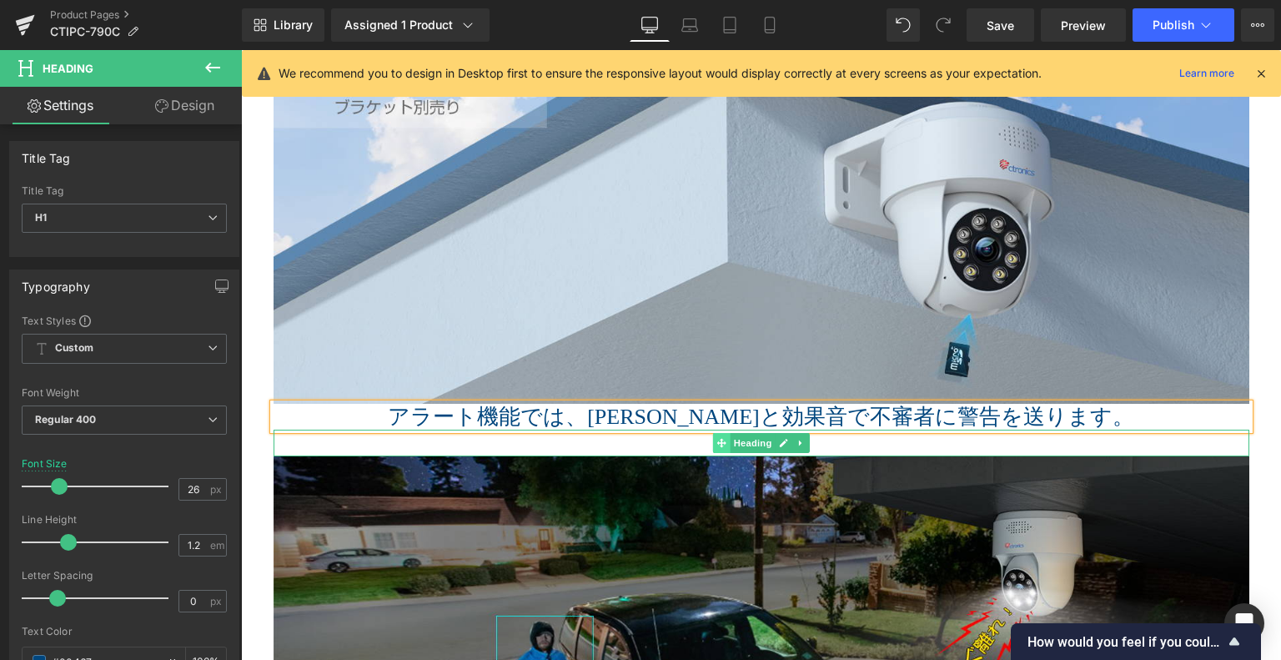
click at [712, 443] on span at bounding box center [721, 443] width 18 height 20
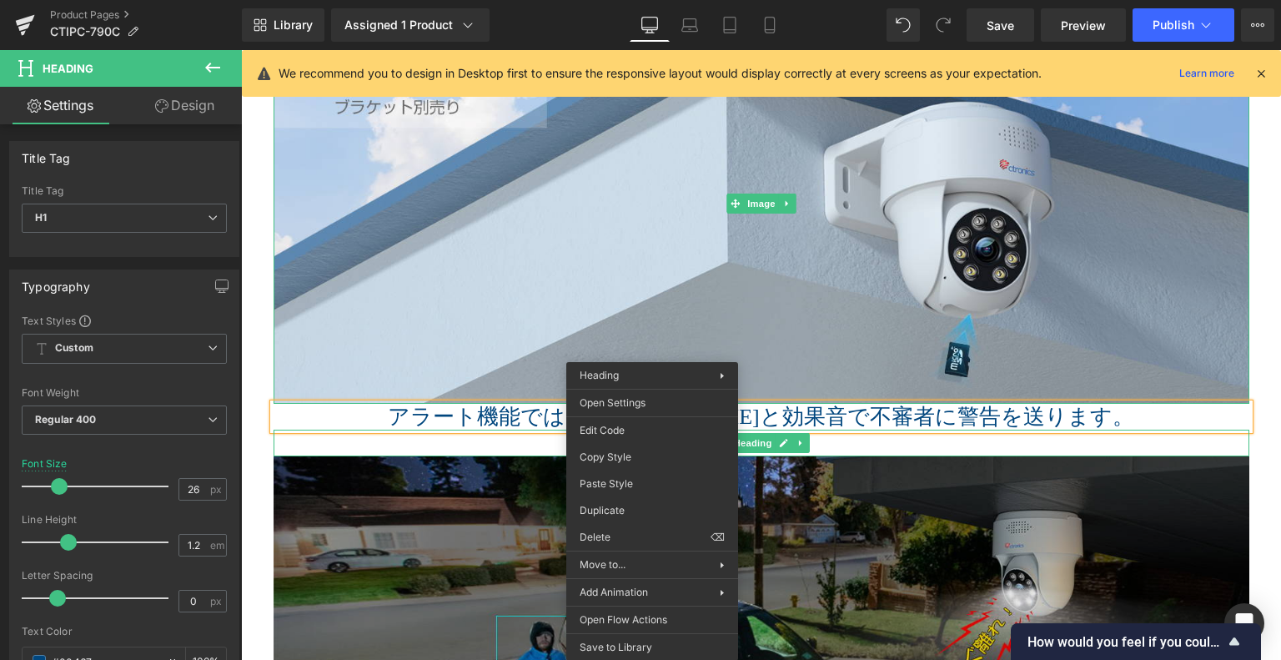
click at [1084, 309] on img at bounding box center [762, 204] width 976 height 400
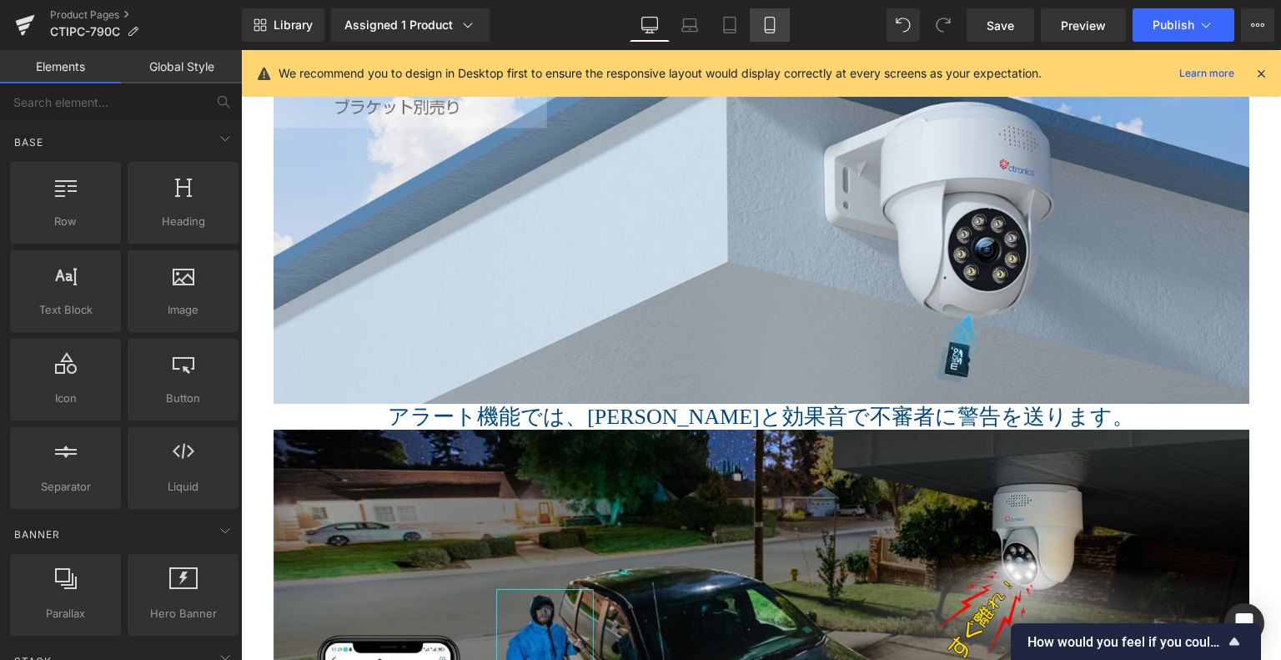
drag, startPoint x: 752, startPoint y: 14, endPoint x: 764, endPoint y: 23, distance: 15.0
click at [753, 14] on link "Mobile" at bounding box center [770, 24] width 40 height 33
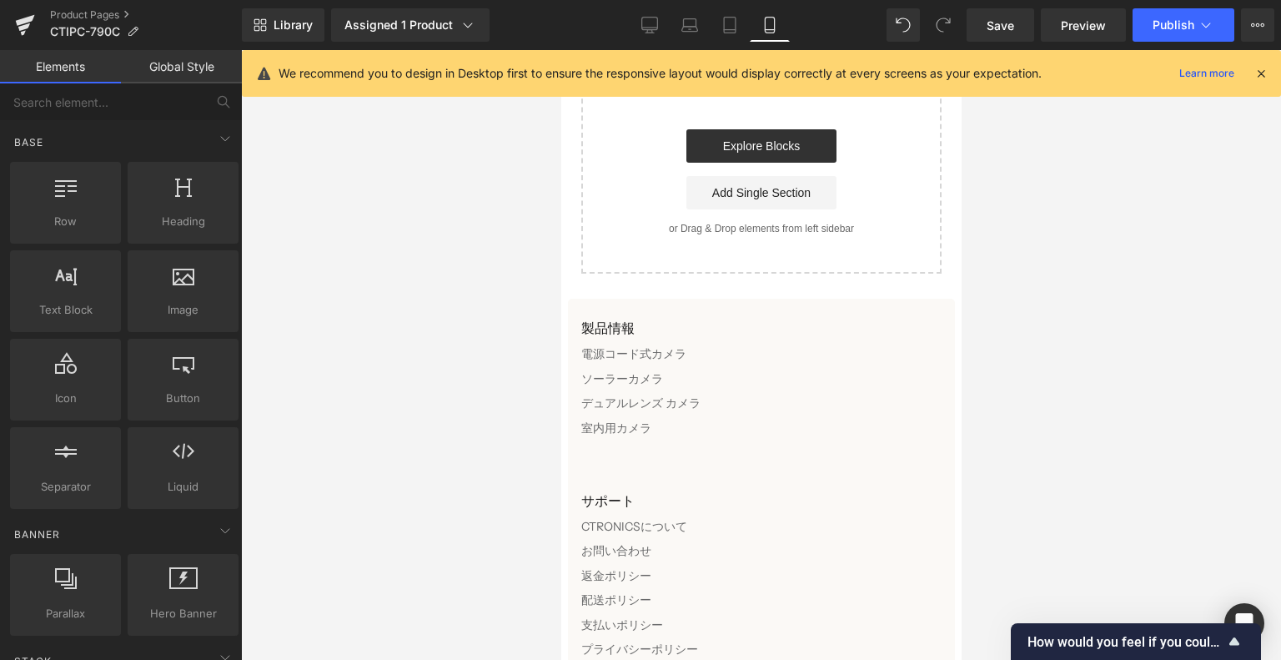
click at [764, 23] on icon at bounding box center [770, 25] width 17 height 17
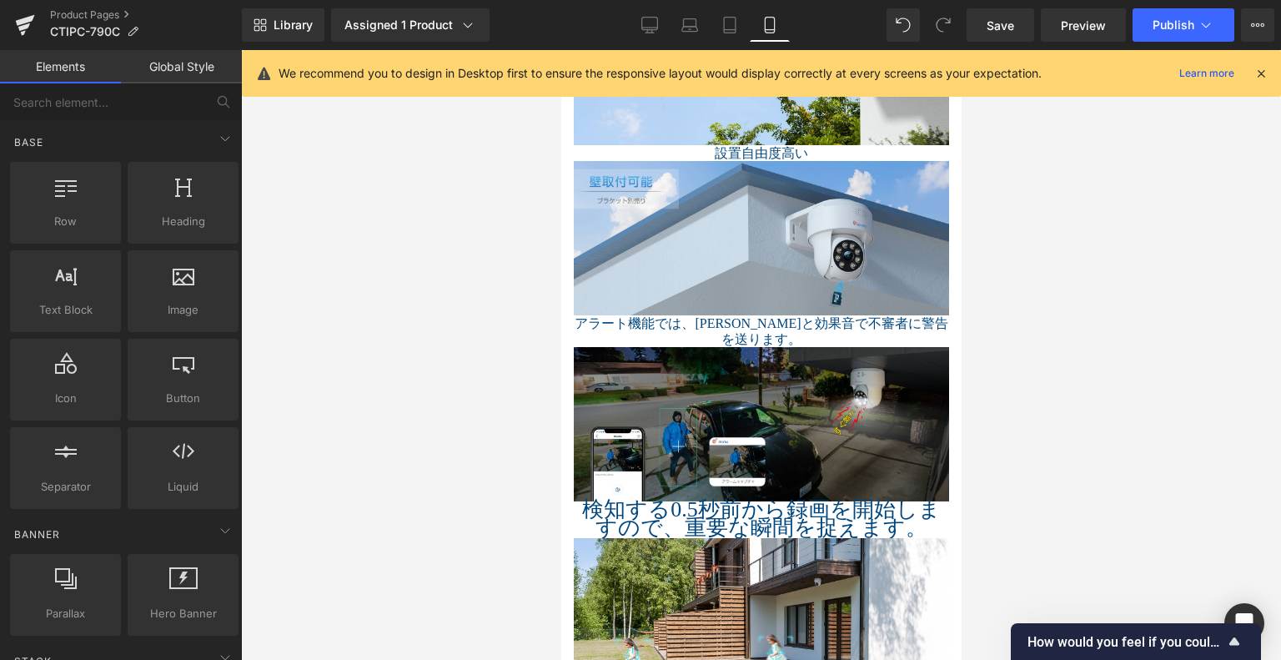
scroll to position [1752, 0]
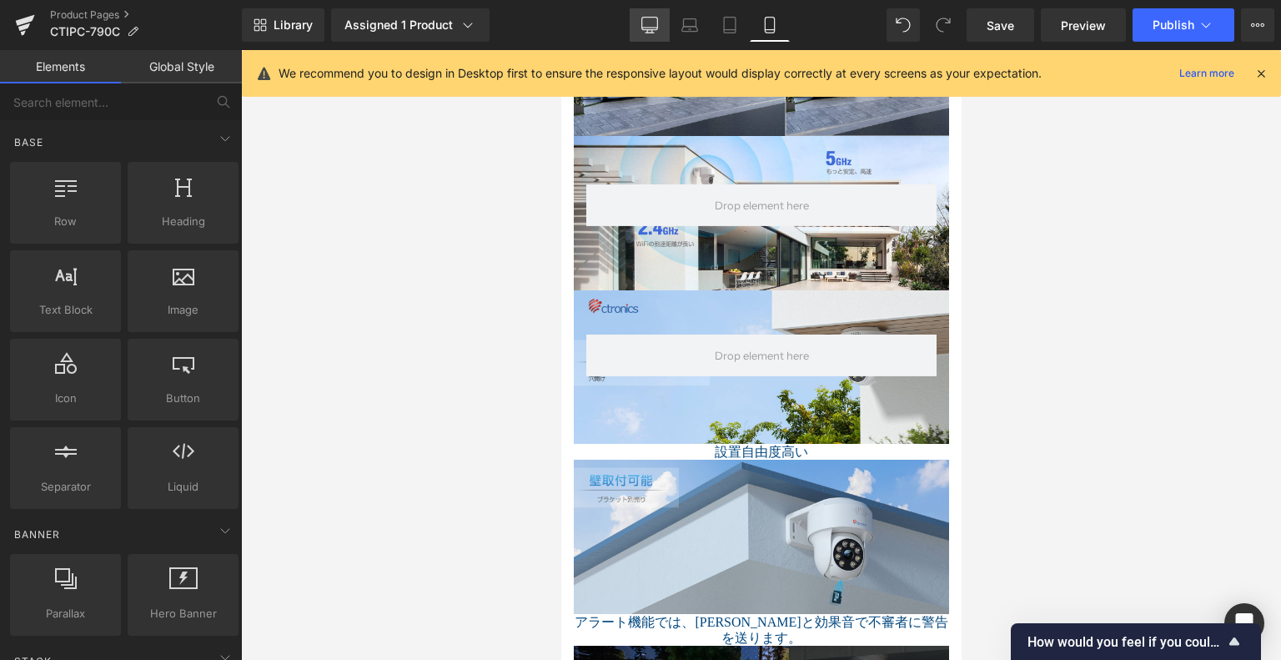
click at [658, 33] on icon at bounding box center [649, 25] width 17 height 17
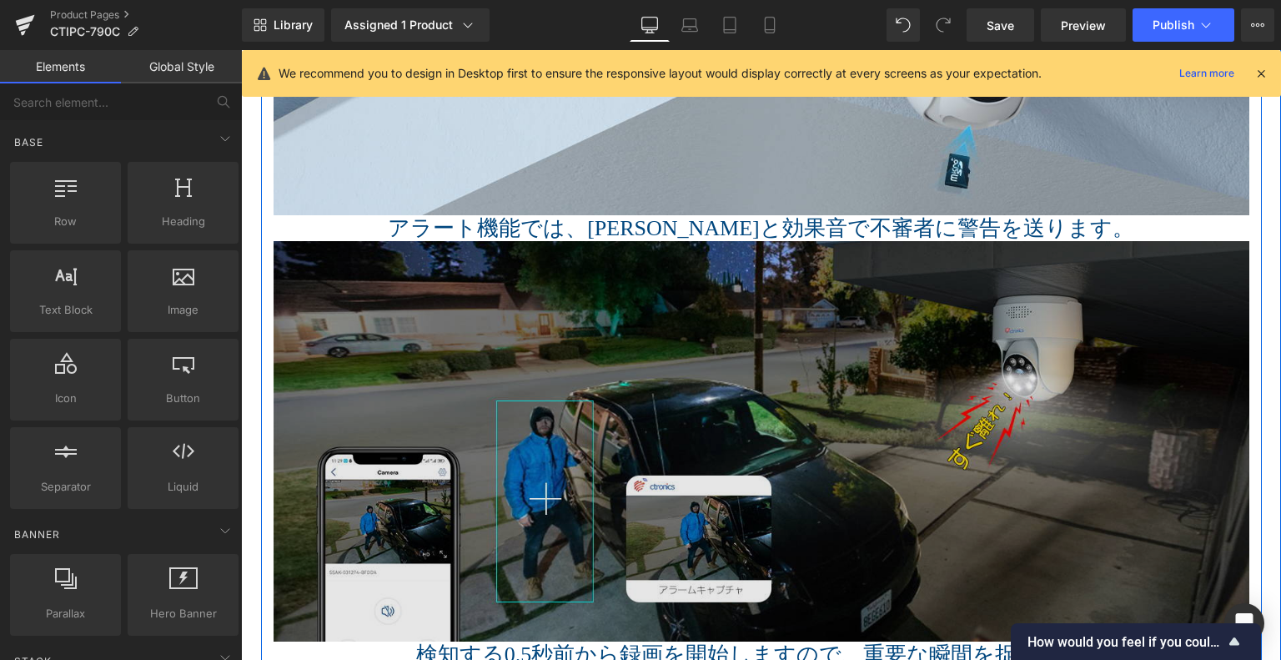
scroll to position [3060, 0]
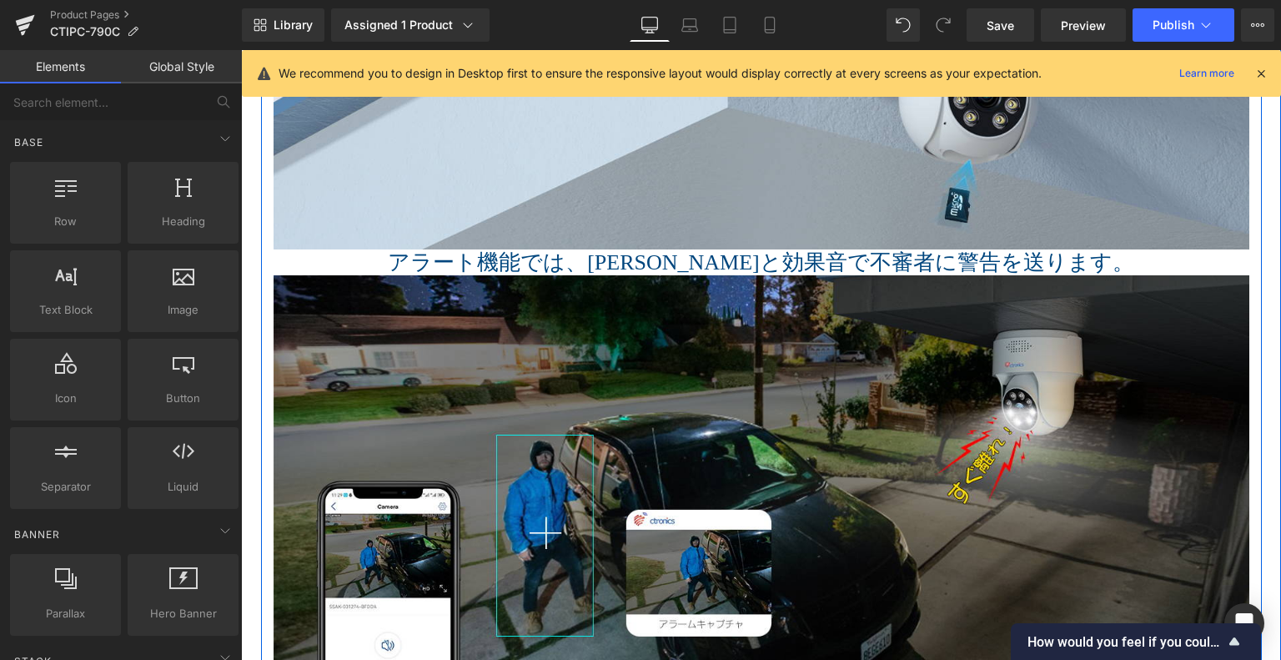
click at [617, 253] on h1 "アラート機能では、ライトと効果音で不審者に警告を送ります。" at bounding box center [762, 262] width 976 height 26
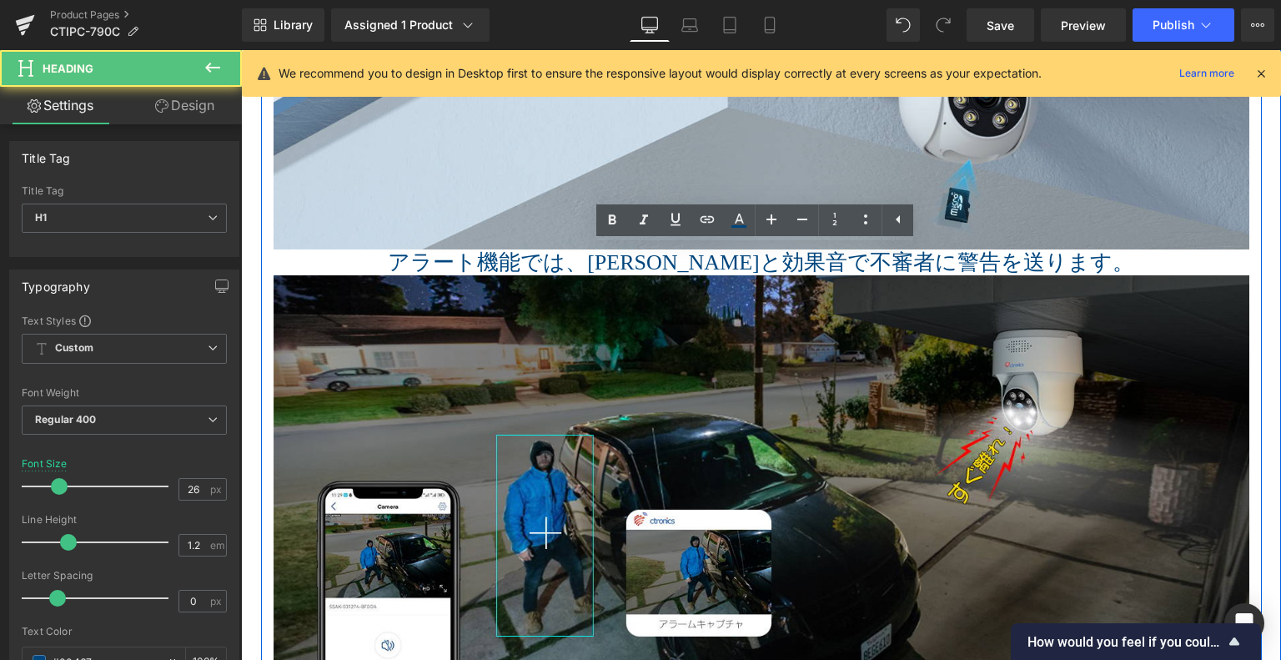
click at [741, 259] on h1 "アラート機能では、ライトと効果音で不審者に警告を送ります。" at bounding box center [762, 262] width 976 height 26
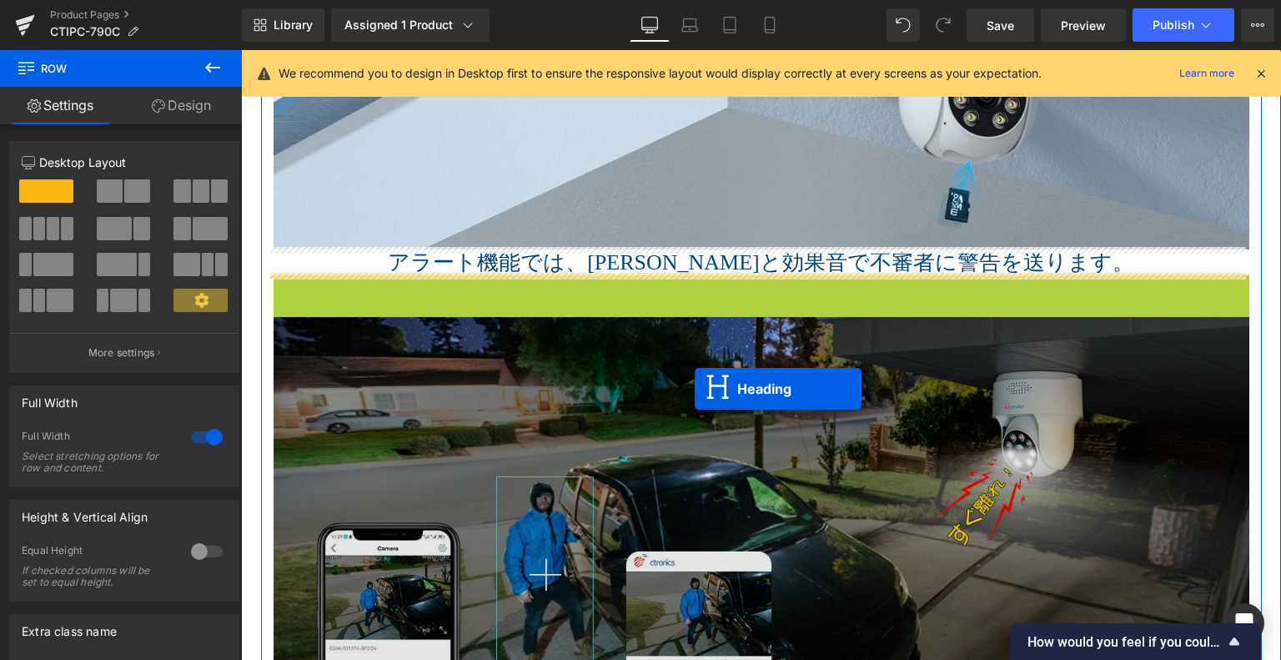
scroll to position [3393, 0]
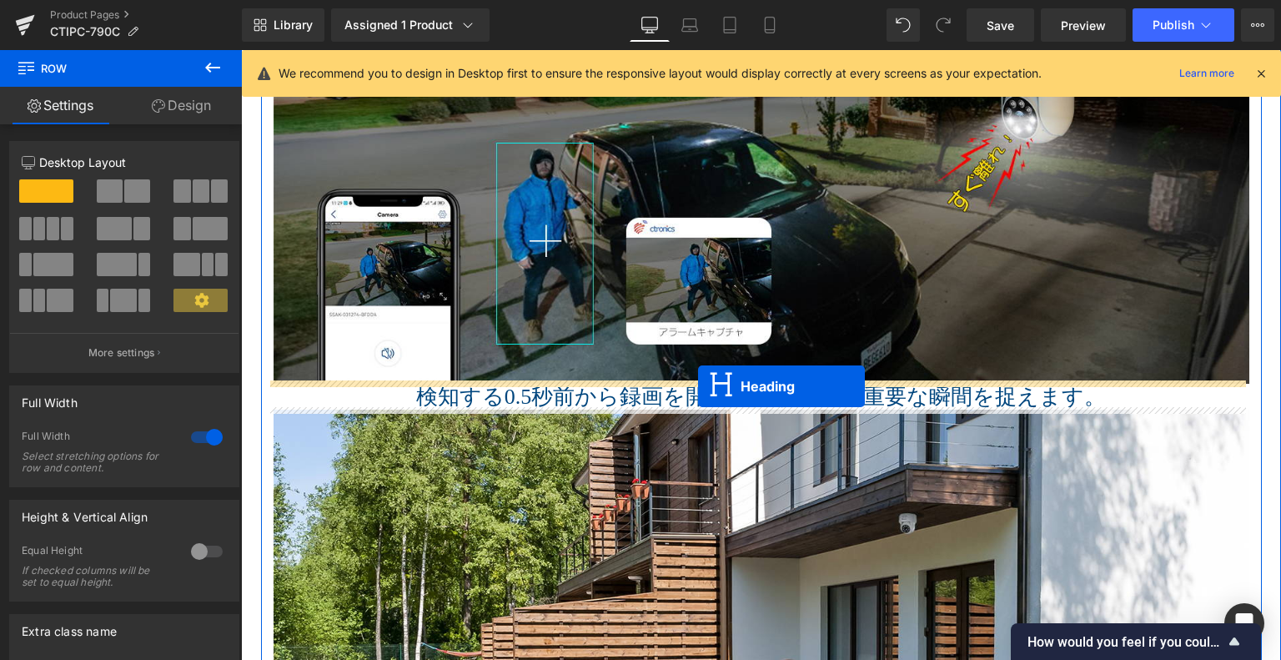
drag, startPoint x: 707, startPoint y: 289, endPoint x: 698, endPoint y: 386, distance: 98.0
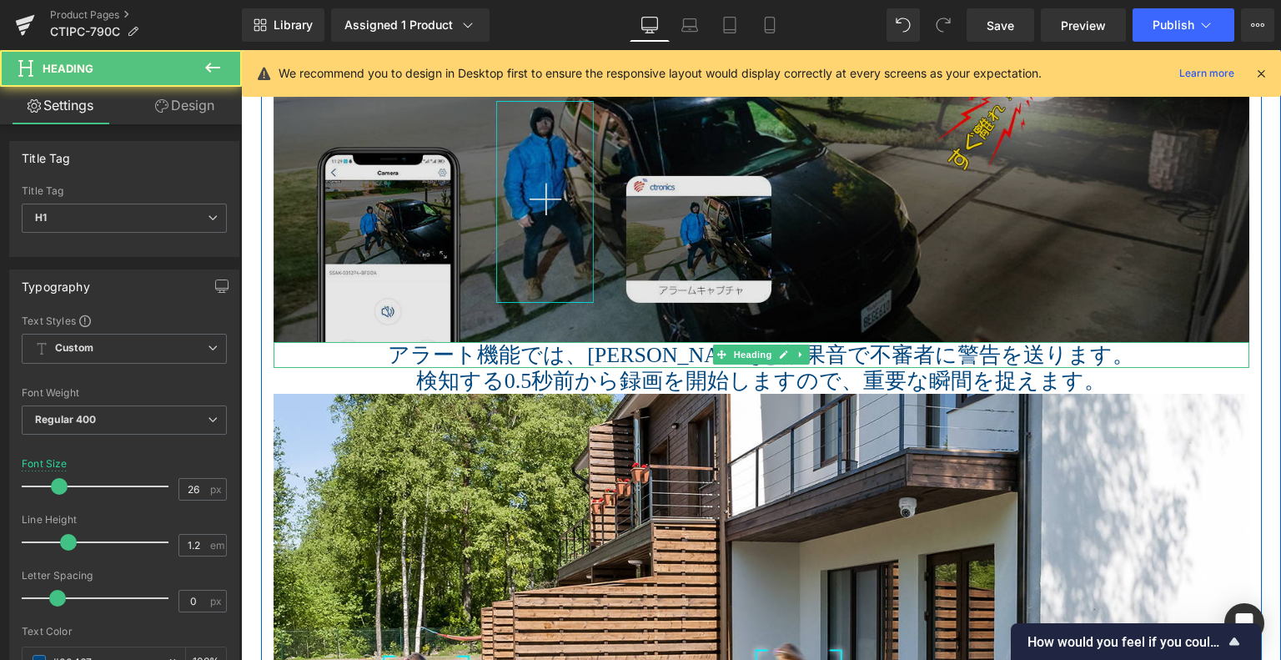
scroll to position [3353, 0]
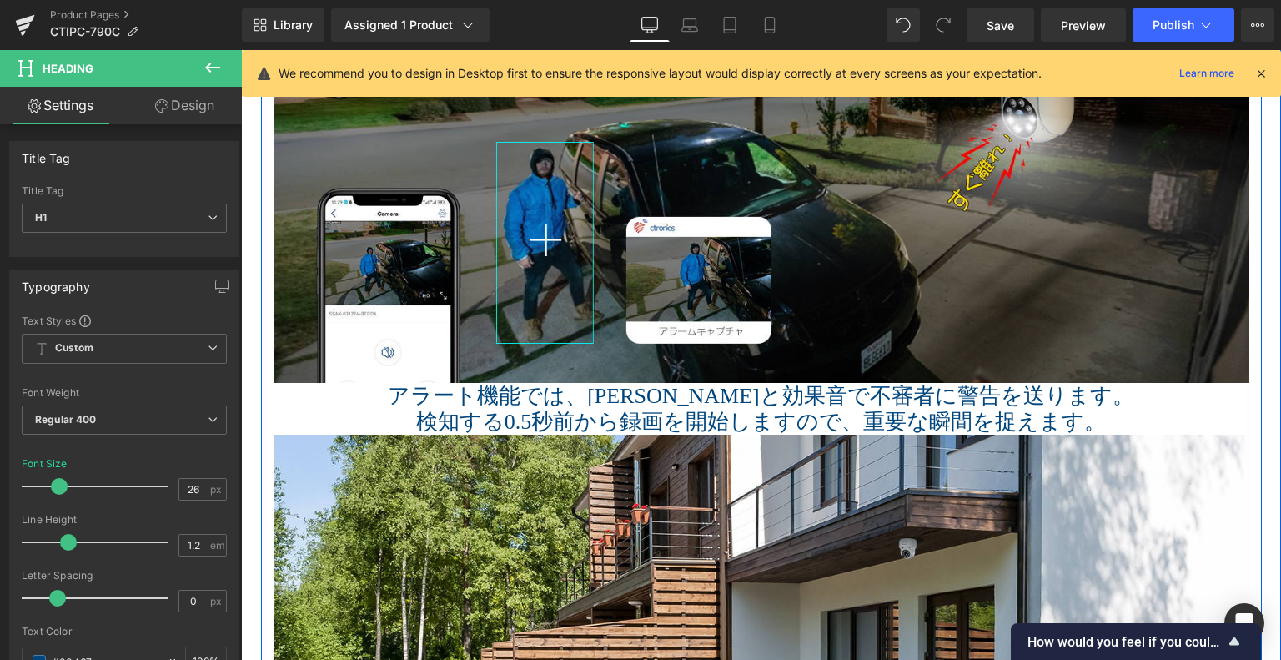
click at [486, 419] on span "検知する0.5秒前から録画を開始しますので、重要な瞬間を捉えます。" at bounding box center [761, 422] width 691 height 24
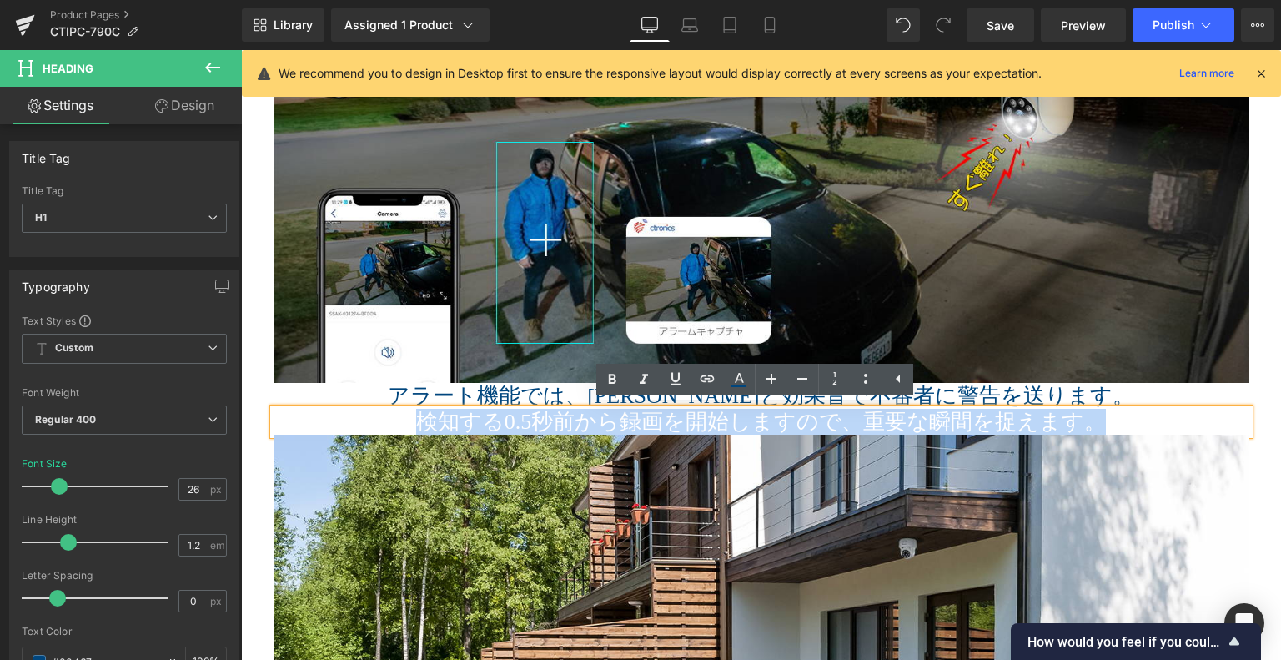
drag, startPoint x: 1148, startPoint y: 423, endPoint x: 352, endPoint y: 412, distance: 795.9
click at [352, 412] on h1 "検知する0.5秒前から録画を開始しますので、重要な瞬間を捉えます。" at bounding box center [762, 422] width 976 height 26
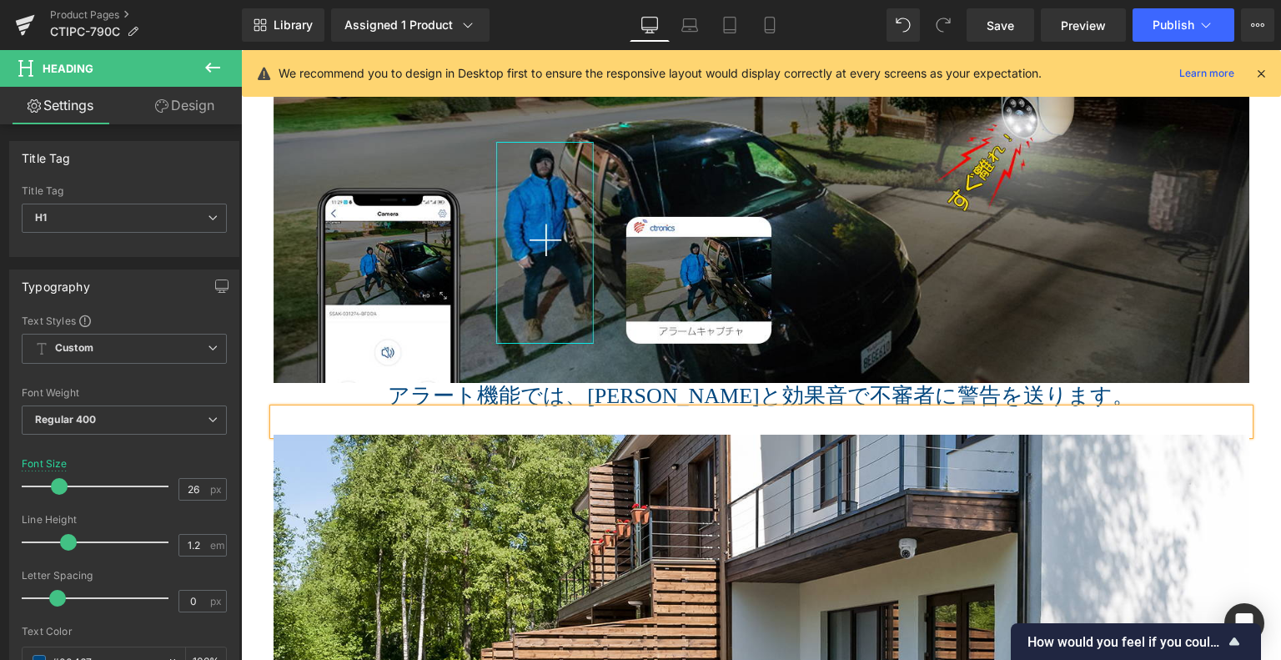
click at [905, 393] on h1 "アラート機能では、ライトと効果音で不審者に警告を送ります。" at bounding box center [762, 396] width 976 height 26
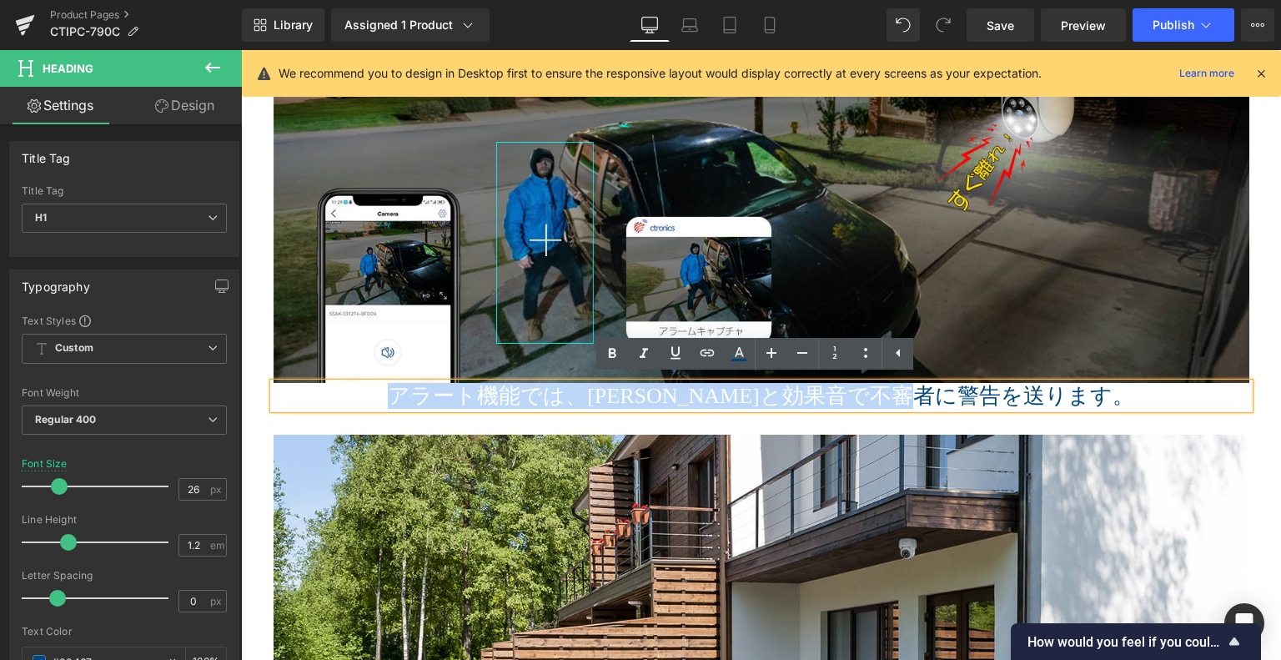
drag, startPoint x: 1080, startPoint y: 390, endPoint x: 410, endPoint y: 380, distance: 669.9
click at [359, 383] on h1 "アラート機能では、ライトと効果音で不審者に警告を送ります。" at bounding box center [762, 396] width 976 height 26
paste div
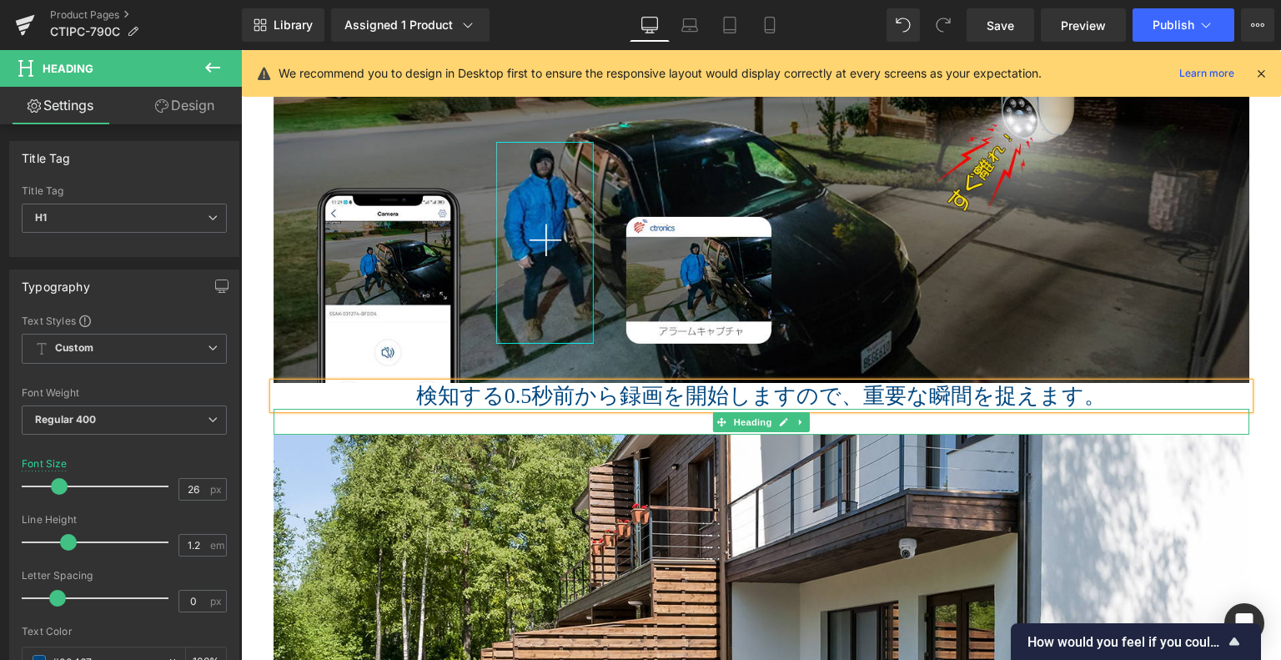
click at [943, 423] on h1 at bounding box center [762, 422] width 976 height 26
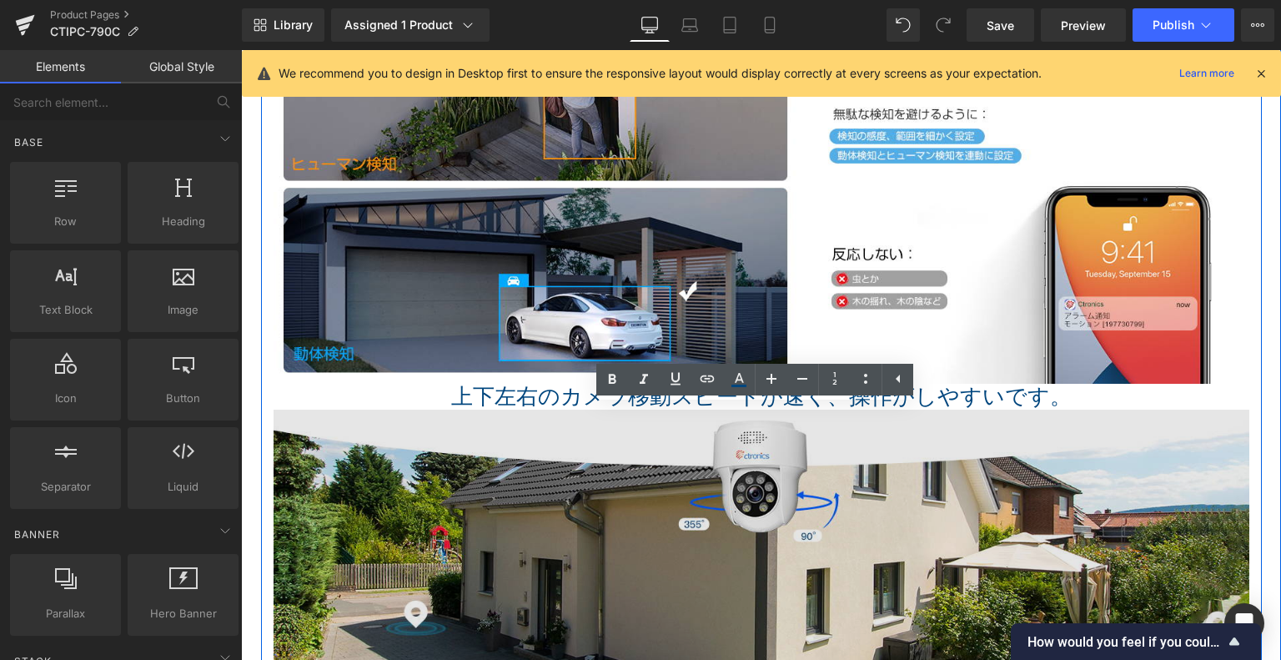
scroll to position [4270, 0]
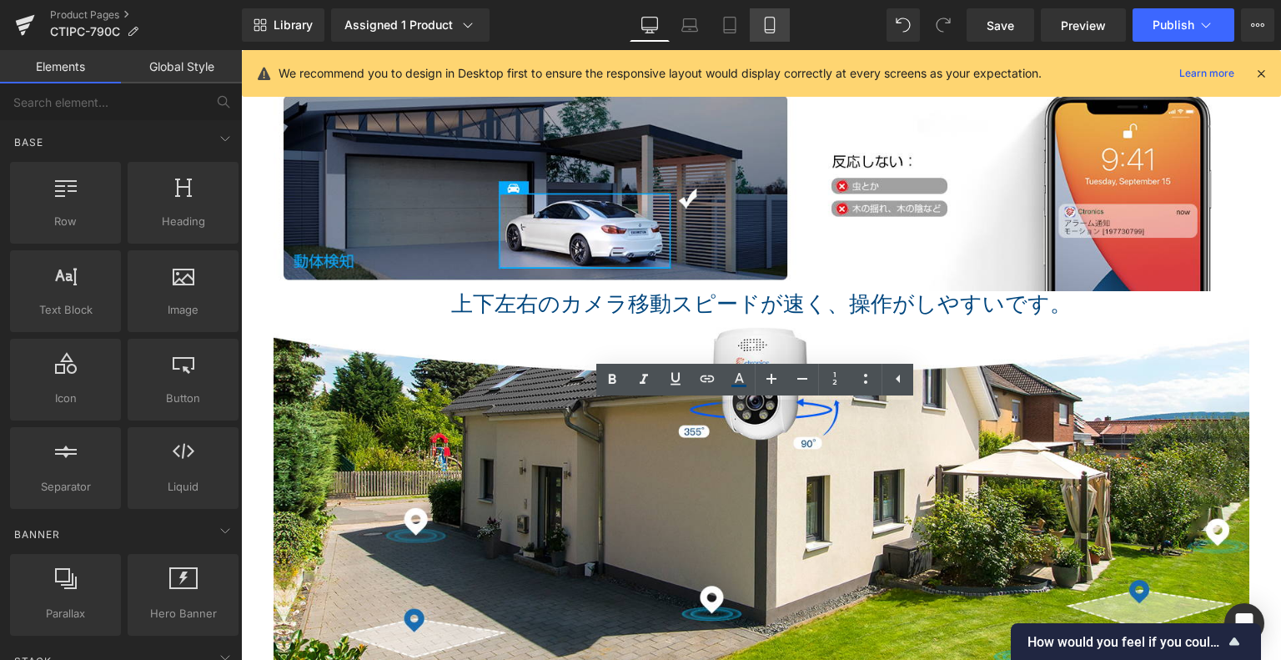
click at [768, 26] on icon at bounding box center [770, 25] width 17 height 17
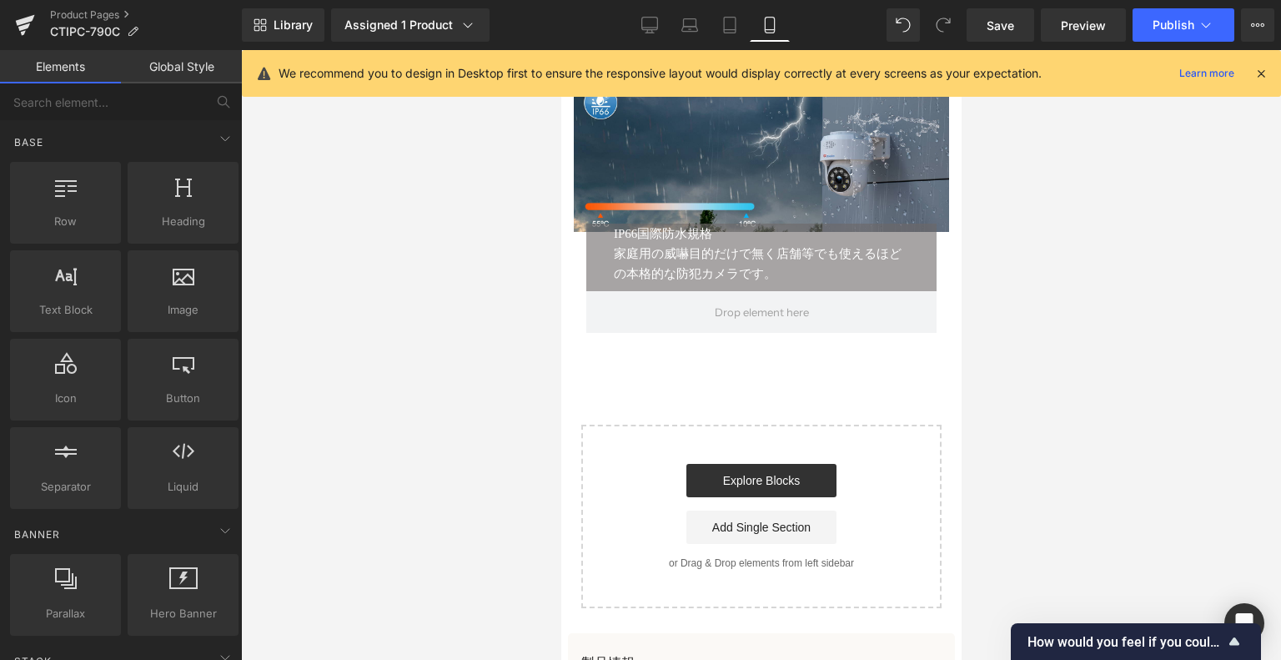
scroll to position [0, 0]
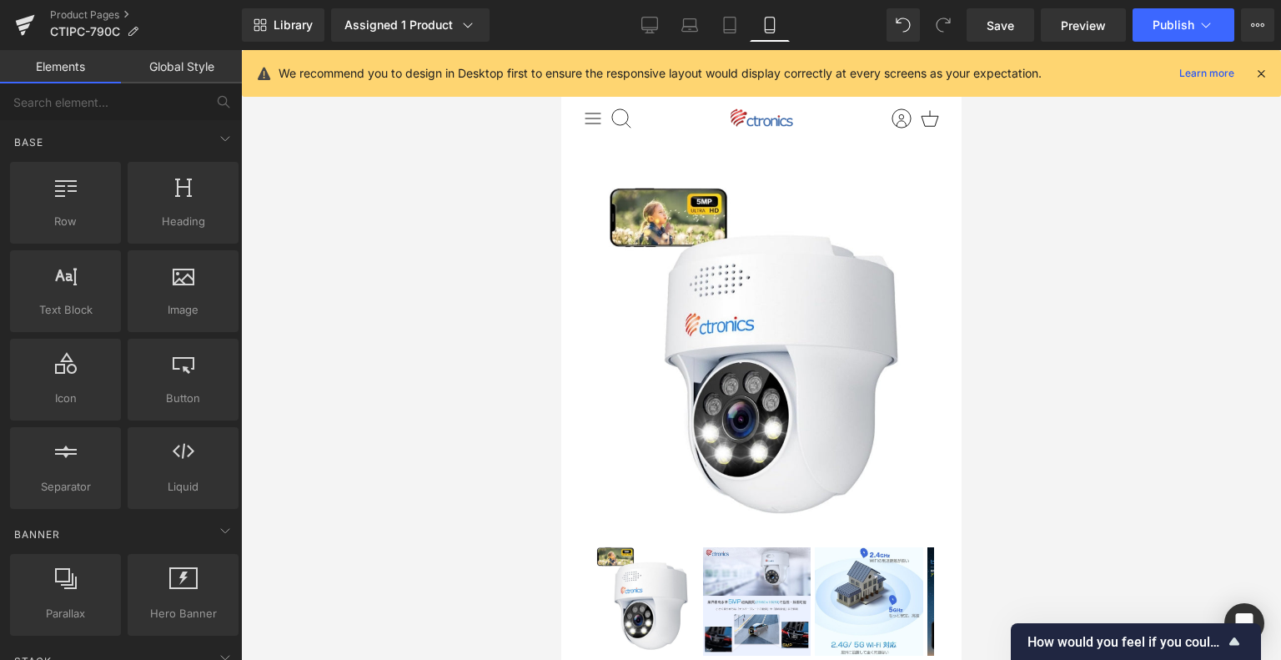
drag, startPoint x: 951, startPoint y: 496, endPoint x: 1438, endPoint y: 116, distance: 617.6
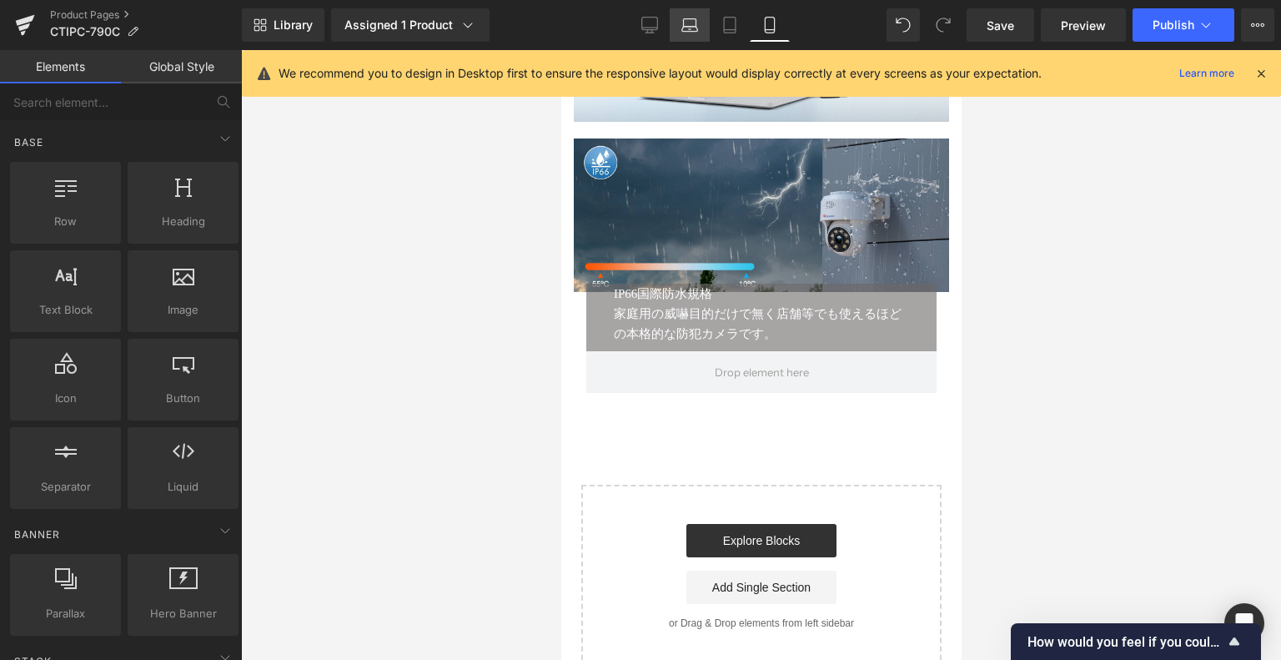
click at [707, 26] on link "Laptop" at bounding box center [690, 24] width 40 height 33
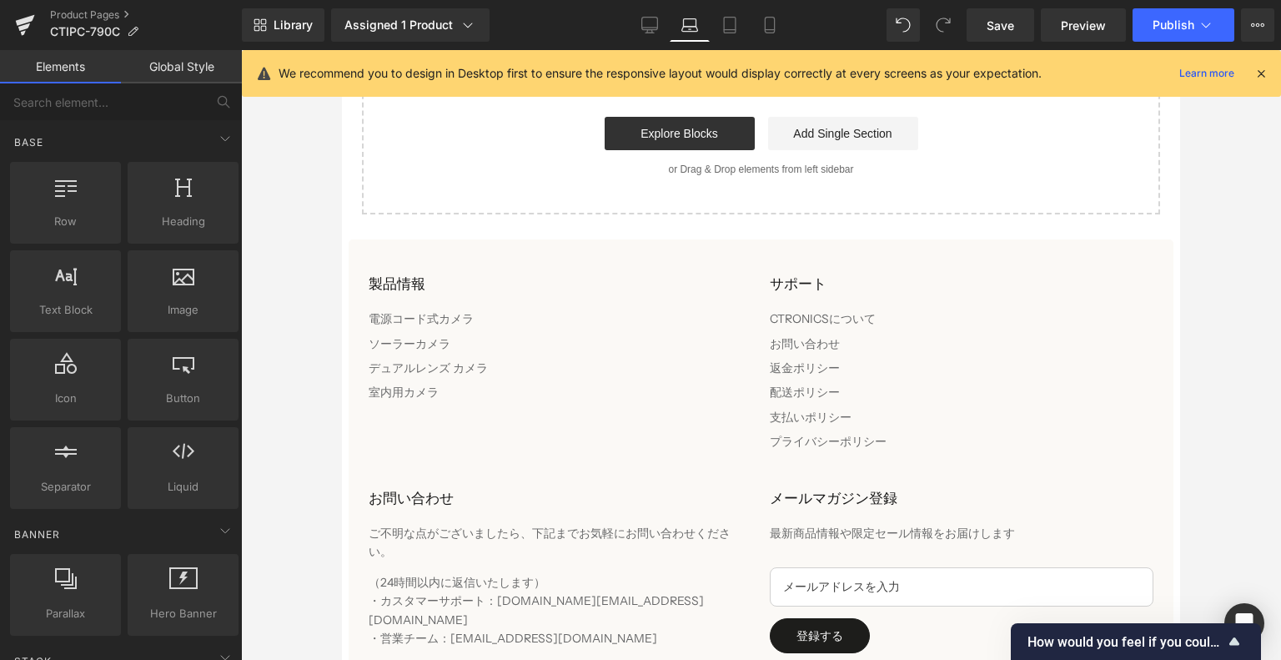
scroll to position [5626, 0]
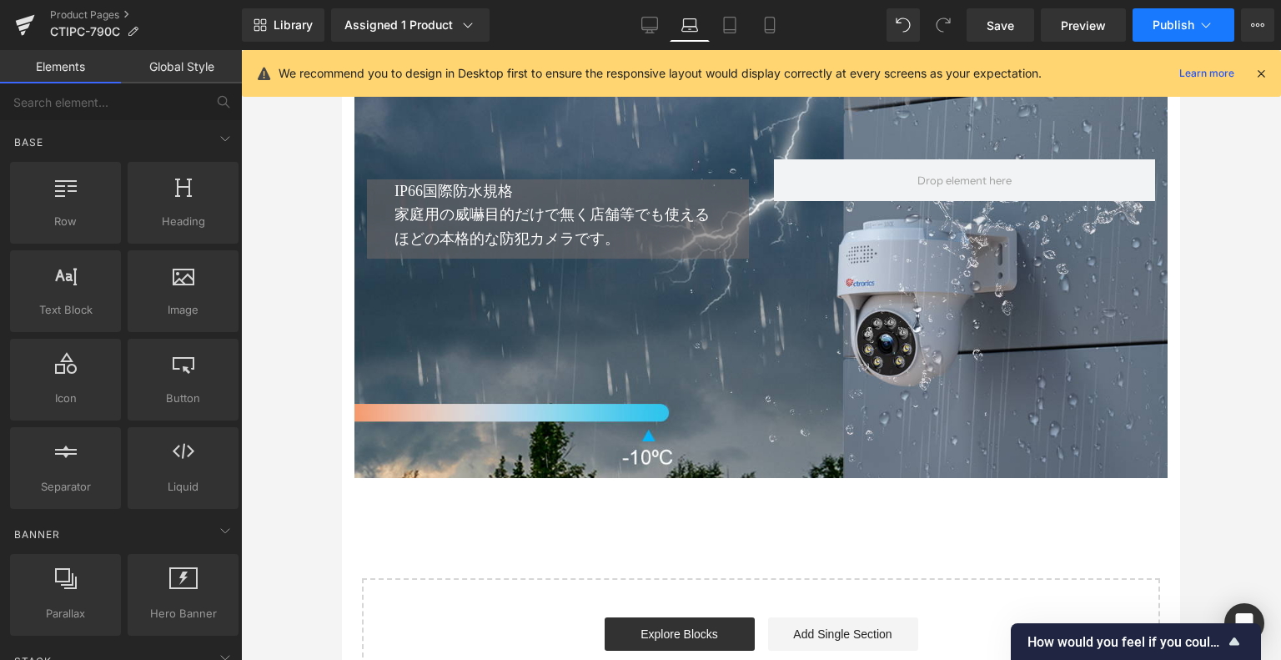
click at [1173, 19] on span "Publish" at bounding box center [1174, 24] width 42 height 13
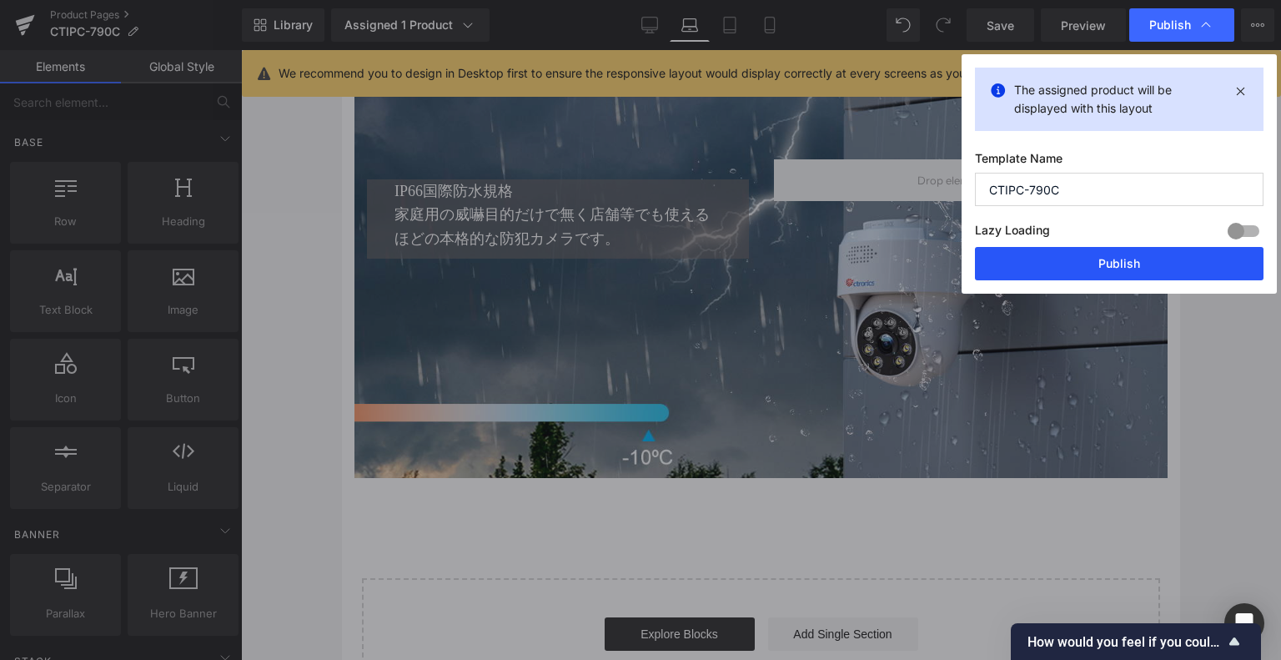
click at [1094, 287] on div "The assigned product will be displayed with this layout Template Name CTIPC-790…" at bounding box center [1119, 173] width 315 height 239
drag, startPoint x: 1091, startPoint y: 259, endPoint x: 663, endPoint y: 561, distance: 523.8
click at [1091, 259] on button "Publish" at bounding box center [1119, 263] width 289 height 33
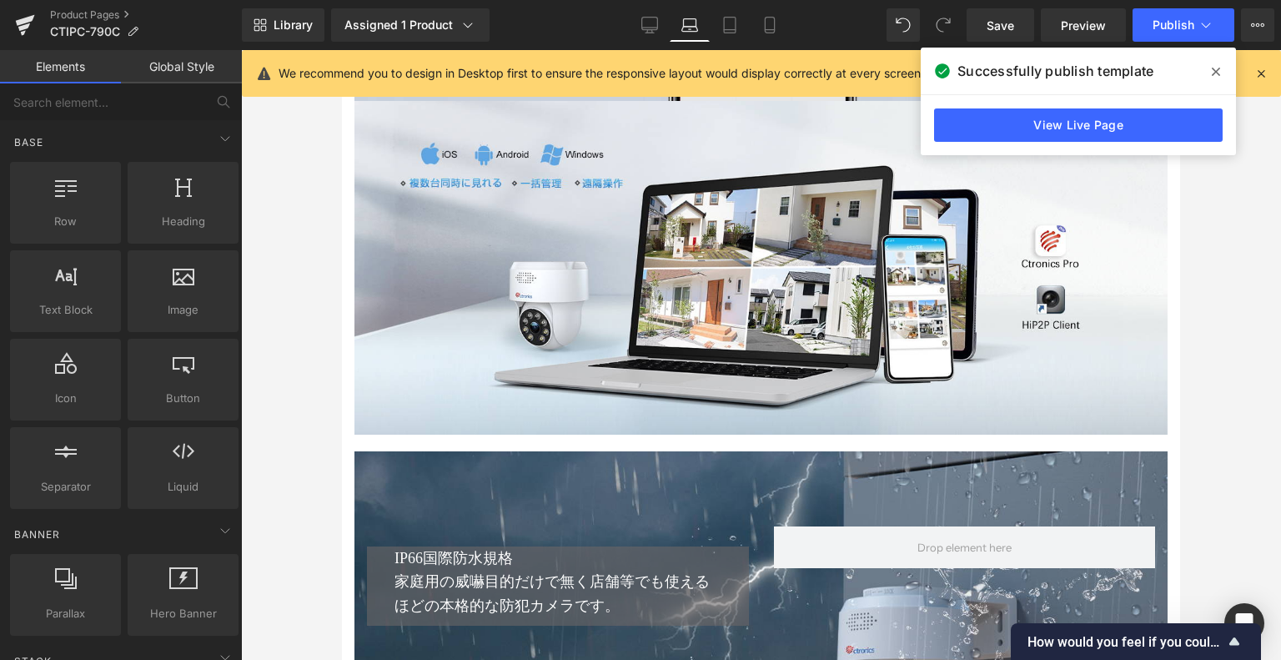
scroll to position [5042, 0]
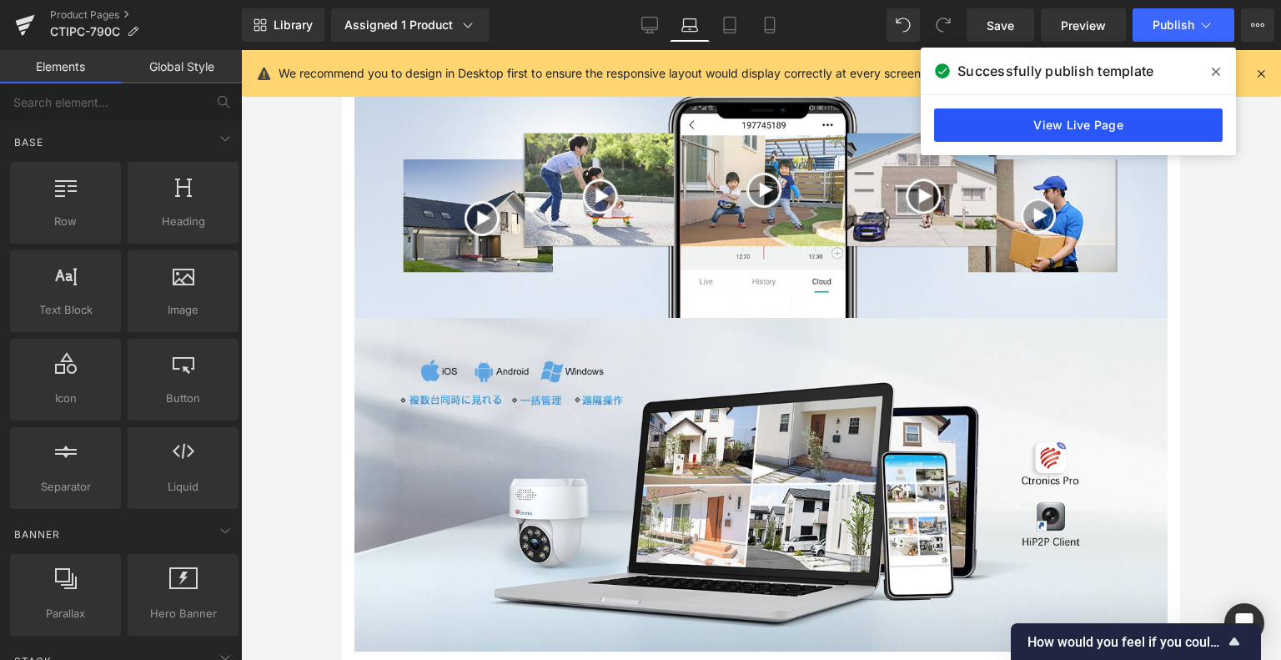
click at [1136, 131] on link "View Live Page" at bounding box center [1078, 124] width 289 height 33
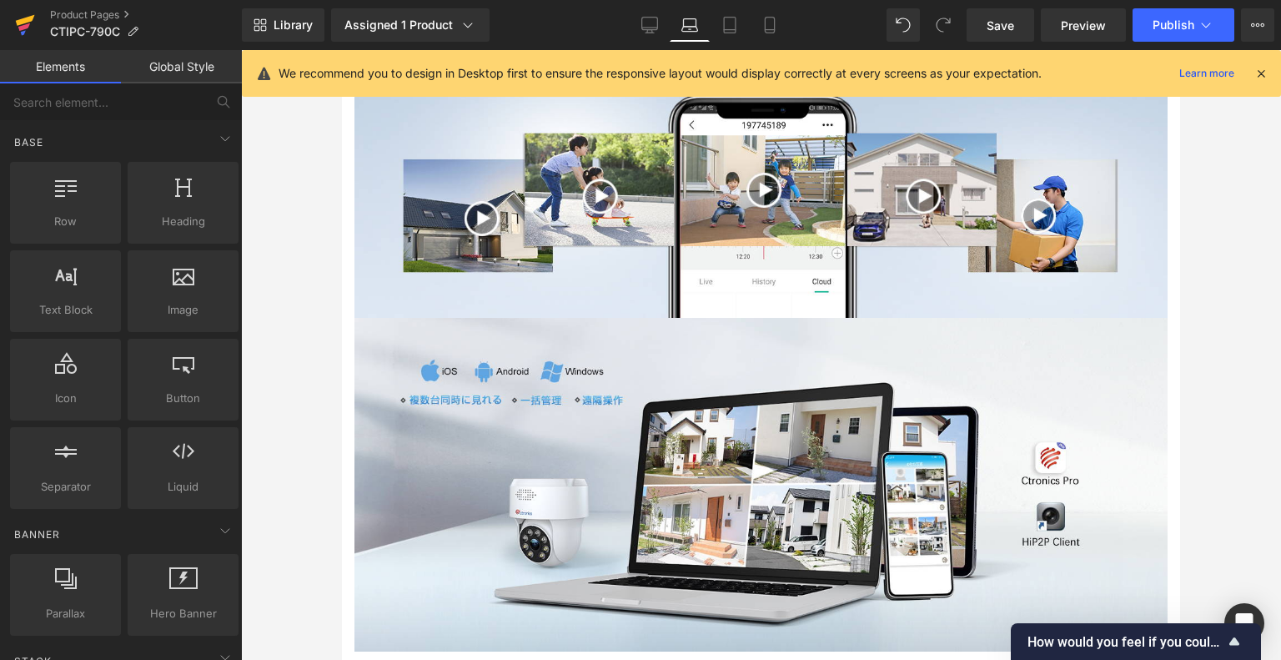
click at [17, 25] on icon at bounding box center [25, 20] width 19 height 11
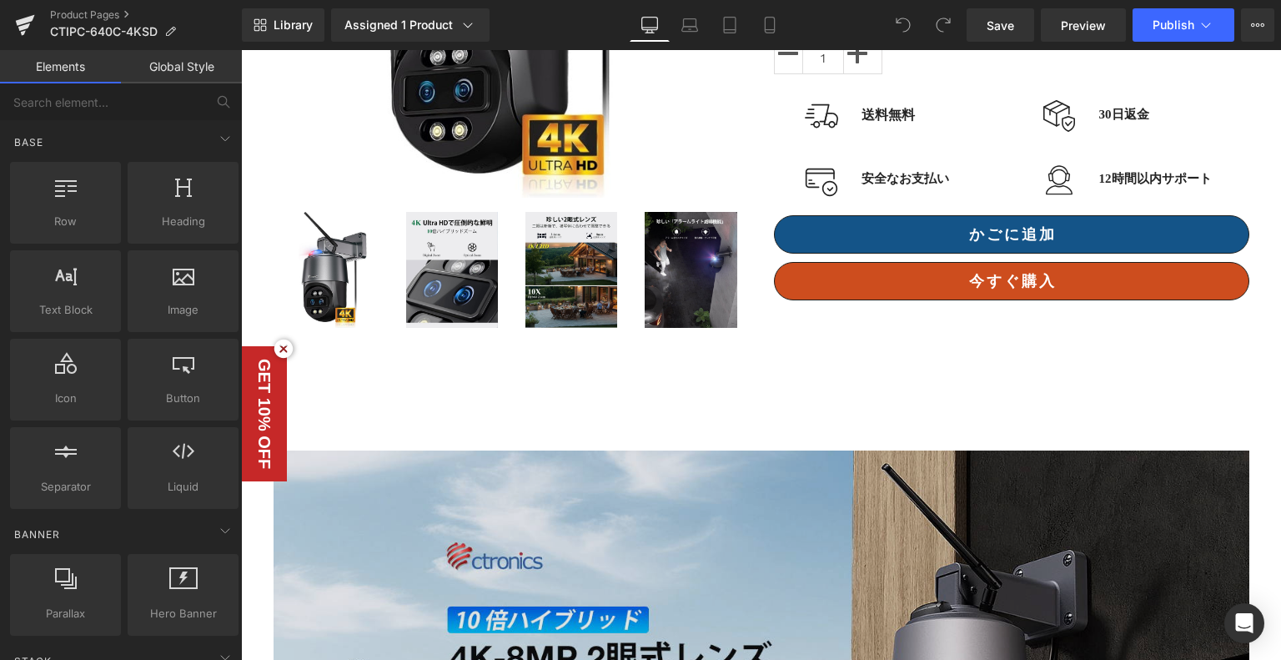
scroll to position [417, 0]
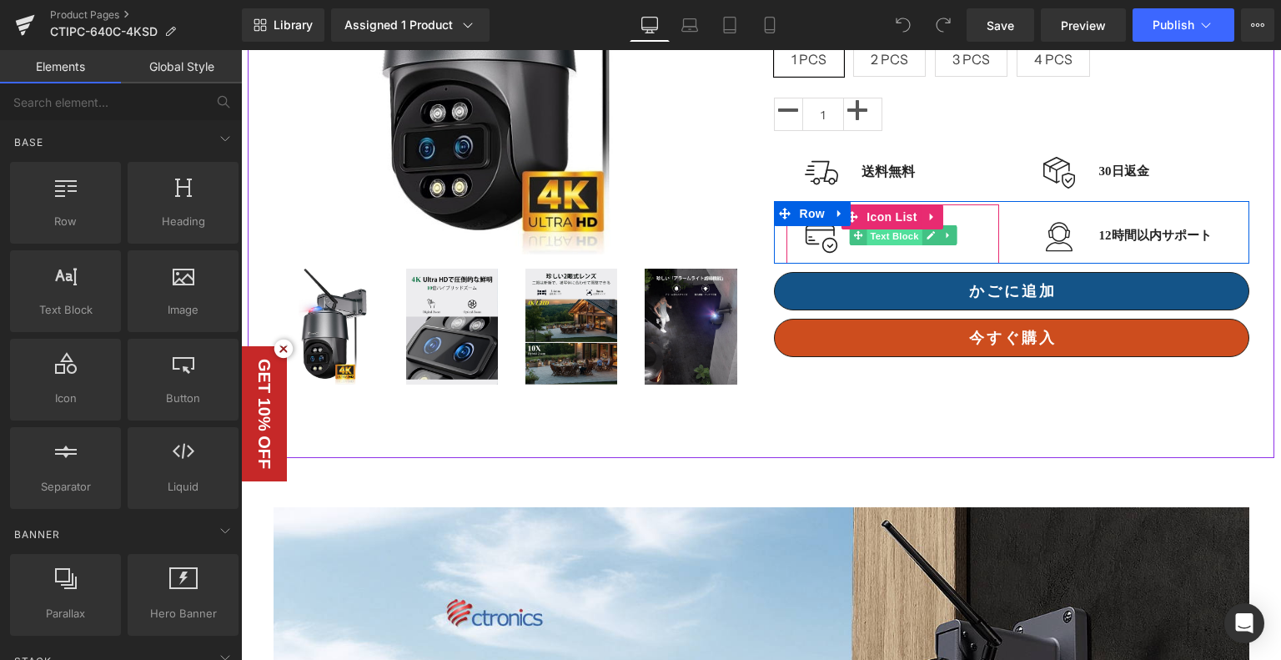
click at [891, 230] on span "Text Block" at bounding box center [894, 236] width 55 height 20
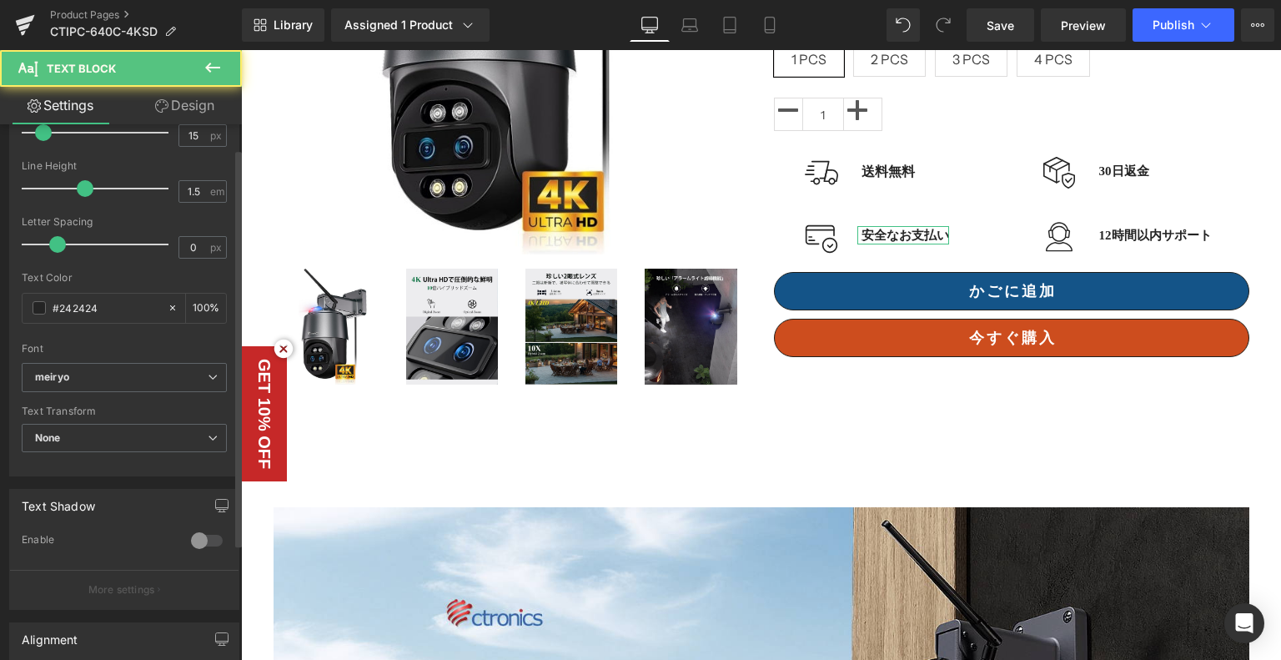
scroll to position [334, 0]
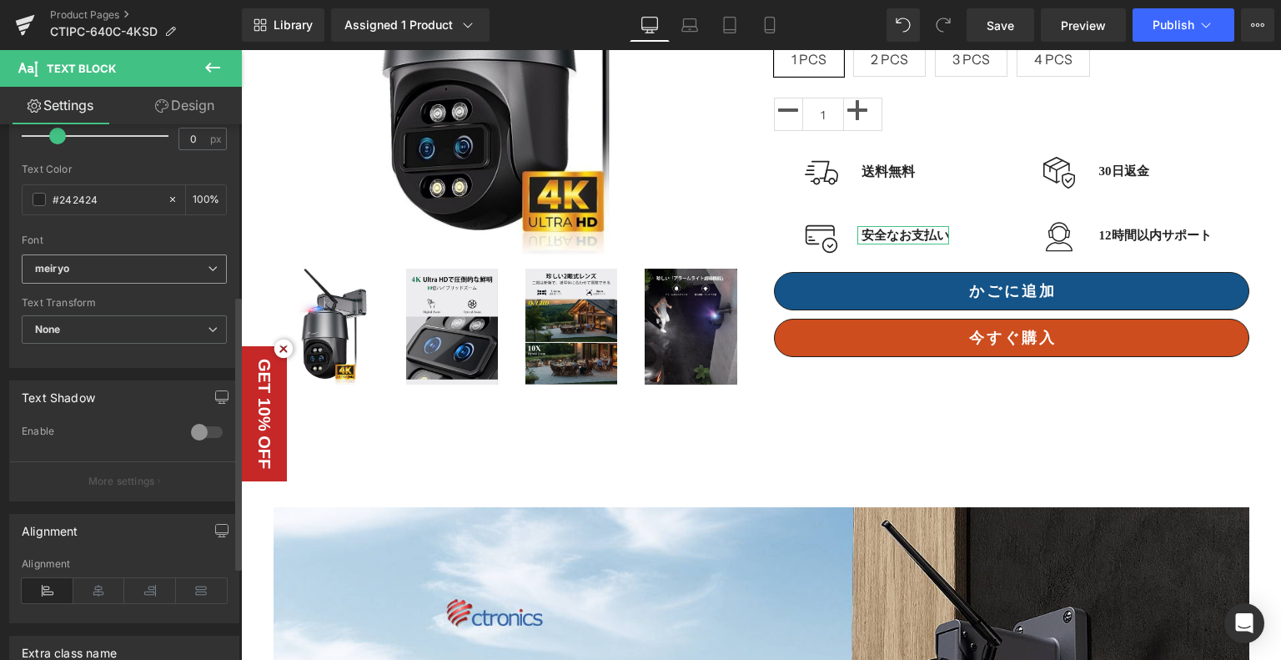
click at [98, 262] on b "meiryo" at bounding box center [121, 269] width 173 height 14
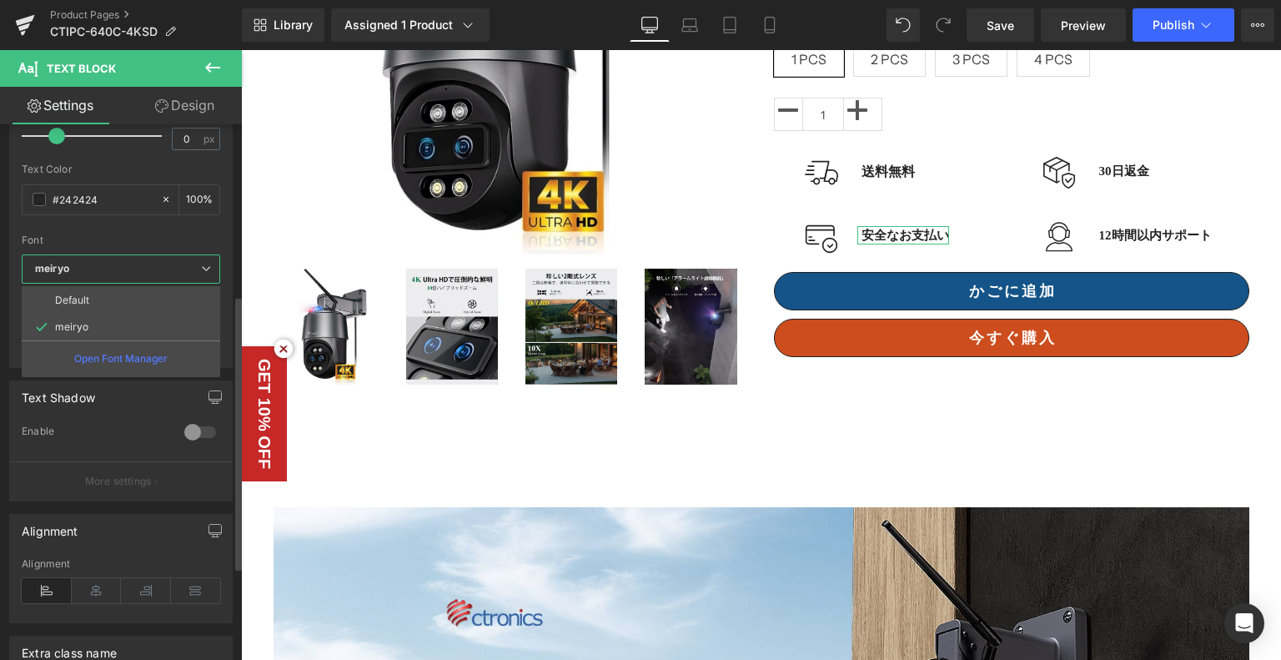
click at [127, 235] on div "Font" at bounding box center [121, 240] width 199 height 12
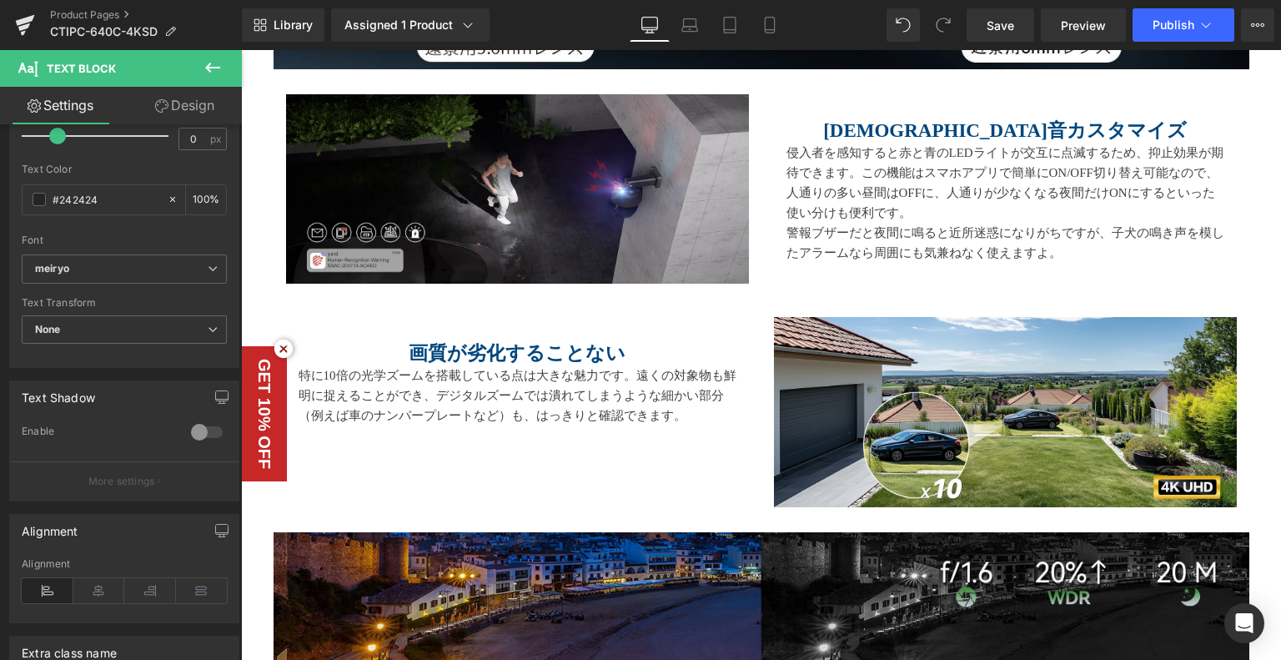
scroll to position [1585, 0]
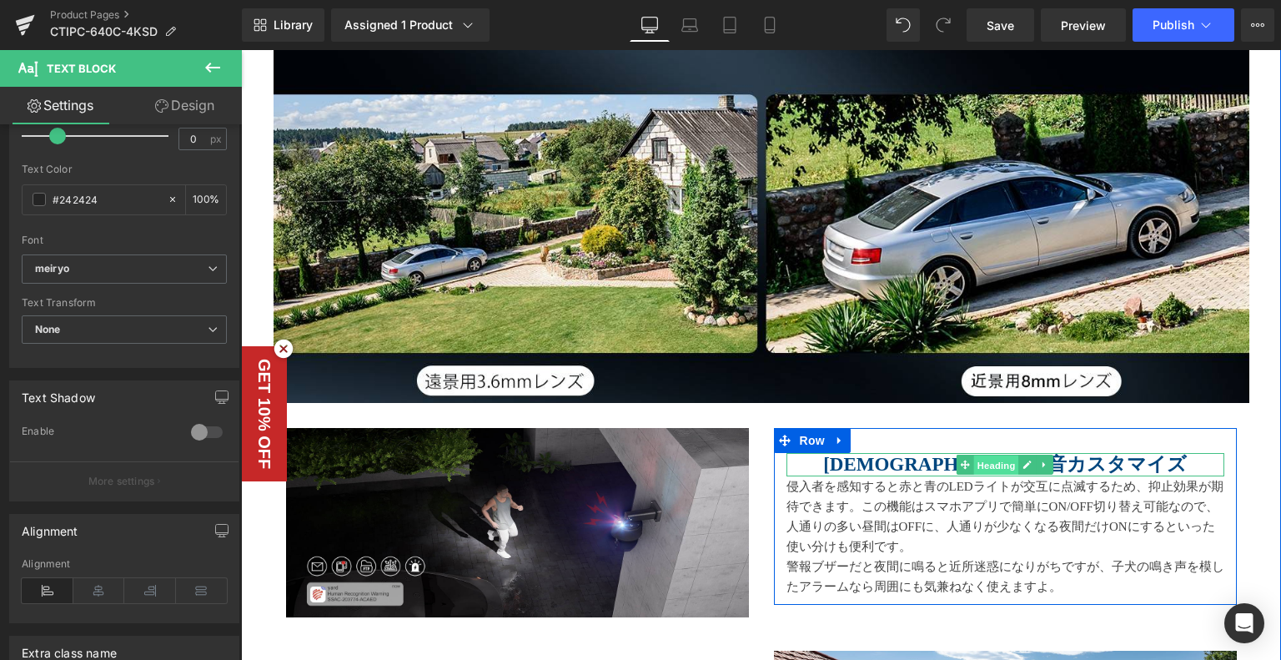
click at [985, 467] on span "Heading" at bounding box center [996, 465] width 45 height 20
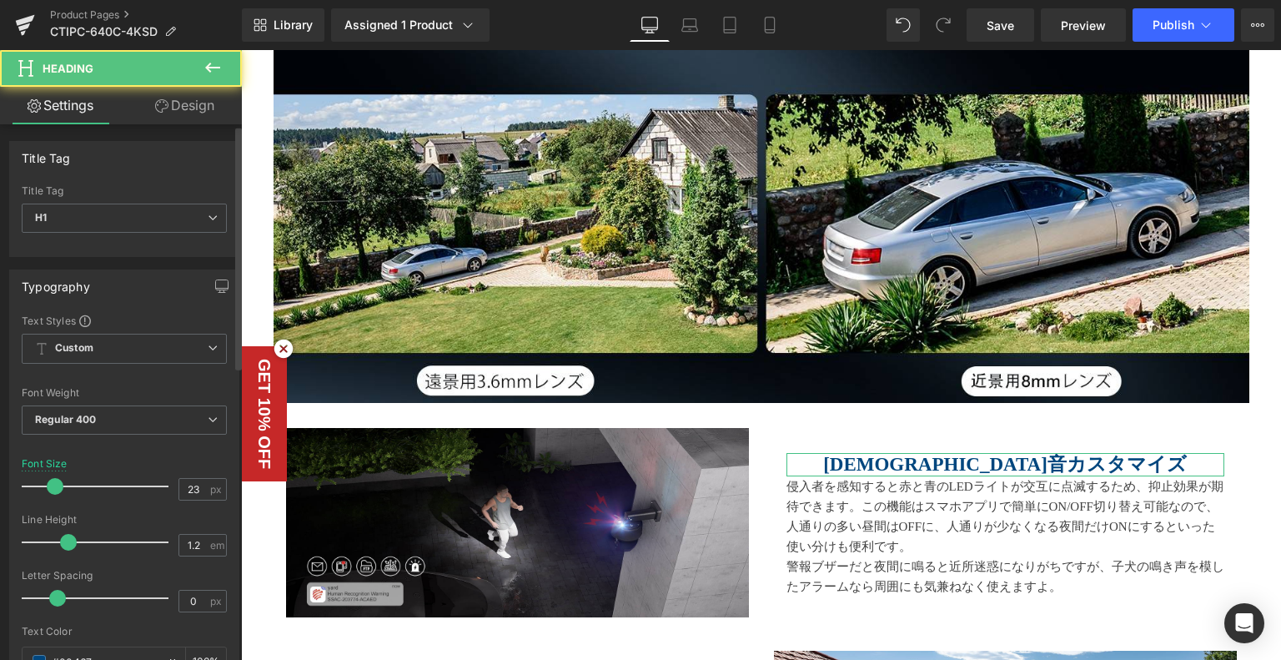
scroll to position [417, 0]
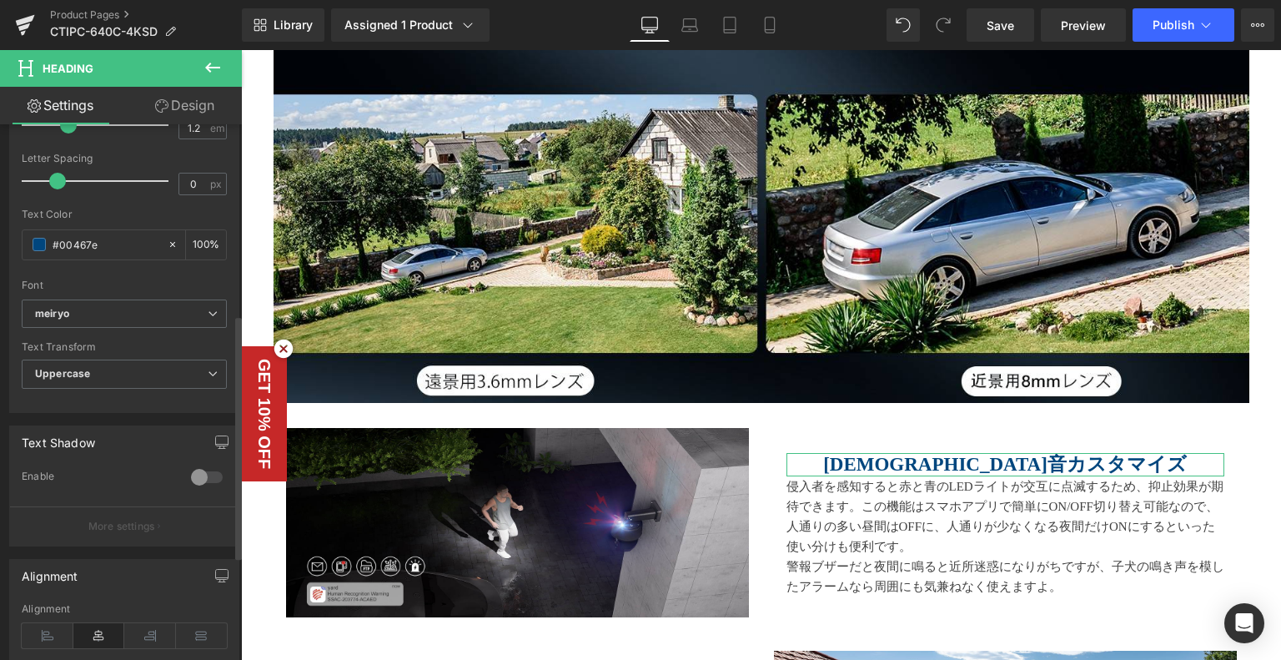
drag, startPoint x: 120, startPoint y: 244, endPoint x: 0, endPoint y: 244, distance: 120.1
click at [0, 244] on div "Typography Text Styles Custom Custom Setup Global Style Custom Setup Global Sty…" at bounding box center [124, 126] width 249 height 573
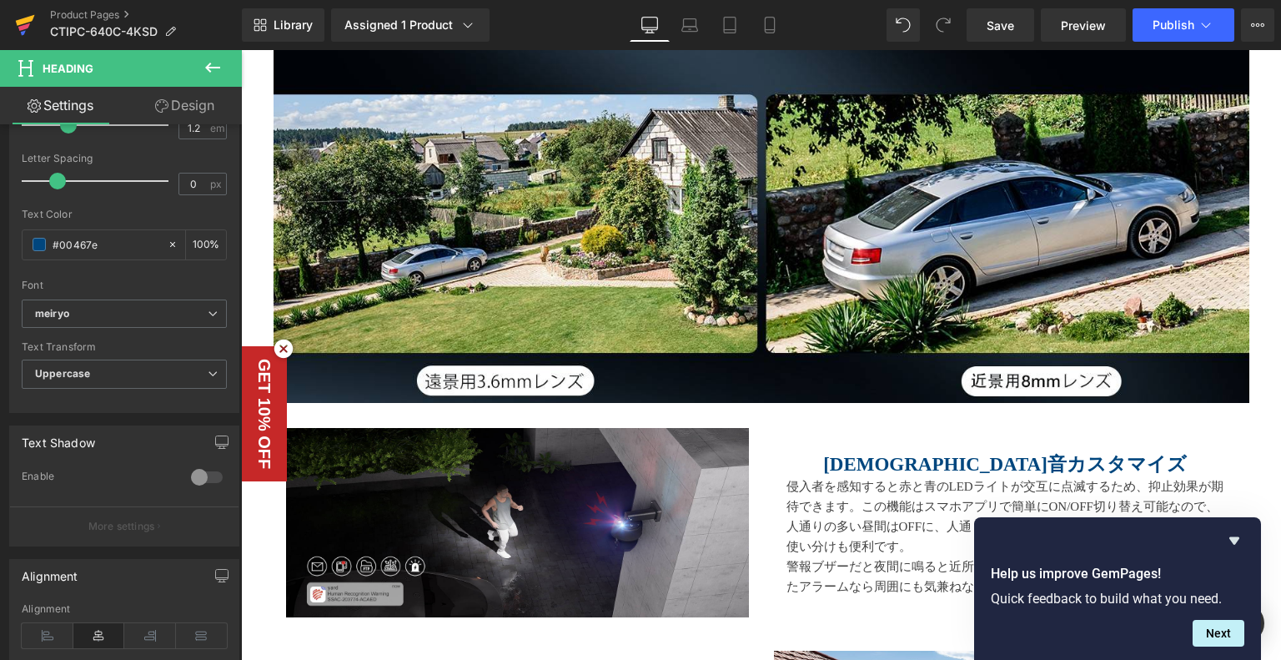
click at [27, 19] on icon at bounding box center [25, 20] width 19 height 11
